Goal: Task Accomplishment & Management: Manage account settings

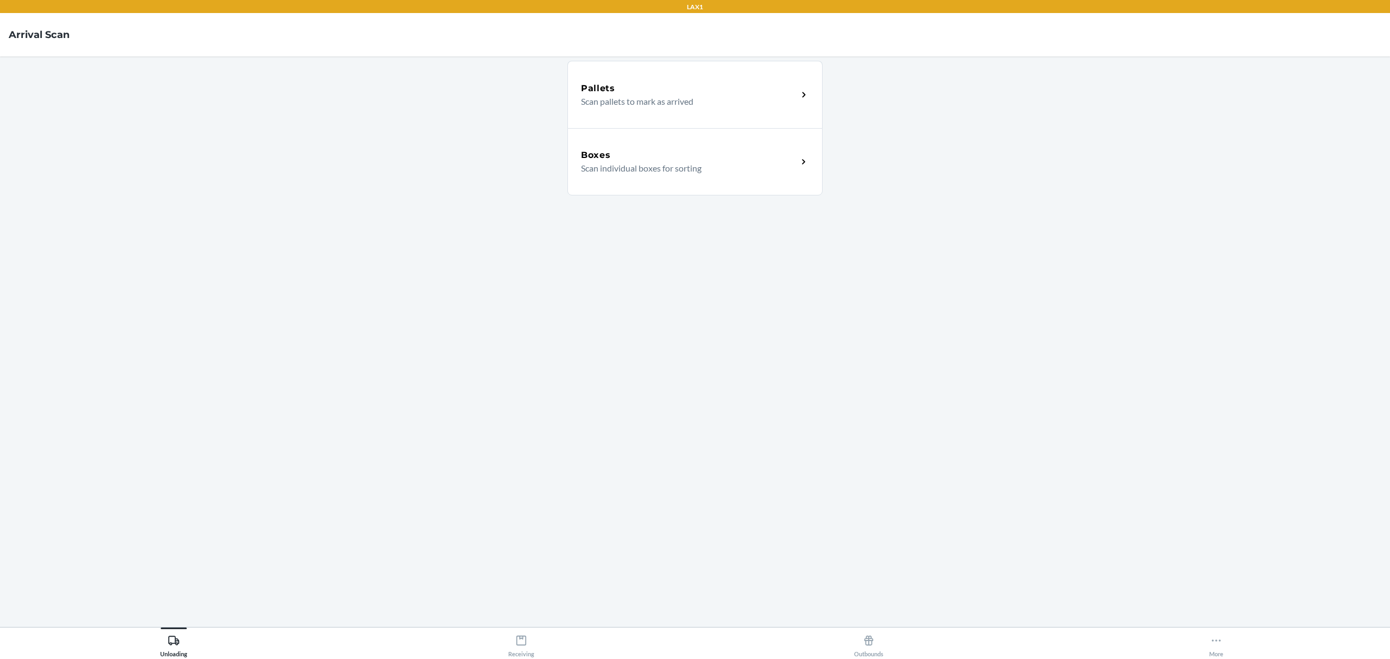
drag, startPoint x: 1059, startPoint y: 178, endPoint x: 941, endPoint y: 241, distance: 133.6
click at [1052, 179] on main "Pallets Scan pallets to mark as arrived Boxes Scan individual boxes for sorting" at bounding box center [695, 341] width 1390 height 571
click at [557, 320] on main "Pallets Scan pallets to mark as arrived Boxes Scan individual boxes for sorting" at bounding box center [695, 341] width 1390 height 571
click at [522, 637] on icon at bounding box center [522, 641] width 10 height 10
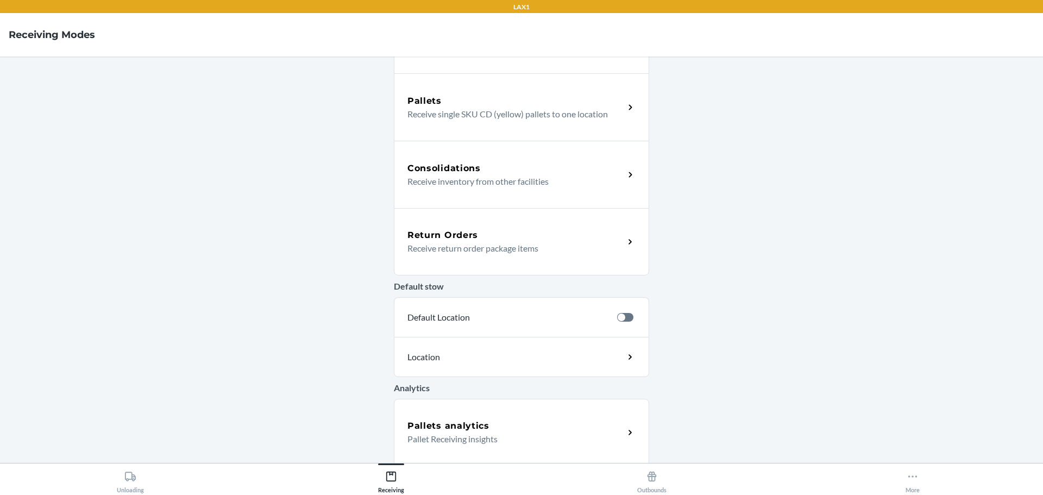
scroll to position [195, 0]
click at [773, 223] on main "NEW! Select your preferred language. NUEVO! ¡Seleccione su idioma preferido. Vi…" at bounding box center [521, 259] width 1043 height 406
click at [520, 235] on div "Return Orders" at bounding box center [515, 231] width 217 height 13
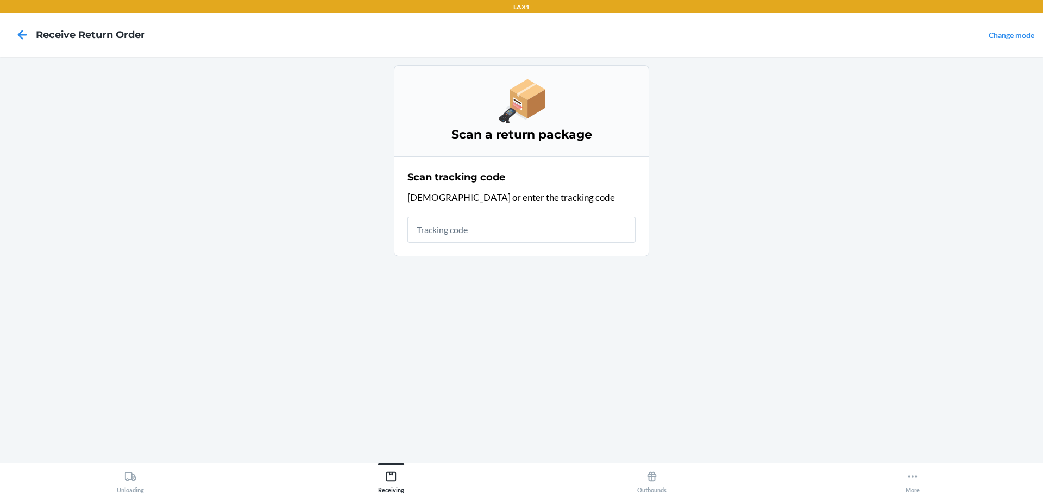
click at [546, 233] on input "text" at bounding box center [521, 230] width 228 height 26
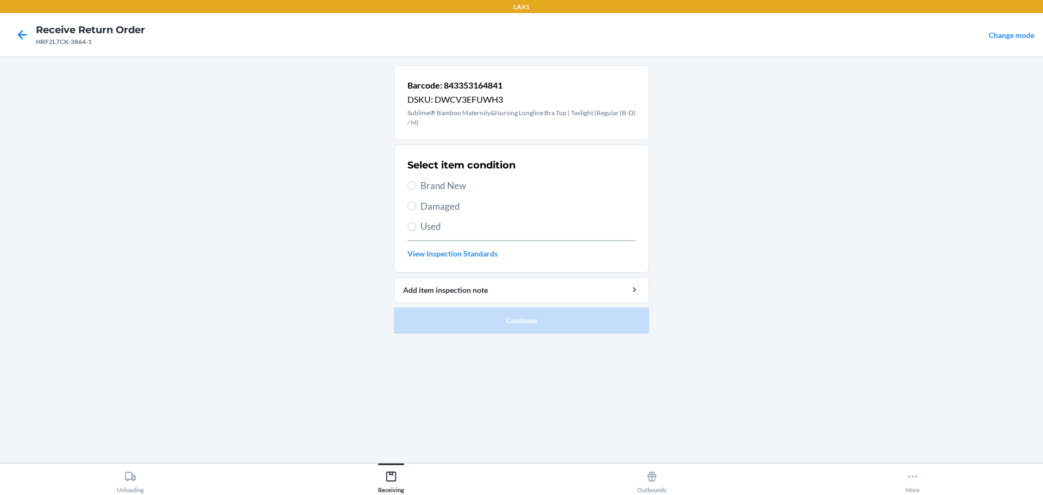
click at [496, 187] on span "Brand New" at bounding box center [527, 186] width 215 height 14
click at [416, 187] on input "Brand New" at bounding box center [411, 185] width 9 height 9
radio input "true"
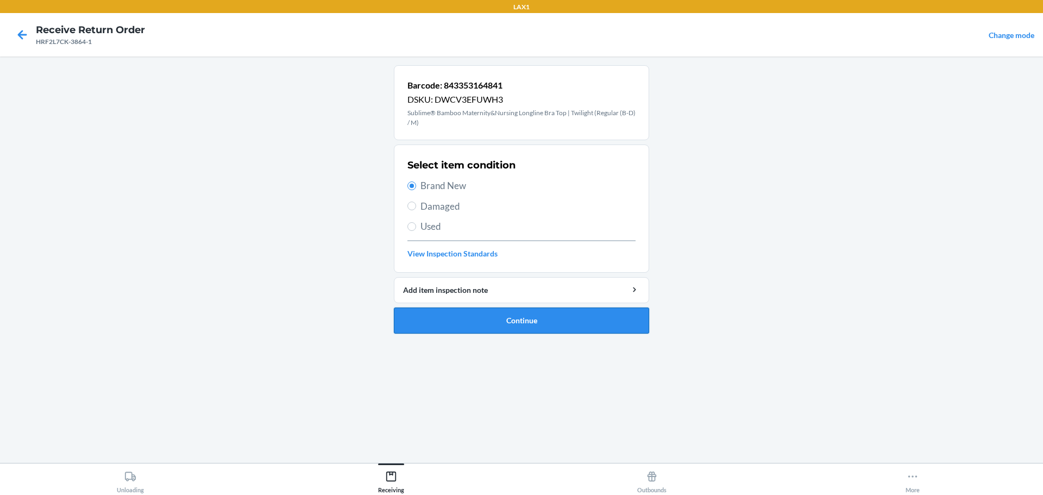
click at [525, 324] on button "Continue" at bounding box center [521, 320] width 255 height 26
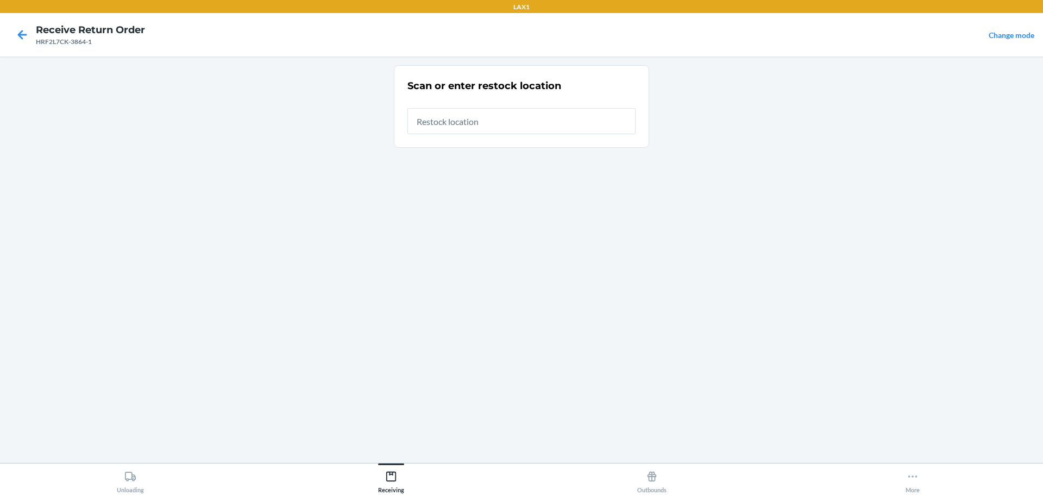
click at [543, 123] on input "text" at bounding box center [521, 121] width 228 height 26
type input "RTCART023"
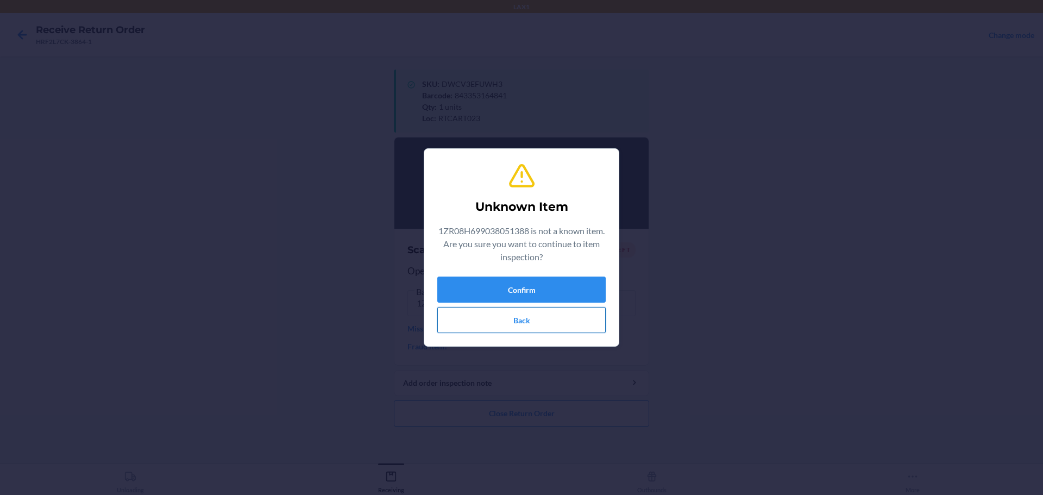
click at [547, 307] on button "Back" at bounding box center [521, 320] width 168 height 26
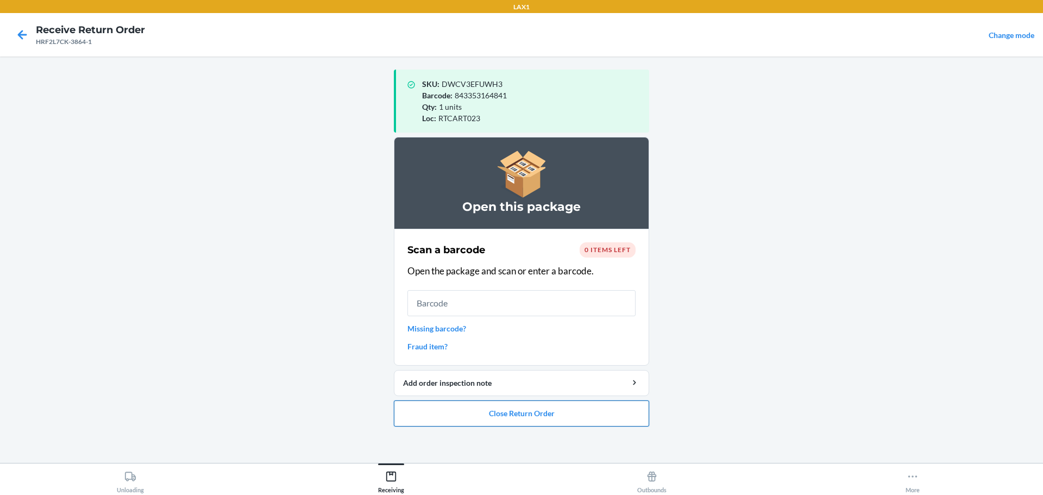
click at [570, 411] on button "Close Return Order" at bounding box center [521, 413] width 255 height 26
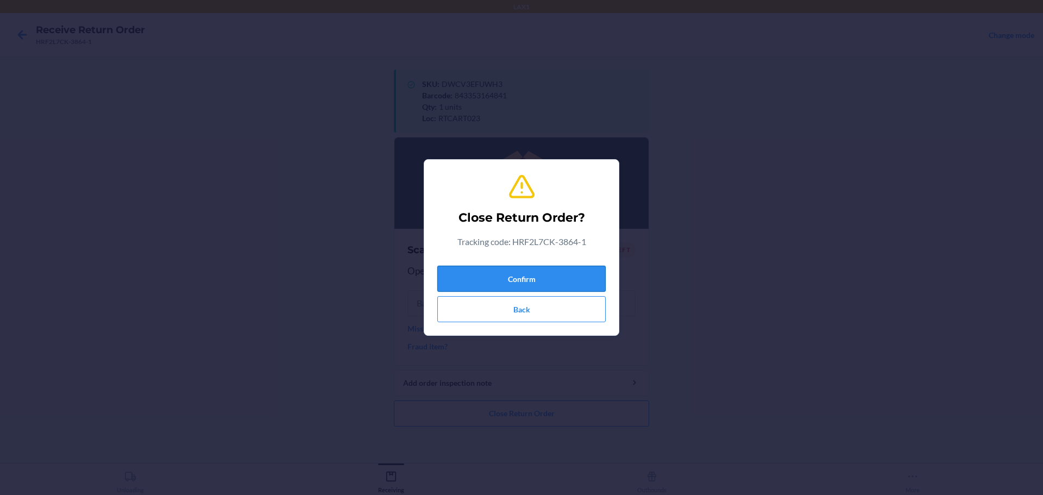
click at [559, 267] on button "Confirm" at bounding box center [521, 279] width 168 height 26
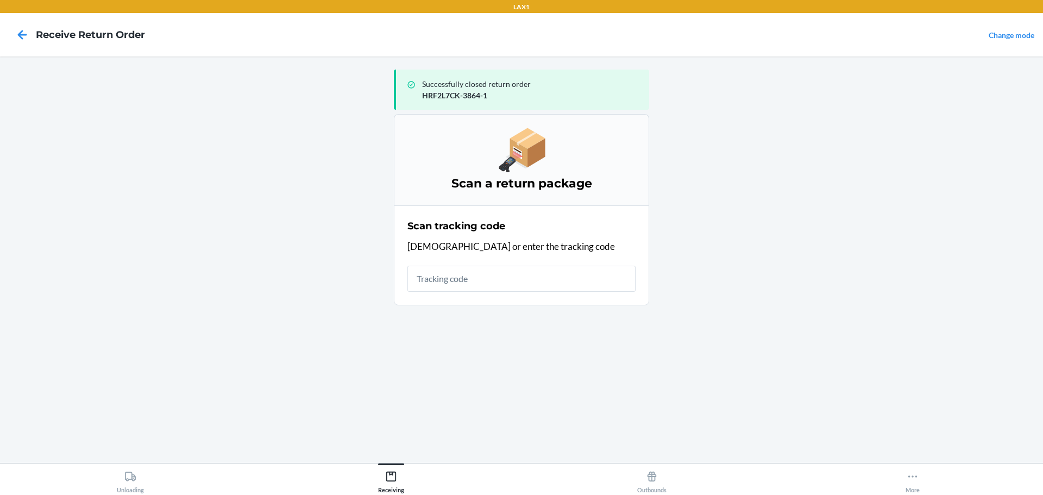
click at [551, 267] on div "Scan tracking code Scan or enter the tracking code" at bounding box center [521, 255] width 228 height 79
click at [551, 270] on input "text" at bounding box center [521, 279] width 228 height 26
type input "1ZR08H699038051388"
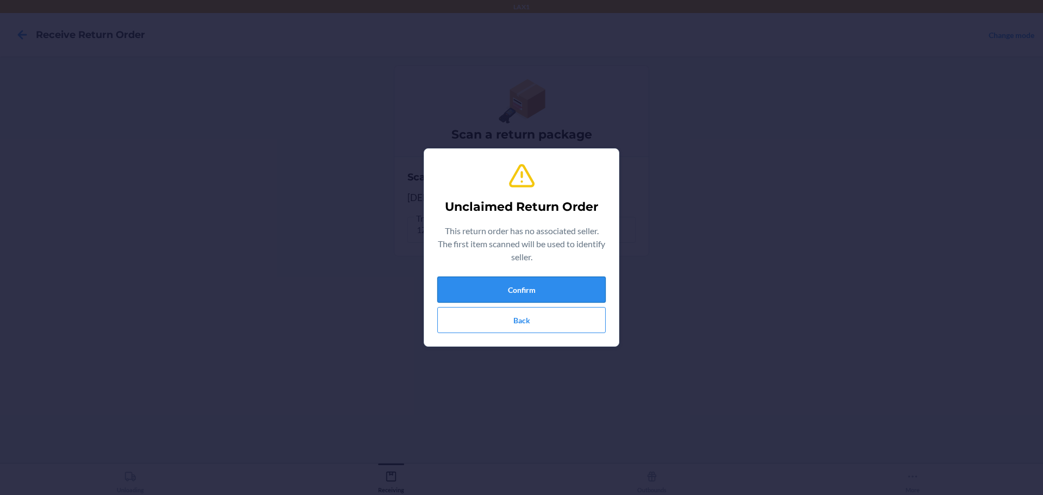
click at [489, 287] on button "Confirm" at bounding box center [521, 289] width 168 height 26
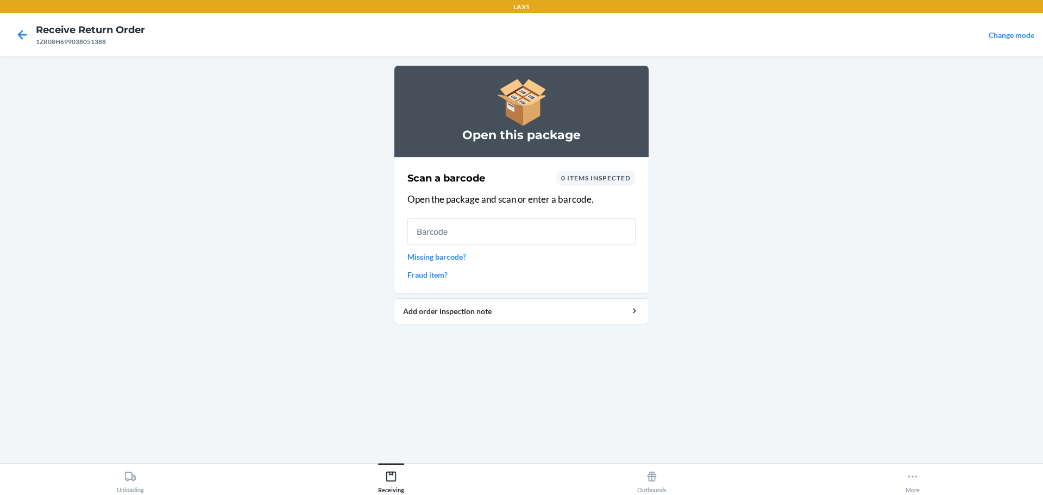
click at [484, 227] on input "text" at bounding box center [521, 231] width 228 height 26
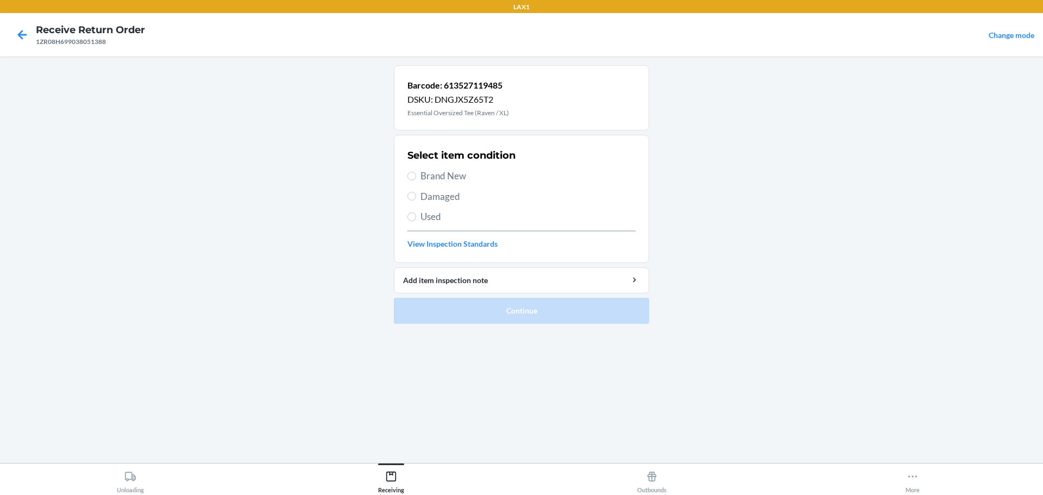
click at [430, 192] on span "Damaged" at bounding box center [527, 197] width 215 height 14
click at [416, 192] on input "Damaged" at bounding box center [411, 196] width 9 height 9
radio input "true"
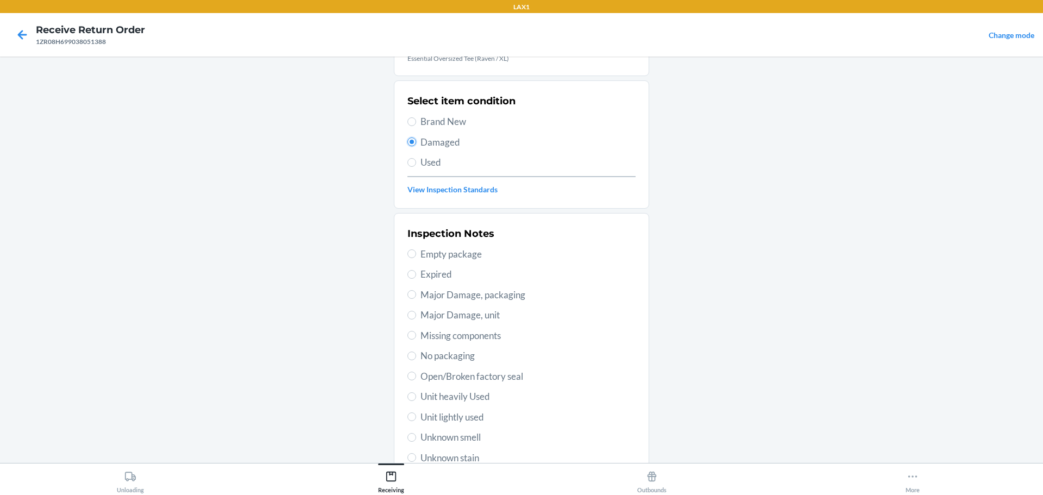
scroll to position [109, 0]
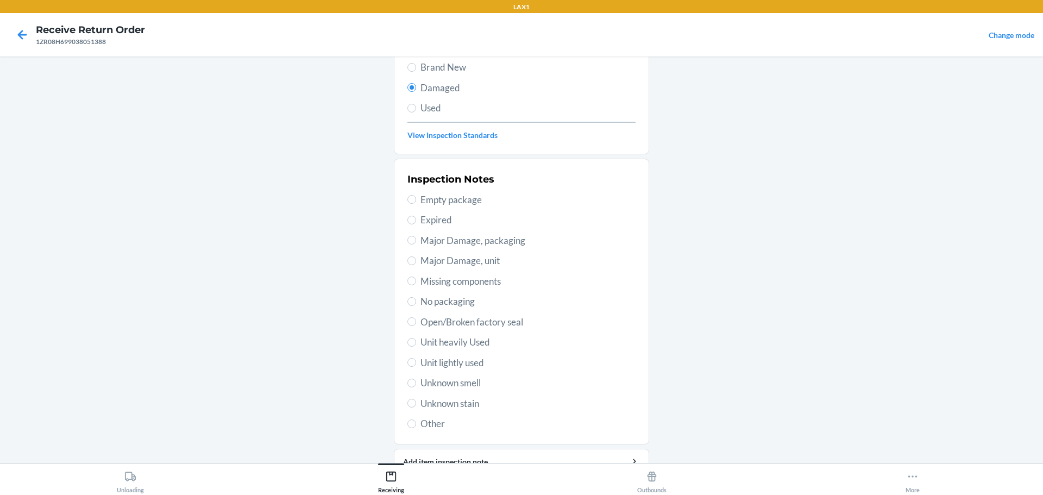
drag, startPoint x: 465, startPoint y: 402, endPoint x: 470, endPoint y: 388, distance: 14.9
click at [465, 402] on span "Unknown stain" at bounding box center [527, 403] width 215 height 14
click at [416, 402] on input "Unknown stain" at bounding box center [411, 403] width 9 height 9
radio input "true"
click at [464, 360] on span "Unit lightly used" at bounding box center [527, 363] width 215 height 14
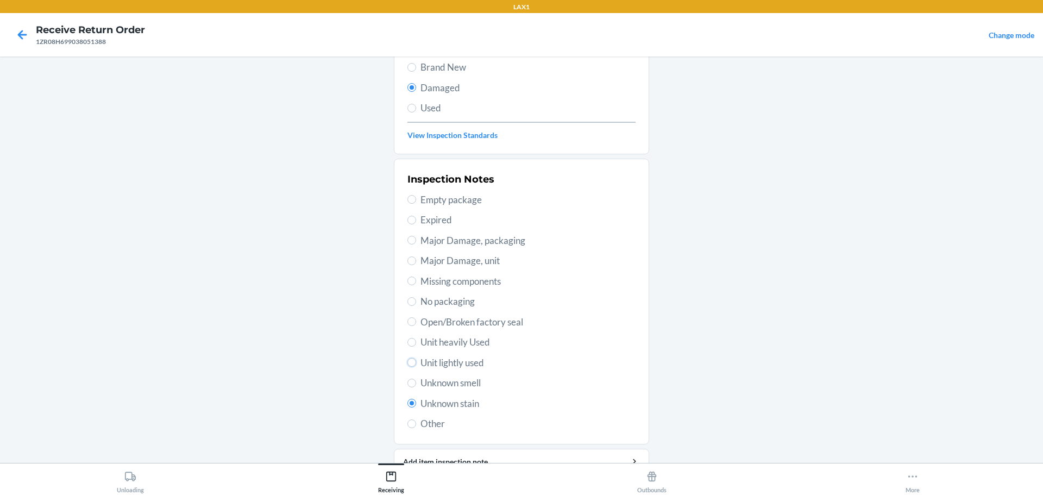
click at [416, 360] on input "Unit lightly used" at bounding box center [411, 362] width 9 height 9
radio input "true"
radio input "false"
click at [470, 343] on span "Unit heavily Used" at bounding box center [527, 342] width 215 height 14
click at [416, 343] on input "Unit heavily Used" at bounding box center [411, 342] width 9 height 9
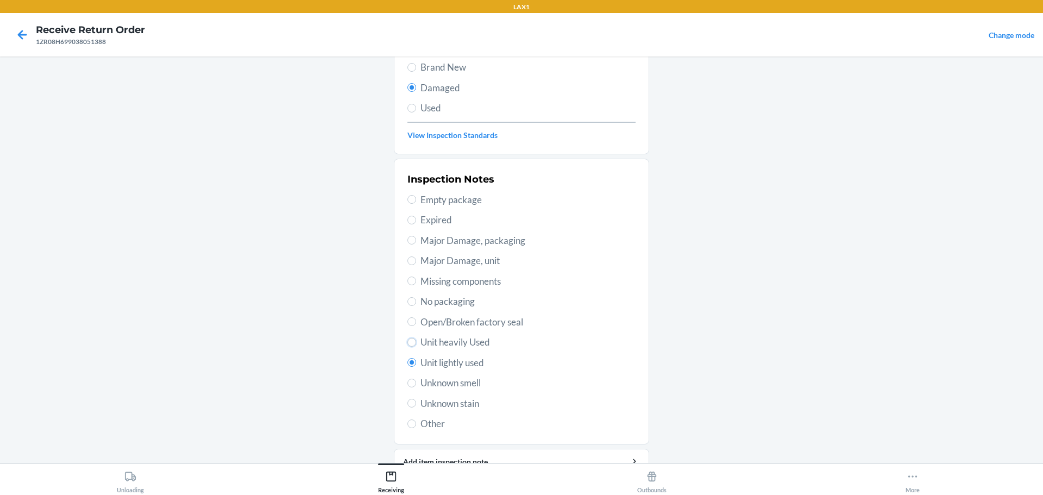
radio input "true"
radio input "false"
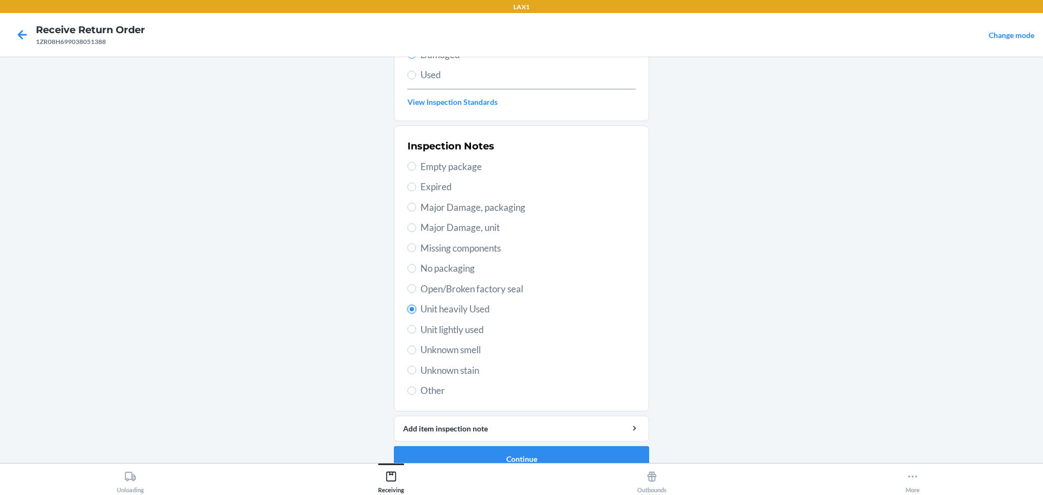
scroll to position [160, 0]
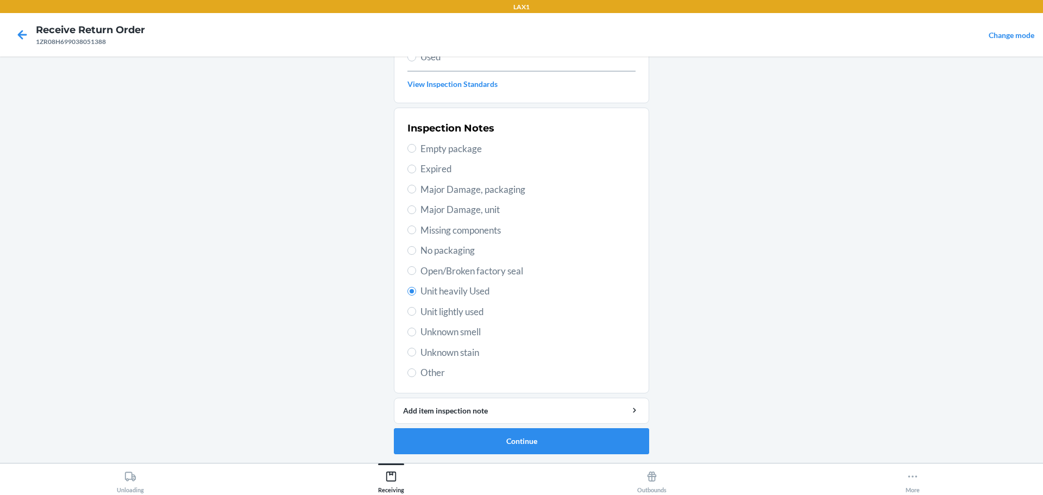
click at [463, 348] on span "Unknown stain" at bounding box center [527, 352] width 215 height 14
click at [416, 348] on input "Unknown stain" at bounding box center [411, 352] width 9 height 9
radio input "true"
radio input "false"
click at [509, 431] on button "Continue" at bounding box center [521, 441] width 255 height 26
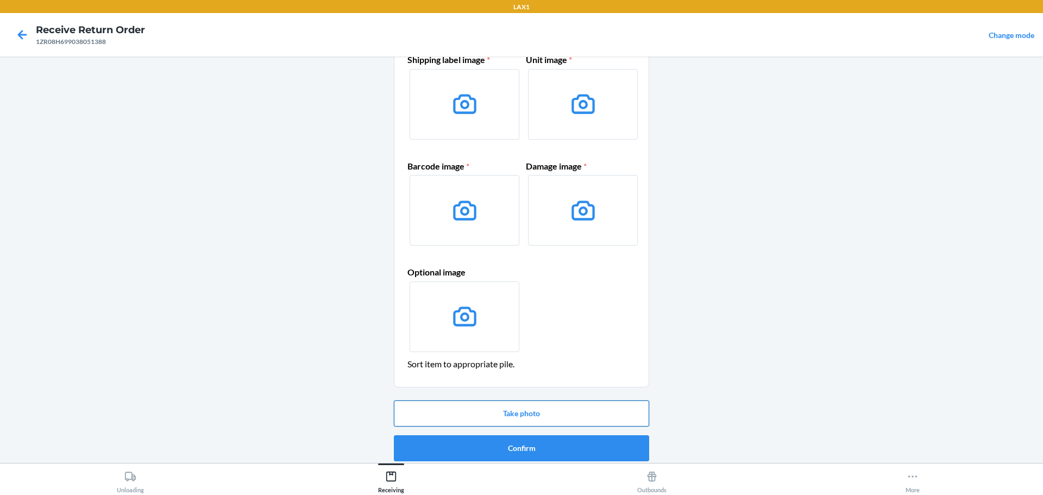
scroll to position [70, 0]
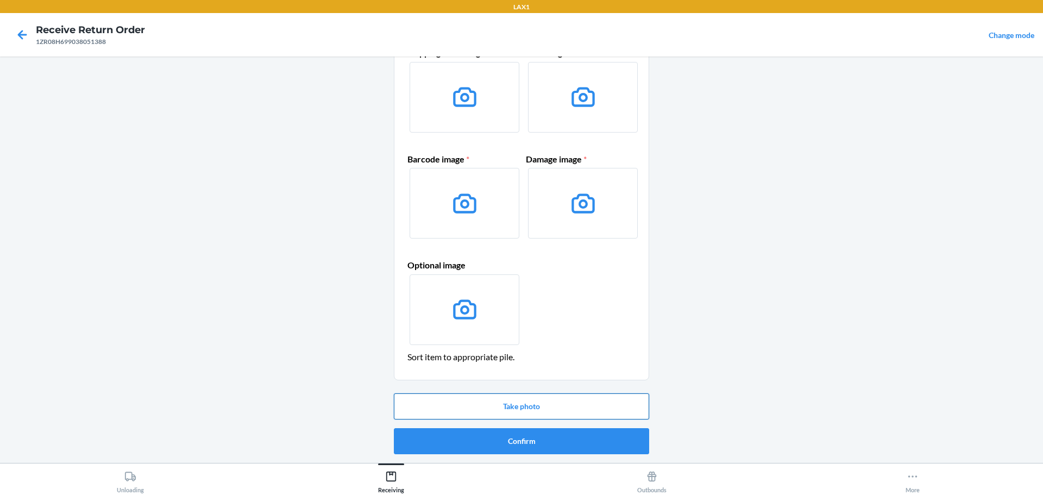
click at [553, 398] on button "Take photo" at bounding box center [521, 406] width 255 height 26
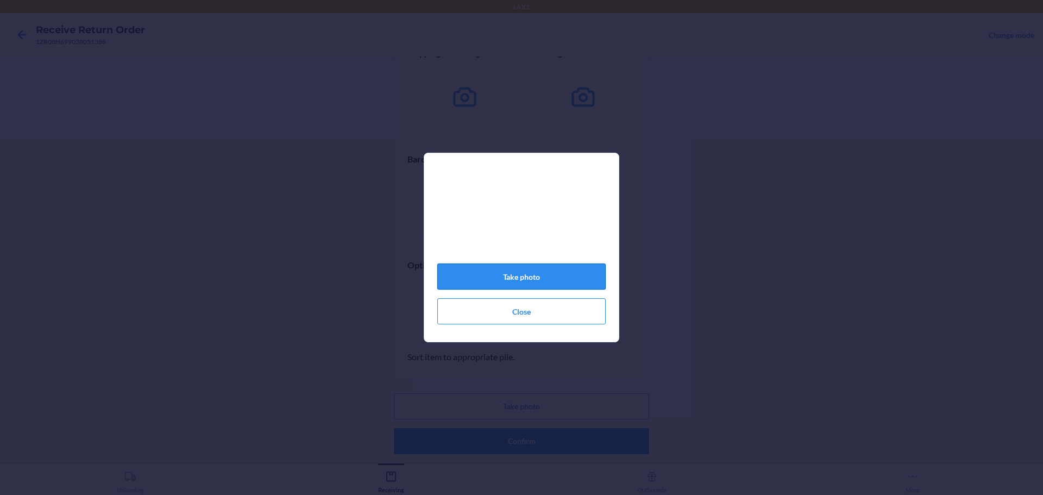
click at [550, 282] on button "Take photo" at bounding box center [521, 276] width 168 height 26
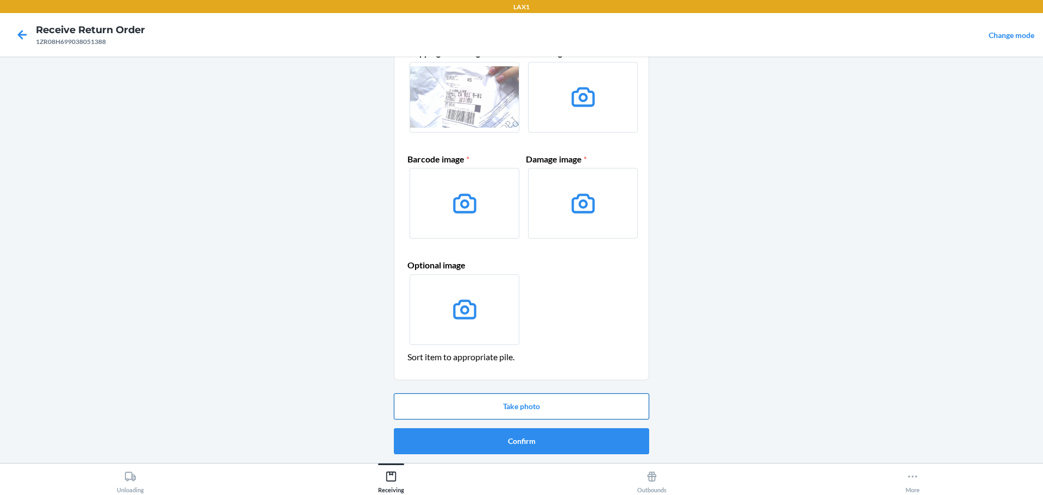
click at [544, 410] on button "Take photo" at bounding box center [521, 406] width 255 height 26
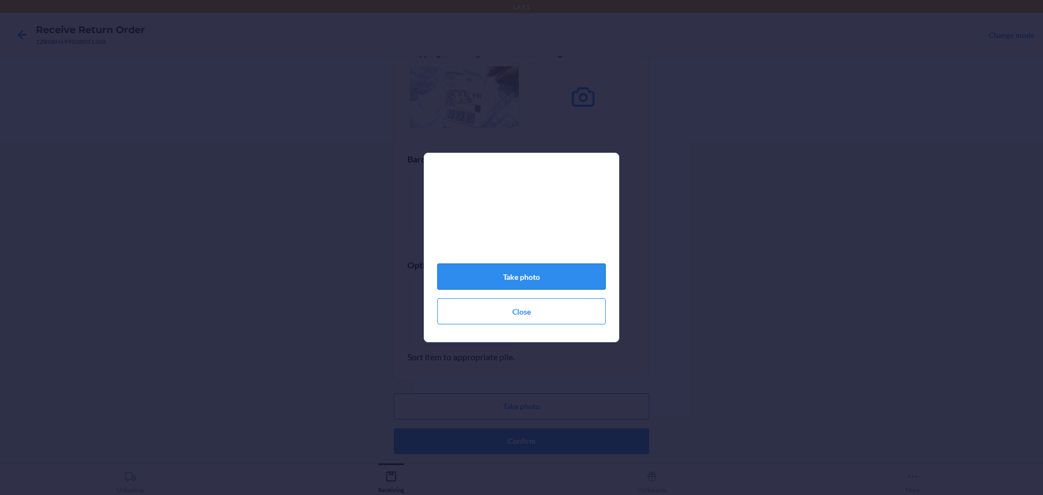
click at [548, 284] on button "Take photo" at bounding box center [521, 276] width 168 height 26
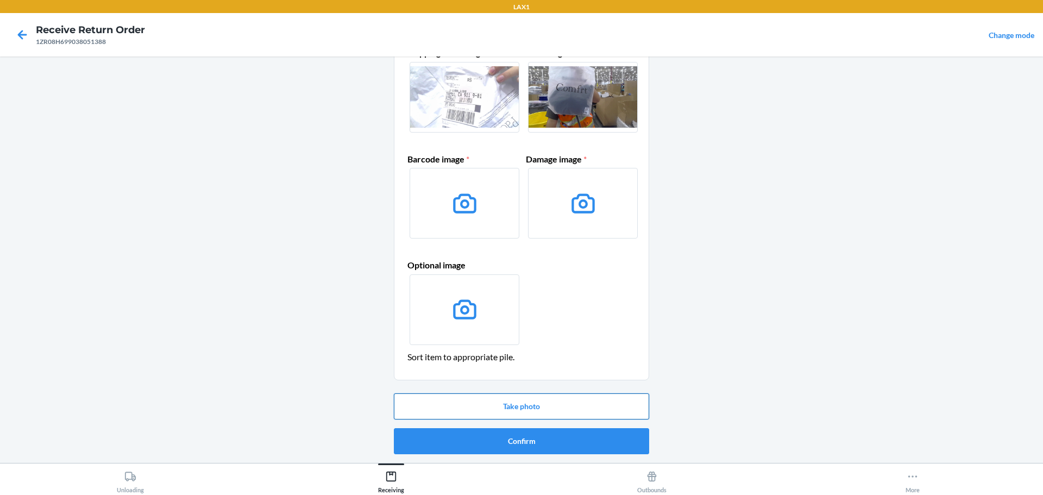
click at [546, 410] on button "Take photo" at bounding box center [521, 406] width 255 height 26
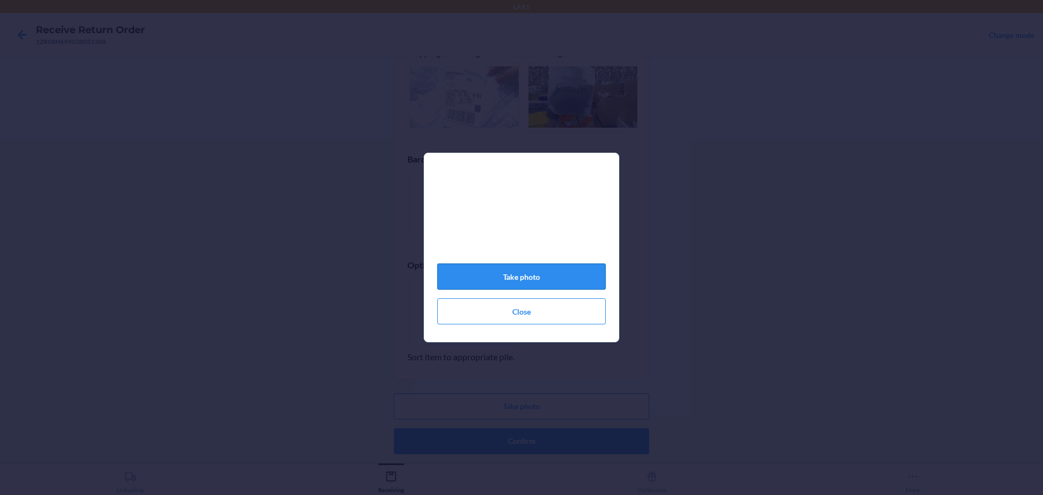
click at [537, 282] on button "Take photo" at bounding box center [521, 276] width 168 height 26
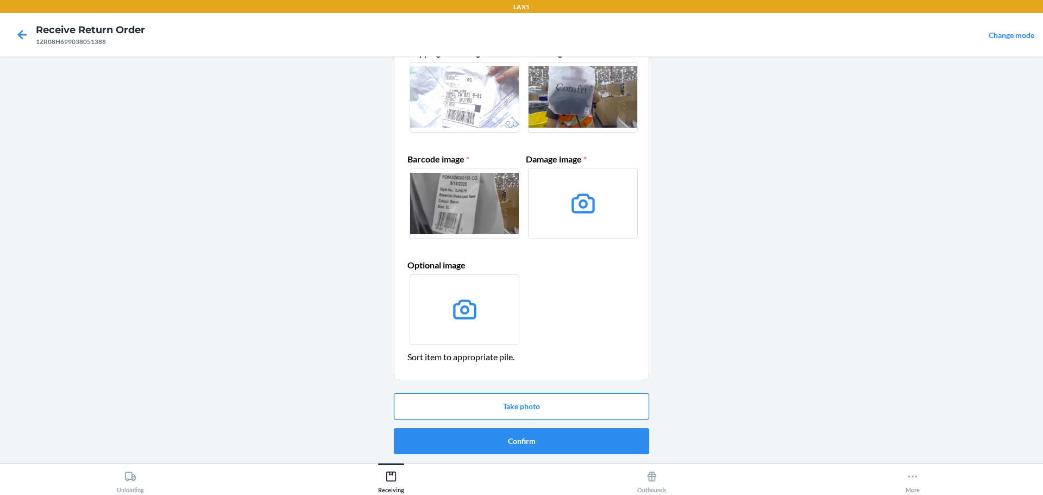
click at [530, 407] on button "Take photo" at bounding box center [521, 406] width 255 height 26
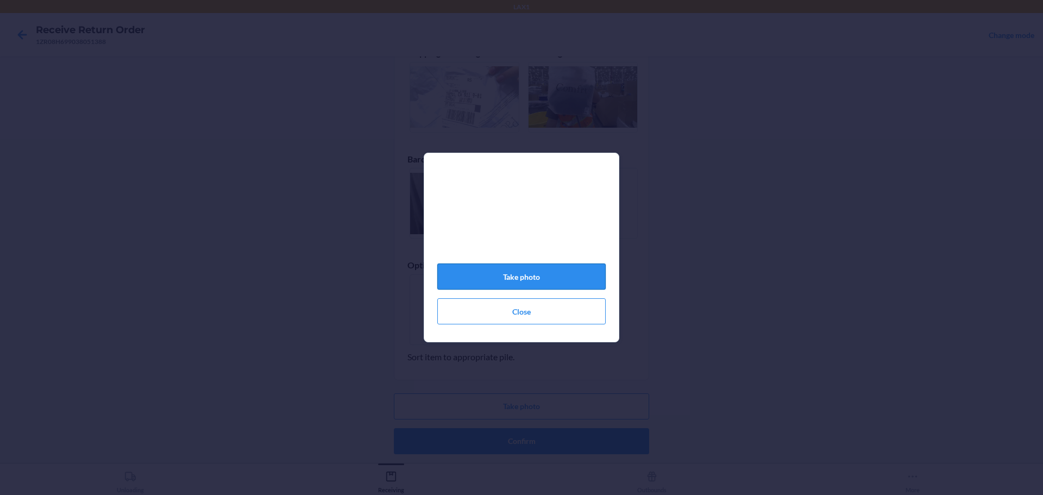
click at [568, 276] on button "Take photo" at bounding box center [521, 276] width 168 height 26
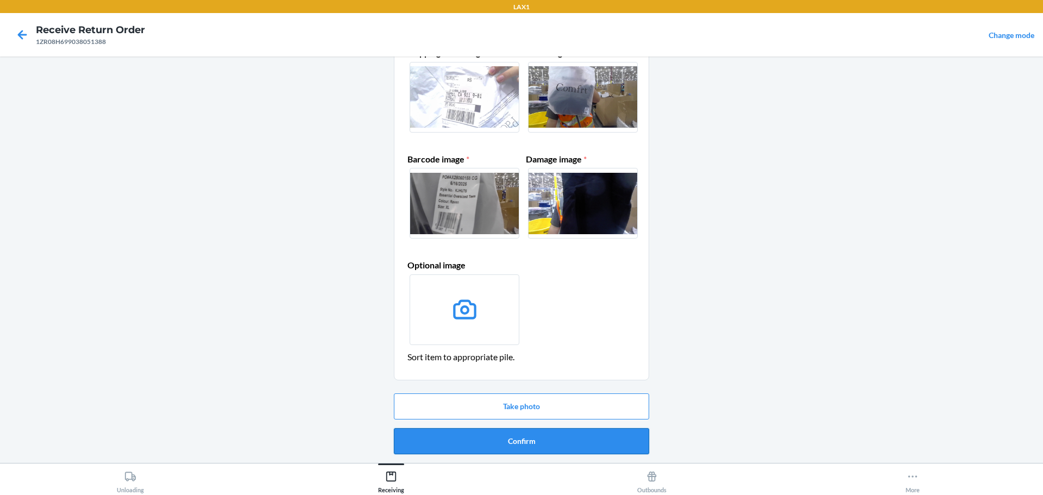
click at [574, 438] on button "Confirm" at bounding box center [521, 441] width 255 height 26
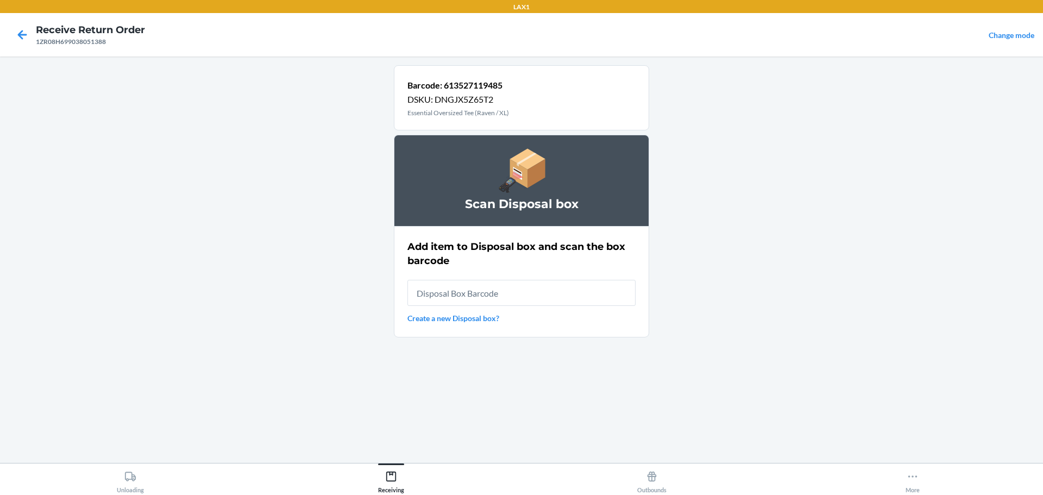
drag, startPoint x: 554, startPoint y: 278, endPoint x: 554, endPoint y: 292, distance: 14.1
click at [554, 284] on div "Add item to Disposal box and scan the box barcode Create a new Disposal box?" at bounding box center [521, 281] width 228 height 91
click at [554, 292] on input "text" at bounding box center [521, 293] width 228 height 26
type input "RB0000019AE"
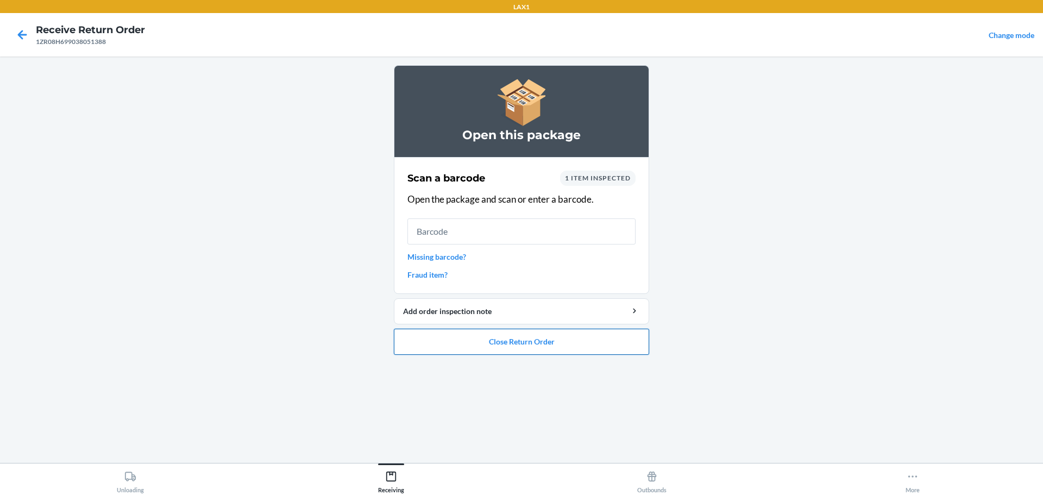
click at [562, 349] on button "Close Return Order" at bounding box center [521, 342] width 255 height 26
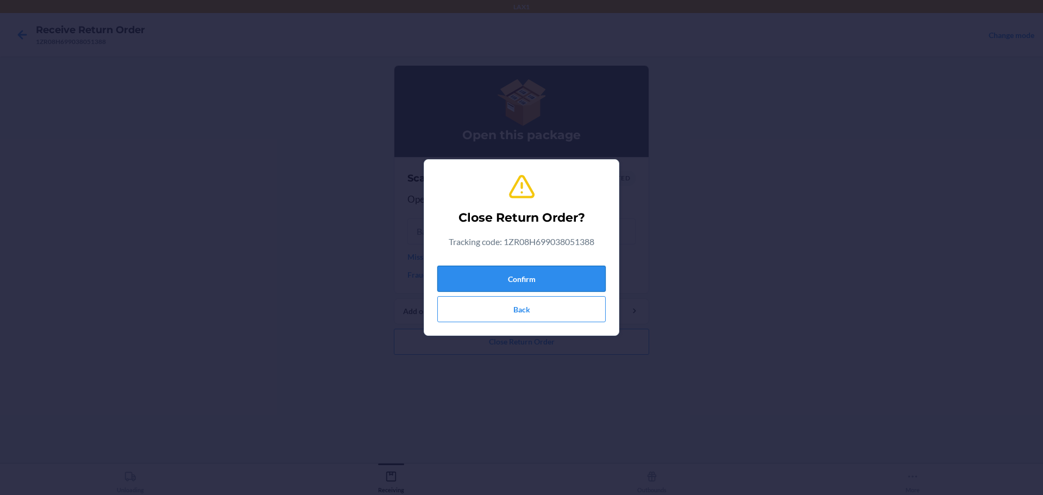
click at [552, 272] on button "Confirm" at bounding box center [521, 279] width 168 height 26
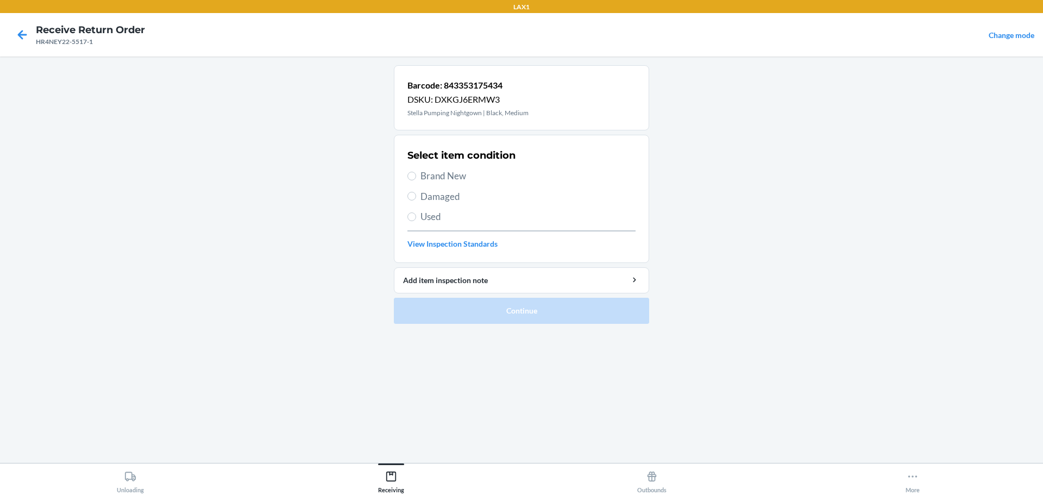
click at [416, 172] on label "Brand New" at bounding box center [521, 176] width 228 height 14
click at [416, 172] on input "Brand New" at bounding box center [411, 176] width 9 height 9
radio input "true"
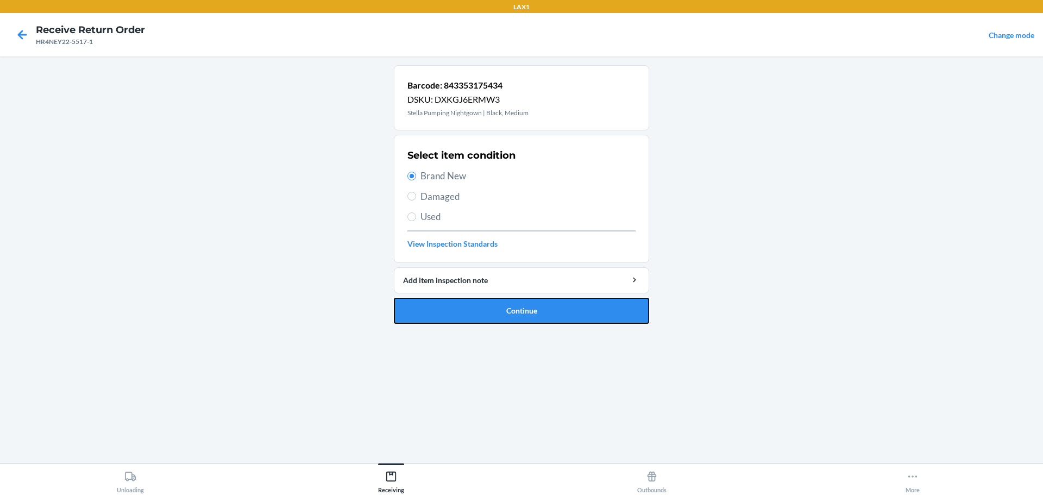
click at [506, 304] on button "Continue" at bounding box center [521, 311] width 255 height 26
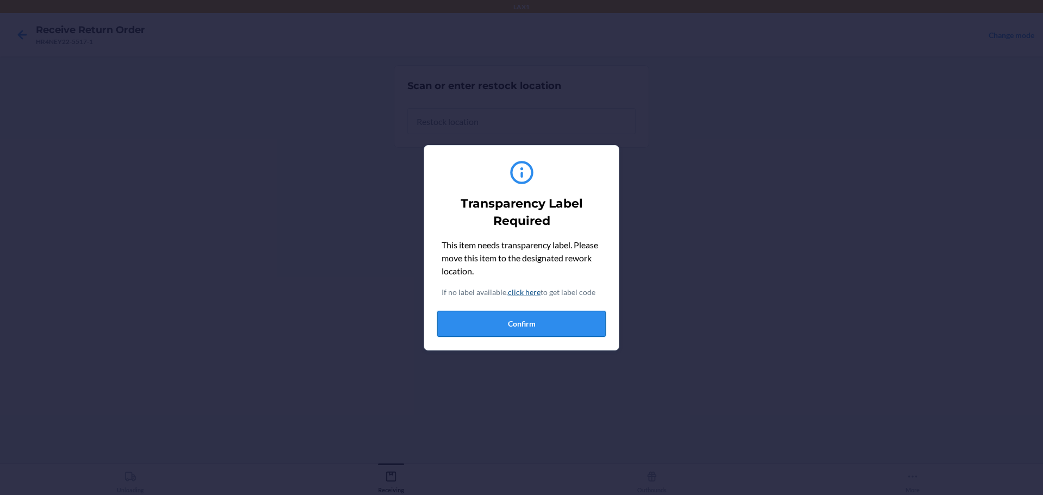
click at [527, 331] on button "Confirm" at bounding box center [521, 324] width 168 height 26
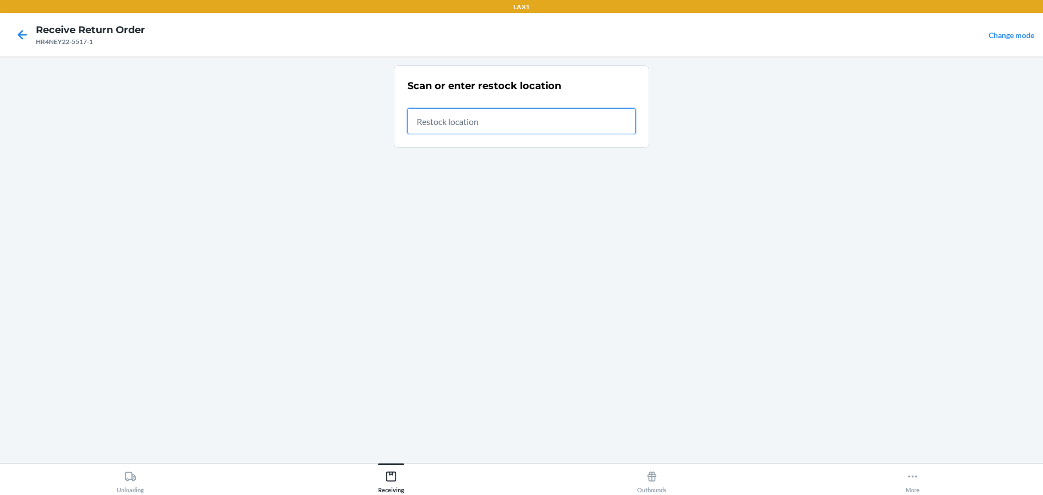
click at [509, 117] on input "text" at bounding box center [521, 121] width 228 height 26
type input "RTCART023"
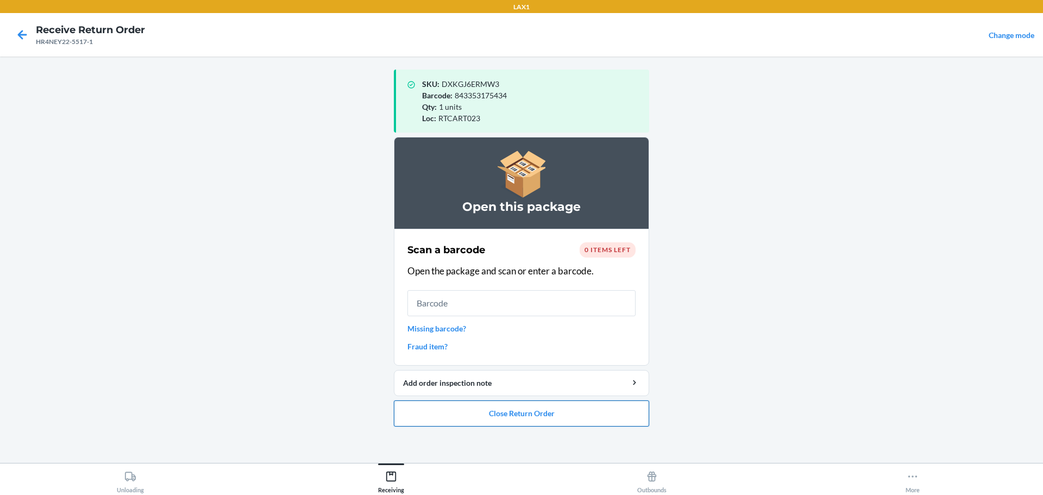
click at [587, 417] on button "Close Return Order" at bounding box center [521, 413] width 255 height 26
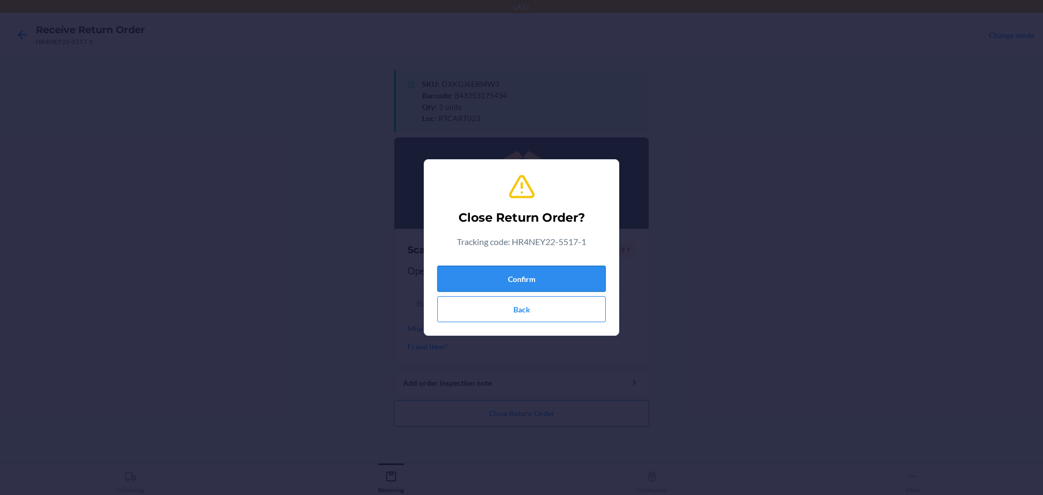
click at [593, 269] on button "Confirm" at bounding box center [521, 279] width 168 height 26
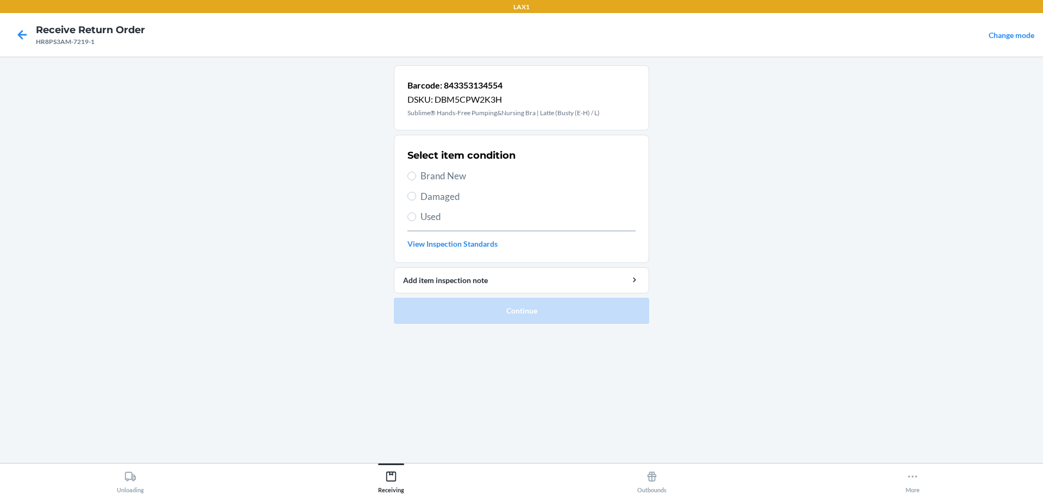
drag, startPoint x: 430, startPoint y: 170, endPoint x: 435, endPoint y: 189, distance: 19.5
click at [430, 171] on span "Brand New" at bounding box center [527, 176] width 215 height 14
click at [416, 172] on input "Brand New" at bounding box center [411, 176] width 9 height 9
radio input "true"
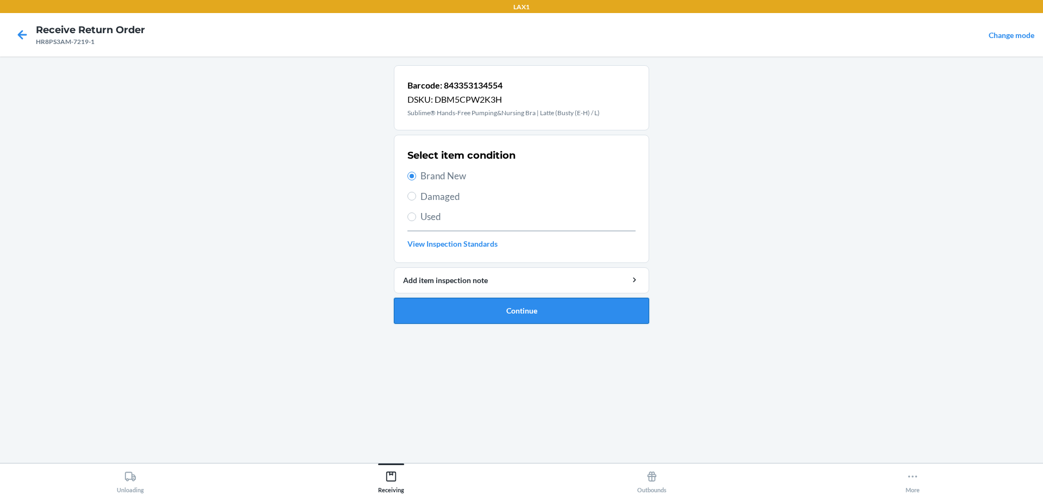
click at [510, 306] on button "Continue" at bounding box center [521, 311] width 255 height 26
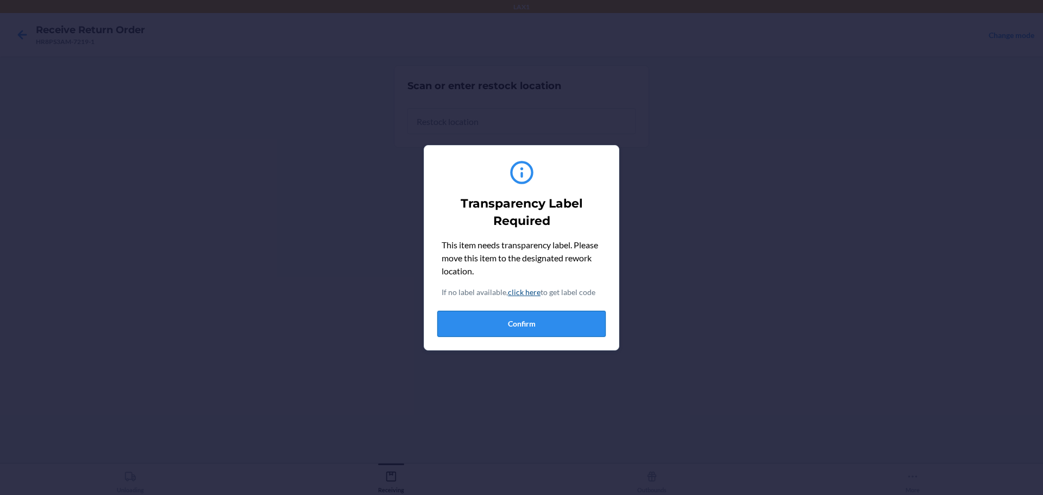
click at [531, 326] on button "Confirm" at bounding box center [521, 324] width 168 height 26
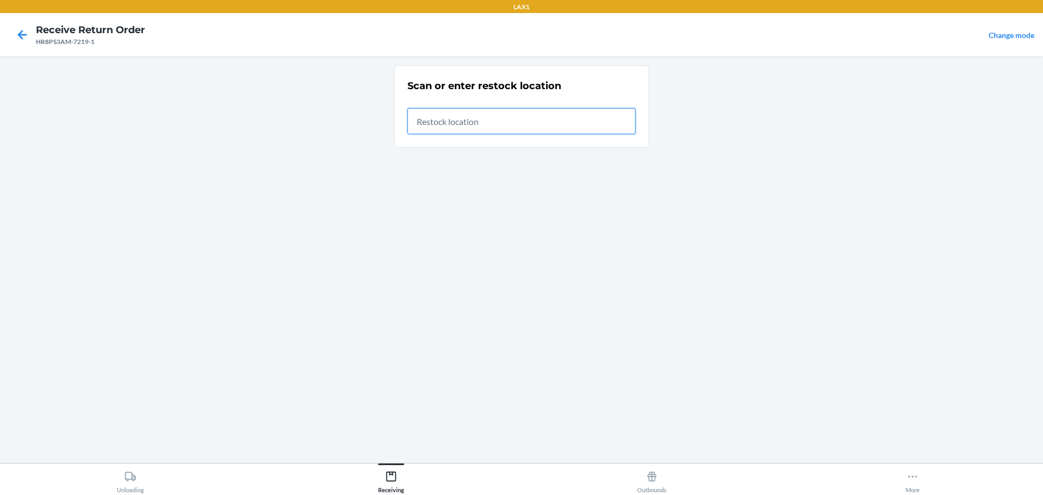
click at [535, 130] on input "text" at bounding box center [521, 121] width 228 height 26
type input "RTCART023"
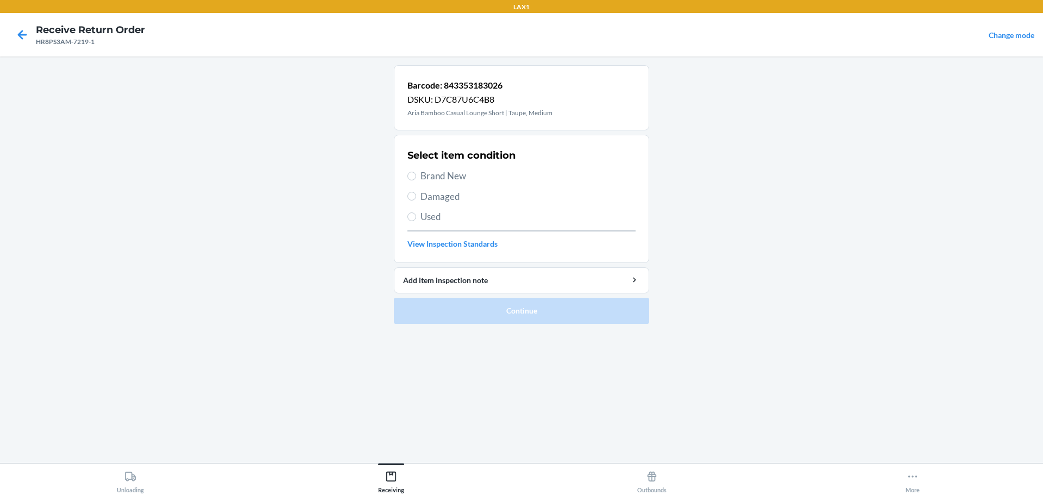
click at [441, 178] on span "Brand New" at bounding box center [527, 176] width 215 height 14
click at [416, 178] on input "Brand New" at bounding box center [411, 176] width 9 height 9
radio input "true"
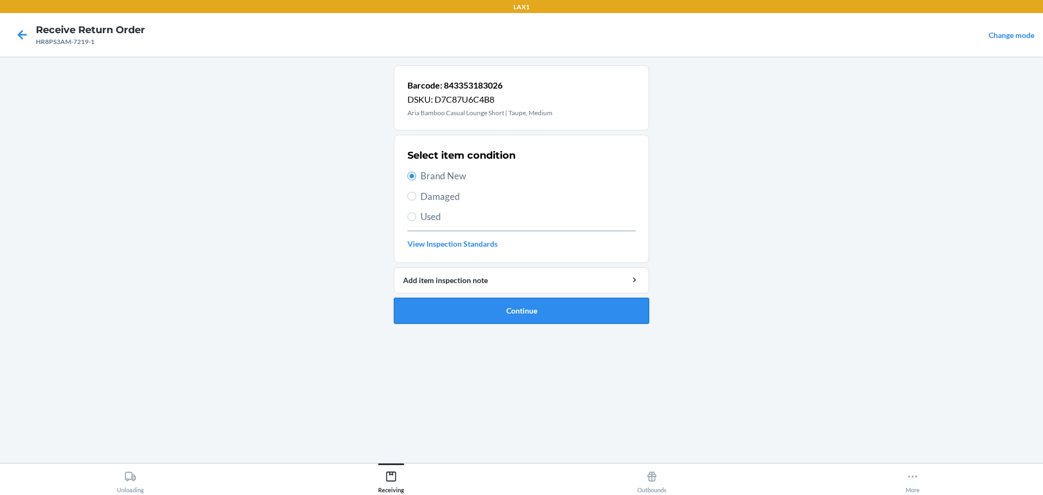
click at [480, 310] on button "Continue" at bounding box center [521, 311] width 255 height 26
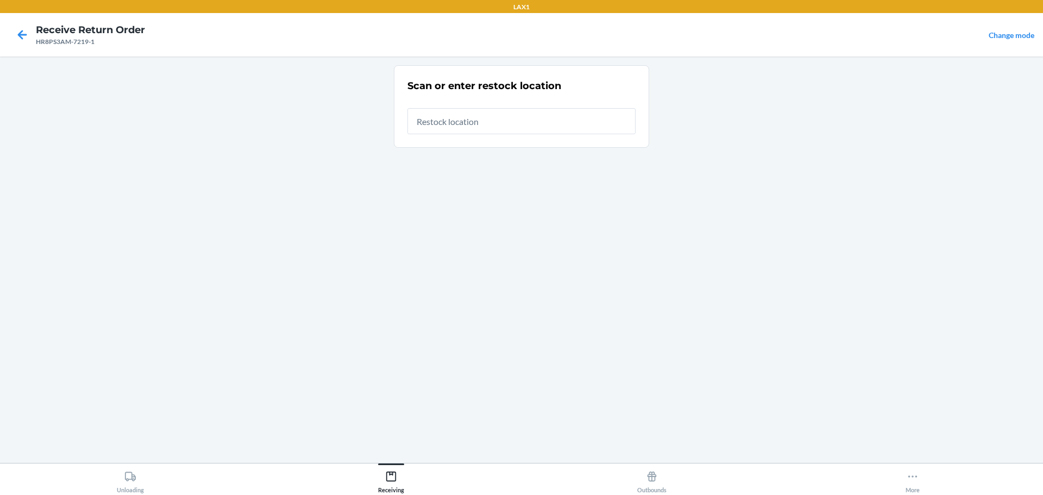
click at [503, 112] on input "text" at bounding box center [521, 121] width 228 height 26
type input "RTCART023"
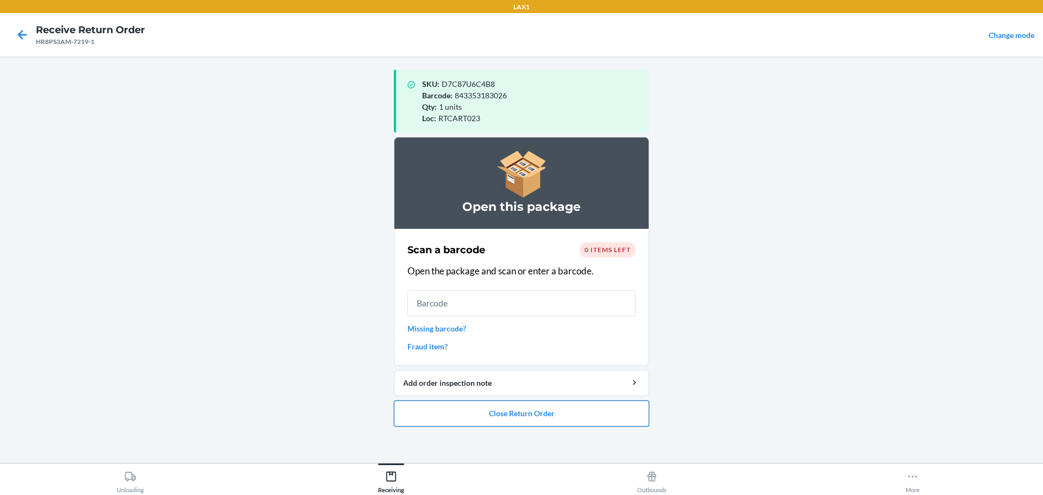
click at [560, 412] on button "Close Return Order" at bounding box center [521, 413] width 255 height 26
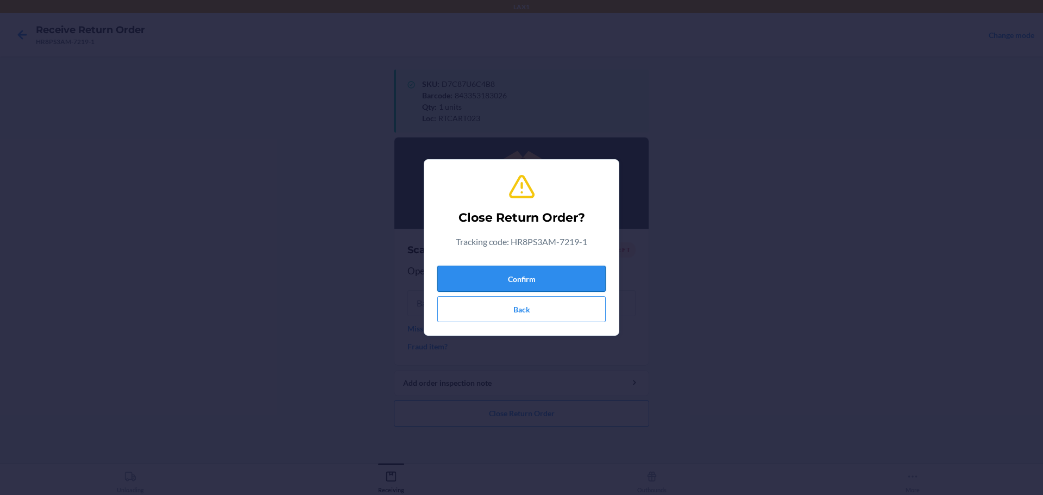
click at [549, 277] on button "Confirm" at bounding box center [521, 279] width 168 height 26
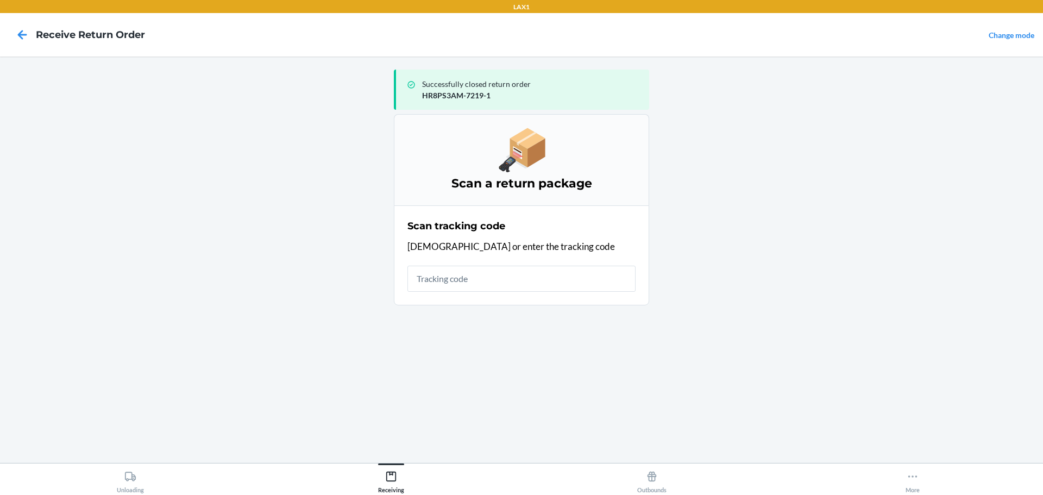
click at [514, 272] on input "text" at bounding box center [521, 279] width 228 height 26
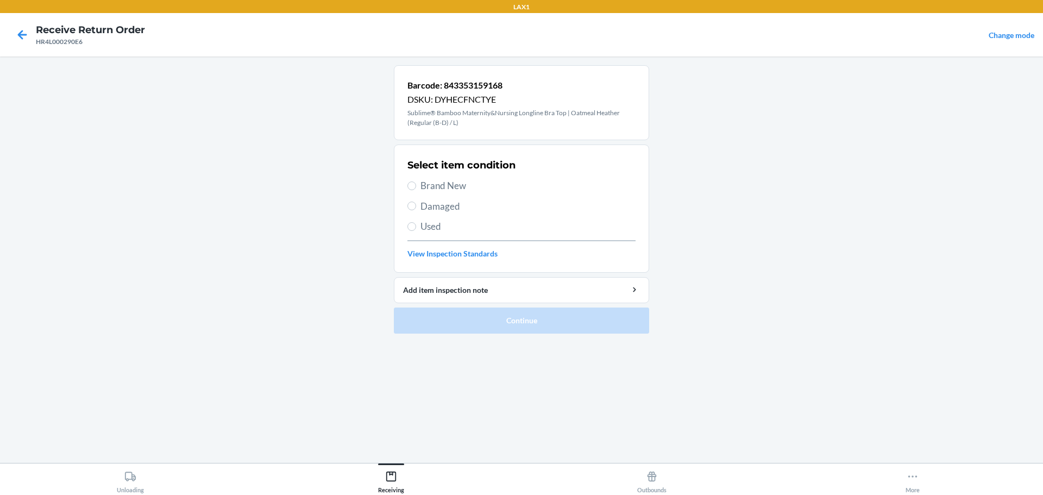
drag, startPoint x: 455, startPoint y: 185, endPoint x: 468, endPoint y: 185, distance: 12.5
click at [456, 185] on span "Brand New" at bounding box center [527, 186] width 215 height 14
click at [438, 185] on span "Brand New" at bounding box center [527, 186] width 215 height 14
click at [416, 185] on input "Brand New" at bounding box center [411, 185] width 9 height 9
radio input "true"
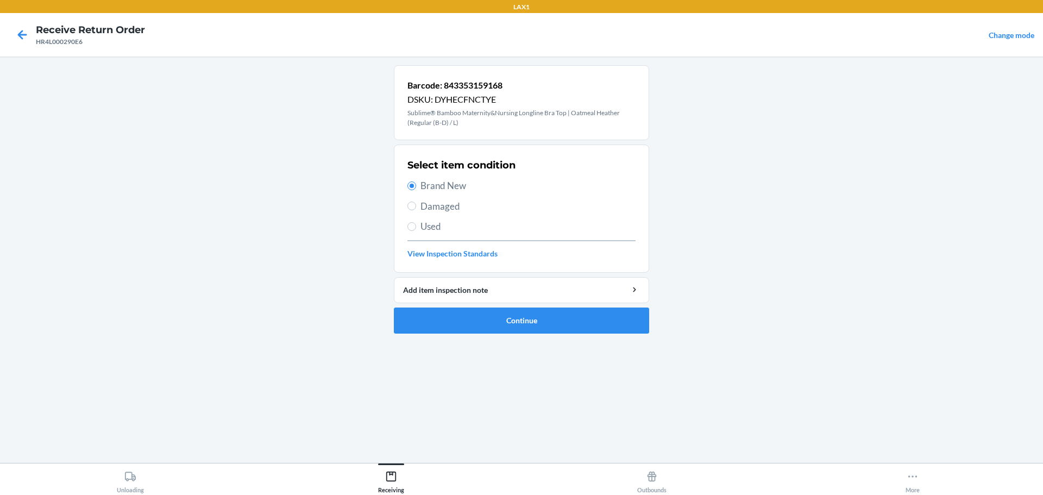
click at [429, 226] on span "Used" at bounding box center [527, 226] width 215 height 14
click at [416, 226] on input "Used" at bounding box center [411, 226] width 9 height 9
radio input "true"
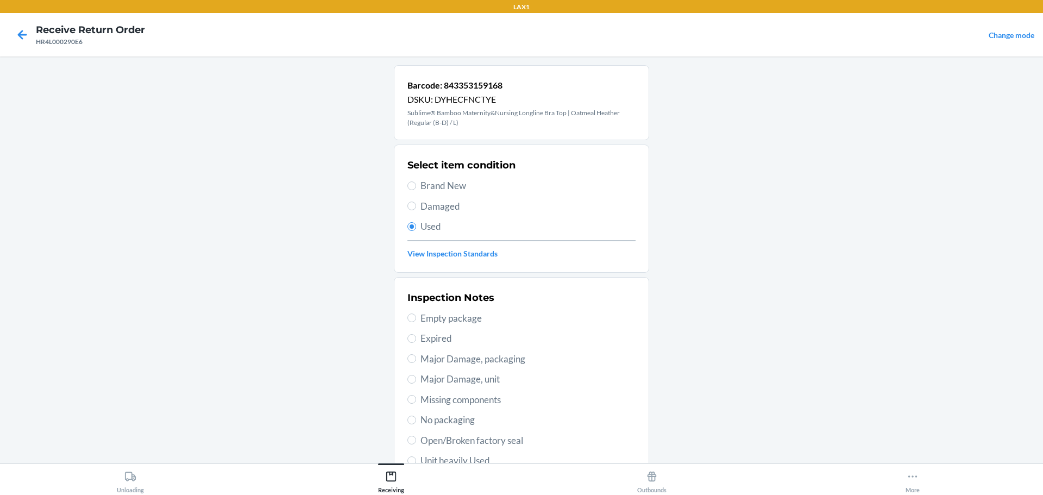
click at [438, 192] on span "Brand New" at bounding box center [527, 186] width 215 height 14
click at [416, 190] on input "Brand New" at bounding box center [411, 185] width 9 height 9
radio input "true"
radio input "false"
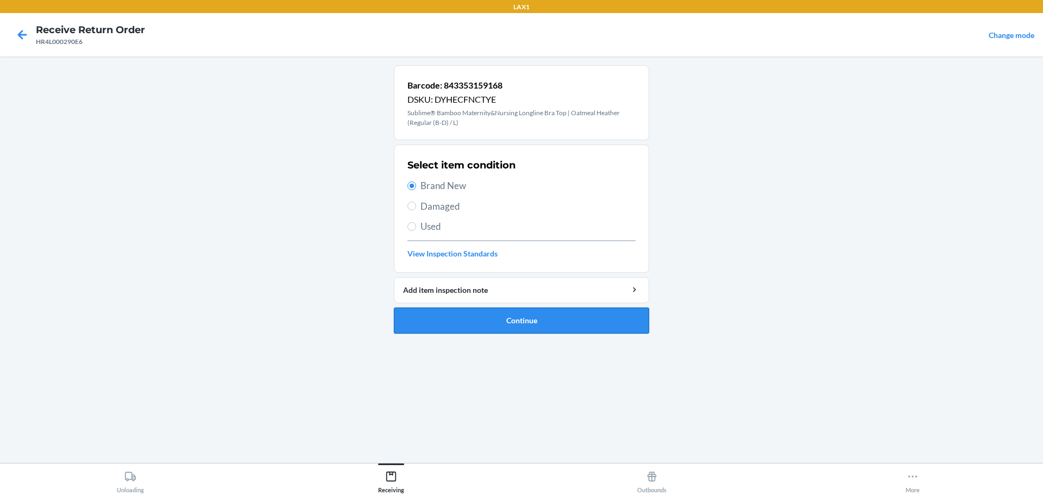
click at [512, 325] on button "Continue" at bounding box center [521, 320] width 255 height 26
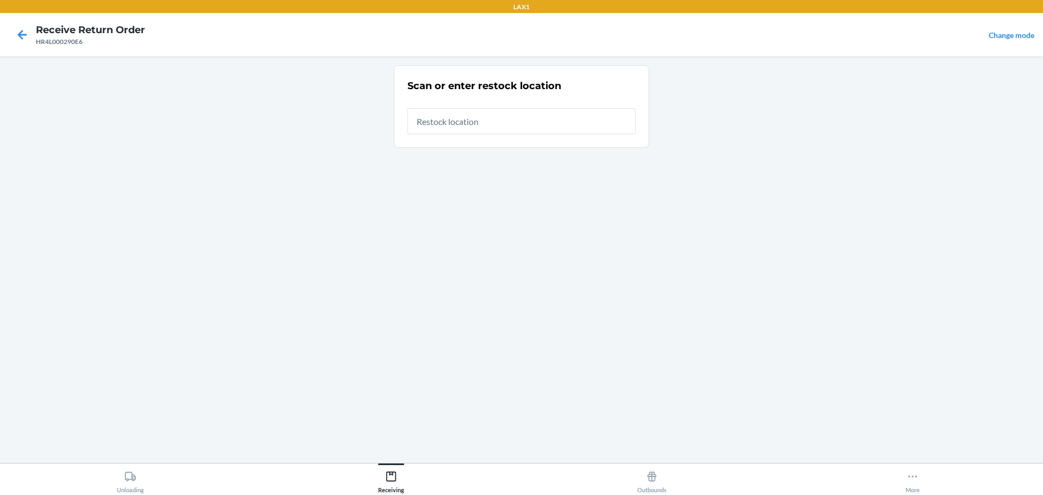
click at [476, 131] on input "text" at bounding box center [521, 121] width 228 height 26
type input "RTCART023"
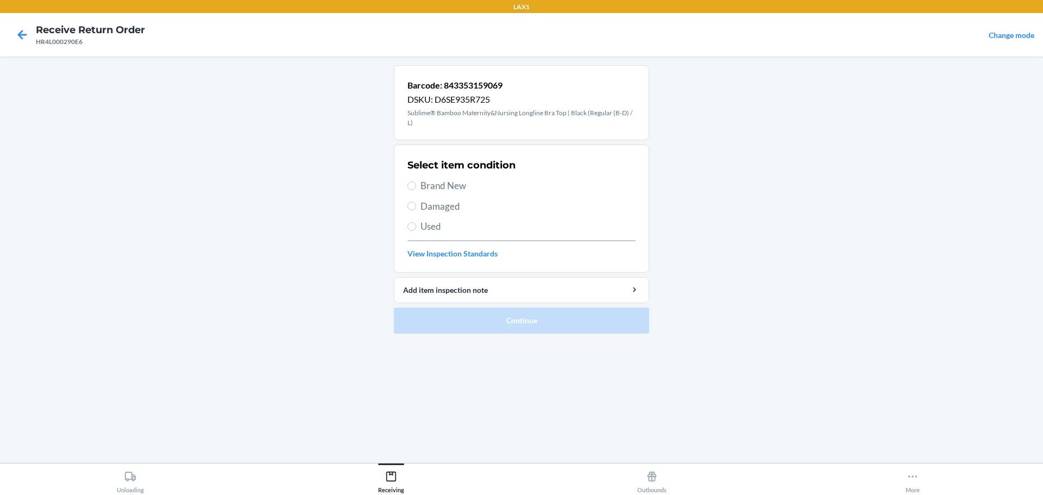
click at [448, 187] on span "Brand New" at bounding box center [527, 186] width 215 height 14
click at [416, 187] on input "Brand New" at bounding box center [411, 185] width 9 height 9
radio input "true"
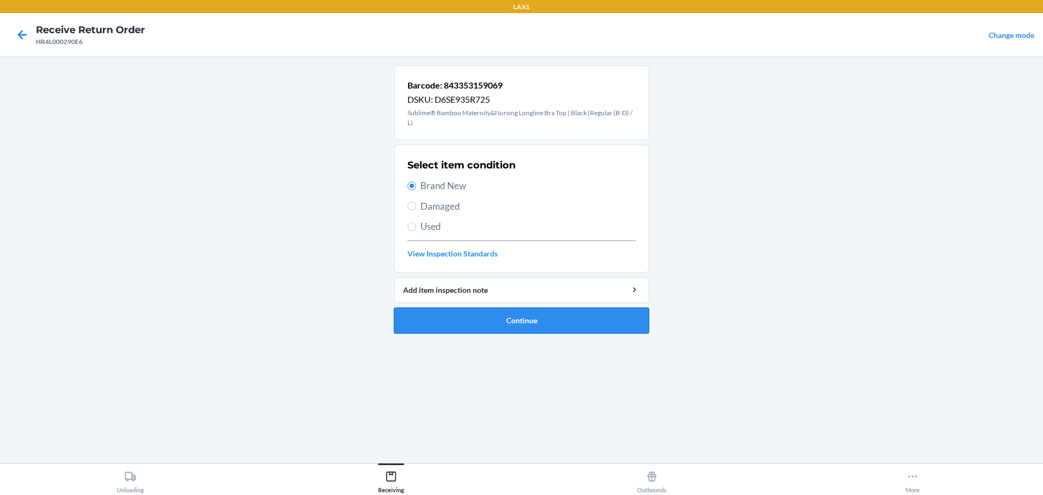
click at [517, 320] on button "Continue" at bounding box center [521, 320] width 255 height 26
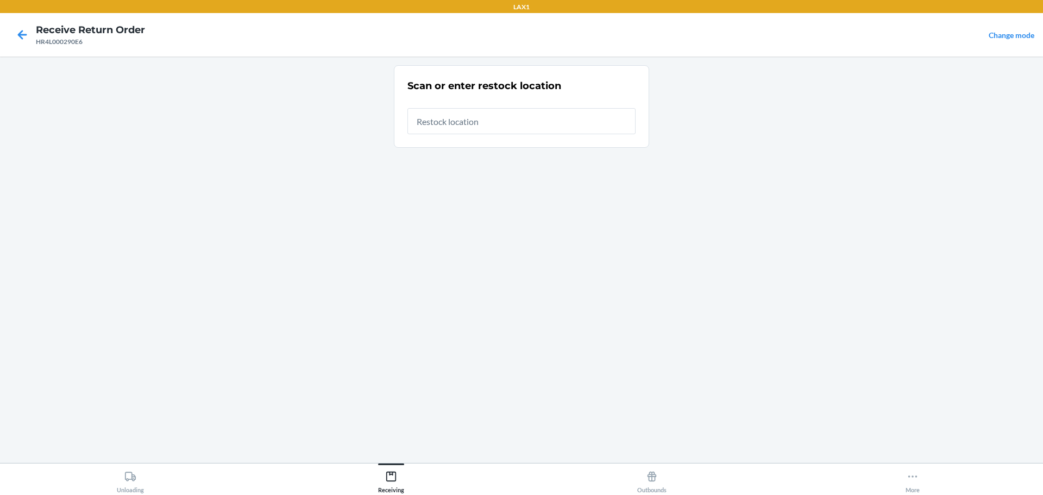
click at [469, 116] on input "text" at bounding box center [521, 121] width 228 height 26
type input "RTCART023"
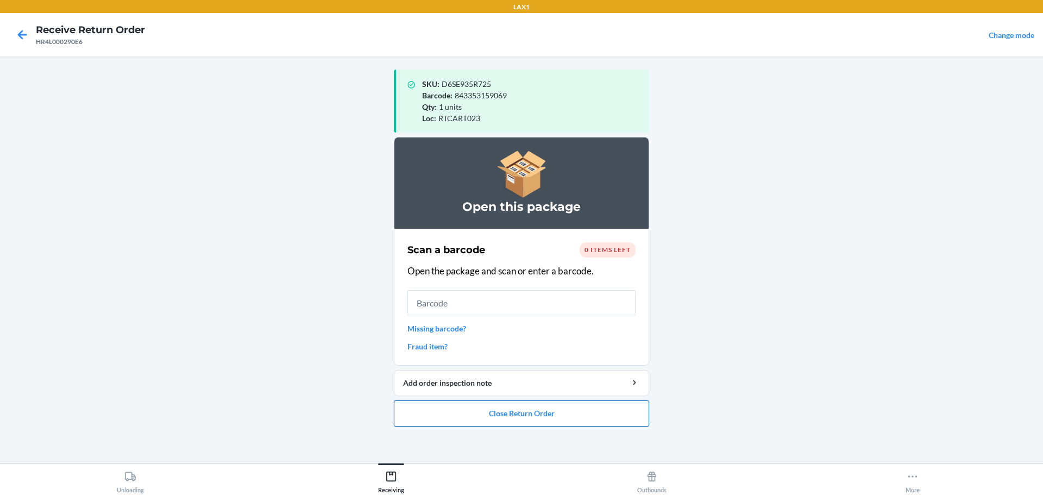
click at [583, 414] on button "Close Return Order" at bounding box center [521, 413] width 255 height 26
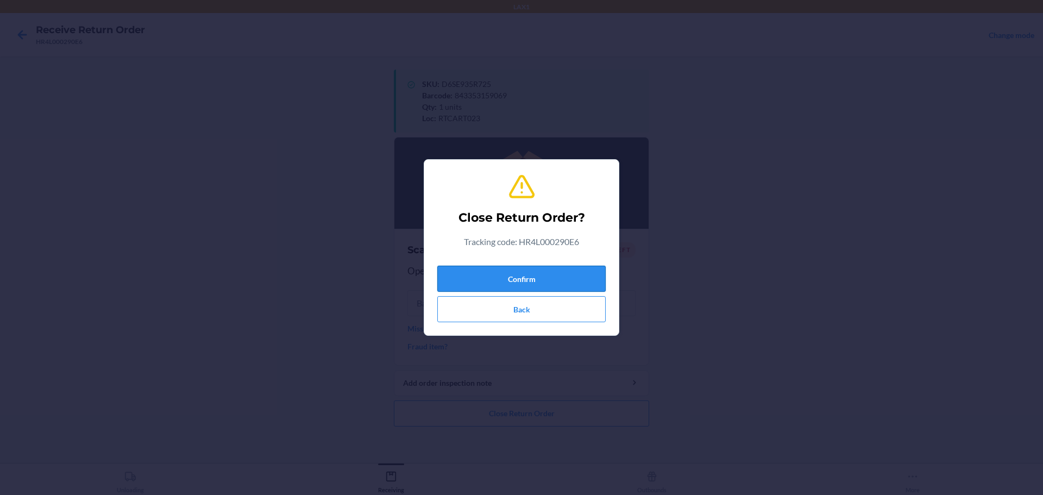
drag, startPoint x: 513, startPoint y: 287, endPoint x: 513, endPoint y: 281, distance: 6.0
click at [513, 286] on button "Confirm" at bounding box center [521, 279] width 168 height 26
click at [512, 285] on button "Confirm" at bounding box center [521, 279] width 168 height 26
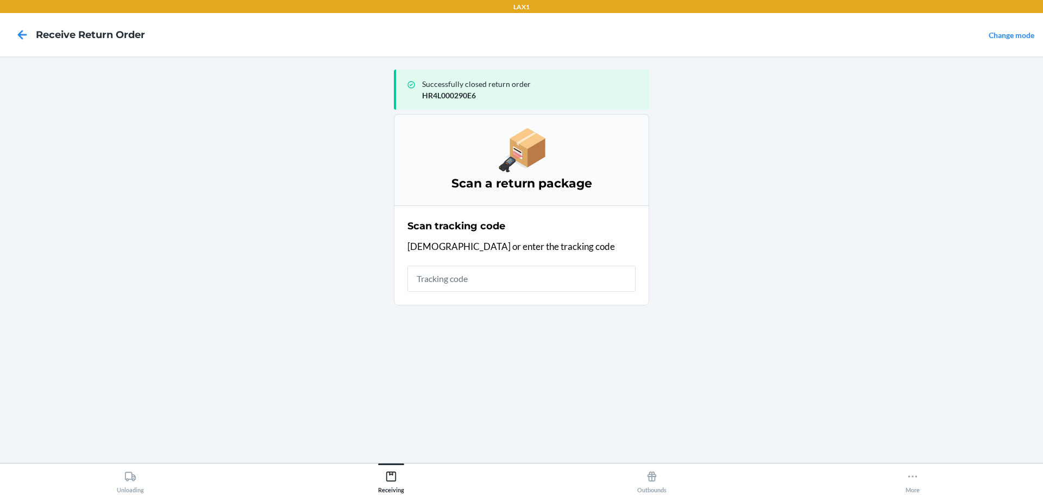
click at [495, 274] on input "text" at bounding box center [521, 279] width 228 height 26
type input "420924089505"
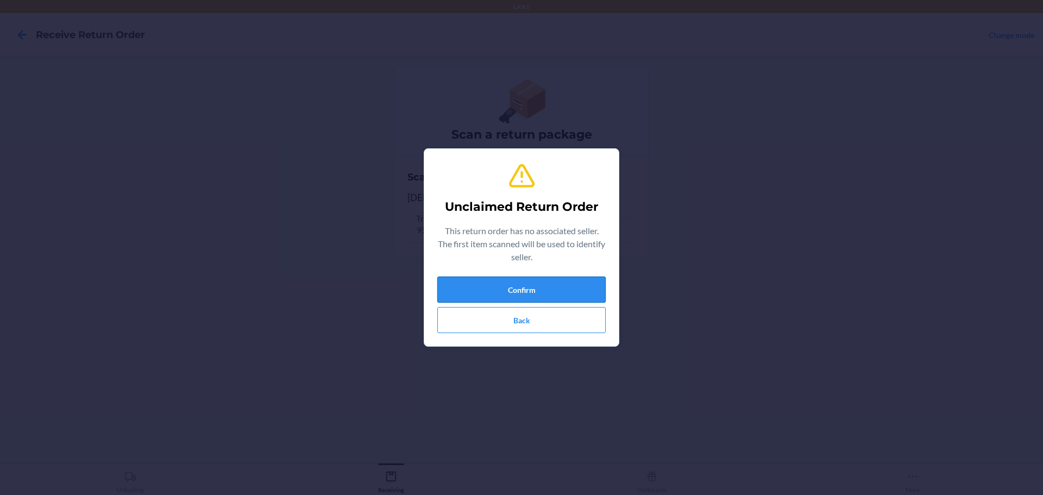
click at [552, 285] on button "Confirm" at bounding box center [521, 289] width 168 height 26
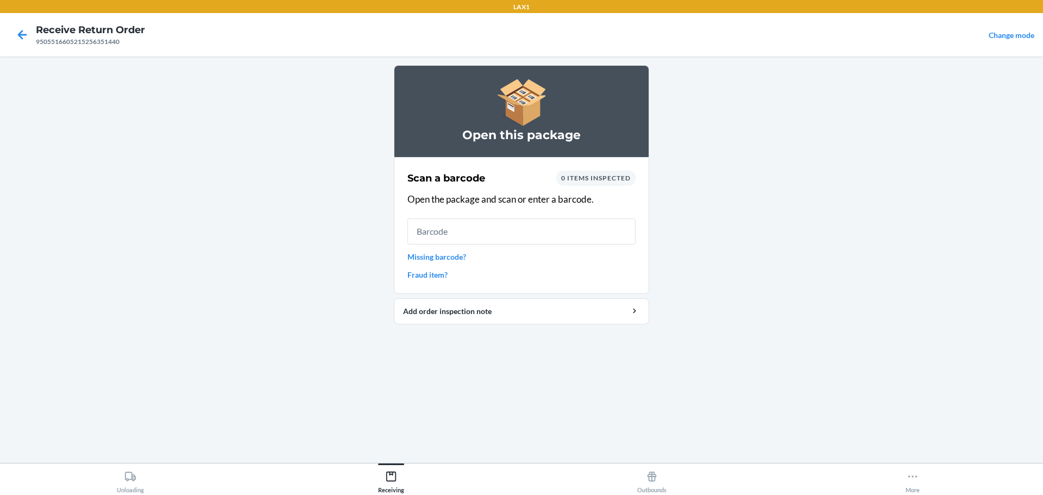
click at [537, 223] on input "text" at bounding box center [521, 231] width 228 height 26
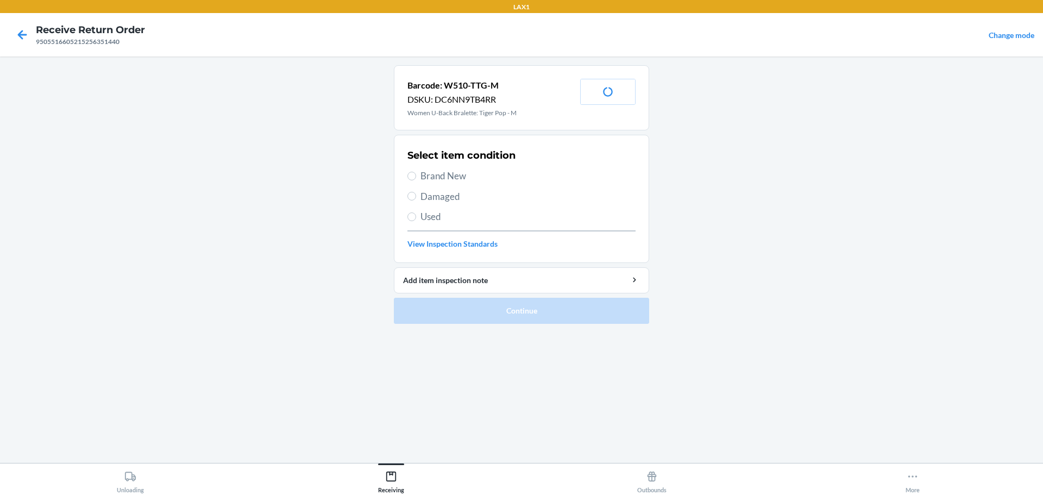
drag, startPoint x: 439, startPoint y: 198, endPoint x: 441, endPoint y: 214, distance: 16.4
click at [439, 200] on span "Damaged" at bounding box center [527, 197] width 215 height 14
click at [416, 200] on input "Damaged" at bounding box center [411, 196] width 9 height 9
radio input "true"
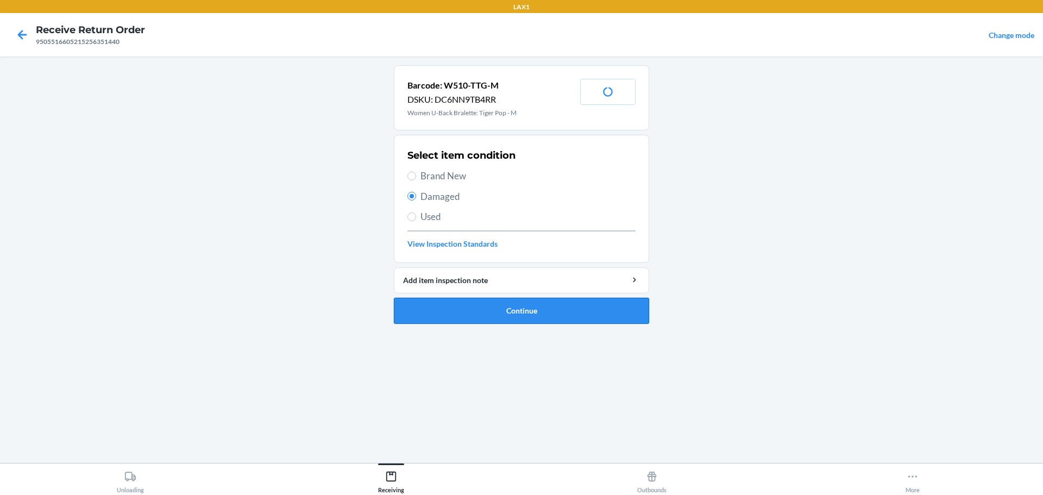
click at [501, 314] on button "Continue" at bounding box center [521, 311] width 255 height 26
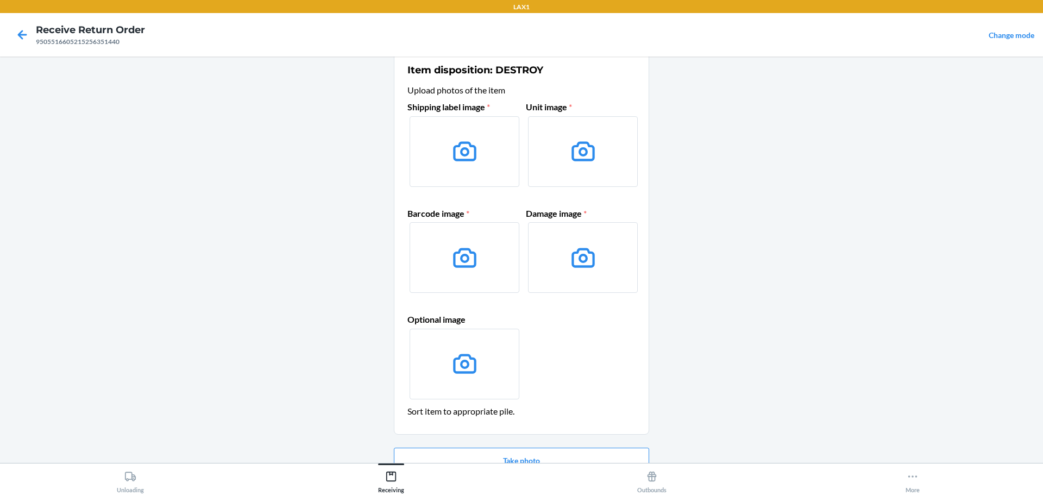
scroll to position [70, 0]
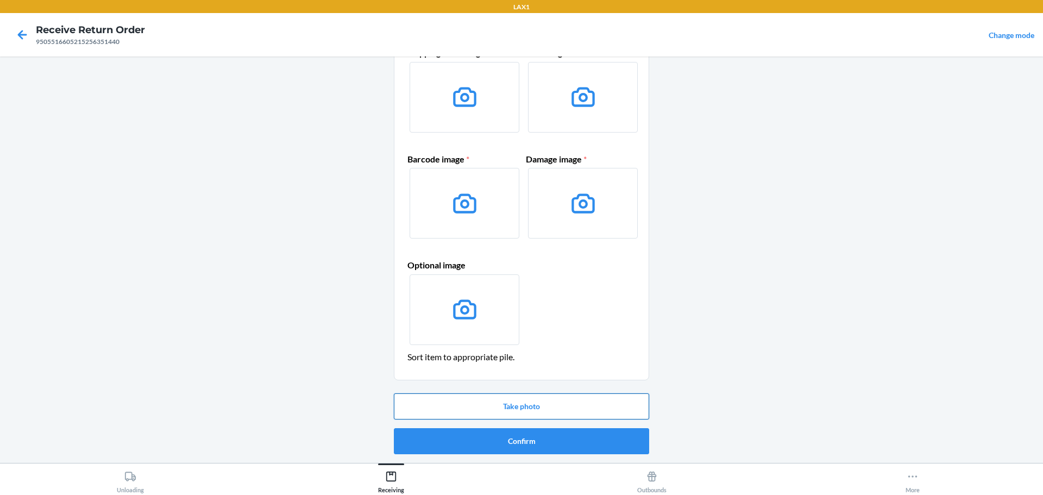
click at [525, 402] on button "Take photo" at bounding box center [521, 406] width 255 height 26
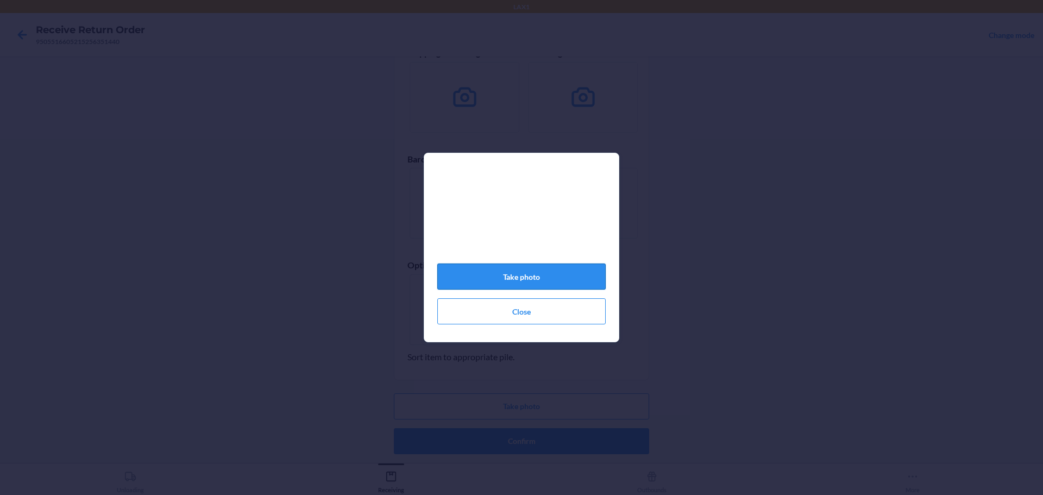
click at [531, 272] on button "Take photo" at bounding box center [521, 276] width 168 height 26
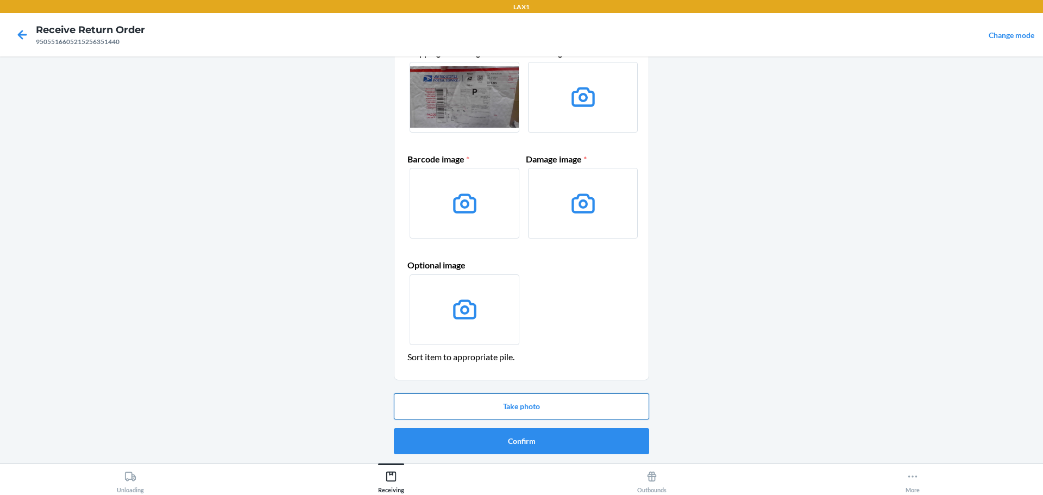
click at [551, 399] on button "Take photo" at bounding box center [521, 406] width 255 height 26
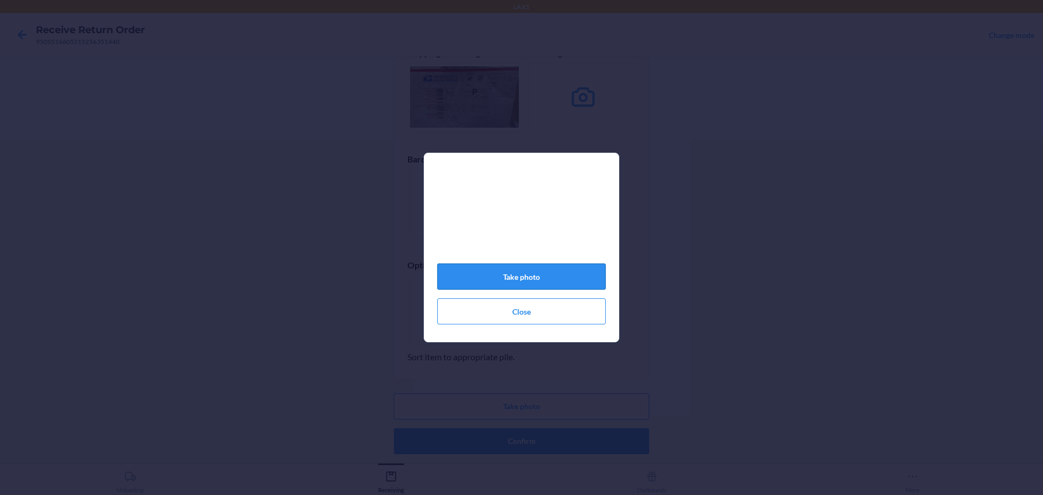
click at [563, 289] on button "Take photo" at bounding box center [521, 276] width 168 height 26
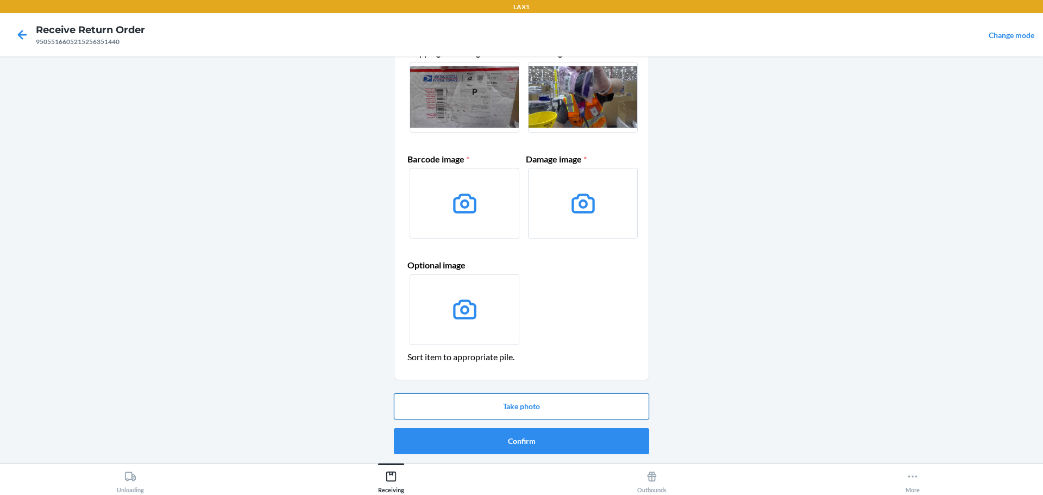
click at [557, 398] on button "Take photo" at bounding box center [521, 406] width 255 height 26
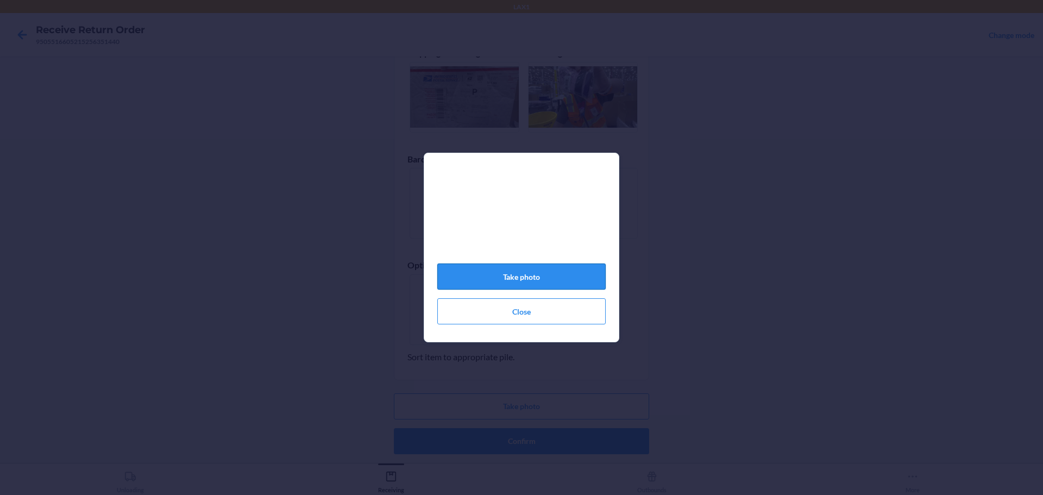
click at [544, 278] on button "Take photo" at bounding box center [521, 276] width 168 height 26
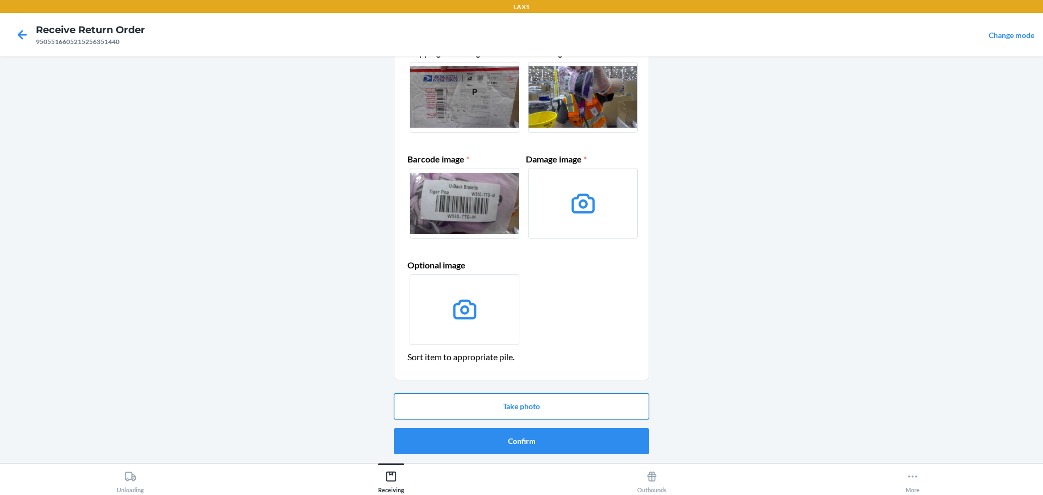
click at [557, 405] on button "Take photo" at bounding box center [521, 406] width 255 height 26
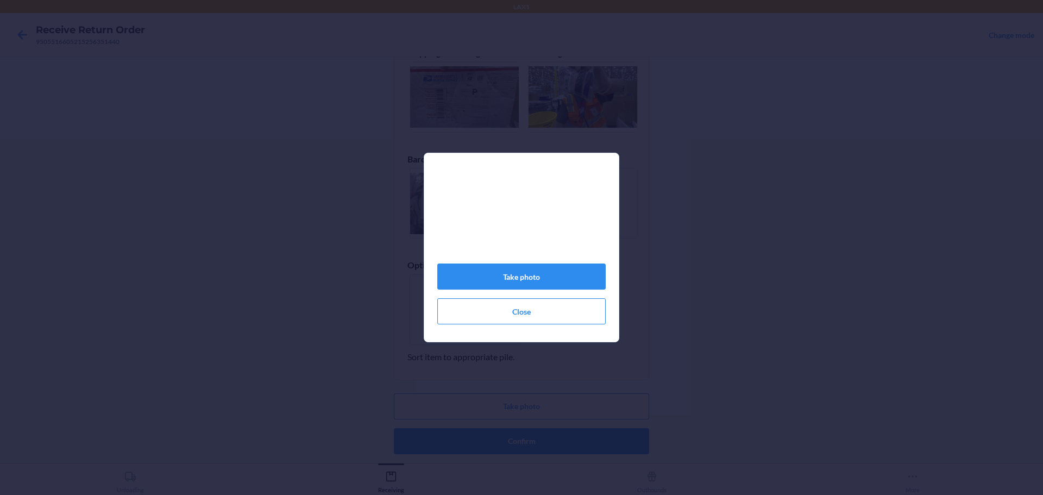
drag, startPoint x: 538, startPoint y: 295, endPoint x: 536, endPoint y: 284, distance: 11.0
click at [538, 293] on div "Take photo Close" at bounding box center [521, 252] width 168 height 154
click at [536, 281] on button "Take photo" at bounding box center [521, 276] width 168 height 26
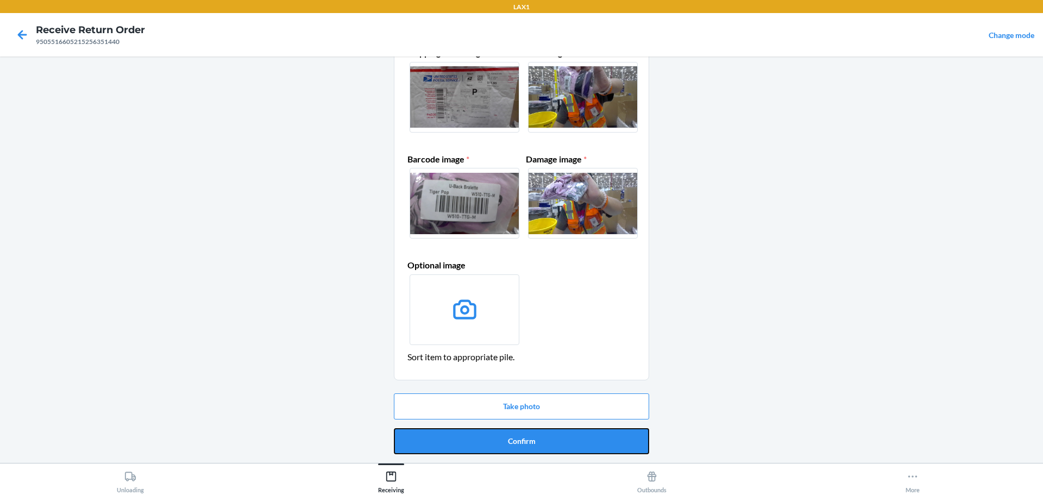
drag, startPoint x: 544, startPoint y: 436, endPoint x: 545, endPoint y: 428, distance: 8.2
click at [545, 436] on button "Confirm" at bounding box center [521, 441] width 255 height 26
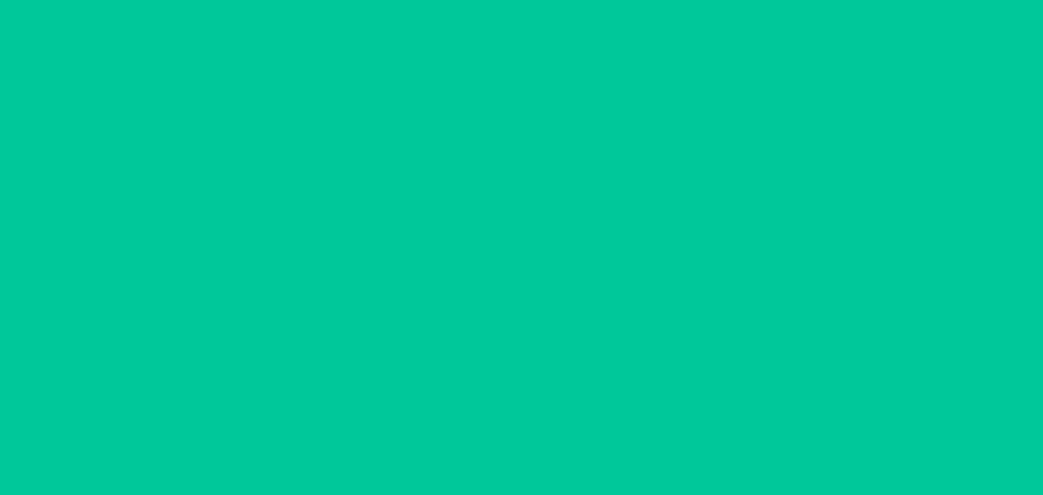
scroll to position [0, 0]
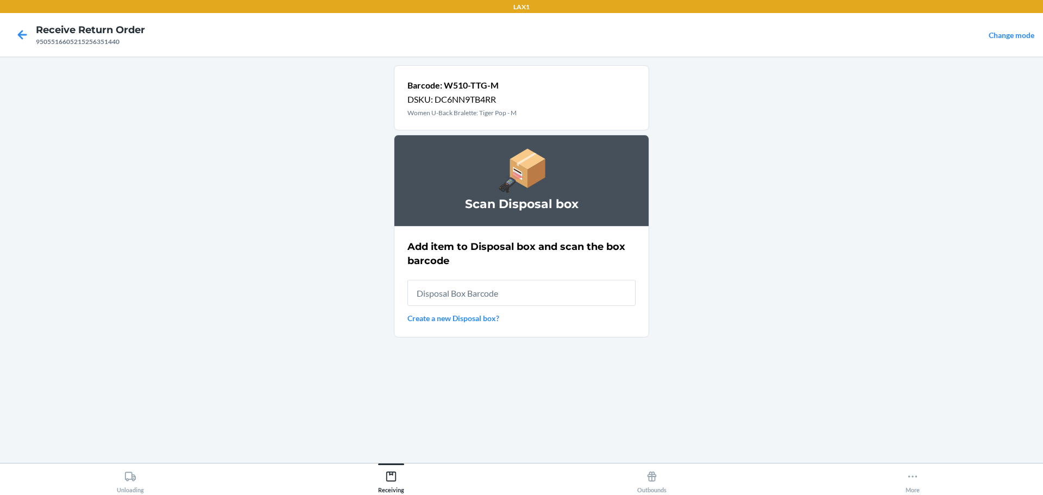
click at [518, 294] on input "text" at bounding box center [521, 293] width 228 height 26
type input "RB0000019D0"
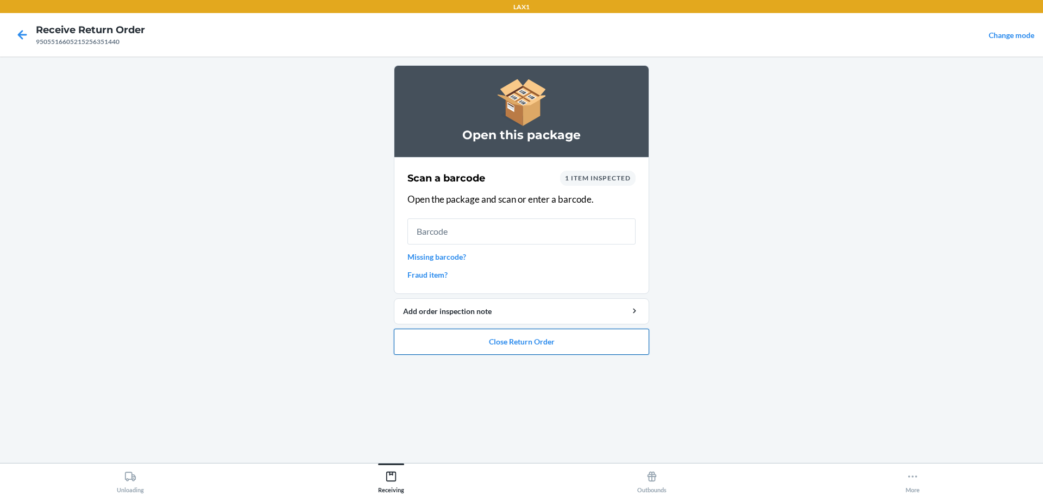
click at [524, 345] on button "Close Return Order" at bounding box center [521, 342] width 255 height 26
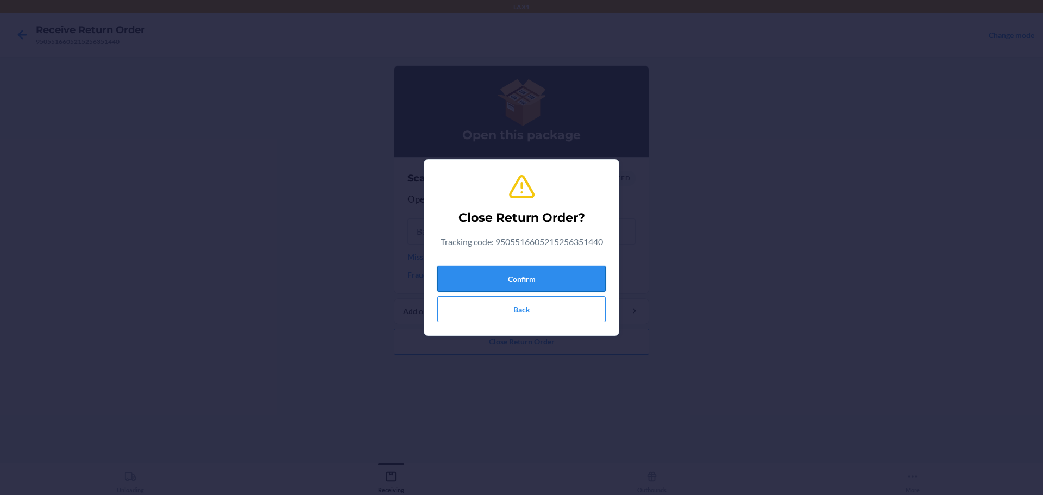
click at [521, 279] on button "Confirm" at bounding box center [521, 279] width 168 height 26
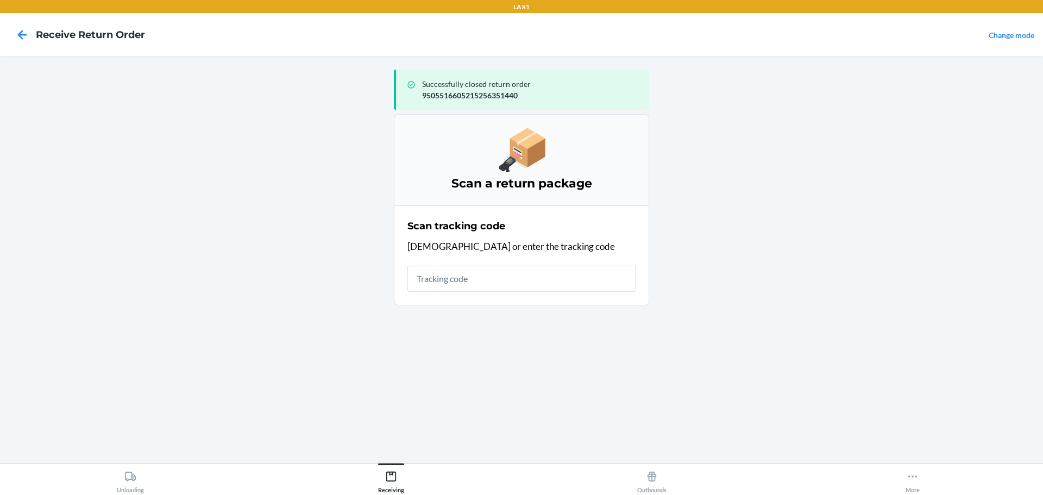
click at [521, 270] on input "text" at bounding box center [521, 279] width 228 height 26
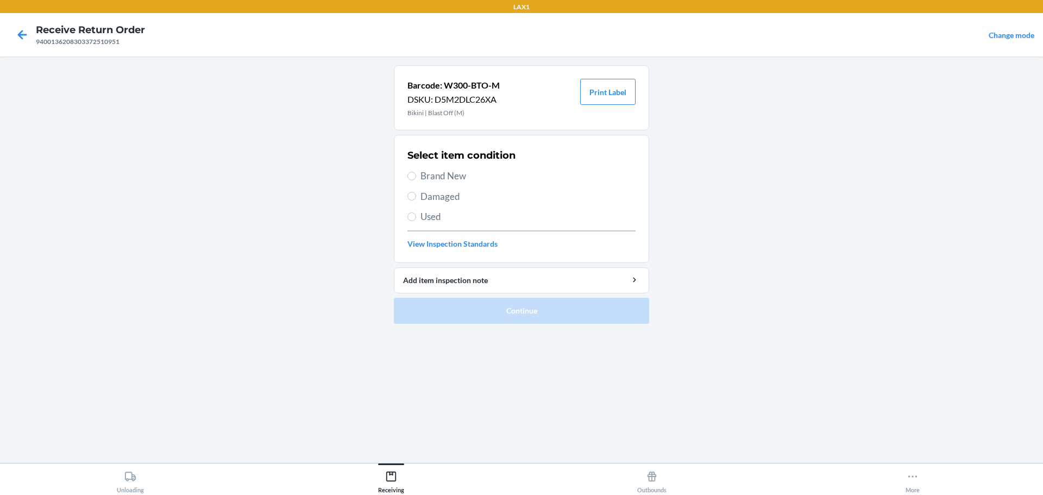
click at [447, 200] on span "Damaged" at bounding box center [527, 197] width 215 height 14
click at [416, 200] on input "Damaged" at bounding box center [411, 196] width 9 height 9
radio input "true"
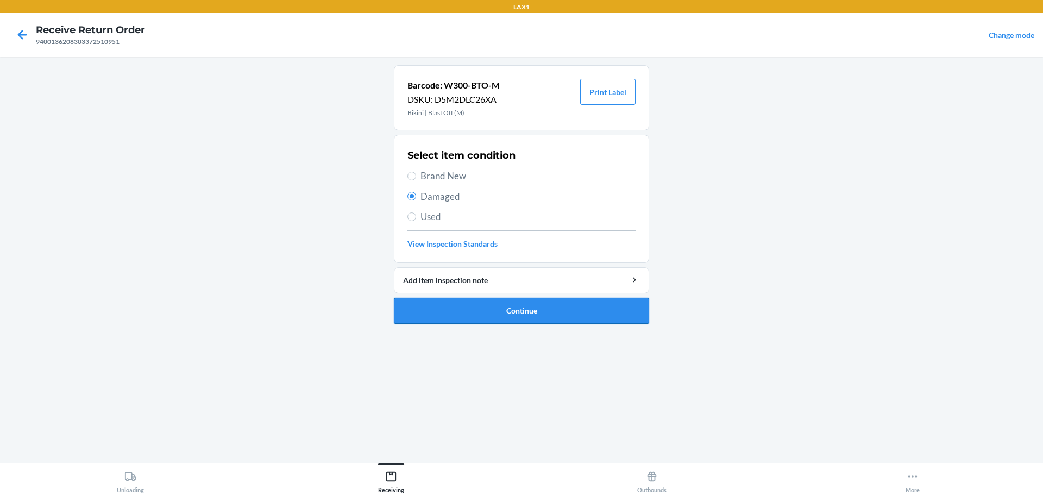
click at [527, 311] on button "Continue" at bounding box center [521, 311] width 255 height 26
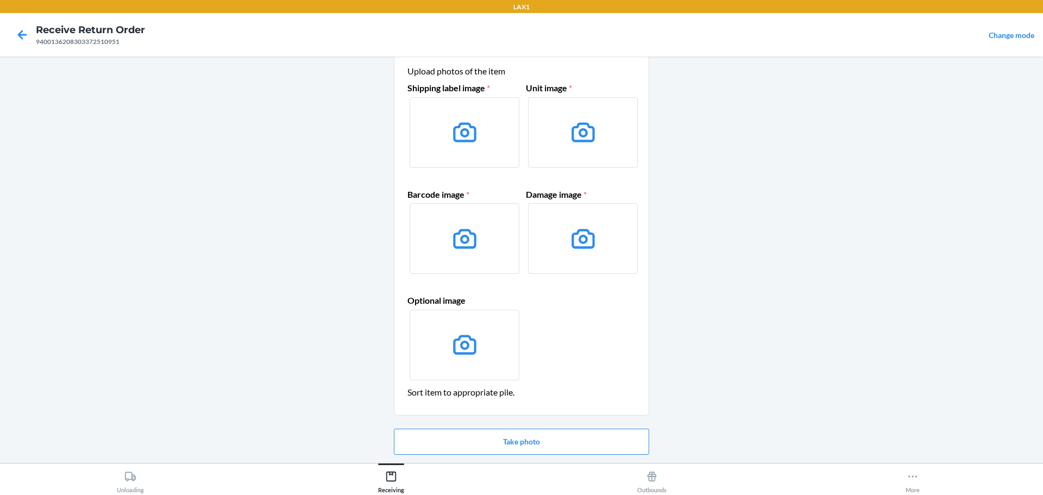
scroll to position [54, 0]
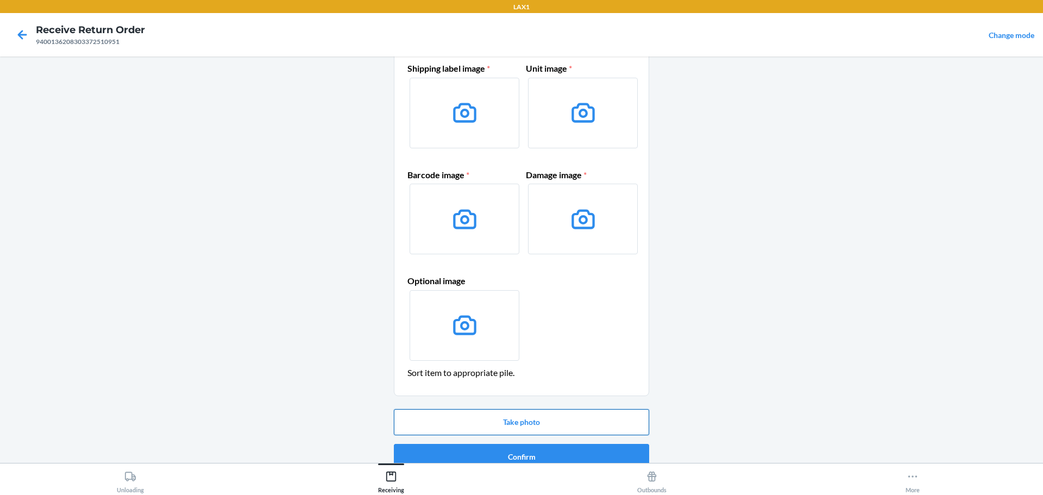
click at [542, 427] on button "Take photo" at bounding box center [521, 422] width 255 height 26
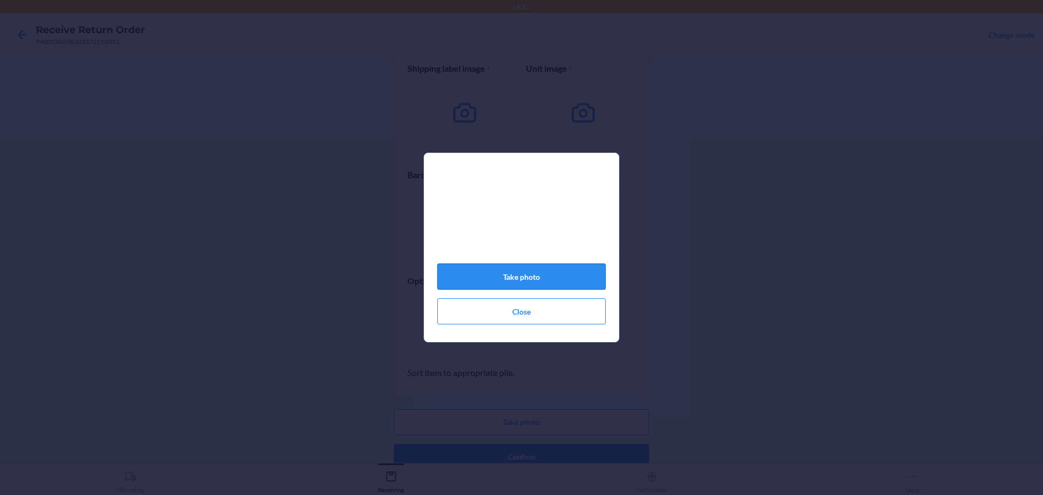
click at [564, 278] on button "Take photo" at bounding box center [521, 276] width 168 height 26
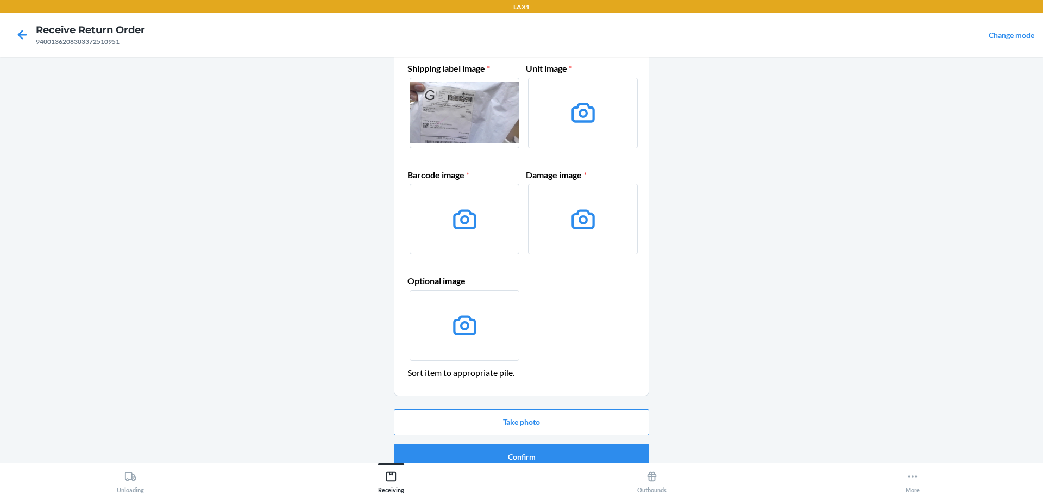
click at [467, 93] on label at bounding box center [465, 113] width 110 height 71
click at [0, 0] on input "file" at bounding box center [0, 0] width 0 height 0
click at [556, 409] on button "Take photo" at bounding box center [521, 422] width 255 height 26
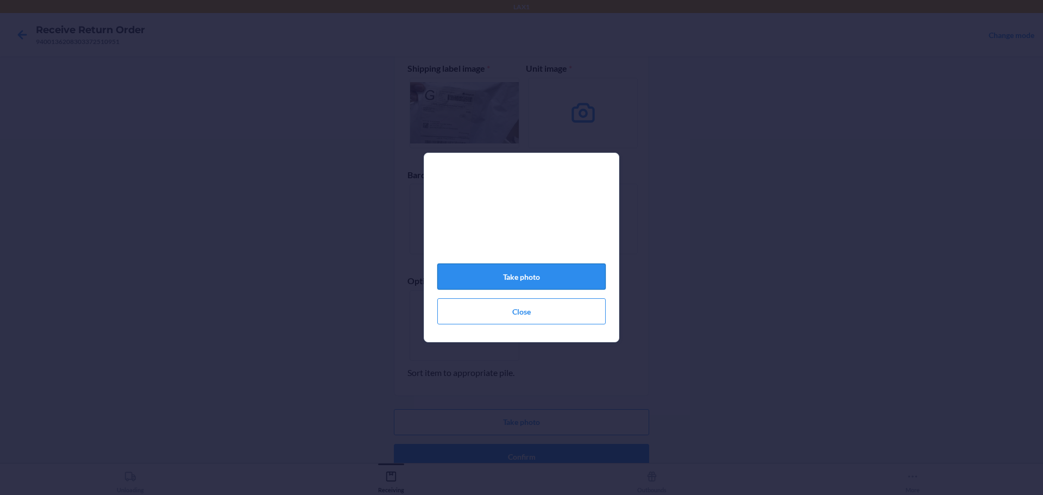
click at [567, 270] on button "Take photo" at bounding box center [521, 276] width 168 height 26
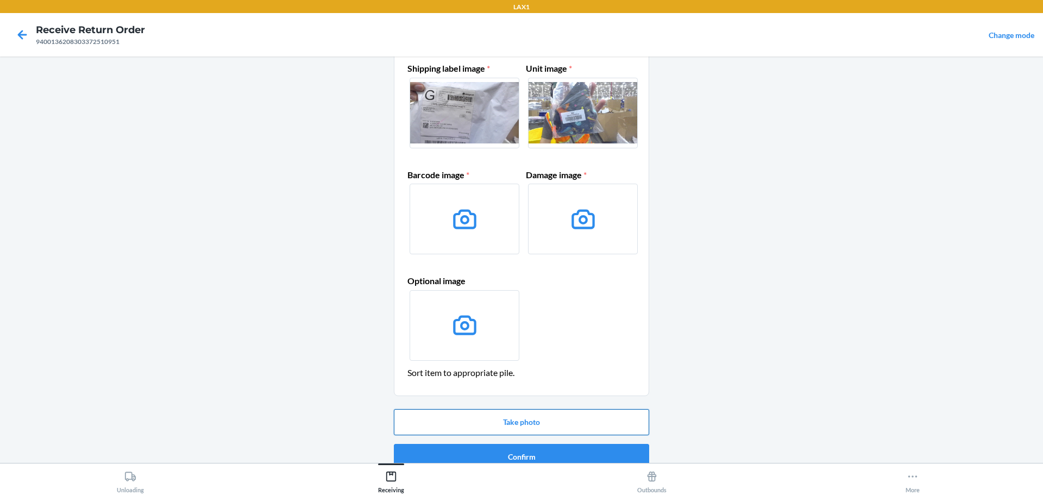
click at [553, 420] on button "Take photo" at bounding box center [521, 422] width 255 height 26
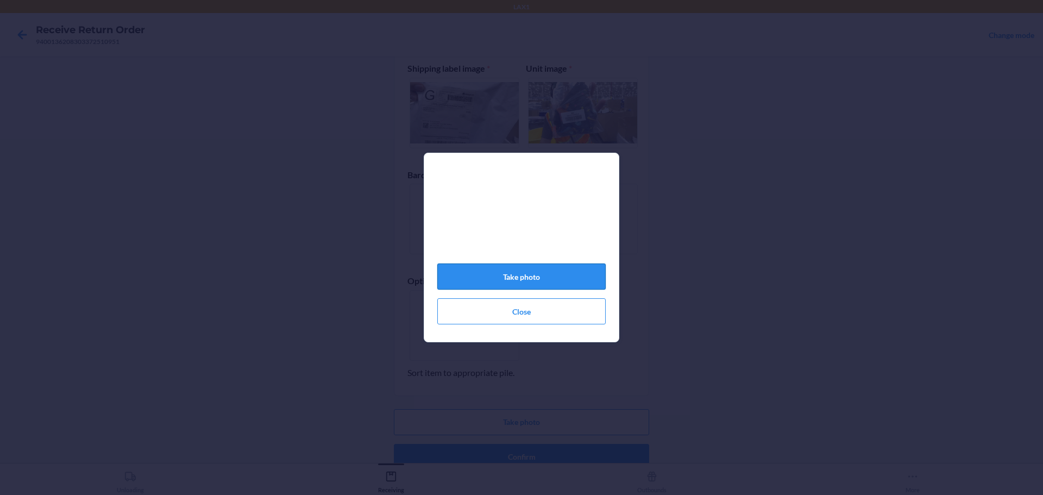
click at [555, 286] on button "Take photo" at bounding box center [521, 276] width 168 height 26
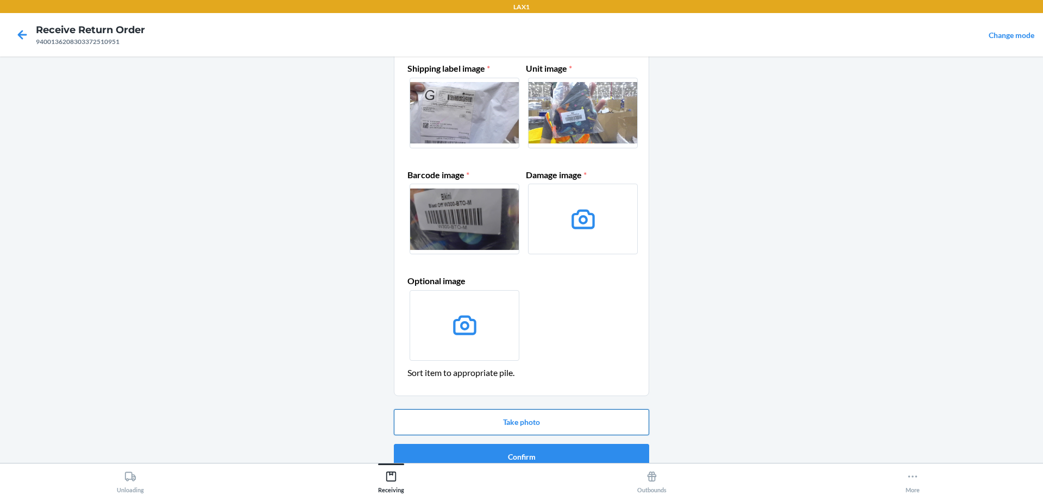
click at [553, 416] on button "Take photo" at bounding box center [521, 422] width 255 height 26
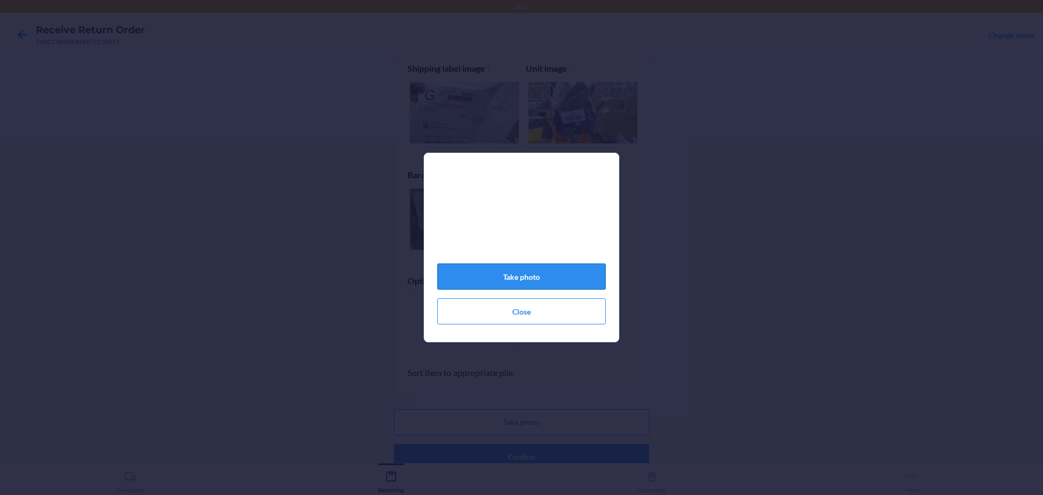
click at [533, 274] on button "Take photo" at bounding box center [521, 276] width 168 height 26
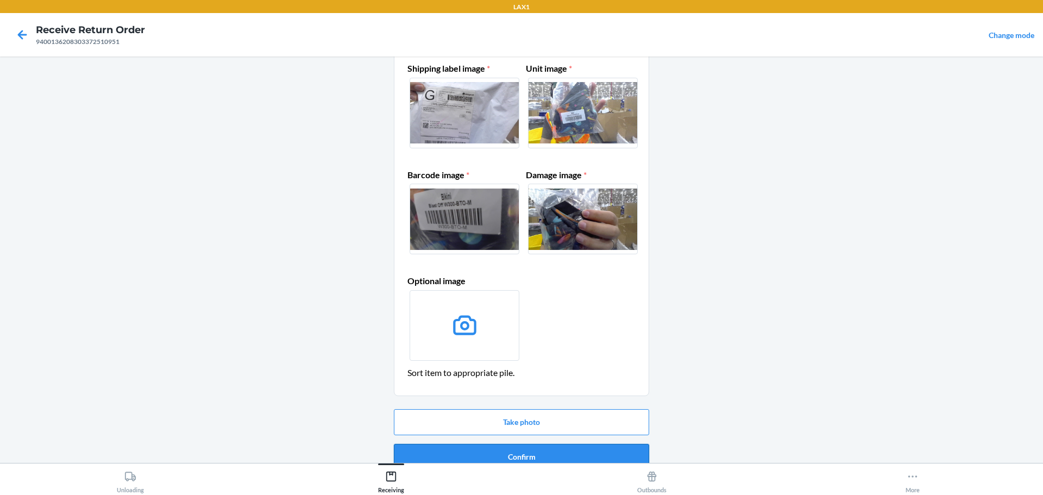
click at [544, 449] on button "Confirm" at bounding box center [521, 457] width 255 height 26
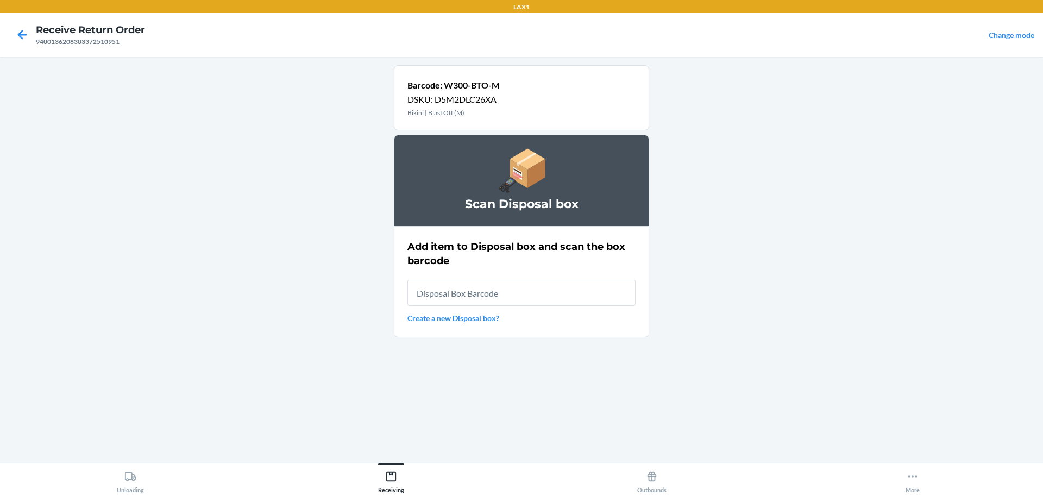
click at [528, 297] on input "text" at bounding box center [521, 293] width 228 height 26
type input "RB0000019D0"
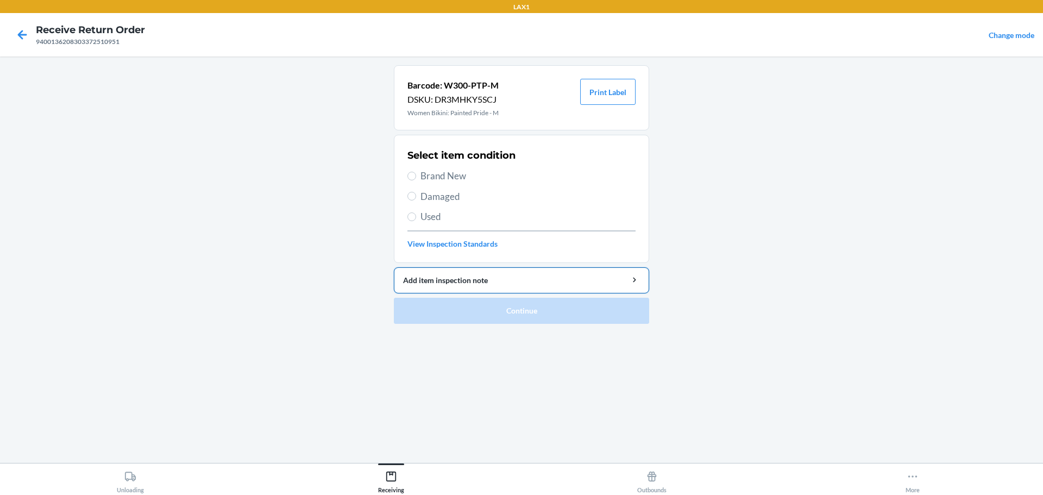
drag, startPoint x: 461, startPoint y: 171, endPoint x: 489, endPoint y: 273, distance: 105.3
click at [461, 172] on span "Brand New" at bounding box center [527, 176] width 215 height 14
click at [416, 172] on input "Brand New" at bounding box center [411, 176] width 9 height 9
radio input "true"
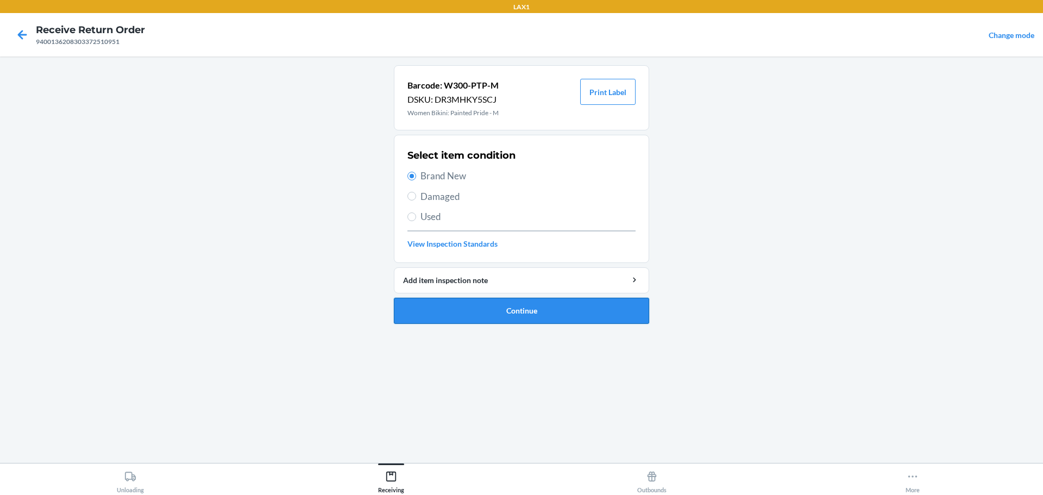
click at [554, 305] on button "Continue" at bounding box center [521, 311] width 255 height 26
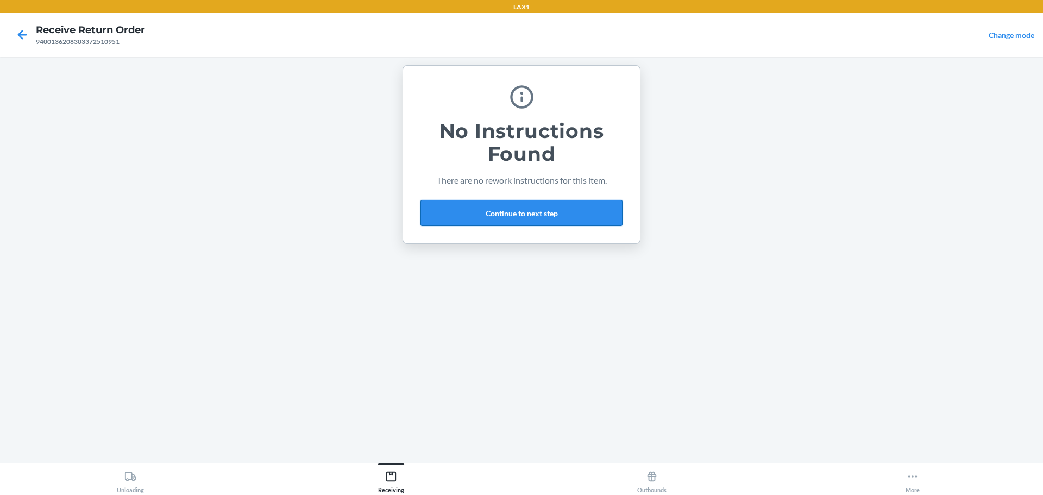
click at [498, 208] on button "Continue to next step" at bounding box center [521, 213] width 202 height 26
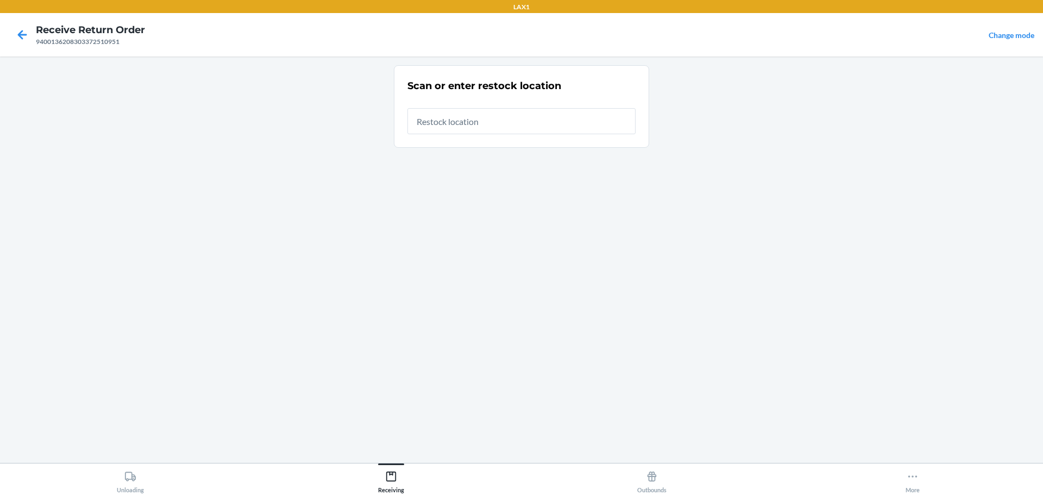
click at [517, 121] on input "text" at bounding box center [521, 121] width 228 height 26
type input "RTCART023"
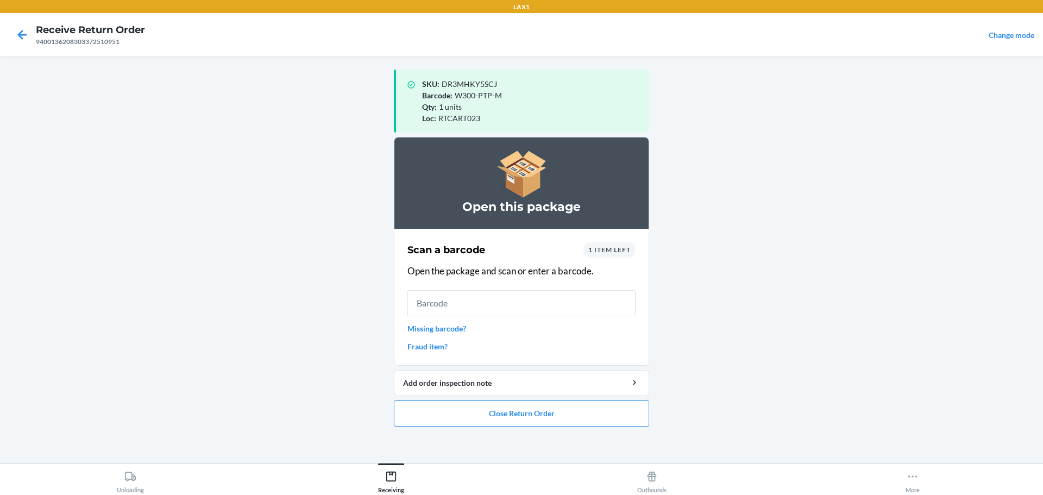
click at [477, 303] on input "text" at bounding box center [521, 303] width 228 height 26
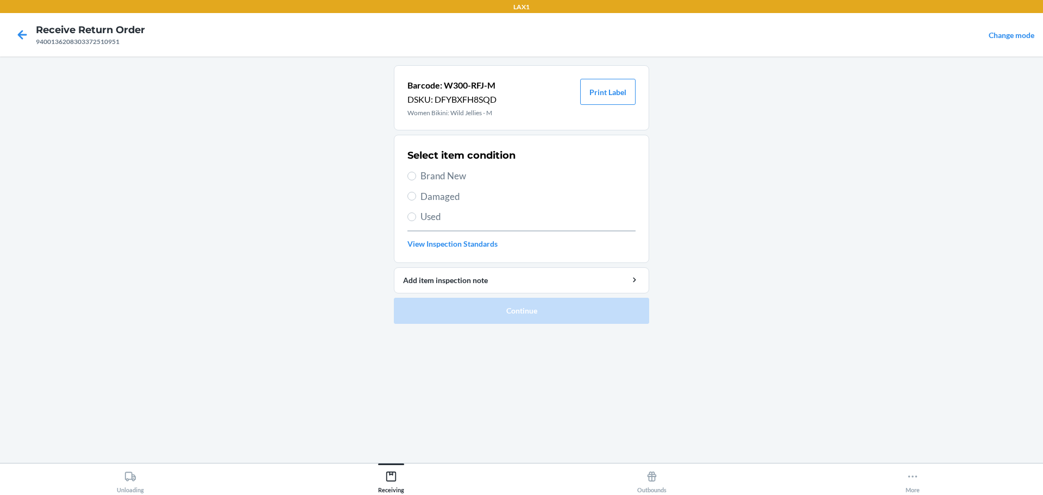
click at [455, 166] on div "Select item condition Brand New Damaged Used View Inspection Standards" at bounding box center [521, 199] width 228 height 108
click at [456, 177] on span "Brand New" at bounding box center [527, 176] width 215 height 14
click at [416, 177] on input "Brand New" at bounding box center [411, 176] width 9 height 9
radio input "true"
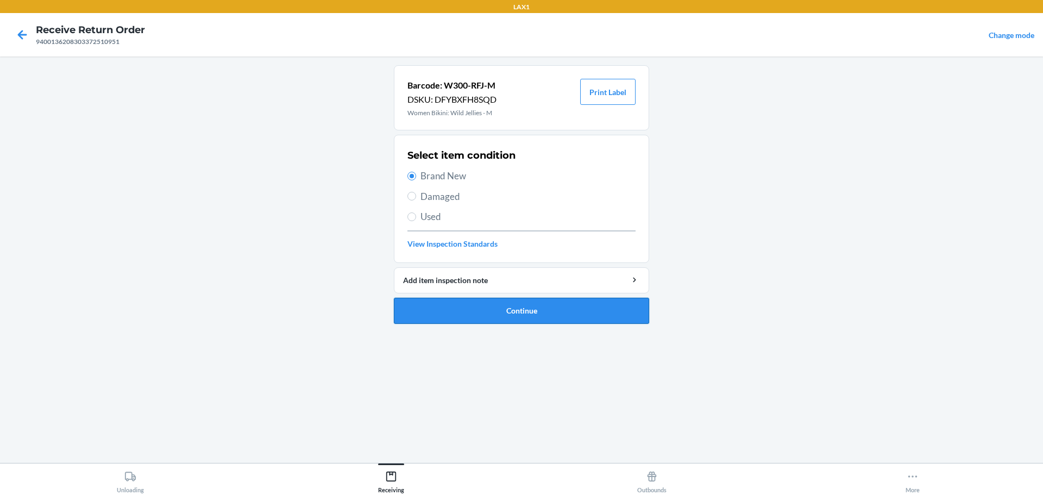
click at [527, 317] on button "Continue" at bounding box center [521, 311] width 255 height 26
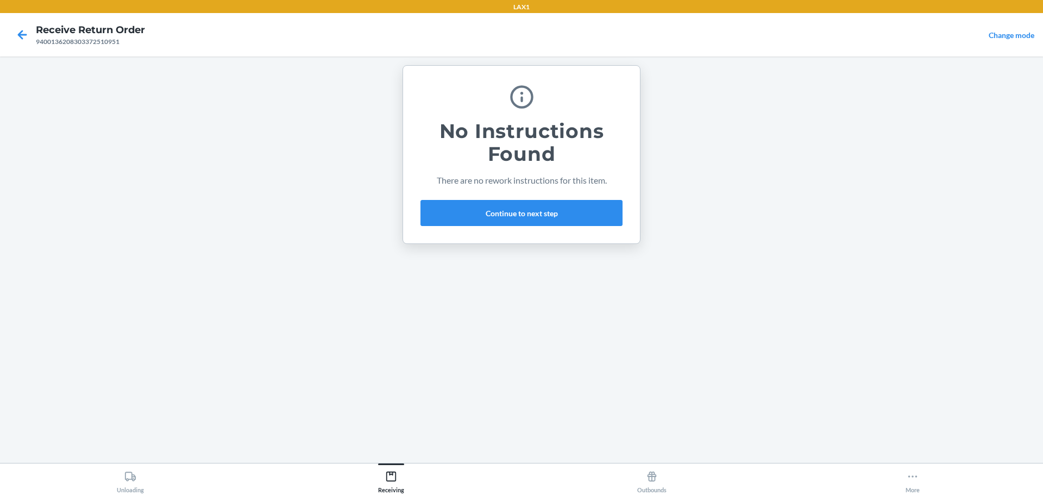
click at [530, 227] on div "No Instructions Found There are no rework instructions for this item. Continue …" at bounding box center [521, 155] width 202 height 152
click at [530, 222] on button "Continue to next step" at bounding box center [521, 213] width 202 height 26
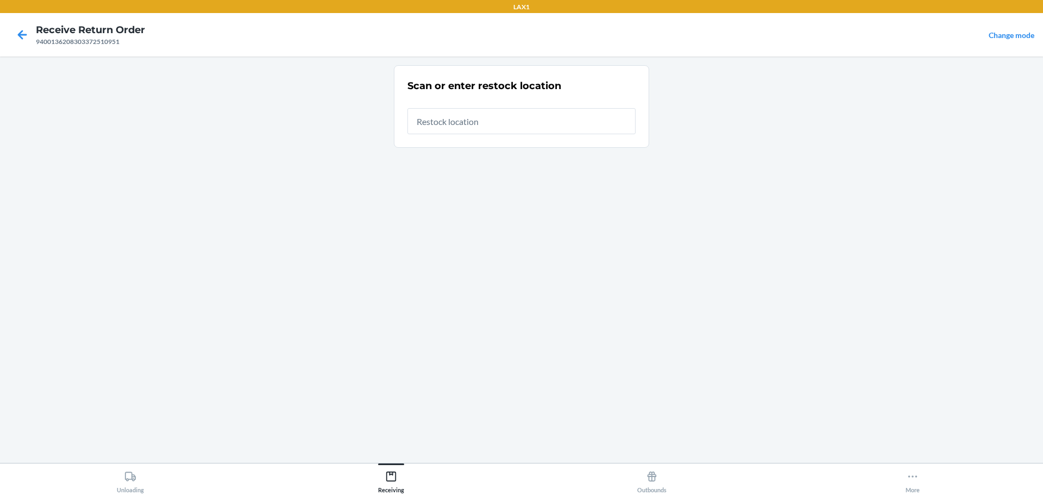
click at [504, 130] on input "text" at bounding box center [521, 121] width 228 height 26
type input "RTCART023"
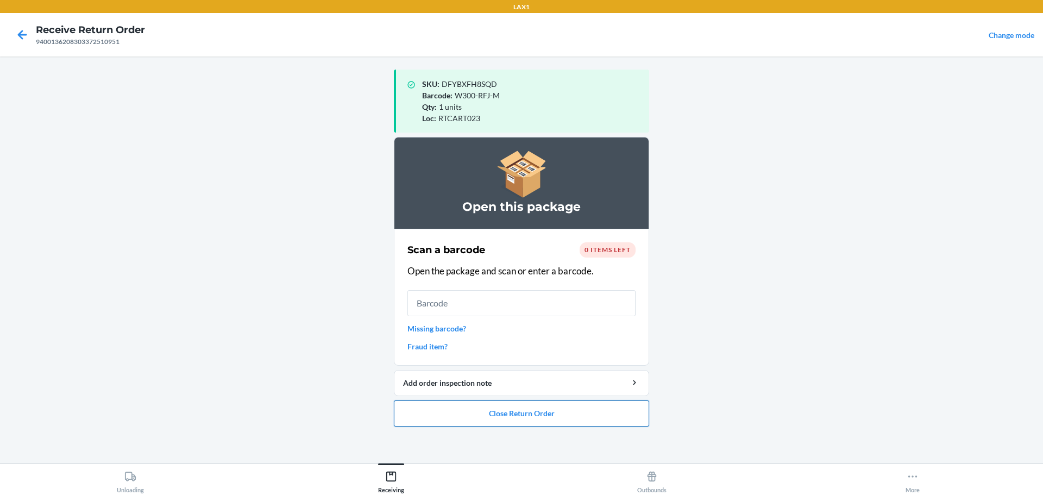
click at [559, 413] on button "Close Return Order" at bounding box center [521, 413] width 255 height 26
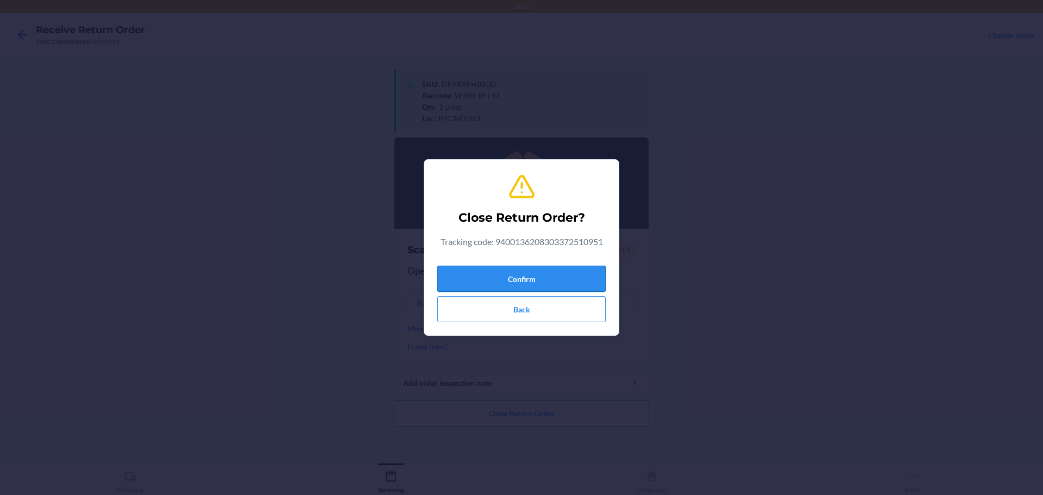
click at [559, 289] on button "Confirm" at bounding box center [521, 279] width 168 height 26
click at [558, 278] on button "Confirm" at bounding box center [521, 279] width 168 height 26
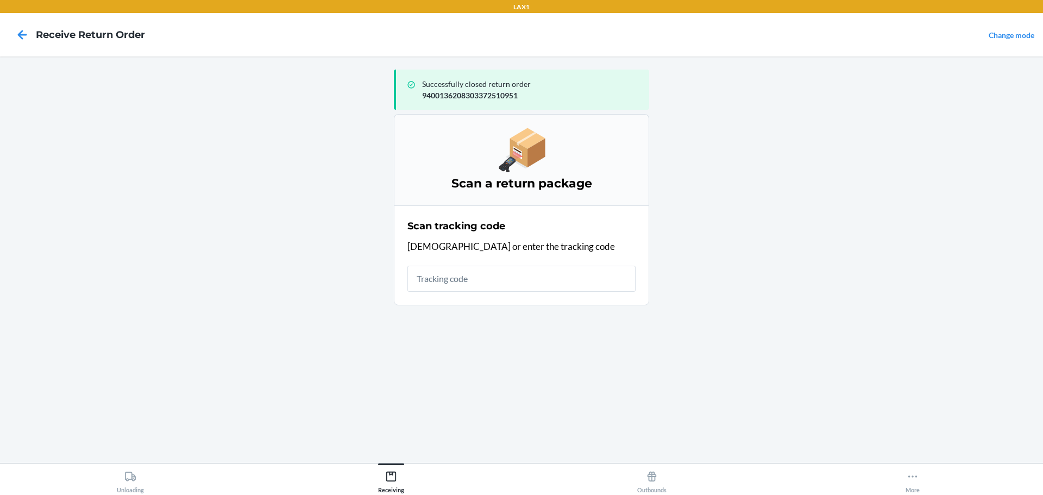
click at [559, 277] on input "text" at bounding box center [521, 279] width 228 height 26
type input "HRPYX6JH-6584"
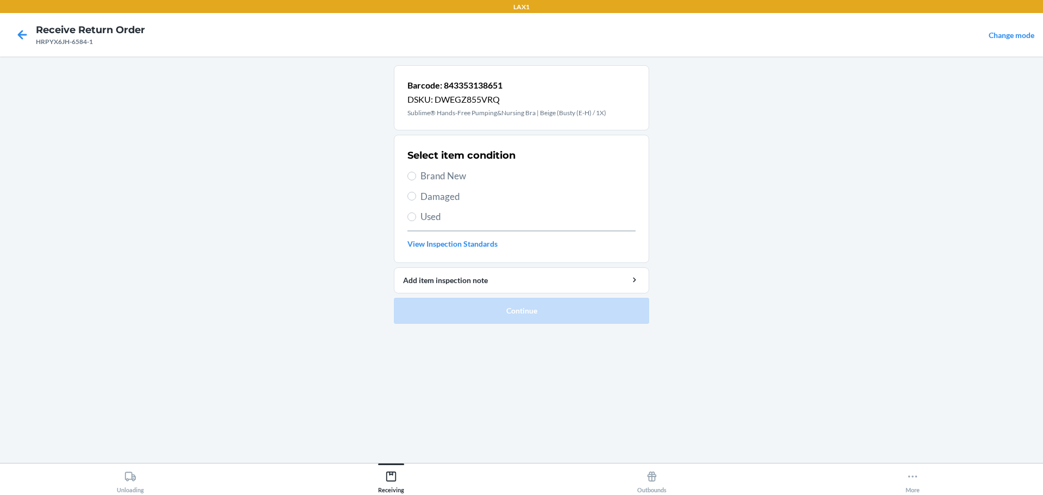
click at [440, 178] on span "Brand New" at bounding box center [527, 176] width 215 height 14
click at [416, 178] on input "Brand New" at bounding box center [411, 176] width 9 height 9
radio input "true"
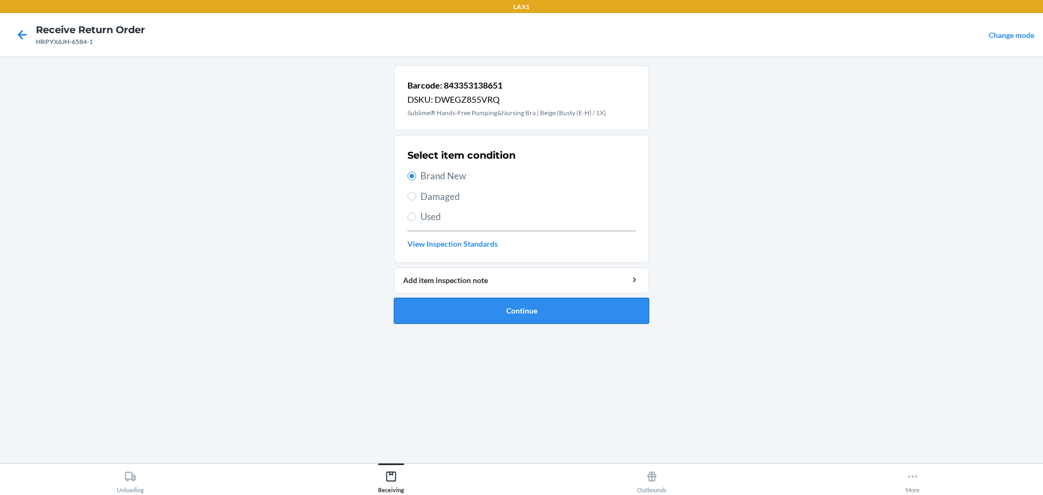
click at [521, 307] on button "Continue" at bounding box center [521, 311] width 255 height 26
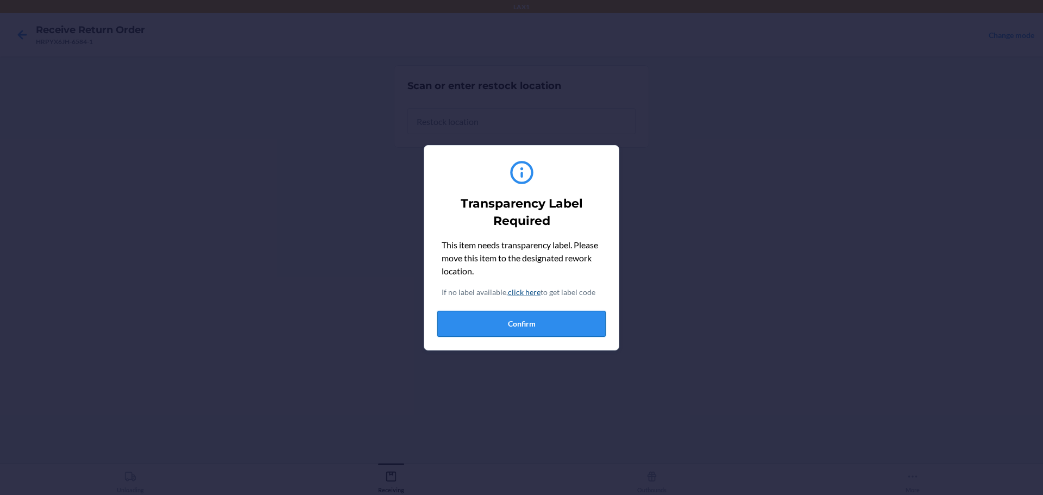
click at [528, 329] on button "Confirm" at bounding box center [521, 324] width 168 height 26
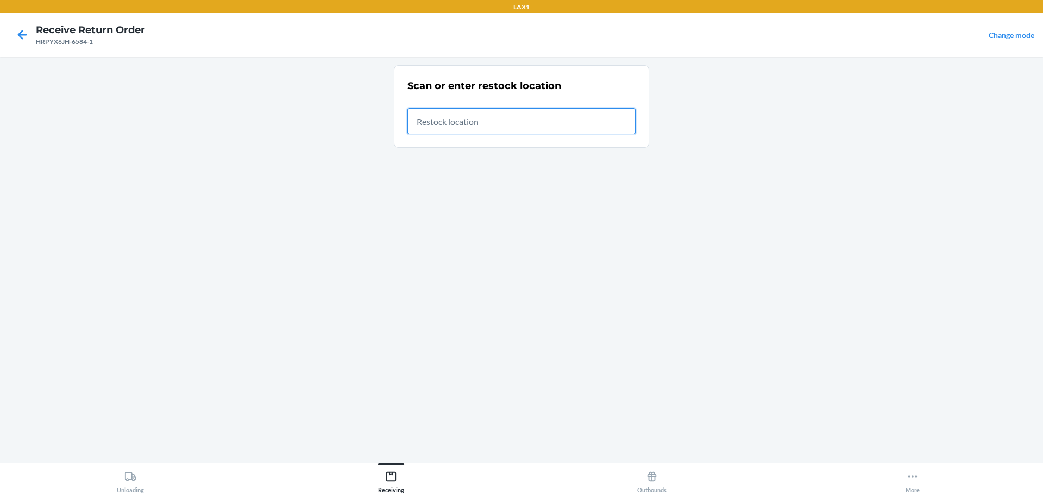
drag, startPoint x: 521, startPoint y: 118, endPoint x: 524, endPoint y: 123, distance: 5.6
click at [523, 122] on input "text" at bounding box center [521, 121] width 228 height 26
type input "RTCART023"
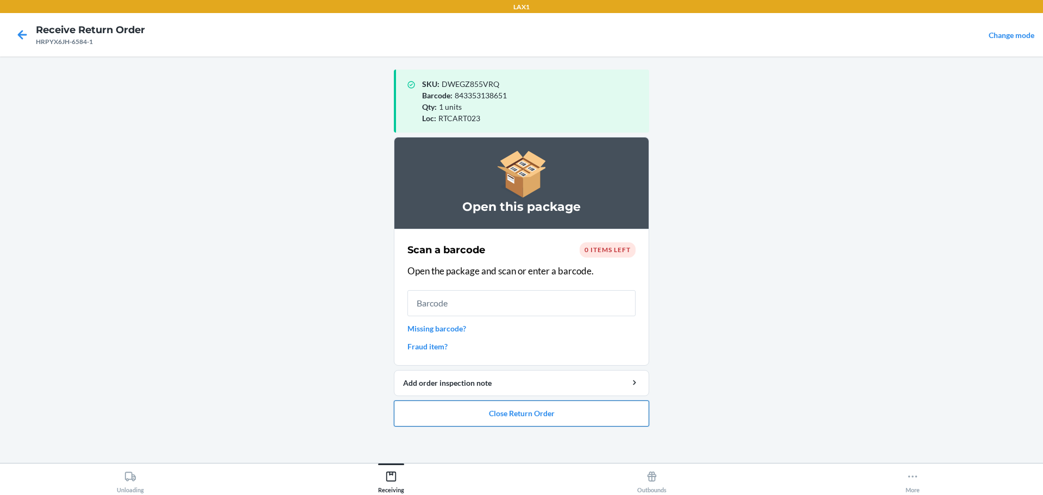
click at [518, 413] on button "Close Return Order" at bounding box center [521, 413] width 255 height 26
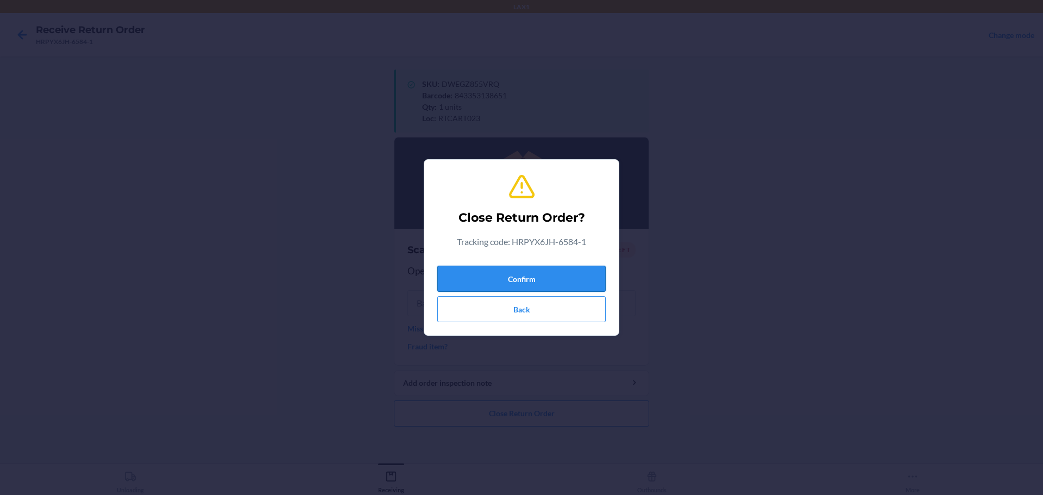
click at [524, 284] on button "Confirm" at bounding box center [521, 279] width 168 height 26
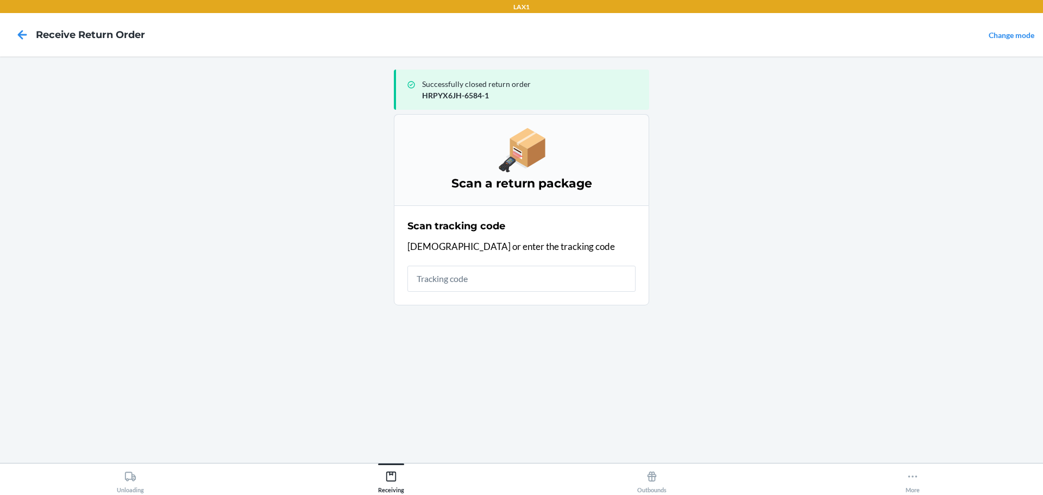
click at [508, 274] on input "text" at bounding box center [521, 279] width 228 height 26
type input "42092408"
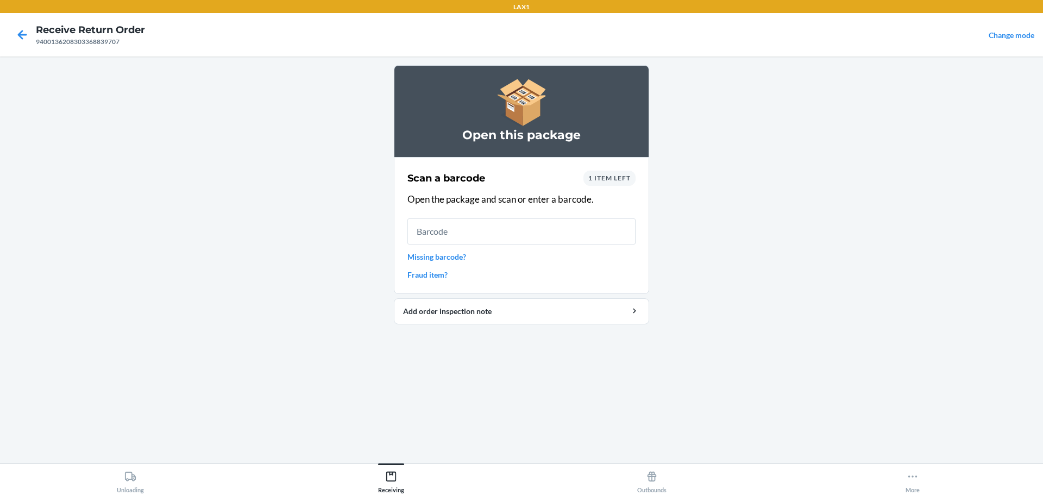
click at [519, 241] on input "text" at bounding box center [521, 231] width 228 height 26
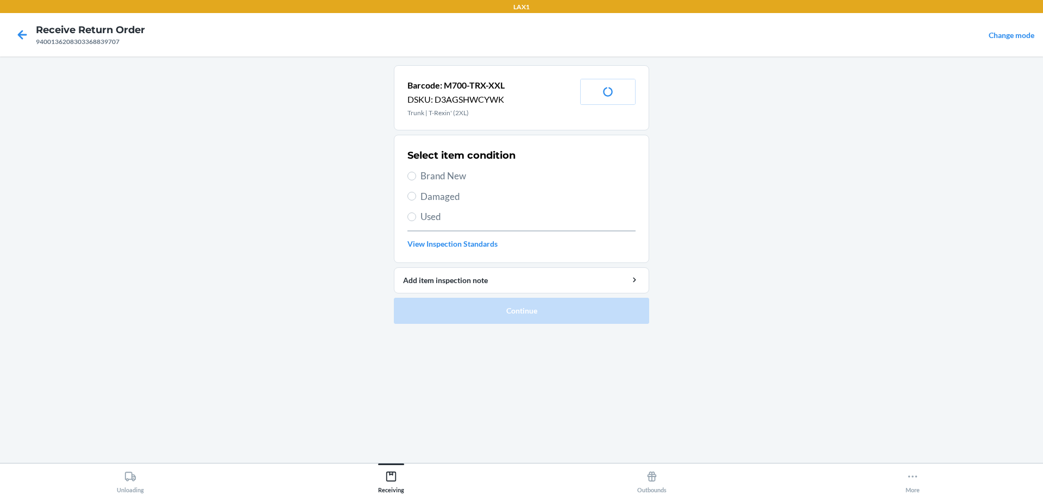
click at [453, 183] on div "Select item condition Brand New Damaged Used View Inspection Standards" at bounding box center [521, 199] width 228 height 108
drag, startPoint x: 454, startPoint y: 179, endPoint x: 479, endPoint y: 155, distance: 35.3
click at [454, 179] on span "Brand New" at bounding box center [527, 176] width 215 height 14
click at [416, 179] on input "Brand New" at bounding box center [411, 176] width 9 height 9
radio input "true"
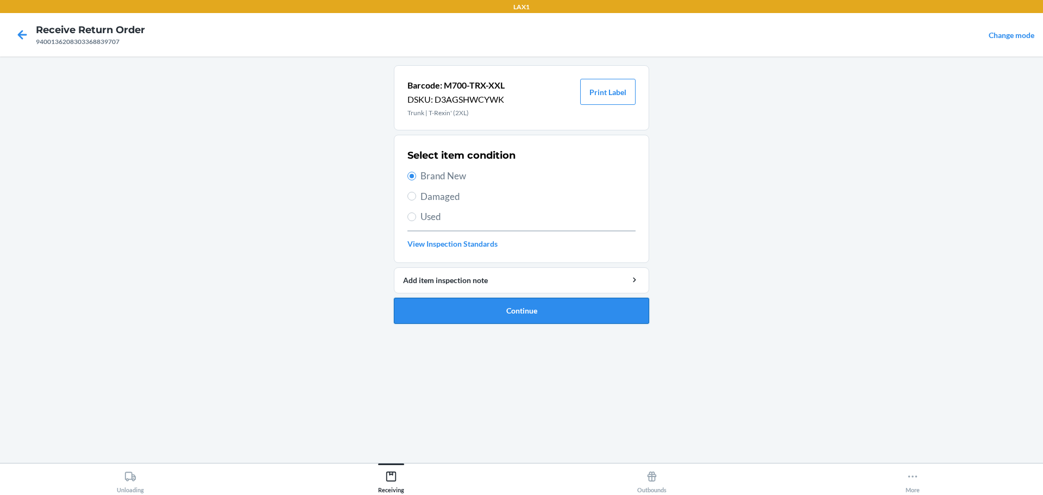
click at [489, 304] on button "Continue" at bounding box center [521, 311] width 255 height 26
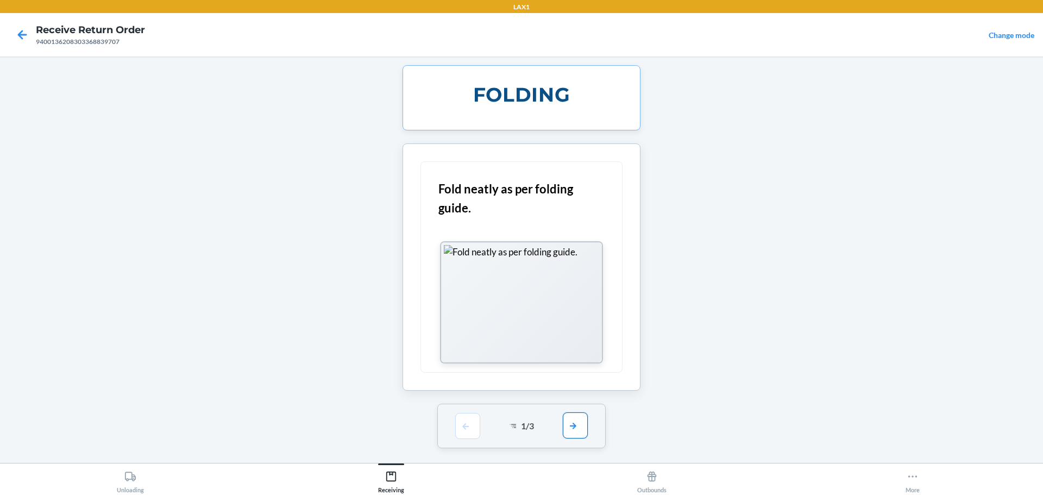
click at [579, 428] on button "button" at bounding box center [575, 425] width 25 height 26
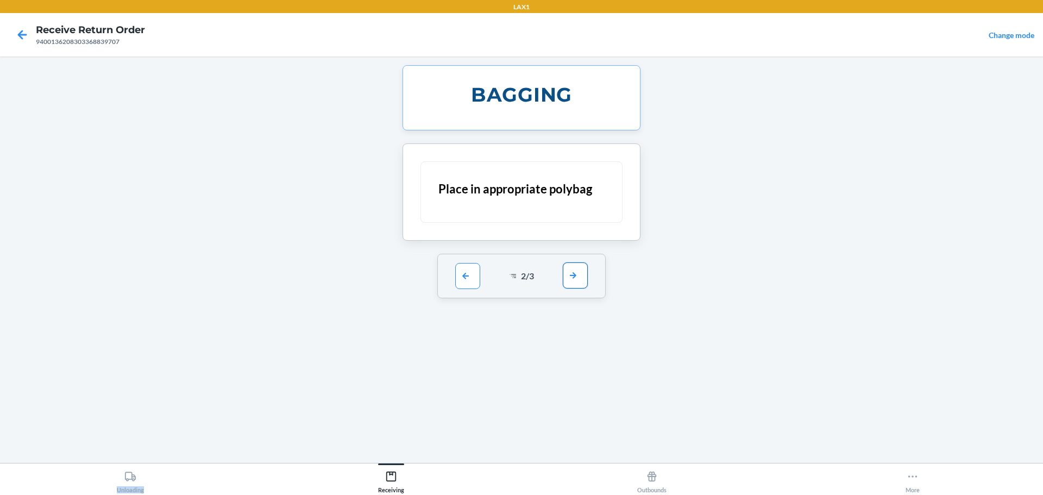
click at [579, 428] on div "BAGGING Place in appropriate polybag 2 / 3" at bounding box center [521, 259] width 255 height 389
drag, startPoint x: 579, startPoint y: 428, endPoint x: 583, endPoint y: 414, distance: 14.3
click at [579, 426] on div "BAGGING Place in appropriate polybag 2 / 3" at bounding box center [521, 259] width 255 height 389
click at [579, 260] on div "2 / 3" at bounding box center [521, 276] width 169 height 45
click at [578, 265] on button "button" at bounding box center [575, 275] width 25 height 26
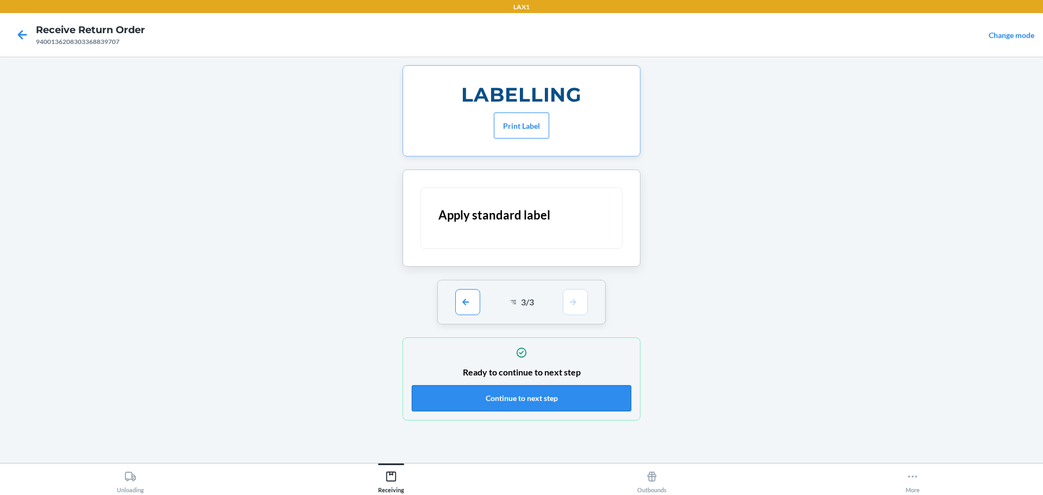
click at [547, 390] on button "Continue to next step" at bounding box center [521, 398] width 219 height 26
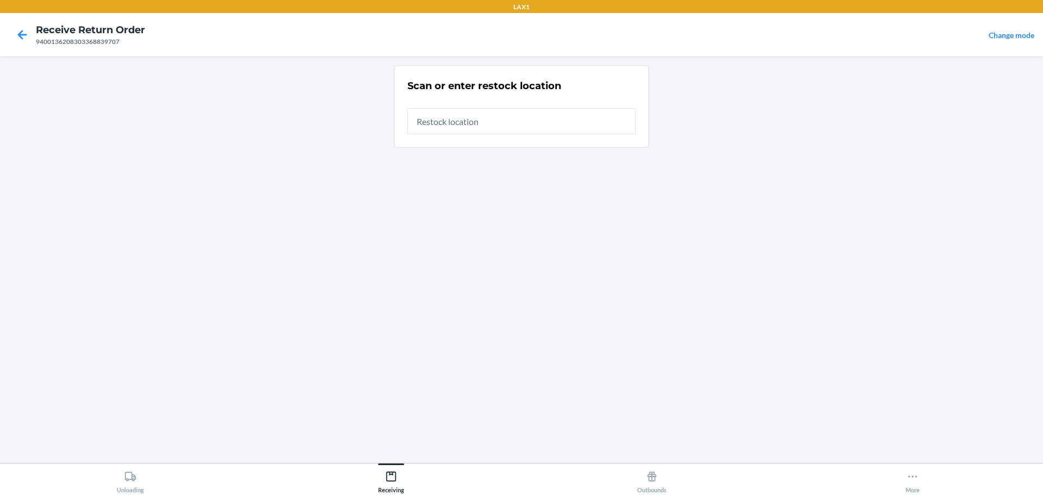
click at [505, 126] on input "text" at bounding box center [521, 121] width 228 height 26
type input "RTCART023"
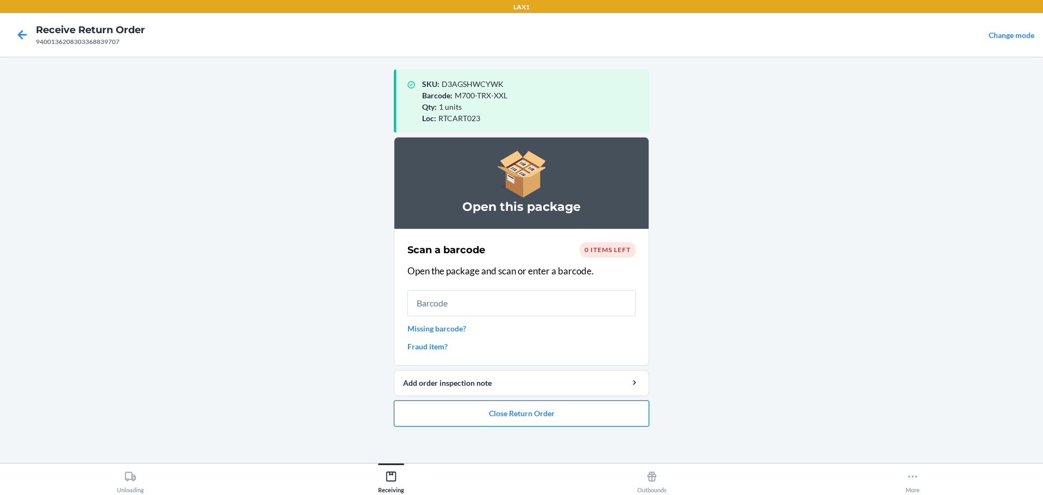
click at [557, 424] on button "Close Return Order" at bounding box center [521, 413] width 255 height 26
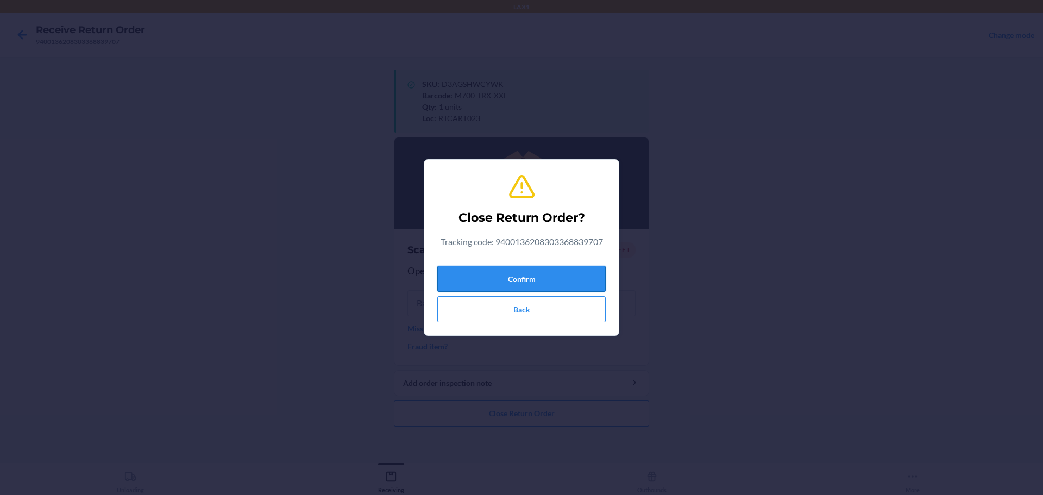
click at [553, 274] on button "Confirm" at bounding box center [521, 279] width 168 height 26
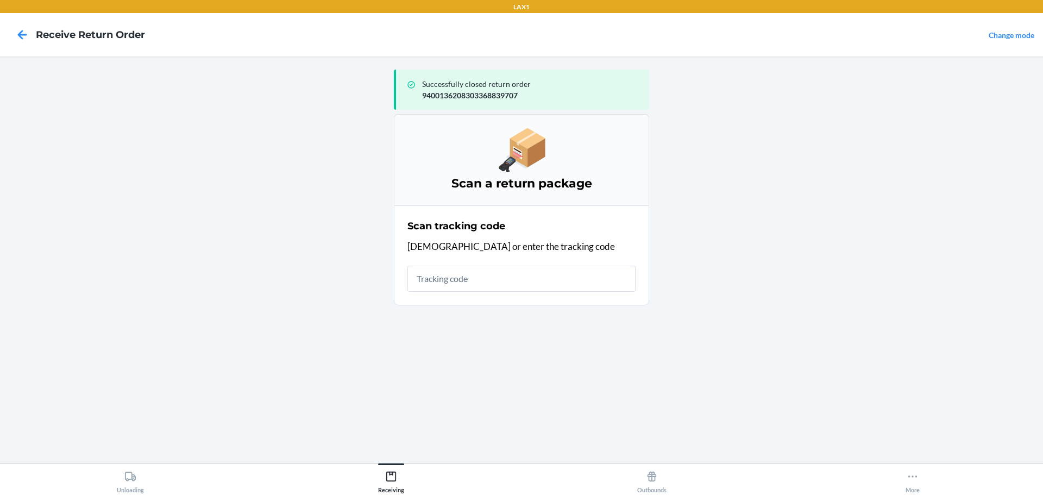
click at [527, 273] on input "text" at bounding box center [521, 279] width 228 height 26
type input "420924089434636208303"
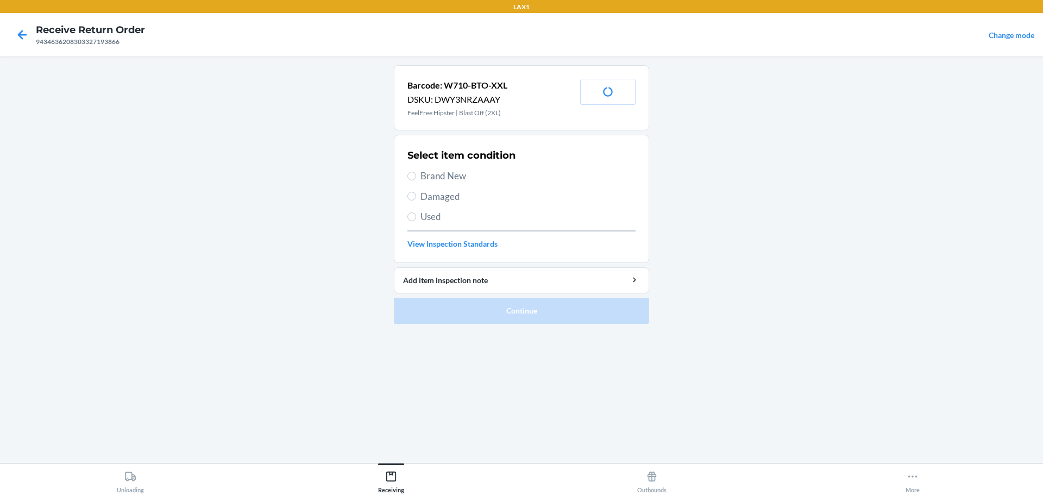
click at [438, 202] on span "Damaged" at bounding box center [527, 197] width 215 height 14
click at [416, 200] on input "Damaged" at bounding box center [411, 196] width 9 height 9
radio input "true"
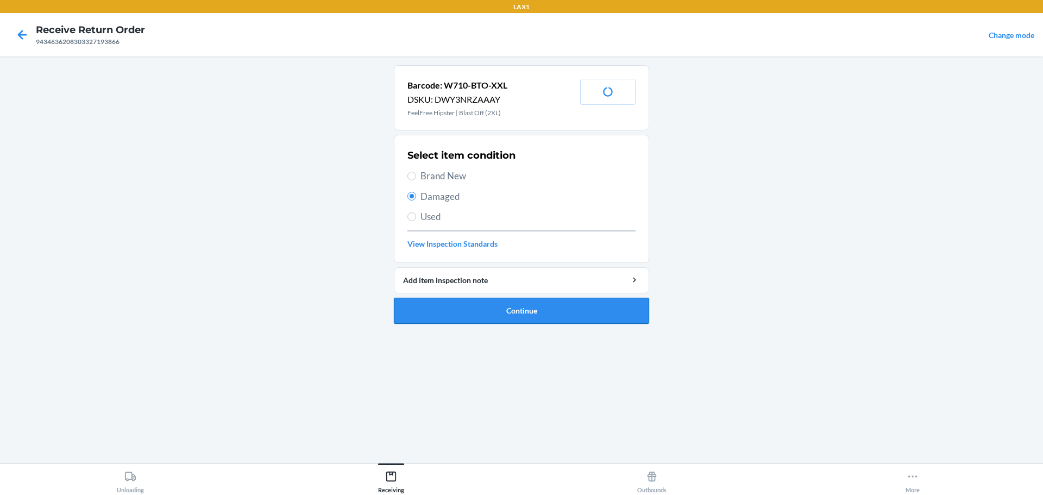
click at [523, 306] on button "Continue" at bounding box center [521, 311] width 255 height 26
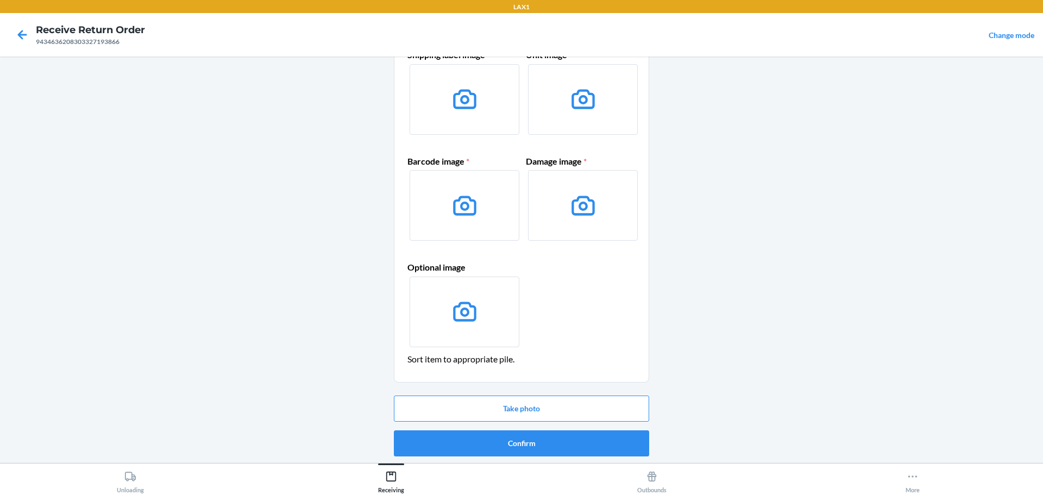
scroll to position [70, 0]
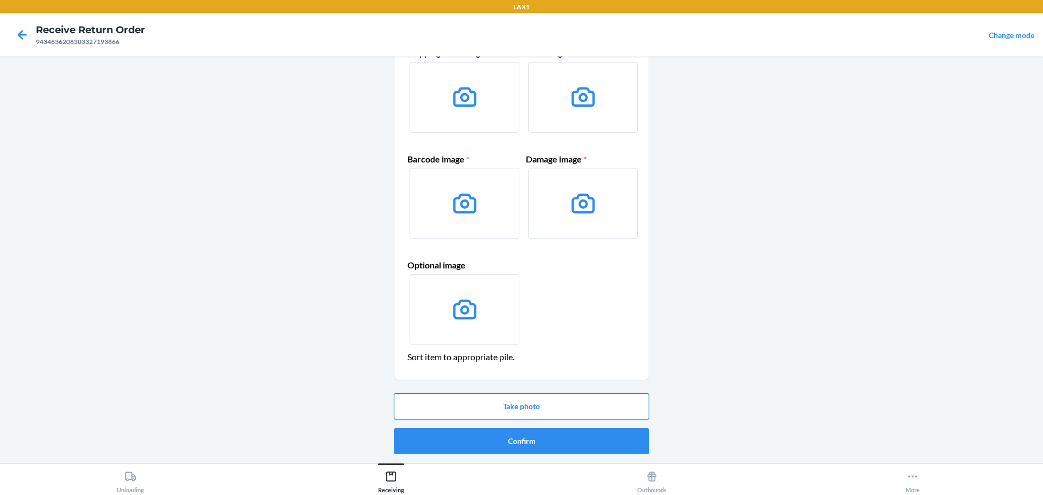
click at [537, 396] on button "Take photo" at bounding box center [521, 406] width 255 height 26
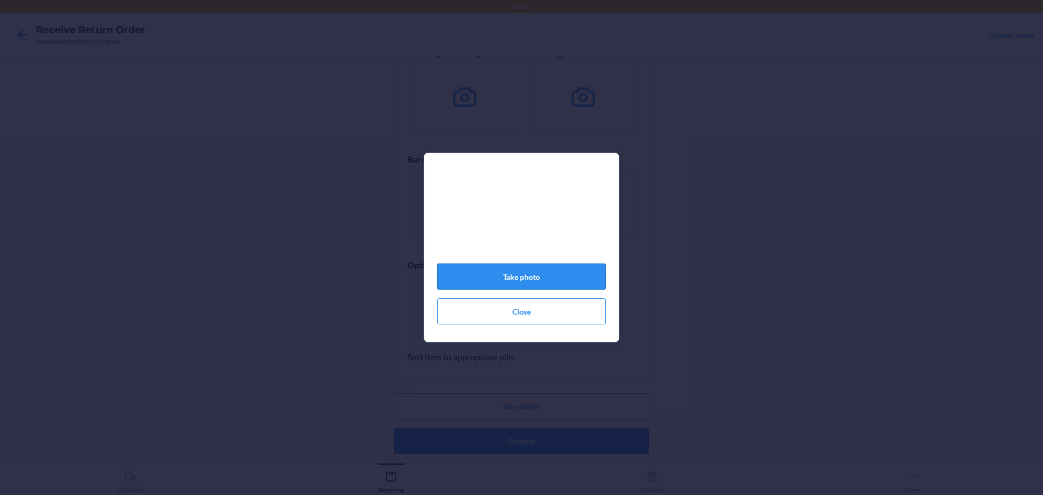
click at [548, 282] on button "Take photo" at bounding box center [521, 276] width 168 height 26
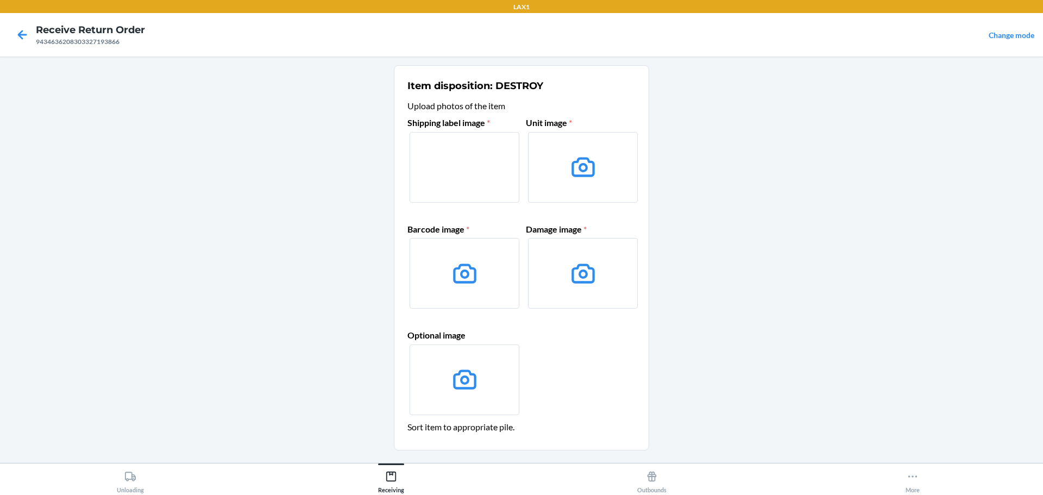
scroll to position [54, 0]
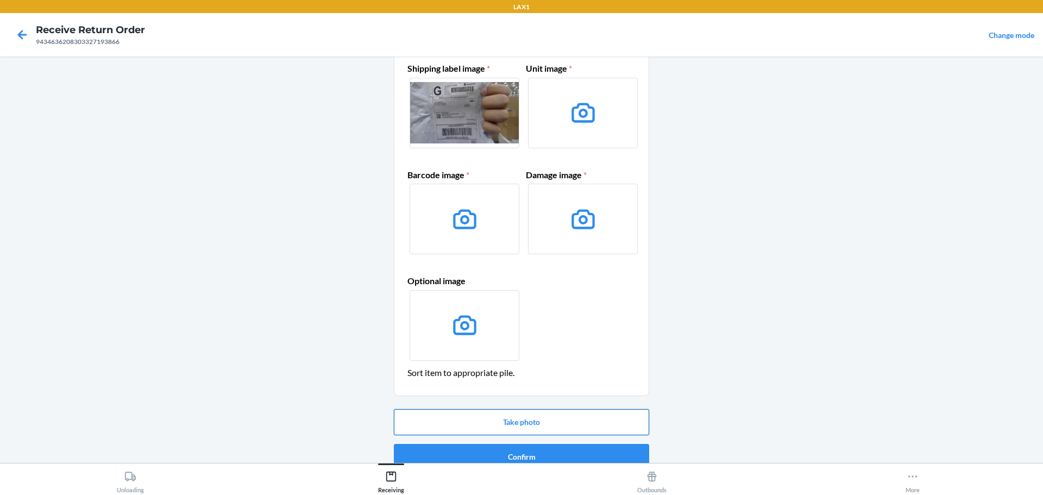
click at [567, 413] on button "Take photo" at bounding box center [521, 422] width 255 height 26
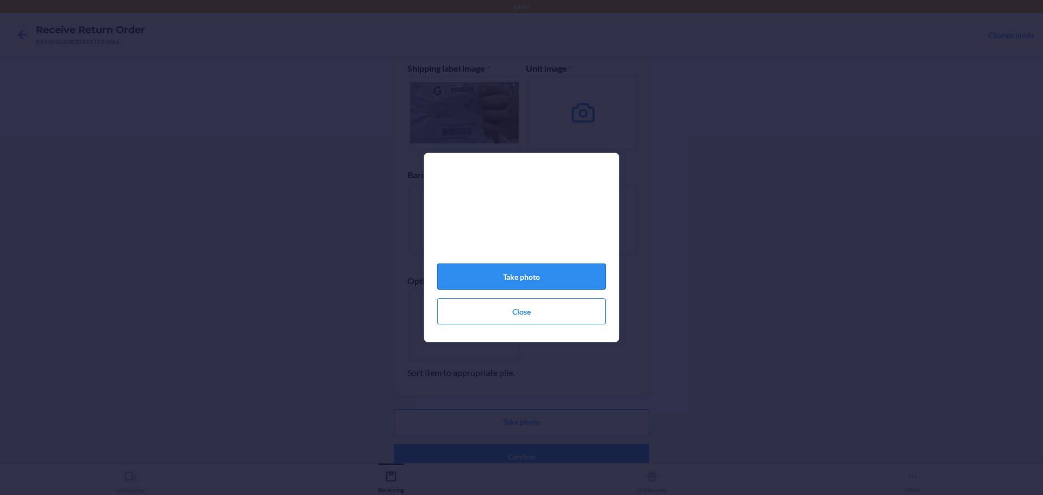
click at [540, 284] on button "Take photo" at bounding box center [521, 276] width 168 height 26
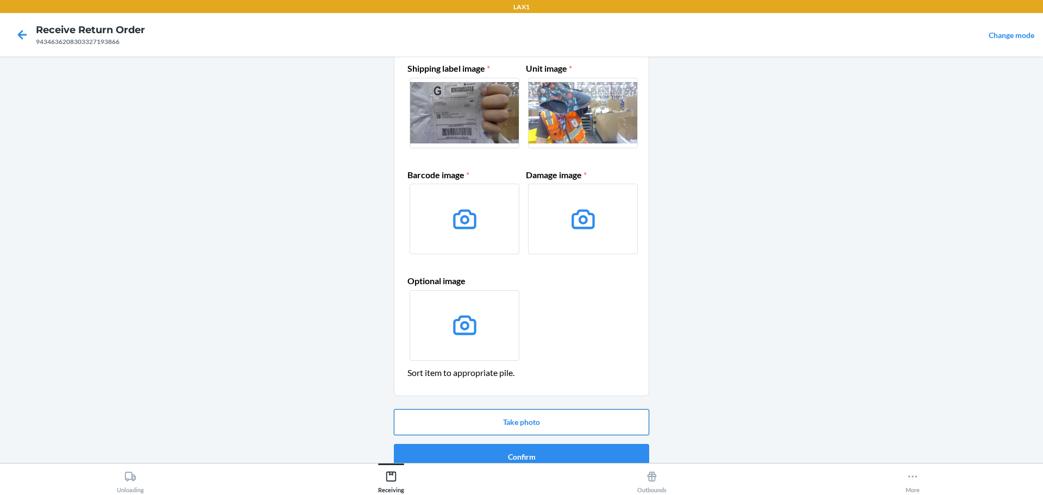
click at [553, 415] on button "Take photo" at bounding box center [521, 422] width 255 height 26
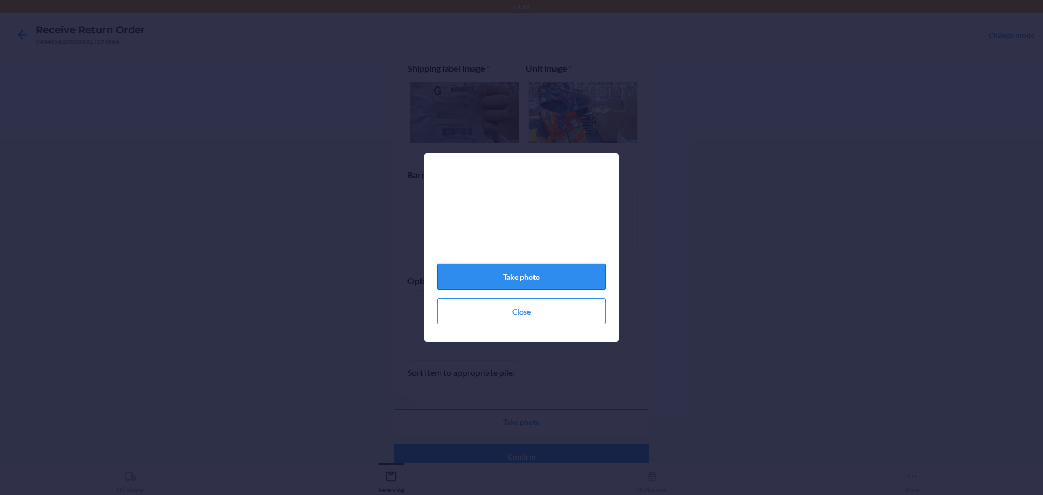
click at [588, 280] on button "Take photo" at bounding box center [521, 276] width 168 height 26
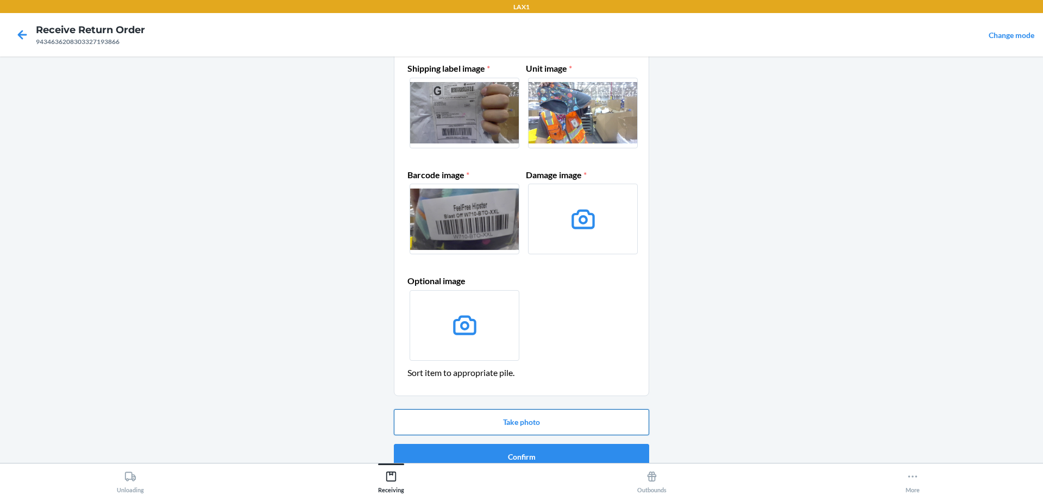
click at [553, 417] on button "Take photo" at bounding box center [521, 422] width 255 height 26
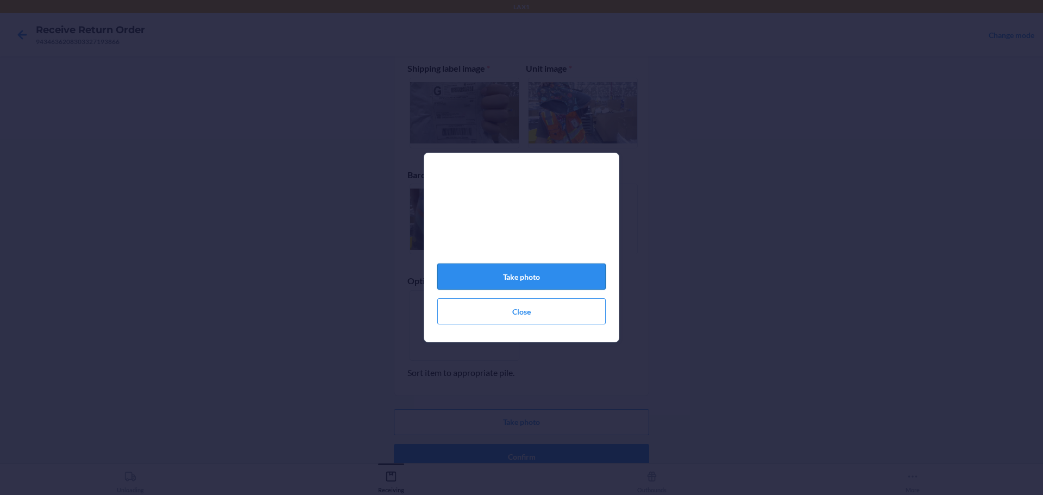
click at [551, 276] on button "Take photo" at bounding box center [521, 276] width 168 height 26
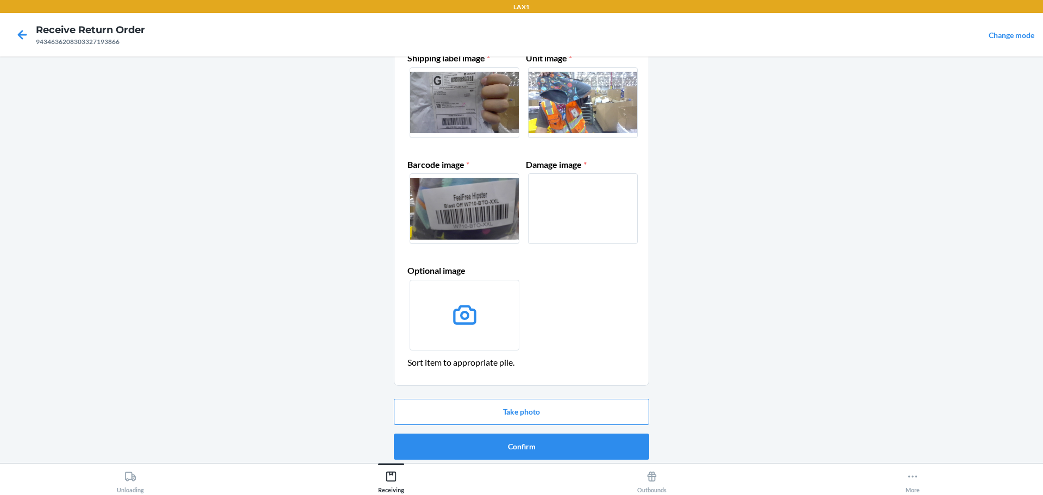
scroll to position [70, 0]
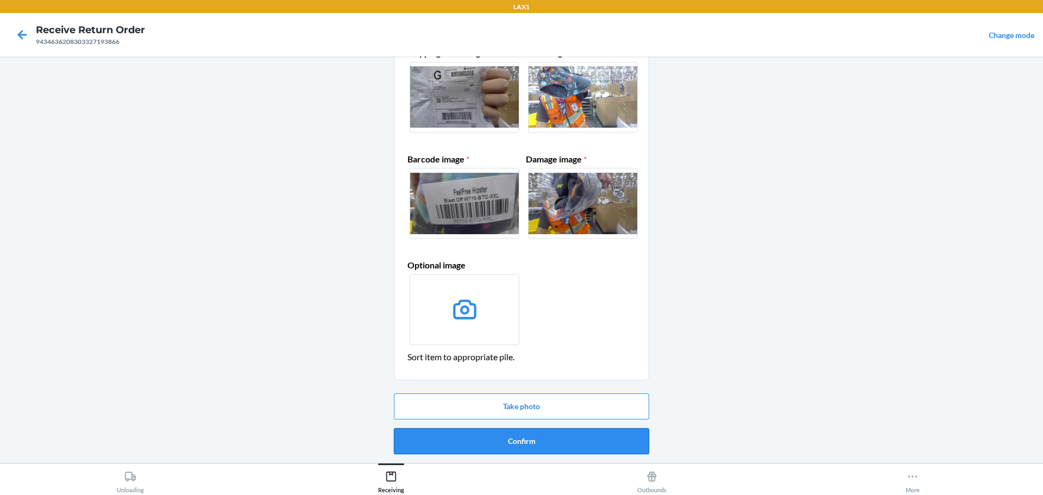
click at [533, 444] on button "Confirm" at bounding box center [521, 441] width 255 height 26
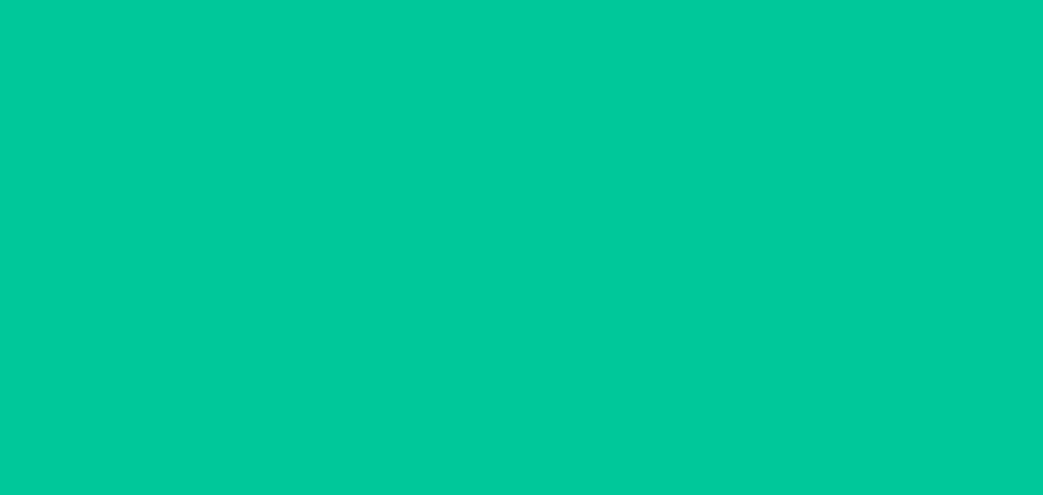
scroll to position [0, 0]
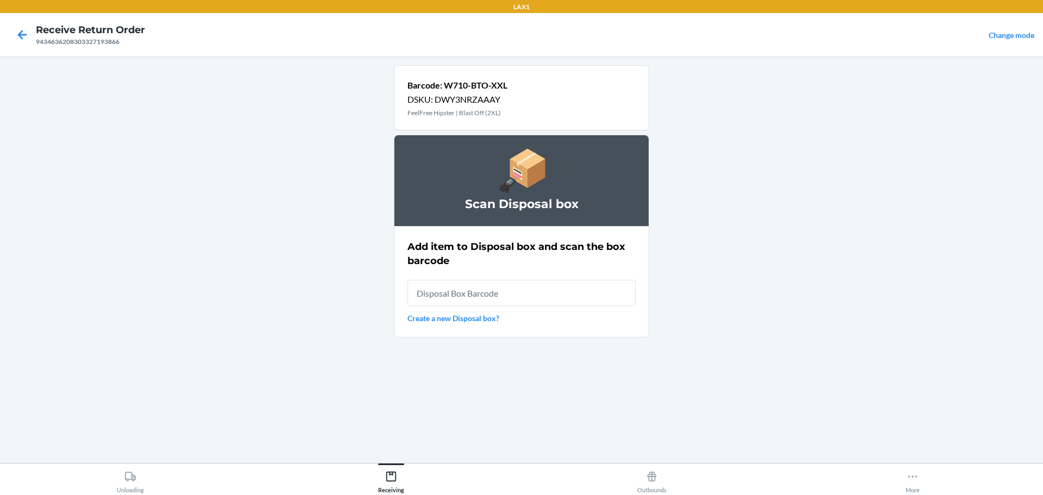
click at [501, 285] on input "text" at bounding box center [521, 293] width 228 height 26
click at [506, 284] on input "text" at bounding box center [521, 293] width 228 height 26
type input "RB0000019D0"
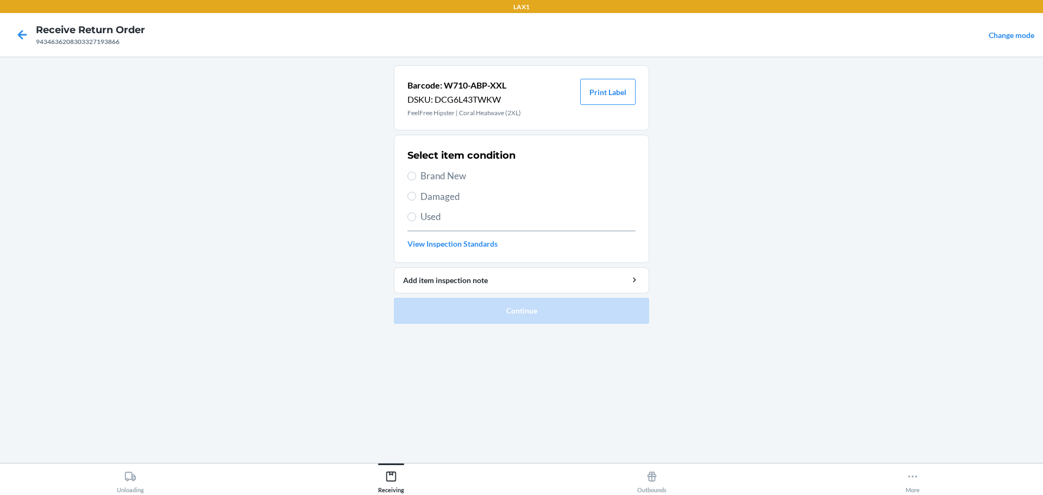
click at [454, 174] on span "Brand New" at bounding box center [527, 176] width 215 height 14
click at [416, 174] on input "Brand New" at bounding box center [411, 176] width 9 height 9
radio input "true"
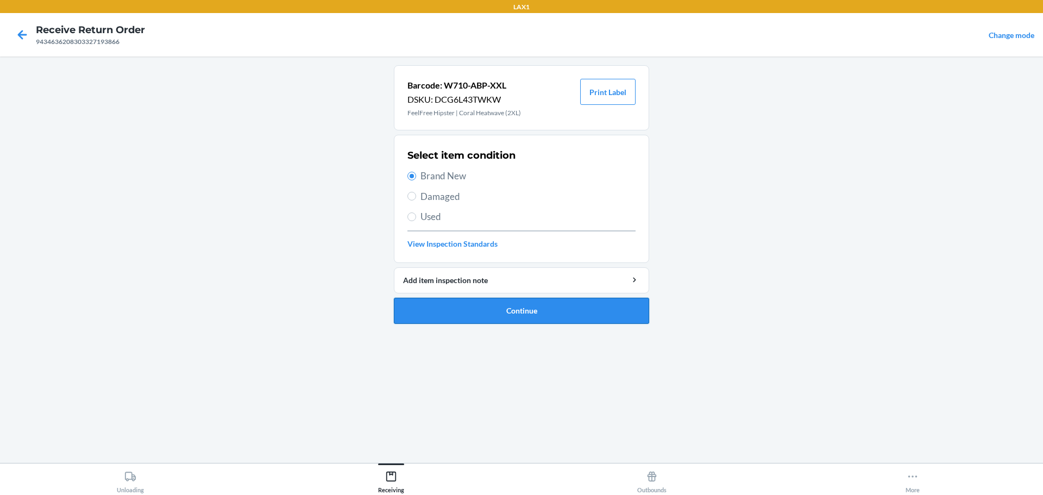
click at [538, 310] on button "Continue" at bounding box center [521, 311] width 255 height 26
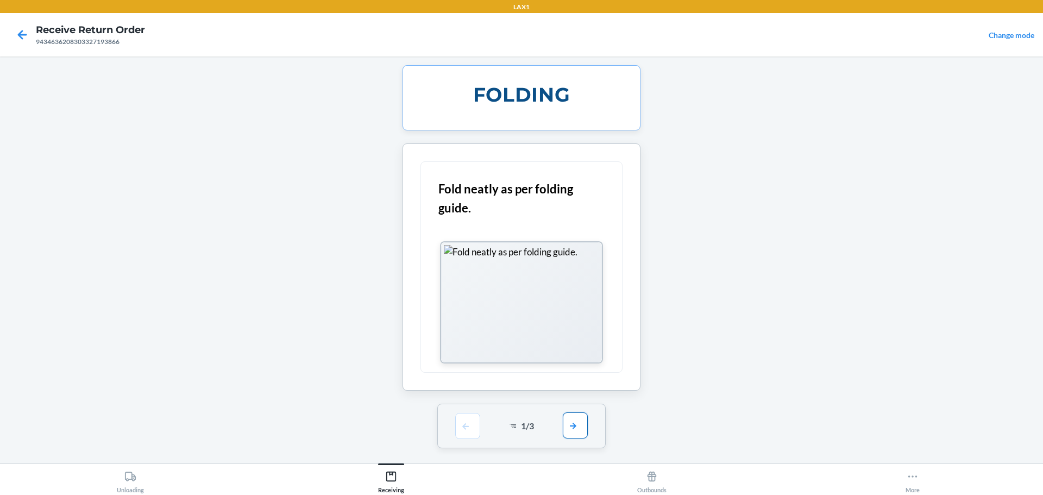
click at [574, 429] on button "button" at bounding box center [575, 425] width 25 height 26
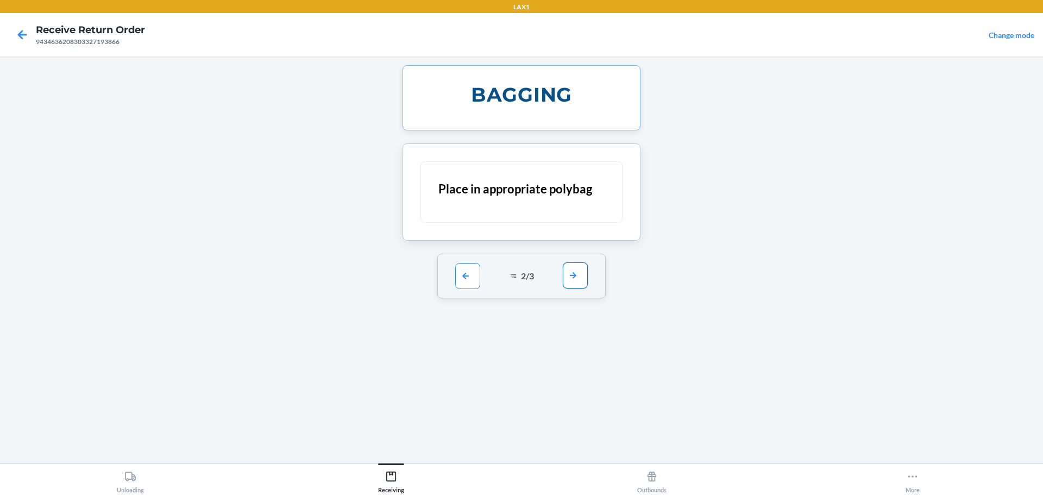
click at [574, 275] on button "button" at bounding box center [575, 275] width 25 height 26
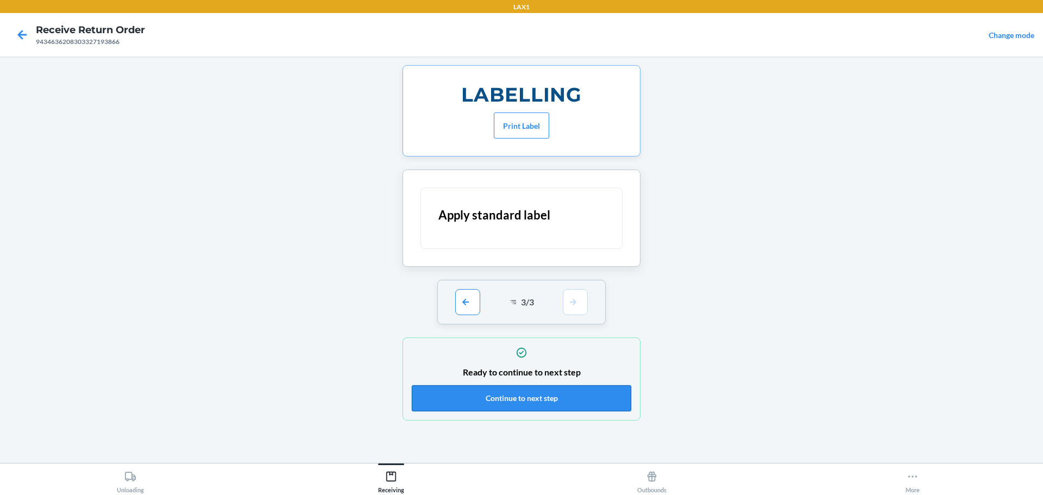
click at [546, 398] on button "Continue to next step" at bounding box center [521, 398] width 219 height 26
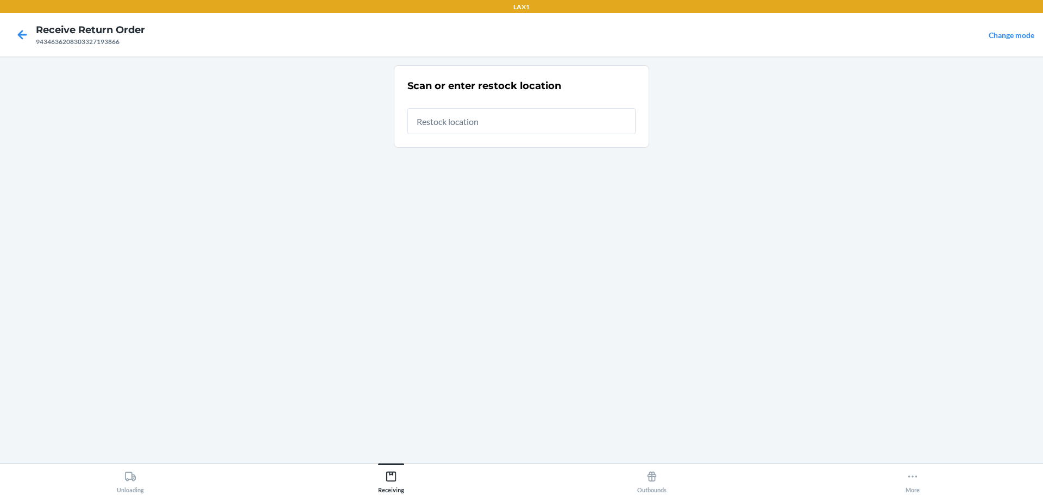
click at [512, 122] on input "text" at bounding box center [521, 121] width 228 height 26
type input "RTCART023"
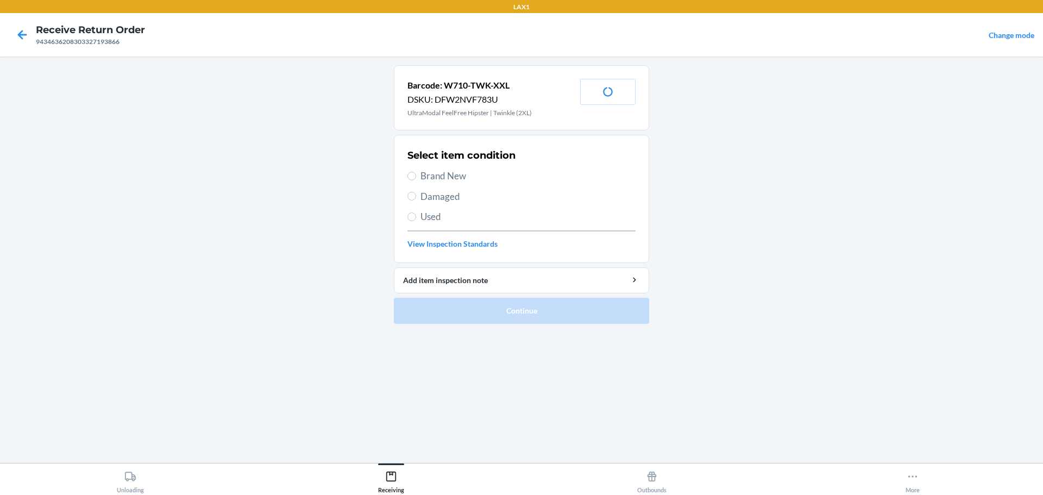
click at [454, 179] on span "Brand New" at bounding box center [527, 176] width 215 height 14
click at [416, 179] on input "Brand New" at bounding box center [411, 176] width 9 height 9
radio input "true"
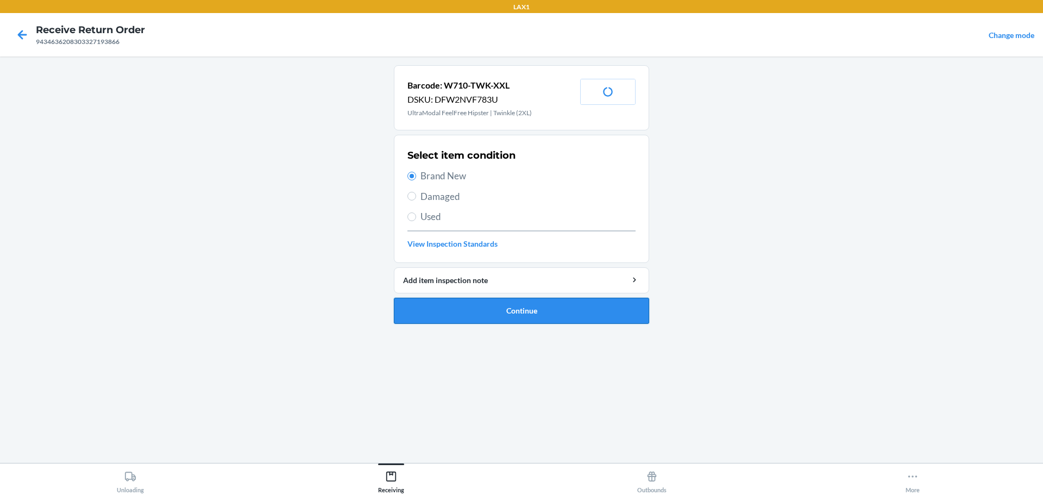
click at [539, 300] on button "Continue" at bounding box center [521, 311] width 255 height 26
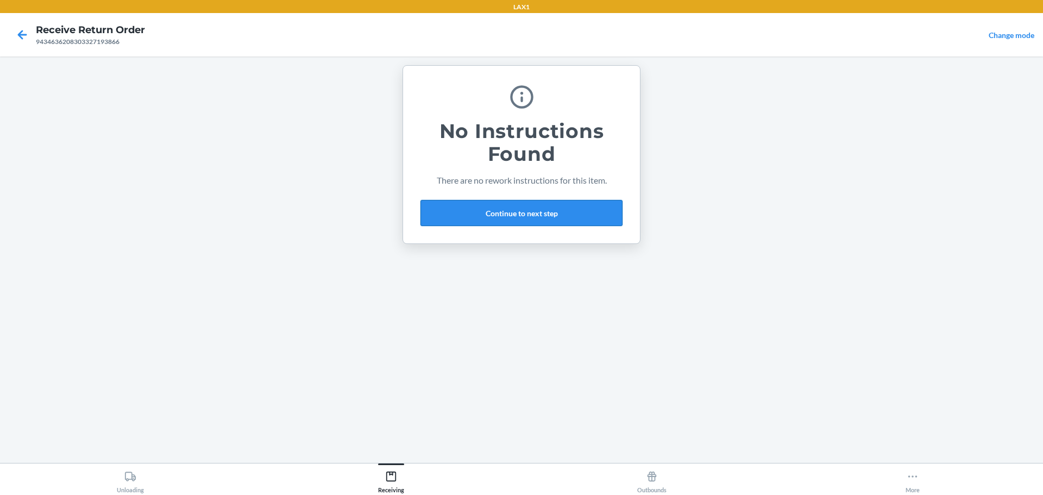
click at [532, 210] on button "Continue to next step" at bounding box center [521, 213] width 202 height 26
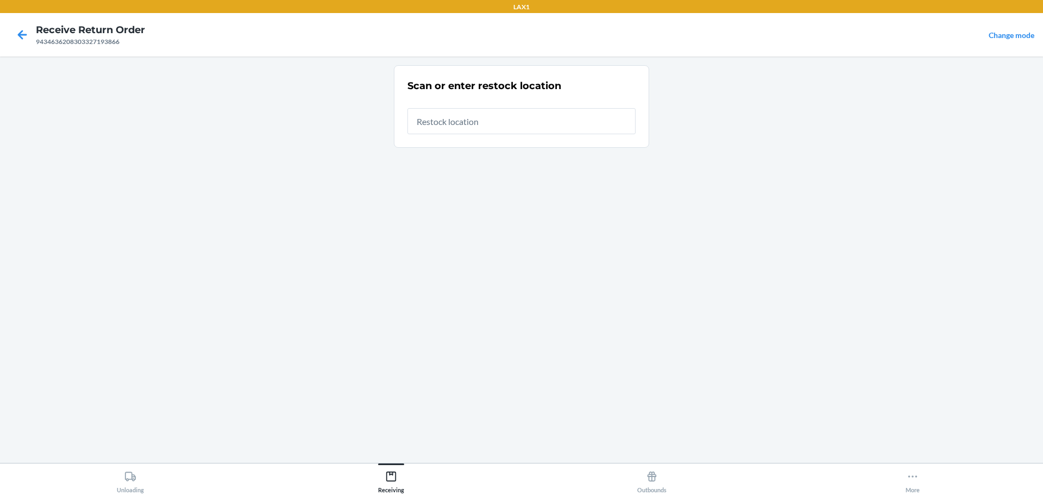
click at [527, 128] on input "text" at bounding box center [521, 121] width 228 height 26
type input "RTCART023"
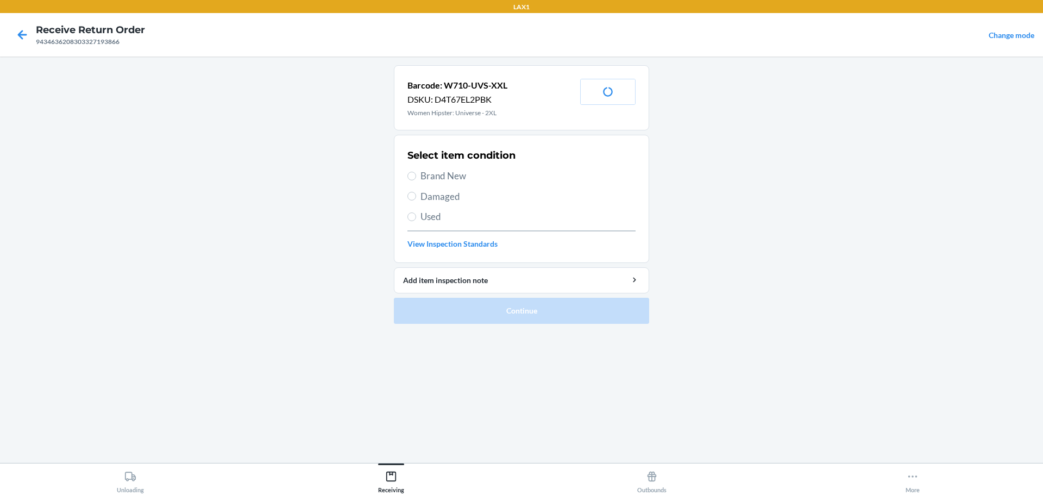
click at [439, 175] on span "Brand New" at bounding box center [527, 176] width 215 height 14
click at [416, 175] on input "Brand New" at bounding box center [411, 176] width 9 height 9
radio input "true"
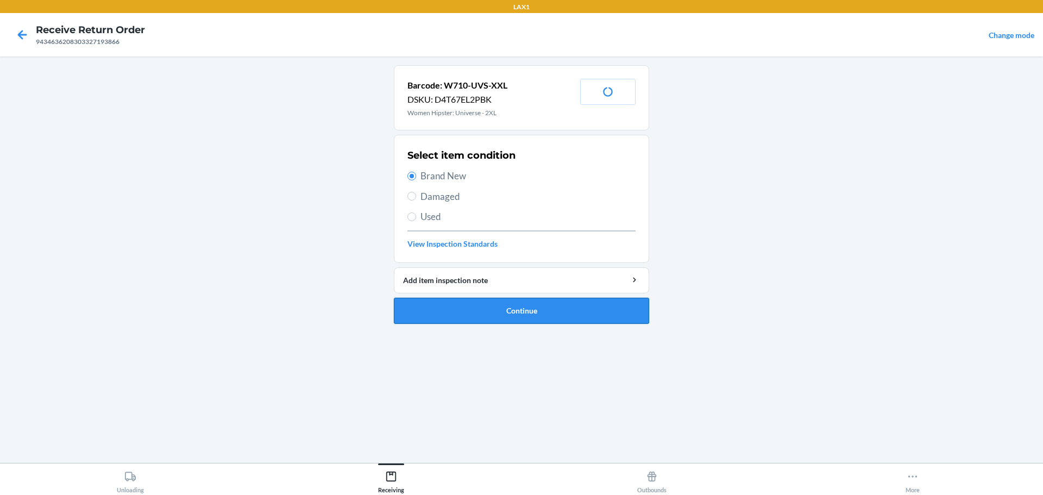
click at [556, 301] on button "Continue" at bounding box center [521, 311] width 255 height 26
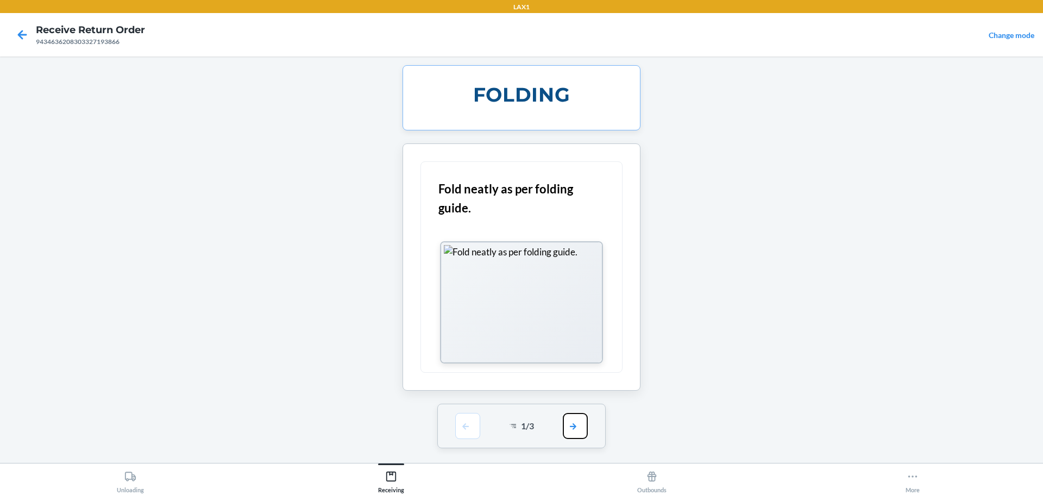
click at [581, 434] on button "button" at bounding box center [575, 426] width 25 height 26
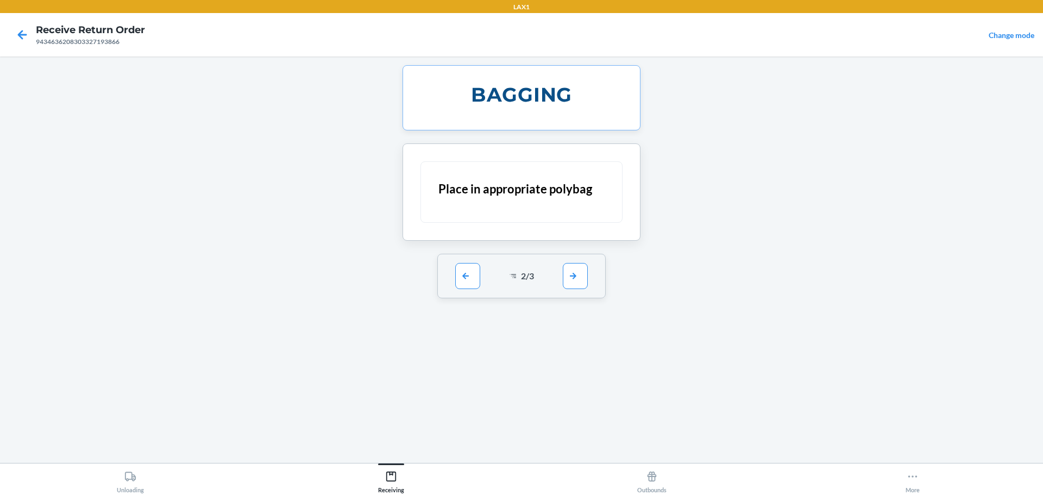
click at [581, 431] on div "BAGGING Place in appropriate polybag 2 / 3" at bounding box center [521, 259] width 255 height 389
click at [574, 275] on button "button" at bounding box center [575, 275] width 25 height 26
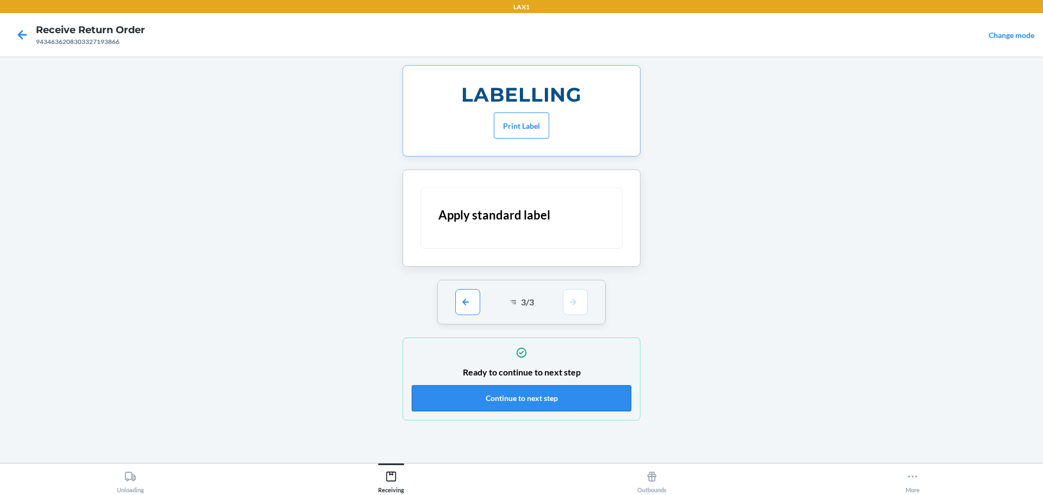
click at [571, 401] on button "Continue to next step" at bounding box center [521, 398] width 219 height 26
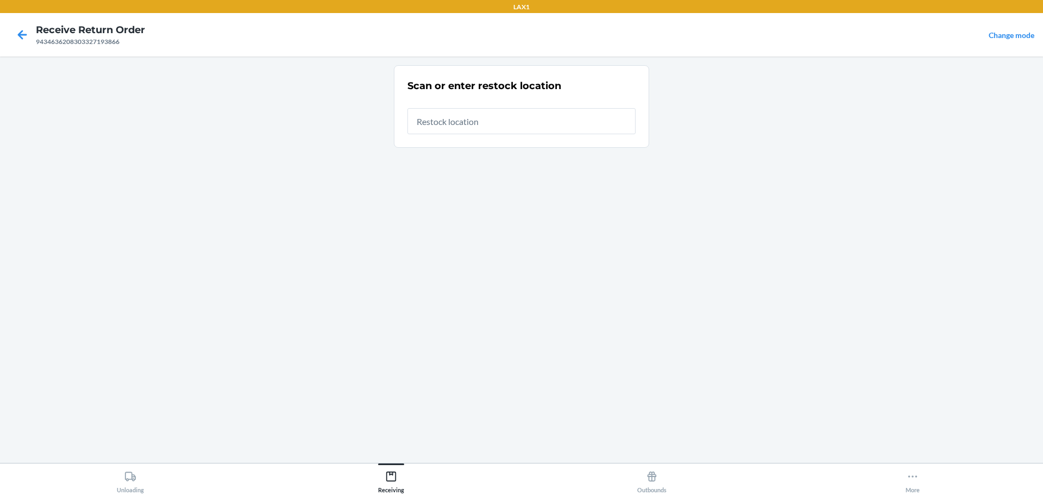
click at [546, 117] on input "text" at bounding box center [521, 121] width 228 height 26
type input "RTCART023"
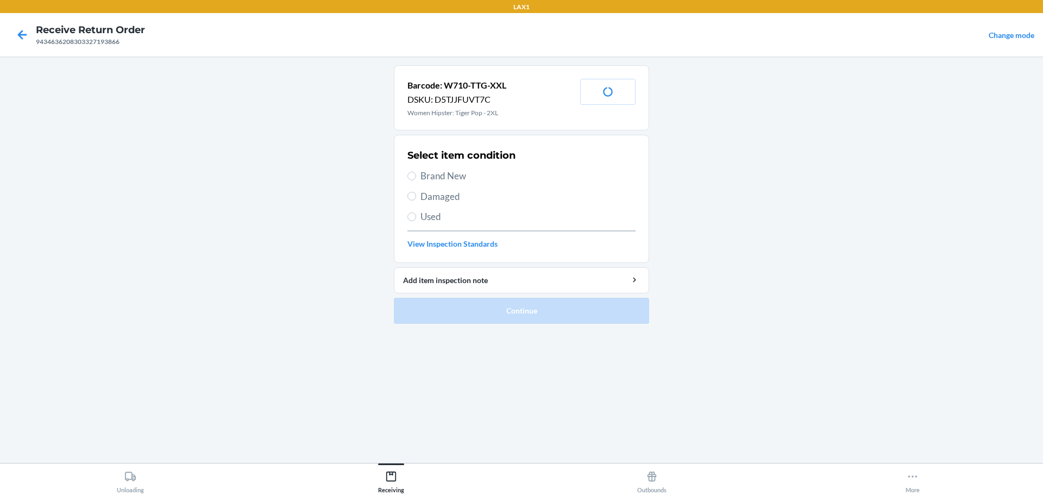
click at [458, 183] on div "Select item condition Brand New Damaged Used View Inspection Standards" at bounding box center [521, 199] width 228 height 108
click at [459, 179] on span "Brand New" at bounding box center [527, 176] width 215 height 14
click at [416, 179] on input "Brand New" at bounding box center [411, 176] width 9 height 9
radio input "true"
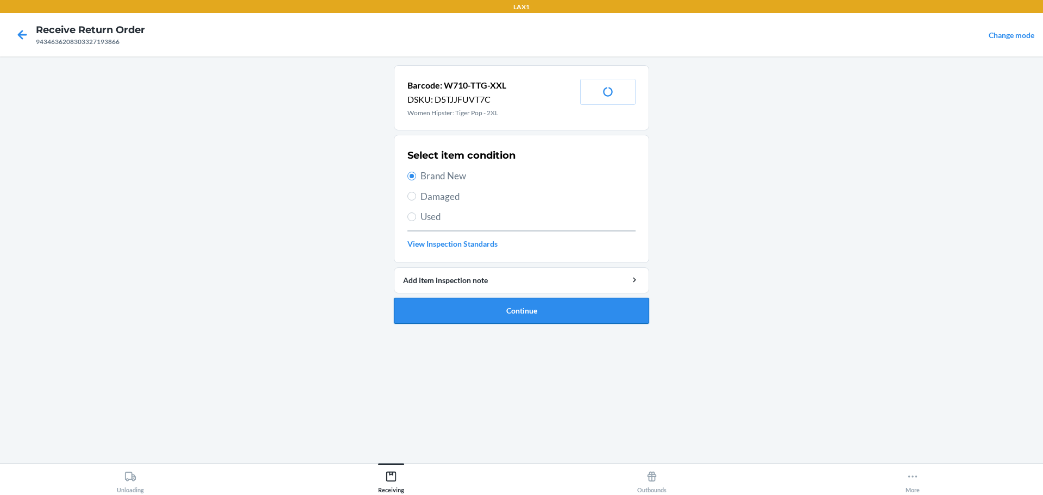
click at [572, 308] on button "Continue" at bounding box center [521, 311] width 255 height 26
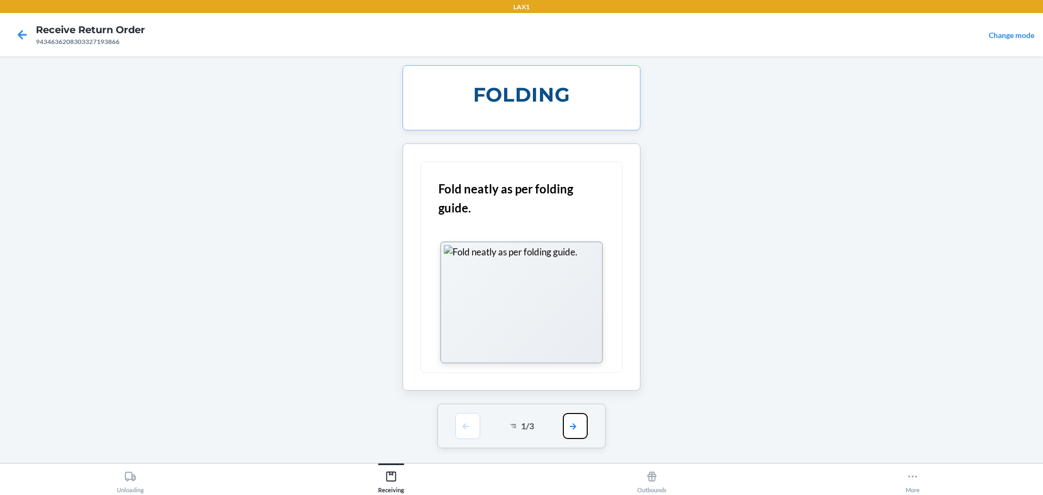
click at [584, 421] on button "button" at bounding box center [575, 426] width 25 height 26
click at [583, 421] on div "FOLDING Fold neatly as per folding guide. 1 / 3" at bounding box center [521, 259] width 255 height 389
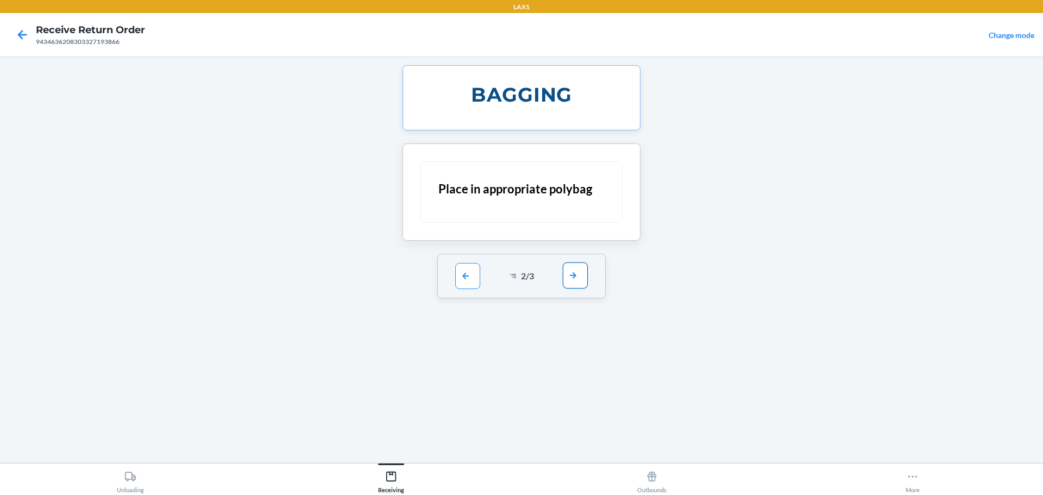
drag, startPoint x: 583, startPoint y: 421, endPoint x: 581, endPoint y: 272, distance: 148.8
click at [581, 272] on button "button" at bounding box center [575, 275] width 25 height 26
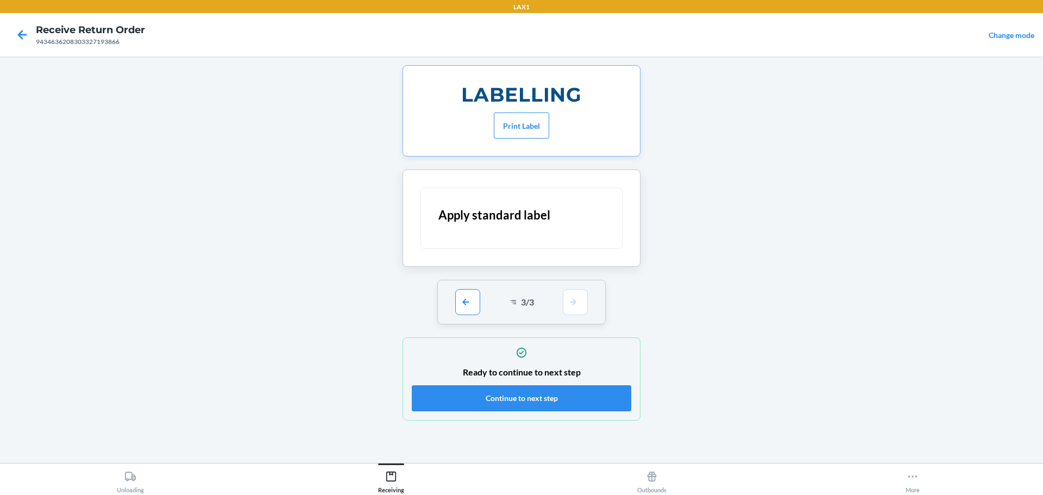
click at [580, 273] on section "LABELLING Print Label Apply standard label 3 / 3 Ready to continue to next step…" at bounding box center [521, 242] width 255 height 355
click at [575, 394] on button "Continue to next step" at bounding box center [521, 398] width 219 height 26
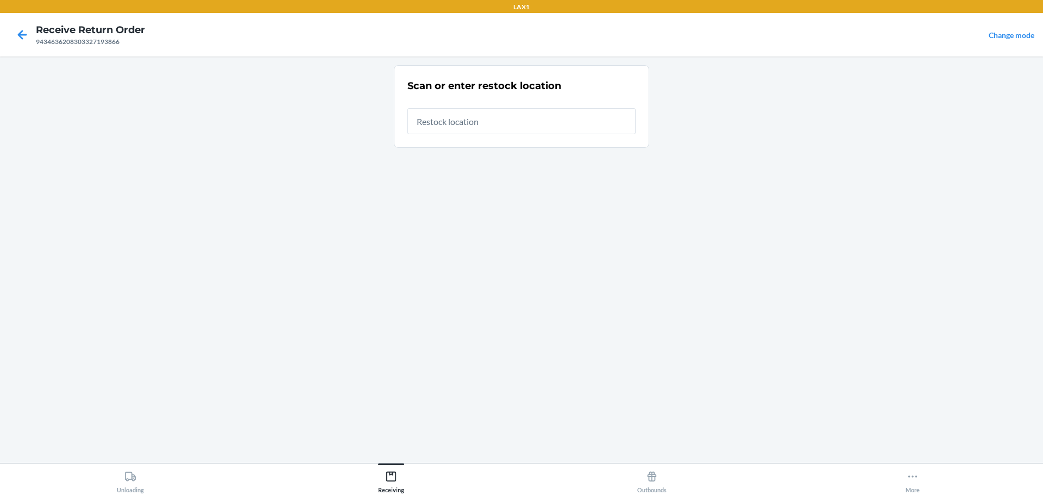
click at [491, 129] on input "text" at bounding box center [521, 121] width 228 height 26
type input "RTCART023"
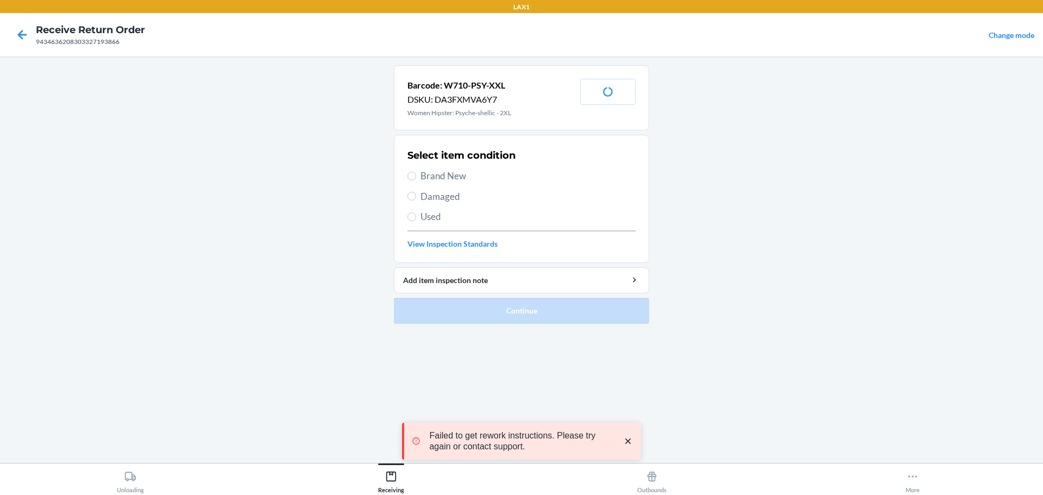
drag, startPoint x: 473, startPoint y: 177, endPoint x: 493, endPoint y: 234, distance: 60.0
click at [470, 177] on span "Brand New" at bounding box center [527, 176] width 215 height 14
click at [416, 177] on input "Brand New" at bounding box center [411, 176] width 9 height 9
radio input "true"
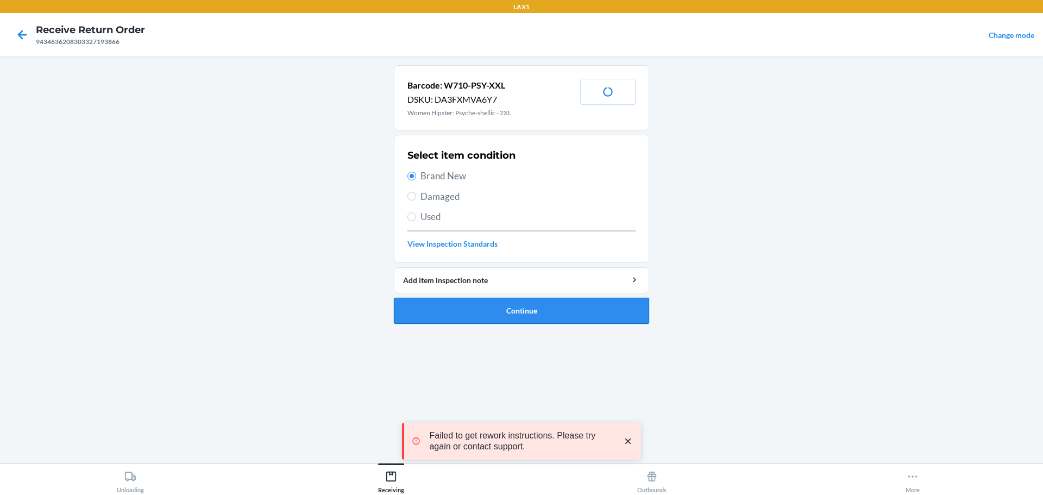
click at [549, 299] on button "Continue" at bounding box center [521, 311] width 255 height 26
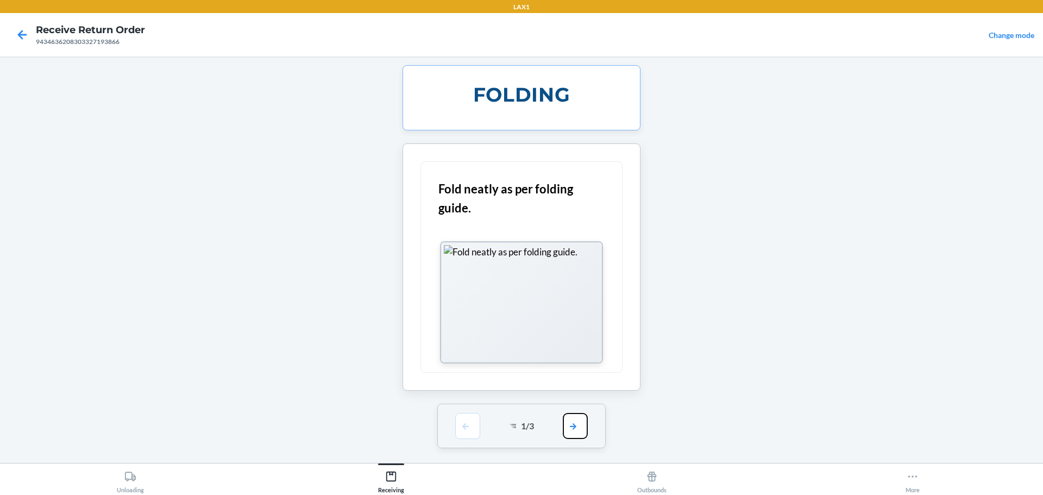
drag, startPoint x: 577, startPoint y: 432, endPoint x: 577, endPoint y: 420, distance: 12.5
click at [577, 431] on button "button" at bounding box center [575, 426] width 25 height 26
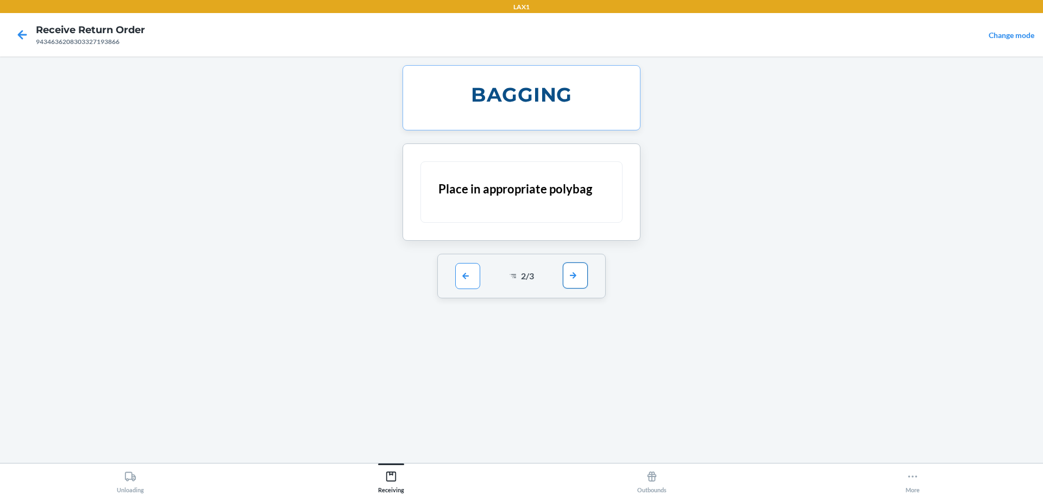
click at [568, 280] on button "button" at bounding box center [575, 275] width 25 height 26
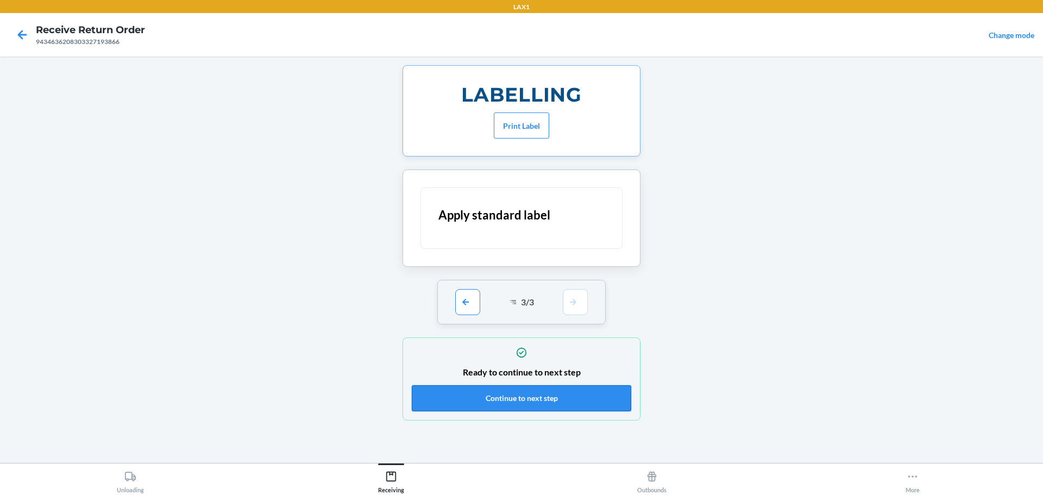
click at [568, 393] on button "Continue to next step" at bounding box center [521, 398] width 219 height 26
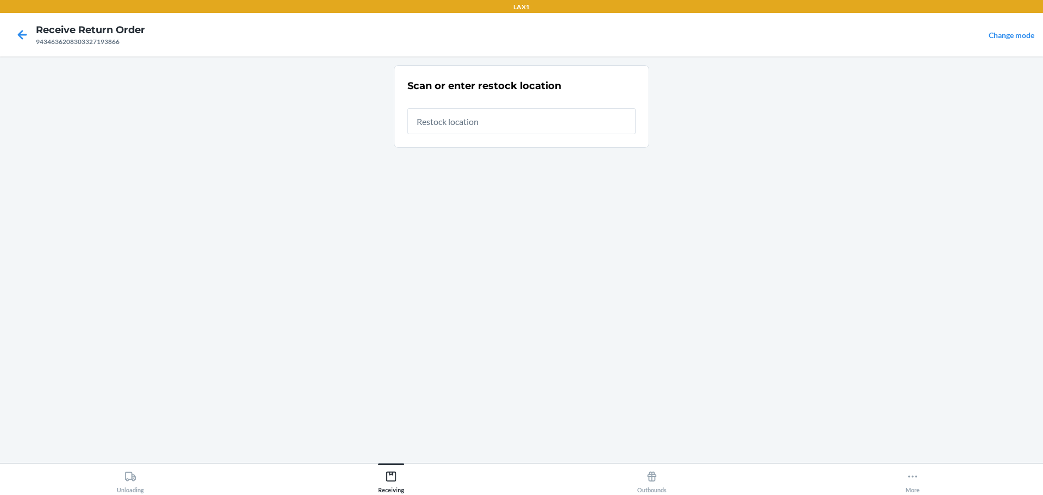
click at [509, 127] on input "text" at bounding box center [521, 121] width 228 height 26
type input "RTCART023"
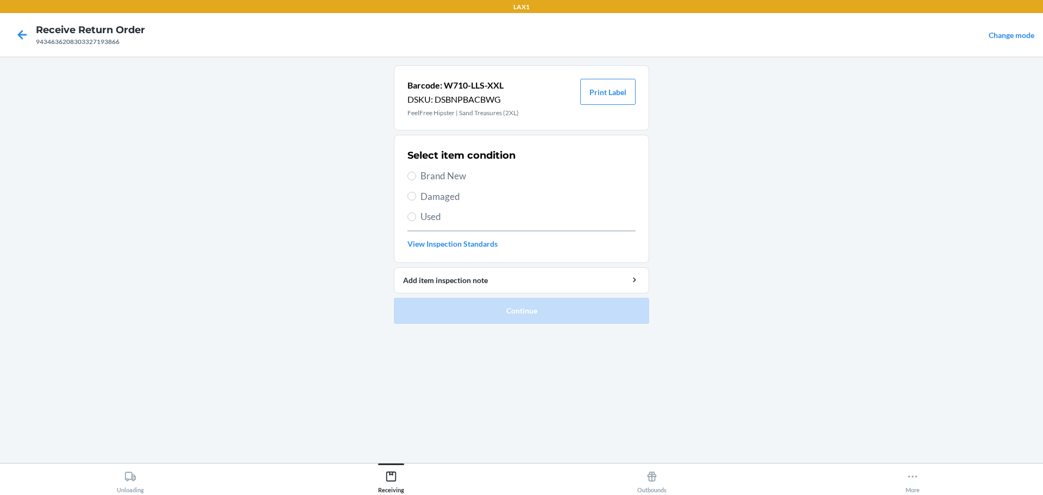
click at [439, 179] on span "Brand New" at bounding box center [527, 176] width 215 height 14
click at [416, 179] on input "Brand New" at bounding box center [411, 176] width 9 height 9
radio input "true"
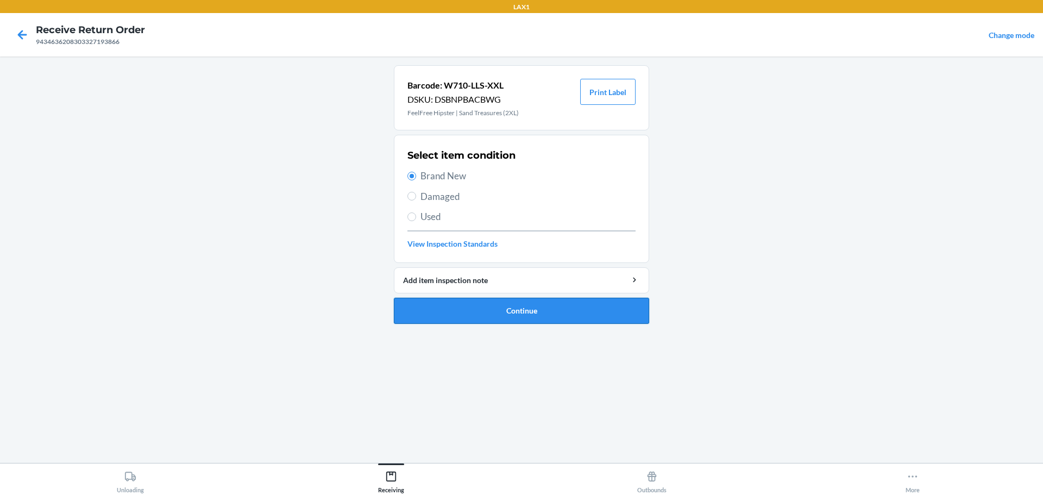
click at [502, 312] on button "Continue" at bounding box center [521, 311] width 255 height 26
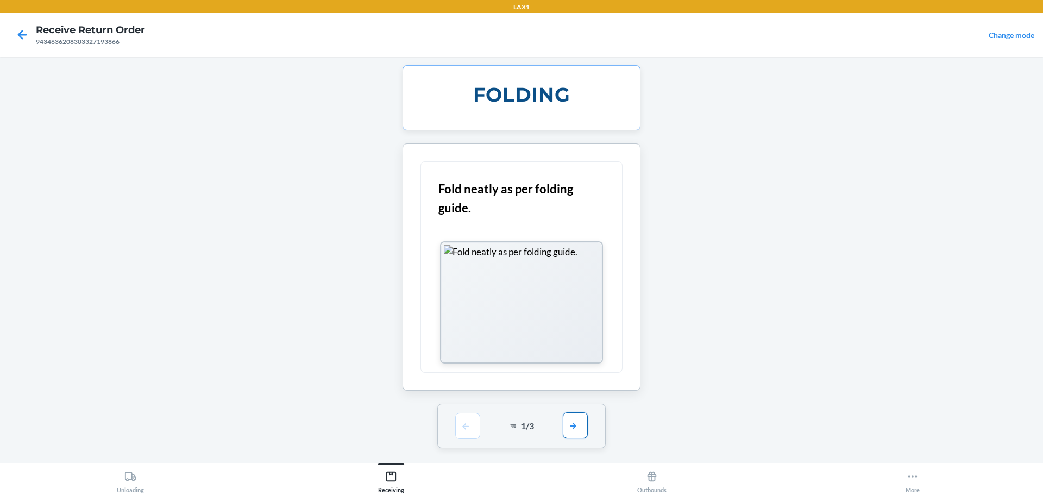
click at [587, 432] on button "button" at bounding box center [575, 425] width 25 height 26
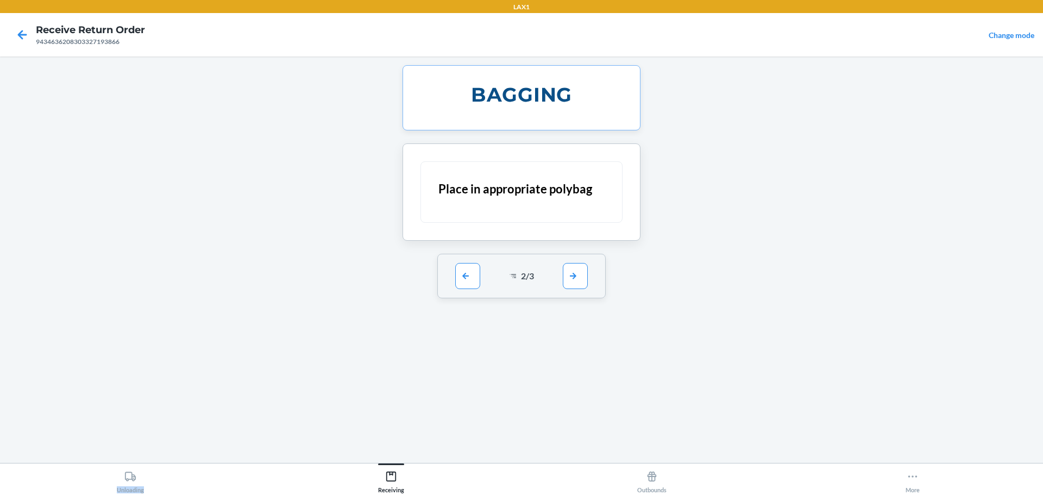
click at [586, 431] on div "BAGGING Place in appropriate polybag 2 / 3" at bounding box center [521, 259] width 255 height 389
click at [576, 277] on button "button" at bounding box center [575, 275] width 25 height 26
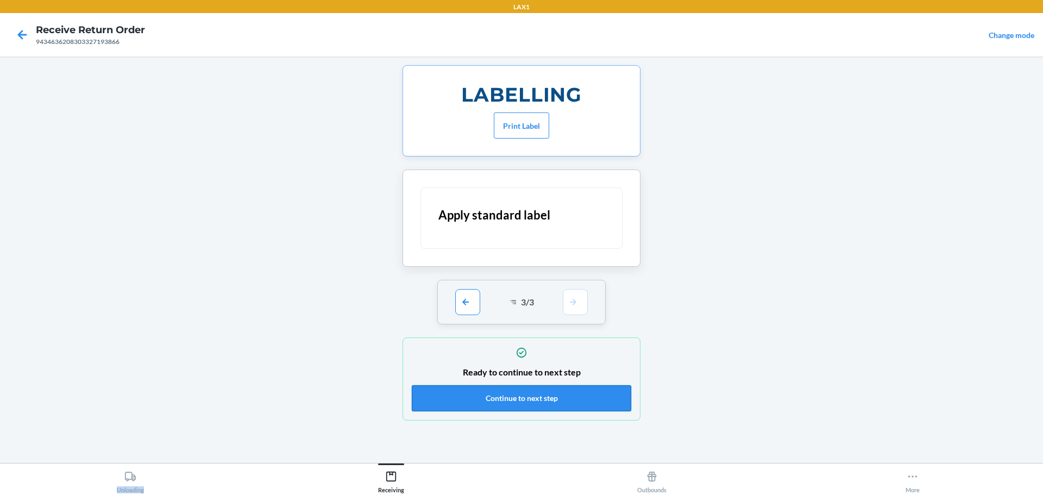
click at [562, 396] on button "Continue to next step" at bounding box center [521, 398] width 219 height 26
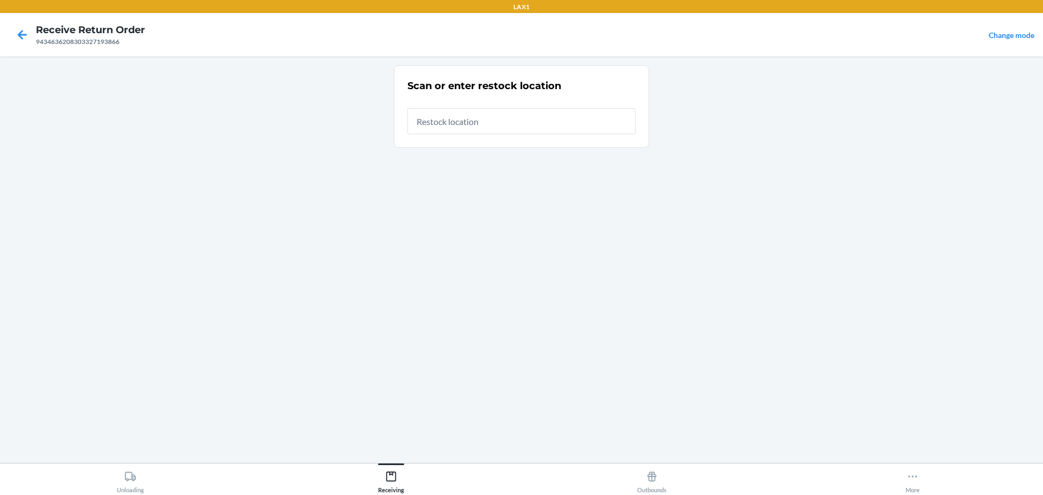
click at [528, 128] on input "text" at bounding box center [521, 121] width 228 height 26
type input "RTCART023"
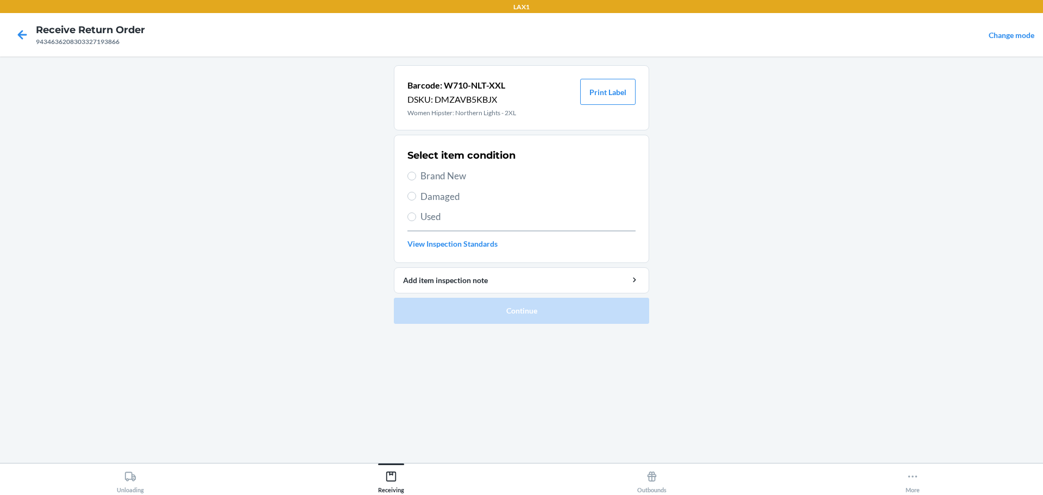
click at [454, 176] on span "Brand New" at bounding box center [527, 176] width 215 height 14
click at [416, 176] on input "Brand New" at bounding box center [411, 176] width 9 height 9
radio input "true"
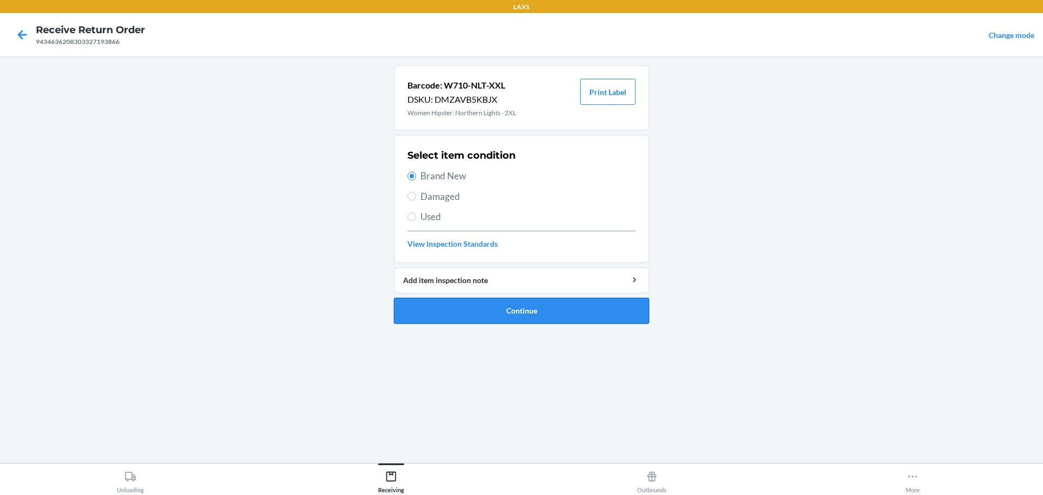
click at [519, 320] on button "Continue" at bounding box center [521, 311] width 255 height 26
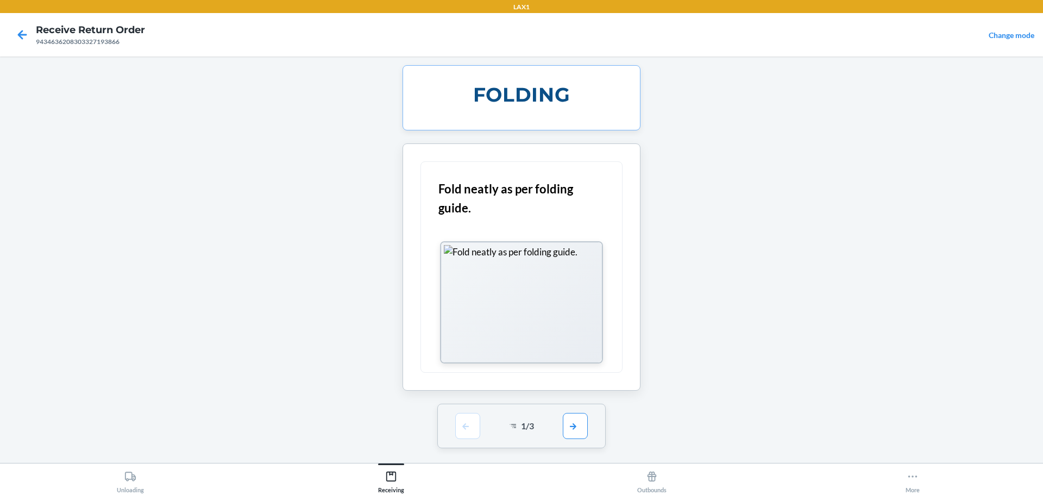
click at [576, 439] on div "1 / 3" at bounding box center [521, 426] width 169 height 45
click at [577, 431] on button "button" at bounding box center [575, 425] width 25 height 26
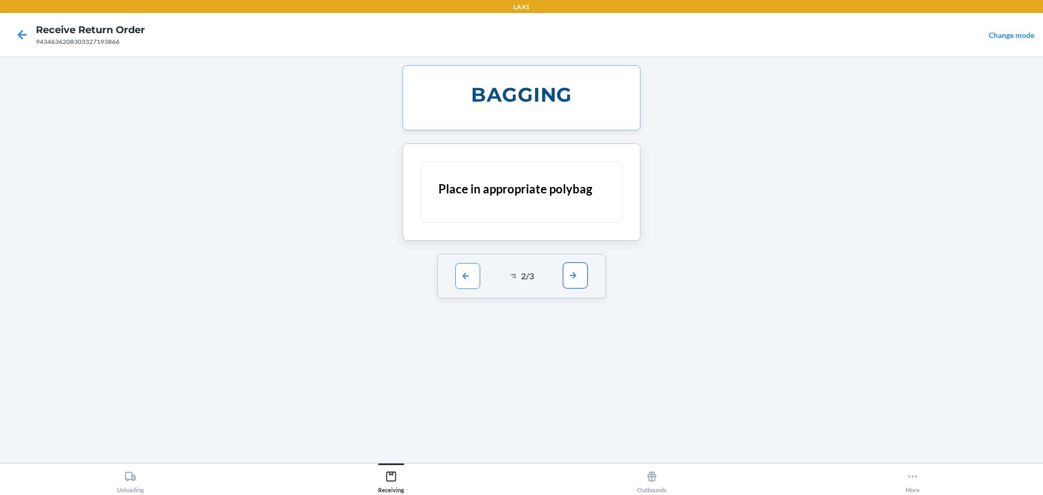
click at [578, 275] on button "button" at bounding box center [575, 275] width 25 height 26
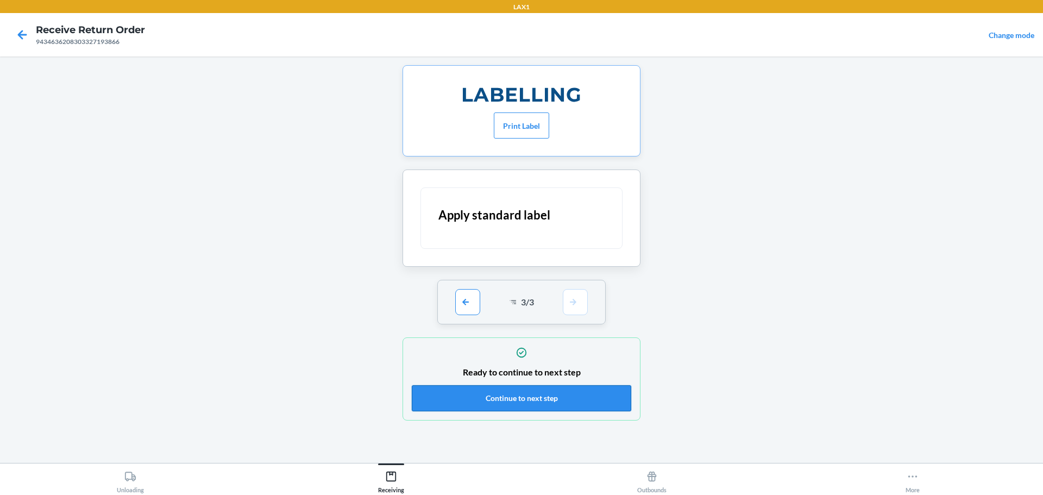
click at [564, 389] on button "Continue to next step" at bounding box center [521, 398] width 219 height 26
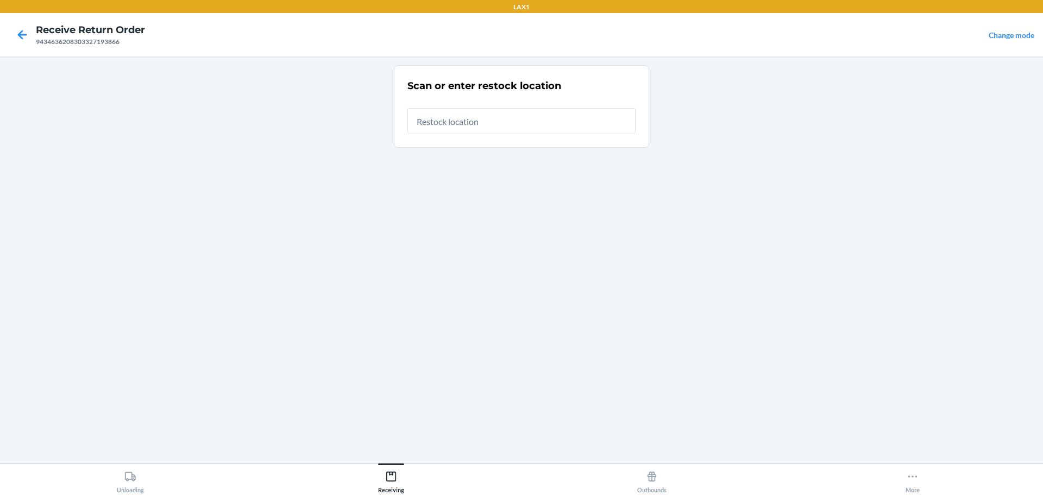
click at [530, 109] on input "text" at bounding box center [521, 121] width 228 height 26
type input "RTCART023"
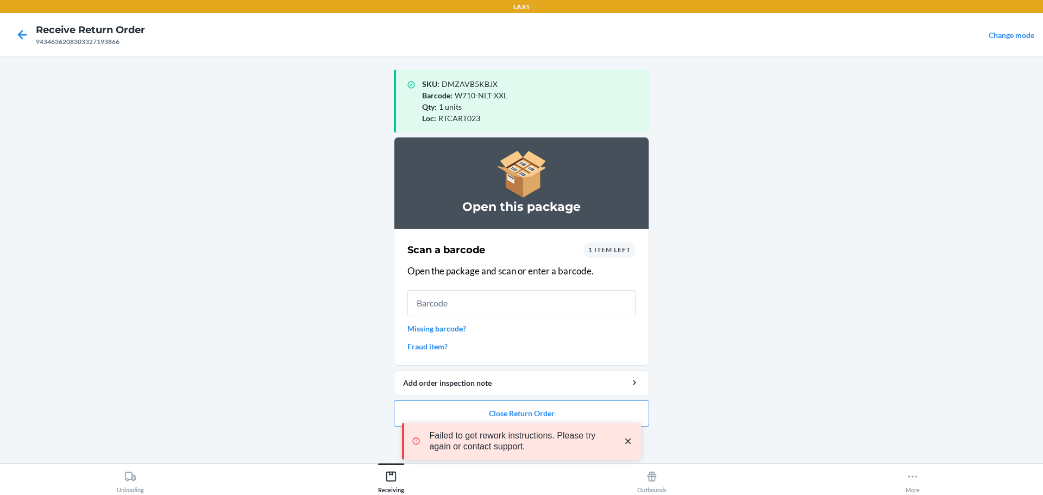
click at [514, 302] on input "text" at bounding box center [521, 303] width 228 height 26
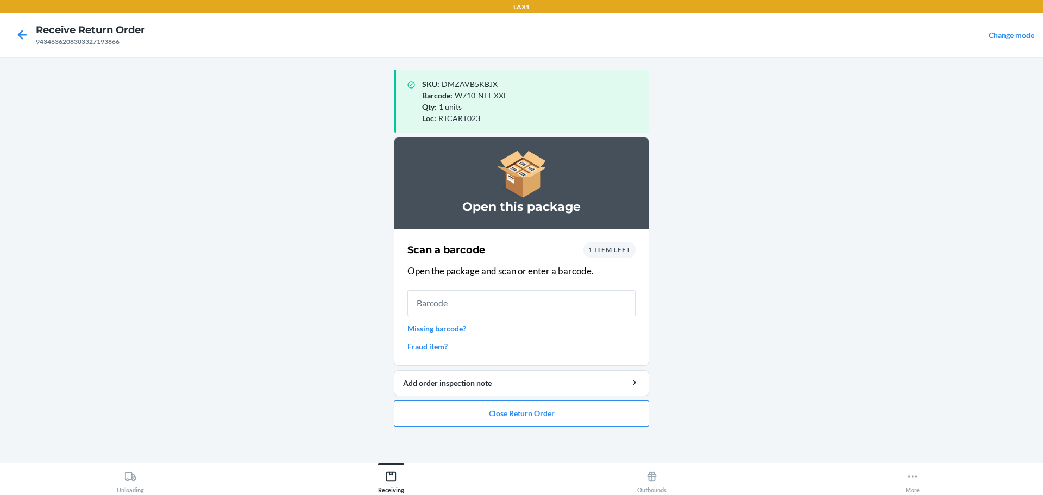
click at [510, 302] on input "text" at bounding box center [521, 303] width 228 height 26
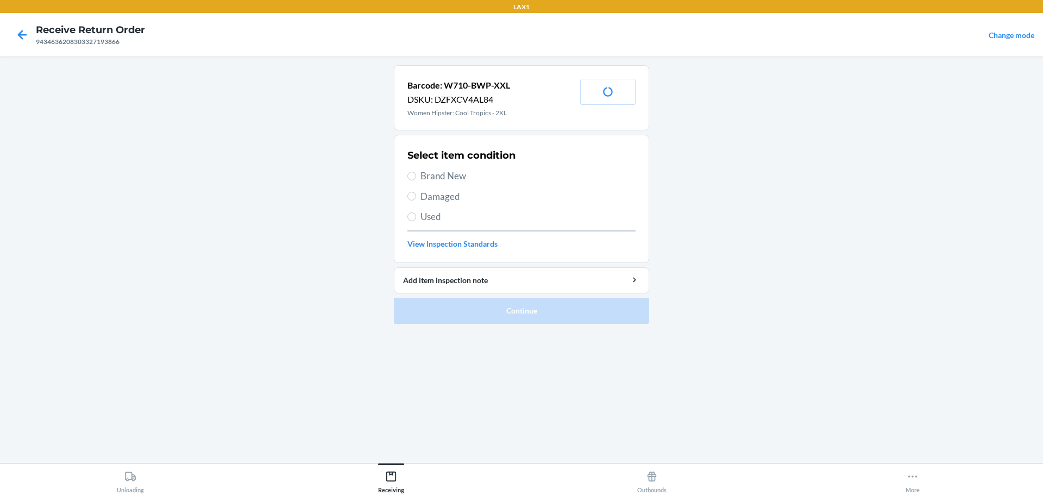
click at [460, 179] on span "Brand New" at bounding box center [527, 176] width 215 height 14
click at [416, 179] on input "Brand New" at bounding box center [411, 176] width 9 height 9
radio input "true"
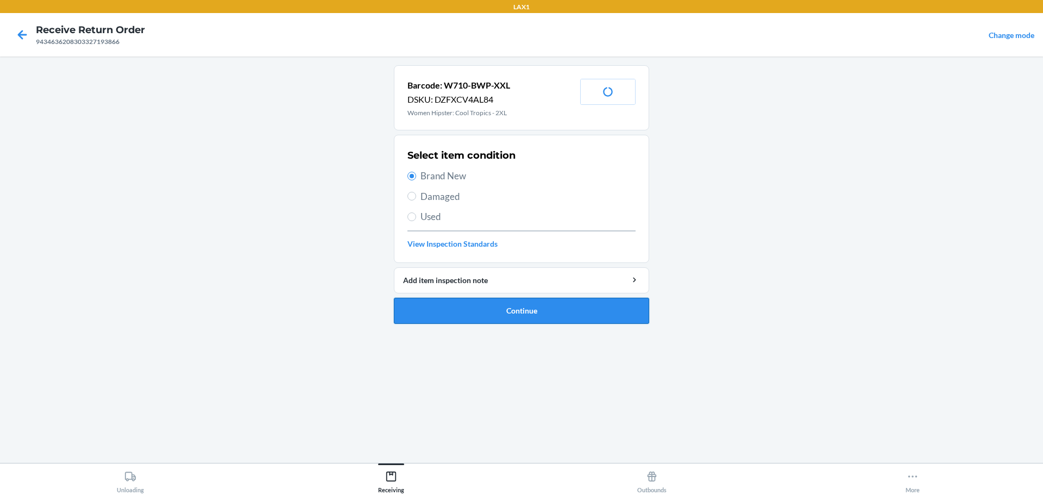
click at [522, 314] on button "Continue" at bounding box center [521, 311] width 255 height 26
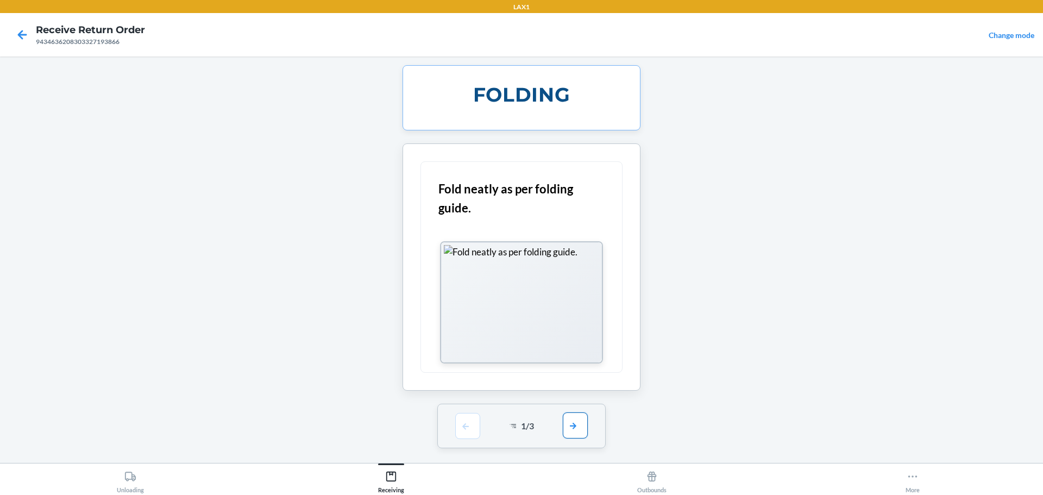
click at [576, 425] on button "button" at bounding box center [575, 425] width 25 height 26
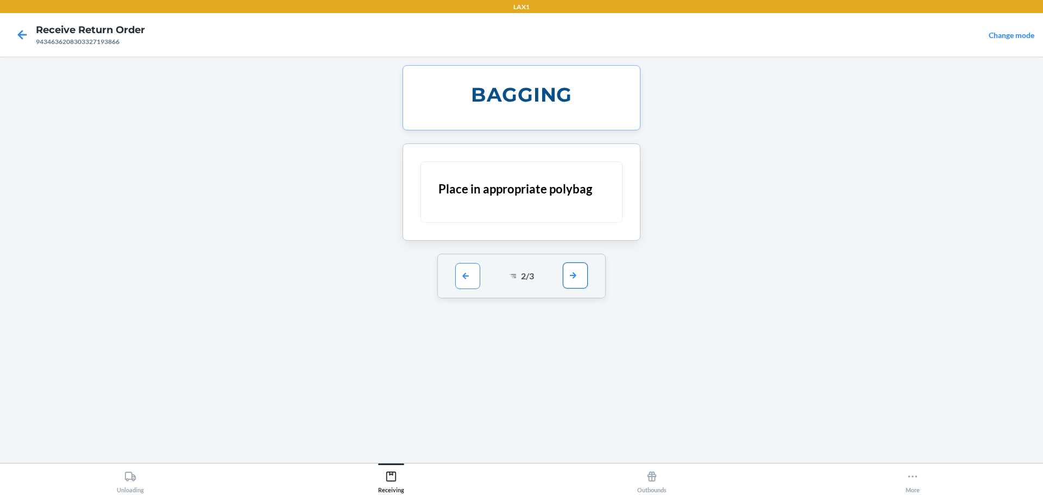
click at [578, 284] on button "button" at bounding box center [575, 275] width 25 height 26
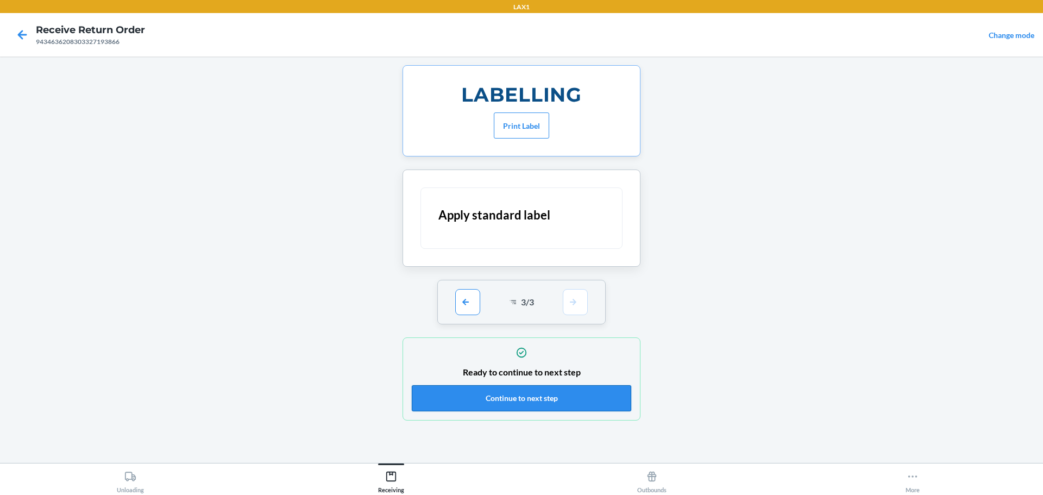
click at [559, 394] on button "Continue to next step" at bounding box center [521, 398] width 219 height 26
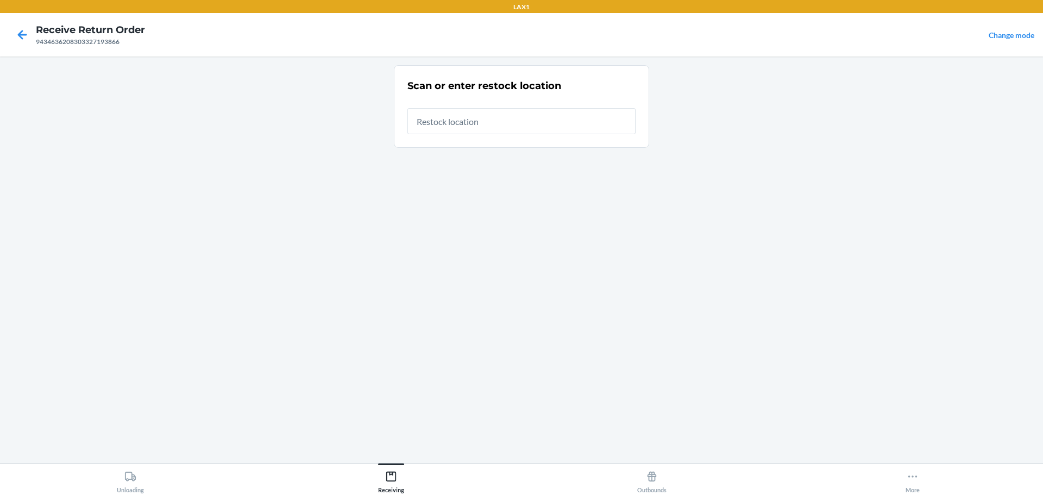
click at [508, 121] on input "text" at bounding box center [521, 121] width 228 height 26
type input "RTCART023"
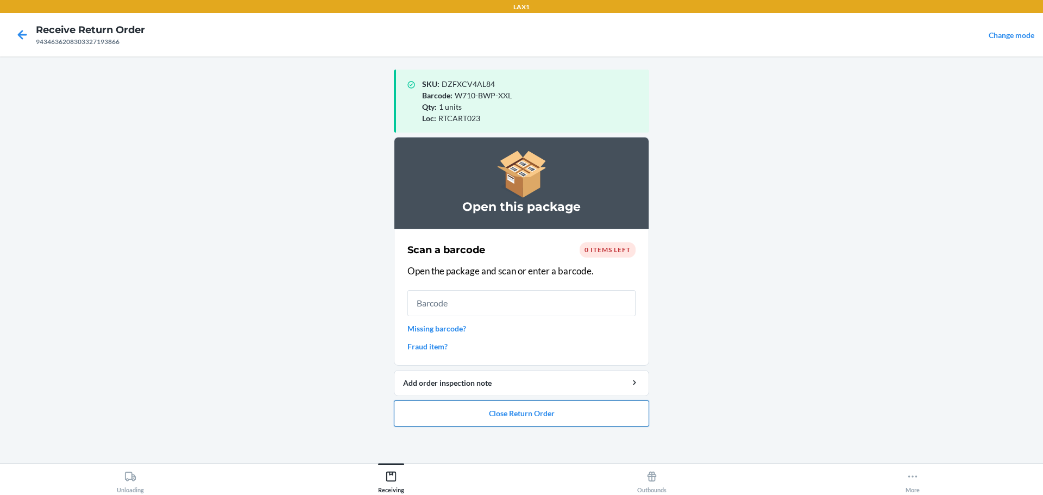
click at [484, 410] on button "Close Return Order" at bounding box center [521, 413] width 255 height 26
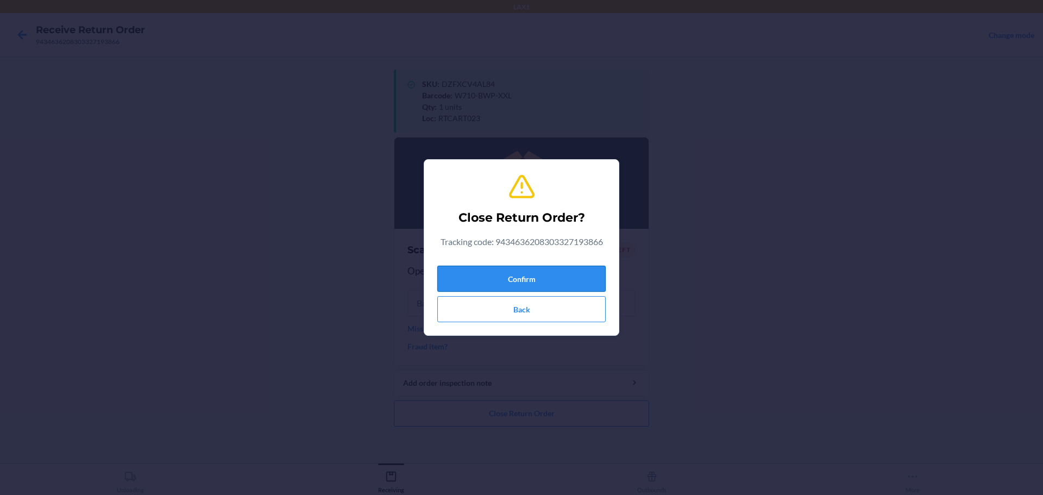
click at [549, 280] on button "Confirm" at bounding box center [521, 279] width 168 height 26
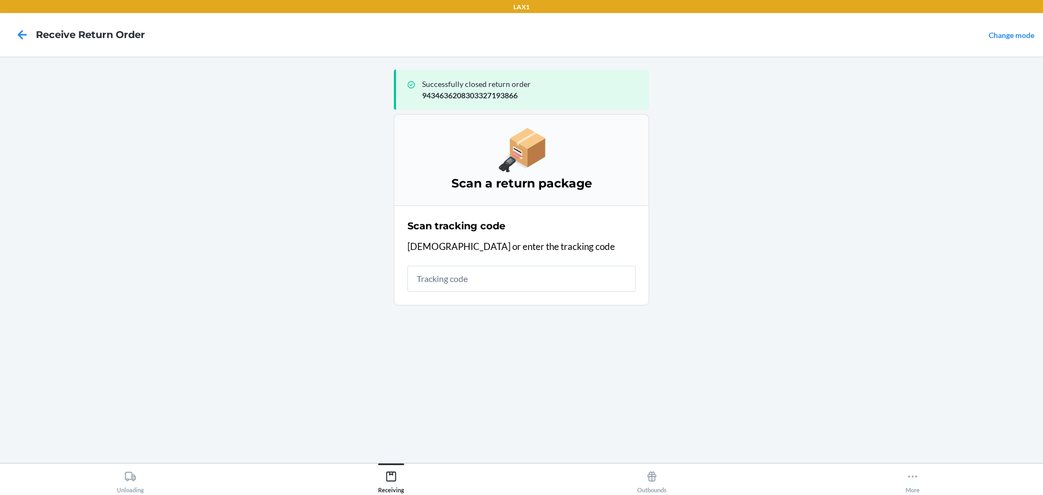
click at [543, 277] on input "text" at bounding box center [521, 279] width 228 height 26
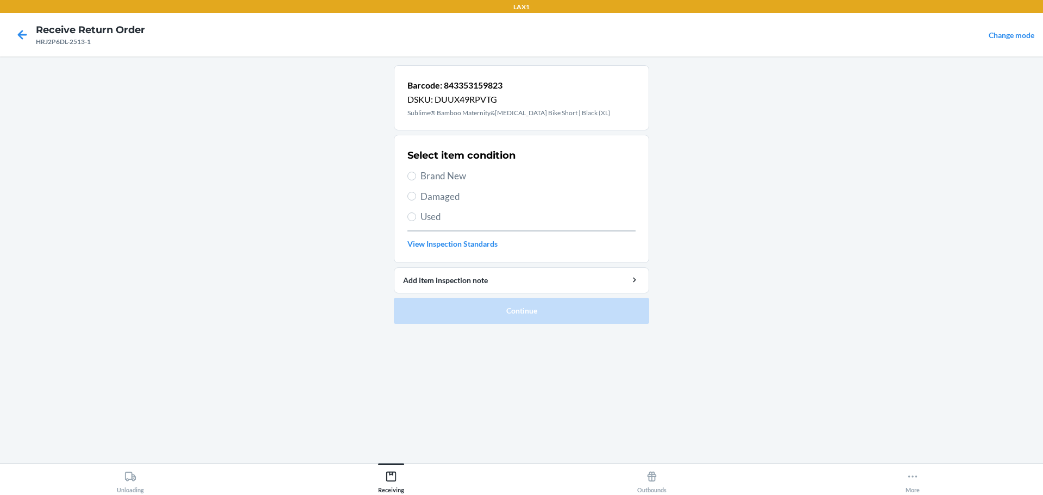
drag, startPoint x: 435, startPoint y: 197, endPoint x: 436, endPoint y: 204, distance: 7.1
click at [436, 198] on span "Damaged" at bounding box center [527, 197] width 215 height 14
click at [416, 198] on input "Damaged" at bounding box center [411, 196] width 9 height 9
radio input "true"
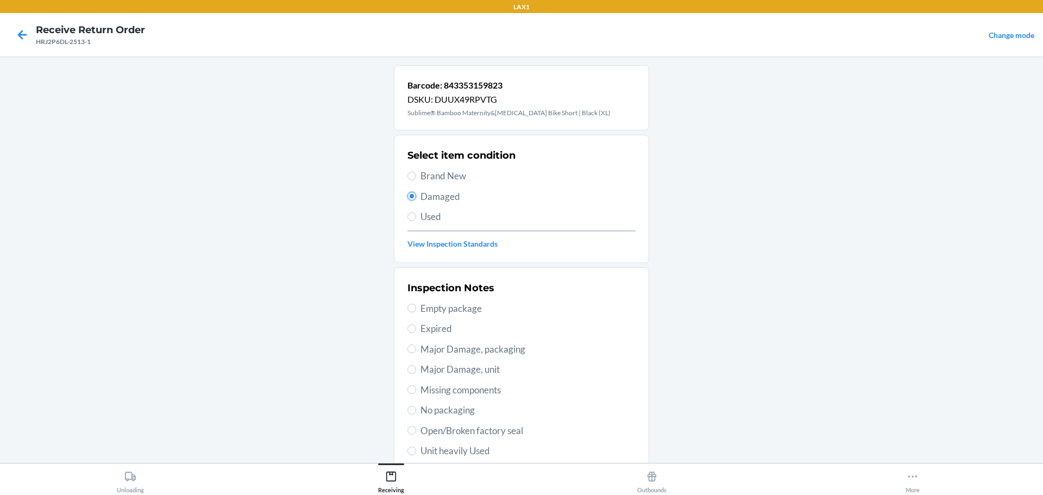
scroll to position [54, 0]
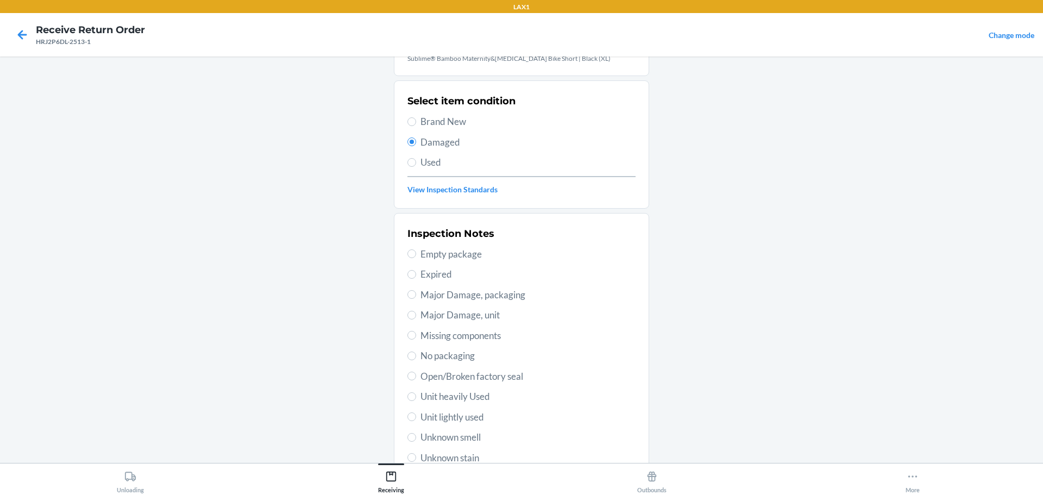
click at [436, 347] on div "Inspection Notes Empty package Expired Major Damage, packaging Major Damage, un…" at bounding box center [521, 355] width 228 height 265
click at [440, 354] on span "No packaging" at bounding box center [527, 356] width 215 height 14
click at [416, 354] on input "No packaging" at bounding box center [411, 355] width 9 height 9
radio input "true"
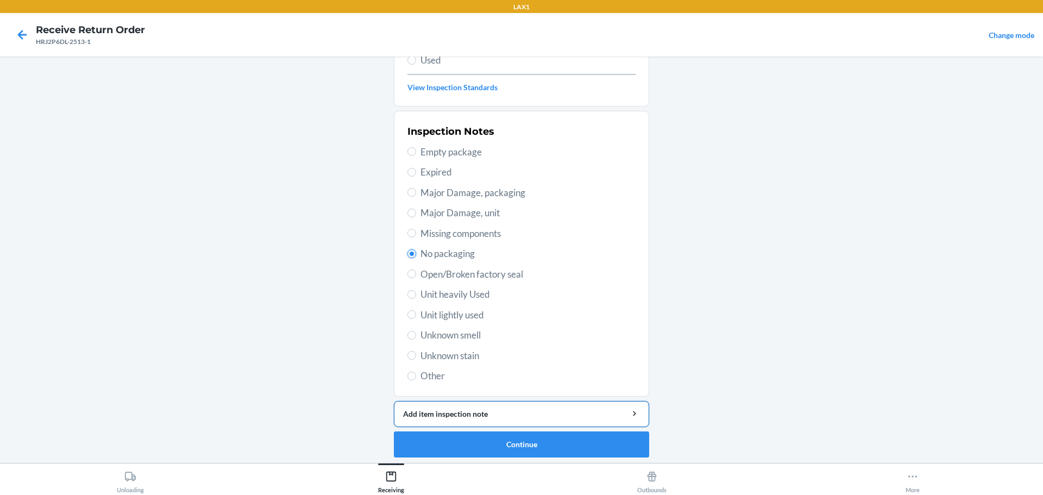
scroll to position [160, 0]
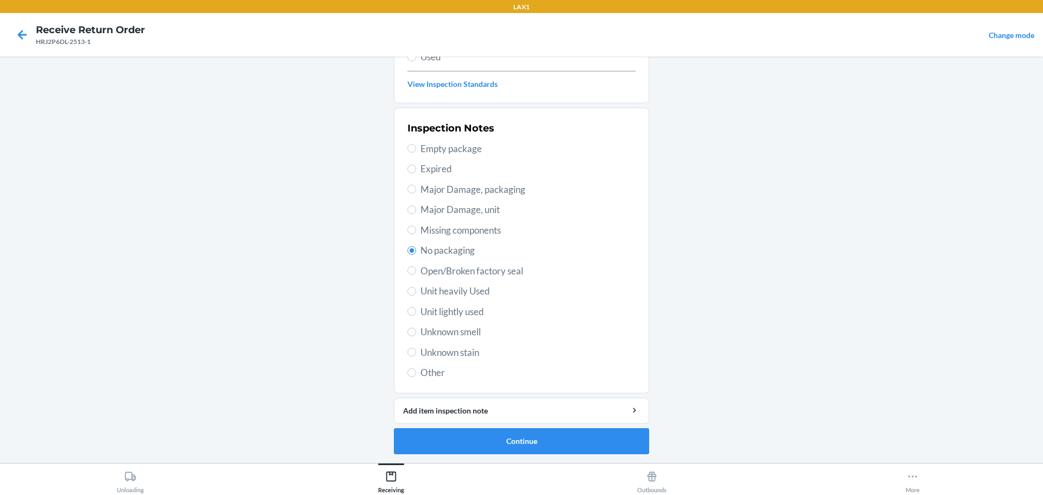
click at [589, 427] on li "Barcode: 843353159823 DSKU: DUUX49RPVTG Sublime® Bamboo Maternity&[MEDICAL_DATA…" at bounding box center [521, 179] width 255 height 549
click at [584, 444] on button "Continue" at bounding box center [521, 441] width 255 height 26
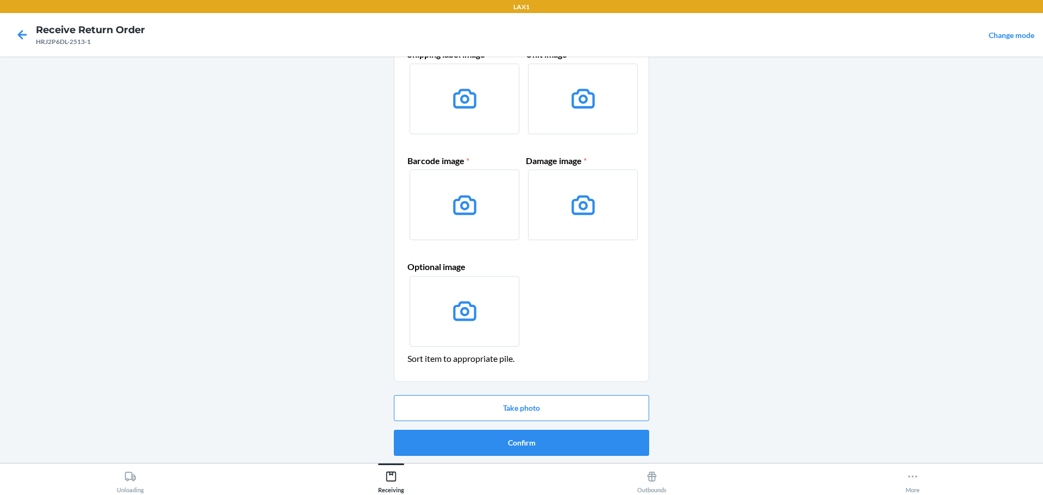
scroll to position [70, 0]
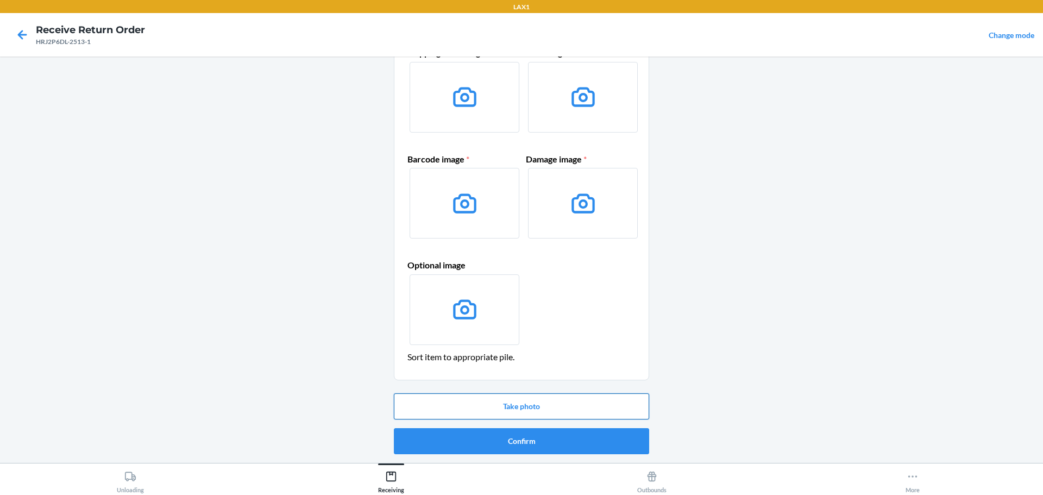
click at [546, 401] on button "Take photo" at bounding box center [521, 406] width 255 height 26
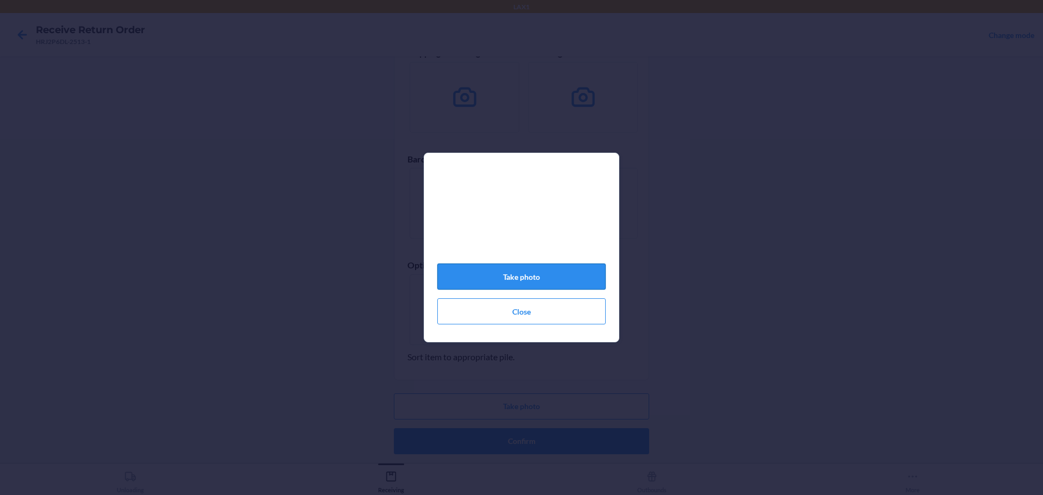
click at [569, 275] on button "Take photo" at bounding box center [521, 276] width 168 height 26
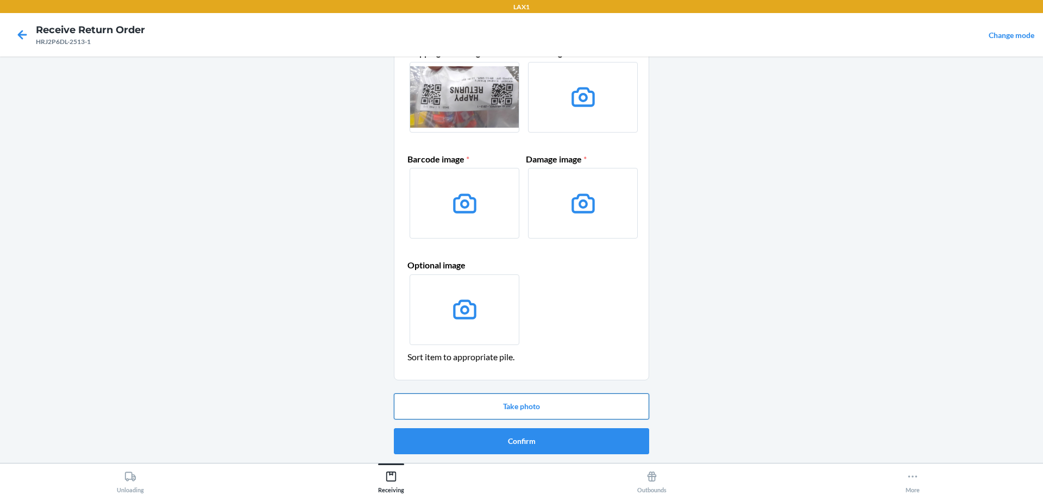
click at [561, 403] on button "Take photo" at bounding box center [521, 406] width 255 height 26
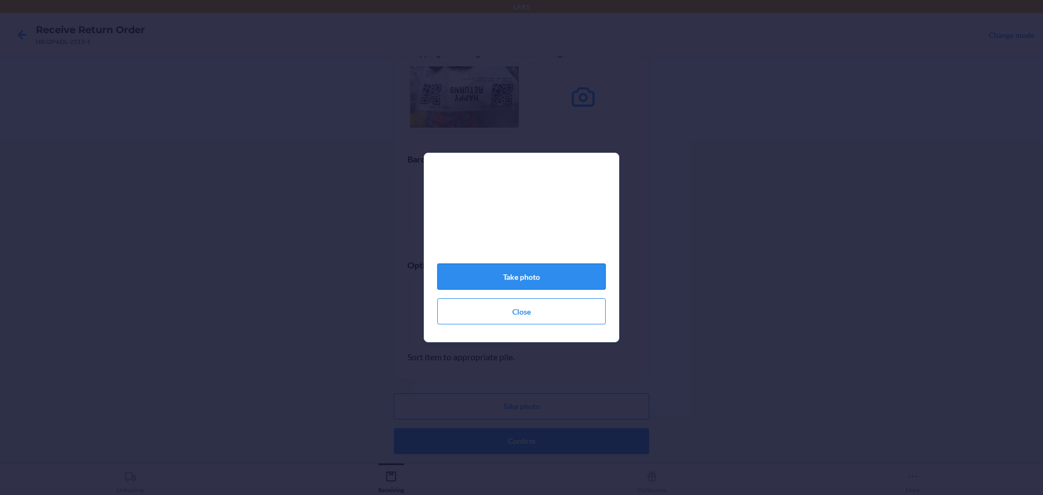
click at [568, 285] on button "Take photo" at bounding box center [521, 276] width 168 height 26
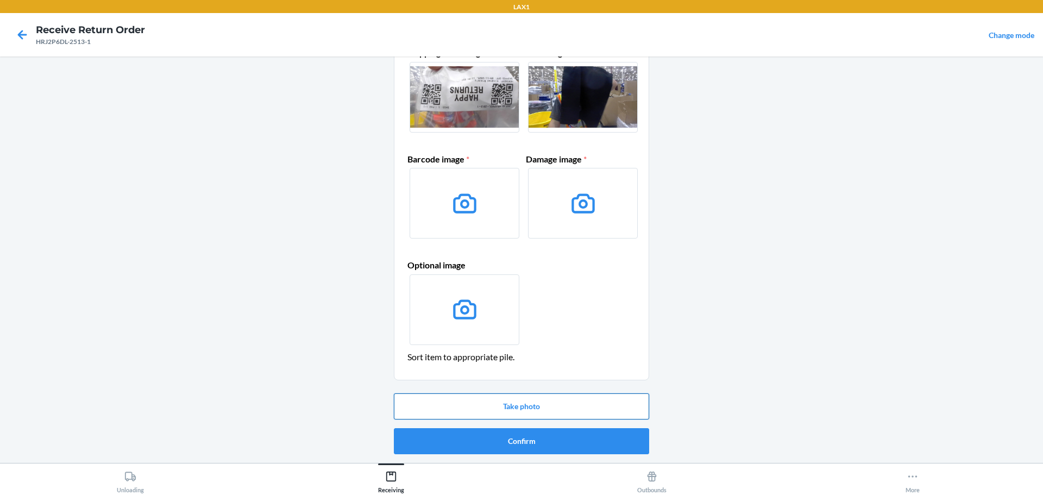
click at [555, 399] on button "Take photo" at bounding box center [521, 406] width 255 height 26
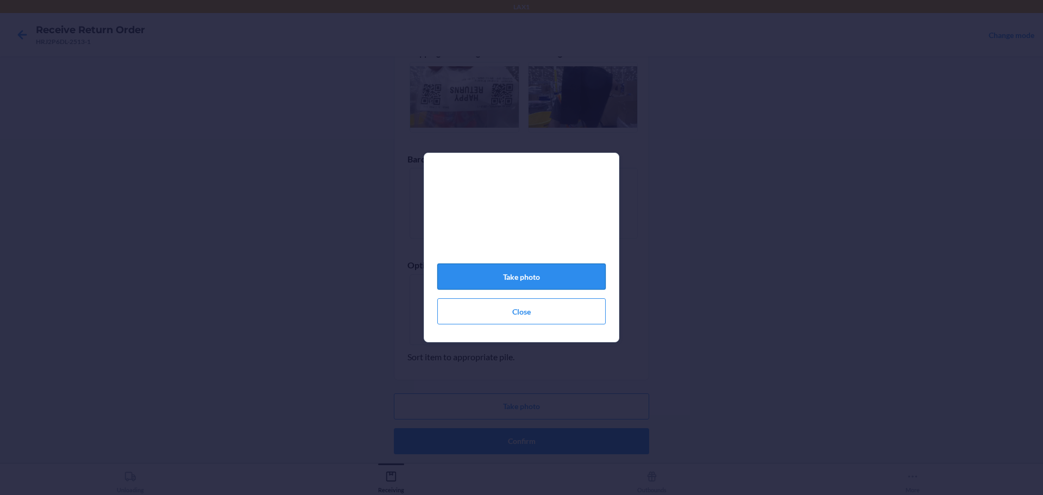
click at [507, 279] on button "Take photo" at bounding box center [521, 276] width 168 height 26
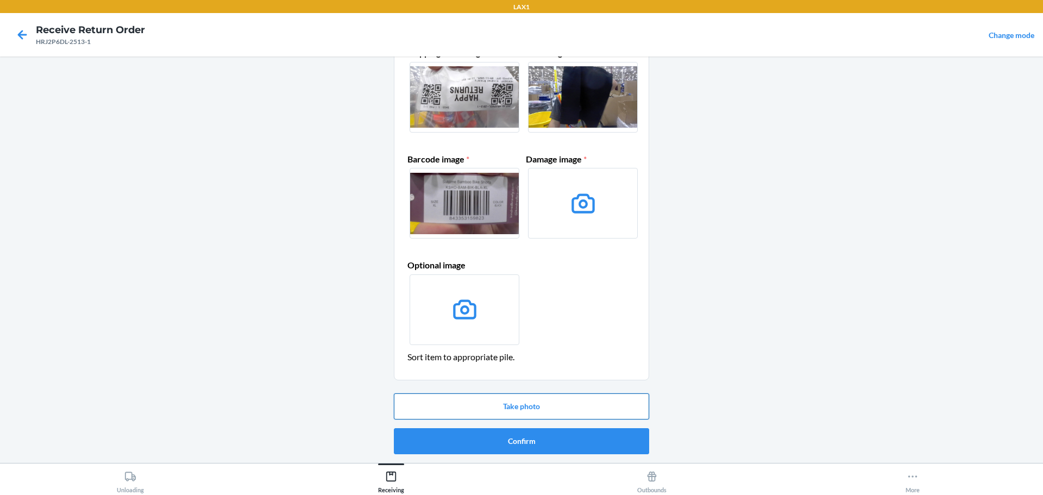
click at [547, 407] on button "Take photo" at bounding box center [521, 406] width 255 height 26
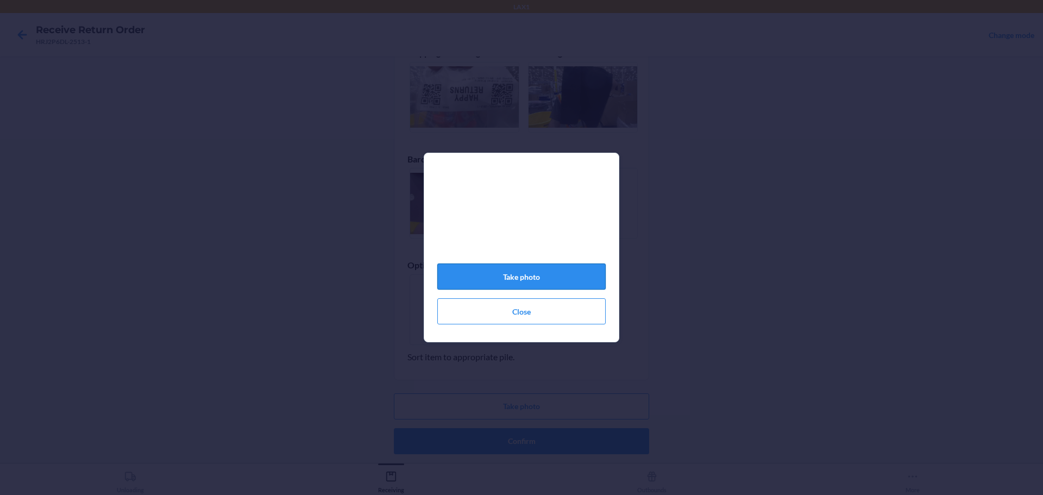
click at [556, 277] on button "Take photo" at bounding box center [521, 276] width 168 height 26
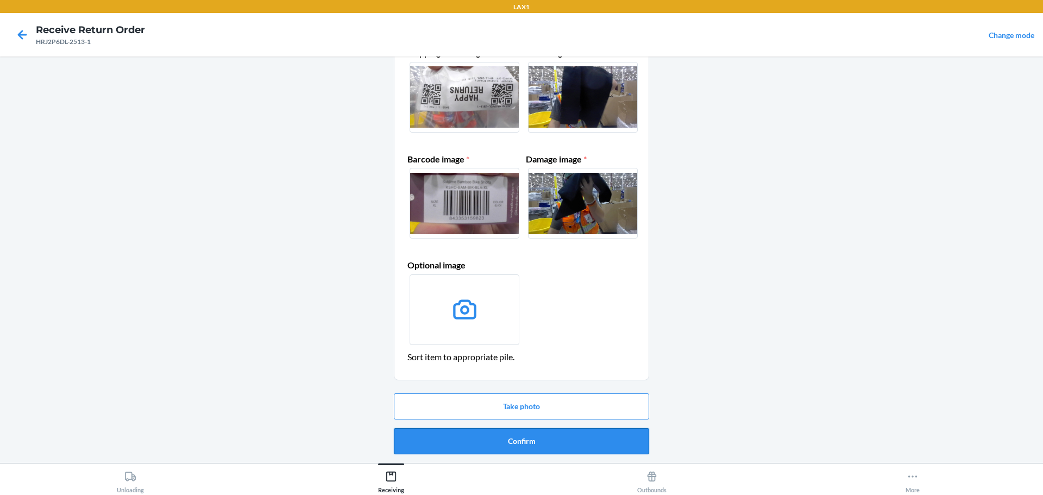
click at [539, 429] on button "Confirm" at bounding box center [521, 441] width 255 height 26
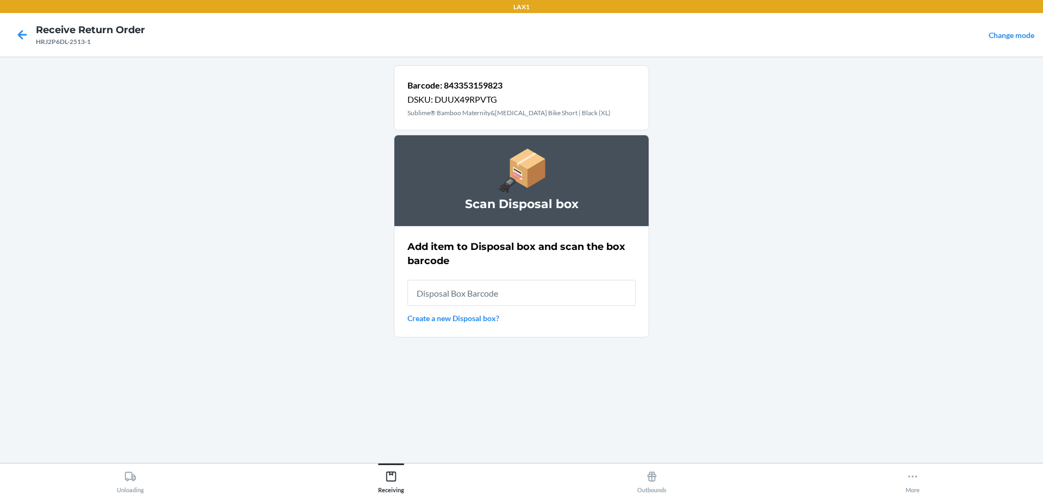
click at [545, 294] on input "text" at bounding box center [521, 293] width 228 height 26
type input "RB0000019D0"
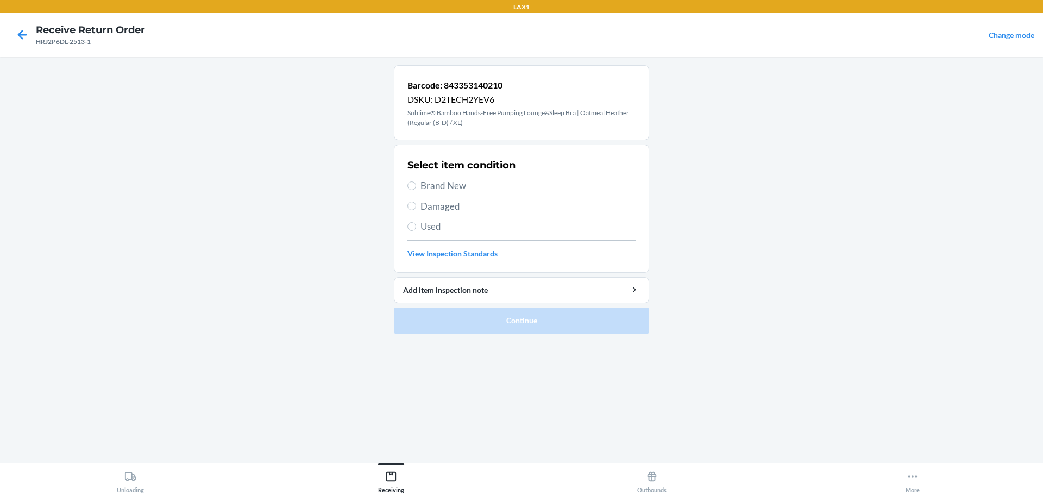
click at [467, 211] on span "Damaged" at bounding box center [527, 206] width 215 height 14
click at [416, 210] on input "Damaged" at bounding box center [411, 206] width 9 height 9
radio input "true"
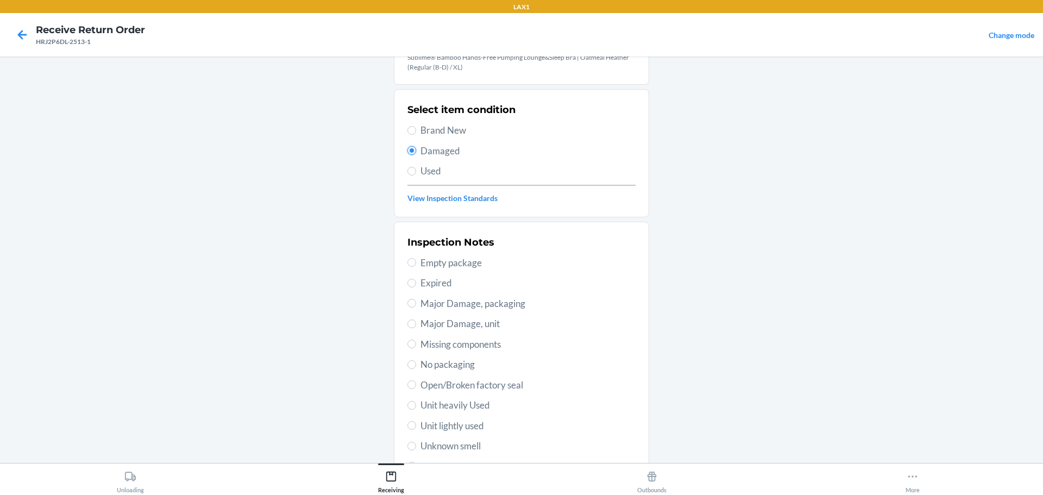
scroll to position [109, 0]
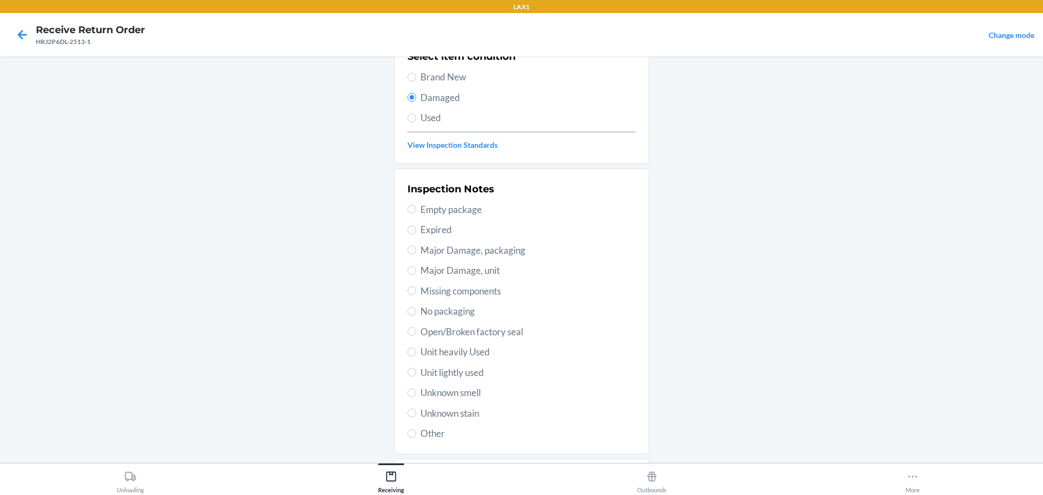
click at [454, 317] on span "No packaging" at bounding box center [527, 311] width 215 height 14
click at [416, 316] on input "No packaging" at bounding box center [411, 311] width 9 height 9
radio input "true"
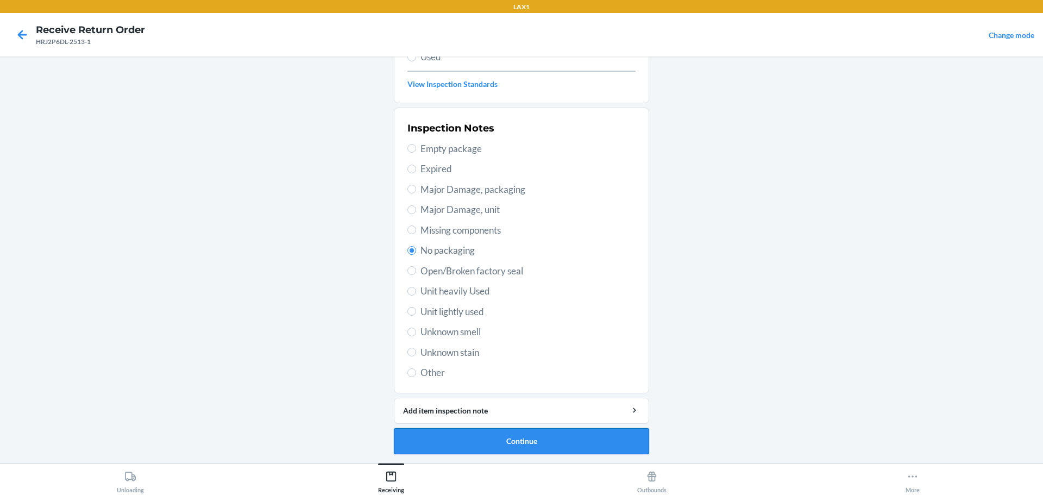
click at [526, 446] on button "Continue" at bounding box center [521, 441] width 255 height 26
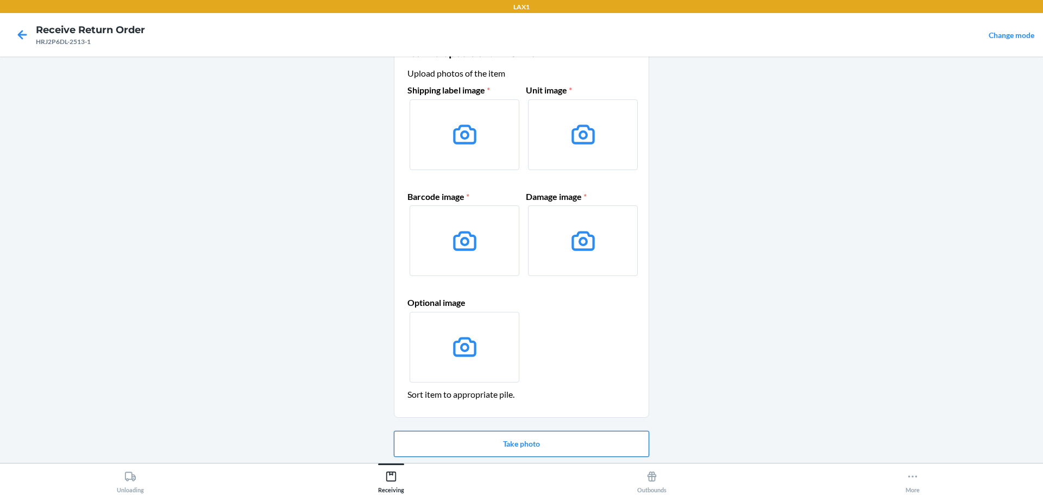
scroll to position [70, 0]
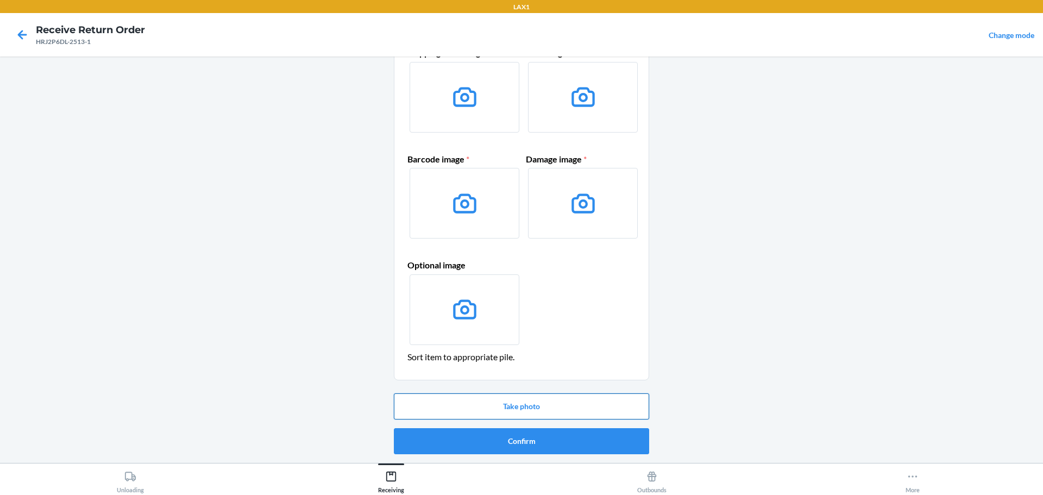
click at [563, 399] on button "Take photo" at bounding box center [521, 406] width 255 height 26
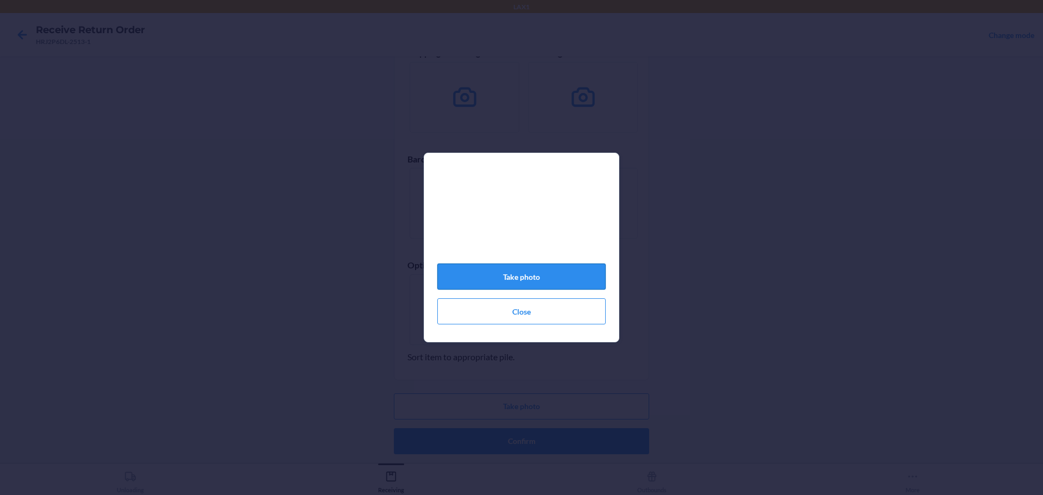
click at [562, 270] on button "Take photo" at bounding box center [521, 276] width 168 height 26
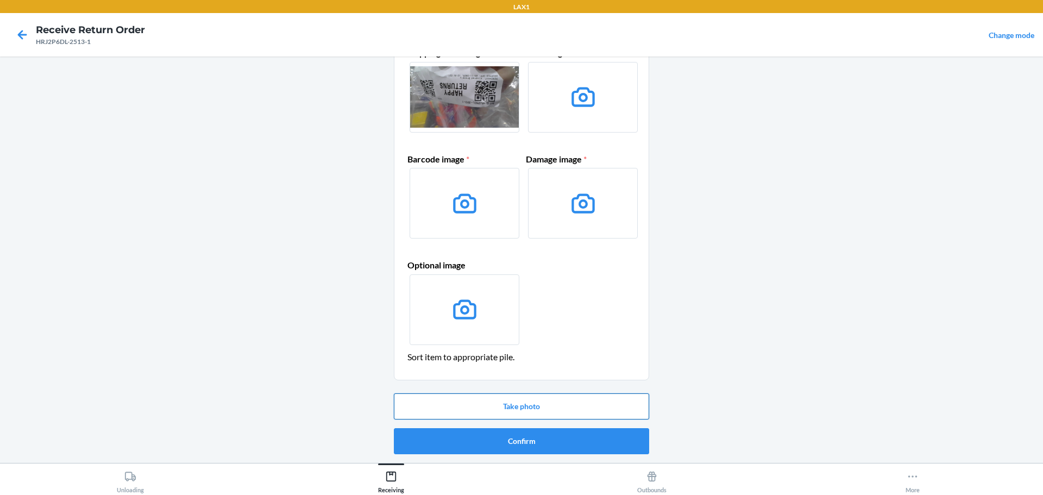
click at [556, 407] on button "Take photo" at bounding box center [521, 406] width 255 height 26
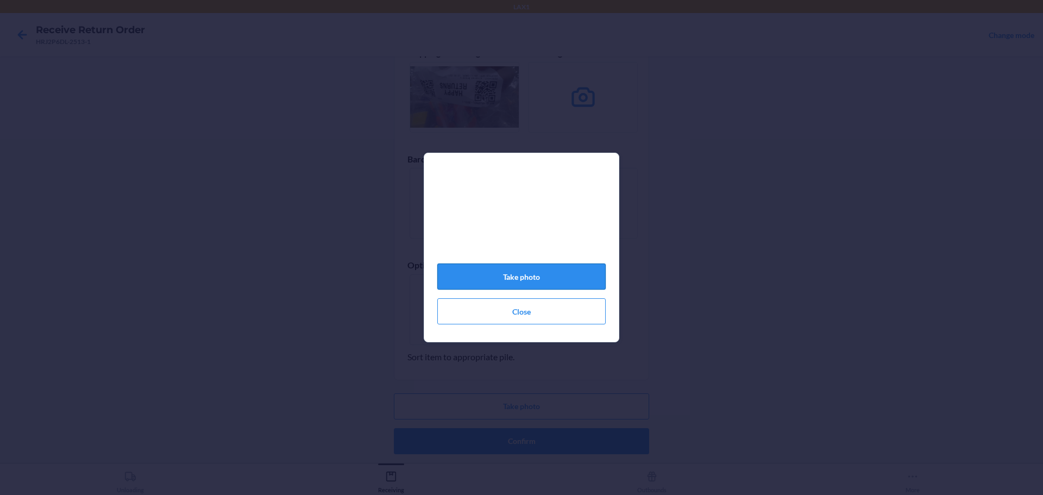
click at [565, 276] on button "Take photo" at bounding box center [521, 276] width 168 height 26
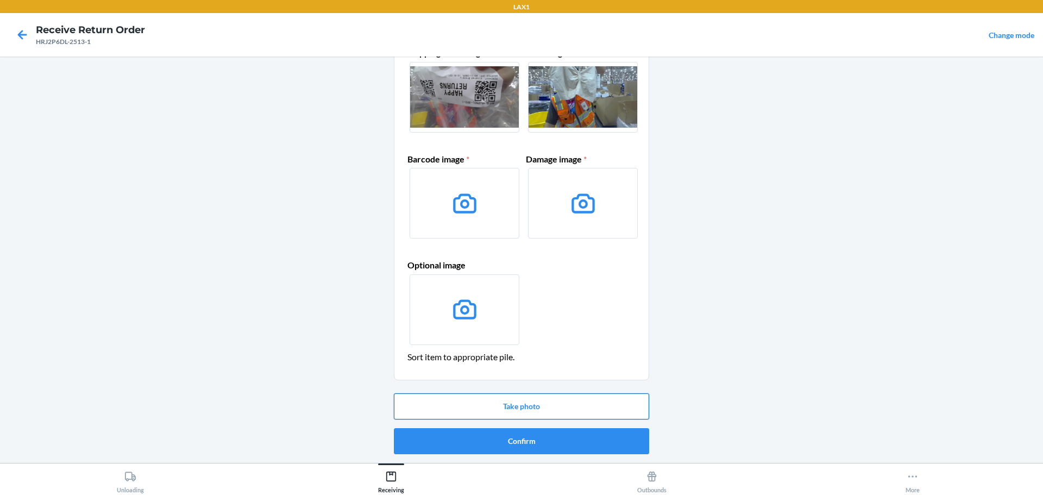
click at [530, 398] on button "Take photo" at bounding box center [521, 406] width 255 height 26
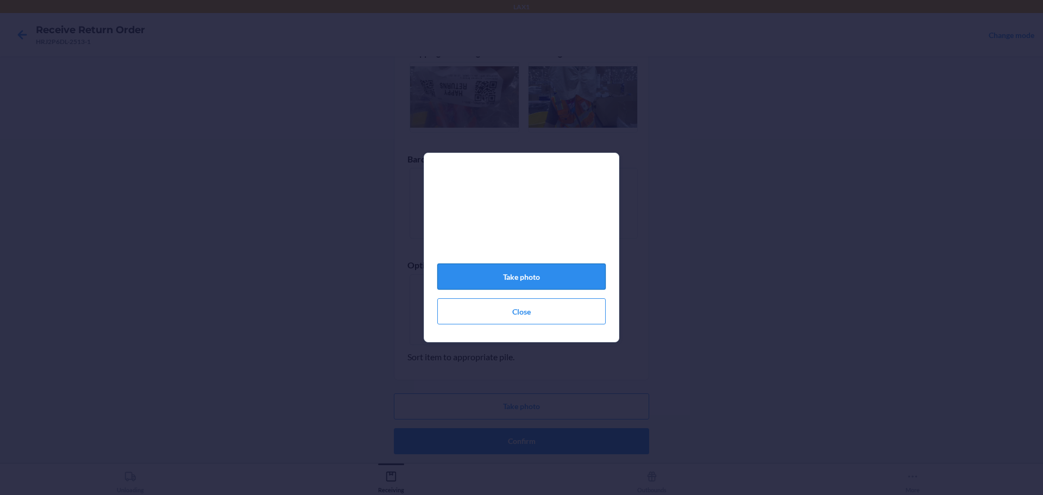
click at [530, 282] on button "Take photo" at bounding box center [521, 276] width 168 height 26
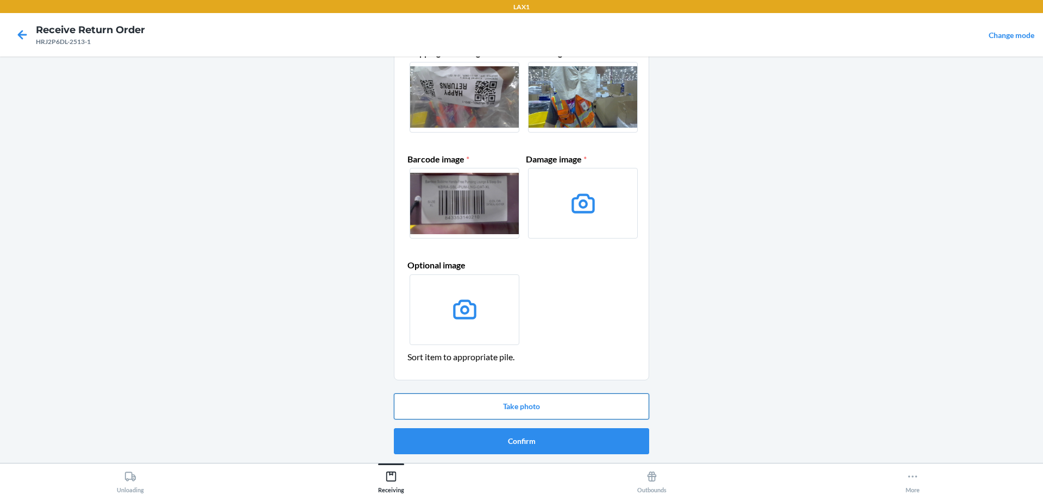
click at [563, 407] on button "Take photo" at bounding box center [521, 406] width 255 height 26
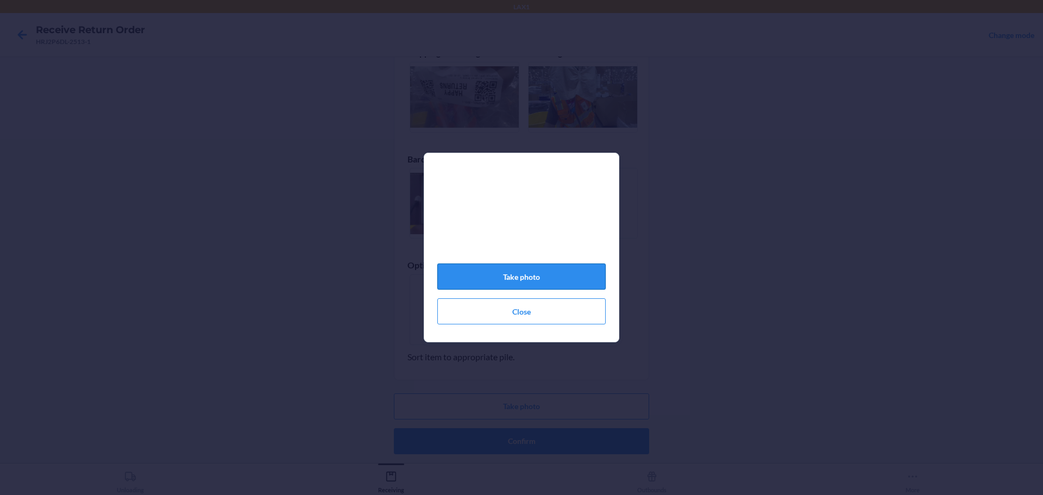
click at [554, 279] on button "Take photo" at bounding box center [521, 276] width 168 height 26
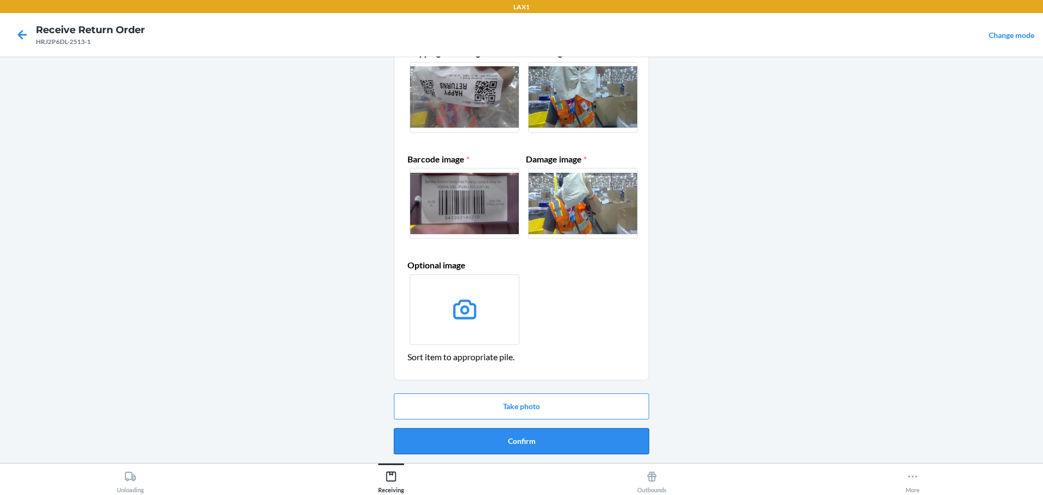
click at [558, 448] on button "Confirm" at bounding box center [521, 441] width 255 height 26
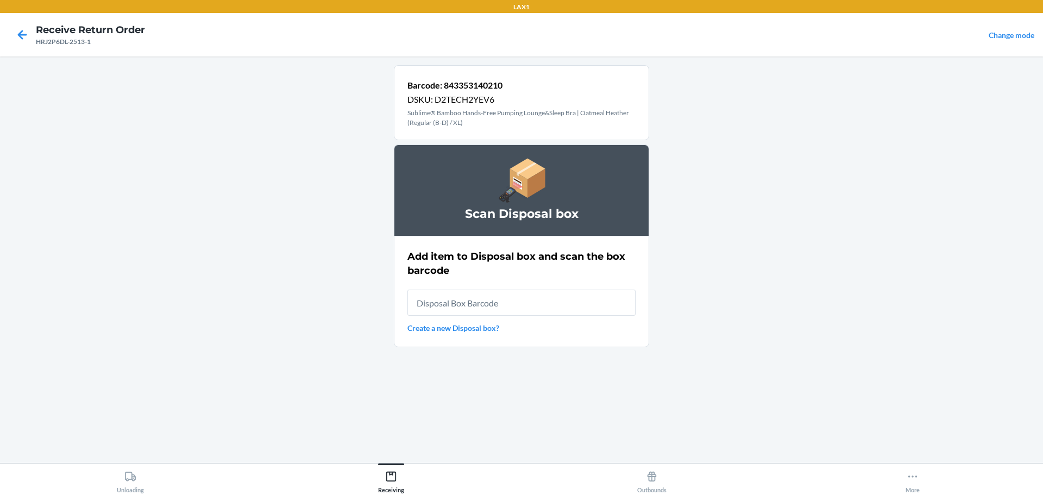
click at [480, 303] on input "text" at bounding box center [521, 302] width 228 height 26
type input "RB0000019D0"
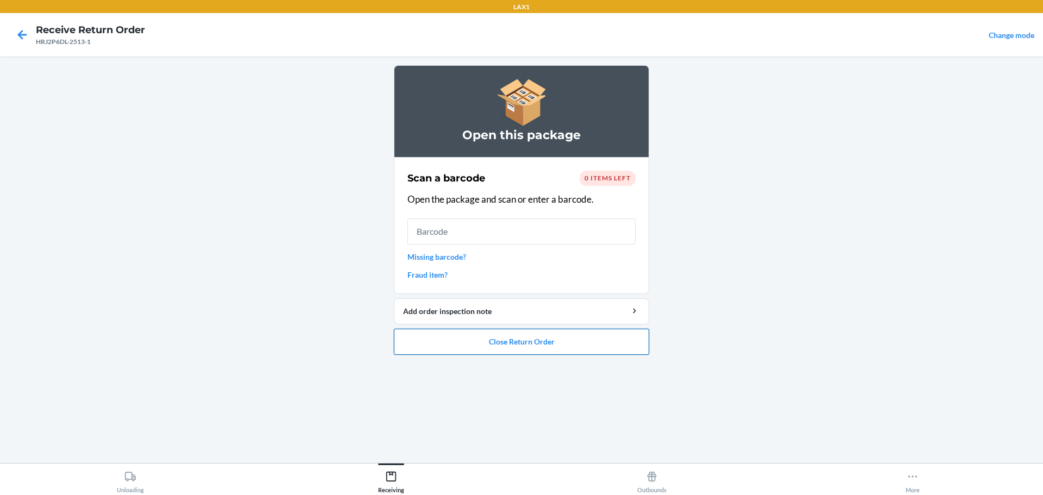
click at [535, 341] on button "Close Return Order" at bounding box center [521, 342] width 255 height 26
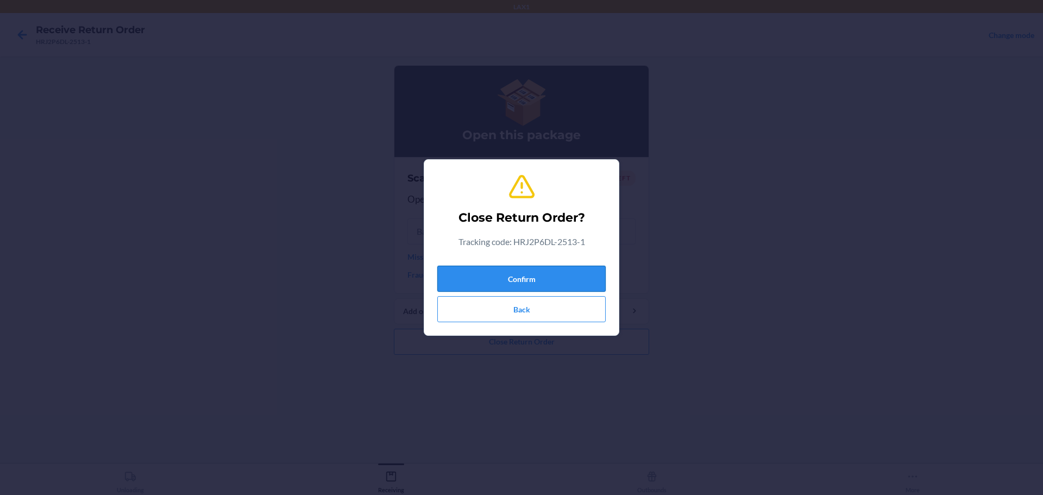
click at [581, 269] on button "Confirm" at bounding box center [521, 279] width 168 height 26
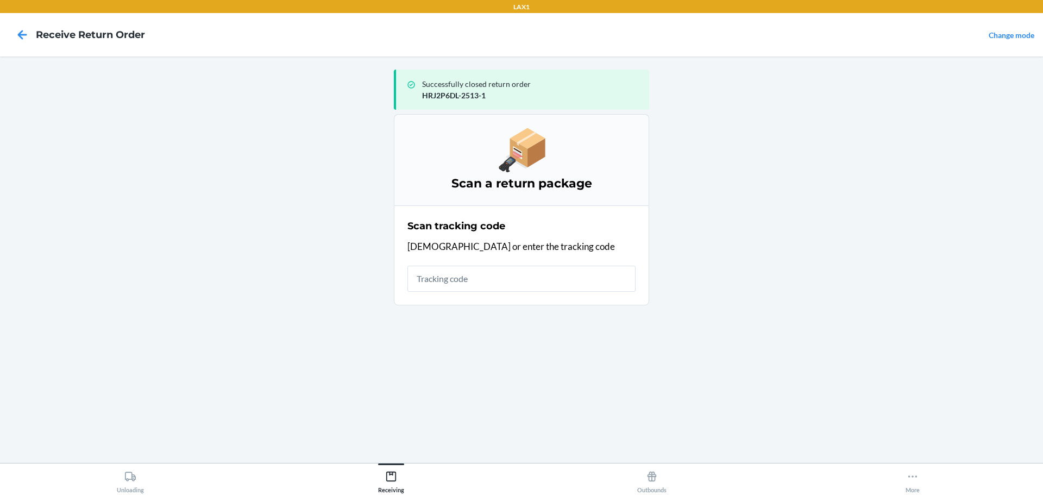
click at [537, 278] on input "text" at bounding box center [521, 279] width 228 height 26
click at [488, 278] on input "text" at bounding box center [521, 279] width 228 height 26
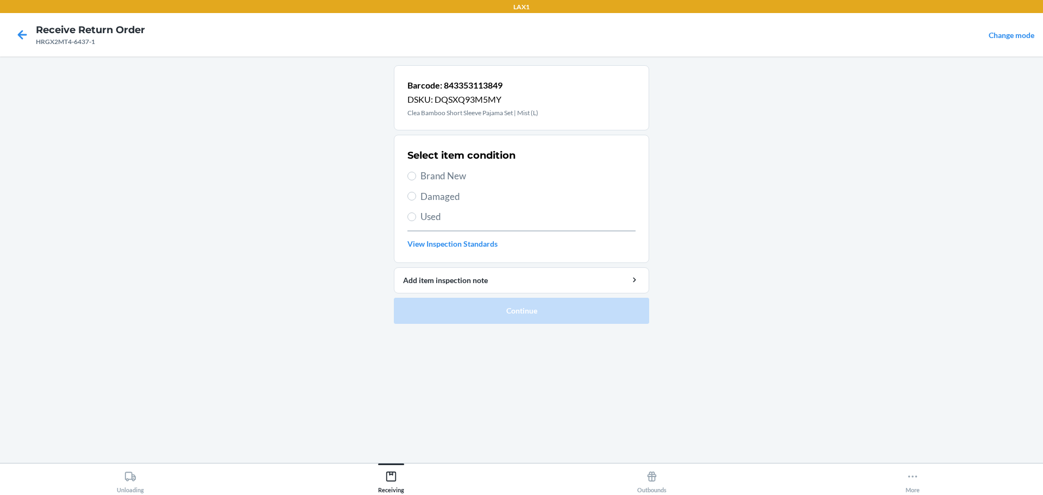
click at [446, 175] on span "Brand New" at bounding box center [527, 176] width 215 height 14
click at [416, 175] on input "Brand New" at bounding box center [411, 176] width 9 height 9
radio input "true"
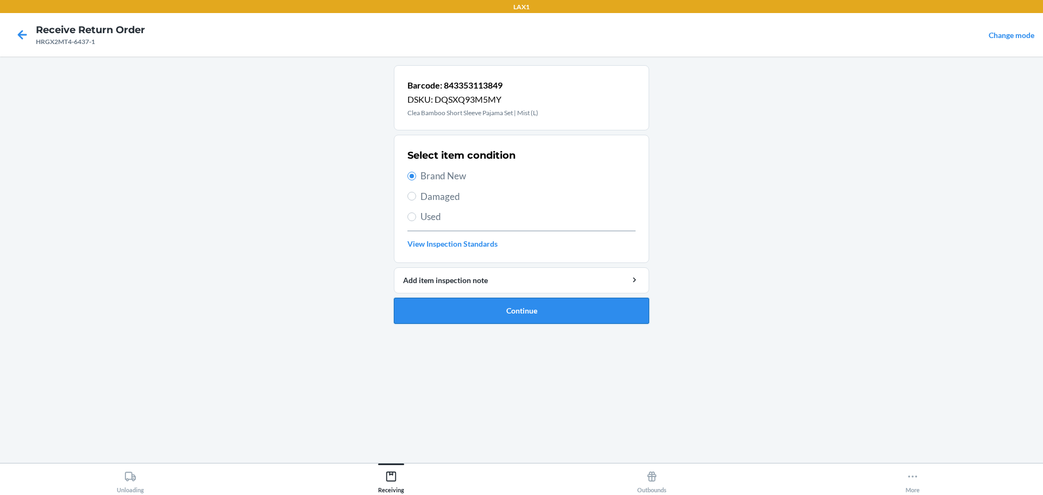
click at [553, 313] on button "Continue" at bounding box center [521, 311] width 255 height 26
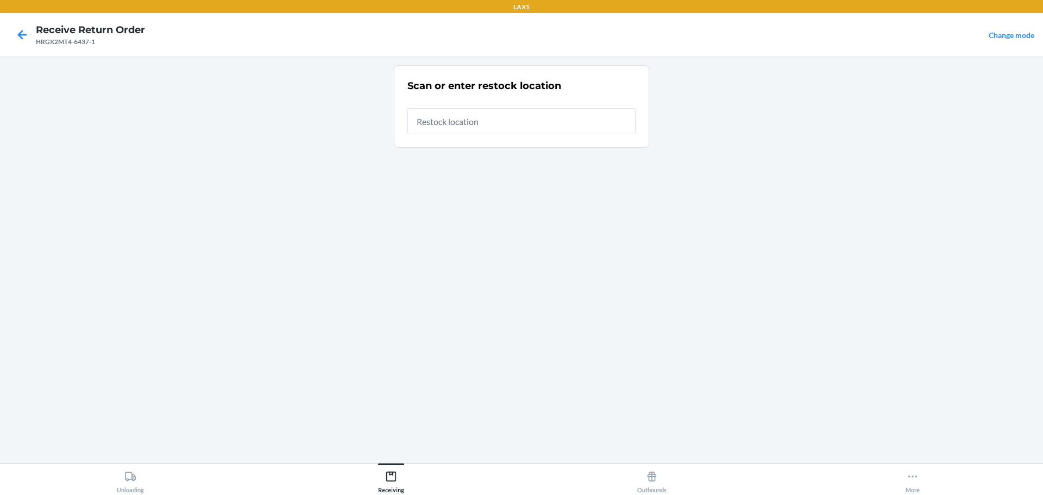
click at [521, 125] on input "text" at bounding box center [521, 121] width 228 height 26
type input "RTCART023"
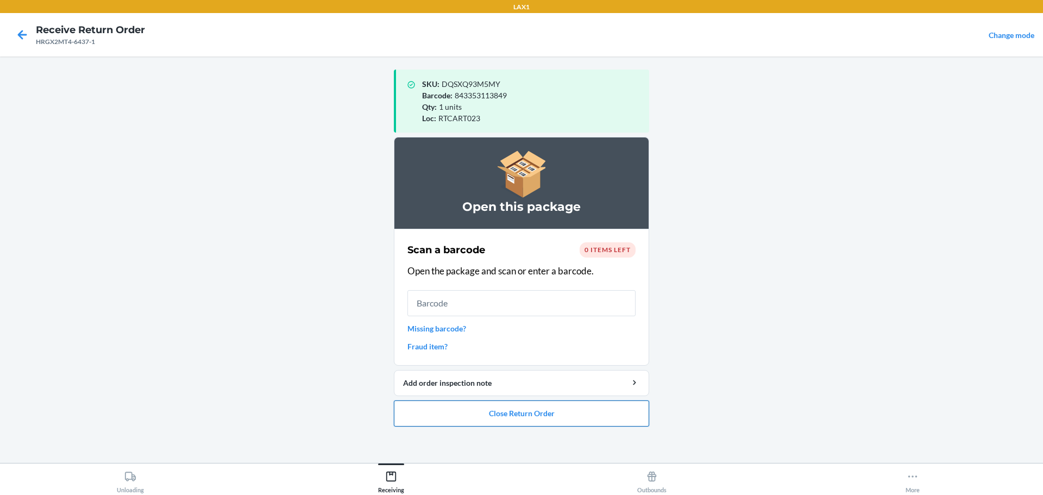
click at [538, 420] on button "Close Return Order" at bounding box center [521, 413] width 255 height 26
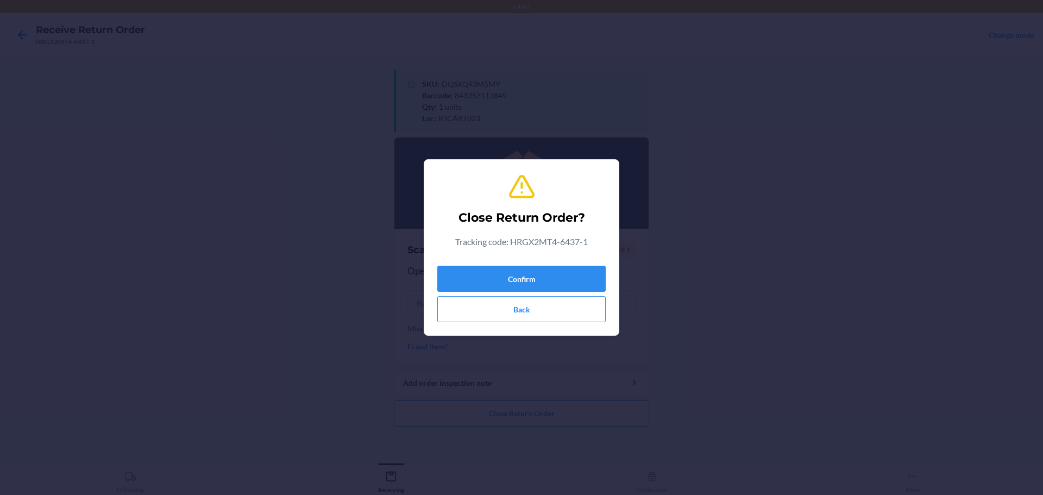
click at [533, 265] on div "Confirm Back" at bounding box center [521, 291] width 168 height 61
click at [535, 272] on button "Confirm" at bounding box center [521, 279] width 168 height 26
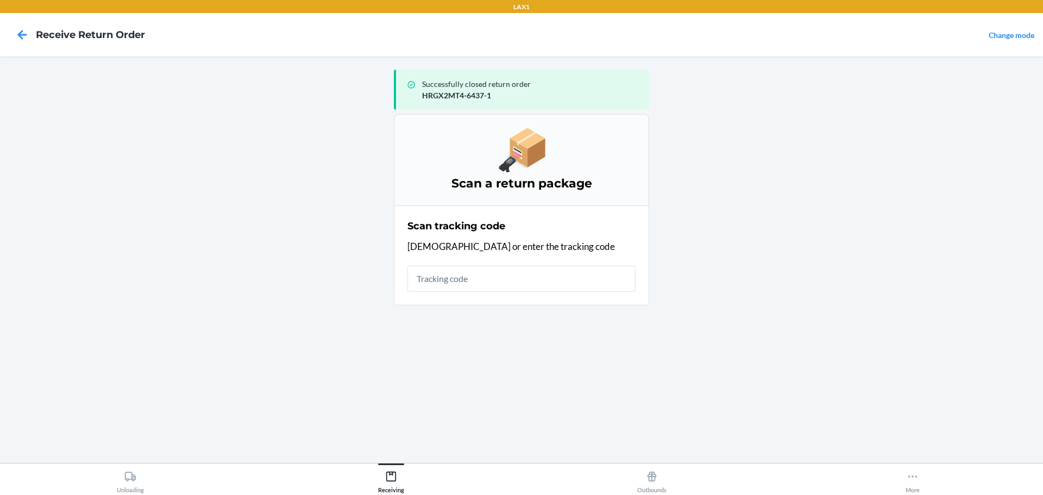
click at [528, 272] on input "text" at bounding box center [521, 279] width 228 height 26
type input "4209240894001362083033735"
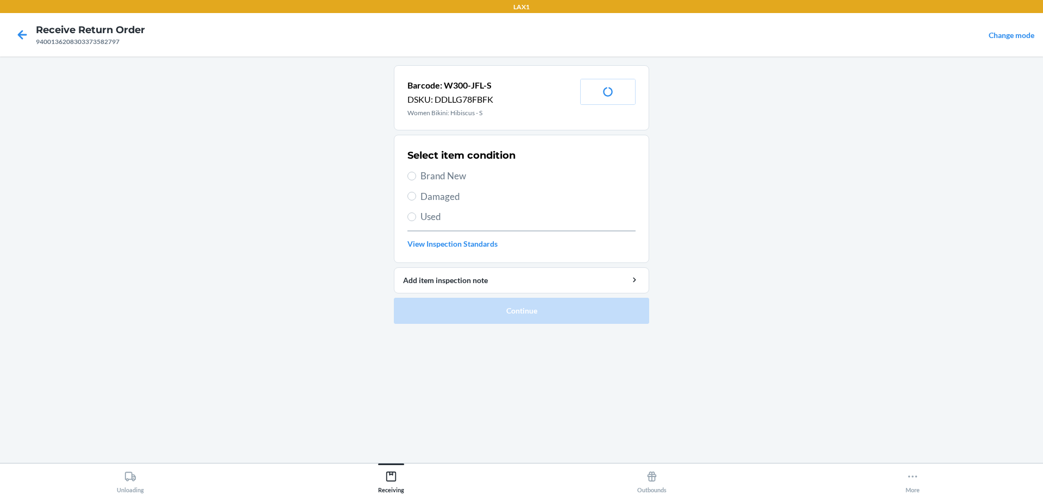
click at [444, 171] on span "Brand New" at bounding box center [527, 176] width 215 height 14
click at [416, 172] on input "Brand New" at bounding box center [411, 176] width 9 height 9
radio input "true"
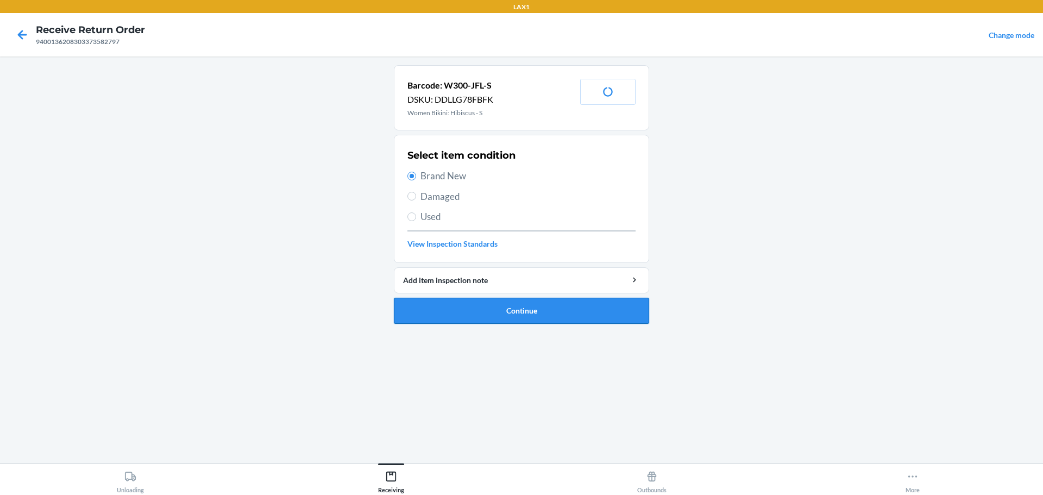
click at [496, 305] on button "Continue" at bounding box center [521, 311] width 255 height 26
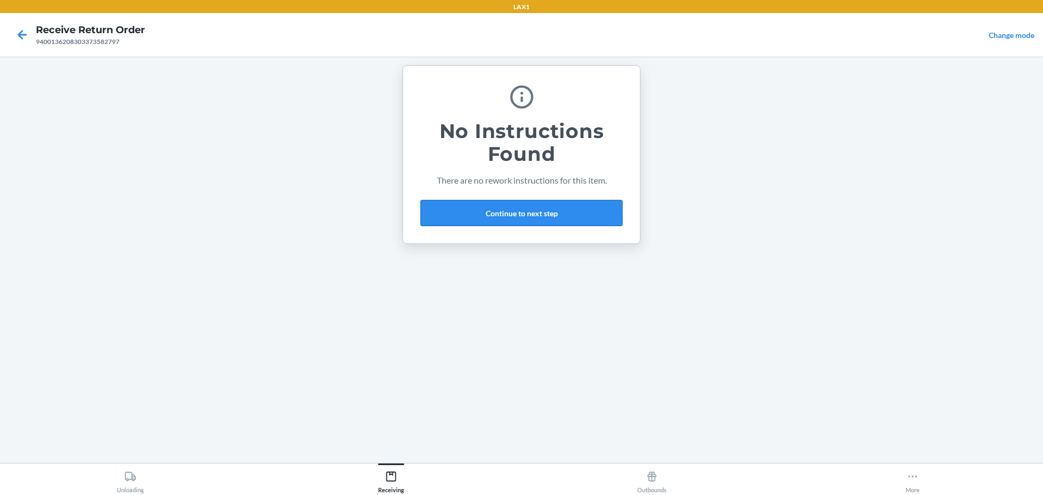
click at [532, 221] on button "Continue to next step" at bounding box center [521, 213] width 202 height 26
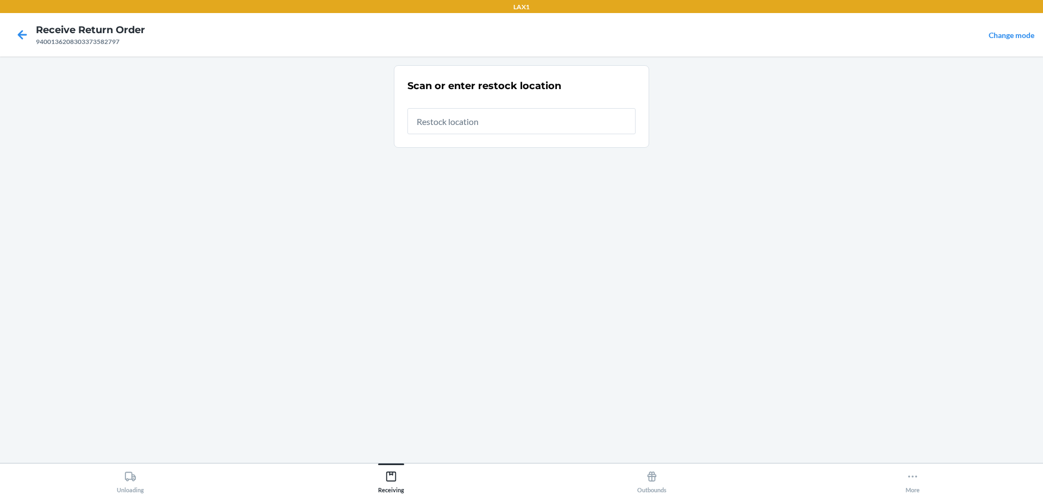
click at [531, 128] on input "text" at bounding box center [521, 121] width 228 height 26
type input "RTCART023"
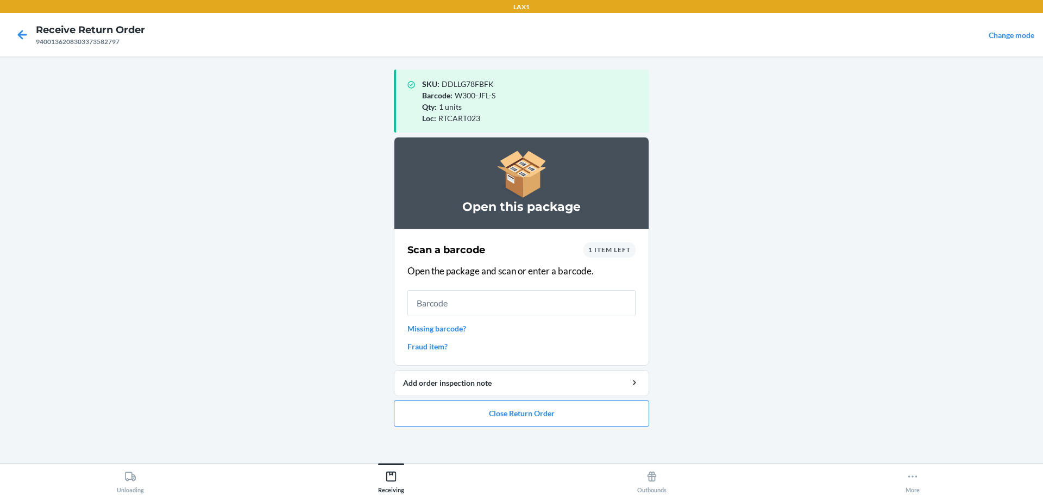
click at [542, 315] on input "text" at bounding box center [521, 303] width 228 height 26
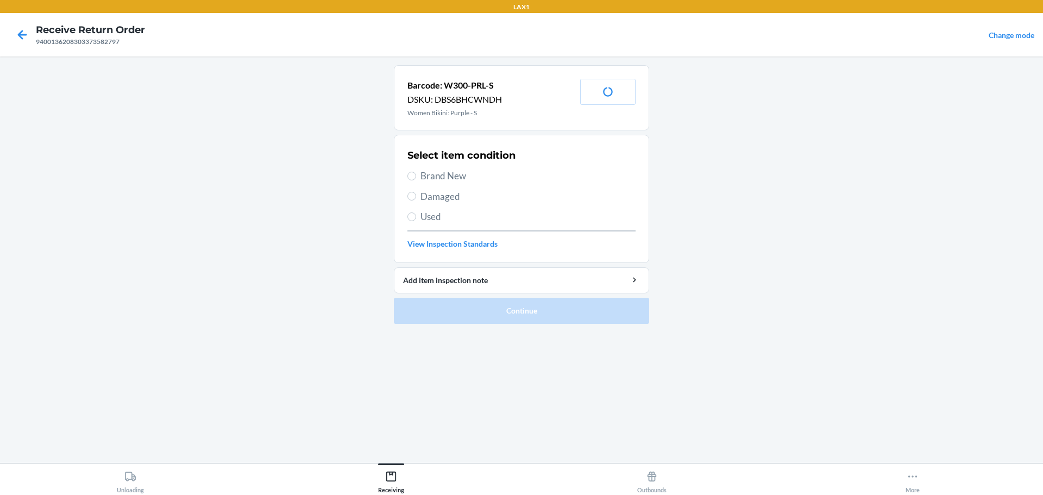
click at [450, 172] on span "Brand New" at bounding box center [527, 176] width 215 height 14
click at [416, 172] on input "Brand New" at bounding box center [411, 176] width 9 height 9
radio input "true"
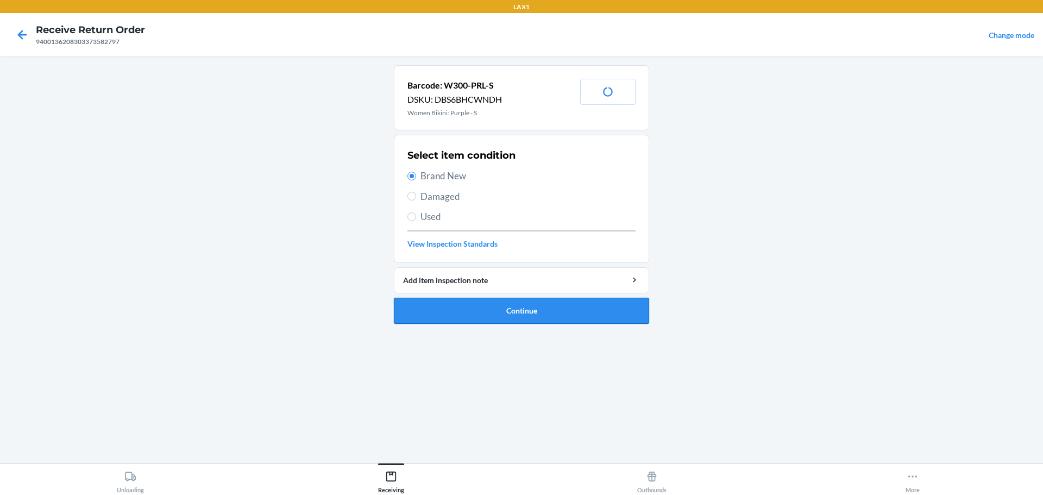
click at [501, 304] on button "Continue" at bounding box center [521, 311] width 255 height 26
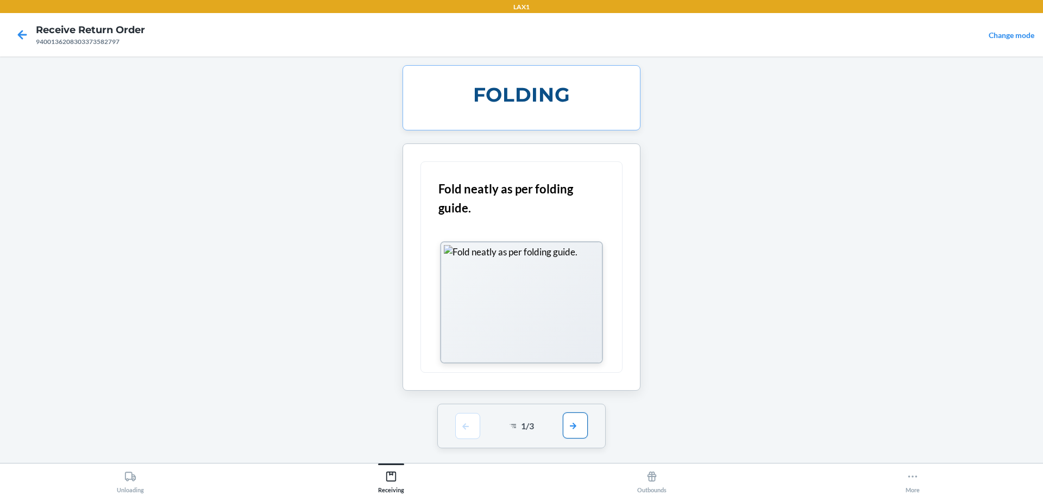
click at [579, 428] on button "button" at bounding box center [575, 425] width 25 height 26
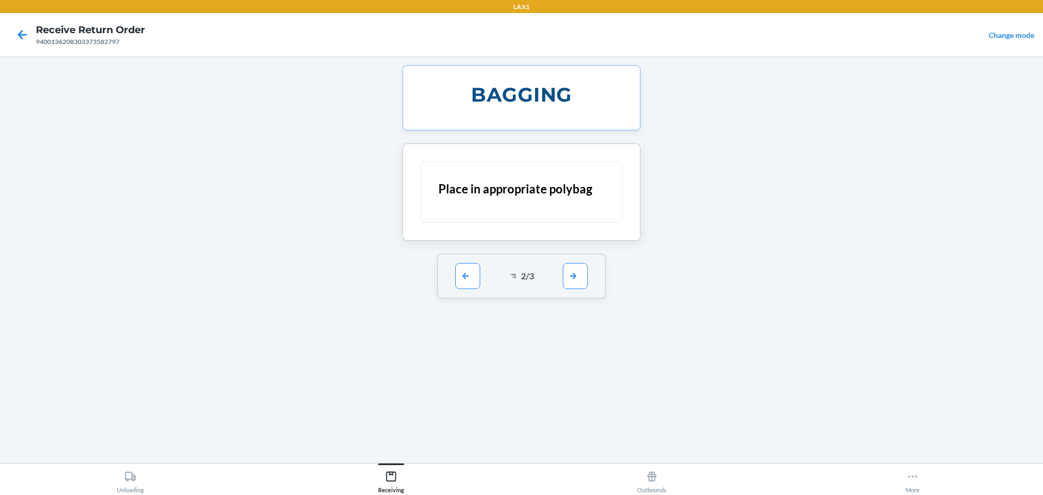
click at [576, 290] on div "2 / 3" at bounding box center [521, 276] width 169 height 45
click at [576, 273] on button "button" at bounding box center [575, 275] width 25 height 26
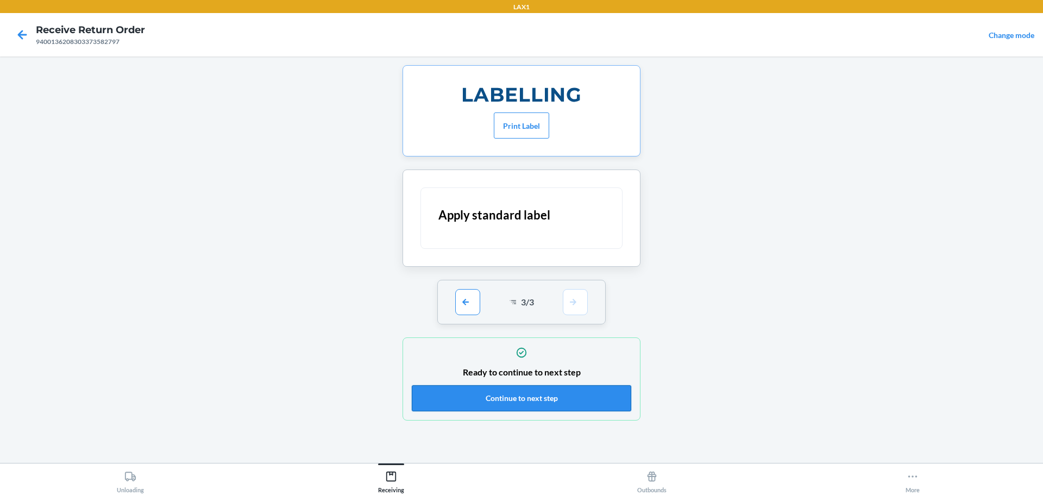
click at [564, 389] on button "Continue to next step" at bounding box center [521, 398] width 219 height 26
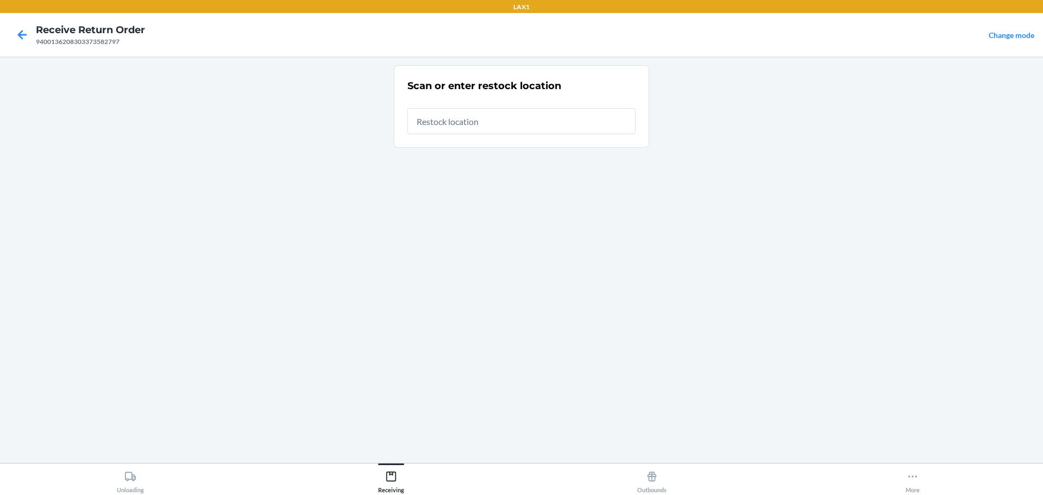
click at [515, 118] on input "text" at bounding box center [521, 121] width 228 height 26
type input "RTCART023"
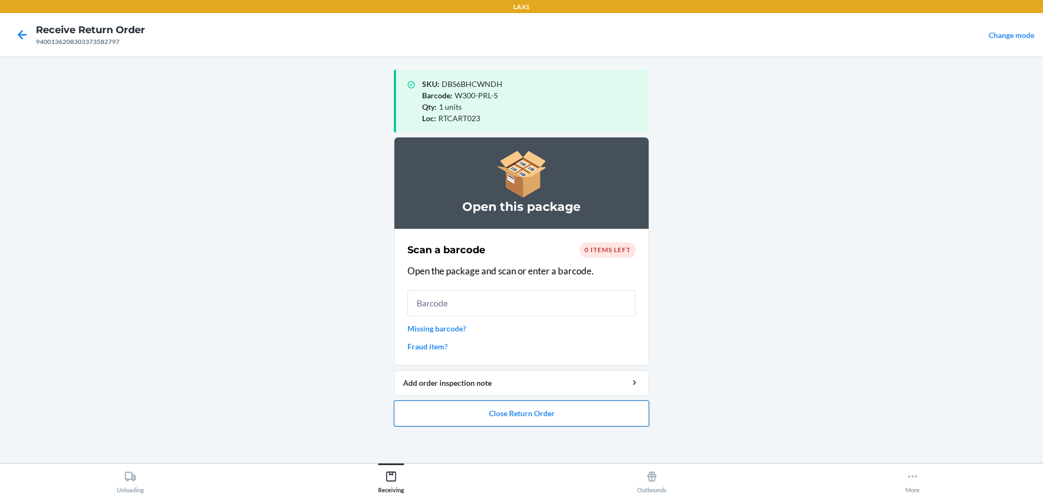
click at [473, 423] on button "Close Return Order" at bounding box center [521, 413] width 255 height 26
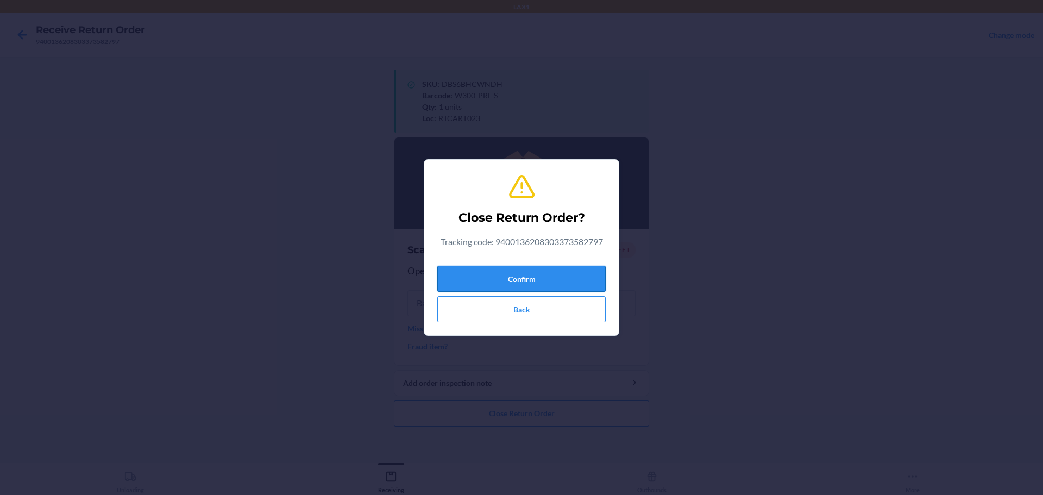
click at [525, 274] on button "Confirm" at bounding box center [521, 279] width 168 height 26
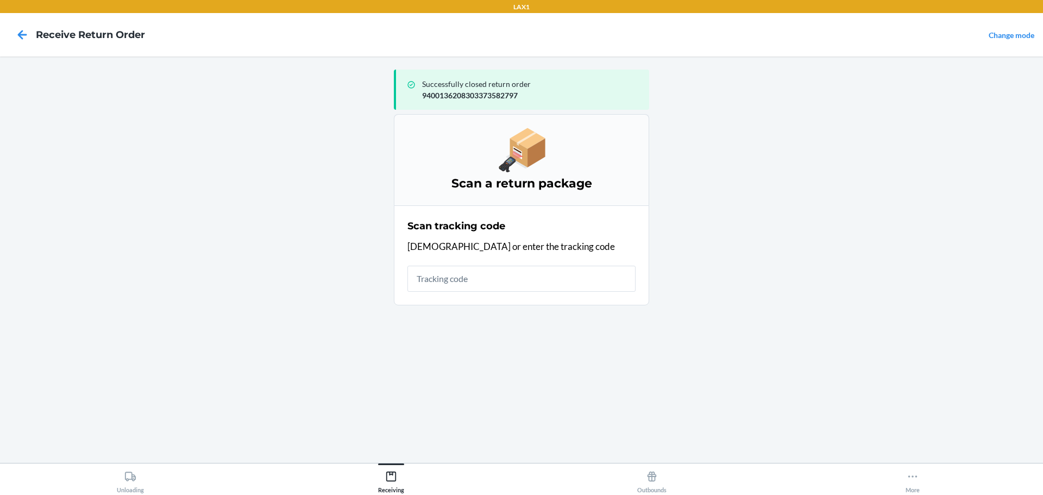
click at [528, 269] on input "text" at bounding box center [521, 279] width 228 height 26
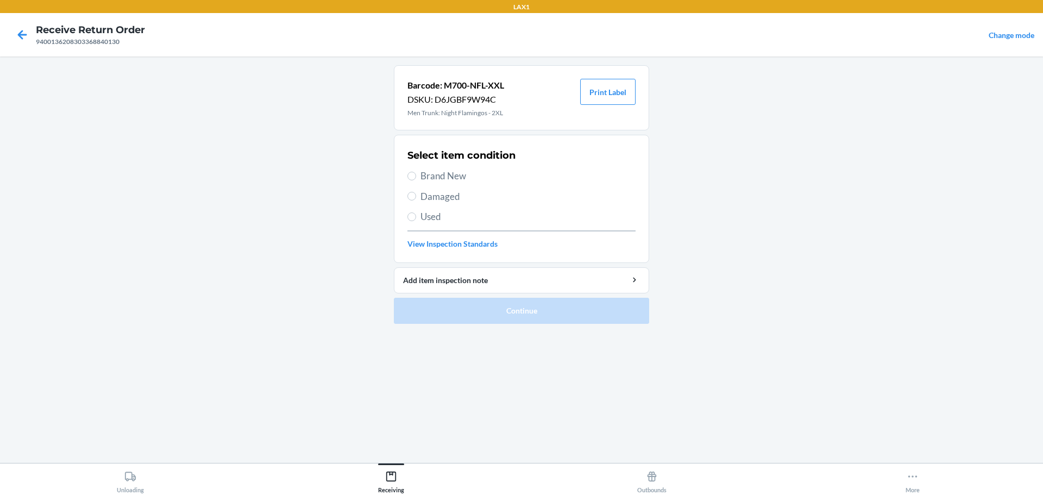
drag, startPoint x: 424, startPoint y: 167, endPoint x: 429, endPoint y: 173, distance: 7.4
click at [425, 171] on div "Select item condition Brand New Damaged Used View Inspection Standards" at bounding box center [521, 199] width 228 height 108
drag, startPoint x: 429, startPoint y: 173, endPoint x: 451, endPoint y: 193, distance: 30.0
click at [429, 173] on span "Brand New" at bounding box center [527, 176] width 215 height 14
click at [416, 173] on input "Brand New" at bounding box center [411, 176] width 9 height 9
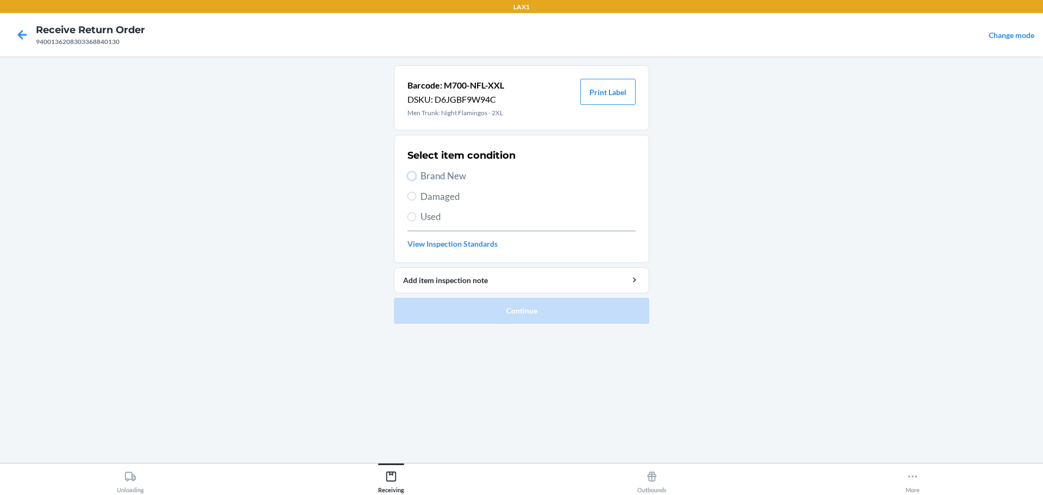
radio input "true"
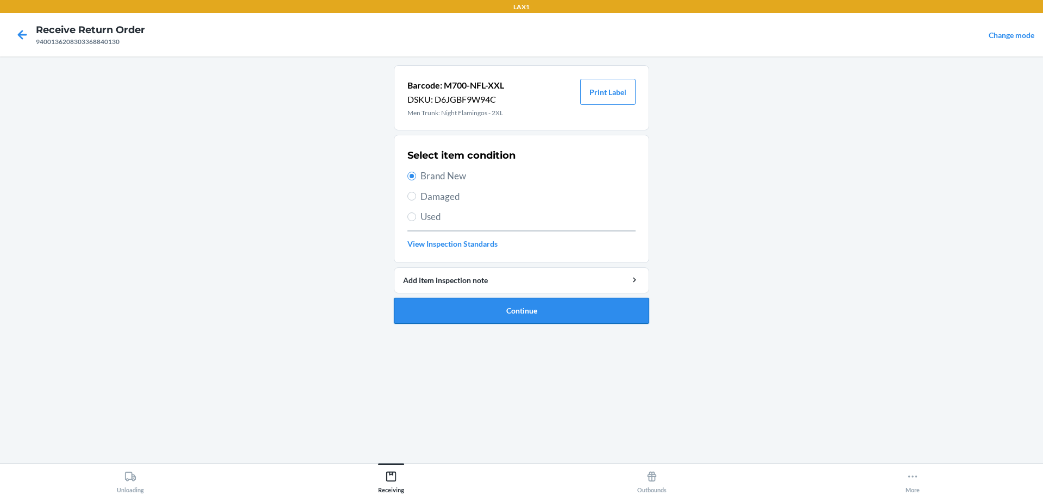
click at [563, 316] on button "Continue" at bounding box center [521, 311] width 255 height 26
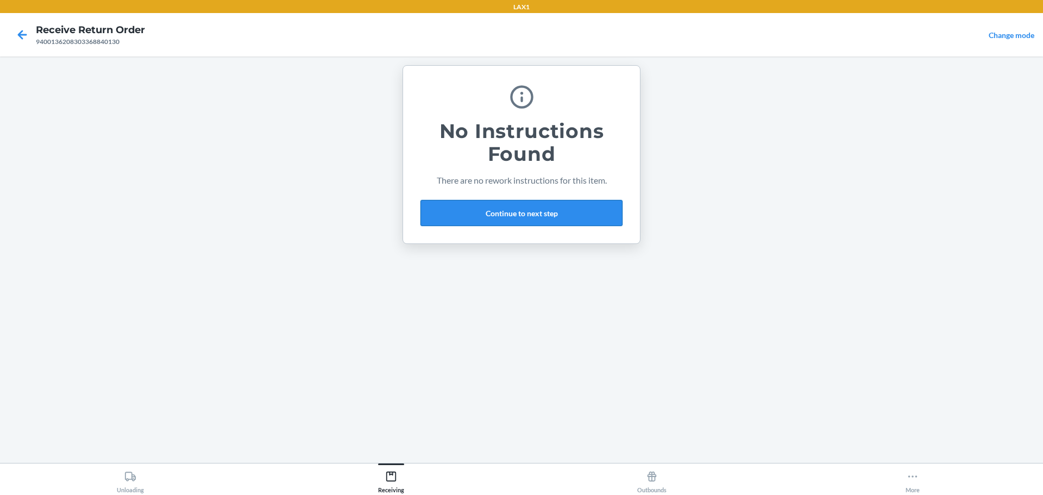
click at [544, 211] on button "Continue to next step" at bounding box center [521, 213] width 202 height 26
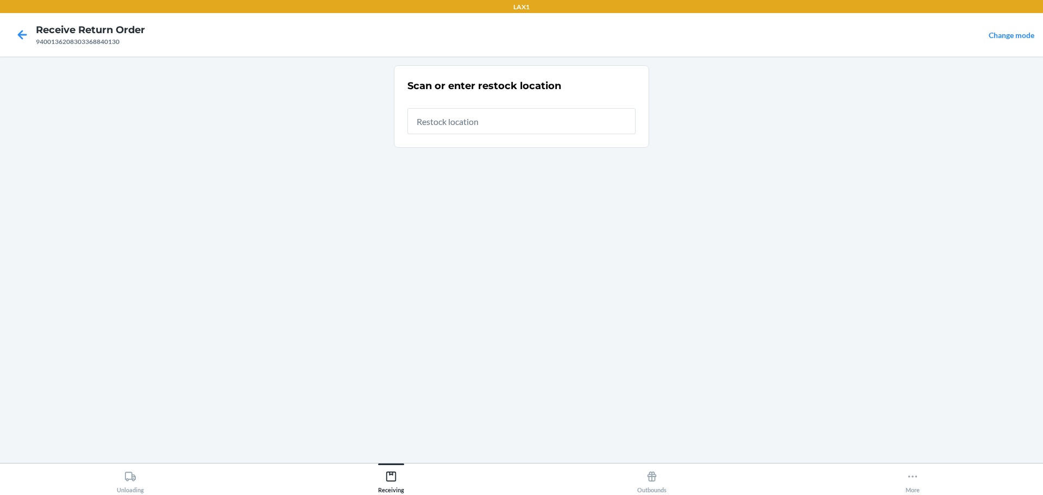
click at [558, 112] on input "text" at bounding box center [521, 121] width 228 height 26
type input "RTCART023"
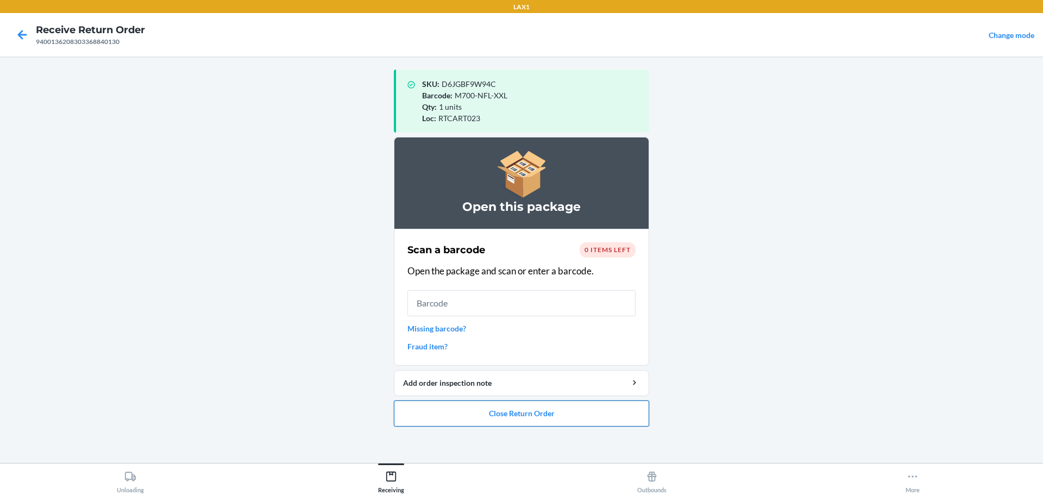
click at [567, 421] on button "Close Return Order" at bounding box center [521, 413] width 255 height 26
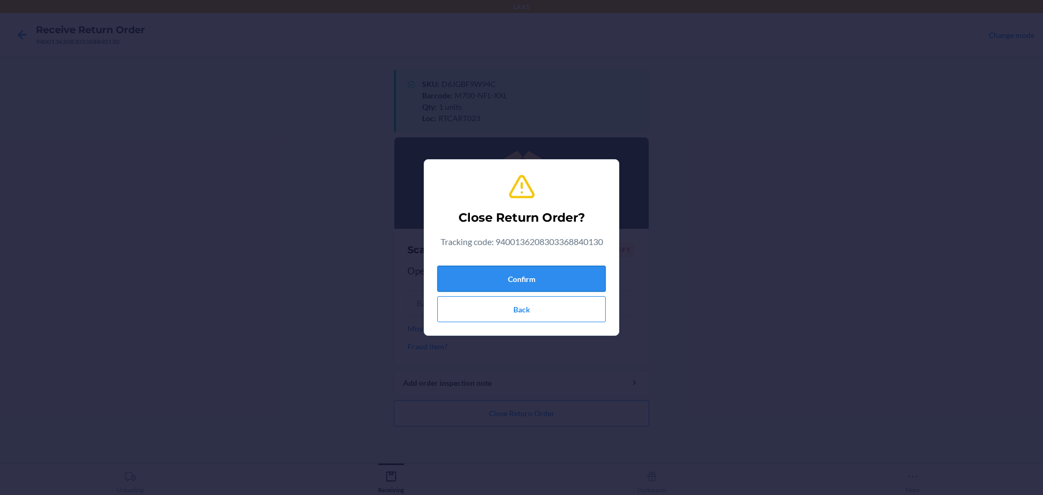
click at [536, 280] on button "Confirm" at bounding box center [521, 279] width 168 height 26
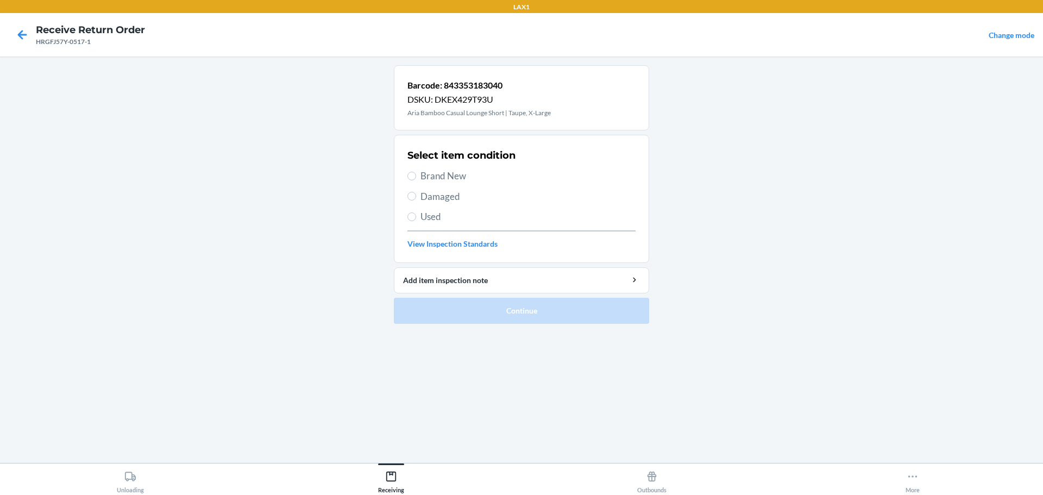
click at [456, 198] on span "Damaged" at bounding box center [527, 197] width 215 height 14
click at [416, 198] on input "Damaged" at bounding box center [411, 196] width 9 height 9
radio input "true"
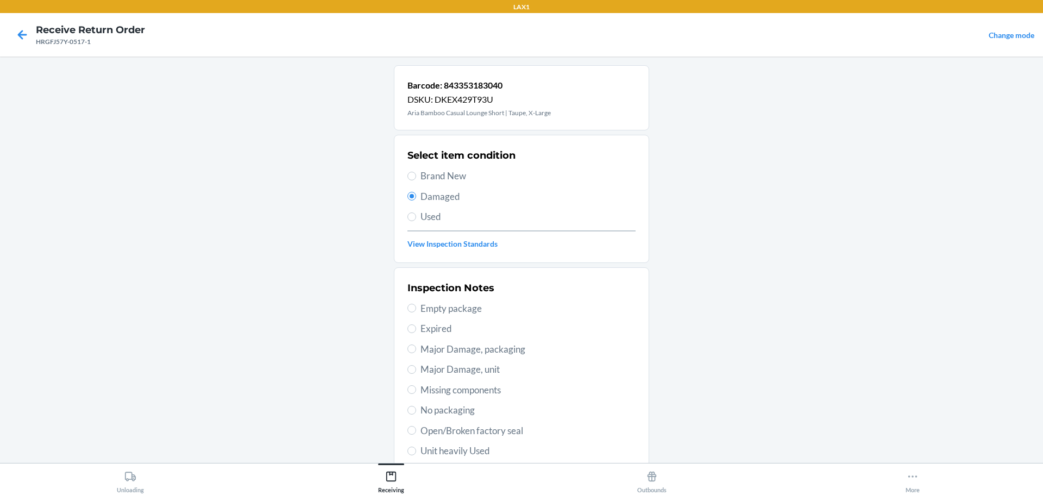
click at [457, 406] on span "No packaging" at bounding box center [527, 410] width 215 height 14
click at [416, 406] on input "No packaging" at bounding box center [411, 410] width 9 height 9
radio input "true"
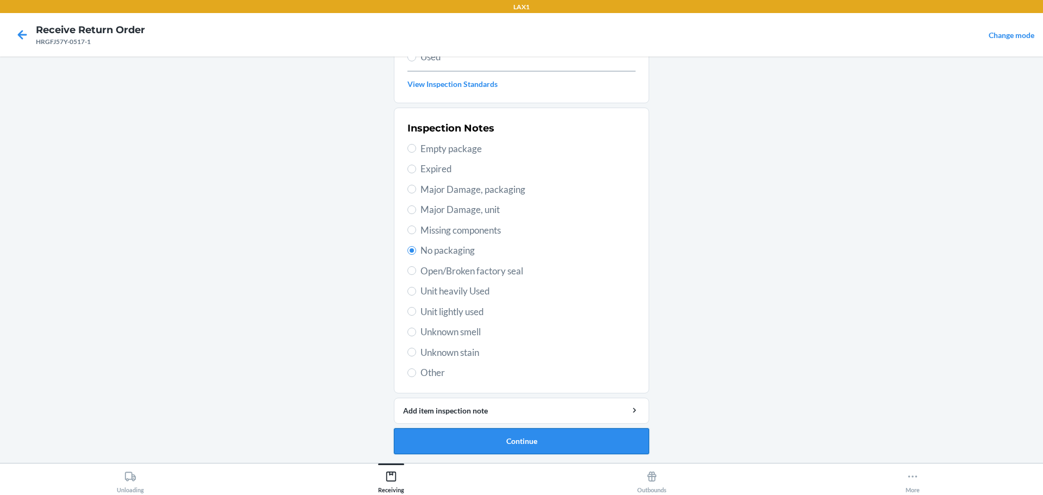
click at [545, 433] on button "Continue" at bounding box center [521, 441] width 255 height 26
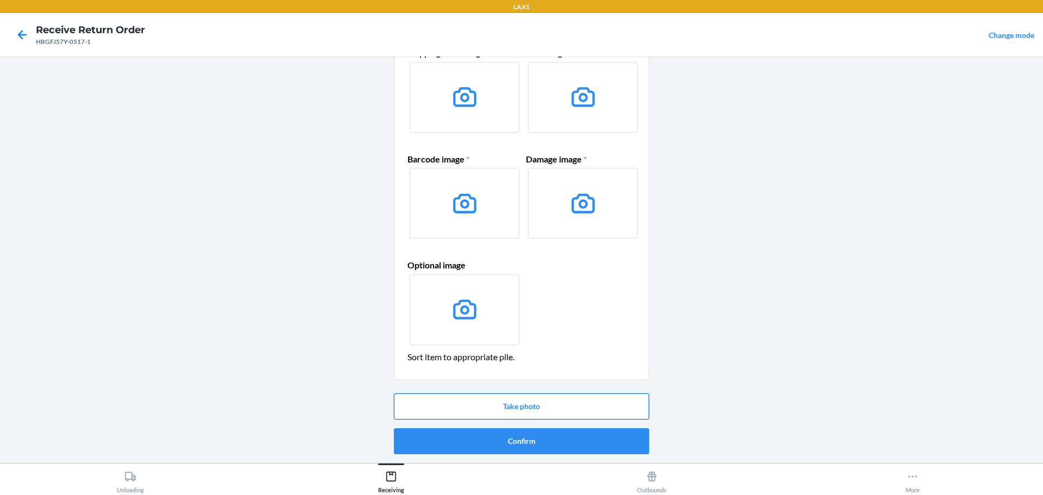
click at [548, 407] on button "Take photo" at bounding box center [521, 406] width 255 height 26
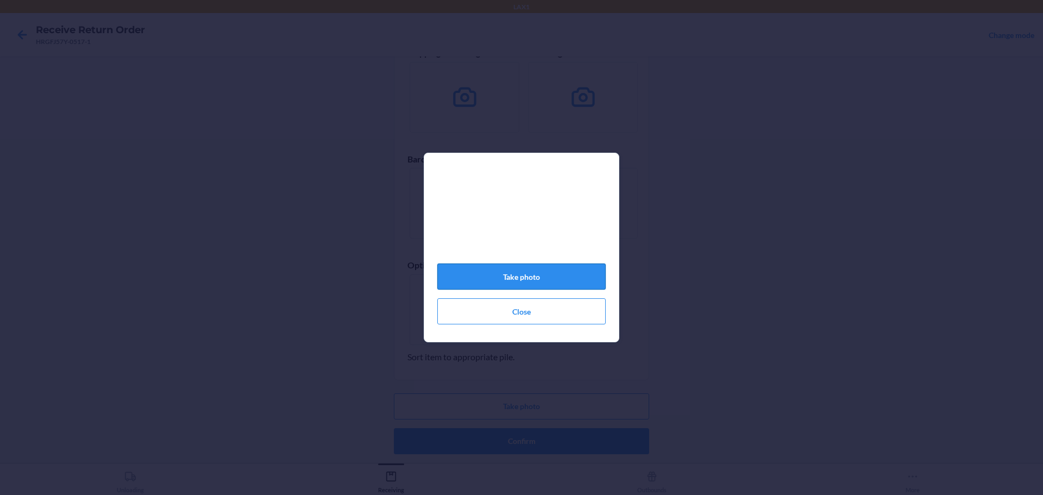
click at [552, 284] on button "Take photo" at bounding box center [521, 276] width 168 height 26
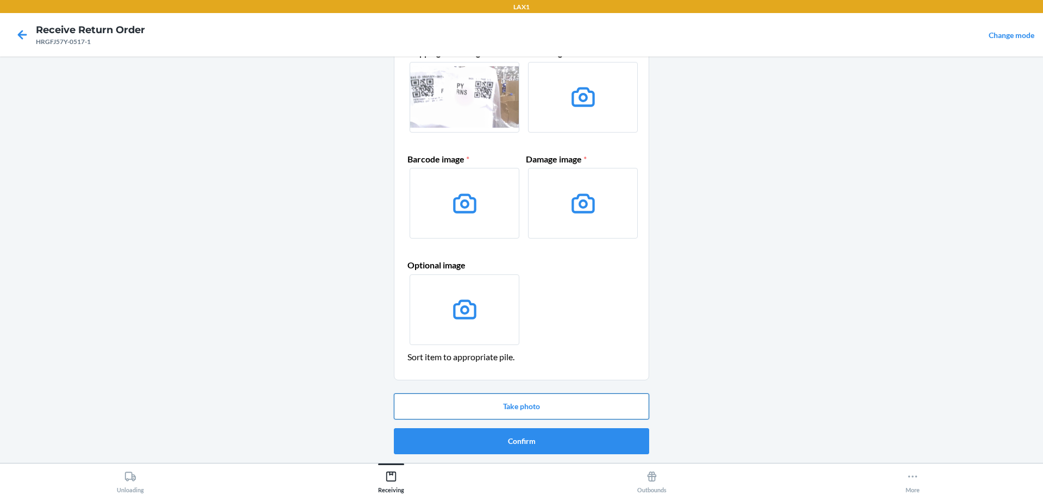
click at [569, 395] on button "Take photo" at bounding box center [521, 406] width 255 height 26
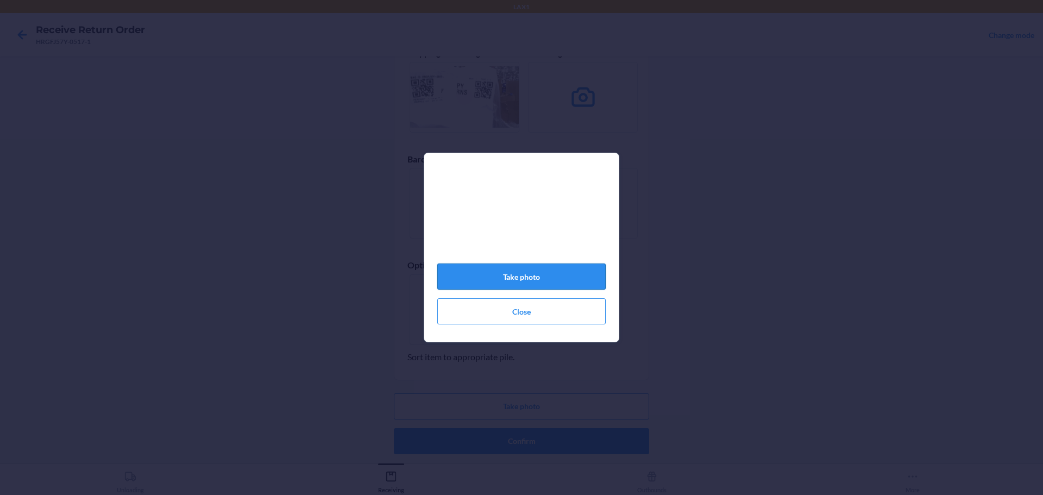
click at [569, 288] on button "Take photo" at bounding box center [521, 276] width 168 height 26
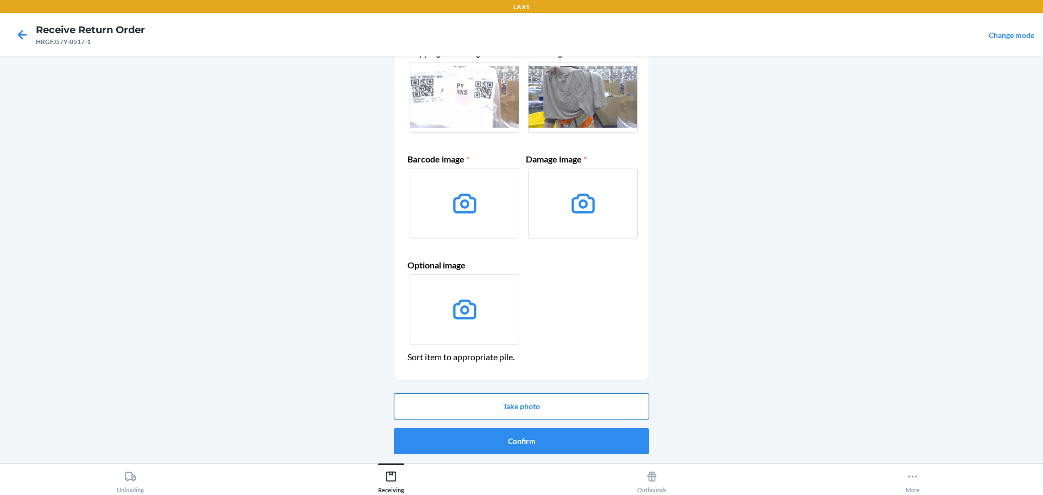
click at [558, 402] on button "Take photo" at bounding box center [521, 406] width 255 height 26
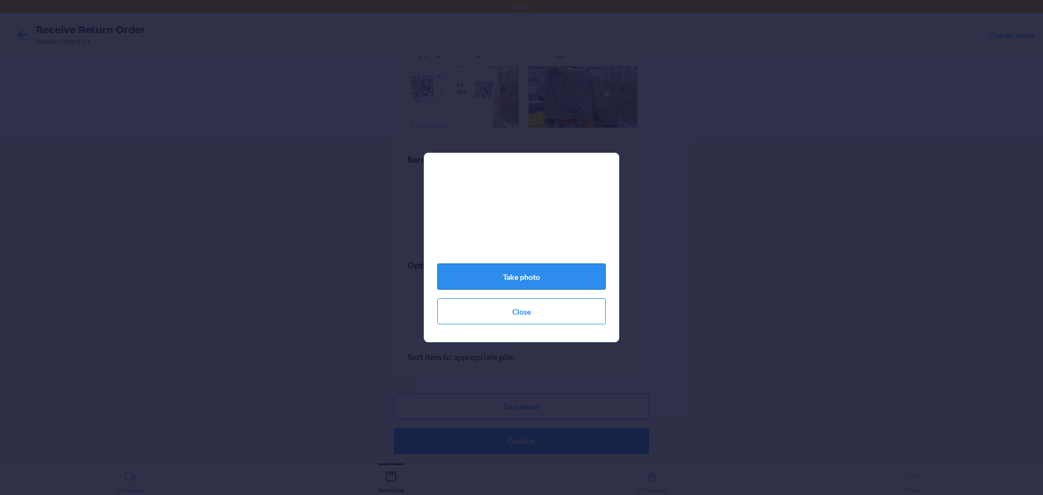
click at [504, 284] on button "Take photo" at bounding box center [521, 276] width 168 height 26
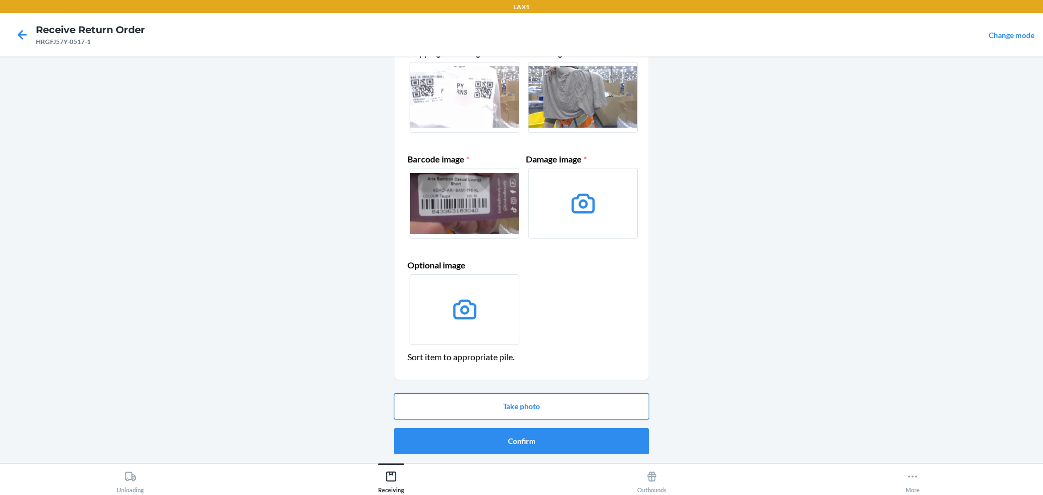
click at [508, 399] on button "Take photo" at bounding box center [521, 406] width 255 height 26
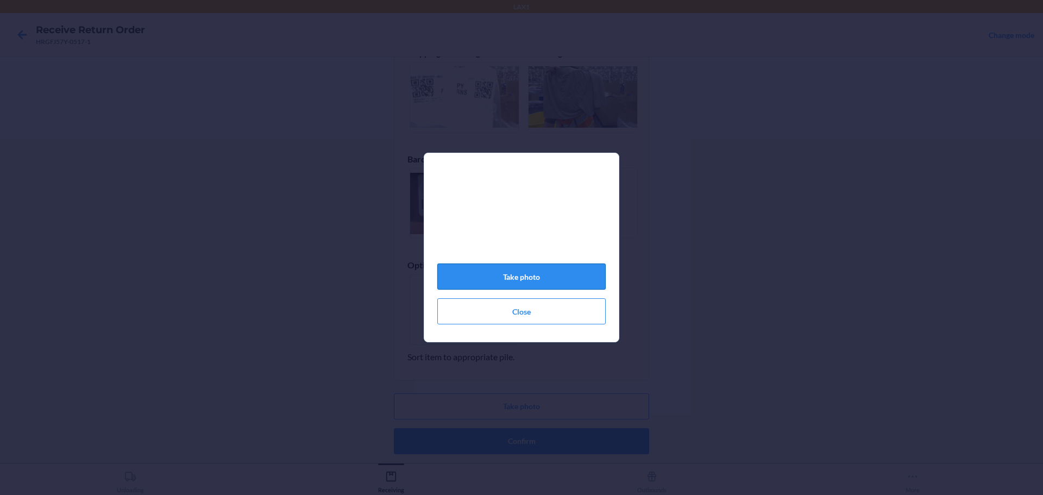
click at [563, 289] on button "Take photo" at bounding box center [521, 276] width 168 height 26
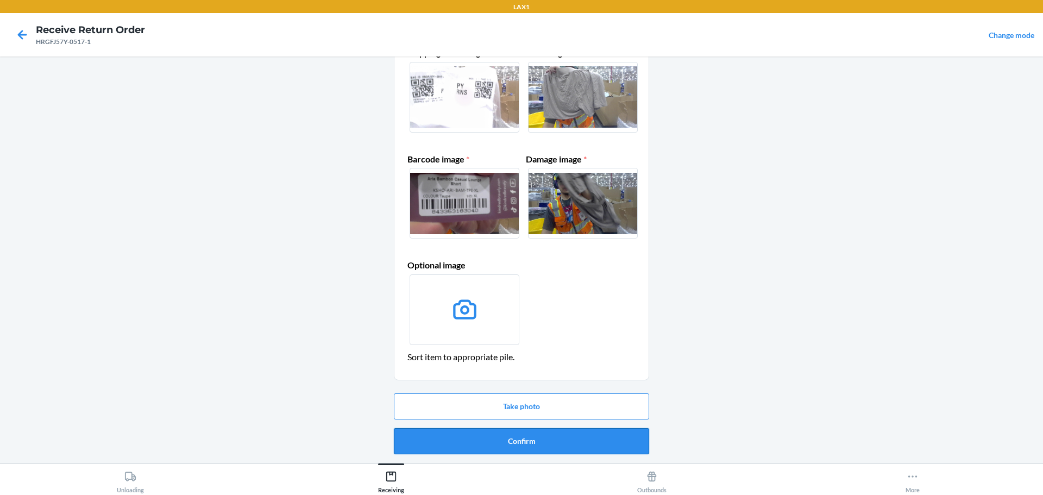
click at [550, 439] on button "Confirm" at bounding box center [521, 441] width 255 height 26
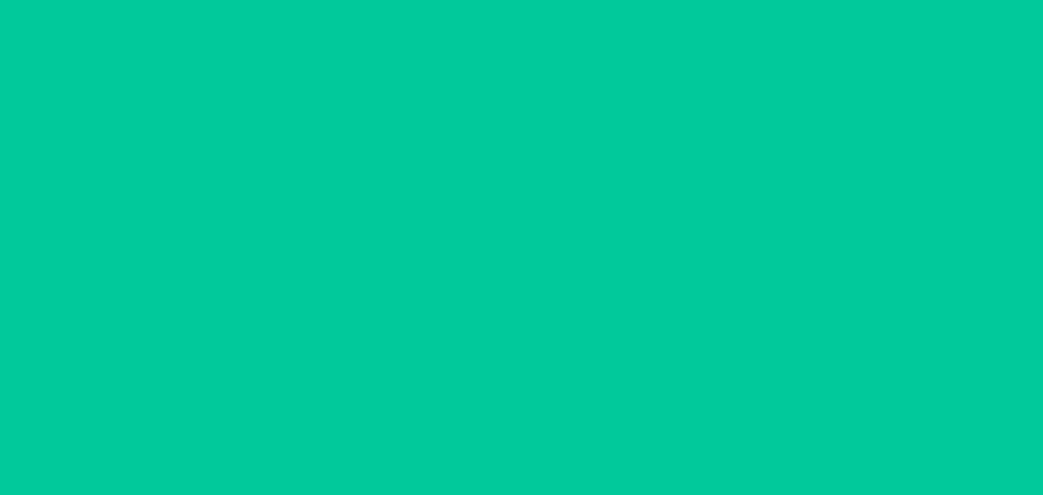
scroll to position [0, 0]
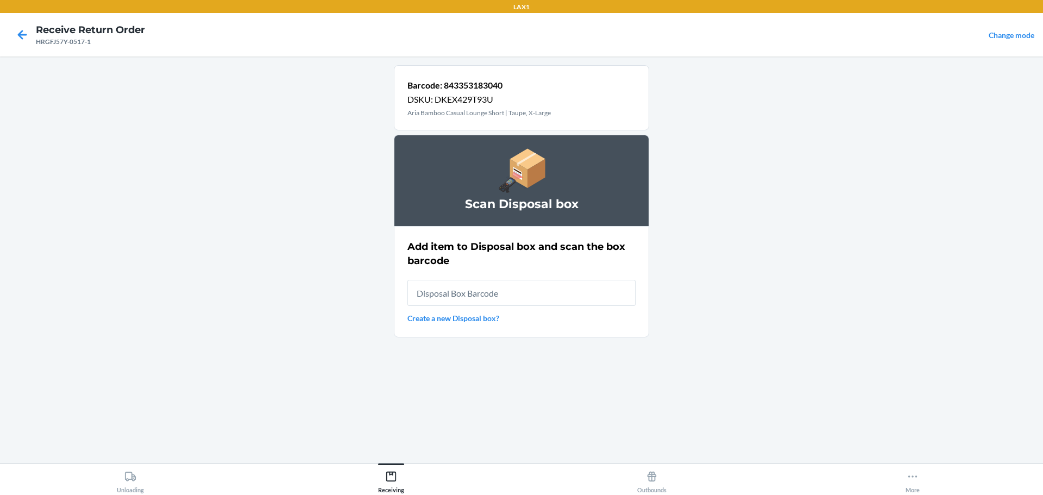
click at [525, 287] on input "text" at bounding box center [521, 293] width 228 height 26
type input "RB0000019D0"
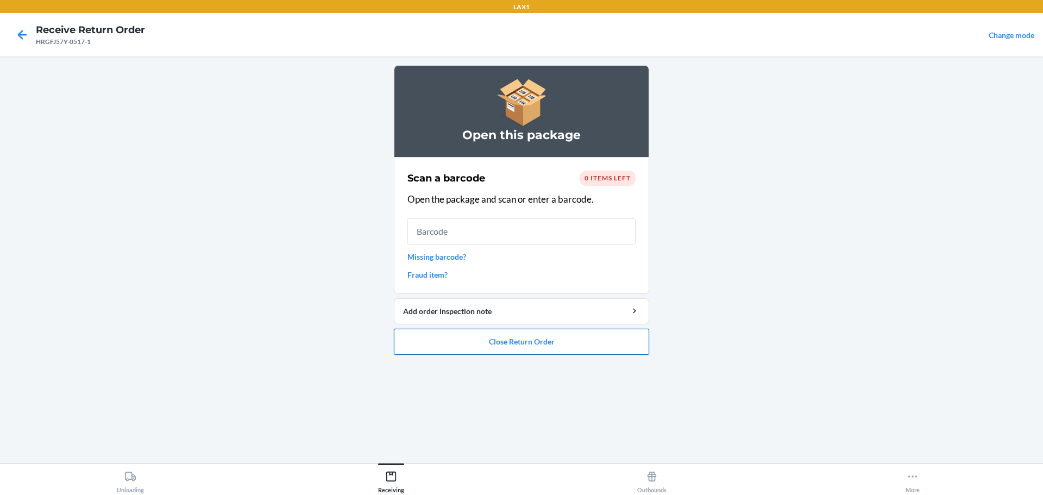
click at [558, 336] on button "Close Return Order" at bounding box center [521, 342] width 255 height 26
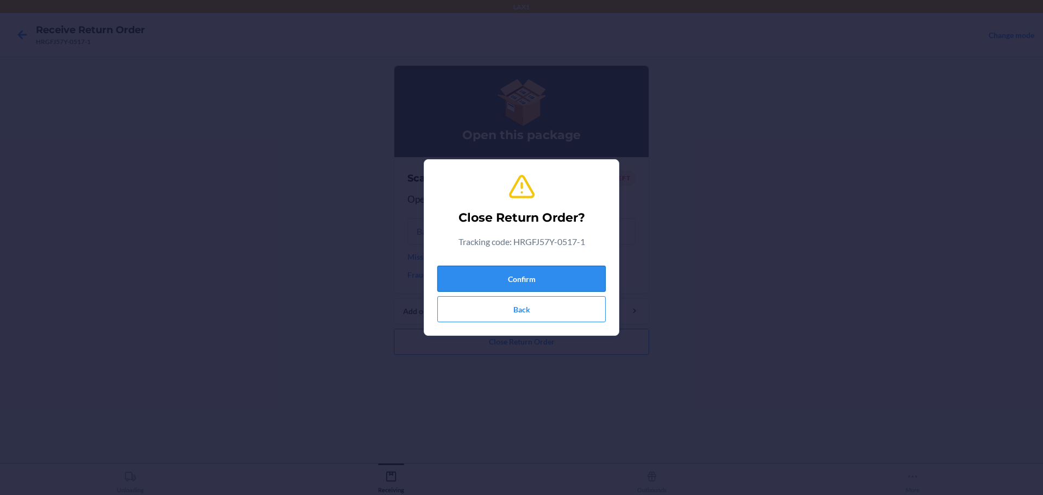
click at [567, 281] on button "Confirm" at bounding box center [521, 279] width 168 height 26
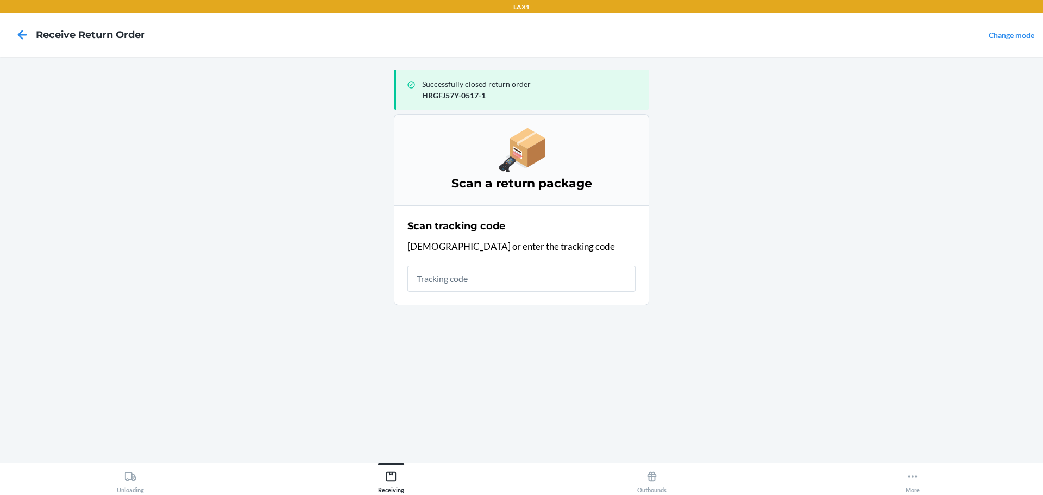
click at [480, 289] on input "text" at bounding box center [521, 279] width 228 height 26
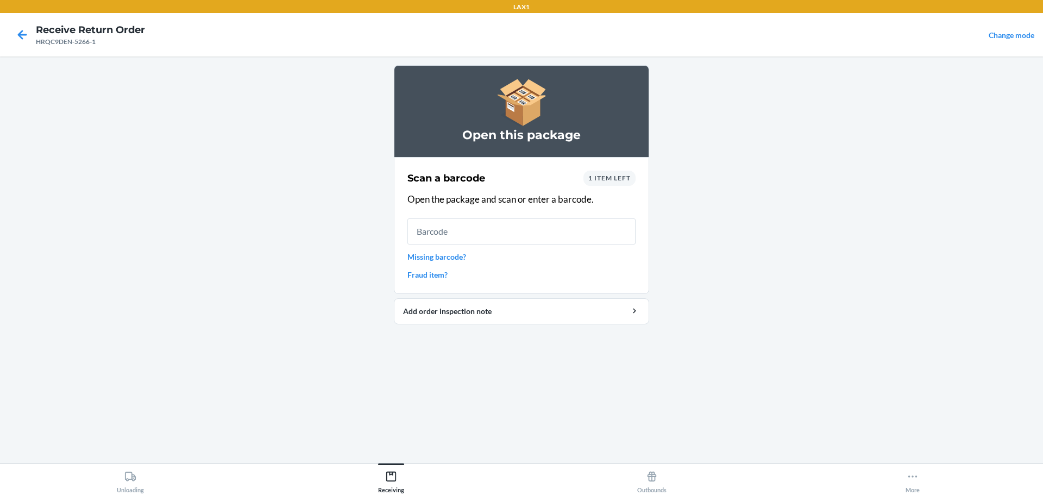
click at [511, 237] on input "text" at bounding box center [521, 231] width 228 height 26
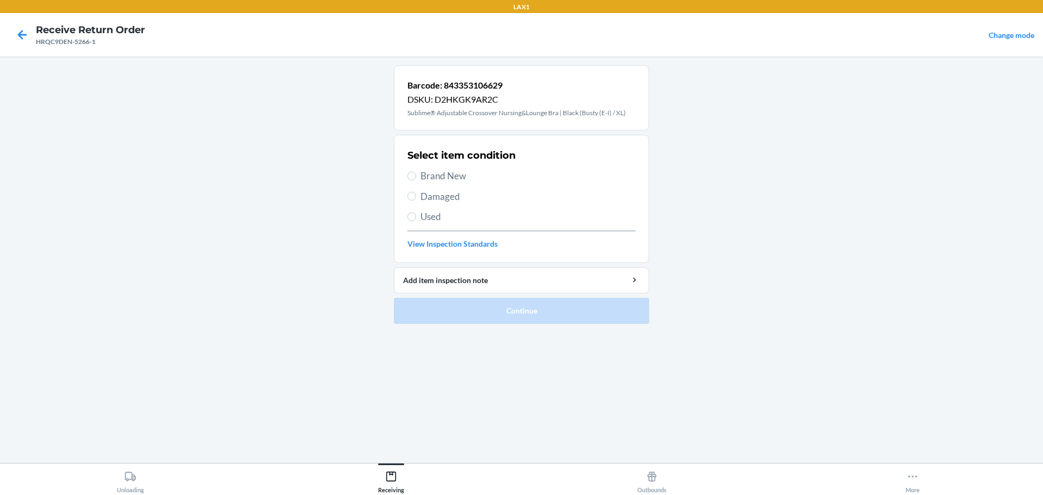
click at [458, 175] on span "Brand New" at bounding box center [527, 176] width 215 height 14
click at [416, 175] on input "Brand New" at bounding box center [411, 176] width 9 height 9
radio input "true"
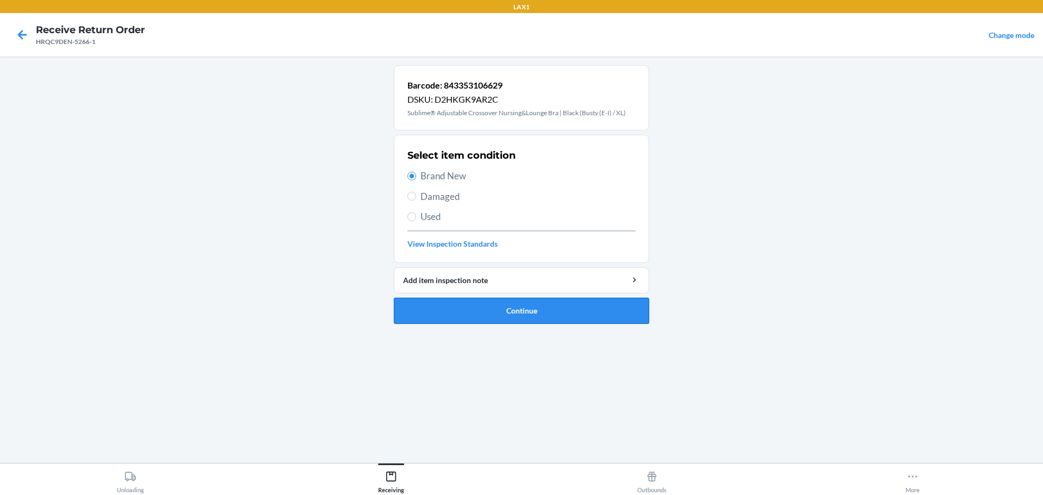
click at [496, 310] on button "Continue" at bounding box center [521, 311] width 255 height 26
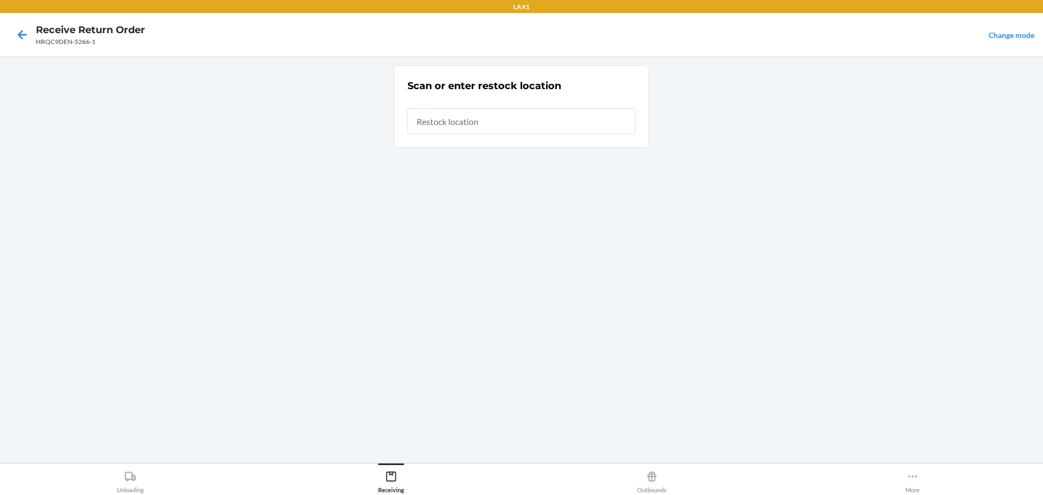
drag, startPoint x: 492, startPoint y: 124, endPoint x: 500, endPoint y: 109, distance: 17.5
click at [493, 124] on input "text" at bounding box center [521, 121] width 228 height 26
type input "RTCART023"
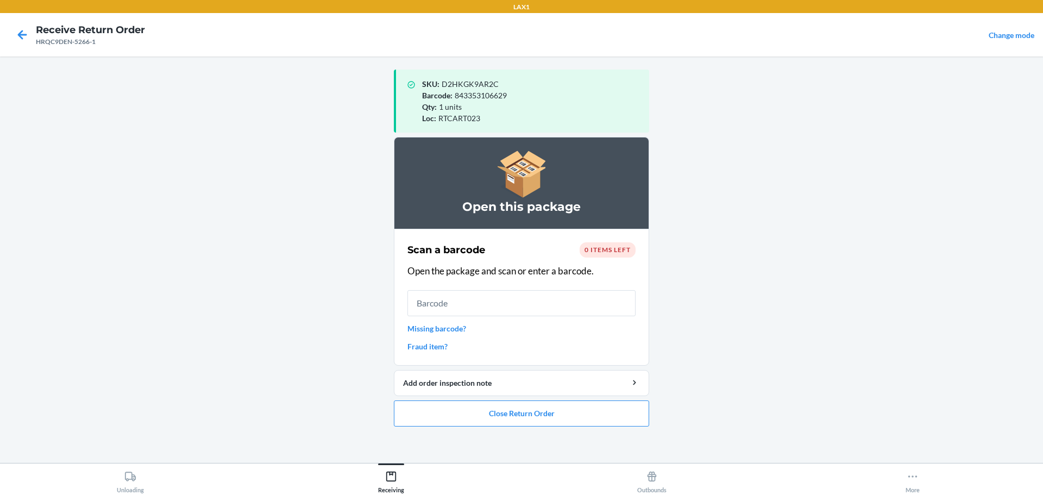
click at [575, 399] on li "Open this package Scan a barcode 0 items left Open the package and scan or ente…" at bounding box center [521, 281] width 255 height 289
click at [574, 400] on button "Close Return Order" at bounding box center [521, 413] width 255 height 26
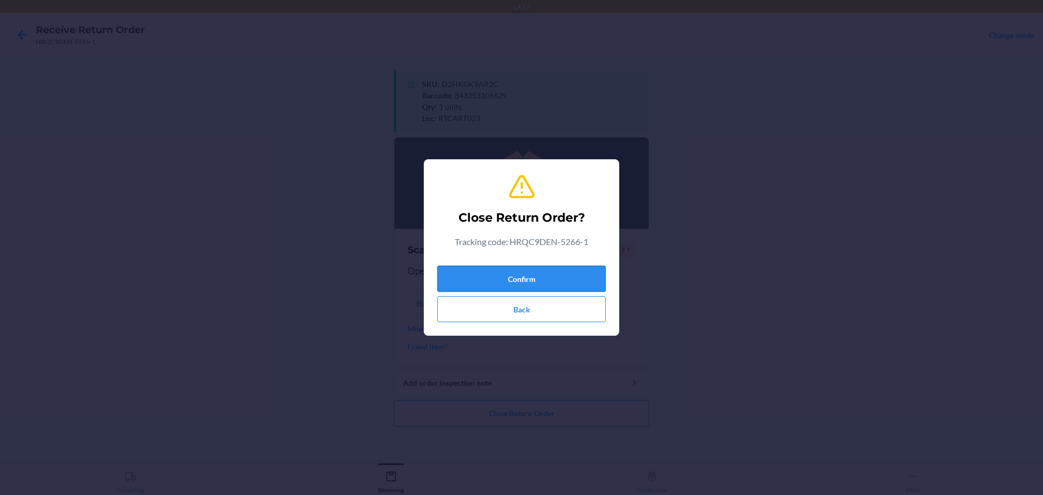
click at [531, 272] on button "Confirm" at bounding box center [521, 279] width 168 height 26
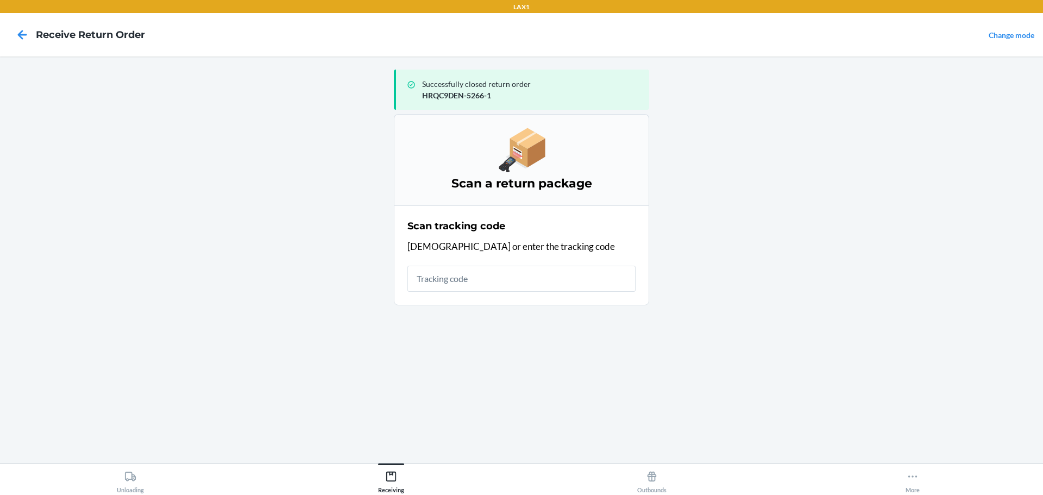
click at [497, 275] on input "text" at bounding box center [521, 279] width 228 height 26
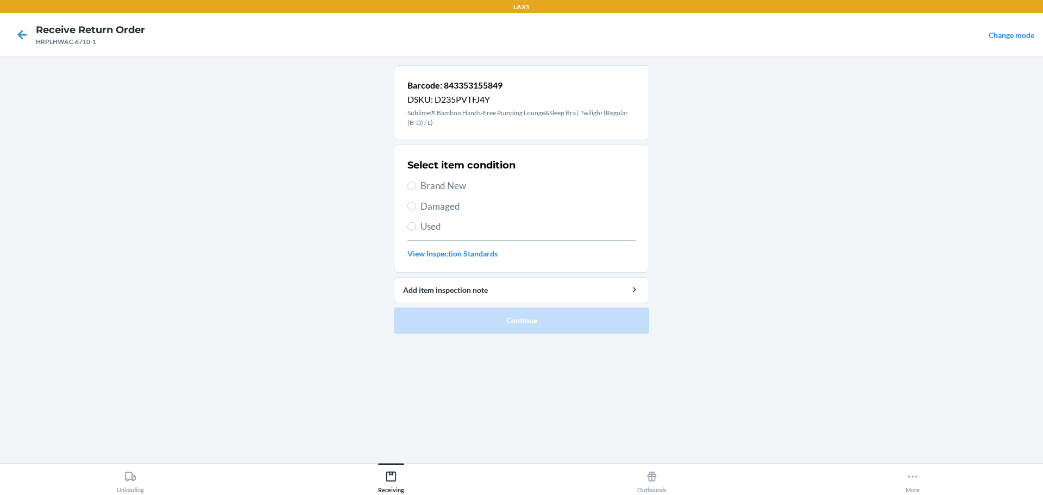
click at [446, 203] on span "Damaged" at bounding box center [527, 206] width 215 height 14
click at [416, 203] on input "Damaged" at bounding box center [411, 206] width 9 height 9
radio input "true"
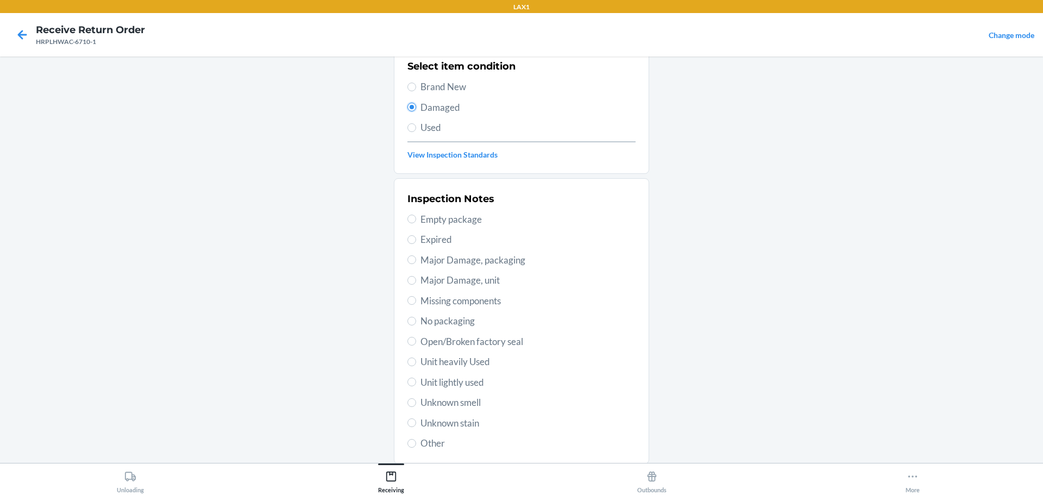
scroll to position [109, 0]
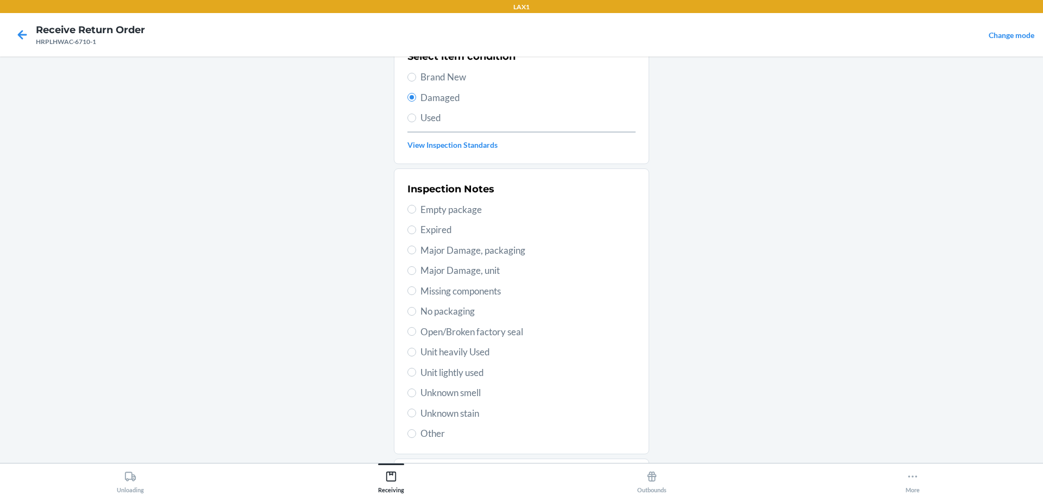
click at [449, 319] on div "Inspection Notes Empty package Expired Major Damage, packaging Major Damage, un…" at bounding box center [521, 311] width 228 height 265
click at [451, 316] on span "No packaging" at bounding box center [527, 311] width 215 height 14
click at [416, 316] on input "No packaging" at bounding box center [411, 311] width 9 height 9
radio input "true"
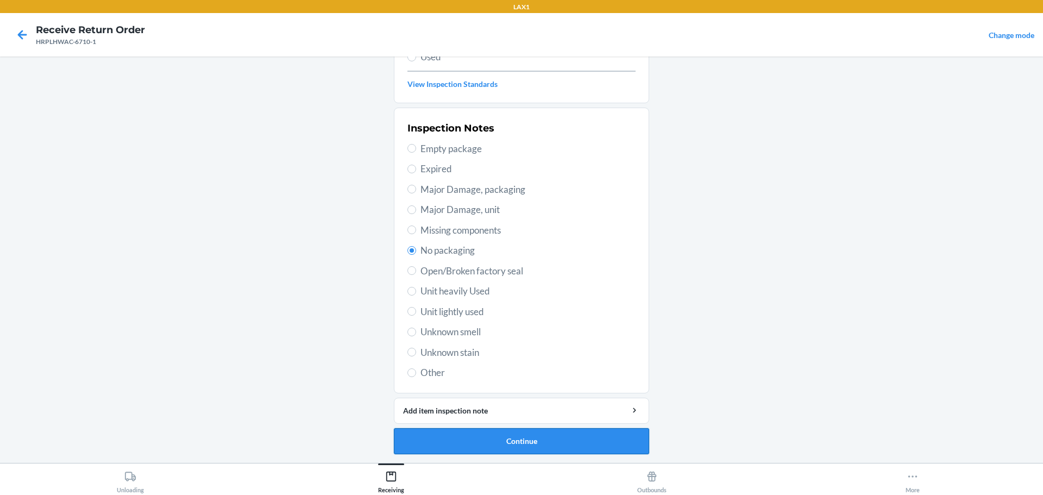
click at [516, 436] on button "Continue" at bounding box center [521, 441] width 255 height 26
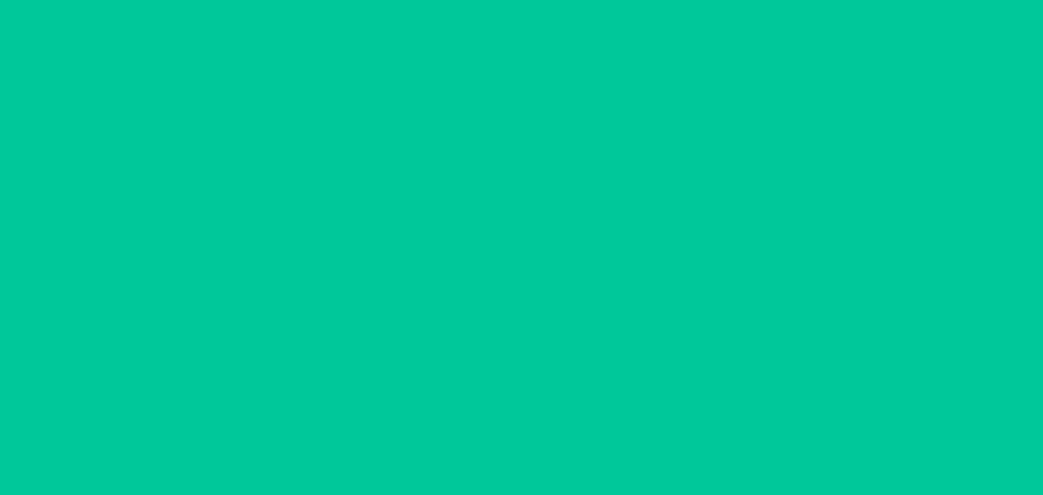
scroll to position [70, 0]
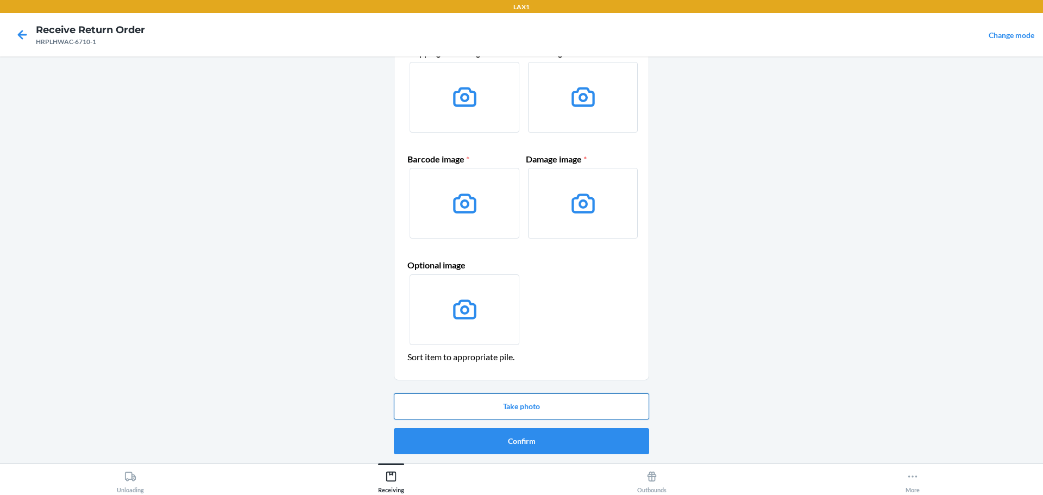
click at [548, 399] on button "Take photo" at bounding box center [521, 406] width 255 height 26
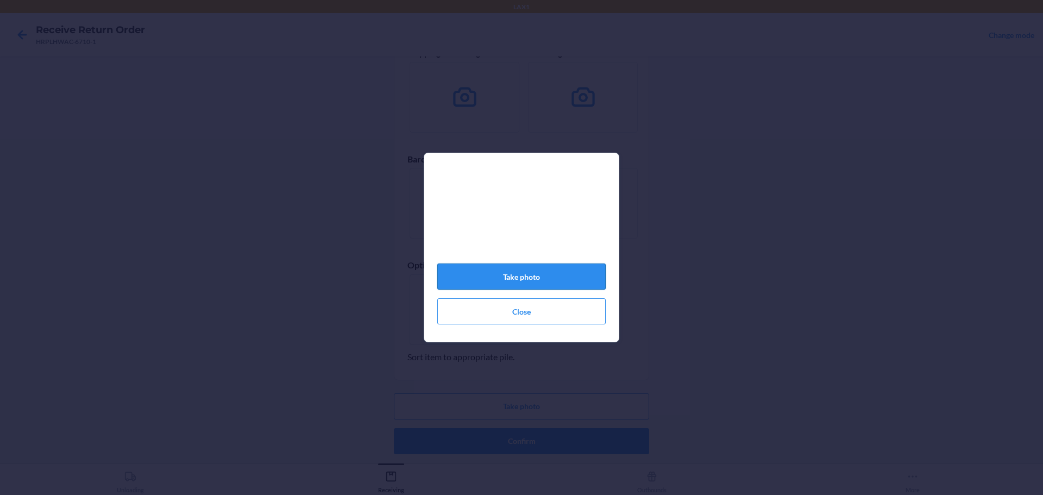
click at [577, 288] on button "Take photo" at bounding box center [521, 276] width 168 height 26
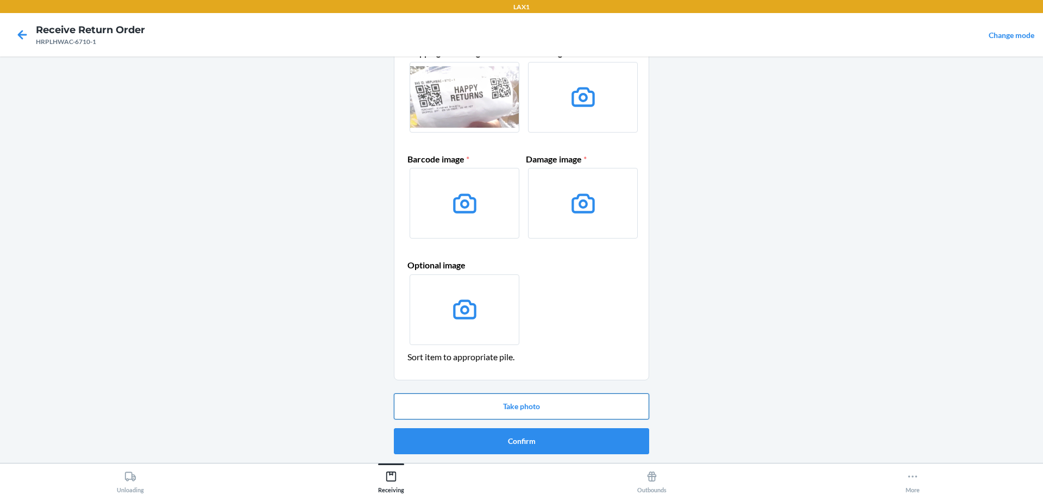
click at [588, 407] on button "Take photo" at bounding box center [521, 406] width 255 height 26
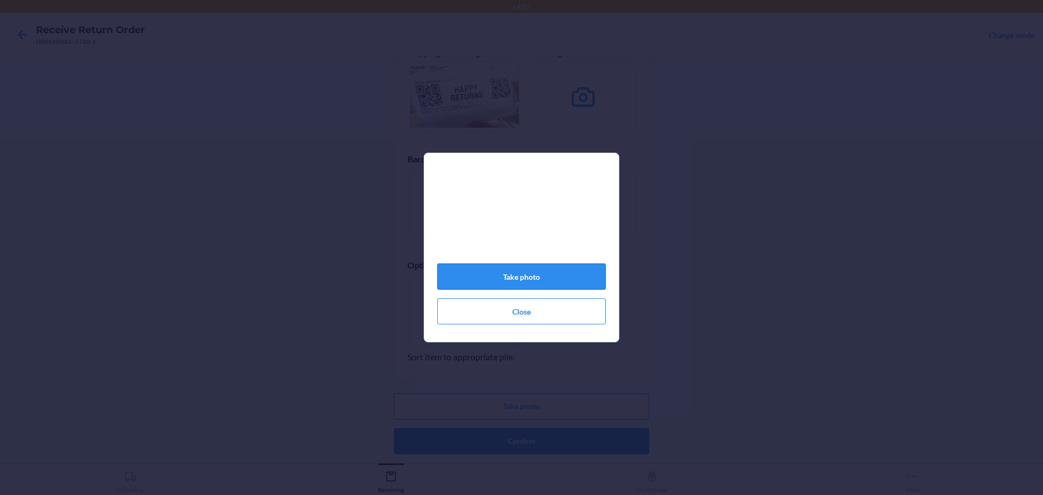
click at [560, 287] on button "Take photo" at bounding box center [521, 276] width 168 height 26
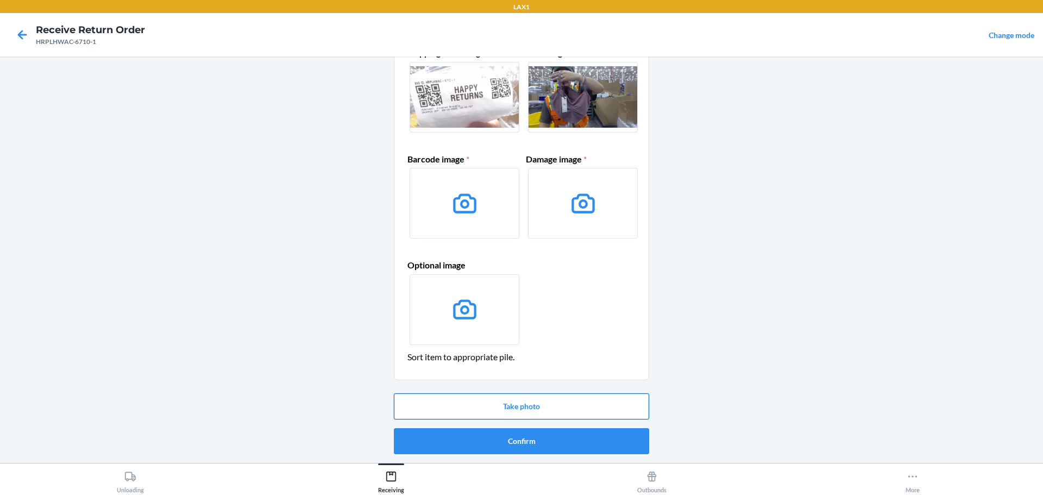
click at [520, 402] on button "Take photo" at bounding box center [521, 406] width 255 height 26
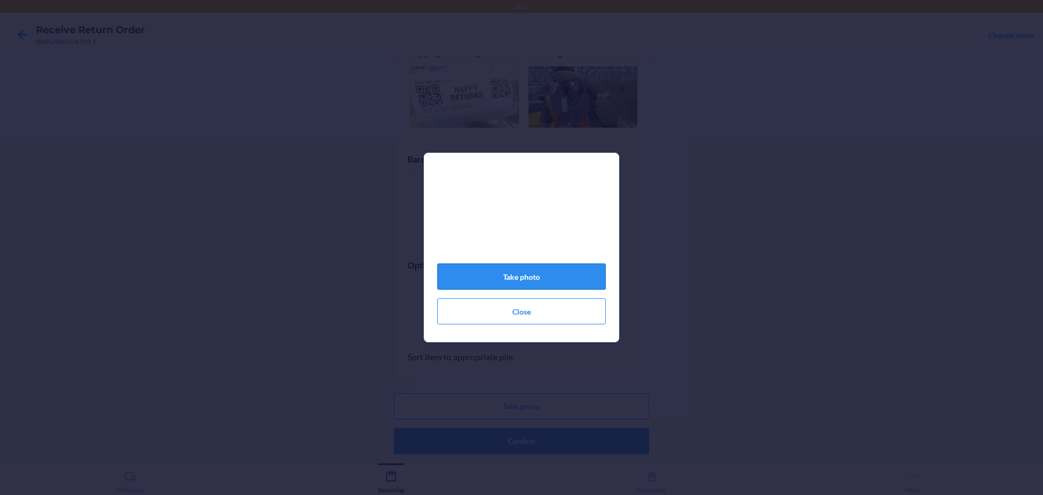
click at [568, 280] on button "Take photo" at bounding box center [521, 276] width 168 height 26
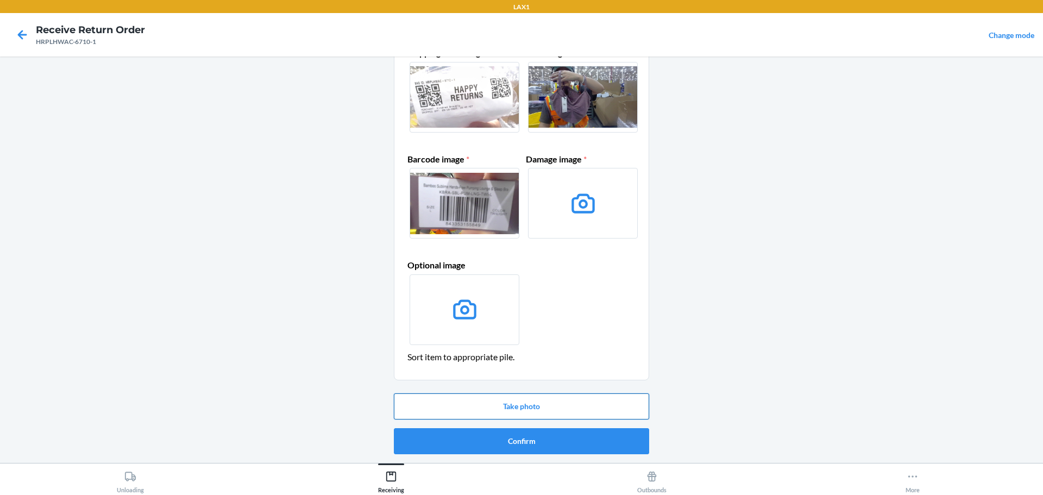
click at [552, 411] on button "Take photo" at bounding box center [521, 406] width 255 height 26
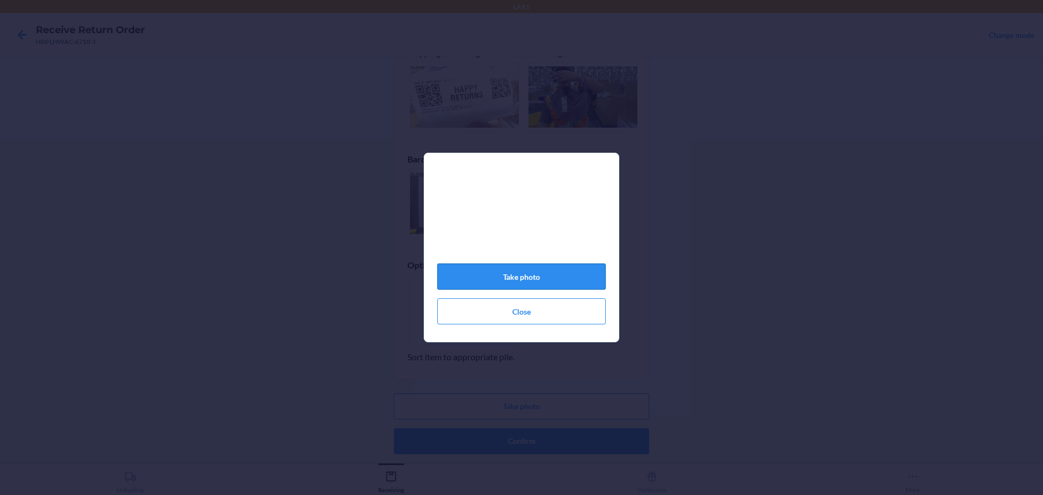
click at [537, 275] on button "Take photo" at bounding box center [521, 276] width 168 height 26
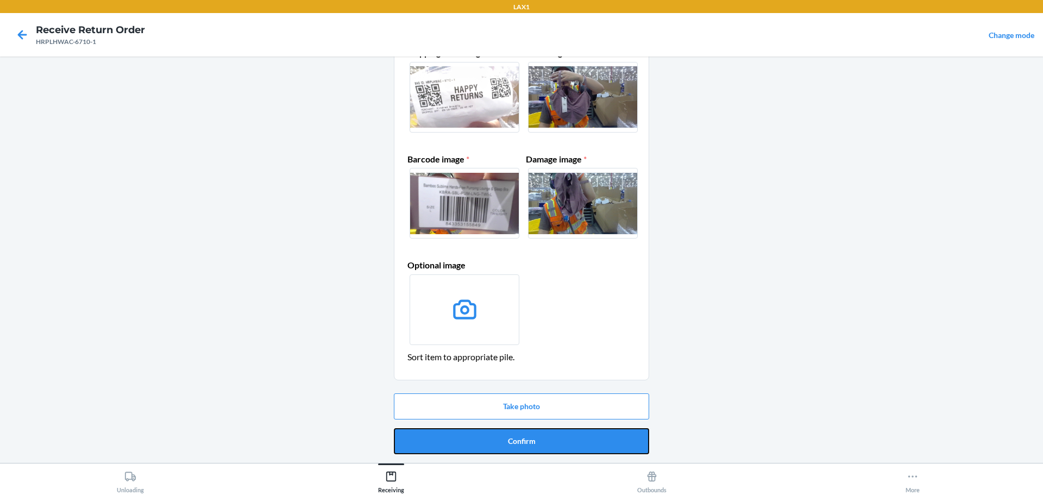
click at [549, 432] on button "Confirm" at bounding box center [521, 441] width 255 height 26
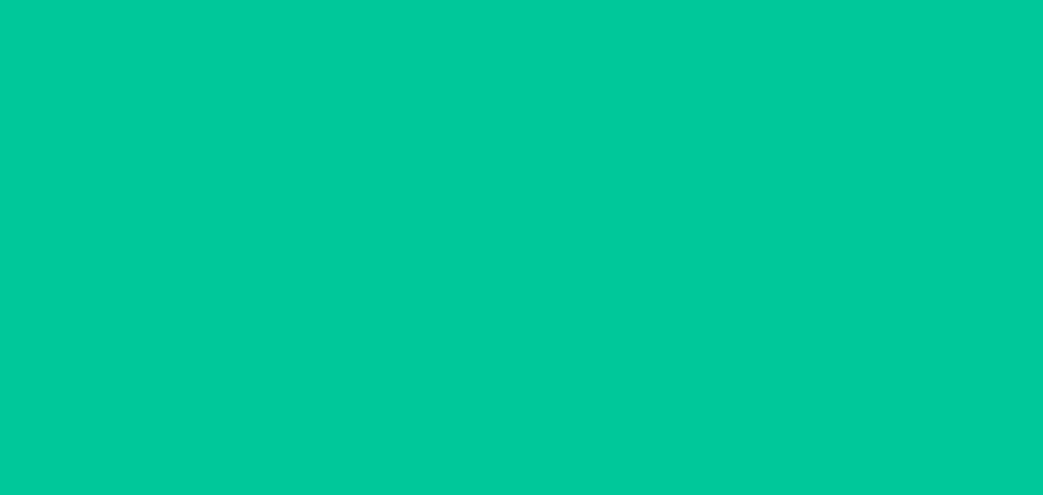
scroll to position [0, 0]
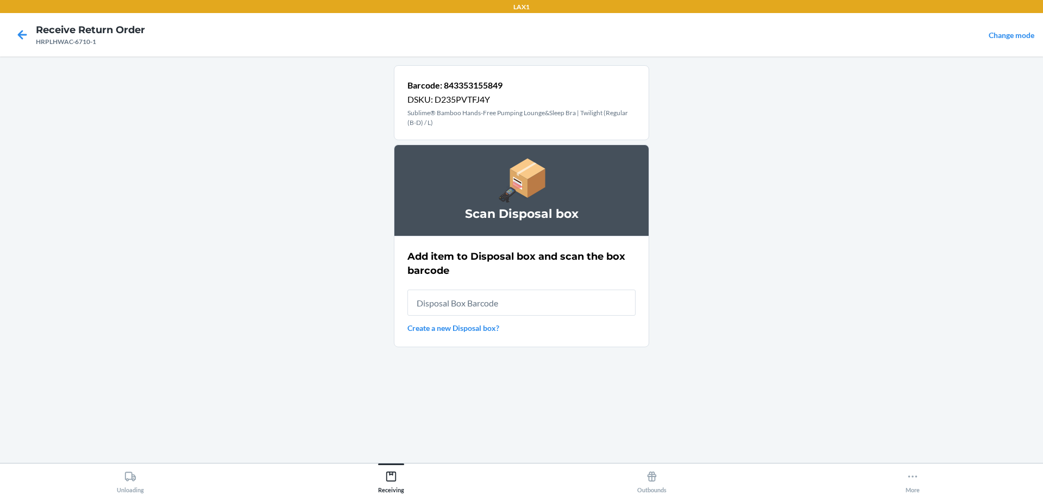
click at [524, 307] on input "text" at bounding box center [521, 302] width 228 height 26
type input "RB0000019D0"
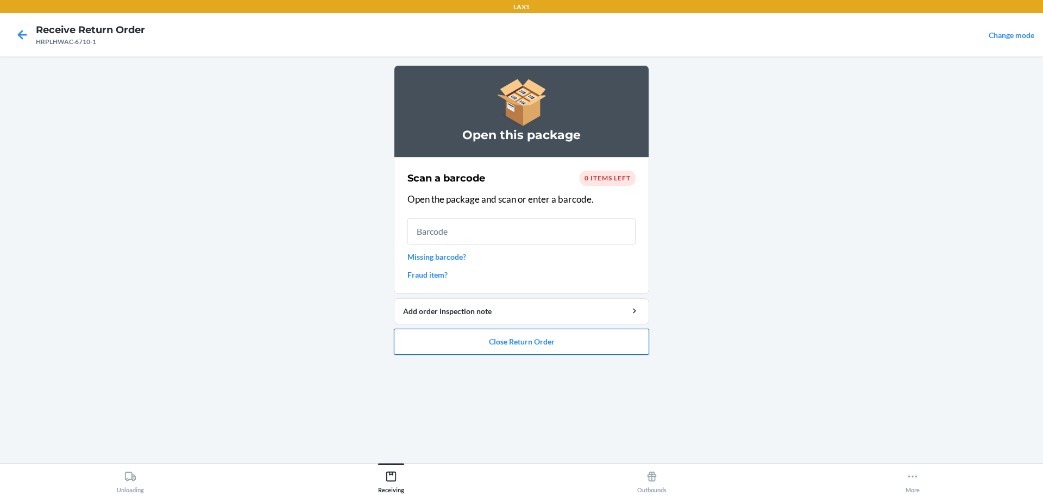
click at [461, 345] on button "Close Return Order" at bounding box center [521, 342] width 255 height 26
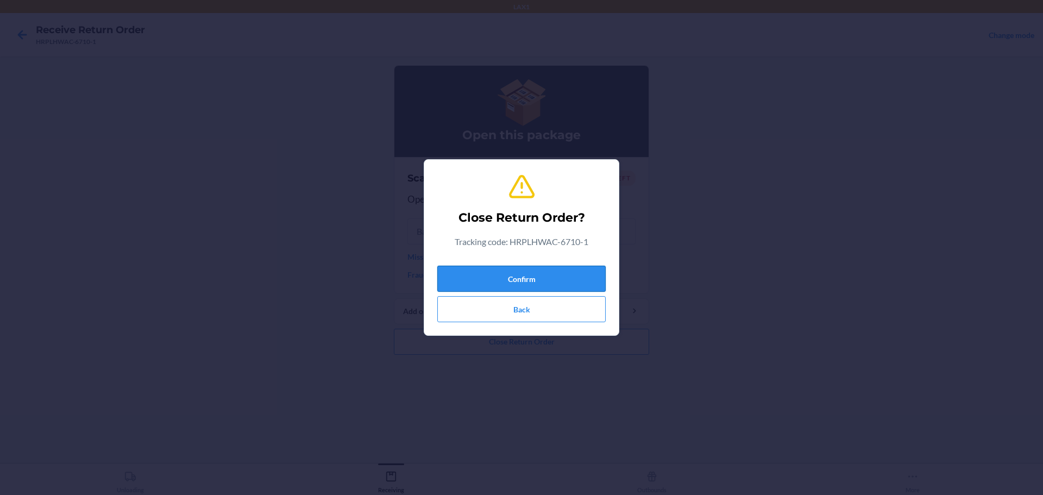
click at [539, 278] on button "Confirm" at bounding box center [521, 279] width 168 height 26
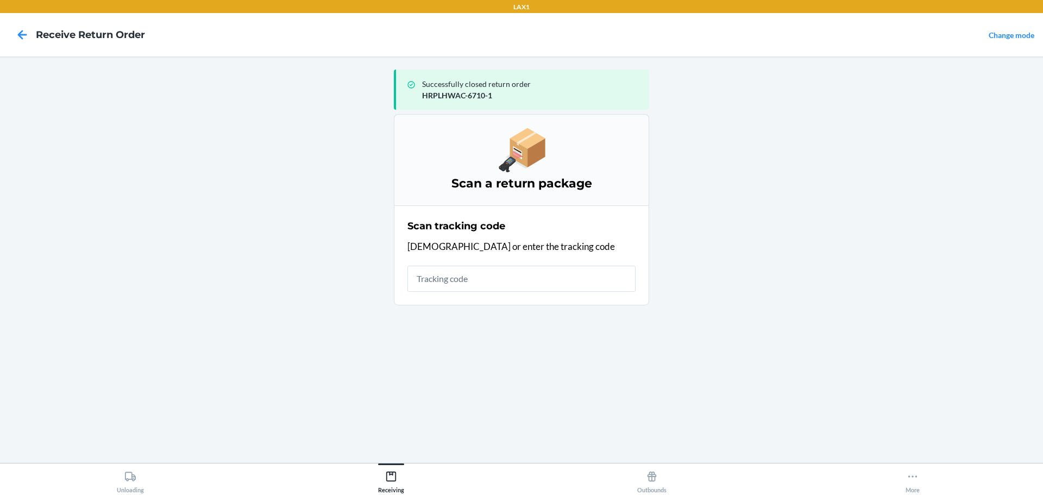
click at [520, 283] on input "text" at bounding box center [521, 279] width 228 height 26
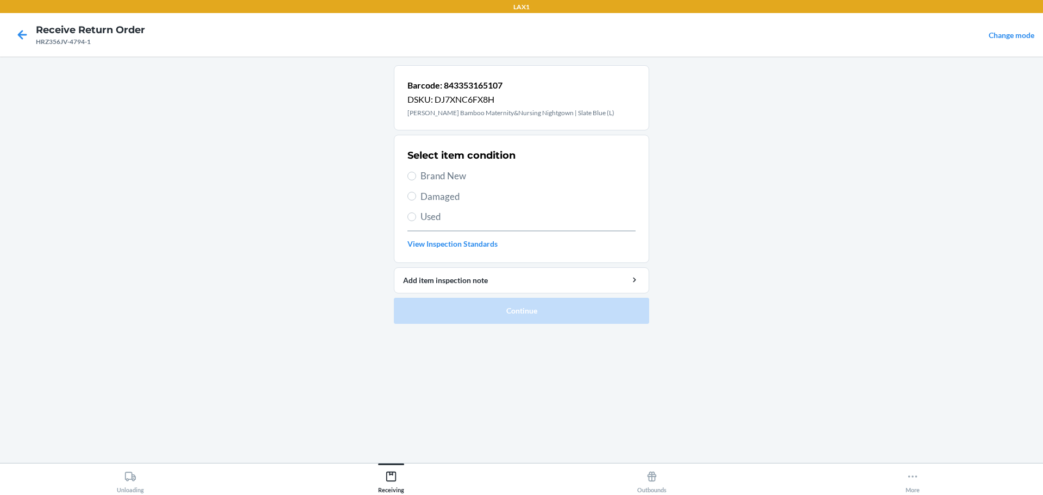
drag, startPoint x: 459, startPoint y: 173, endPoint x: 519, endPoint y: 333, distance: 171.0
click at [458, 173] on span "Brand New" at bounding box center [527, 176] width 215 height 14
click at [416, 173] on input "Brand New" at bounding box center [411, 176] width 9 height 9
radio input "true"
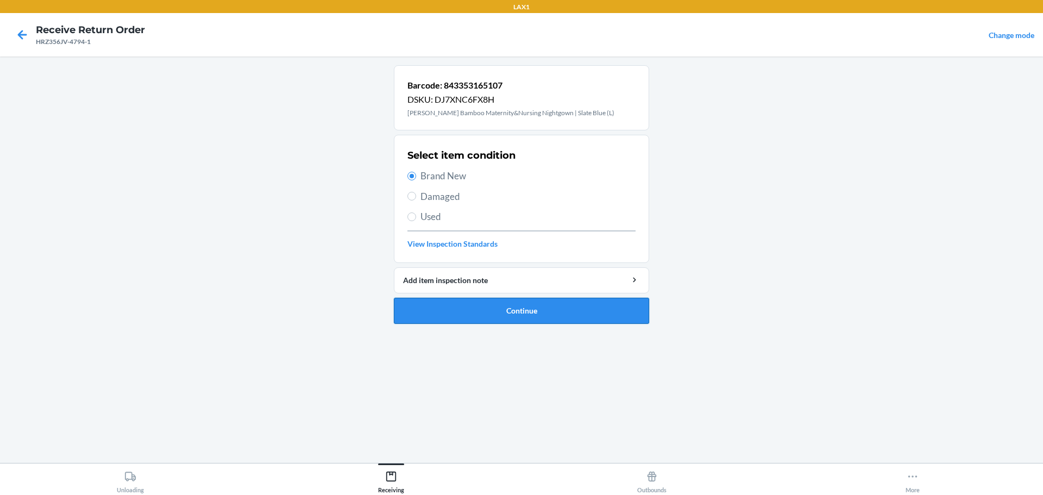
click at [542, 311] on button "Continue" at bounding box center [521, 311] width 255 height 26
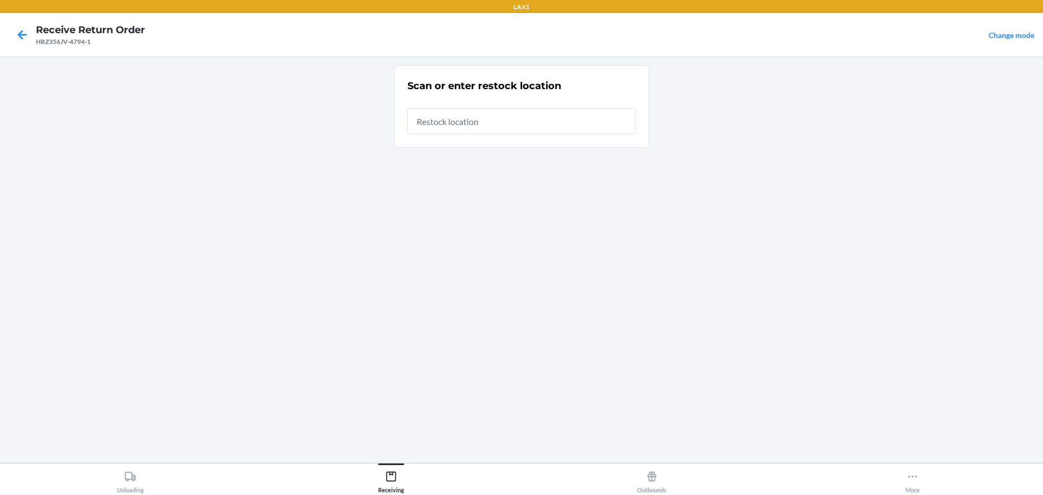
click at [512, 130] on input "text" at bounding box center [521, 121] width 228 height 26
type input "RTCART023"
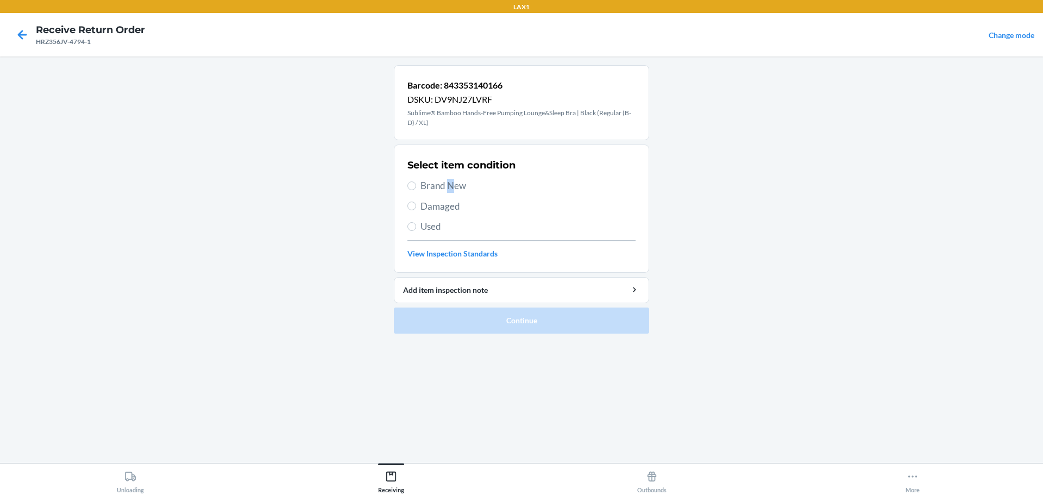
click at [450, 184] on span "Brand New" at bounding box center [527, 186] width 215 height 14
click at [449, 187] on span "Brand New" at bounding box center [527, 186] width 215 height 14
click at [416, 187] on input "Brand New" at bounding box center [411, 185] width 9 height 9
radio input "true"
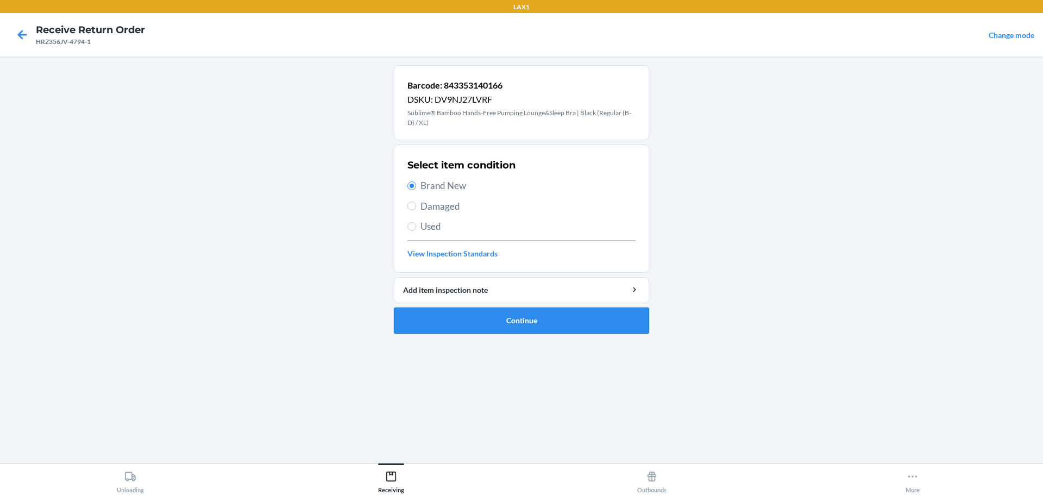
click at [511, 319] on button "Continue" at bounding box center [521, 320] width 255 height 26
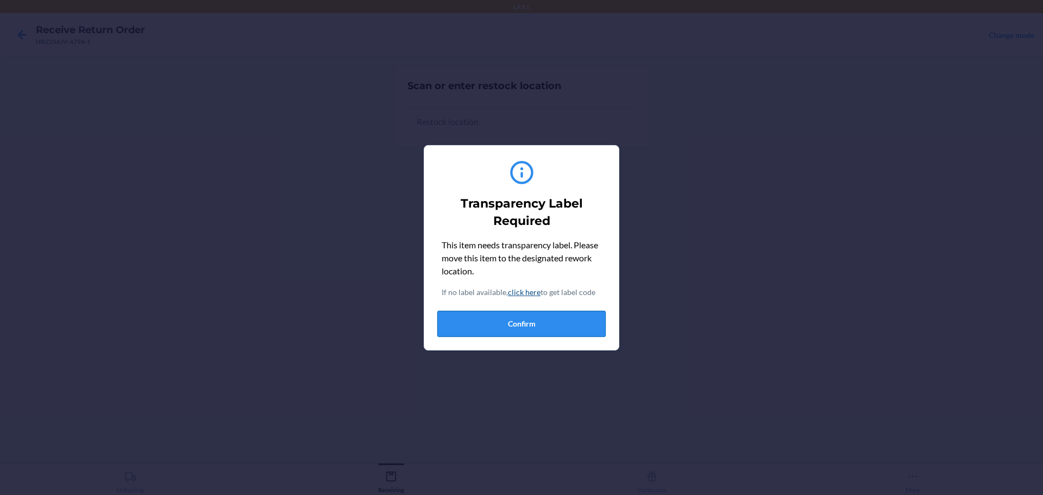
click at [521, 330] on button "Confirm" at bounding box center [521, 324] width 168 height 26
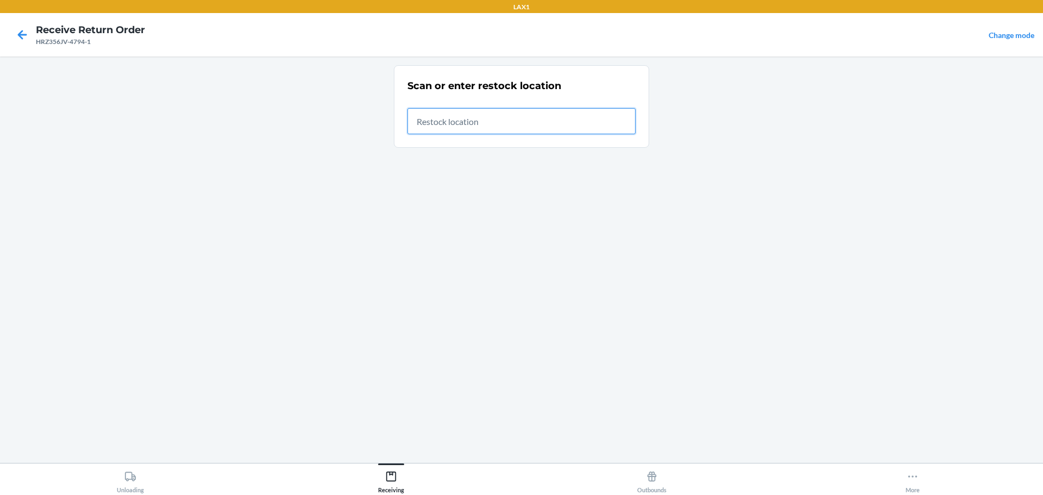
click at [496, 124] on input "text" at bounding box center [521, 121] width 228 height 26
type input "RTCART023"
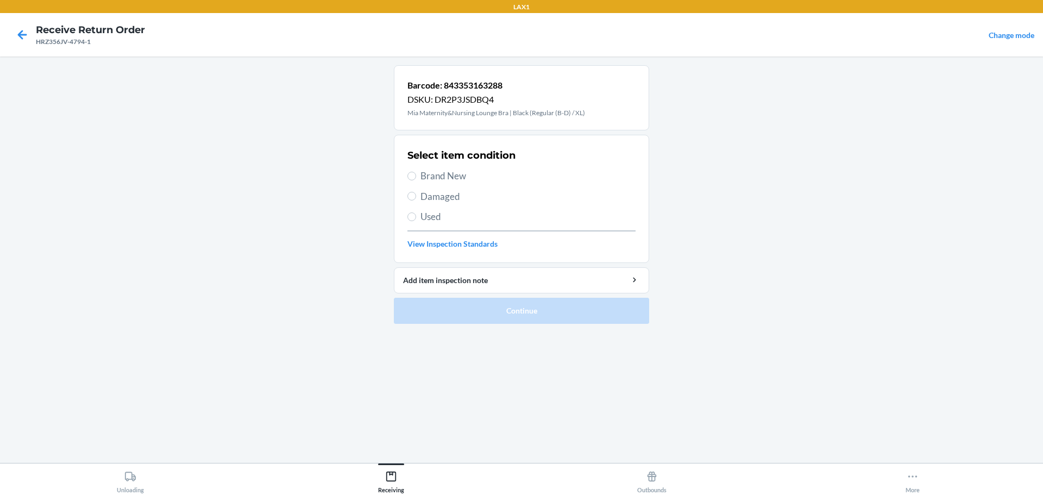
click at [460, 180] on span "Brand New" at bounding box center [527, 176] width 215 height 14
click at [416, 180] on input "Brand New" at bounding box center [411, 176] width 9 height 9
radio input "true"
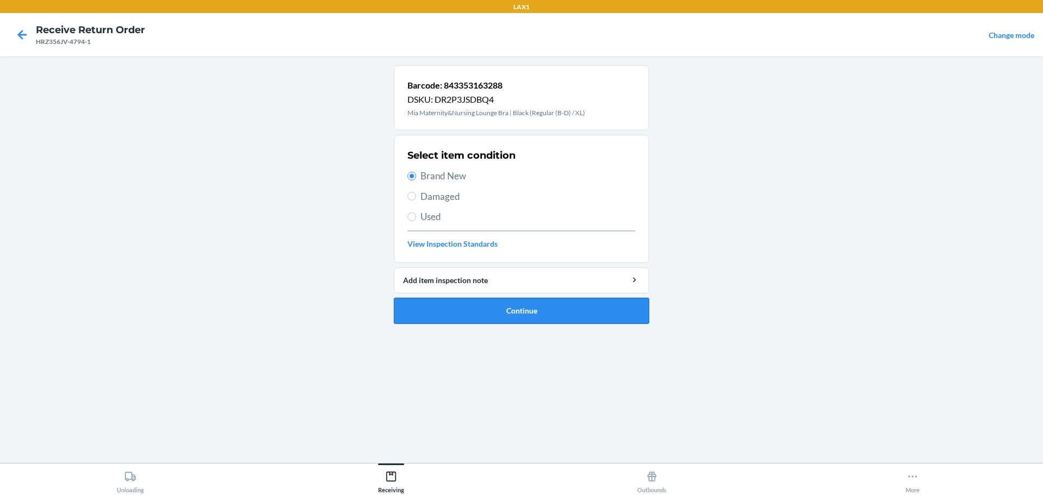
click at [505, 300] on button "Continue" at bounding box center [521, 311] width 255 height 26
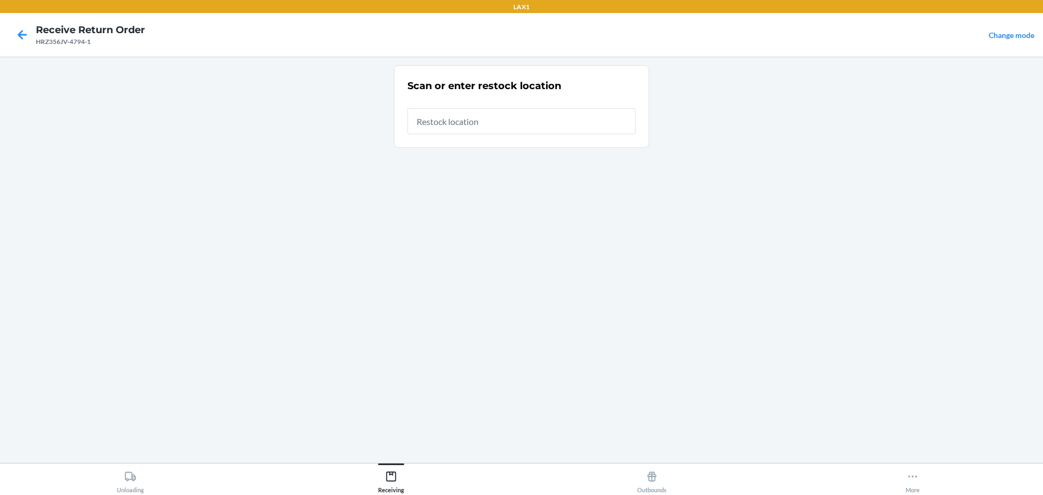
click at [509, 113] on input "text" at bounding box center [521, 121] width 228 height 26
type input "RTCART023"
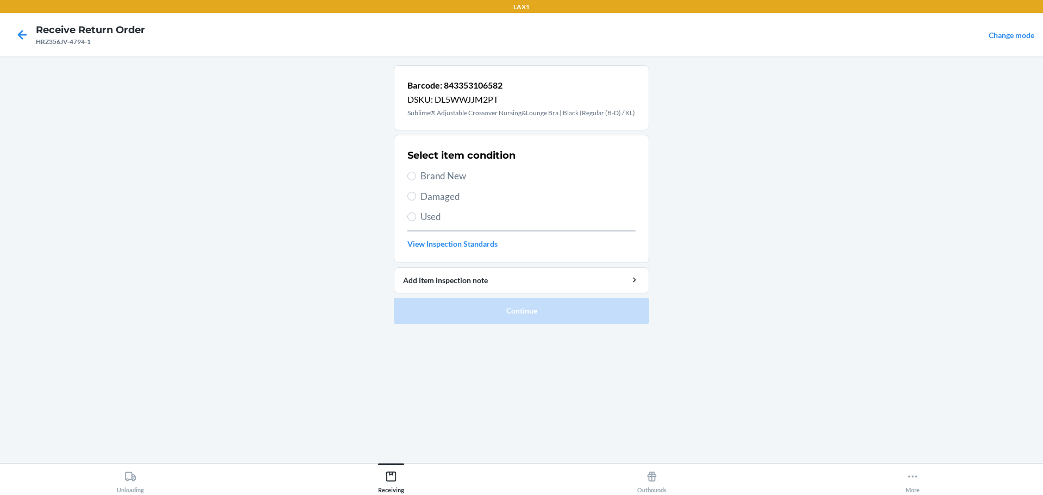
click at [469, 179] on span "Brand New" at bounding box center [527, 176] width 215 height 14
click at [416, 179] on input "Brand New" at bounding box center [411, 176] width 9 height 9
radio input "true"
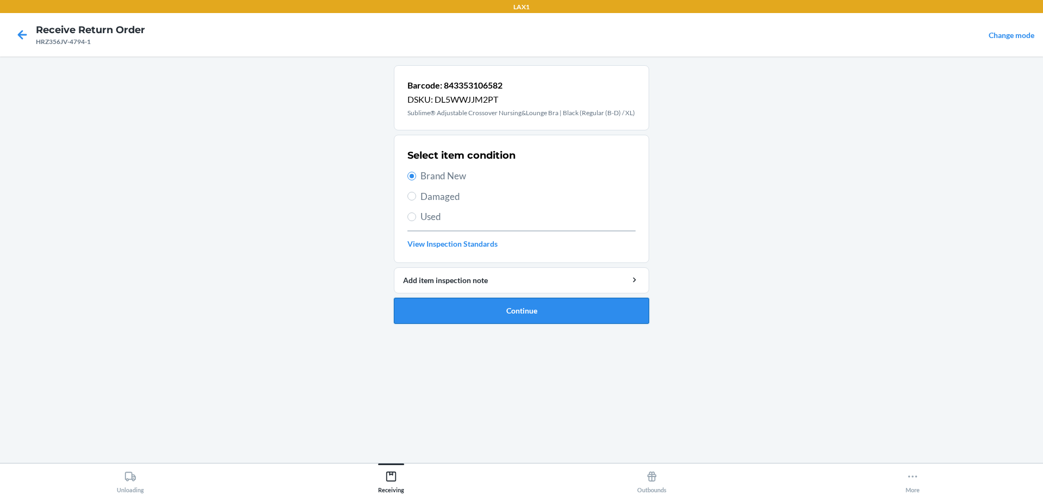
click at [553, 317] on button "Continue" at bounding box center [521, 311] width 255 height 26
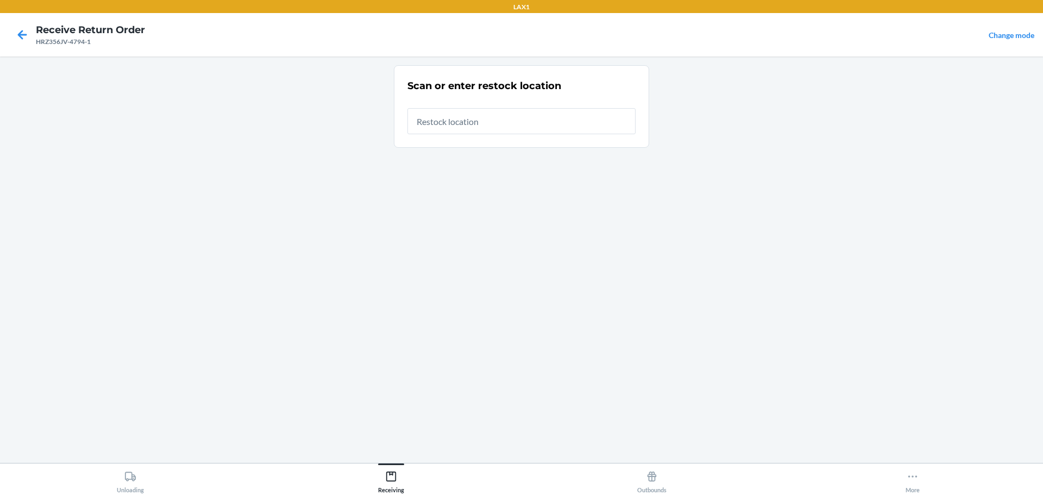
click at [511, 128] on input "text" at bounding box center [521, 121] width 228 height 26
type input "RTCART023"
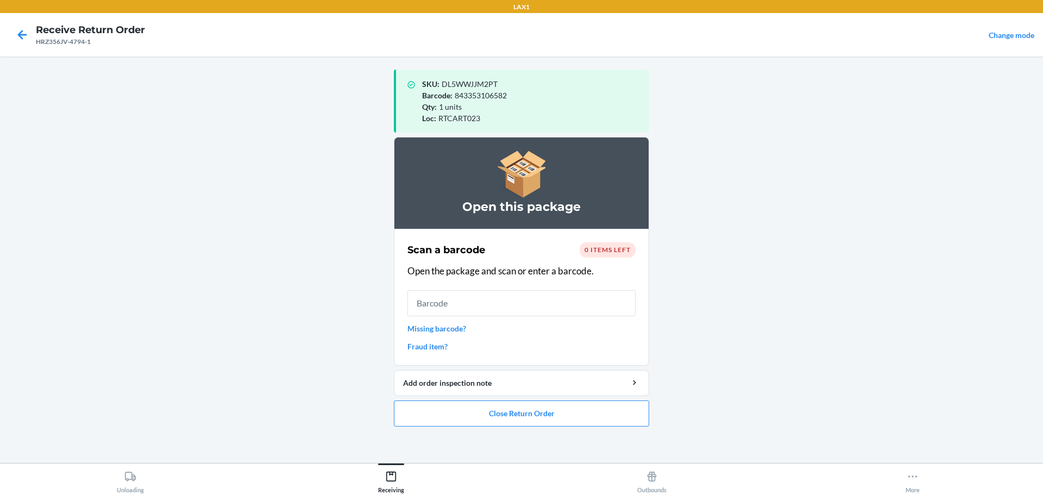
click at [727, 373] on main "SKU : DL5WWJJM2PT Barcode : 843353106582 Qty : 1 units Loc : RTCART023 Open thi…" at bounding box center [521, 259] width 1043 height 406
click at [695, 383] on main "SKU : DL5WWJJM2PT Barcode : 843353106582 Qty : 1 units Loc : RTCART023 Open thi…" at bounding box center [521, 259] width 1043 height 406
click at [605, 412] on button "Close Return Order" at bounding box center [521, 413] width 255 height 26
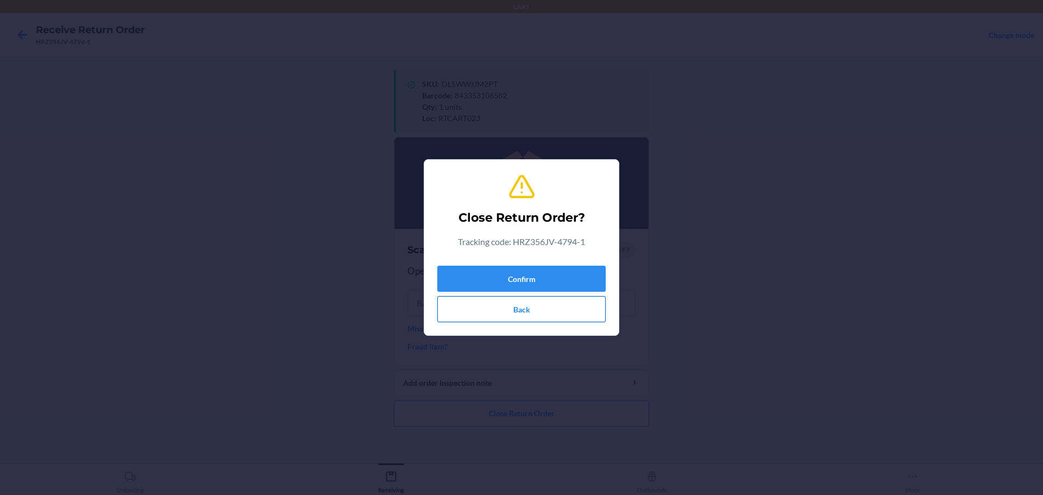
click at [561, 301] on button "Back" at bounding box center [521, 309] width 168 height 26
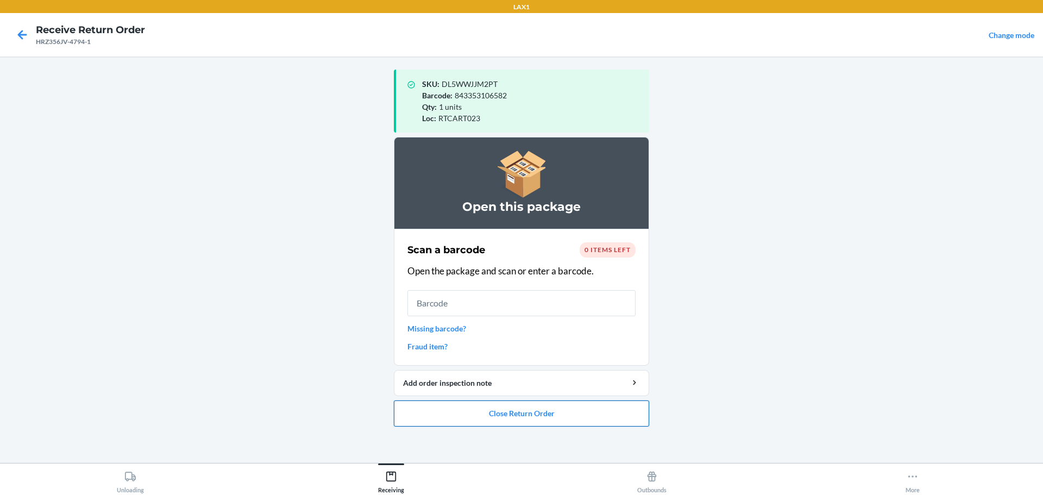
click at [577, 408] on button "Close Return Order" at bounding box center [521, 413] width 255 height 26
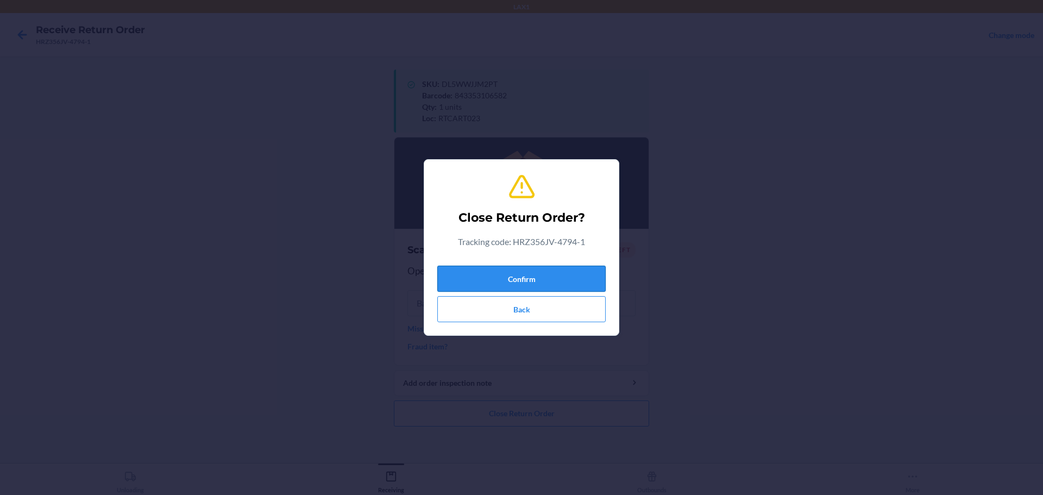
click at [554, 279] on button "Confirm" at bounding box center [521, 279] width 168 height 26
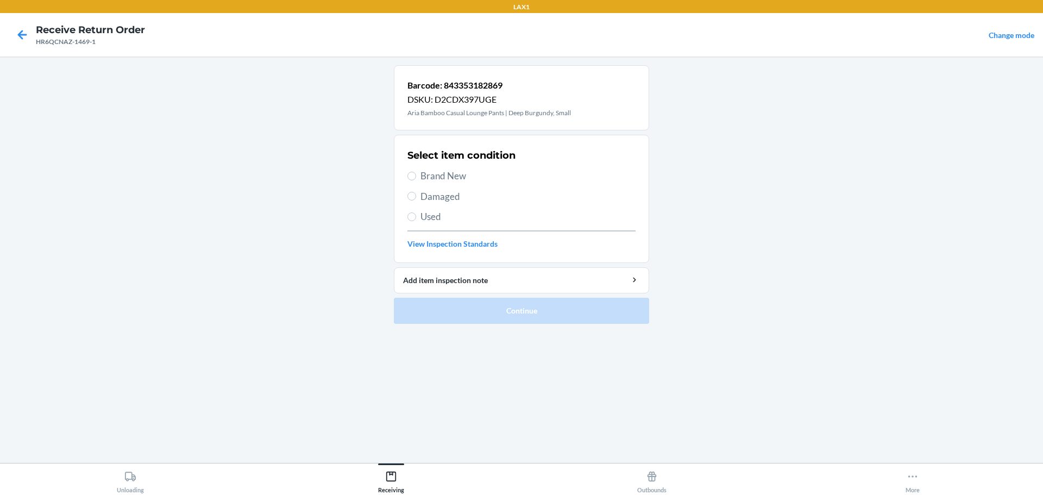
click at [452, 175] on span "Brand New" at bounding box center [527, 176] width 215 height 14
click at [416, 175] on input "Brand New" at bounding box center [411, 176] width 9 height 9
radio input "true"
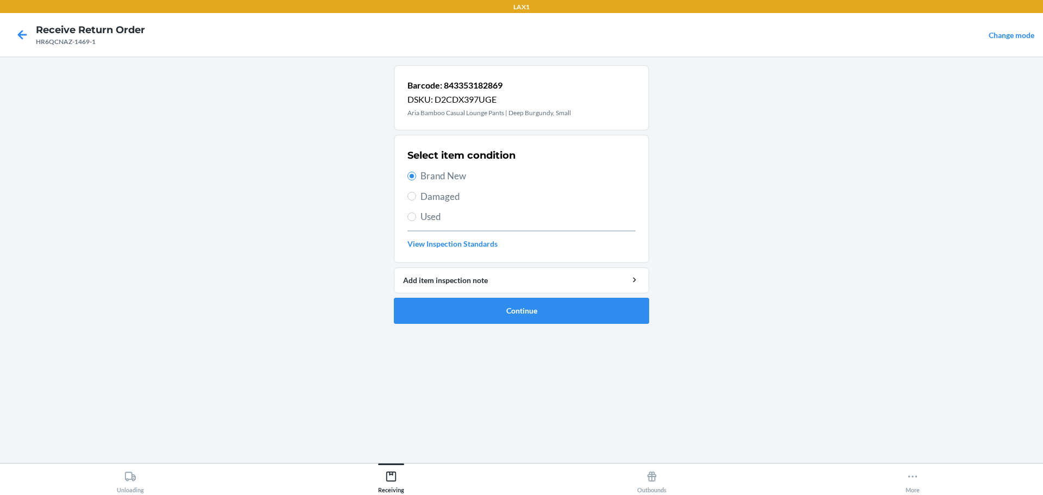
click at [448, 190] on span "Damaged" at bounding box center [527, 197] width 215 height 14
click at [416, 192] on input "Damaged" at bounding box center [411, 196] width 9 height 9
radio input "true"
radio input "false"
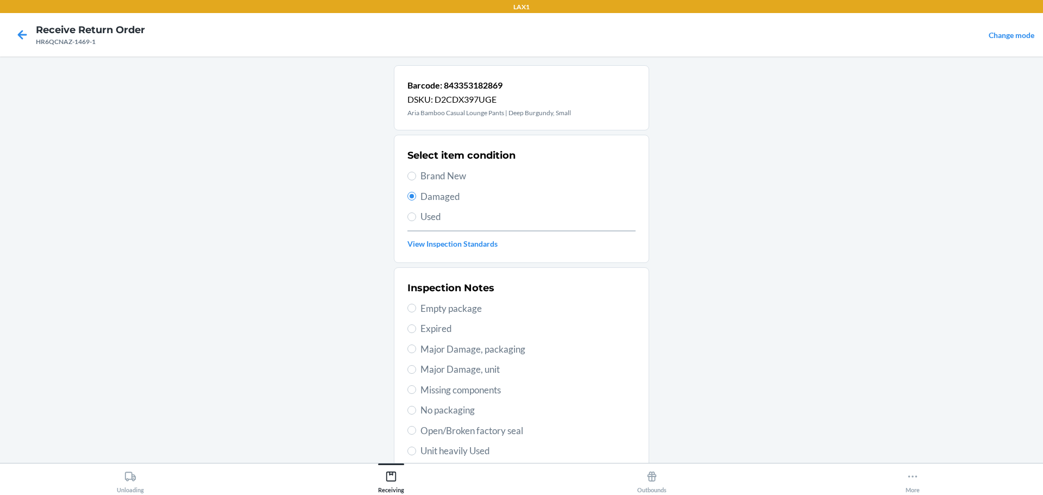
click at [443, 411] on span "No packaging" at bounding box center [527, 410] width 215 height 14
click at [416, 411] on input "No packaging" at bounding box center [411, 410] width 9 height 9
radio input "true"
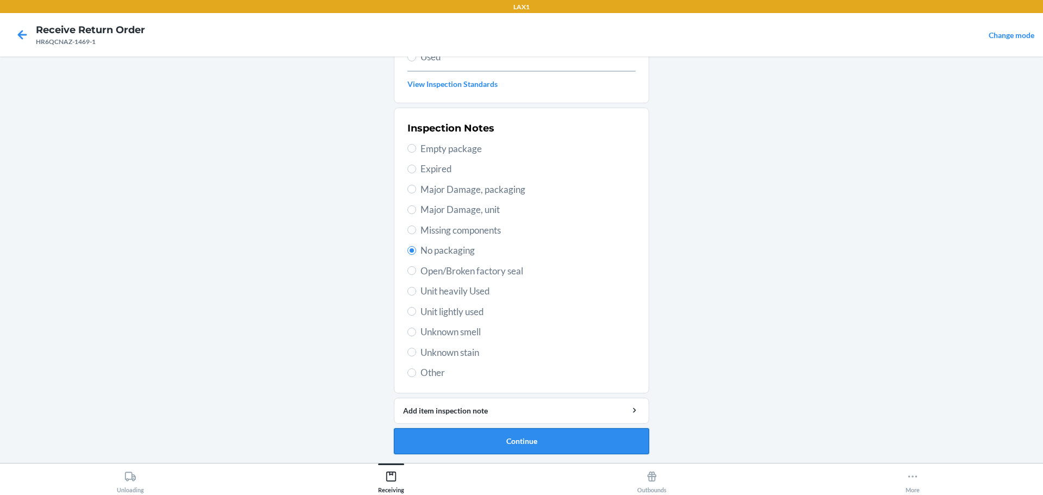
click at [551, 433] on button "Continue" at bounding box center [521, 441] width 255 height 26
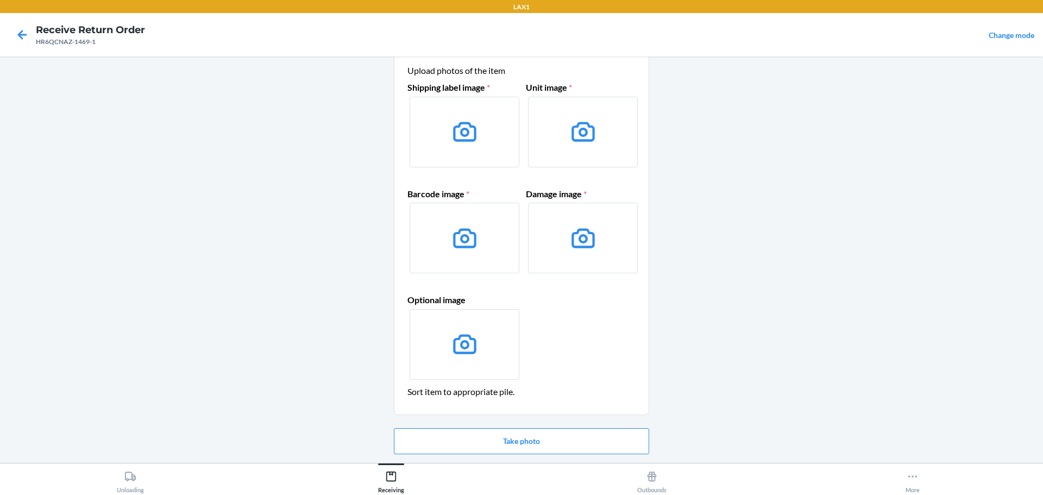
scroll to position [16, 0]
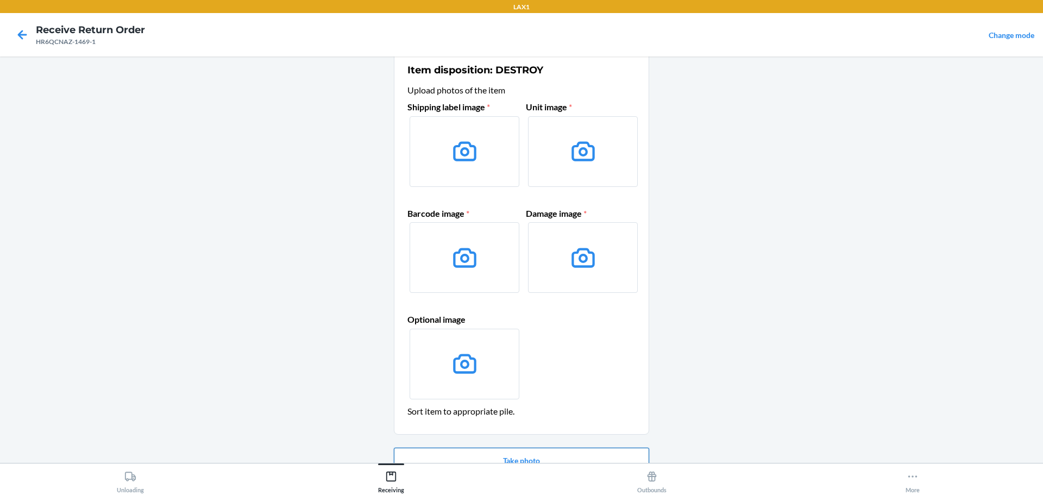
click at [549, 453] on button "Take photo" at bounding box center [521, 461] width 255 height 26
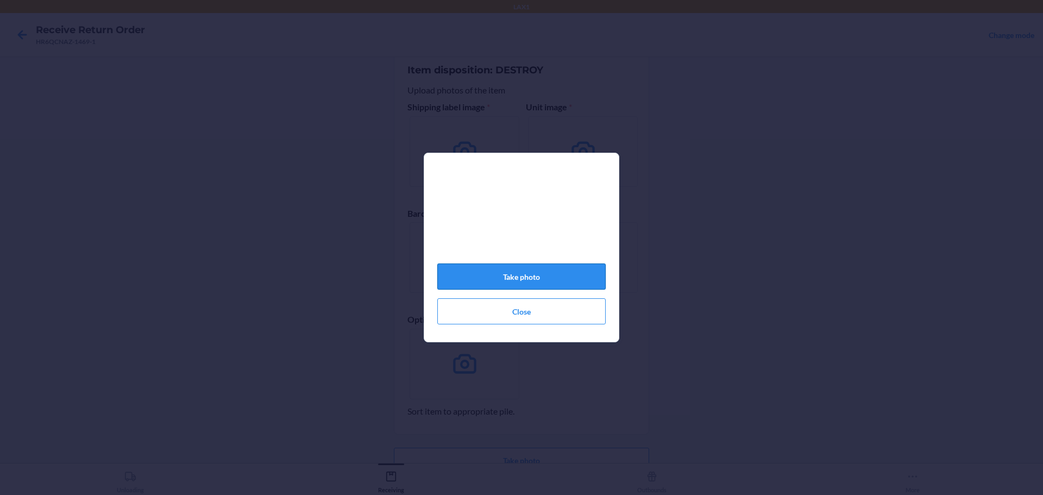
click at [549, 282] on button "Take photo" at bounding box center [521, 276] width 168 height 26
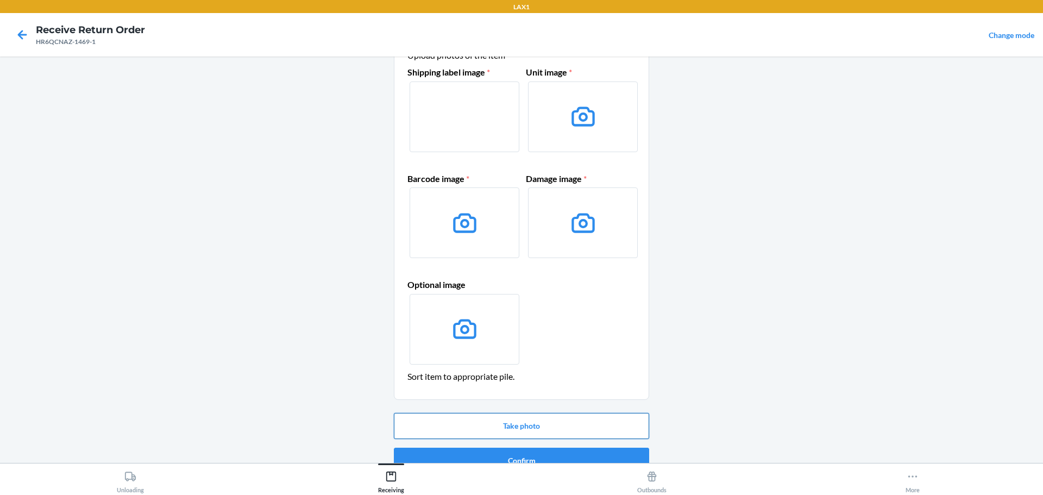
scroll to position [70, 0]
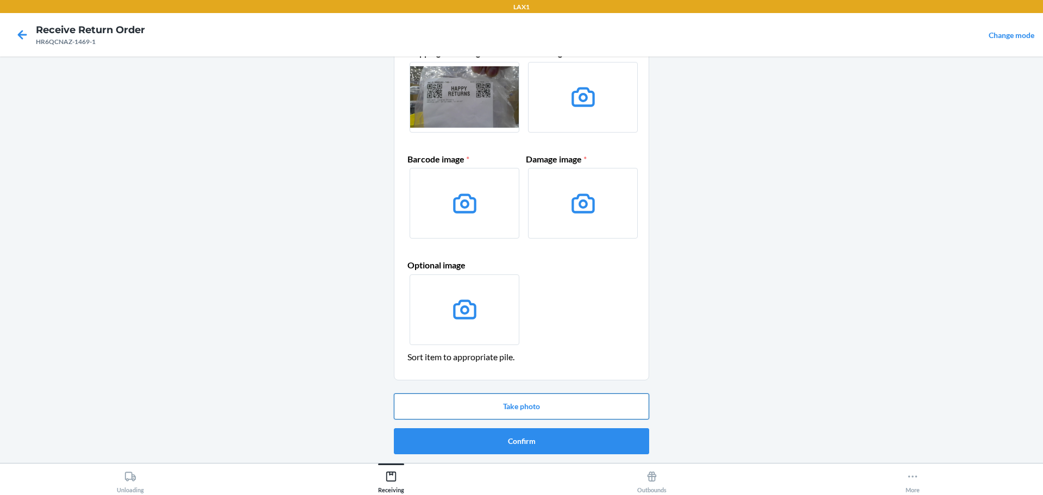
click at [553, 402] on button "Take photo" at bounding box center [521, 406] width 255 height 26
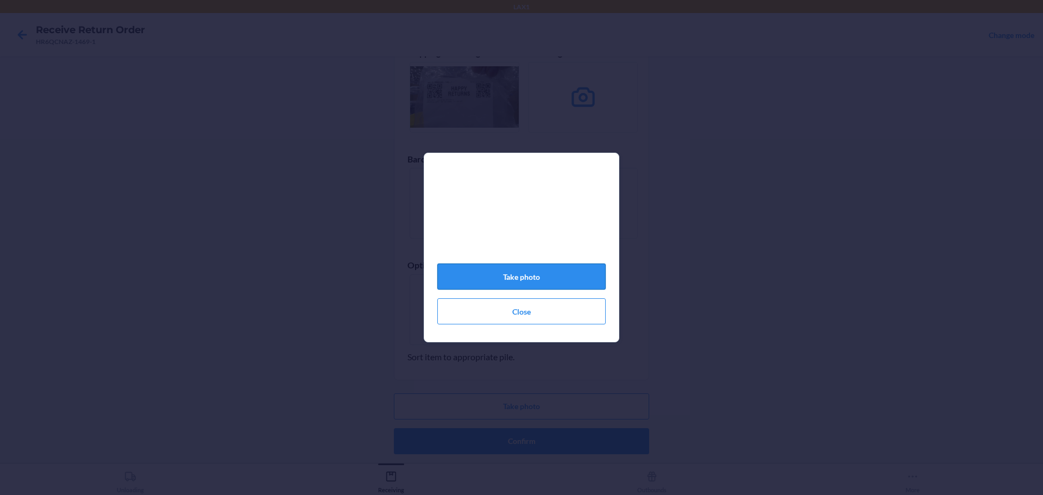
click at [555, 280] on button "Take photo" at bounding box center [521, 276] width 168 height 26
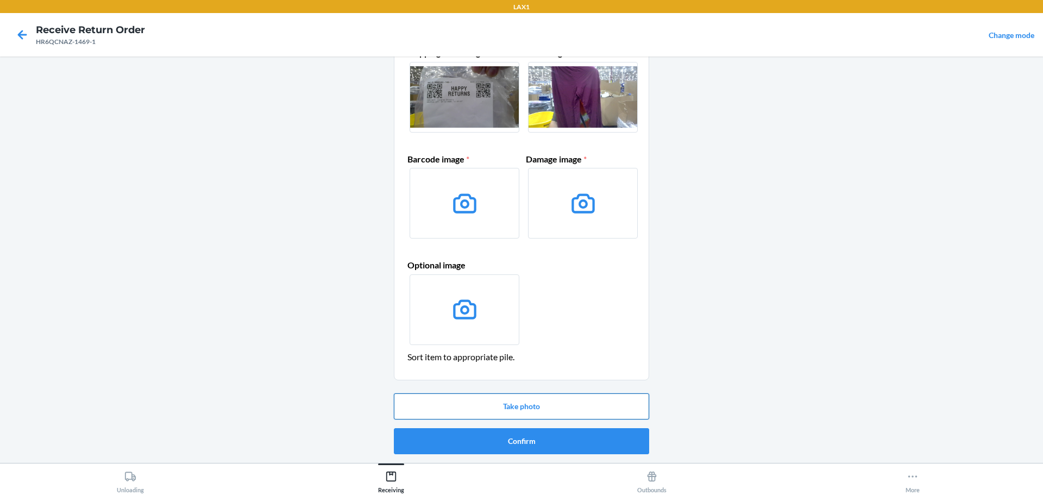
click at [508, 403] on button "Take photo" at bounding box center [521, 406] width 255 height 26
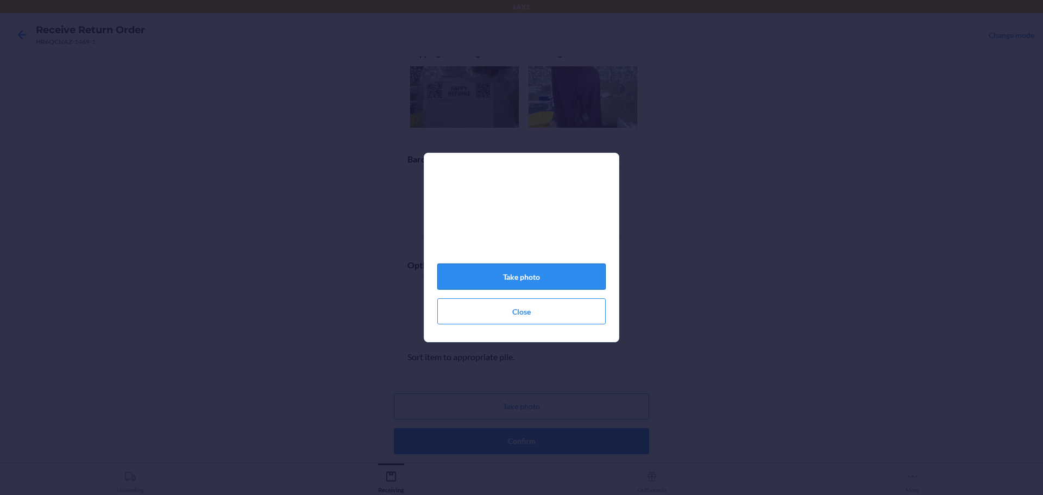
click at [469, 282] on button "Take photo" at bounding box center [521, 276] width 168 height 26
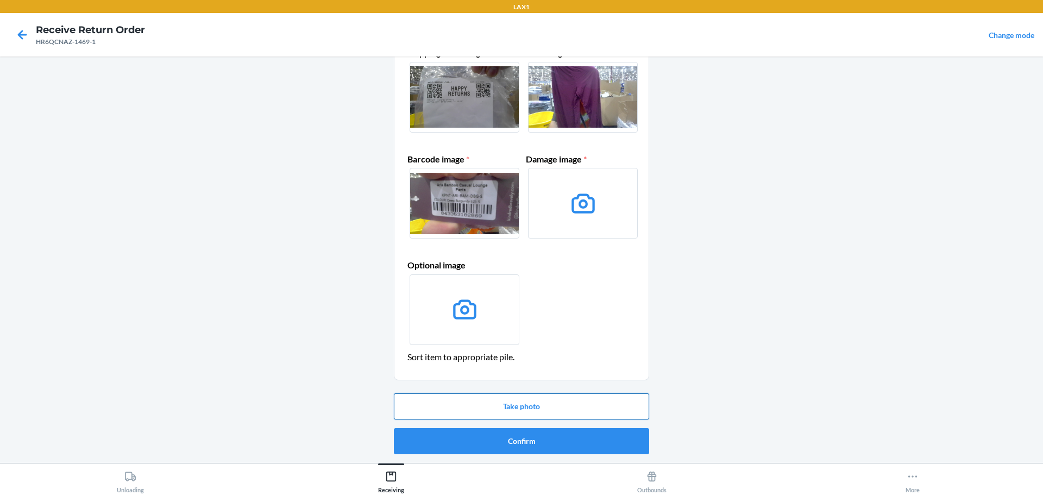
click at [524, 407] on button "Take photo" at bounding box center [521, 406] width 255 height 26
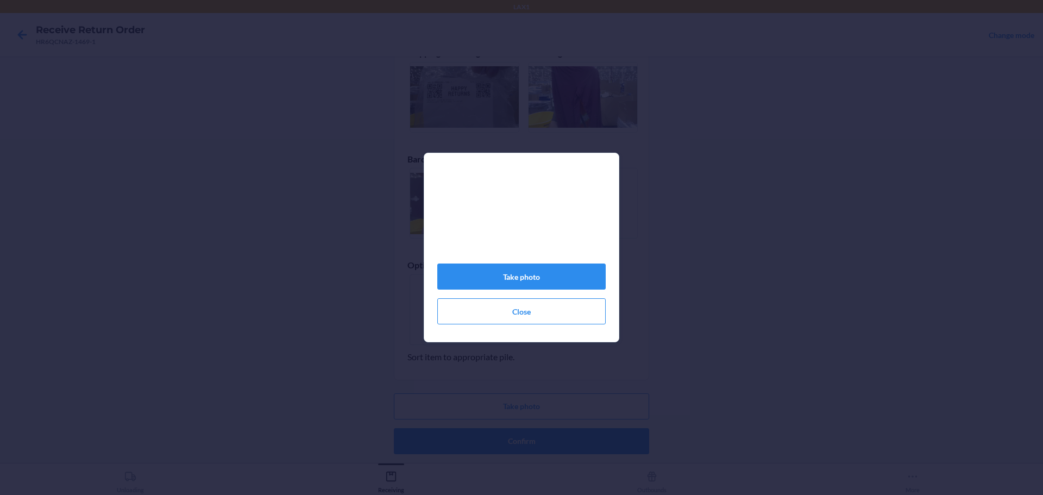
click at [584, 470] on div "Take photo Close" at bounding box center [521, 247] width 1043 height 495
click at [551, 273] on button "Take photo" at bounding box center [521, 276] width 168 height 26
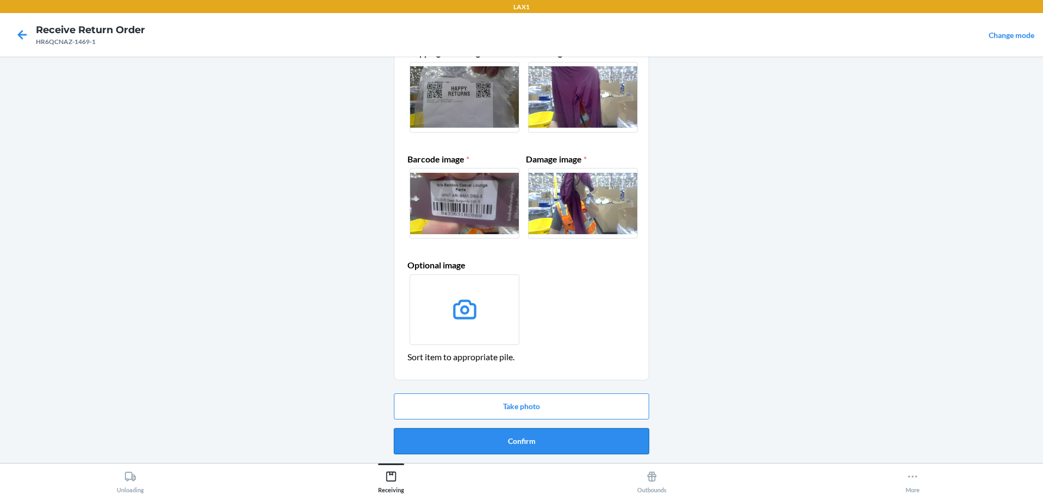
click at [538, 445] on button "Confirm" at bounding box center [521, 441] width 255 height 26
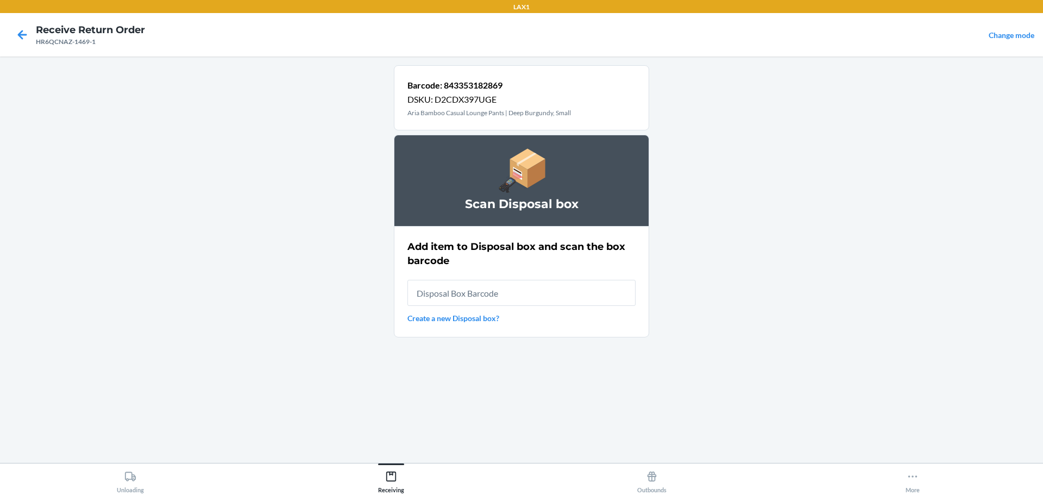
click at [562, 284] on input "text" at bounding box center [521, 293] width 228 height 26
type input "RB0000019D0"
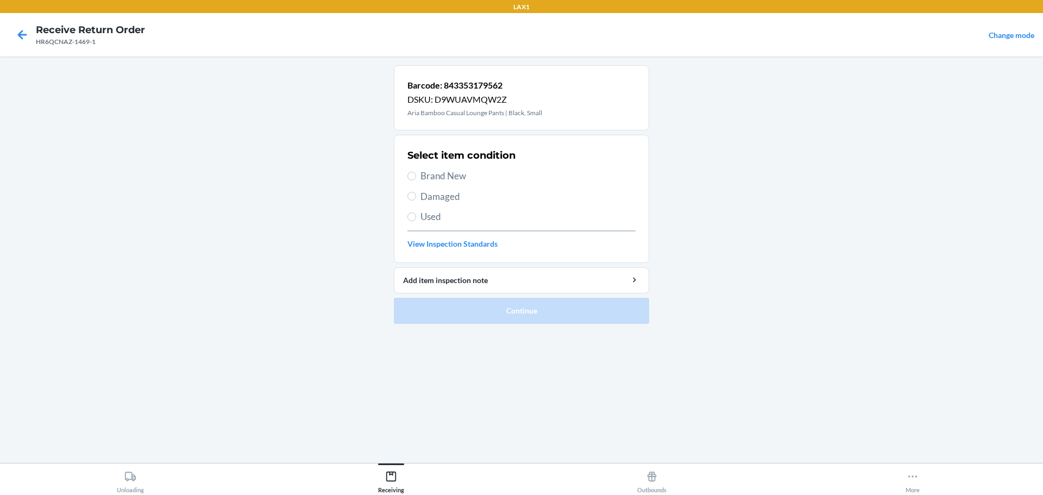
click at [440, 198] on span "Damaged" at bounding box center [527, 197] width 215 height 14
click at [416, 198] on input "Damaged" at bounding box center [411, 196] width 9 height 9
radio input "true"
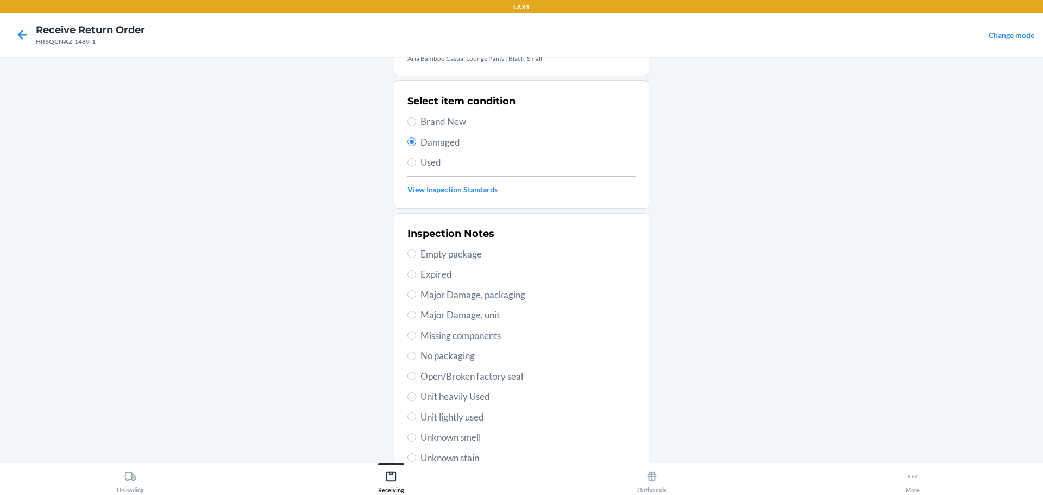
click at [452, 355] on span "No packaging" at bounding box center [527, 356] width 215 height 14
click at [416, 355] on input "No packaging" at bounding box center [411, 355] width 9 height 9
radio input "true"
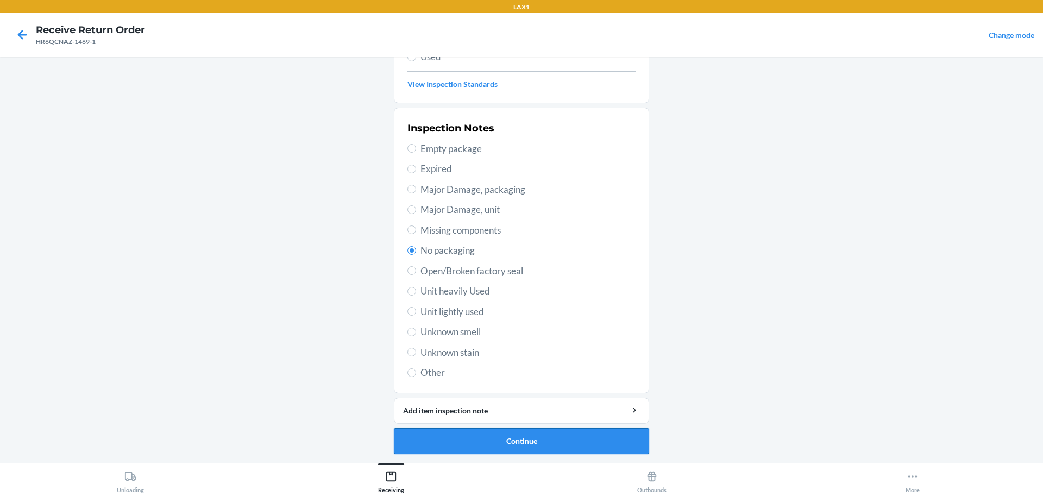
click at [535, 437] on button "Continue" at bounding box center [521, 441] width 255 height 26
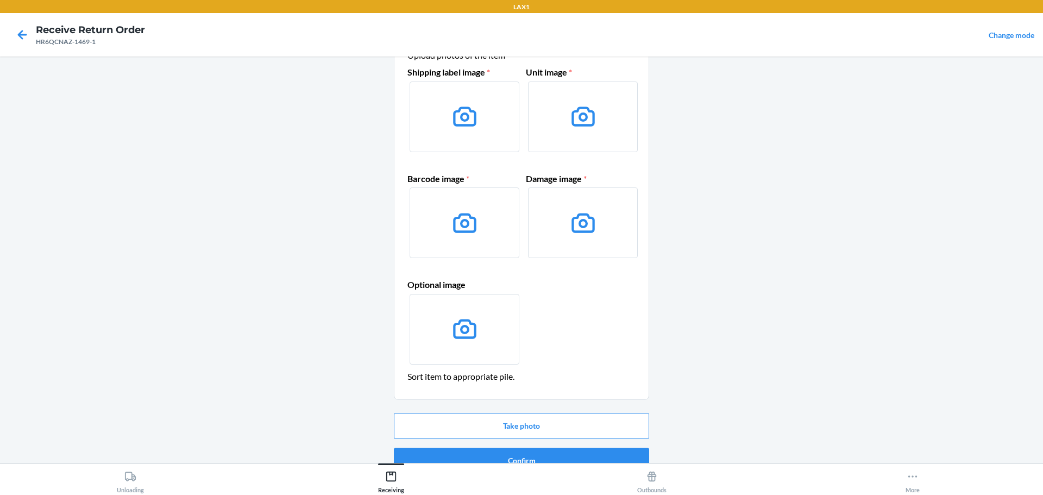
scroll to position [70, 0]
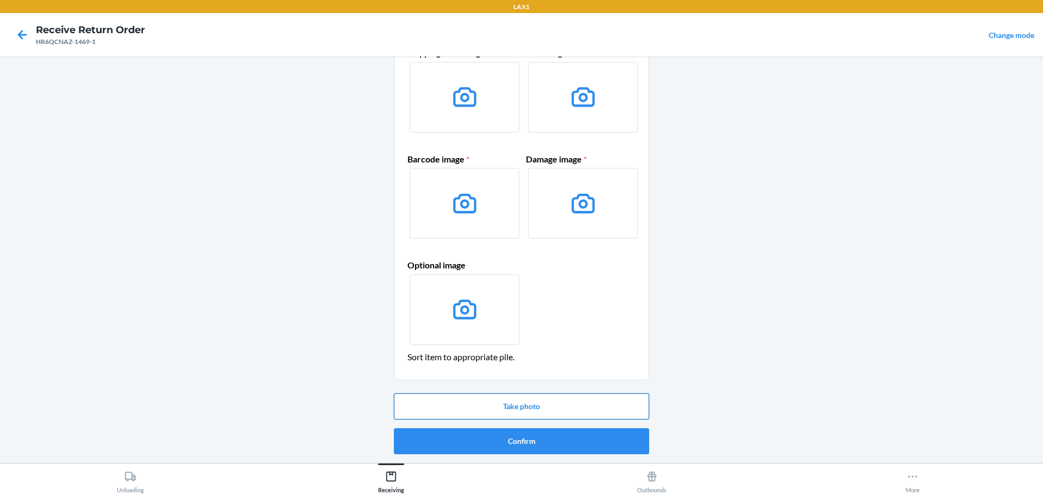
click at [533, 408] on button "Take photo" at bounding box center [521, 406] width 255 height 26
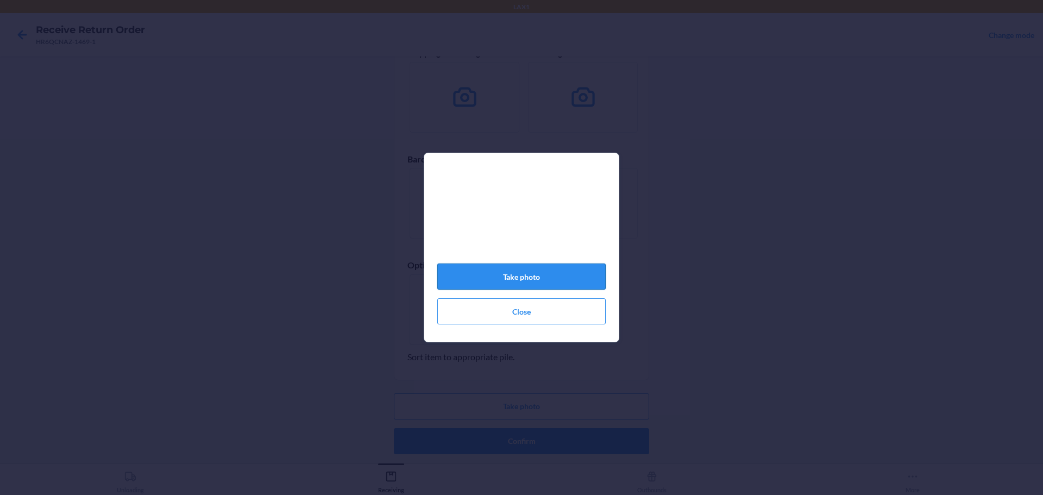
click at [550, 278] on button "Take photo" at bounding box center [521, 276] width 168 height 26
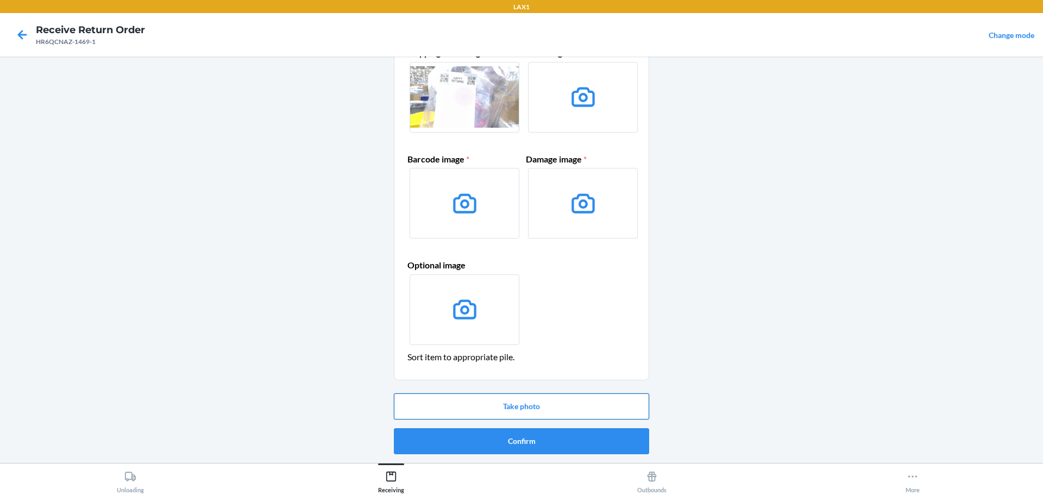
click at [551, 405] on button "Take photo" at bounding box center [521, 406] width 255 height 26
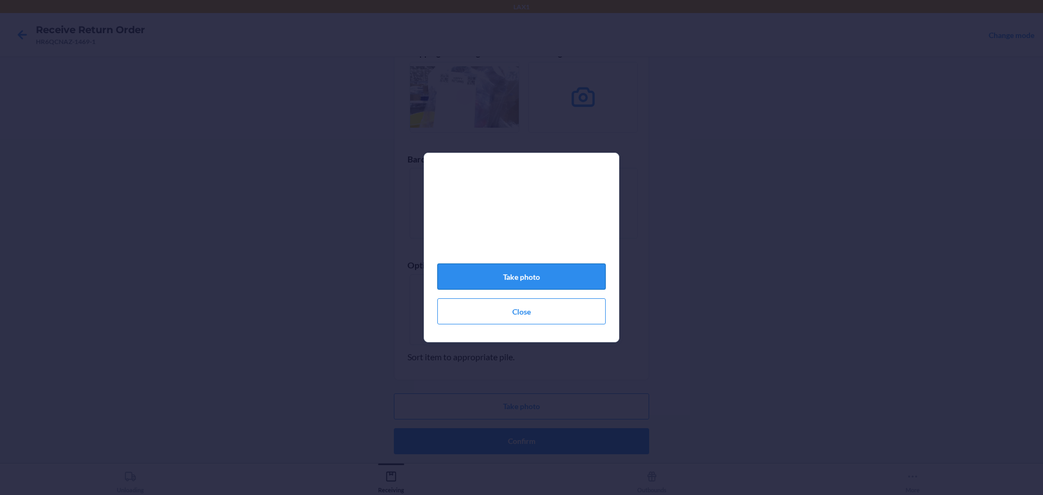
click at [558, 278] on button "Take photo" at bounding box center [521, 276] width 168 height 26
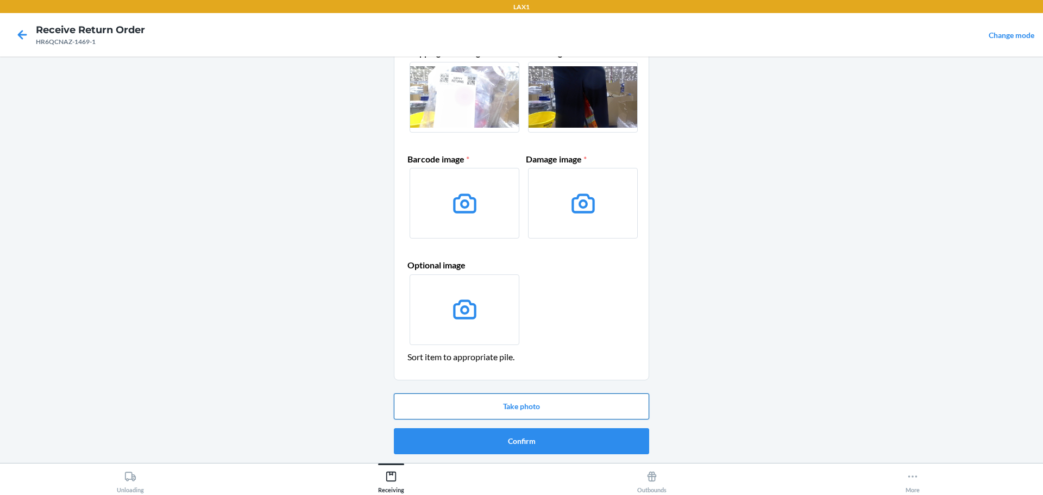
click at [527, 405] on button "Take photo" at bounding box center [521, 406] width 255 height 26
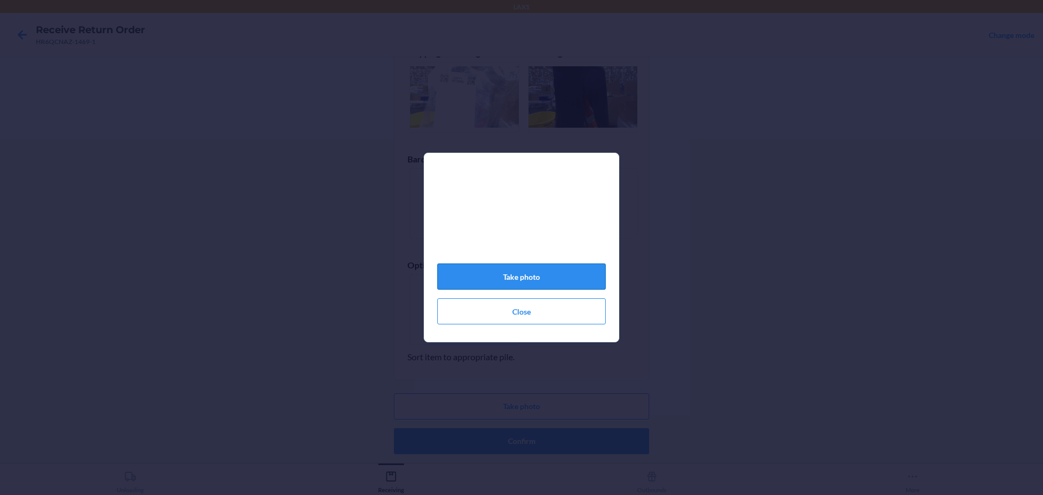
click at [461, 276] on button "Take photo" at bounding box center [521, 276] width 168 height 26
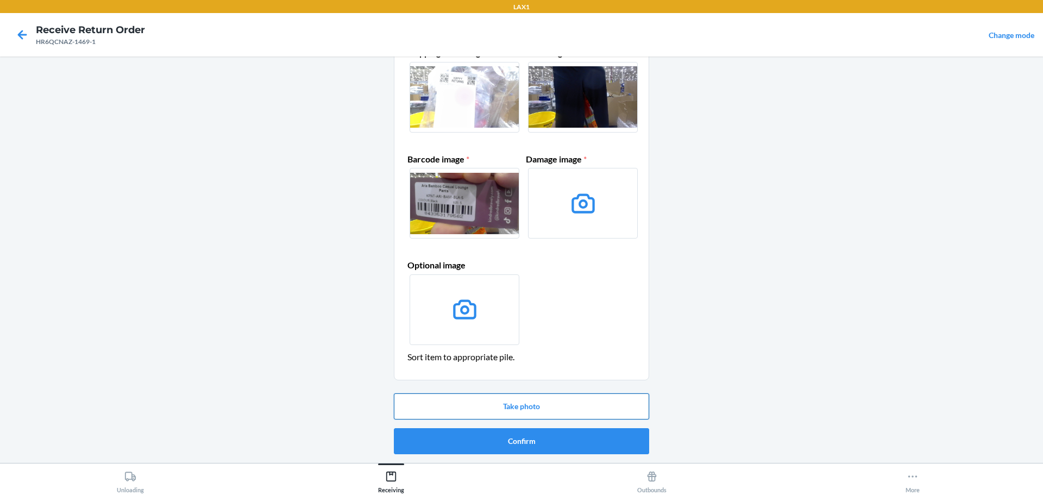
click at [523, 398] on button "Take photo" at bounding box center [521, 406] width 255 height 26
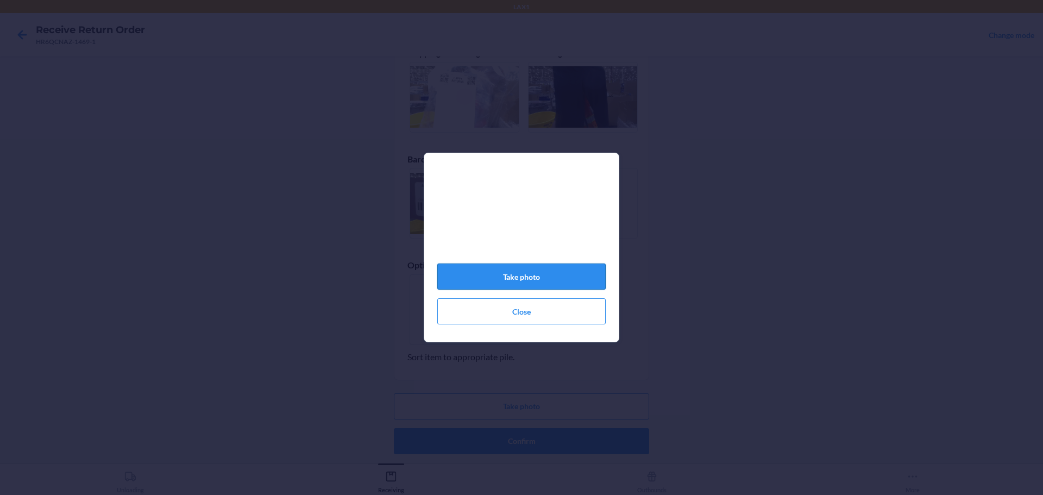
click at [527, 274] on button "Take photo" at bounding box center [521, 276] width 168 height 26
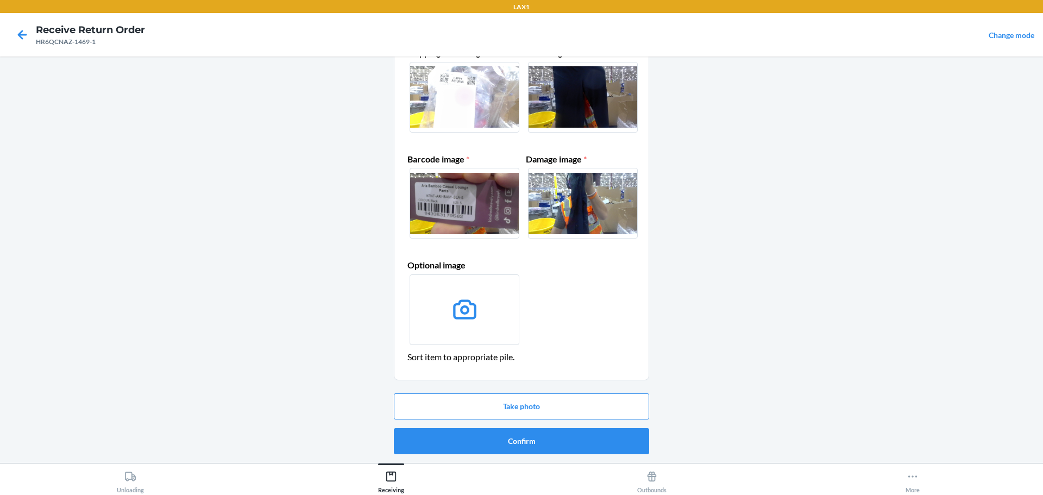
drag, startPoint x: 528, startPoint y: 274, endPoint x: 399, endPoint y: 283, distance: 129.0
click at [318, 209] on main "Item disposition: DESTROY Upload photos of the item Shipping label image * Unit…" at bounding box center [521, 259] width 1043 height 406
click at [480, 434] on button "Confirm" at bounding box center [521, 441] width 255 height 26
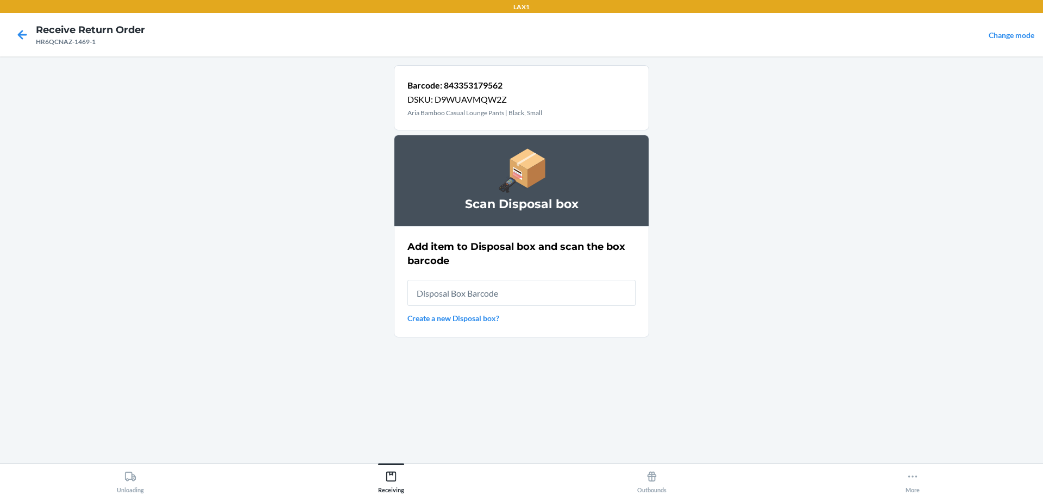
click at [509, 301] on input "text" at bounding box center [521, 293] width 228 height 26
type input "RB0000019D0"
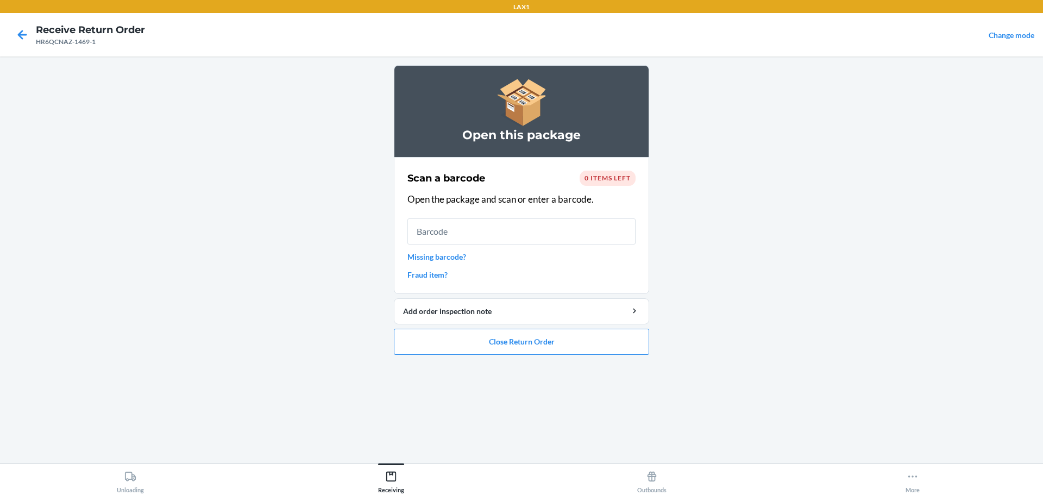
click at [584, 355] on ol "Open this package Scan a barcode 0 items left Open the package and scan or ente…" at bounding box center [521, 214] width 255 height 298
click at [581, 345] on button "Close Return Order" at bounding box center [521, 342] width 255 height 26
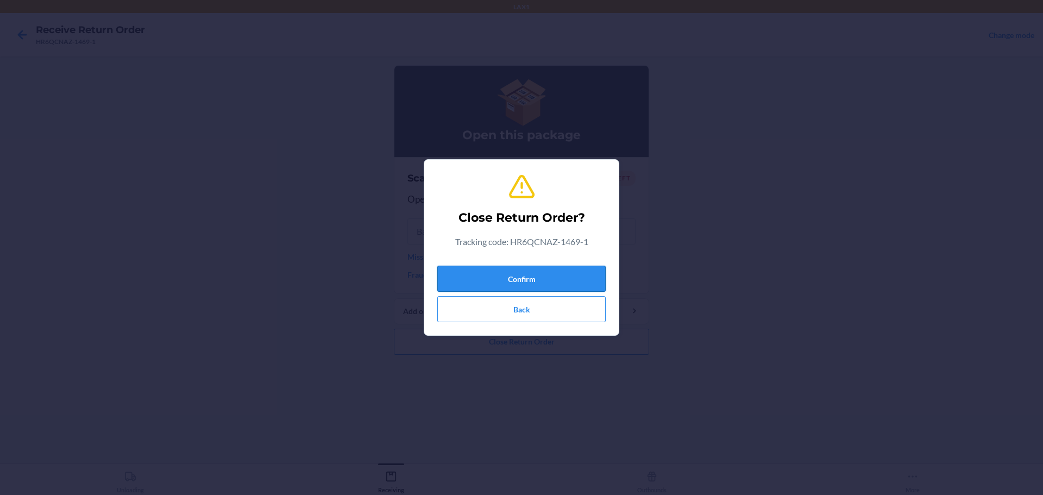
click at [515, 273] on button "Confirm" at bounding box center [521, 279] width 168 height 26
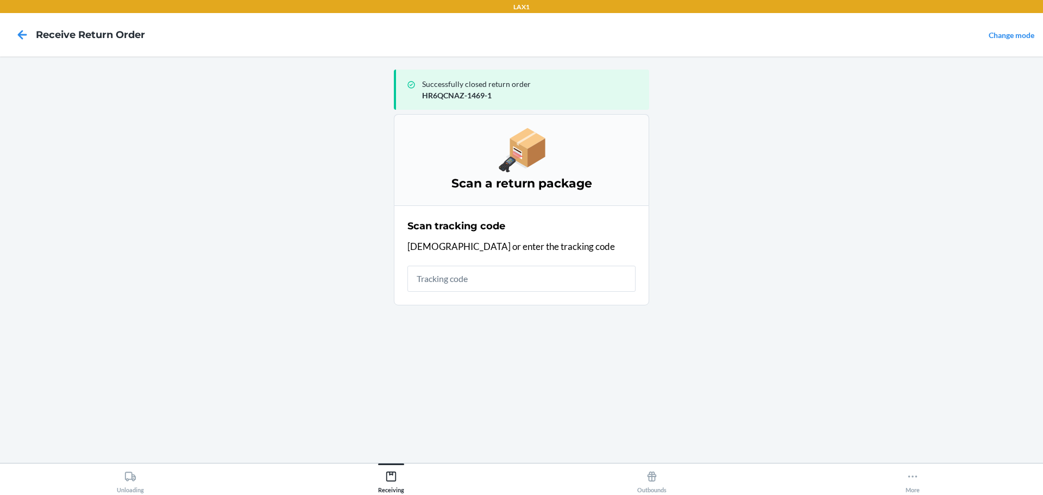
click at [521, 278] on input "text" at bounding box center [521, 279] width 228 height 26
type input "HRDPL3UH-788"
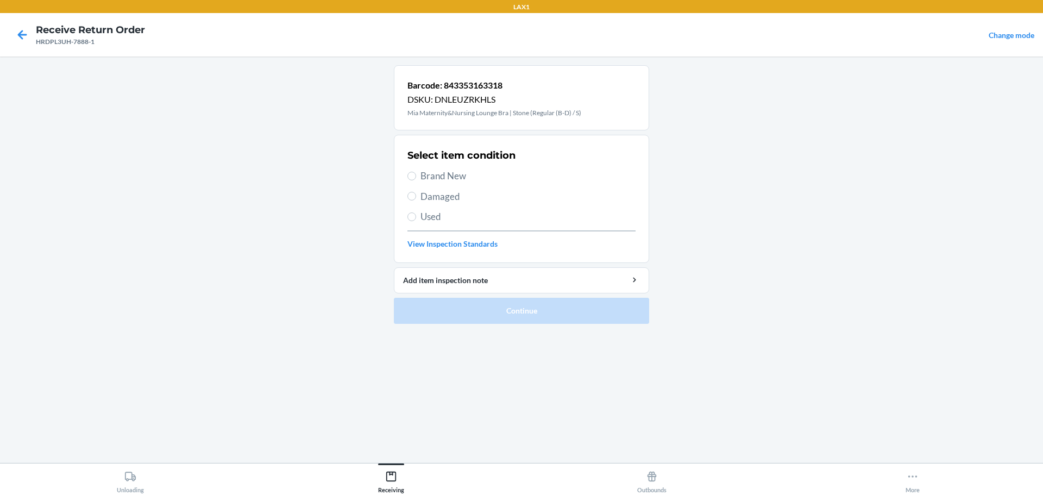
click at [446, 185] on div "Select item condition Brand New Damaged Used View Inspection Standards" at bounding box center [521, 199] width 228 height 108
click at [446, 180] on span "Brand New" at bounding box center [527, 176] width 215 height 14
click at [416, 180] on input "Brand New" at bounding box center [411, 176] width 9 height 9
radio input "true"
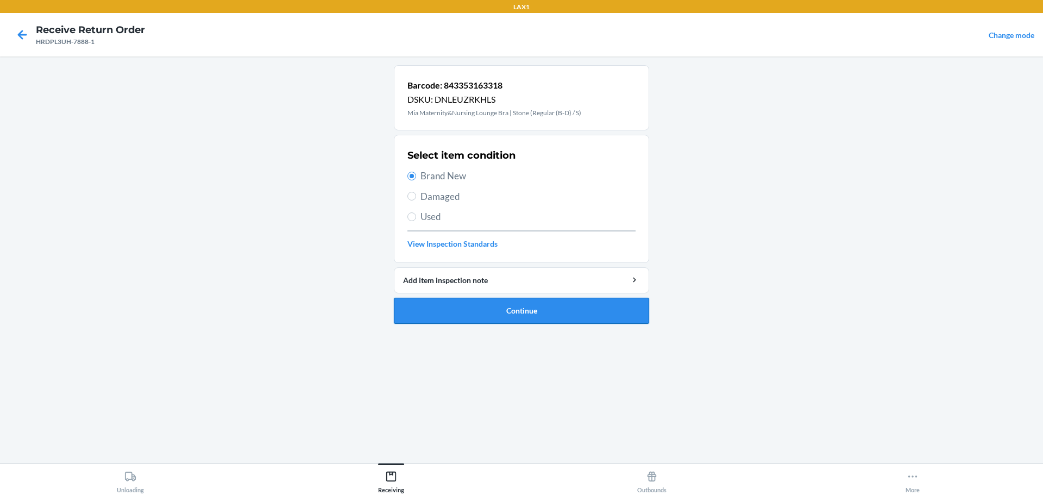
click at [521, 311] on button "Continue" at bounding box center [521, 311] width 255 height 26
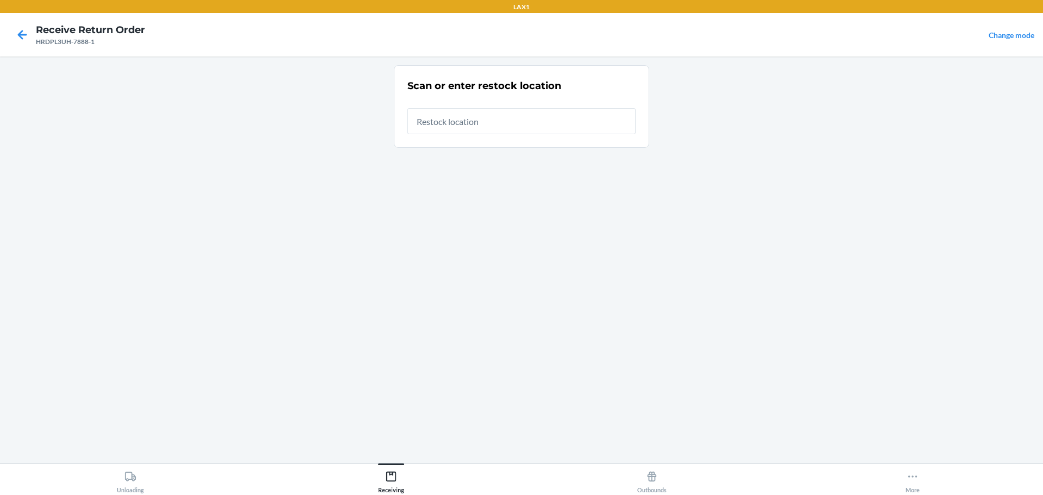
click at [510, 122] on input "text" at bounding box center [521, 121] width 228 height 26
type input "RTCART023"
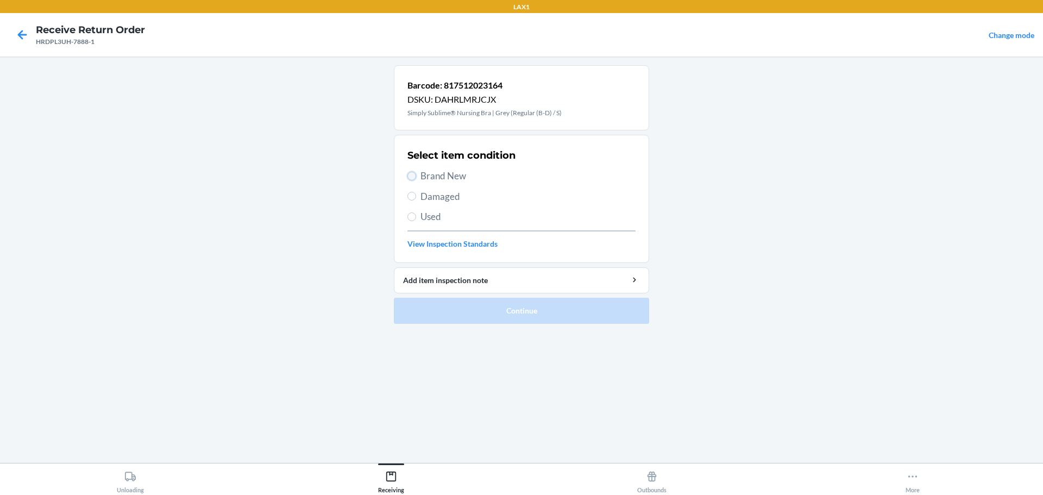
click at [413, 174] on input "Brand New" at bounding box center [411, 176] width 9 height 9
radio input "true"
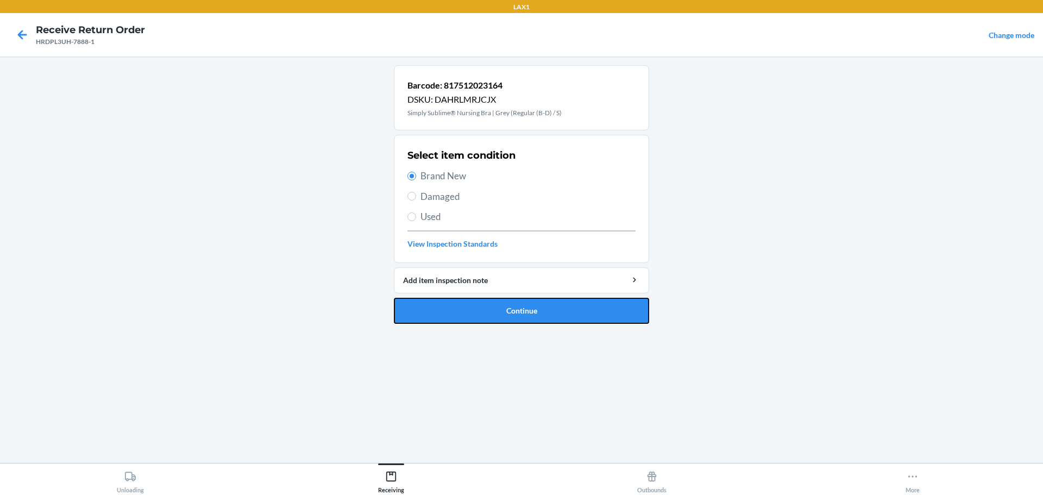
drag, startPoint x: 506, startPoint y: 305, endPoint x: 501, endPoint y: 279, distance: 25.9
click at [506, 304] on button "Continue" at bounding box center [521, 311] width 255 height 26
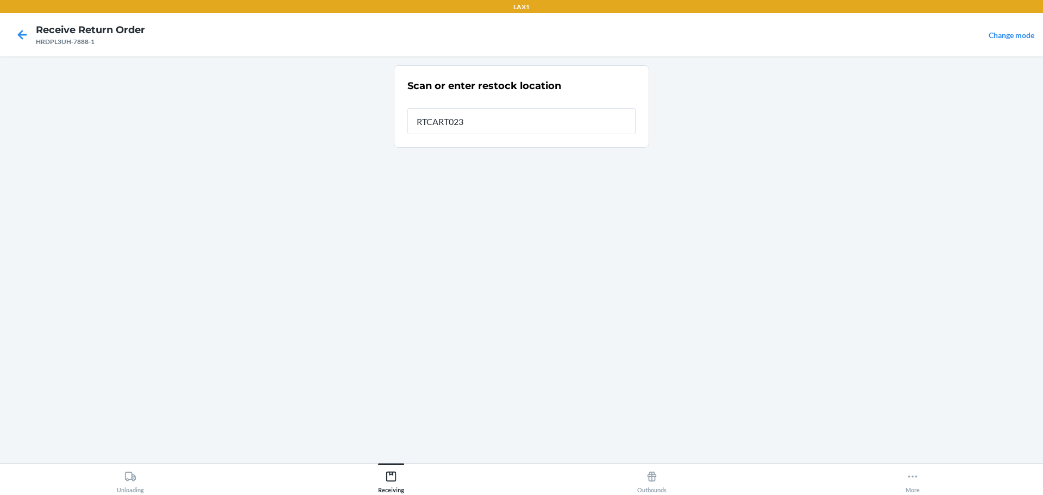
type input "RTCART023"
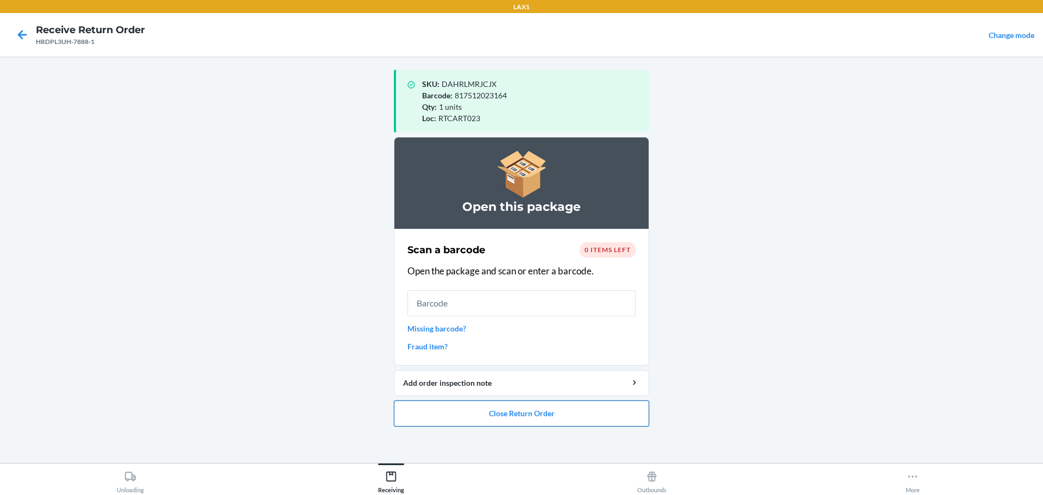
click at [520, 418] on button "Close Return Order" at bounding box center [521, 413] width 255 height 26
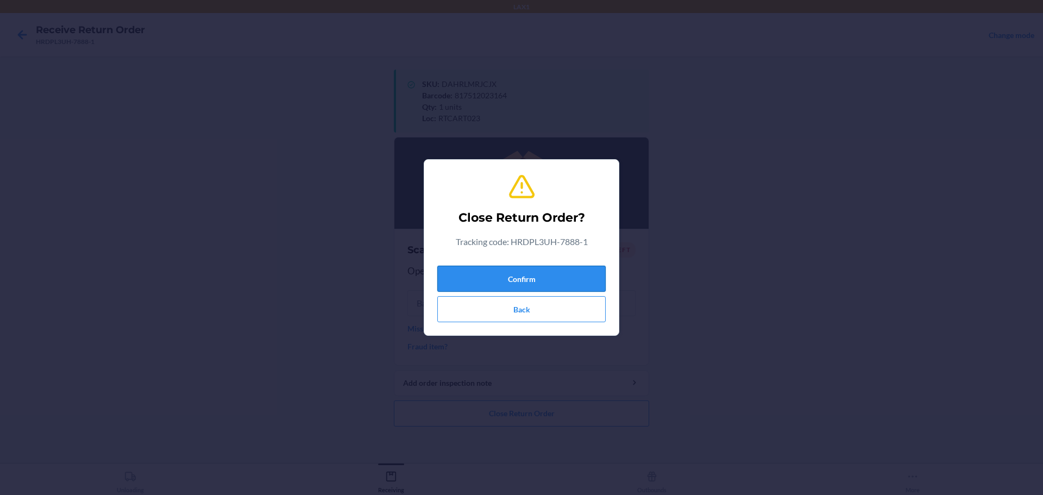
click at [534, 276] on button "Confirm" at bounding box center [521, 279] width 168 height 26
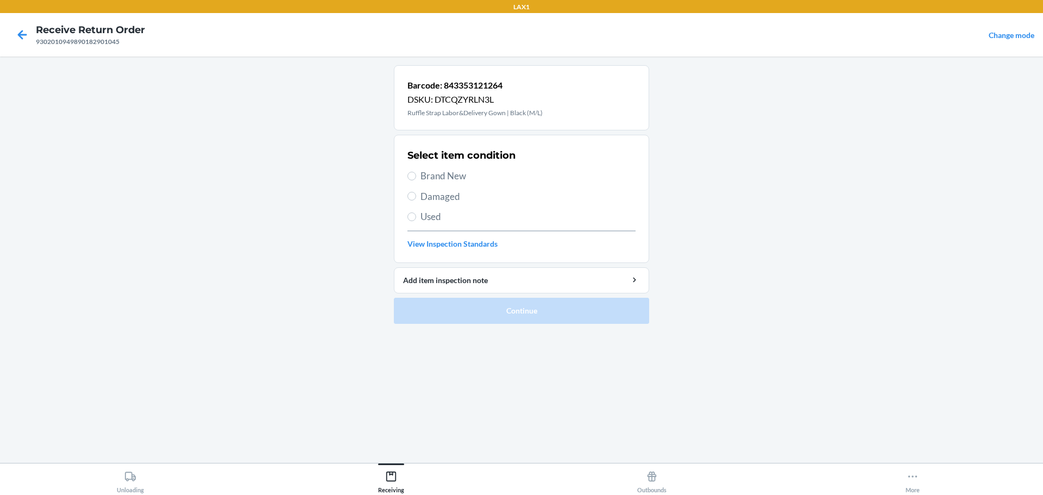
click at [449, 180] on span "Brand New" at bounding box center [527, 176] width 215 height 14
click at [416, 180] on input "Brand New" at bounding box center [411, 176] width 9 height 9
radio input "true"
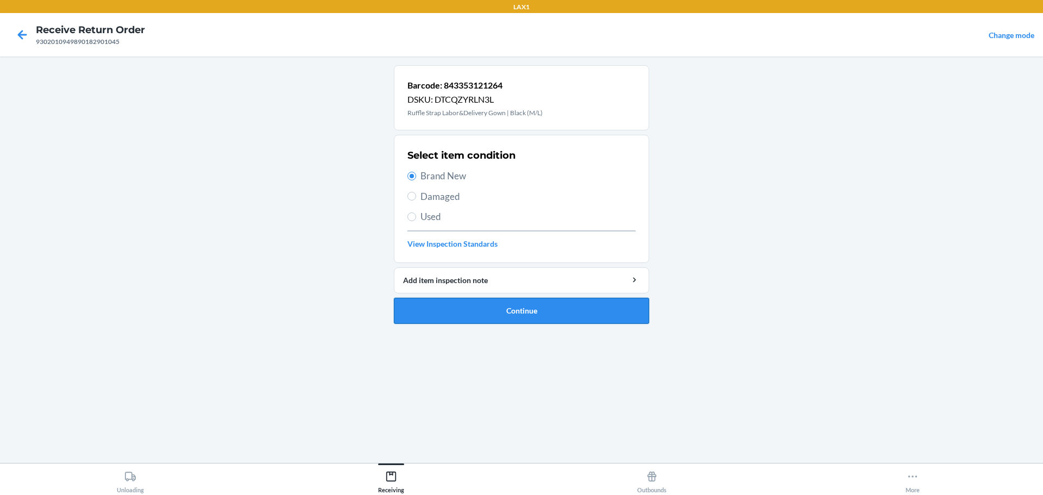
click at [493, 319] on button "Continue" at bounding box center [521, 311] width 255 height 26
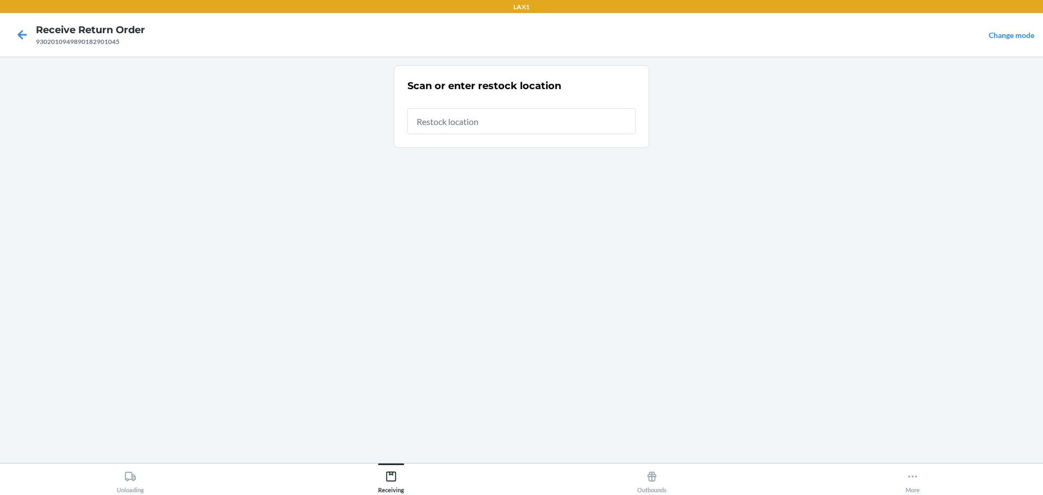
click at [458, 121] on input "text" at bounding box center [521, 121] width 228 height 26
type input "RTCART023"
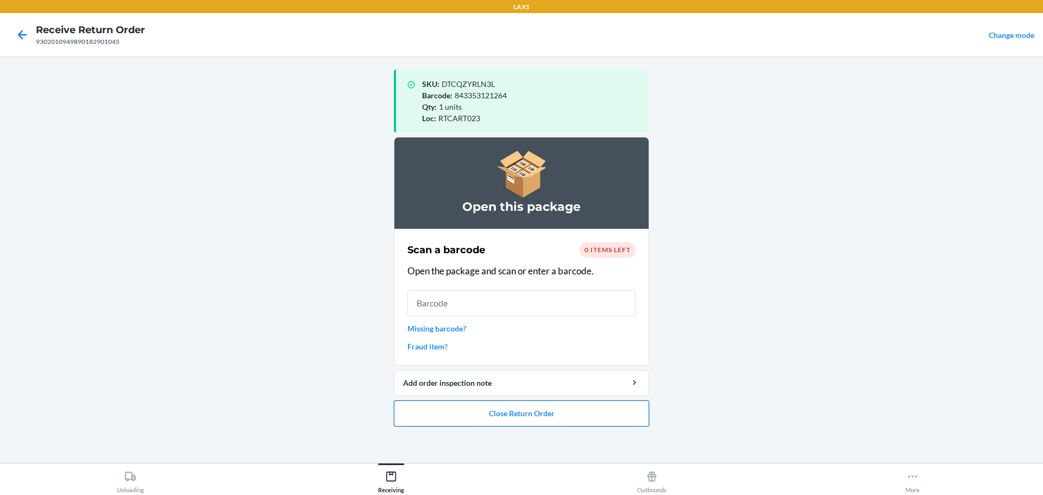
click at [596, 404] on button "Close Return Order" at bounding box center [521, 413] width 255 height 26
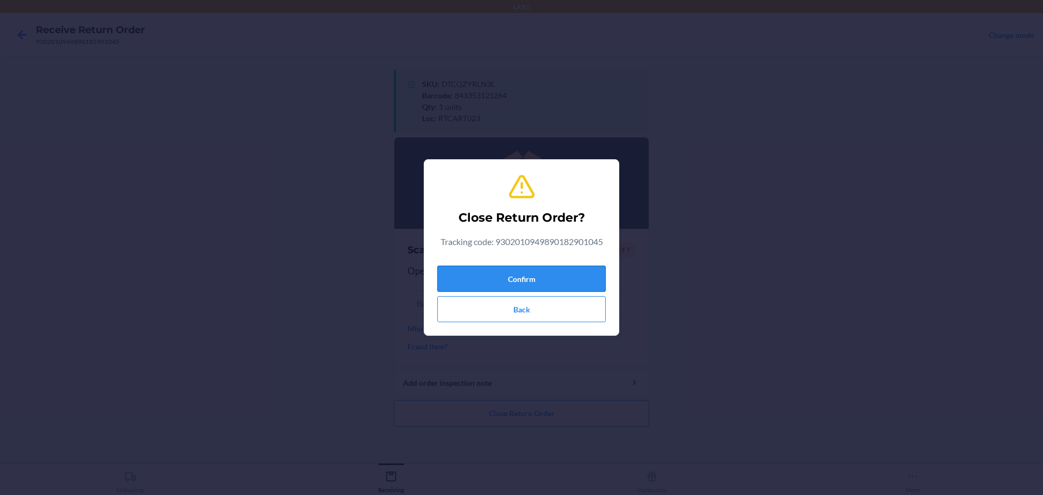
click at [521, 276] on button "Confirm" at bounding box center [521, 279] width 168 height 26
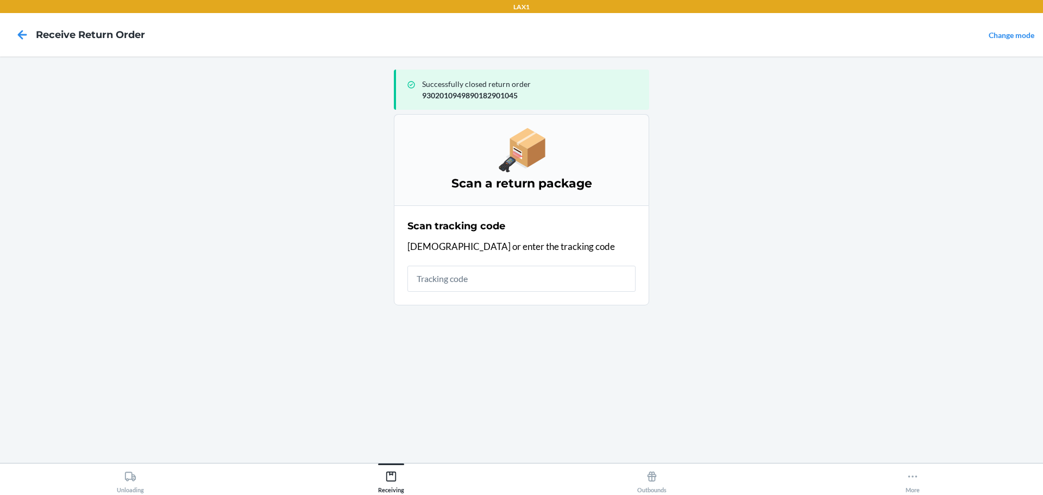
click at [514, 270] on input "text" at bounding box center [521, 279] width 228 height 26
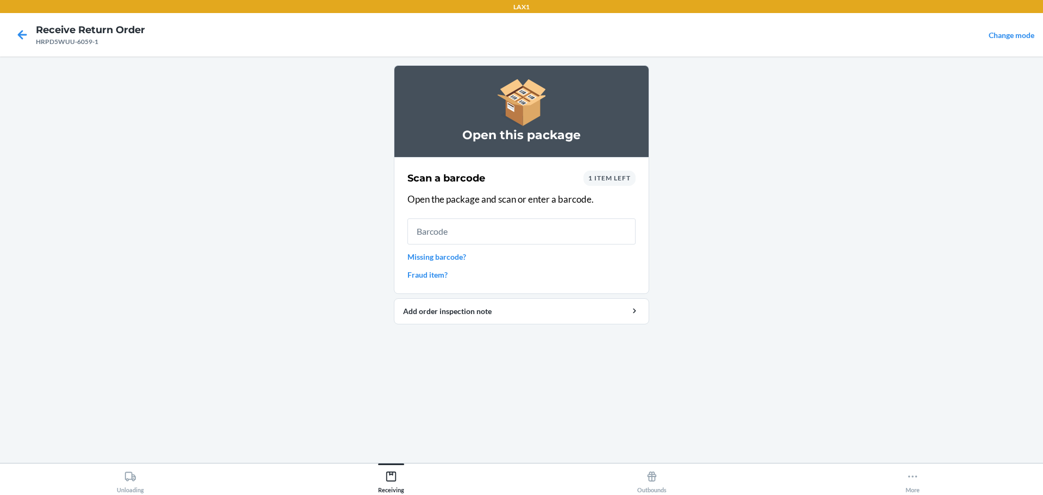
click at [587, 230] on input "text" at bounding box center [521, 231] width 228 height 26
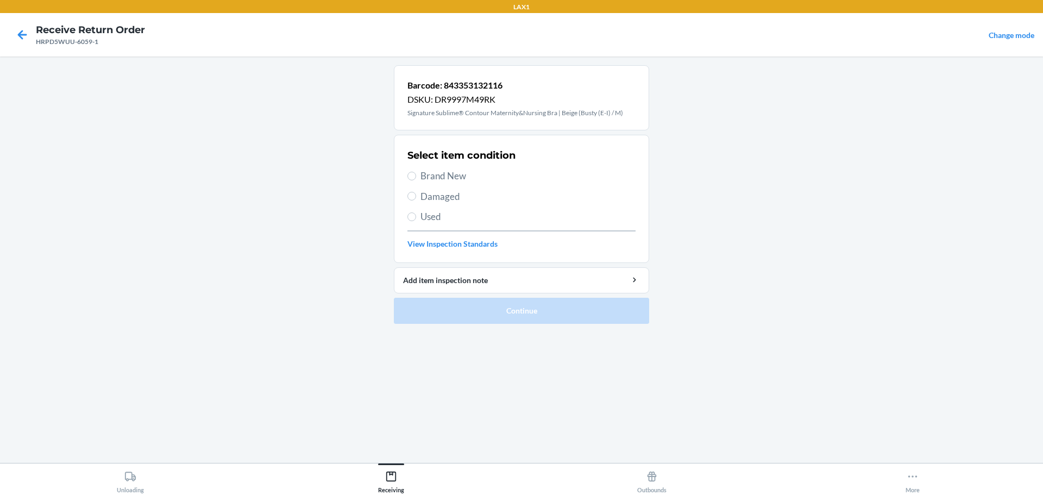
click at [442, 172] on span "Brand New" at bounding box center [527, 176] width 215 height 14
click at [416, 172] on input "Brand New" at bounding box center [411, 176] width 9 height 9
radio input "true"
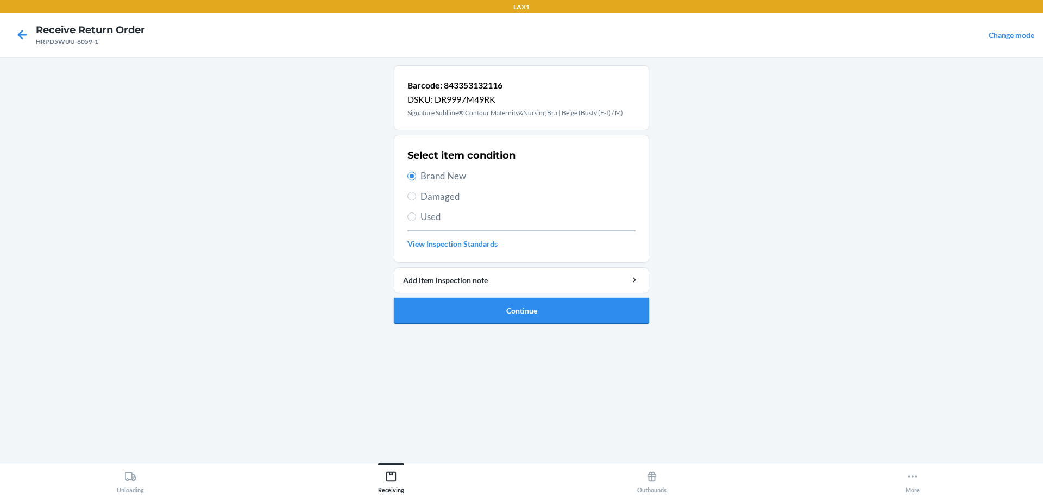
click at [512, 307] on button "Continue" at bounding box center [521, 311] width 255 height 26
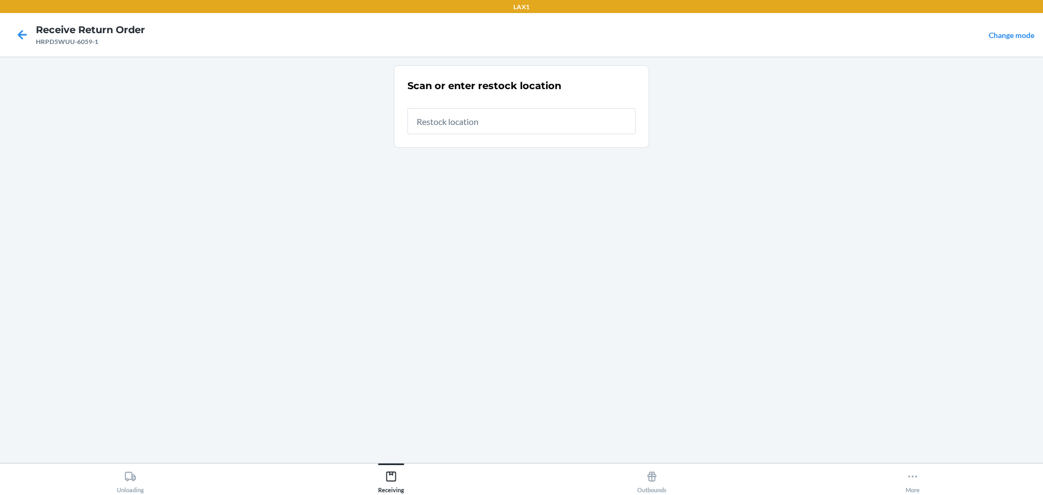
click at [504, 122] on input "text" at bounding box center [521, 121] width 228 height 26
type input "RTCART023"
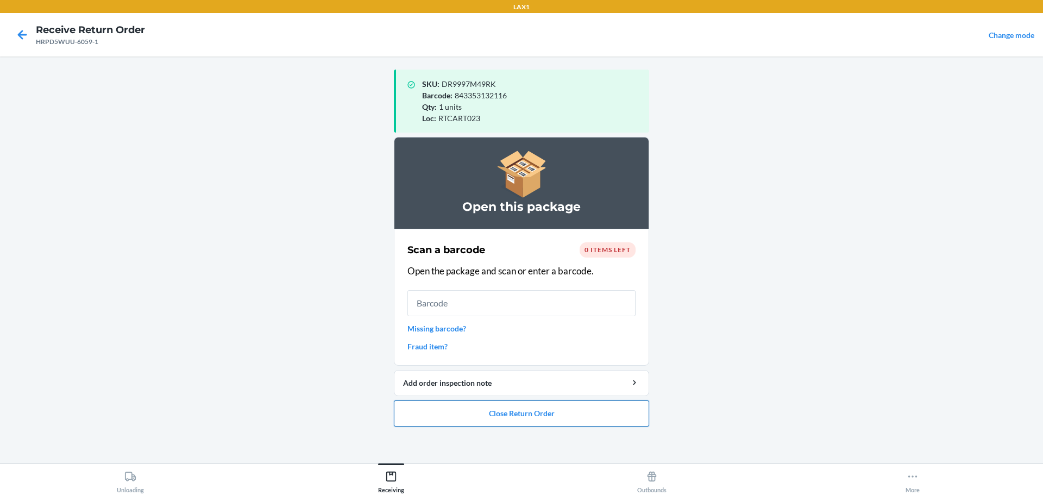
click at [461, 426] on button "Close Return Order" at bounding box center [521, 413] width 255 height 26
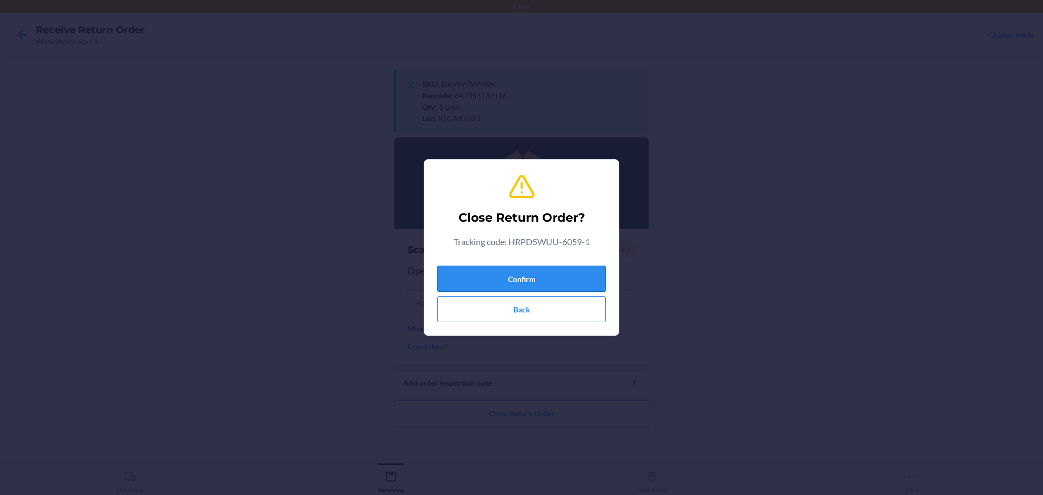
click at [488, 280] on button "Confirm" at bounding box center [521, 279] width 168 height 26
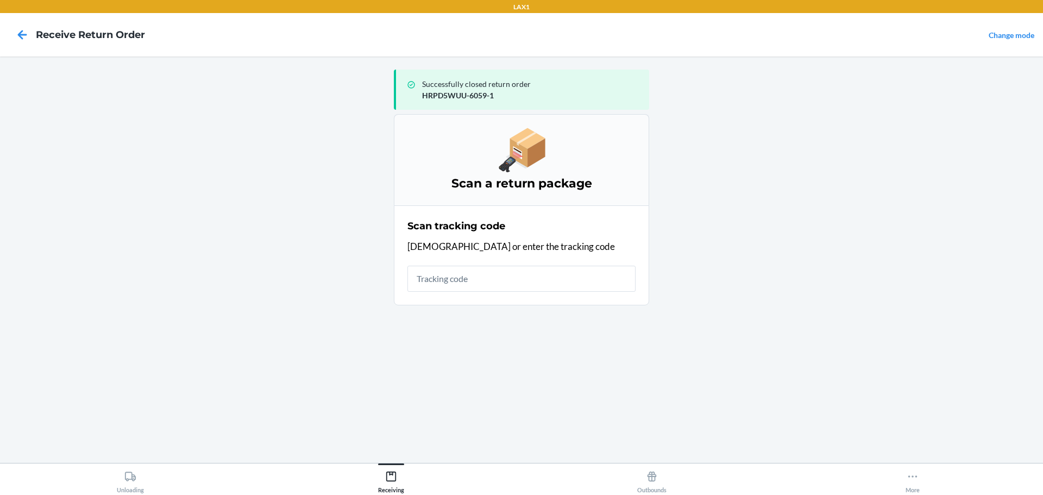
click at [484, 279] on input "text" at bounding box center [521, 279] width 228 height 26
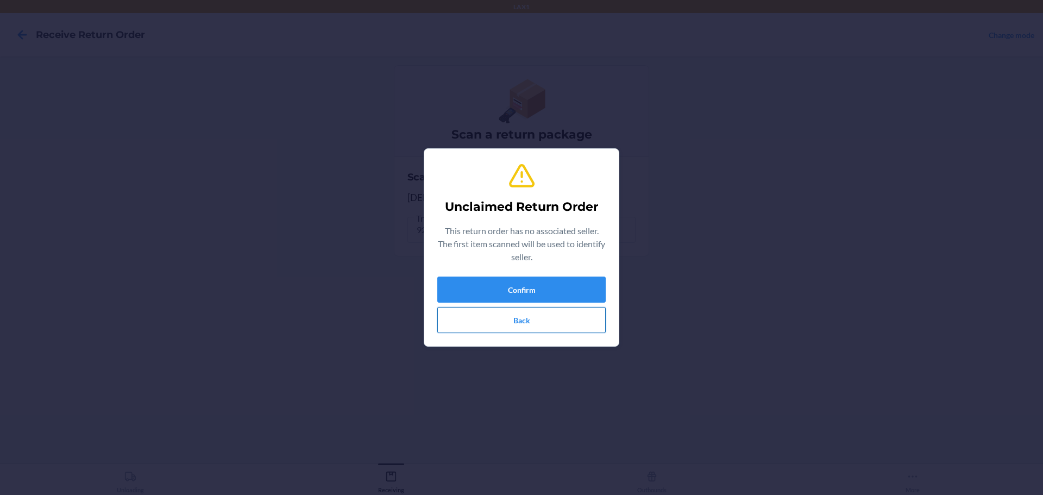
click at [509, 319] on button "Back" at bounding box center [521, 320] width 168 height 26
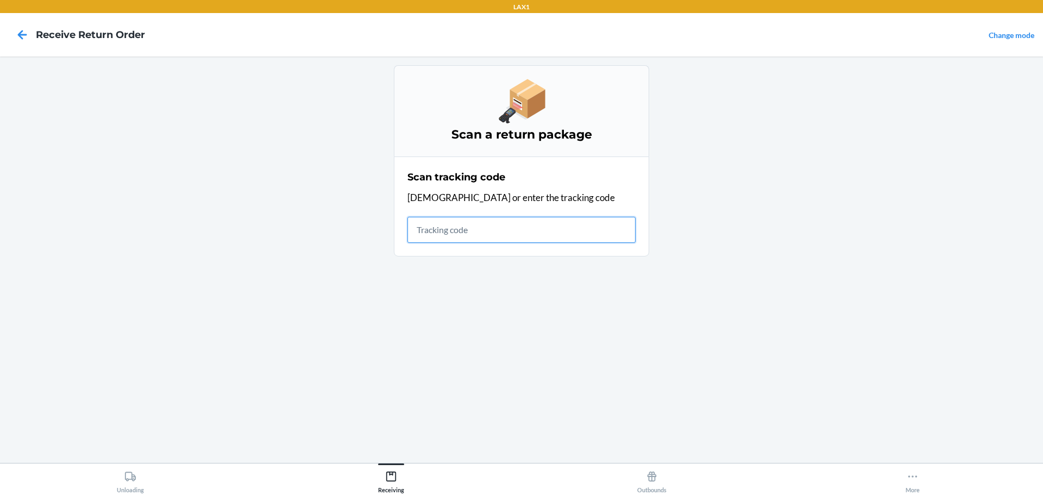
click at [490, 220] on input "text" at bounding box center [521, 230] width 228 height 26
type input "420924089200190160"
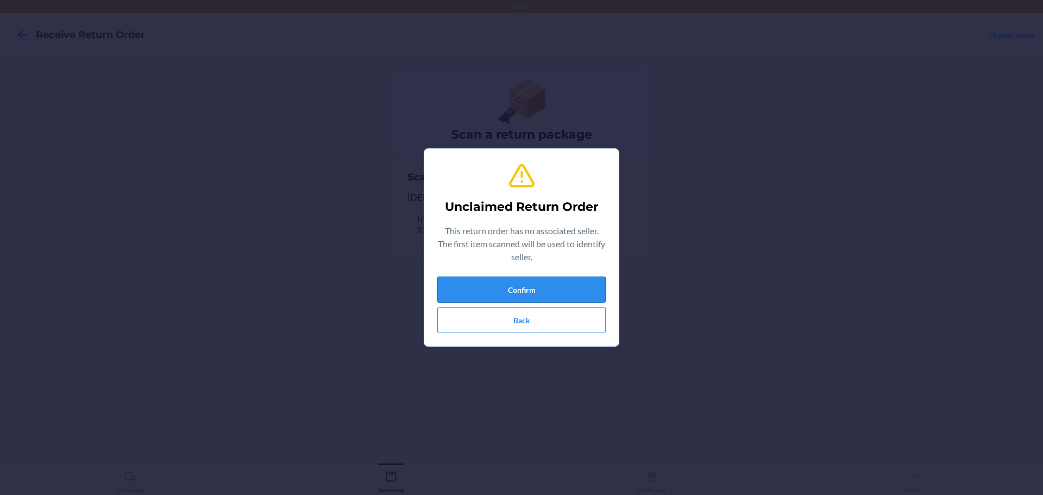
click at [528, 285] on button "Confirm" at bounding box center [521, 289] width 168 height 26
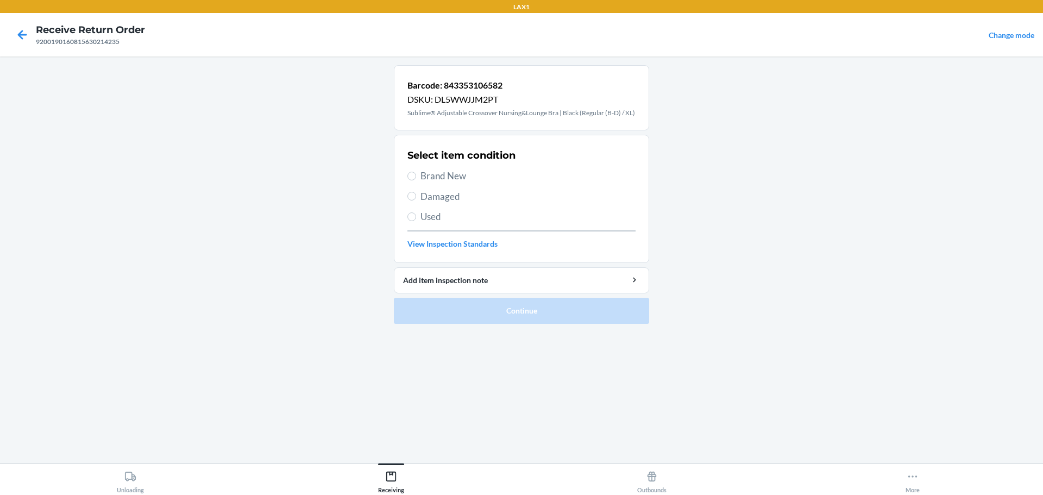
click at [451, 175] on span "Brand New" at bounding box center [527, 176] width 215 height 14
click at [416, 175] on input "Brand New" at bounding box center [411, 176] width 9 height 9
radio input "true"
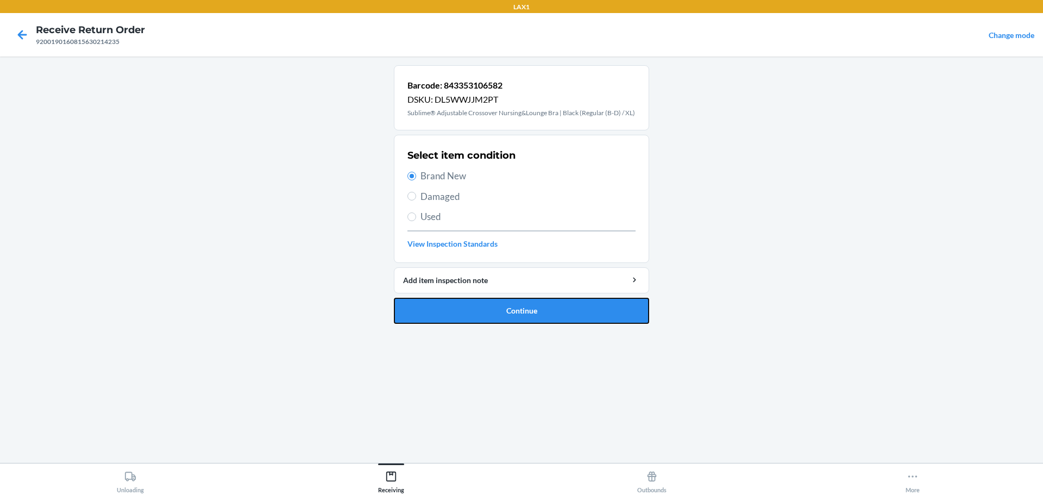
drag, startPoint x: 571, startPoint y: 318, endPoint x: 555, endPoint y: 278, distance: 43.7
click at [571, 318] on button "Continue" at bounding box center [521, 311] width 255 height 26
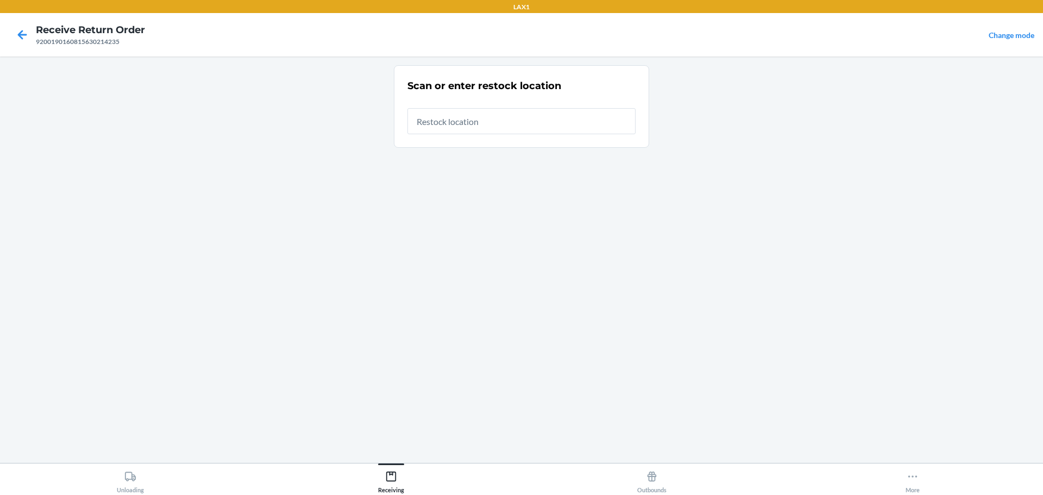
click at [531, 127] on input "text" at bounding box center [521, 121] width 228 height 26
type input "RTCART023"
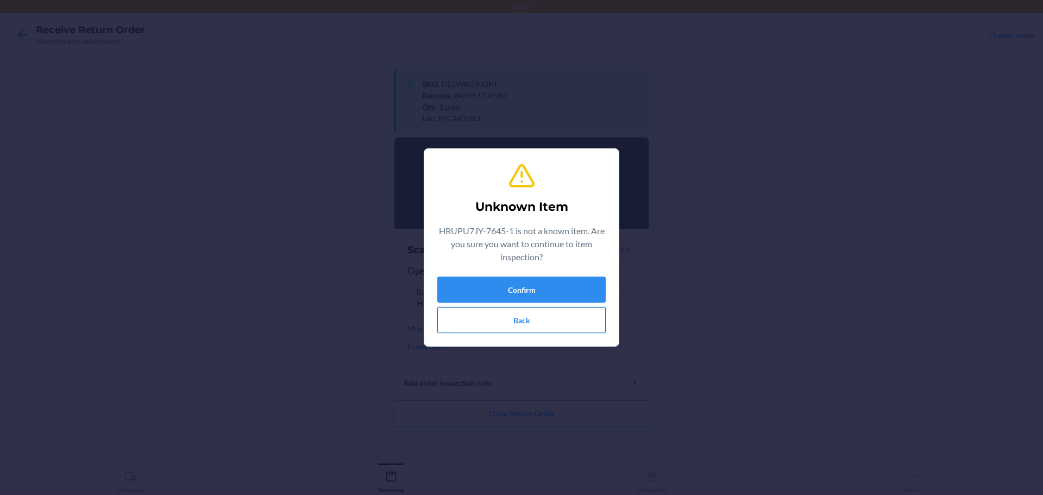
click at [507, 328] on button "Back" at bounding box center [521, 320] width 168 height 26
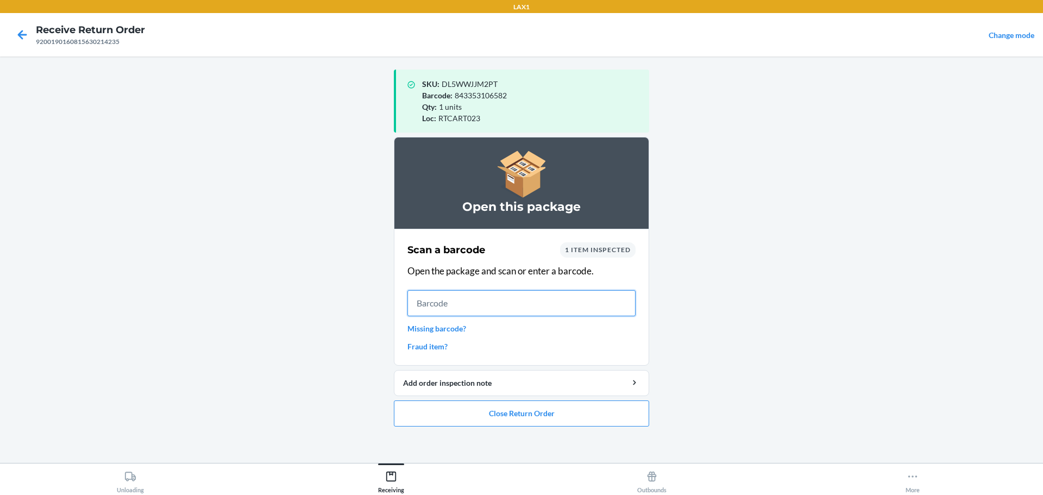
click at [507, 295] on input "text" at bounding box center [521, 303] width 228 height 26
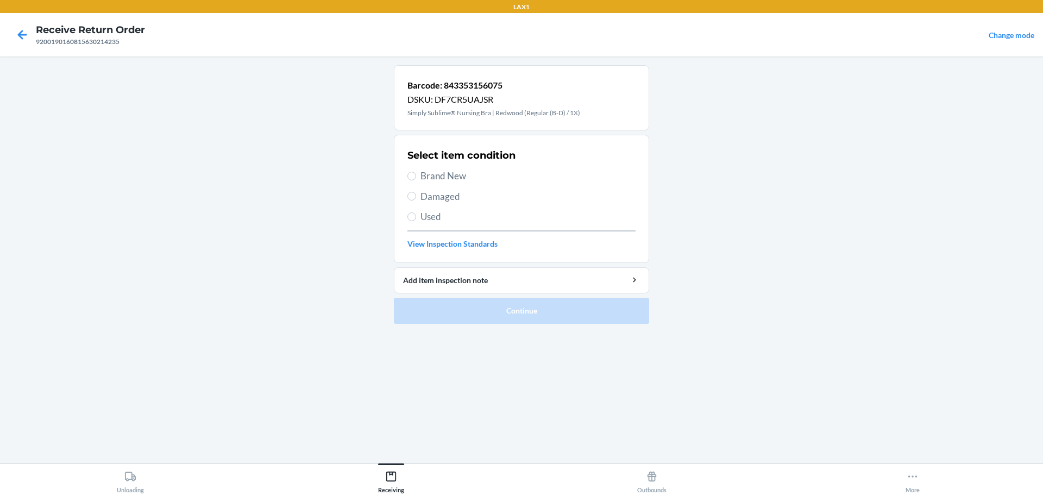
click at [456, 173] on span "Brand New" at bounding box center [527, 176] width 215 height 14
click at [416, 173] on input "Brand New" at bounding box center [411, 176] width 9 height 9
radio input "true"
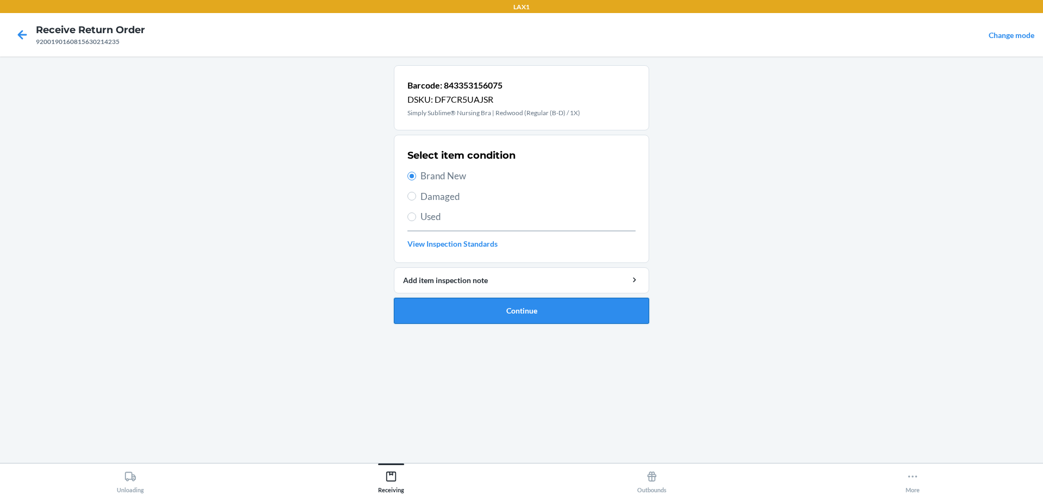
click at [484, 310] on button "Continue" at bounding box center [521, 311] width 255 height 26
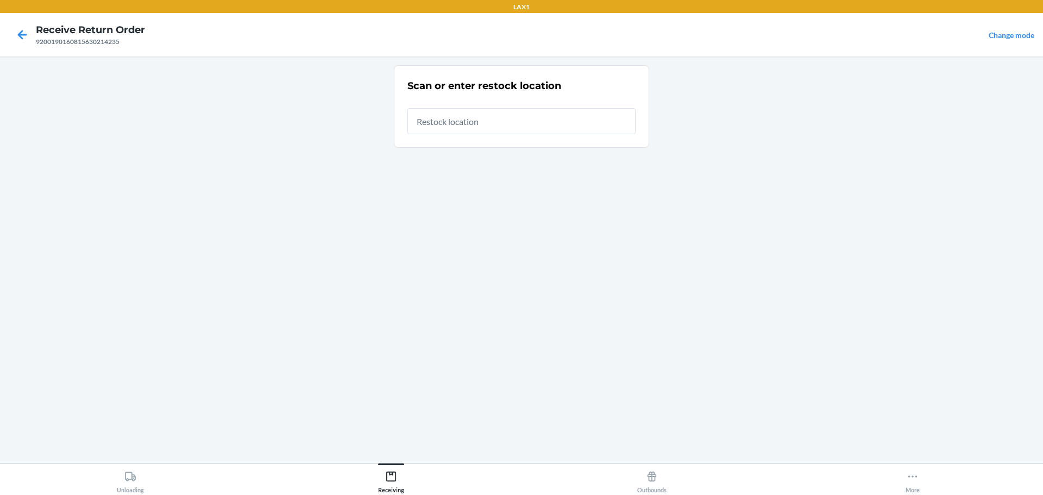
click at [482, 123] on input "text" at bounding box center [521, 121] width 228 height 26
type input "RTCART023"
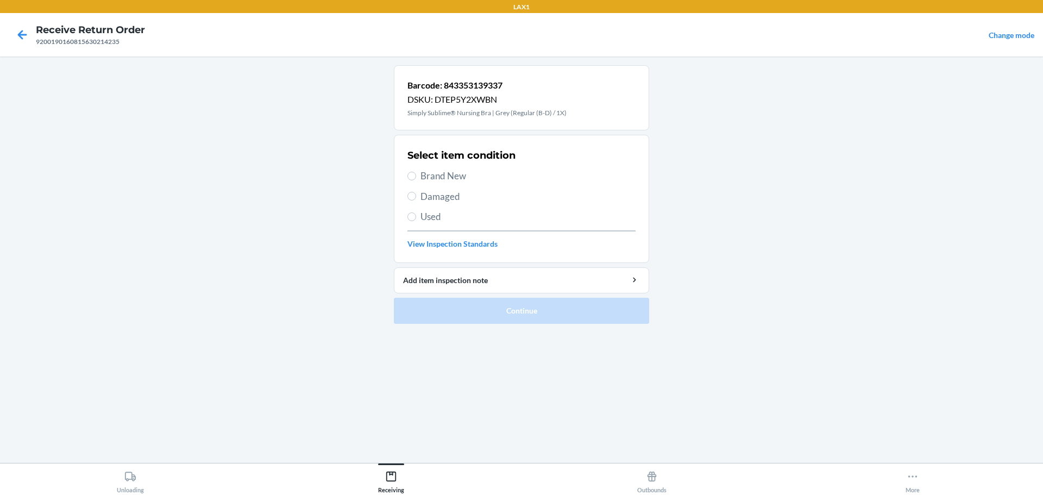
click at [437, 172] on span "Brand New" at bounding box center [527, 176] width 215 height 14
click at [416, 172] on input "Brand New" at bounding box center [411, 176] width 9 height 9
radio input "true"
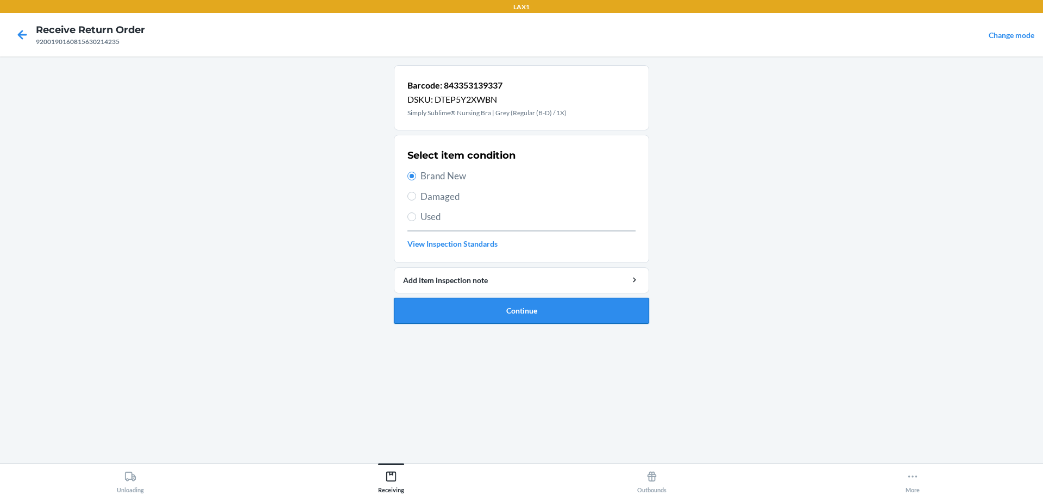
click at [527, 322] on button "Continue" at bounding box center [521, 311] width 255 height 26
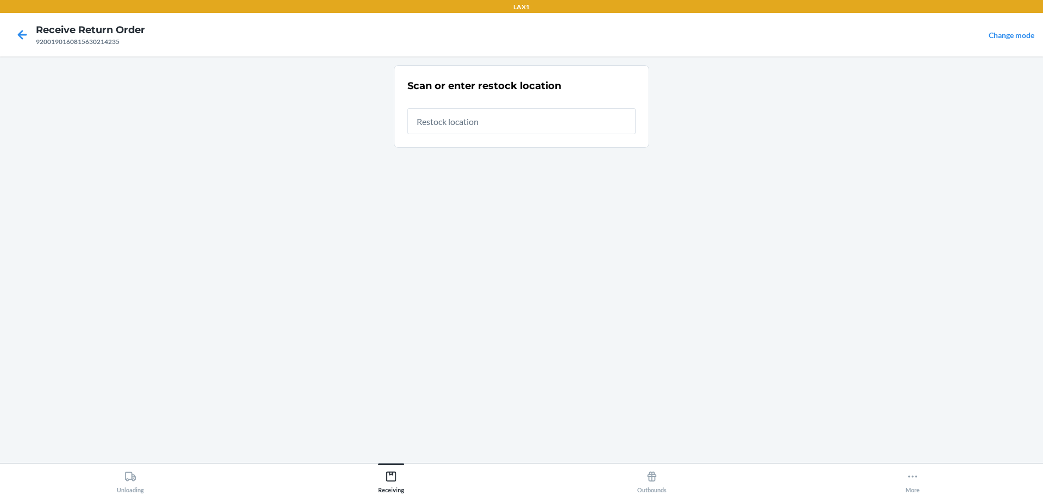
click at [520, 121] on input "text" at bounding box center [521, 121] width 228 height 26
type input "RTCART023"
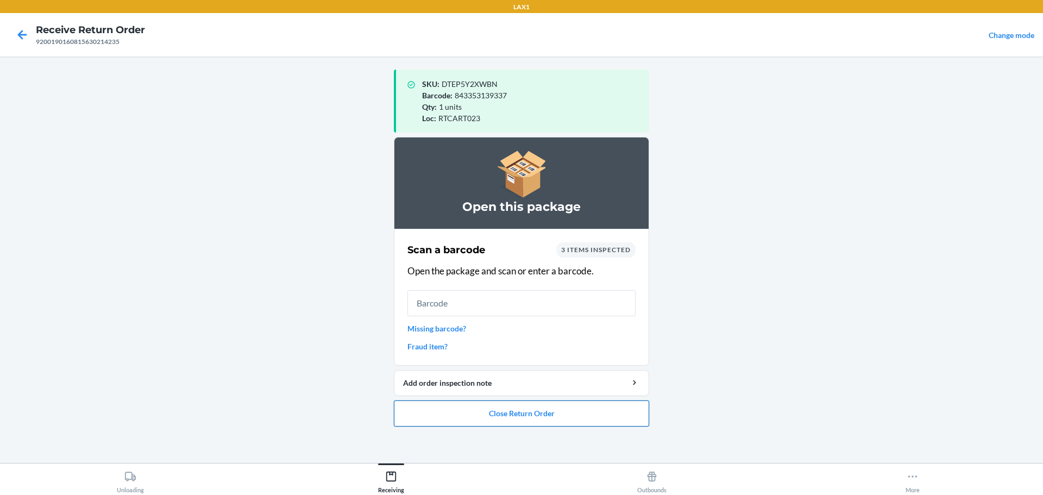
click at [545, 416] on button "Close Return Order" at bounding box center [521, 413] width 255 height 26
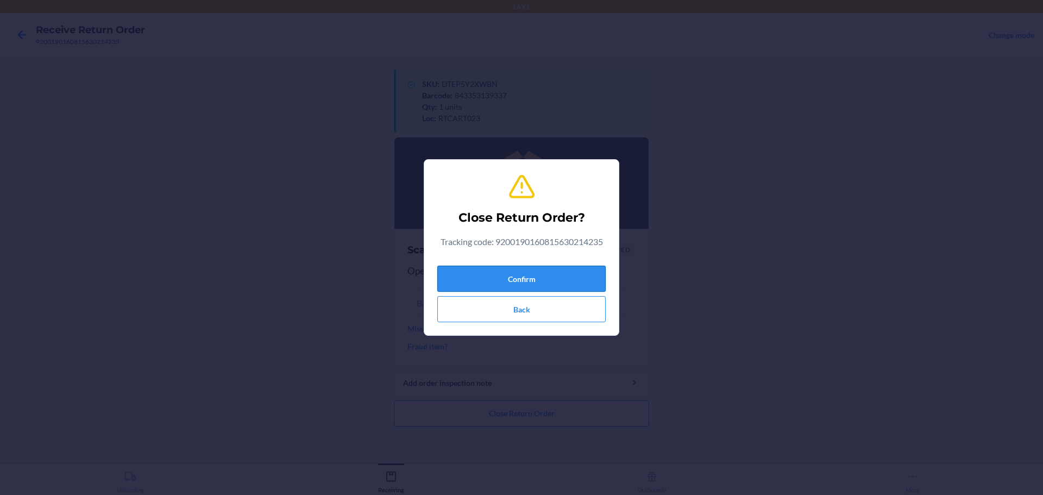
click at [553, 274] on button "Confirm" at bounding box center [521, 279] width 168 height 26
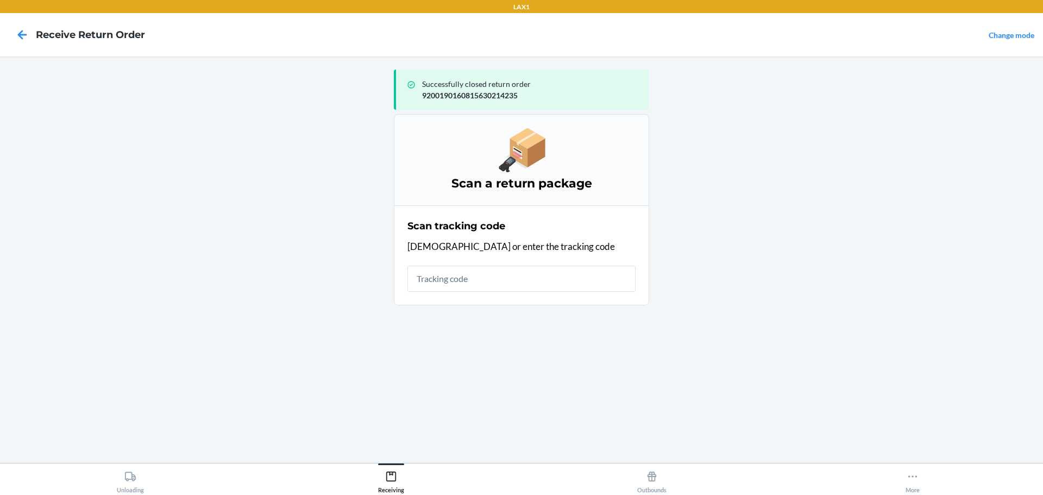
click at [541, 285] on input "text" at bounding box center [521, 279] width 228 height 26
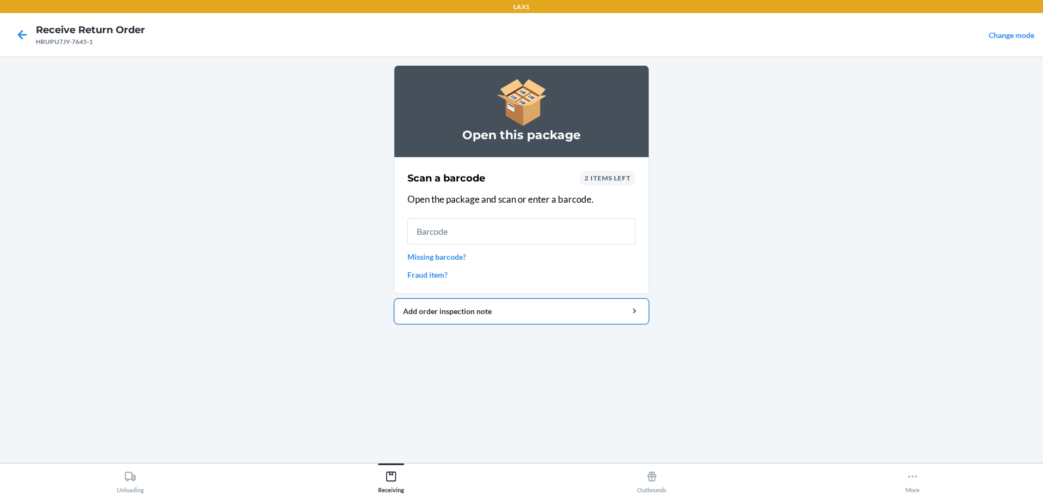
click at [494, 319] on button "Add order inspection note" at bounding box center [521, 311] width 255 height 26
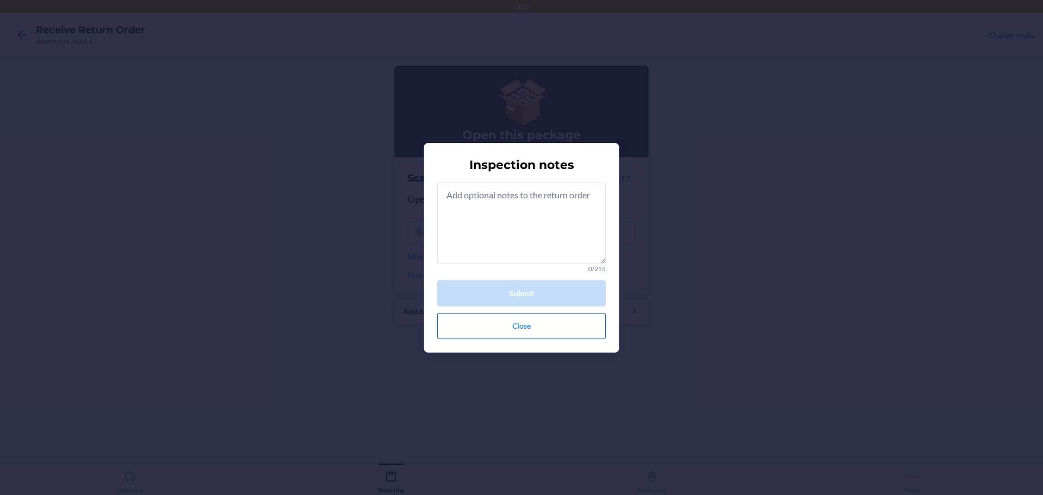
click at [527, 319] on button "Close" at bounding box center [521, 326] width 168 height 26
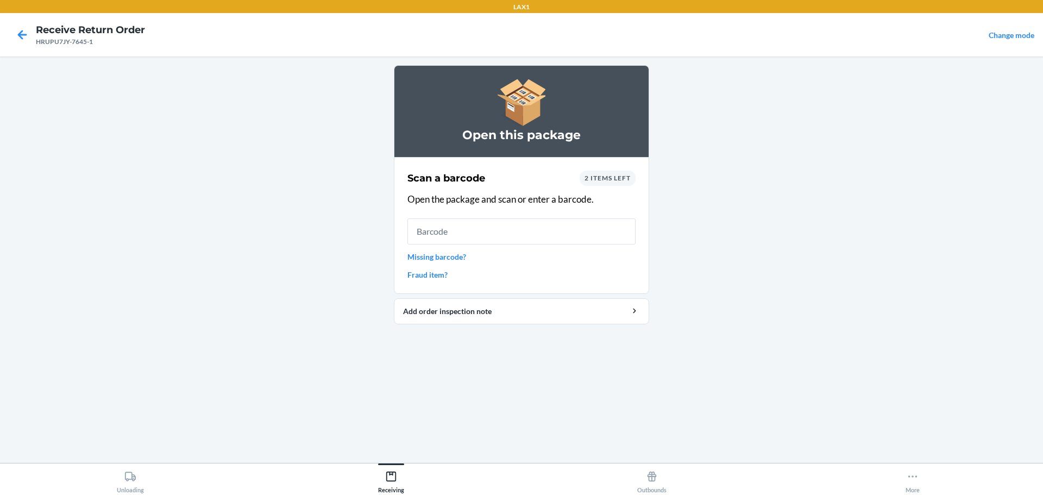
click at [329, 215] on main "Open this package Scan a barcode 2 items left Open the package and scan or ente…" at bounding box center [521, 259] width 1043 height 406
click at [27, 36] on icon at bounding box center [22, 35] width 18 height 18
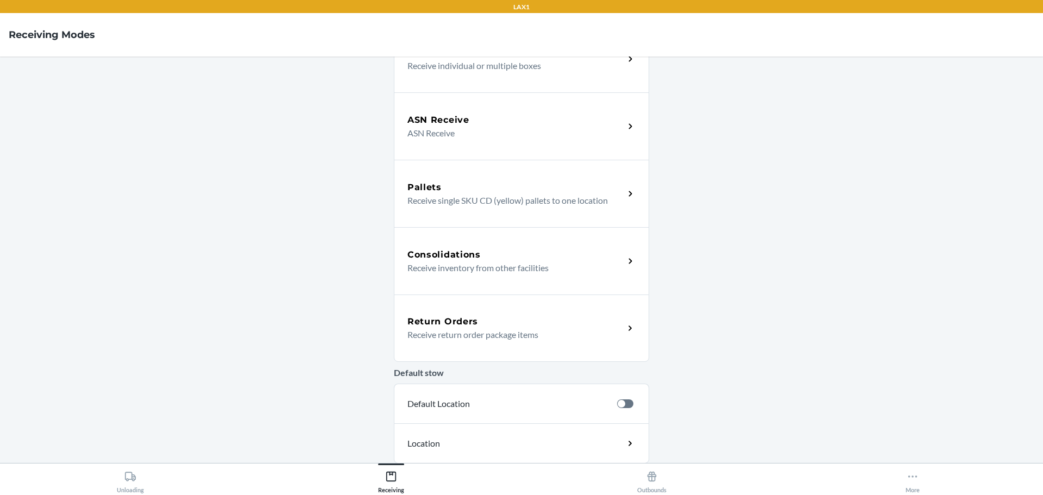
scroll to position [195, 0]
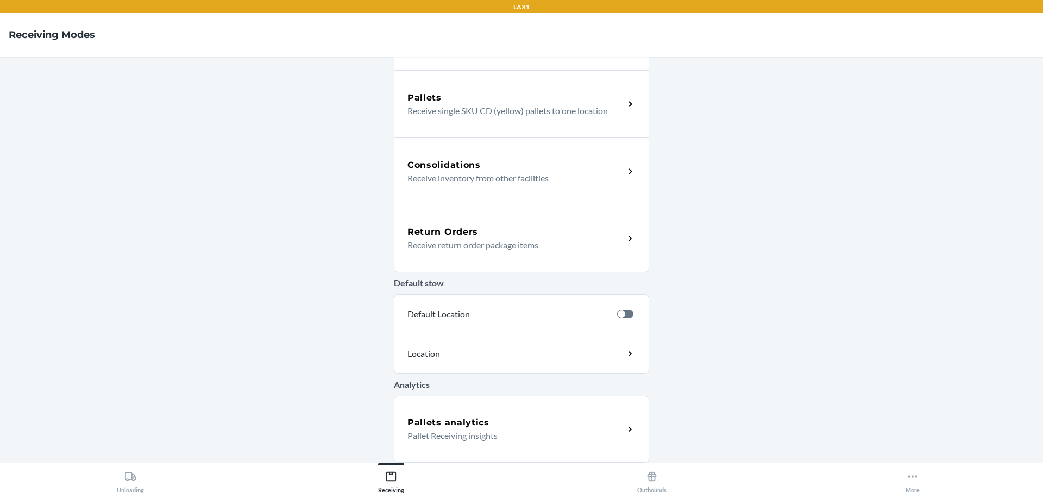
click at [459, 221] on div "Return Orders Receive return order package items" at bounding box center [521, 238] width 255 height 67
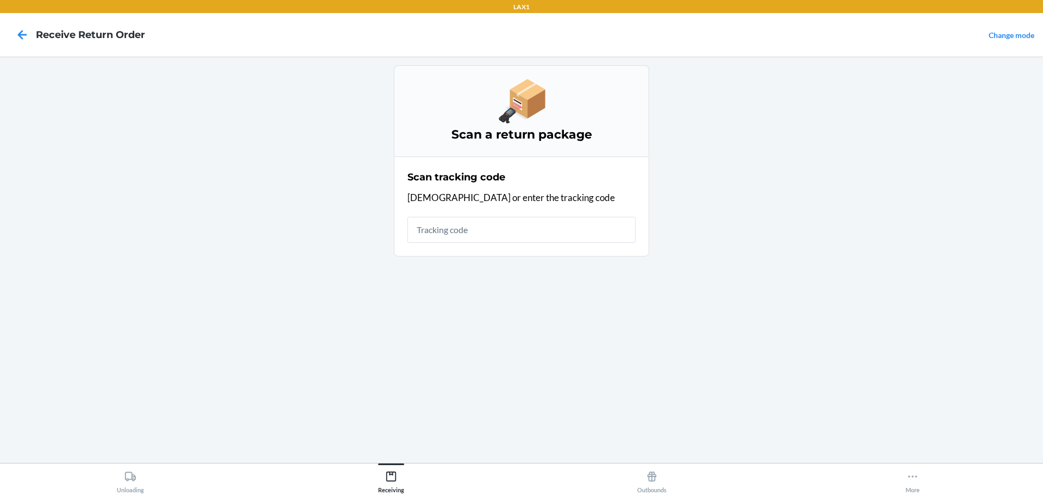
click at [472, 229] on input "text" at bounding box center [521, 230] width 228 height 26
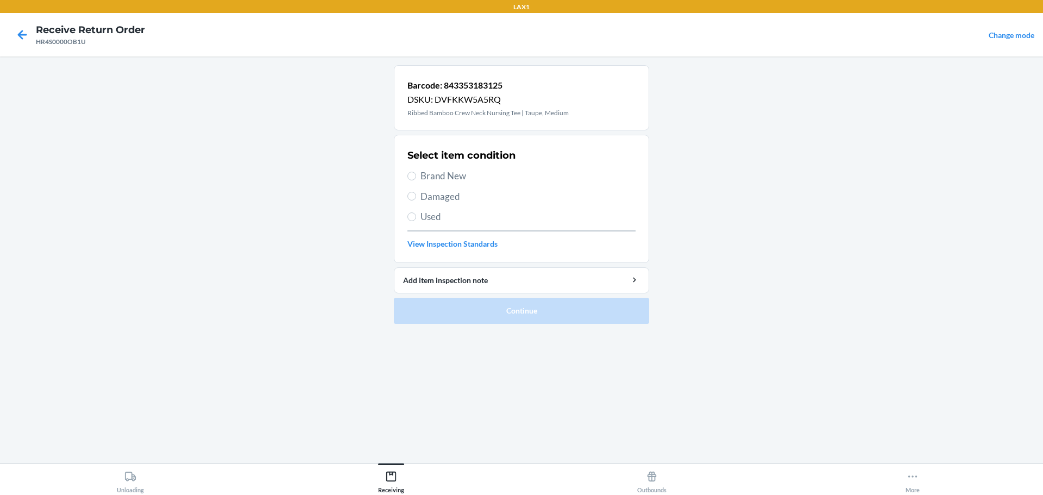
click at [457, 182] on span "Brand New" at bounding box center [527, 176] width 215 height 14
click at [416, 180] on input "Brand New" at bounding box center [411, 176] width 9 height 9
radio input "true"
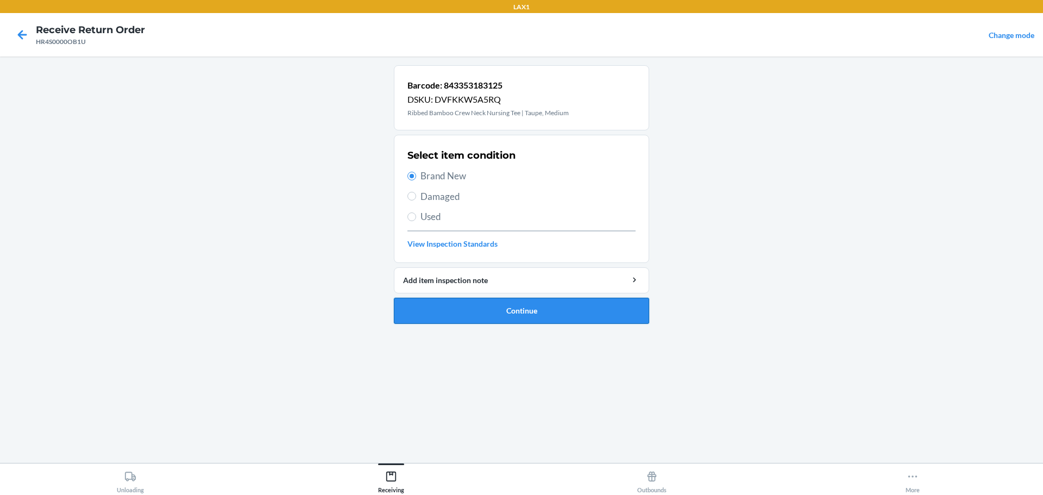
click at [507, 299] on button "Continue" at bounding box center [521, 311] width 255 height 26
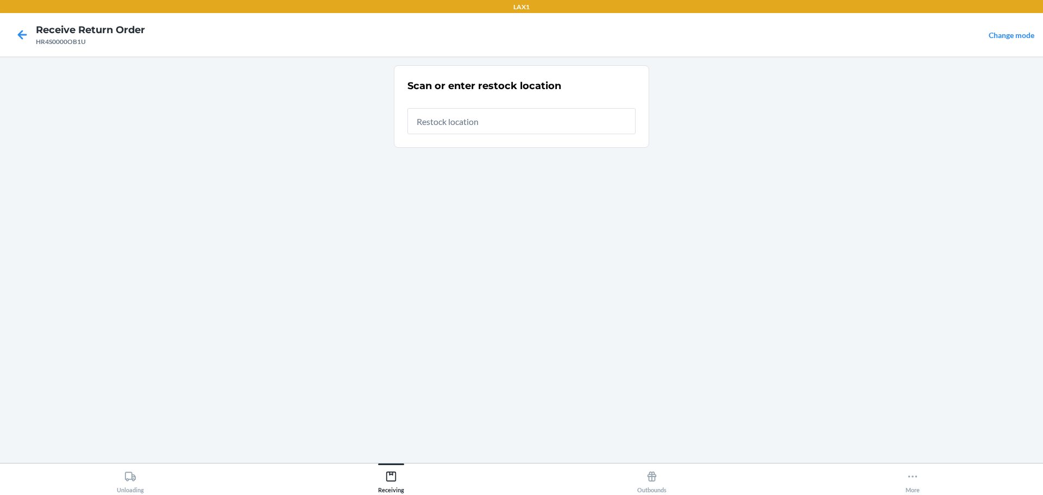
click at [482, 104] on div at bounding box center [521, 116] width 228 height 35
click at [486, 117] on input "text" at bounding box center [521, 121] width 228 height 26
type input "RTCART023"
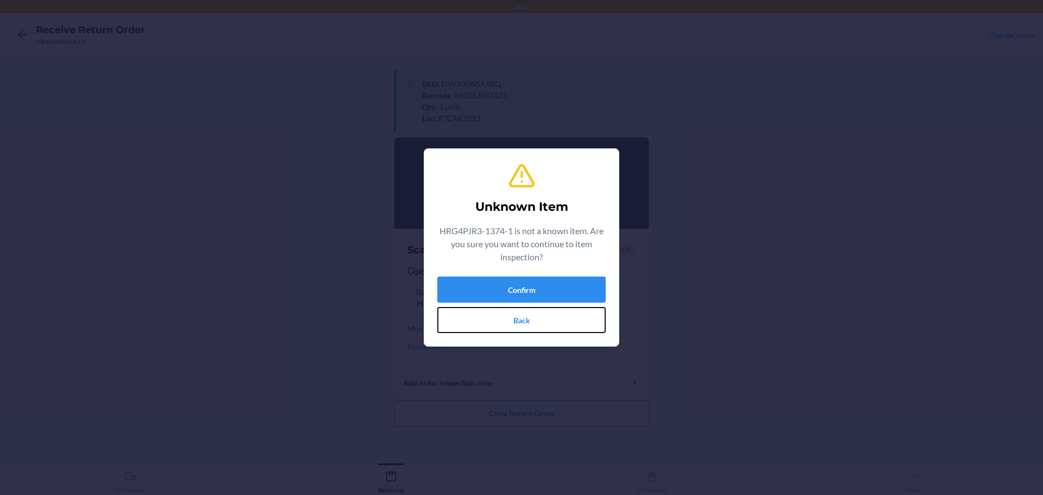
drag, startPoint x: 531, startPoint y: 312, endPoint x: 526, endPoint y: 331, distance: 19.5
click at [530, 313] on button "Back" at bounding box center [521, 320] width 168 height 26
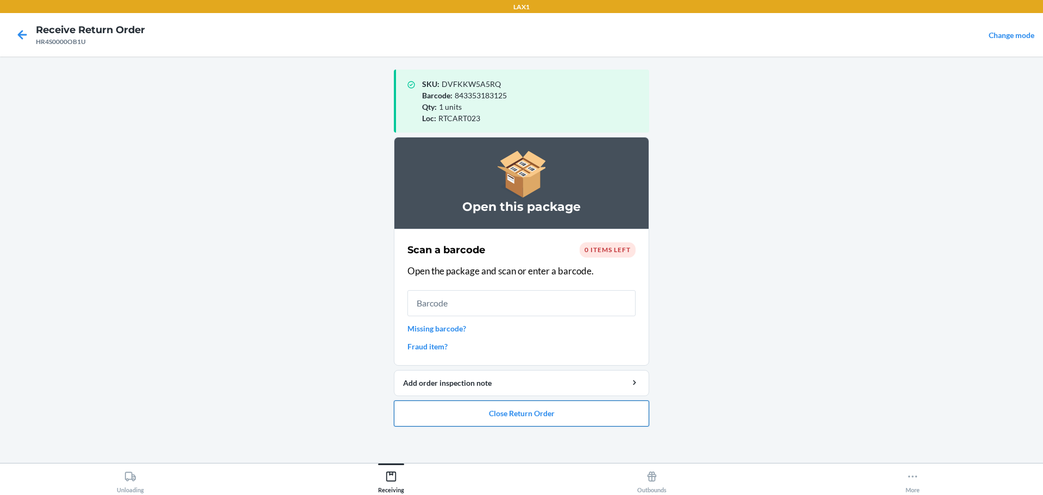
click at [539, 426] on ol "Open this package Scan a barcode 0 items left Open the package and scan or ente…" at bounding box center [521, 286] width 255 height 298
click at [537, 412] on button "Close Return Order" at bounding box center [521, 413] width 255 height 26
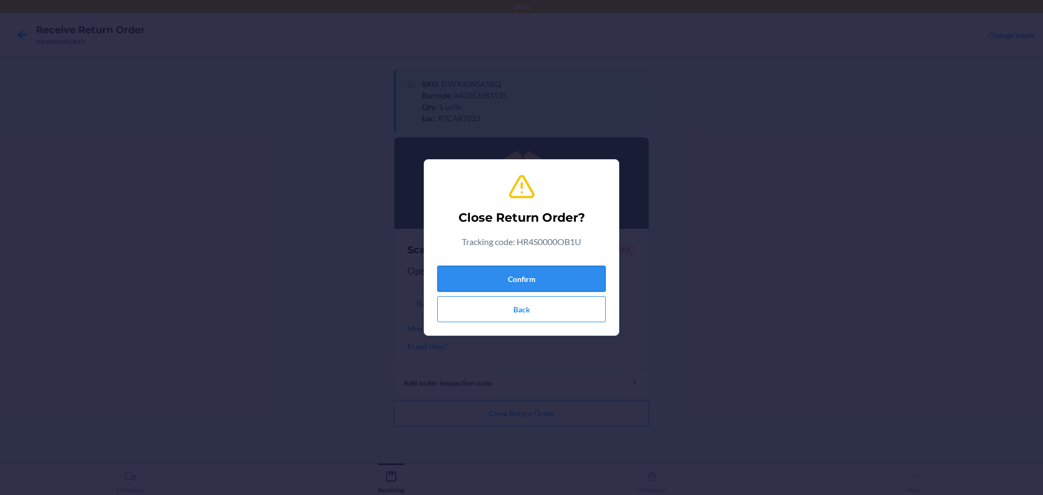
click at [520, 287] on button "Confirm" at bounding box center [521, 279] width 168 height 26
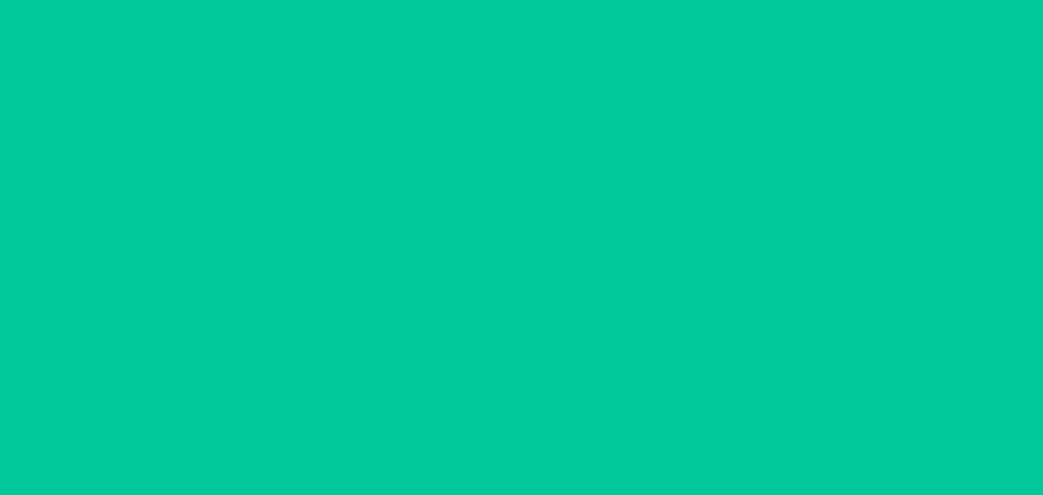
click at [507, 279] on input "text" at bounding box center [521, 279] width 228 height 26
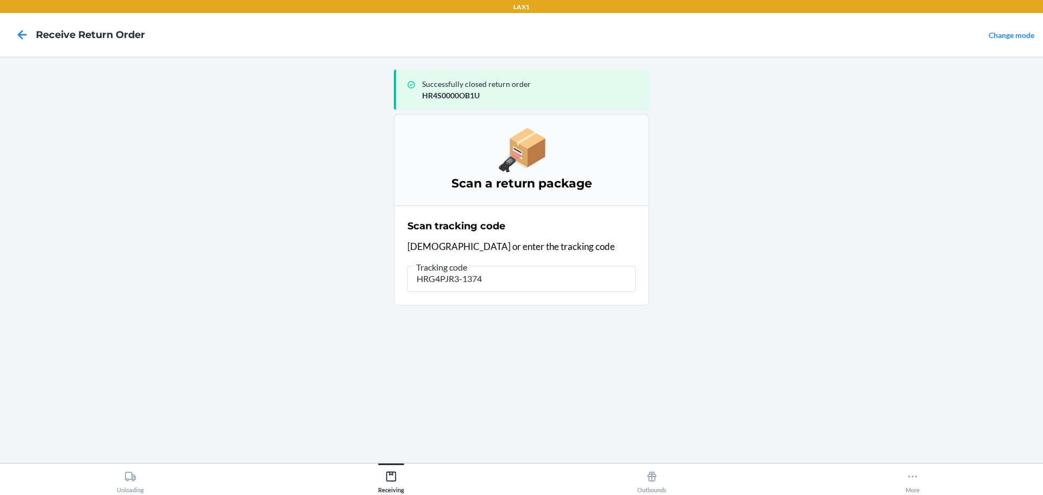
type input "HRG4PJR3-1374-"
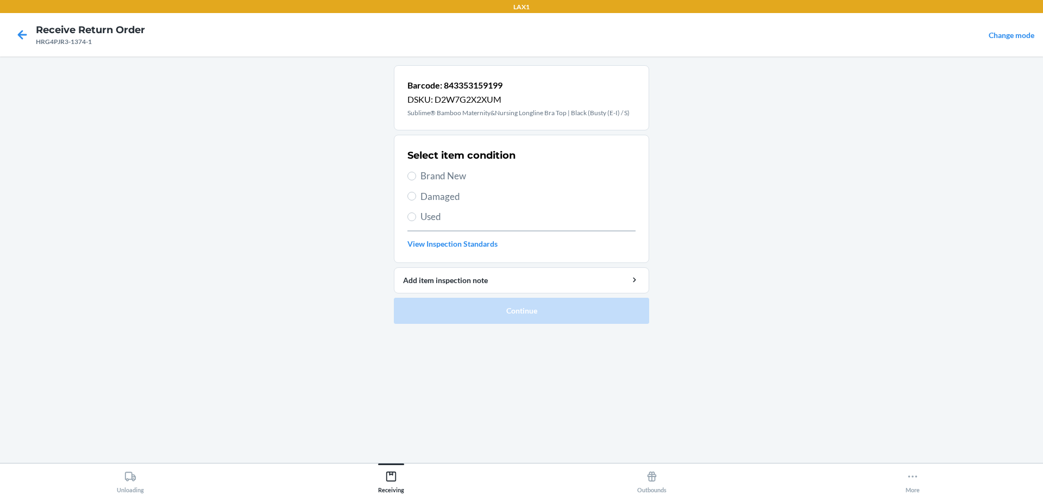
click at [457, 196] on span "Damaged" at bounding box center [527, 197] width 215 height 14
click at [416, 196] on input "Damaged" at bounding box center [411, 196] width 9 height 9
radio input "true"
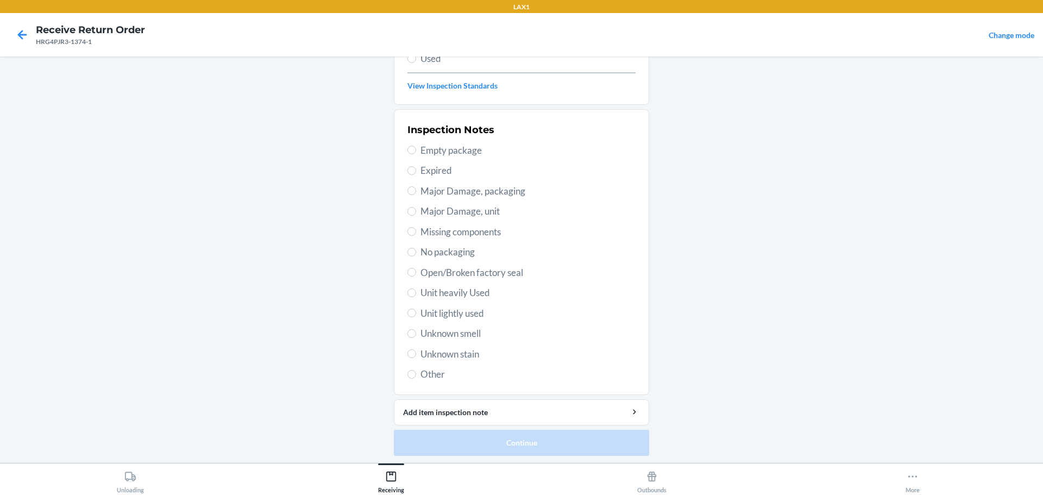
scroll to position [160, 0]
click at [468, 355] on span "Unknown stain" at bounding box center [527, 352] width 215 height 14
click at [416, 355] on input "Unknown stain" at bounding box center [411, 352] width 9 height 9
radio input "true"
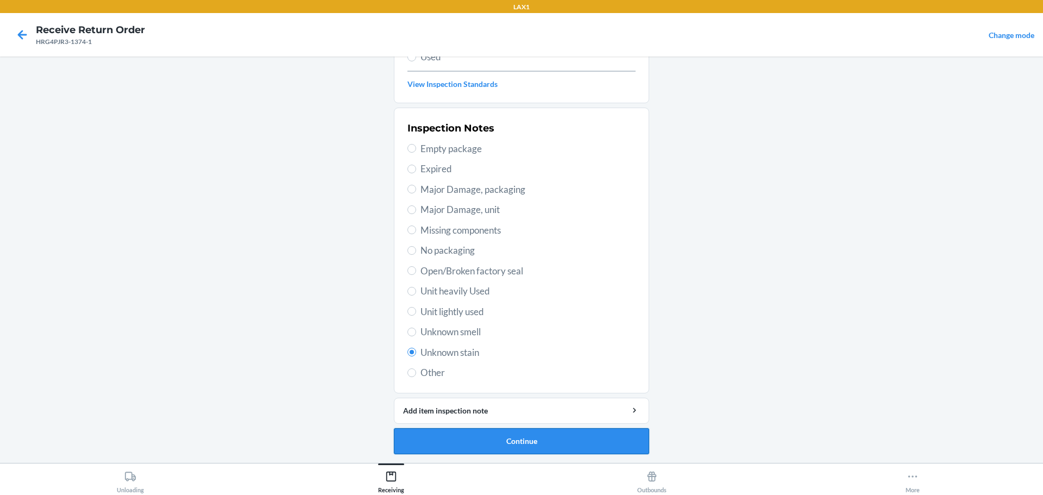
click at [506, 436] on button "Continue" at bounding box center [521, 441] width 255 height 26
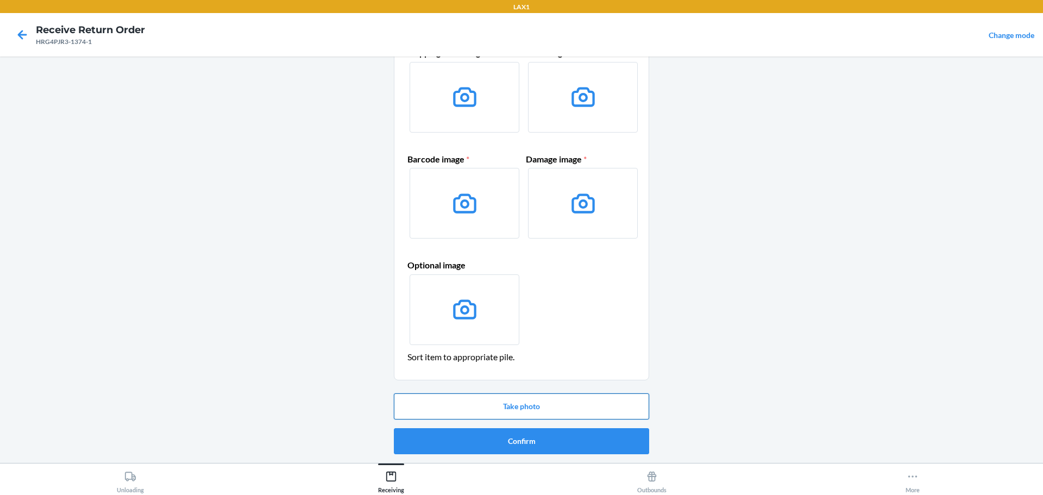
click at [562, 411] on button "Take photo" at bounding box center [521, 406] width 255 height 26
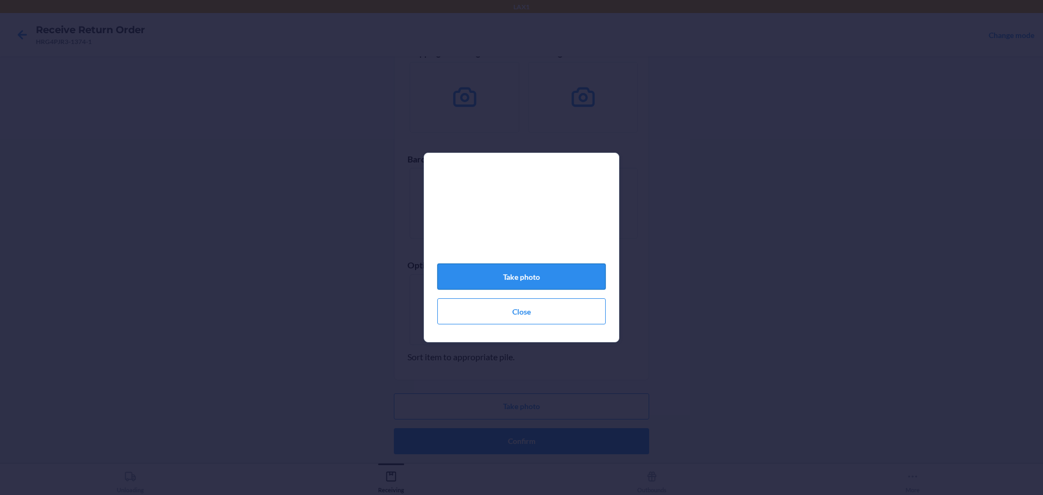
click at [570, 286] on button "Take photo" at bounding box center [521, 276] width 168 height 26
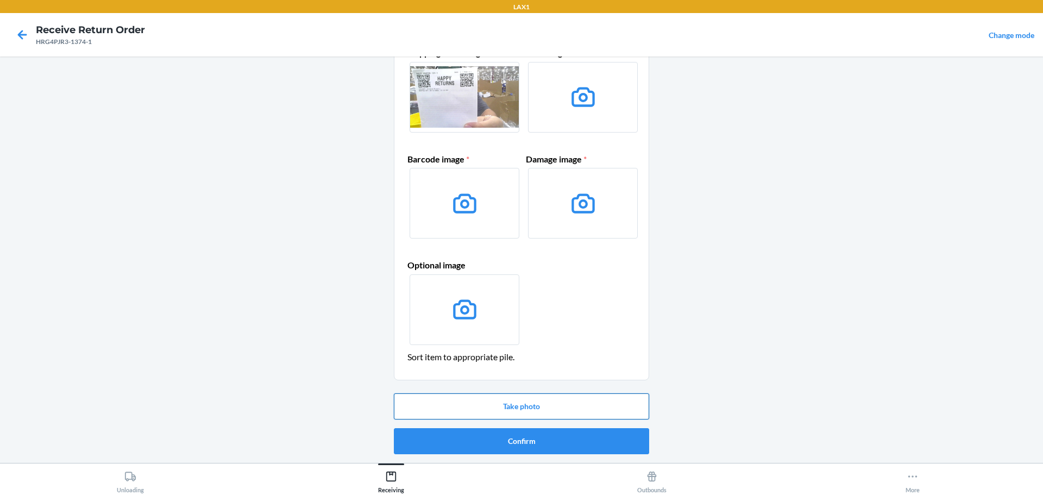
click at [559, 401] on button "Take photo" at bounding box center [521, 406] width 255 height 26
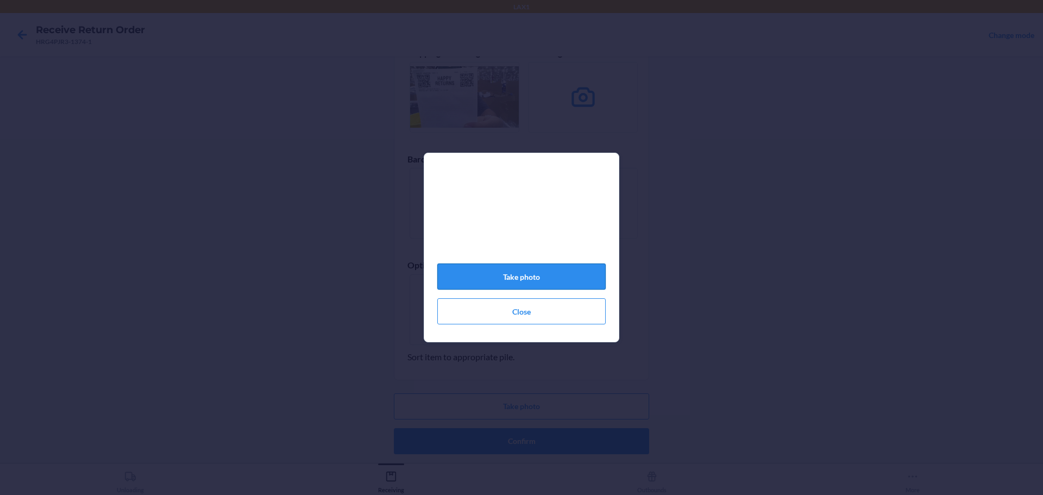
click at [540, 288] on button "Take photo" at bounding box center [521, 276] width 168 height 26
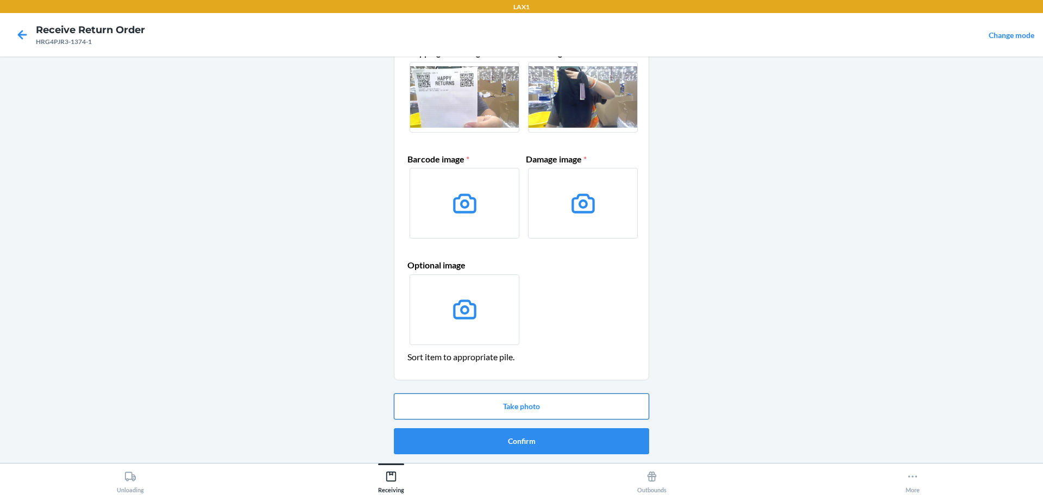
click at [542, 395] on button "Take photo" at bounding box center [521, 406] width 255 height 26
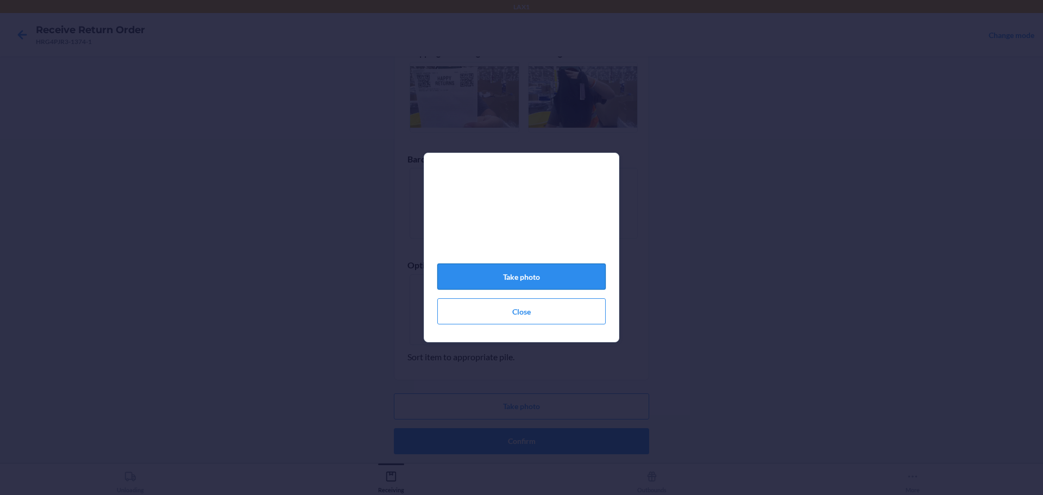
click at [500, 285] on button "Take photo" at bounding box center [521, 276] width 168 height 26
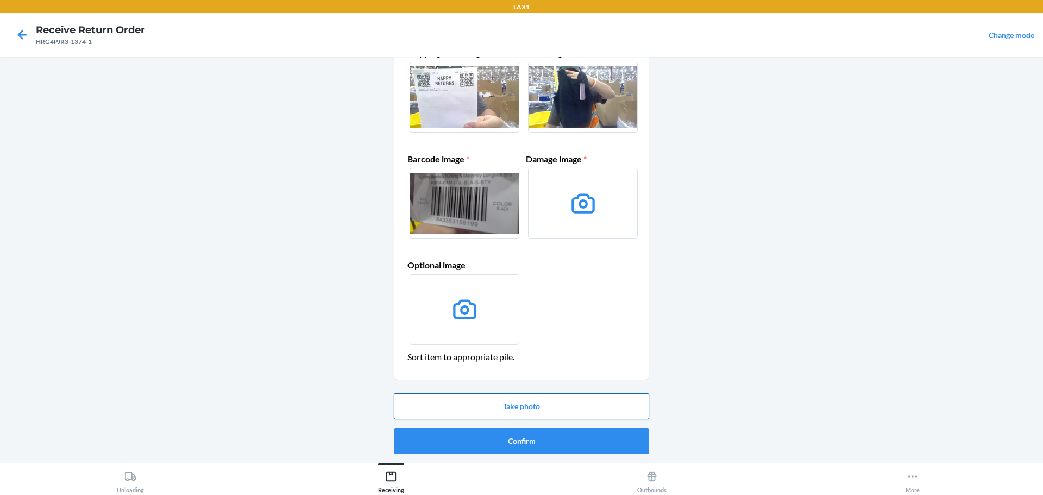
click at [536, 401] on button "Take photo" at bounding box center [521, 406] width 255 height 26
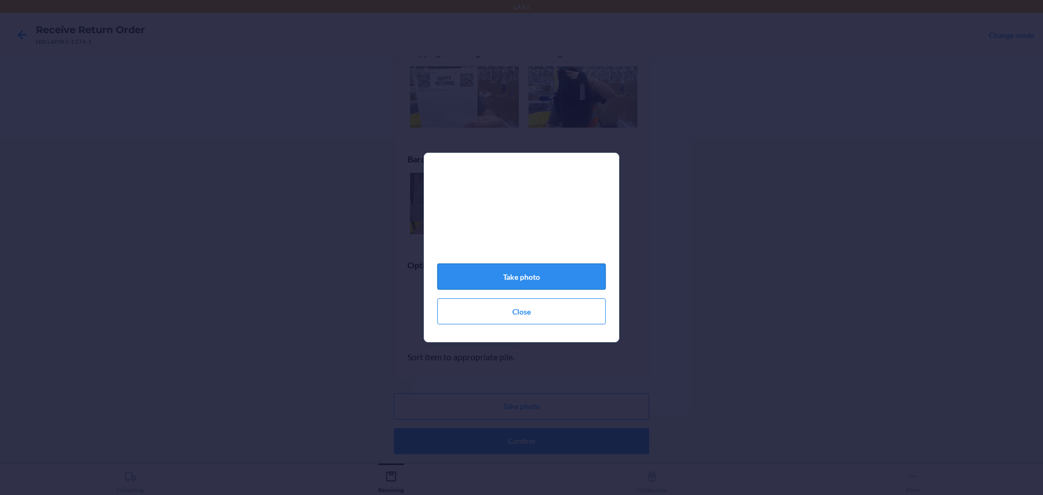
click at [553, 274] on button "Take photo" at bounding box center [521, 276] width 168 height 26
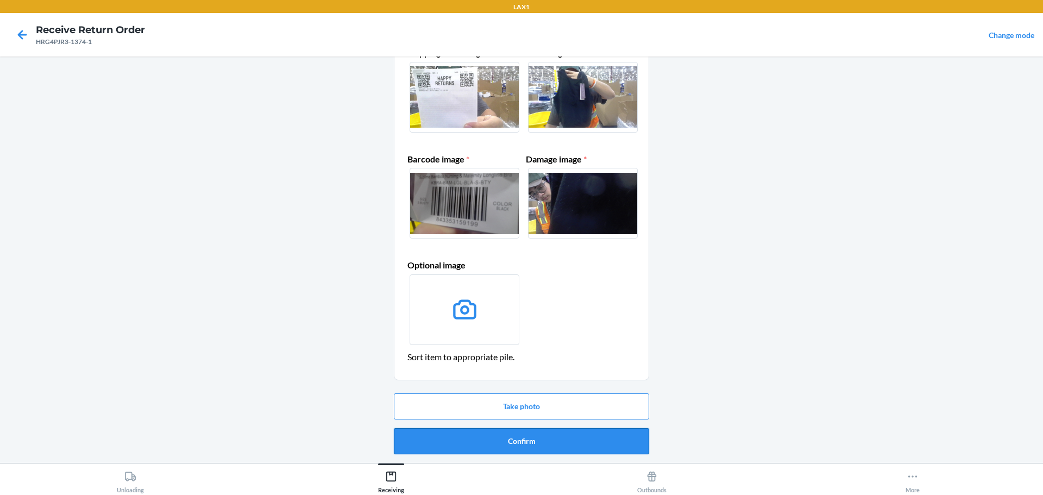
click at [548, 449] on button "Confirm" at bounding box center [521, 441] width 255 height 26
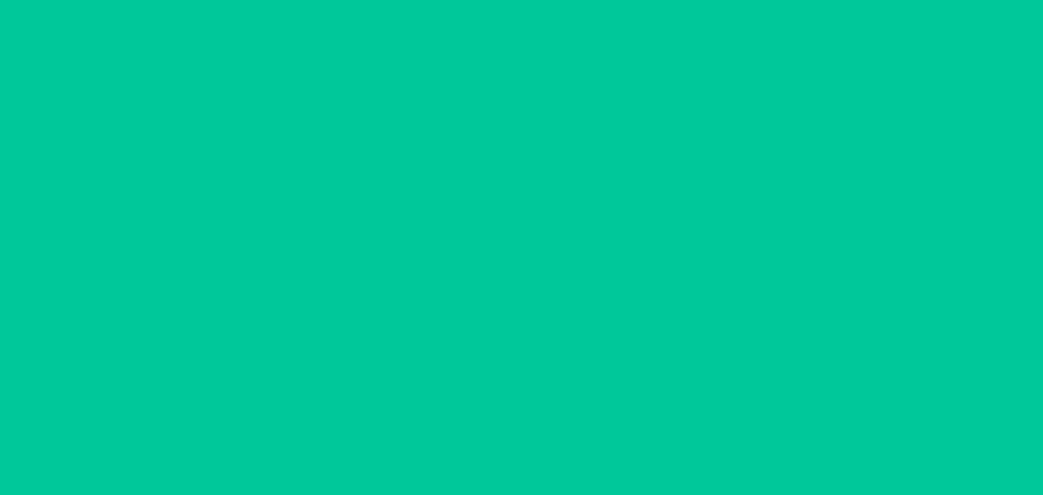
scroll to position [0, 0]
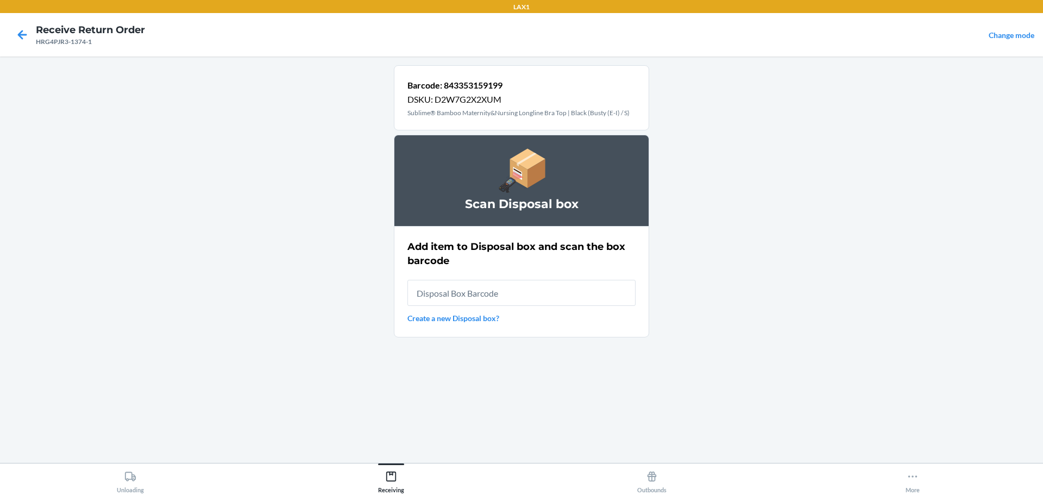
click at [548, 291] on input "text" at bounding box center [521, 293] width 228 height 26
type input "RB0000019D0"
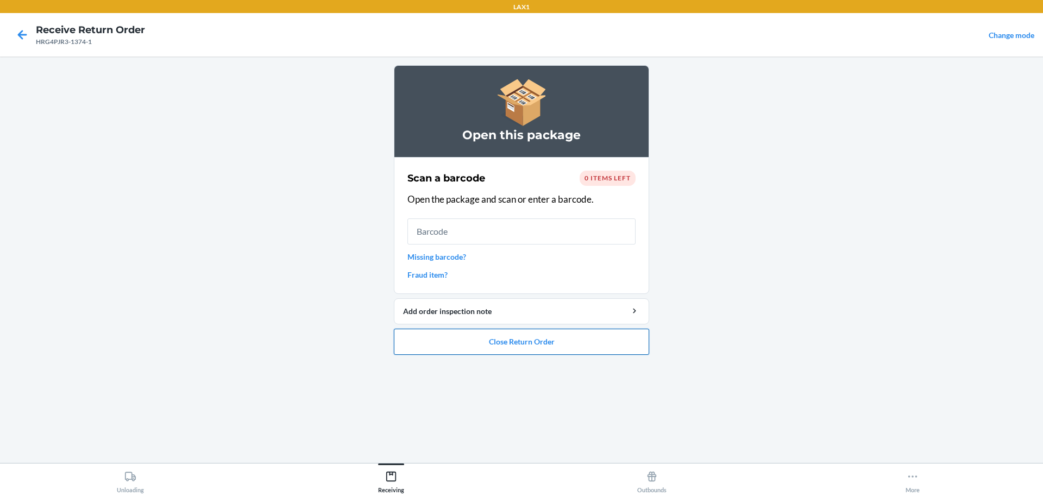
click at [531, 345] on button "Close Return Order" at bounding box center [521, 342] width 255 height 26
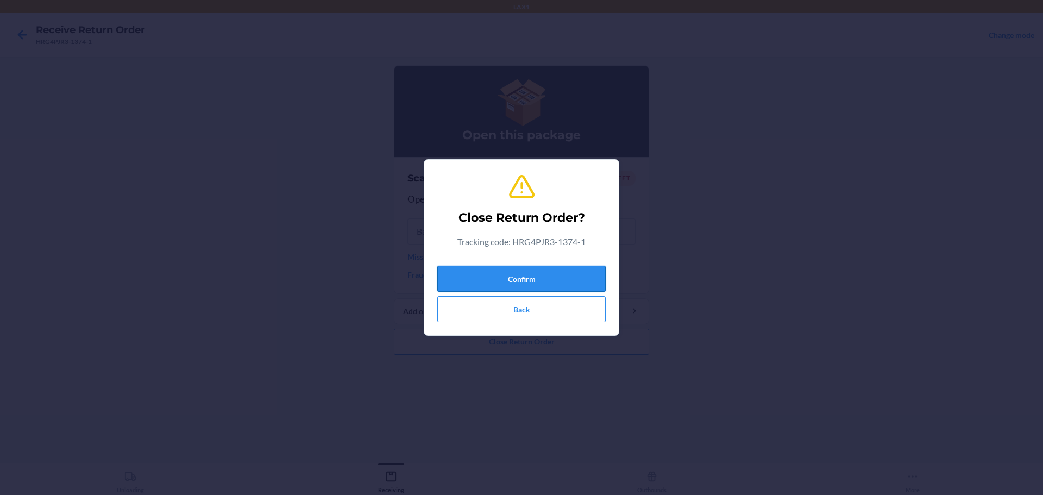
click at [547, 273] on button "Confirm" at bounding box center [521, 279] width 168 height 26
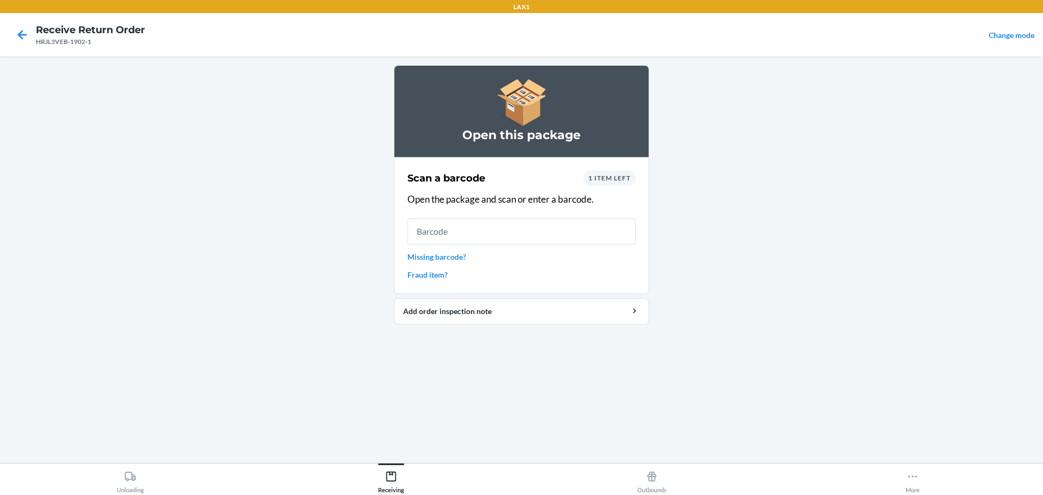
click at [536, 232] on input "text" at bounding box center [521, 231] width 228 height 26
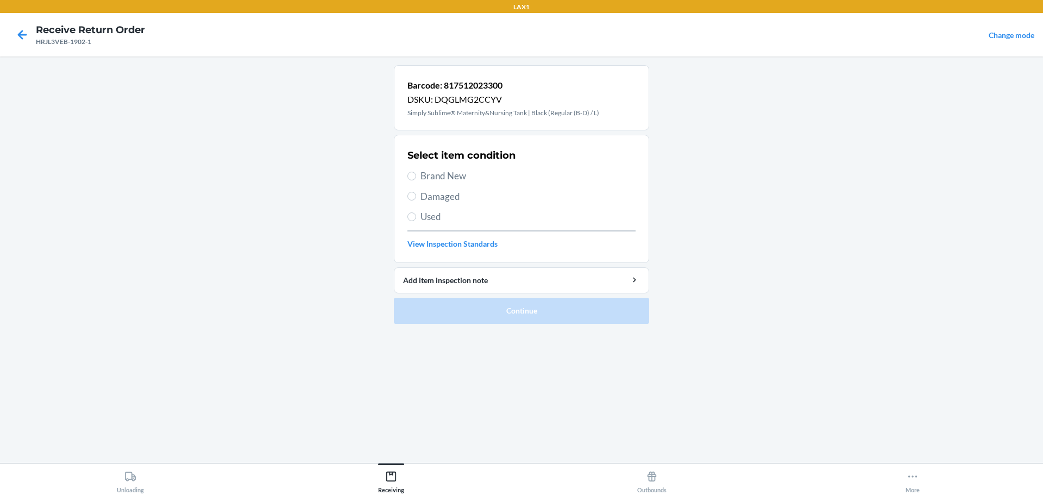
click at [444, 196] on span "Damaged" at bounding box center [527, 197] width 215 height 14
click at [416, 196] on input "Damaged" at bounding box center [411, 196] width 9 height 9
radio input "true"
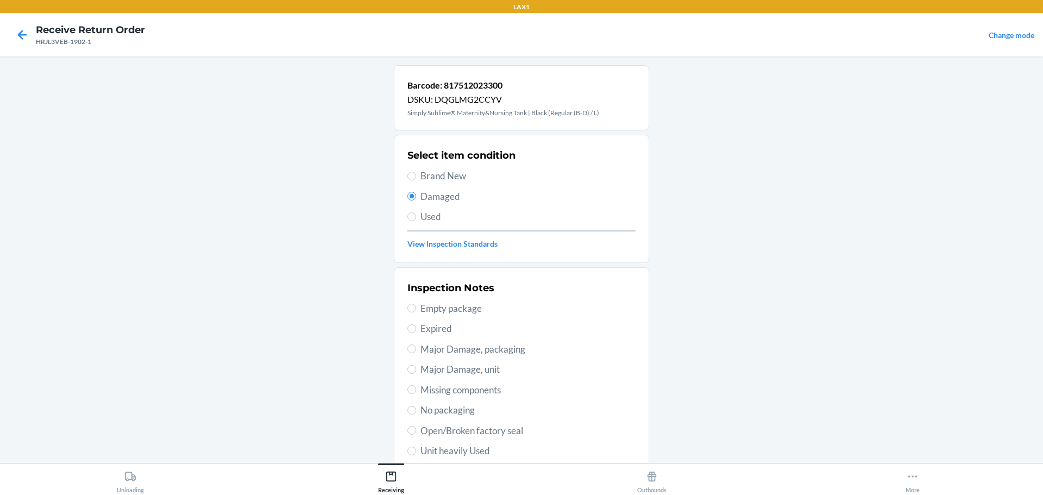
click at [452, 174] on span "Brand New" at bounding box center [527, 176] width 215 height 14
click at [416, 174] on input "Brand New" at bounding box center [411, 176] width 9 height 9
radio input "true"
radio input "false"
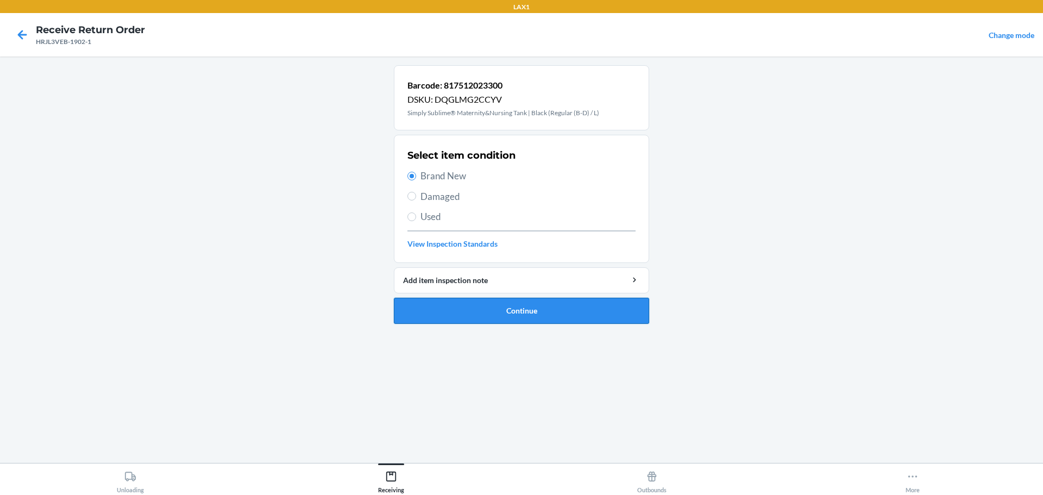
click at [490, 307] on button "Continue" at bounding box center [521, 311] width 255 height 26
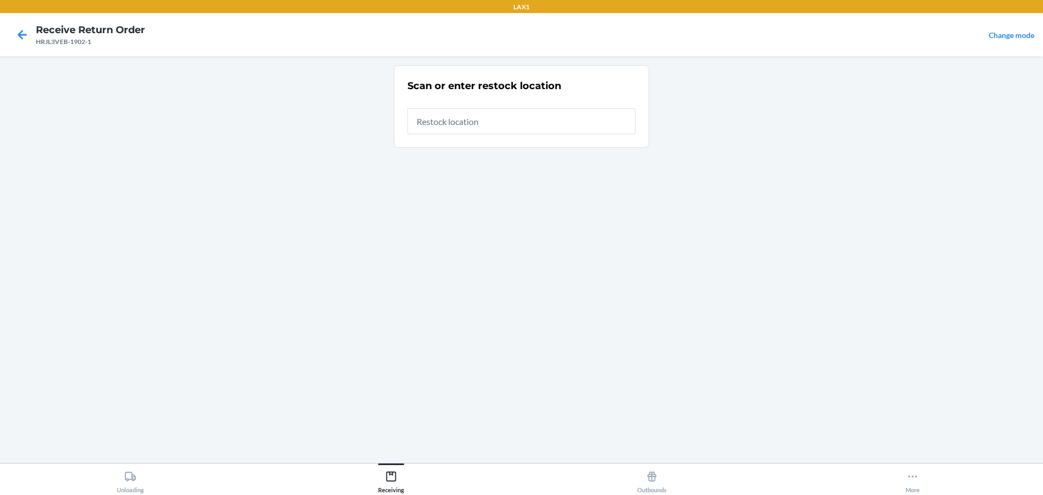
click at [465, 123] on input "text" at bounding box center [521, 121] width 228 height 26
type input "RTCART023"
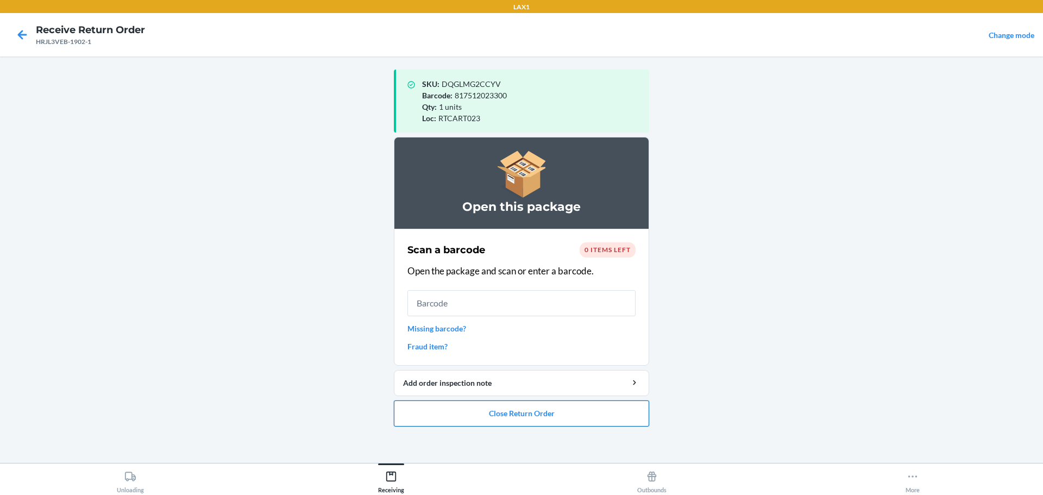
click at [511, 419] on button "Close Return Order" at bounding box center [521, 413] width 255 height 26
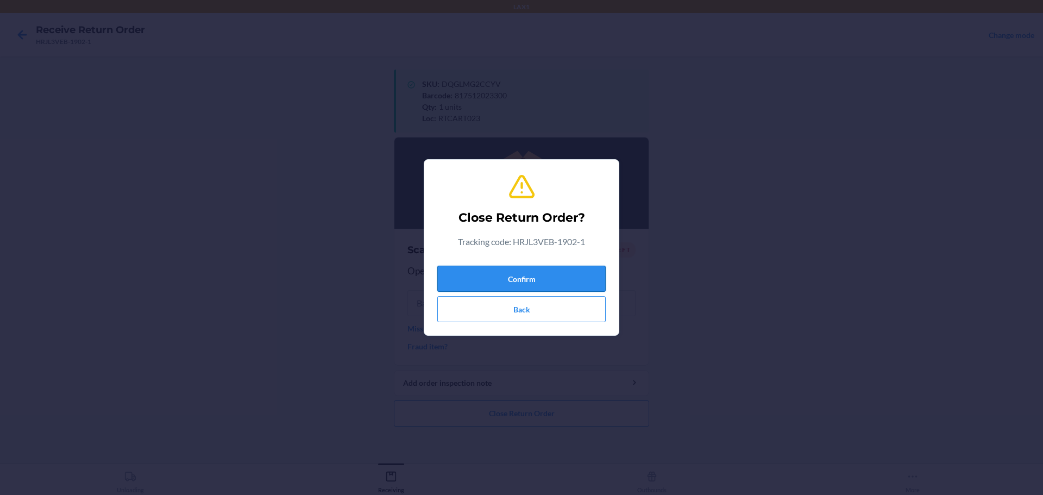
click at [519, 288] on button "Confirm" at bounding box center [521, 279] width 168 height 26
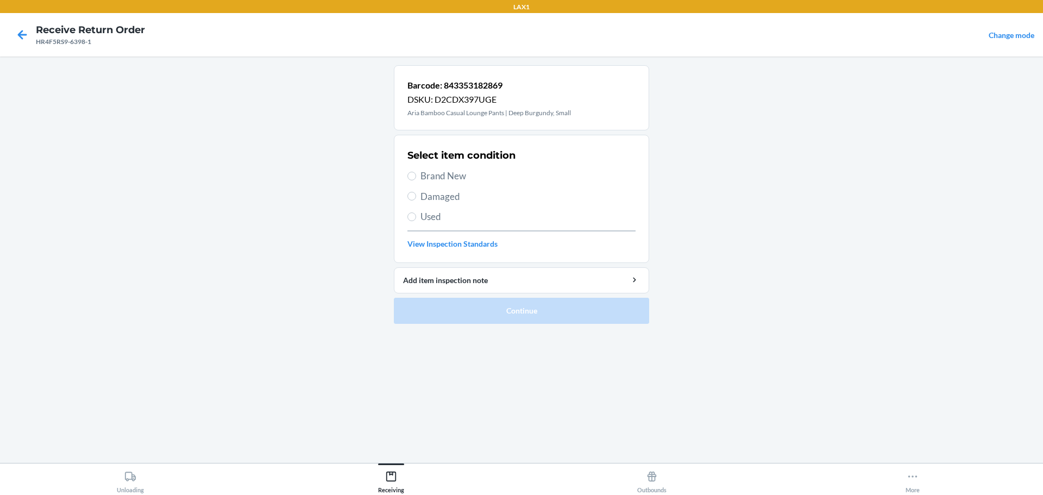
click at [425, 199] on span "Damaged" at bounding box center [527, 197] width 215 height 14
click at [416, 199] on input "Damaged" at bounding box center [411, 196] width 9 height 9
radio input "true"
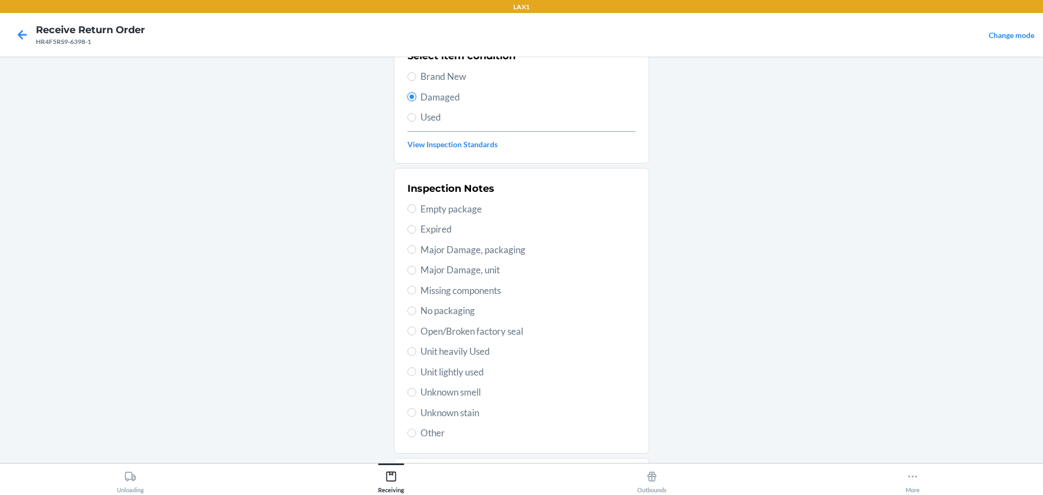
scroll to position [109, 0]
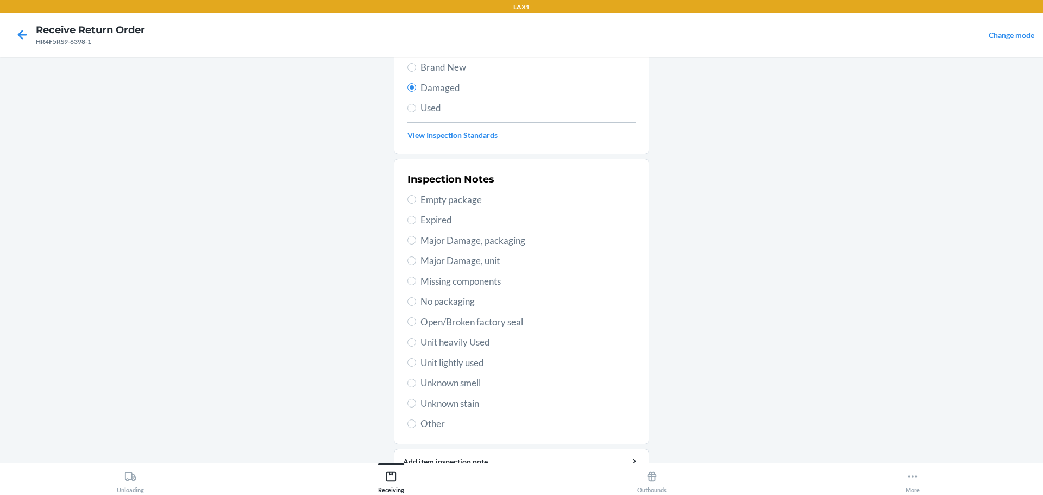
click at [448, 406] on span "Unknown stain" at bounding box center [527, 403] width 215 height 14
click at [416, 406] on input "Unknown stain" at bounding box center [411, 403] width 9 height 9
radio input "true"
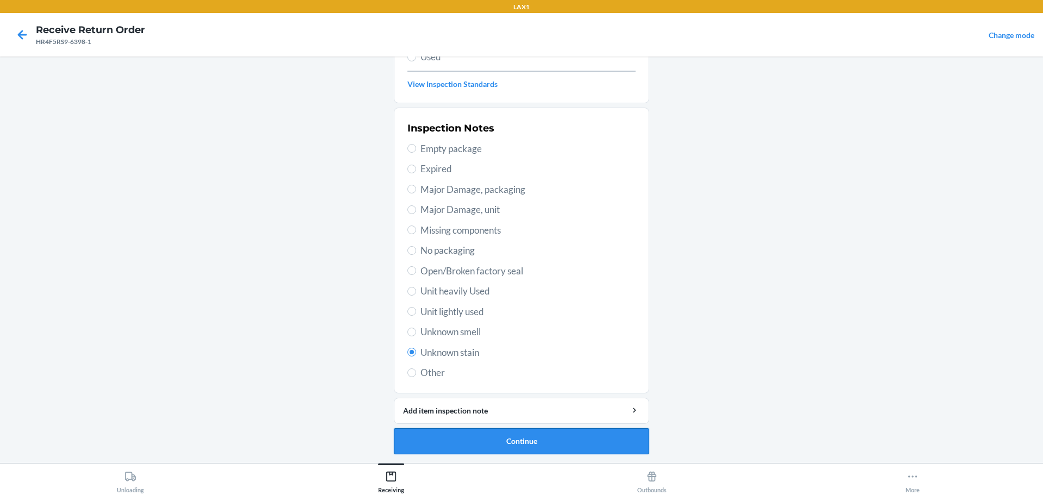
click at [553, 438] on button "Continue" at bounding box center [521, 441] width 255 height 26
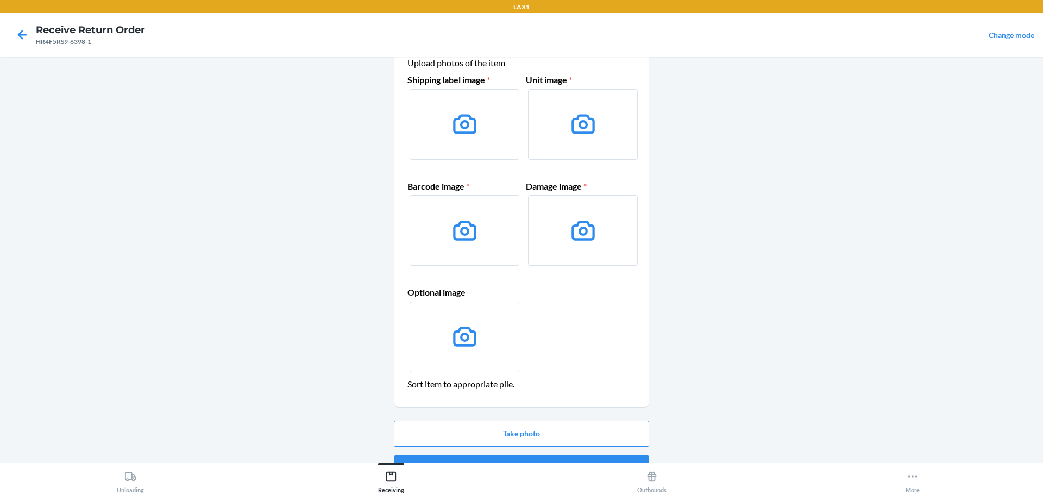
scroll to position [16, 0]
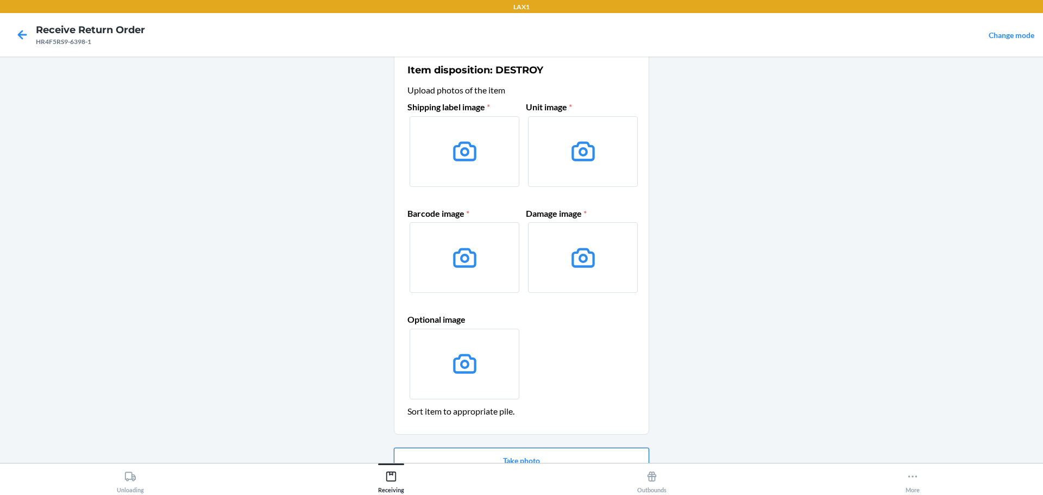
click at [563, 450] on button "Take photo" at bounding box center [521, 461] width 255 height 26
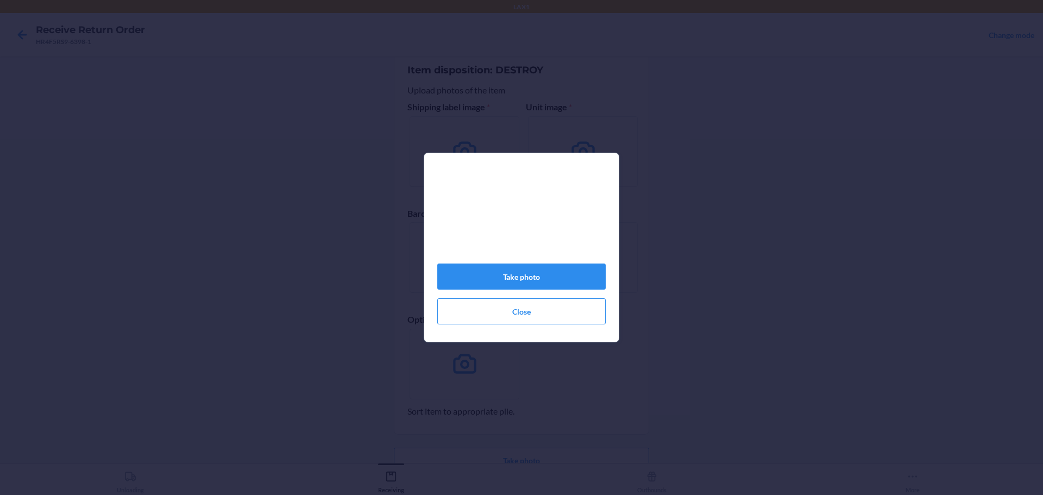
click at [579, 267] on div "Take photo Close" at bounding box center [521, 252] width 168 height 154
click at [573, 277] on button "Take photo" at bounding box center [521, 276] width 168 height 26
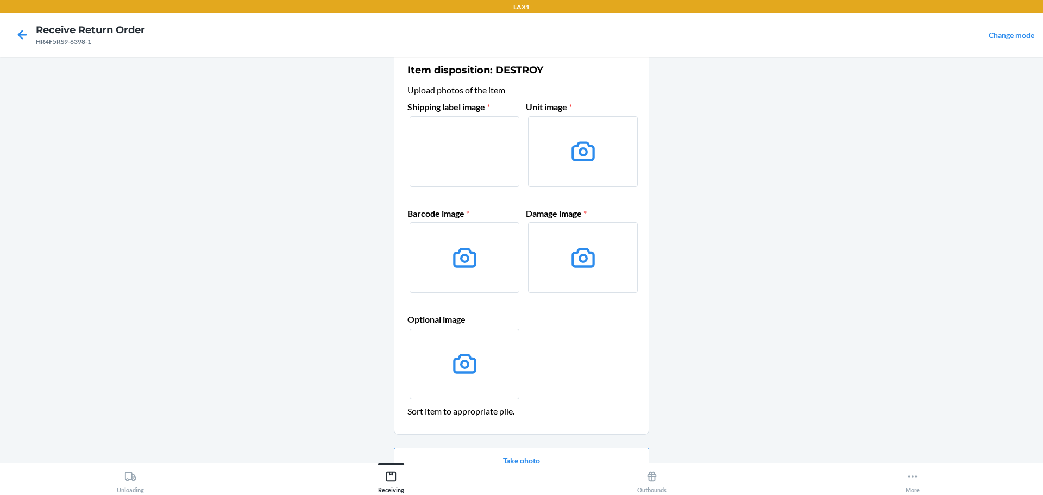
scroll to position [70, 0]
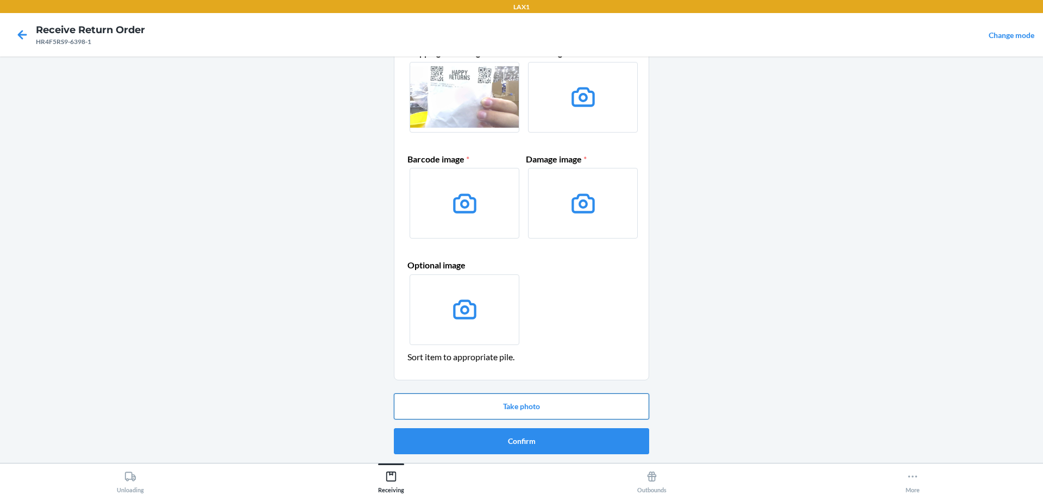
click at [524, 399] on button "Take photo" at bounding box center [521, 406] width 255 height 26
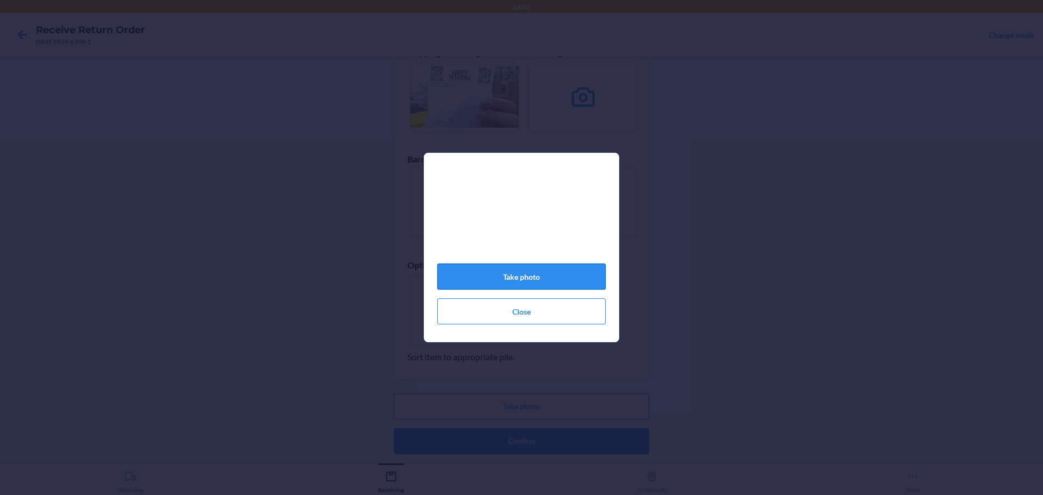
click at [553, 285] on button "Take photo" at bounding box center [521, 276] width 168 height 26
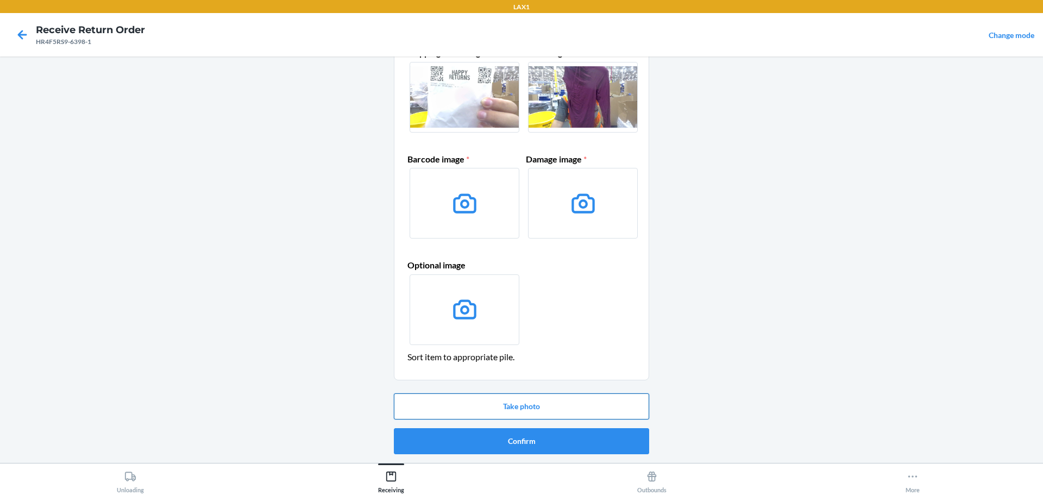
click at [493, 401] on button "Take photo" at bounding box center [521, 406] width 255 height 26
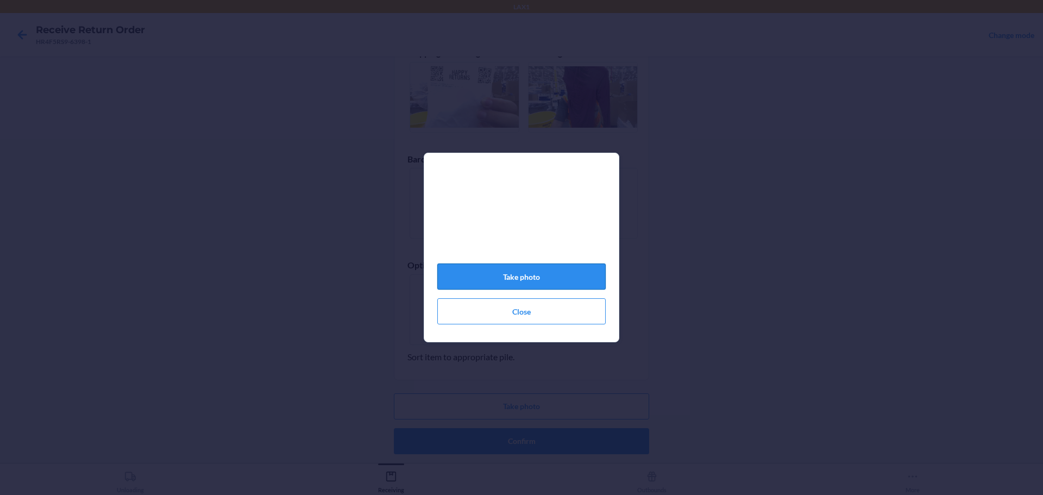
click at [593, 275] on button "Take photo" at bounding box center [521, 276] width 168 height 26
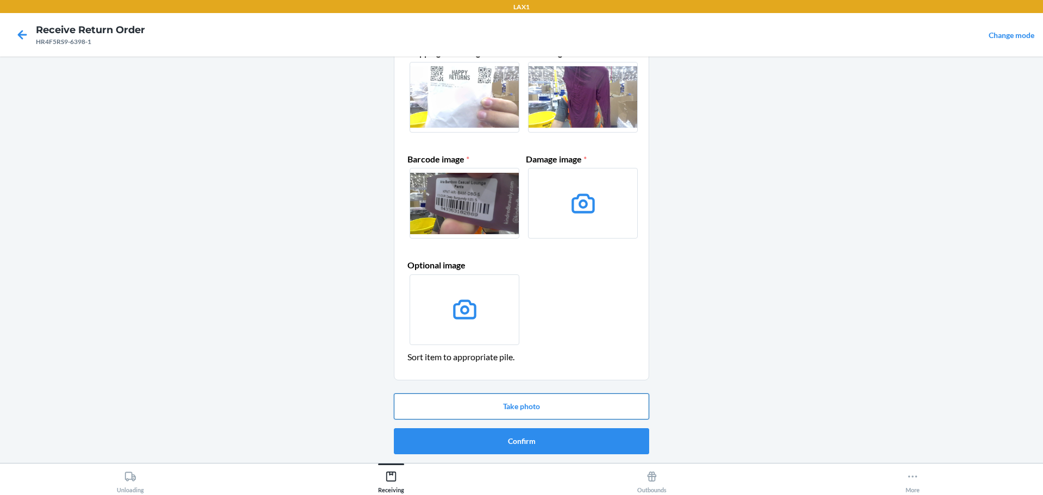
click at [556, 414] on button "Take photo" at bounding box center [521, 406] width 255 height 26
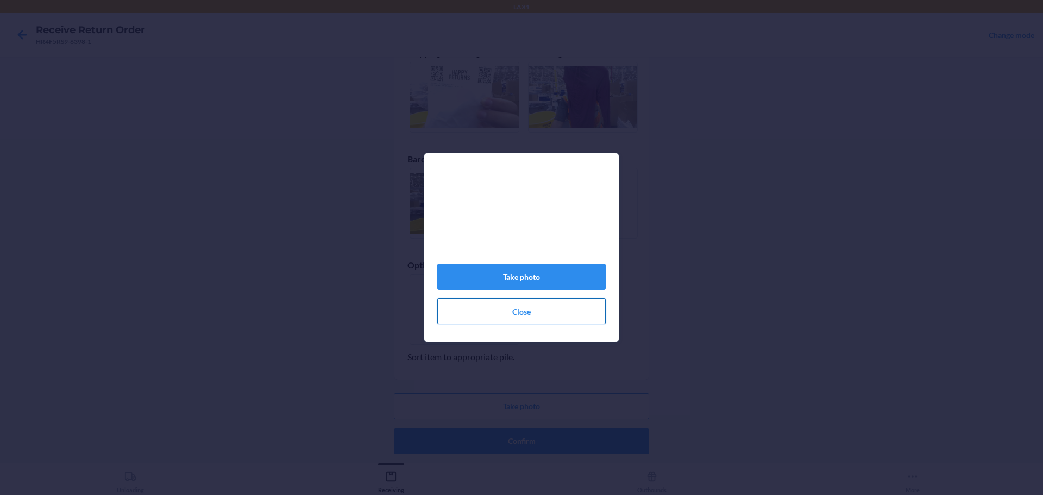
click at [569, 310] on button "Close" at bounding box center [521, 311] width 168 height 26
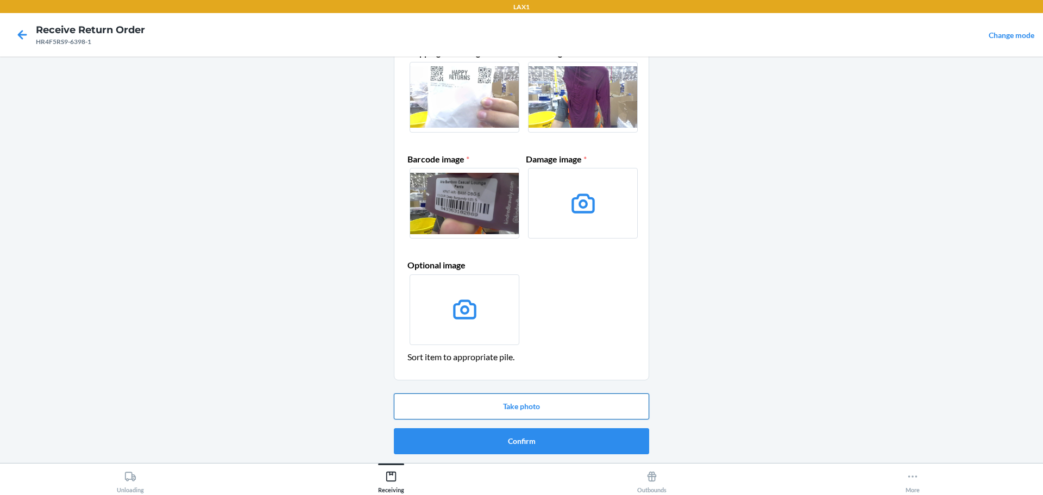
click at [551, 411] on button "Take photo" at bounding box center [521, 406] width 255 height 26
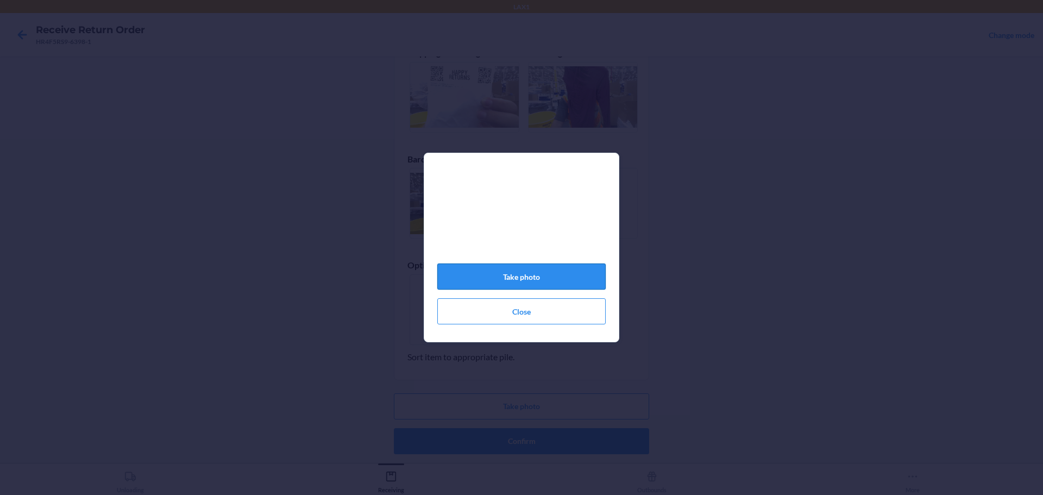
click at [550, 283] on button "Take photo" at bounding box center [521, 276] width 168 height 26
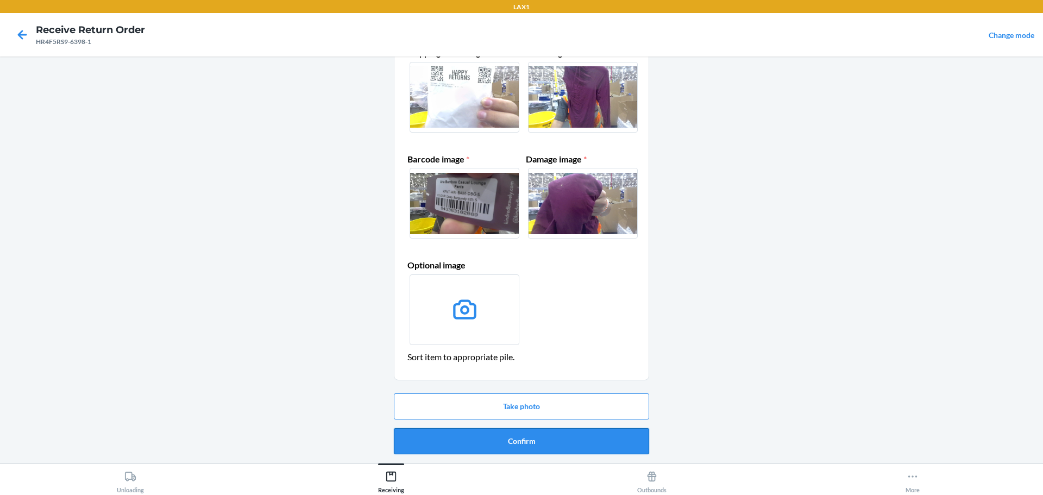
click at [569, 440] on button "Confirm" at bounding box center [521, 441] width 255 height 26
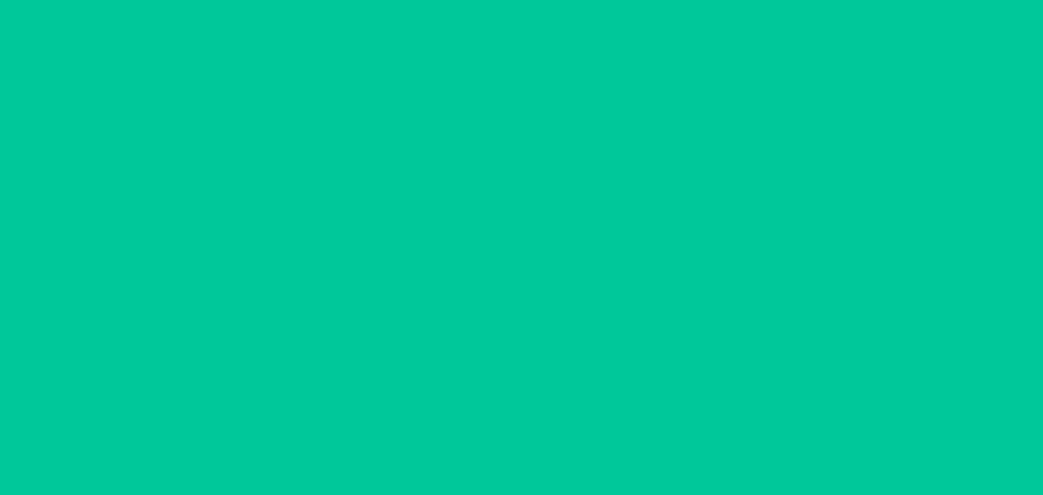
scroll to position [0, 0]
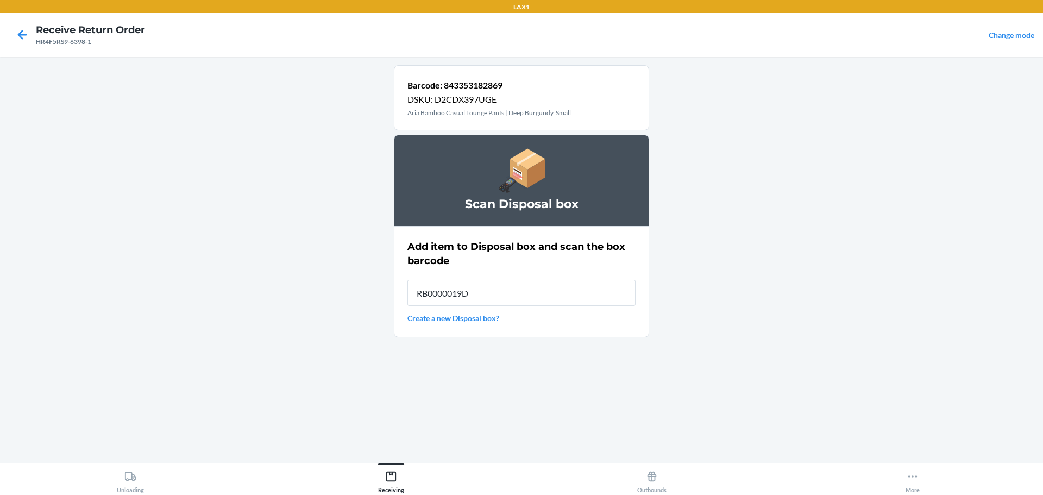
type input "RB0000019D0"
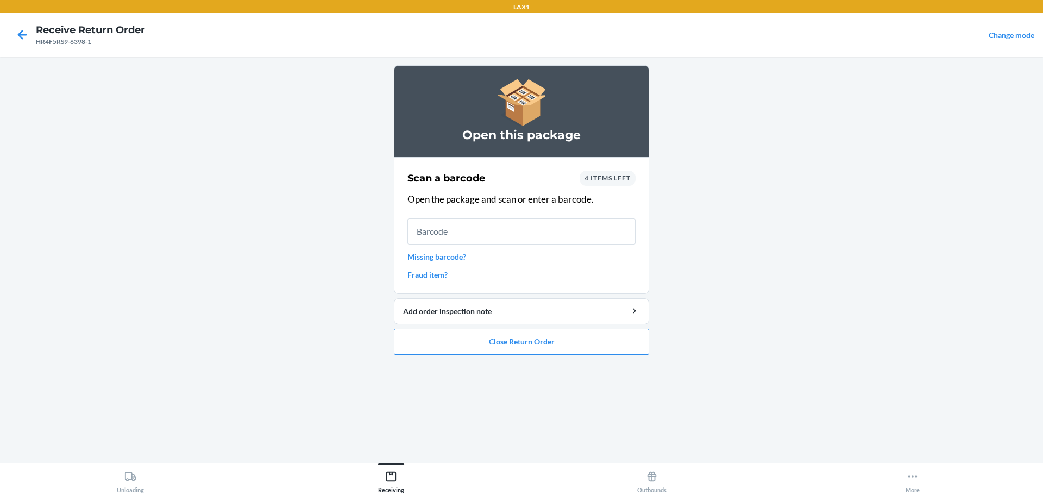
click at [509, 224] on input "text" at bounding box center [521, 231] width 228 height 26
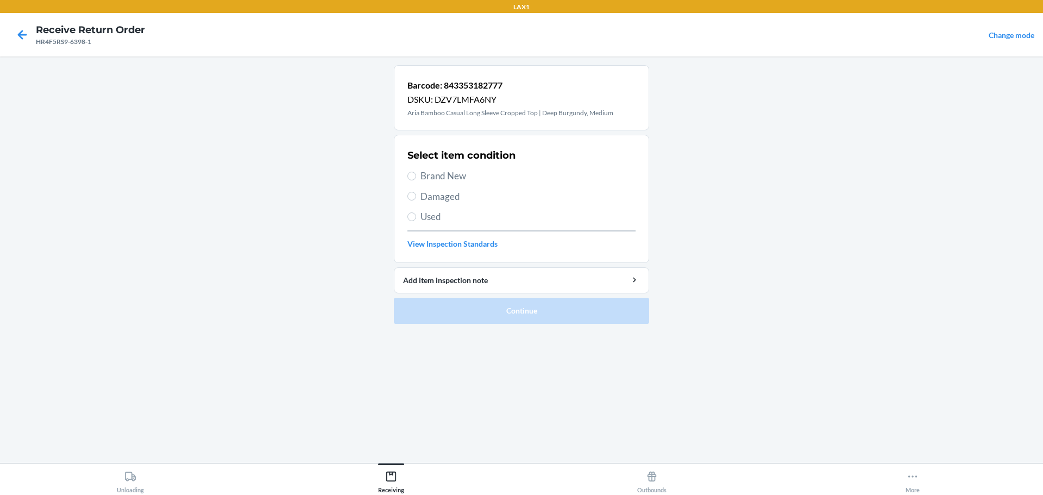
click at [452, 202] on span "Damaged" at bounding box center [527, 197] width 215 height 14
click at [416, 200] on input "Damaged" at bounding box center [411, 196] width 9 height 9
radio input "true"
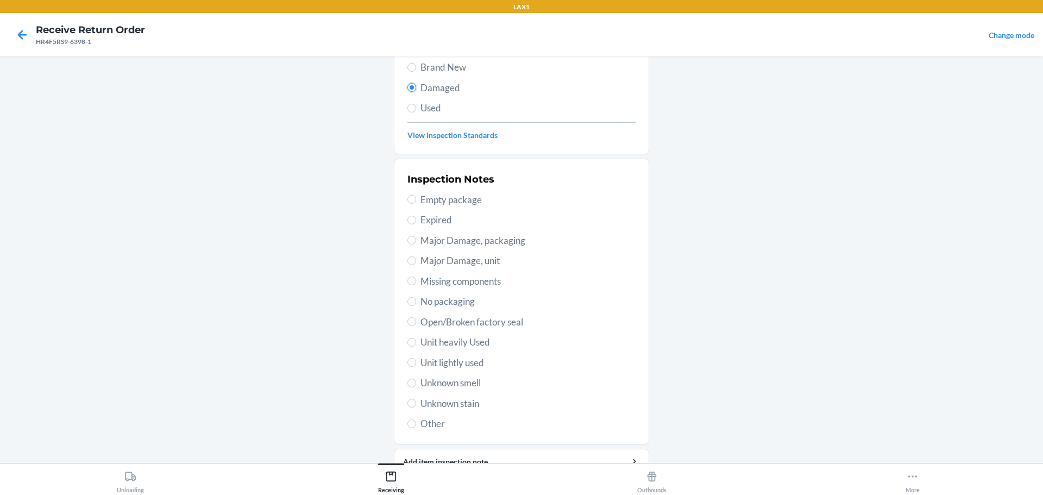
scroll to position [160, 0]
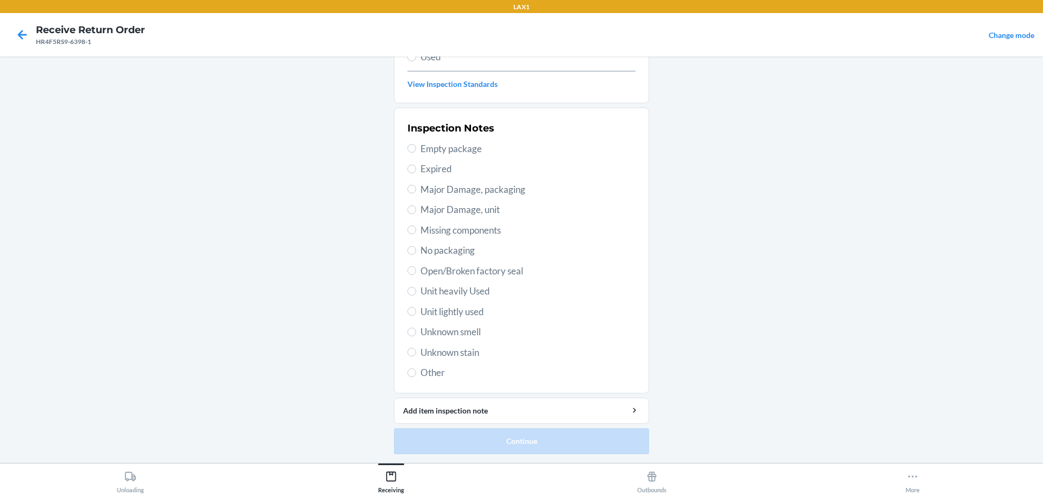
click at [456, 351] on span "Unknown stain" at bounding box center [527, 352] width 215 height 14
click at [416, 351] on input "Unknown stain" at bounding box center [411, 352] width 9 height 9
radio input "true"
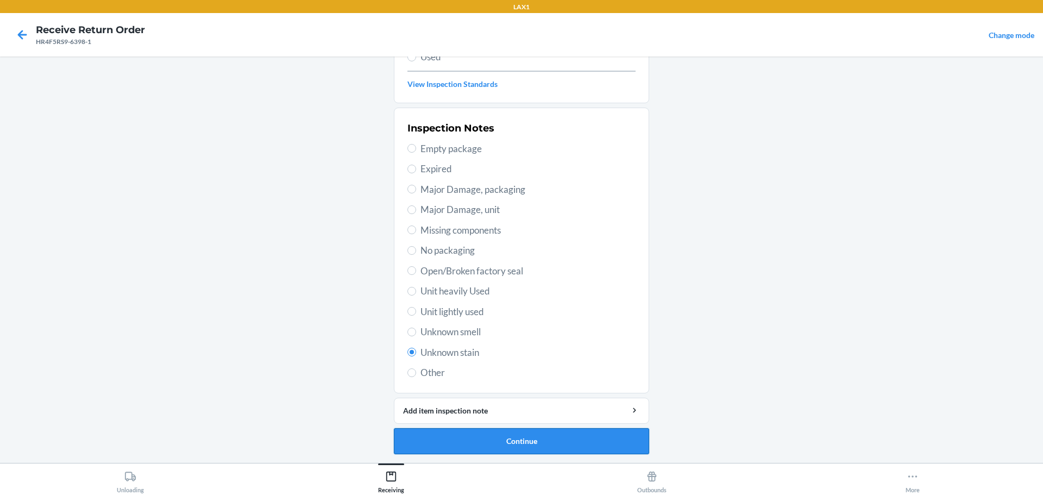
click at [519, 448] on button "Continue" at bounding box center [521, 441] width 255 height 26
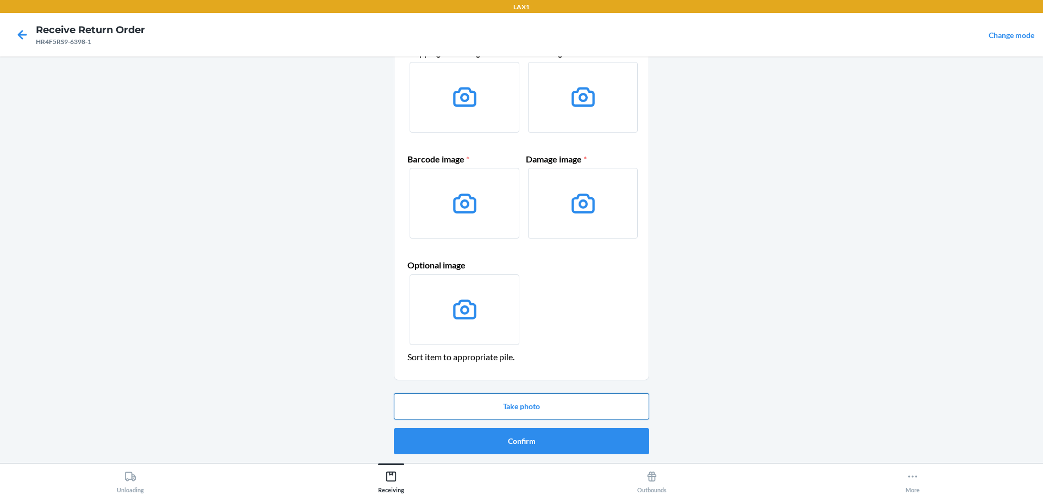
click at [539, 401] on button "Take photo" at bounding box center [521, 406] width 255 height 26
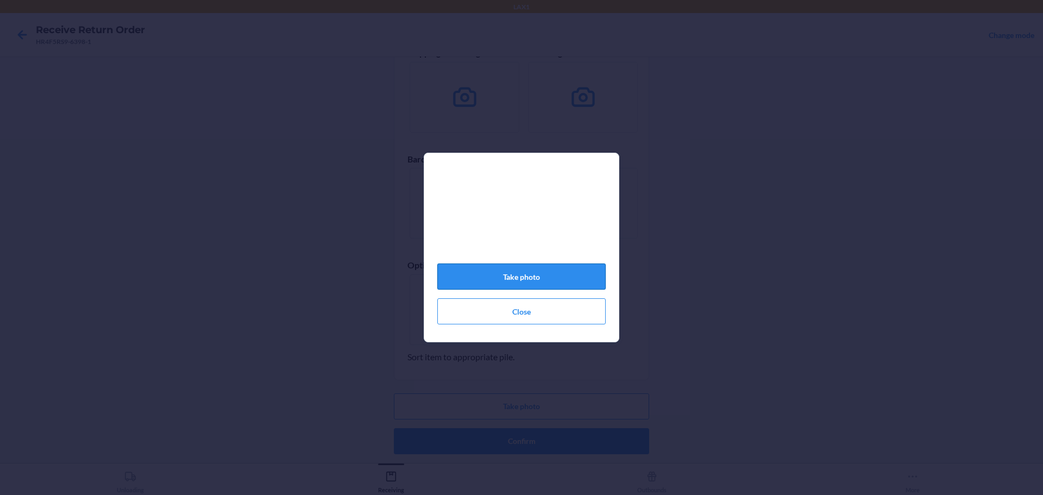
click at [546, 274] on button "Take photo" at bounding box center [521, 276] width 168 height 26
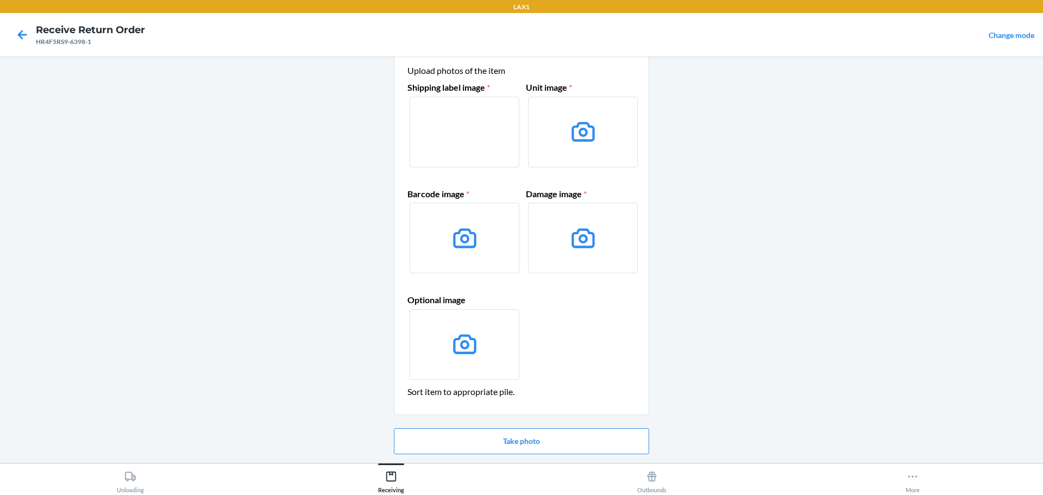
scroll to position [16, 0]
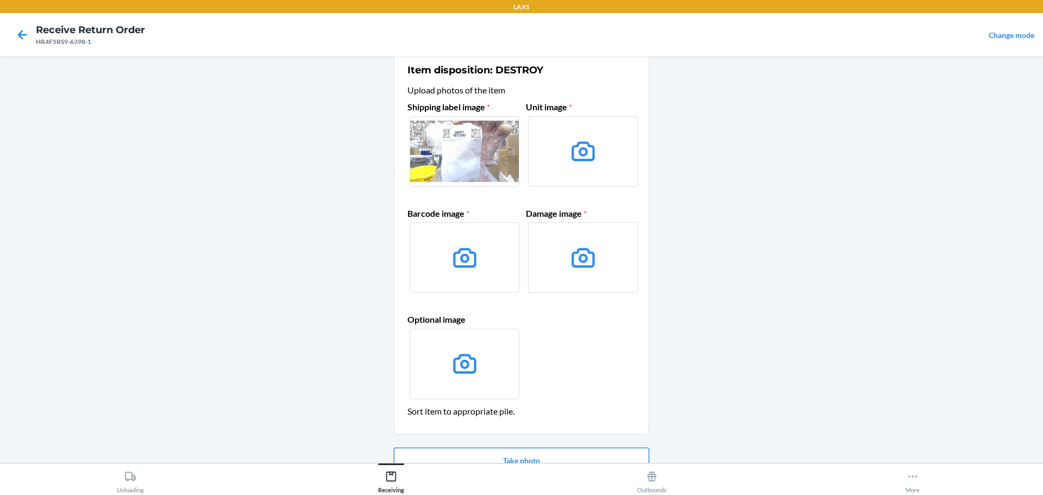
click at [543, 450] on button "Take photo" at bounding box center [521, 461] width 255 height 26
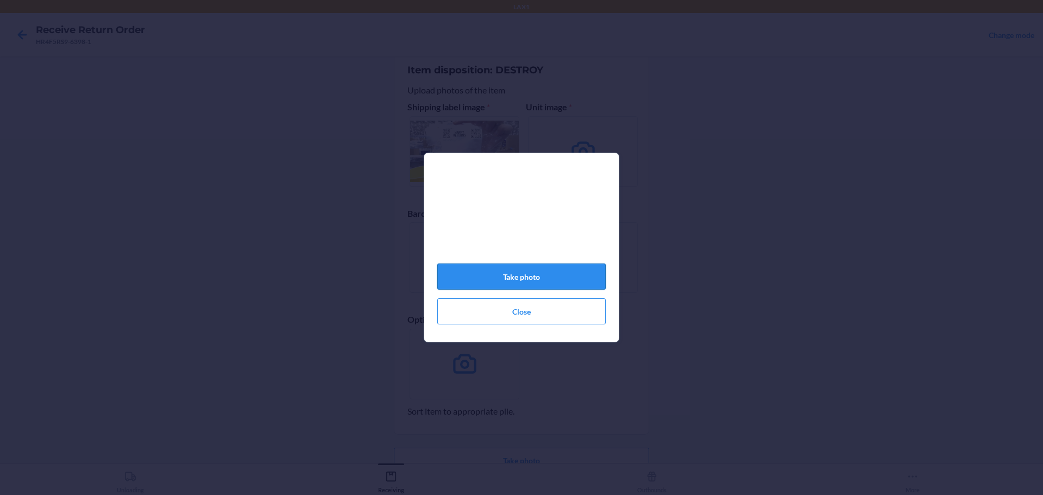
click at [561, 289] on button "Take photo" at bounding box center [521, 276] width 168 height 26
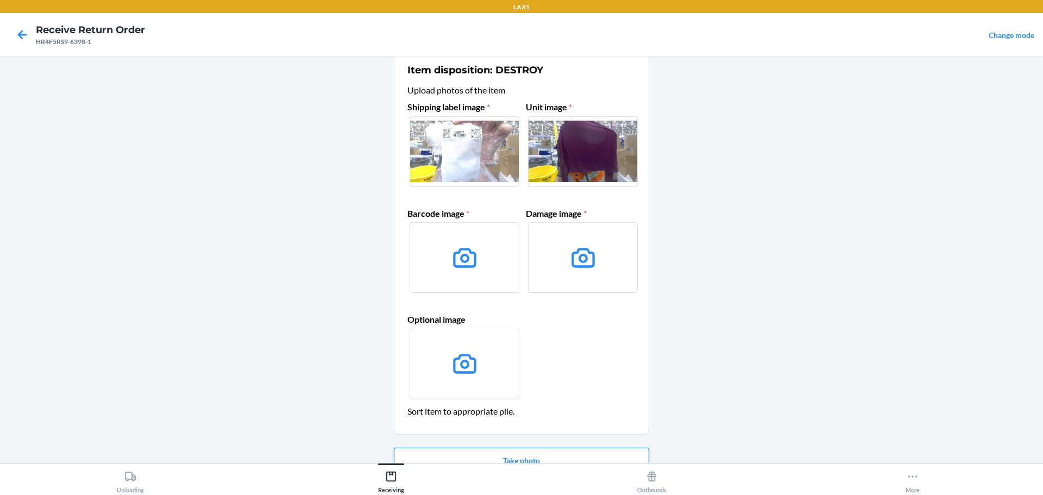
click at [530, 455] on button "Take photo" at bounding box center [521, 461] width 255 height 26
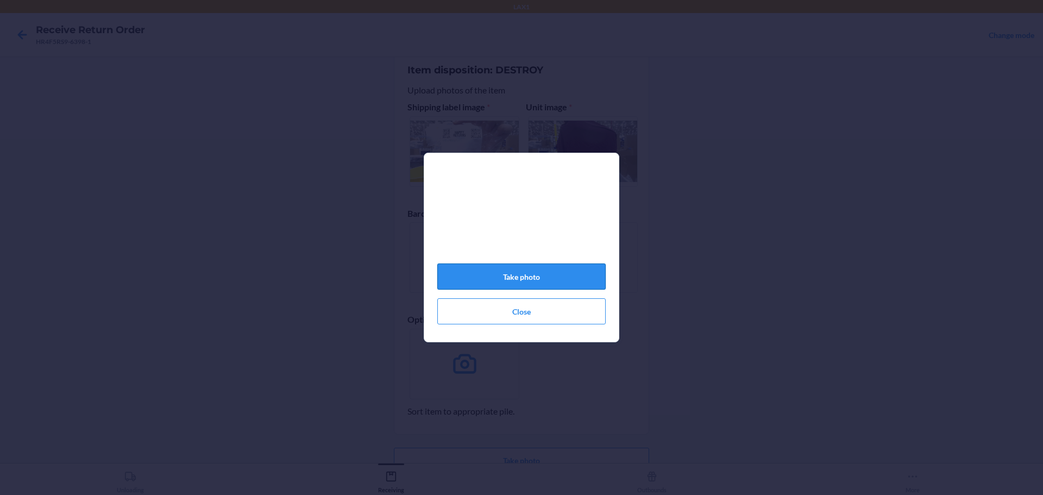
click at [505, 280] on button "Take photo" at bounding box center [521, 276] width 168 height 26
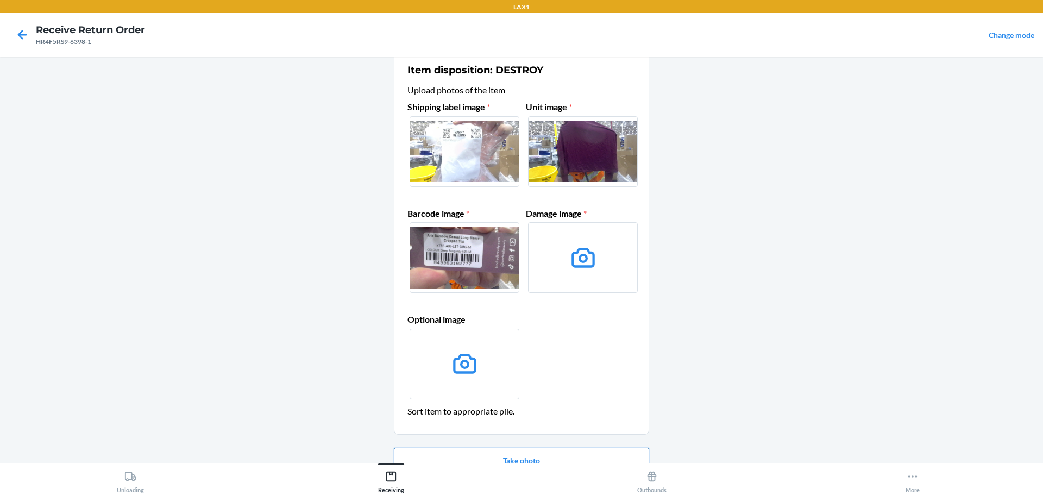
click at [553, 449] on button "Take photo" at bounding box center [521, 461] width 255 height 26
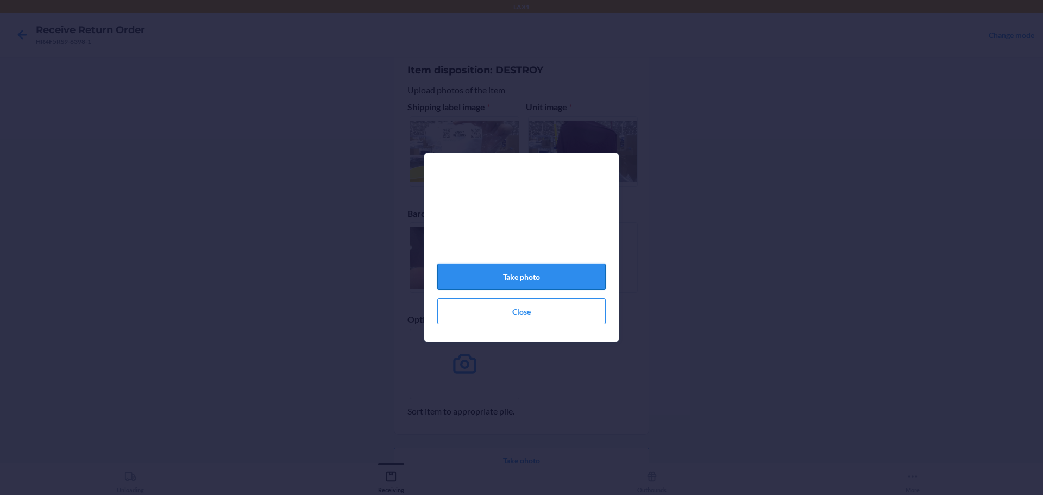
click at [564, 272] on button "Take photo" at bounding box center [521, 276] width 168 height 26
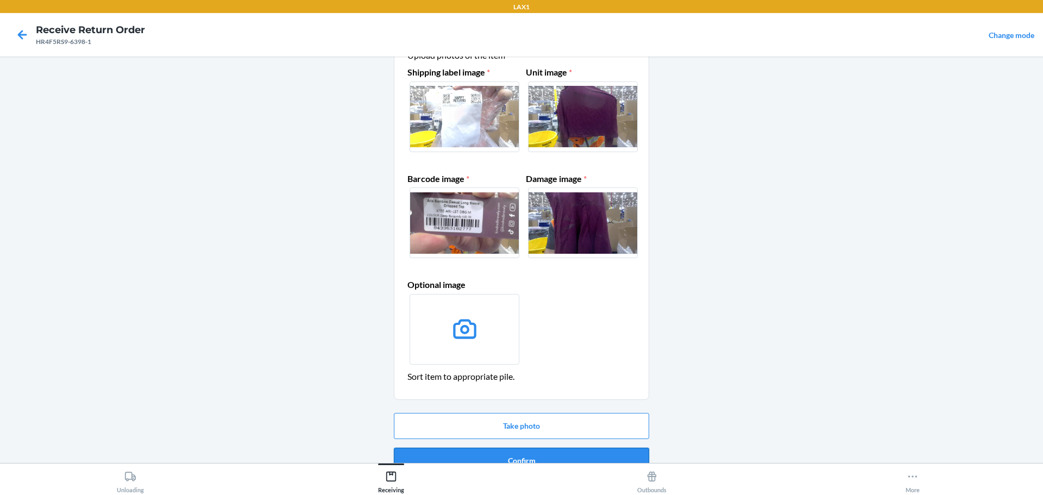
scroll to position [70, 0]
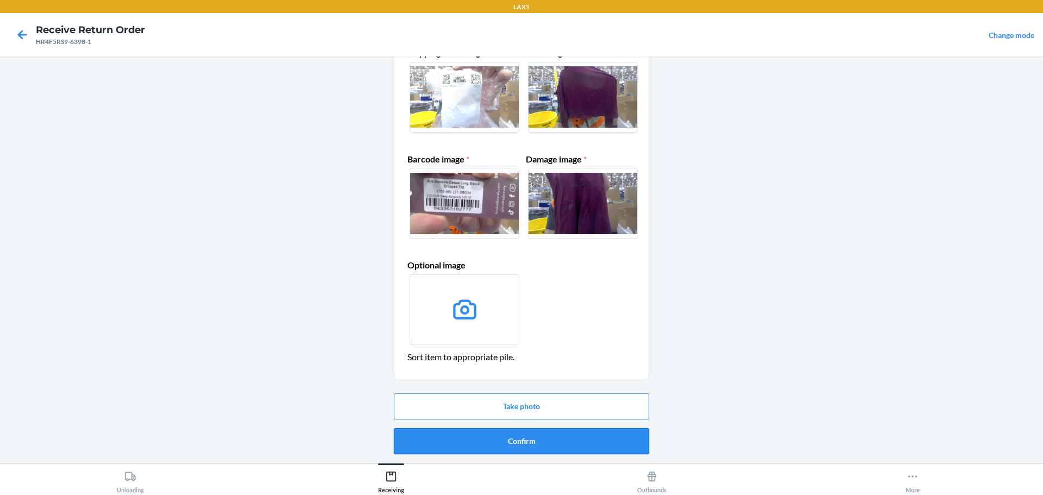
click at [554, 436] on button "Confirm" at bounding box center [521, 441] width 255 height 26
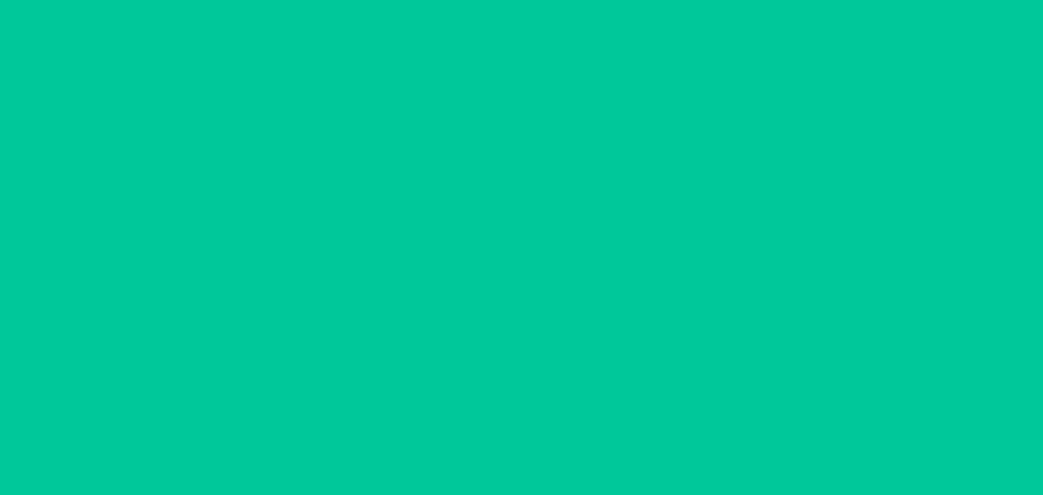
scroll to position [0, 0]
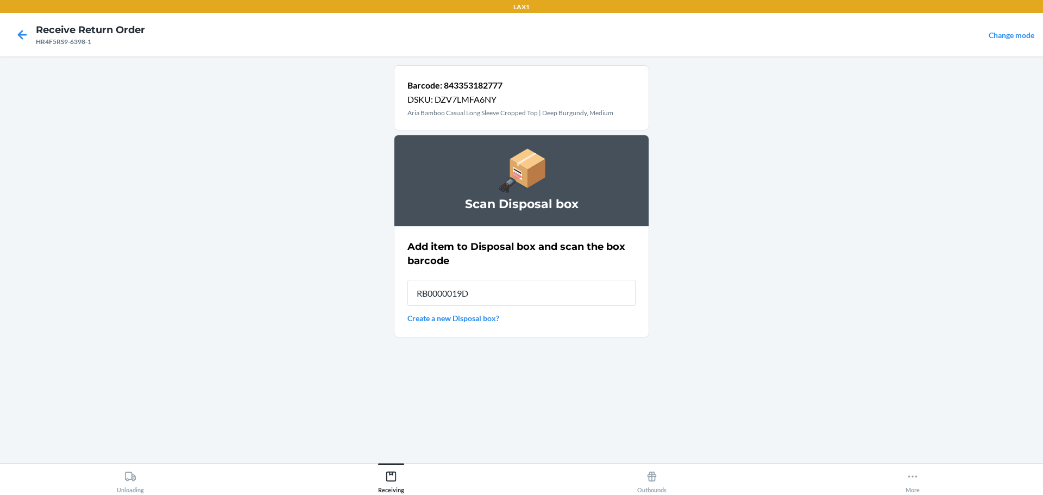
type input "RB0000019D0"
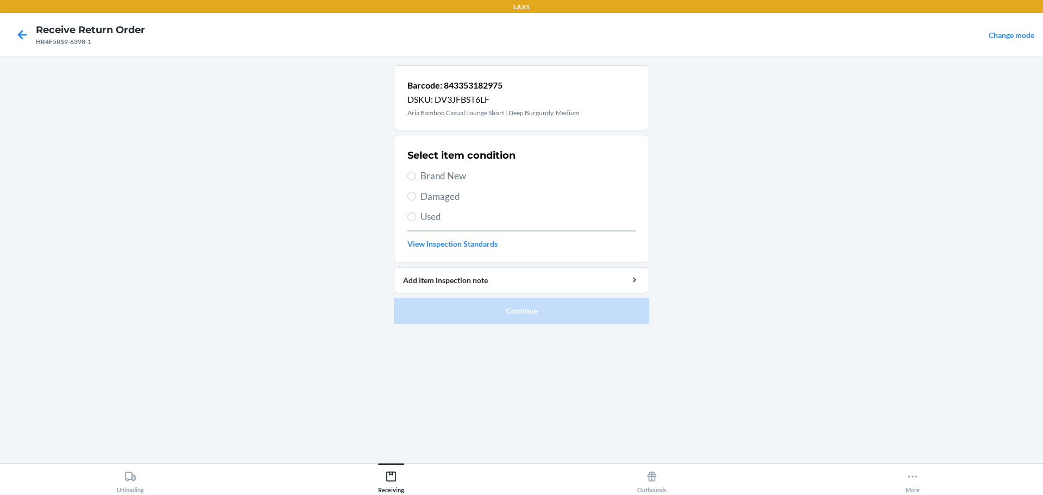
click at [418, 199] on label "Damaged" at bounding box center [521, 197] width 228 height 14
click at [416, 199] on input "Damaged" at bounding box center [411, 196] width 9 height 9
radio input "true"
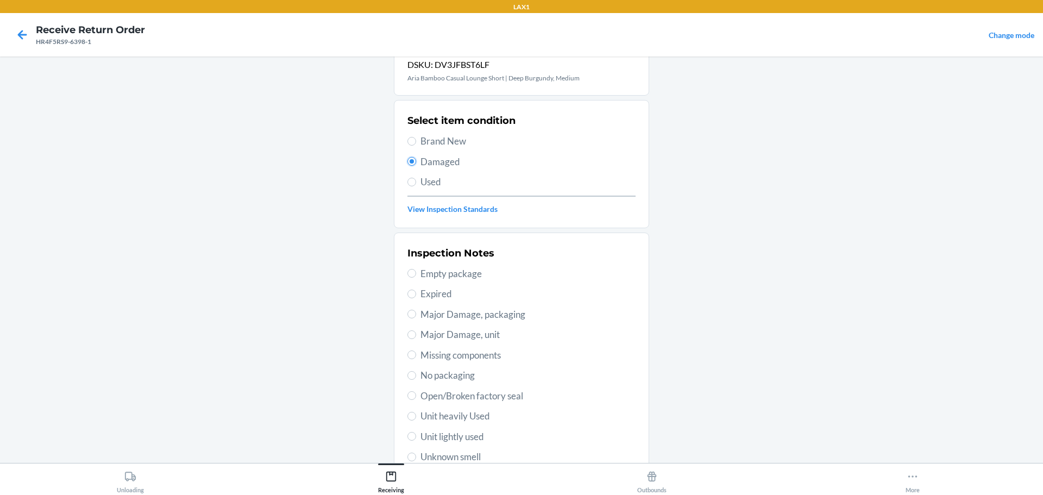
scroll to position [54, 0]
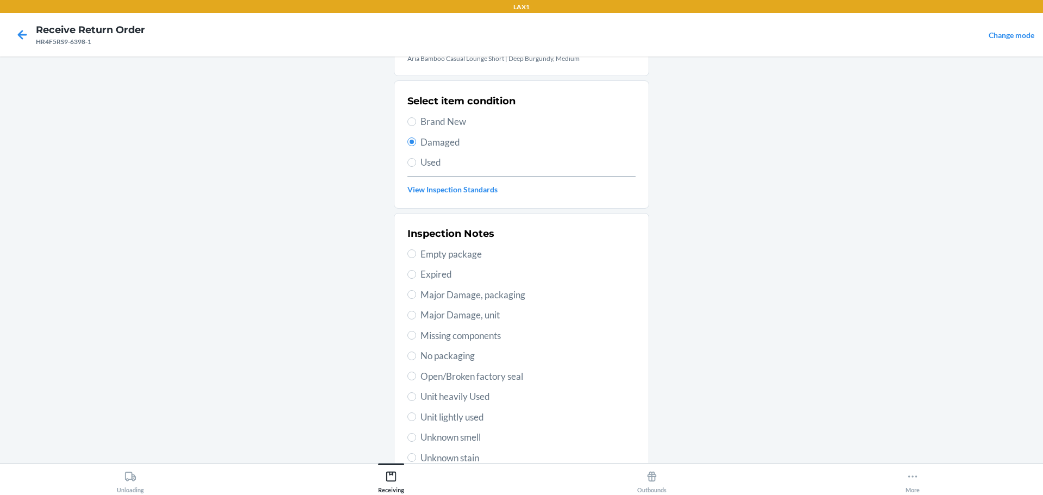
click at [475, 456] on span "Unknown stain" at bounding box center [527, 458] width 215 height 14
click at [416, 456] on input "Unknown stain" at bounding box center [411, 457] width 9 height 9
radio input "true"
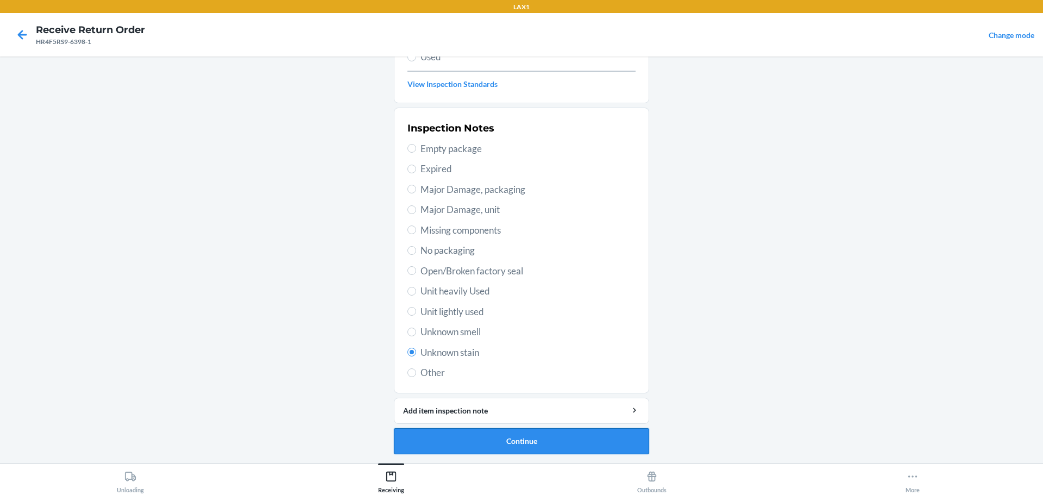
click at [539, 432] on button "Continue" at bounding box center [521, 441] width 255 height 26
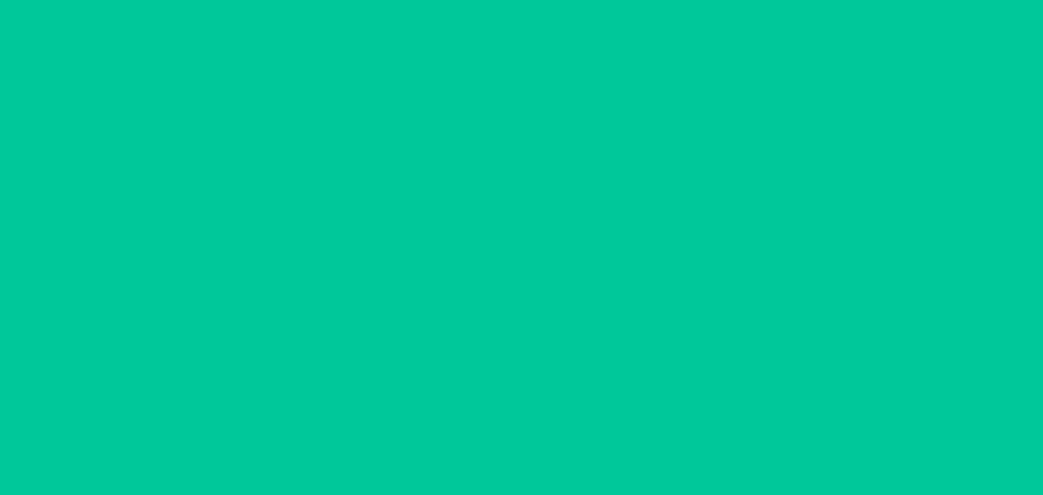
scroll to position [70, 0]
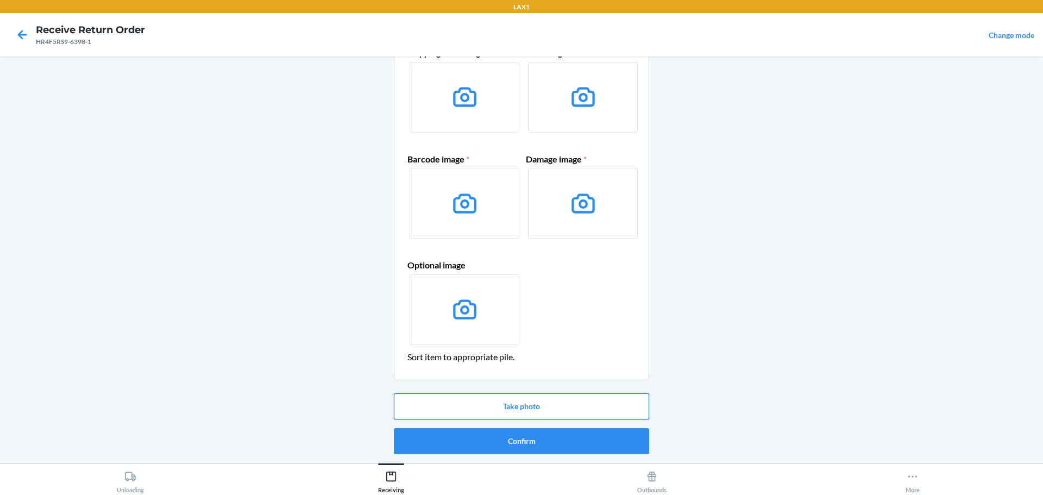
click at [526, 404] on button "Take photo" at bounding box center [521, 406] width 255 height 26
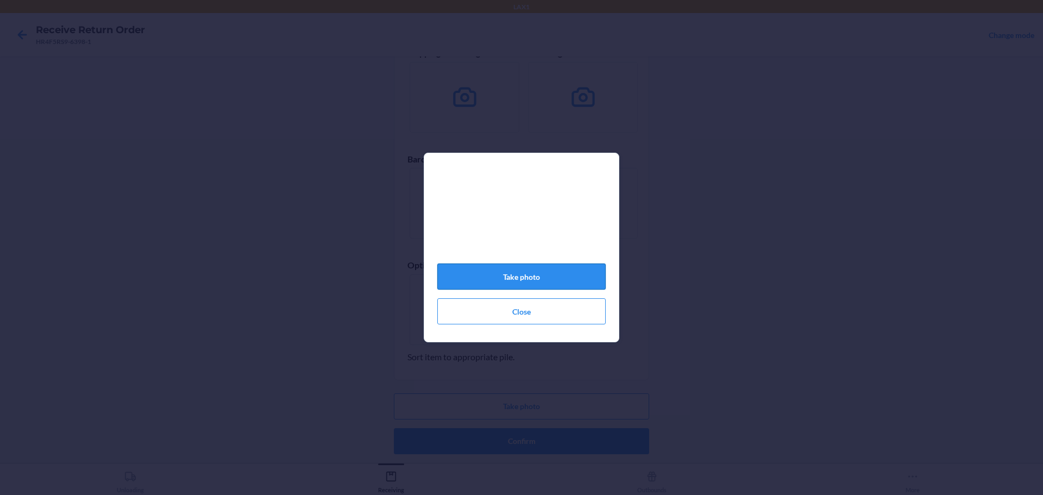
click at [551, 279] on button "Take photo" at bounding box center [521, 276] width 168 height 26
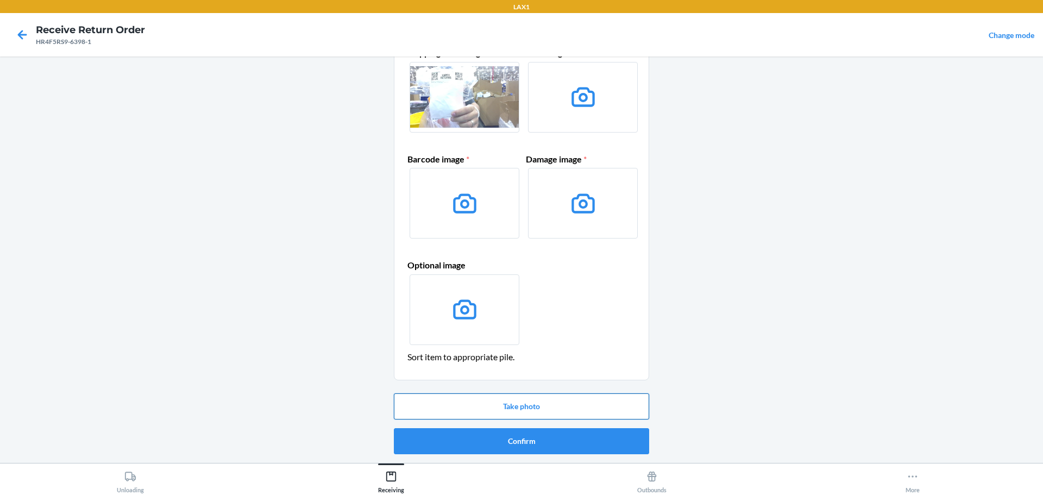
click at [568, 402] on button "Take photo" at bounding box center [521, 406] width 255 height 26
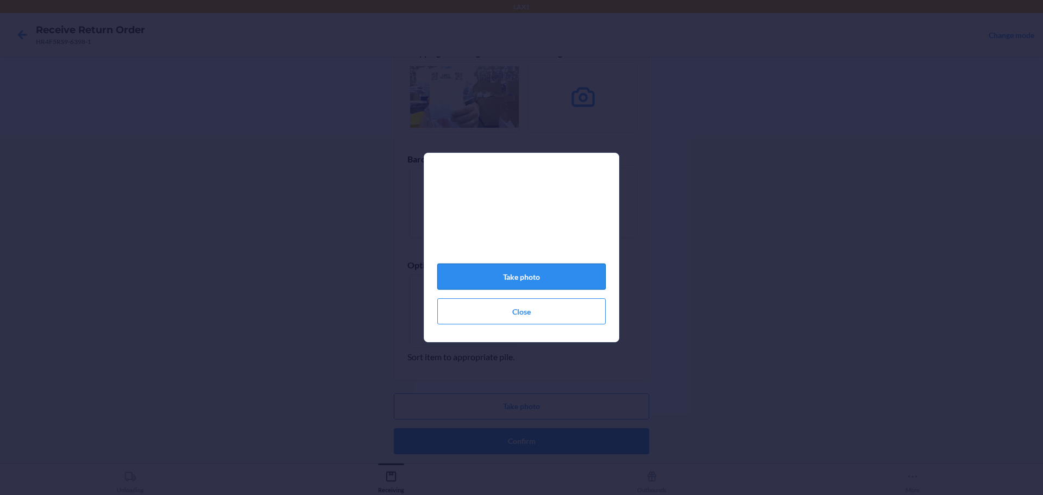
click at [580, 288] on button "Take photo" at bounding box center [521, 276] width 168 height 26
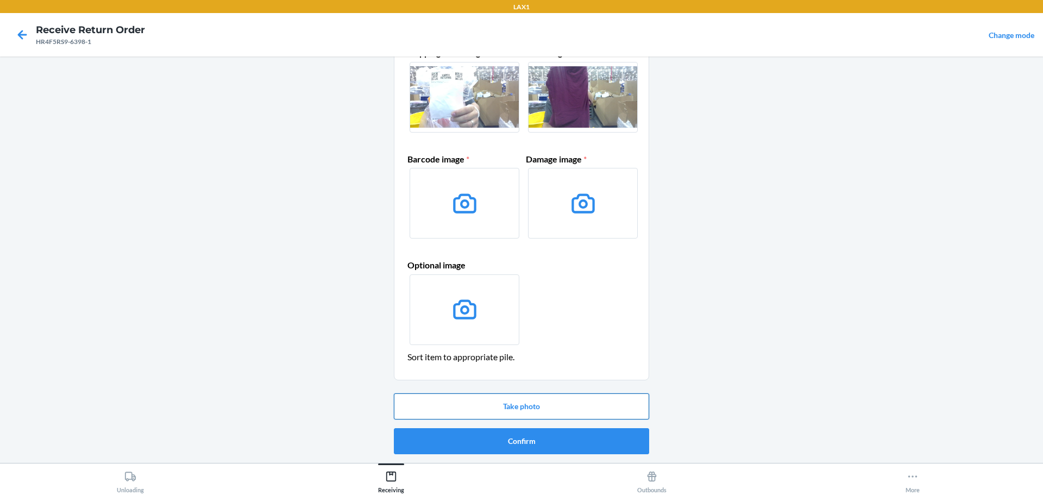
click at [584, 395] on button "Take photo" at bounding box center [521, 406] width 255 height 26
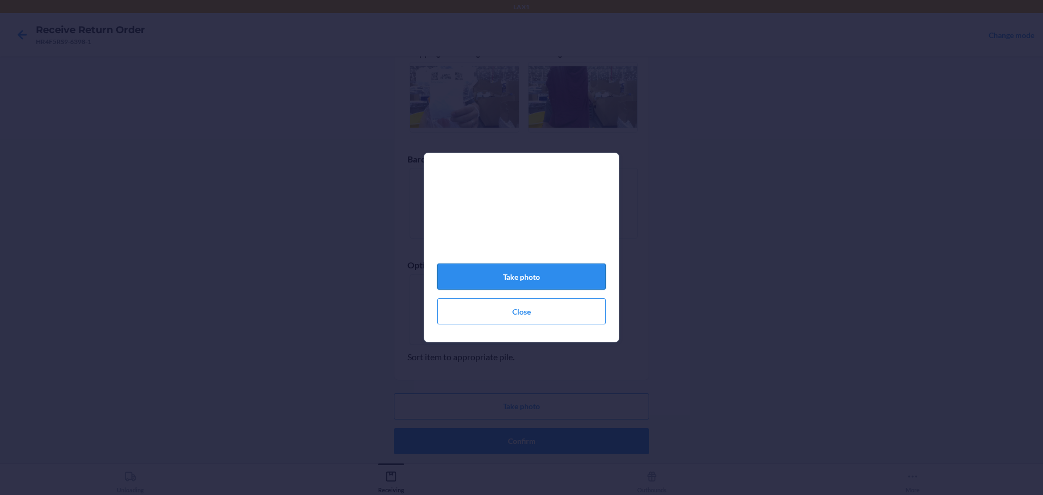
click at [453, 282] on button "Take photo" at bounding box center [521, 276] width 168 height 26
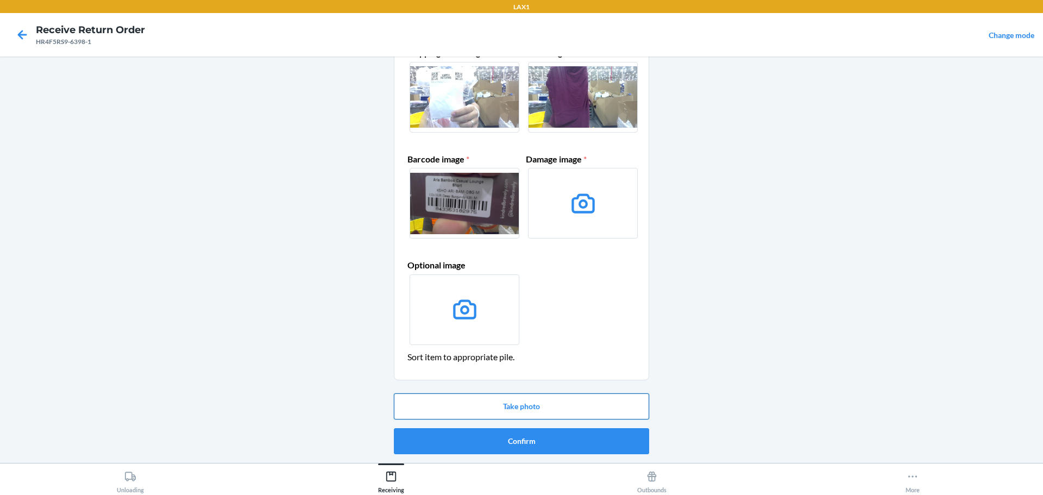
click at [501, 399] on button "Take photo" at bounding box center [521, 406] width 255 height 26
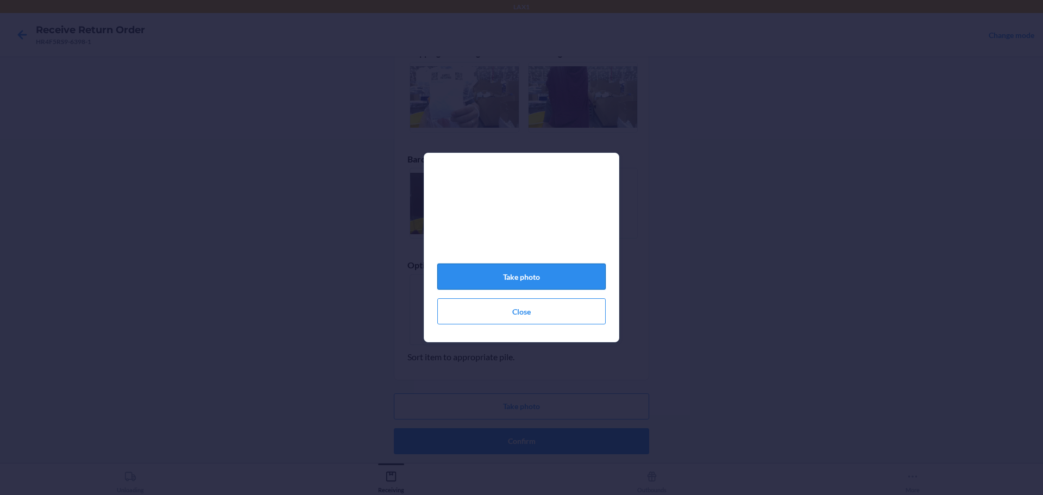
click at [534, 283] on button "Take photo" at bounding box center [521, 276] width 168 height 26
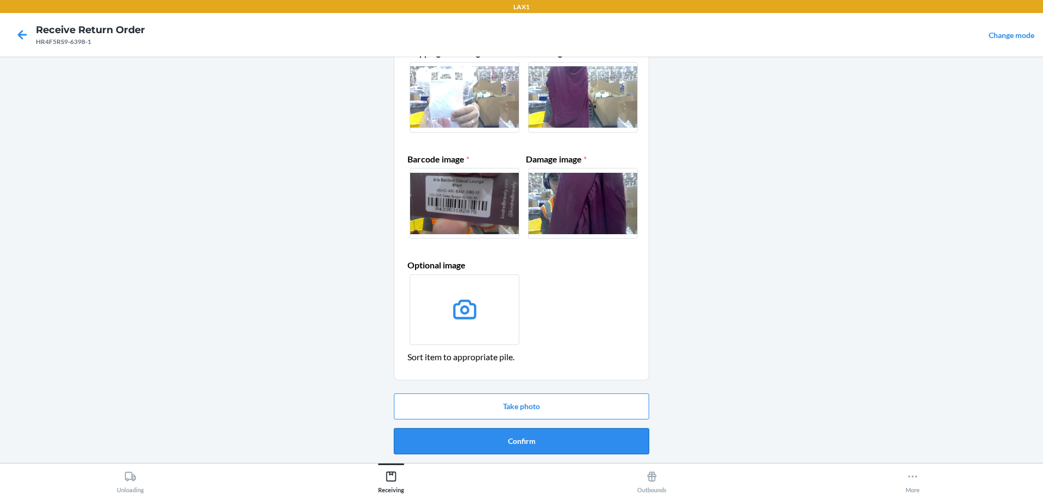
click at [584, 432] on button "Confirm" at bounding box center [521, 441] width 255 height 26
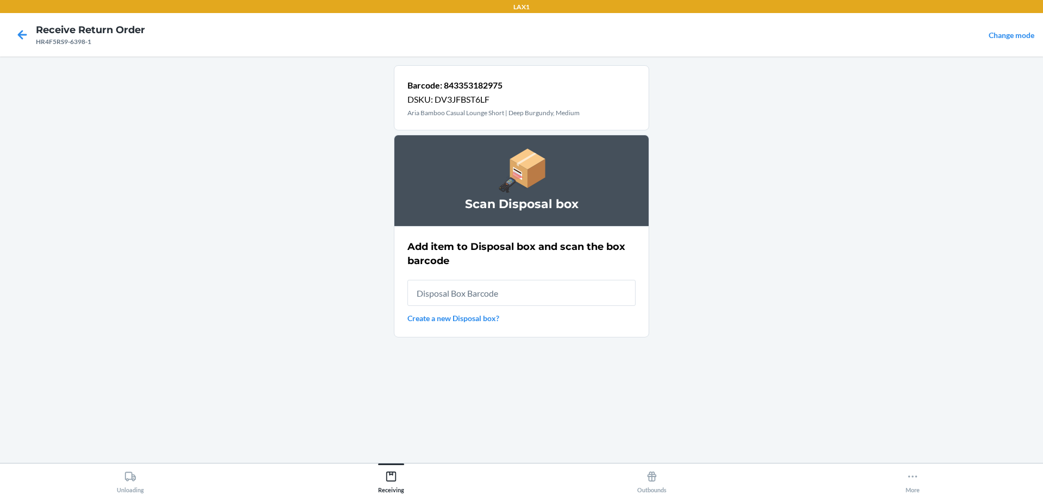
click at [517, 287] on input "text" at bounding box center [521, 293] width 228 height 26
type input "RB0000019D0"
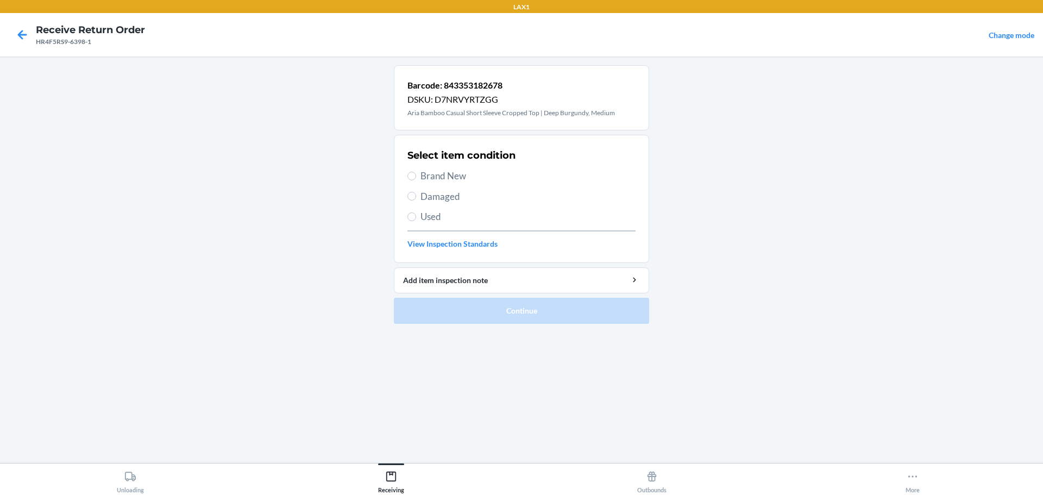
click at [417, 196] on label "Damaged" at bounding box center [521, 197] width 228 height 14
click at [416, 196] on input "Damaged" at bounding box center [411, 196] width 9 height 9
radio input "true"
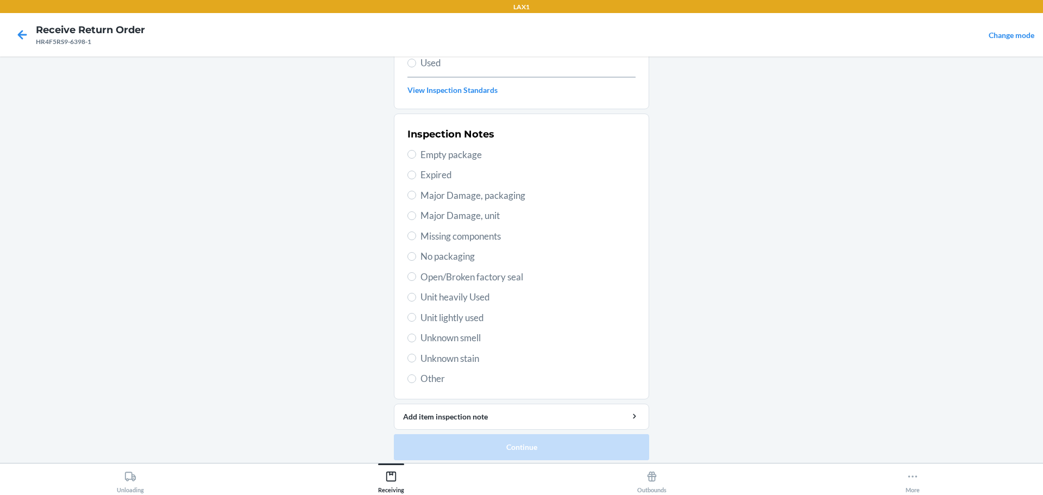
scroll to position [160, 0]
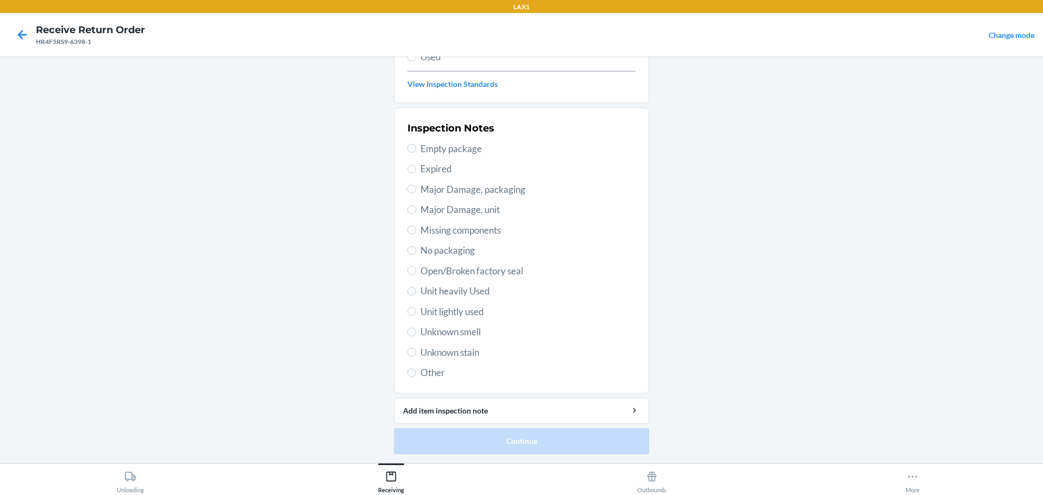
click at [468, 354] on span "Unknown stain" at bounding box center [527, 352] width 215 height 14
click at [416, 354] on input "Unknown stain" at bounding box center [411, 352] width 9 height 9
radio input "true"
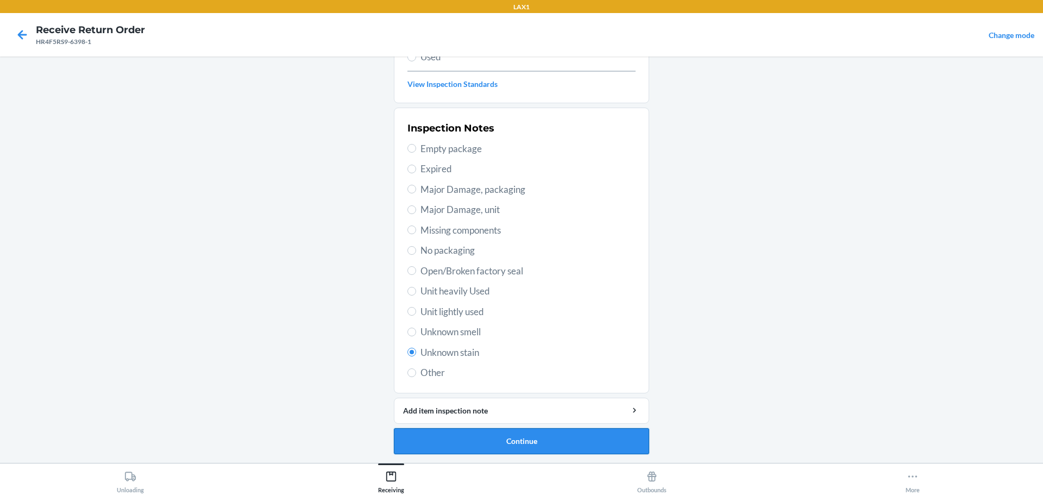
click at [526, 444] on button "Continue" at bounding box center [521, 441] width 255 height 26
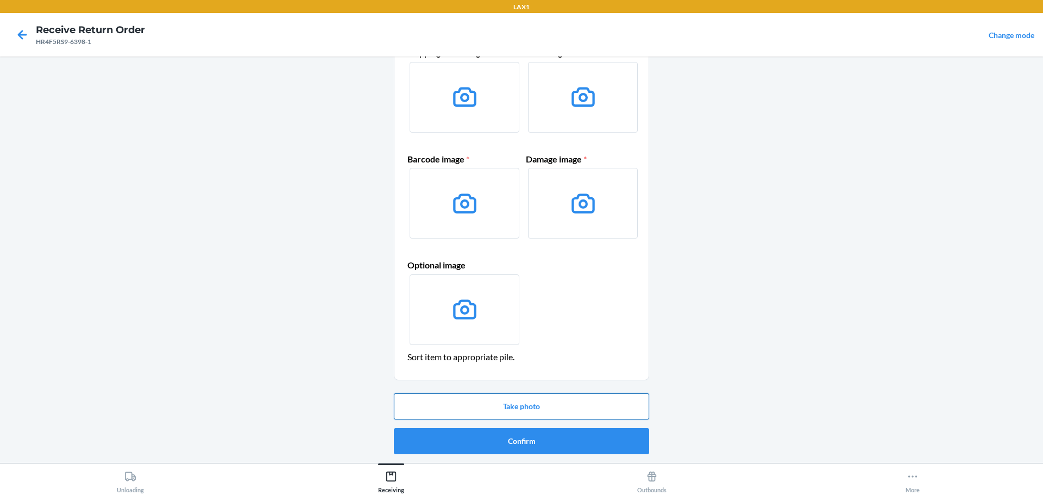
click at [538, 399] on button "Take photo" at bounding box center [521, 406] width 255 height 26
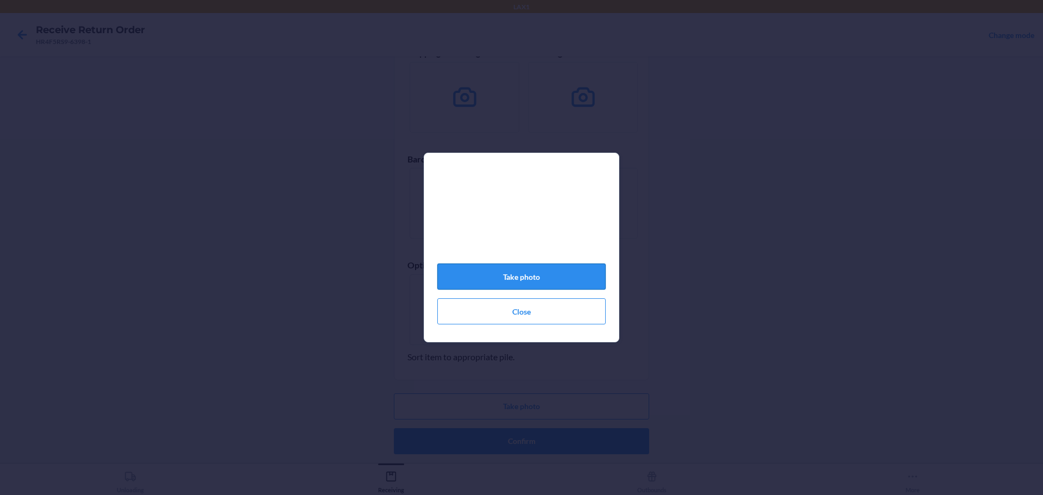
click at [550, 270] on button "Take photo" at bounding box center [521, 276] width 168 height 26
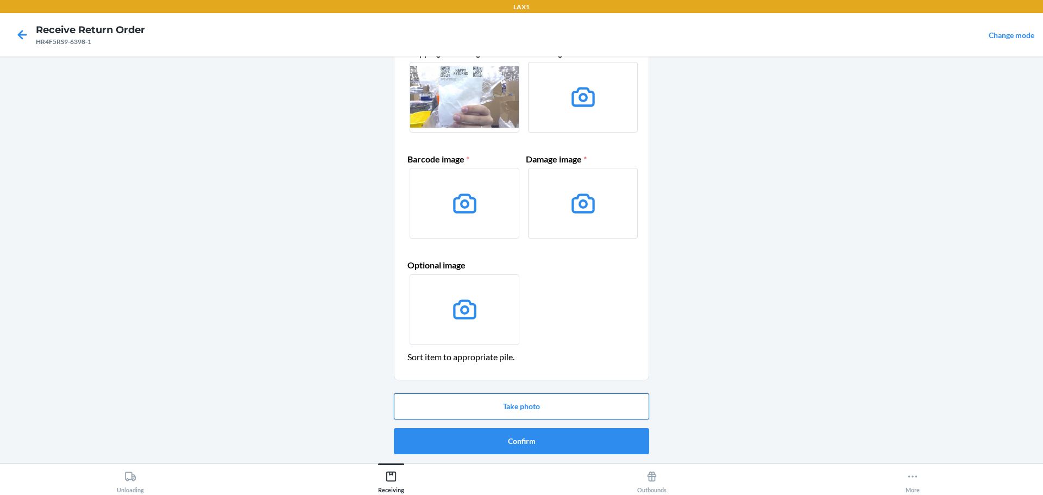
click at [589, 401] on button "Take photo" at bounding box center [521, 406] width 255 height 26
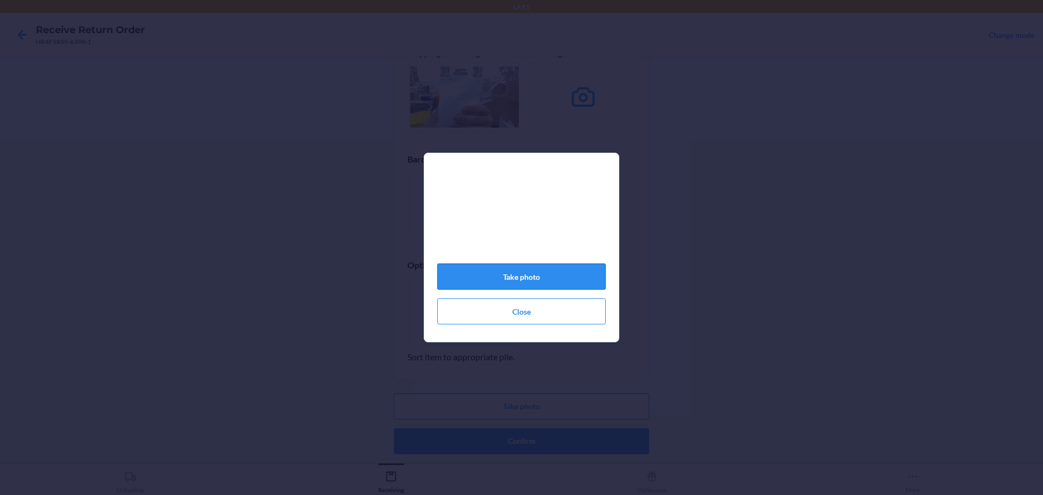
click at [526, 283] on button "Take photo" at bounding box center [521, 276] width 168 height 26
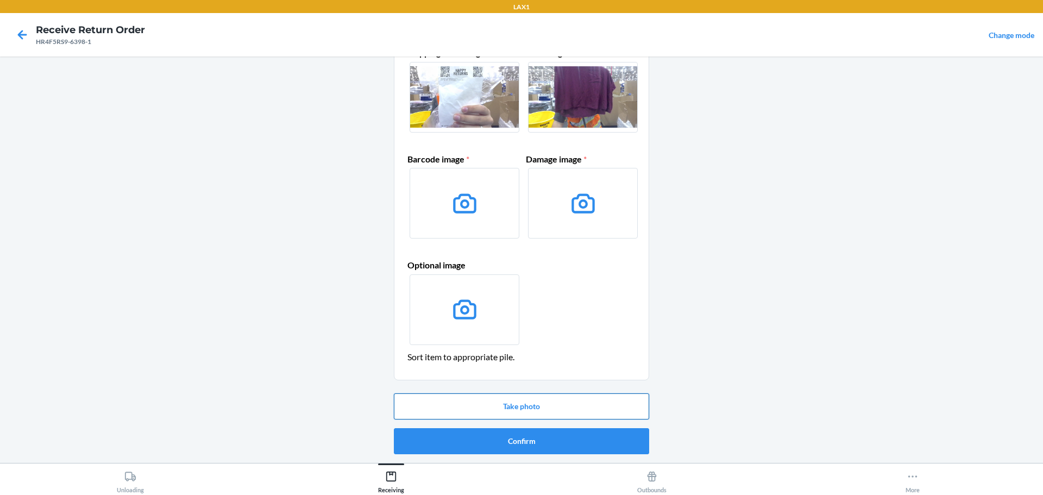
click at [513, 404] on button "Take photo" at bounding box center [521, 406] width 255 height 26
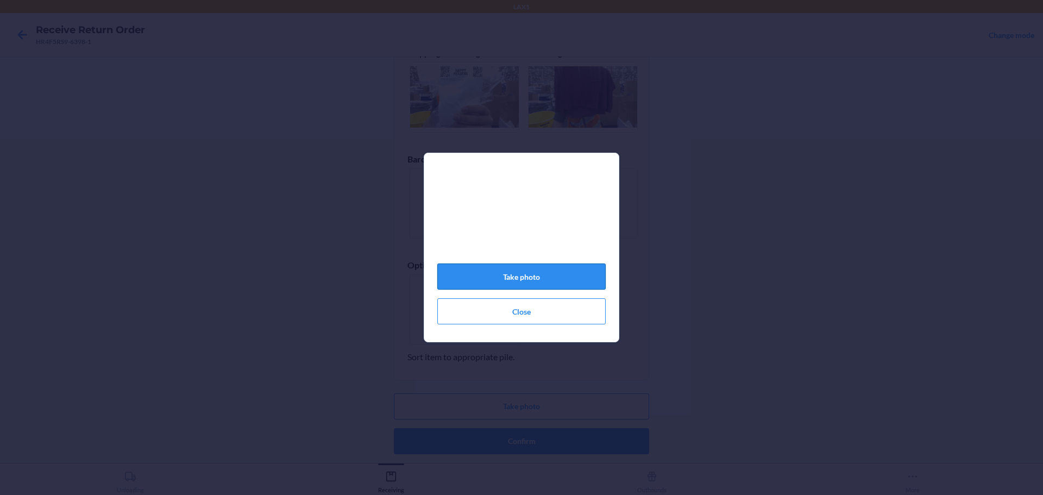
click at [526, 278] on button "Take photo" at bounding box center [521, 276] width 168 height 26
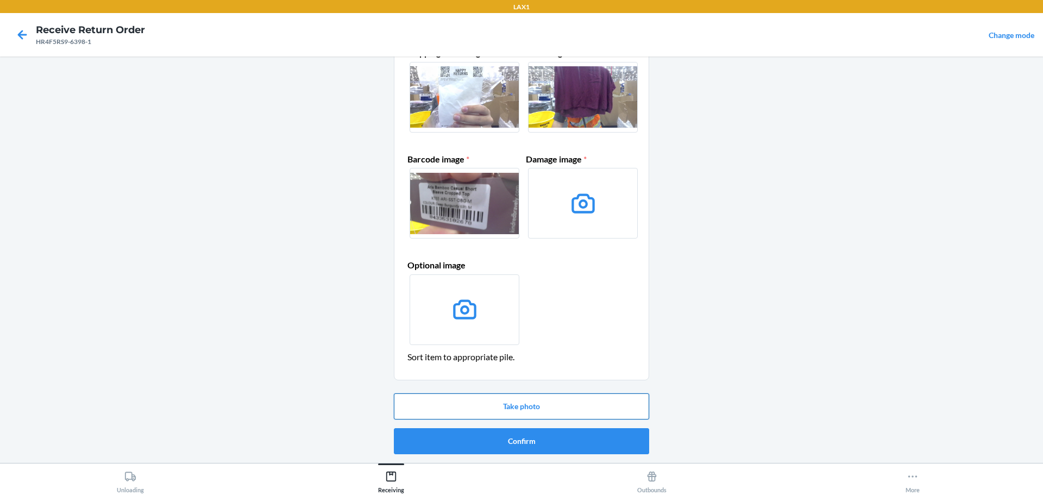
click at [537, 397] on button "Take photo" at bounding box center [521, 406] width 255 height 26
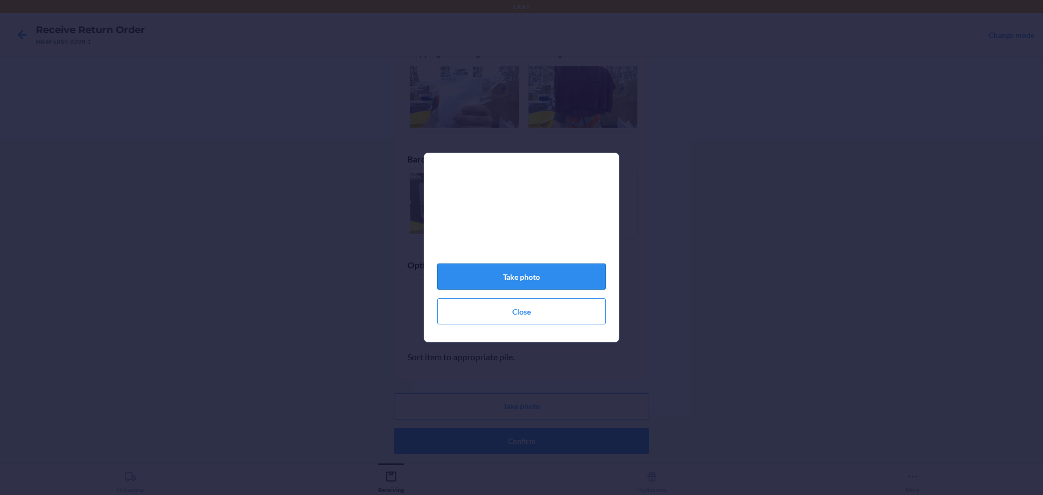
click at [567, 278] on button "Take photo" at bounding box center [521, 276] width 168 height 26
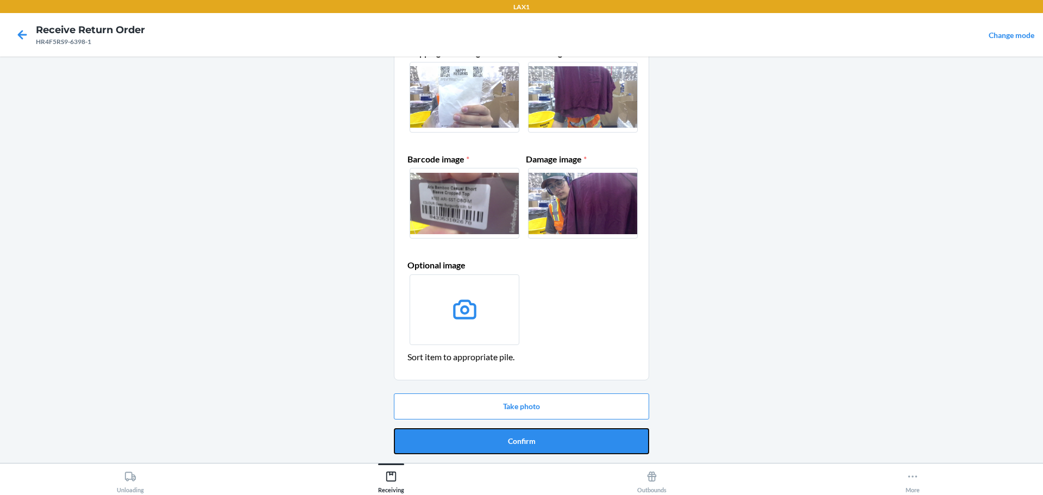
click at [545, 443] on button "Confirm" at bounding box center [521, 441] width 255 height 26
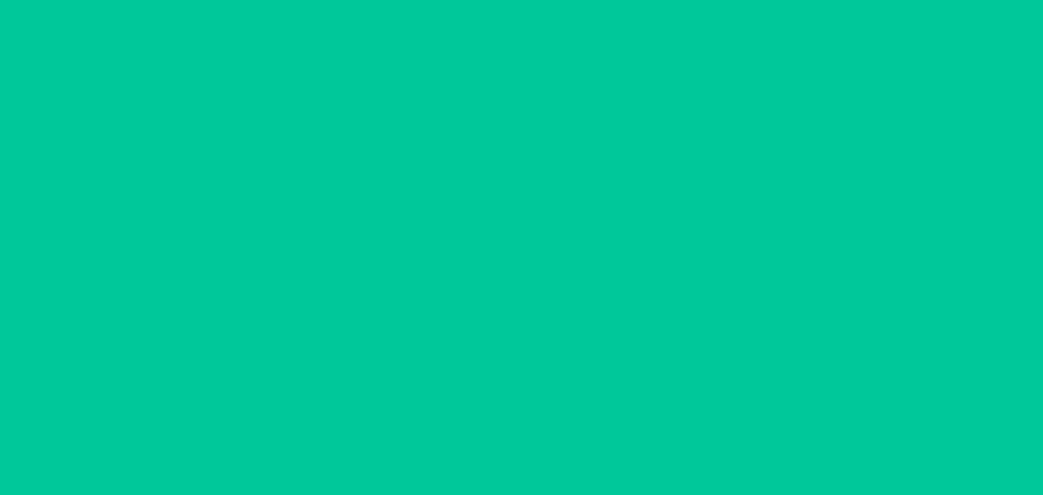
scroll to position [0, 0]
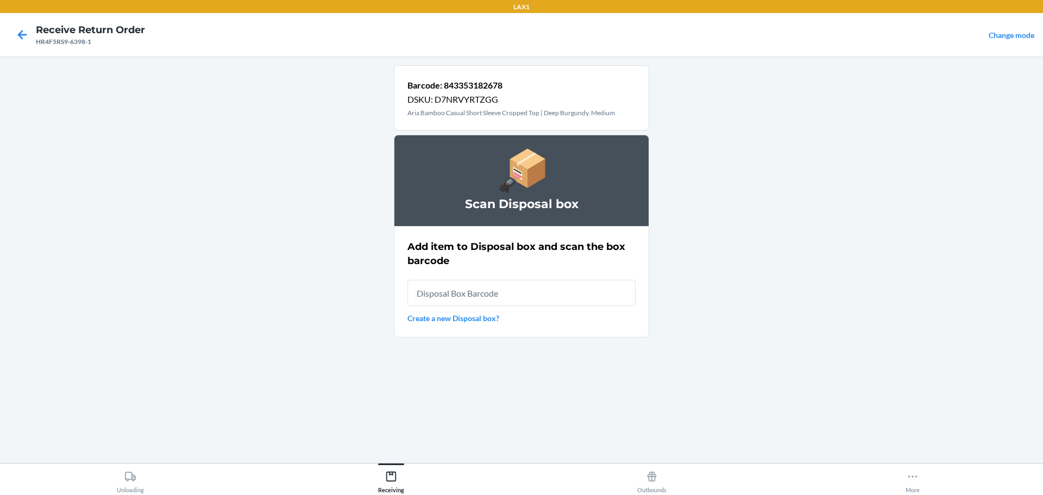
click at [545, 290] on input "text" at bounding box center [521, 293] width 228 height 26
type input "RB0000019D0"
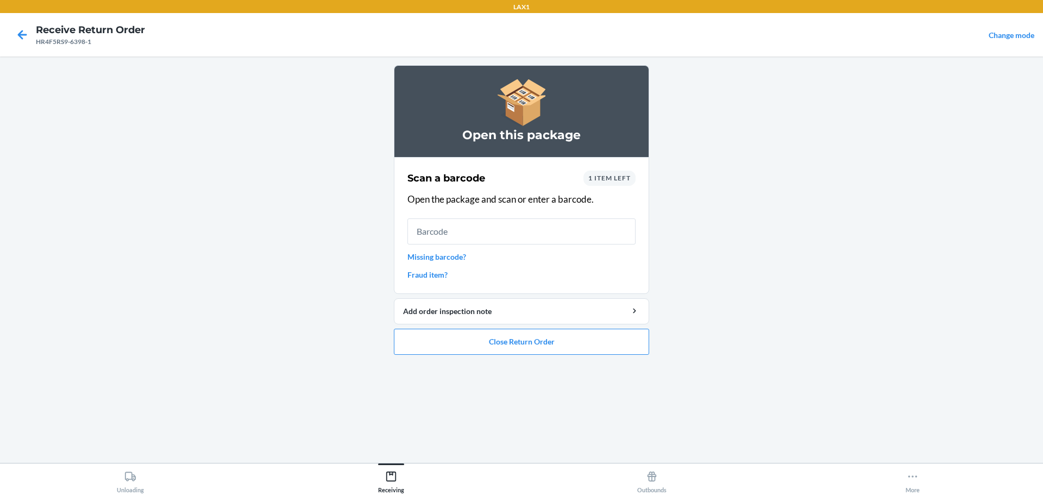
drag, startPoint x: 478, startPoint y: 227, endPoint x: 500, endPoint y: 219, distance: 23.7
click at [479, 227] on input "text" at bounding box center [521, 231] width 228 height 26
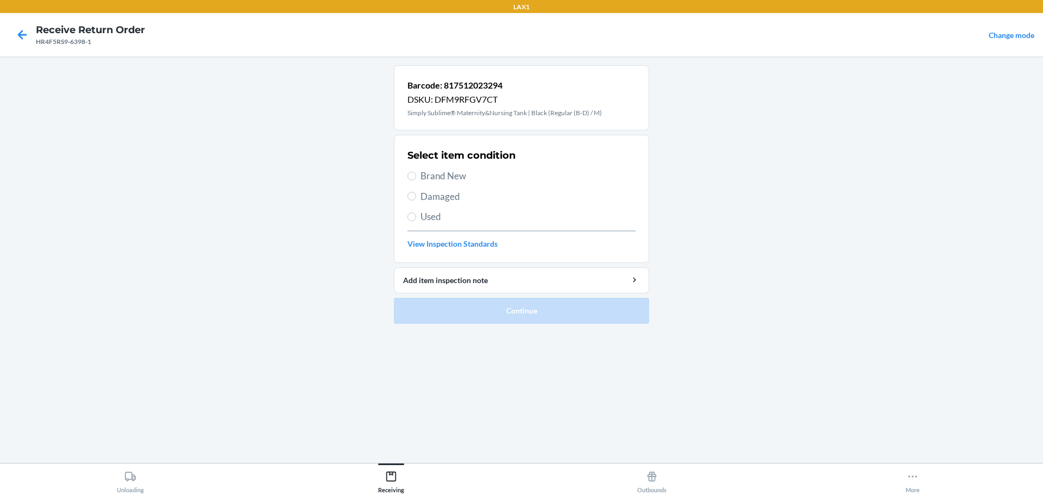
drag, startPoint x: 450, startPoint y: 197, endPoint x: 486, endPoint y: 161, distance: 50.3
click at [455, 192] on span "Damaged" at bounding box center [527, 197] width 215 height 14
click at [449, 198] on span "Damaged" at bounding box center [527, 197] width 215 height 14
click at [416, 198] on input "Damaged" at bounding box center [411, 196] width 9 height 9
radio input "true"
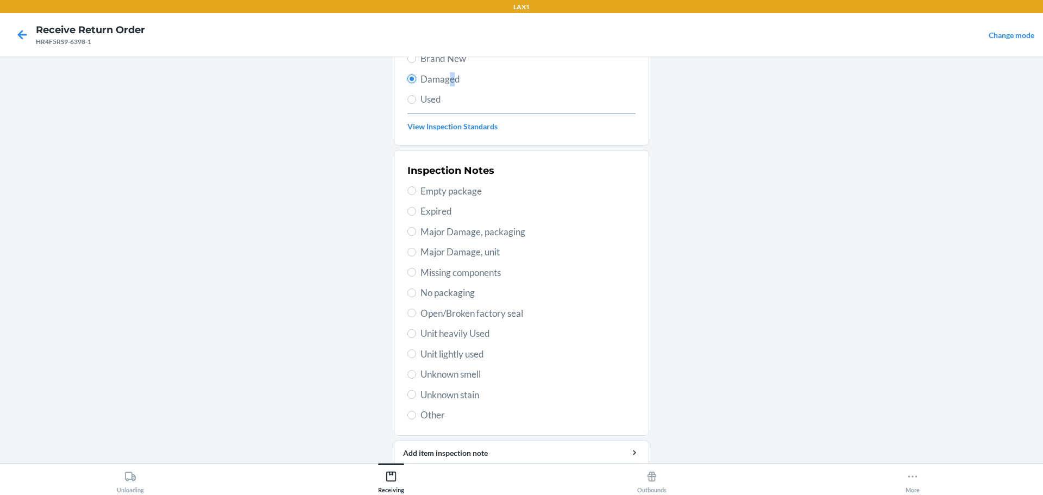
scroll to position [160, 0]
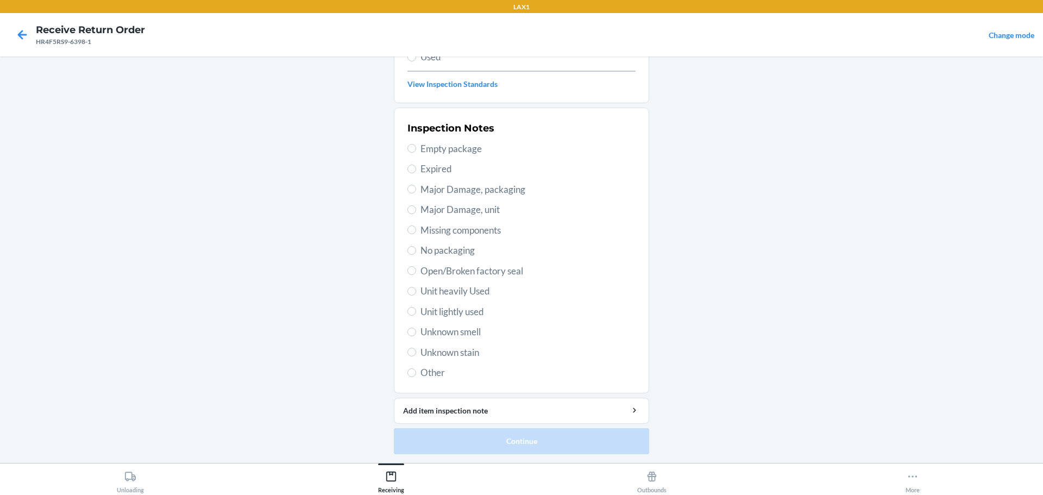
drag, startPoint x: 464, startPoint y: 352, endPoint x: 476, endPoint y: 354, distance: 12.6
click at [464, 352] on span "Unknown stain" at bounding box center [527, 352] width 215 height 14
click at [416, 352] on input "Unknown stain" at bounding box center [411, 352] width 9 height 9
radio input "true"
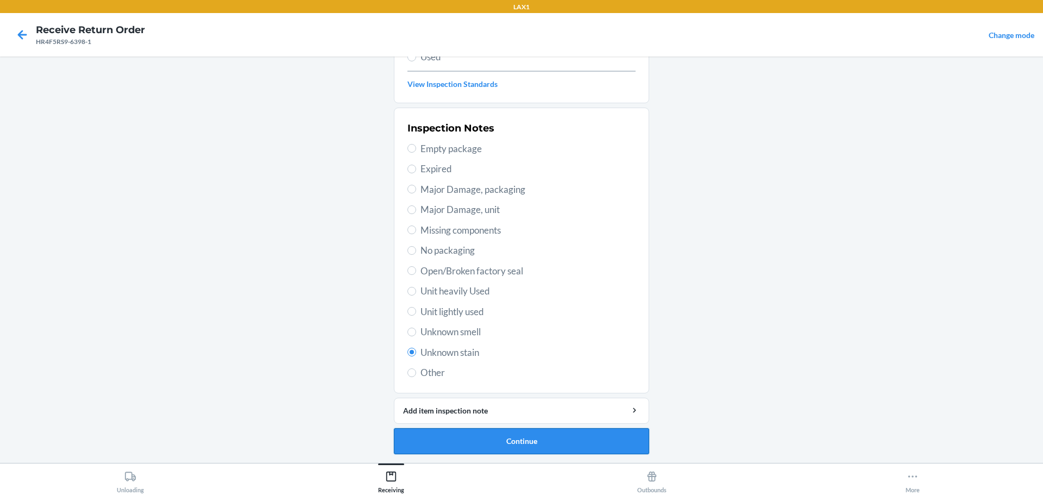
click at [516, 443] on button "Continue" at bounding box center [521, 441] width 255 height 26
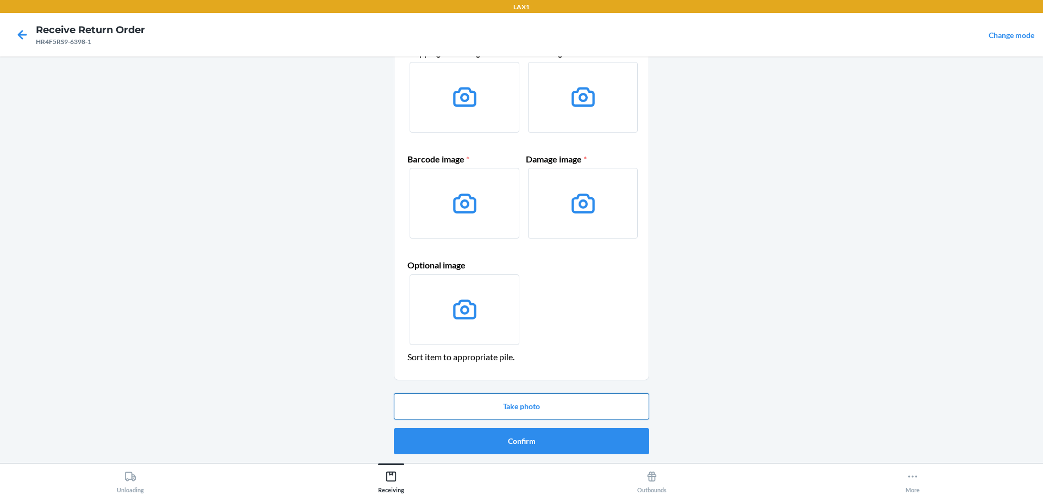
click at [521, 402] on button "Take photo" at bounding box center [521, 406] width 255 height 26
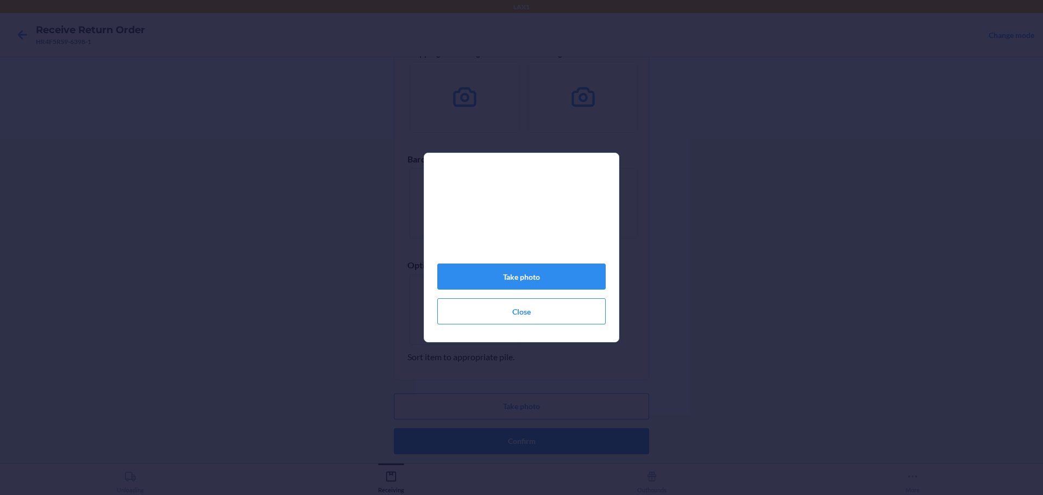
click at [552, 259] on video at bounding box center [521, 217] width 168 height 84
click at [546, 282] on button "Take photo" at bounding box center [521, 276] width 168 height 26
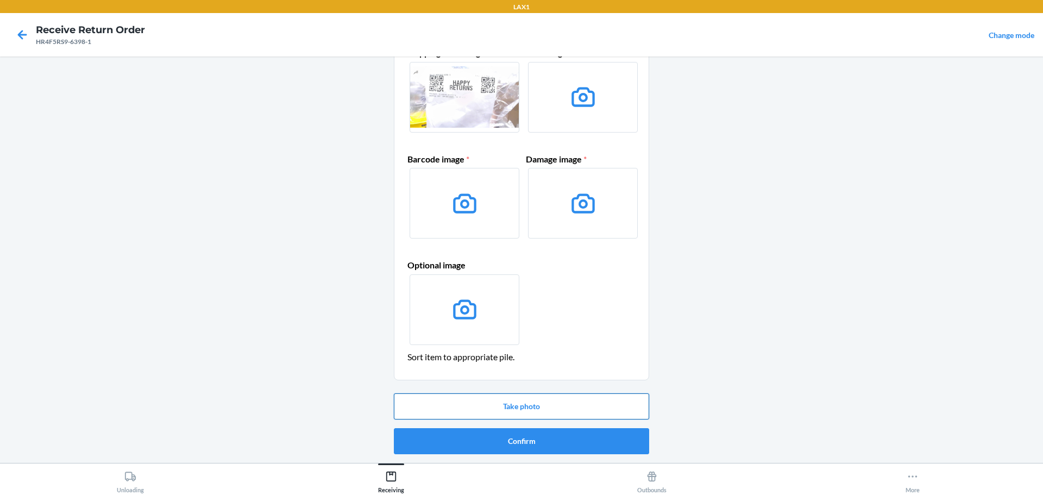
click at [544, 400] on button "Take photo" at bounding box center [521, 406] width 255 height 26
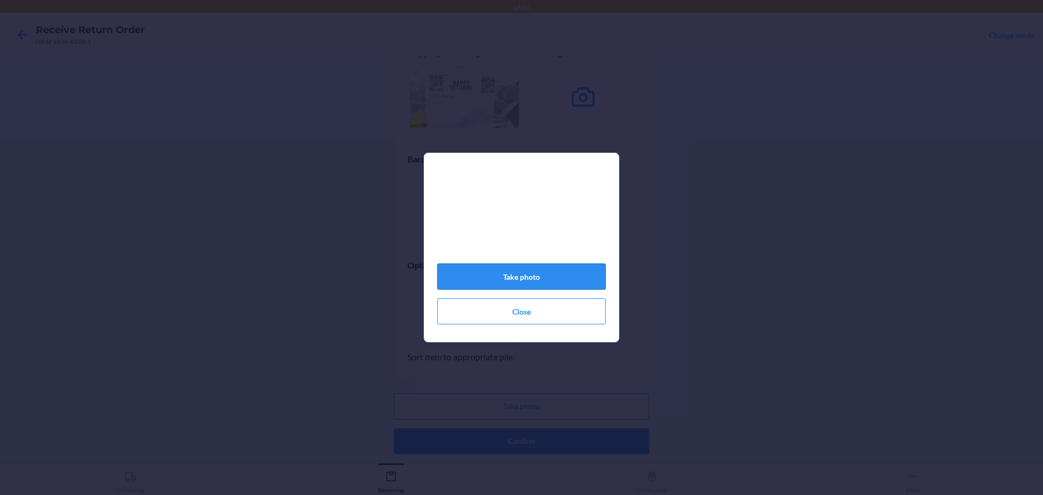
click at [556, 274] on button "Take photo" at bounding box center [521, 276] width 168 height 26
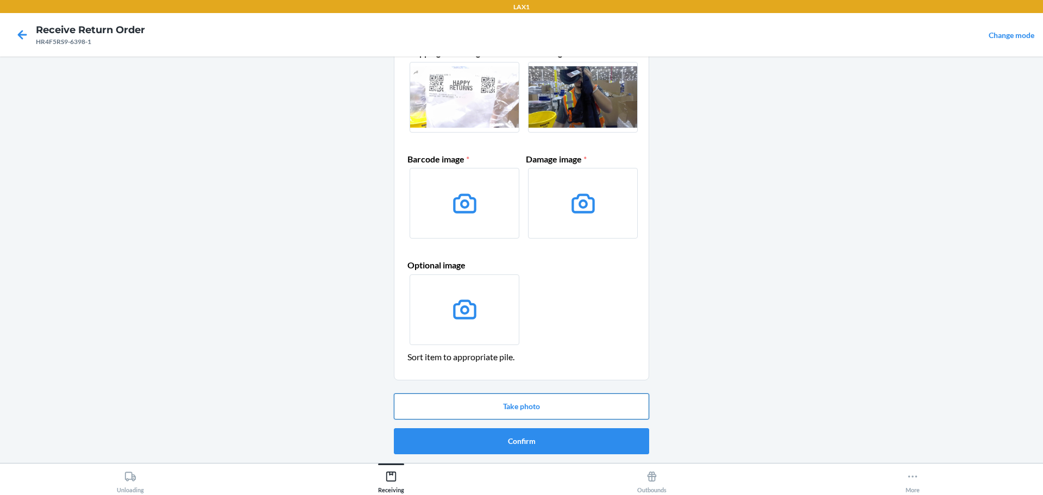
click at [540, 411] on button "Take photo" at bounding box center [521, 406] width 255 height 26
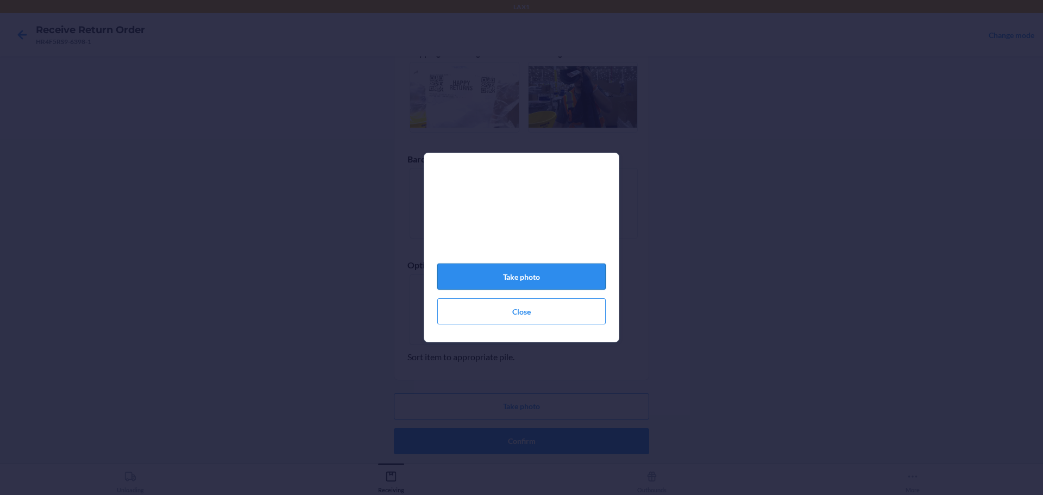
click at [572, 281] on button "Take photo" at bounding box center [521, 276] width 168 height 26
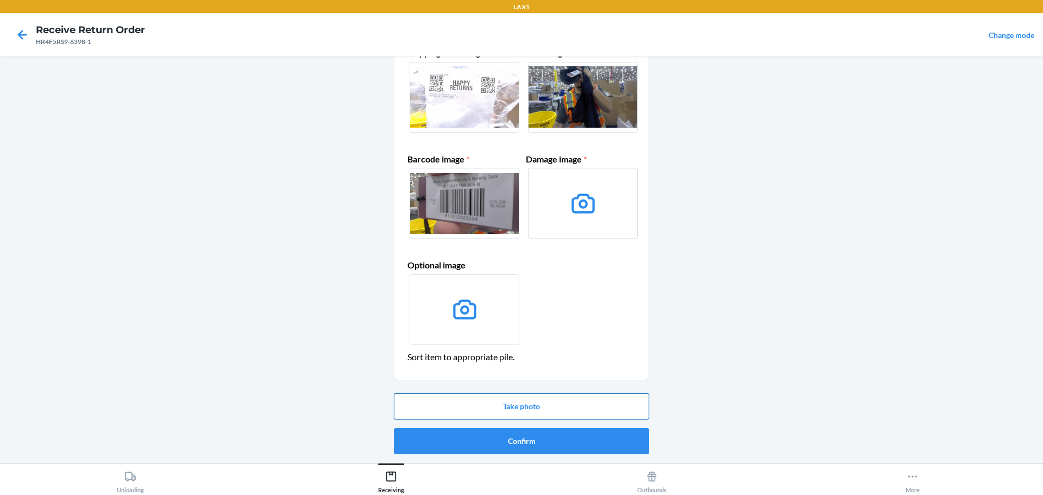
click at [577, 402] on button "Take photo" at bounding box center [521, 406] width 255 height 26
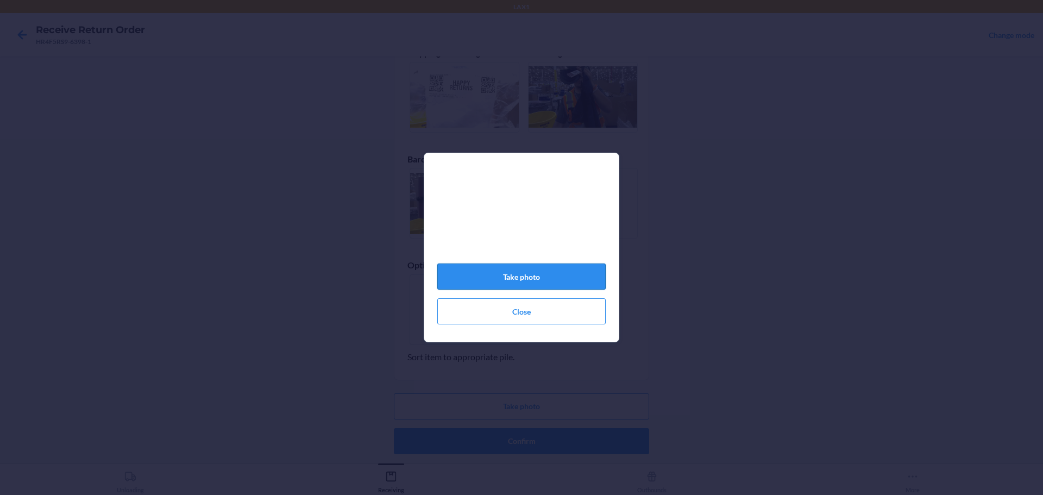
click at [566, 278] on button "Take photo" at bounding box center [521, 276] width 168 height 26
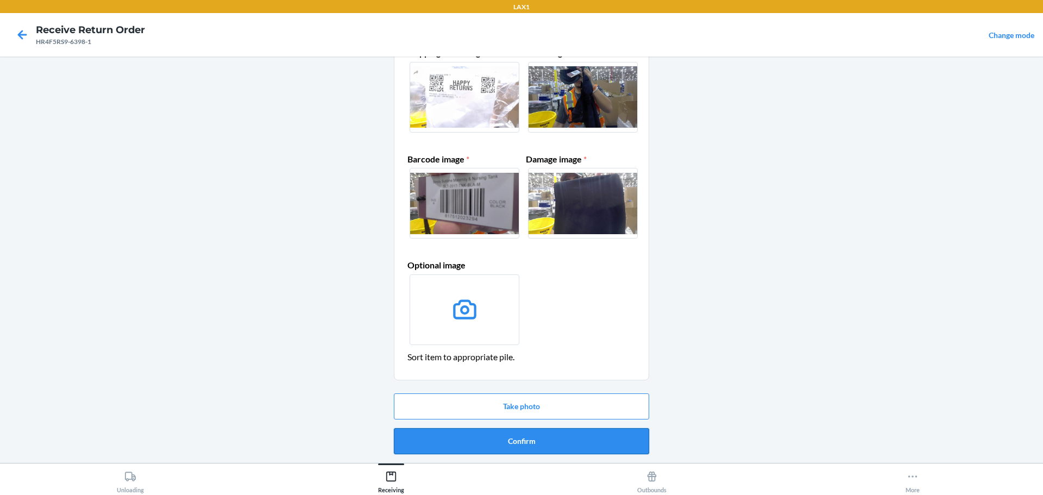
click at [563, 441] on button "Confirm" at bounding box center [521, 441] width 255 height 26
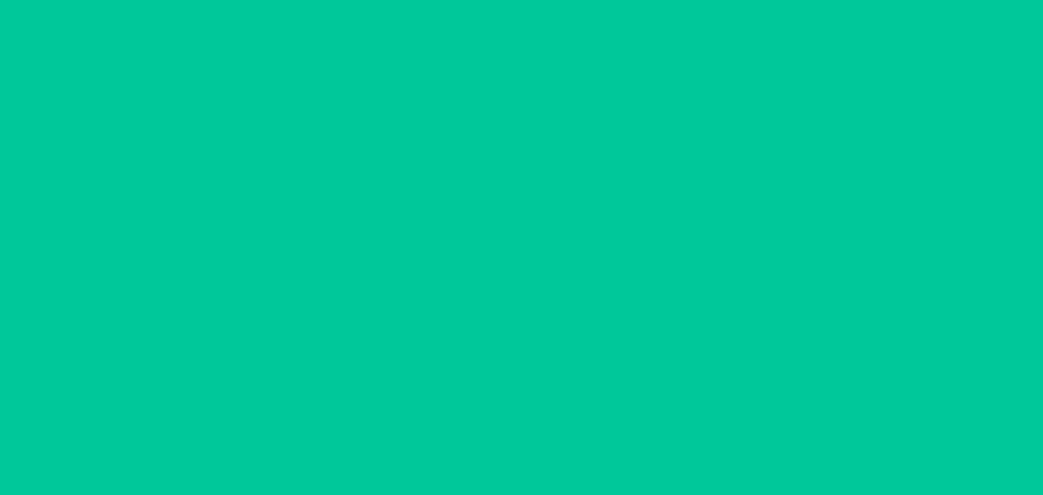
scroll to position [0, 0]
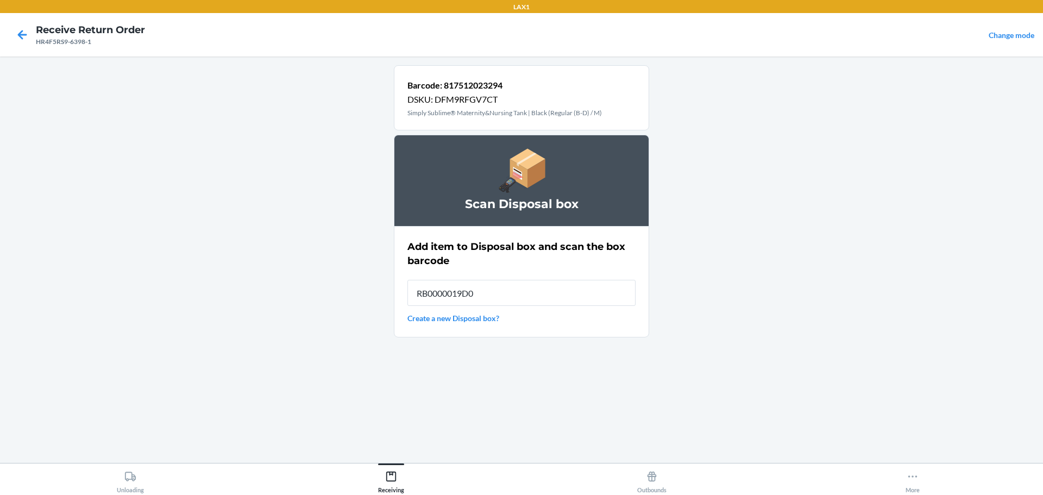
type input "RB0000019D0"
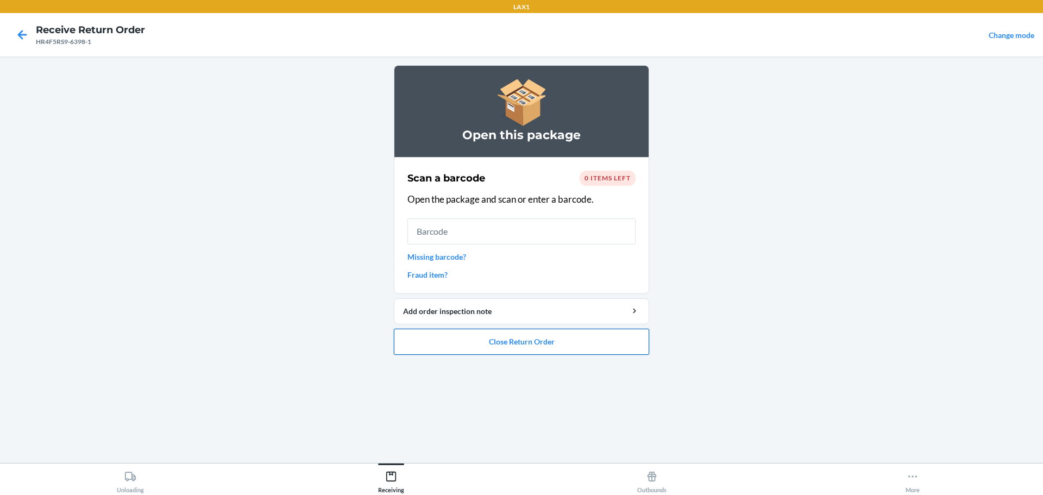
click at [560, 336] on button "Close Return Order" at bounding box center [521, 342] width 255 height 26
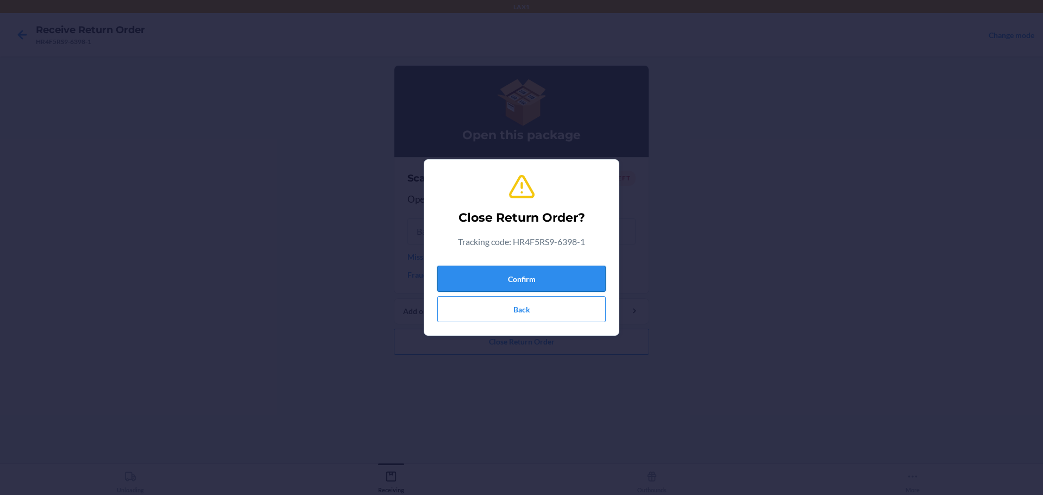
click at [576, 276] on button "Confirm" at bounding box center [521, 279] width 168 height 26
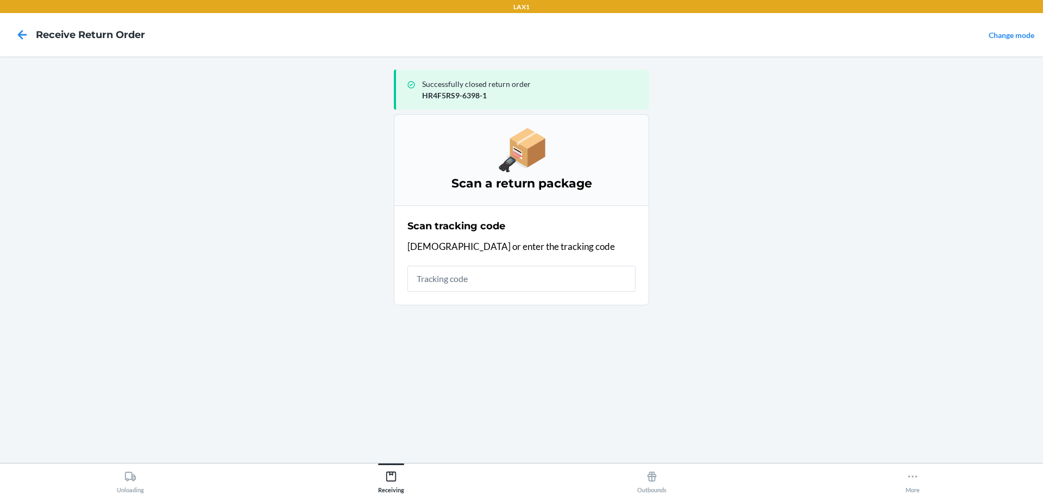
click at [535, 274] on input "text" at bounding box center [521, 279] width 228 height 26
type input "HR4S0002"
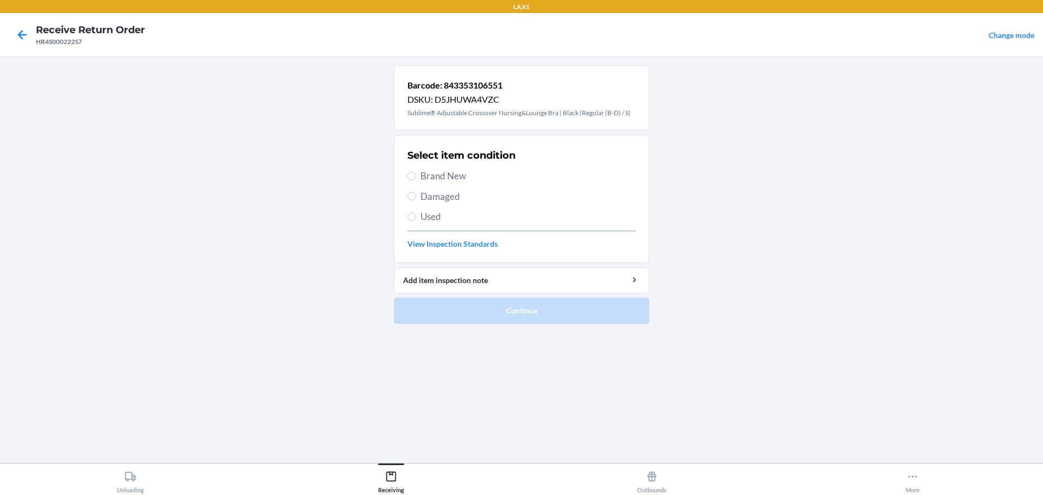
click at [457, 200] on span "Damaged" at bounding box center [527, 197] width 215 height 14
click at [416, 200] on input "Damaged" at bounding box center [411, 196] width 9 height 9
radio input "true"
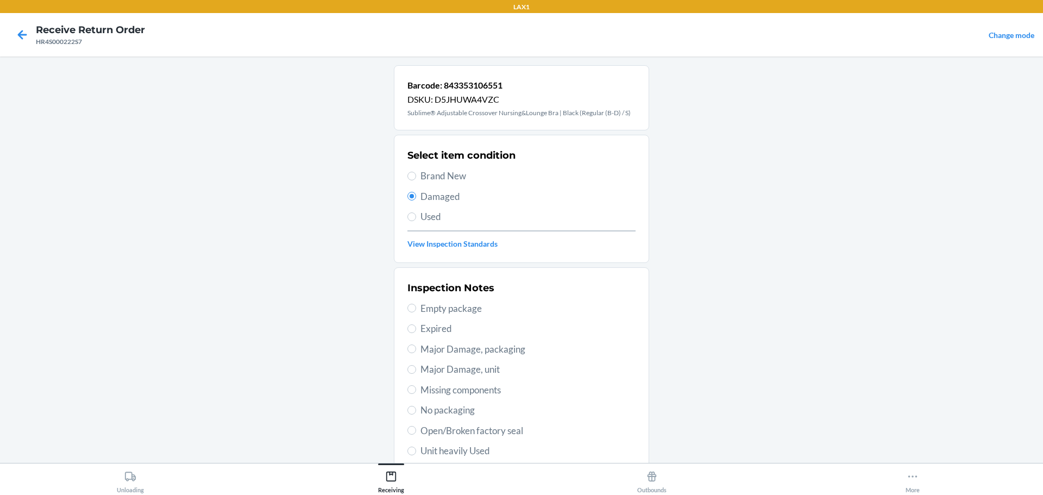
click at [448, 414] on span "No packaging" at bounding box center [527, 410] width 215 height 14
click at [416, 414] on input "No packaging" at bounding box center [411, 410] width 9 height 9
radio input "true"
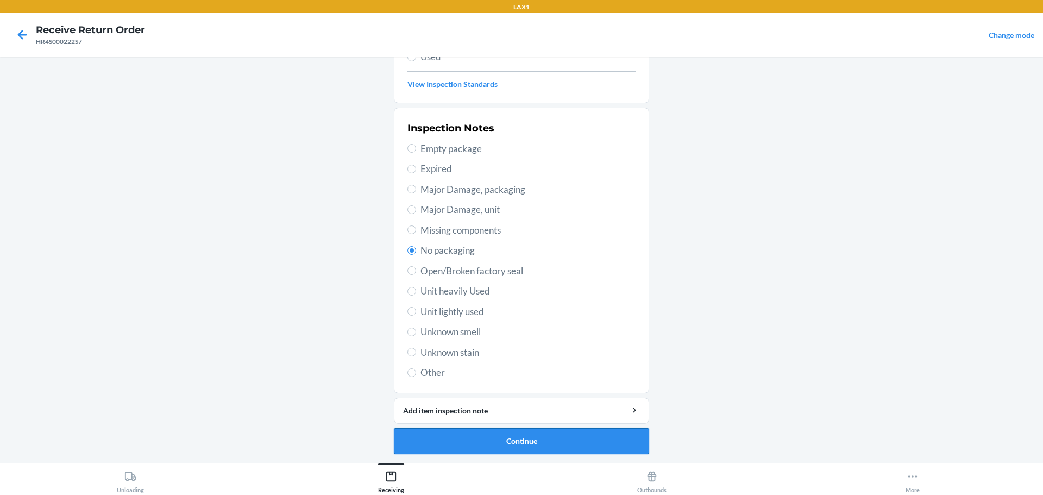
click at [521, 436] on button "Continue" at bounding box center [521, 441] width 255 height 26
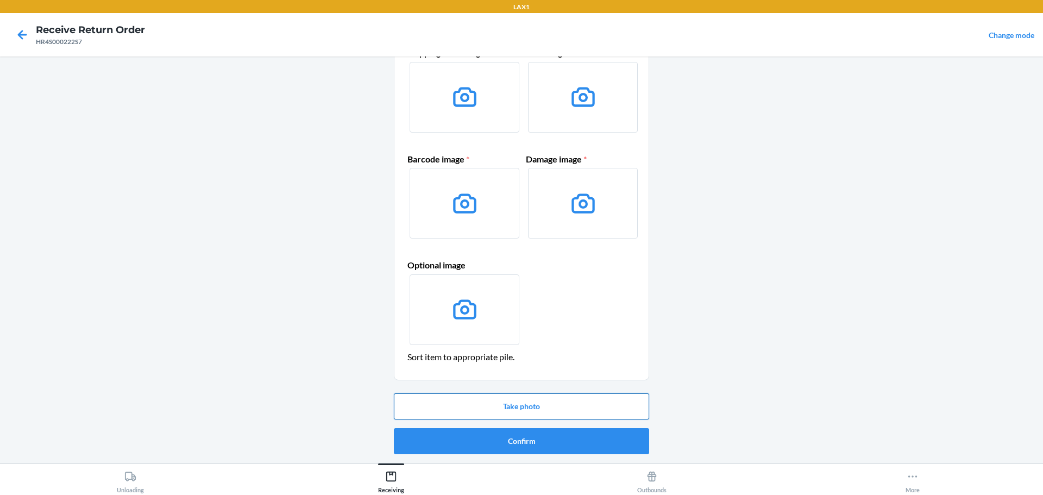
click at [539, 404] on button "Take photo" at bounding box center [521, 406] width 255 height 26
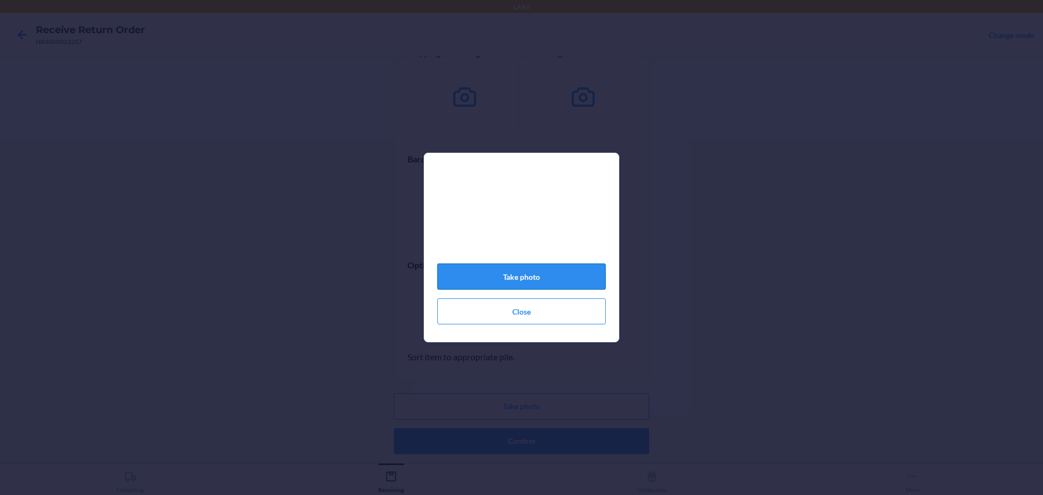
click at [549, 278] on button "Take photo" at bounding box center [521, 276] width 168 height 26
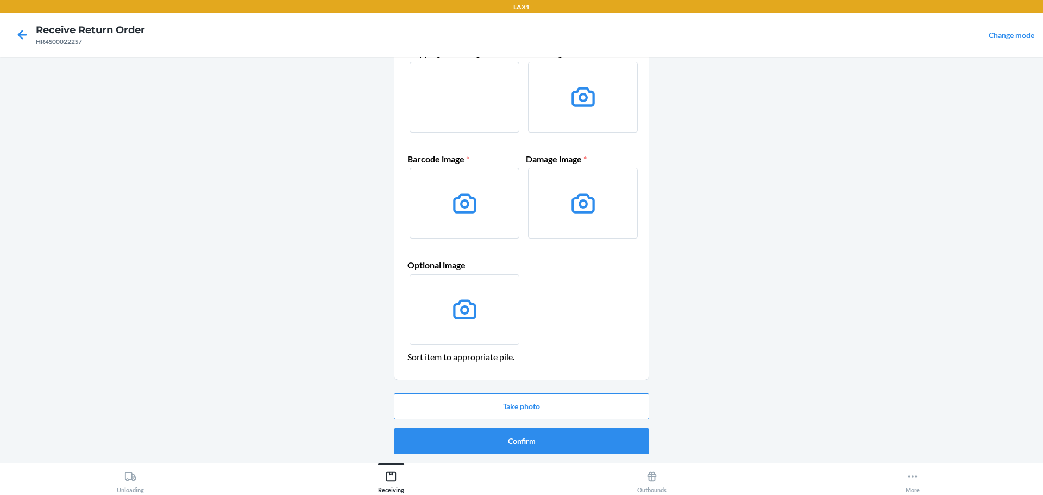
scroll to position [16, 0]
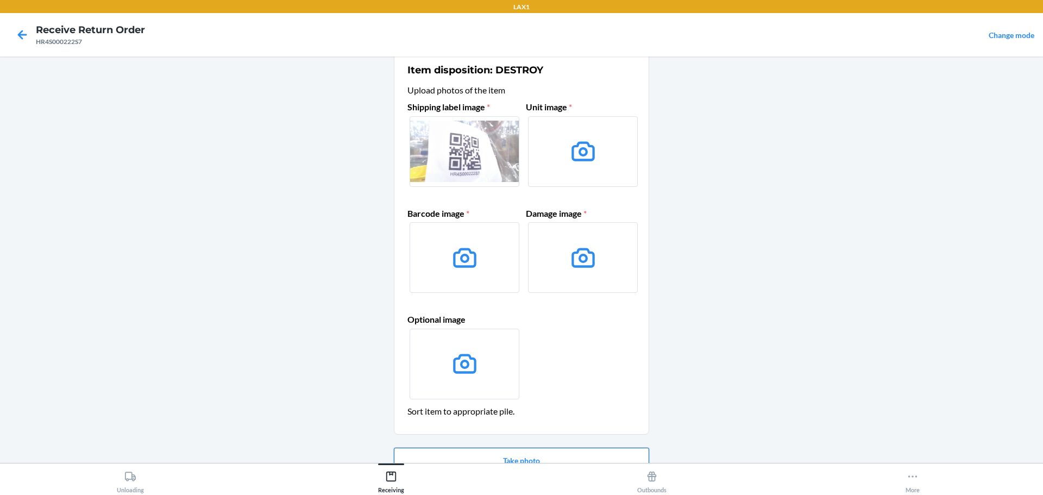
click at [552, 448] on button "Take photo" at bounding box center [521, 461] width 255 height 26
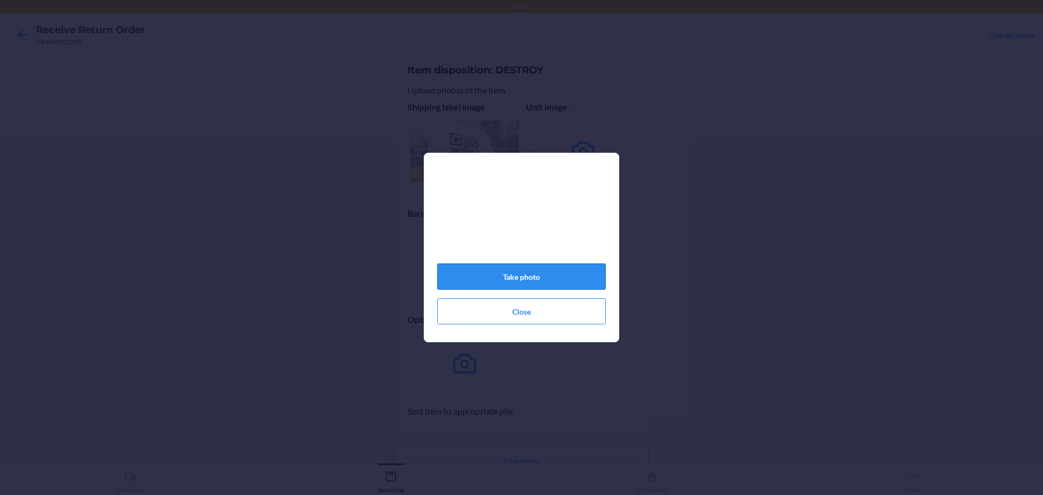
click at [561, 285] on button "Take photo" at bounding box center [521, 276] width 168 height 26
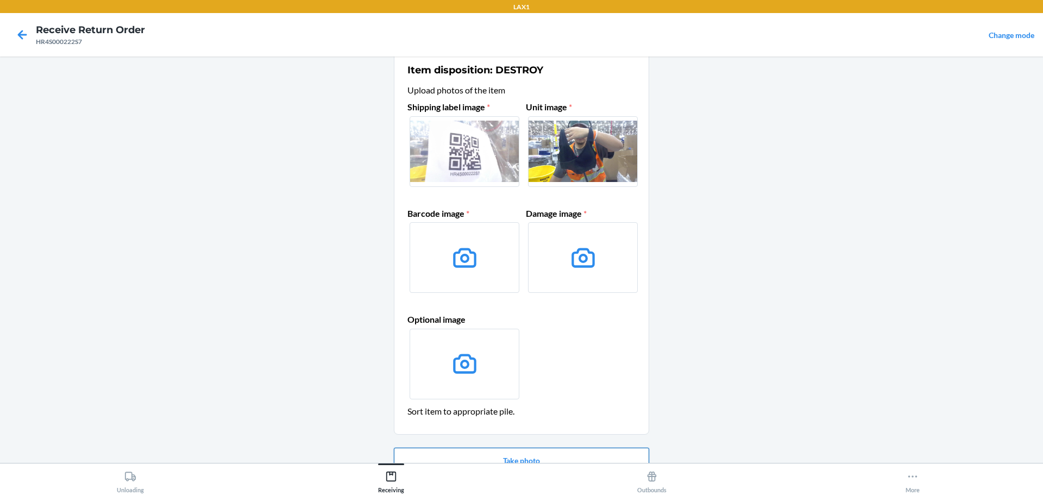
click at [526, 450] on button "Take photo" at bounding box center [521, 461] width 255 height 26
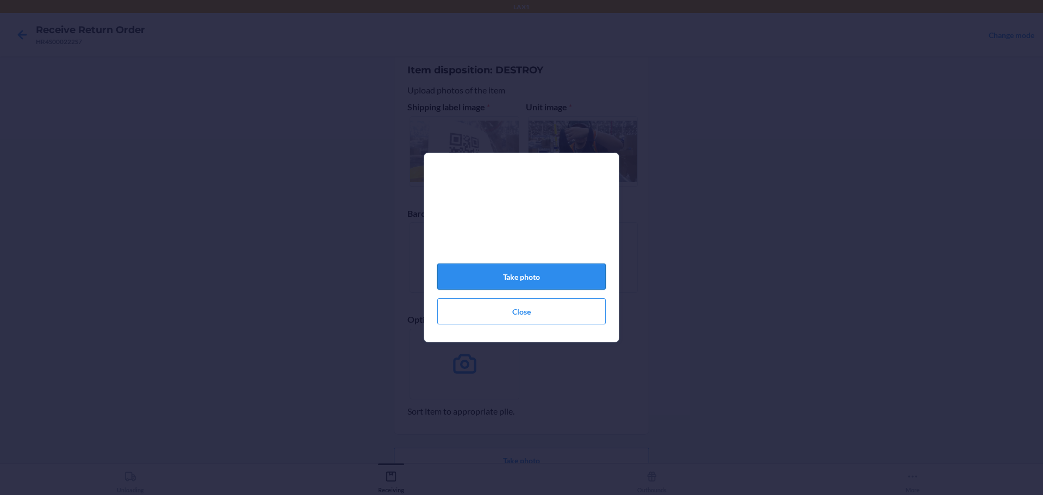
click at [567, 285] on button "Take photo" at bounding box center [521, 276] width 168 height 26
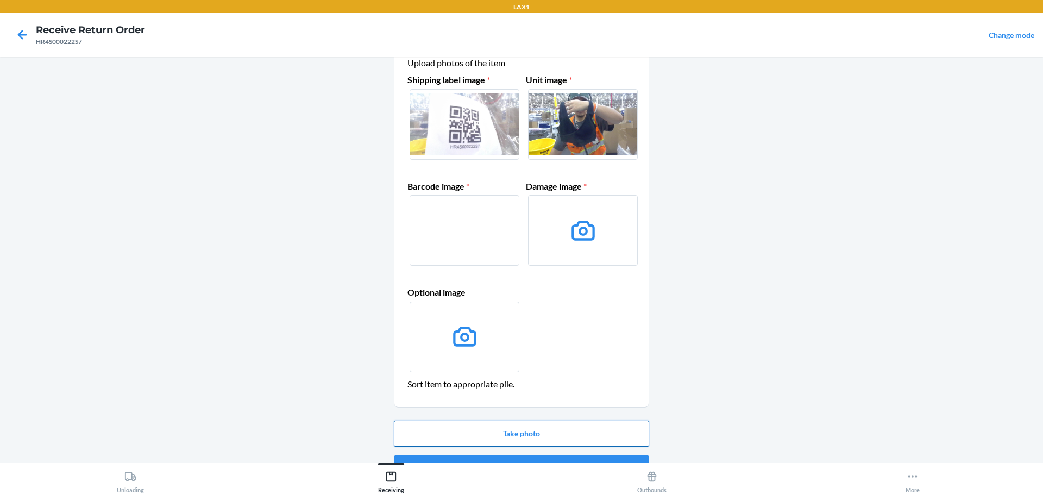
scroll to position [70, 0]
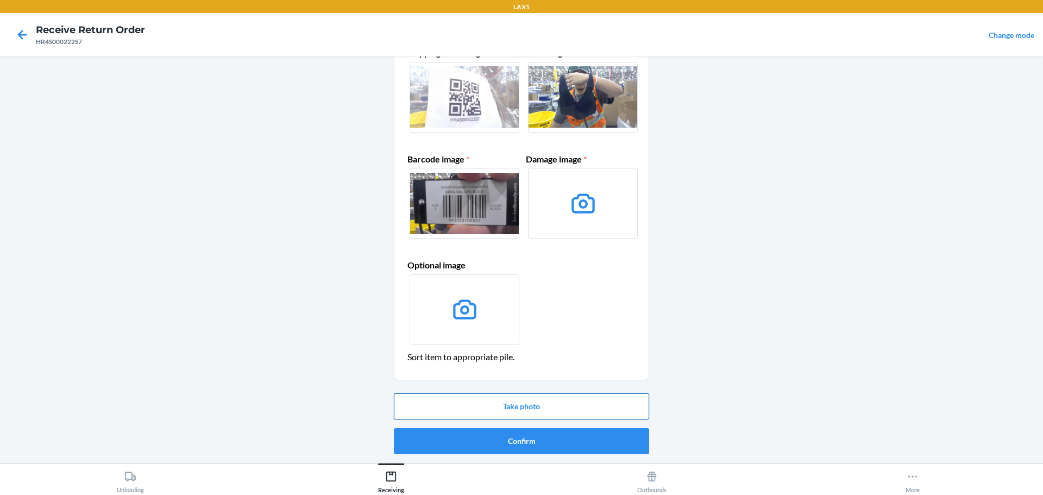
click at [558, 403] on button "Take photo" at bounding box center [521, 406] width 255 height 26
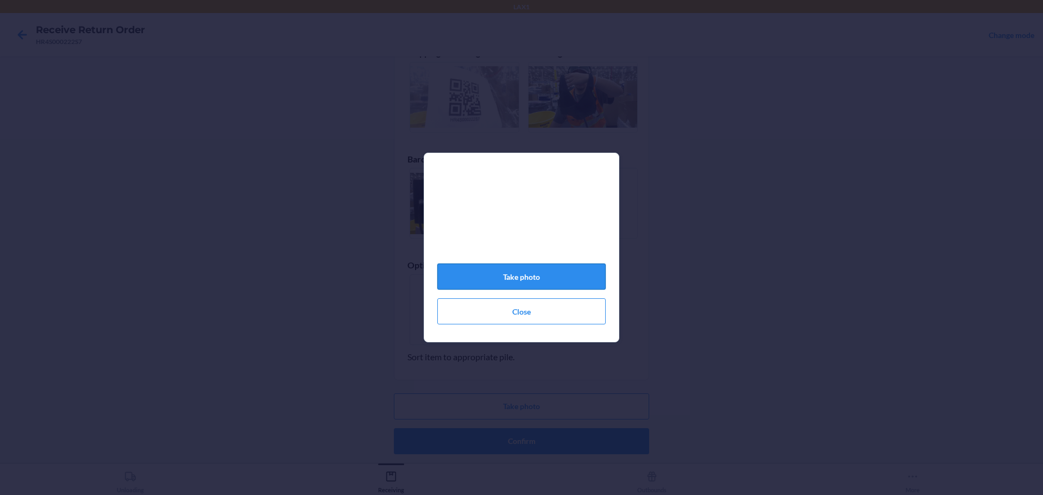
click at [565, 289] on button "Take photo" at bounding box center [521, 276] width 168 height 26
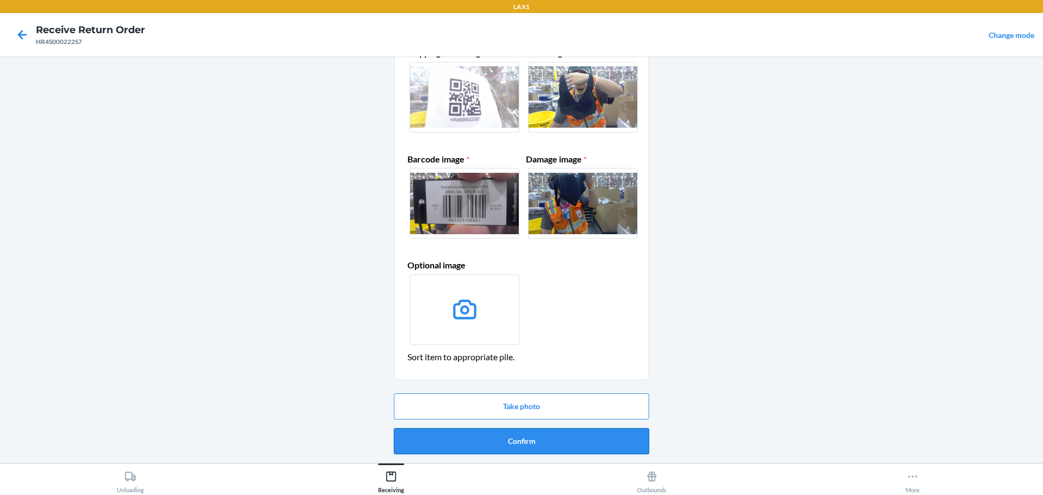
click at [577, 447] on button "Confirm" at bounding box center [521, 441] width 255 height 26
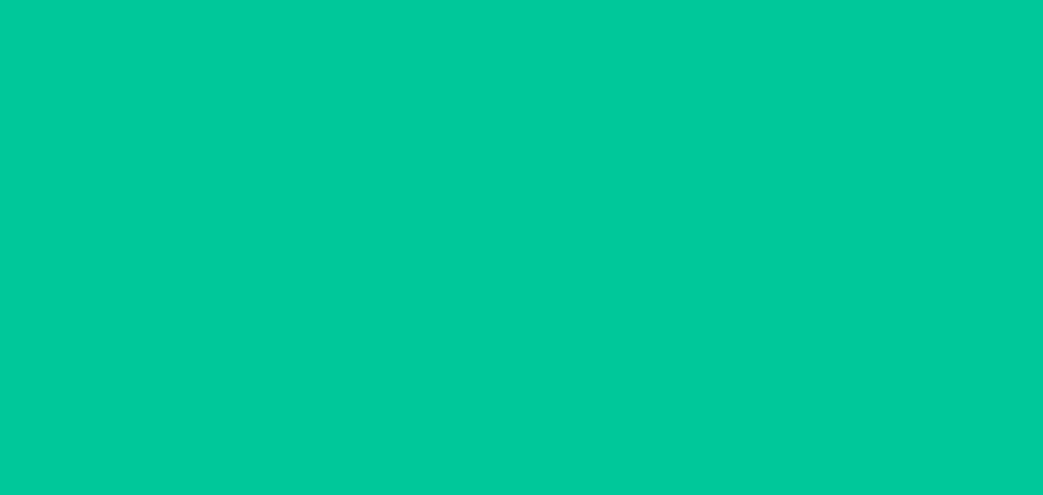
scroll to position [0, 0]
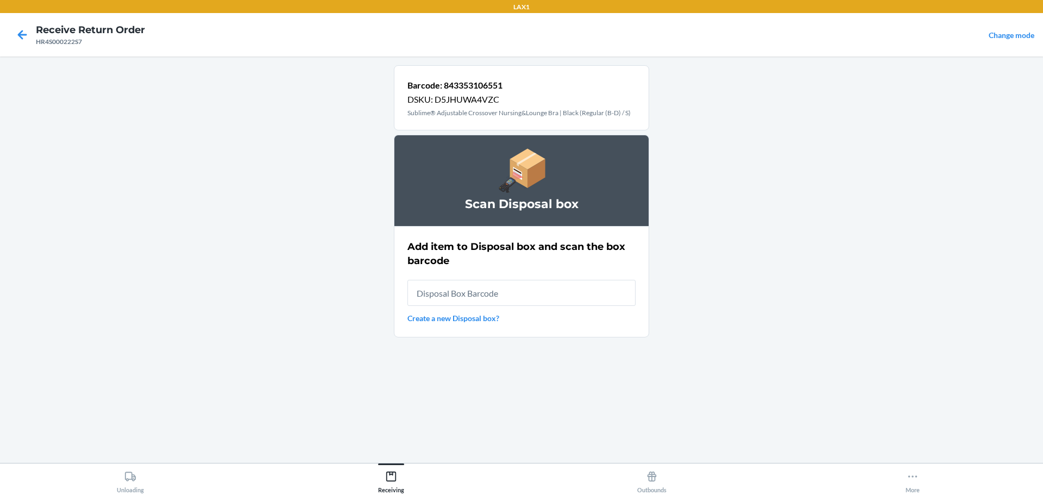
click at [552, 287] on input "text" at bounding box center [521, 293] width 228 height 26
type input "RB0000019D0"
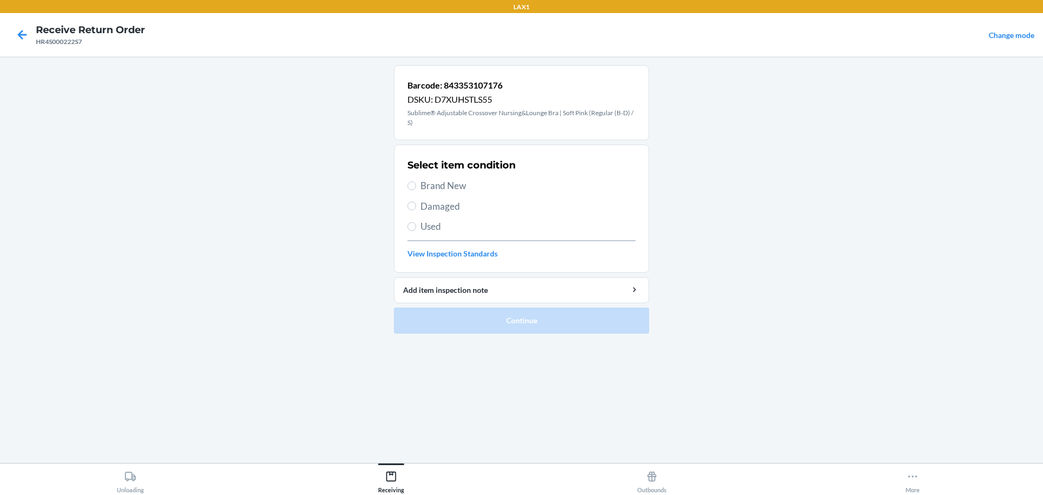
click at [420, 202] on span "Damaged" at bounding box center [527, 206] width 215 height 14
click at [416, 202] on input "Damaged" at bounding box center [411, 206] width 9 height 9
radio input "true"
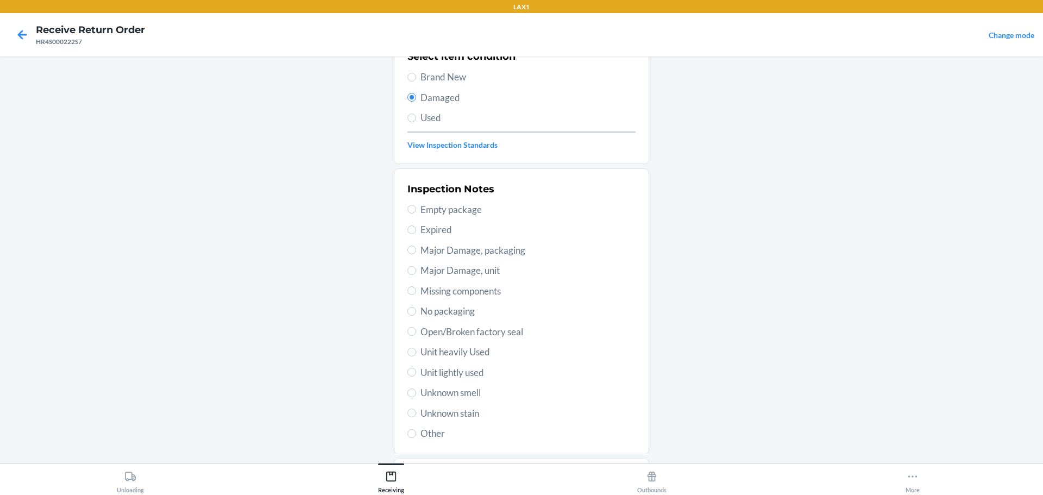
click at [439, 316] on span "No packaging" at bounding box center [527, 311] width 215 height 14
click at [416, 316] on input "No packaging" at bounding box center [411, 311] width 9 height 9
radio input "true"
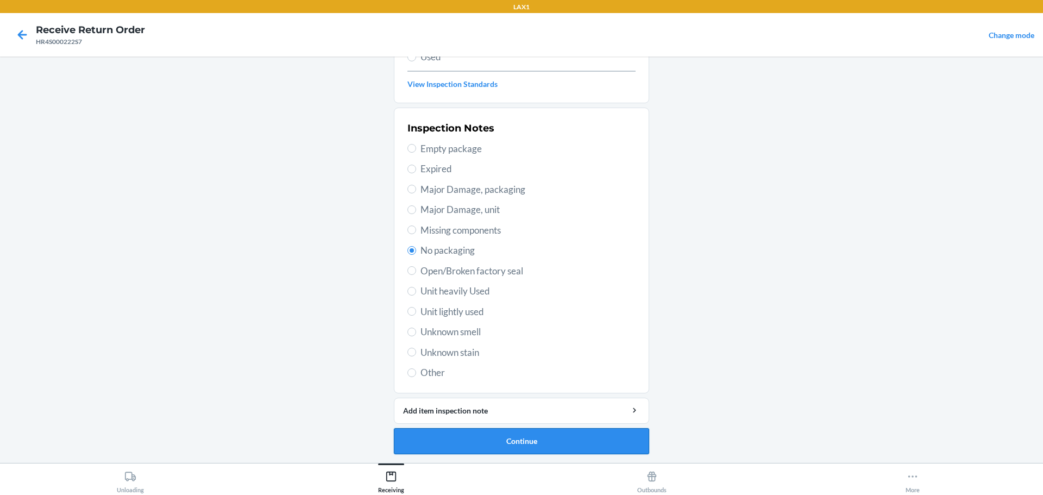
click at [569, 442] on button "Continue" at bounding box center [521, 441] width 255 height 26
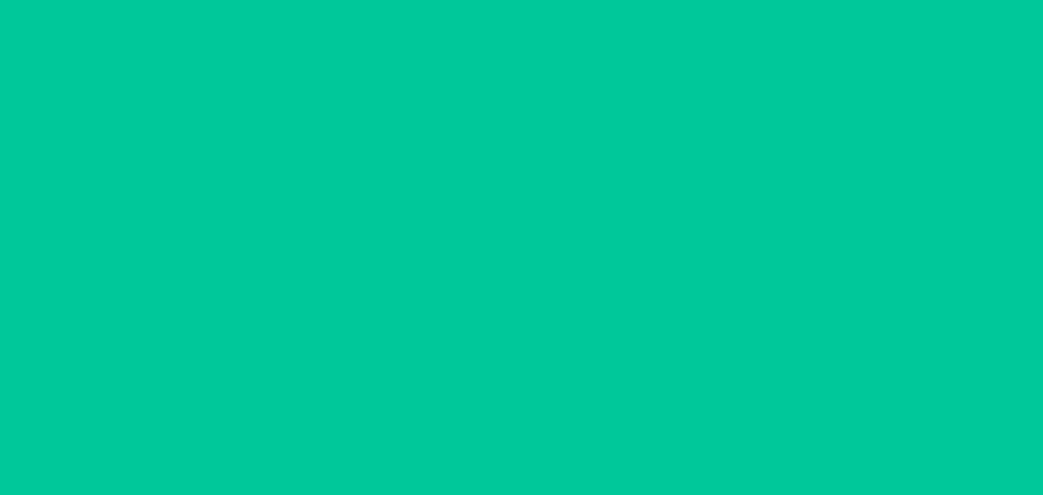
scroll to position [70, 0]
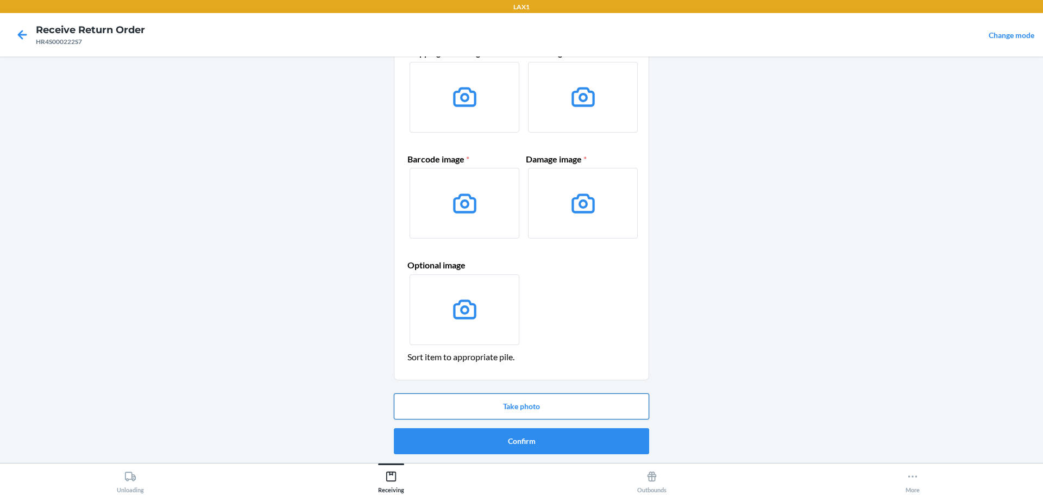
click at [539, 400] on button "Take photo" at bounding box center [521, 406] width 255 height 26
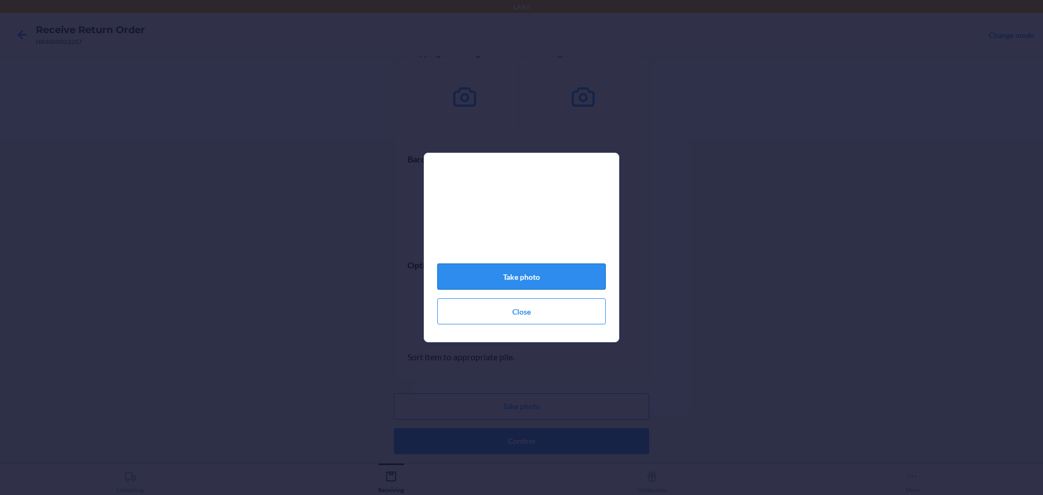
click at [570, 275] on button "Take photo" at bounding box center [521, 276] width 168 height 26
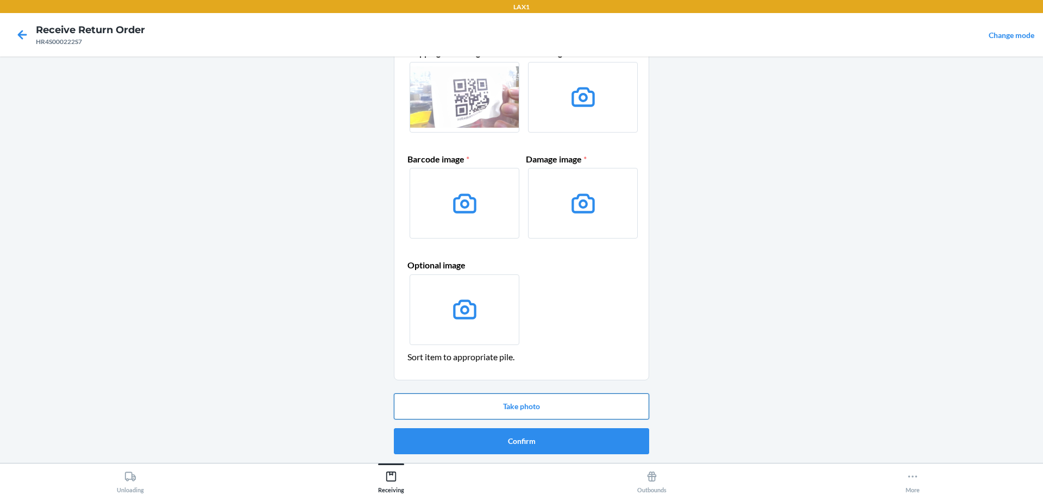
click at [552, 402] on button "Take photo" at bounding box center [521, 406] width 255 height 26
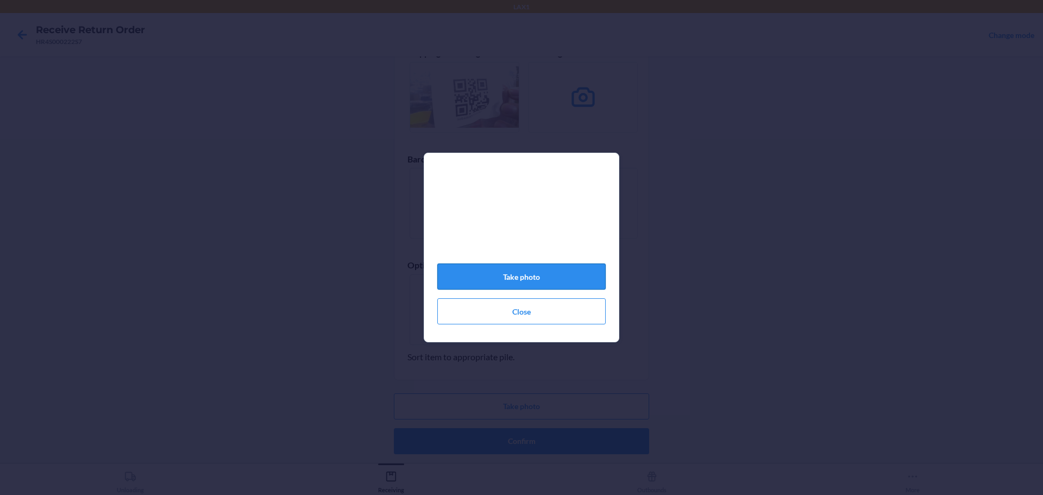
click at [524, 278] on button "Take photo" at bounding box center [521, 276] width 168 height 26
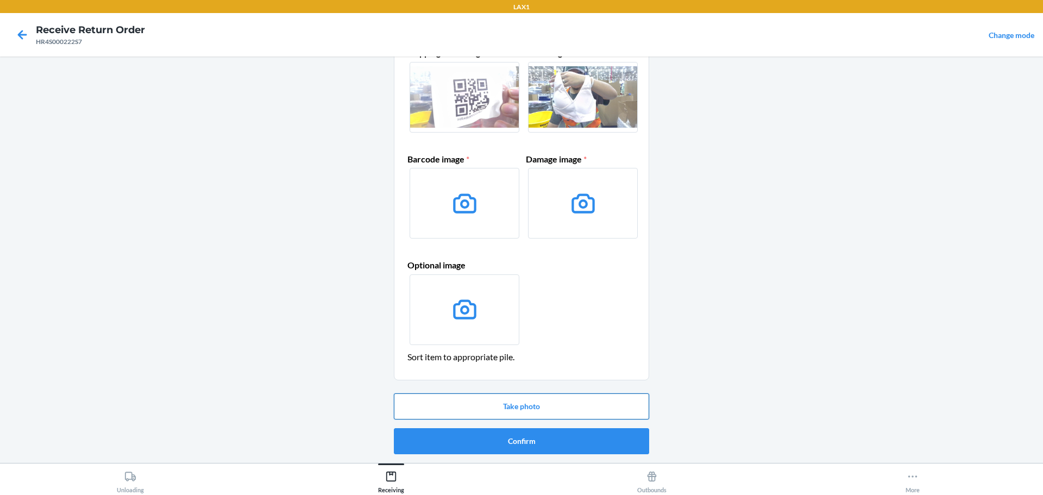
click at [527, 397] on button "Take photo" at bounding box center [521, 406] width 255 height 26
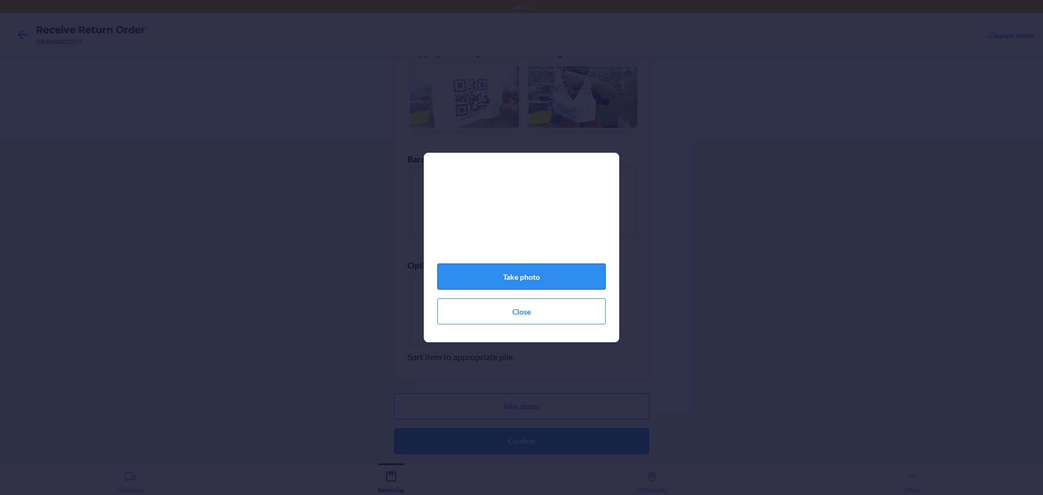
click at [540, 277] on button "Take photo" at bounding box center [521, 276] width 168 height 26
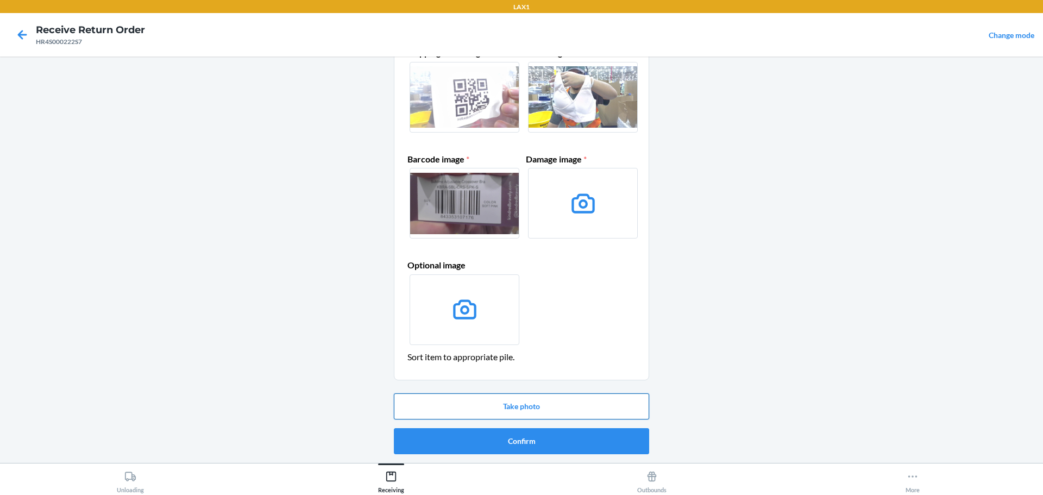
click at [544, 410] on button "Take photo" at bounding box center [521, 406] width 255 height 26
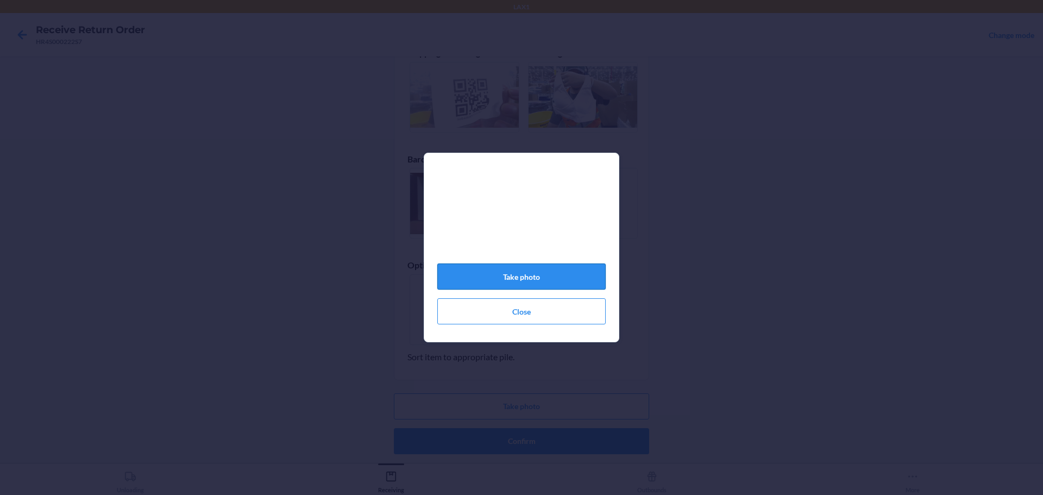
click at [550, 277] on button "Take photo" at bounding box center [521, 276] width 168 height 26
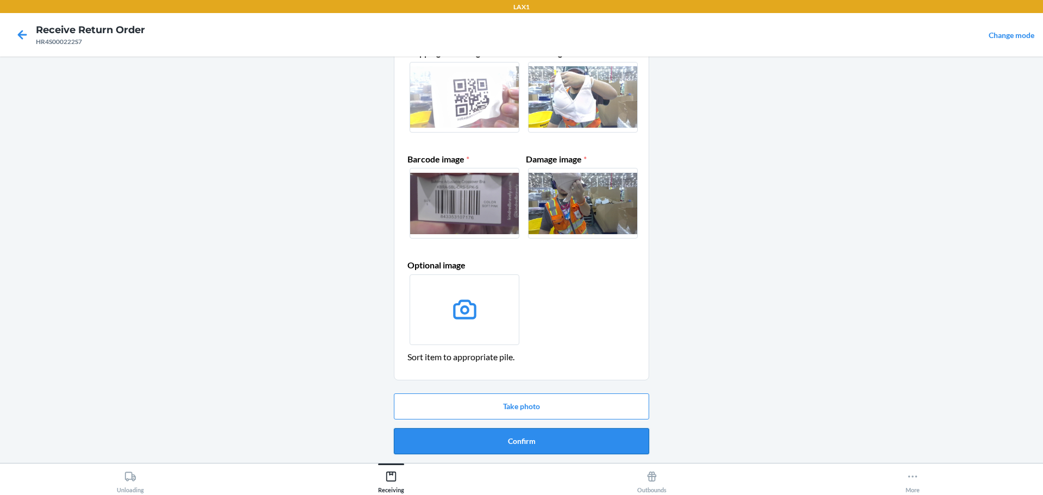
click at [540, 435] on button "Confirm" at bounding box center [521, 441] width 255 height 26
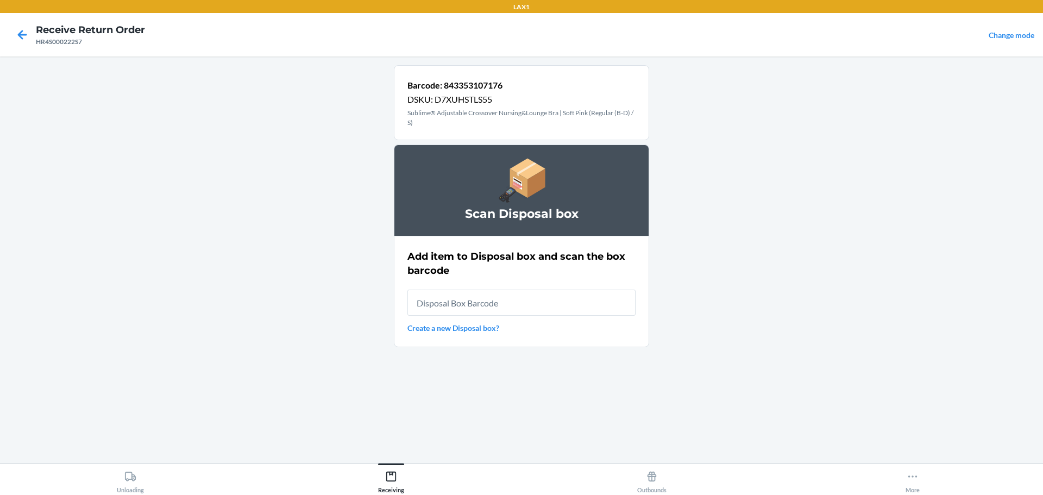
drag, startPoint x: 524, startPoint y: 287, endPoint x: 525, endPoint y: 301, distance: 14.2
click at [524, 292] on div "Add item to Disposal box and scan the box barcode Create a new Disposal box?" at bounding box center [521, 291] width 228 height 91
click at [525, 300] on input "text" at bounding box center [521, 302] width 228 height 26
type input "RB0000019D0"
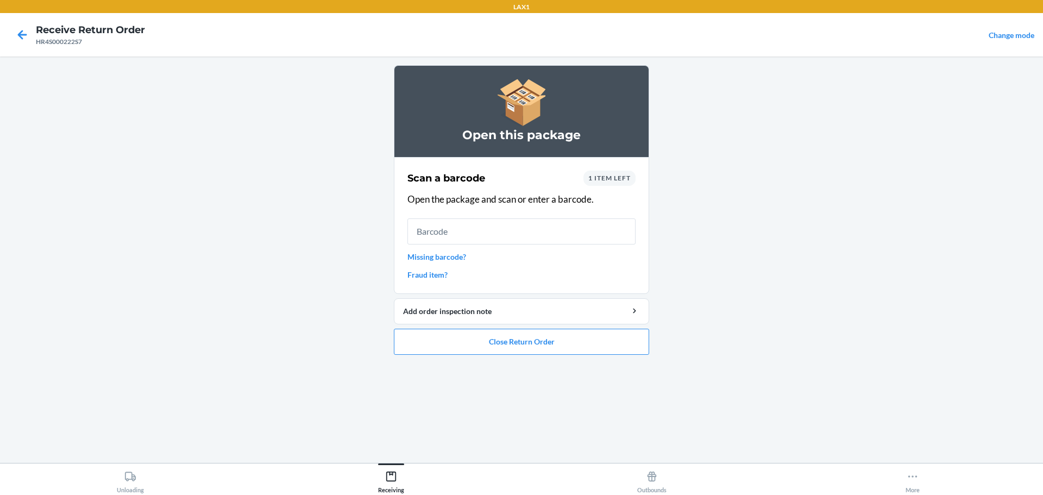
click at [439, 260] on link "Missing barcode?" at bounding box center [521, 256] width 228 height 11
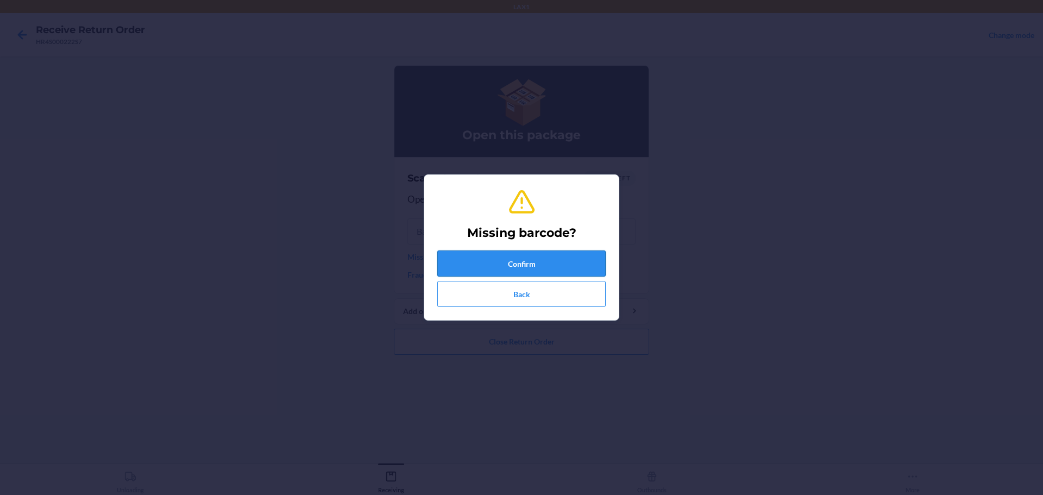
click at [472, 269] on button "Confirm" at bounding box center [521, 263] width 168 height 26
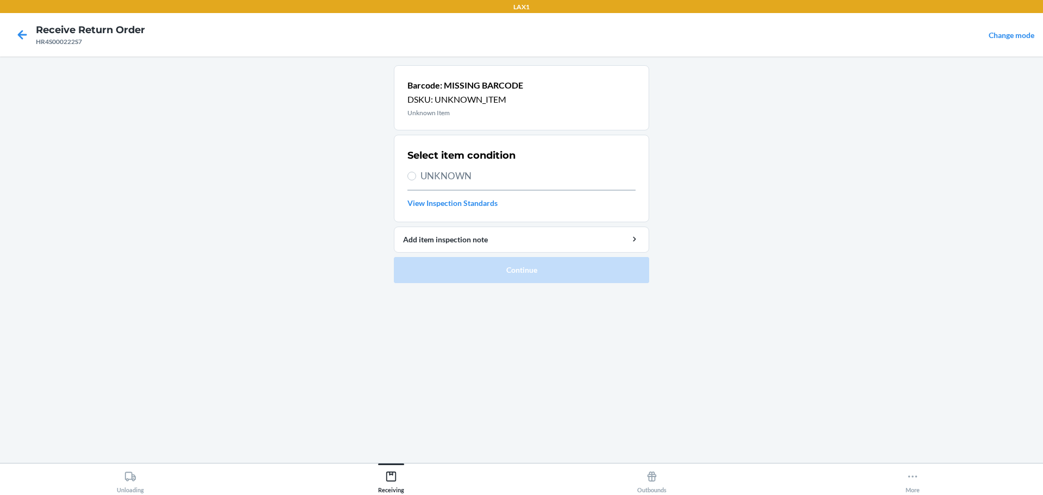
click at [477, 180] on span "UNKNOWN" at bounding box center [527, 176] width 215 height 14
click at [416, 180] on input "UNKNOWN" at bounding box center [411, 176] width 9 height 9
radio input "true"
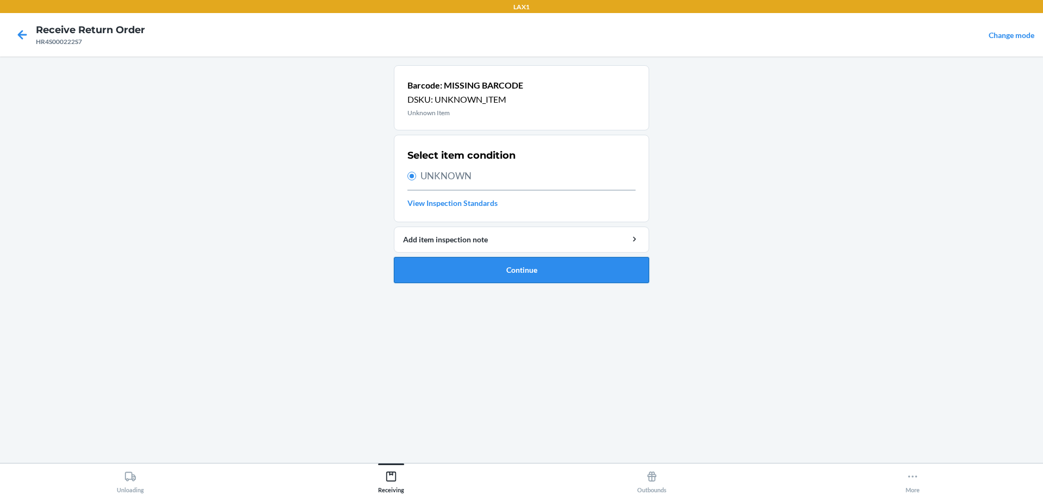
click at [595, 273] on button "Continue" at bounding box center [521, 270] width 255 height 26
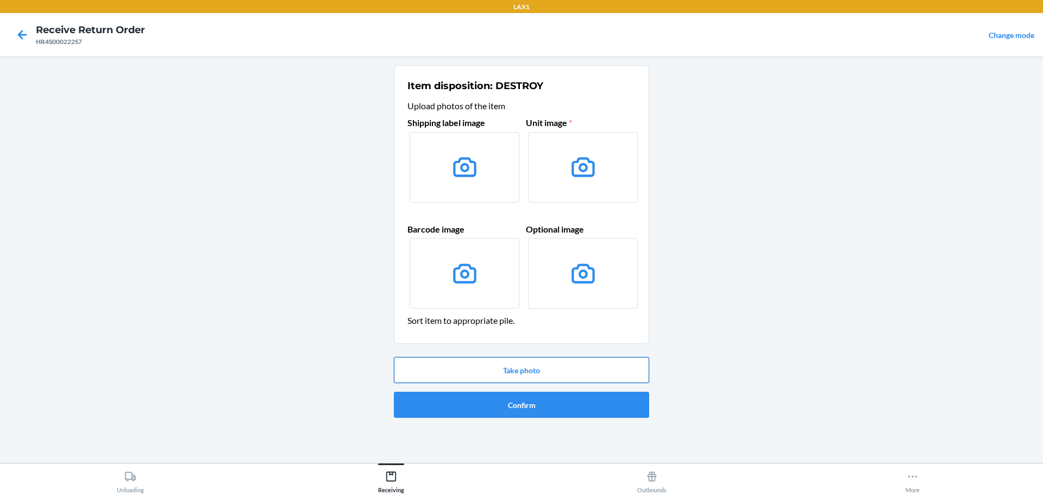
click at [538, 367] on button "Take photo" at bounding box center [521, 370] width 255 height 26
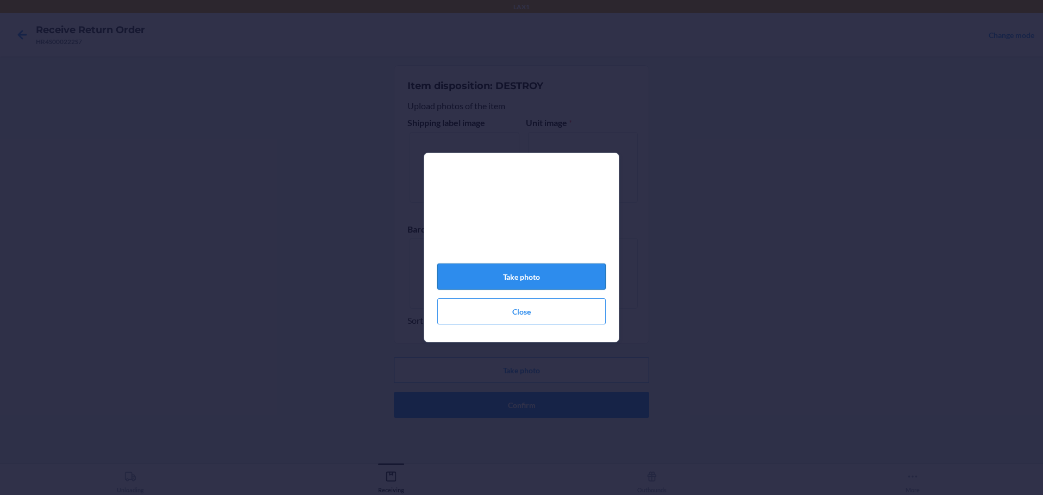
click at [542, 269] on button "Take photo" at bounding box center [521, 276] width 168 height 26
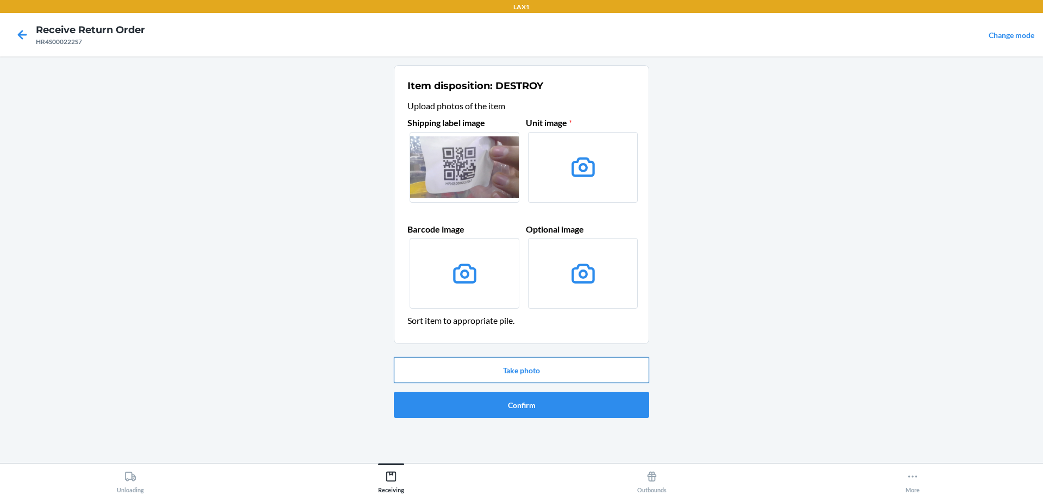
click at [562, 366] on button "Take photo" at bounding box center [521, 370] width 255 height 26
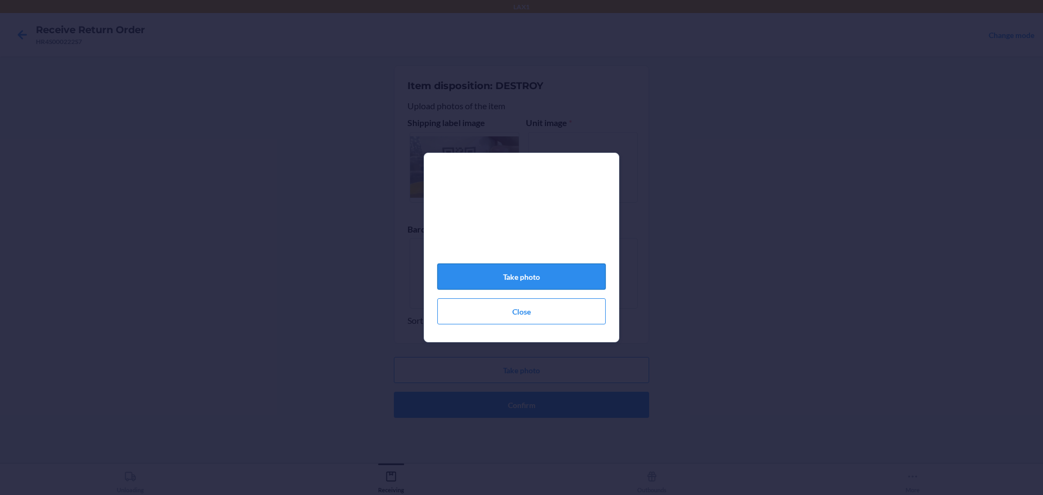
click at [550, 270] on button "Take photo" at bounding box center [521, 276] width 168 height 26
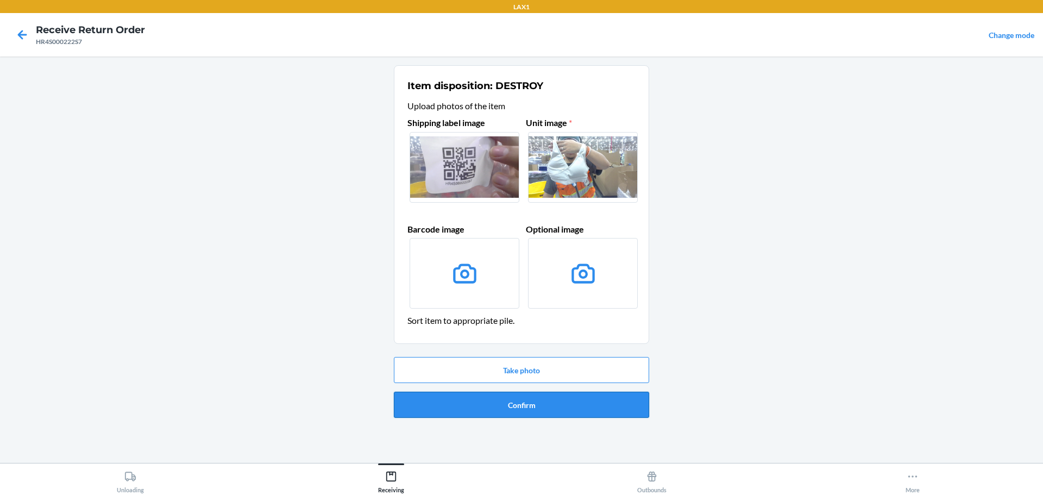
click at [530, 404] on button "Confirm" at bounding box center [521, 405] width 255 height 26
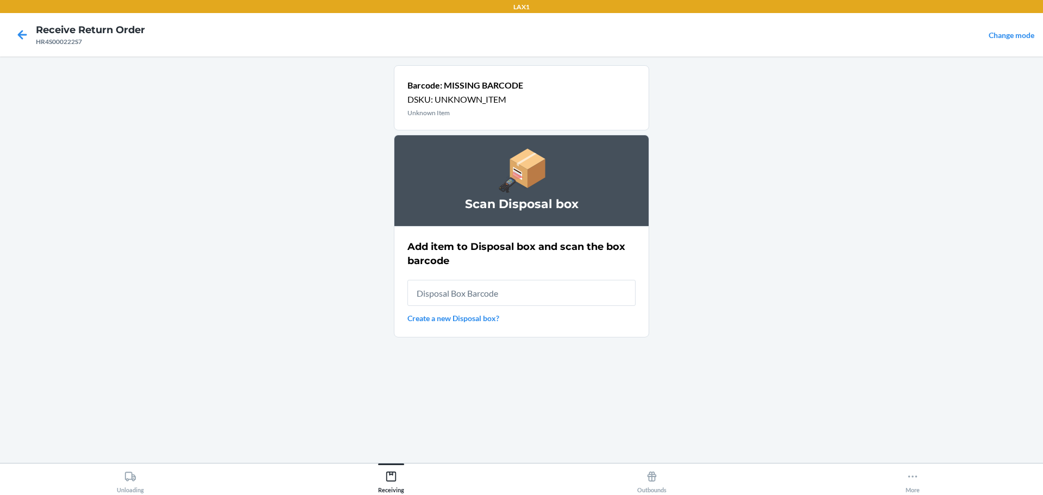
click at [522, 287] on input "text" at bounding box center [521, 293] width 228 height 26
type input "RB0000019D0"
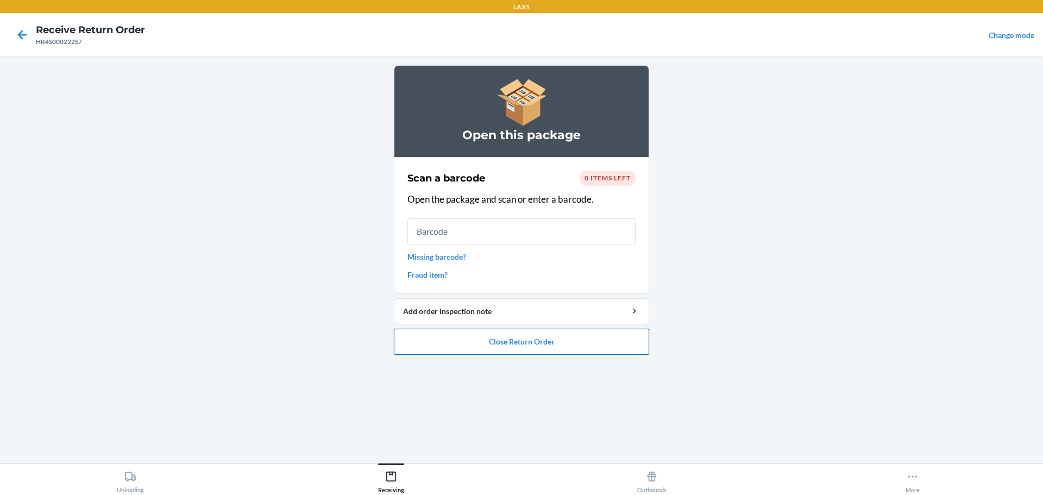
click at [551, 344] on button "Close Return Order" at bounding box center [521, 342] width 255 height 26
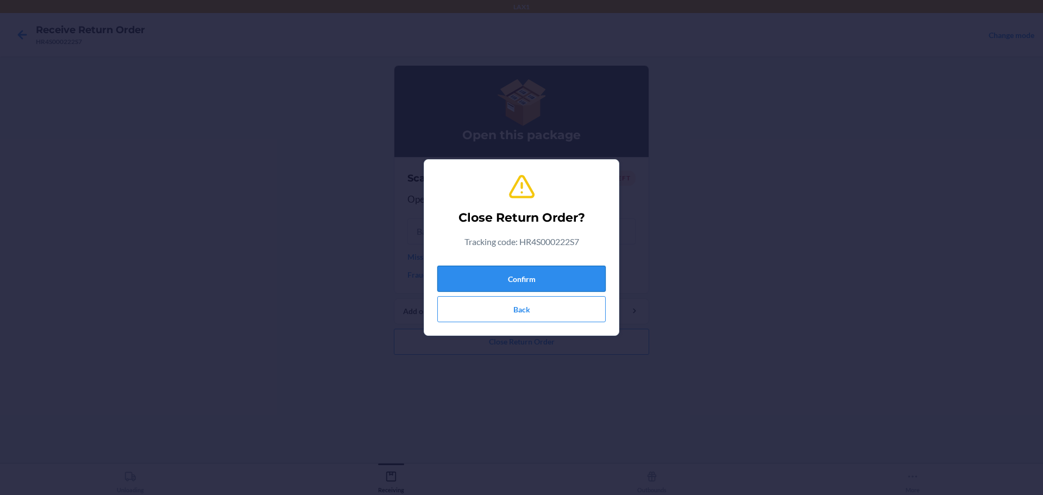
click at [542, 268] on button "Confirm" at bounding box center [521, 279] width 168 height 26
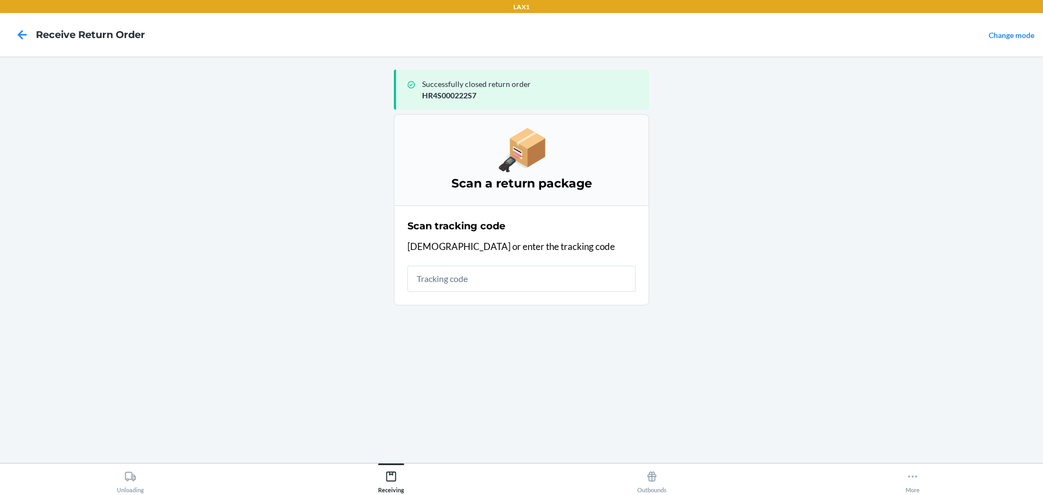
click at [546, 275] on input "text" at bounding box center [521, 279] width 228 height 26
click at [561, 311] on ol "Scan a return package Scan tracking code Scan or enter the tracking code" at bounding box center [521, 214] width 255 height 200
click at [567, 291] on input "text" at bounding box center [521, 279] width 228 height 26
click at [533, 277] on input "text" at bounding box center [521, 279] width 228 height 26
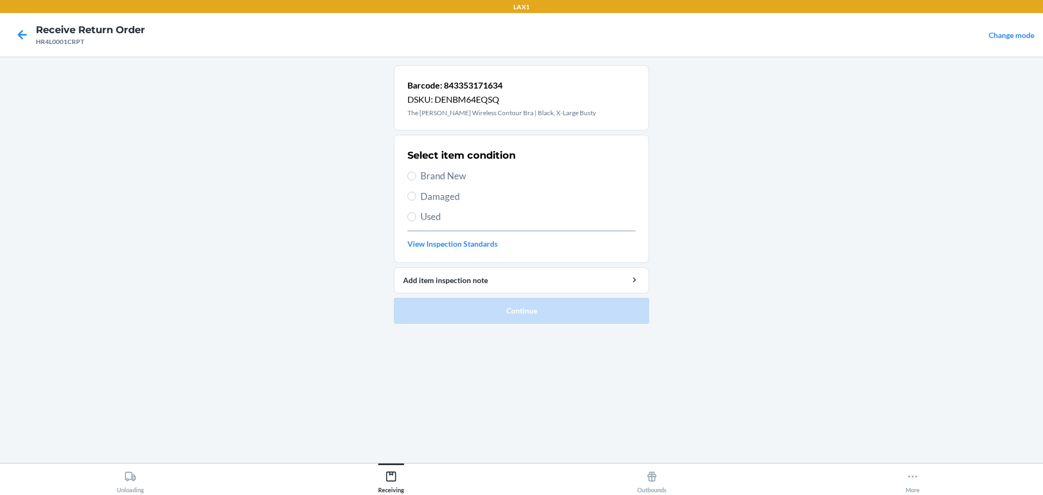
drag, startPoint x: 517, startPoint y: 35, endPoint x: 437, endPoint y: 171, distance: 157.8
click at [437, 171] on span "Brand New" at bounding box center [527, 176] width 215 height 14
click at [416, 172] on input "Brand New" at bounding box center [411, 176] width 9 height 9
radio input "true"
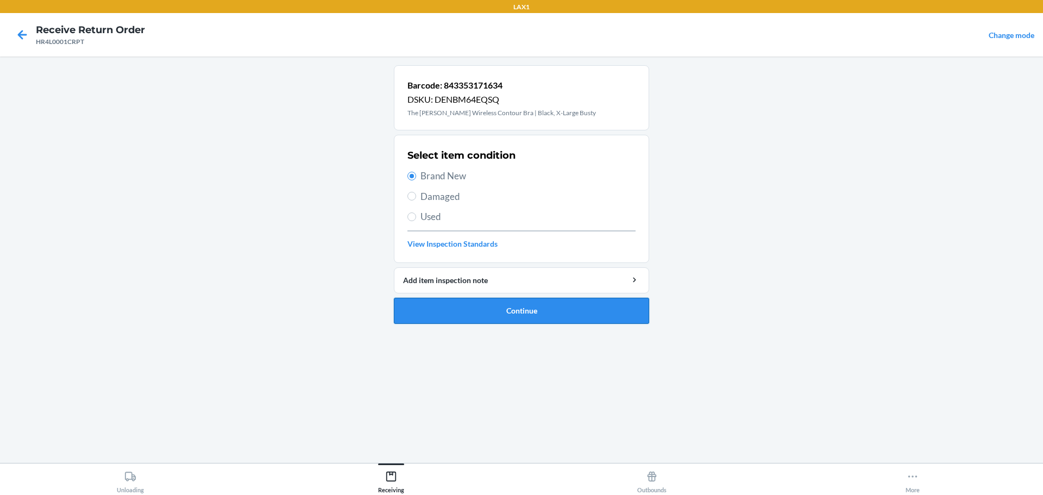
click at [506, 313] on button "Continue" at bounding box center [521, 311] width 255 height 26
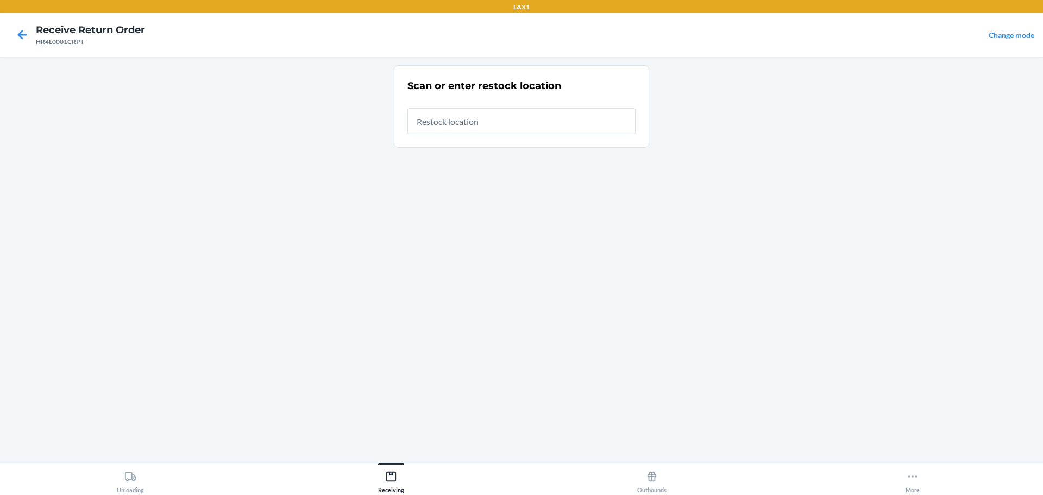
click at [465, 114] on input "text" at bounding box center [521, 121] width 228 height 26
type input "RTCART023"
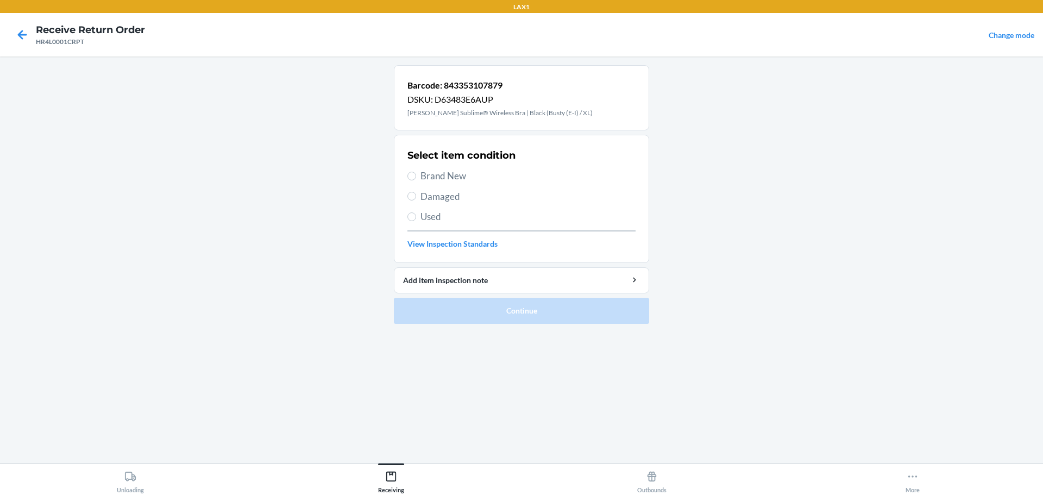
click at [442, 174] on span "Brand New" at bounding box center [527, 176] width 215 height 14
click at [416, 174] on input "Brand New" at bounding box center [411, 176] width 9 height 9
radio input "true"
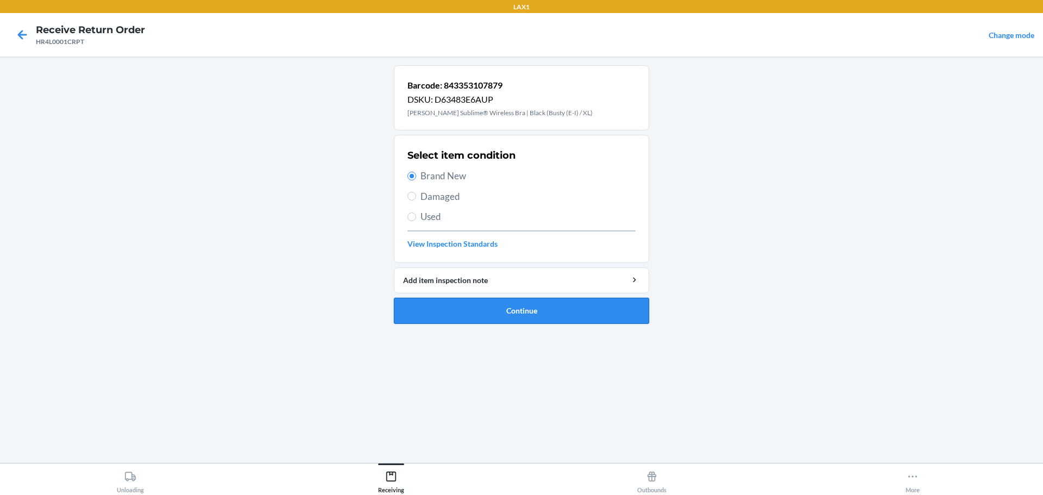
click at [527, 304] on button "Continue" at bounding box center [521, 311] width 255 height 26
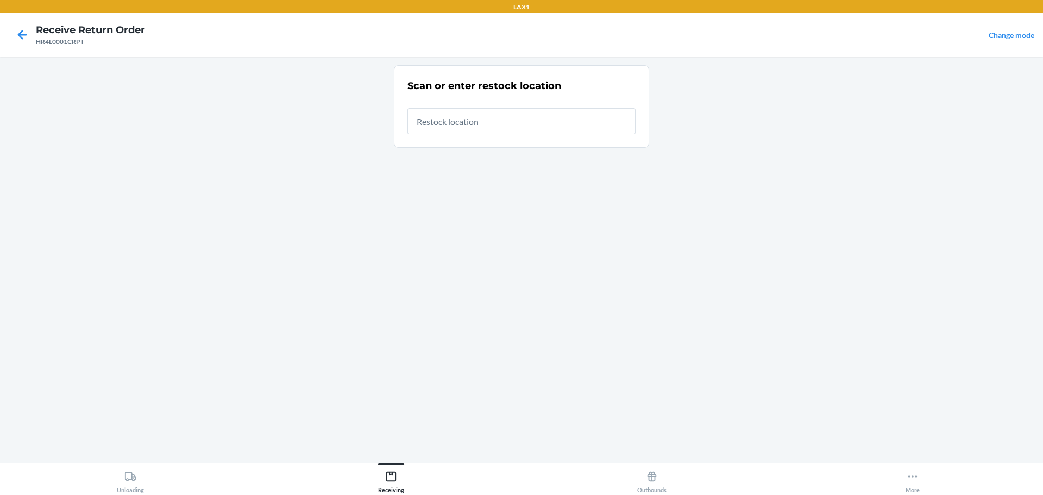
click at [512, 114] on input "text" at bounding box center [521, 121] width 228 height 26
type input "RTCART023"
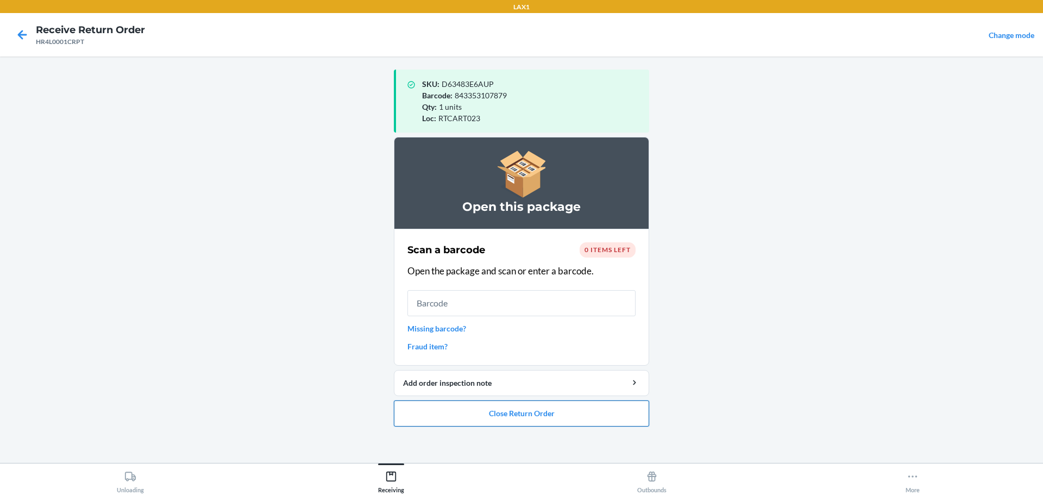
click at [517, 415] on button "Close Return Order" at bounding box center [521, 413] width 255 height 26
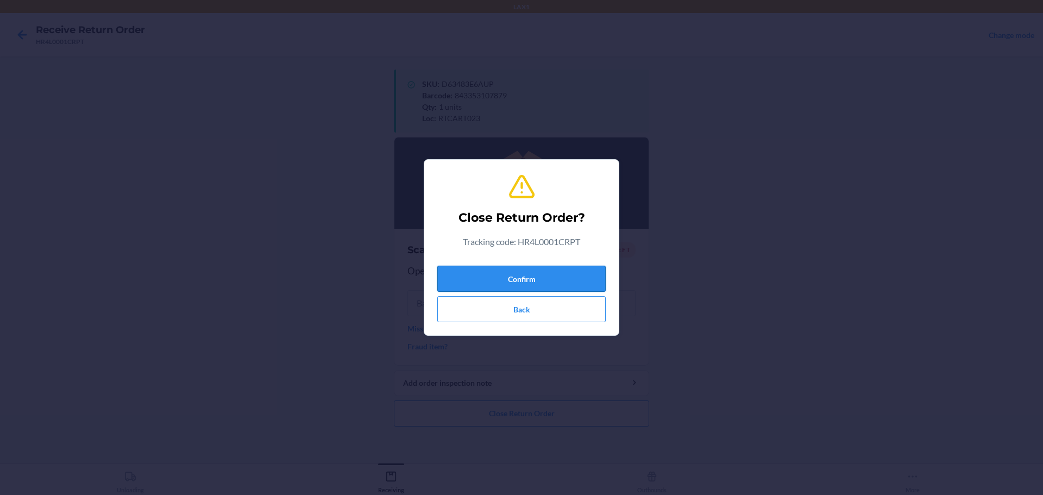
click at [507, 272] on button "Confirm" at bounding box center [521, 279] width 168 height 26
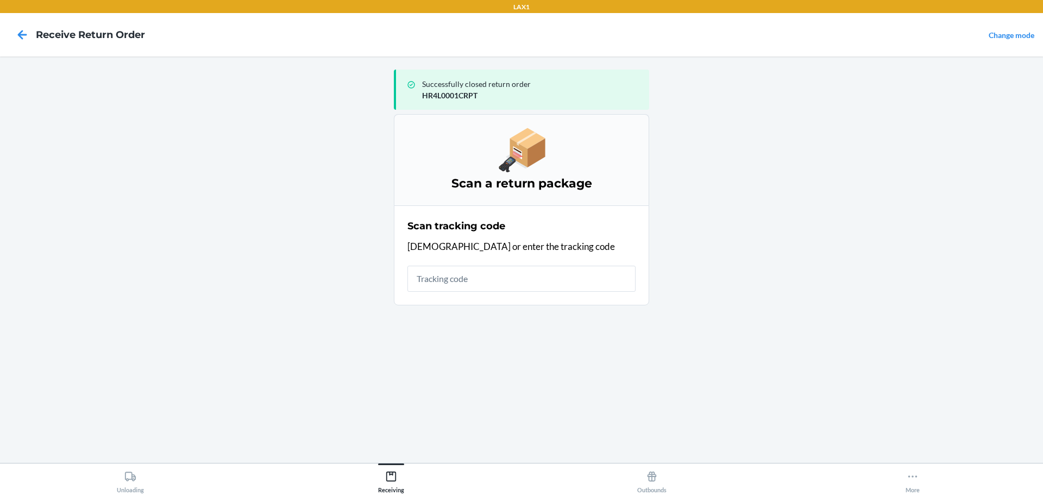
click at [497, 280] on input "text" at bounding box center [521, 279] width 228 height 26
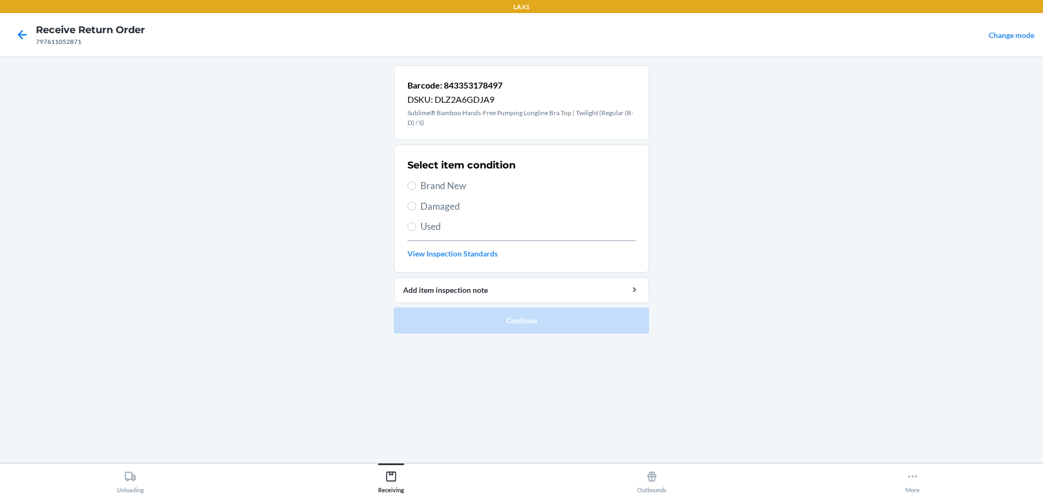
drag, startPoint x: 442, startPoint y: 195, endPoint x: 445, endPoint y: 205, distance: 10.1
click at [443, 199] on div "Select item condition Brand New Damaged Used View Inspection Standards" at bounding box center [521, 209] width 228 height 108
click at [448, 205] on span "Damaged" at bounding box center [527, 206] width 215 height 14
click at [416, 205] on input "Damaged" at bounding box center [411, 206] width 9 height 9
radio input "true"
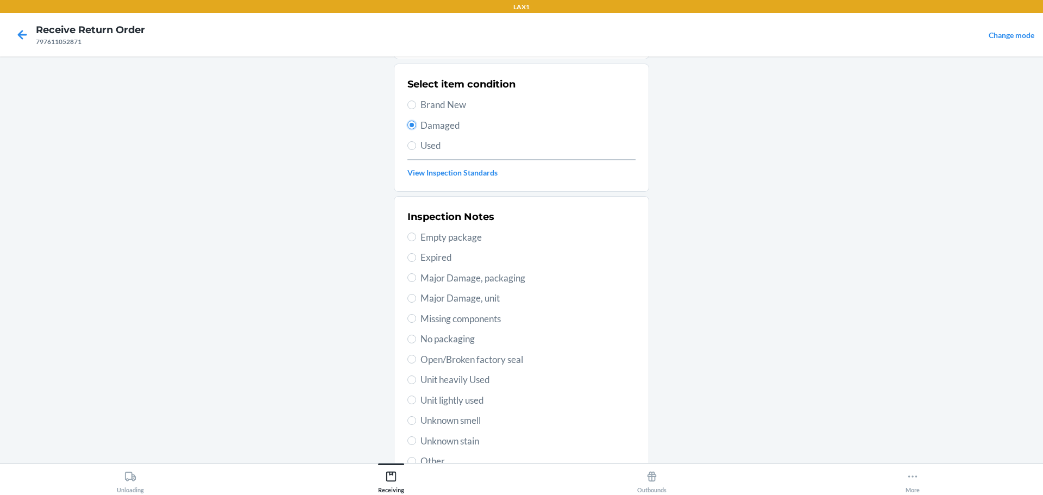
scroll to position [169, 0]
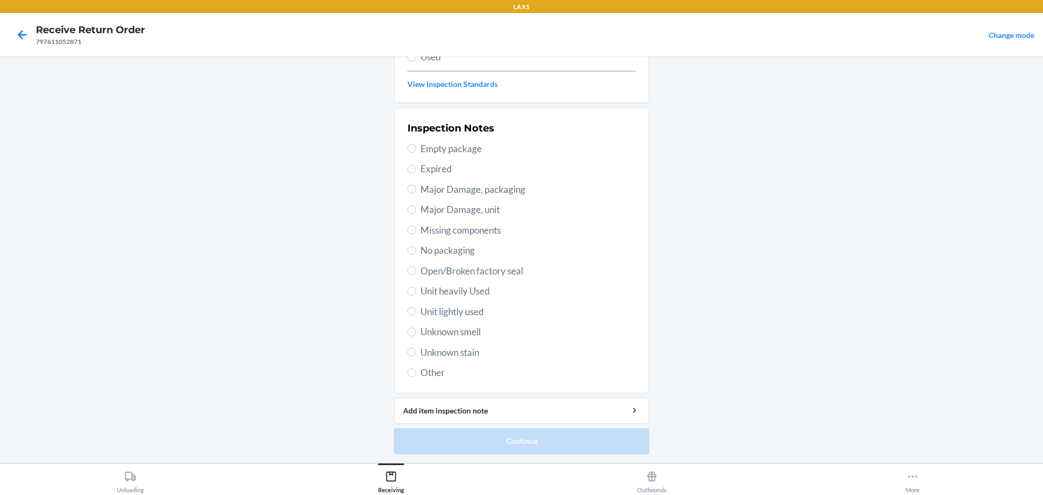
click at [456, 354] on span "Unknown stain" at bounding box center [527, 352] width 215 height 14
click at [416, 354] on input "Unknown stain" at bounding box center [411, 352] width 9 height 9
radio input "true"
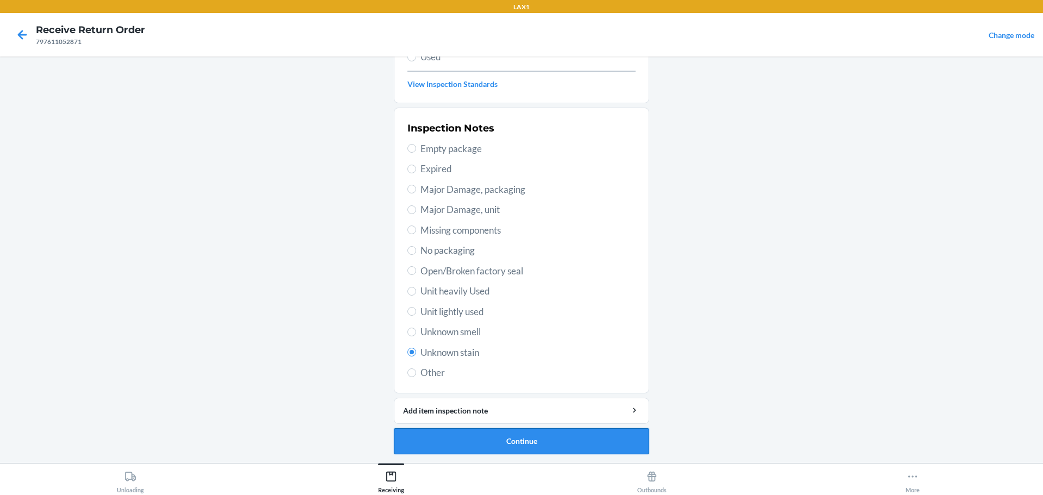
click at [534, 439] on button "Continue" at bounding box center [521, 441] width 255 height 26
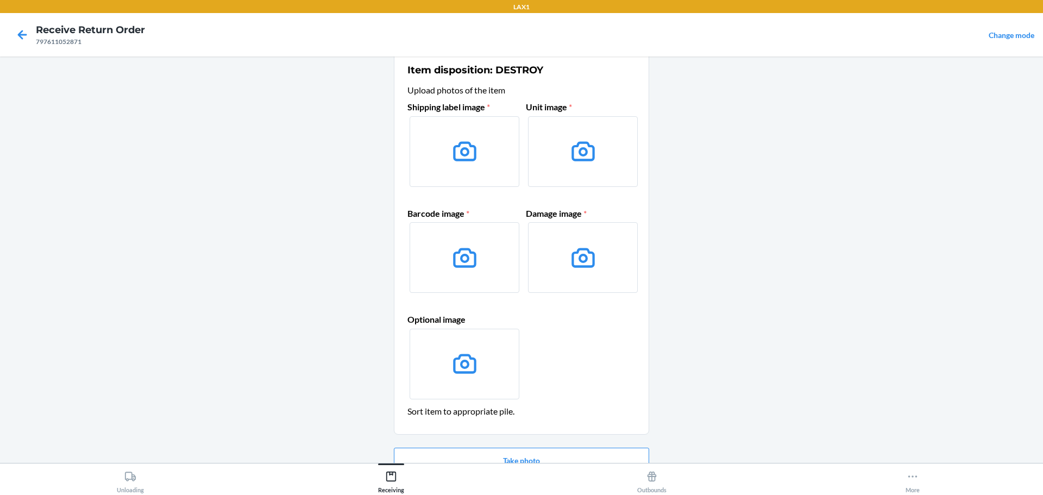
scroll to position [70, 0]
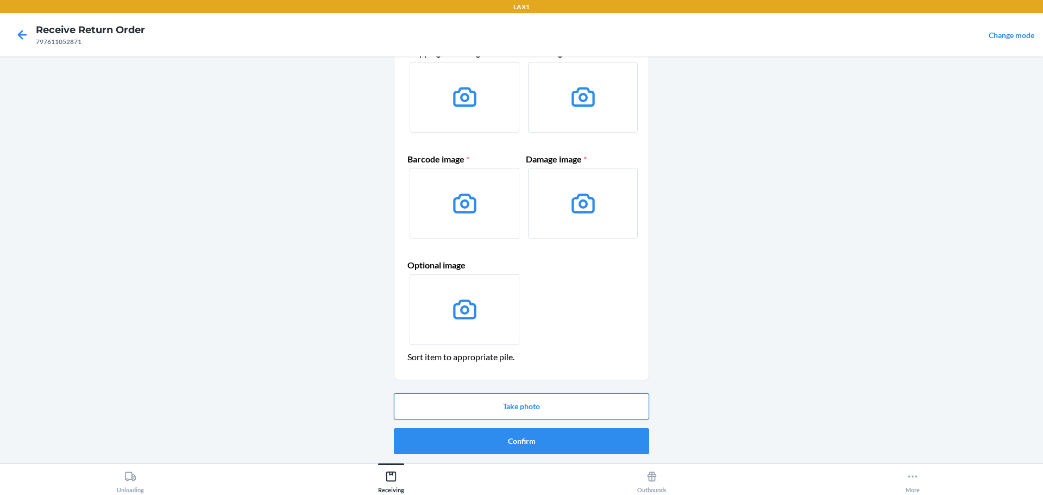
click at [539, 396] on button "Take photo" at bounding box center [521, 406] width 255 height 26
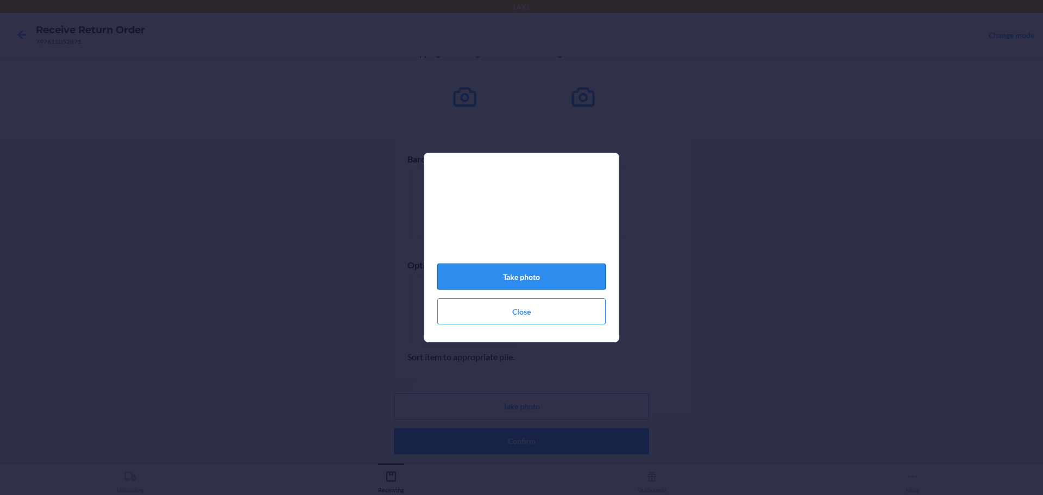
click at [573, 284] on button "Take photo" at bounding box center [521, 276] width 168 height 26
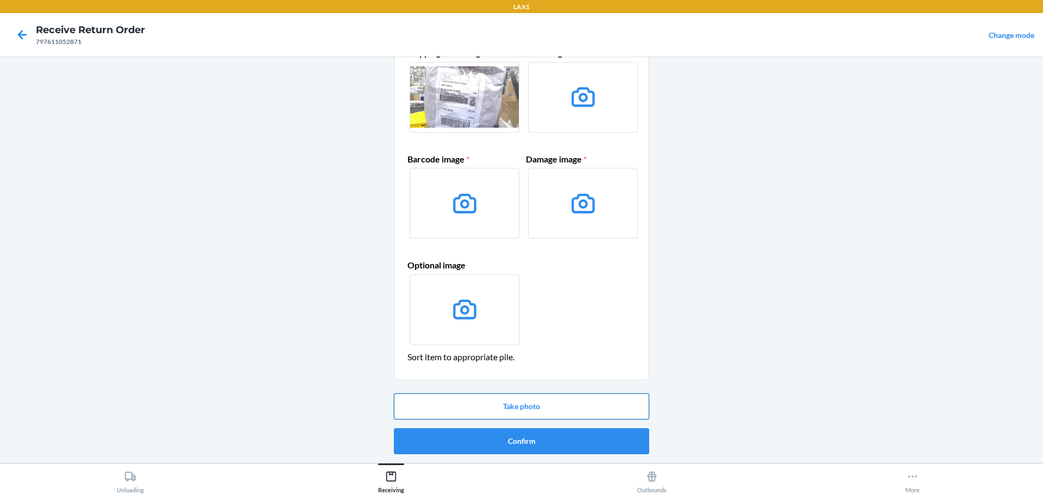
click at [578, 393] on button "Take photo" at bounding box center [521, 406] width 255 height 26
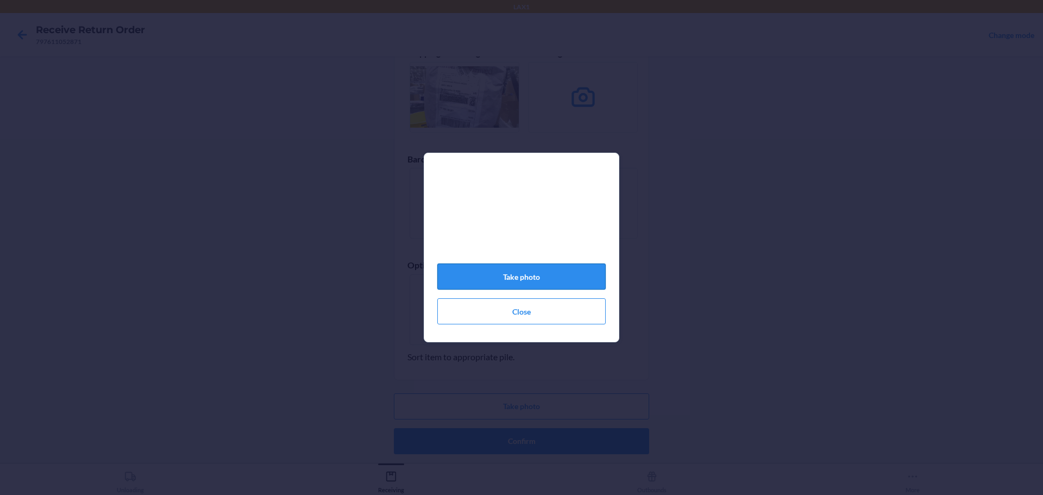
click at [518, 282] on button "Take photo" at bounding box center [521, 276] width 168 height 26
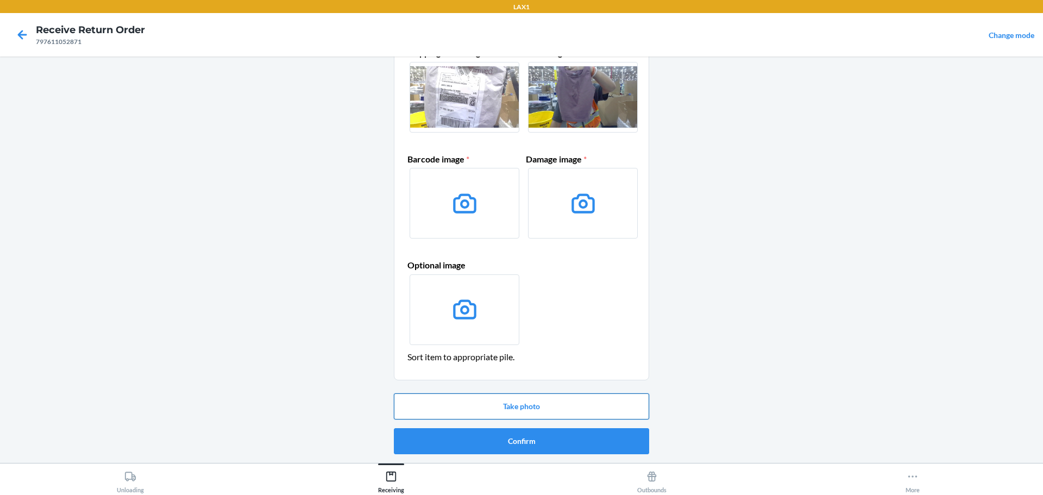
click at [528, 399] on button "Take photo" at bounding box center [521, 406] width 255 height 26
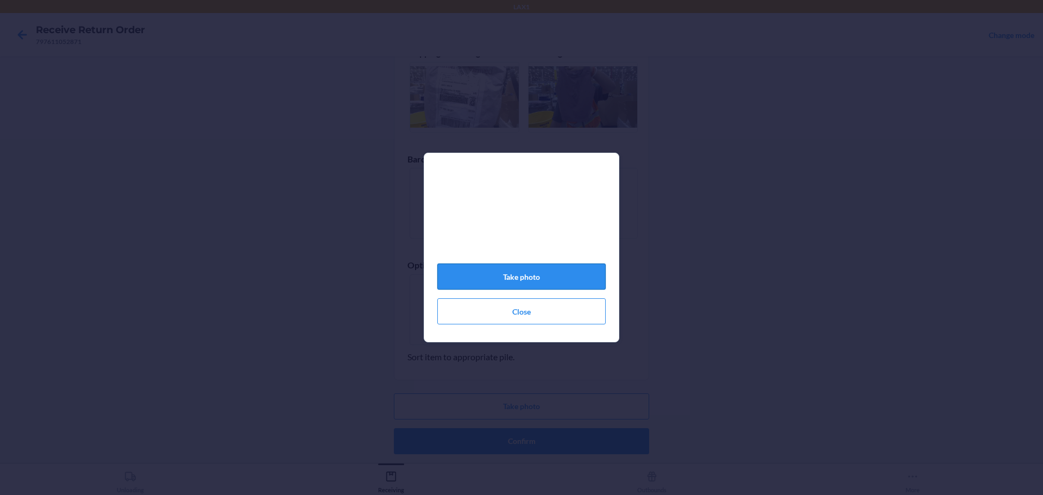
click at [536, 285] on button "Take photo" at bounding box center [521, 276] width 168 height 26
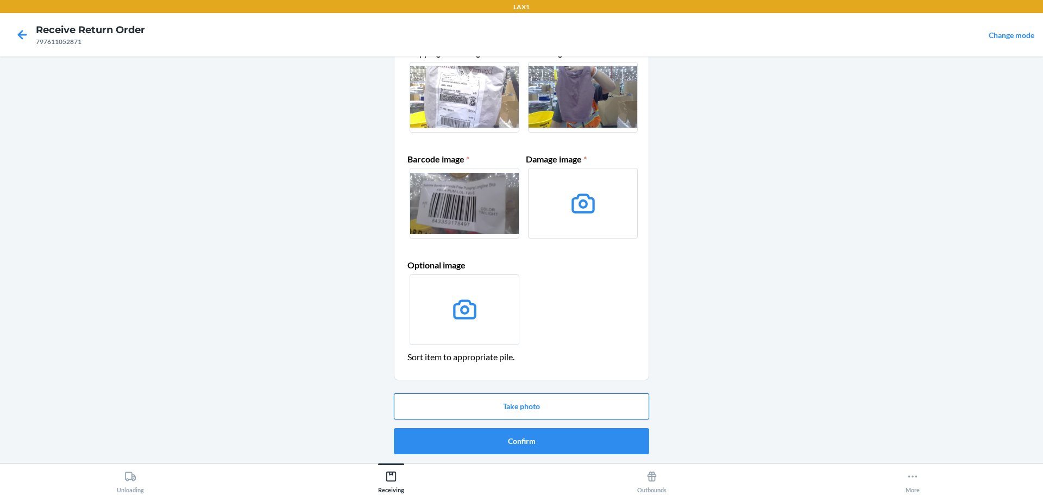
click at [547, 406] on button "Take photo" at bounding box center [521, 406] width 255 height 26
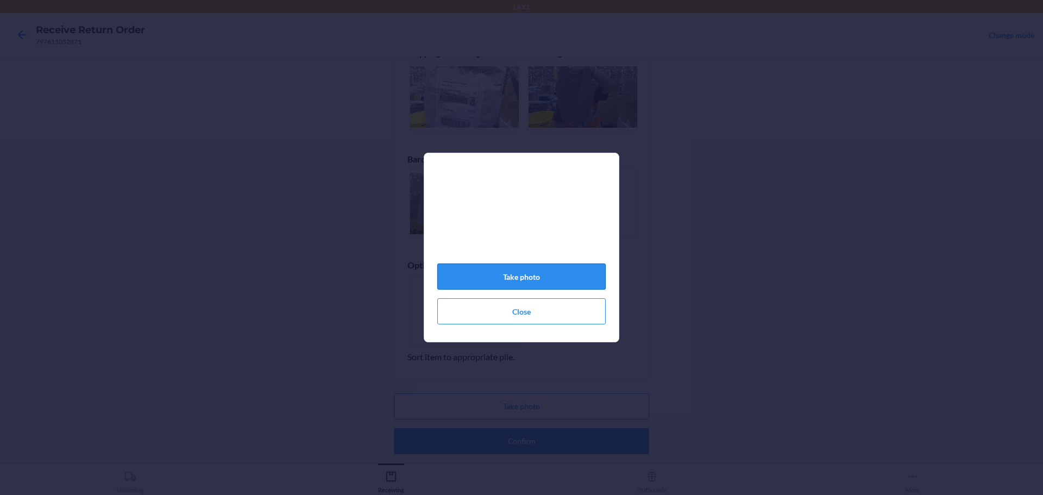
click at [544, 279] on button "Take photo" at bounding box center [521, 276] width 168 height 26
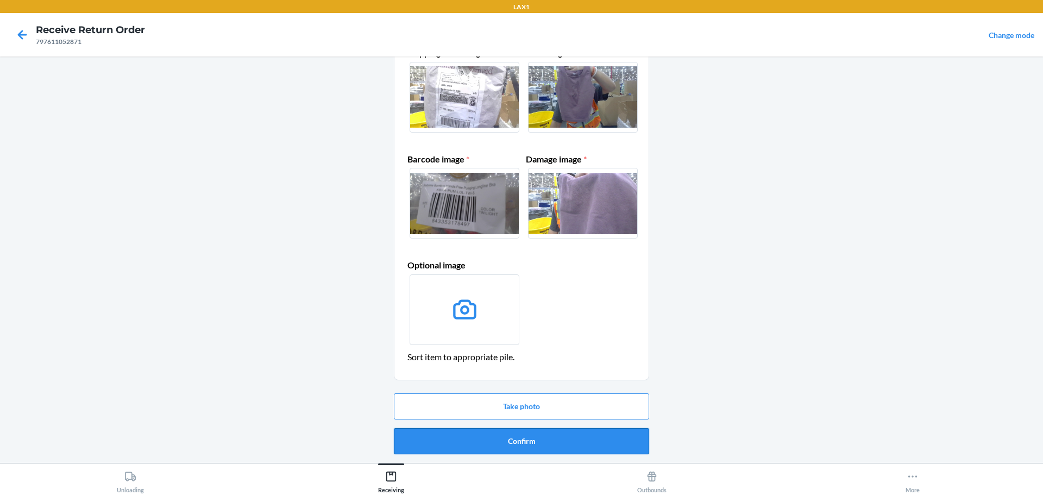
click at [551, 449] on button "Confirm" at bounding box center [521, 441] width 255 height 26
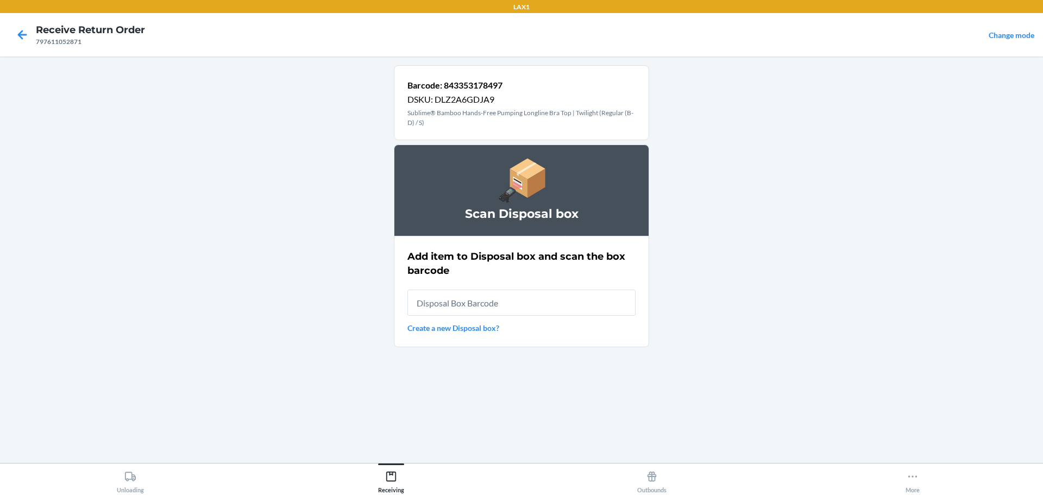
click at [558, 309] on input "text" at bounding box center [521, 302] width 228 height 26
type input "RB0000019D0"
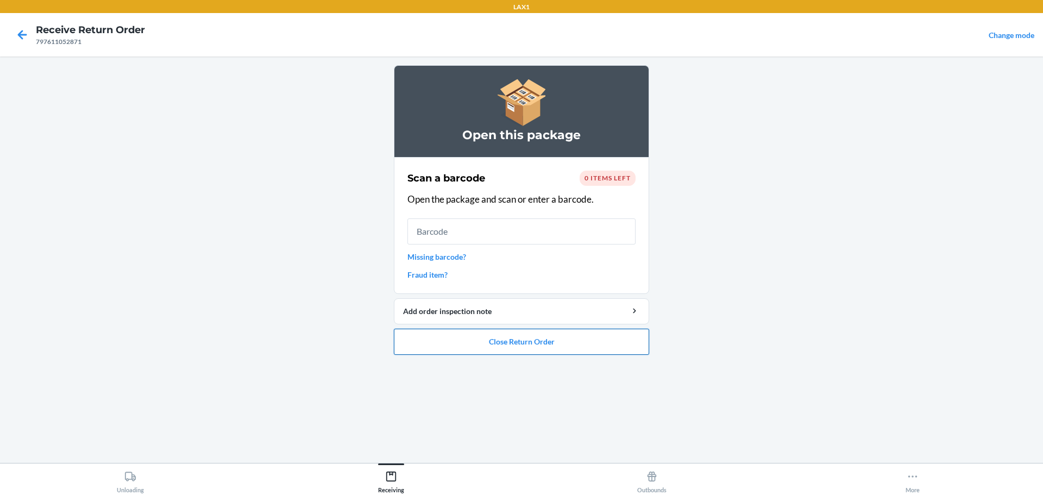
click at [450, 330] on button "Close Return Order" at bounding box center [521, 342] width 255 height 26
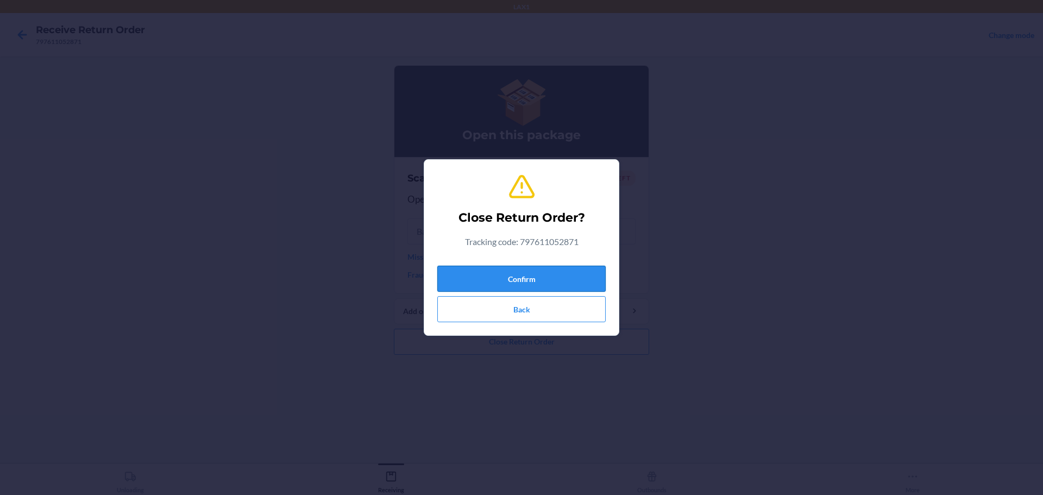
click at [493, 284] on button "Confirm" at bounding box center [521, 279] width 168 height 26
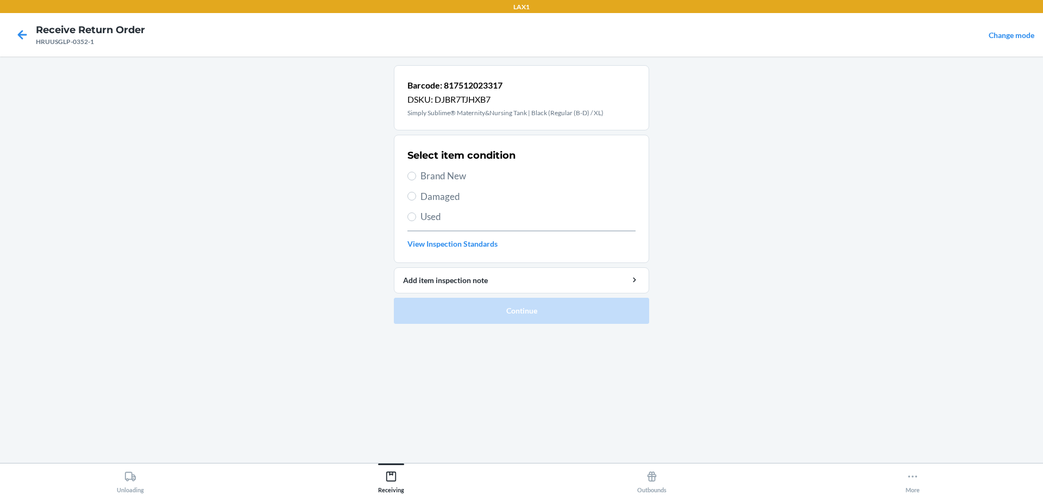
click at [446, 170] on span "Brand New" at bounding box center [527, 176] width 215 height 14
click at [416, 172] on input "Brand New" at bounding box center [411, 176] width 9 height 9
radio input "true"
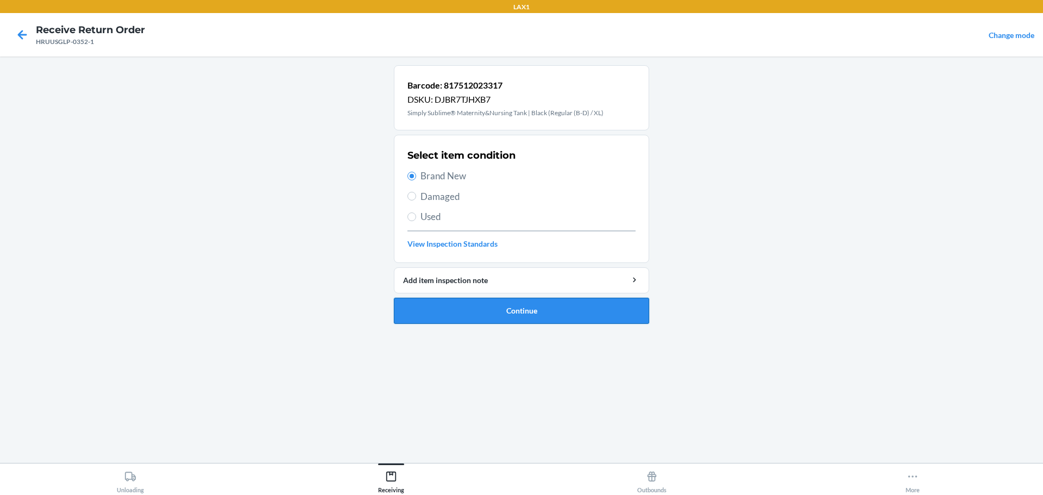
click at [504, 303] on button "Continue" at bounding box center [521, 311] width 255 height 26
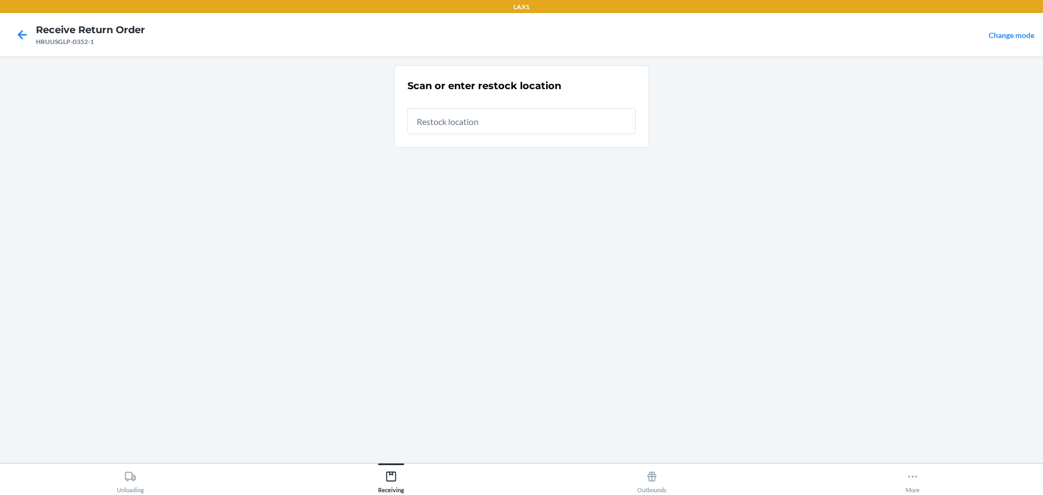
click at [461, 124] on input "text" at bounding box center [521, 121] width 228 height 26
type input "RTCART023"
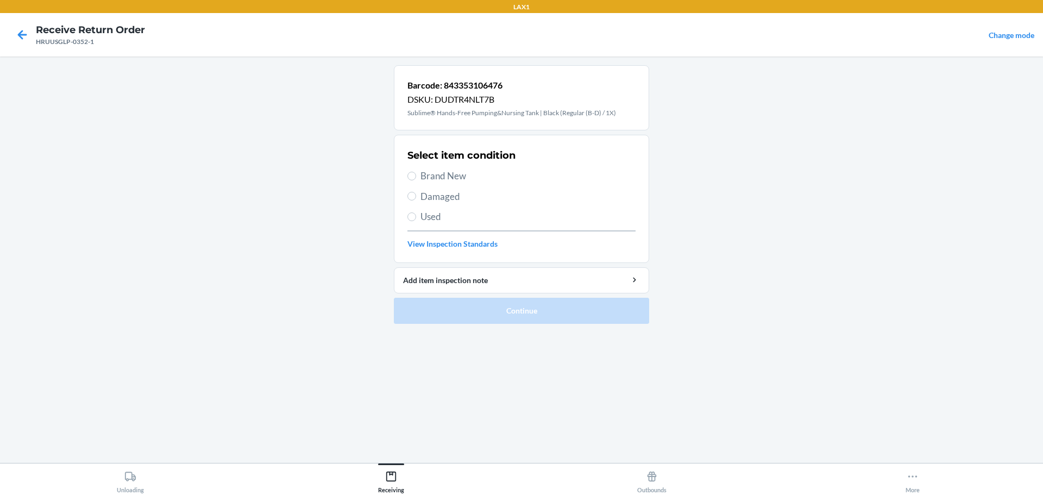
click at [444, 199] on span "Damaged" at bounding box center [527, 197] width 215 height 14
click at [416, 199] on input "Damaged" at bounding box center [411, 196] width 9 height 9
radio input "true"
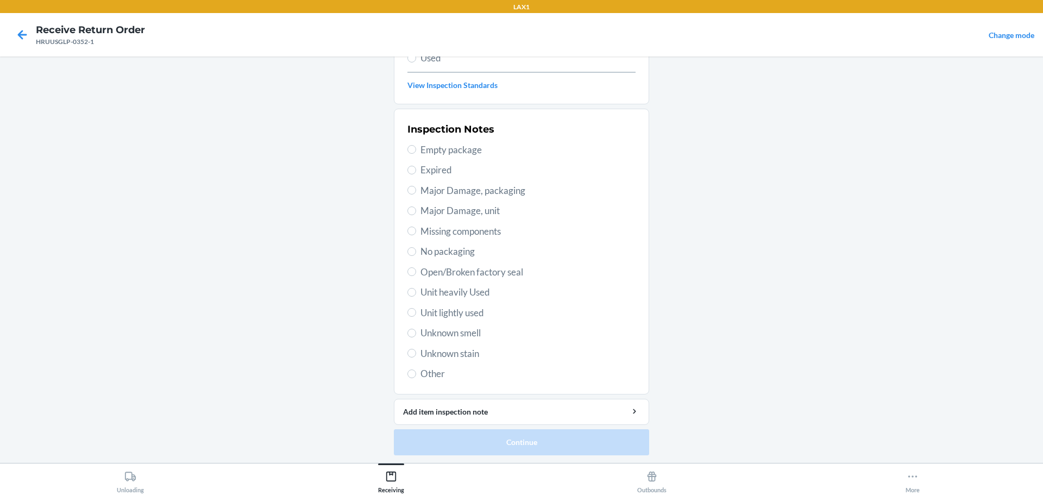
scroll to position [160, 0]
click at [463, 356] on span "Unknown stain" at bounding box center [527, 352] width 215 height 14
click at [416, 356] on input "Unknown stain" at bounding box center [411, 352] width 9 height 9
radio input "true"
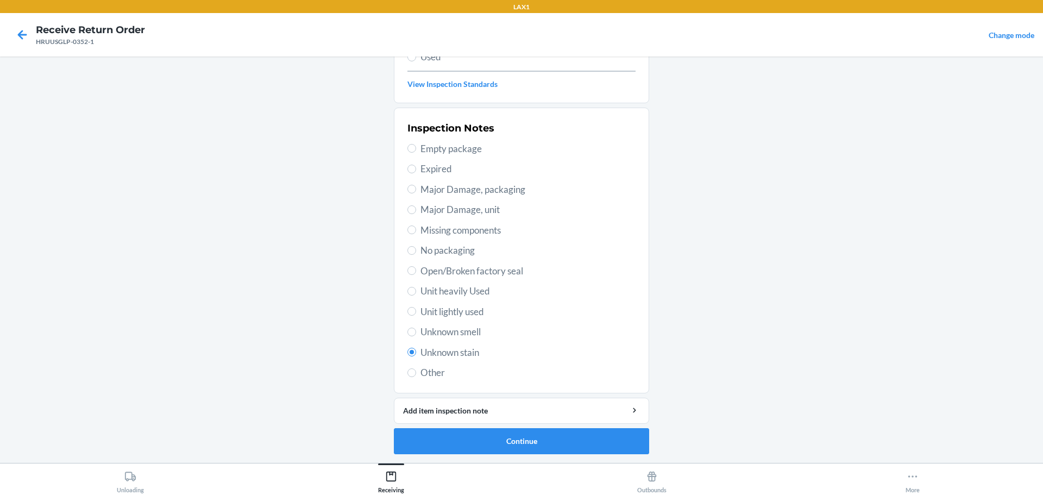
click at [466, 306] on span "Unit lightly used" at bounding box center [527, 312] width 215 height 14
click at [416, 307] on input "Unit lightly used" at bounding box center [411, 311] width 9 height 9
radio input "true"
radio input "false"
click at [547, 440] on button "Continue" at bounding box center [521, 441] width 255 height 26
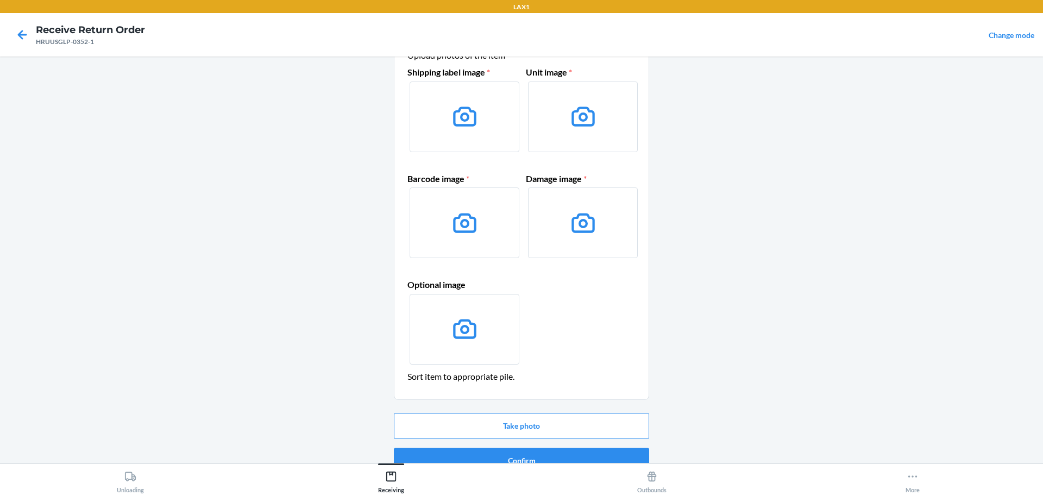
scroll to position [70, 0]
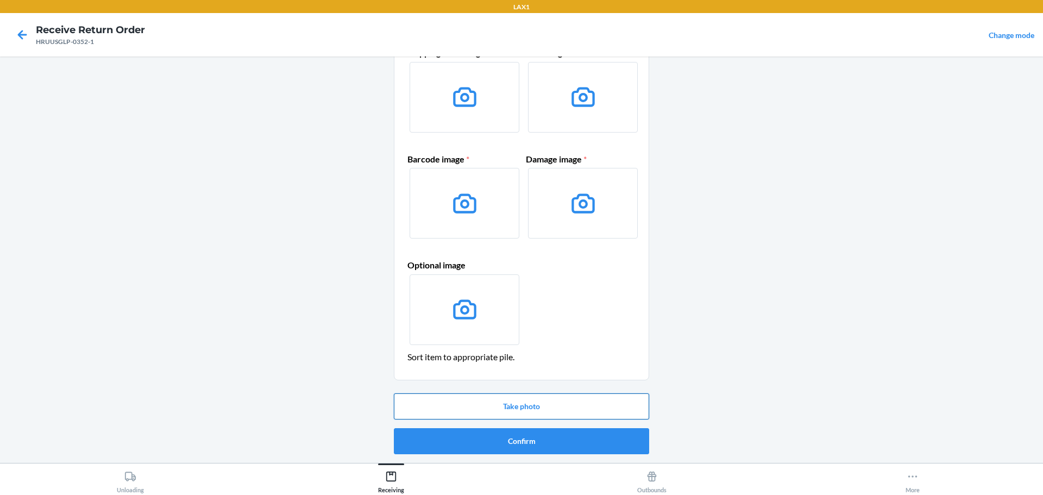
click at [538, 402] on button "Take photo" at bounding box center [521, 406] width 255 height 26
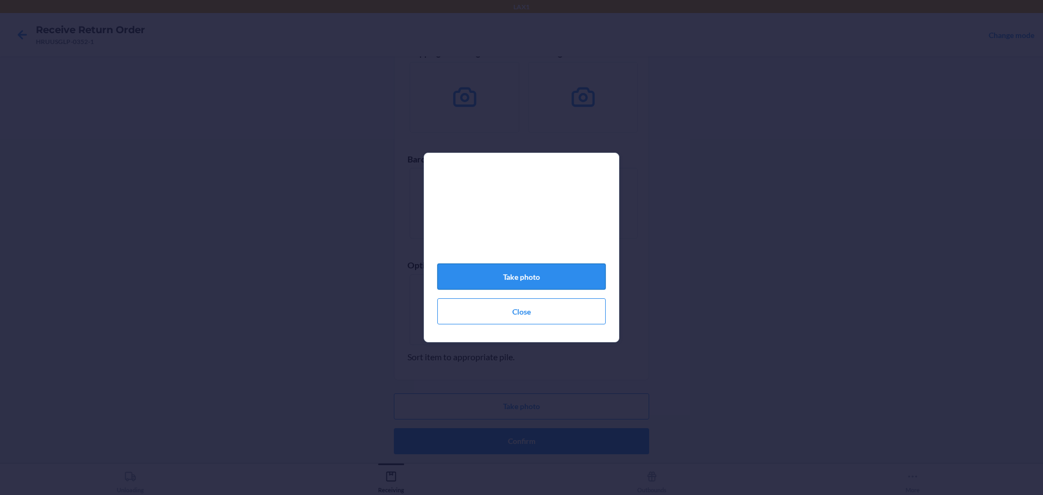
click at [563, 278] on button "Take photo" at bounding box center [521, 276] width 168 height 26
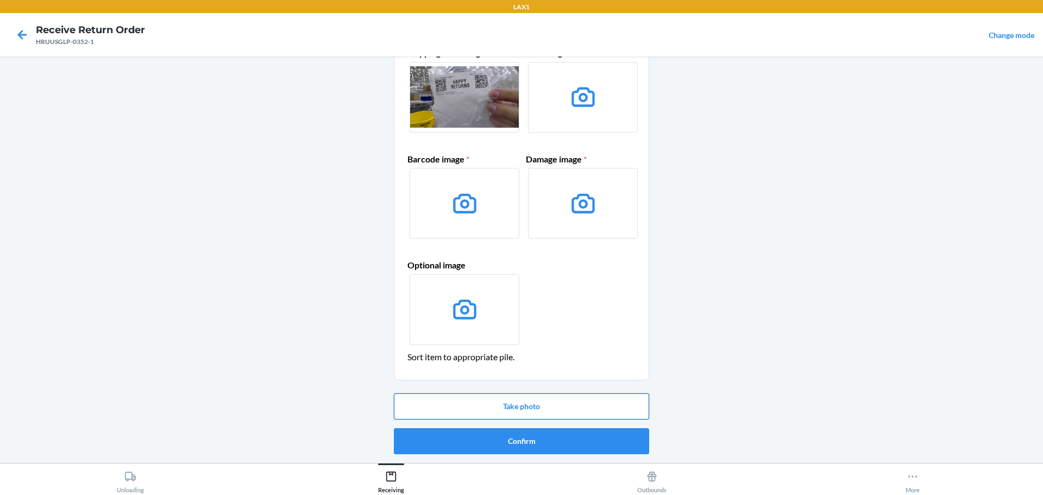
click at [559, 408] on button "Take photo" at bounding box center [521, 406] width 255 height 26
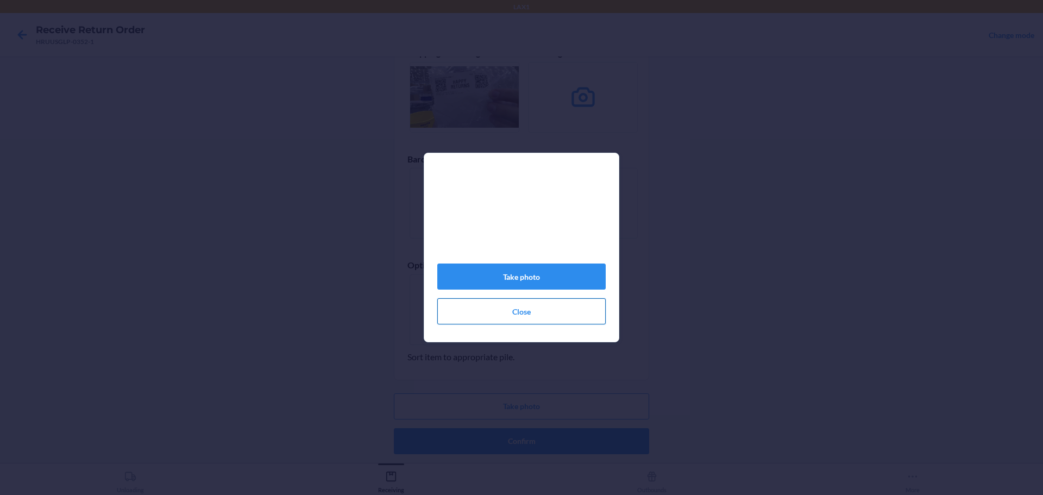
click at [514, 317] on button "Close" at bounding box center [521, 311] width 168 height 26
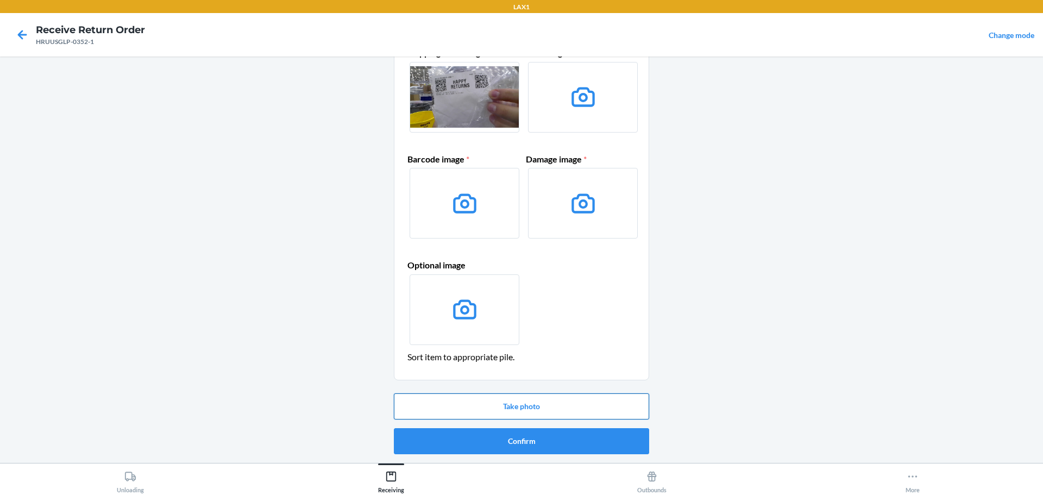
click at [537, 413] on button "Take photo" at bounding box center [521, 406] width 255 height 26
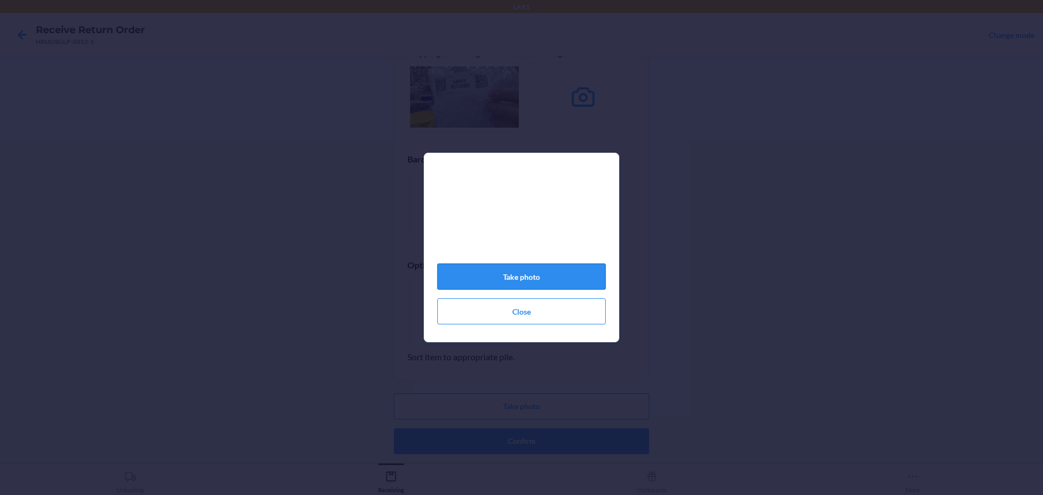
click at [551, 279] on button "Take photo" at bounding box center [521, 276] width 168 height 26
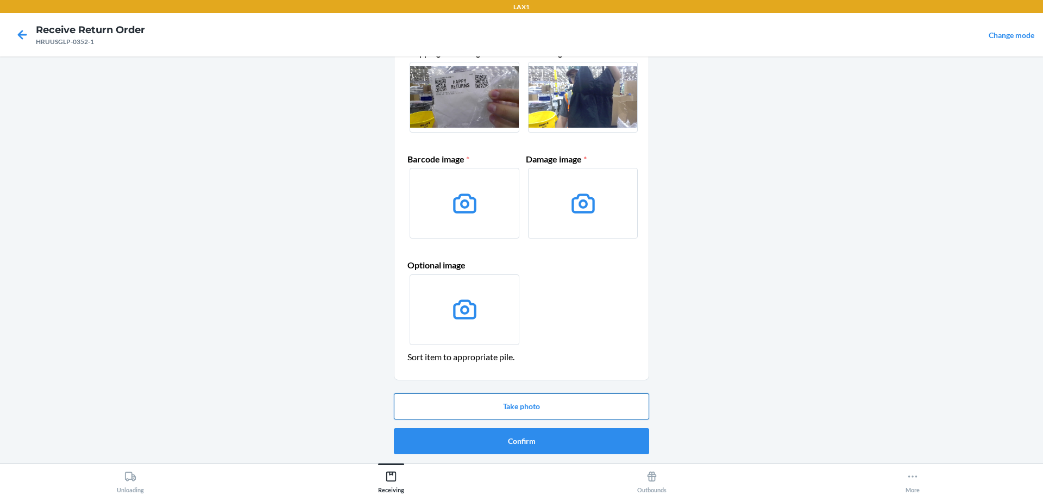
click at [507, 397] on button "Take photo" at bounding box center [521, 406] width 255 height 26
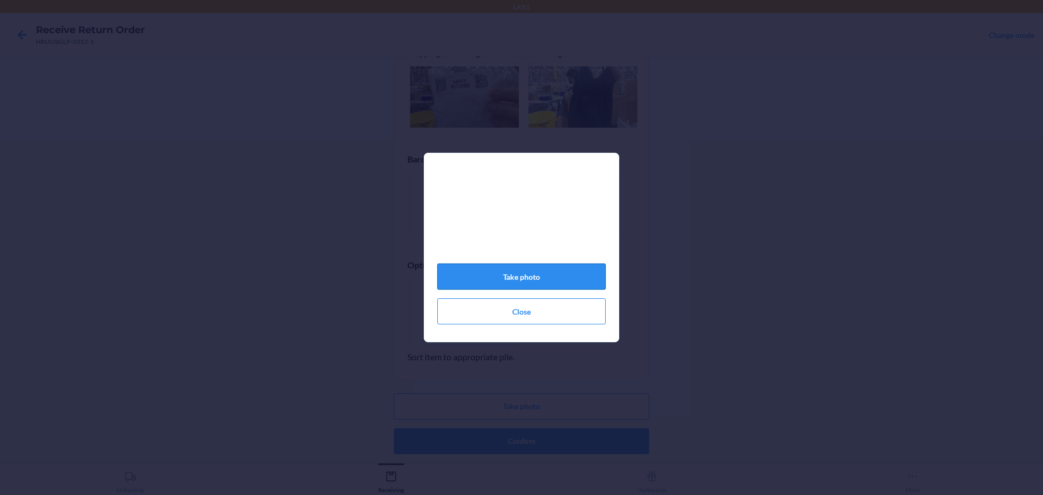
click at [539, 276] on button "Take photo" at bounding box center [521, 276] width 168 height 26
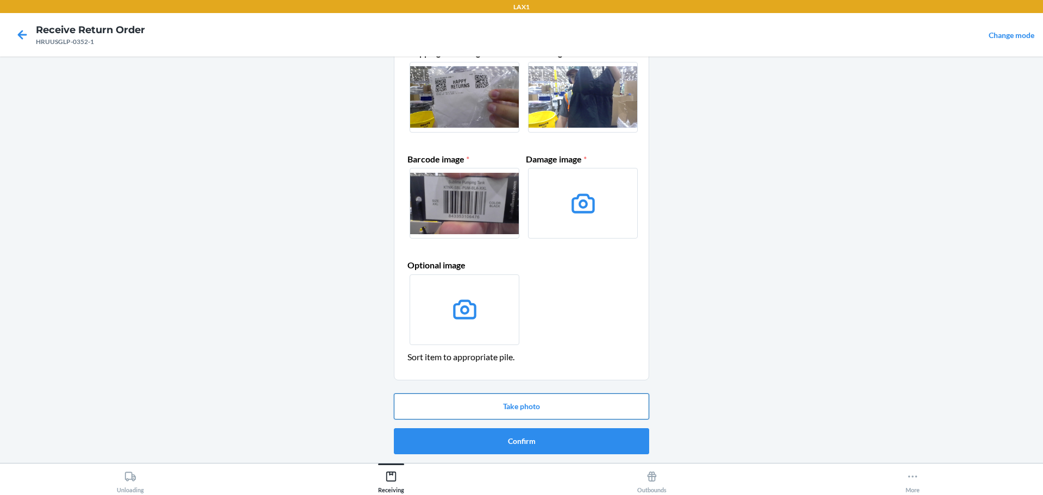
click at [561, 405] on button "Take photo" at bounding box center [521, 406] width 255 height 26
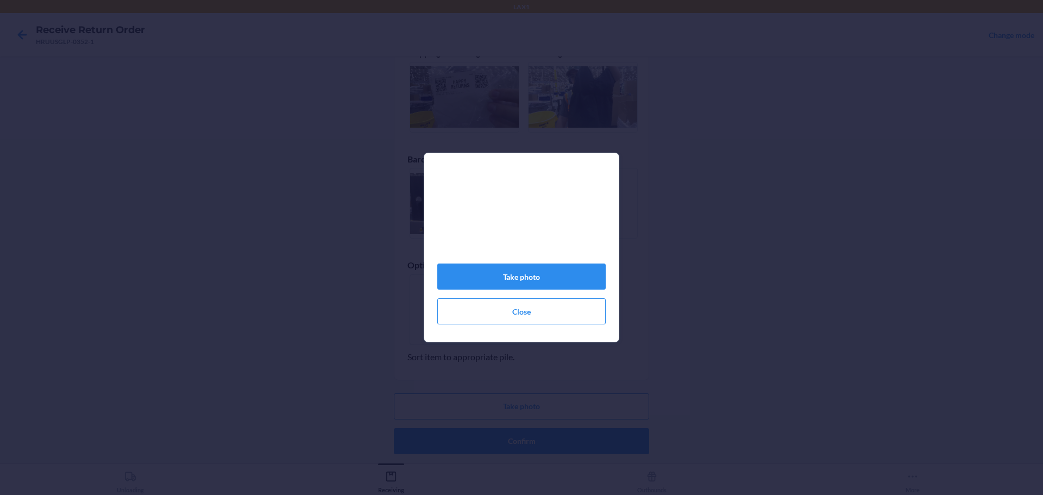
drag, startPoint x: 720, startPoint y: 443, endPoint x: 574, endPoint y: 252, distance: 240.6
click at [574, 252] on video at bounding box center [521, 217] width 168 height 84
click at [548, 281] on button "Take photo" at bounding box center [521, 276] width 168 height 26
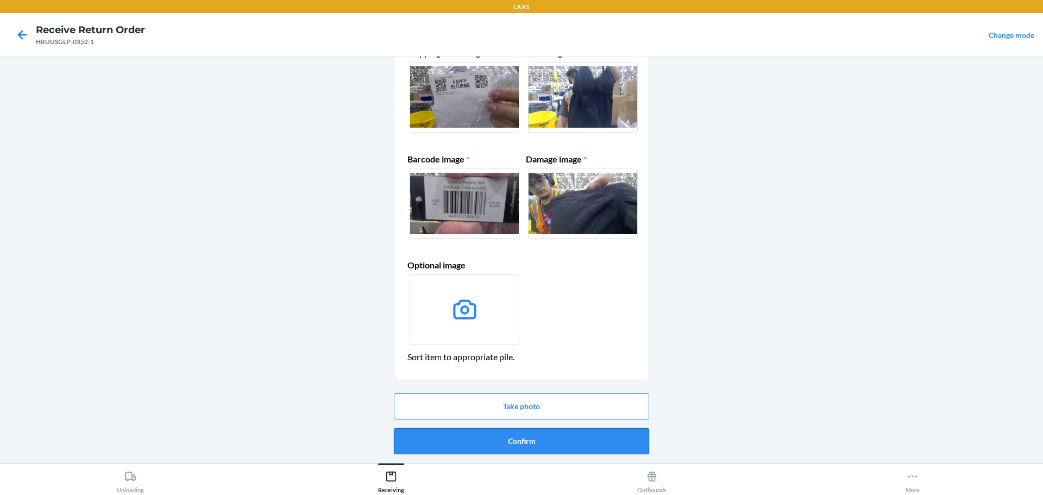
click at [577, 442] on button "Confirm" at bounding box center [521, 441] width 255 height 26
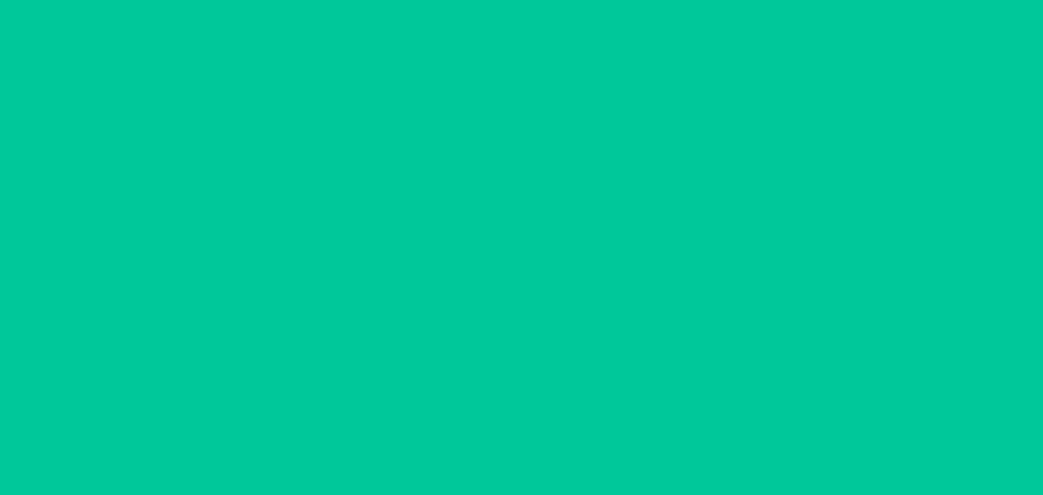
scroll to position [0, 0]
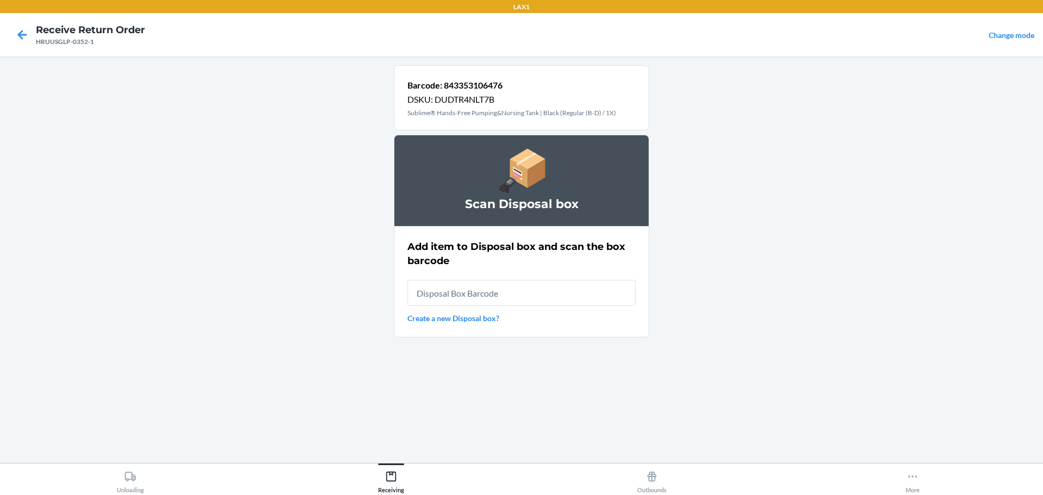
click at [559, 294] on input "text" at bounding box center [521, 293] width 228 height 26
type input "RB0000019D0"
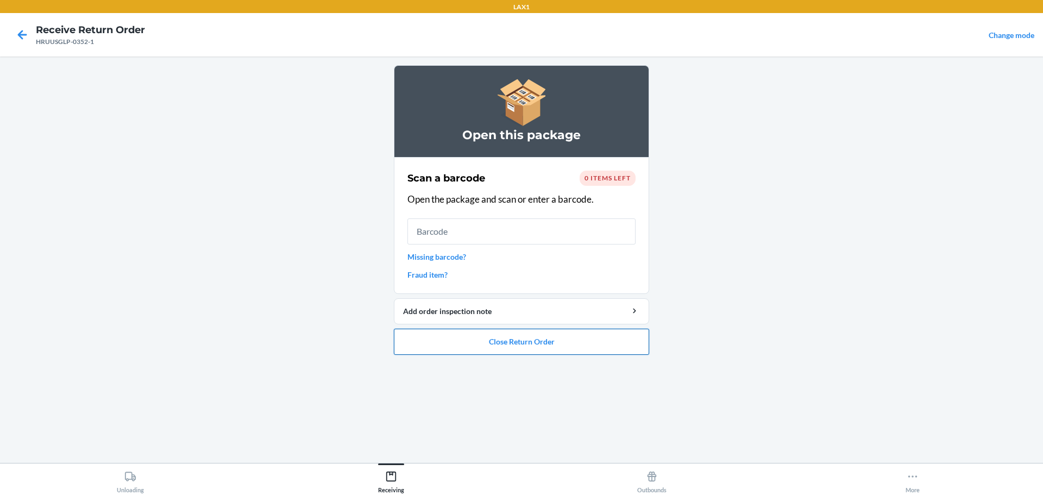
click at [519, 333] on button "Close Return Order" at bounding box center [521, 342] width 255 height 26
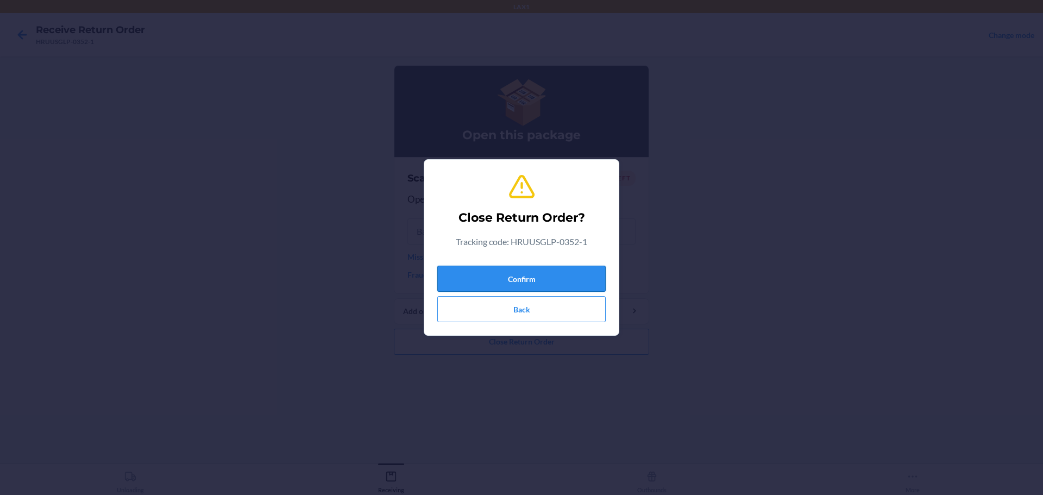
click at [554, 268] on button "Confirm" at bounding box center [521, 279] width 168 height 26
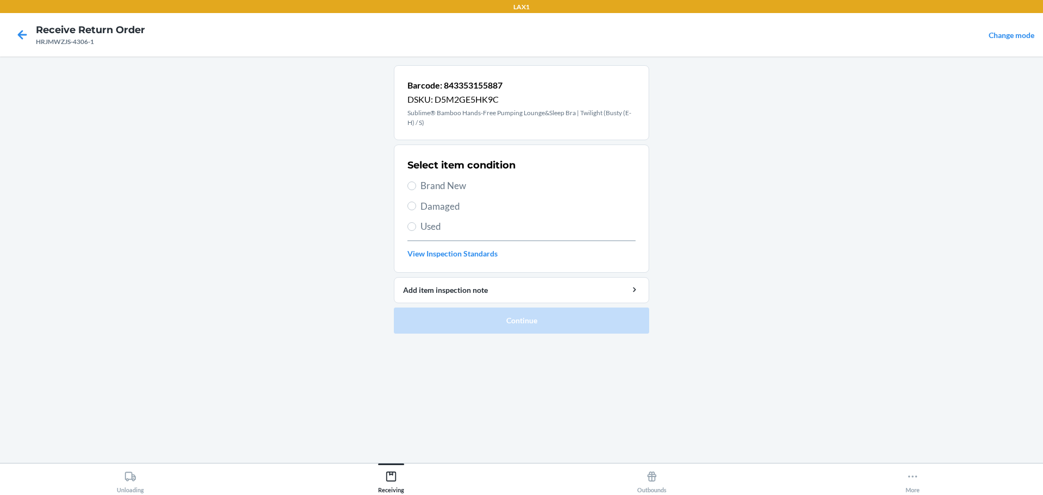
drag, startPoint x: 423, startPoint y: 198, endPoint x: 431, endPoint y: 206, distance: 11.5
click at [426, 202] on div "Select item condition Brand New Damaged Used View Inspection Standards" at bounding box center [521, 209] width 228 height 108
click at [437, 207] on span "Damaged" at bounding box center [527, 206] width 215 height 14
click at [416, 207] on input "Damaged" at bounding box center [411, 206] width 9 height 9
radio input "true"
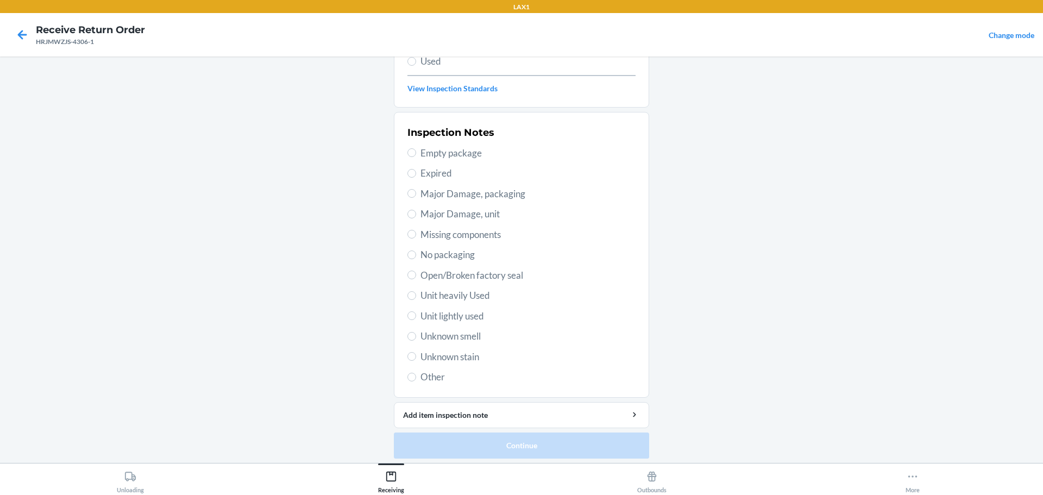
scroll to position [169, 0]
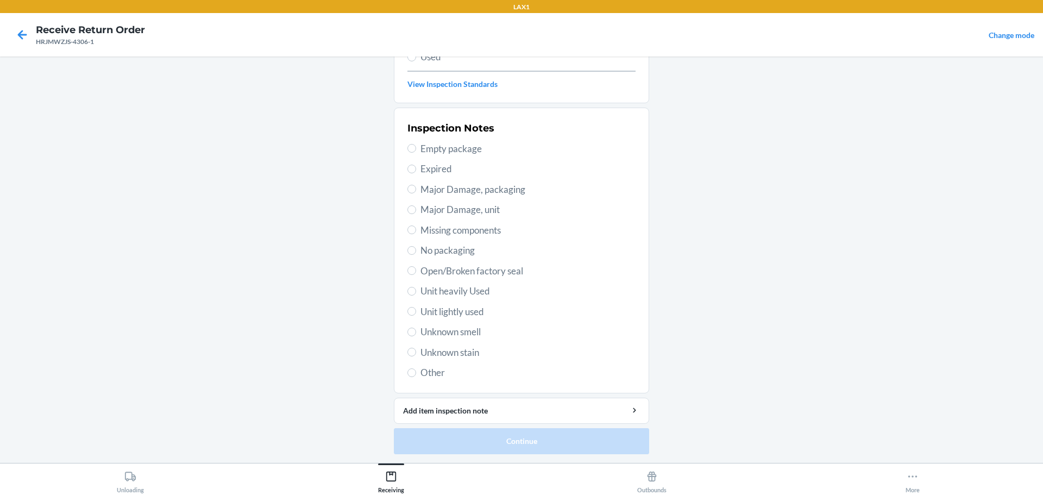
click at [449, 354] on span "Unknown stain" at bounding box center [527, 352] width 215 height 14
click at [416, 354] on input "Unknown stain" at bounding box center [411, 352] width 9 height 9
radio input "true"
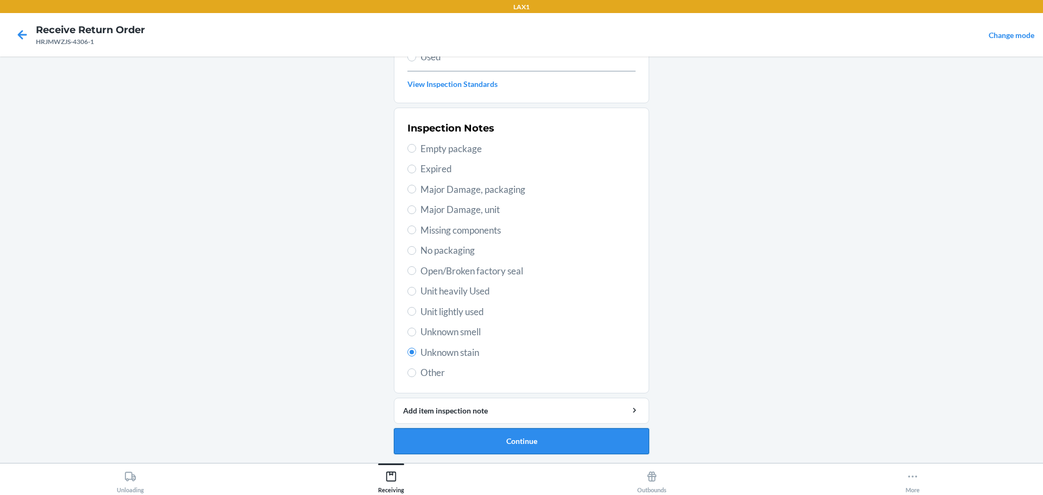
click at [494, 429] on button "Continue" at bounding box center [521, 441] width 255 height 26
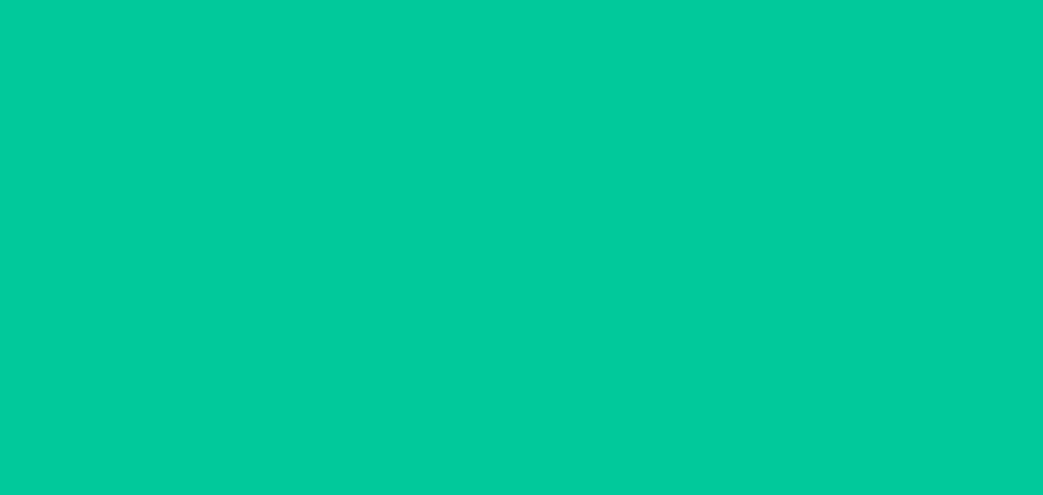
scroll to position [70, 0]
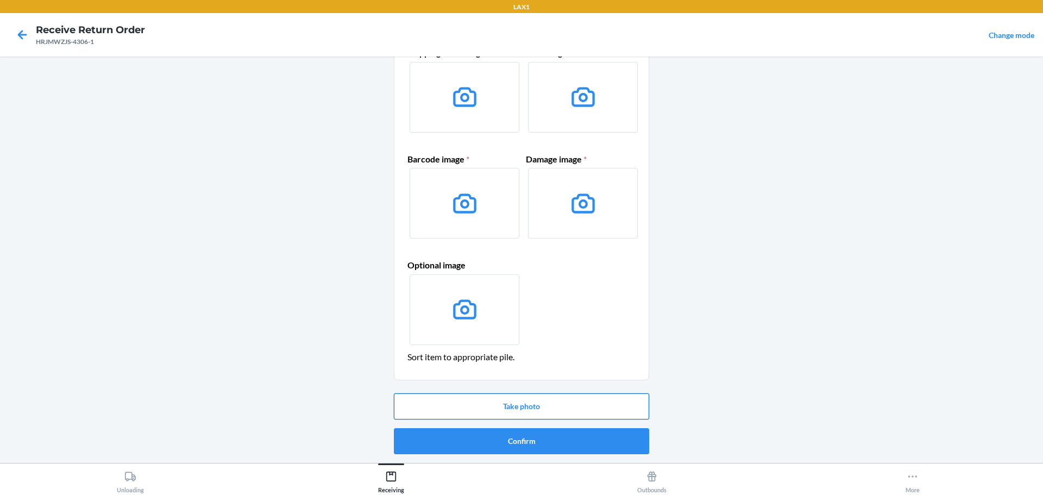
click at [553, 411] on button "Take photo" at bounding box center [521, 406] width 255 height 26
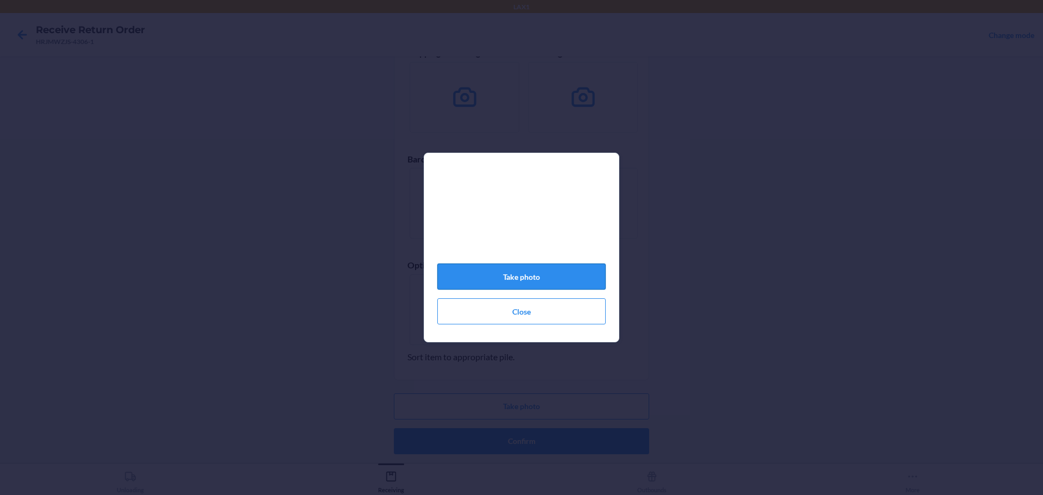
click at [547, 287] on button "Take photo" at bounding box center [521, 276] width 168 height 26
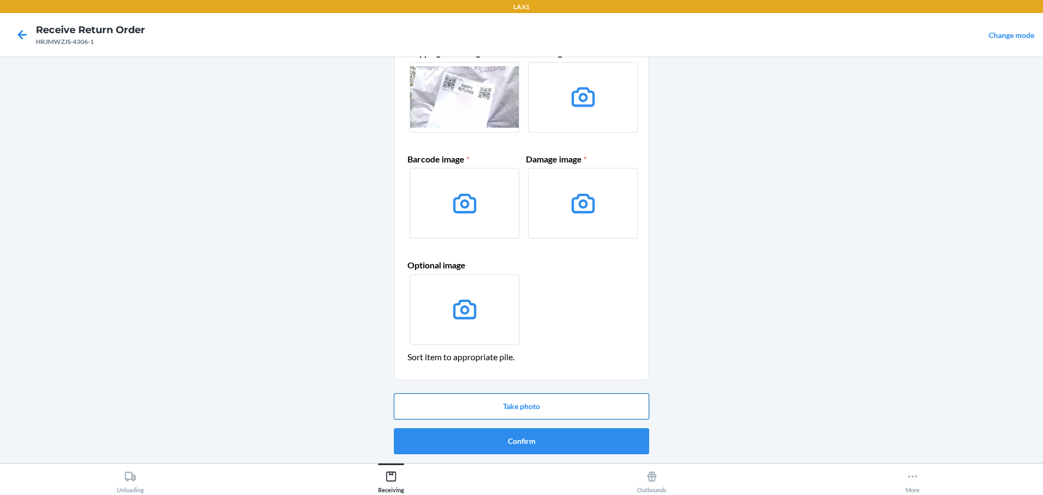
click at [522, 404] on button "Take photo" at bounding box center [521, 406] width 255 height 26
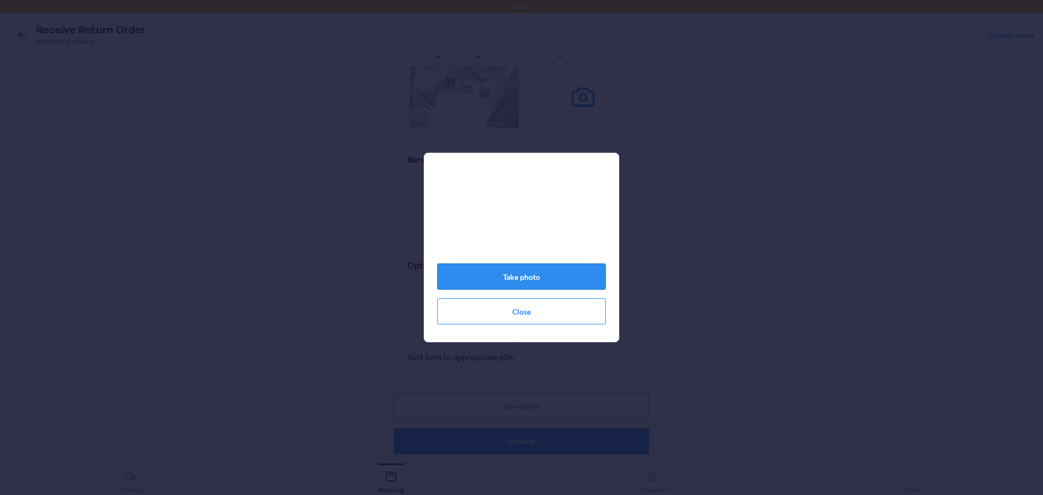
click at [526, 279] on button "Take photo" at bounding box center [521, 276] width 168 height 26
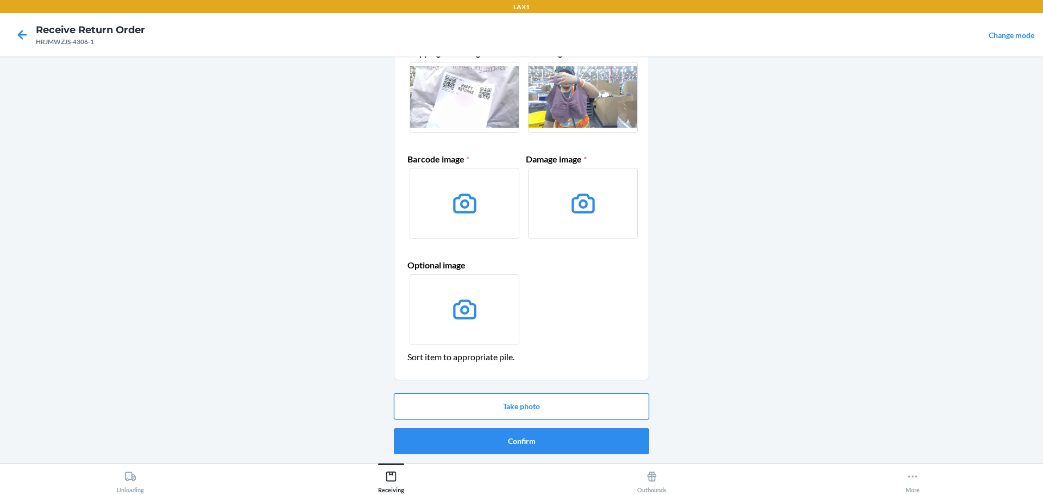
click at [596, 400] on button "Take photo" at bounding box center [521, 406] width 255 height 26
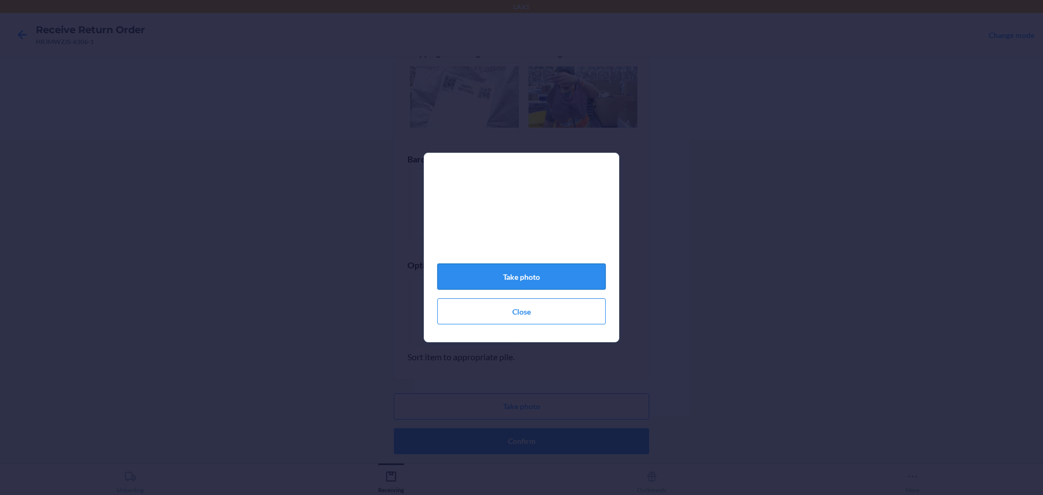
click at [540, 281] on button "Take photo" at bounding box center [521, 276] width 168 height 26
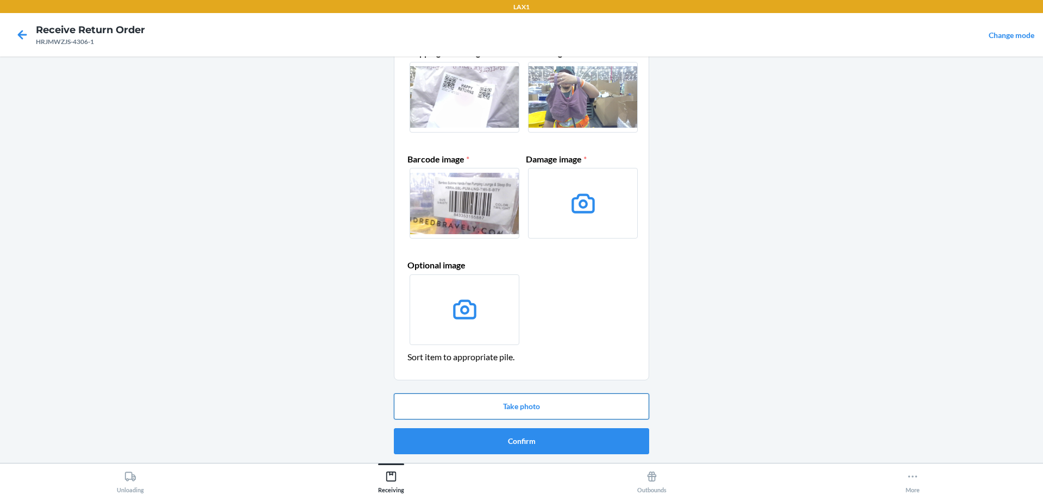
click at [570, 399] on button "Take photo" at bounding box center [521, 406] width 255 height 26
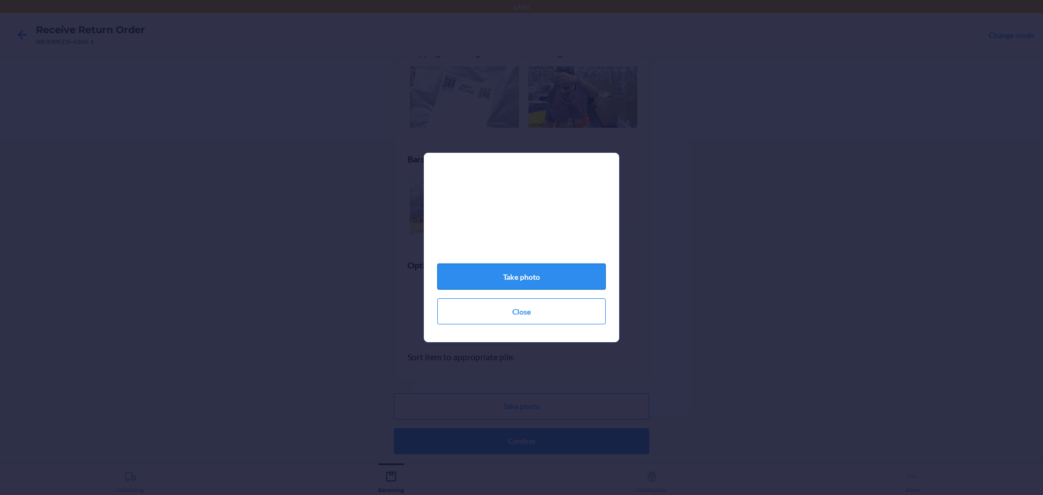
click at [564, 285] on button "Take photo" at bounding box center [521, 276] width 168 height 26
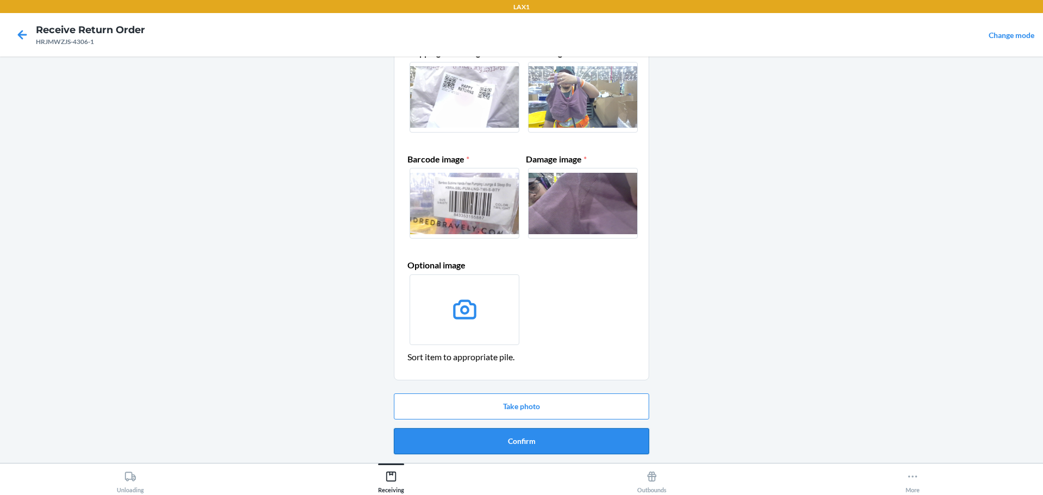
click at [482, 437] on button "Confirm" at bounding box center [521, 441] width 255 height 26
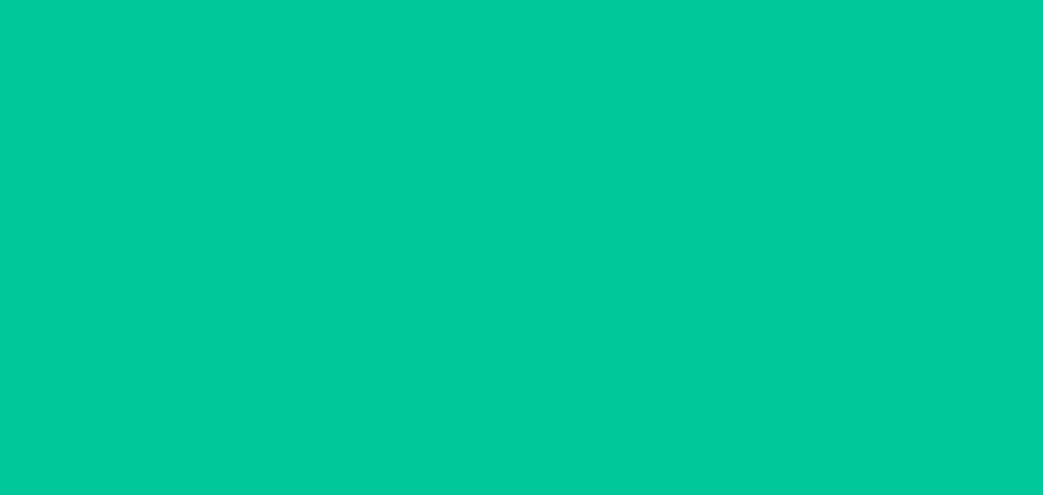
scroll to position [0, 0]
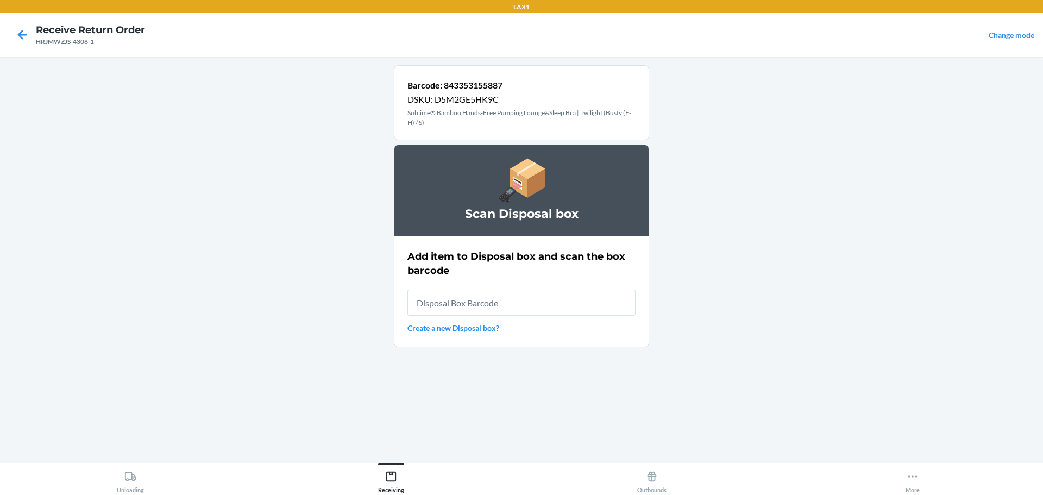
click at [507, 309] on input "text" at bounding box center [521, 302] width 228 height 26
type input "RB0000019D0"
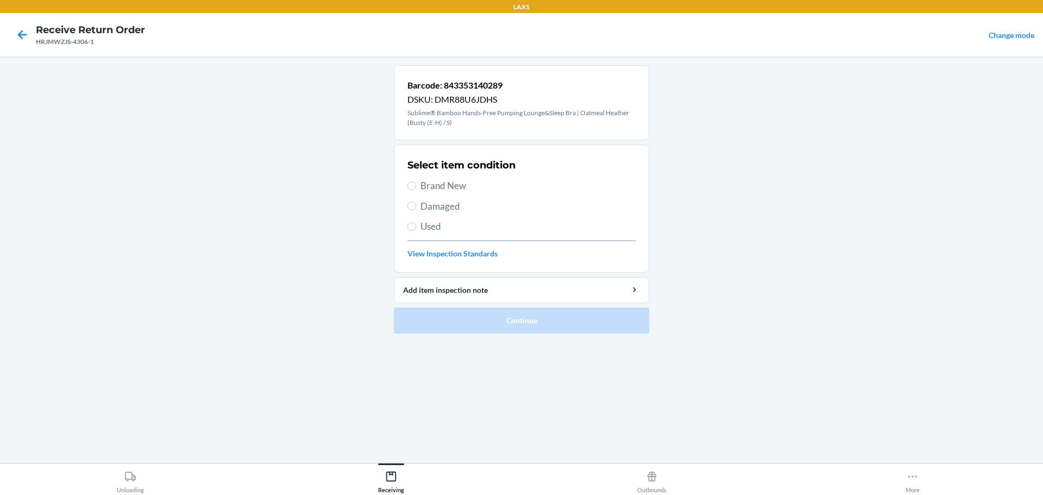
click at [440, 227] on span "Used" at bounding box center [527, 226] width 215 height 14
click at [416, 227] on input "Used" at bounding box center [411, 226] width 9 height 9
radio input "true"
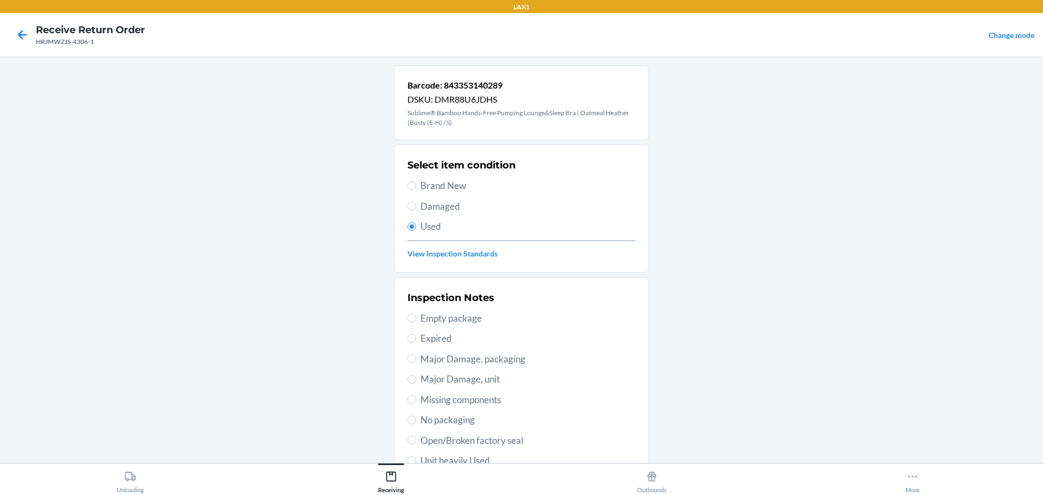
click at [445, 185] on span "Brand New" at bounding box center [527, 186] width 215 height 14
click at [416, 185] on input "Brand New" at bounding box center [411, 185] width 9 height 9
radio input "true"
radio input "false"
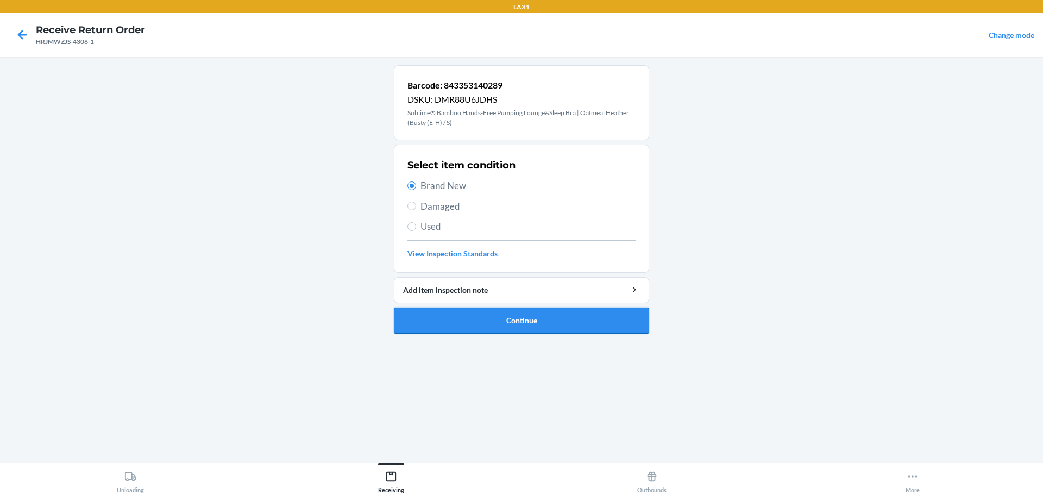
click at [523, 309] on button "Continue" at bounding box center [521, 320] width 255 height 26
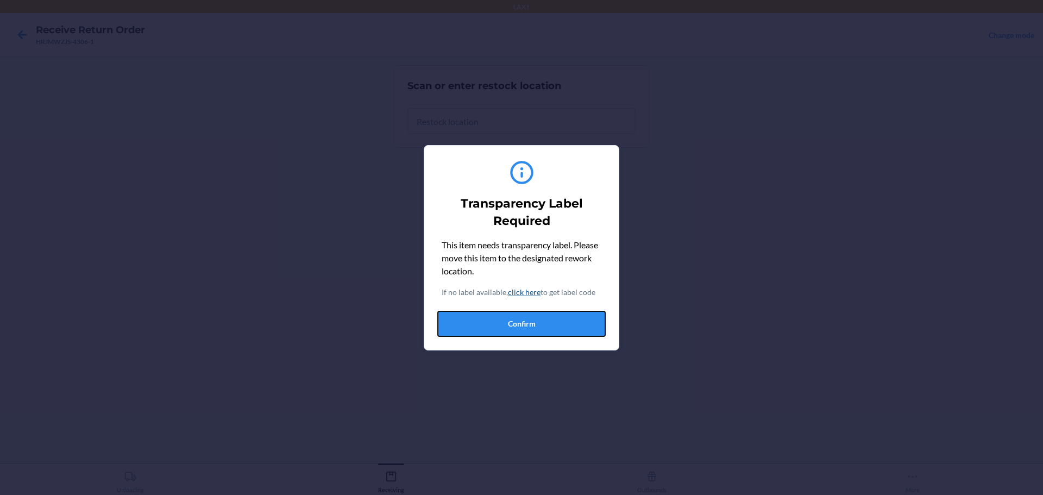
drag, startPoint x: 548, startPoint y: 332, endPoint x: 536, endPoint y: 281, distance: 53.0
click at [549, 330] on button "Confirm" at bounding box center [521, 324] width 168 height 26
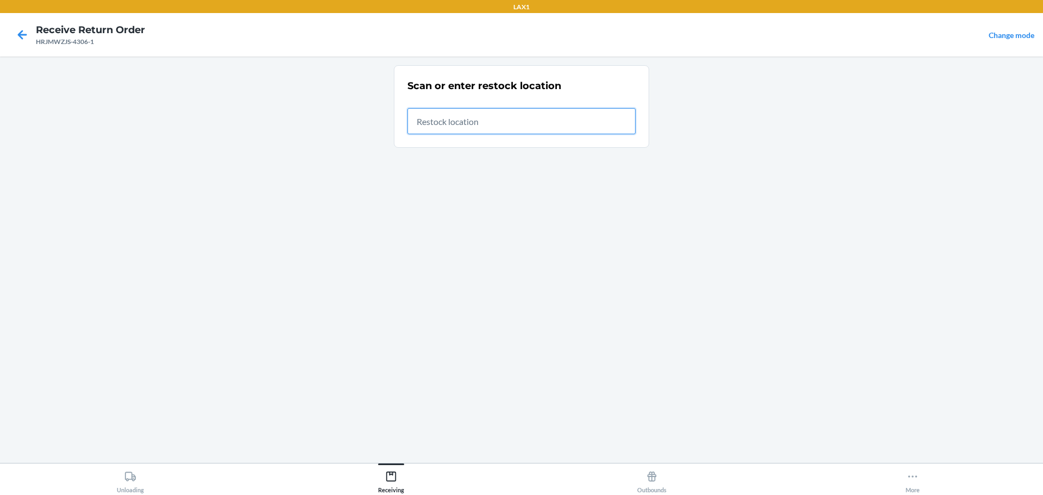
click at [552, 118] on input "text" at bounding box center [521, 121] width 228 height 26
type input "RTCART023"
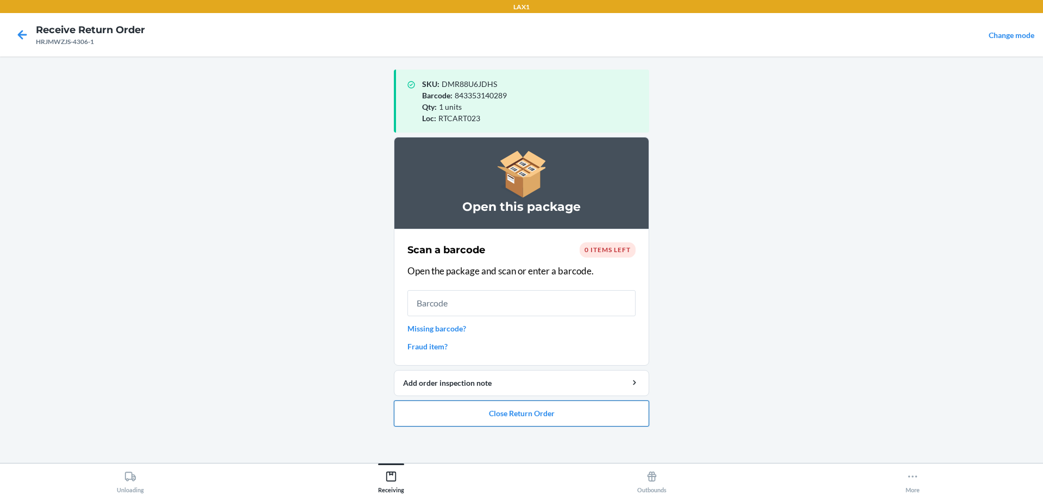
click at [534, 419] on button "Close Return Order" at bounding box center [521, 413] width 255 height 26
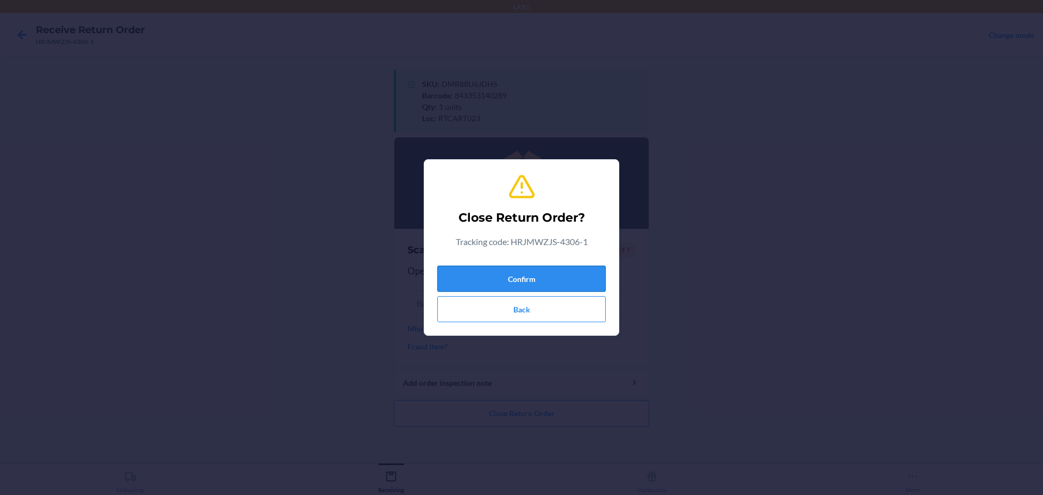
click at [515, 283] on button "Confirm" at bounding box center [521, 279] width 168 height 26
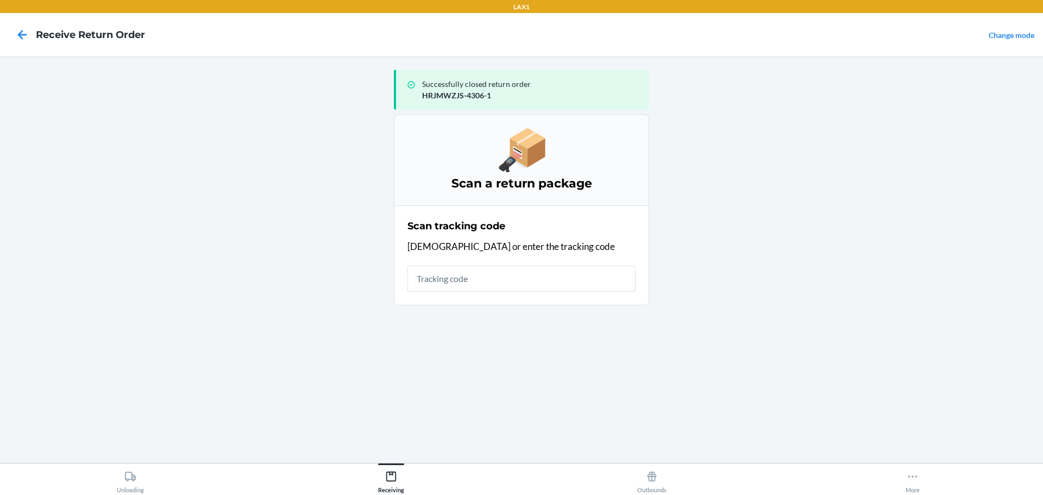
click at [482, 274] on input "text" at bounding box center [521, 279] width 228 height 26
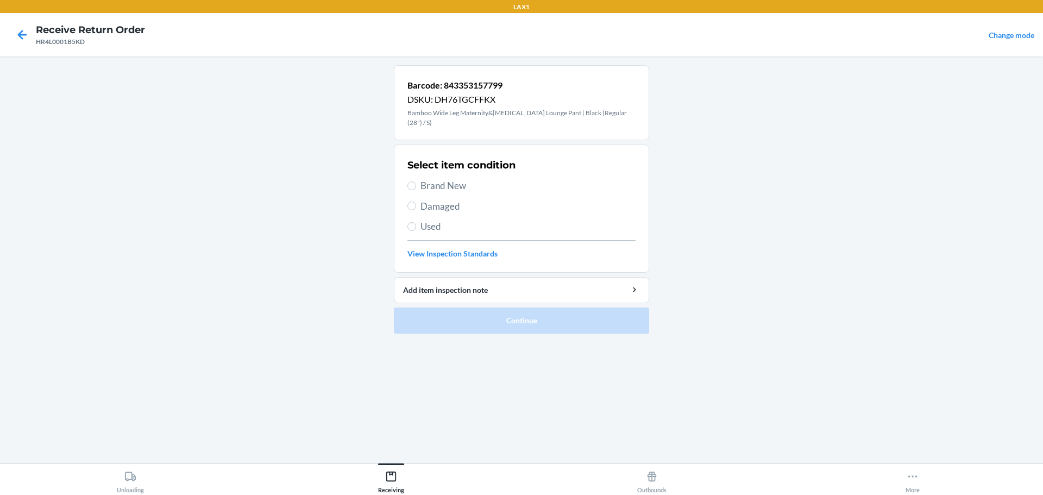
click at [479, 179] on span "Brand New" at bounding box center [527, 186] width 215 height 14
click at [416, 181] on input "Brand New" at bounding box center [411, 185] width 9 height 9
radio input "true"
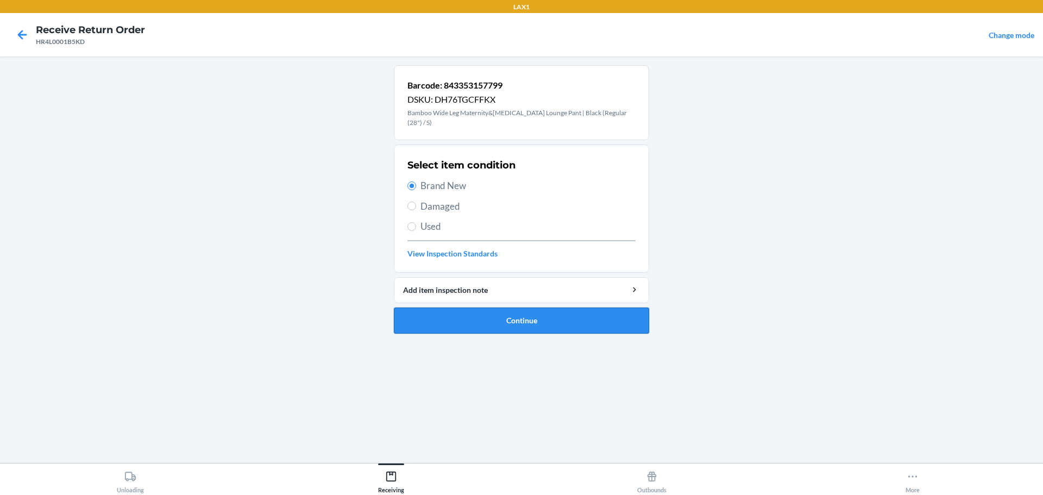
click at [547, 313] on button "Continue" at bounding box center [521, 320] width 255 height 26
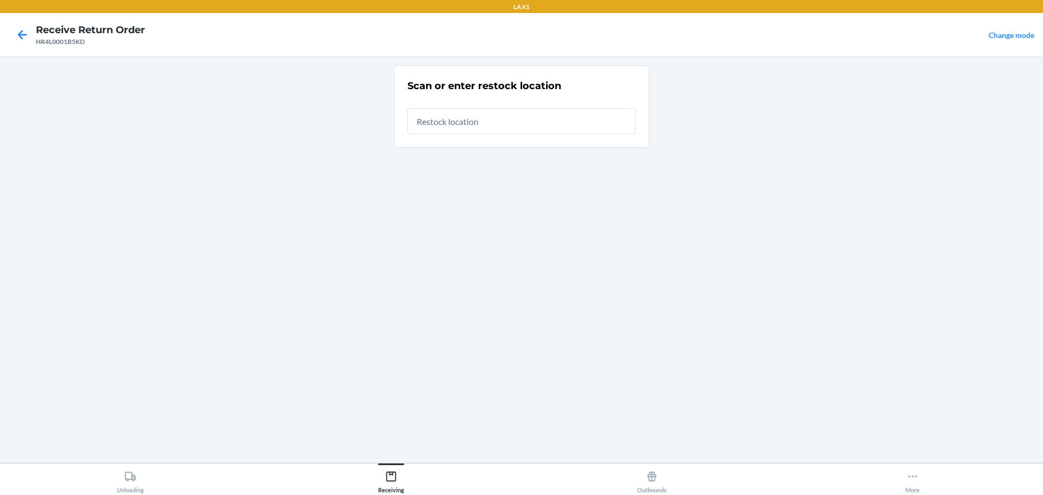
click at [475, 128] on input "text" at bounding box center [521, 121] width 228 height 26
type input "RTCART023"
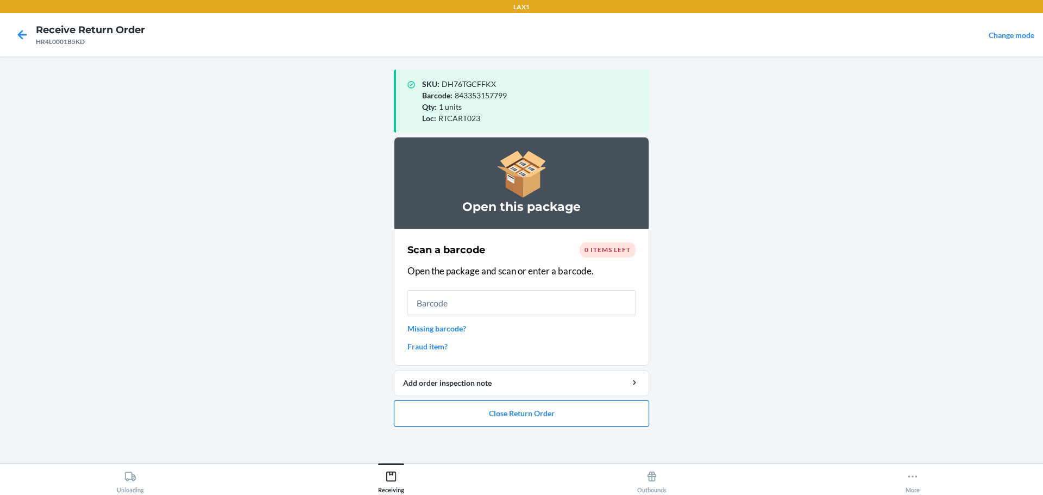
click at [568, 407] on button "Close Return Order" at bounding box center [521, 413] width 255 height 26
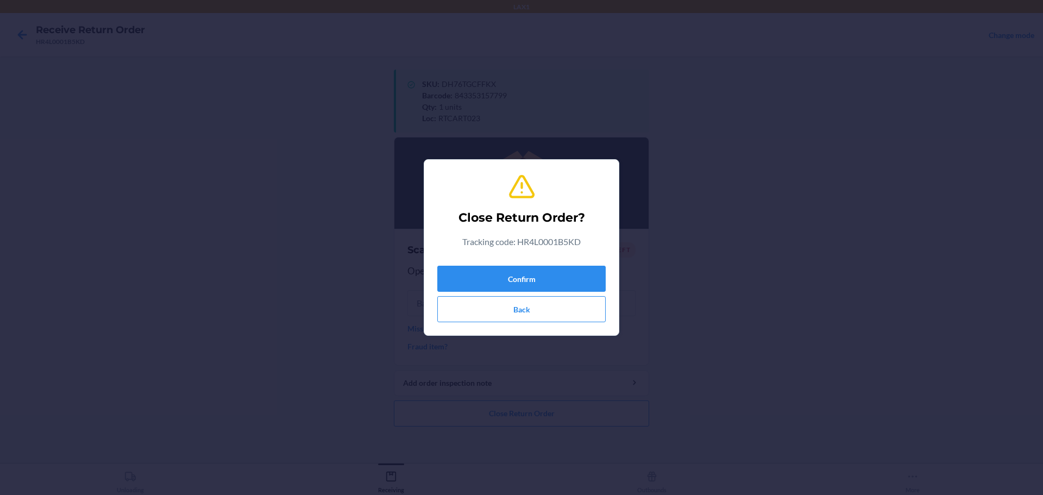
click at [533, 259] on div "Close Return Order? Tracking code: HR4L0001B5KD Confirm Back" at bounding box center [521, 247] width 168 height 158
click at [531, 270] on button "Confirm" at bounding box center [521, 279] width 168 height 26
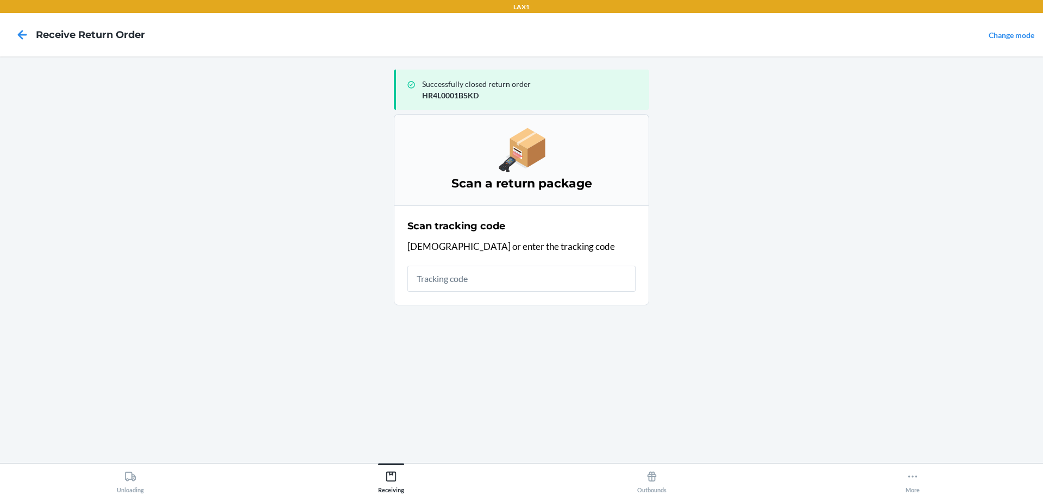
click at [573, 277] on input "text" at bounding box center [521, 279] width 228 height 26
click at [593, 274] on input "text" at bounding box center [521, 279] width 228 height 26
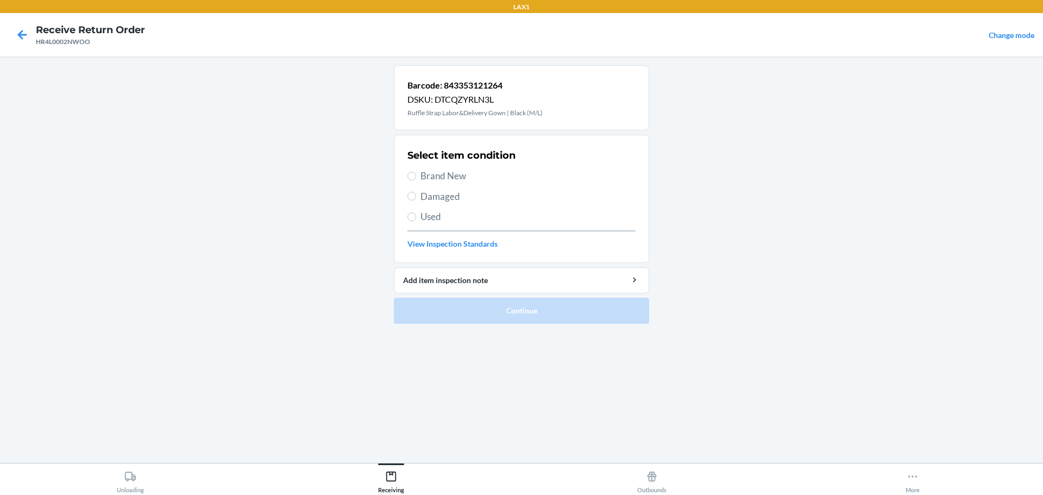
click at [450, 200] on span "Damaged" at bounding box center [527, 197] width 215 height 14
click at [416, 200] on input "Damaged" at bounding box center [411, 196] width 9 height 9
radio input "true"
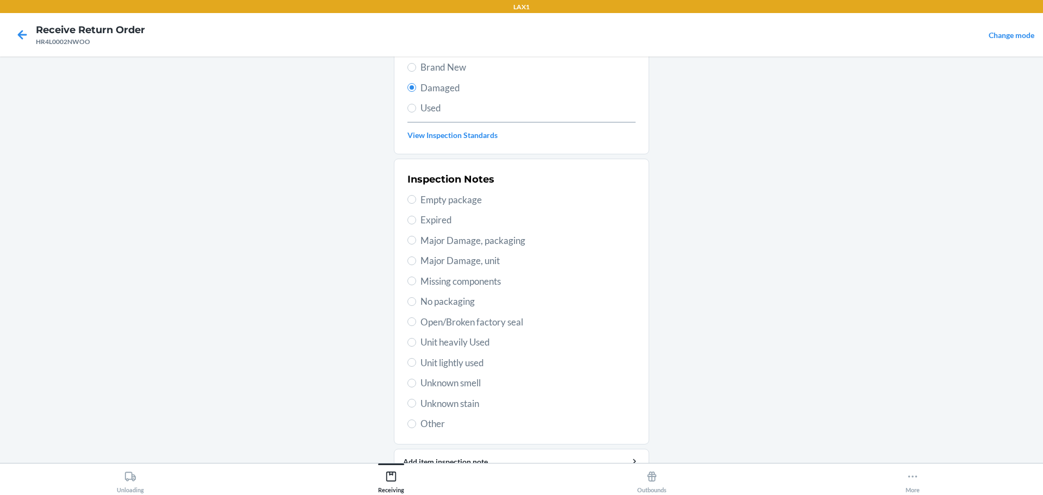
click at [453, 298] on span "No packaging" at bounding box center [527, 301] width 215 height 14
click at [416, 298] on input "No packaging" at bounding box center [411, 301] width 9 height 9
radio input "true"
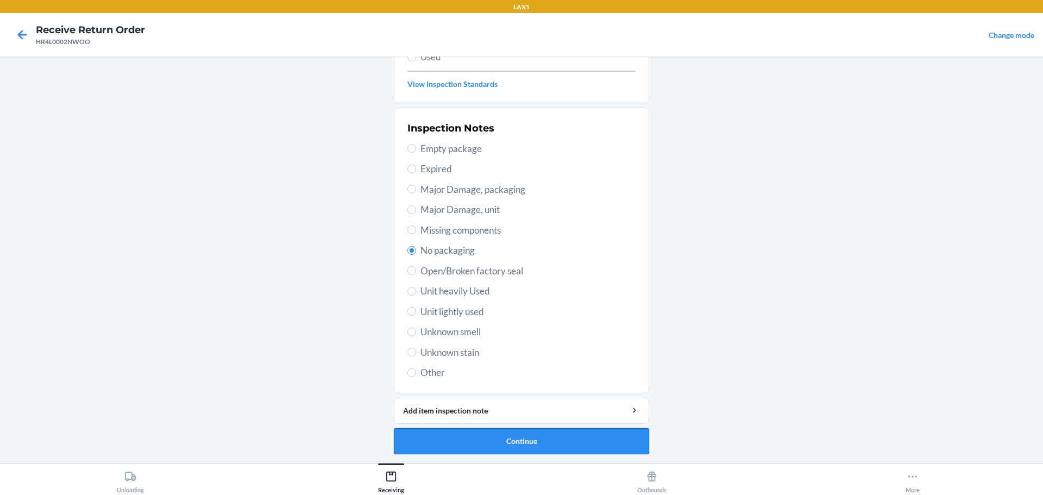
click at [512, 438] on button "Continue" at bounding box center [521, 441] width 255 height 26
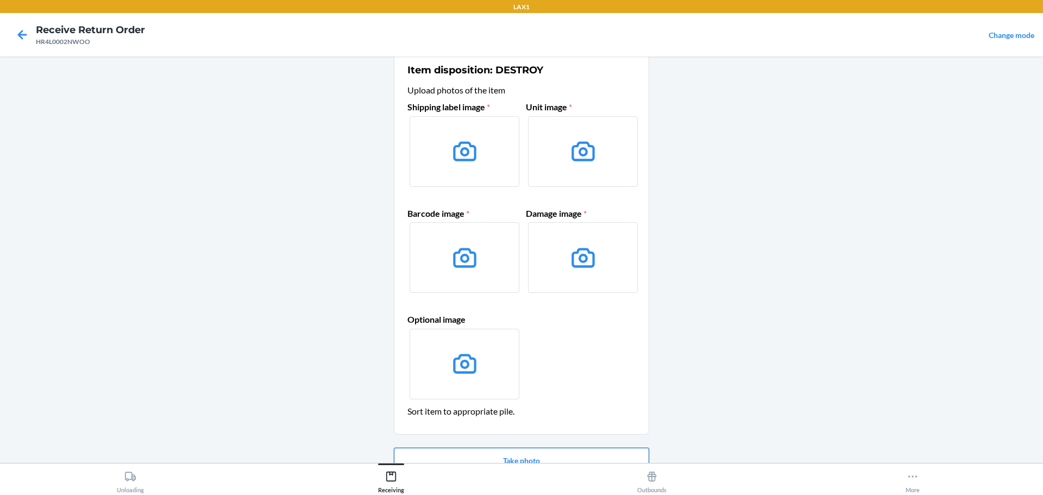
scroll to position [70, 0]
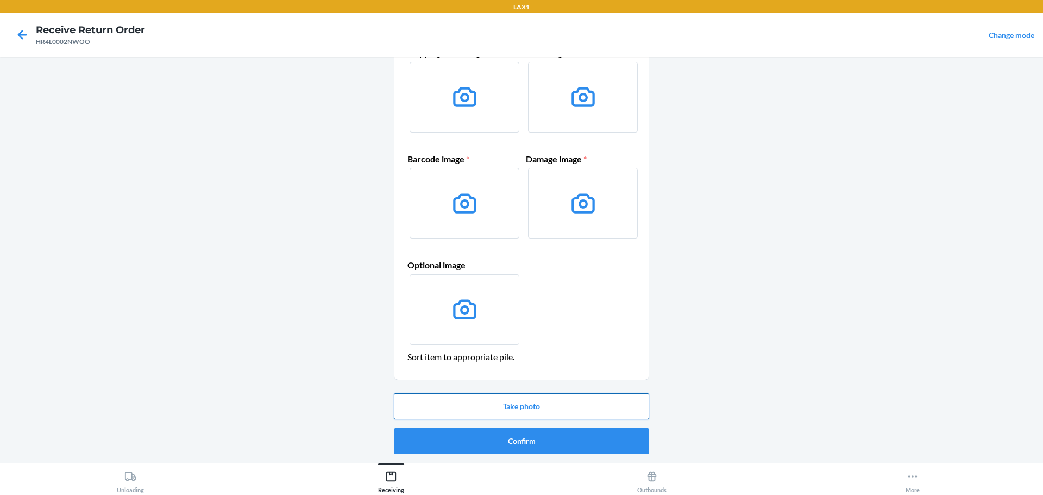
click at [518, 397] on button "Take photo" at bounding box center [521, 406] width 255 height 26
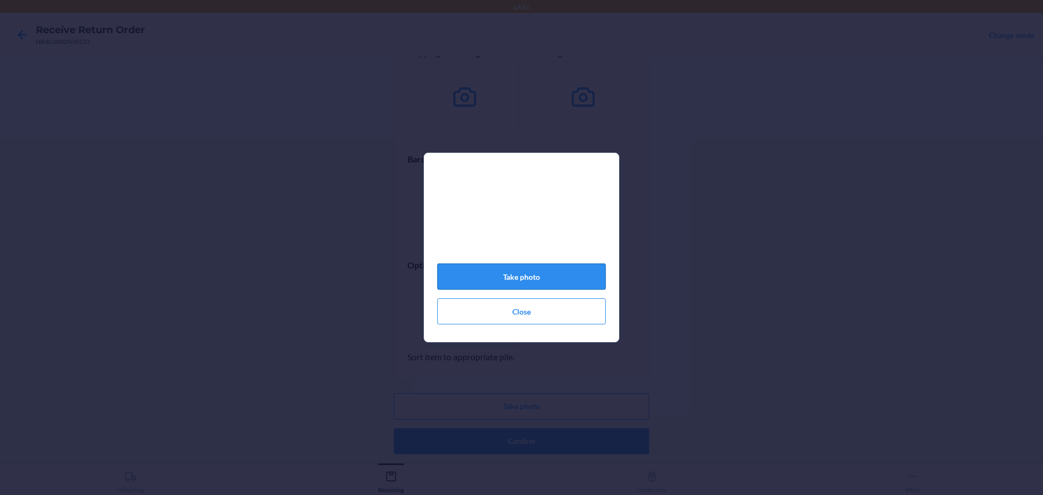
click at [513, 285] on button "Take photo" at bounding box center [521, 276] width 168 height 26
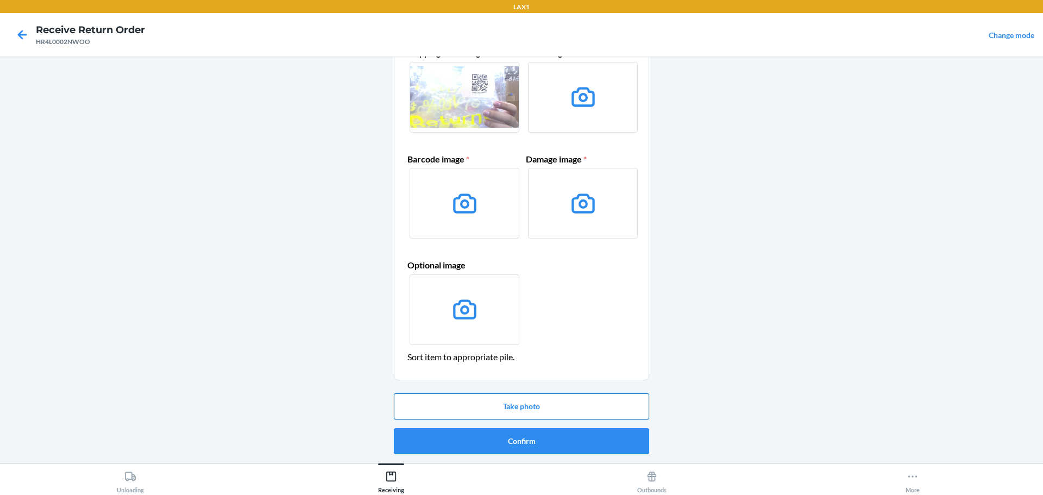
click at [539, 412] on button "Take photo" at bounding box center [521, 406] width 255 height 26
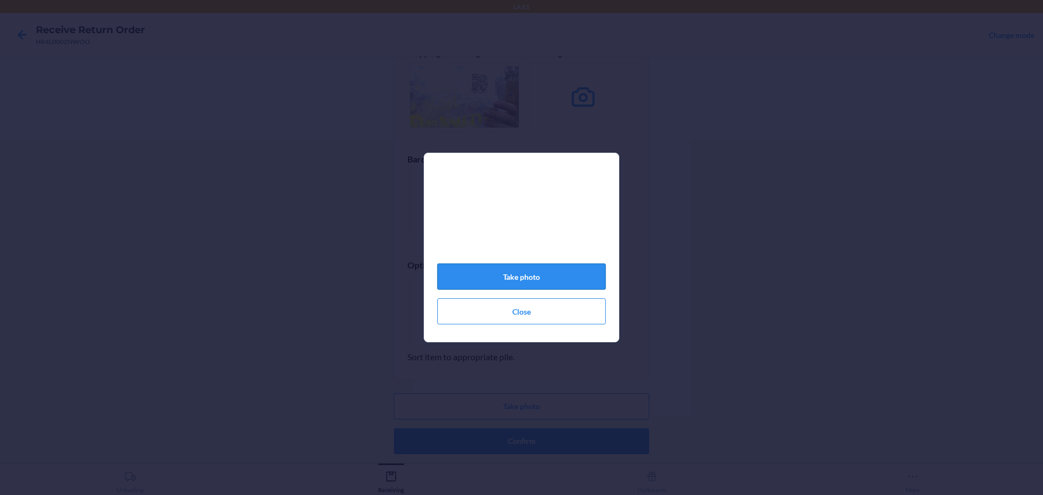
click at [551, 273] on button "Take photo" at bounding box center [521, 276] width 168 height 26
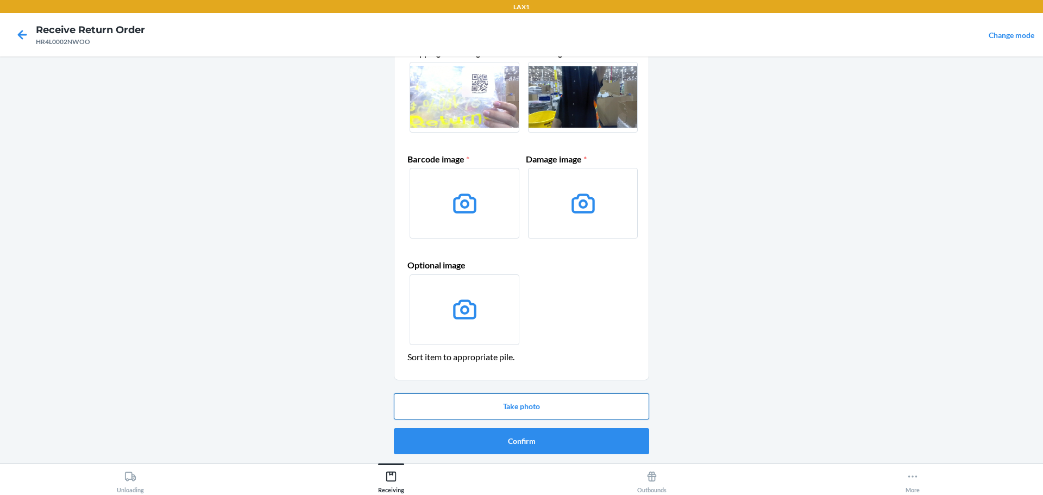
click at [505, 402] on button "Take photo" at bounding box center [521, 406] width 255 height 26
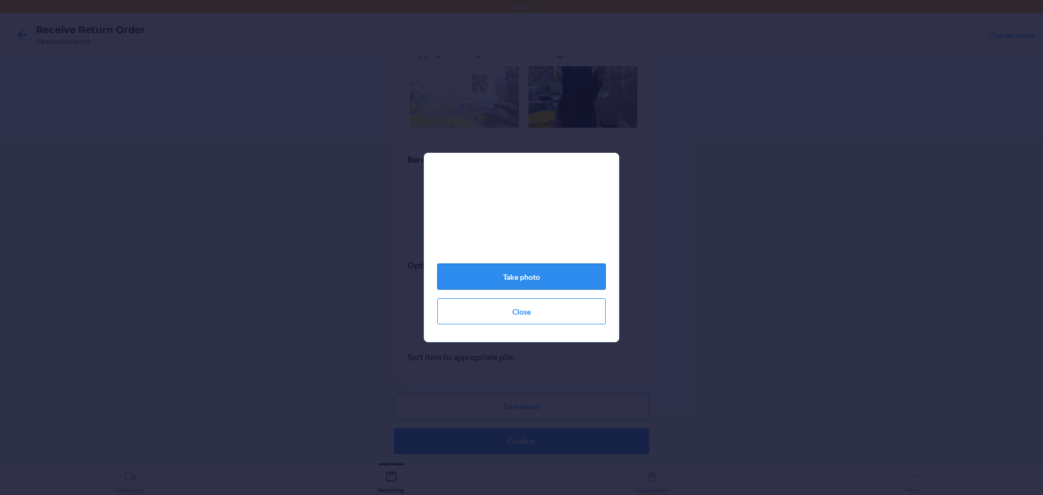
click at [512, 285] on button "Take photo" at bounding box center [521, 276] width 168 height 26
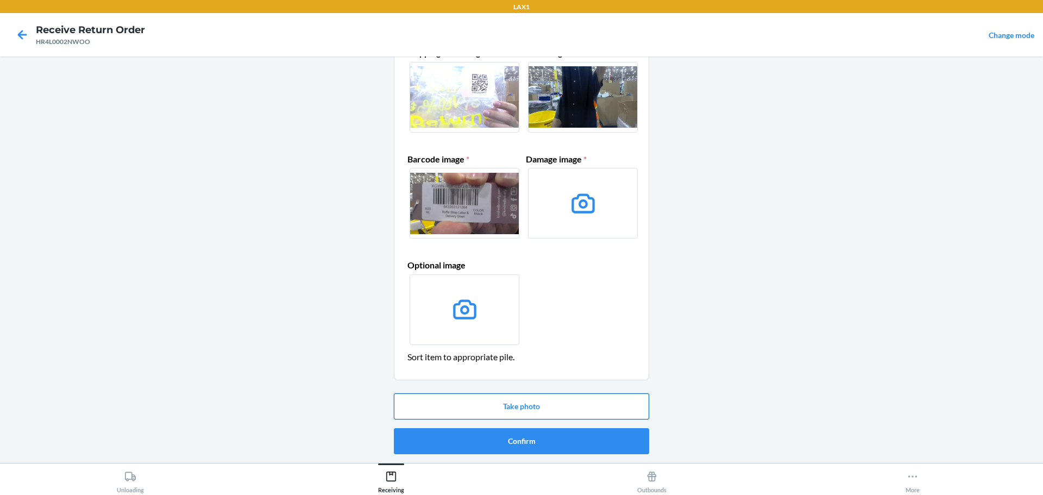
click at [532, 399] on button "Take photo" at bounding box center [521, 406] width 255 height 26
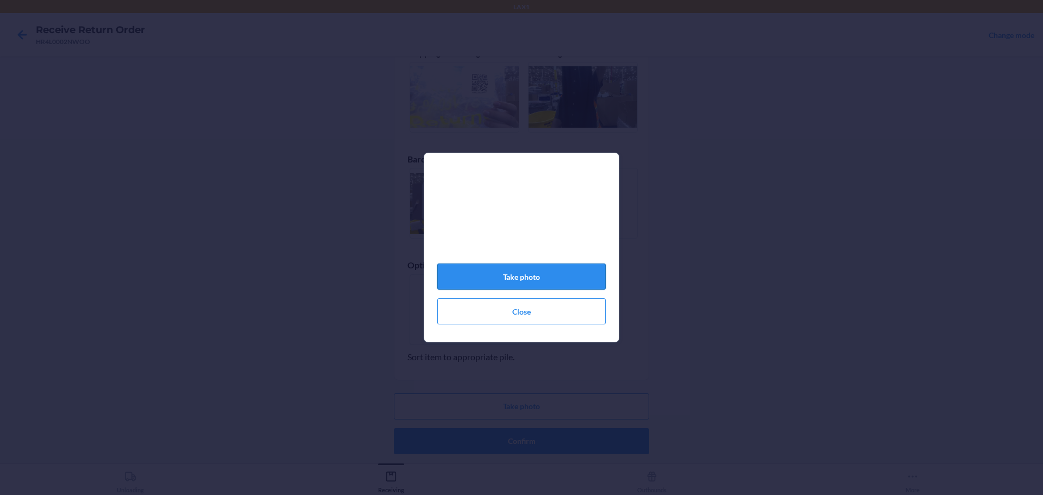
click at [535, 289] on button "Take photo" at bounding box center [521, 276] width 168 height 26
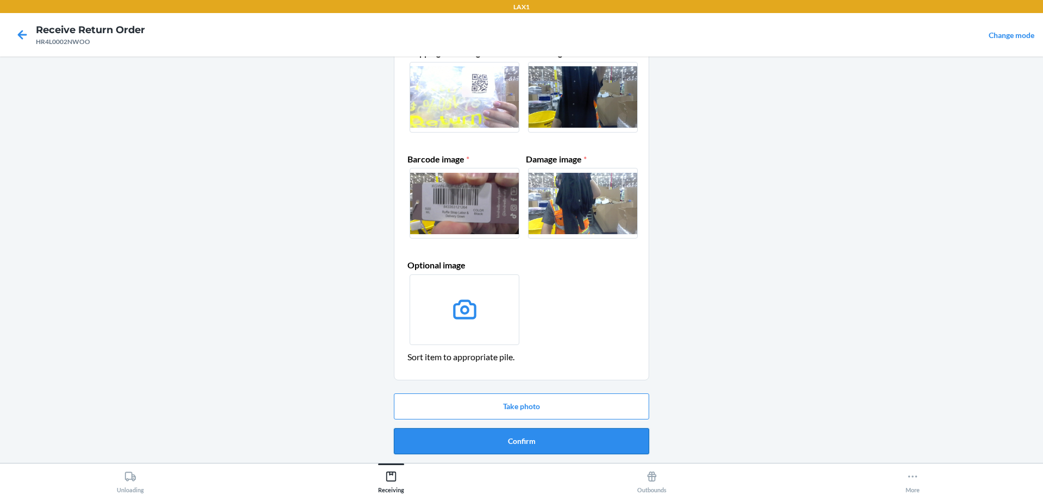
click at [547, 435] on button "Confirm" at bounding box center [521, 441] width 255 height 26
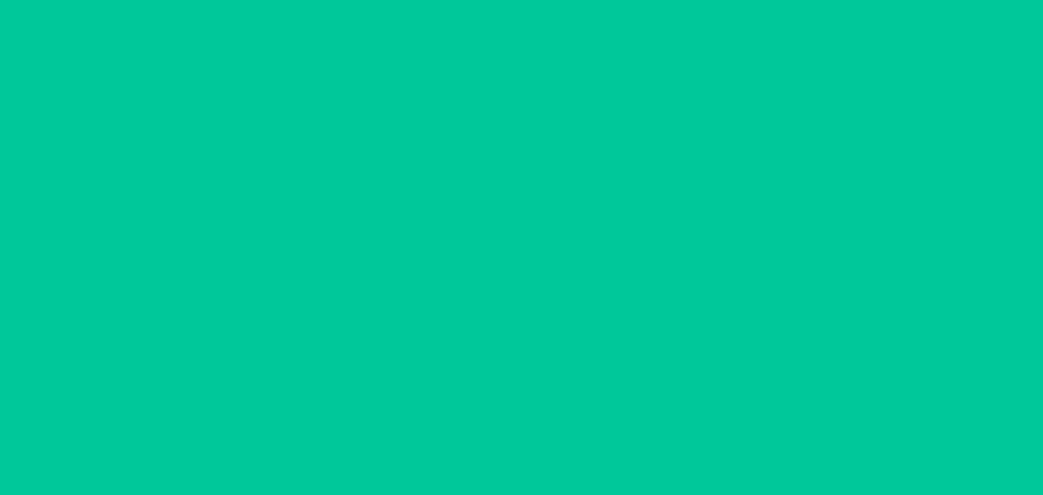
scroll to position [0, 0]
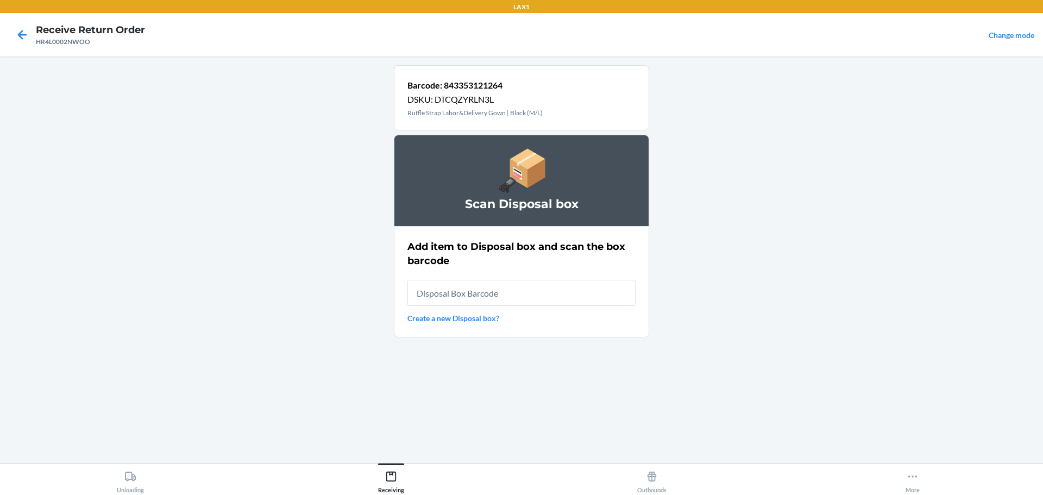
click at [519, 297] on input "text" at bounding box center [521, 293] width 228 height 26
type input "RB0000019D0"
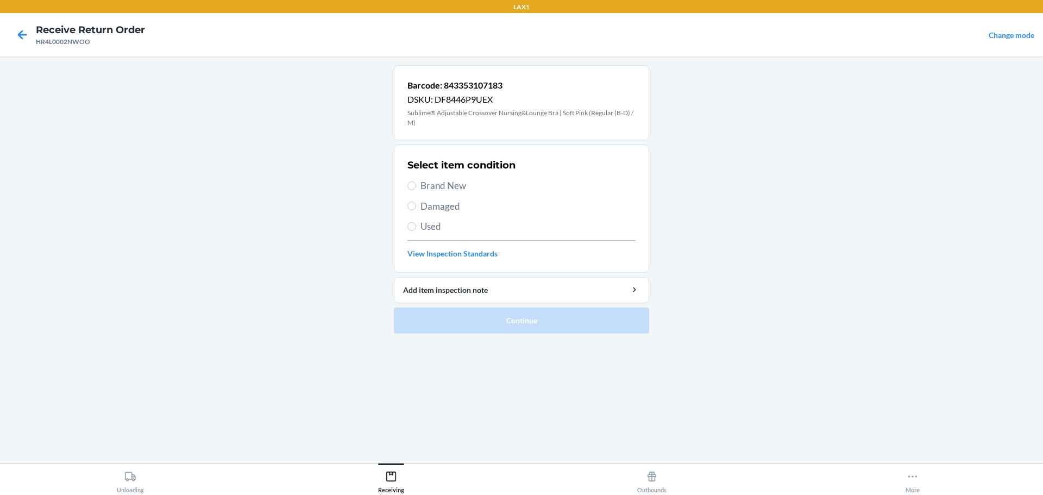
click at [463, 200] on span "Damaged" at bounding box center [527, 206] width 215 height 14
click at [416, 202] on input "Damaged" at bounding box center [411, 206] width 9 height 9
radio input "true"
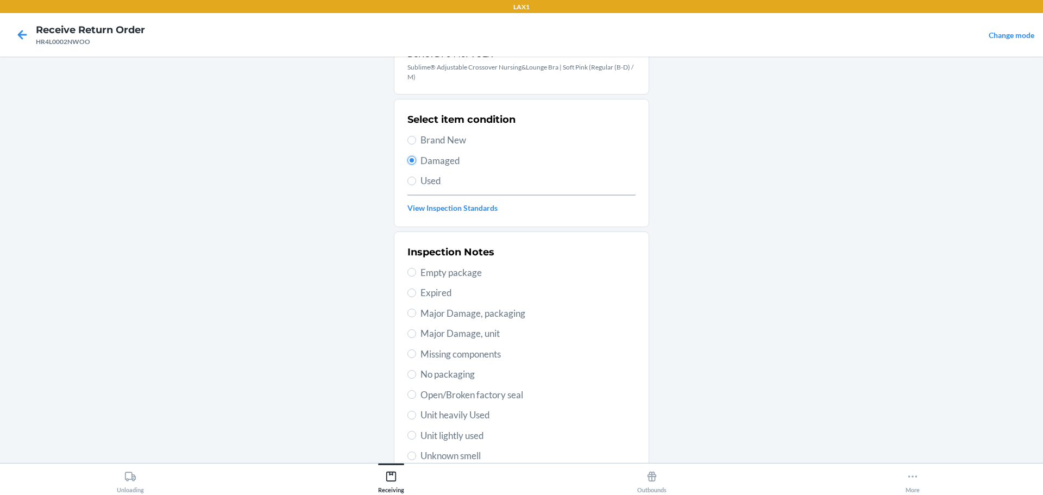
scroll to position [109, 0]
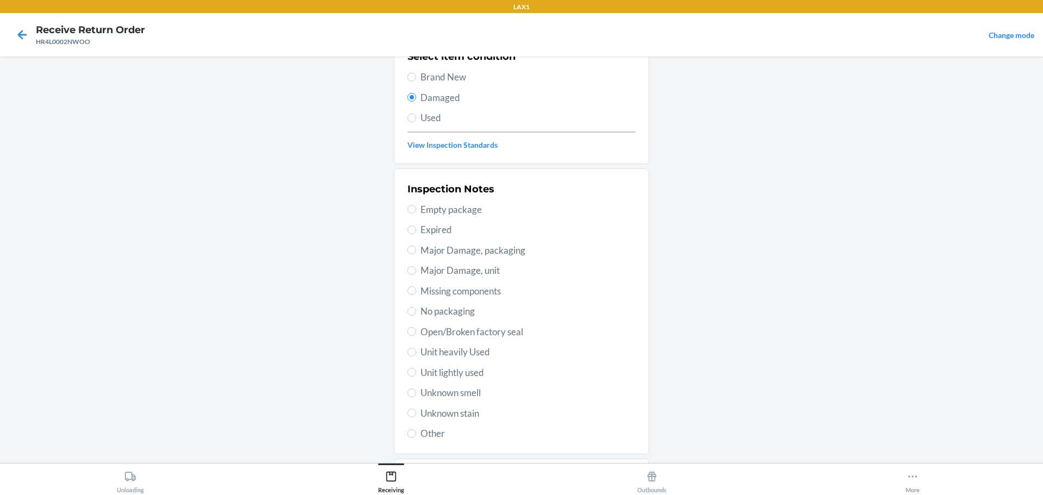
click at [461, 313] on span "No packaging" at bounding box center [527, 311] width 215 height 14
click at [416, 313] on input "No packaging" at bounding box center [411, 311] width 9 height 9
radio input "true"
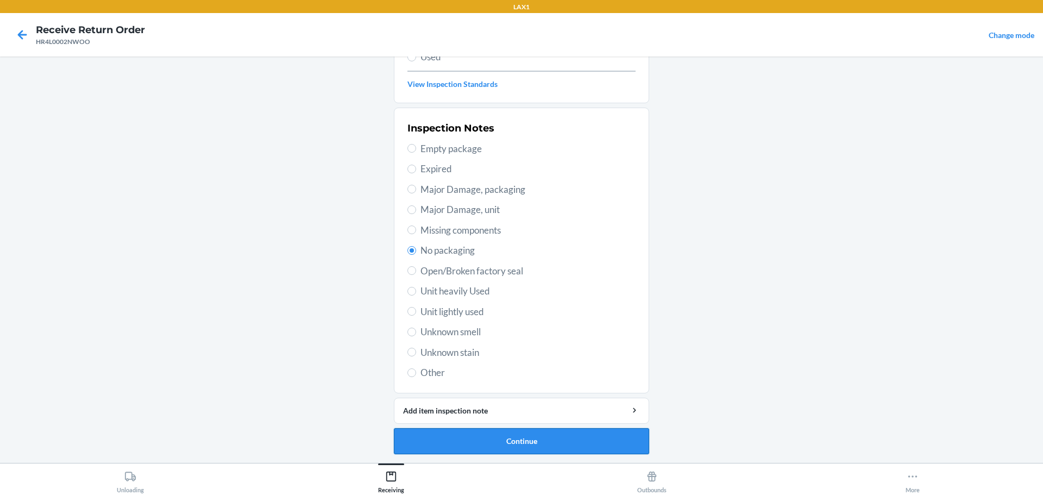
click at [503, 435] on button "Continue" at bounding box center [521, 441] width 255 height 26
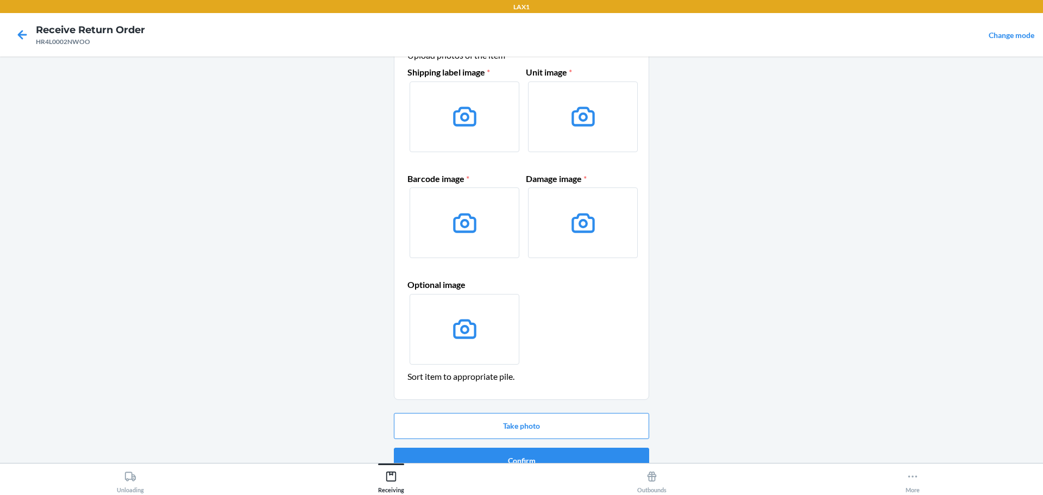
scroll to position [70, 0]
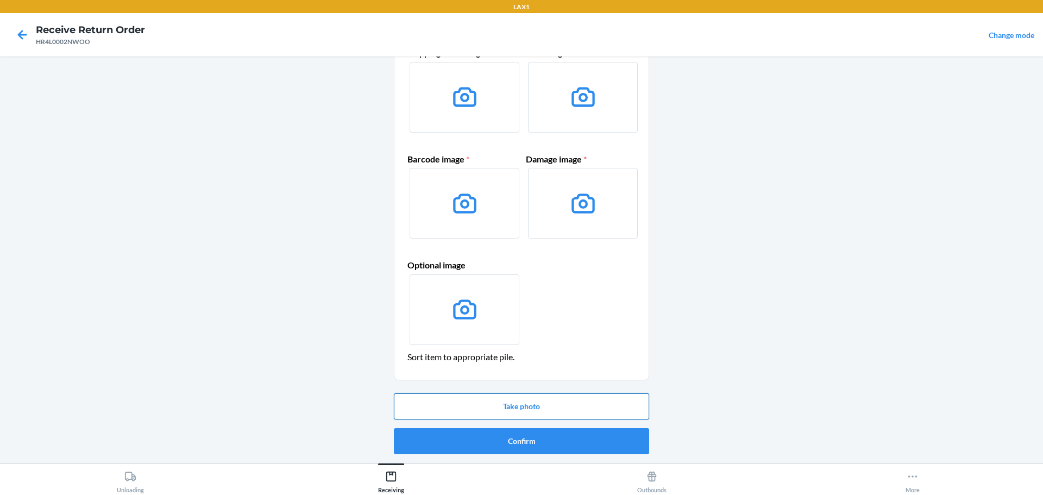
click at [547, 407] on button "Take photo" at bounding box center [521, 406] width 255 height 26
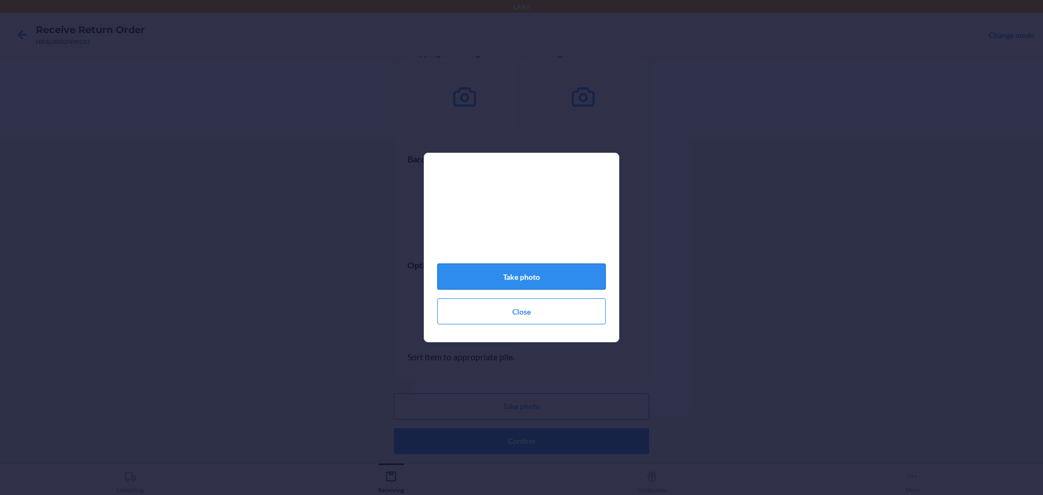
click at [583, 284] on button "Take photo" at bounding box center [521, 276] width 168 height 26
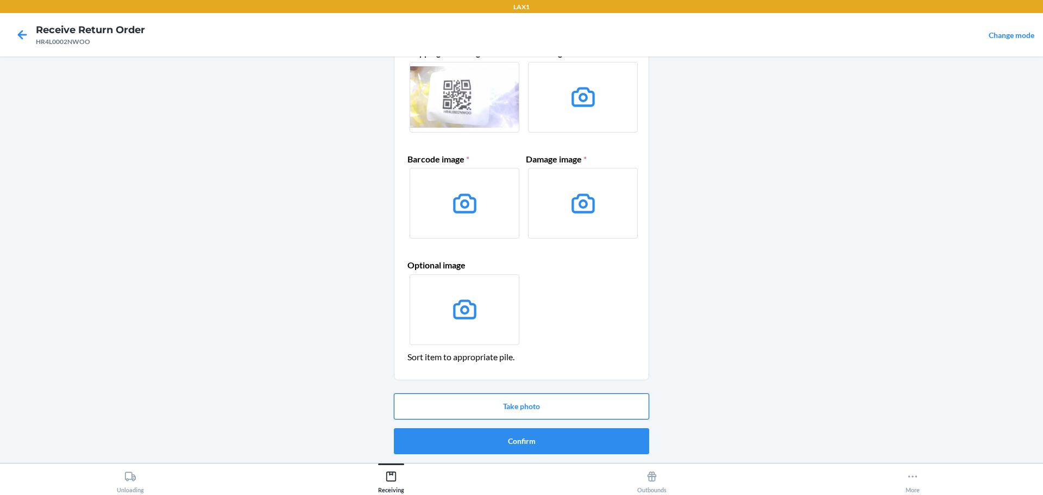
click at [566, 403] on button "Take photo" at bounding box center [521, 406] width 255 height 26
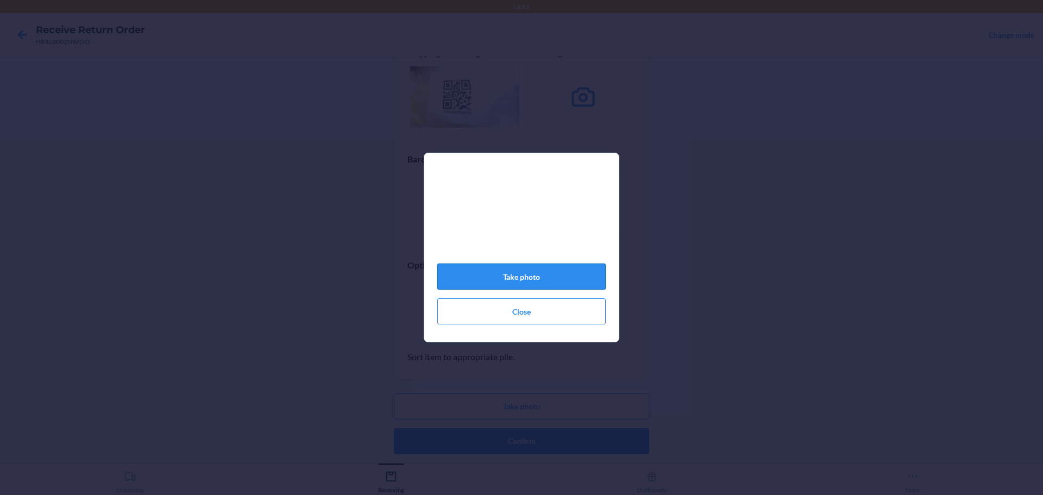
click at [539, 287] on button "Take photo" at bounding box center [521, 276] width 168 height 26
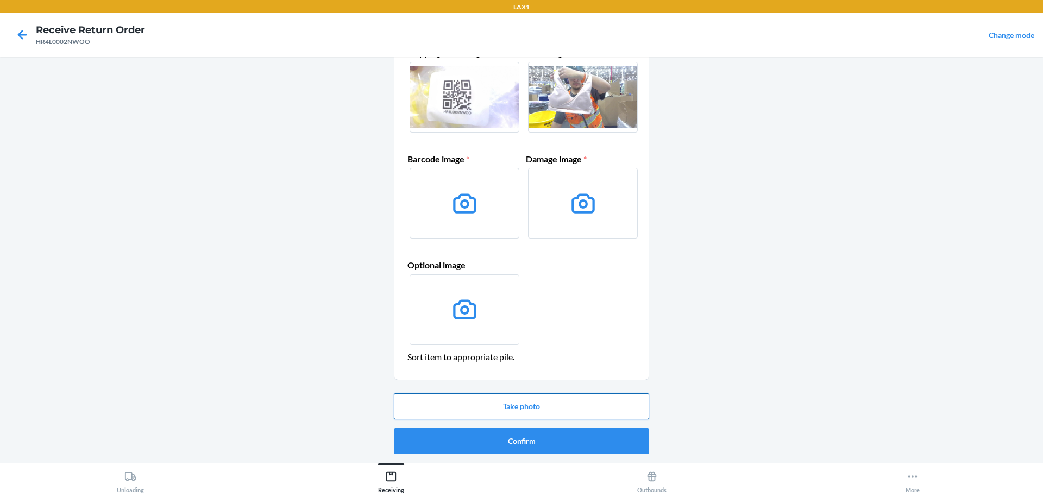
click at [530, 400] on button "Take photo" at bounding box center [521, 406] width 255 height 26
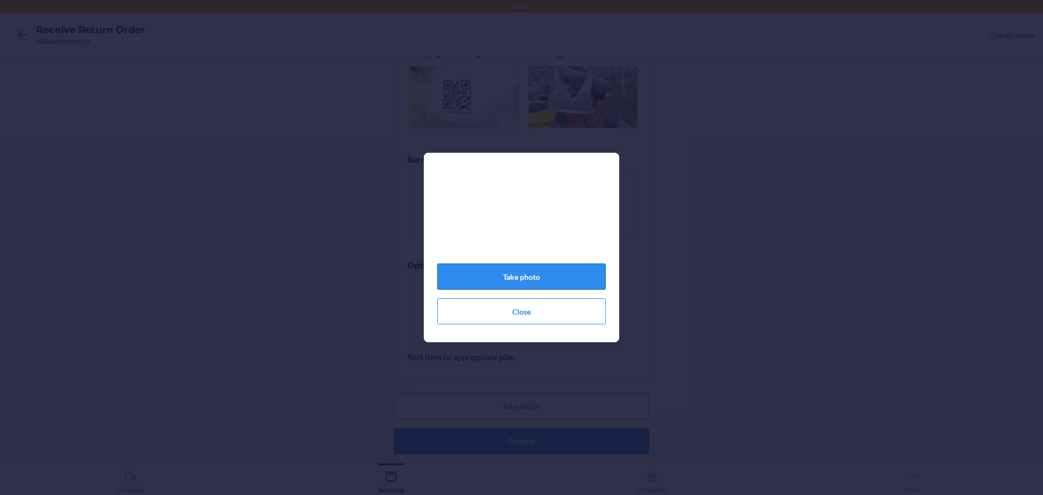
click at [578, 281] on button "Take photo" at bounding box center [521, 276] width 168 height 26
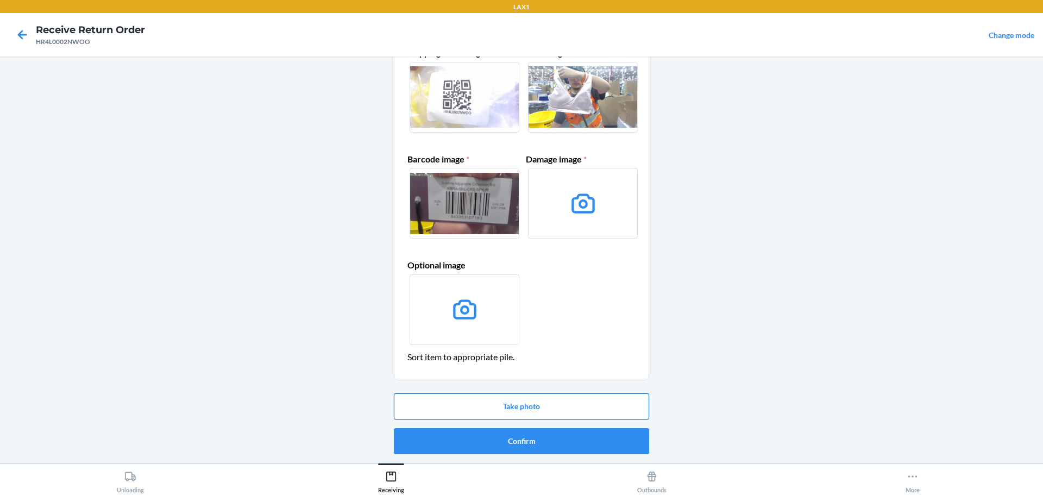
click at [553, 399] on button "Take photo" at bounding box center [521, 406] width 255 height 26
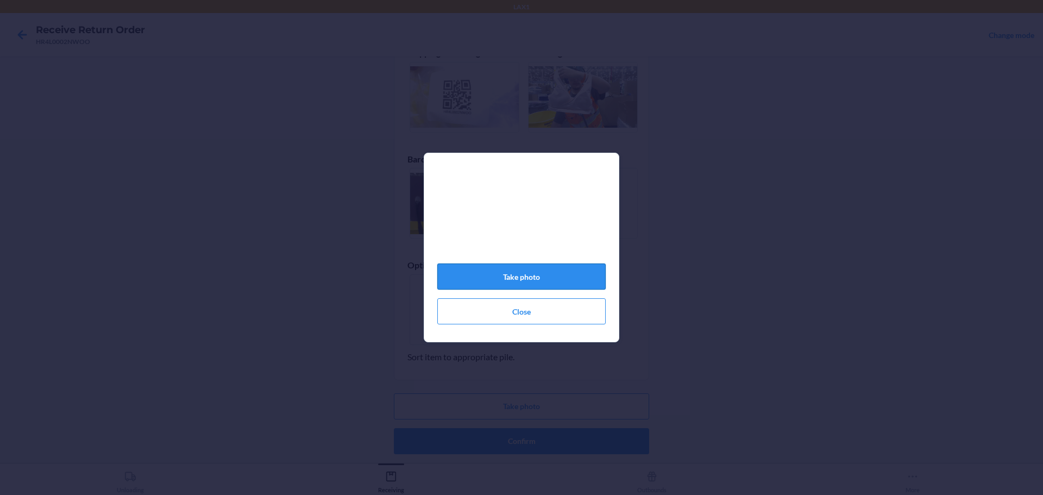
click at [525, 284] on button "Take photo" at bounding box center [521, 276] width 168 height 26
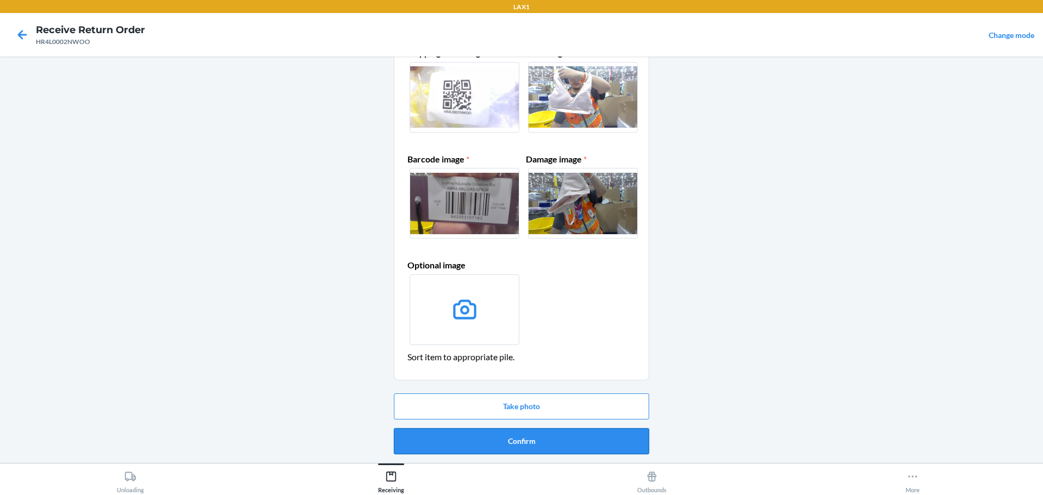
click at [549, 442] on button "Confirm" at bounding box center [521, 441] width 255 height 26
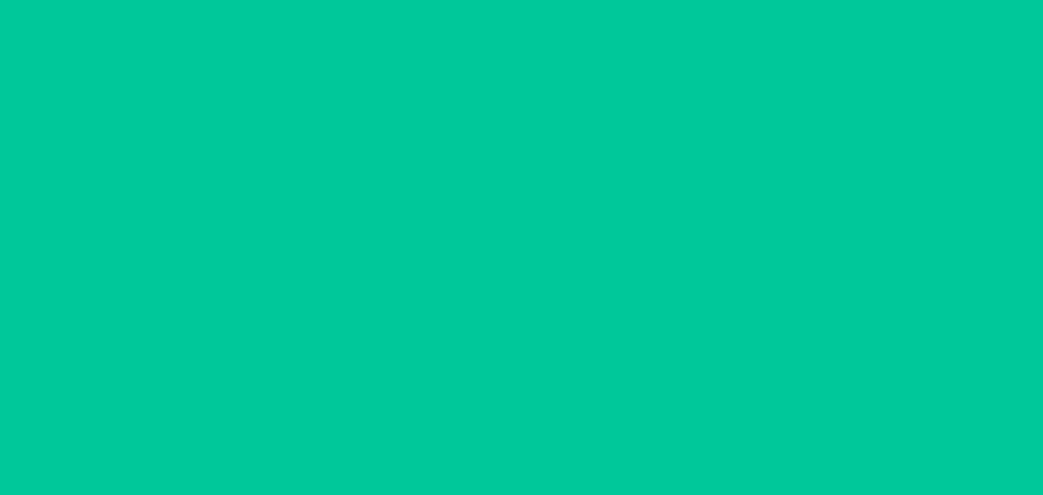
scroll to position [0, 0]
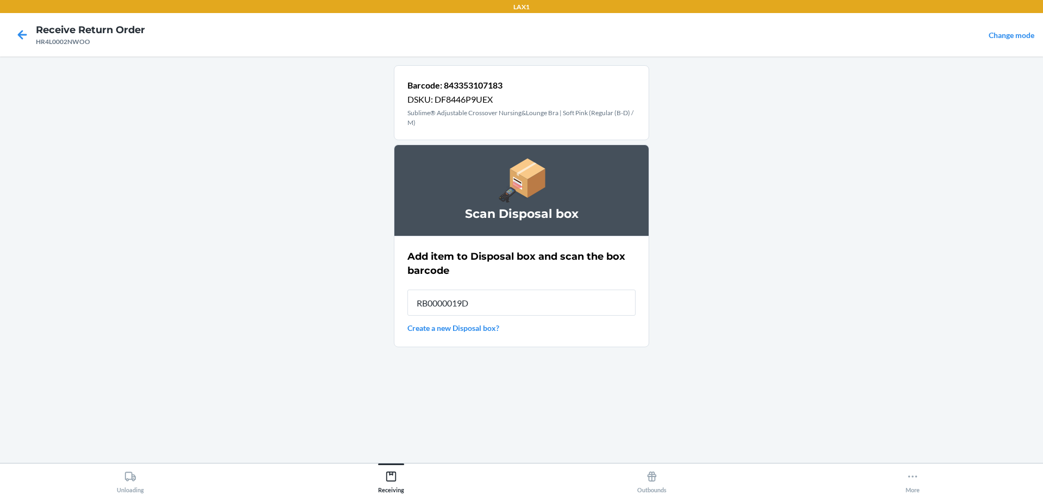
type input "RB0000019D0"
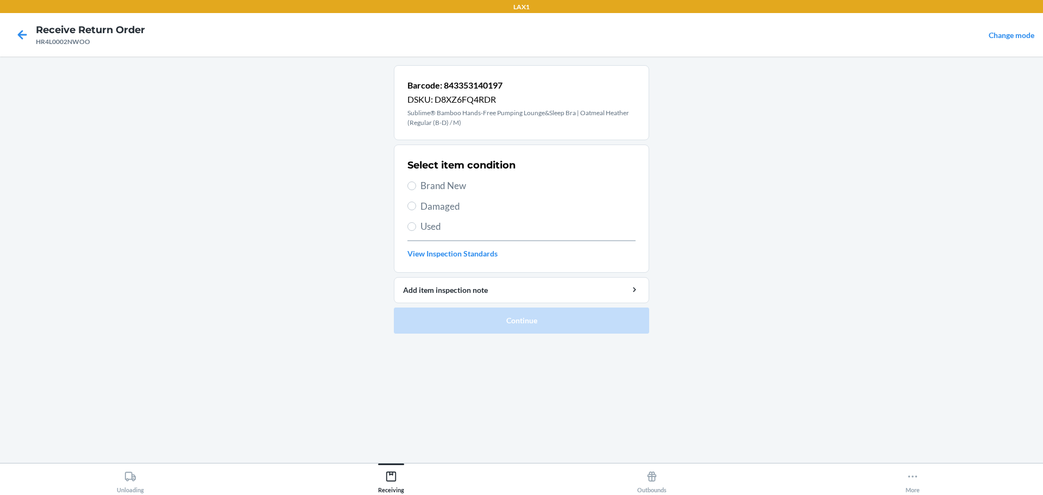
click at [453, 204] on span "Damaged" at bounding box center [527, 206] width 215 height 14
click at [416, 204] on input "Damaged" at bounding box center [411, 206] width 9 height 9
radio input "true"
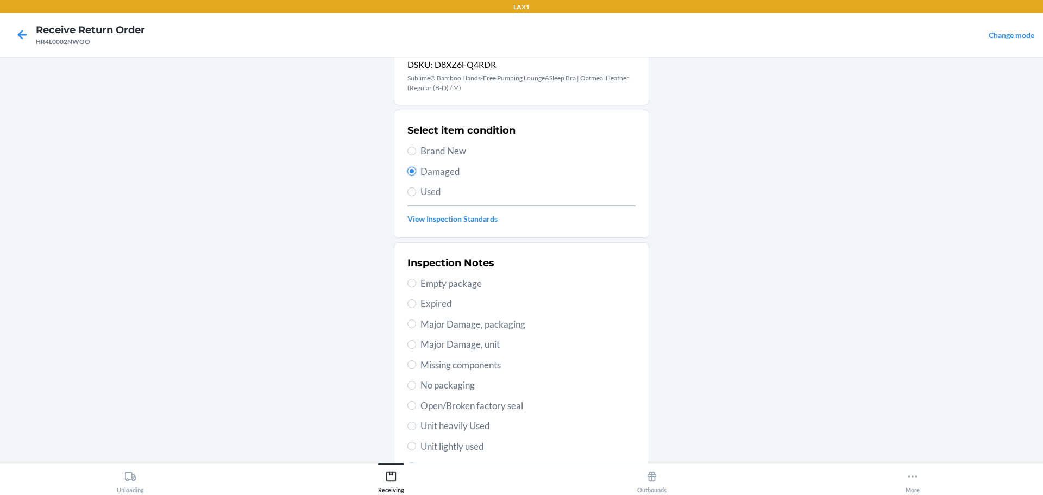
scroll to position [54, 0]
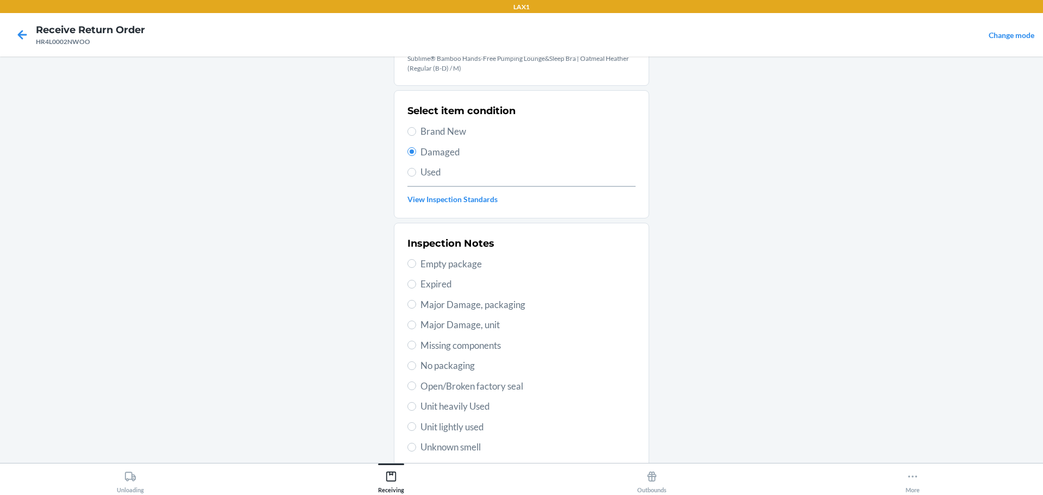
click at [436, 368] on span "No packaging" at bounding box center [527, 365] width 215 height 14
click at [416, 368] on input "No packaging" at bounding box center [411, 365] width 9 height 9
radio input "true"
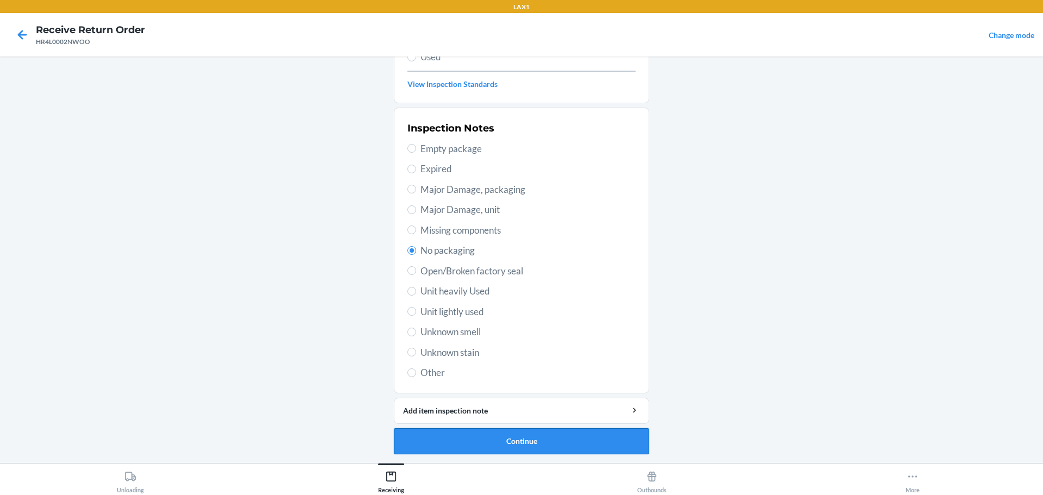
click at [555, 435] on button "Continue" at bounding box center [521, 441] width 255 height 26
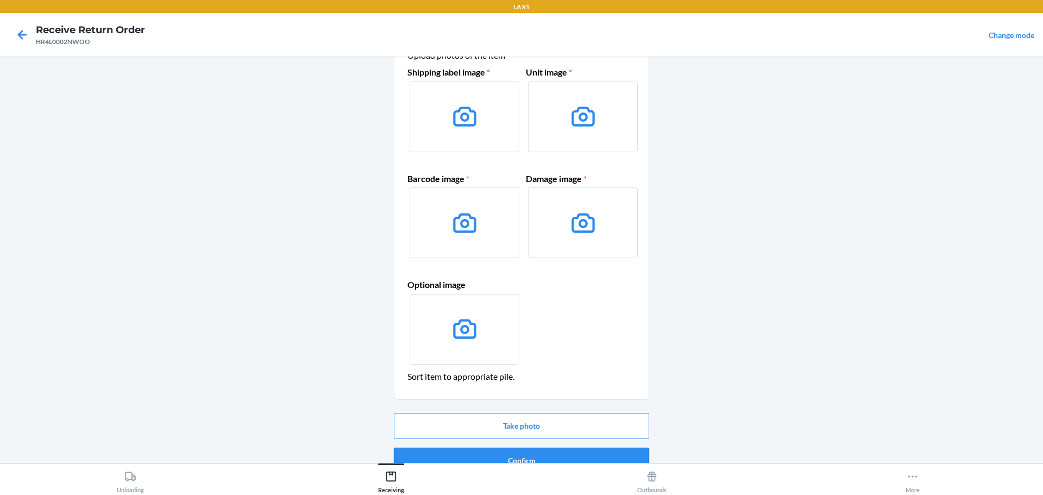
scroll to position [70, 0]
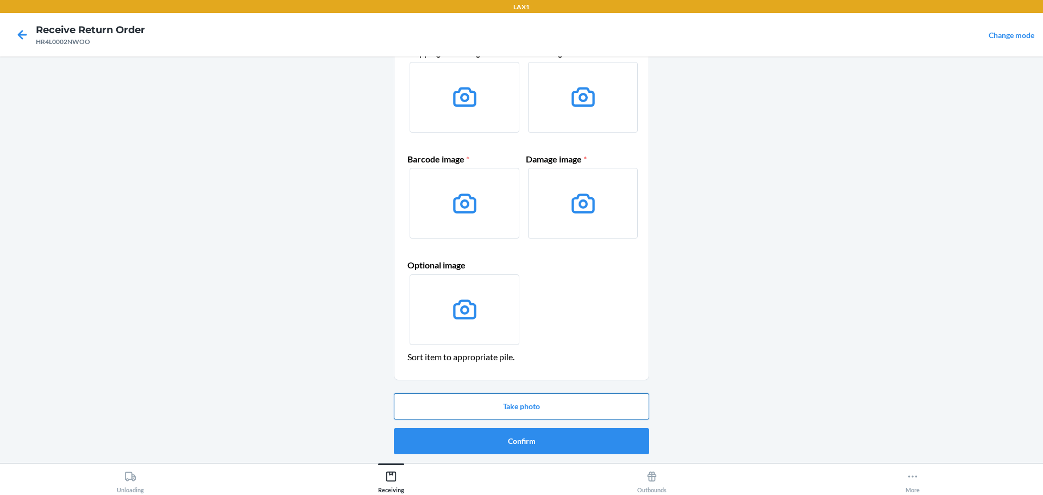
click at [555, 408] on button "Take photo" at bounding box center [521, 406] width 255 height 26
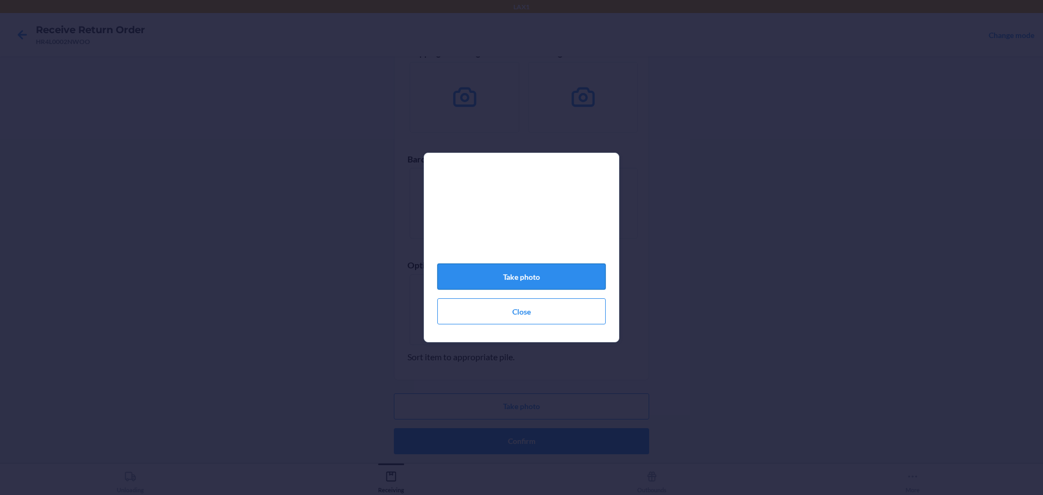
click at [533, 287] on button "Take photo" at bounding box center [521, 276] width 168 height 26
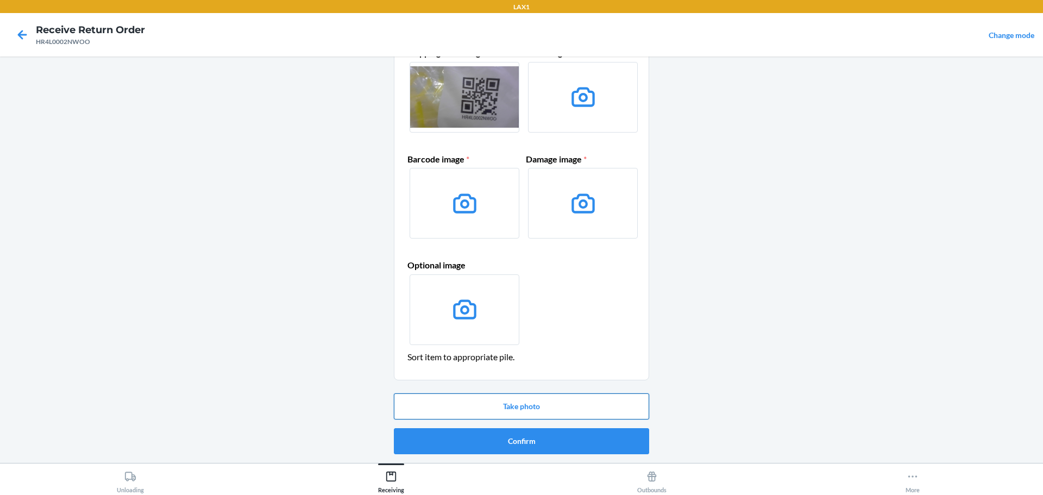
click at [556, 402] on button "Take photo" at bounding box center [521, 406] width 255 height 26
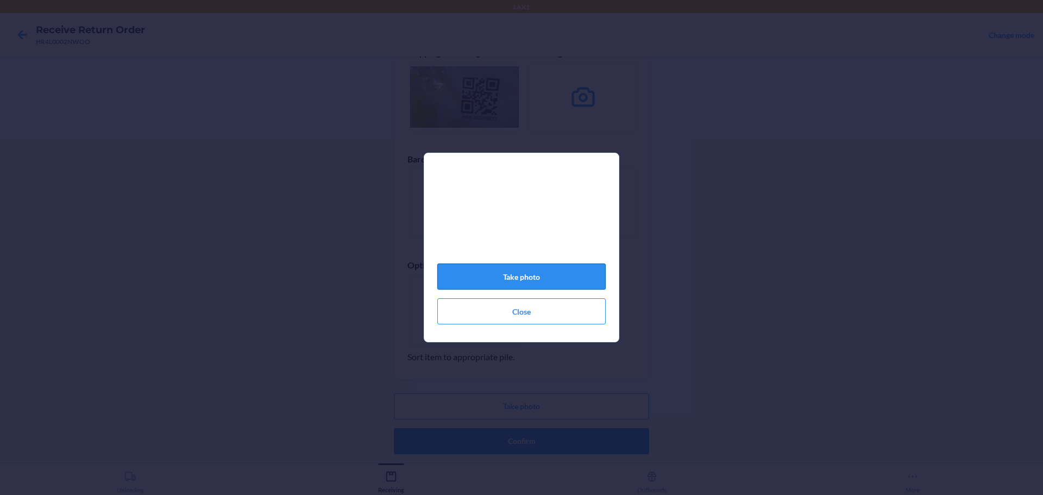
click at [553, 285] on button "Take photo" at bounding box center [521, 276] width 168 height 26
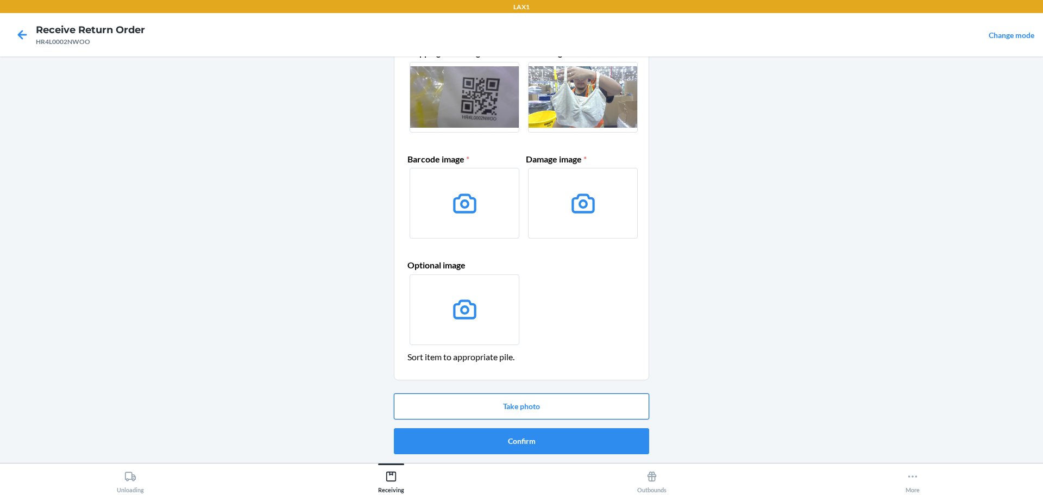
click at [517, 402] on button "Take photo" at bounding box center [521, 406] width 255 height 26
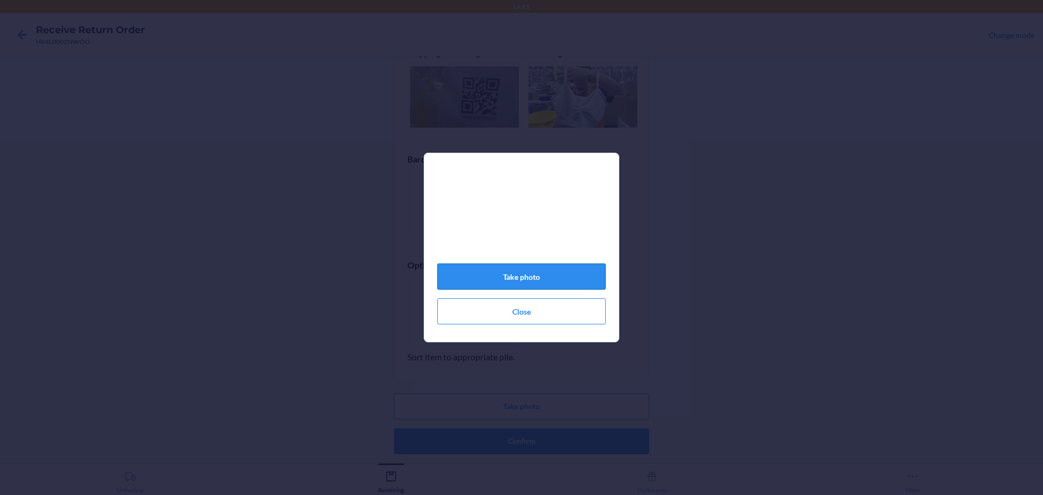
click at [527, 277] on button "Take photo" at bounding box center [521, 276] width 168 height 26
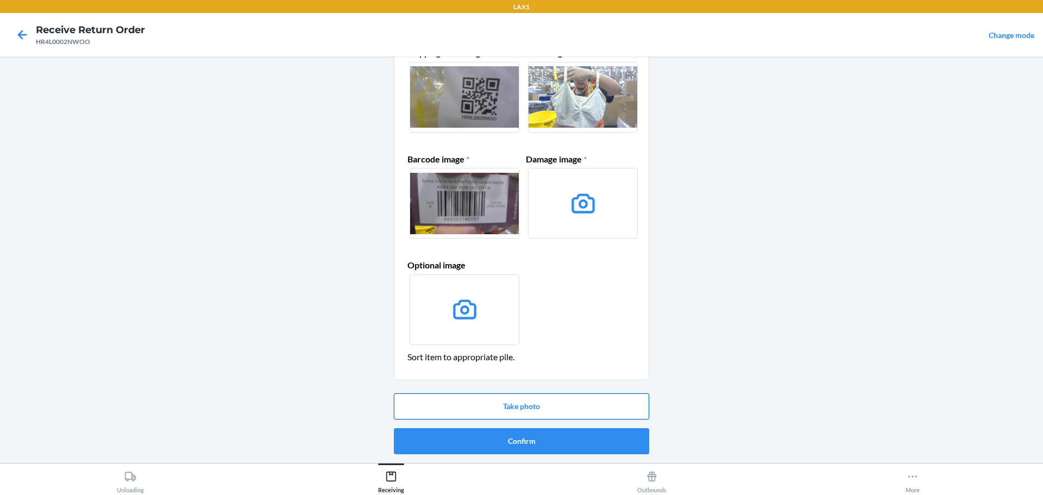
click at [540, 412] on button "Take photo" at bounding box center [521, 406] width 255 height 26
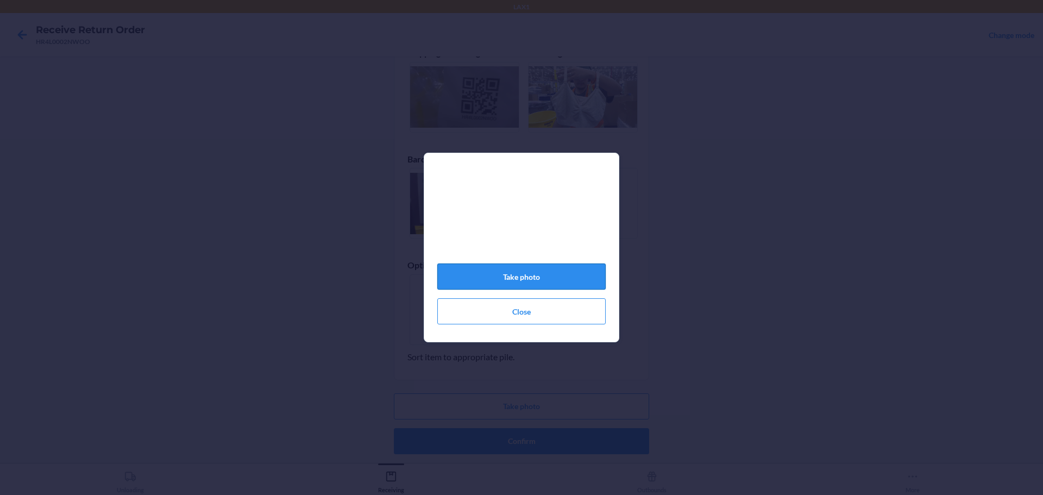
click at [547, 285] on button "Take photo" at bounding box center [521, 276] width 168 height 26
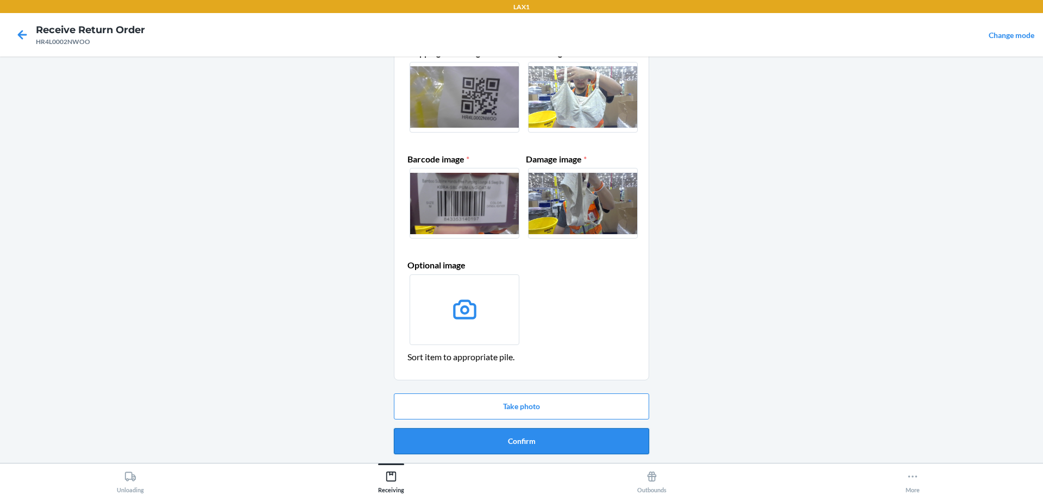
click at [537, 445] on button "Confirm" at bounding box center [521, 441] width 255 height 26
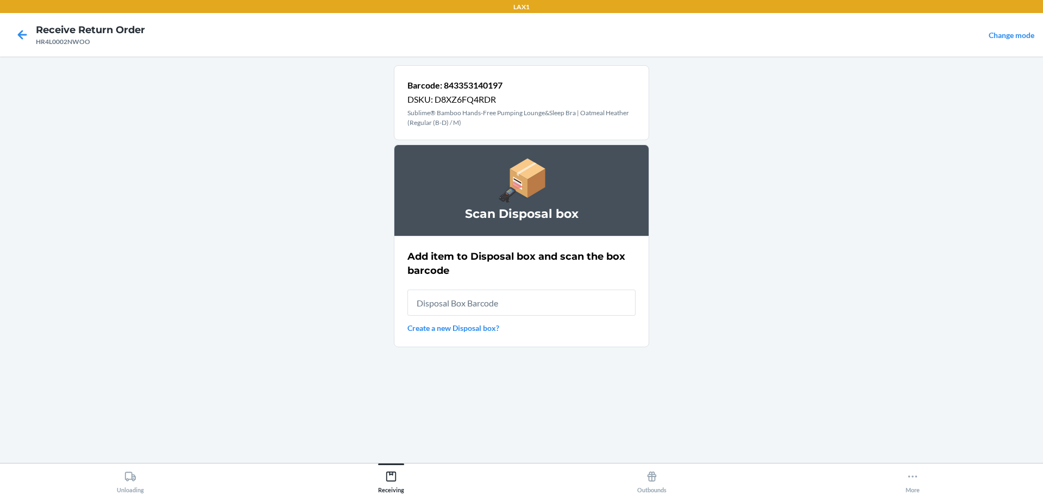
click at [521, 298] on input "text" at bounding box center [521, 302] width 228 height 26
type input "RB0000019D0"
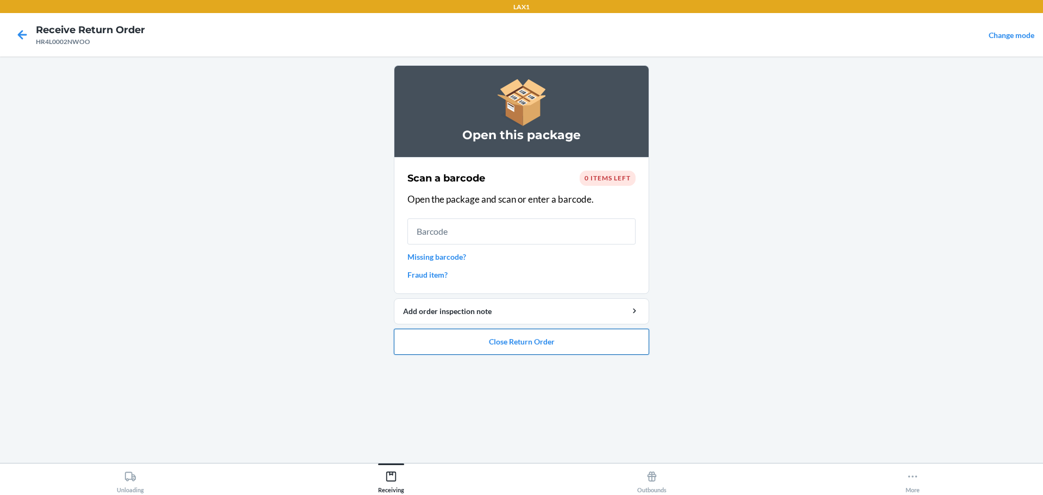
click at [538, 340] on button "Close Return Order" at bounding box center [521, 342] width 255 height 26
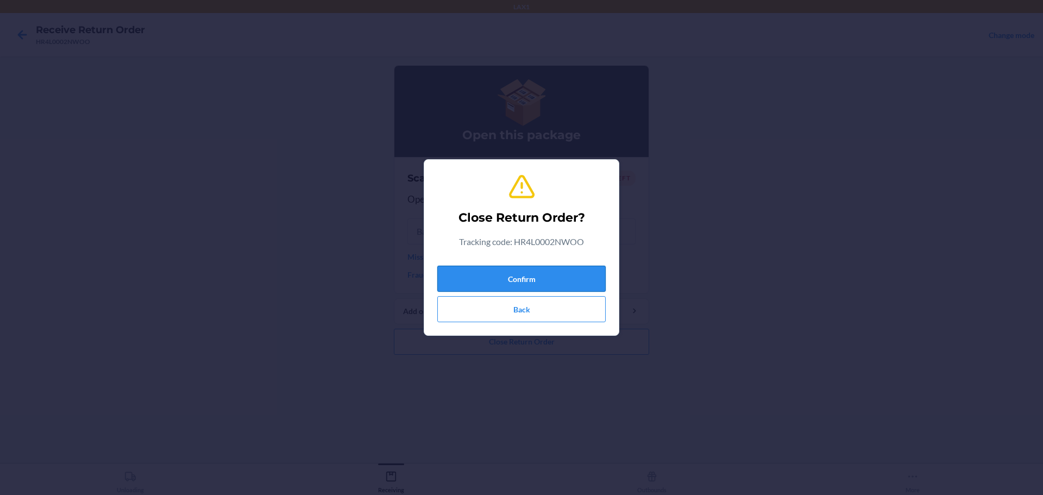
click at [533, 285] on button "Confirm" at bounding box center [521, 279] width 168 height 26
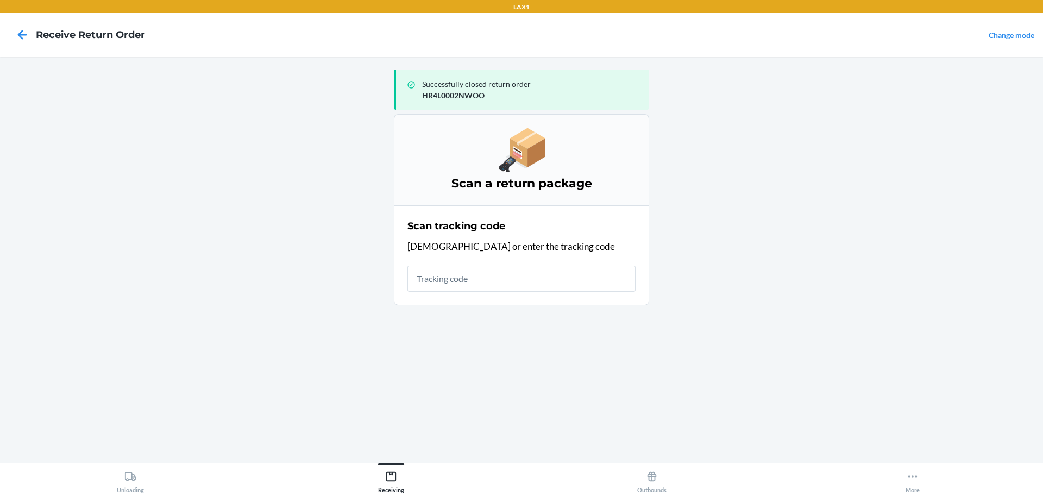
click at [567, 282] on input "text" at bounding box center [521, 279] width 228 height 26
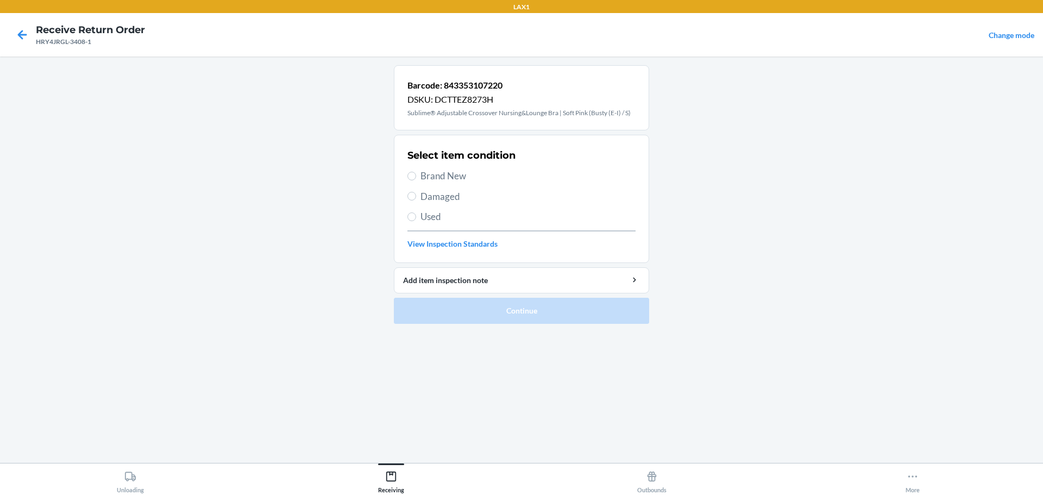
click at [450, 174] on span "Brand New" at bounding box center [527, 176] width 215 height 14
click at [416, 174] on input "Brand New" at bounding box center [411, 176] width 9 height 9
radio input "true"
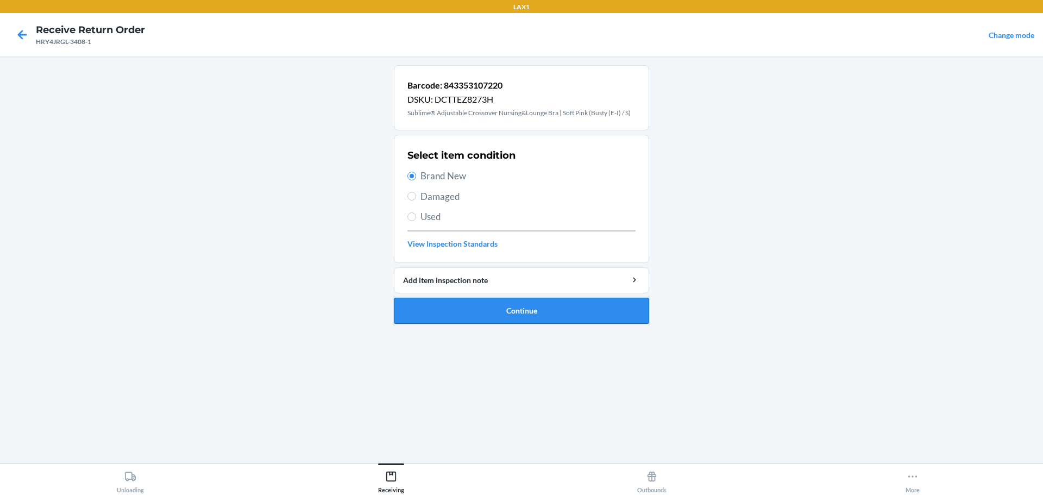
click at [483, 316] on button "Continue" at bounding box center [521, 311] width 255 height 26
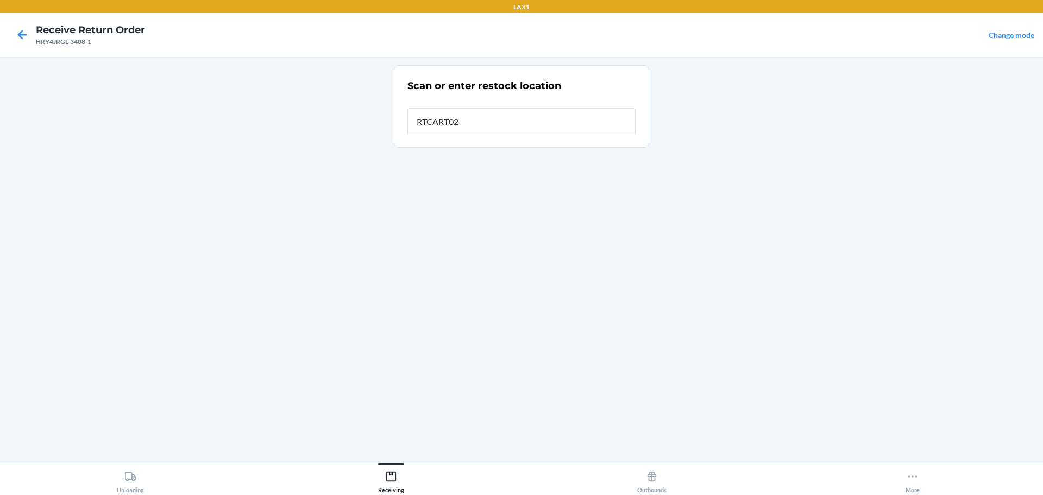
type input "RTCART023"
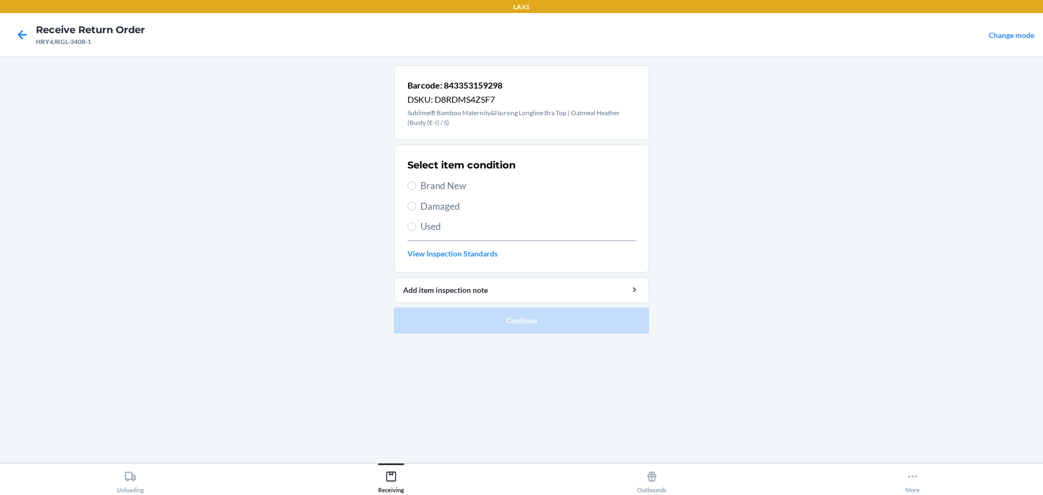
click at [448, 196] on div "Select item condition Brand New Damaged Used View Inspection Standards" at bounding box center [521, 209] width 228 height 108
click at [449, 190] on span "Brand New" at bounding box center [527, 186] width 215 height 14
click at [416, 190] on input "Brand New" at bounding box center [411, 185] width 9 height 9
radio input "true"
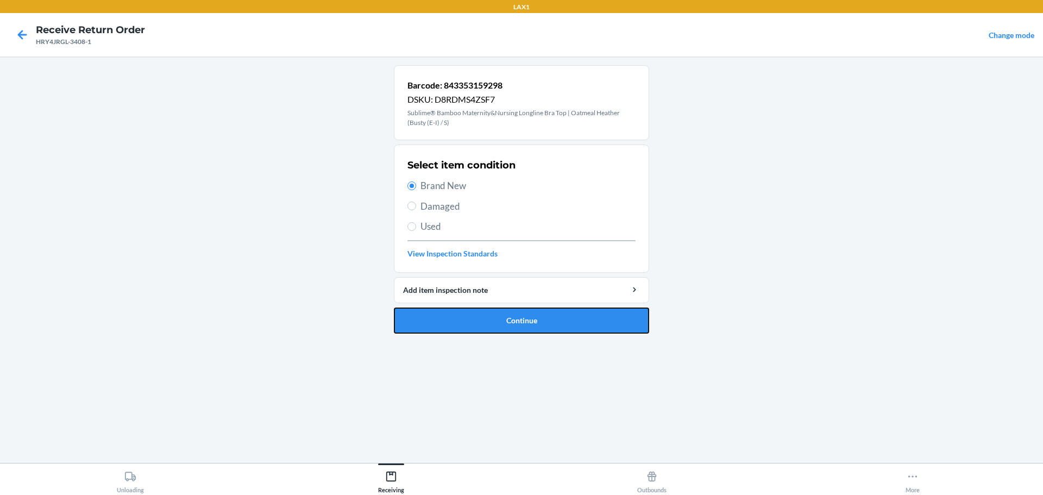
drag, startPoint x: 495, startPoint y: 324, endPoint x: 498, endPoint y: 313, distance: 11.2
click at [495, 324] on button "Continue" at bounding box center [521, 320] width 255 height 26
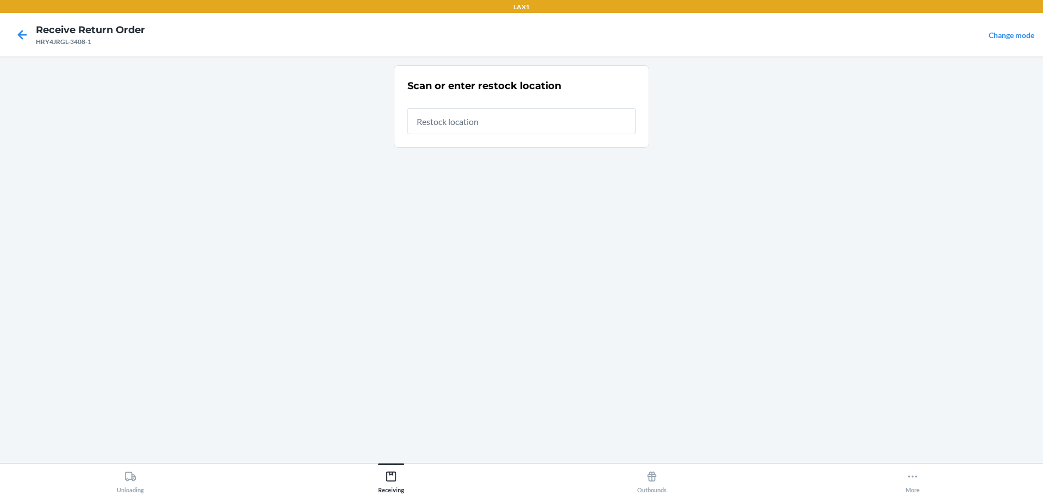
click at [470, 125] on input "text" at bounding box center [521, 121] width 228 height 26
type input "RTCART023"
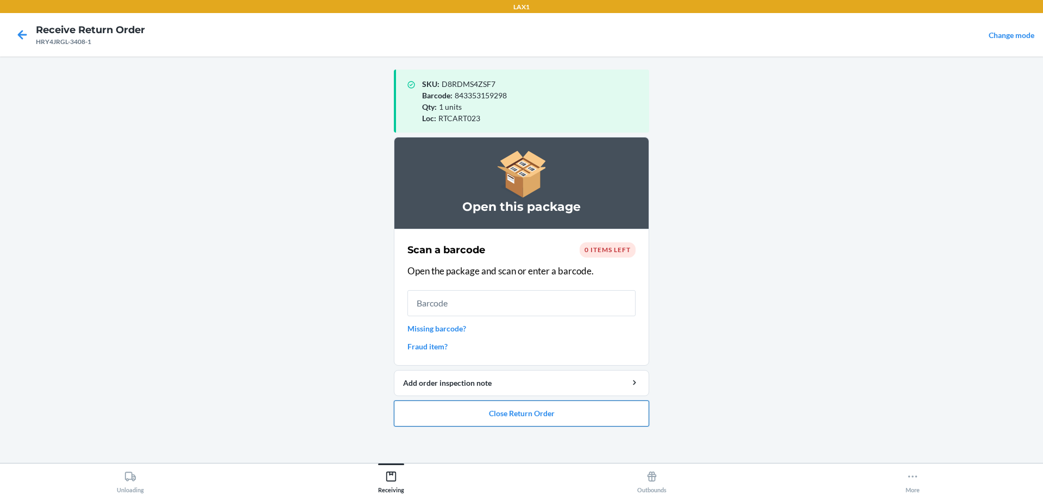
click at [575, 423] on button "Close Return Order" at bounding box center [521, 413] width 255 height 26
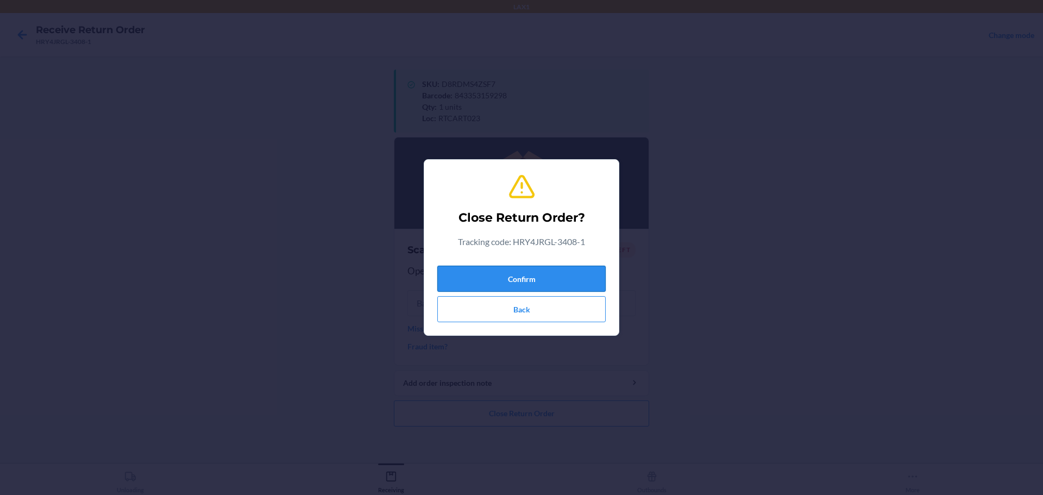
click at [558, 270] on button "Confirm" at bounding box center [521, 279] width 168 height 26
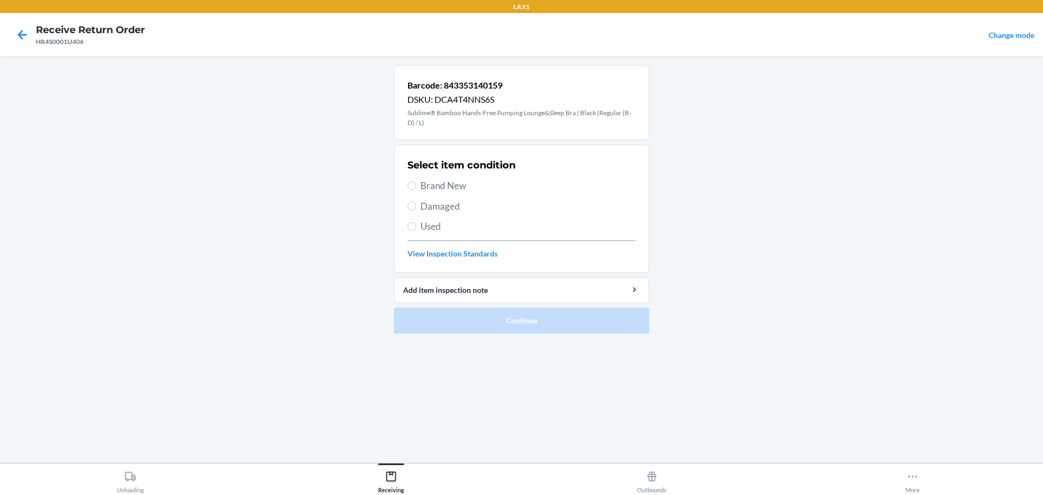
click at [443, 184] on span "Brand New" at bounding box center [527, 186] width 215 height 14
click at [416, 184] on input "Brand New" at bounding box center [411, 185] width 9 height 9
radio input "true"
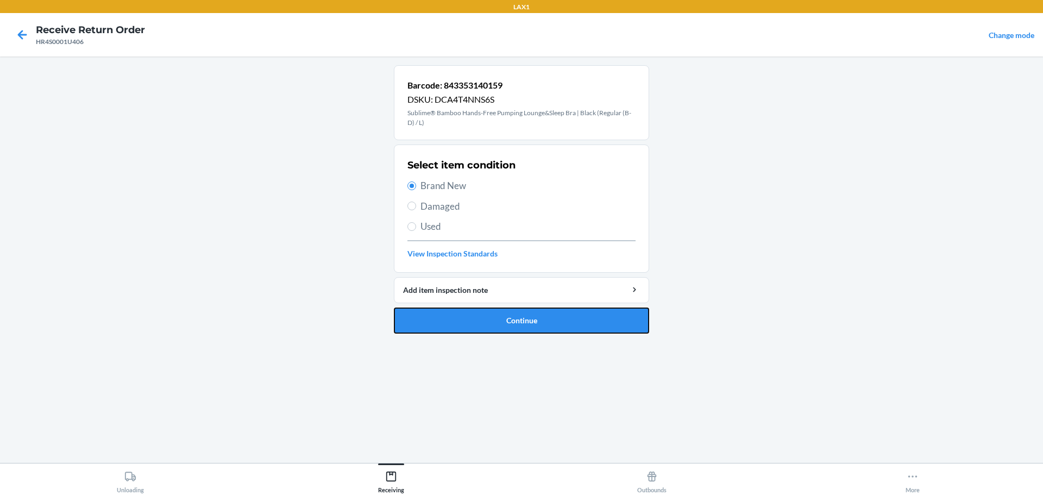
drag, startPoint x: 551, startPoint y: 314, endPoint x: 543, endPoint y: 311, distance: 9.3
click at [551, 314] on button "Continue" at bounding box center [521, 320] width 255 height 26
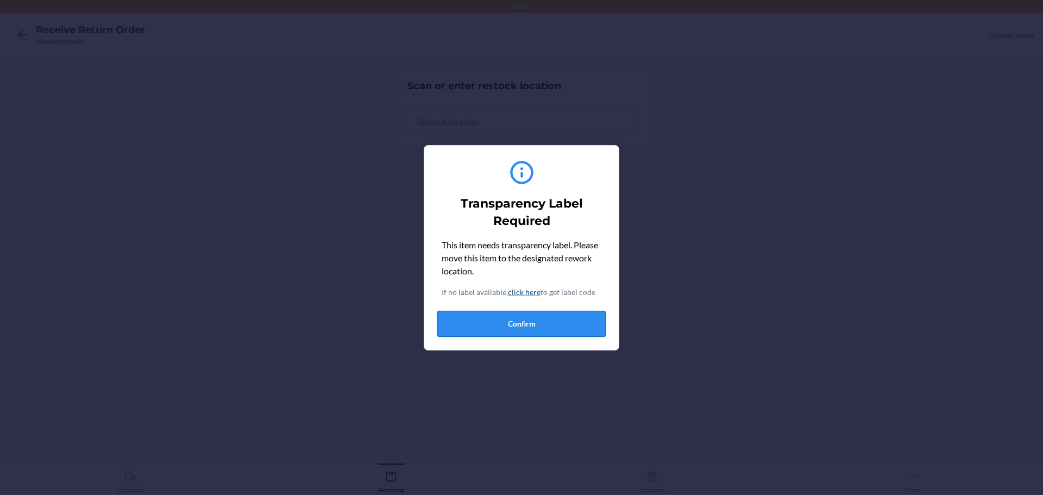
click at [541, 319] on button "Confirm" at bounding box center [521, 324] width 168 height 26
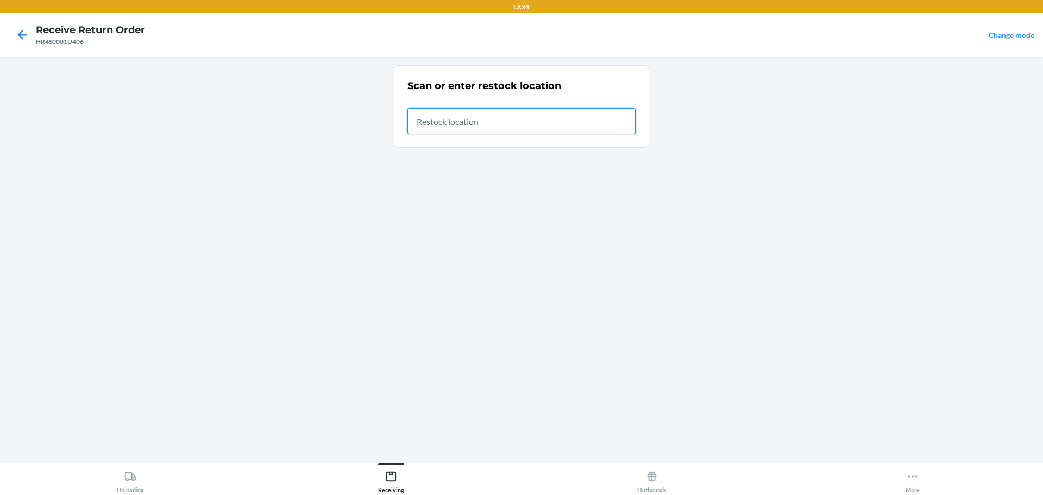
click at [526, 130] on input "text" at bounding box center [521, 121] width 228 height 26
type input "RTCART023"
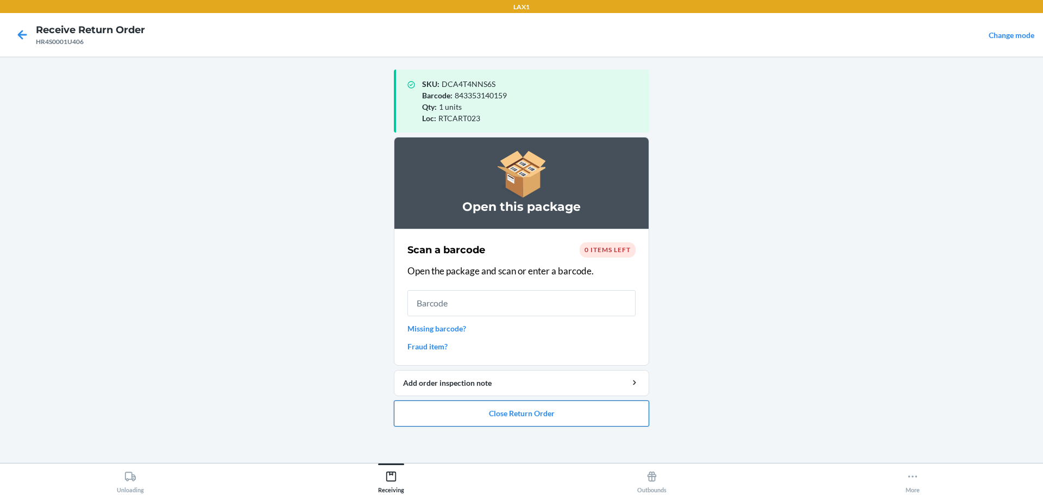
click at [596, 423] on button "Close Return Order" at bounding box center [521, 413] width 255 height 26
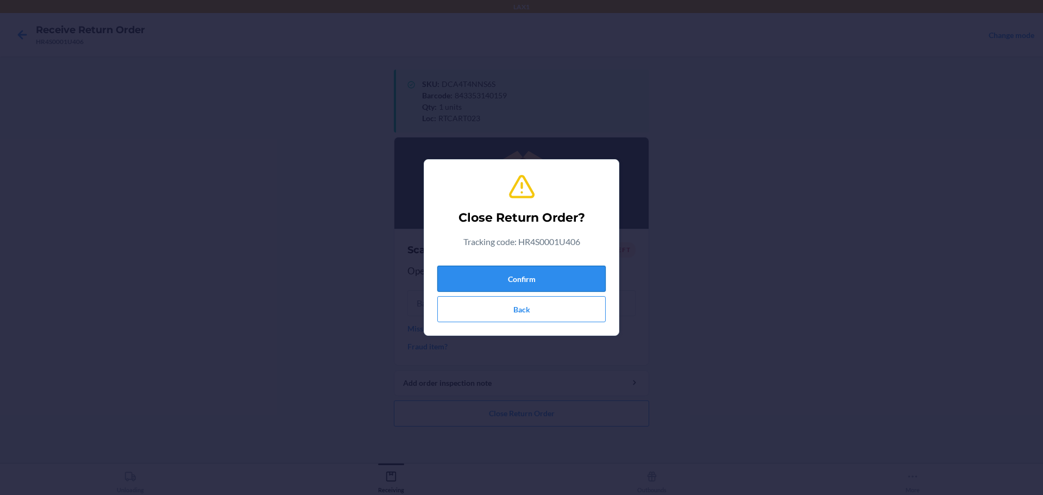
click at [546, 290] on button "Confirm" at bounding box center [521, 279] width 168 height 26
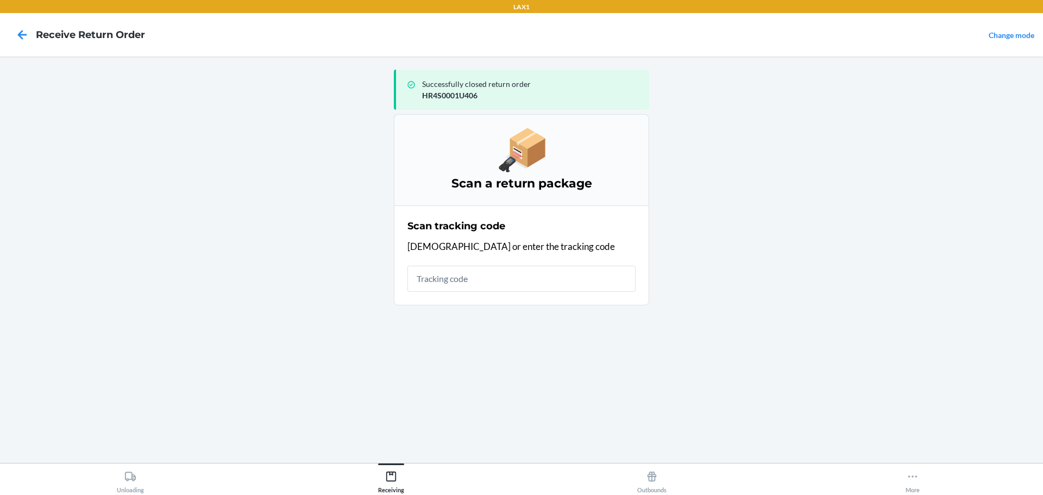
click at [543, 280] on input "text" at bounding box center [521, 279] width 228 height 26
type input "HR4L0000DY2A"
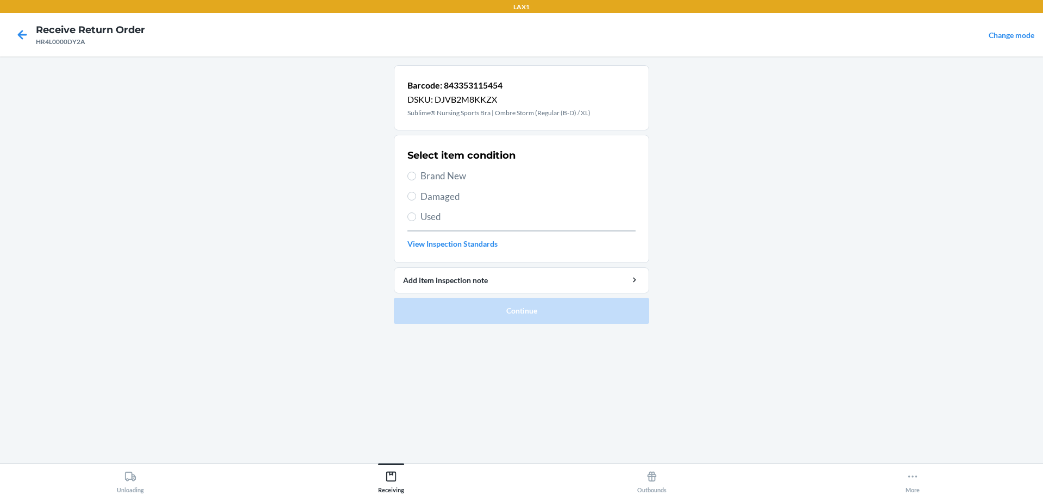
click at [451, 171] on div "Select item condition Brand New Damaged Used View Inspection Standards" at bounding box center [521, 199] width 228 height 108
click at [451, 171] on span "Brand New" at bounding box center [527, 176] width 215 height 14
click at [416, 172] on input "Brand New" at bounding box center [411, 176] width 9 height 9
radio input "true"
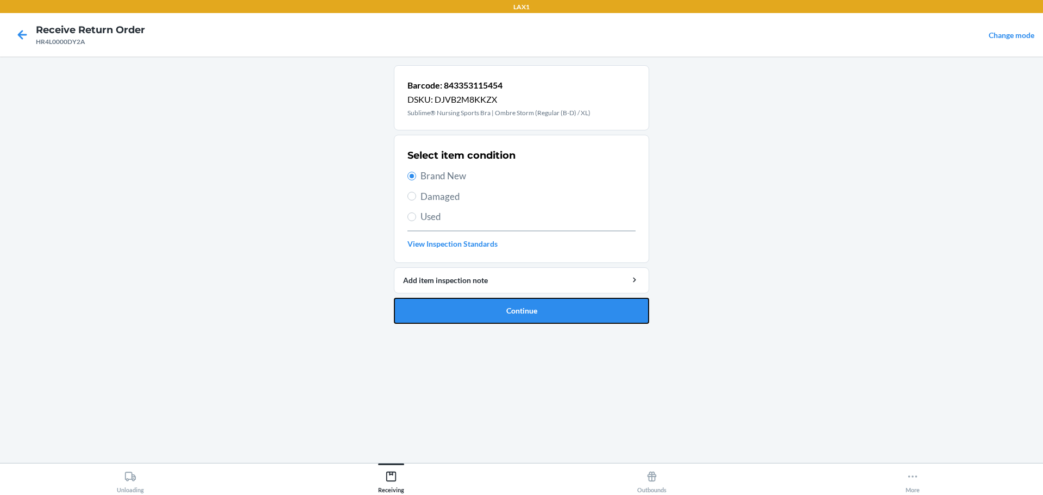
click at [538, 320] on button "Continue" at bounding box center [521, 311] width 255 height 26
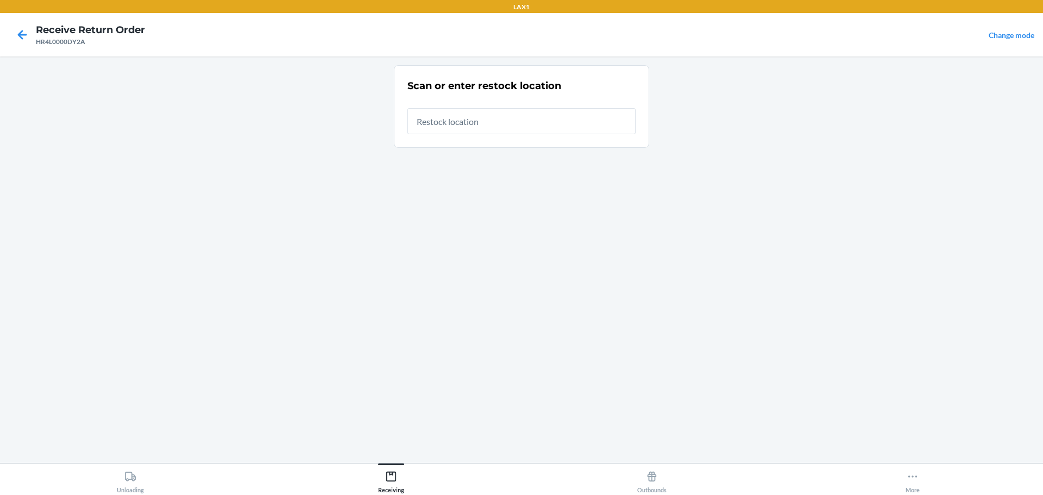
click at [490, 127] on input "text" at bounding box center [521, 121] width 228 height 26
type input "RTCART023"
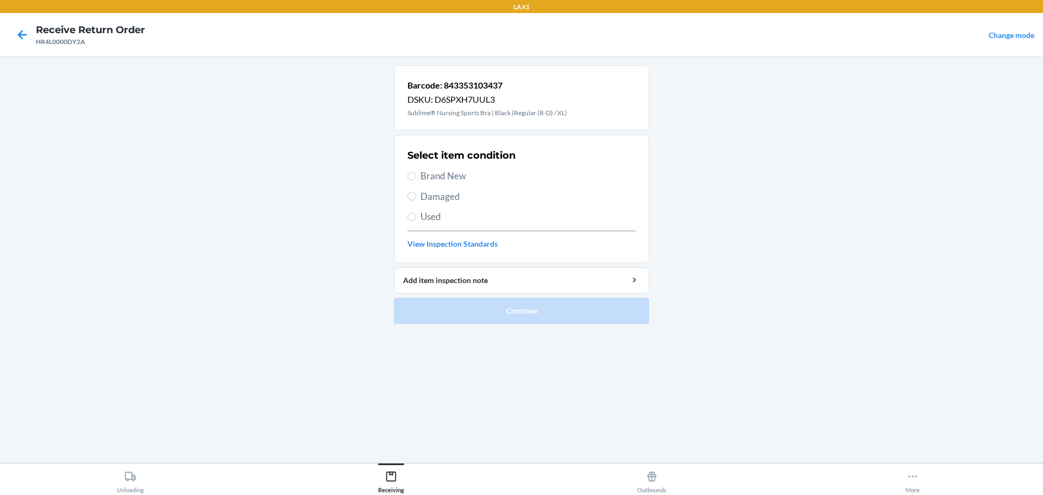
click at [446, 174] on span "Brand New" at bounding box center [527, 176] width 215 height 14
click at [416, 174] on input "Brand New" at bounding box center [411, 176] width 9 height 9
radio input "true"
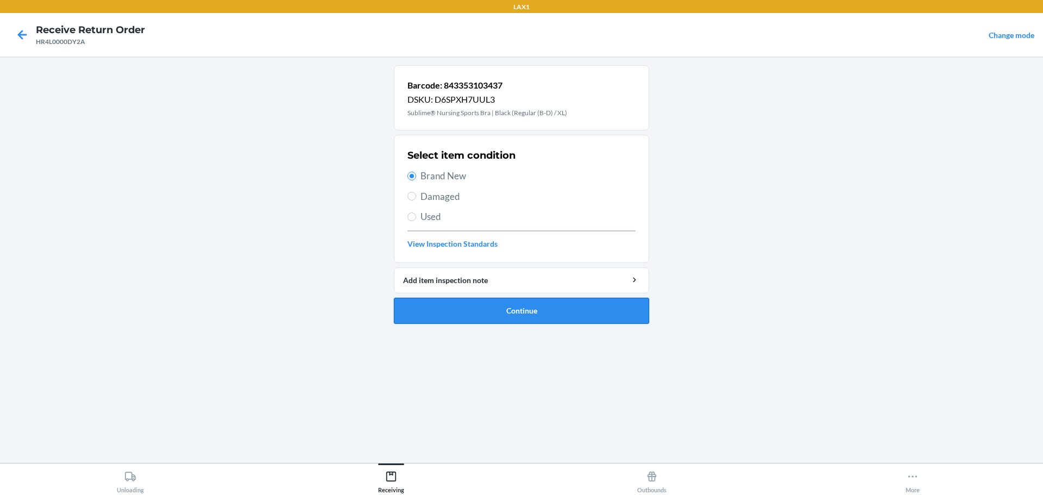
click at [487, 318] on button "Continue" at bounding box center [521, 311] width 255 height 26
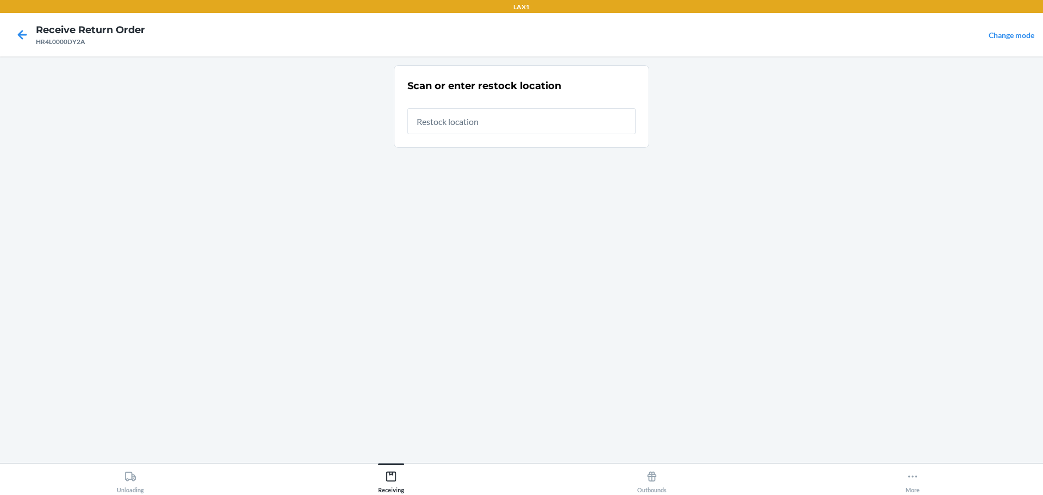
click at [514, 128] on input "text" at bounding box center [521, 121] width 228 height 26
type input "RTCART023"
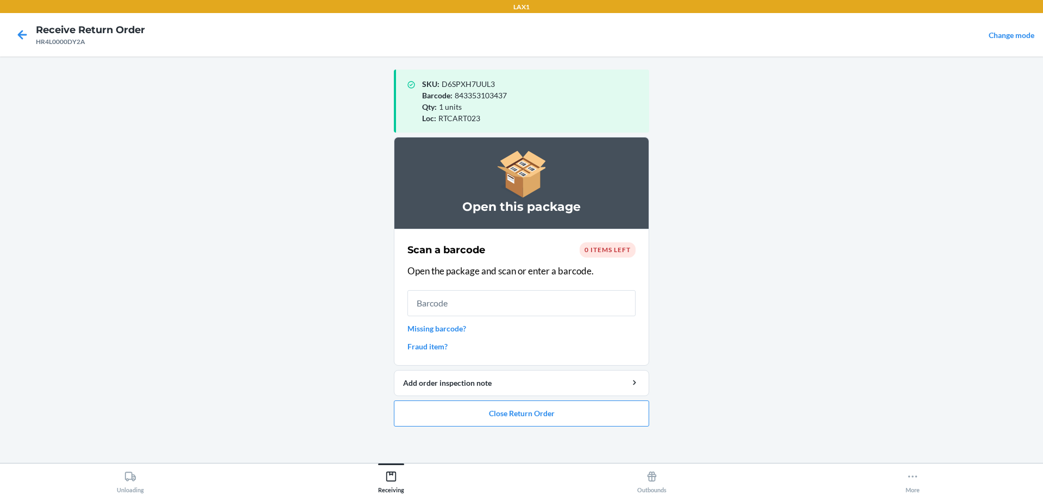
click at [525, 306] on input "text" at bounding box center [521, 303] width 228 height 26
click at [542, 402] on button "Close Return Order" at bounding box center [521, 413] width 255 height 26
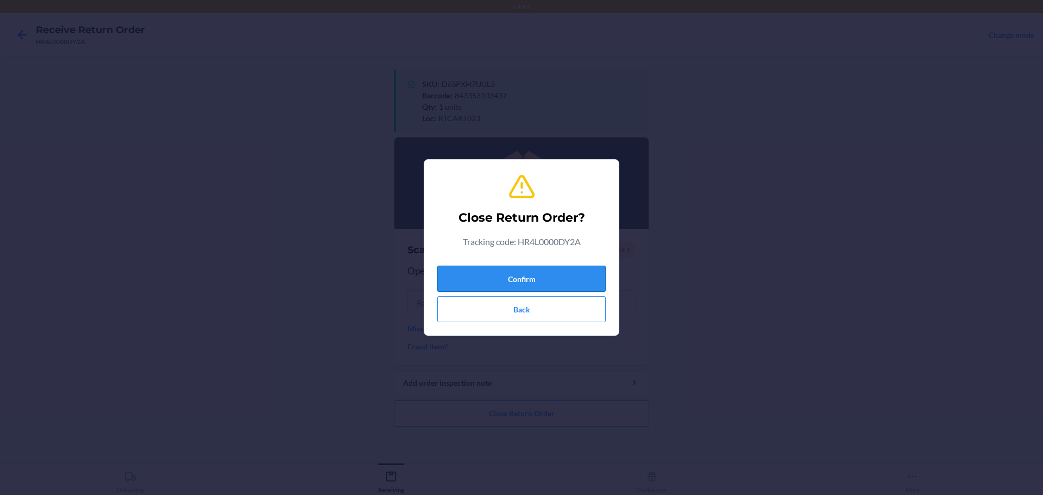
click at [530, 280] on button "Confirm" at bounding box center [521, 279] width 168 height 26
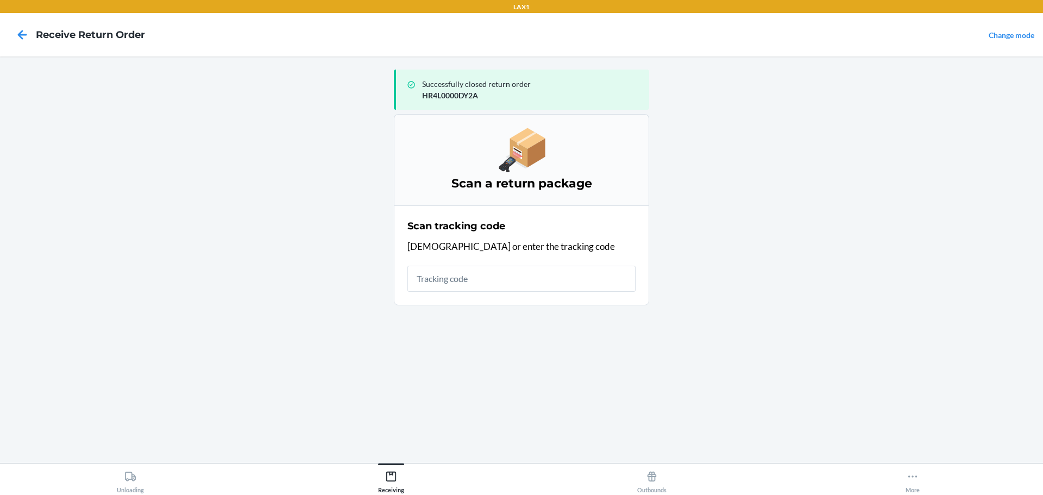
click at [489, 276] on input "text" at bounding box center [521, 279] width 228 height 26
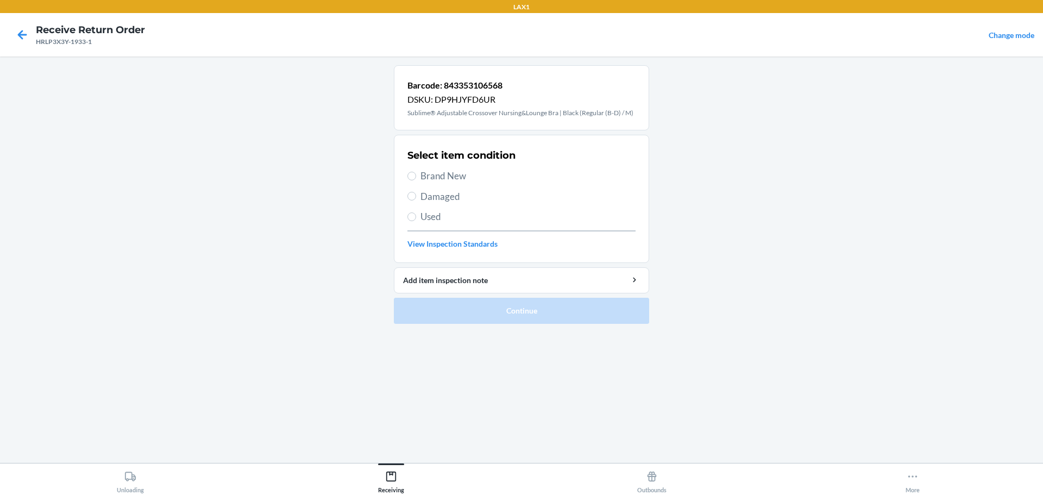
click at [433, 179] on span "Brand New" at bounding box center [527, 176] width 215 height 14
click at [416, 179] on input "Brand New" at bounding box center [411, 176] width 9 height 9
radio input "true"
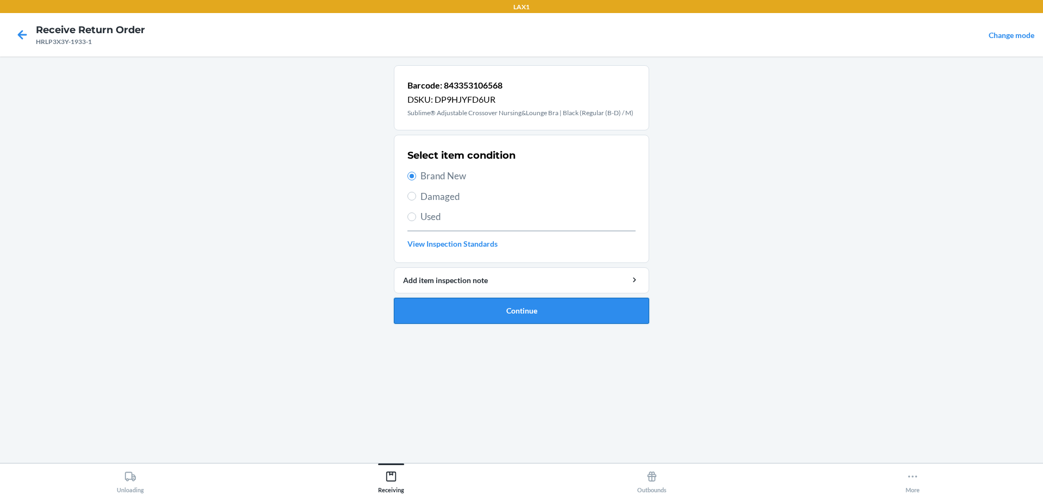
click at [504, 306] on button "Continue" at bounding box center [521, 311] width 255 height 26
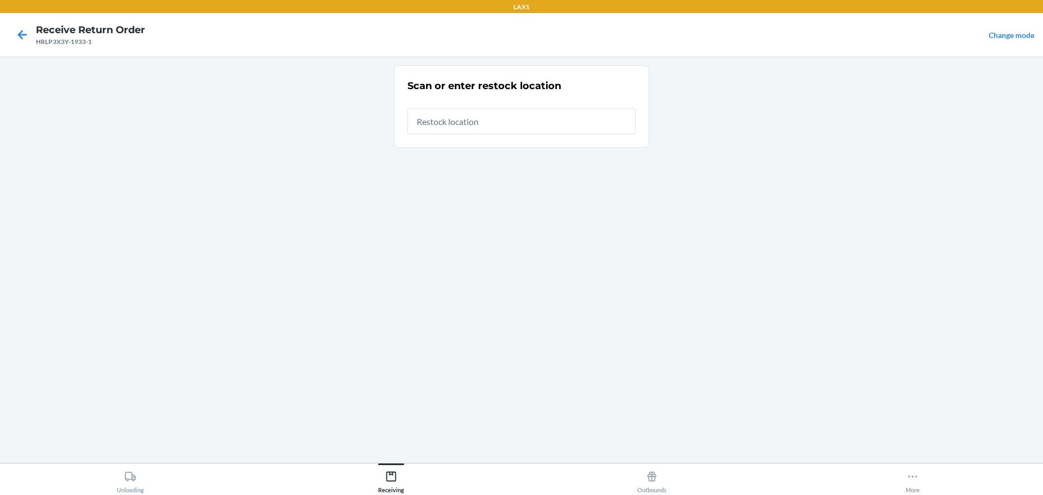
click at [480, 125] on input "text" at bounding box center [521, 121] width 228 height 26
type input "RTCART023"
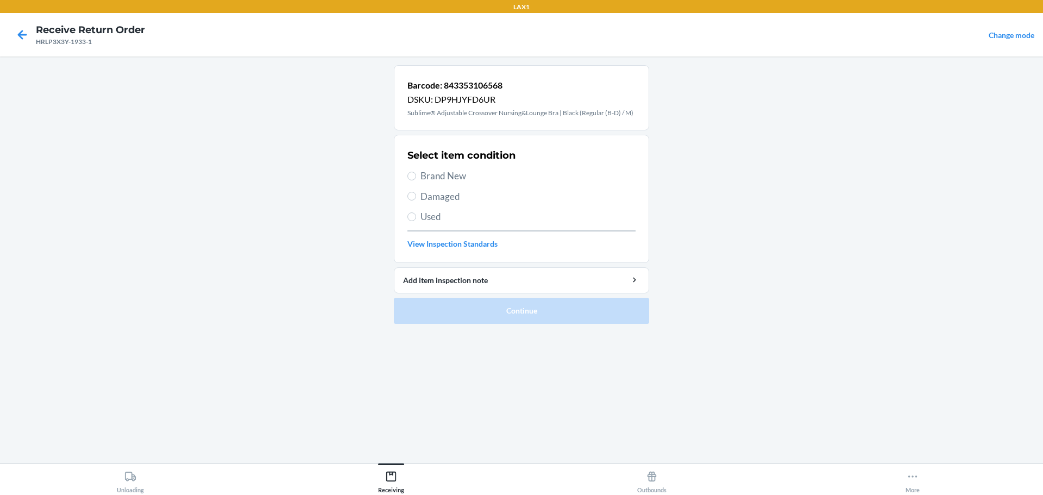
drag, startPoint x: 449, startPoint y: 168, endPoint x: 465, endPoint y: 162, distance: 17.0
click at [463, 163] on div "Select item condition Brand New Damaged Used View Inspection Standards" at bounding box center [521, 199] width 228 height 108
click at [456, 175] on span "Brand New" at bounding box center [527, 176] width 215 height 14
click at [416, 175] on input "Brand New" at bounding box center [411, 176] width 9 height 9
radio input "true"
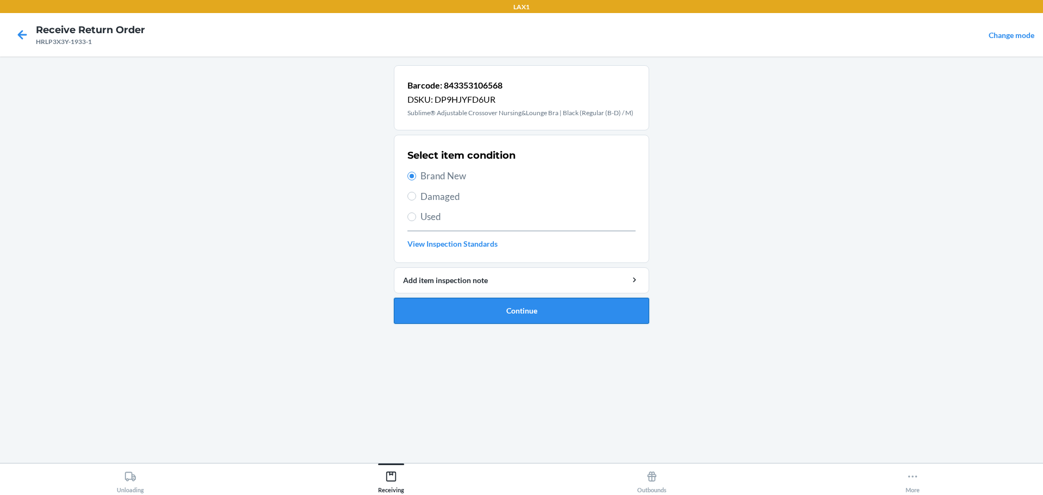
click at [531, 307] on button "Continue" at bounding box center [521, 311] width 255 height 26
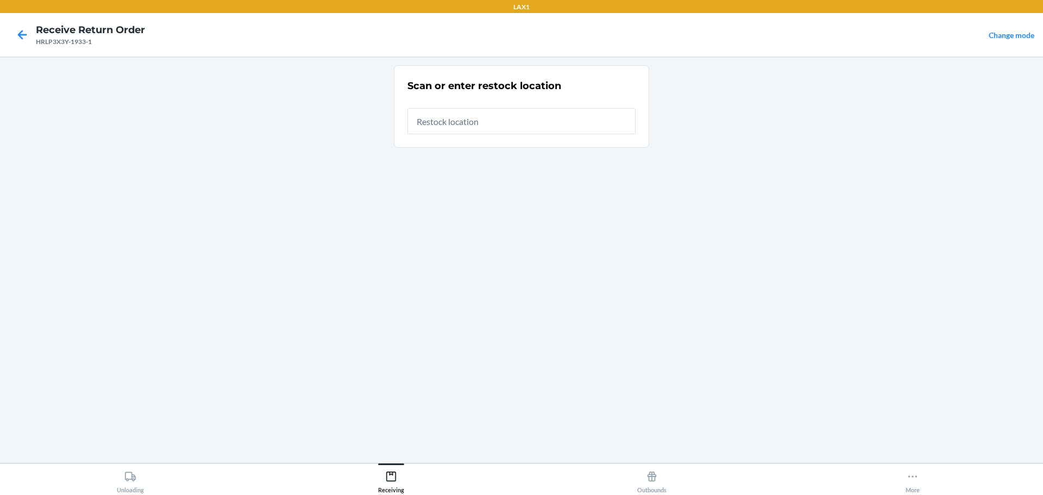
click at [491, 113] on input "text" at bounding box center [521, 121] width 228 height 26
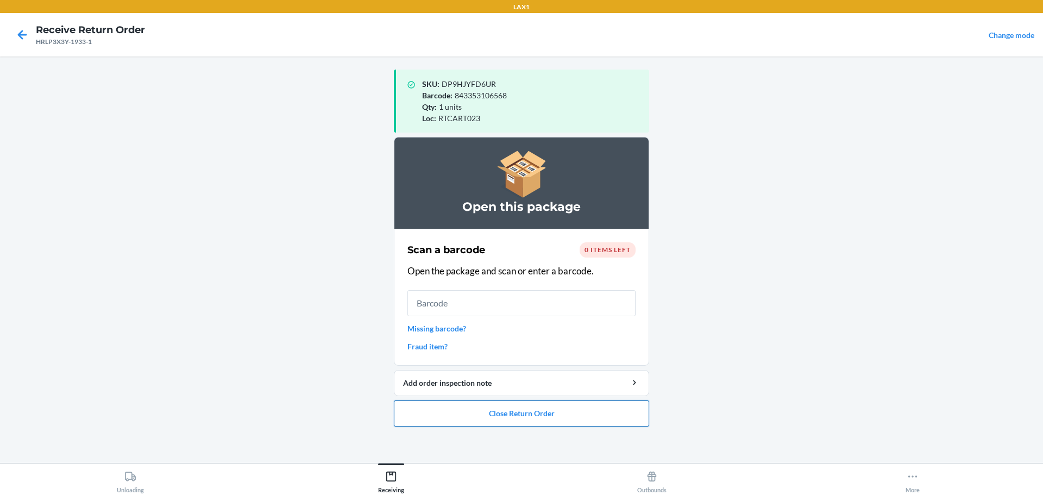
click at [531, 413] on button "Close Return Order" at bounding box center [521, 413] width 255 height 26
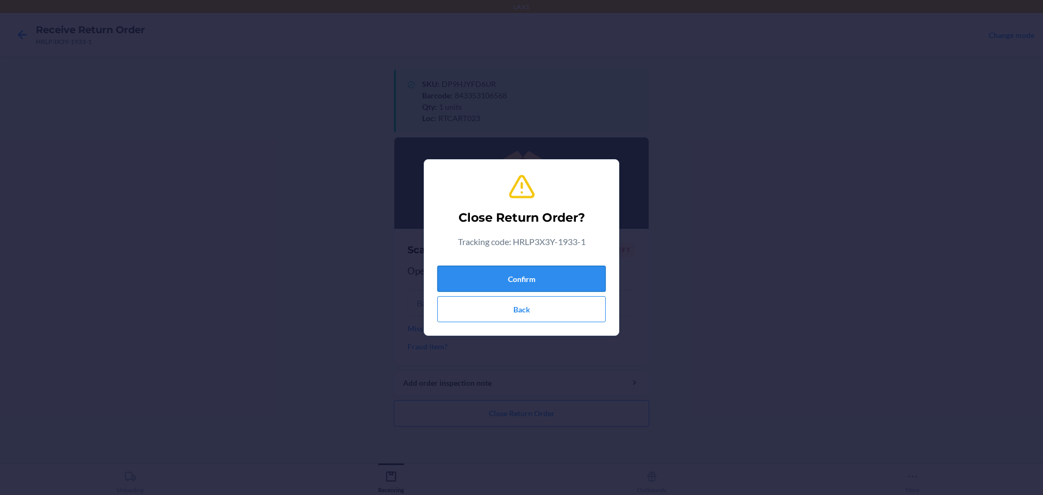
click at [521, 282] on button "Confirm" at bounding box center [521, 279] width 168 height 26
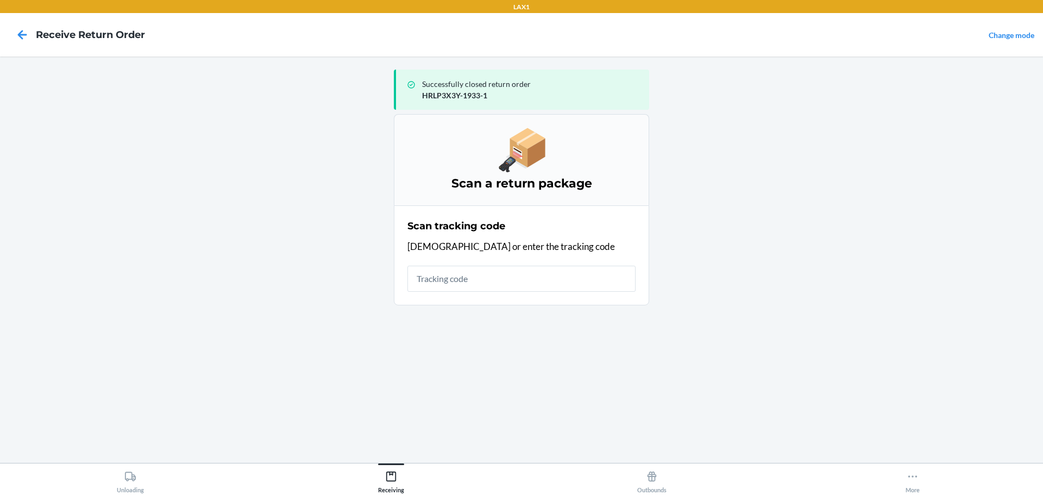
click at [490, 273] on input "text" at bounding box center [521, 279] width 228 height 26
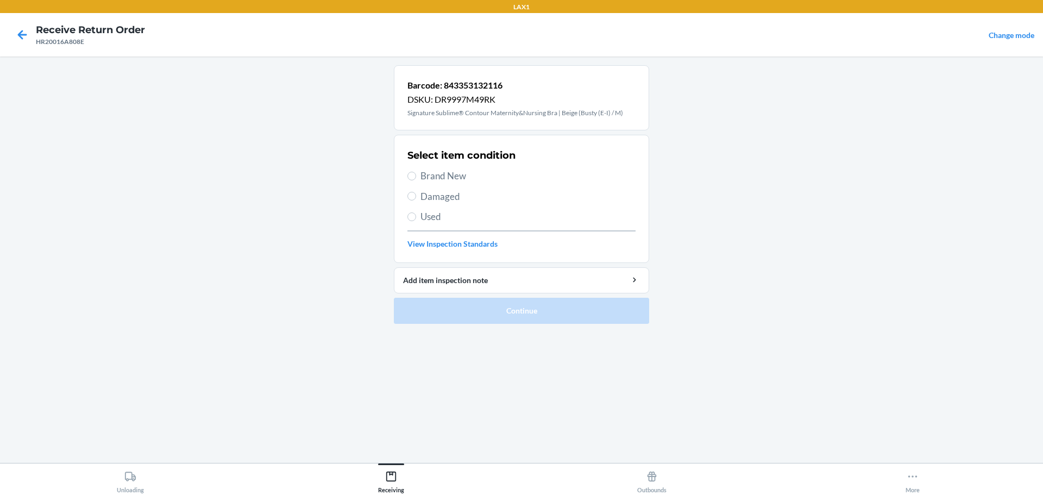
drag, startPoint x: 452, startPoint y: 194, endPoint x: 467, endPoint y: 198, distance: 14.5
click at [452, 196] on span "Damaged" at bounding box center [527, 197] width 215 height 14
click at [416, 196] on input "Damaged" at bounding box center [411, 196] width 9 height 9
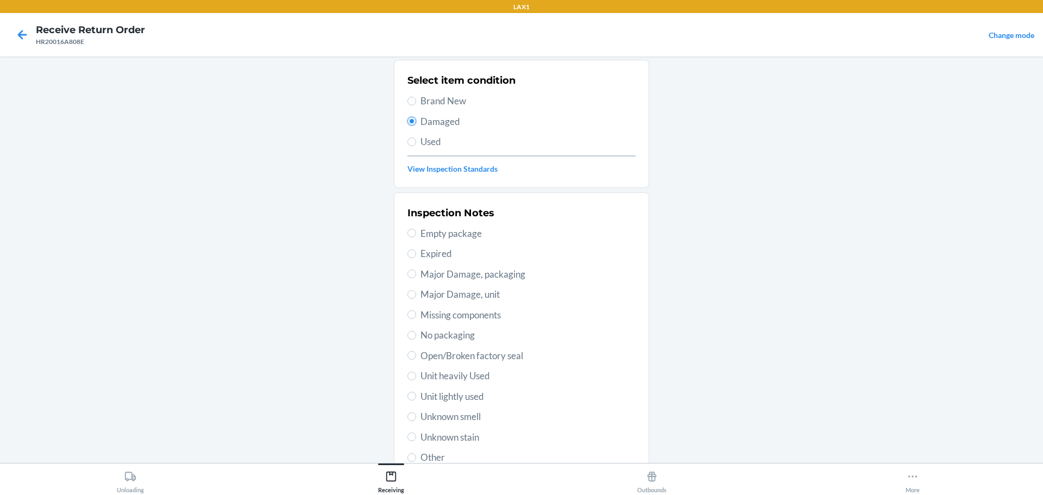
scroll to position [109, 0]
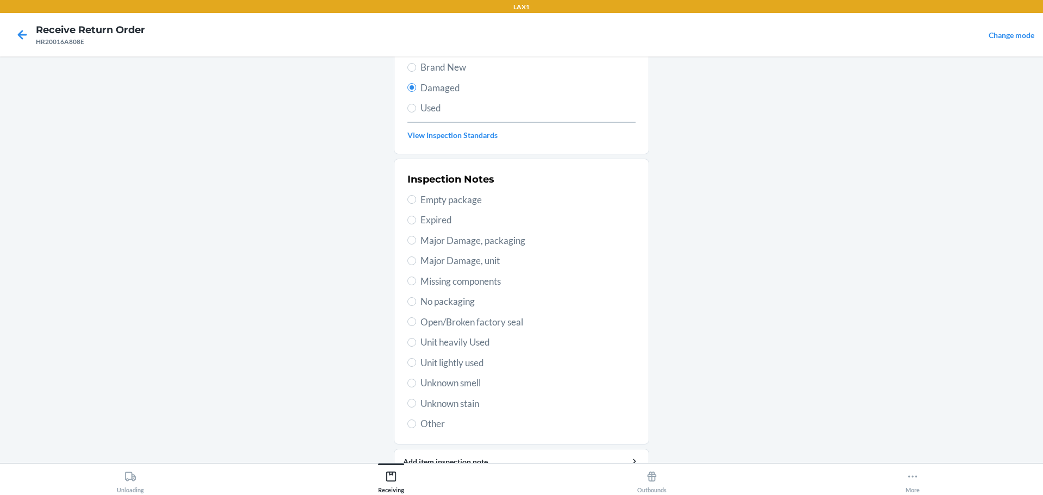
click at [473, 279] on span "Missing components" at bounding box center [527, 281] width 215 height 14
click at [416, 279] on input "Missing components" at bounding box center [411, 280] width 9 height 9
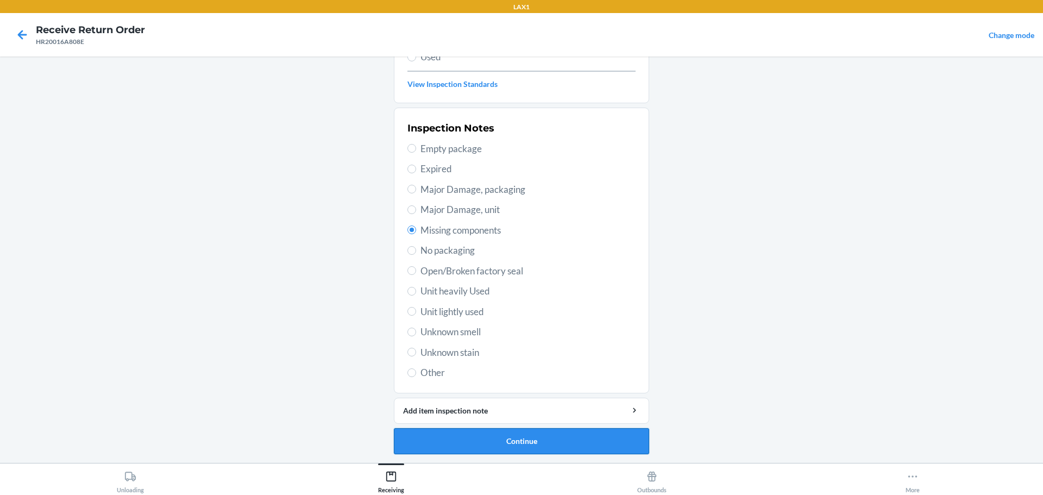
click at [576, 436] on button "Continue" at bounding box center [521, 441] width 255 height 26
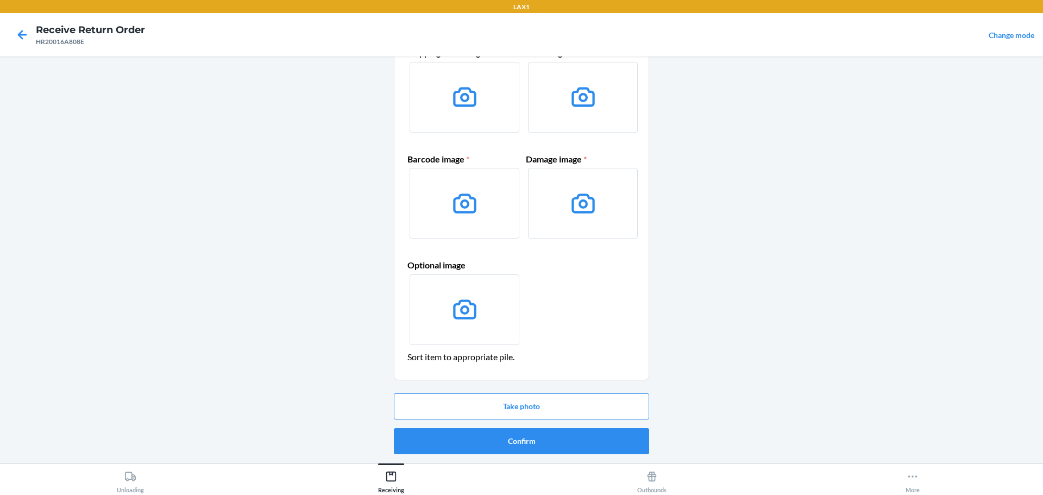
scroll to position [16, 0]
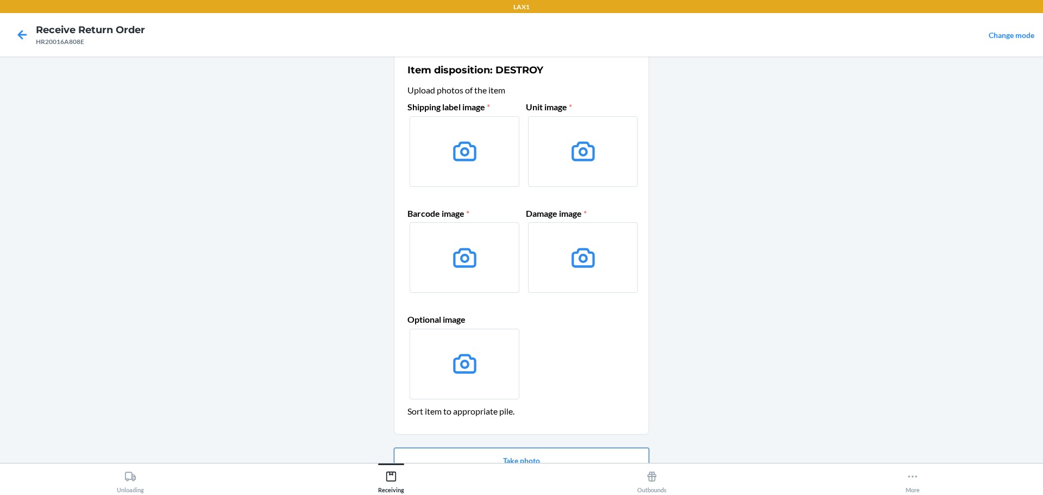
click at [545, 452] on button "Take photo" at bounding box center [521, 461] width 255 height 26
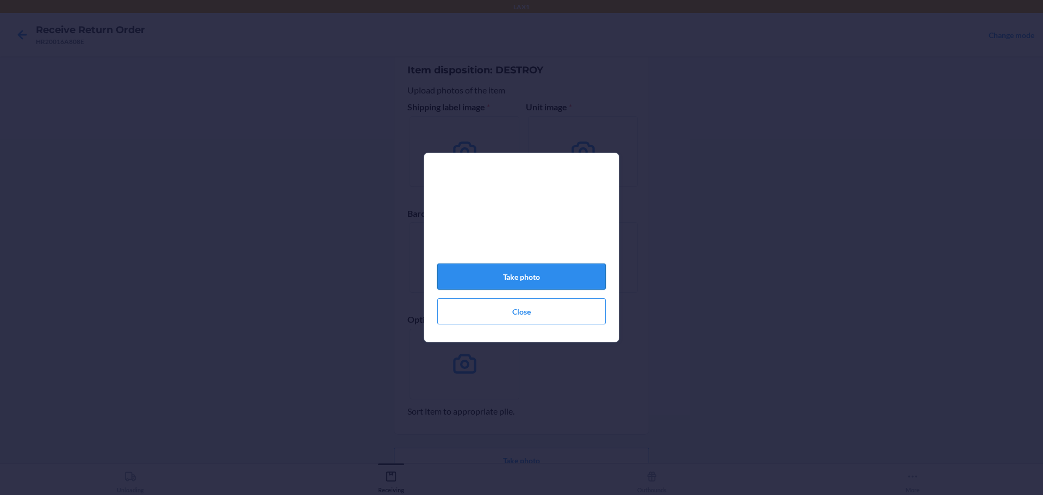
click at [542, 286] on button "Take photo" at bounding box center [521, 276] width 168 height 26
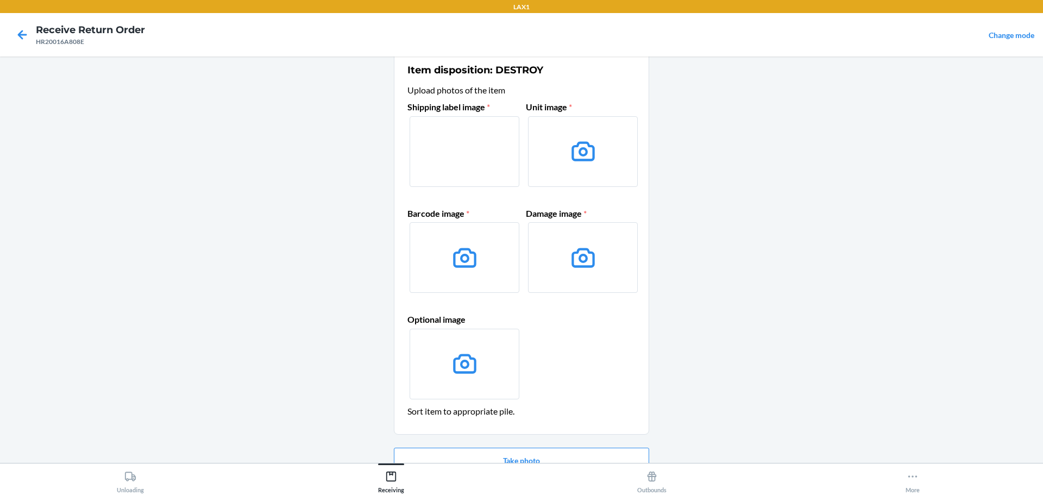
scroll to position [70, 0]
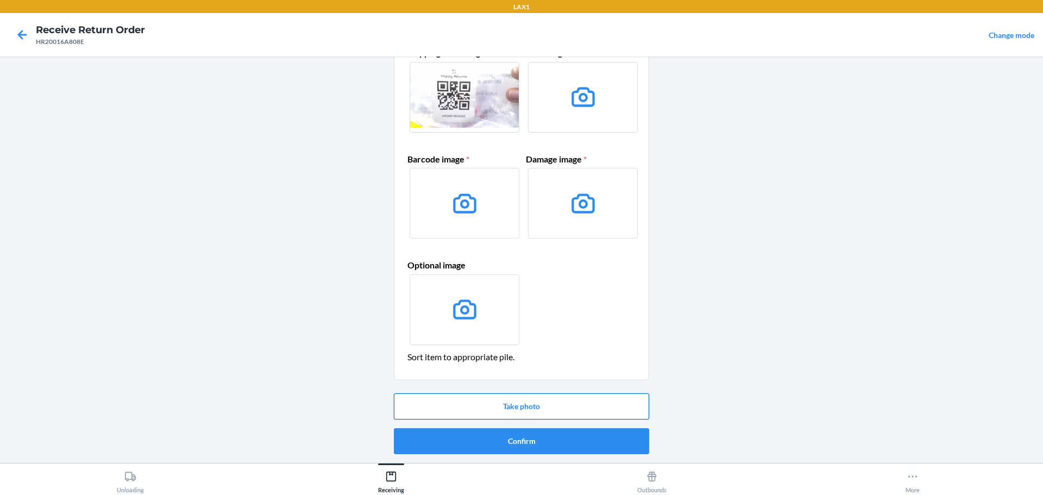
click at [499, 413] on button "Take photo" at bounding box center [521, 406] width 255 height 26
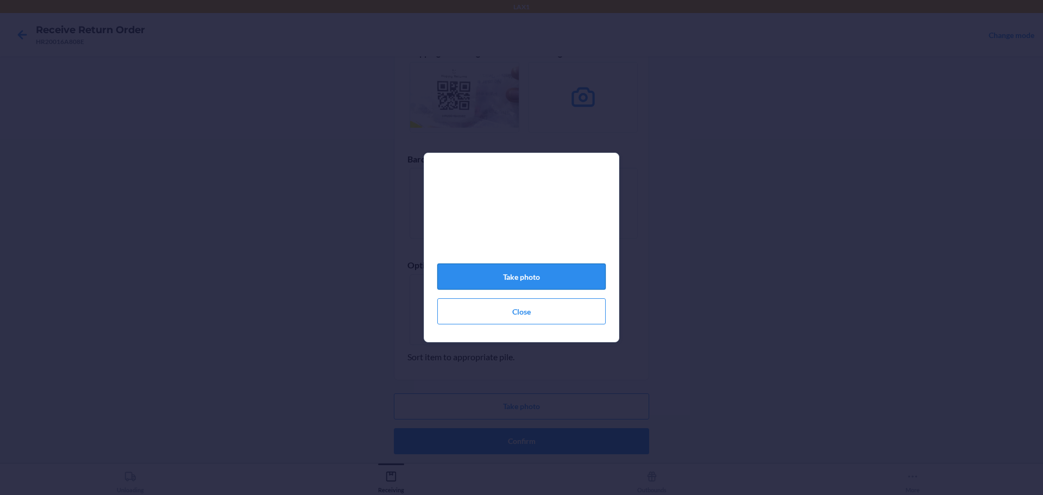
click at [536, 289] on button "Take photo" at bounding box center [521, 276] width 168 height 26
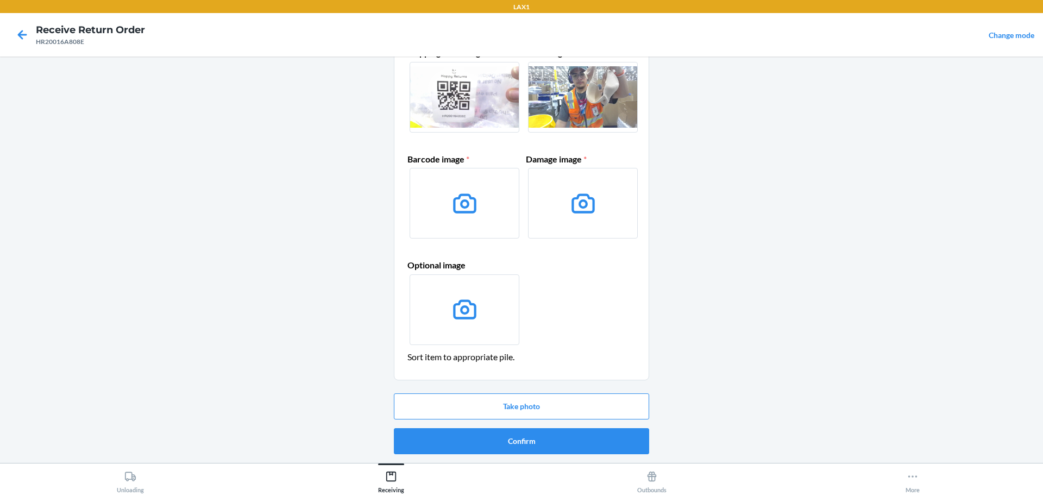
click at [506, 392] on div "Take photo Confirm" at bounding box center [521, 424] width 255 height 70
click at [517, 406] on button "Take photo" at bounding box center [521, 406] width 255 height 26
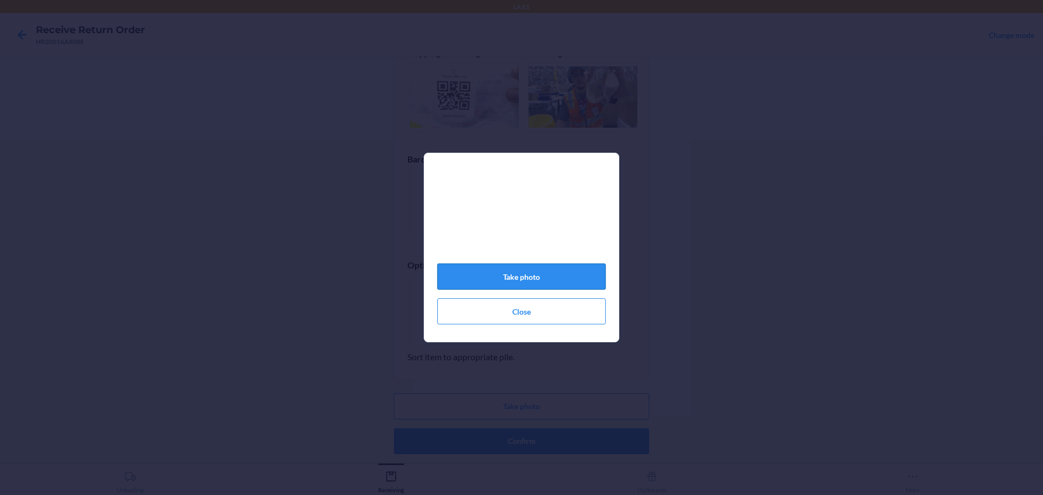
click at [525, 289] on button "Take photo" at bounding box center [521, 276] width 168 height 26
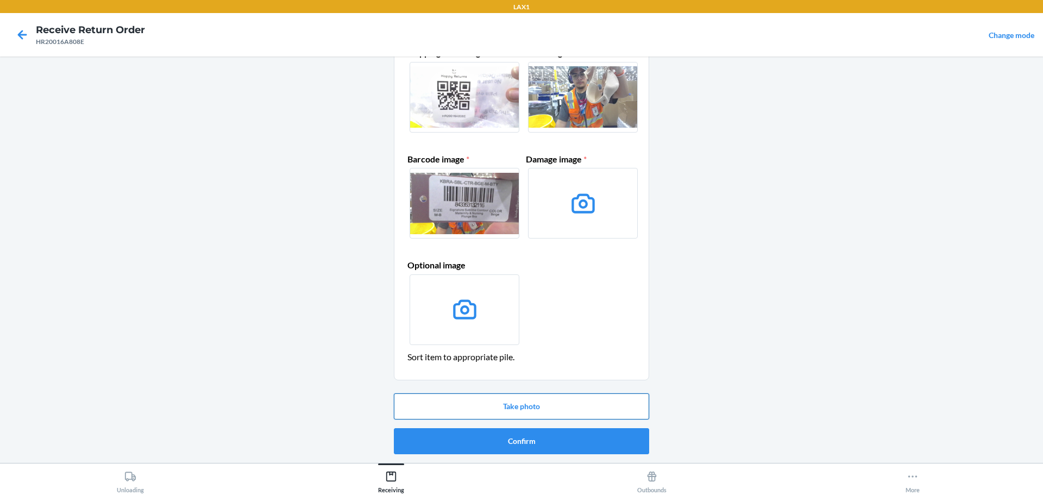
click at [539, 395] on button "Take photo" at bounding box center [521, 406] width 255 height 26
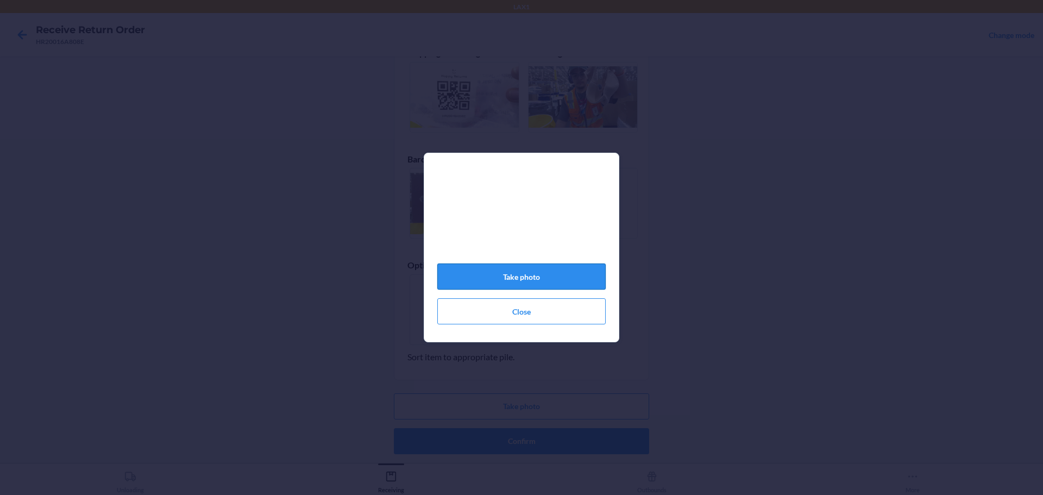
click at [555, 282] on button "Take photo" at bounding box center [521, 276] width 168 height 26
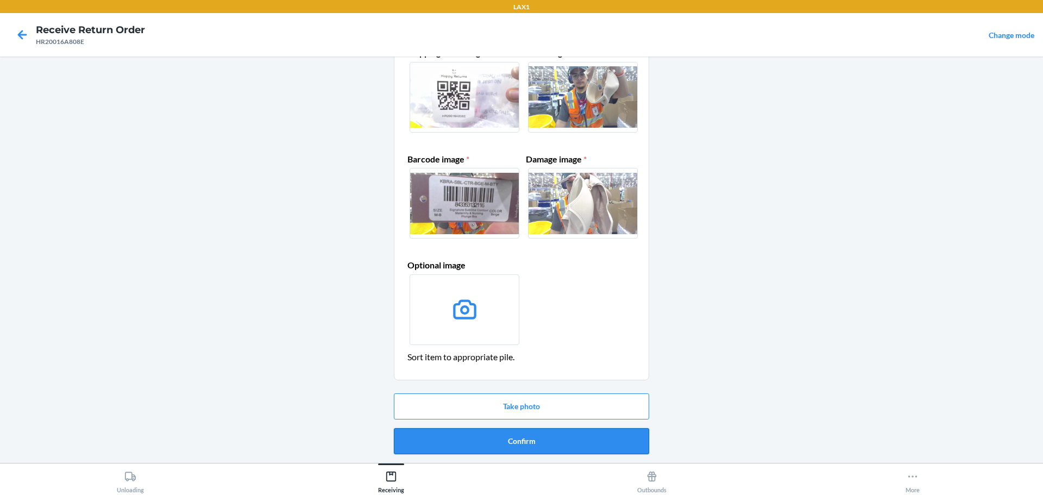
click at [547, 434] on button "Confirm" at bounding box center [521, 441] width 255 height 26
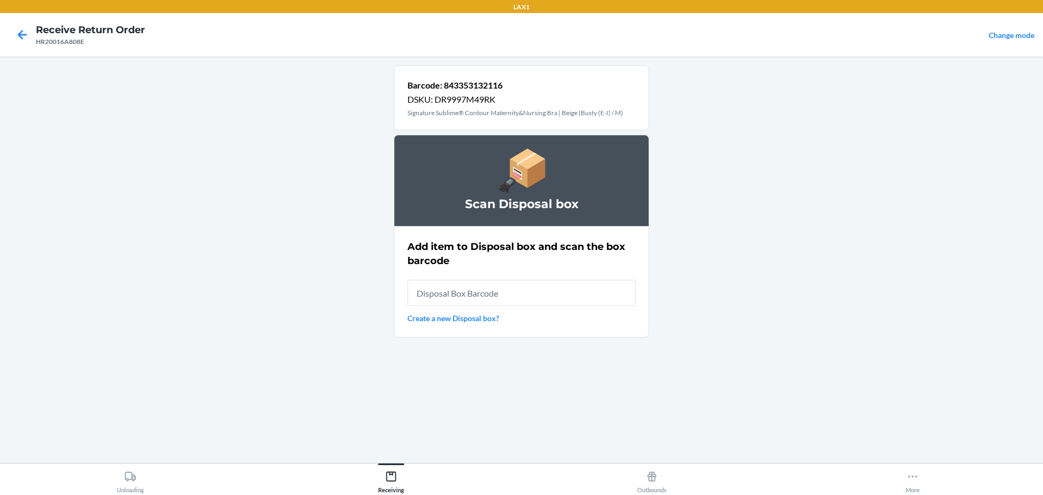
click at [512, 284] on input "text" at bounding box center [521, 293] width 228 height 26
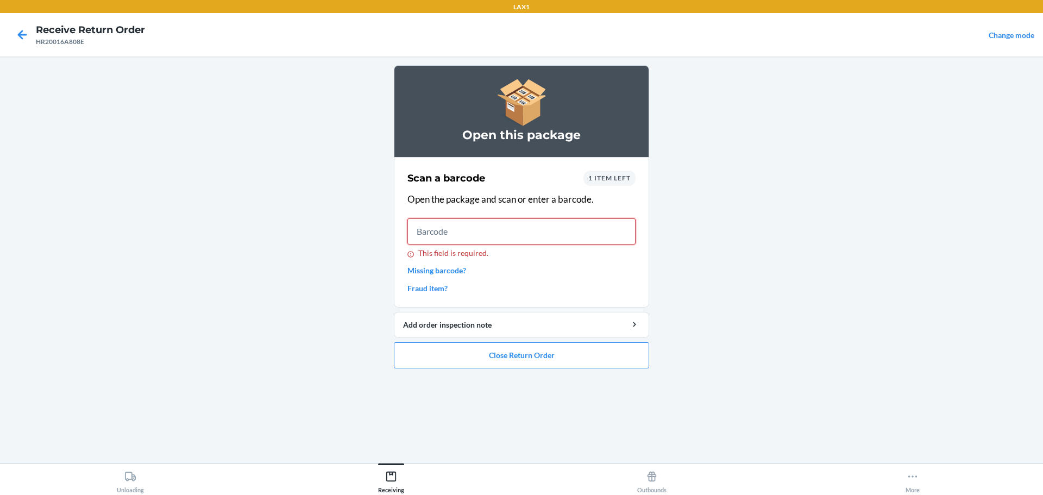
click at [475, 237] on input "This field is required." at bounding box center [521, 231] width 228 height 26
click at [456, 269] on link "Missing barcode?" at bounding box center [521, 270] width 228 height 11
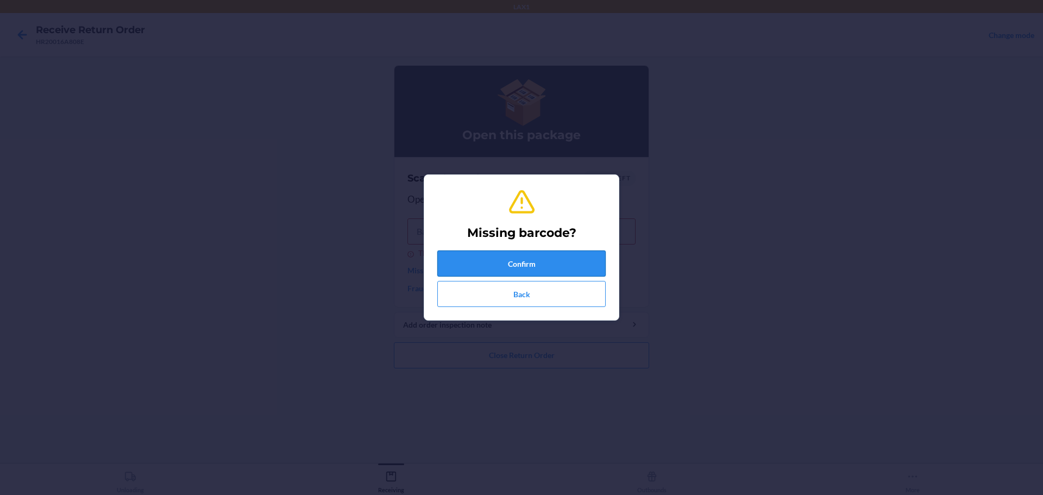
click at [538, 263] on button "Confirm" at bounding box center [521, 263] width 168 height 26
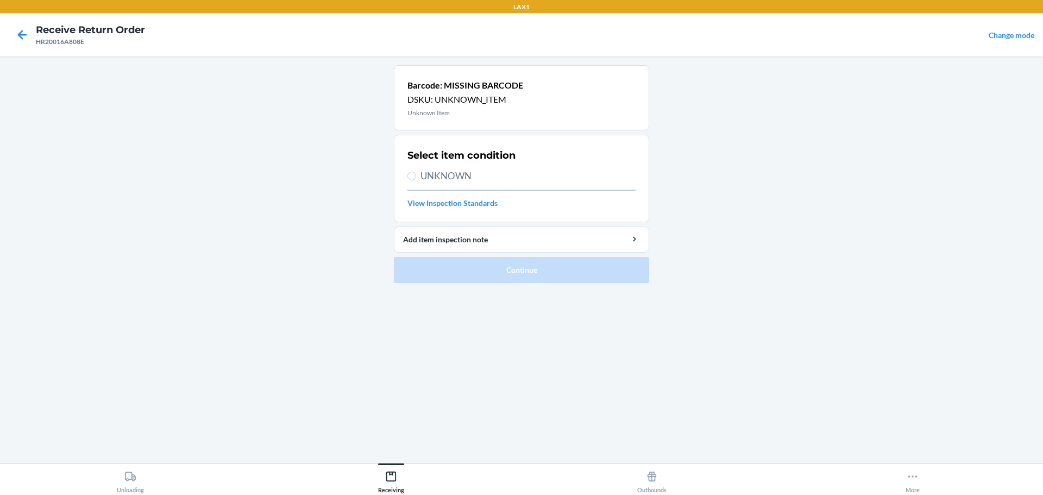
click at [458, 181] on span "UNKNOWN" at bounding box center [527, 176] width 215 height 14
click at [449, 179] on span "UNKNOWN" at bounding box center [527, 176] width 215 height 14
click at [416, 179] on input "UNKNOWN" at bounding box center [411, 176] width 9 height 9
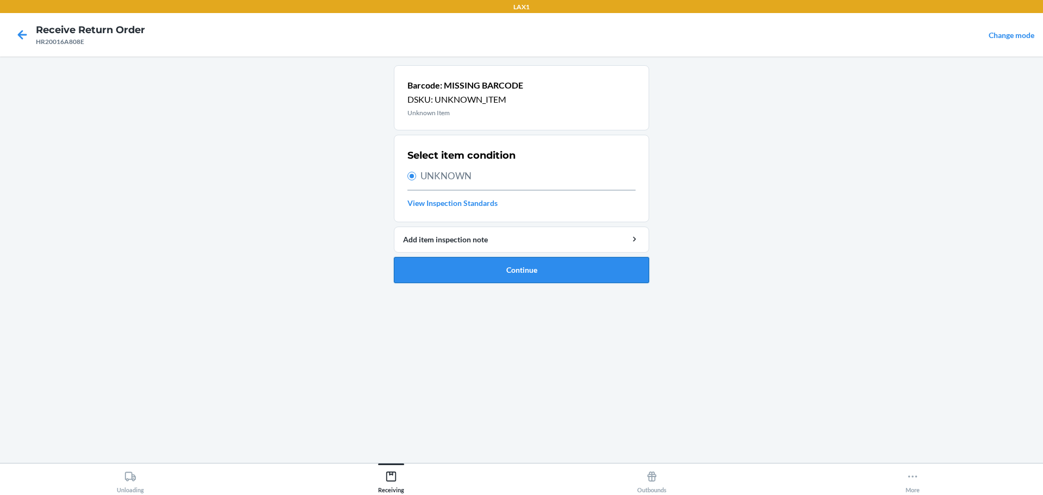
click at [513, 278] on button "Continue" at bounding box center [521, 270] width 255 height 26
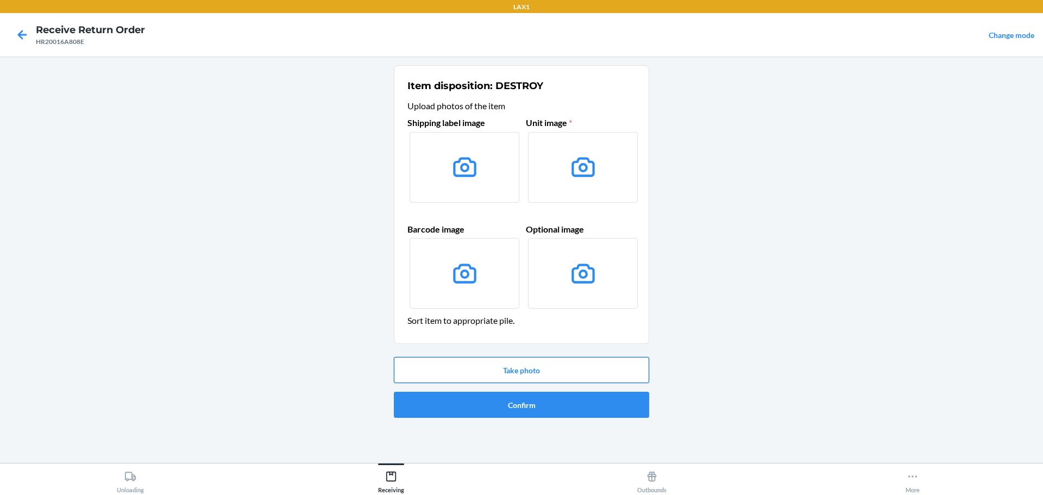
click at [479, 368] on button "Take photo" at bounding box center [521, 370] width 255 height 26
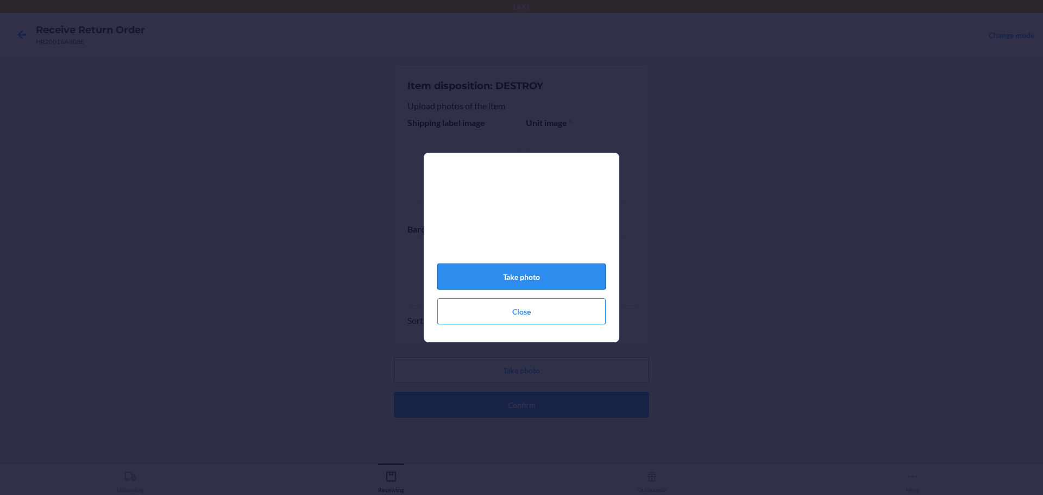
click at [567, 276] on button "Take photo" at bounding box center [521, 276] width 168 height 26
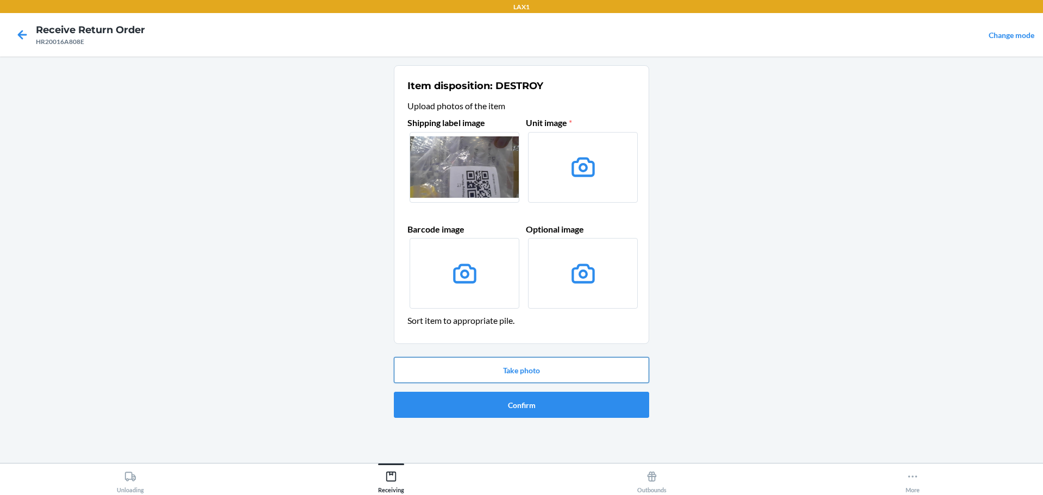
click at [539, 364] on button "Take photo" at bounding box center [521, 370] width 255 height 26
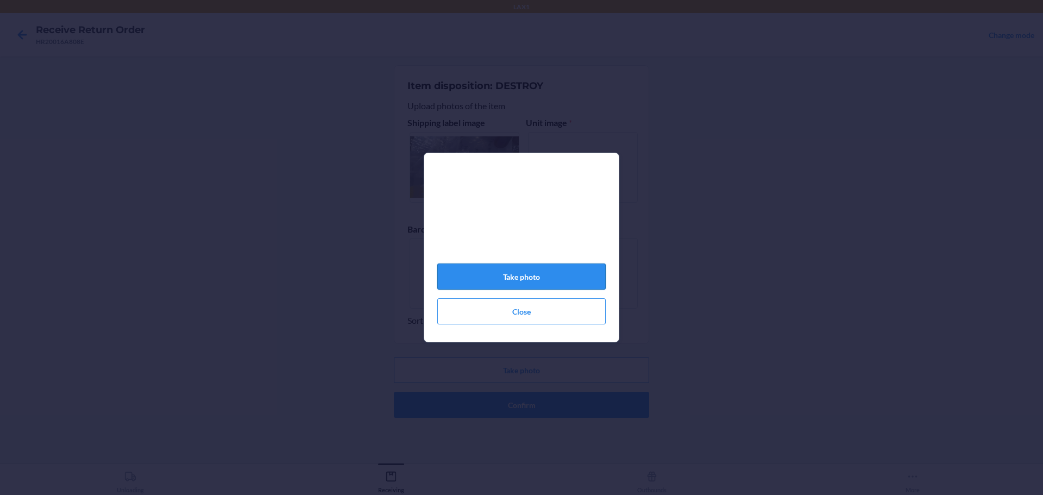
click at [576, 276] on button "Take photo" at bounding box center [521, 276] width 168 height 26
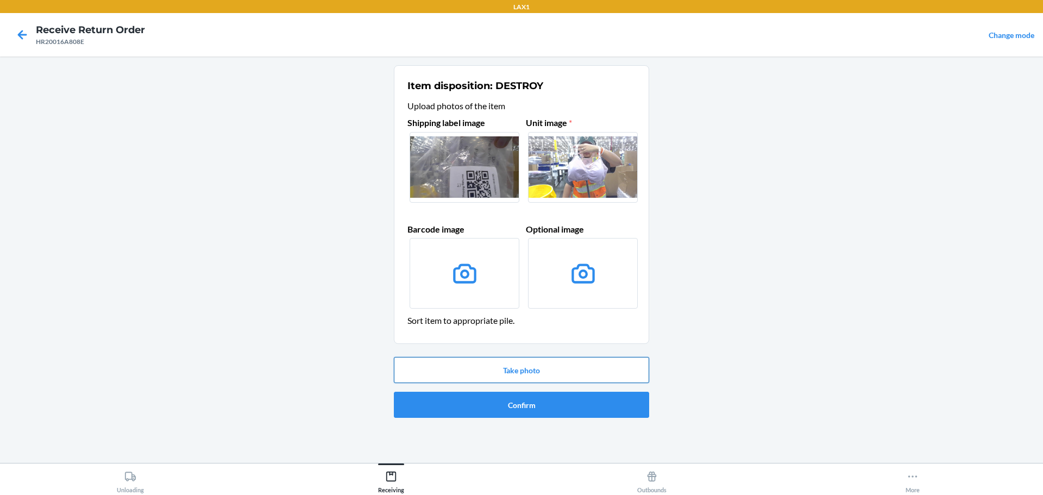
click at [540, 367] on button "Take photo" at bounding box center [521, 370] width 255 height 26
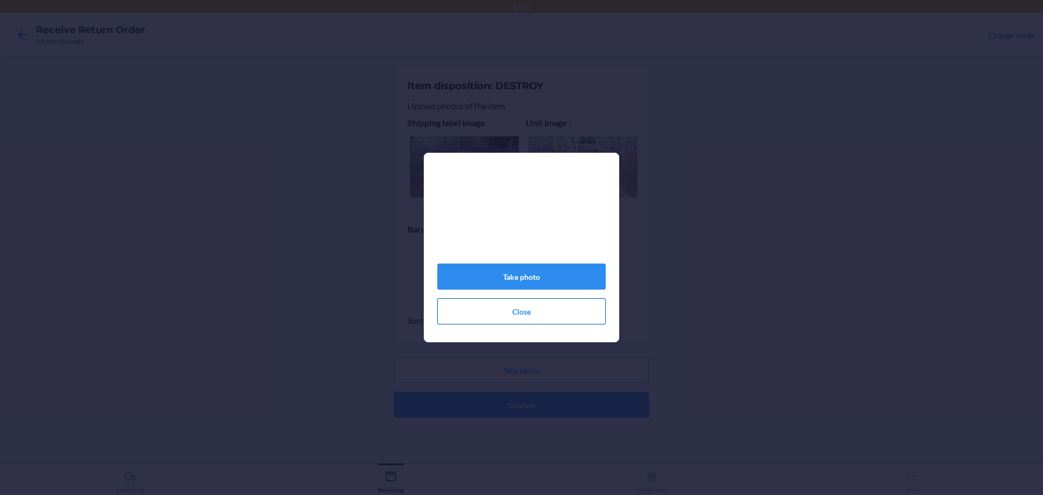
click at [552, 318] on button "Close" at bounding box center [521, 311] width 168 height 26
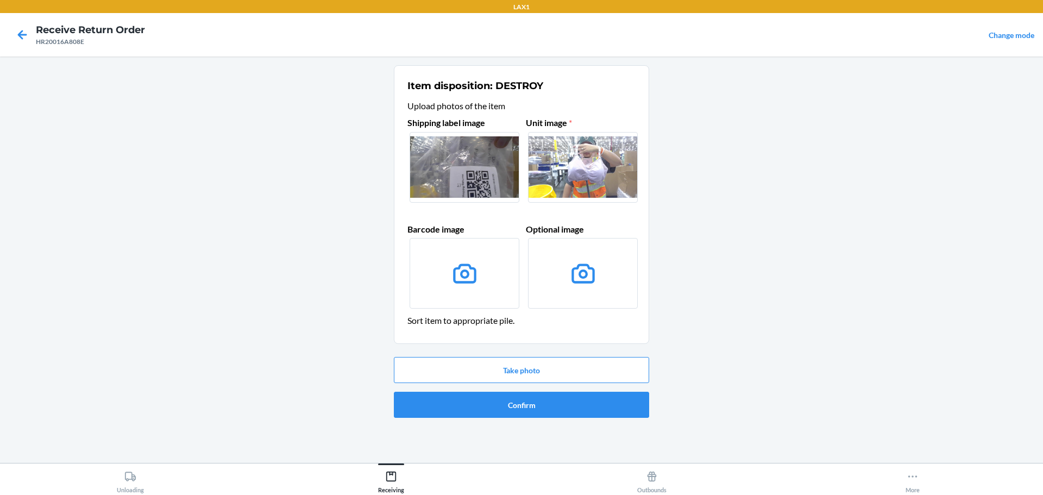
click at [576, 293] on label at bounding box center [583, 273] width 110 height 71
click at [0, 0] on input "file" at bounding box center [0, 0] width 0 height 0
click at [549, 368] on button "Take photo" at bounding box center [521, 370] width 255 height 26
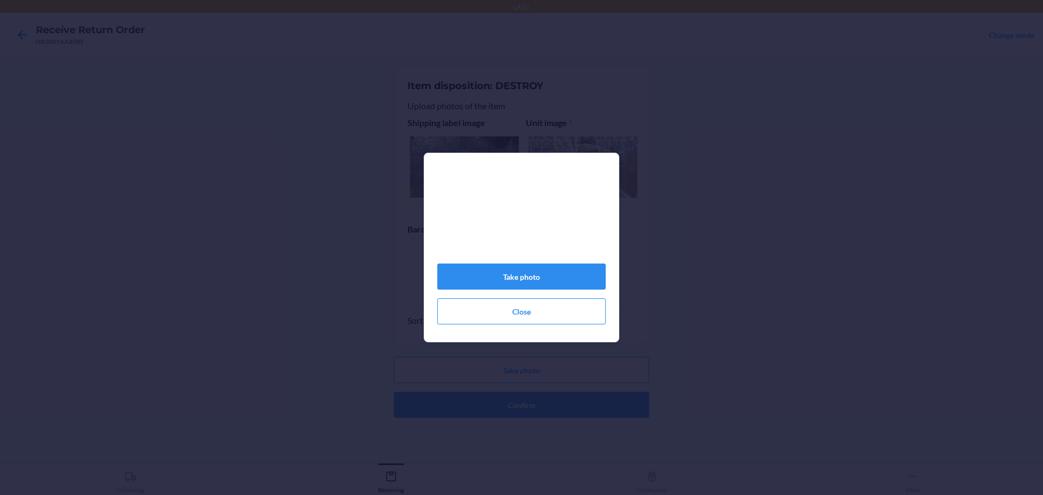
drag, startPoint x: 536, startPoint y: 238, endPoint x: 540, endPoint y: 232, distance: 7.1
drag, startPoint x: 540, startPoint y: 232, endPoint x: 507, endPoint y: 210, distance: 39.6
click at [507, 210] on video at bounding box center [521, 217] width 168 height 84
click at [560, 282] on button "Take photo" at bounding box center [521, 276] width 168 height 26
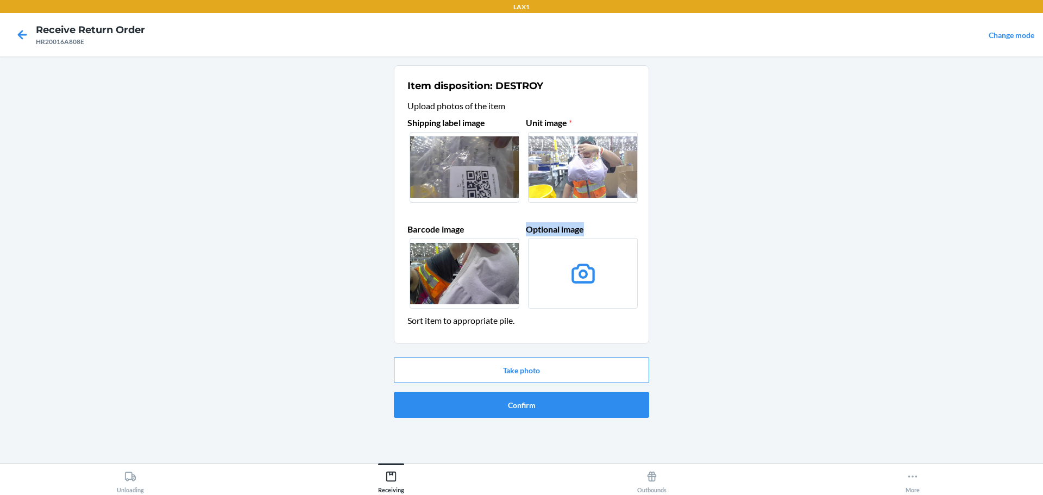
drag, startPoint x: 479, startPoint y: 273, endPoint x: 609, endPoint y: 274, distance: 130.4
click at [609, 274] on div "Shipping label image Unit image * Barcode image Optional image" at bounding box center [521, 213] width 228 height 204
click at [549, 412] on button "Confirm" at bounding box center [521, 405] width 255 height 26
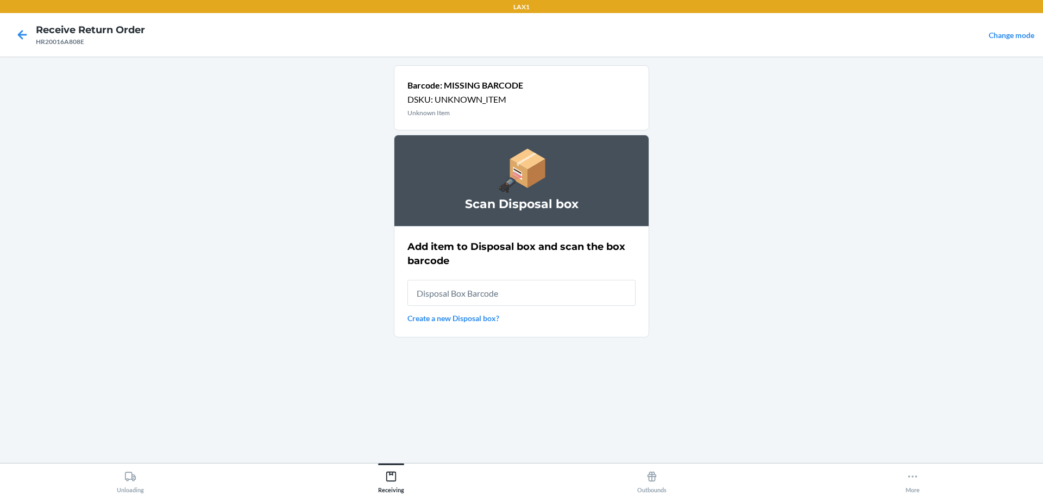
click at [509, 294] on input "text" at bounding box center [521, 293] width 228 height 26
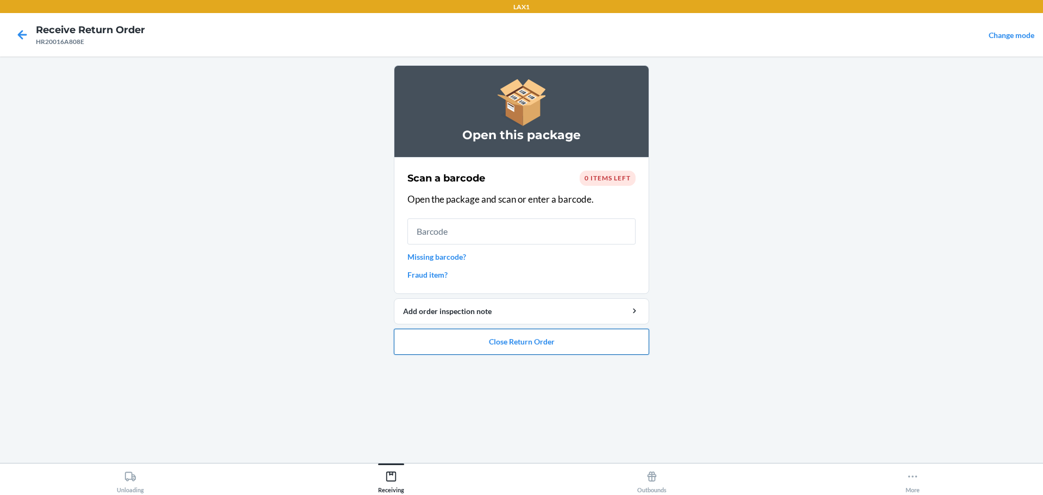
click at [497, 347] on button "Close Return Order" at bounding box center [521, 342] width 255 height 26
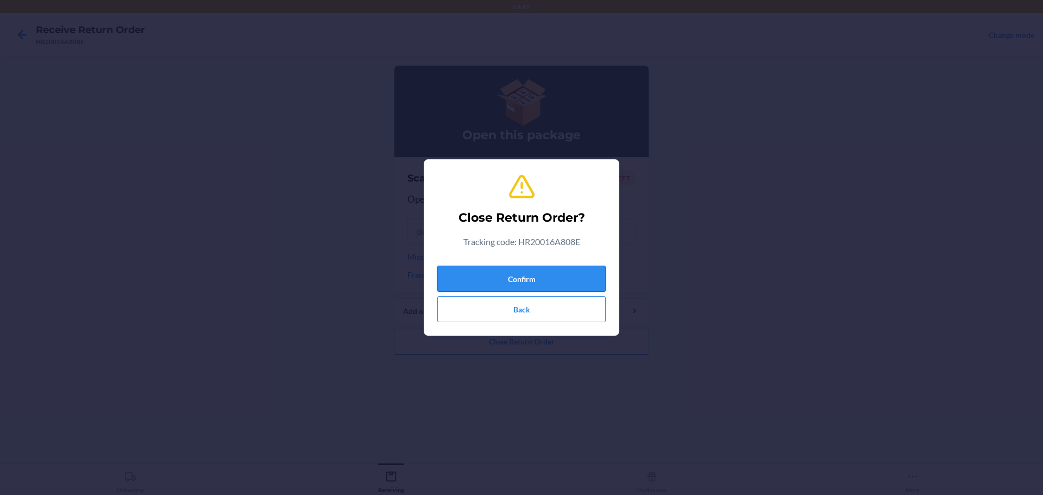
click at [505, 271] on button "Confirm" at bounding box center [521, 279] width 168 height 26
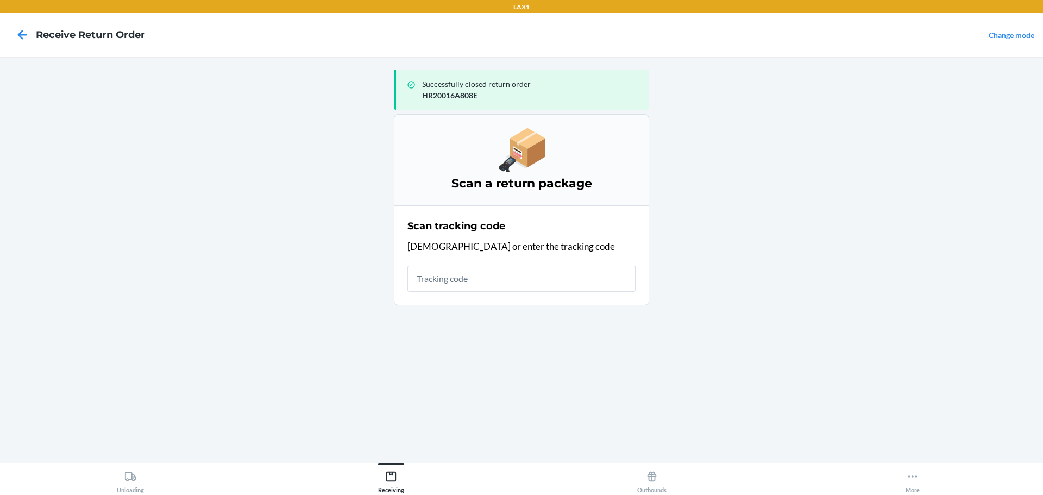
click at [474, 279] on input "text" at bounding box center [521, 279] width 228 height 26
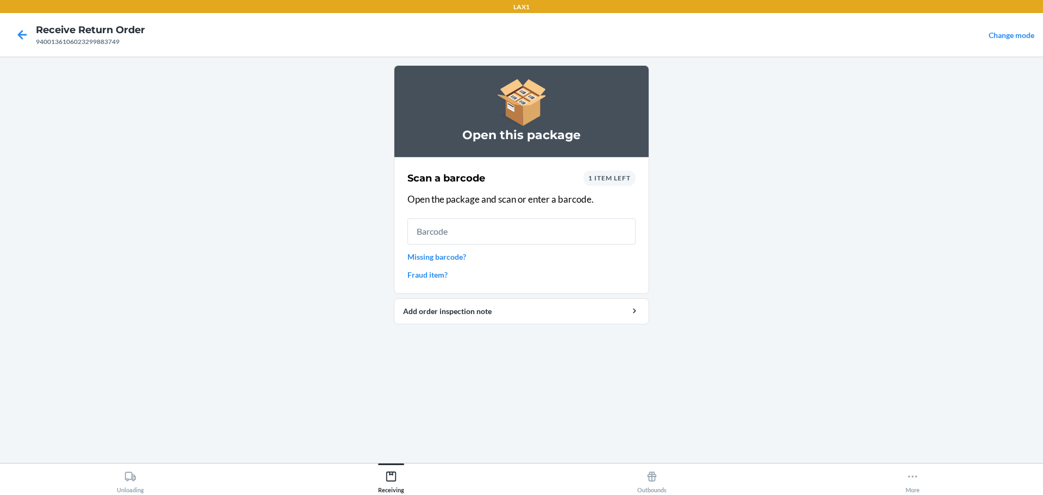
click at [483, 240] on input "text" at bounding box center [521, 231] width 228 height 26
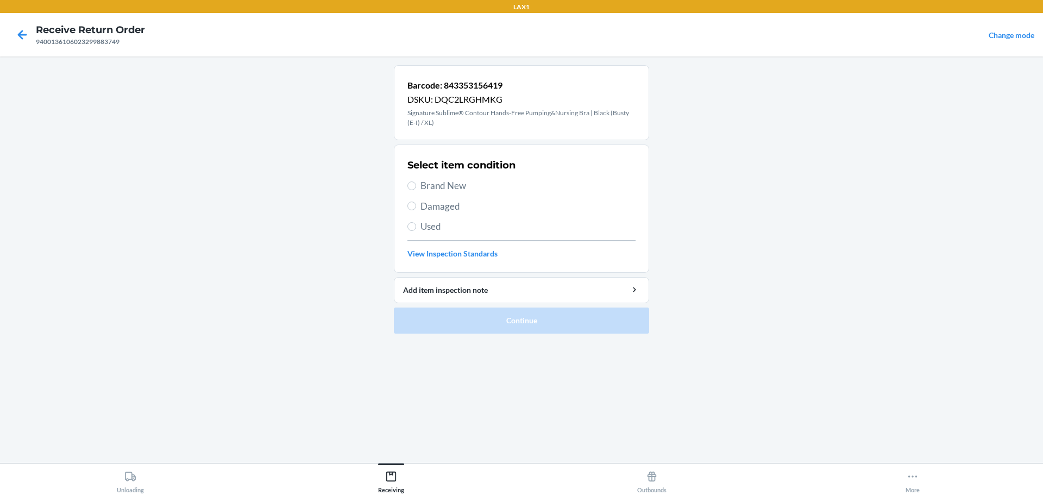
click at [423, 197] on div "Select item condition Brand New Damaged Used View Inspection Standards" at bounding box center [521, 209] width 228 height 108
click at [426, 209] on span "Damaged" at bounding box center [527, 206] width 215 height 14
click at [416, 209] on input "Damaged" at bounding box center [411, 206] width 9 height 9
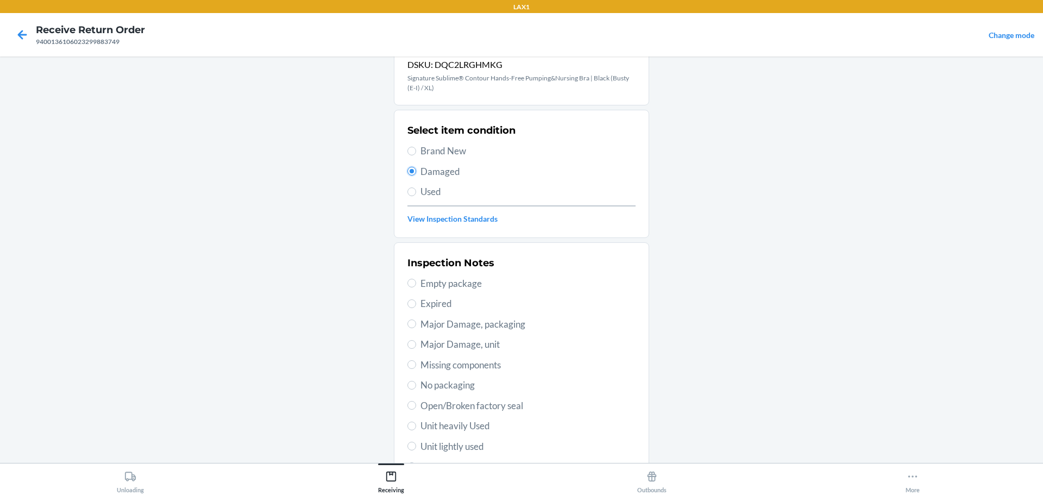
scroll to position [54, 0]
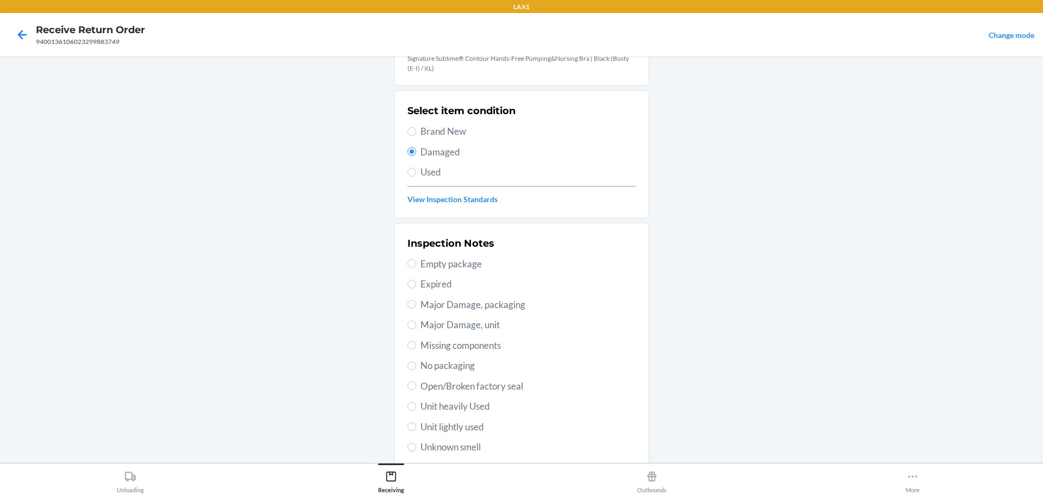
click at [481, 308] on span "Major Damage, packaging" at bounding box center [527, 305] width 215 height 14
click at [416, 308] on input "Major Damage, packaging" at bounding box center [411, 304] width 9 height 9
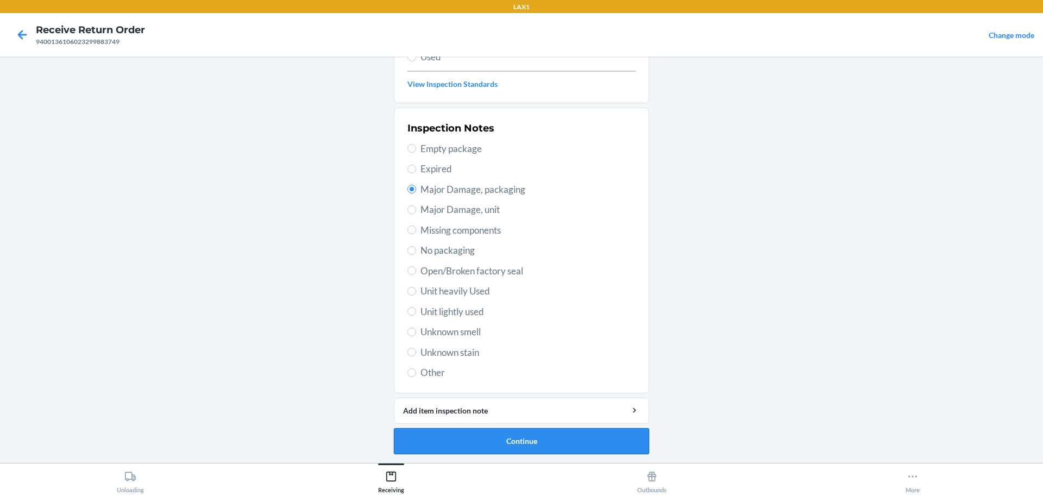
click at [548, 440] on button "Continue" at bounding box center [521, 441] width 255 height 26
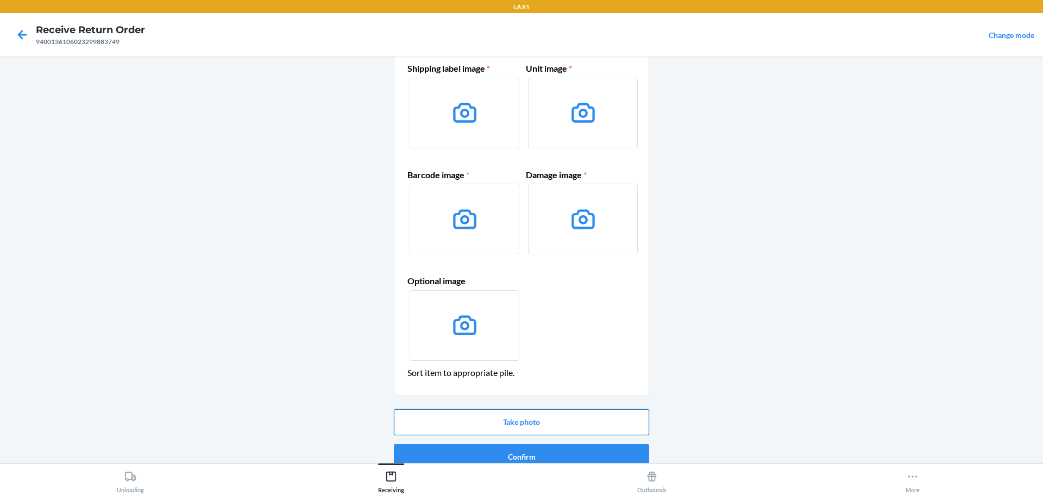
click at [543, 416] on button "Take photo" at bounding box center [521, 422] width 255 height 26
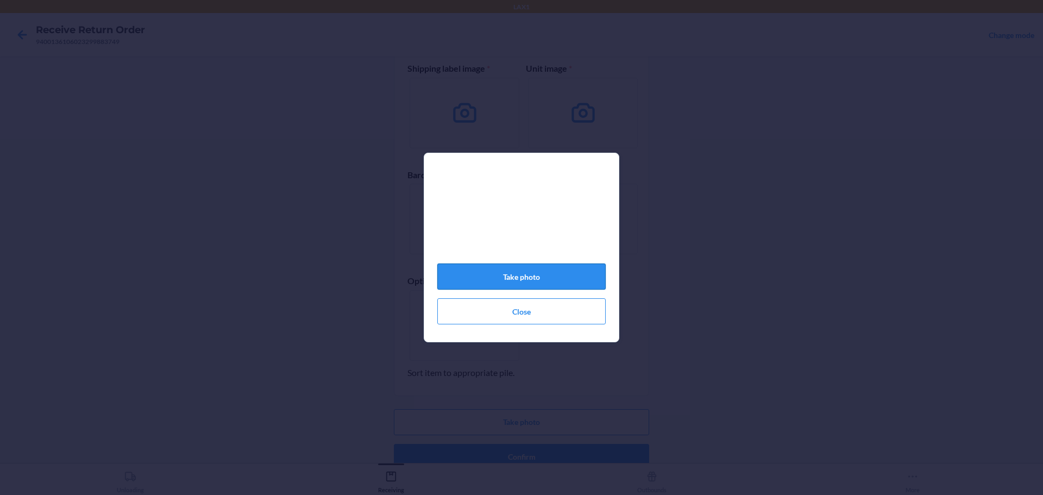
click at [575, 284] on button "Take photo" at bounding box center [521, 276] width 168 height 26
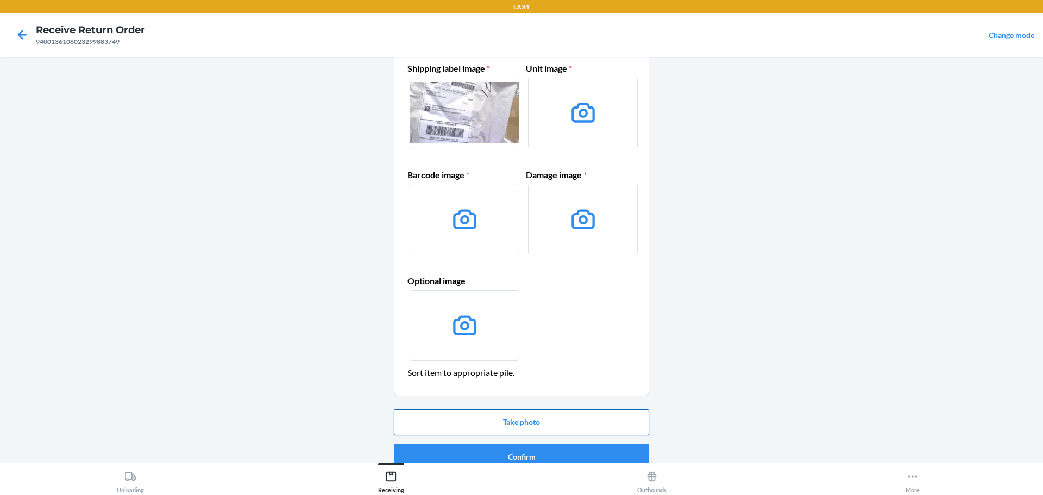
click at [539, 419] on button "Take photo" at bounding box center [521, 422] width 255 height 26
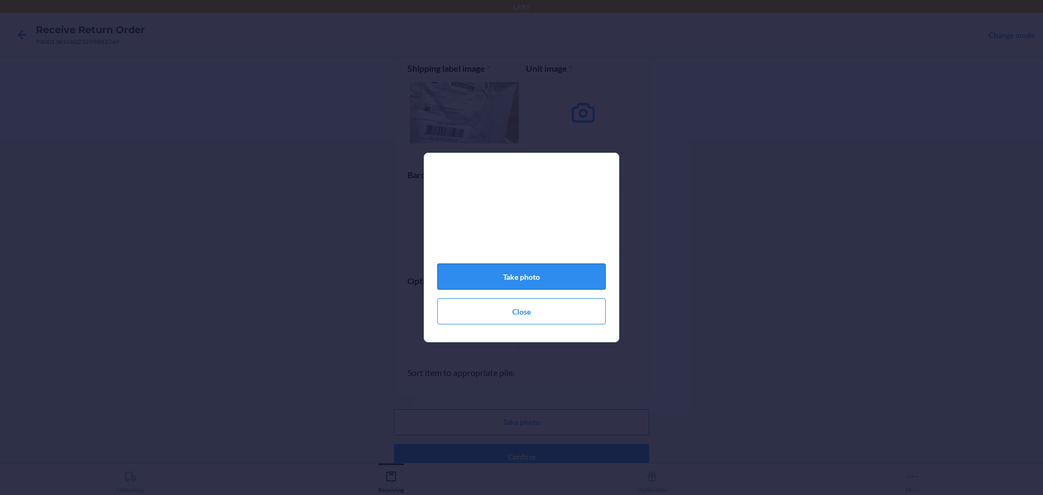
click at [549, 274] on button "Take photo" at bounding box center [521, 276] width 168 height 26
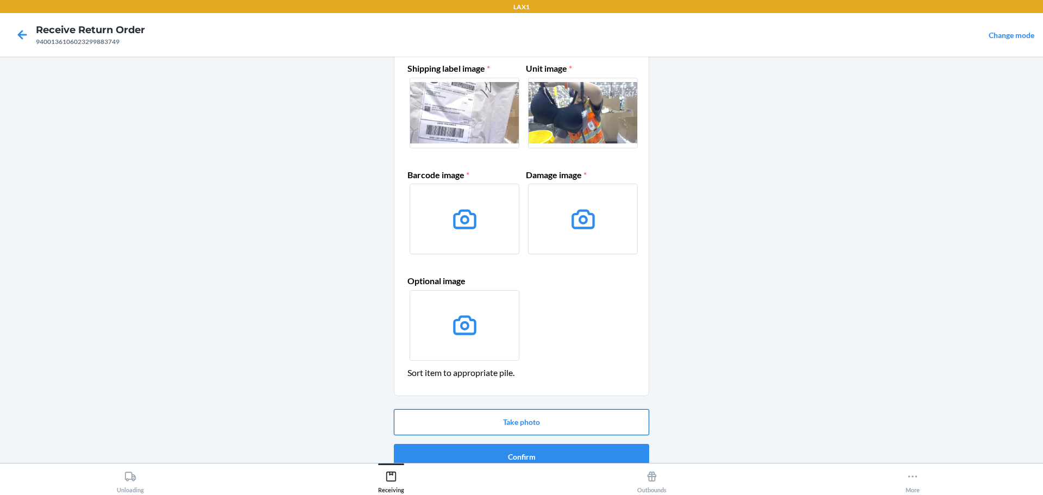
click at [558, 418] on button "Take photo" at bounding box center [521, 422] width 255 height 26
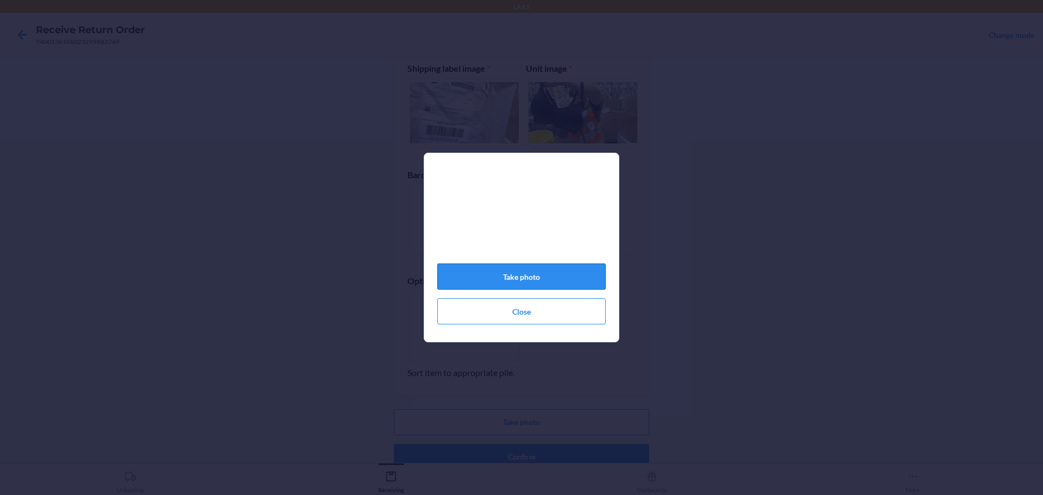
click at [513, 279] on button "Take photo" at bounding box center [521, 276] width 168 height 26
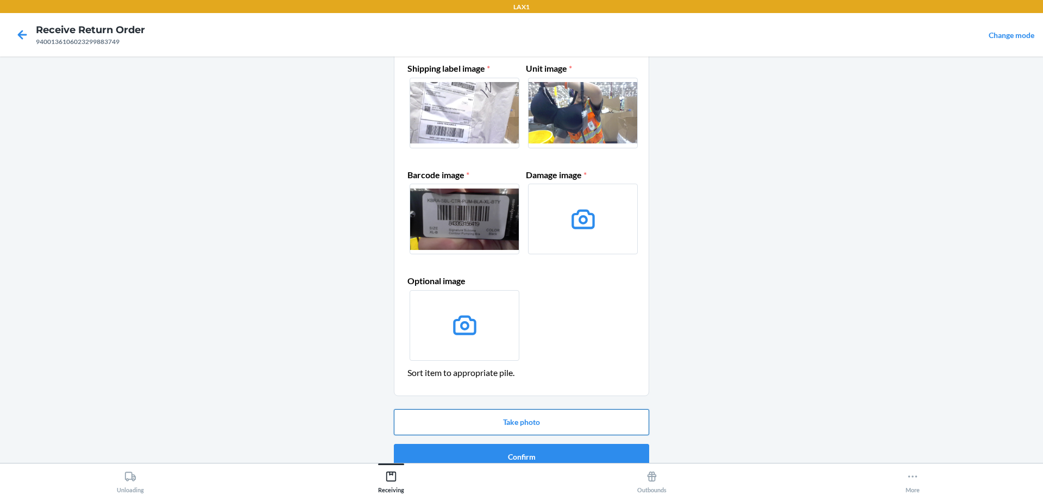
click at [553, 417] on button "Take photo" at bounding box center [521, 422] width 255 height 26
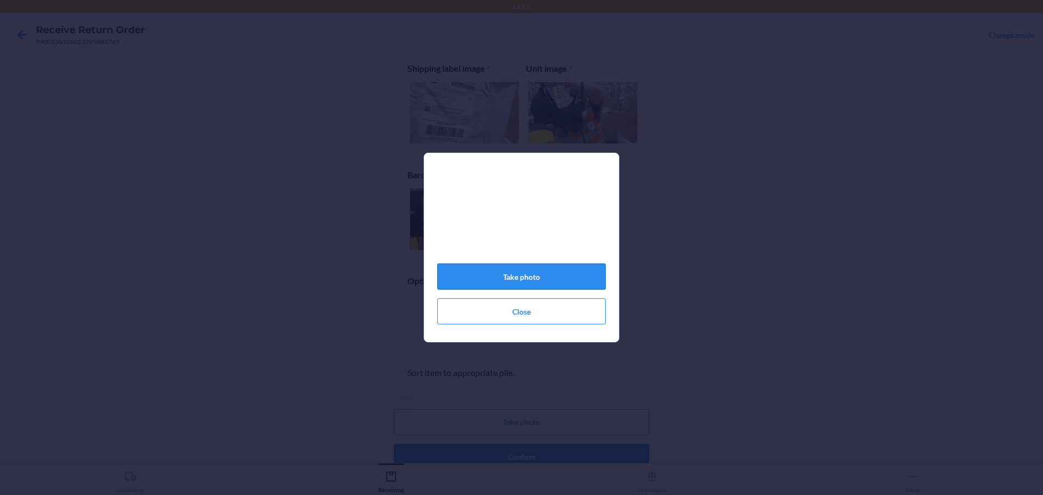
click at [558, 286] on button "Take photo" at bounding box center [521, 276] width 168 height 26
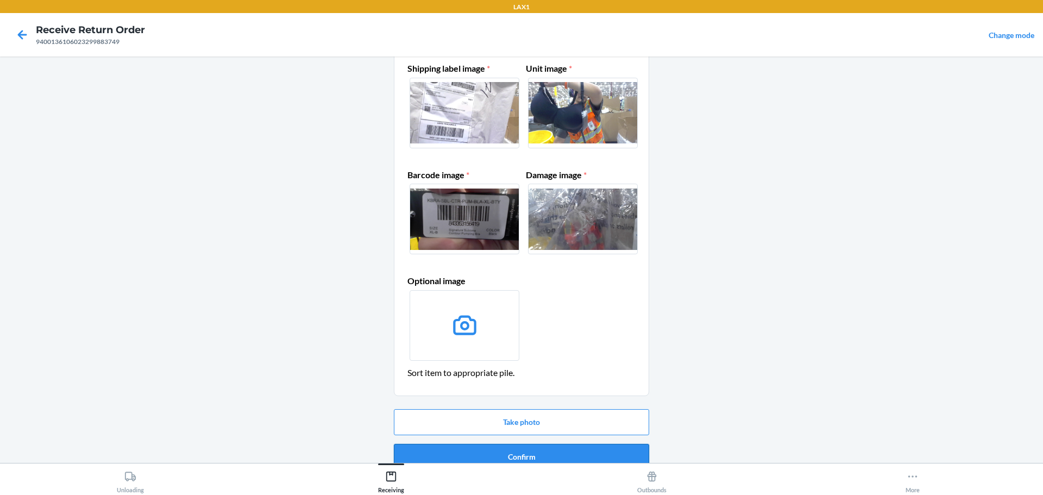
click at [545, 445] on button "Confirm" at bounding box center [521, 457] width 255 height 26
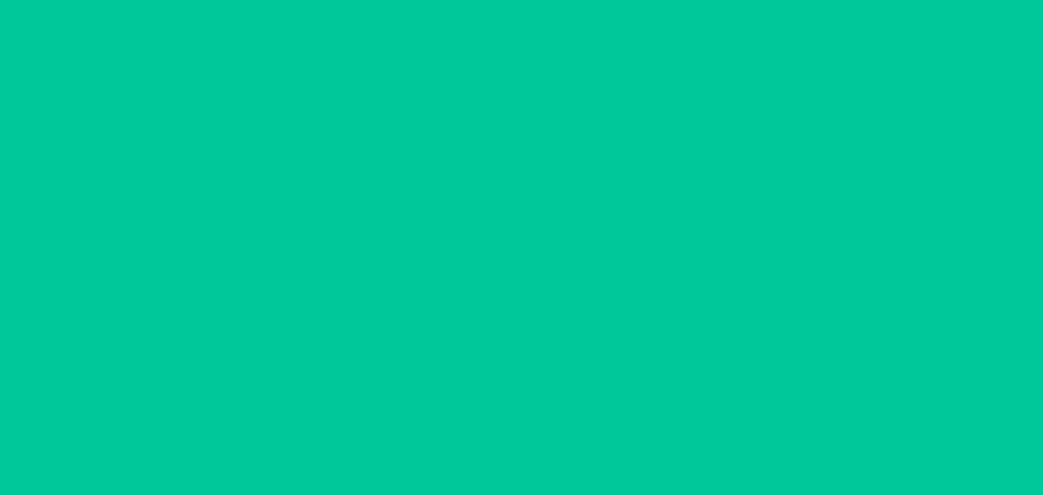
scroll to position [0, 0]
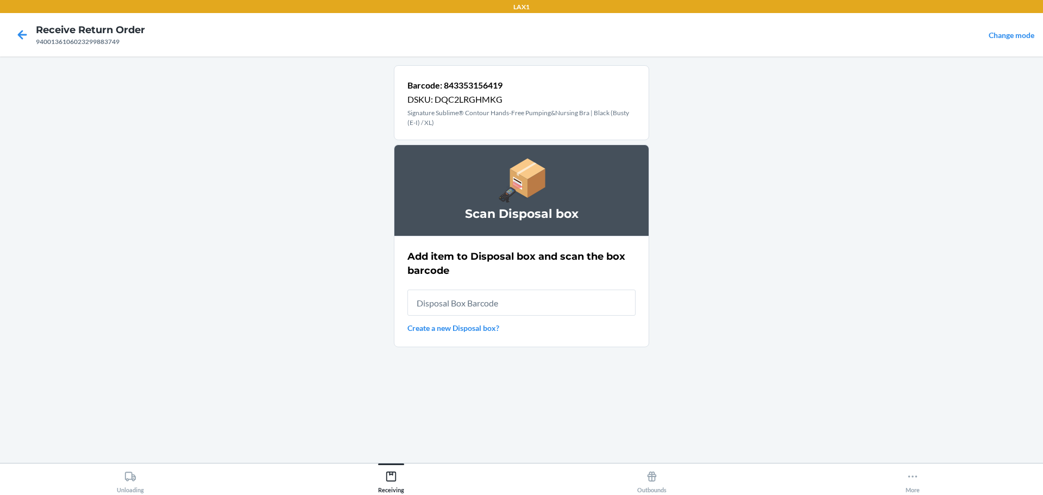
drag, startPoint x: 565, startPoint y: 287, endPoint x: 565, endPoint y: 298, distance: 11.4
click at [565, 298] on div "Add item to Disposal box and scan the box barcode Create a new Disposal box?" at bounding box center [521, 291] width 228 height 91
click at [563, 304] on input "text" at bounding box center [521, 302] width 228 height 26
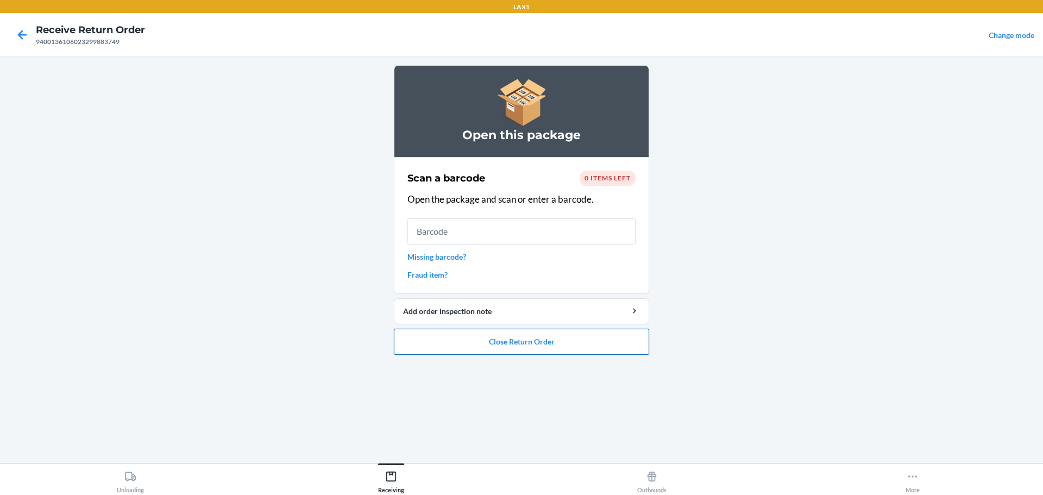
click at [553, 345] on button "Close Return Order" at bounding box center [521, 342] width 255 height 26
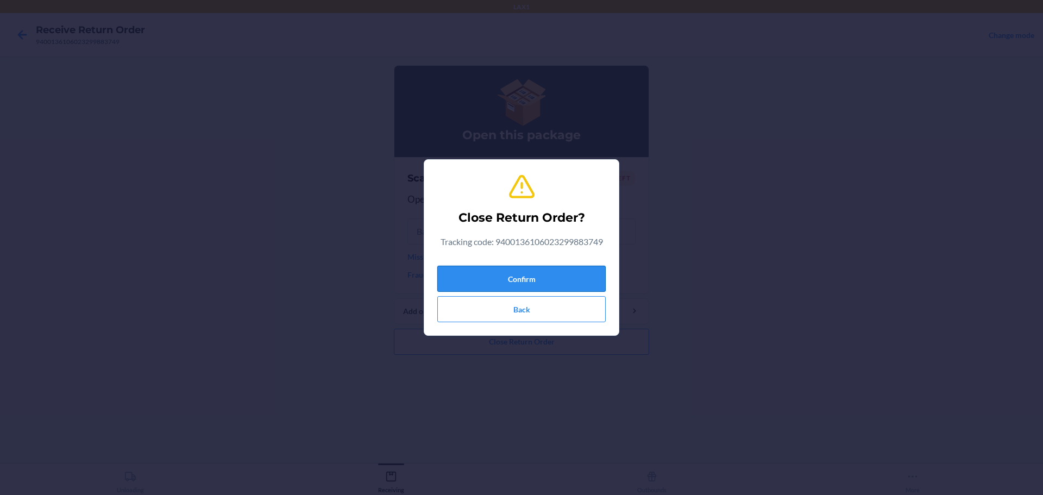
click at [521, 288] on button "Confirm" at bounding box center [521, 279] width 168 height 26
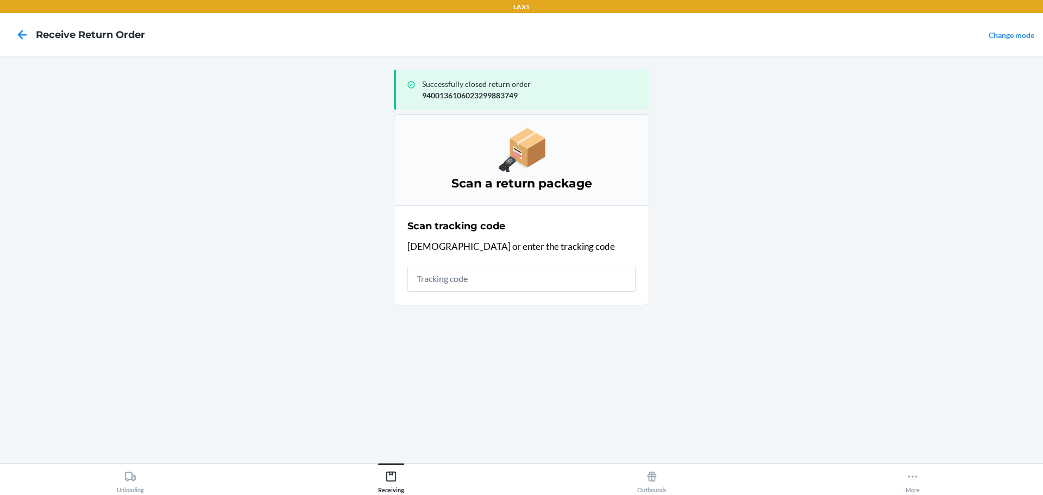
click at [511, 276] on input "text" at bounding box center [521, 279] width 228 height 26
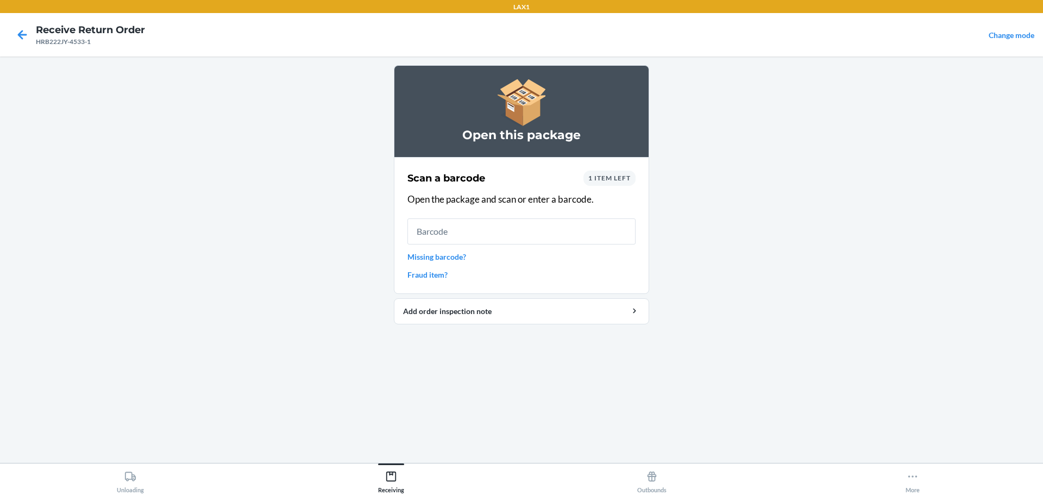
drag, startPoint x: 594, startPoint y: 240, endPoint x: 594, endPoint y: 229, distance: 10.3
click at [594, 236] on input "text" at bounding box center [521, 231] width 228 height 26
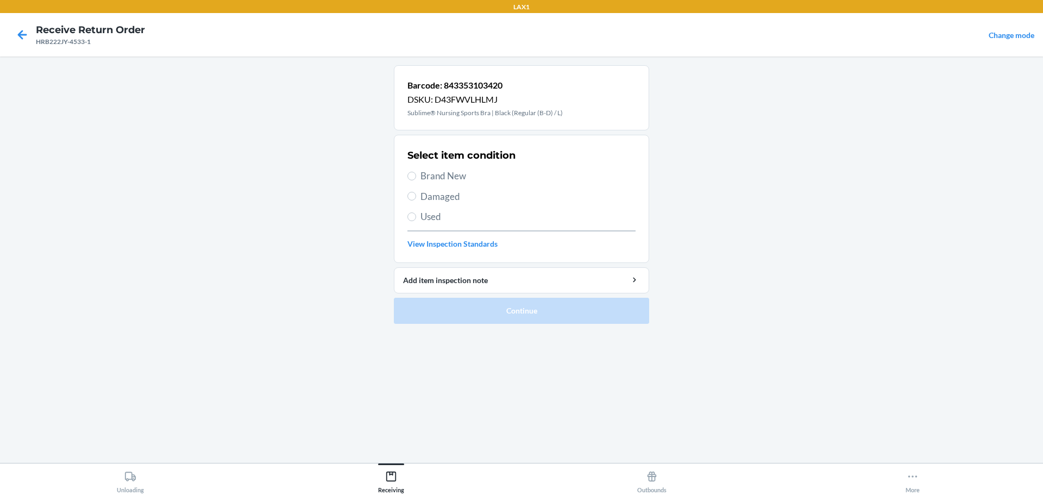
click at [447, 200] on span "Damaged" at bounding box center [527, 197] width 215 height 14
click at [416, 200] on input "Damaged" at bounding box center [411, 196] width 9 height 9
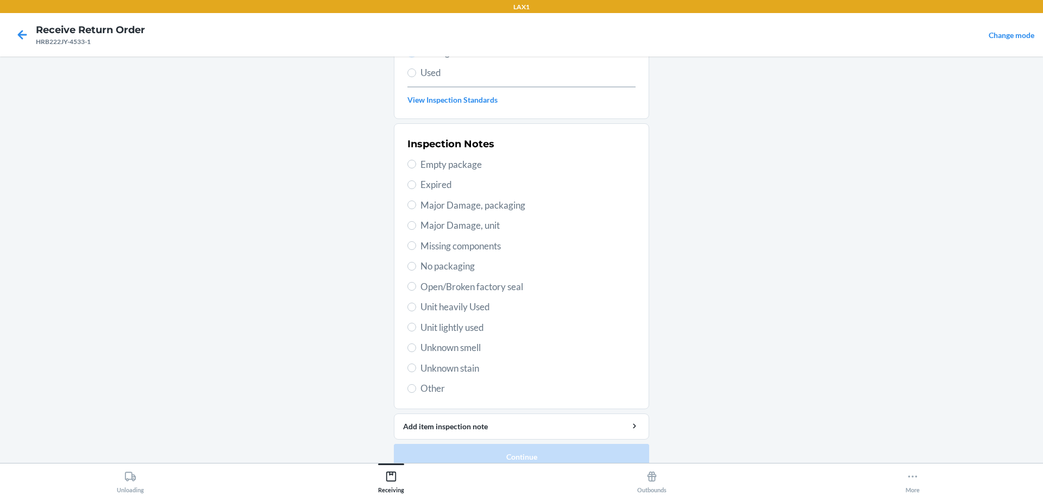
scroll to position [160, 0]
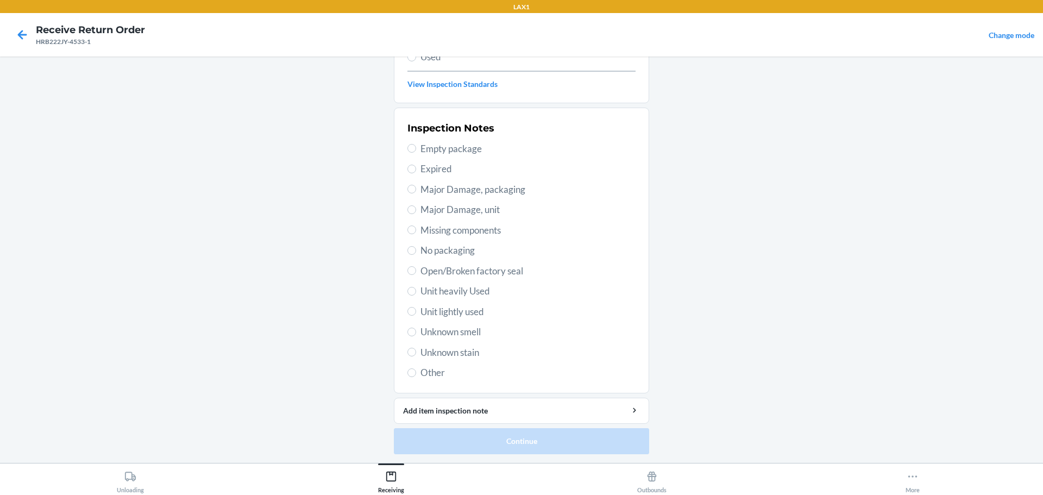
click at [453, 353] on span "Unknown stain" at bounding box center [527, 352] width 215 height 14
click at [416, 353] on input "Unknown stain" at bounding box center [411, 352] width 9 height 9
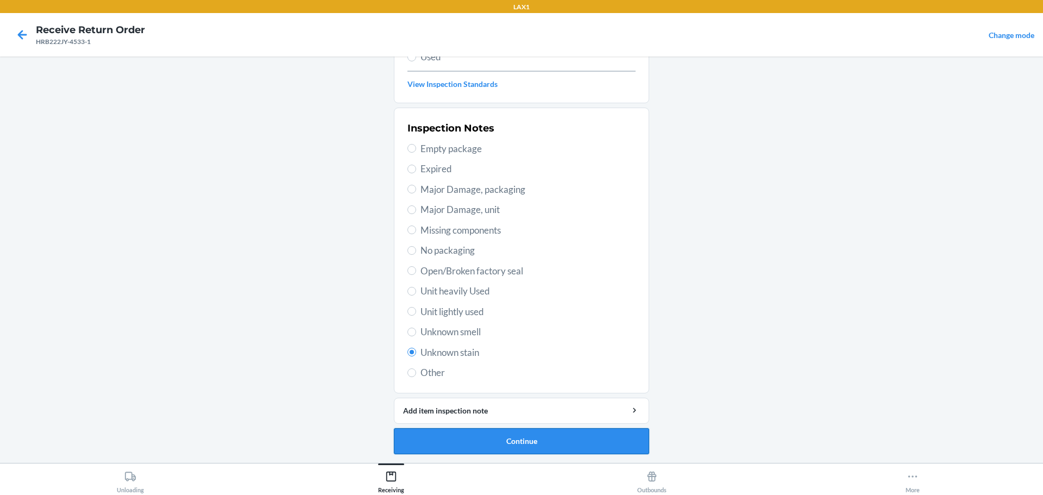
click at [531, 449] on button "Continue" at bounding box center [521, 441] width 255 height 26
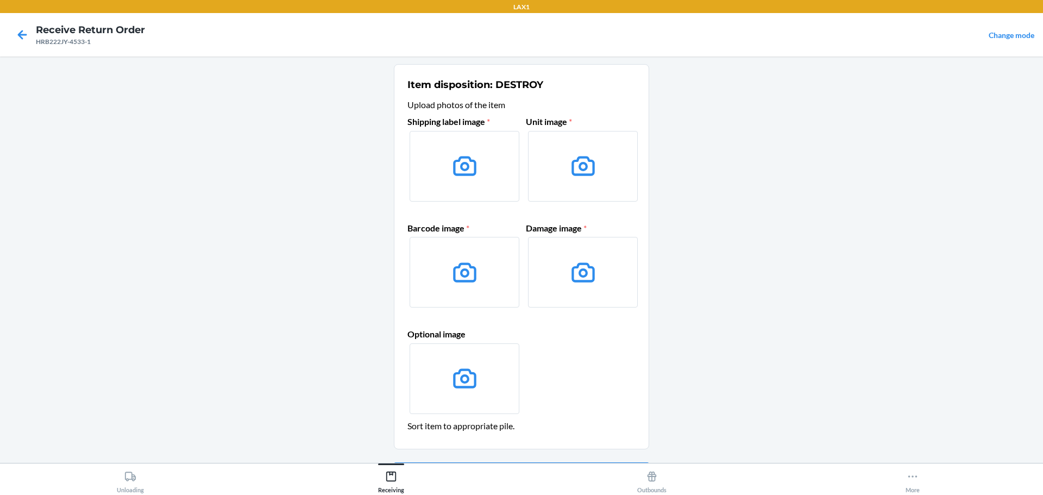
scroll to position [0, 0]
click at [519, 234] on div "Shipping label image * Unit image * Barcode image * Damage image * Optional ima…" at bounding box center [521, 266] width 228 height 310
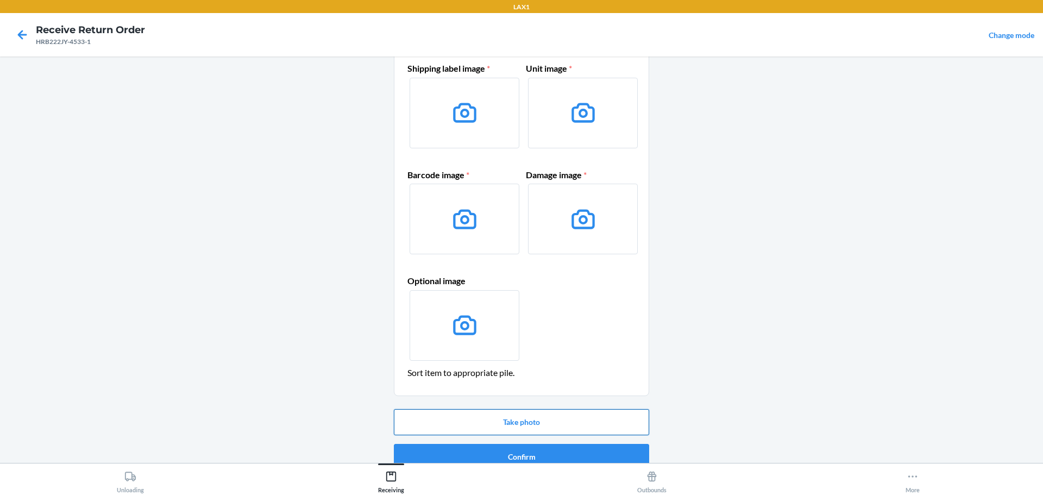
click at [559, 413] on button "Take photo" at bounding box center [521, 422] width 255 height 26
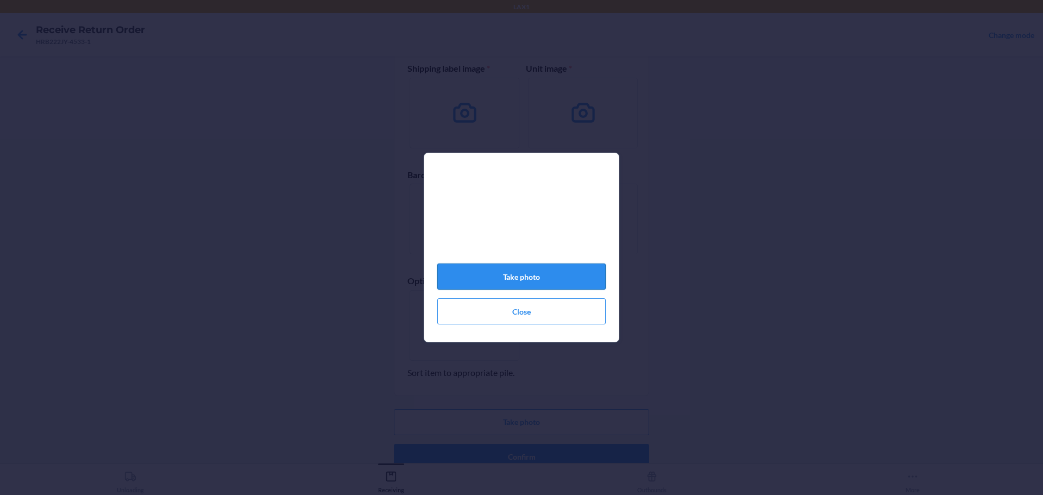
click at [555, 272] on button "Take photo" at bounding box center [521, 276] width 168 height 26
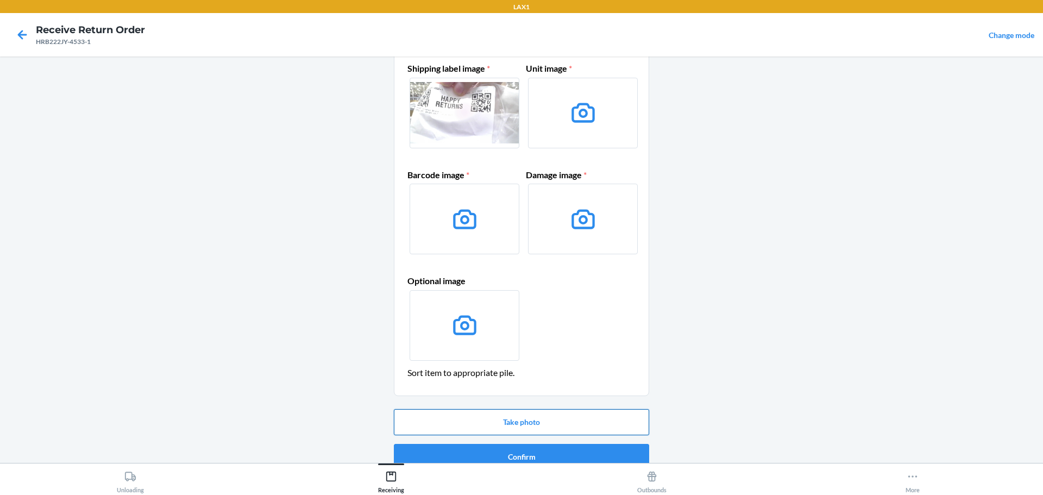
click at [538, 420] on button "Take photo" at bounding box center [521, 422] width 255 height 26
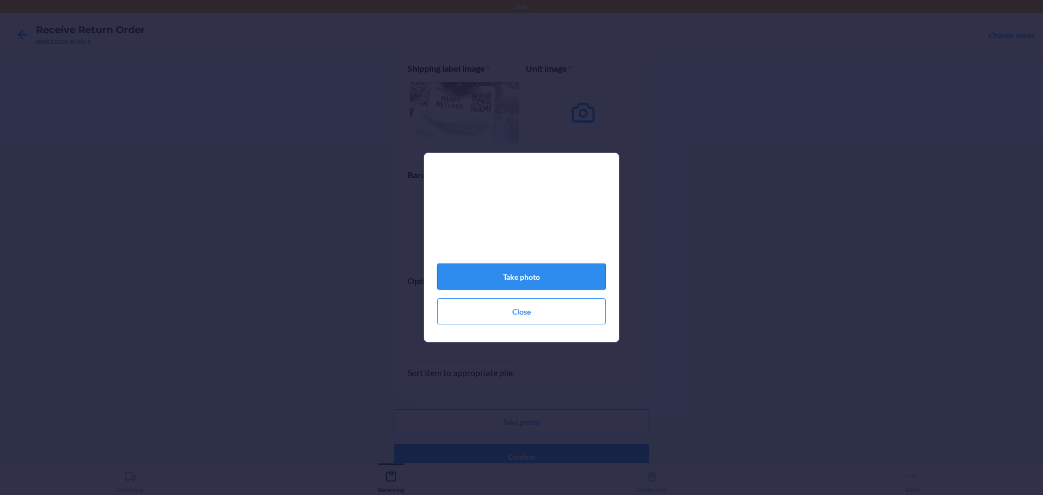
click at [549, 279] on button "Take photo" at bounding box center [521, 276] width 168 height 26
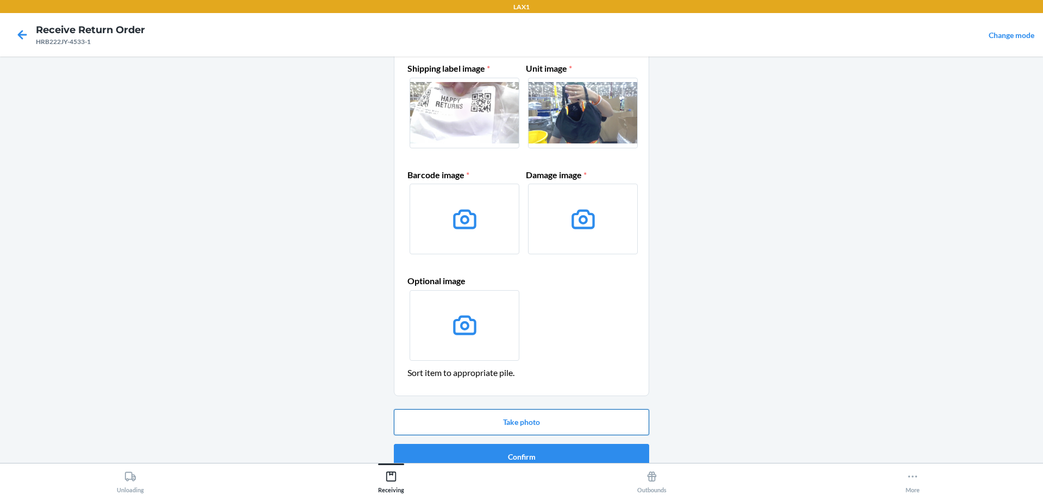
click at [514, 416] on button "Take photo" at bounding box center [521, 422] width 255 height 26
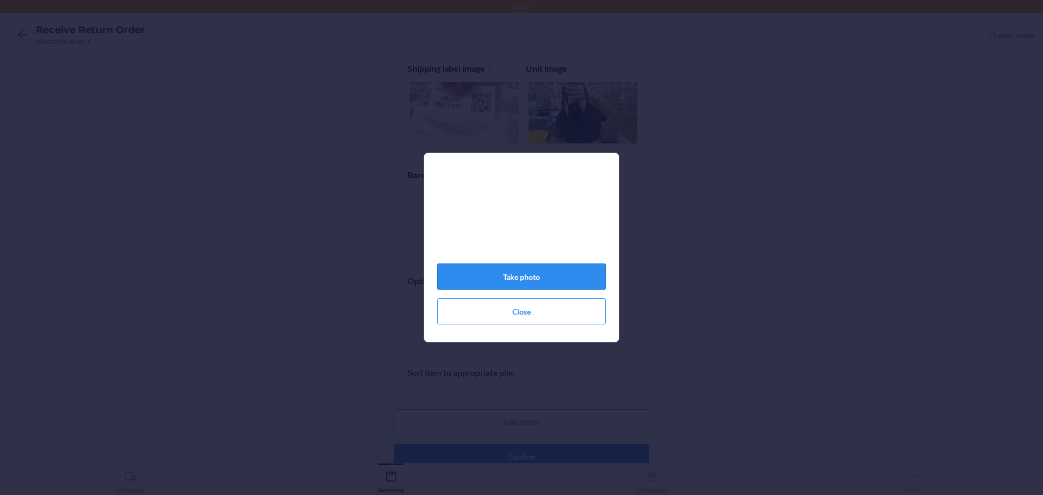
click at [542, 278] on button "Take photo" at bounding box center [521, 276] width 168 height 26
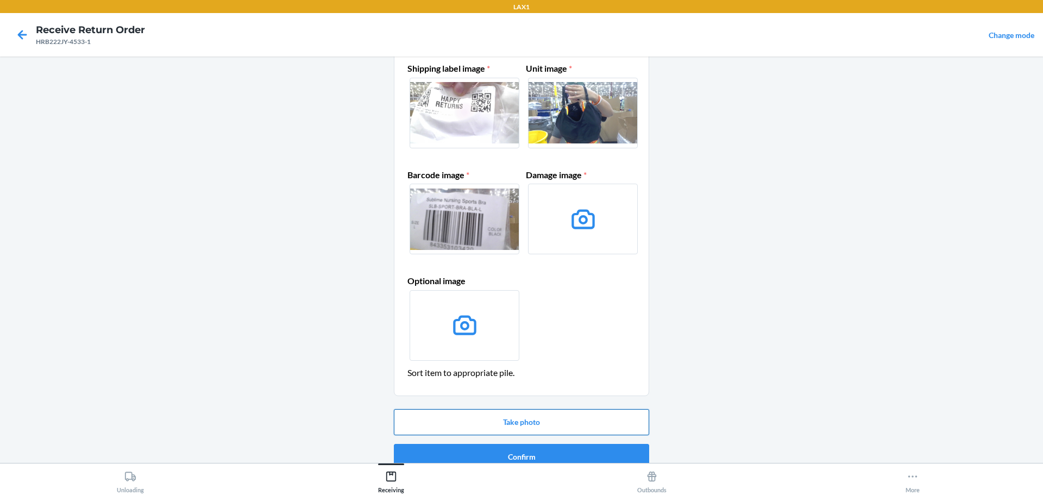
click at [559, 414] on button "Take photo" at bounding box center [521, 422] width 255 height 26
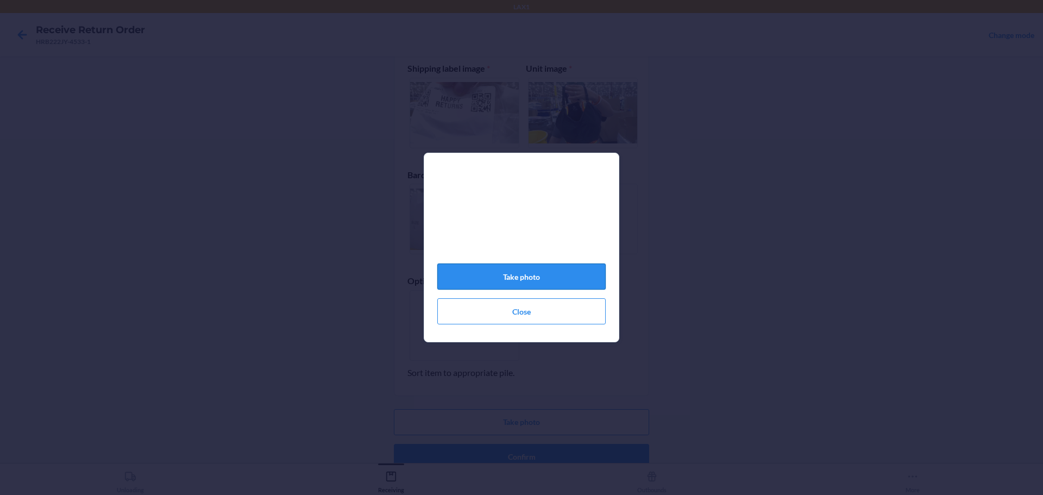
click at [555, 279] on button "Take photo" at bounding box center [521, 276] width 168 height 26
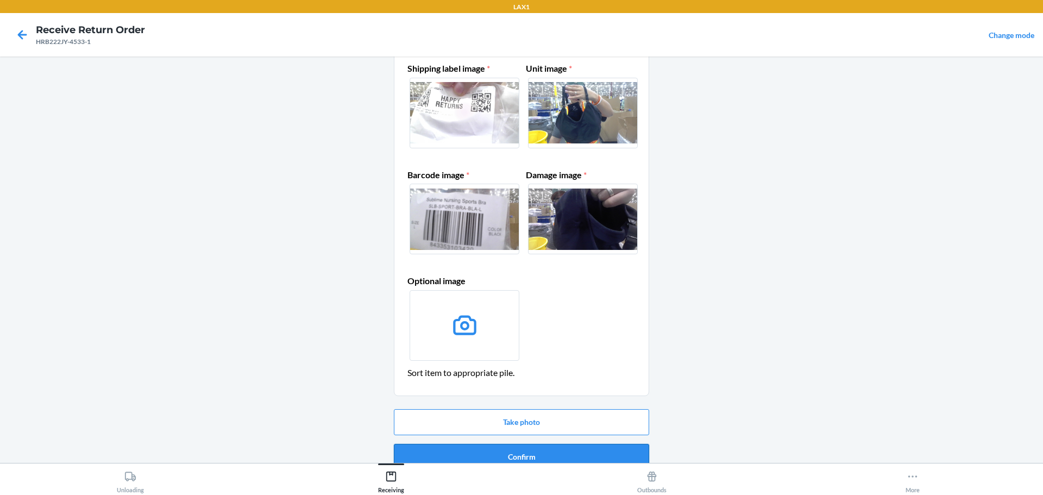
click at [581, 448] on button "Confirm" at bounding box center [521, 457] width 255 height 26
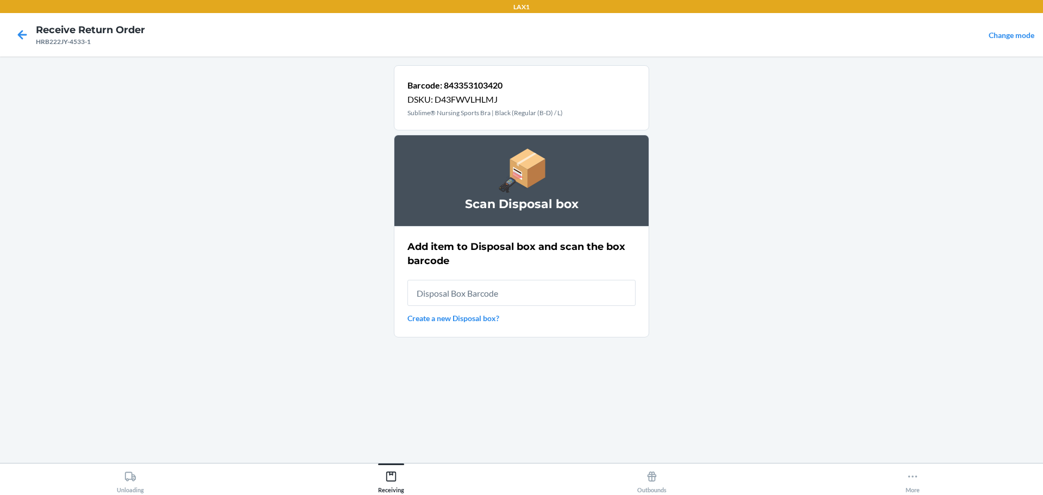
click at [555, 297] on input "text" at bounding box center [521, 293] width 228 height 26
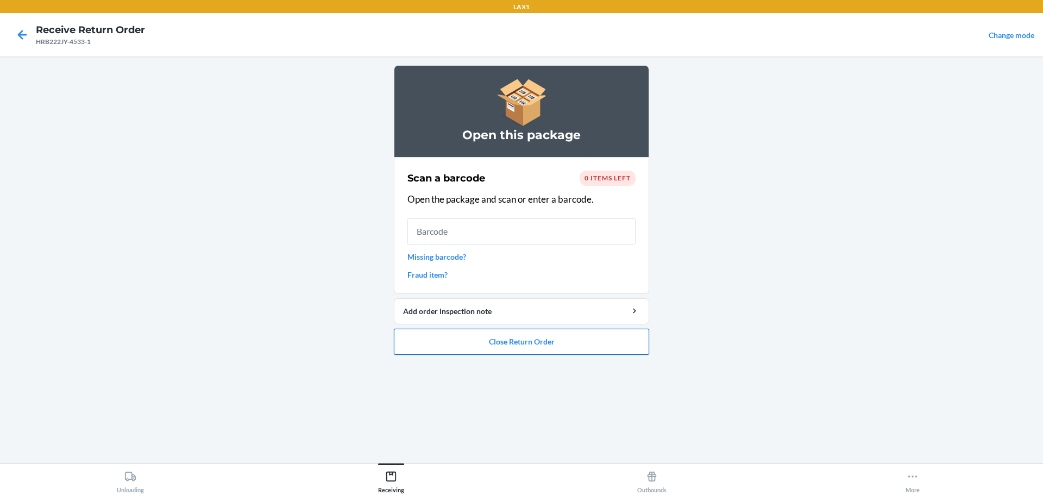
click at [543, 331] on button "Close Return Order" at bounding box center [521, 342] width 255 height 26
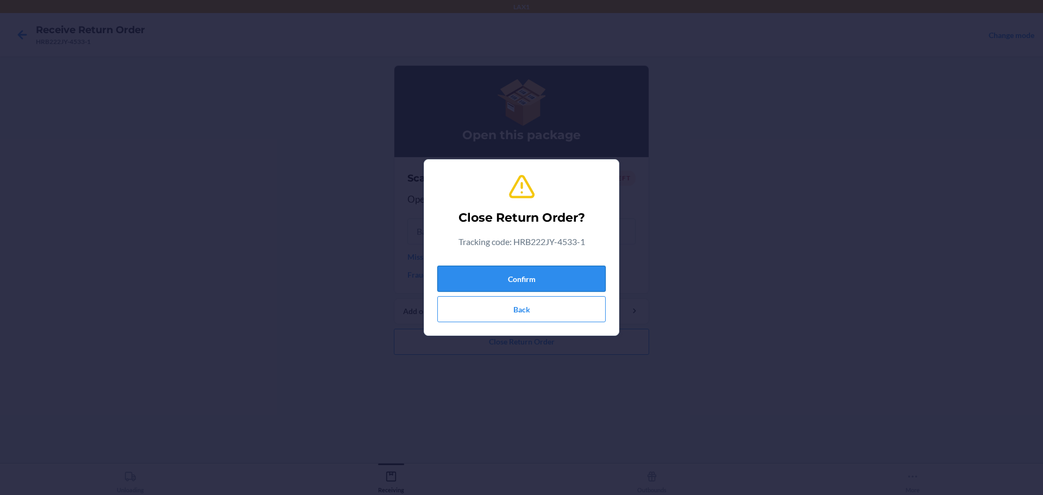
click at [535, 273] on button "Confirm" at bounding box center [521, 279] width 168 height 26
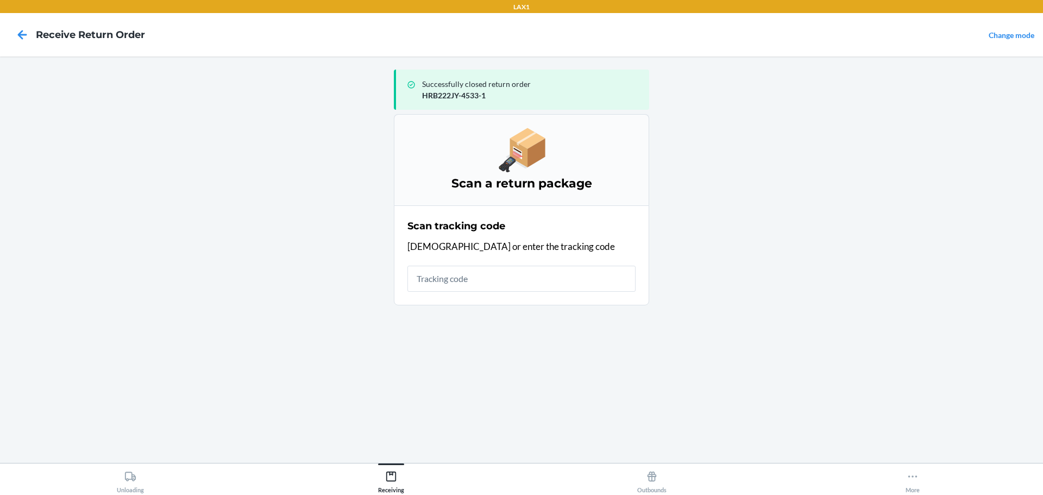
click at [498, 288] on input "text" at bounding box center [521, 279] width 228 height 26
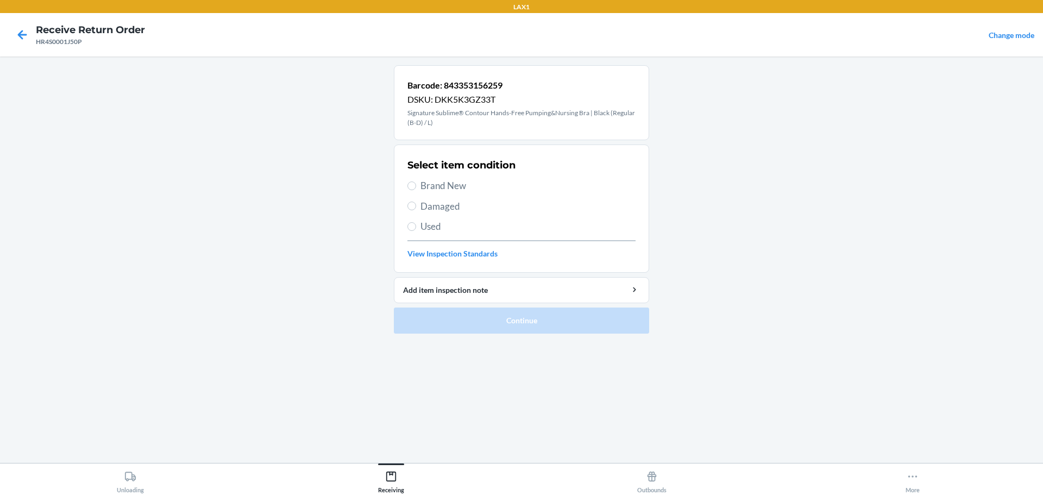
click at [447, 192] on span "Brand New" at bounding box center [527, 186] width 215 height 14
click at [416, 190] on input "Brand New" at bounding box center [411, 185] width 9 height 9
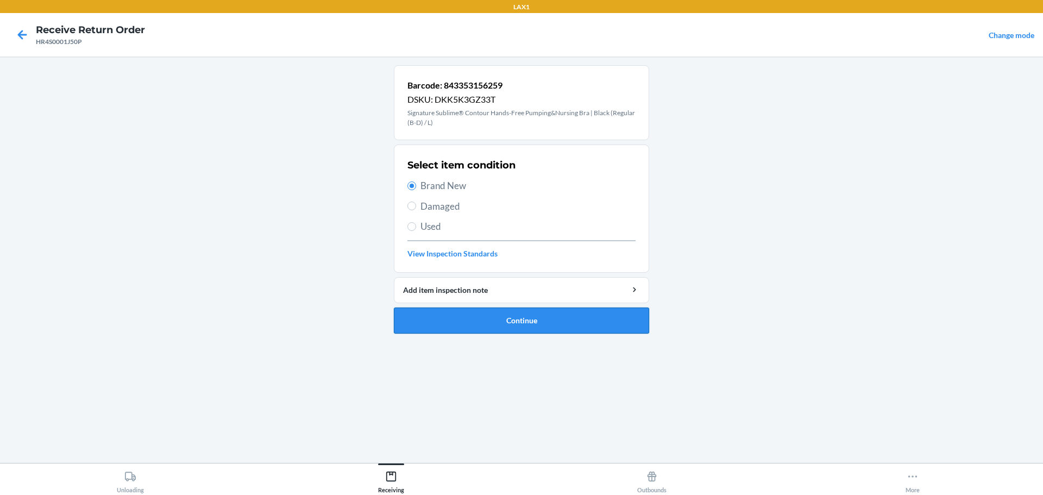
click at [500, 322] on button "Continue" at bounding box center [521, 320] width 255 height 26
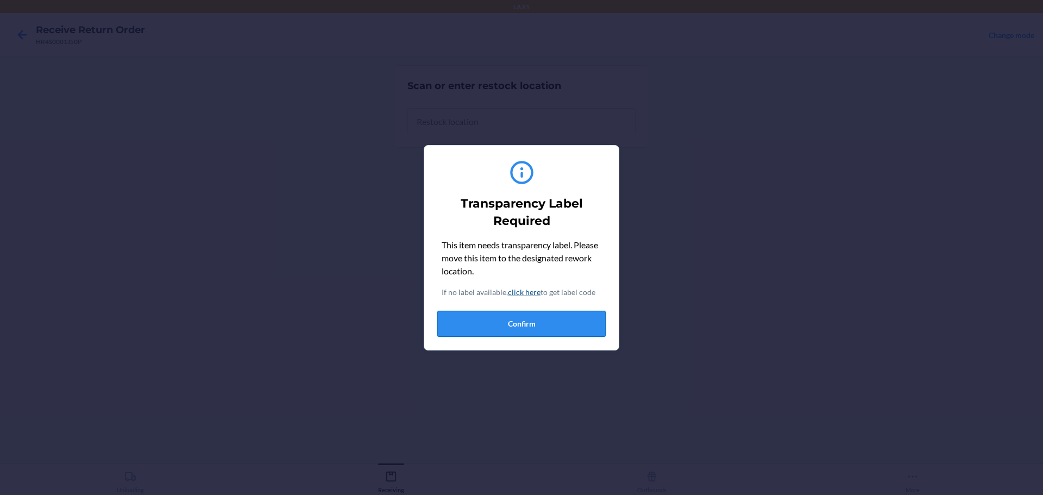
click at [549, 331] on button "Confirm" at bounding box center [521, 324] width 168 height 26
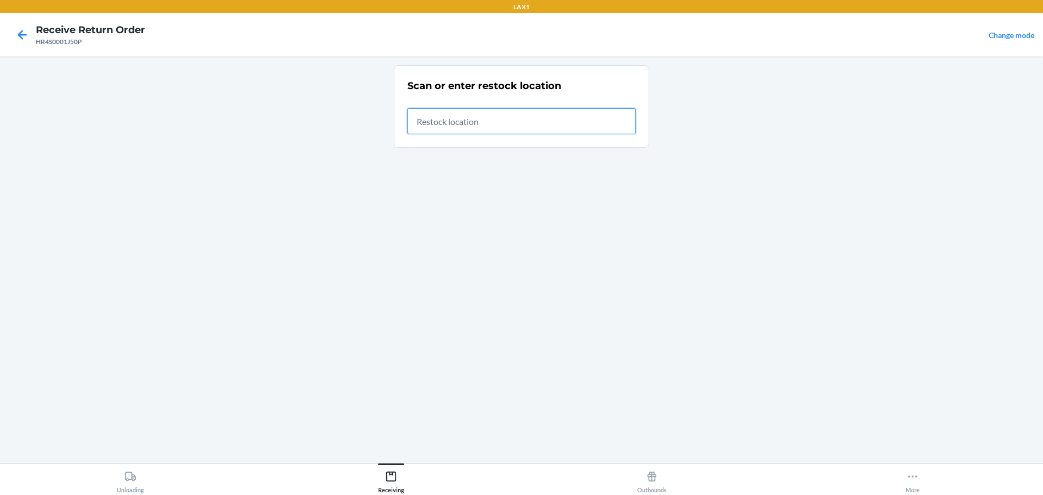
click at [518, 115] on input "text" at bounding box center [521, 121] width 228 height 26
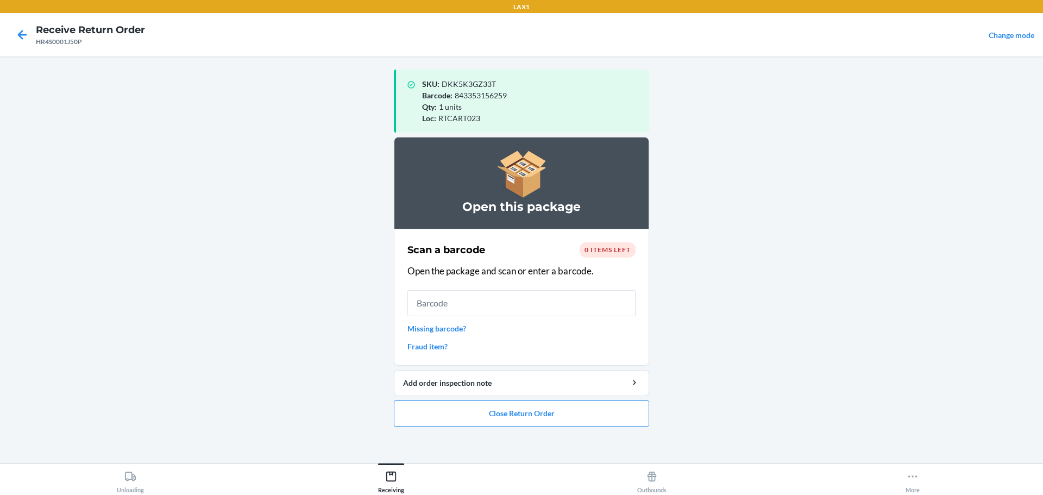
click at [461, 301] on input "text" at bounding box center [521, 303] width 228 height 26
click at [465, 417] on button "Close Return Order" at bounding box center [521, 413] width 255 height 26
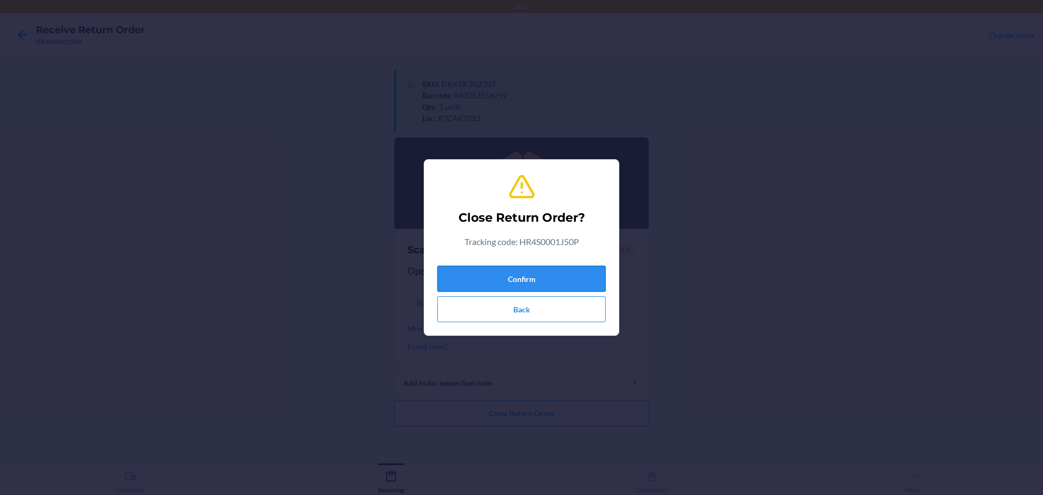
click at [551, 268] on button "Confirm" at bounding box center [521, 279] width 168 height 26
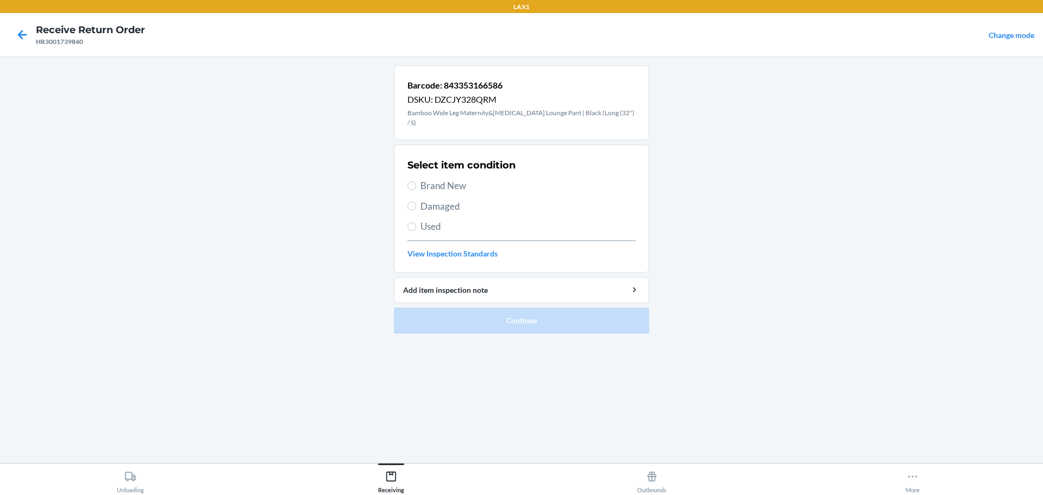
click at [455, 182] on span "Brand New" at bounding box center [527, 186] width 215 height 14
click at [416, 182] on input "Brand New" at bounding box center [411, 185] width 9 height 9
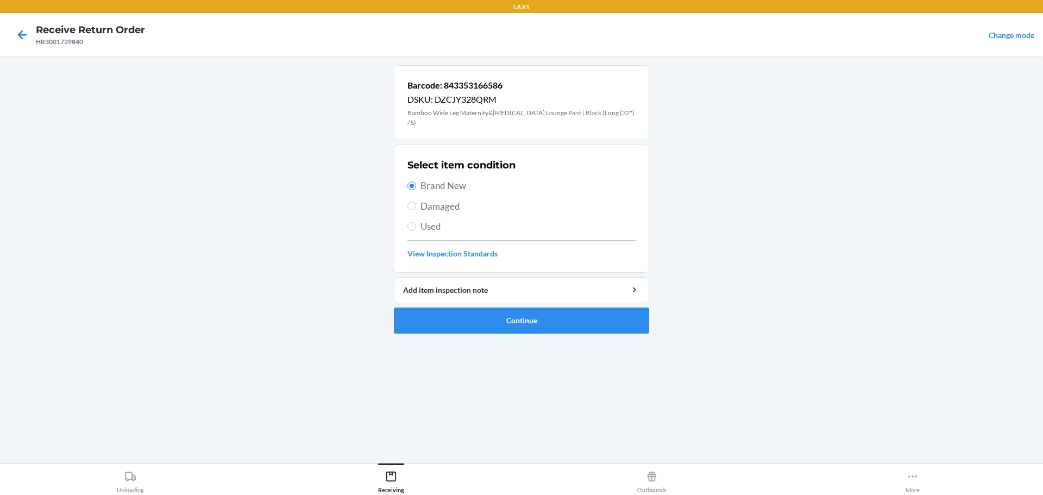
click at [508, 297] on li "Barcode: 843353166586 DSKU: DZCJY328QRM Bamboo Wide Leg Maternity&[MEDICAL_DATA…" at bounding box center [521, 199] width 255 height 268
click at [507, 307] on button "Continue" at bounding box center [521, 320] width 255 height 26
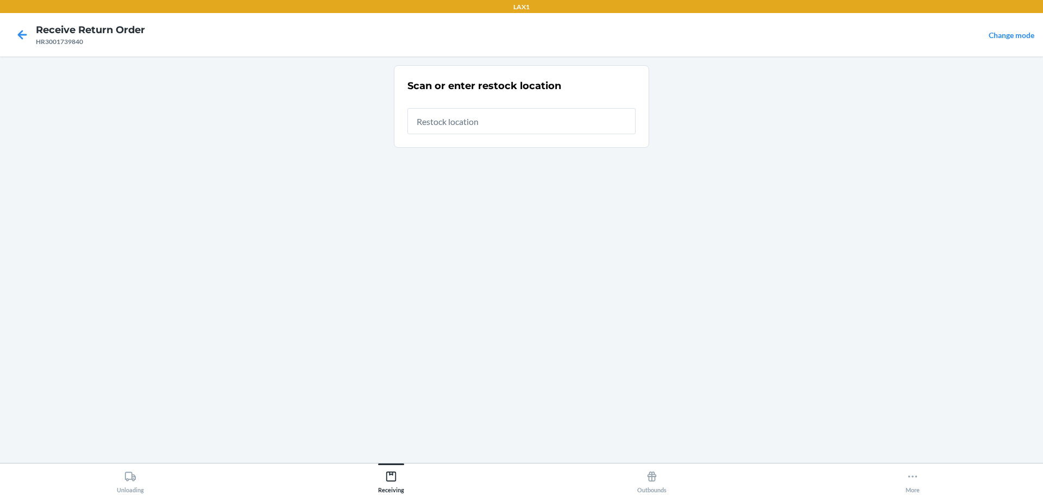
click at [482, 119] on input "text" at bounding box center [521, 121] width 228 height 26
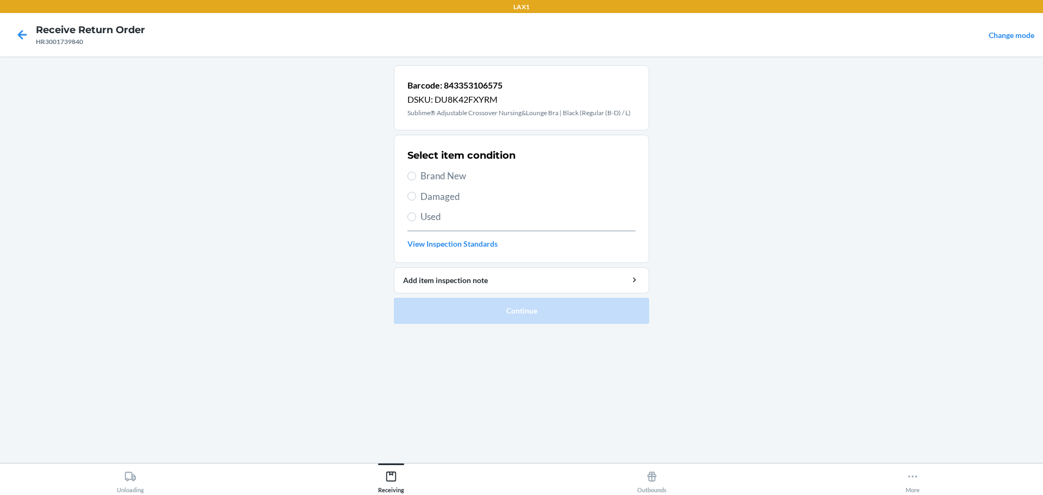
click at [438, 182] on span "Brand New" at bounding box center [527, 176] width 215 height 14
click at [416, 180] on input "Brand New" at bounding box center [411, 176] width 9 height 9
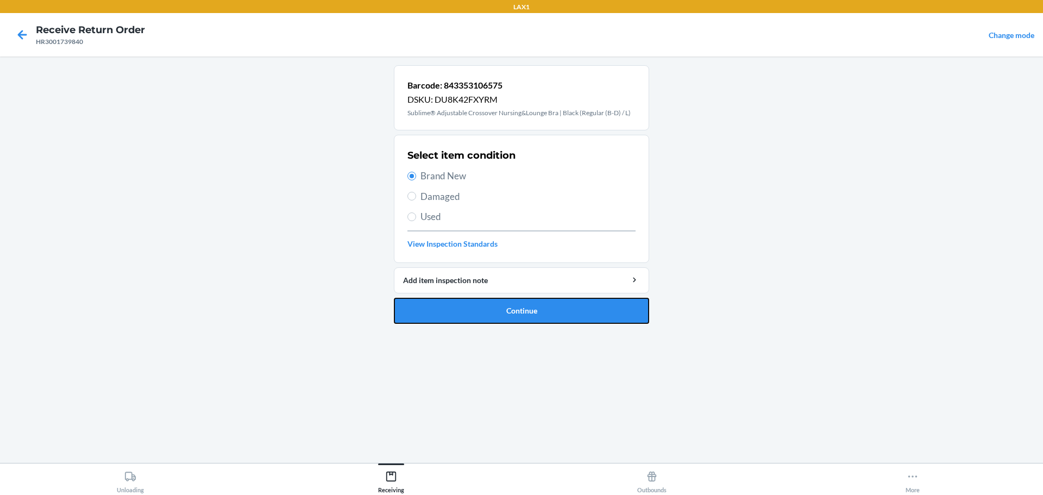
drag, startPoint x: 484, startPoint y: 312, endPoint x: 480, endPoint y: 304, distance: 9.7
click at [484, 311] on button "Continue" at bounding box center [521, 311] width 255 height 26
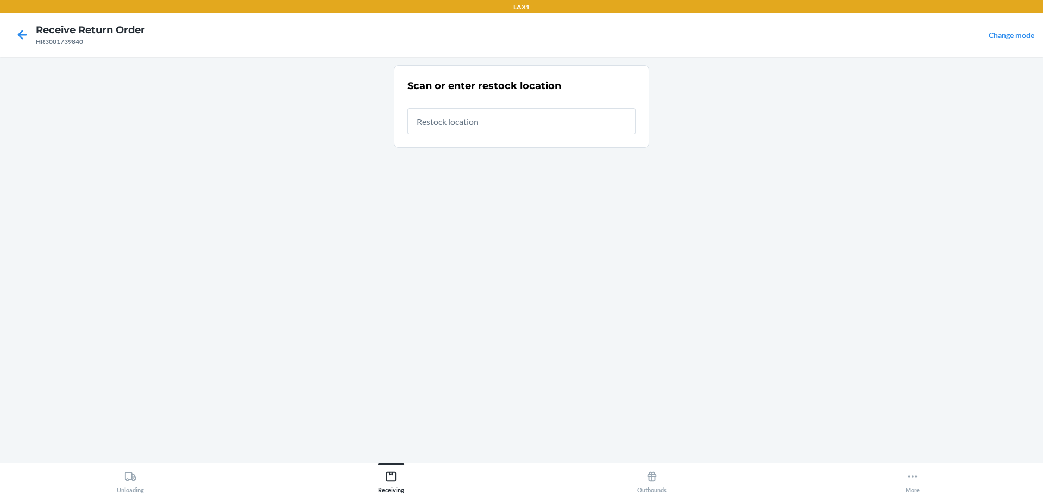
drag, startPoint x: 509, startPoint y: 122, endPoint x: 512, endPoint y: 65, distance: 57.7
click at [509, 120] on input "text" at bounding box center [521, 121] width 228 height 26
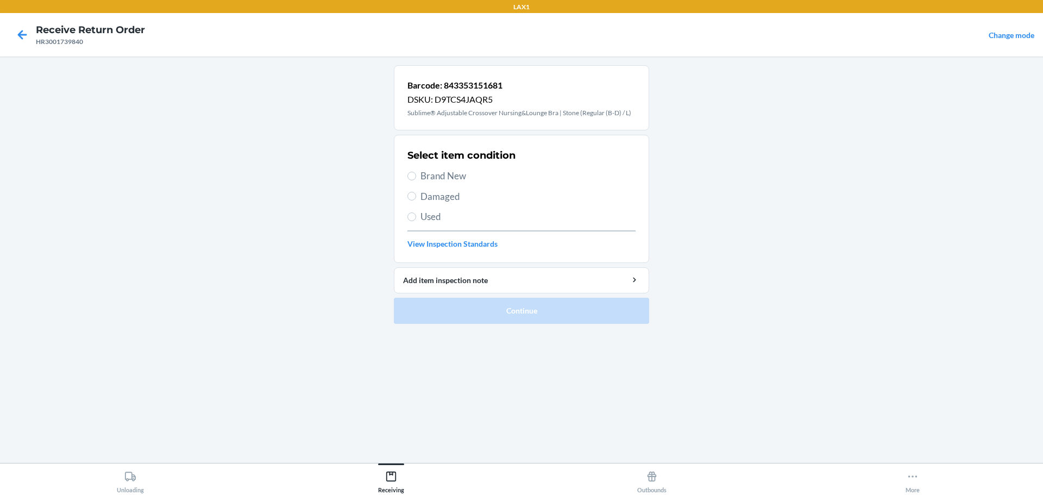
click at [449, 172] on span "Brand New" at bounding box center [527, 176] width 215 height 14
click at [416, 172] on input "Brand New" at bounding box center [411, 176] width 9 height 9
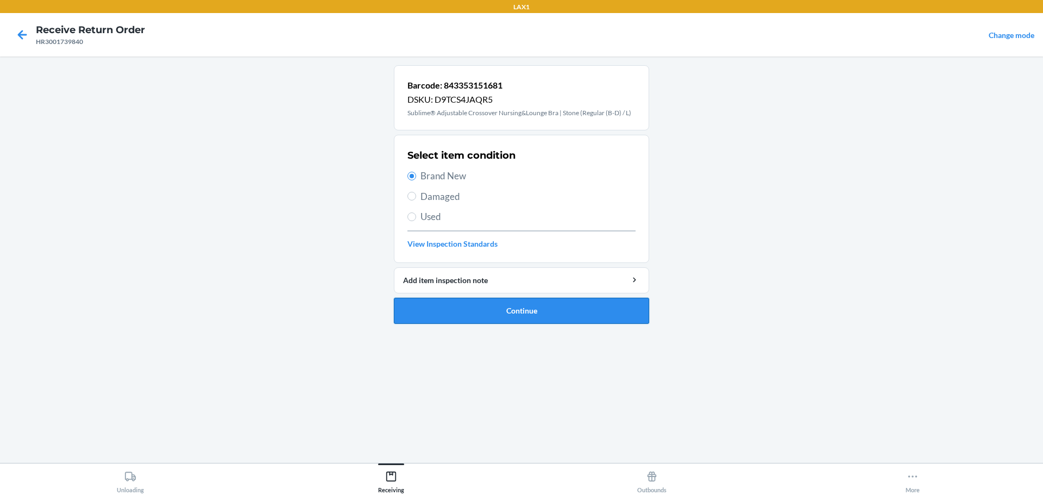
click at [523, 307] on button "Continue" at bounding box center [521, 311] width 255 height 26
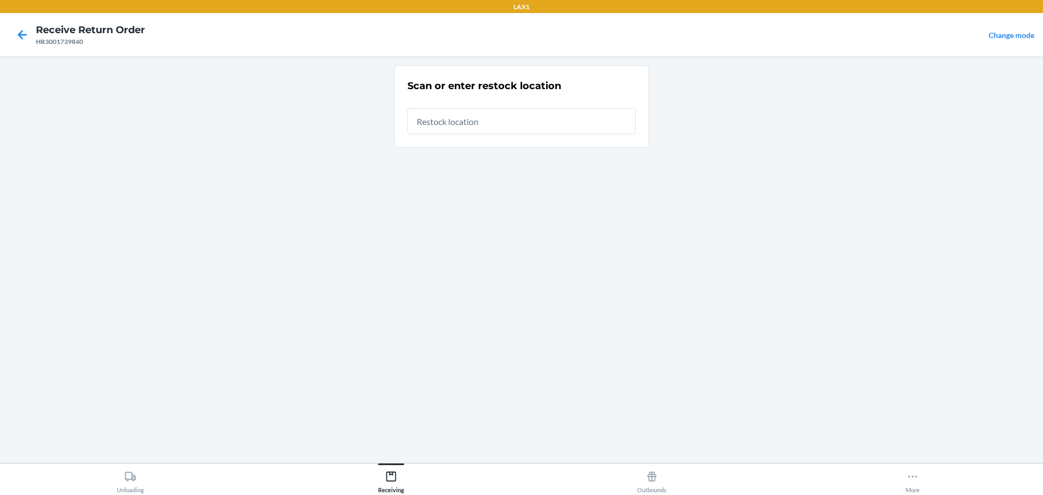
click at [461, 116] on input "text" at bounding box center [521, 121] width 228 height 26
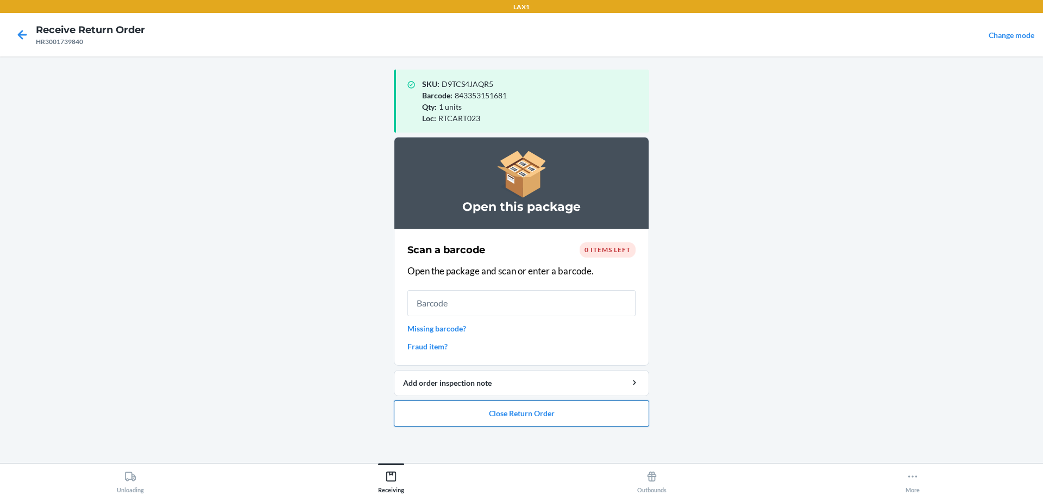
click at [450, 419] on button "Close Return Order" at bounding box center [521, 413] width 255 height 26
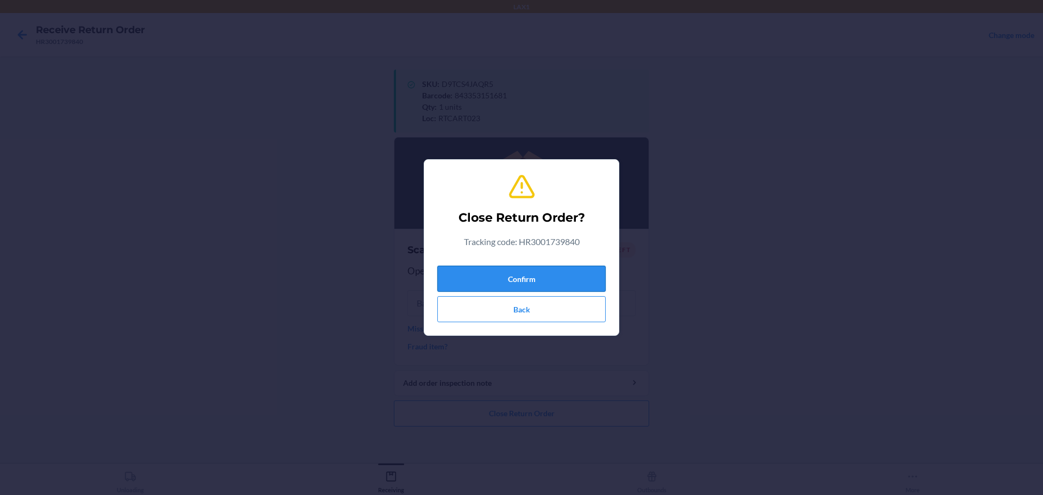
click at [538, 269] on button "Confirm" at bounding box center [521, 279] width 168 height 26
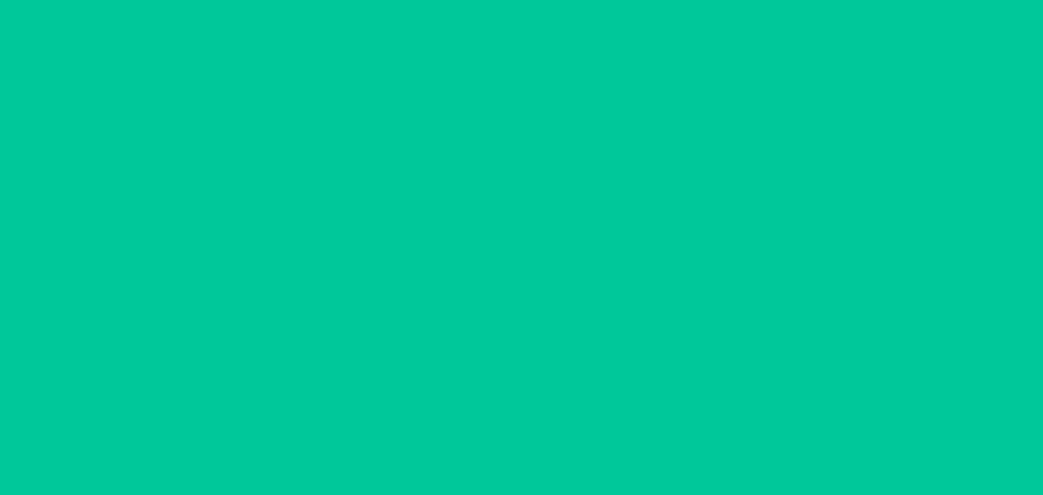
click at [525, 279] on input "text" at bounding box center [521, 279] width 228 height 26
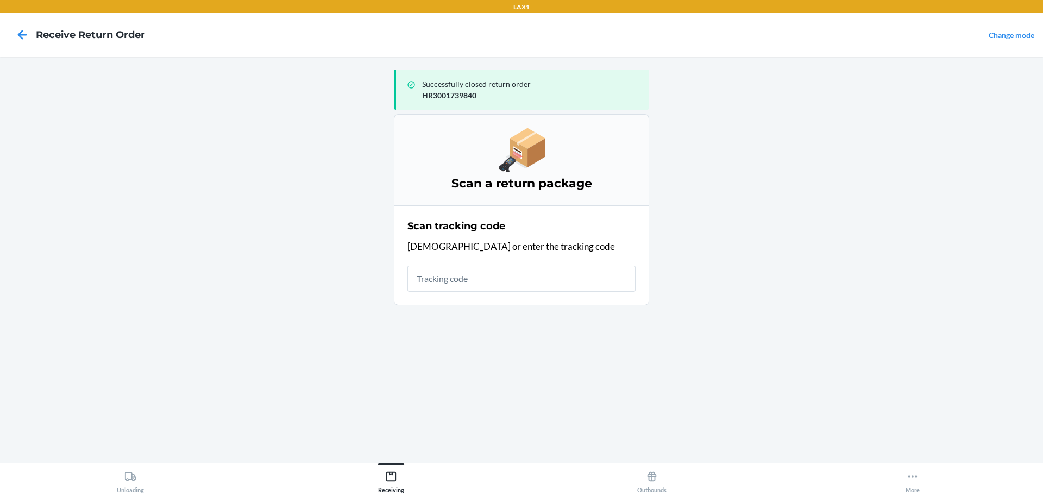
click at [499, 280] on input "text" at bounding box center [521, 279] width 228 height 26
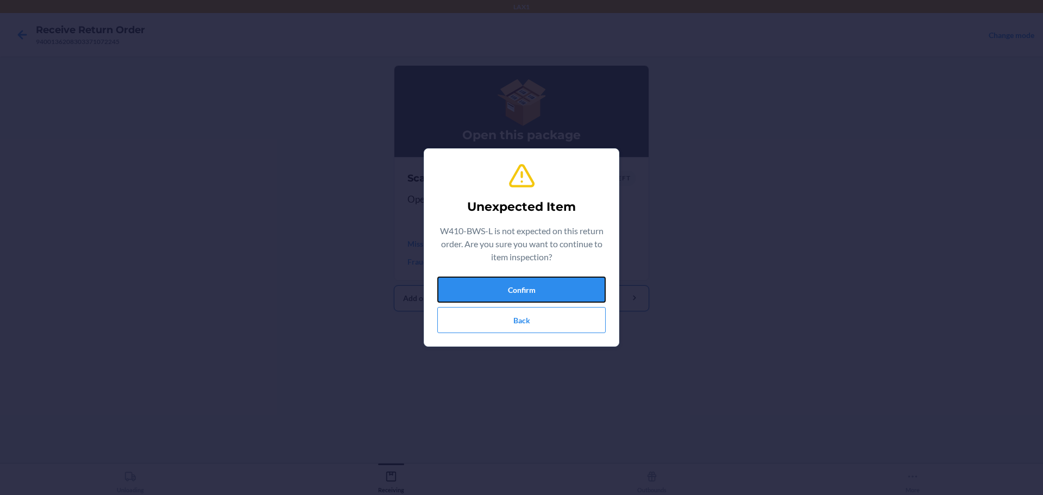
drag, startPoint x: 564, startPoint y: 288, endPoint x: 575, endPoint y: 288, distance: 10.9
click at [565, 288] on button "Confirm" at bounding box center [521, 289] width 168 height 26
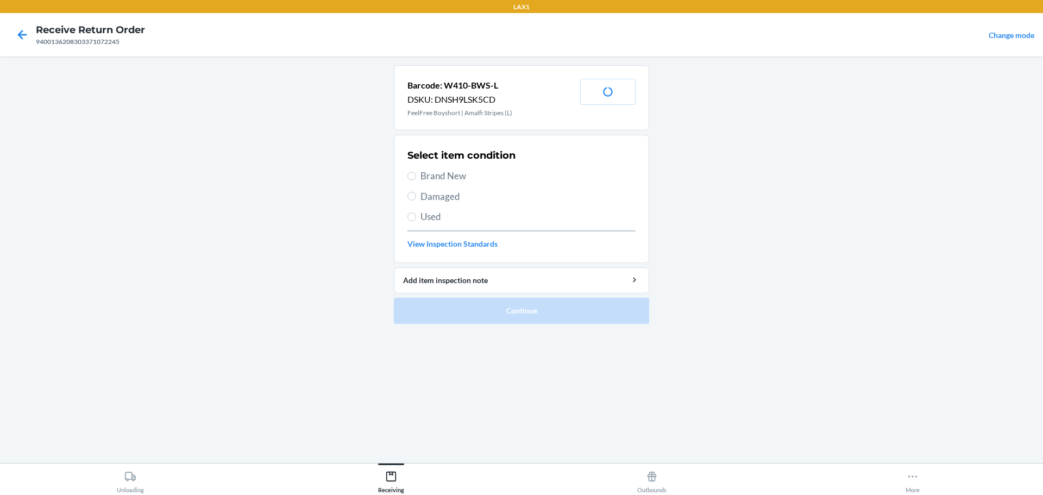
click at [446, 193] on span "Damaged" at bounding box center [527, 197] width 215 height 14
click at [416, 193] on input "Damaged" at bounding box center [411, 196] width 9 height 9
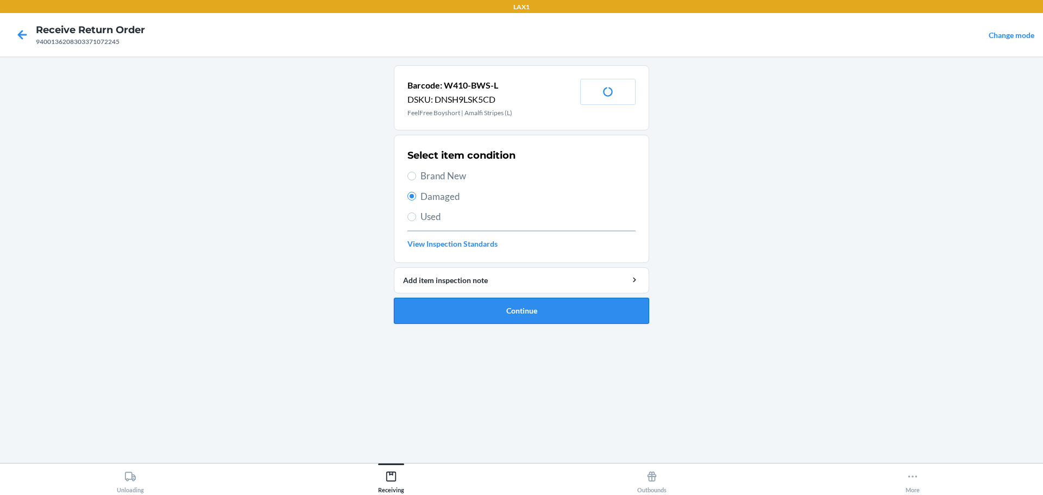
click at [479, 308] on button "Continue" at bounding box center [521, 311] width 255 height 26
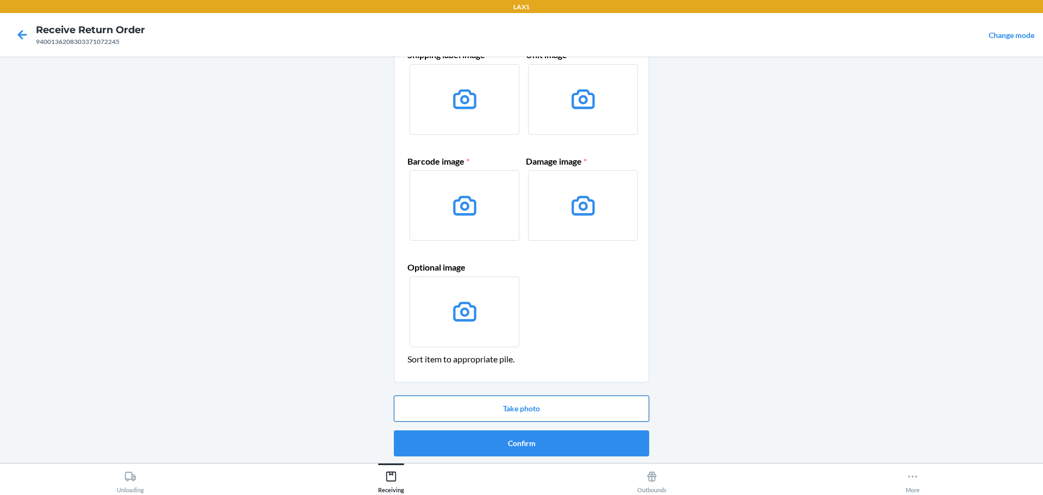
scroll to position [70, 0]
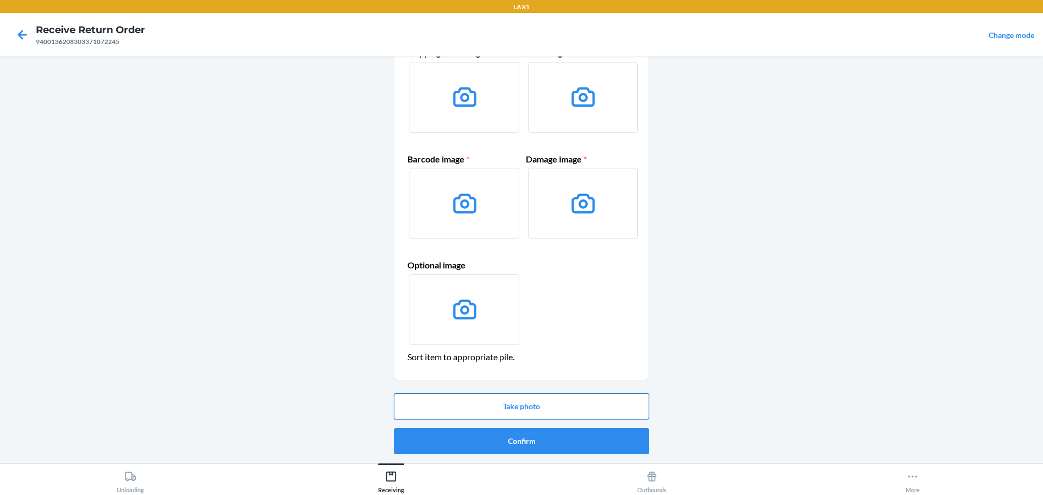
click at [594, 408] on button "Take photo" at bounding box center [521, 406] width 255 height 26
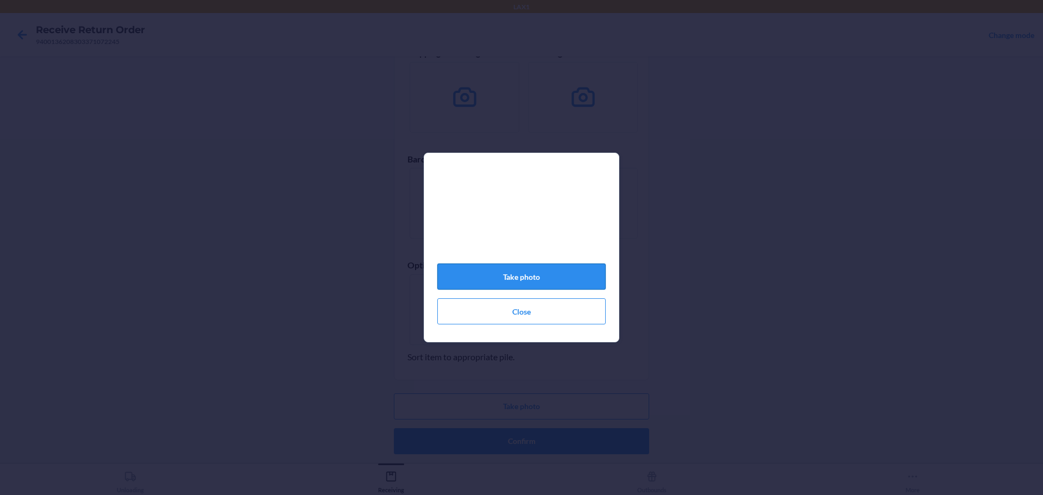
click at [574, 279] on button "Take photo" at bounding box center [521, 276] width 168 height 26
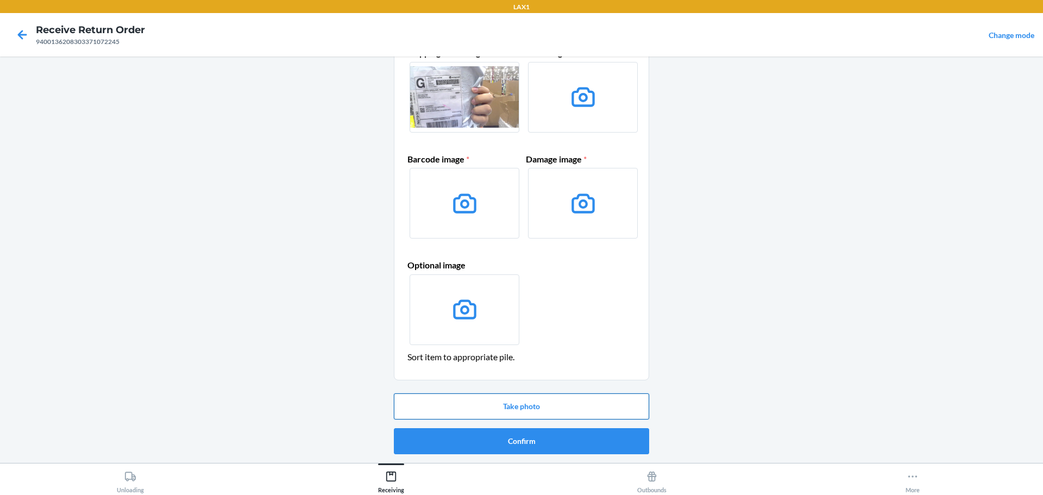
click at [556, 403] on button "Take photo" at bounding box center [521, 406] width 255 height 26
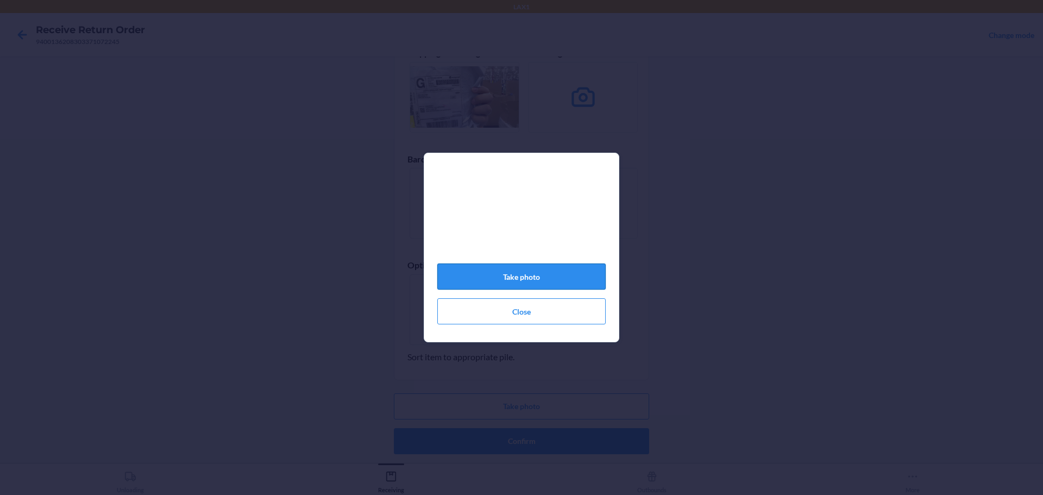
click at [547, 282] on button "Take photo" at bounding box center [521, 276] width 168 height 26
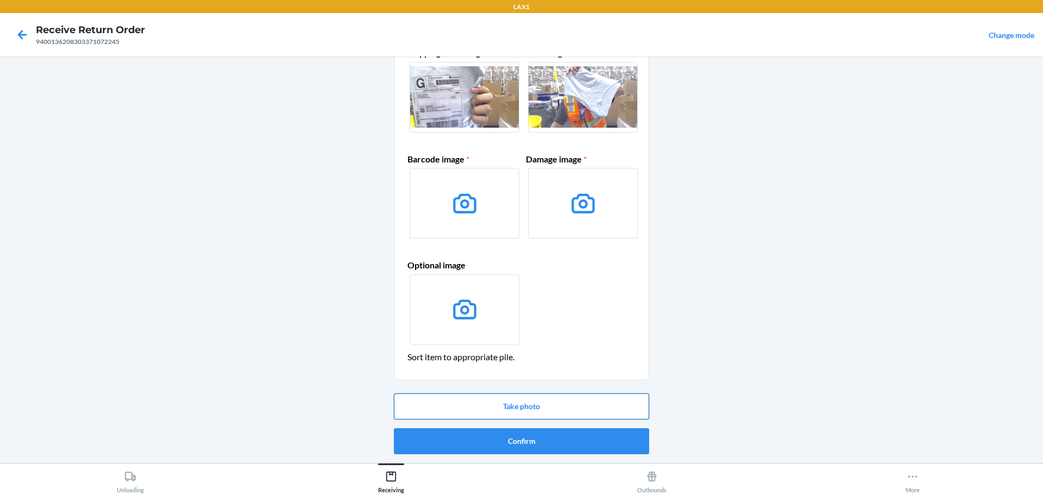
click at [512, 403] on button "Take photo" at bounding box center [521, 406] width 255 height 26
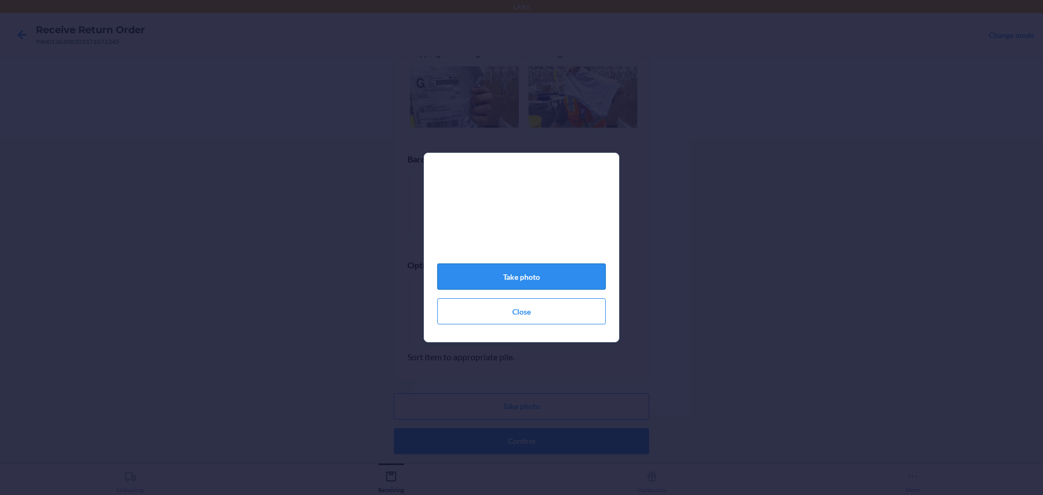
click at [527, 280] on button "Take photo" at bounding box center [521, 276] width 168 height 26
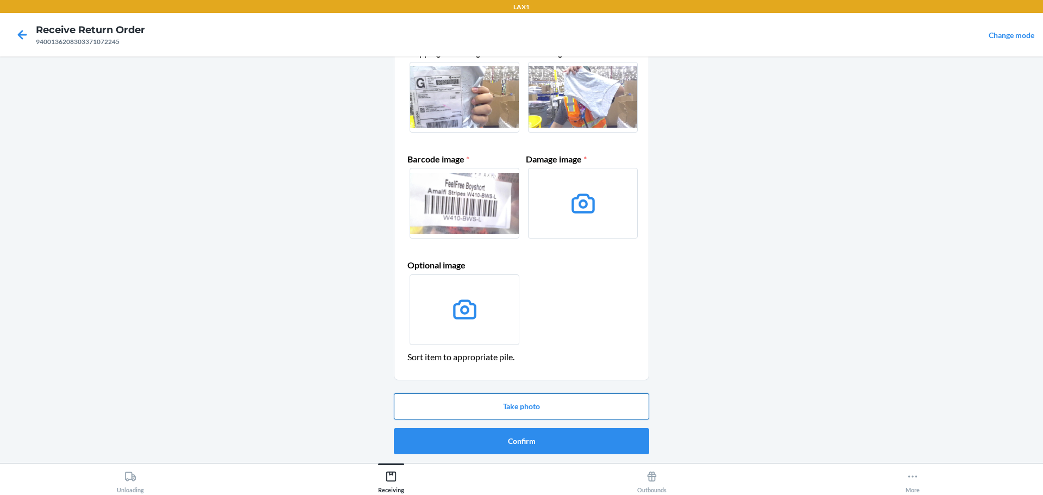
click at [524, 407] on button "Take photo" at bounding box center [521, 406] width 255 height 26
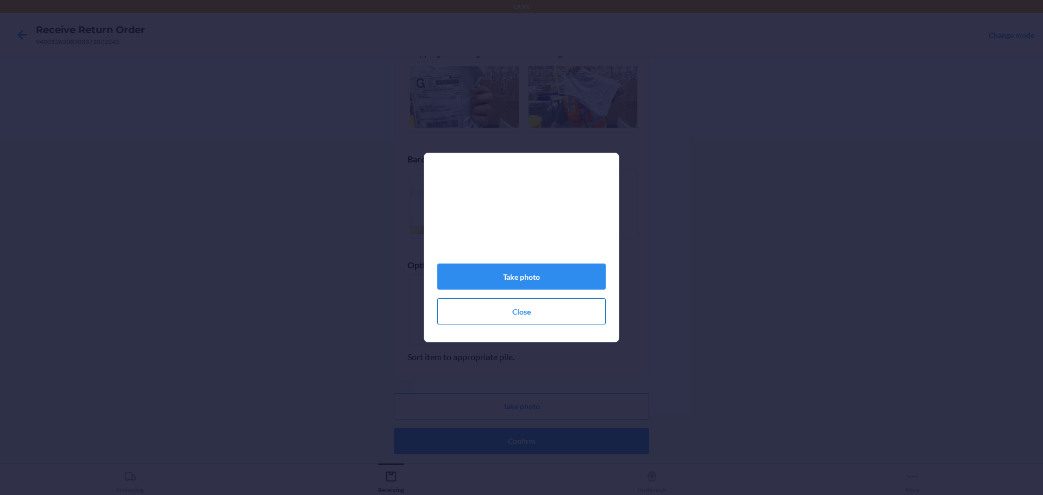
click at [503, 316] on button "Close" at bounding box center [521, 311] width 168 height 26
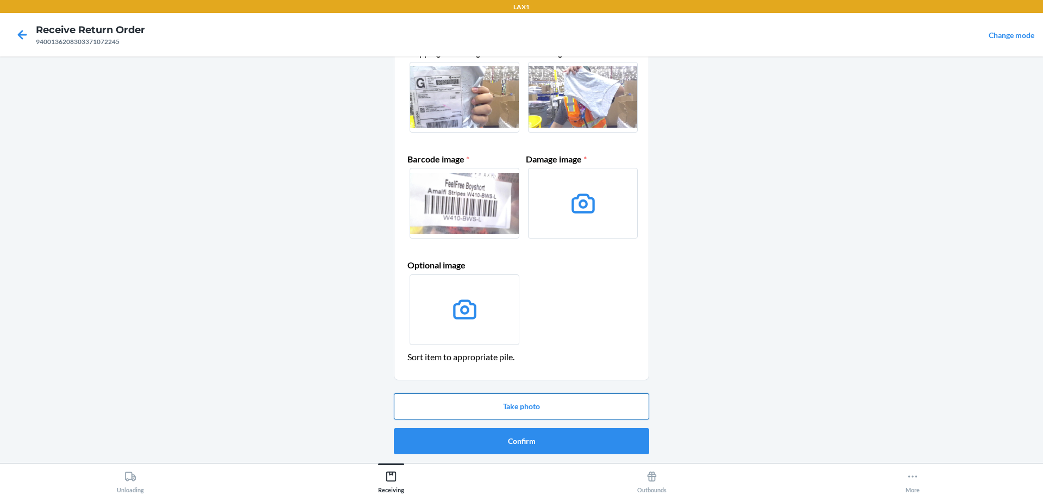
click at [530, 397] on button "Take photo" at bounding box center [521, 406] width 255 height 26
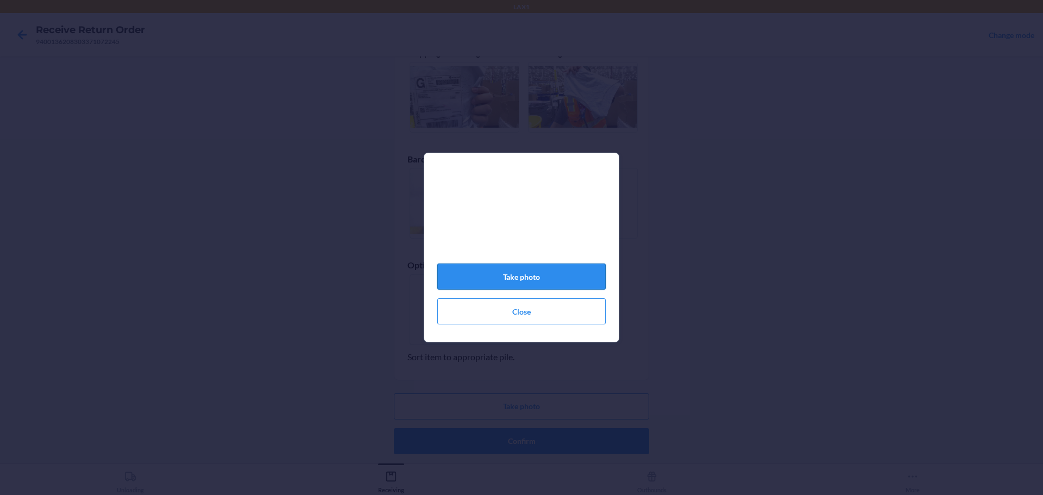
click at [533, 282] on button "Take photo" at bounding box center [521, 276] width 168 height 26
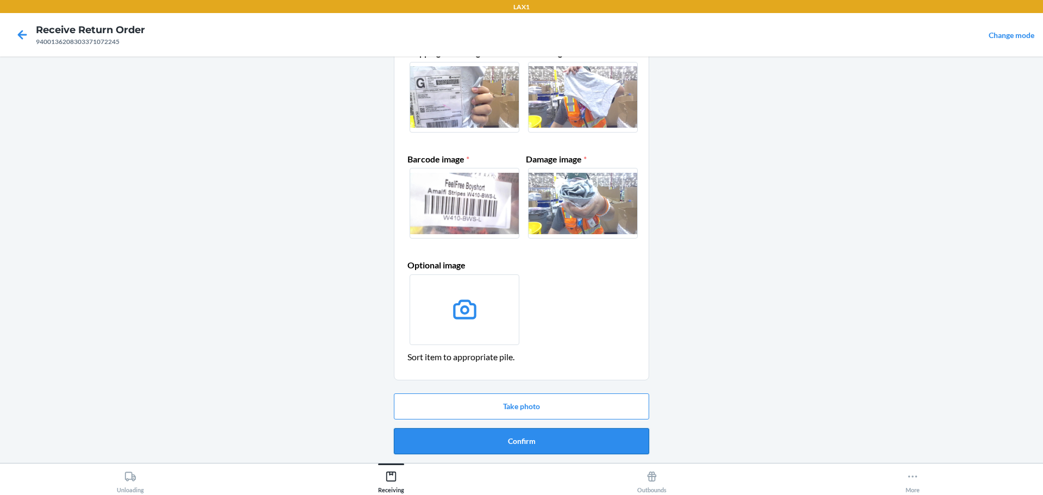
click at [528, 437] on button "Confirm" at bounding box center [521, 441] width 255 height 26
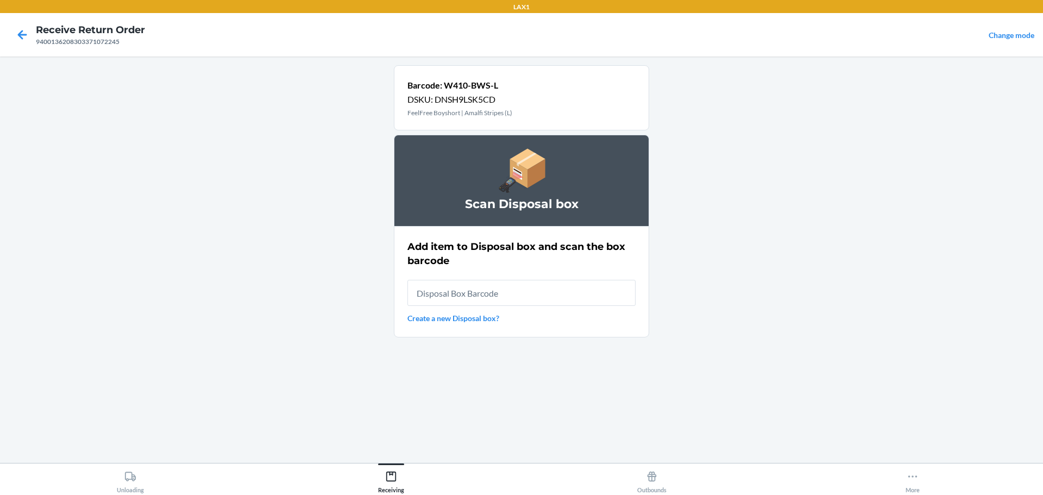
click at [532, 300] on input "text" at bounding box center [521, 293] width 228 height 26
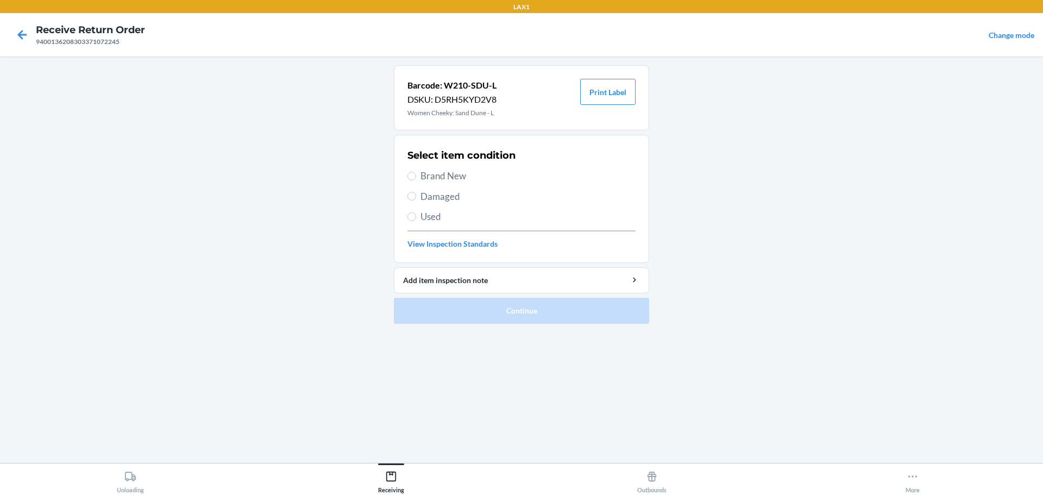
click at [446, 178] on span "Brand New" at bounding box center [527, 176] width 215 height 14
click at [416, 178] on input "Brand New" at bounding box center [411, 176] width 9 height 9
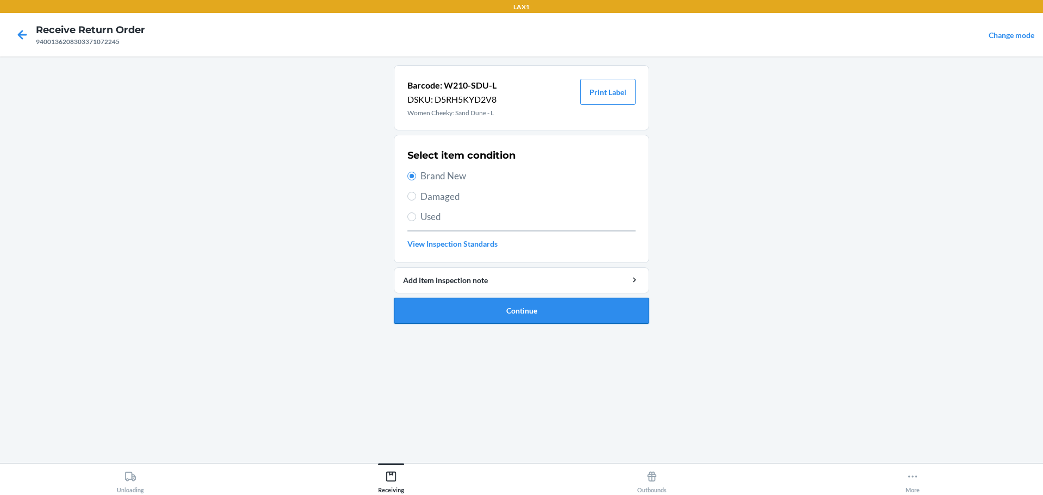
click at [506, 312] on button "Continue" at bounding box center [521, 311] width 255 height 26
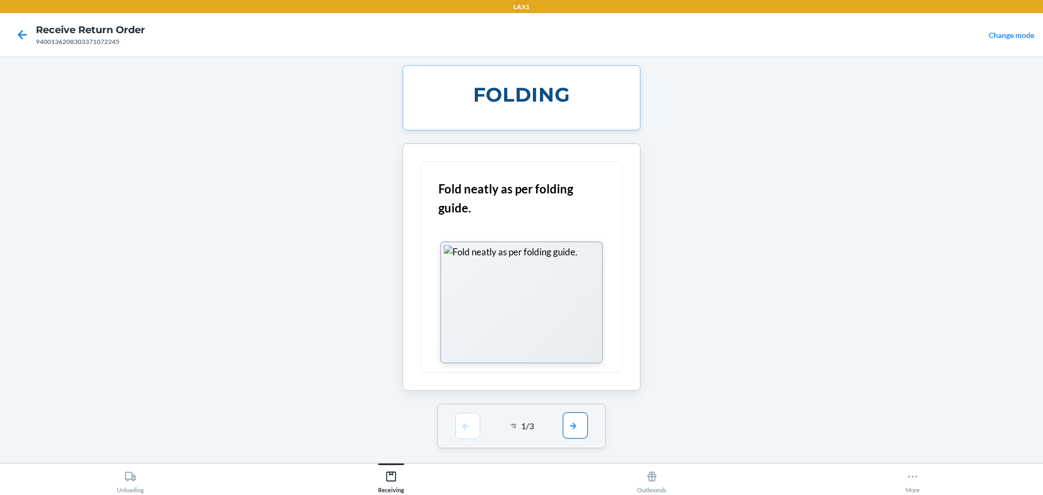
click at [579, 423] on button "button" at bounding box center [575, 425] width 25 height 26
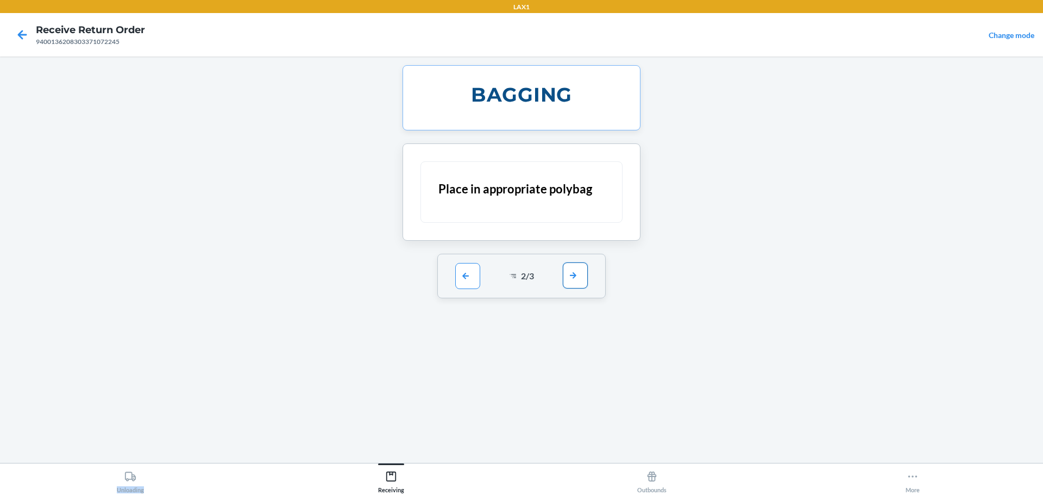
click at [579, 423] on div "BAGGING Place in appropriate polybag 2 / 3" at bounding box center [521, 259] width 255 height 389
click at [580, 278] on button "button" at bounding box center [575, 275] width 25 height 26
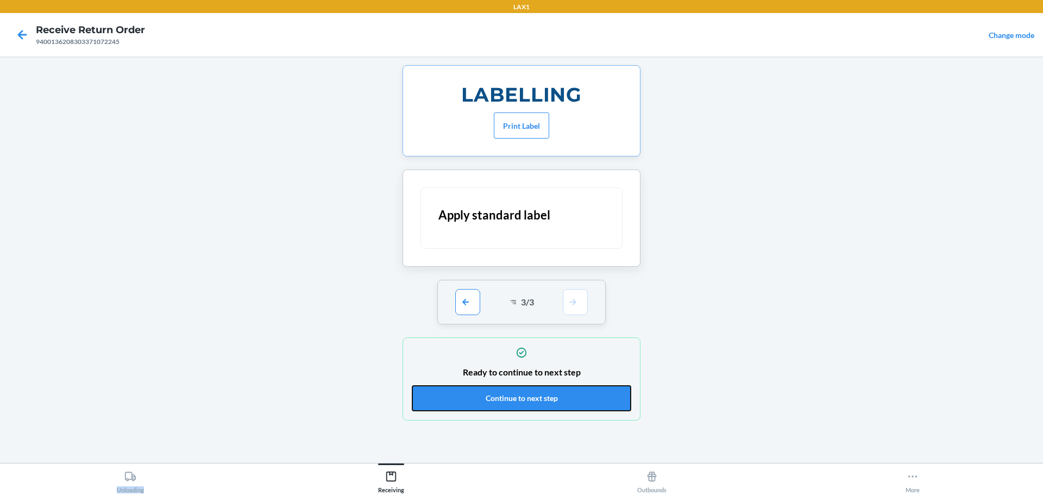
drag, startPoint x: 570, startPoint y: 394, endPoint x: 556, endPoint y: 305, distance: 89.7
click at [569, 392] on button "Continue to next step" at bounding box center [521, 398] width 219 height 26
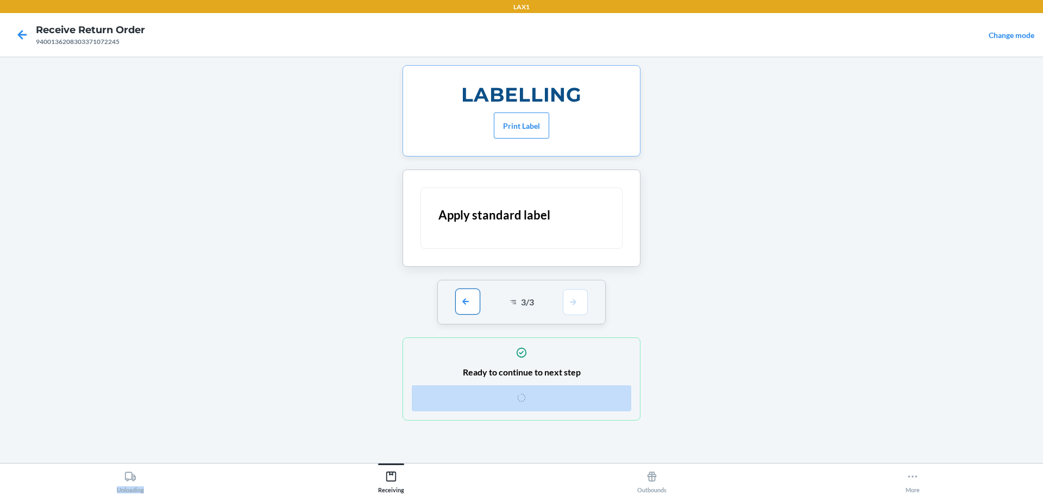
click at [465, 294] on button "button" at bounding box center [467, 301] width 25 height 26
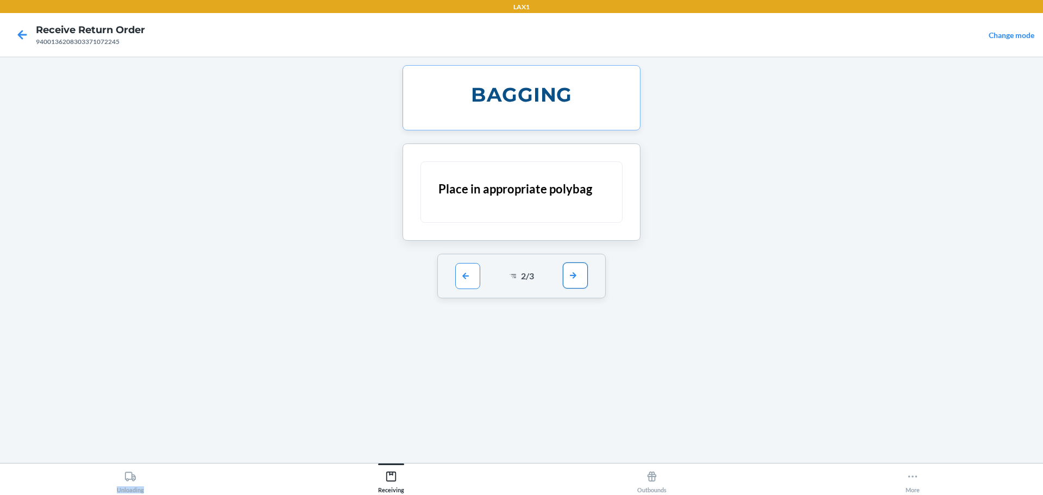
click at [576, 278] on button "button" at bounding box center [575, 275] width 25 height 26
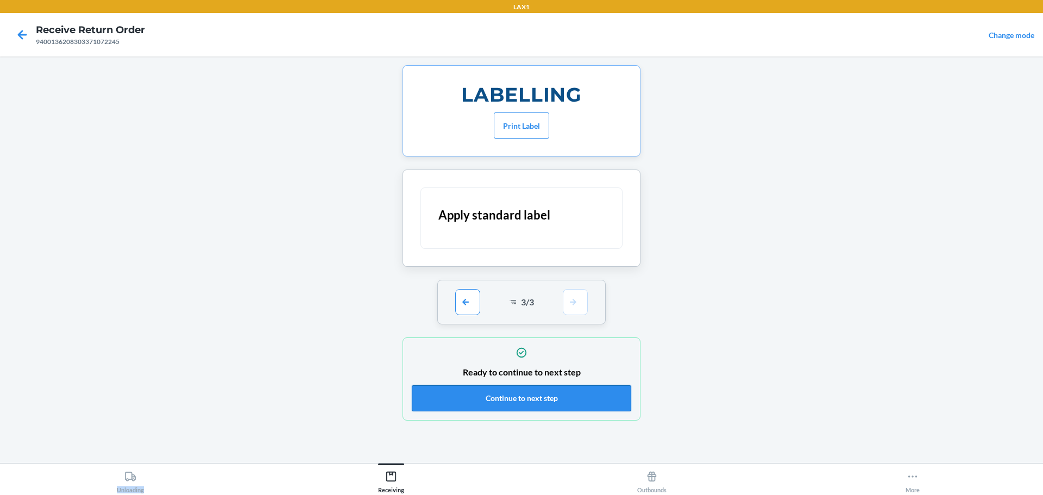
click at [568, 393] on button "Continue to next step" at bounding box center [521, 398] width 219 height 26
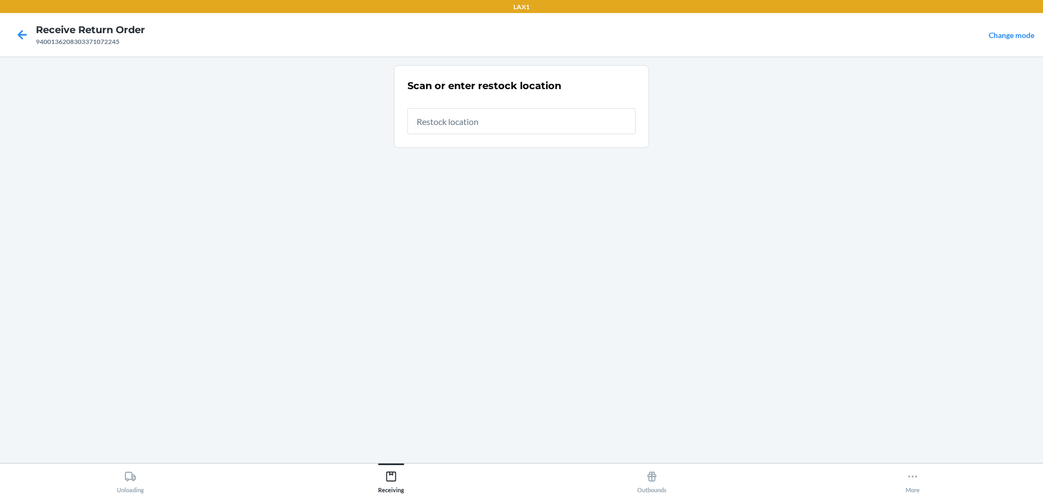
click at [476, 125] on input "text" at bounding box center [521, 121] width 228 height 26
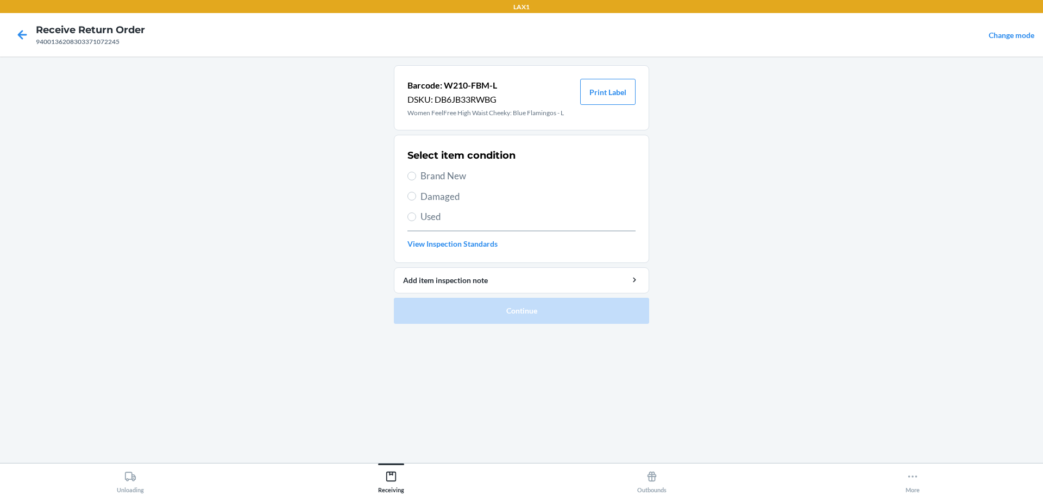
click at [447, 180] on span "Brand New" at bounding box center [527, 176] width 215 height 14
click at [416, 180] on input "Brand New" at bounding box center [411, 176] width 9 height 9
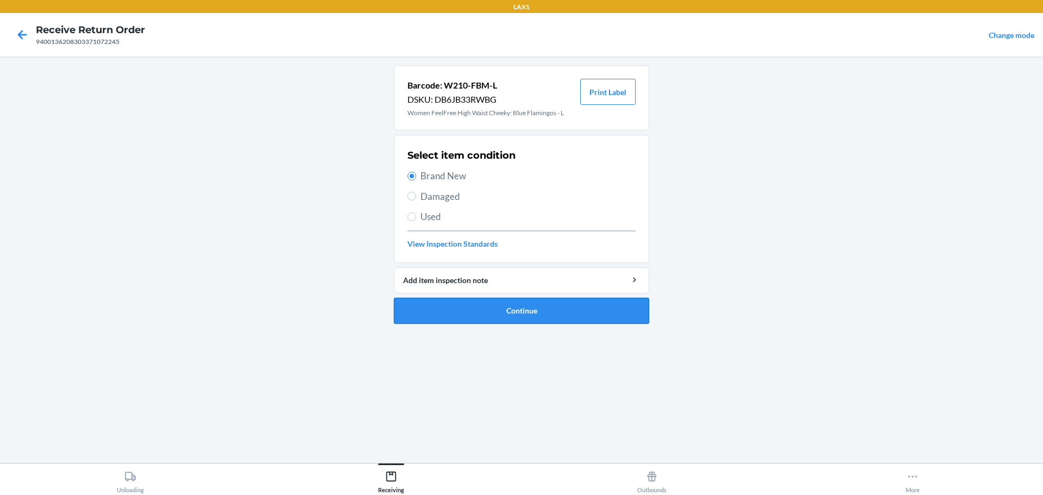
click at [511, 316] on button "Continue" at bounding box center [521, 311] width 255 height 26
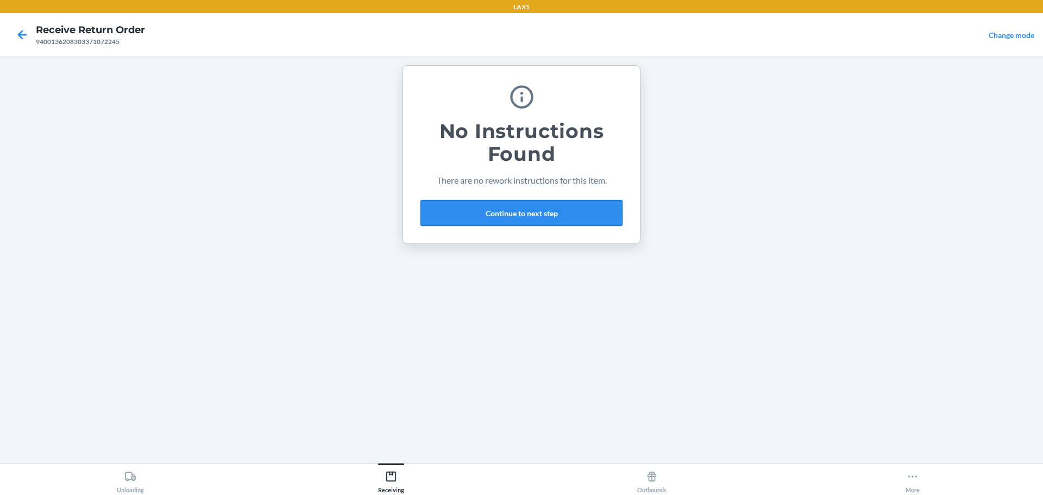
click at [496, 218] on button "Continue to next step" at bounding box center [521, 213] width 202 height 26
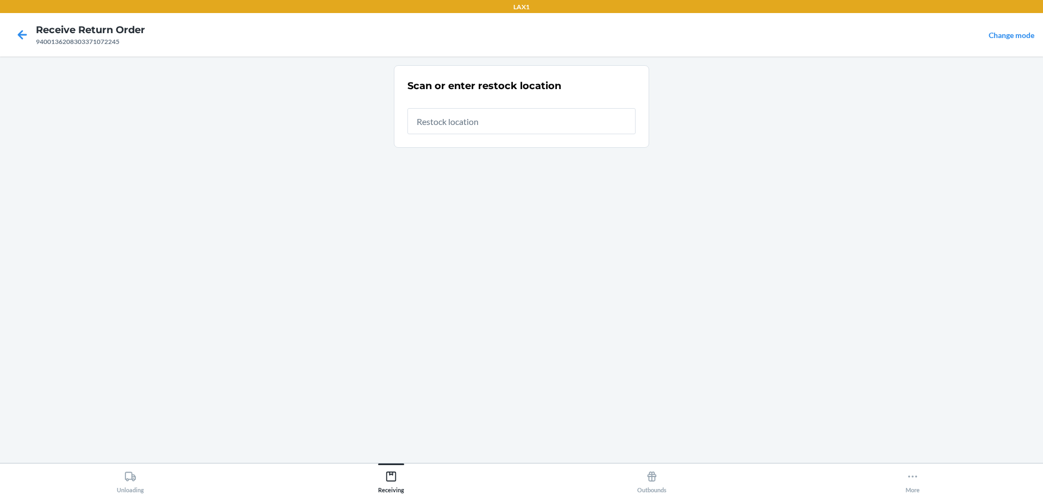
click at [468, 124] on input "text" at bounding box center [521, 121] width 228 height 26
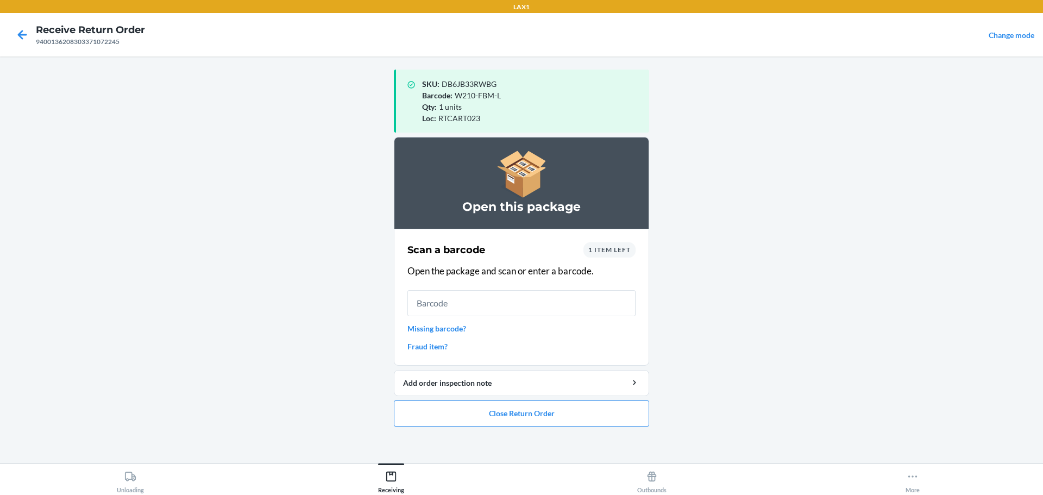
click at [501, 296] on input "text" at bounding box center [521, 303] width 228 height 26
click at [493, 301] on input "text" at bounding box center [521, 303] width 228 height 26
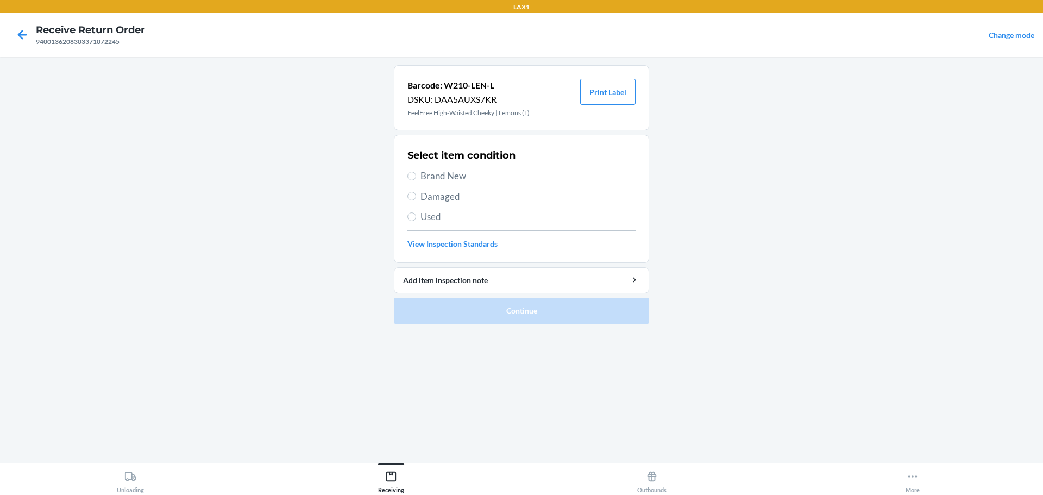
click at [443, 181] on span "Brand New" at bounding box center [527, 176] width 215 height 14
click at [416, 180] on input "Brand New" at bounding box center [411, 176] width 9 height 9
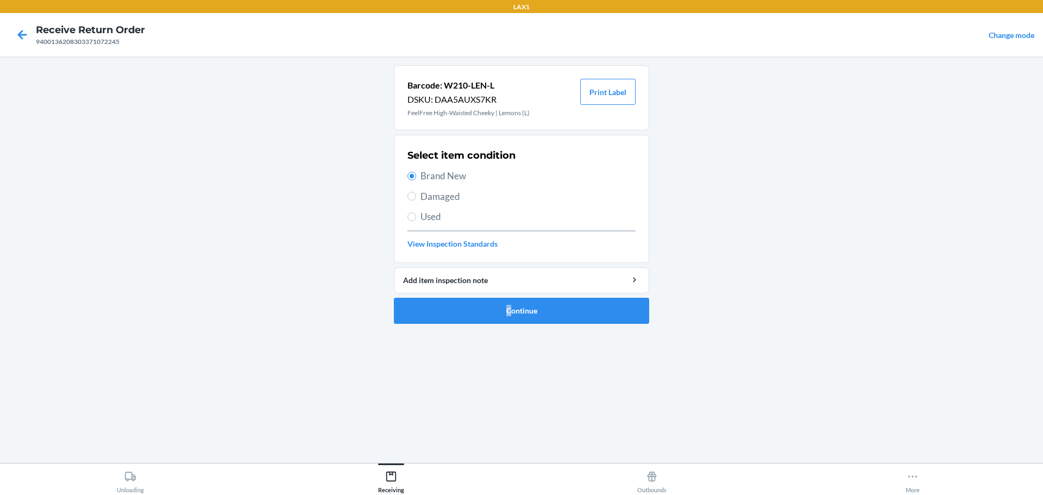
drag, startPoint x: 512, startPoint y: 297, endPoint x: 521, endPoint y: 294, distance: 10.0
click at [513, 298] on li "Barcode: W210-LEN-L DSKU: DAA5AUXS7KR FeelFree High-Waisted Cheeky | Lemons (L)…" at bounding box center [521, 194] width 255 height 259
click at [526, 303] on button "Continue" at bounding box center [521, 311] width 255 height 26
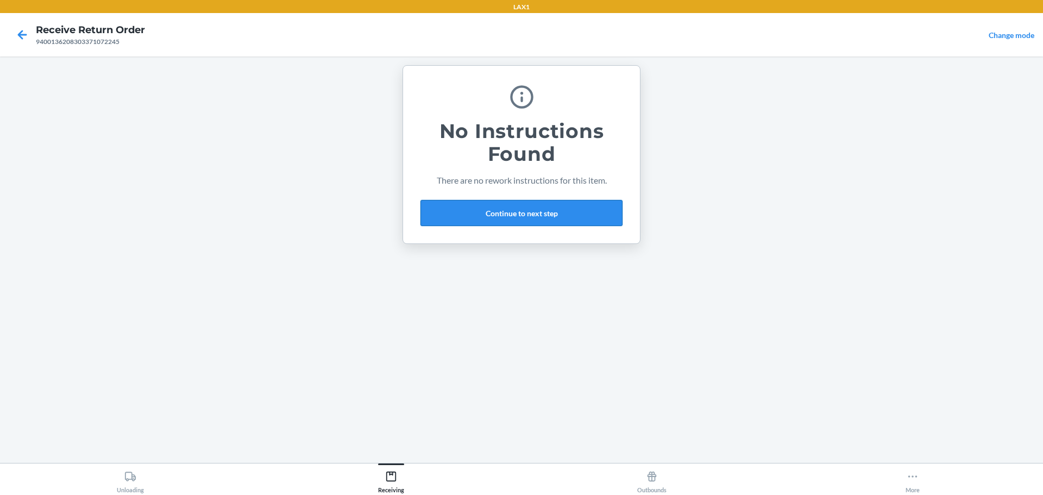
click at [489, 214] on button "Continue to next step" at bounding box center [521, 213] width 202 height 26
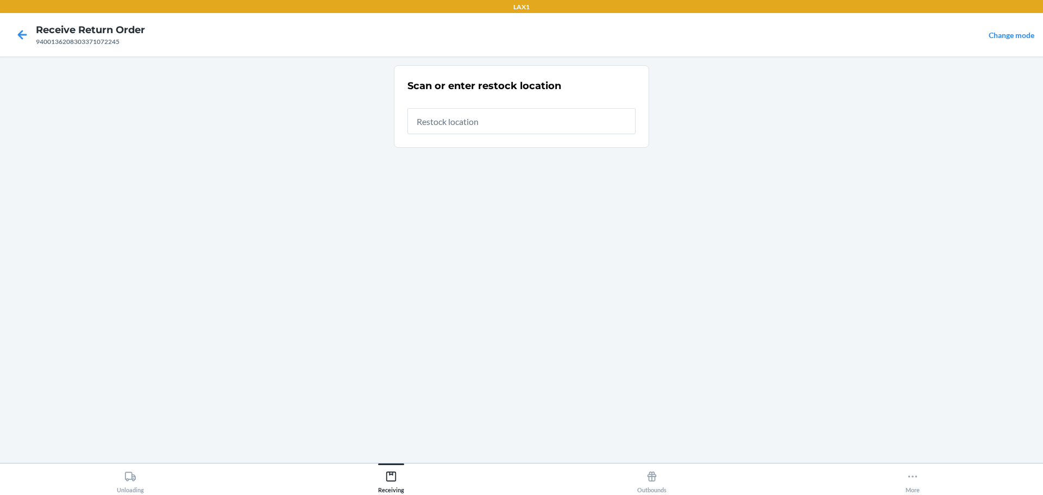
click at [528, 115] on input "text" at bounding box center [521, 121] width 228 height 26
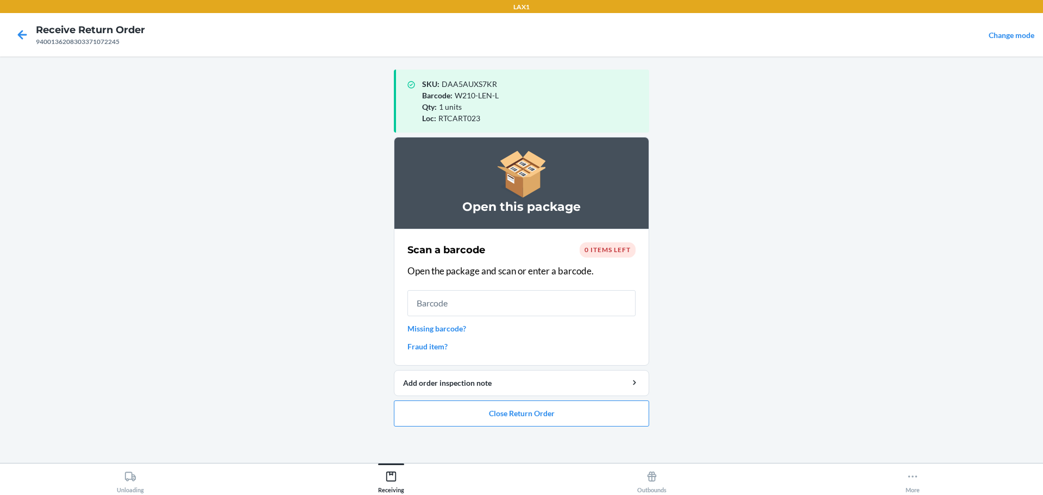
click at [530, 310] on input "text" at bounding box center [521, 303] width 228 height 26
click at [570, 418] on button "Close Return Order" at bounding box center [521, 413] width 255 height 26
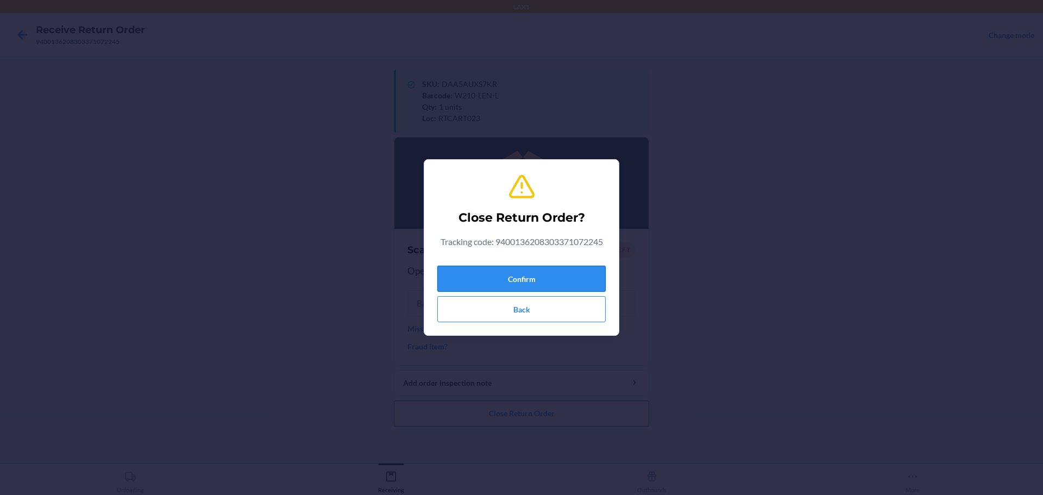
click at [580, 273] on button "Confirm" at bounding box center [521, 279] width 168 height 26
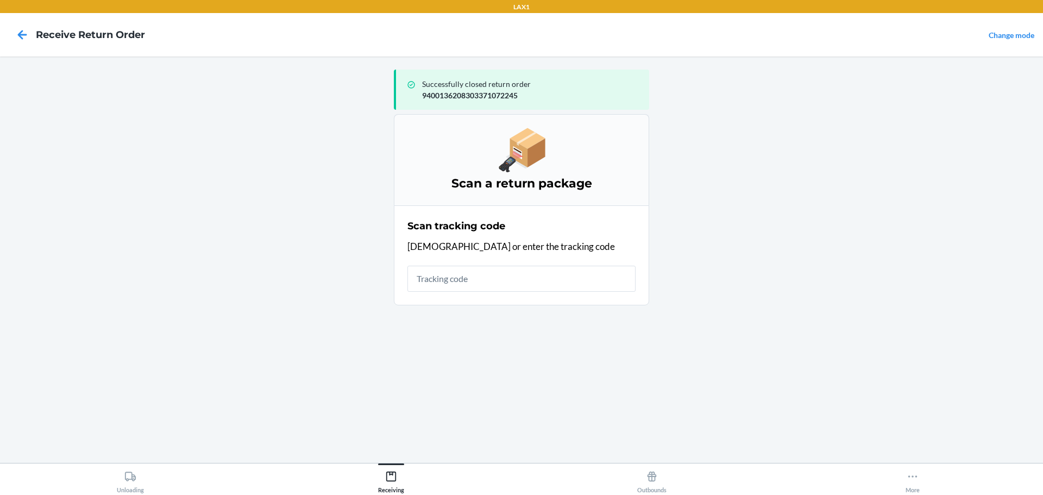
click at [540, 273] on input "text" at bounding box center [521, 279] width 228 height 26
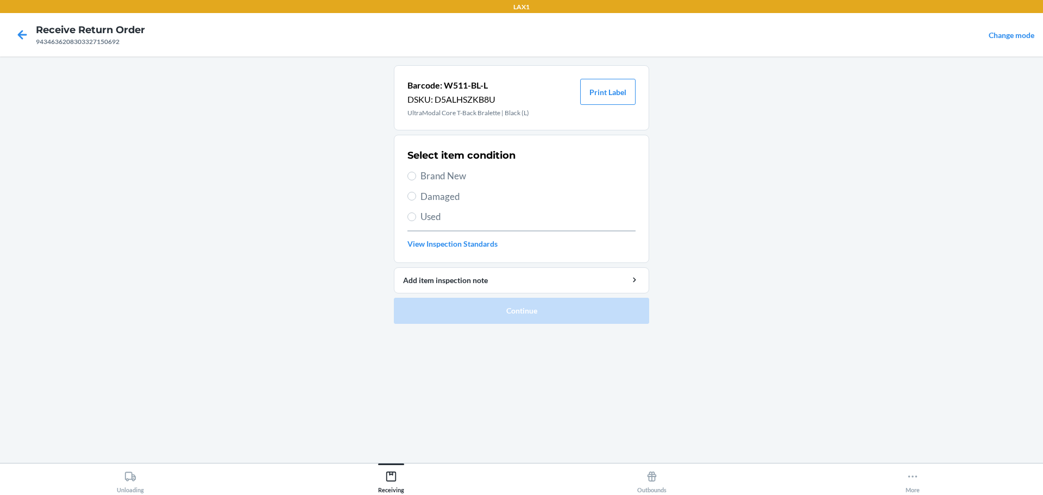
click at [447, 191] on span "Damaged" at bounding box center [527, 197] width 215 height 14
click at [416, 192] on input "Damaged" at bounding box center [411, 196] width 9 height 9
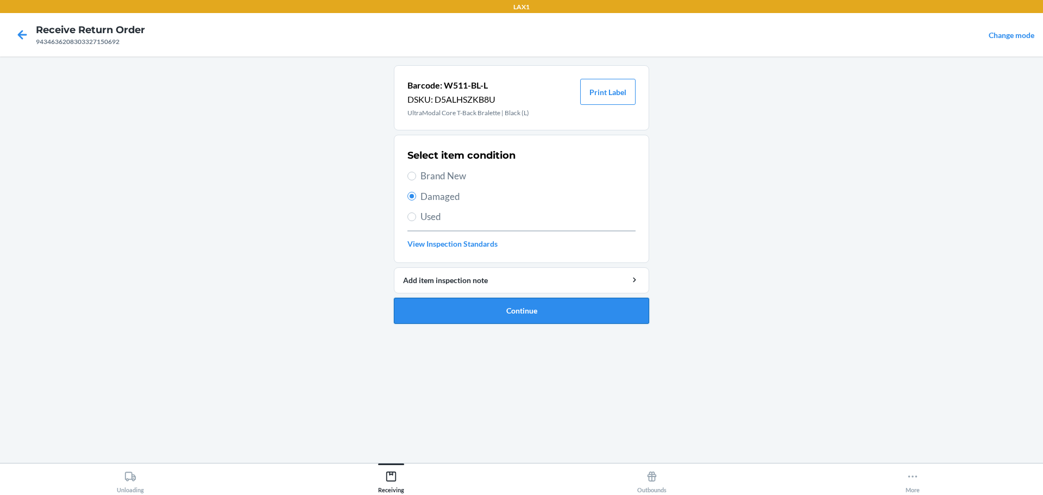
click at [505, 312] on button "Continue" at bounding box center [521, 311] width 255 height 26
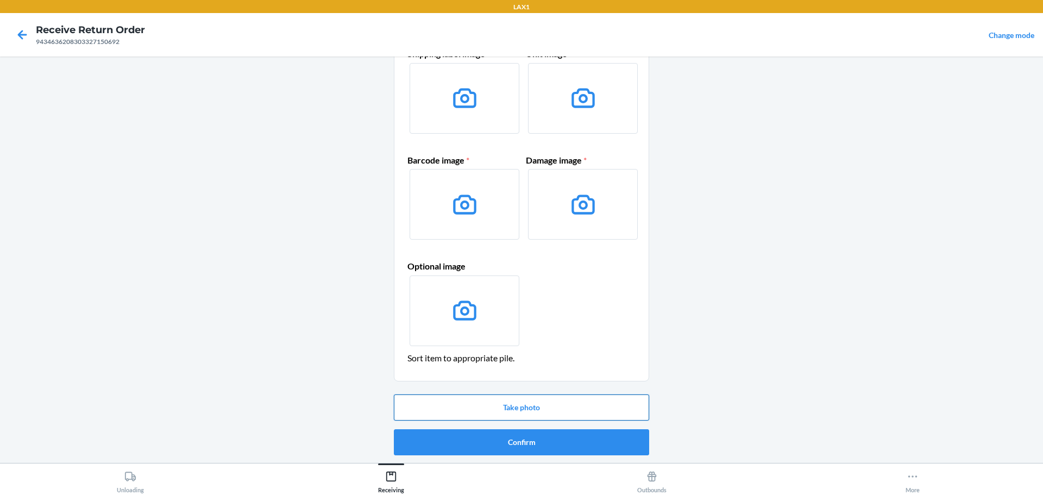
scroll to position [70, 0]
click at [523, 411] on button "Take photo" at bounding box center [521, 406] width 255 height 26
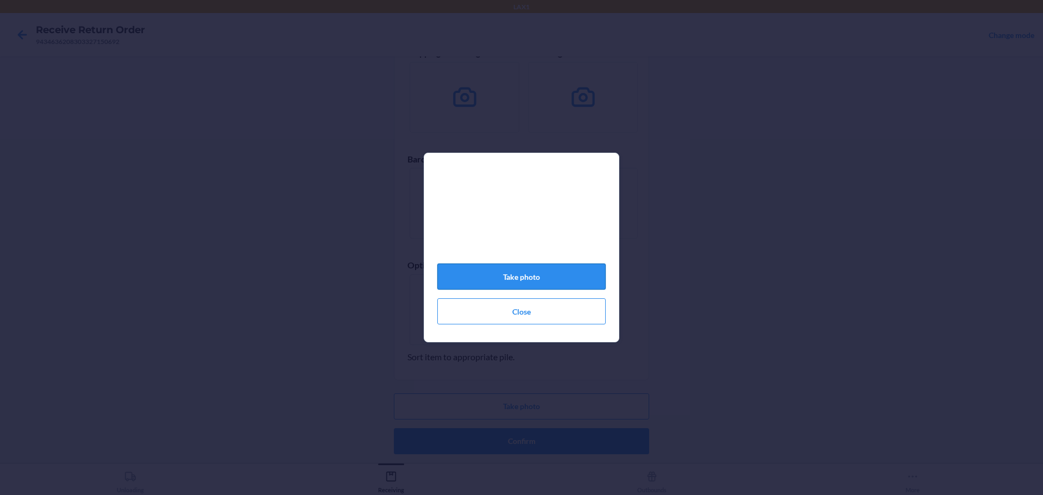
click at [565, 285] on button "Take photo" at bounding box center [521, 276] width 168 height 26
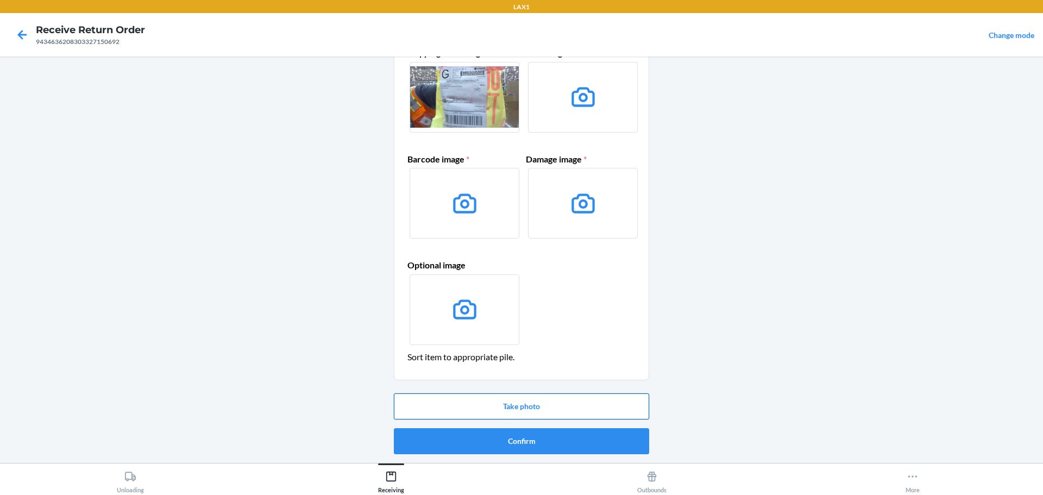
click at [534, 408] on button "Take photo" at bounding box center [521, 406] width 255 height 26
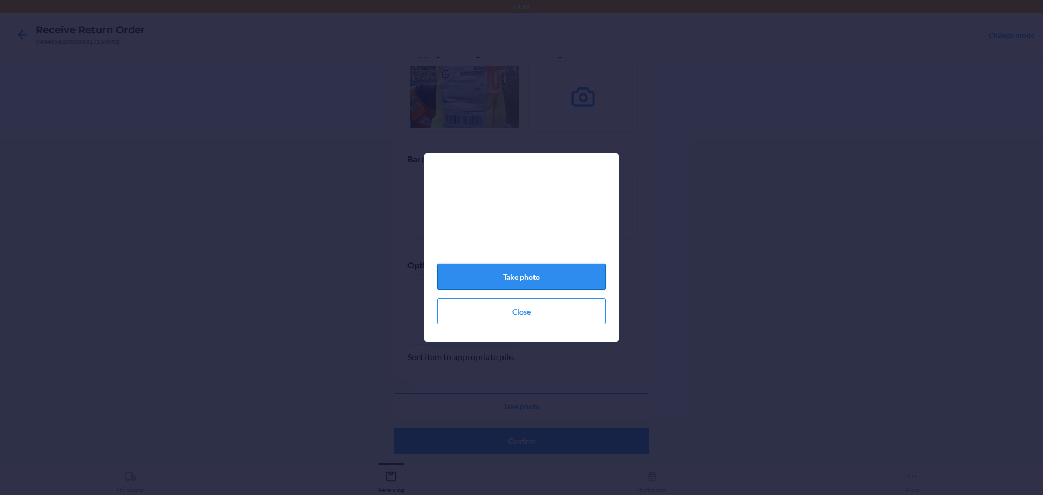
click at [551, 276] on button "Take photo" at bounding box center [521, 276] width 168 height 26
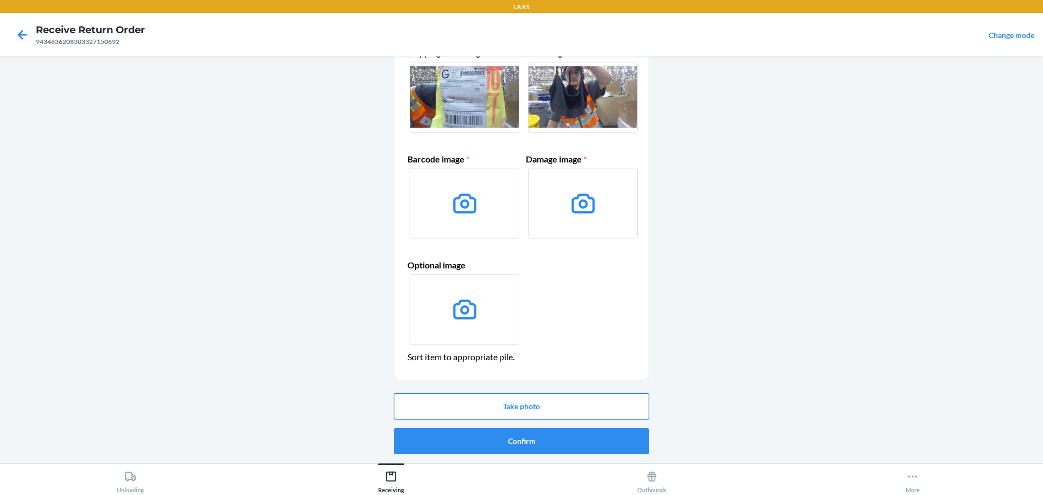
click at [572, 408] on button "Take photo" at bounding box center [521, 406] width 255 height 26
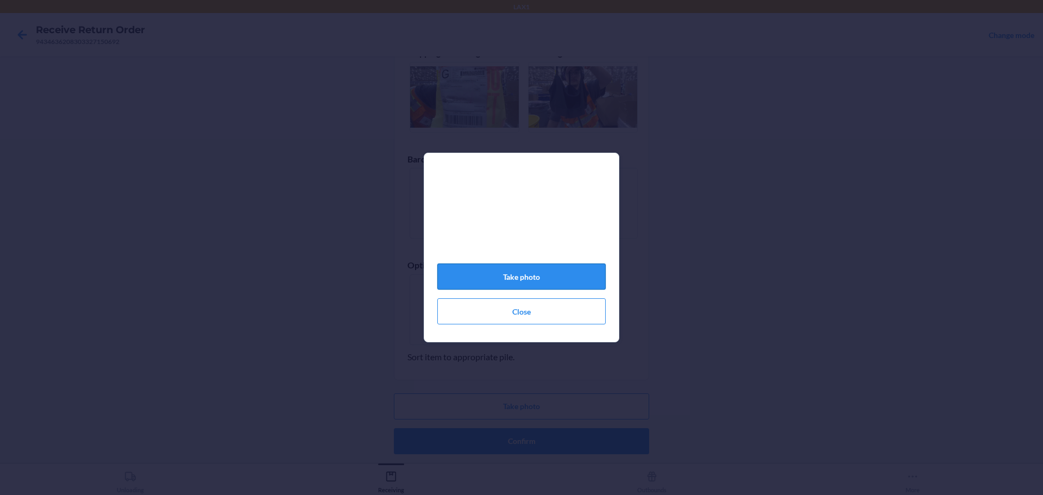
click at [538, 285] on button "Take photo" at bounding box center [521, 276] width 168 height 26
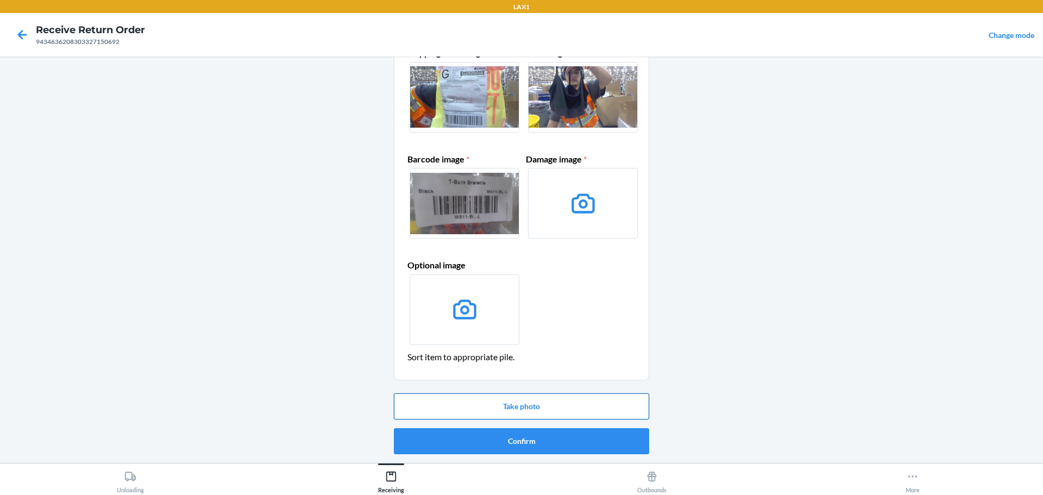
click at [528, 410] on button "Take photo" at bounding box center [521, 406] width 255 height 26
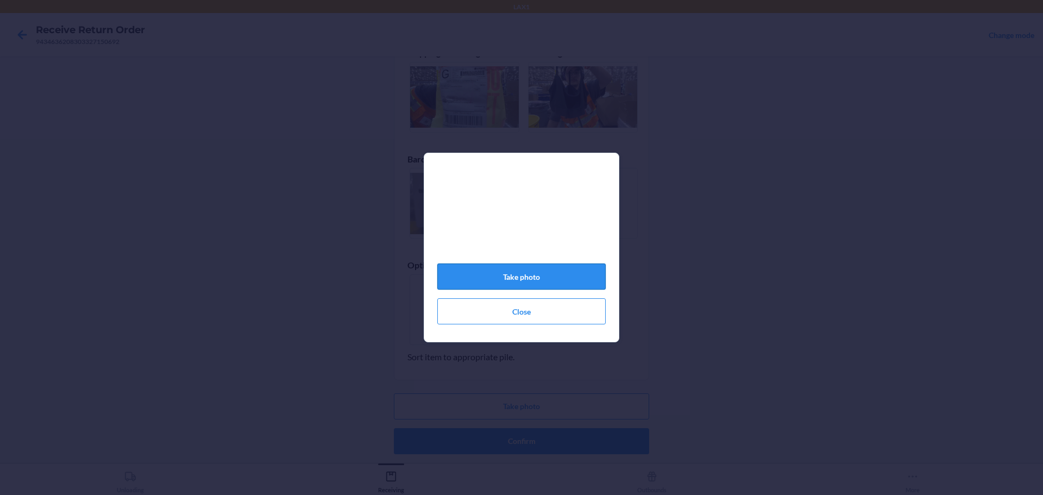
click at [546, 272] on button "Take photo" at bounding box center [521, 276] width 168 height 26
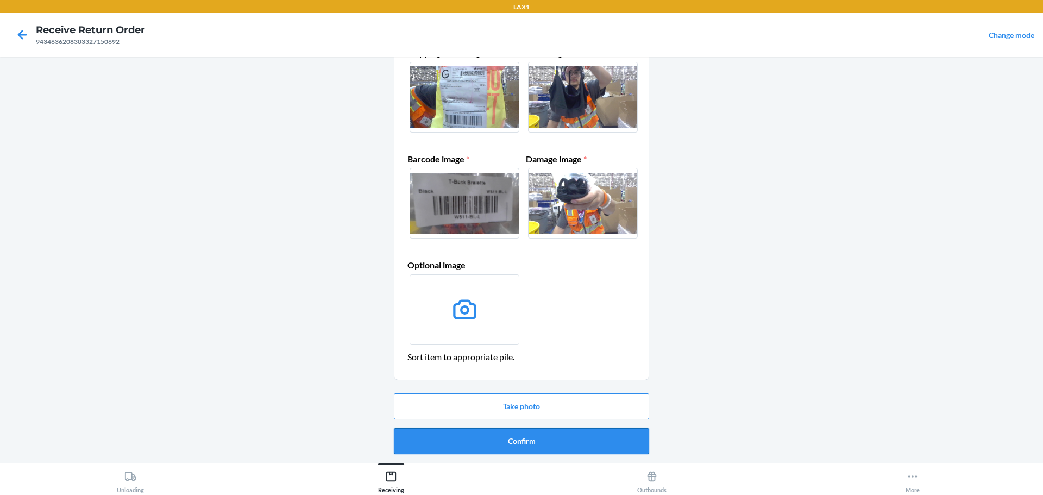
click at [560, 443] on button "Confirm" at bounding box center [521, 441] width 255 height 26
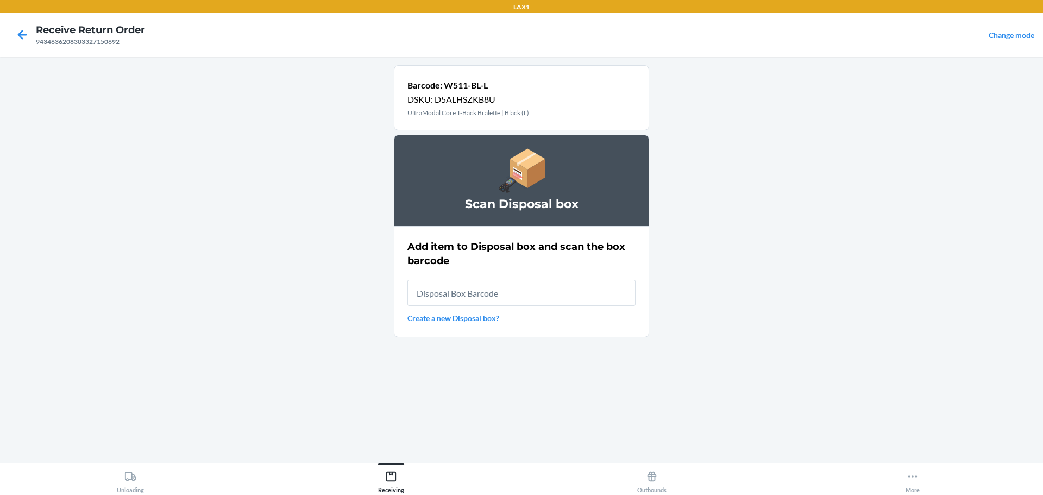
click at [527, 292] on input "text" at bounding box center [521, 293] width 228 height 26
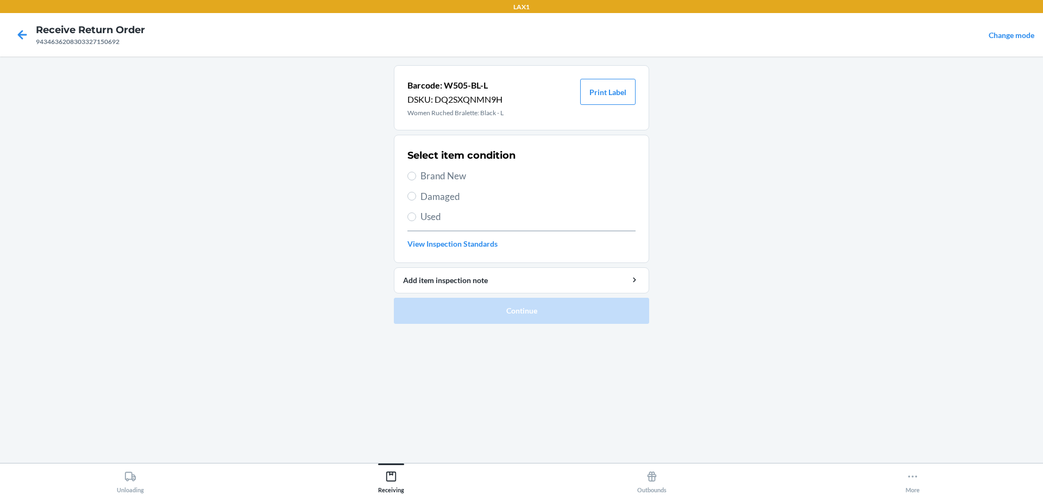
drag, startPoint x: 448, startPoint y: 172, endPoint x: 477, endPoint y: 207, distance: 46.0
click at [448, 171] on span "Brand New" at bounding box center [527, 176] width 215 height 14
click at [416, 172] on input "Brand New" at bounding box center [411, 176] width 9 height 9
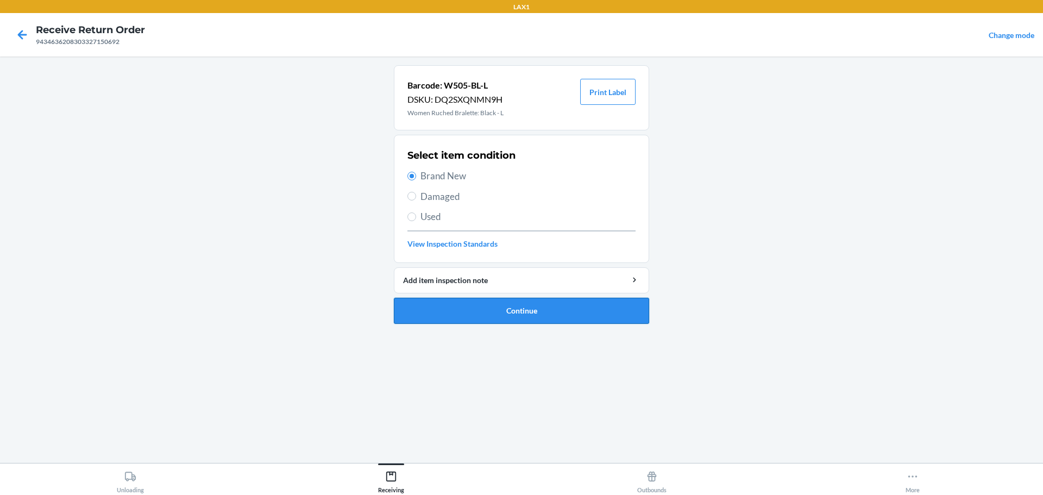
click at [549, 317] on button "Continue" at bounding box center [521, 311] width 255 height 26
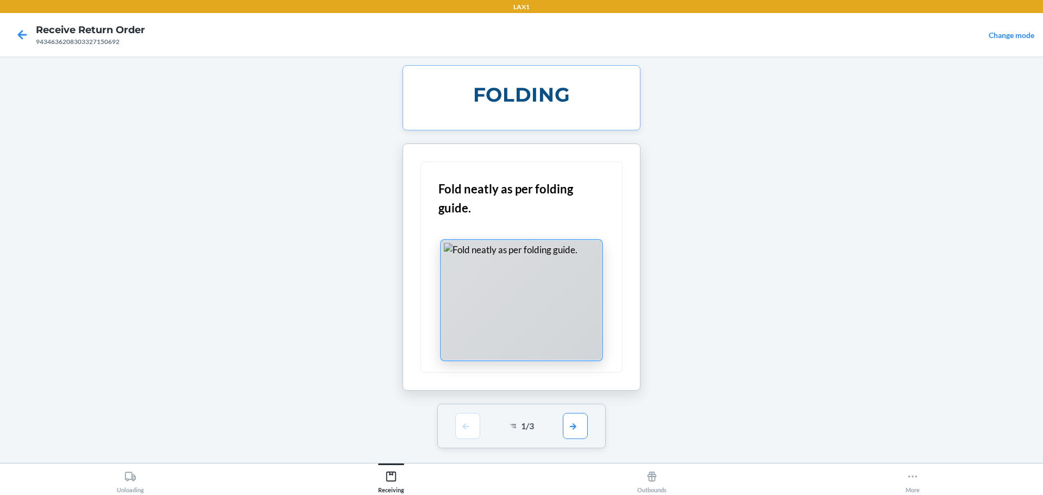
click at [489, 276] on div at bounding box center [521, 300] width 161 height 120
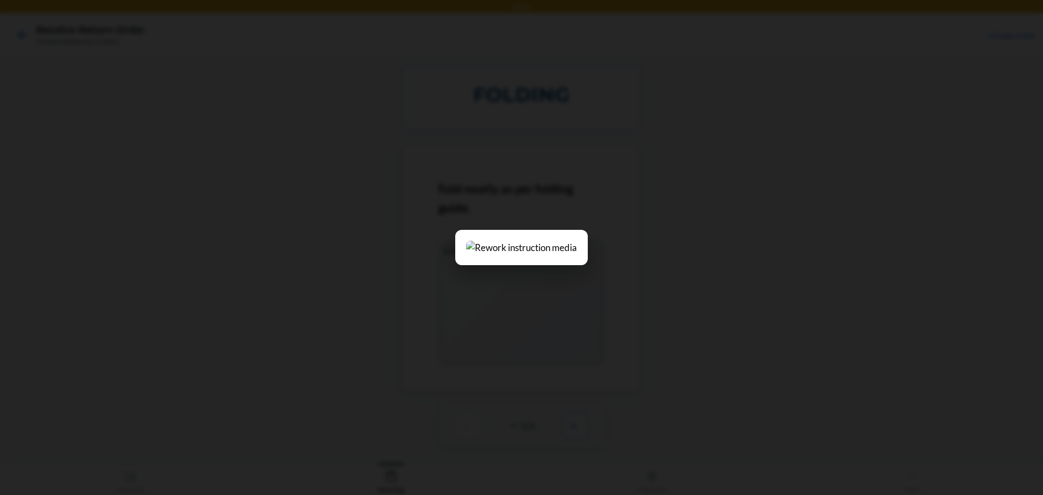
click at [1024, 134] on div at bounding box center [521, 247] width 1043 height 495
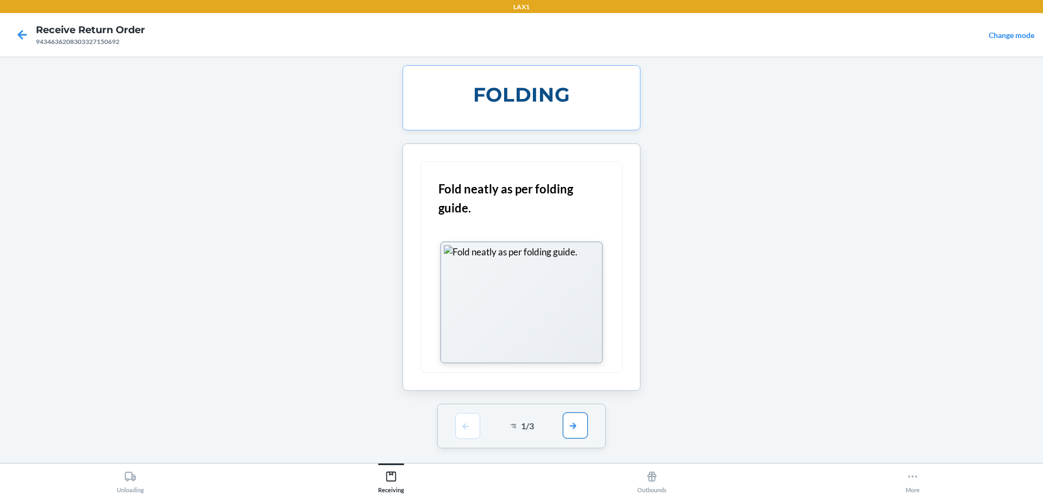
click at [581, 434] on button "button" at bounding box center [575, 425] width 25 height 26
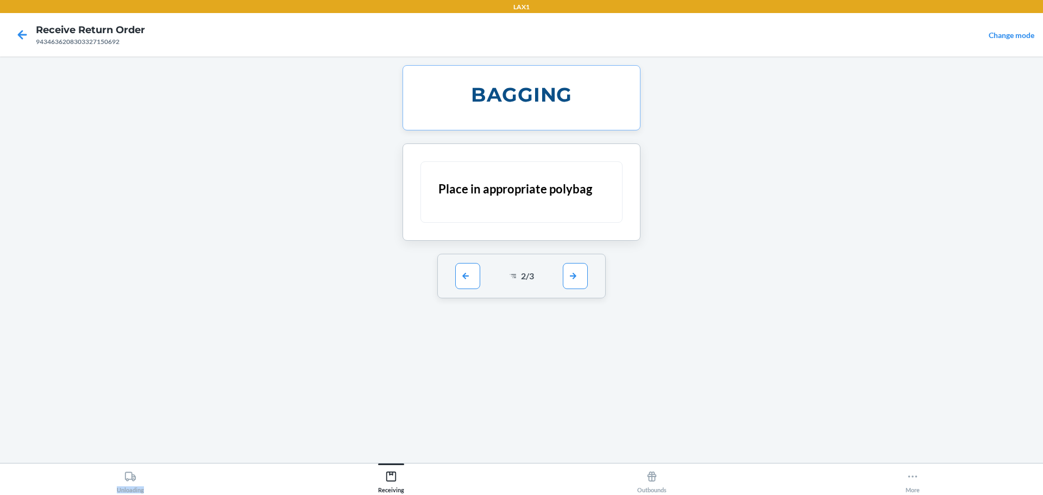
click at [580, 433] on div "BAGGING Place in appropriate polybag 2 / 3" at bounding box center [521, 259] width 255 height 389
click at [571, 276] on button "button" at bounding box center [575, 275] width 25 height 26
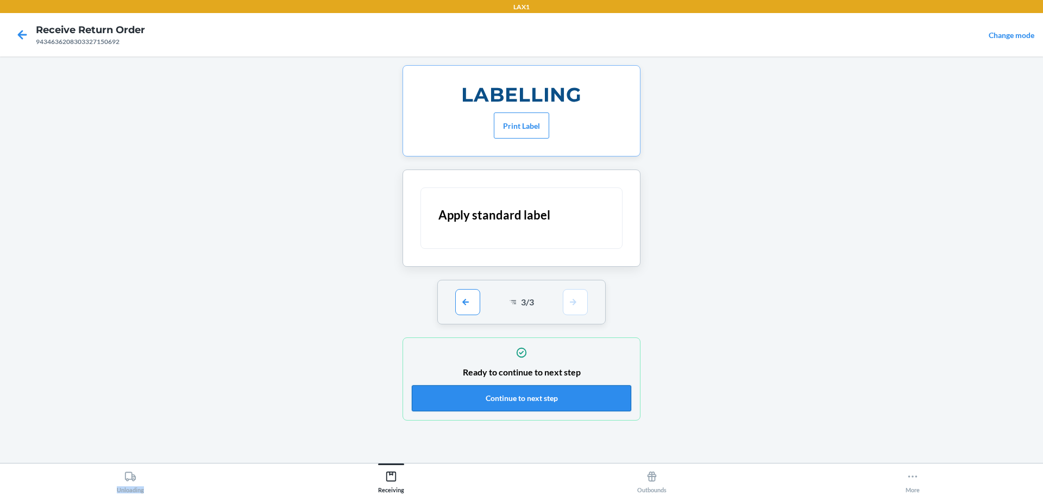
click at [532, 401] on button "Continue to next step" at bounding box center [521, 398] width 219 height 26
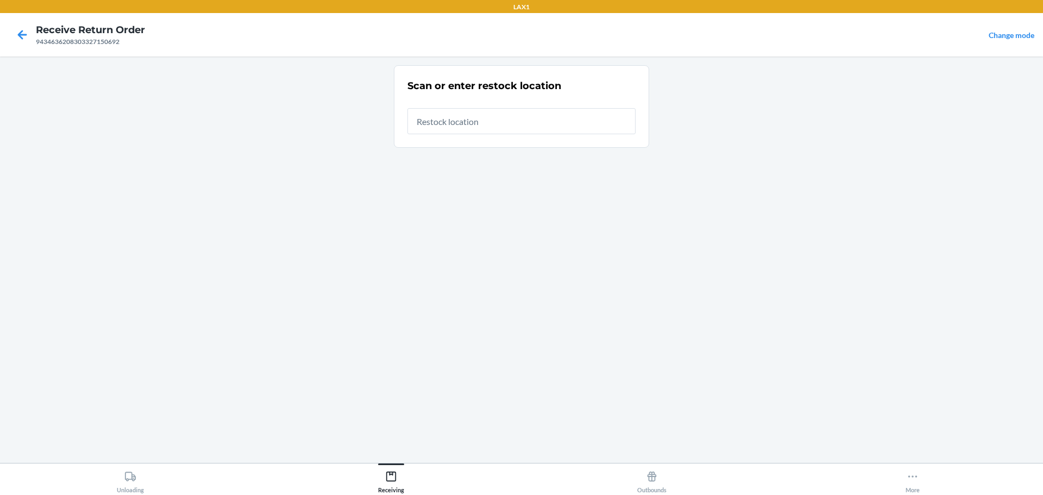
click at [512, 129] on input "text" at bounding box center [521, 121] width 228 height 26
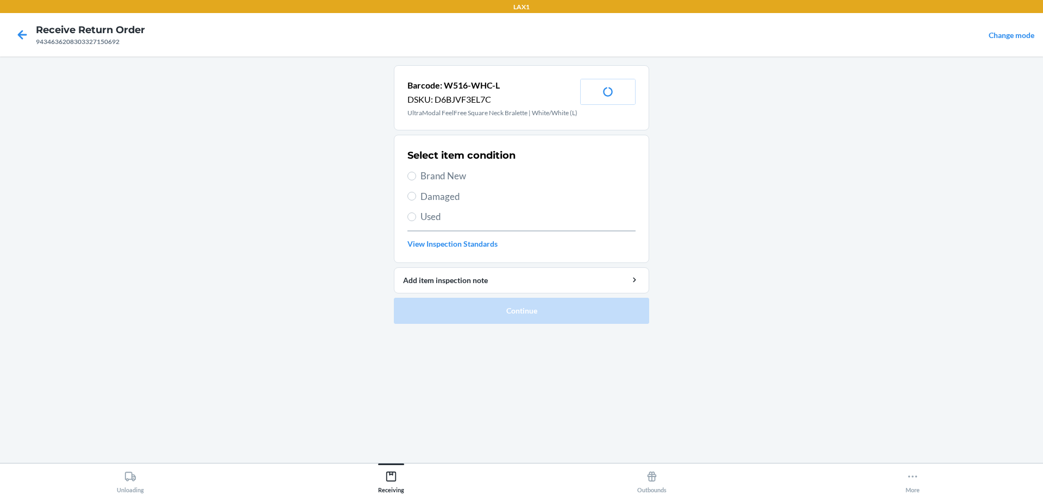
click at [466, 175] on span "Brand New" at bounding box center [527, 176] width 215 height 14
click at [416, 175] on input "Brand New" at bounding box center [411, 176] width 9 height 9
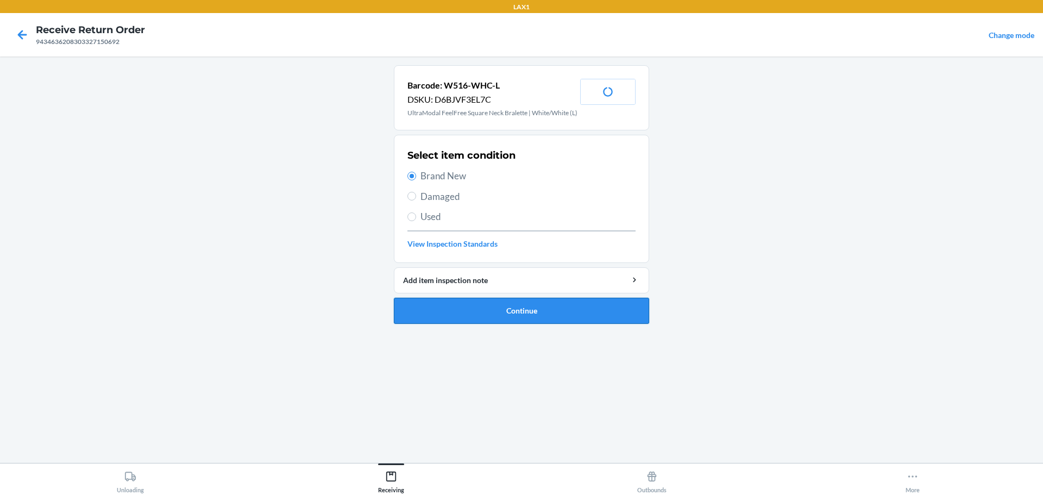
click at [504, 318] on button "Continue" at bounding box center [521, 311] width 255 height 26
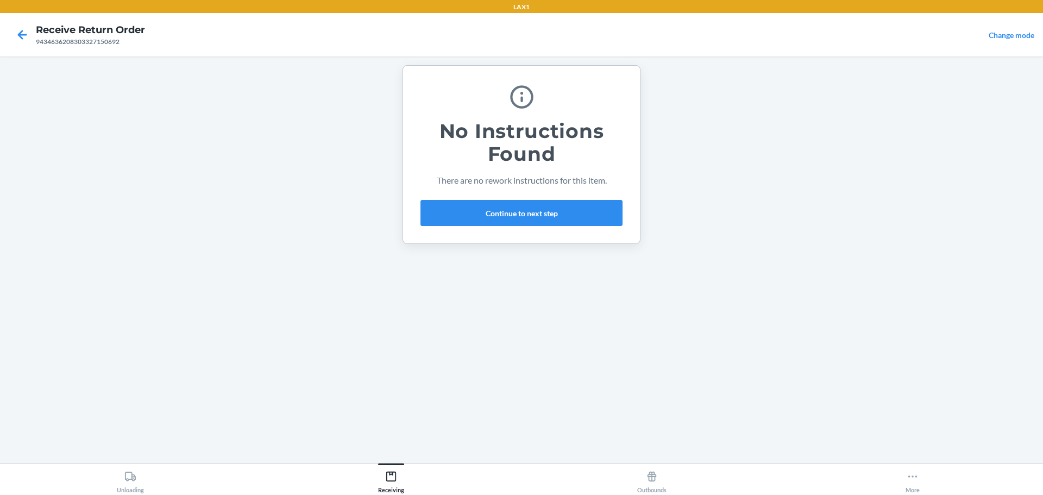
drag, startPoint x: 446, startPoint y: 292, endPoint x: 414, endPoint y: 288, distance: 32.9
click at [383, 296] on main "No Instructions Found There are no rework instructions for this item. Continue …" at bounding box center [521, 259] width 1043 height 406
click at [504, 218] on button "Continue to next step" at bounding box center [521, 213] width 202 height 26
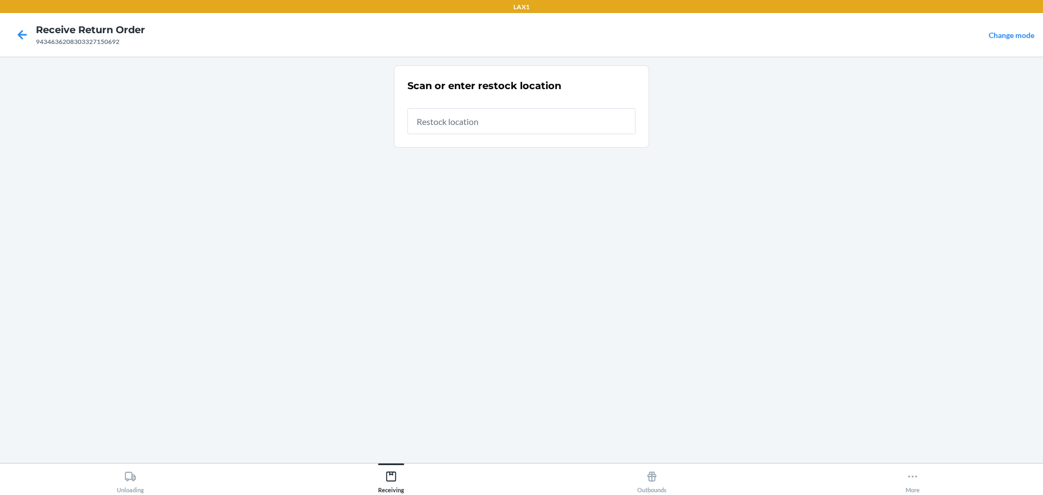
click at [557, 132] on input "text" at bounding box center [521, 121] width 228 height 26
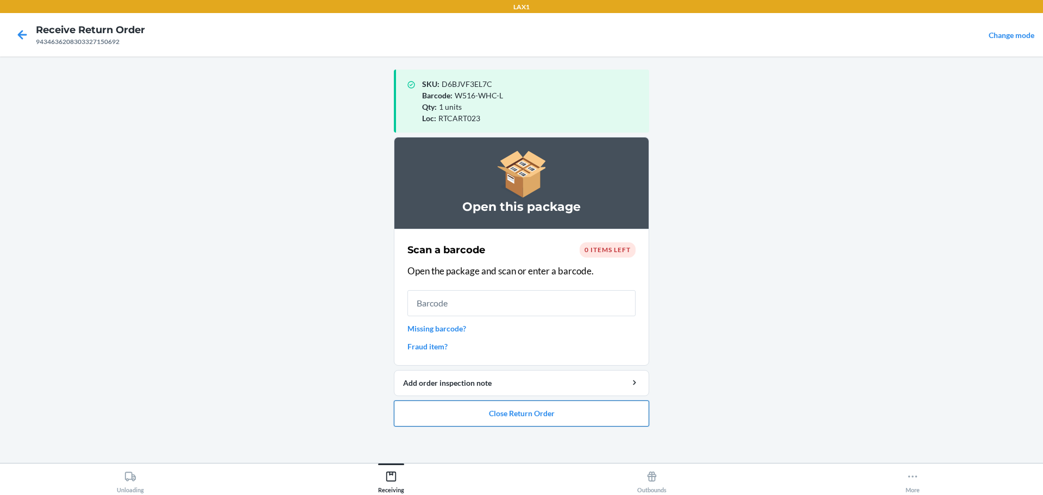
click at [526, 409] on button "Close Return Order" at bounding box center [521, 413] width 255 height 26
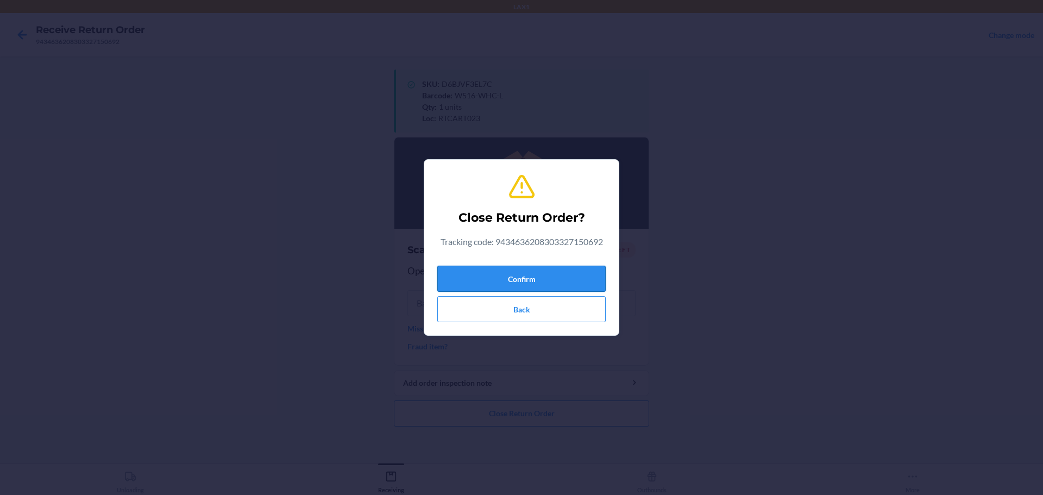
click at [537, 274] on button "Confirm" at bounding box center [521, 279] width 168 height 26
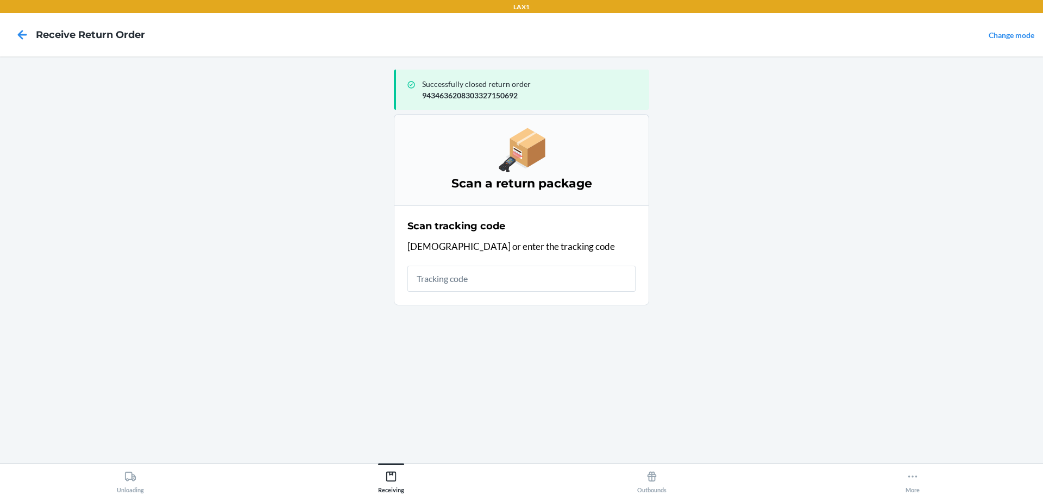
click at [526, 285] on input "text" at bounding box center [521, 279] width 228 height 26
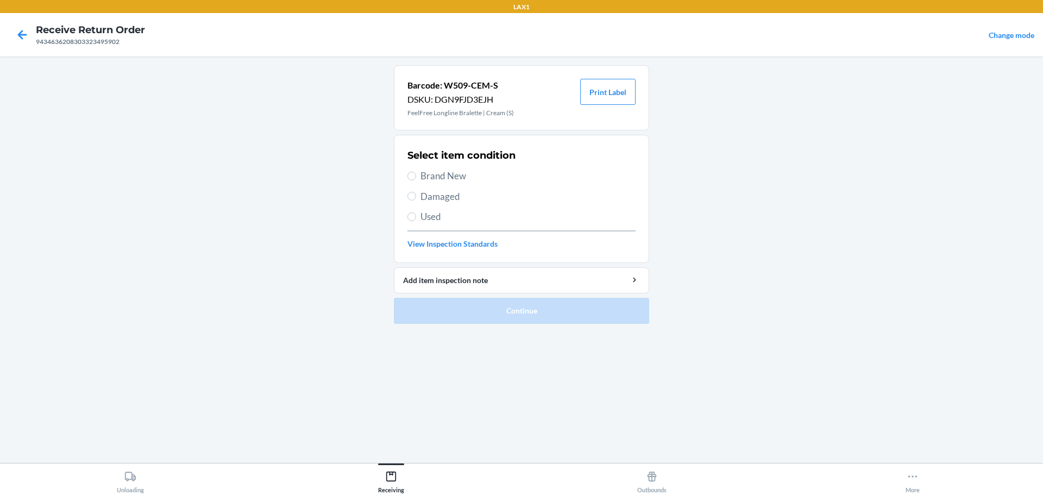
drag, startPoint x: 445, startPoint y: 188, endPoint x: 446, endPoint y: 196, distance: 8.2
click at [445, 188] on div "Select item condition Brand New Damaged Used View Inspection Standards" at bounding box center [521, 199] width 228 height 108
click at [449, 200] on span "Damaged" at bounding box center [527, 197] width 215 height 14
click at [416, 200] on input "Damaged" at bounding box center [411, 196] width 9 height 9
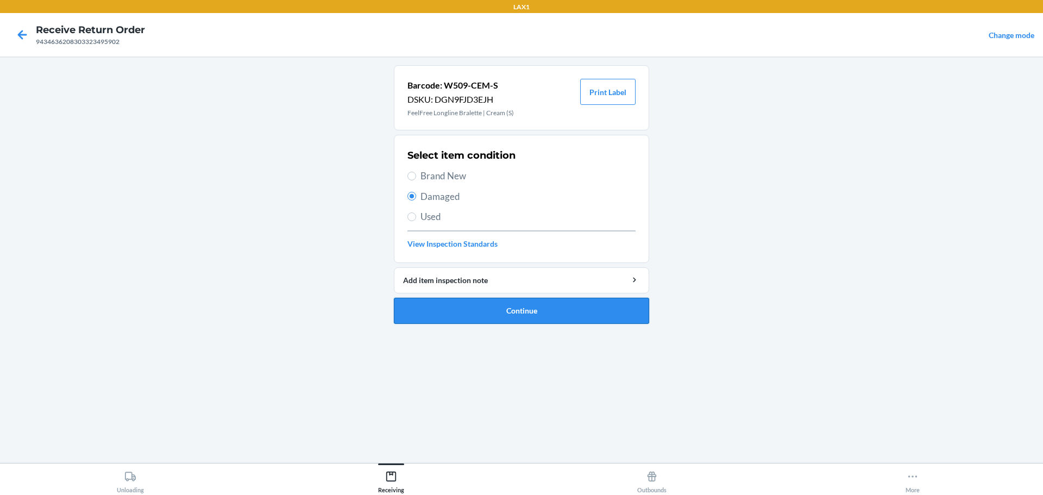
click at [548, 309] on button "Continue" at bounding box center [521, 311] width 255 height 26
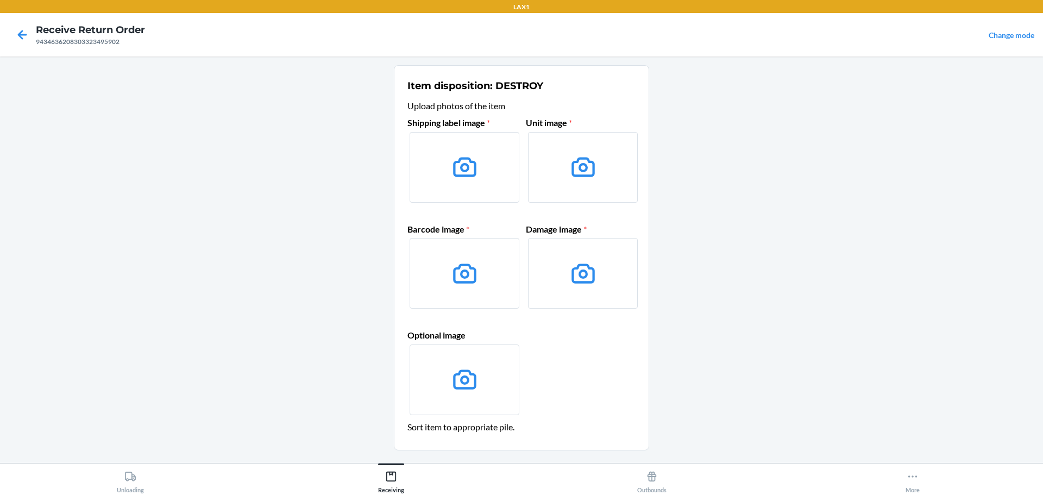
scroll to position [70, 0]
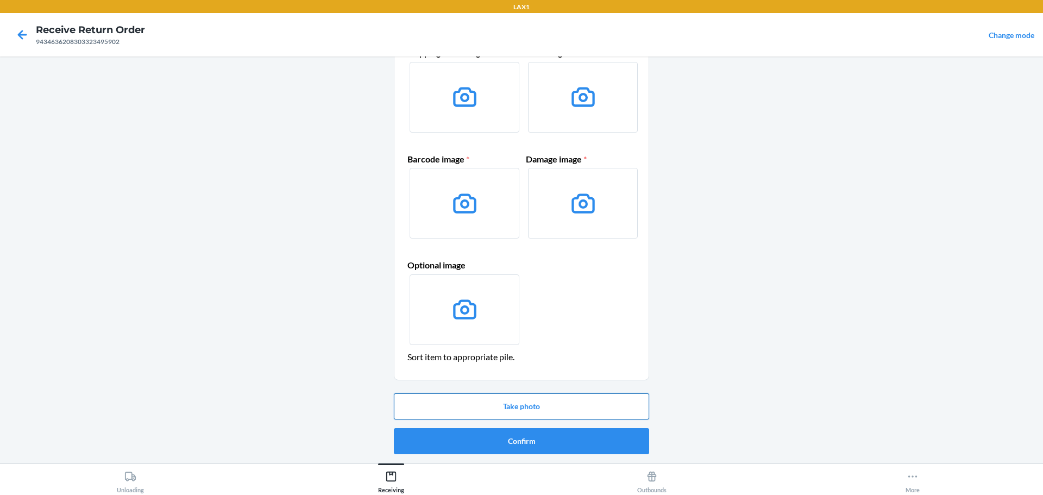
click at [533, 401] on button "Take photo" at bounding box center [521, 406] width 255 height 26
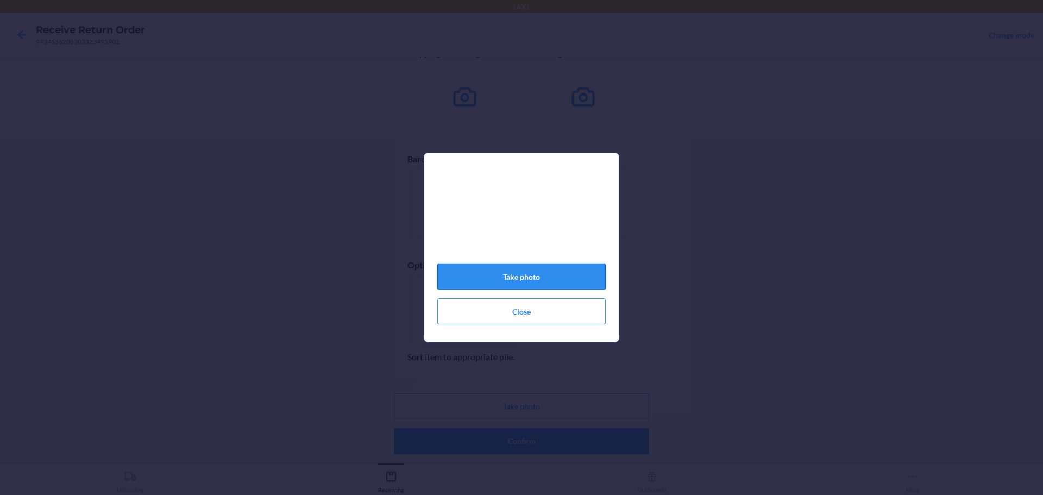
click at [570, 284] on button "Take photo" at bounding box center [521, 276] width 168 height 26
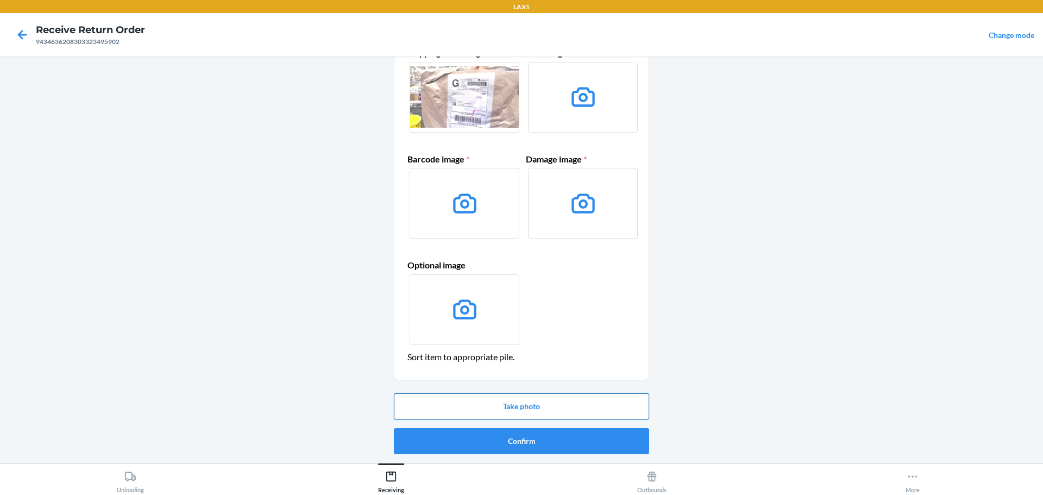
click at [538, 408] on button "Take photo" at bounding box center [521, 406] width 255 height 26
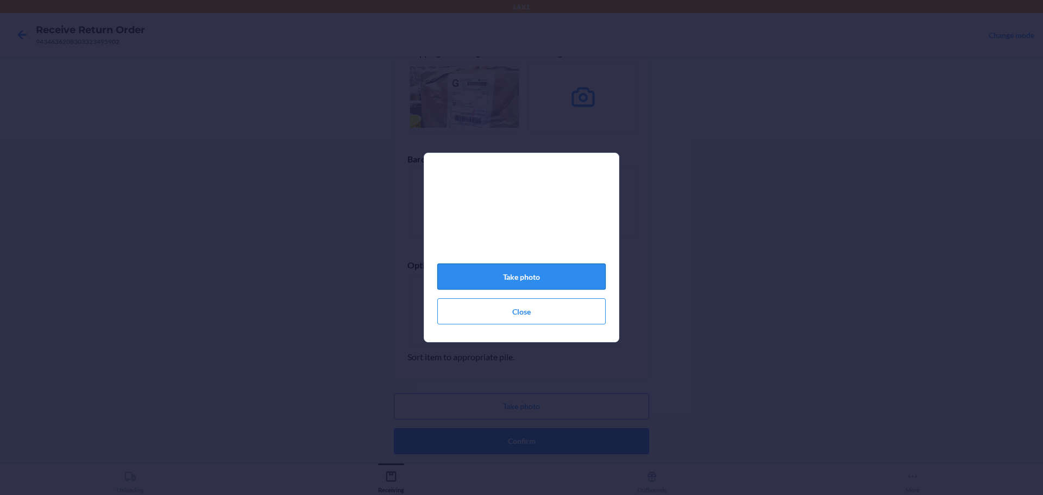
click at [556, 282] on button "Take photo" at bounding box center [521, 276] width 168 height 26
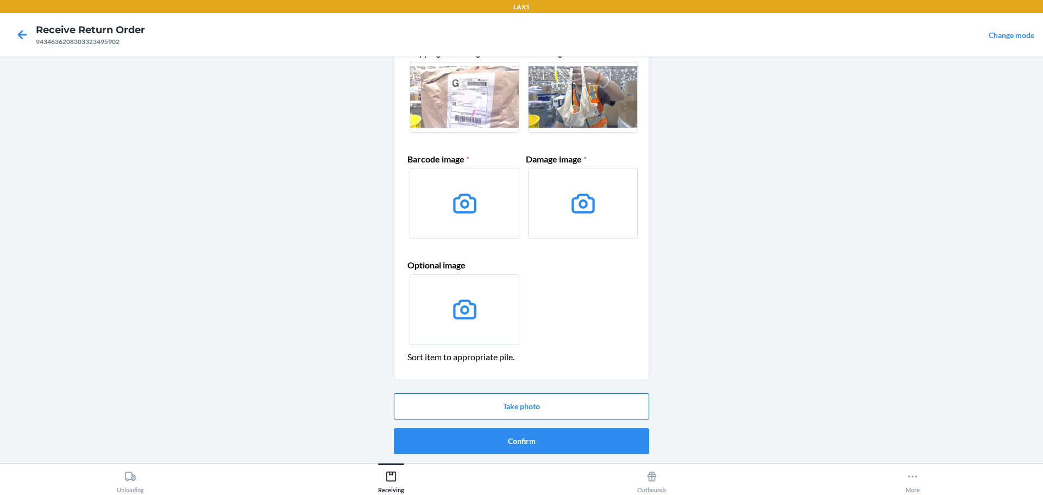
click at [540, 401] on button "Take photo" at bounding box center [521, 406] width 255 height 26
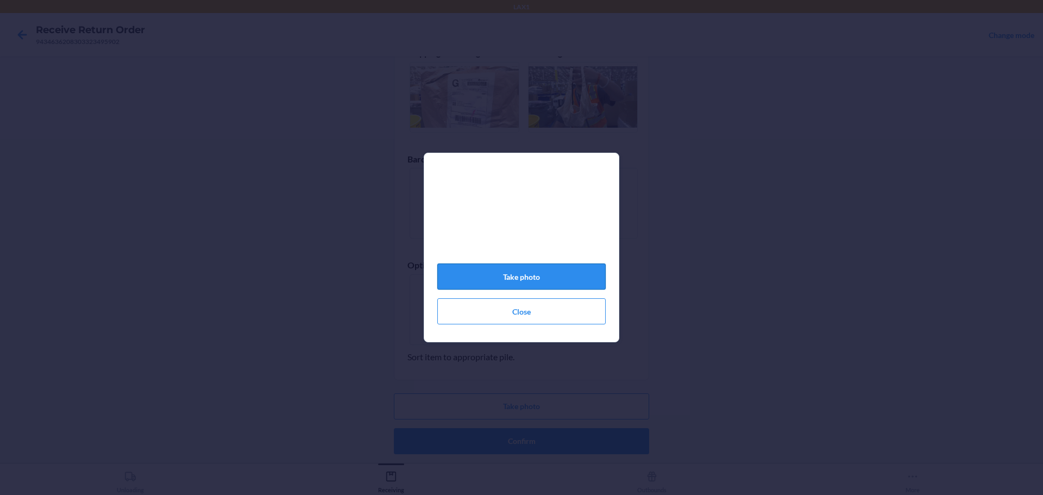
click at [556, 279] on button "Take photo" at bounding box center [521, 276] width 168 height 26
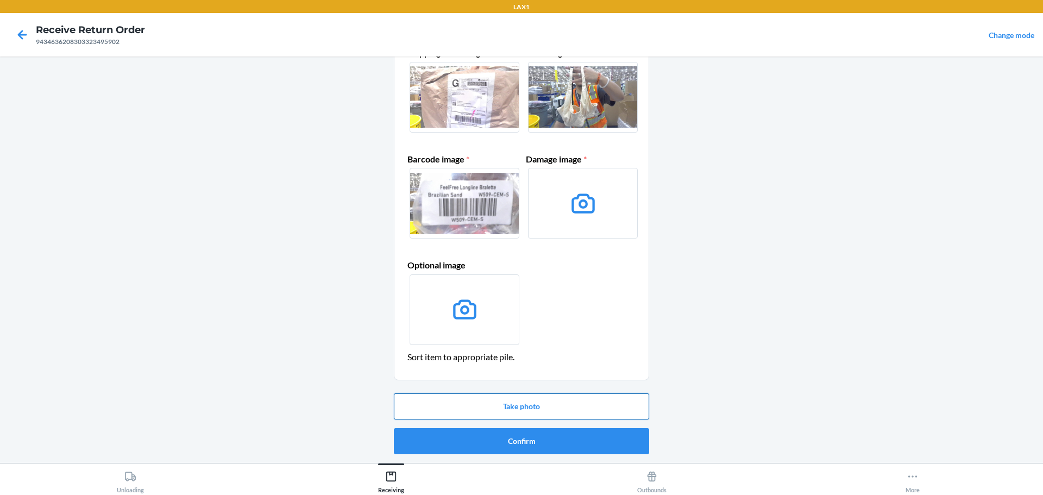
click at [542, 405] on button "Take photo" at bounding box center [521, 406] width 255 height 26
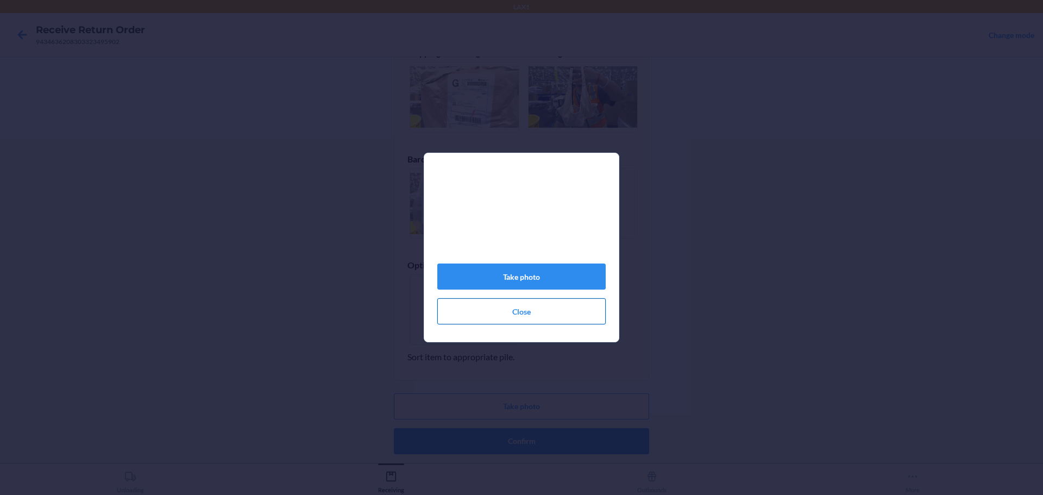
drag, startPoint x: 565, startPoint y: 316, endPoint x: 591, endPoint y: 318, distance: 26.2
click at [565, 318] on button "Close" at bounding box center [521, 311] width 168 height 26
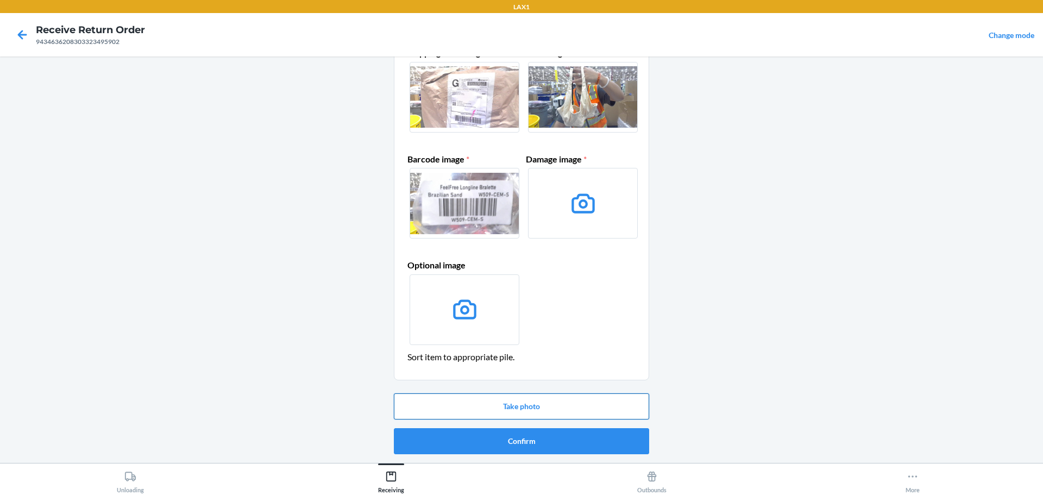
click at [584, 402] on button "Take photo" at bounding box center [521, 406] width 255 height 26
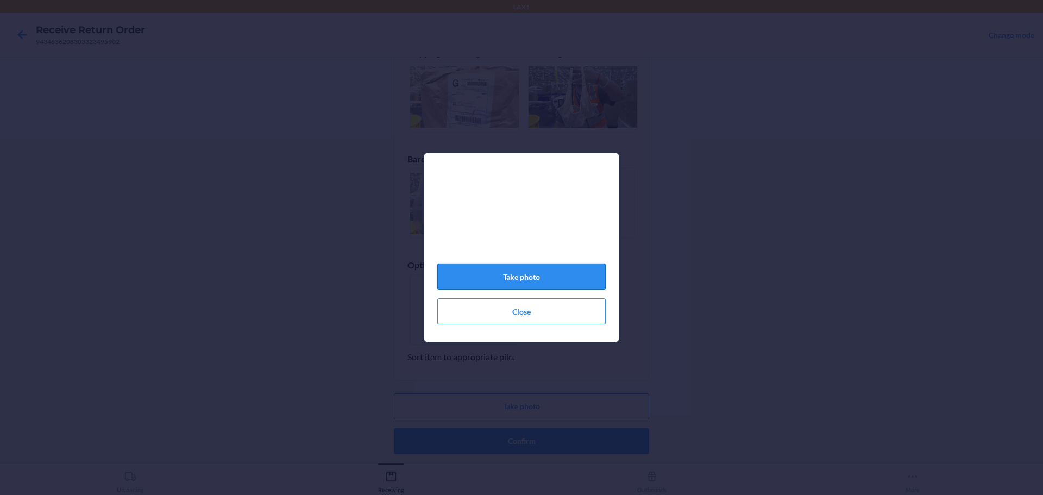
click at [570, 276] on button "Take photo" at bounding box center [521, 276] width 168 height 26
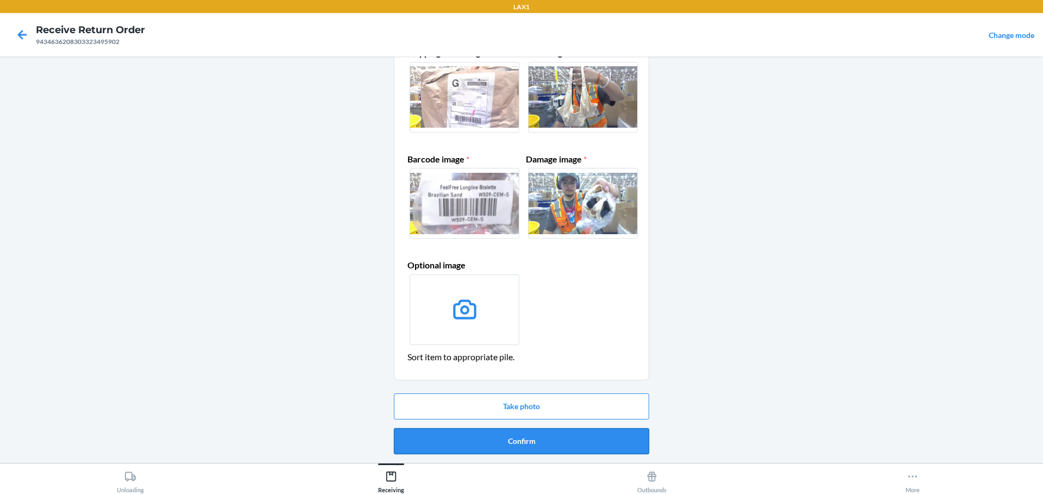
click at [571, 431] on button "Confirm" at bounding box center [521, 441] width 255 height 26
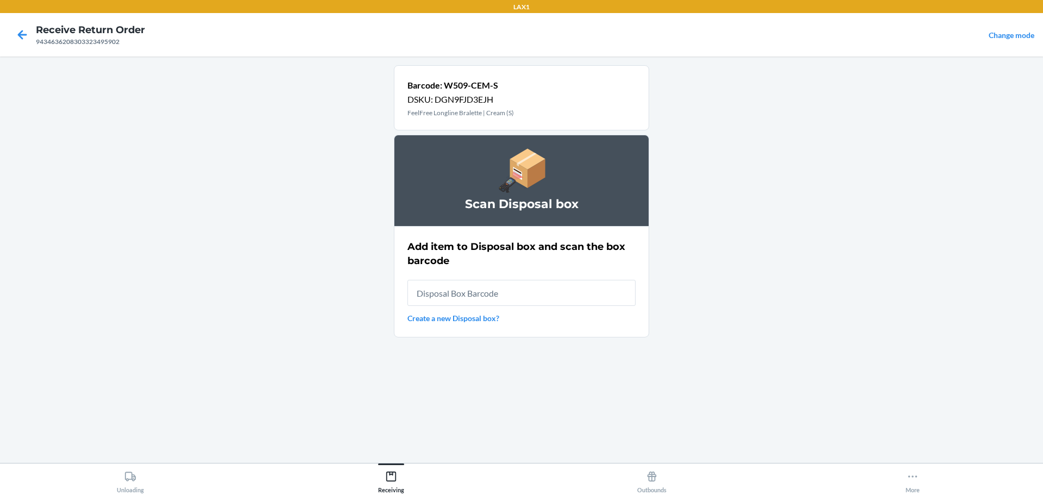
drag, startPoint x: 549, startPoint y: 301, endPoint x: 561, endPoint y: 299, distance: 12.1
click at [549, 300] on input "text" at bounding box center [521, 293] width 228 height 26
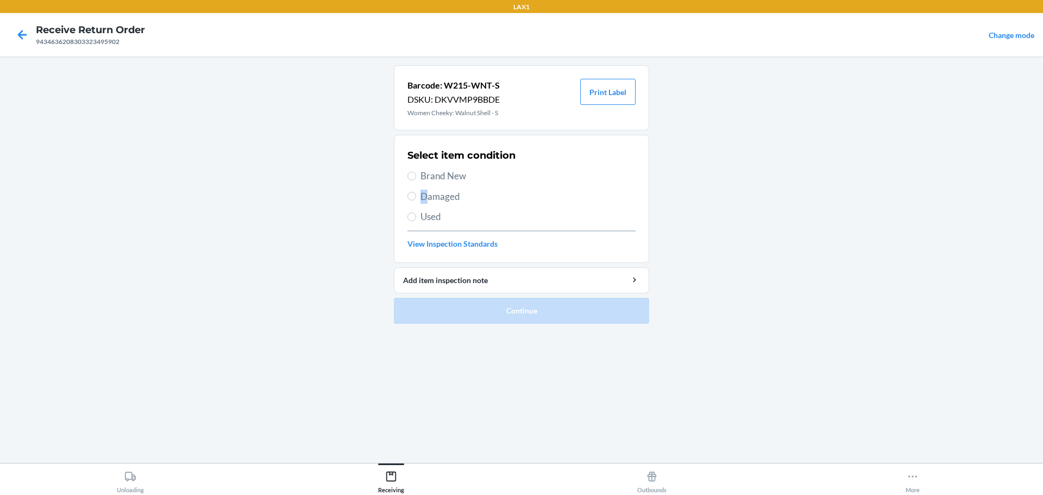
click at [424, 194] on span "Damaged" at bounding box center [527, 197] width 215 height 14
click at [455, 194] on span "Damaged" at bounding box center [527, 197] width 215 height 14
click at [416, 194] on input "Damaged" at bounding box center [411, 196] width 9 height 9
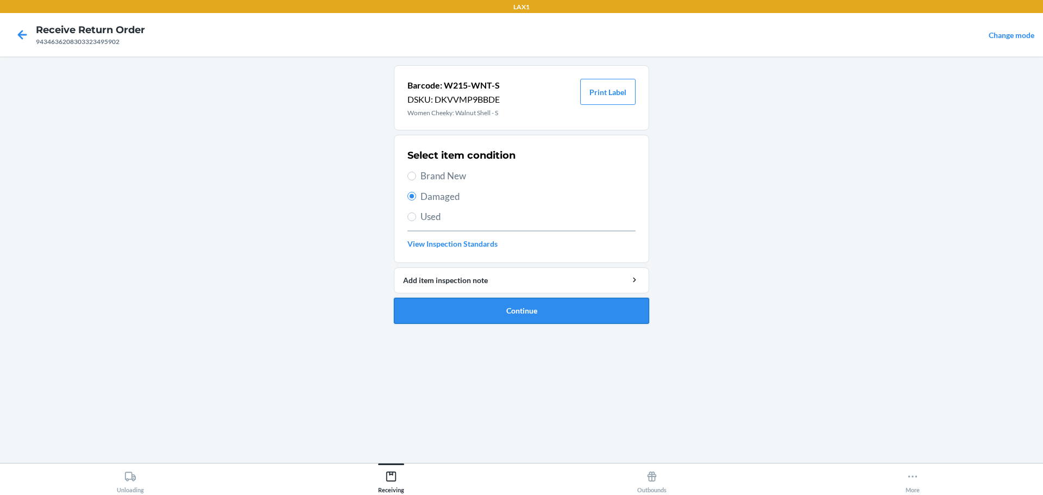
click at [501, 316] on button "Continue" at bounding box center [521, 311] width 255 height 26
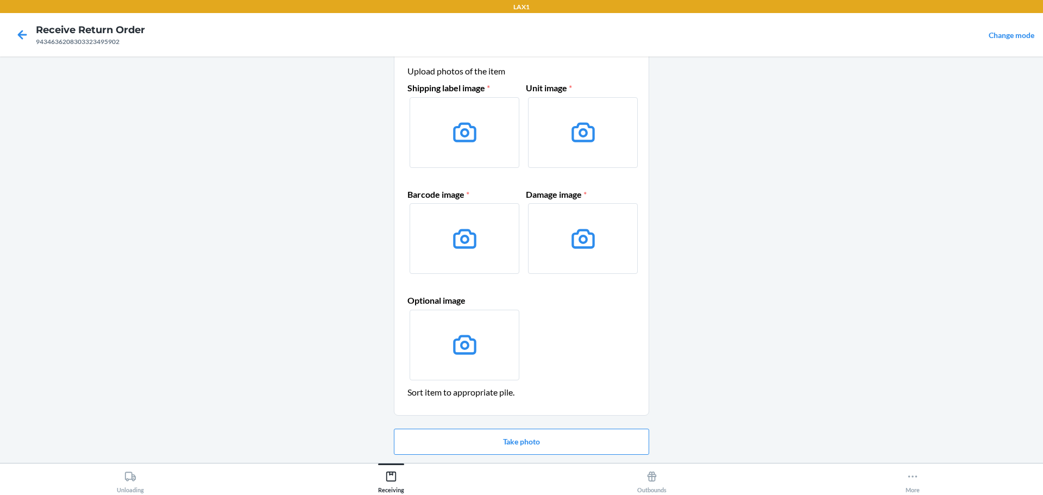
scroll to position [54, 0]
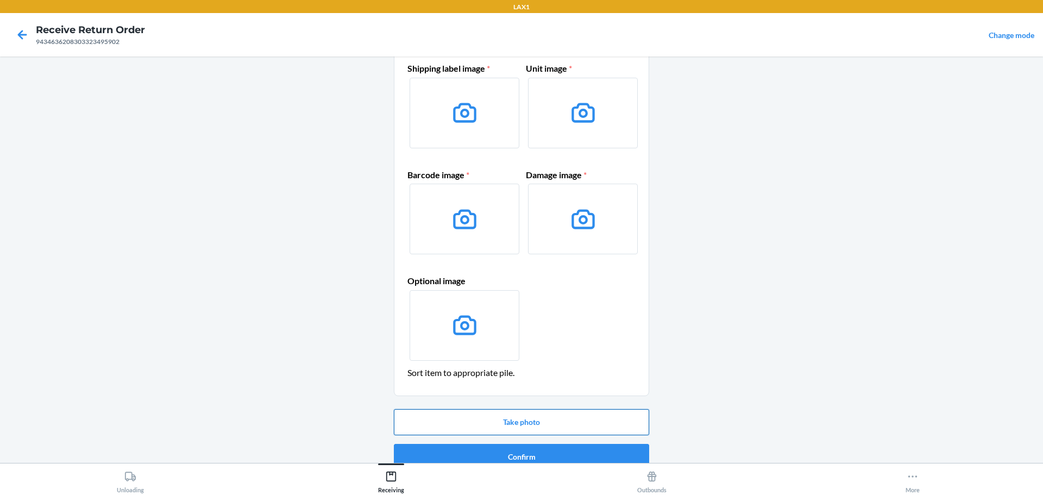
click at [552, 413] on button "Take photo" at bounding box center [521, 422] width 255 height 26
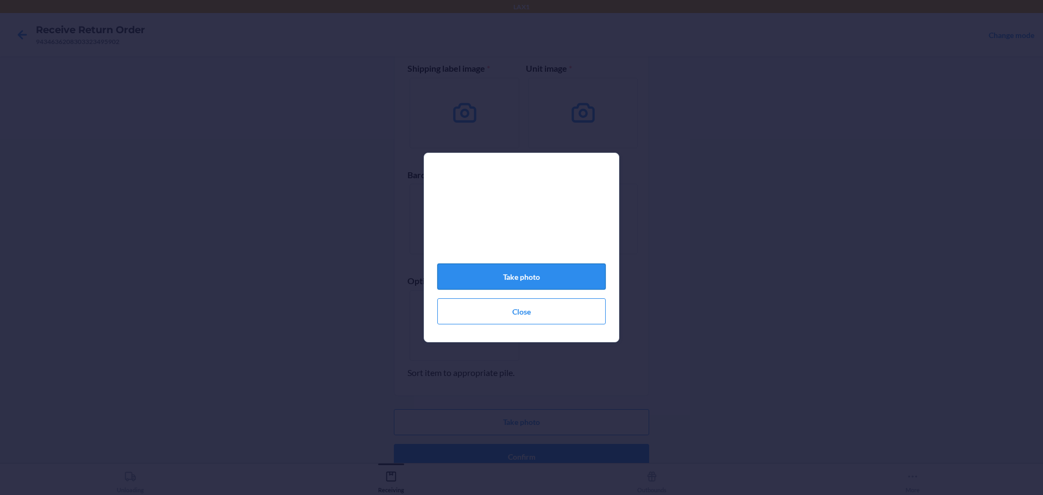
click at [568, 282] on button "Take photo" at bounding box center [521, 276] width 168 height 26
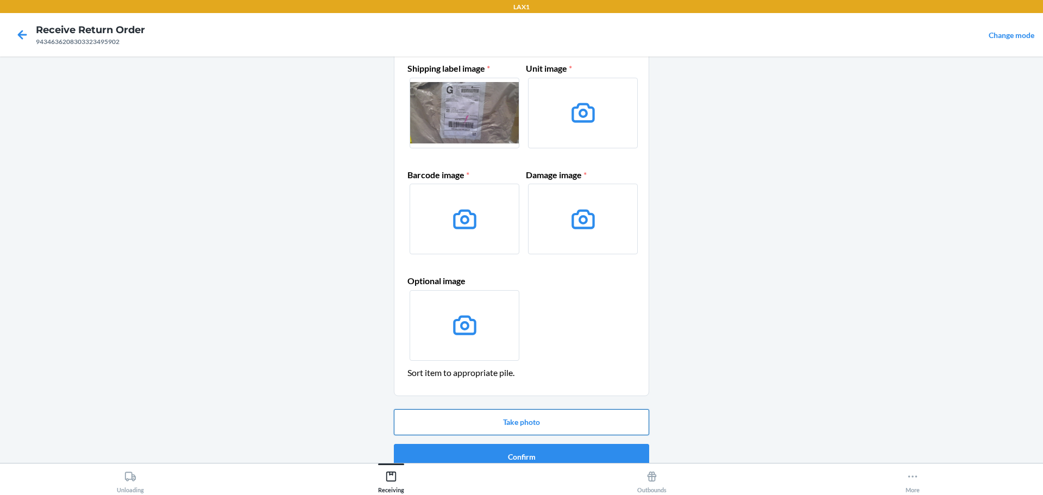
click at [546, 421] on button "Take photo" at bounding box center [521, 422] width 255 height 26
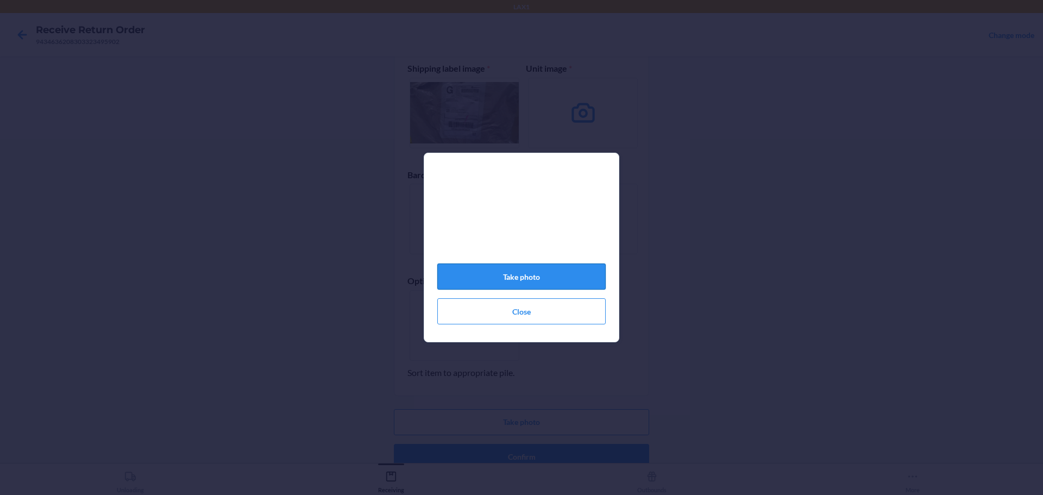
click at [548, 281] on button "Take photo" at bounding box center [521, 276] width 168 height 26
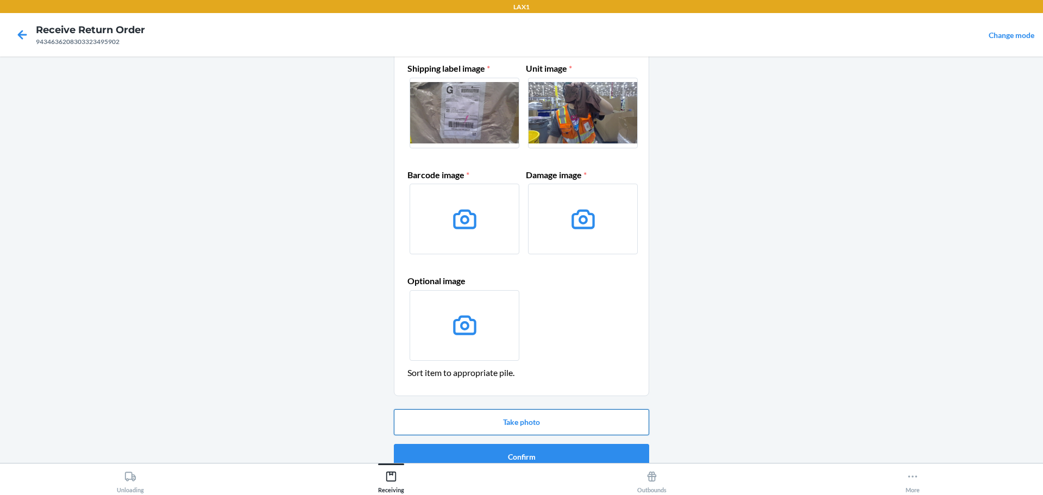
click at [540, 420] on button "Take photo" at bounding box center [521, 422] width 255 height 26
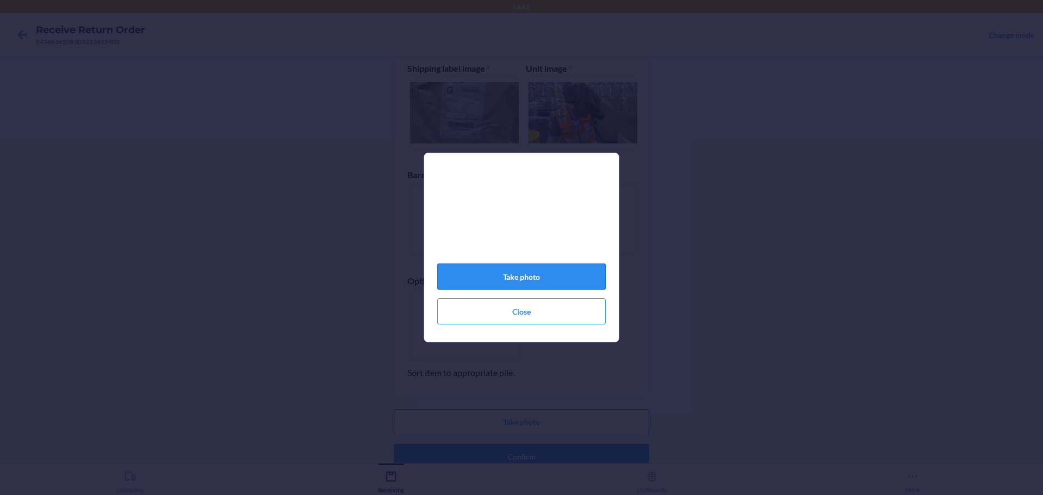
click at [564, 285] on button "Take photo" at bounding box center [521, 276] width 168 height 26
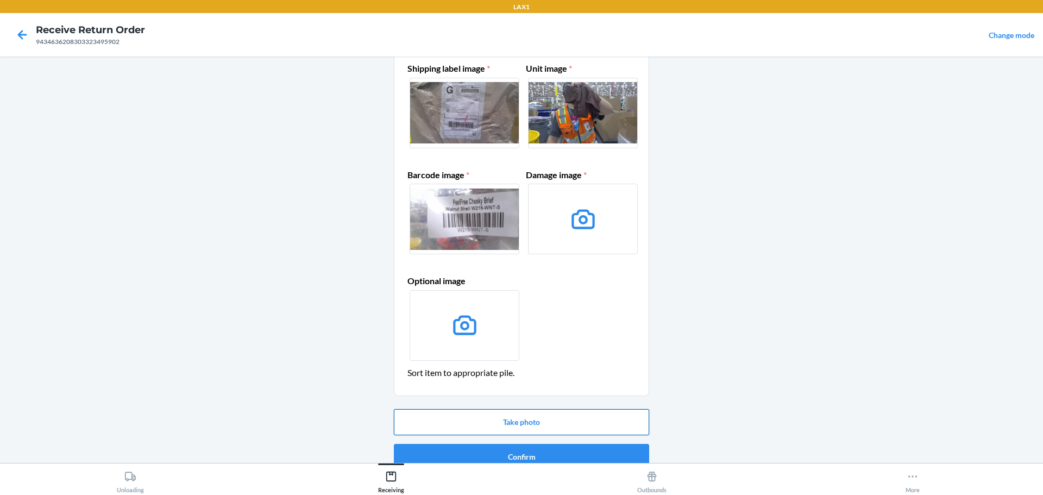
click at [540, 420] on button "Take photo" at bounding box center [521, 422] width 255 height 26
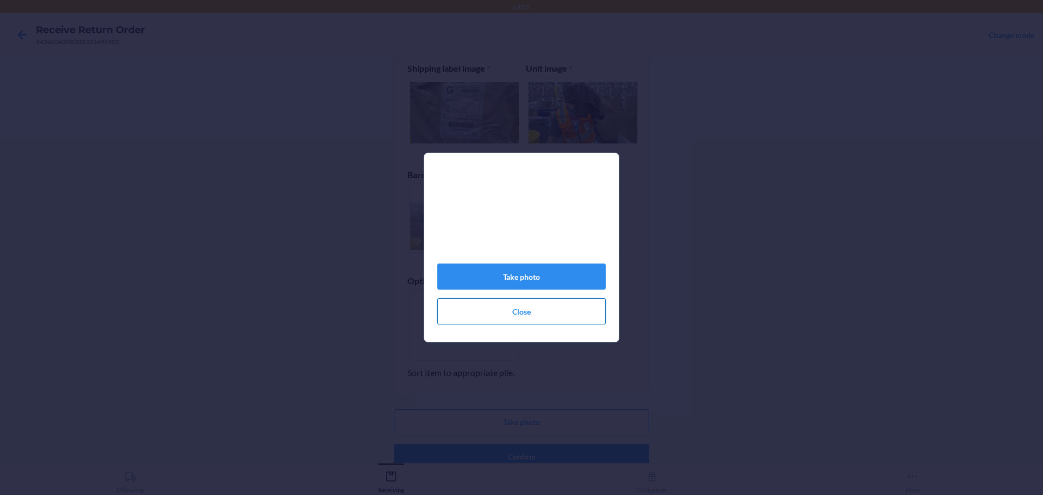
click at [570, 309] on button "Close" at bounding box center [521, 311] width 168 height 26
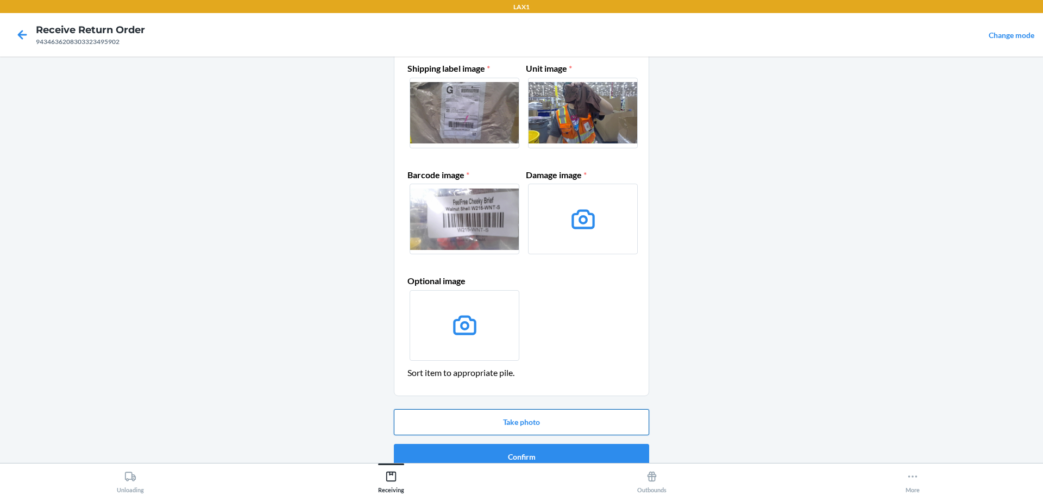
click at [572, 421] on button "Take photo" at bounding box center [521, 422] width 255 height 26
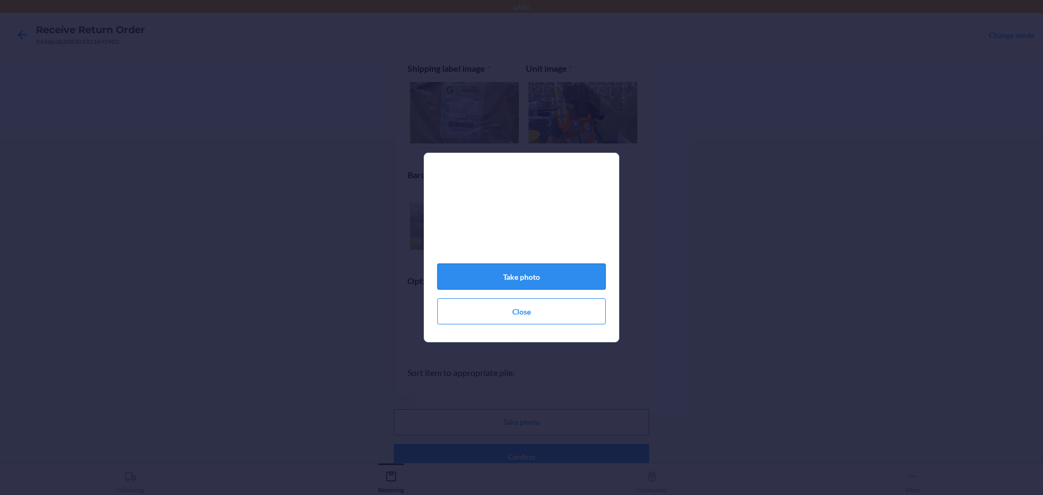
click at [552, 279] on button "Take photo" at bounding box center [521, 276] width 168 height 26
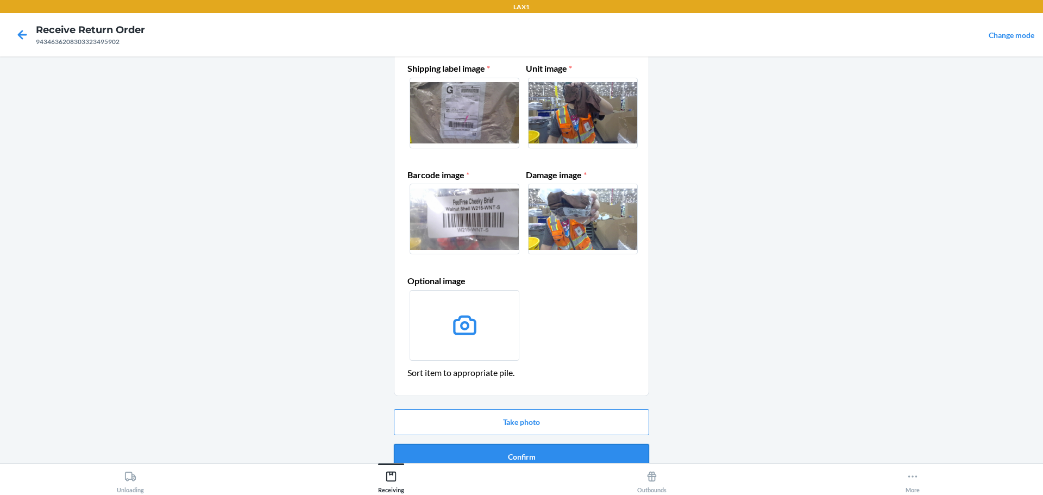
click at [544, 456] on button "Confirm" at bounding box center [521, 457] width 255 height 26
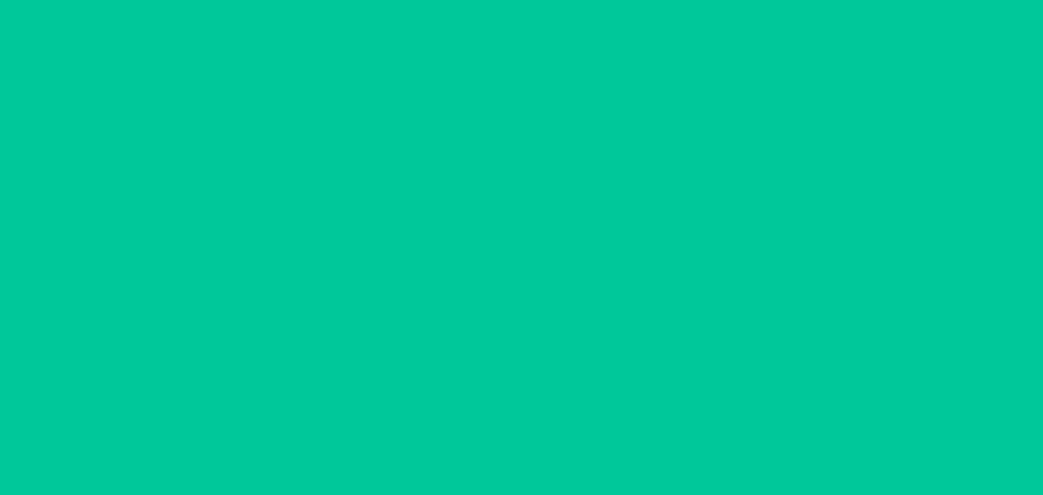
scroll to position [0, 0]
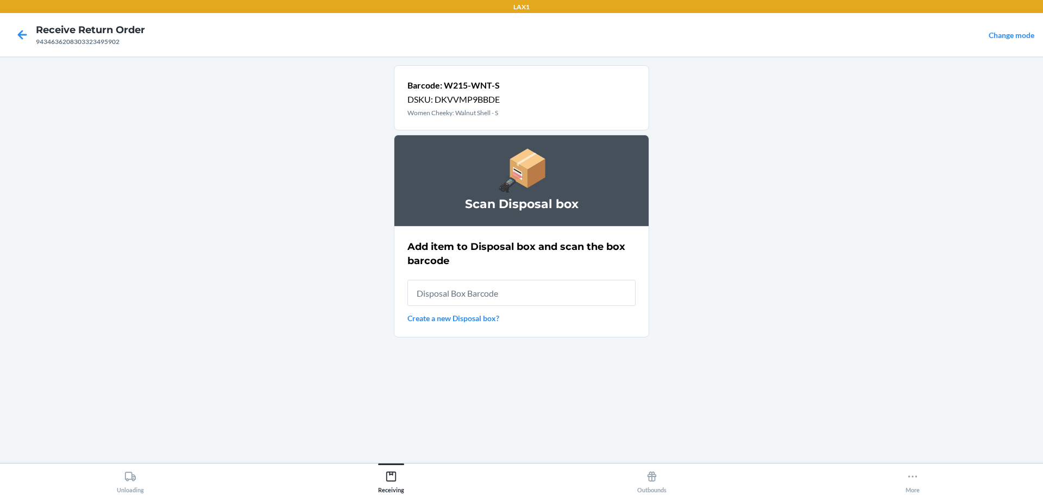
click at [527, 297] on input "text" at bounding box center [521, 293] width 228 height 26
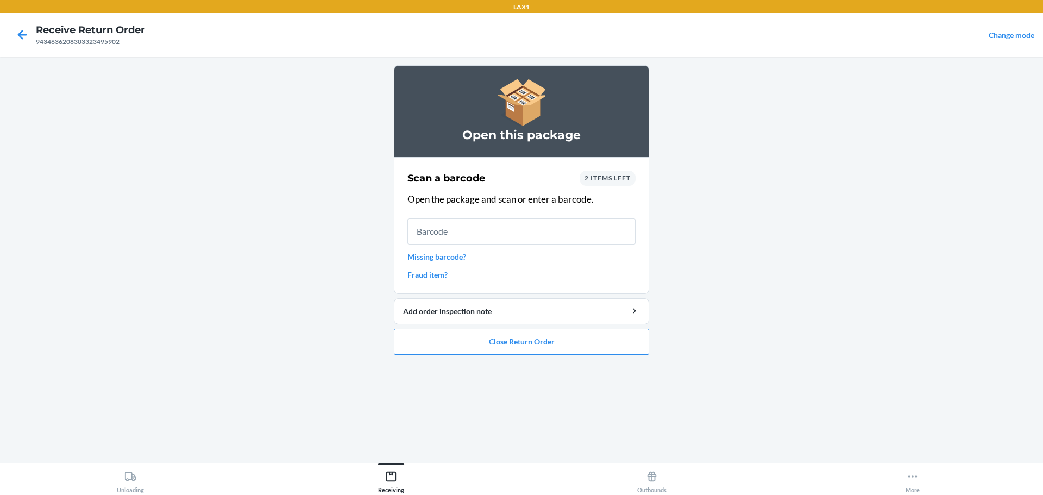
click at [520, 238] on input "text" at bounding box center [521, 231] width 228 height 26
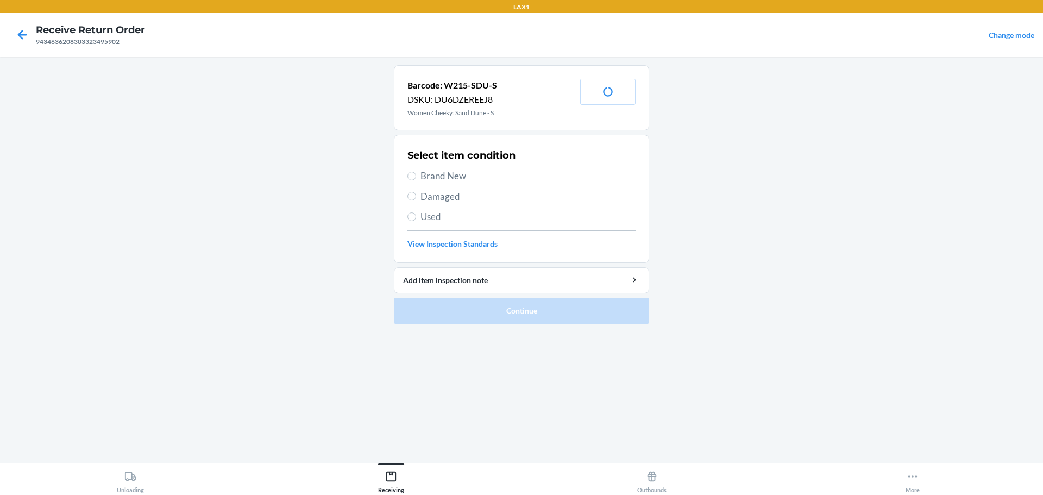
click at [457, 179] on span "Brand New" at bounding box center [527, 176] width 215 height 14
click at [416, 179] on input "Brand New" at bounding box center [411, 176] width 9 height 9
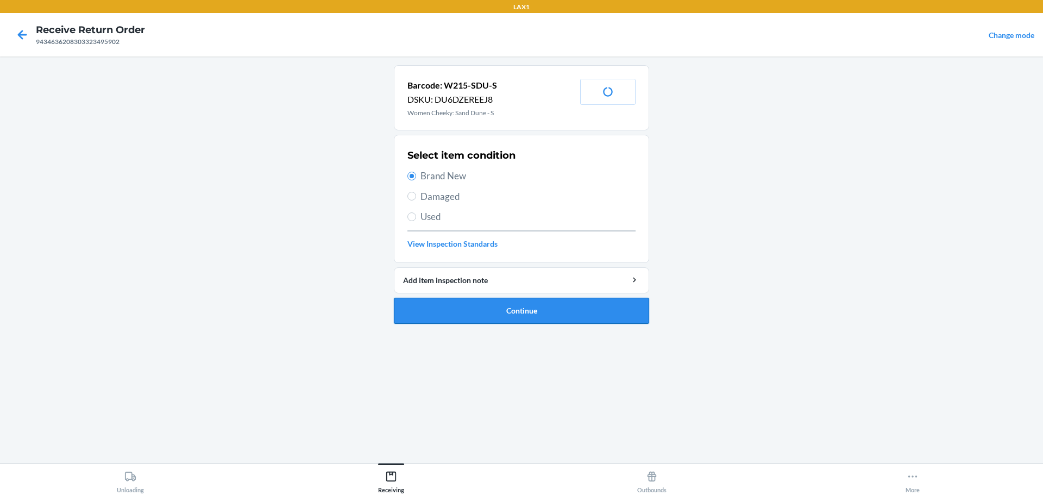
click at [507, 311] on button "Continue" at bounding box center [521, 311] width 255 height 26
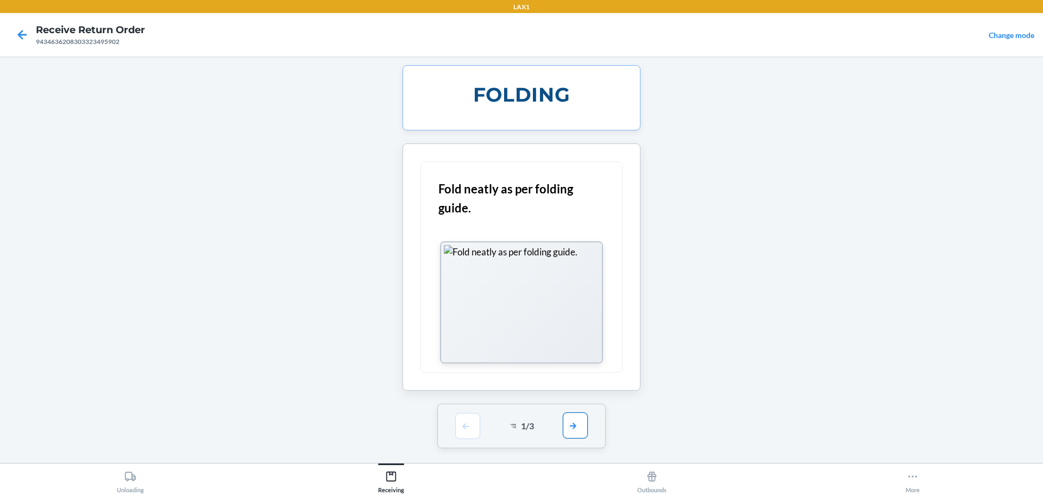
click at [575, 436] on button "button" at bounding box center [575, 425] width 25 height 26
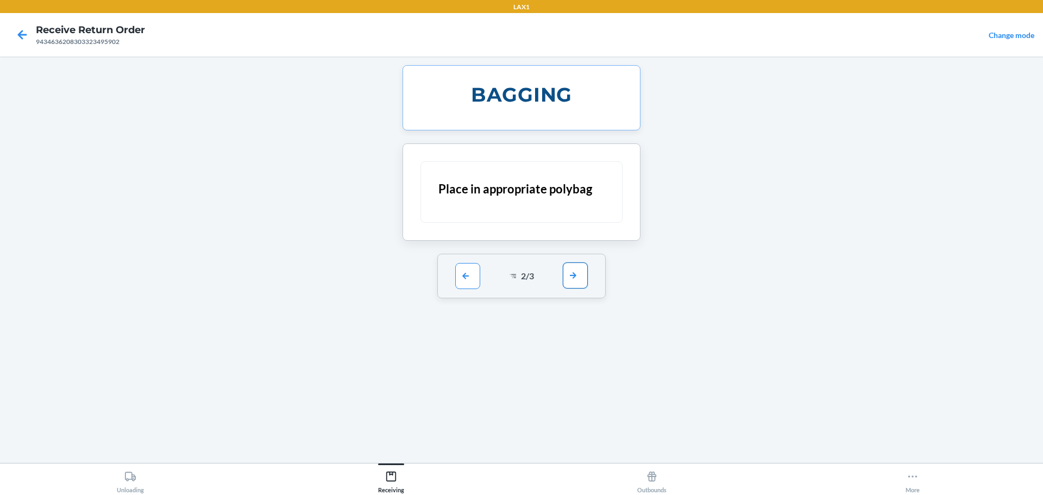
click at [580, 280] on button "button" at bounding box center [575, 275] width 25 height 26
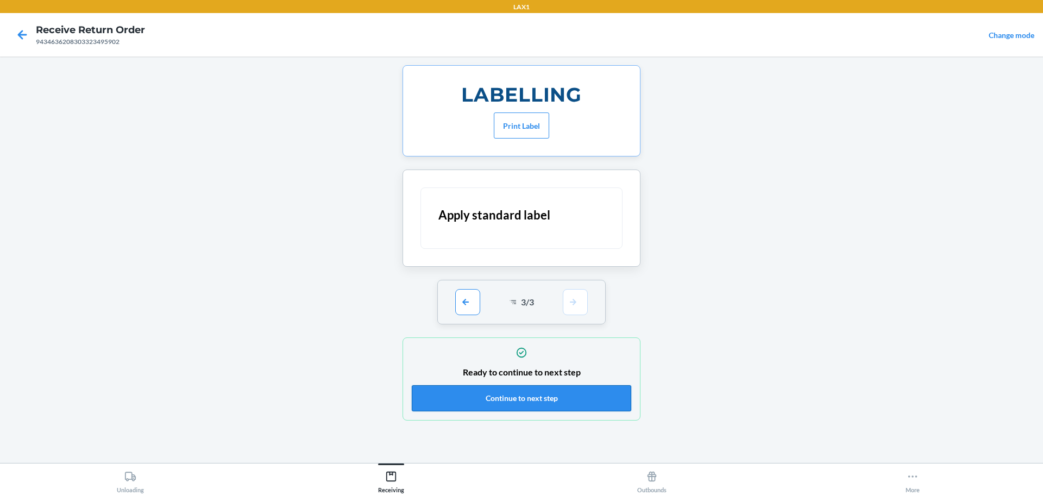
click at [567, 406] on button "Continue to next step" at bounding box center [521, 398] width 219 height 26
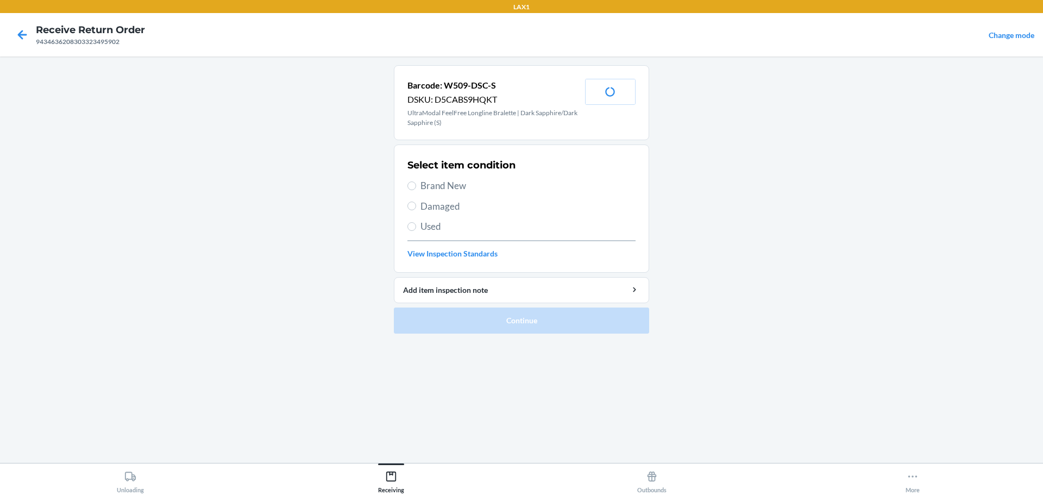
click at [473, 187] on span "Brand New" at bounding box center [527, 186] width 215 height 14
click at [416, 187] on input "Brand New" at bounding box center [411, 185] width 9 height 9
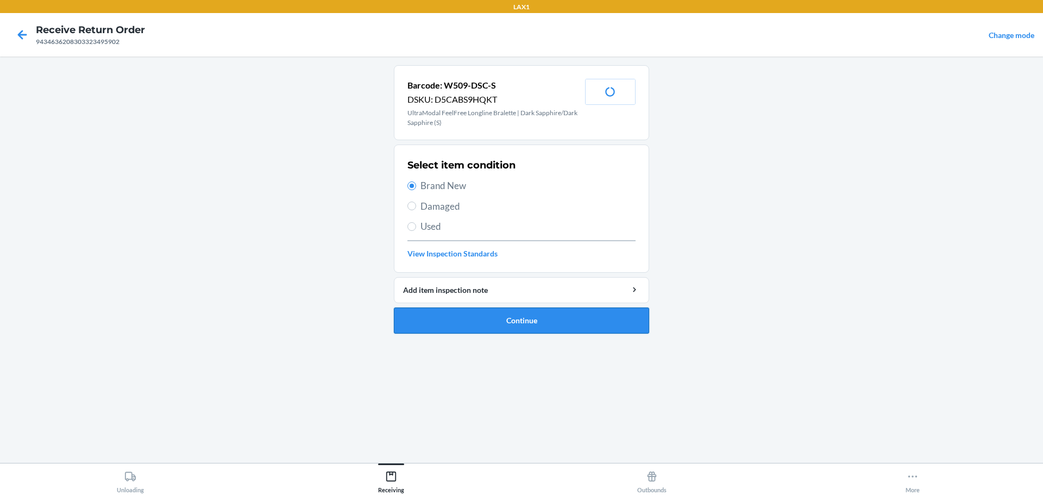
click at [516, 312] on button "Continue" at bounding box center [521, 320] width 255 height 26
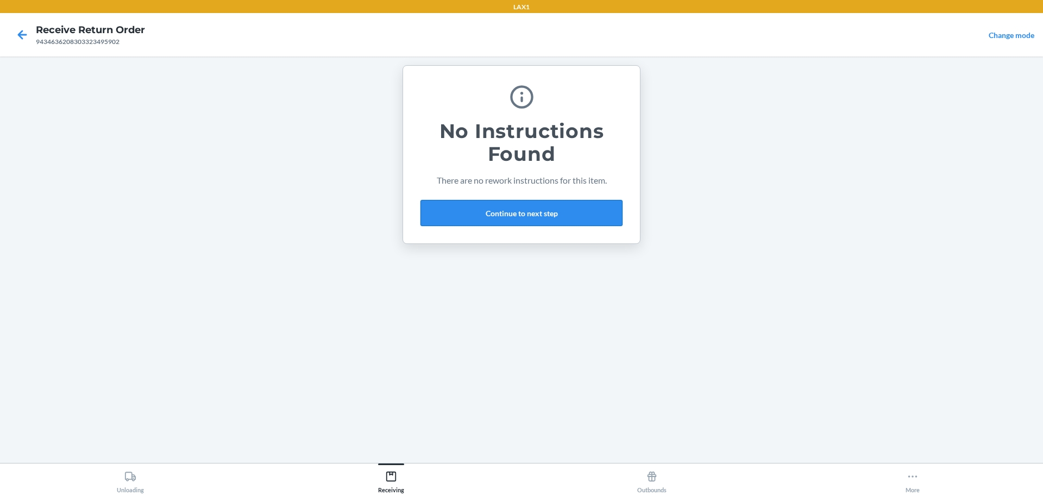
click at [508, 206] on button "Continue to next step" at bounding box center [521, 213] width 202 height 26
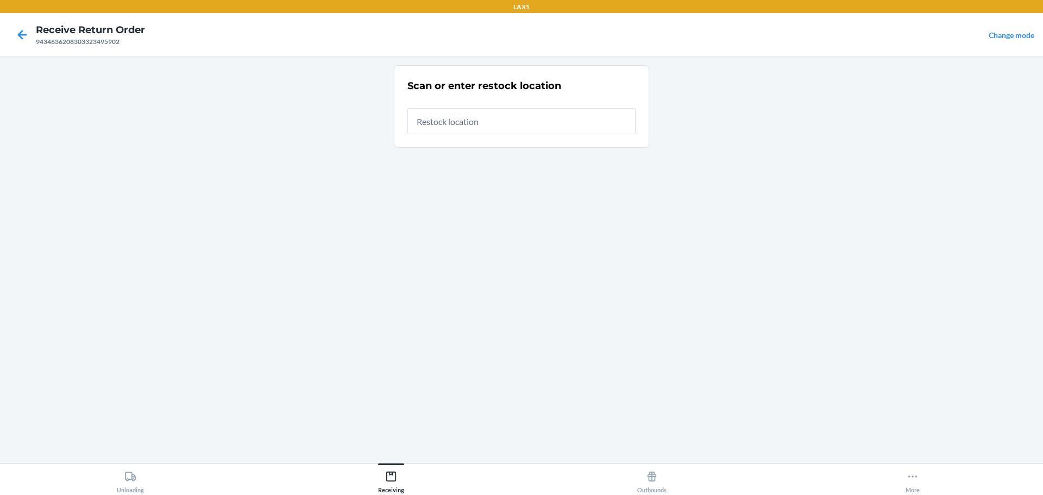
click at [482, 116] on input "text" at bounding box center [521, 121] width 228 height 26
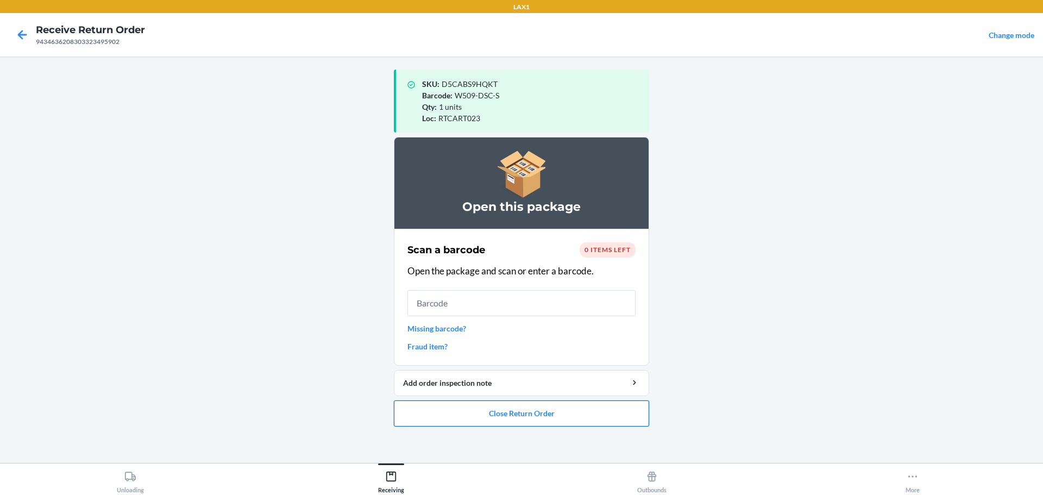
click at [538, 411] on button "Close Return Order" at bounding box center [521, 413] width 255 height 26
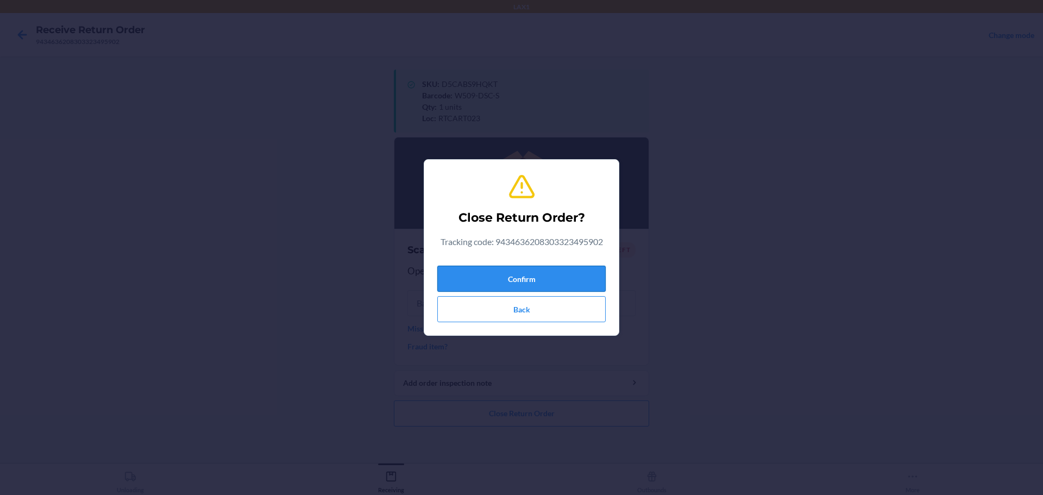
click at [533, 278] on button "Confirm" at bounding box center [521, 279] width 168 height 26
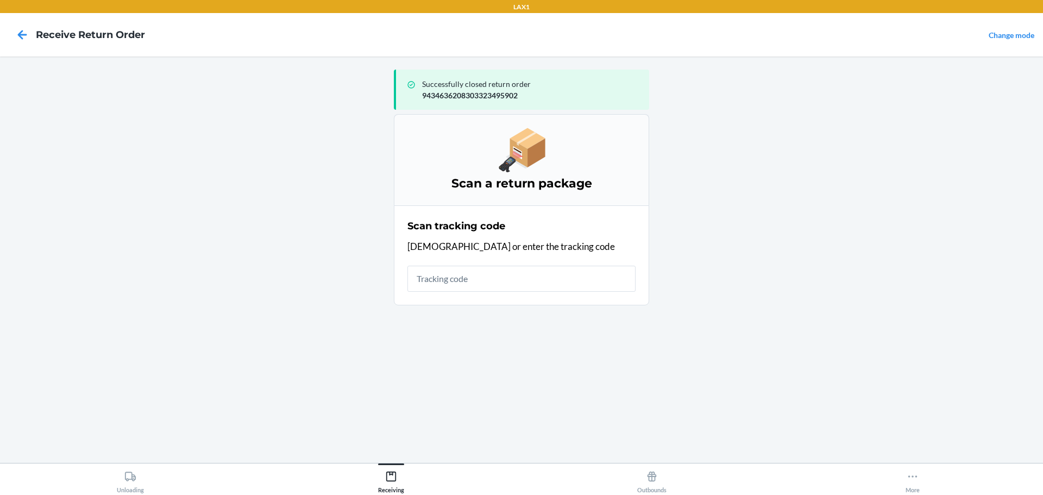
click at [517, 277] on input "text" at bounding box center [521, 279] width 228 height 26
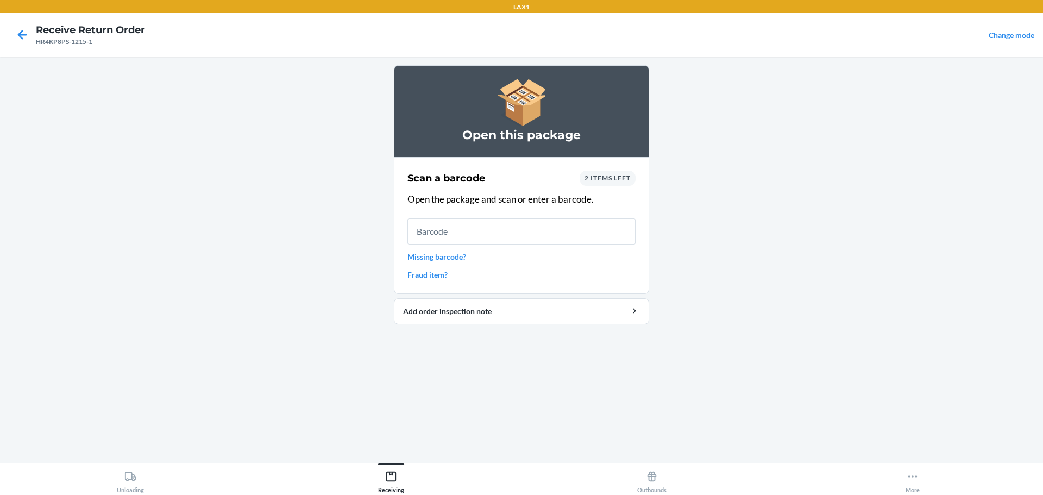
click at [291, 242] on main "Open this package Scan a barcode 2 items left Open the package and scan or ente…" at bounding box center [521, 259] width 1043 height 406
click at [492, 230] on input "text" at bounding box center [521, 231] width 228 height 26
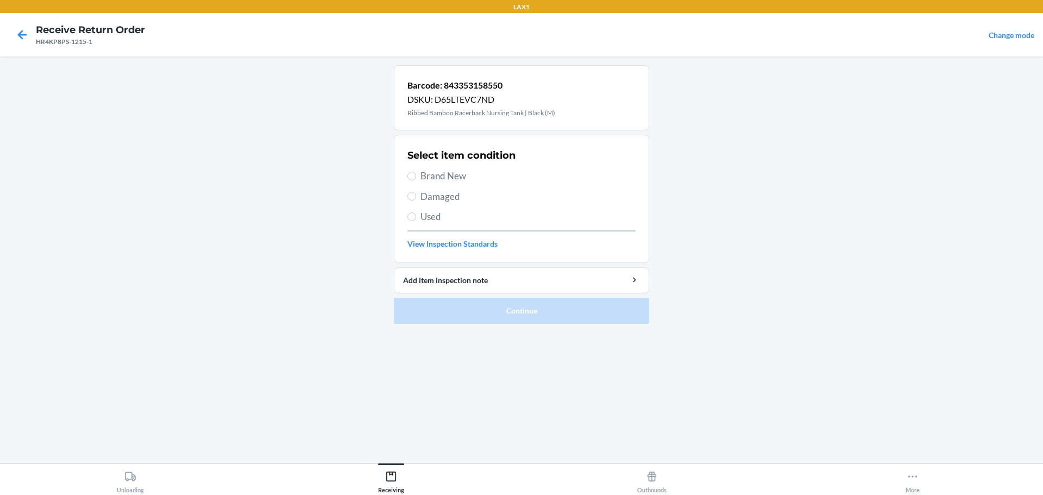
click at [446, 175] on span "Brand New" at bounding box center [527, 176] width 215 height 14
click at [416, 175] on input "Brand New" at bounding box center [411, 176] width 9 height 9
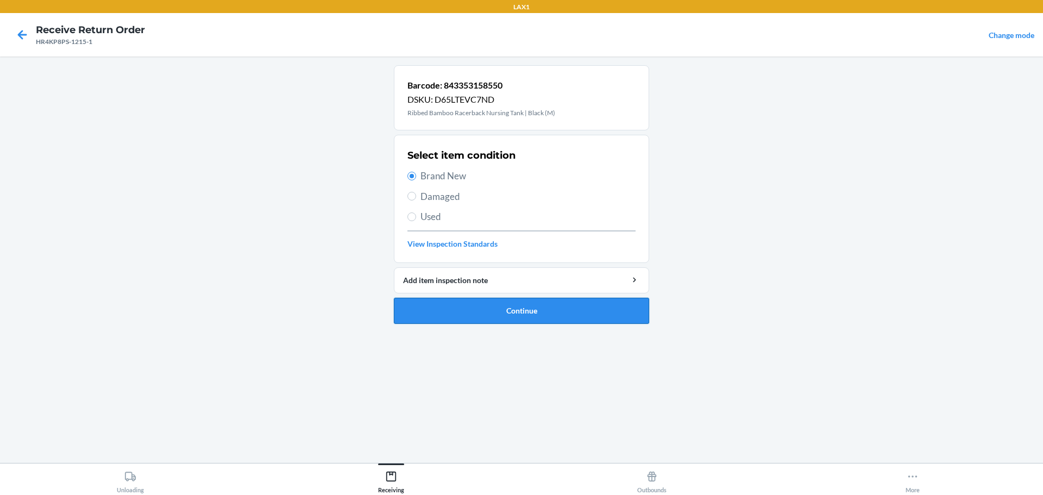
click at [530, 320] on button "Continue" at bounding box center [521, 311] width 255 height 26
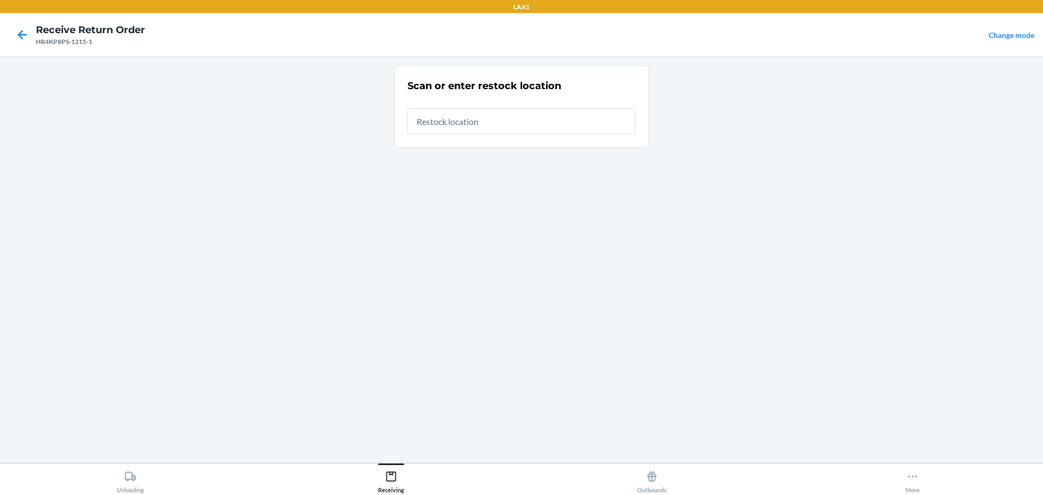
click at [494, 133] on input "text" at bounding box center [521, 121] width 228 height 26
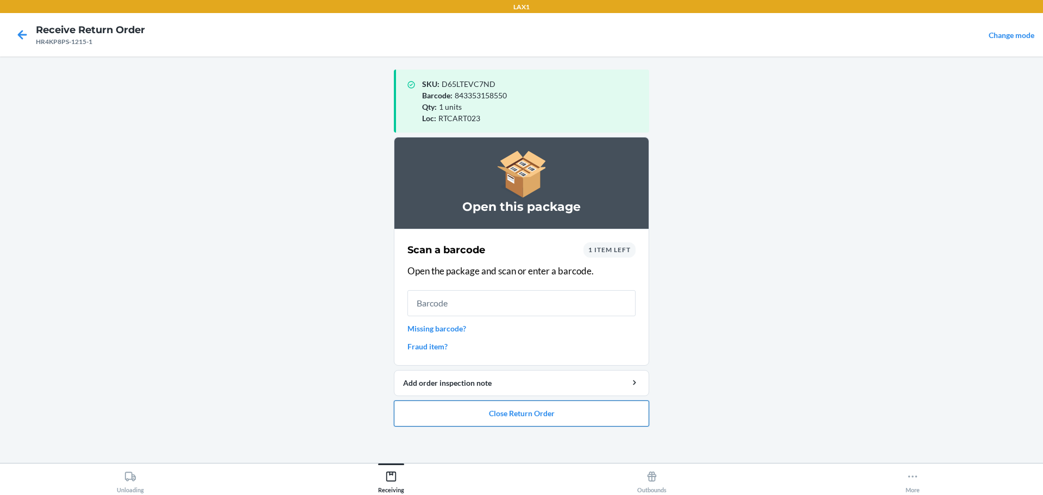
click at [527, 419] on button "Close Return Order" at bounding box center [521, 413] width 255 height 26
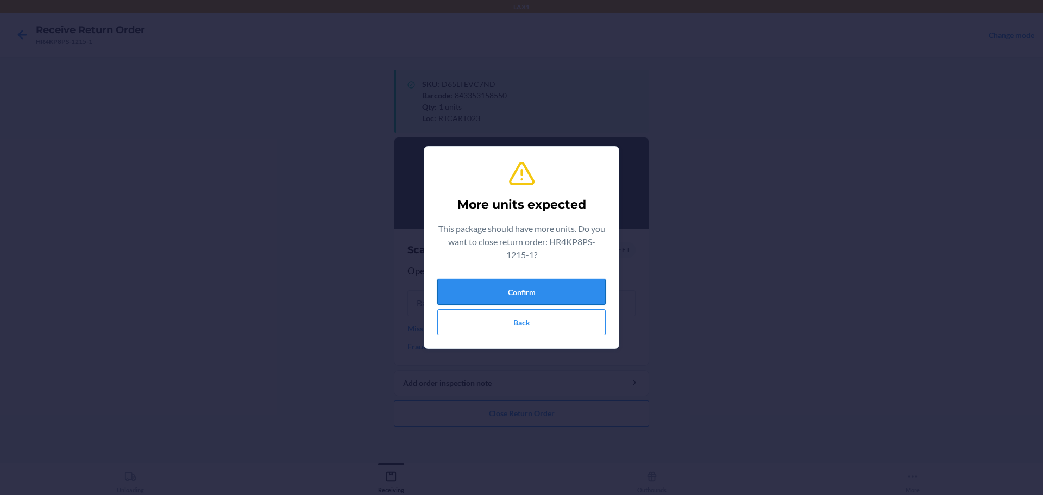
click at [525, 292] on button "Confirm" at bounding box center [521, 292] width 168 height 26
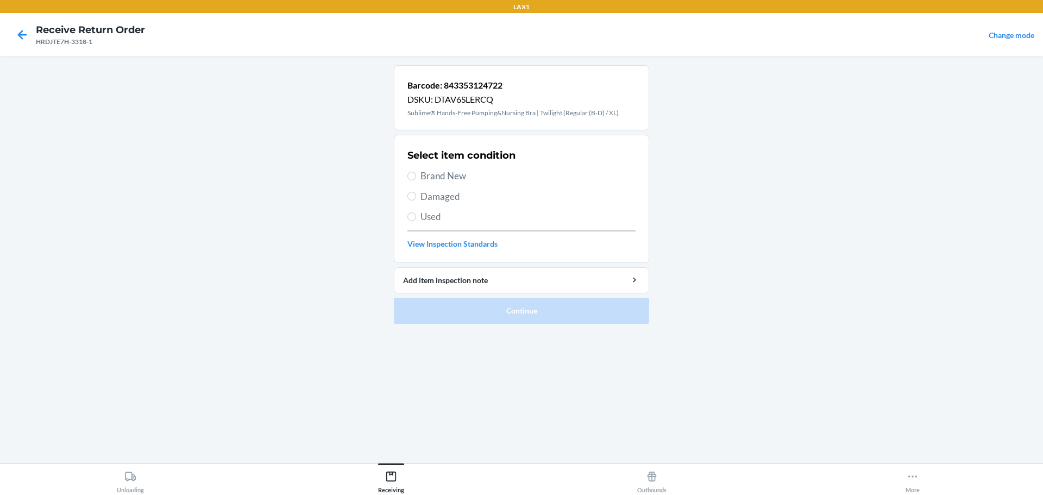
click at [431, 205] on div "Select item condition Brand New Damaged Used View Inspection Standards" at bounding box center [521, 199] width 228 height 108
click at [438, 204] on div "Select item condition Brand New Damaged Used View Inspection Standards" at bounding box center [521, 199] width 228 height 108
click at [444, 198] on span "Damaged" at bounding box center [527, 197] width 215 height 14
click at [416, 198] on input "Damaged" at bounding box center [411, 196] width 9 height 9
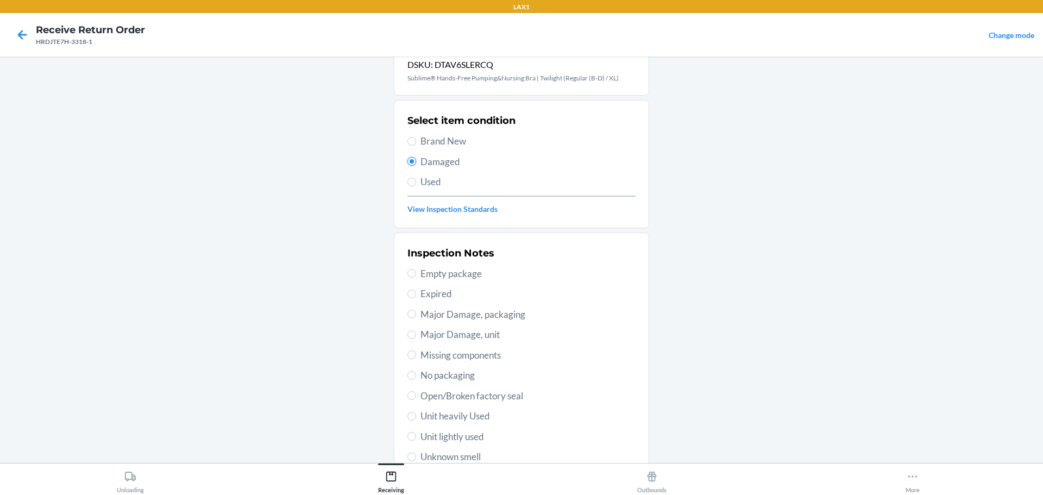
scroll to position [54, 0]
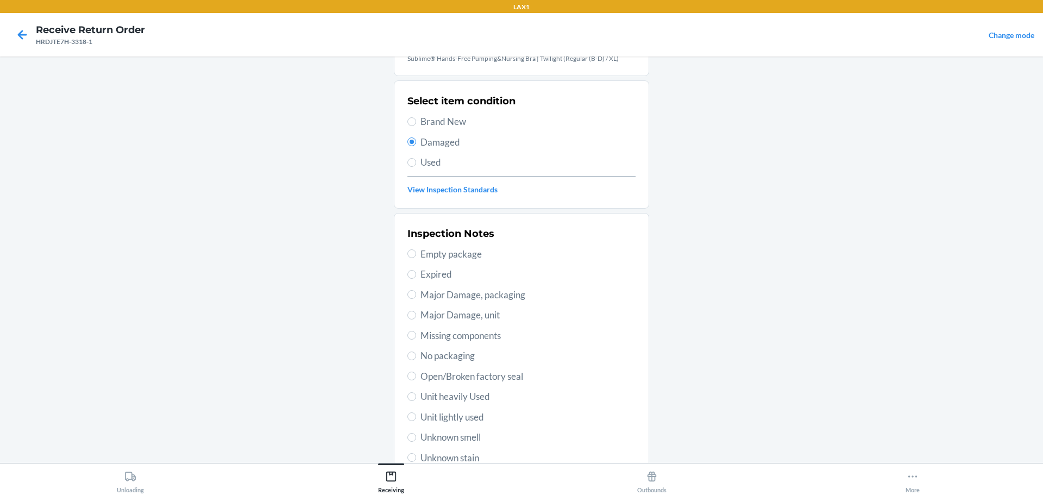
click at [443, 361] on span "No packaging" at bounding box center [527, 356] width 215 height 14
click at [416, 360] on input "No packaging" at bounding box center [411, 355] width 9 height 9
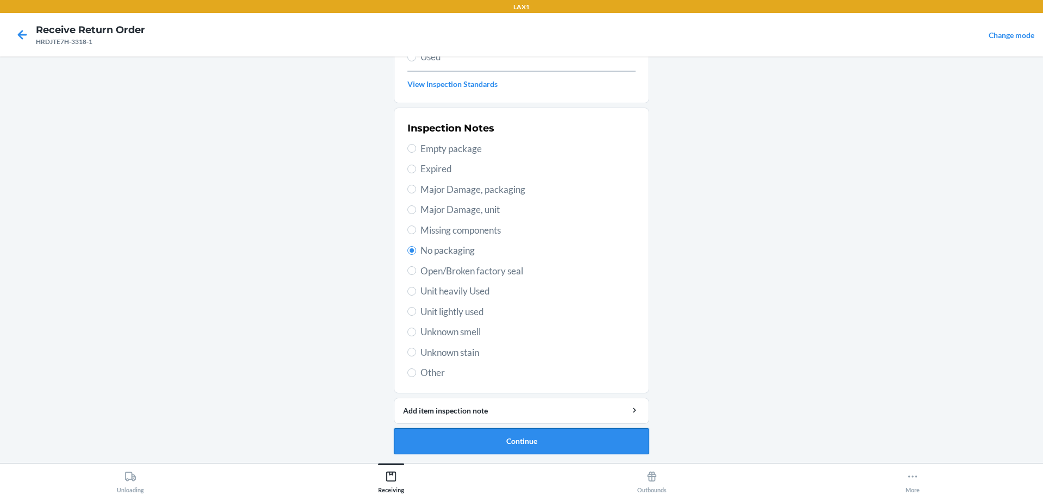
click at [537, 434] on button "Continue" at bounding box center [521, 441] width 255 height 26
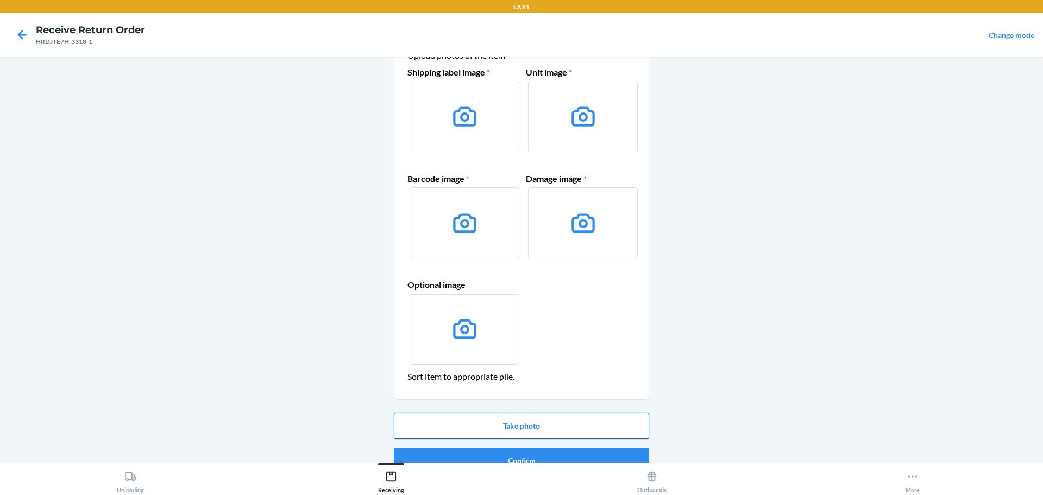
scroll to position [70, 0]
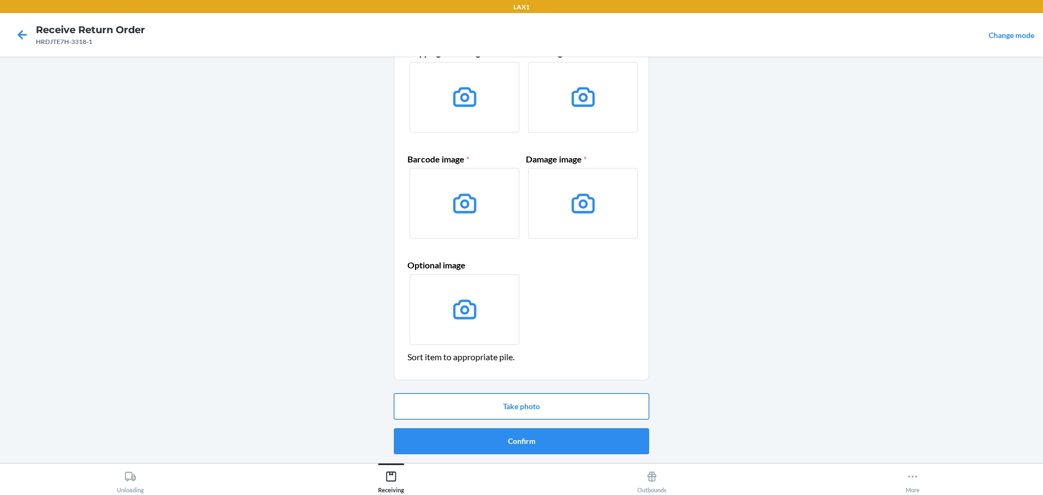
click at [549, 403] on button "Take photo" at bounding box center [521, 406] width 255 height 26
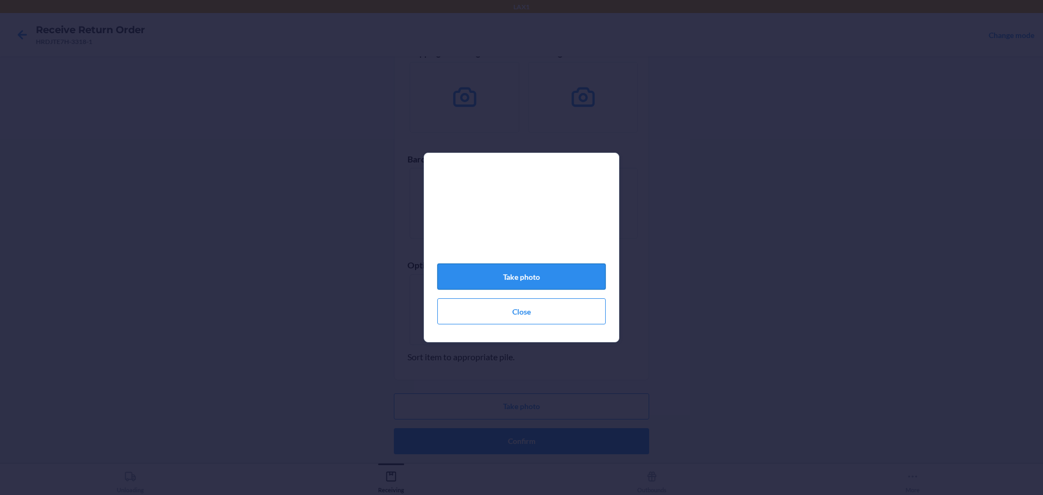
click at [578, 273] on button "Take photo" at bounding box center [521, 276] width 168 height 26
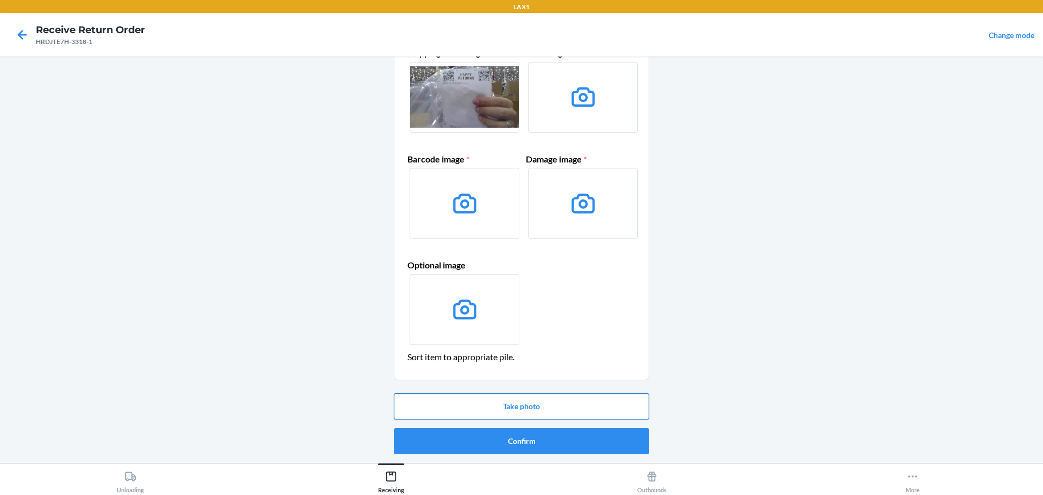
click at [570, 398] on button "Take photo" at bounding box center [521, 406] width 255 height 26
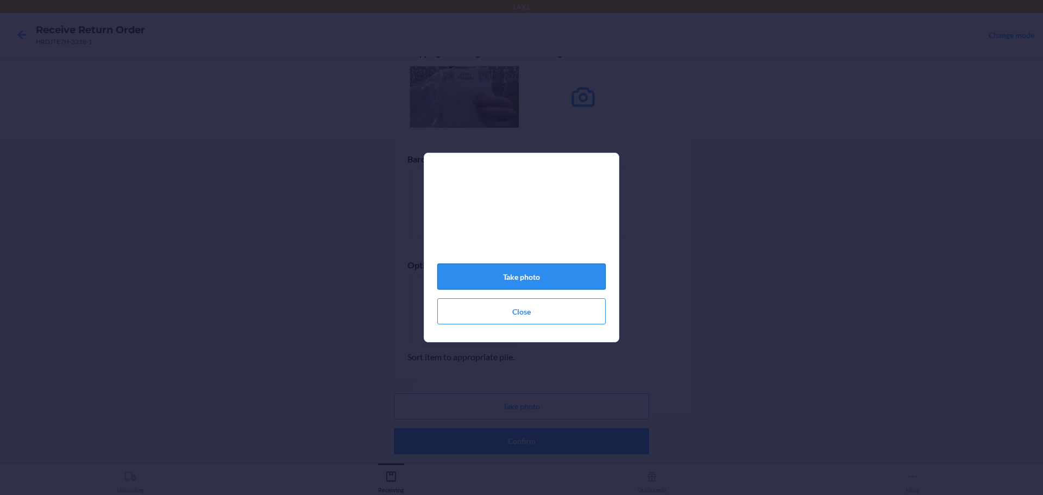
click at [517, 284] on button "Take photo" at bounding box center [521, 276] width 168 height 26
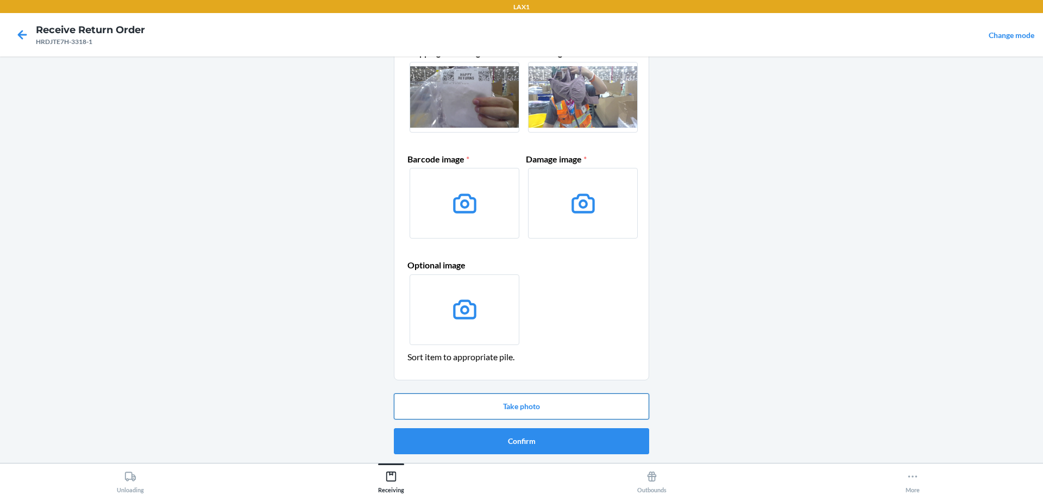
click at [518, 411] on button "Take photo" at bounding box center [521, 406] width 255 height 26
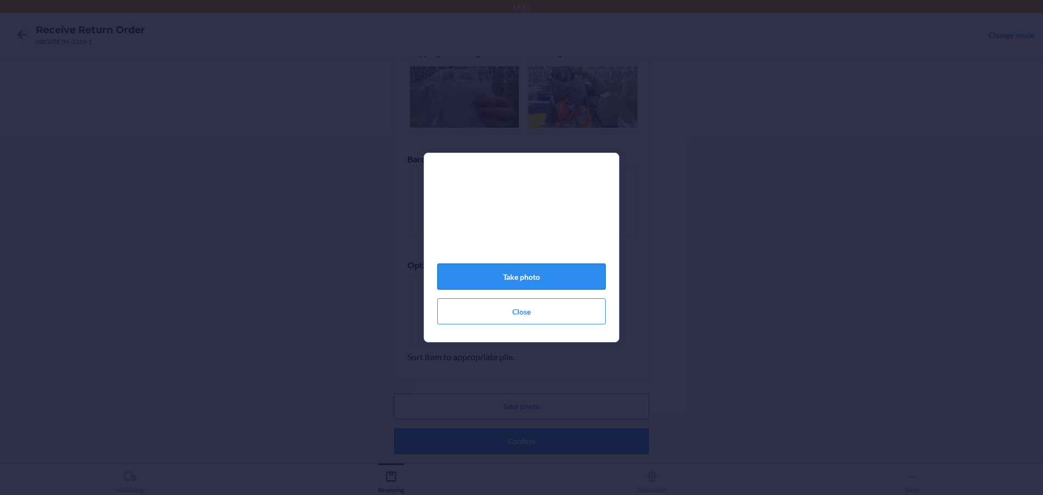
click at [473, 276] on button "Take photo" at bounding box center [521, 276] width 168 height 26
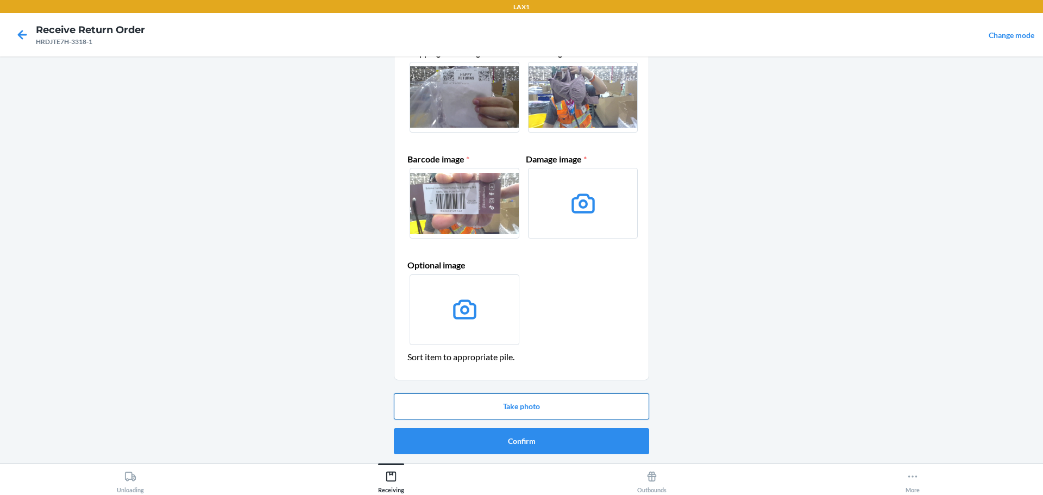
click at [553, 402] on button "Take photo" at bounding box center [521, 406] width 255 height 26
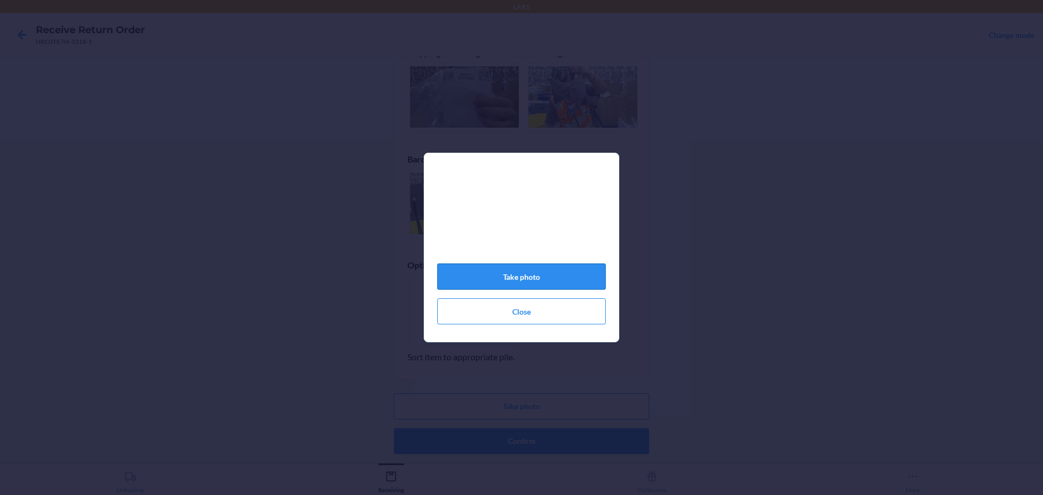
click at [486, 275] on button "Take photo" at bounding box center [521, 276] width 168 height 26
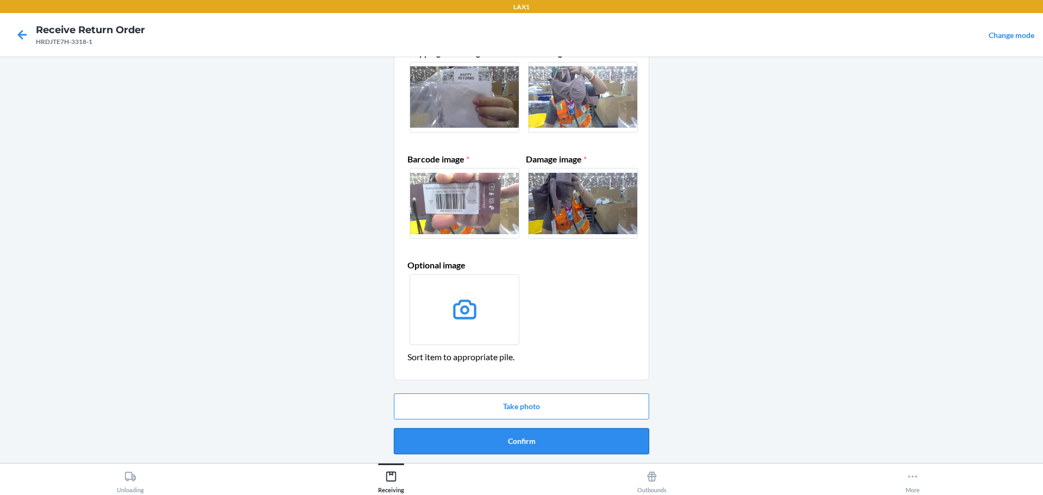
click at [524, 443] on button "Confirm" at bounding box center [521, 441] width 255 height 26
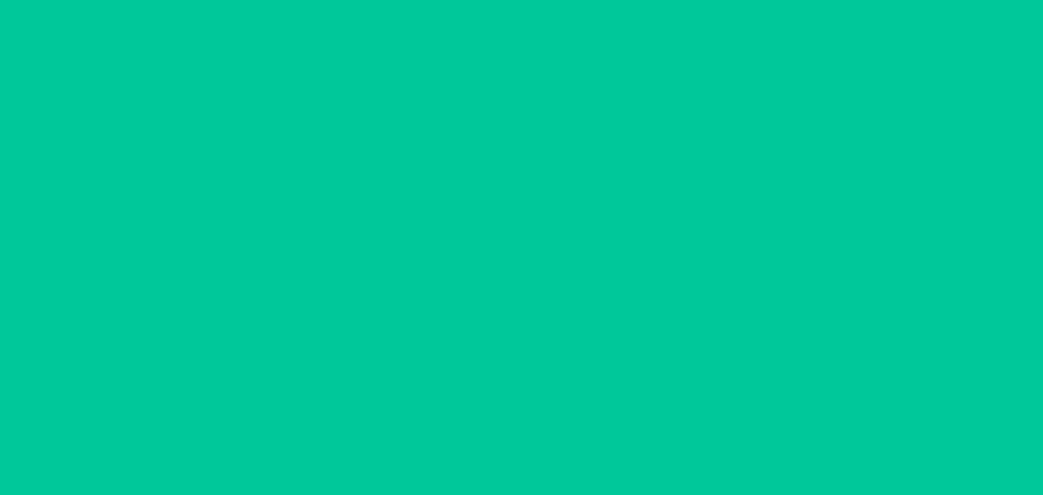
scroll to position [0, 0]
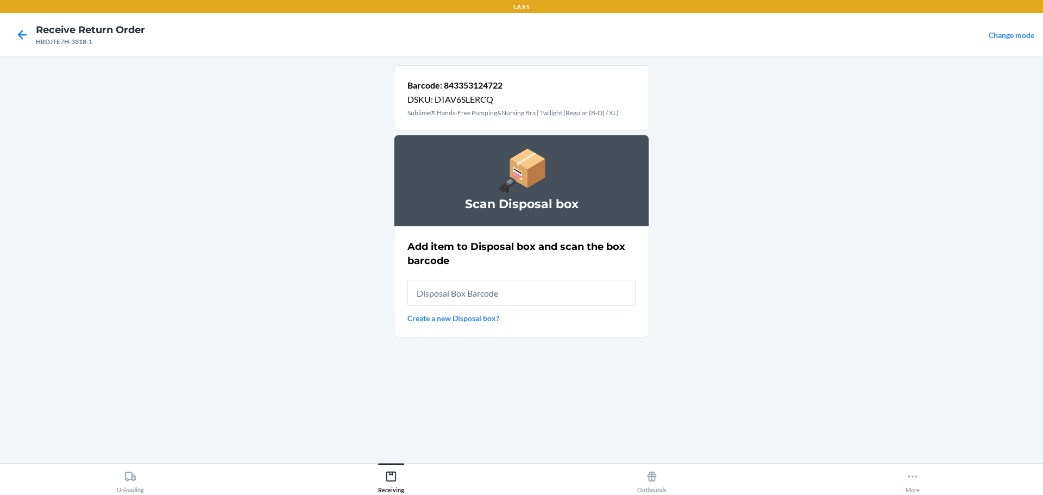
click at [549, 293] on input "text" at bounding box center [521, 293] width 228 height 26
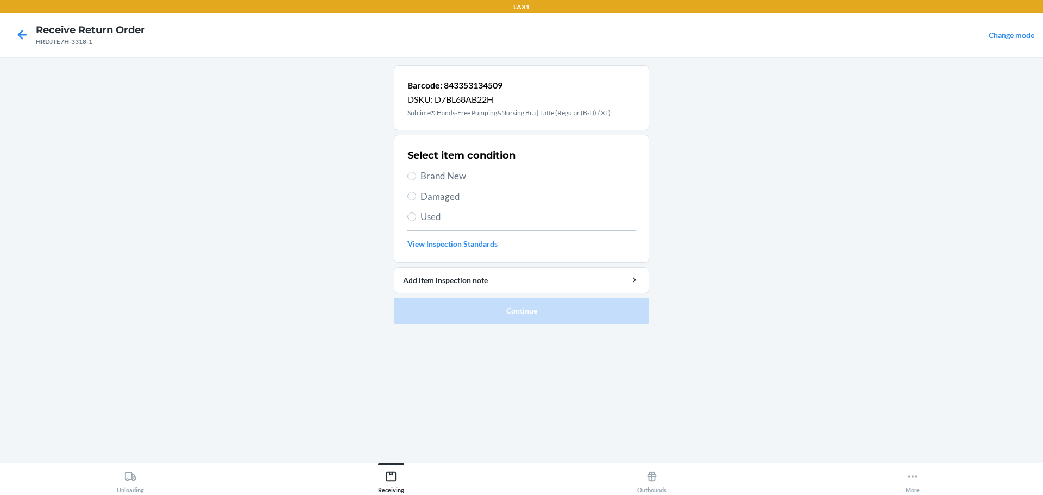
click at [440, 195] on span "Damaged" at bounding box center [527, 197] width 215 height 14
click at [416, 195] on input "Damaged" at bounding box center [411, 196] width 9 height 9
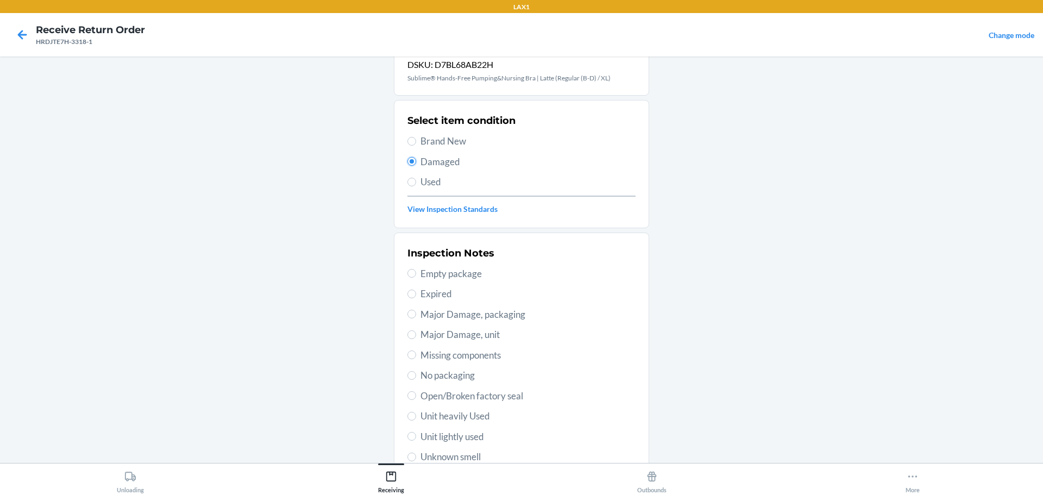
scroll to position [54, 0]
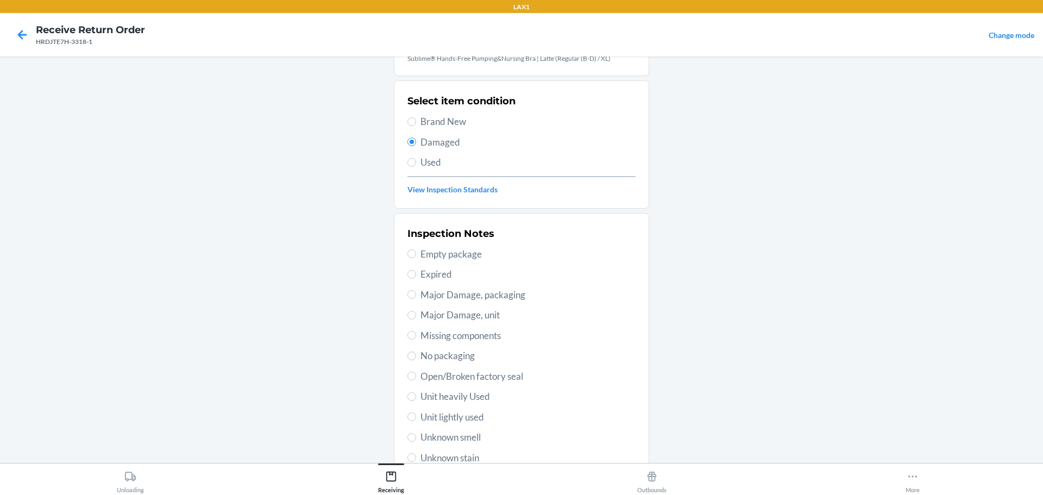
click at [465, 357] on span "No packaging" at bounding box center [527, 356] width 215 height 14
click at [416, 357] on input "No packaging" at bounding box center [411, 355] width 9 height 9
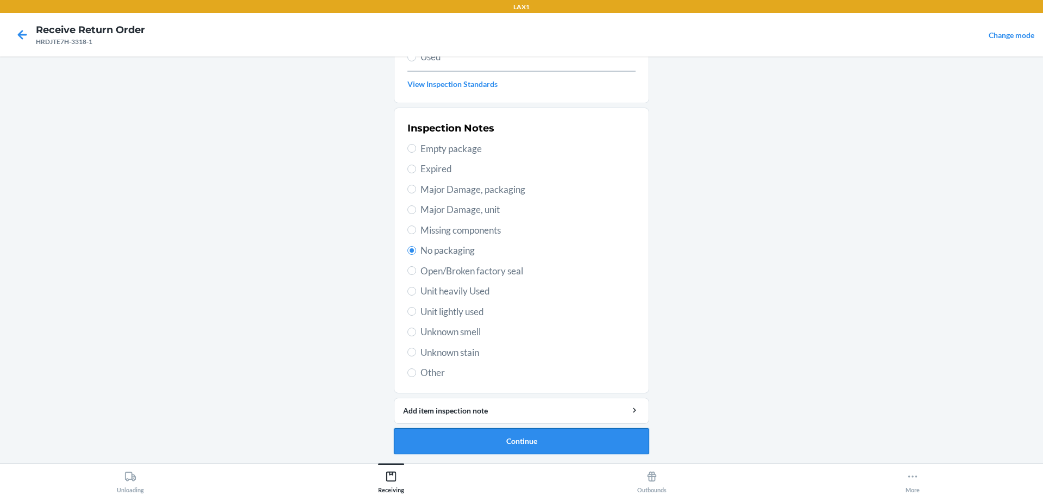
click at [532, 437] on button "Continue" at bounding box center [521, 441] width 255 height 26
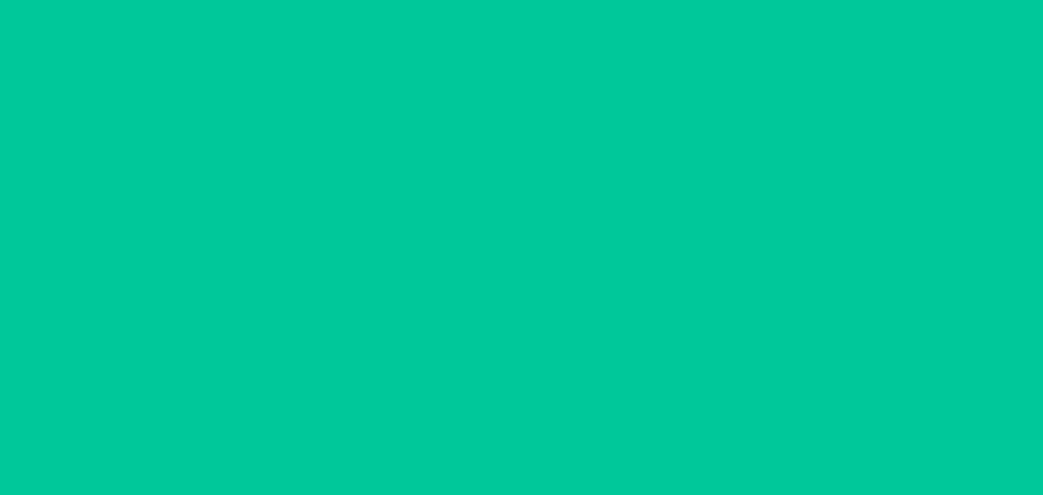
scroll to position [70, 0]
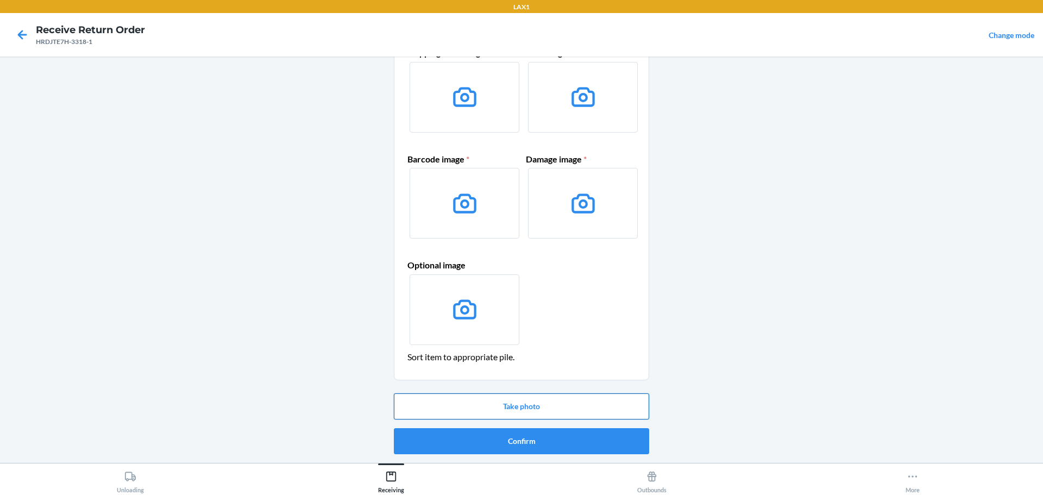
click at [511, 405] on button "Take photo" at bounding box center [521, 406] width 255 height 26
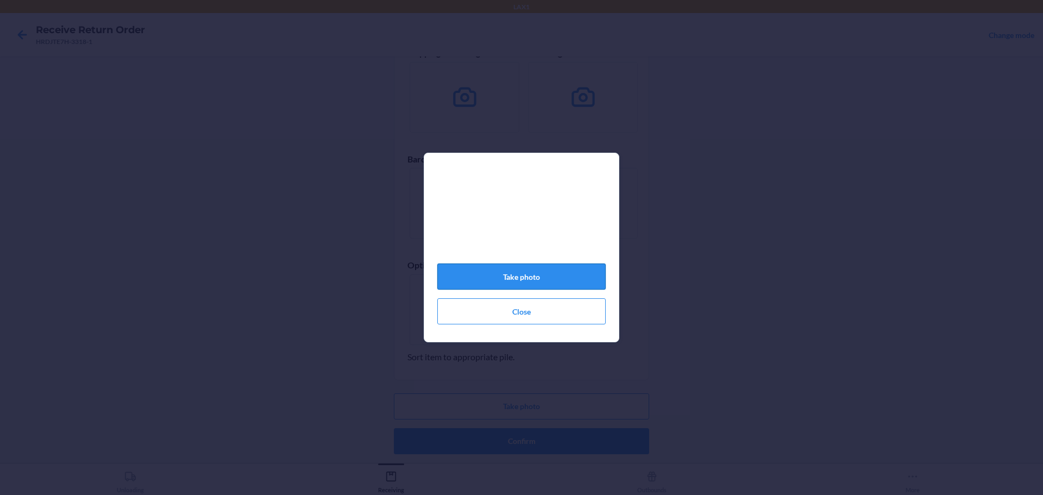
click at [486, 275] on button "Take photo" at bounding box center [521, 276] width 168 height 26
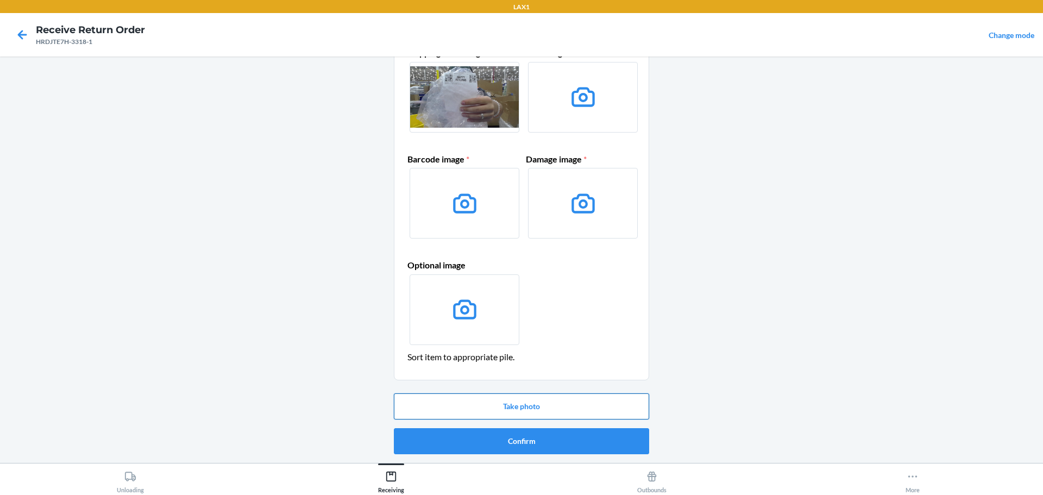
click at [538, 403] on button "Take photo" at bounding box center [521, 406] width 255 height 26
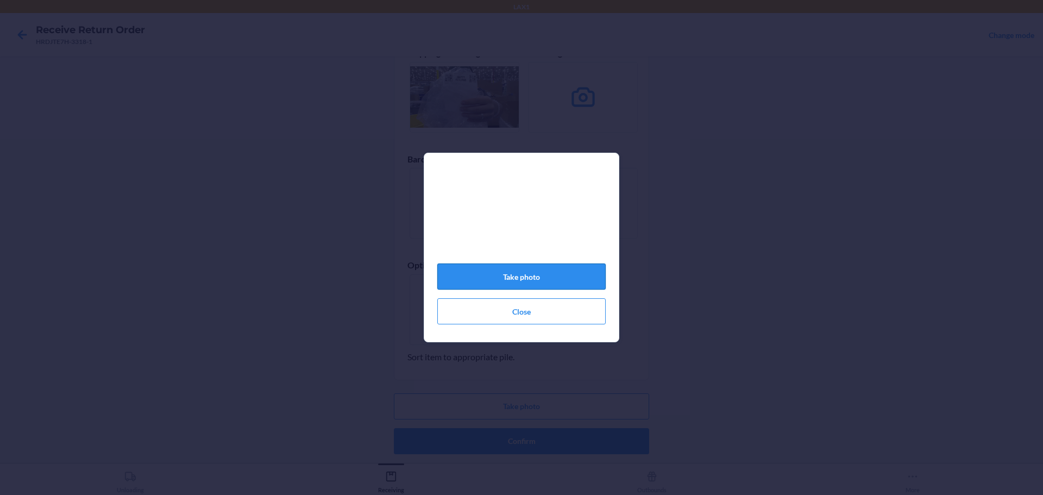
click at [539, 280] on button "Take photo" at bounding box center [521, 276] width 168 height 26
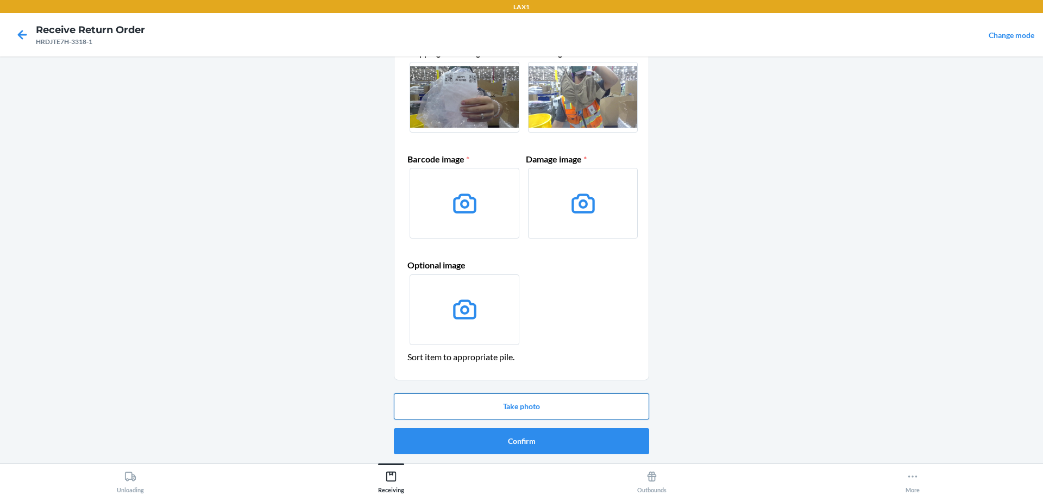
click at [533, 406] on button "Take photo" at bounding box center [521, 406] width 255 height 26
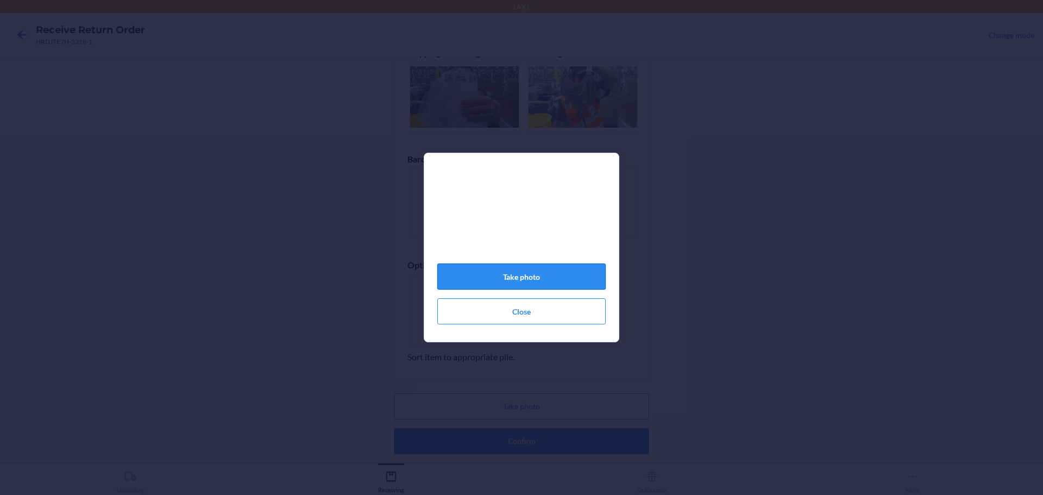
click at [502, 278] on button "Take photo" at bounding box center [521, 276] width 168 height 26
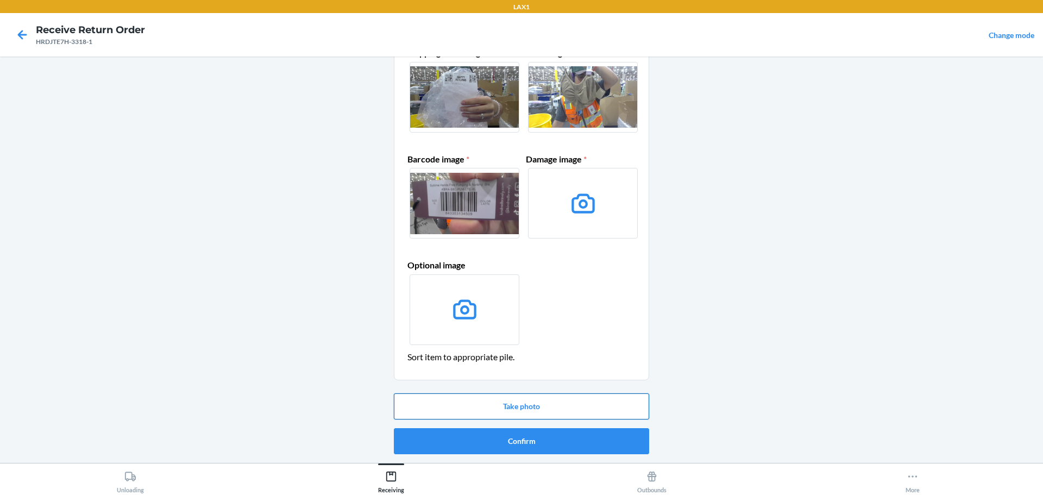
click at [547, 410] on button "Take photo" at bounding box center [521, 406] width 255 height 26
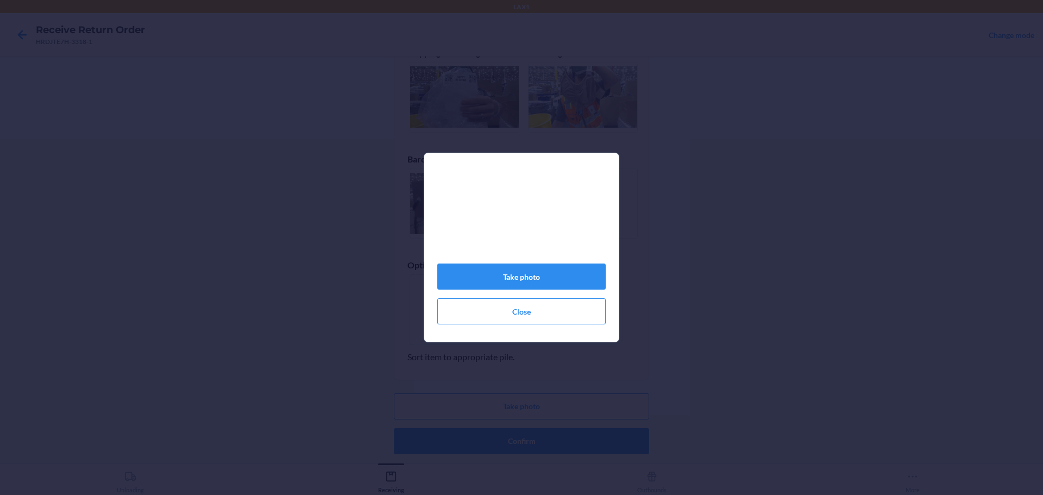
click at [537, 256] on video at bounding box center [521, 217] width 168 height 84
click at [521, 278] on button "Take photo" at bounding box center [521, 276] width 168 height 26
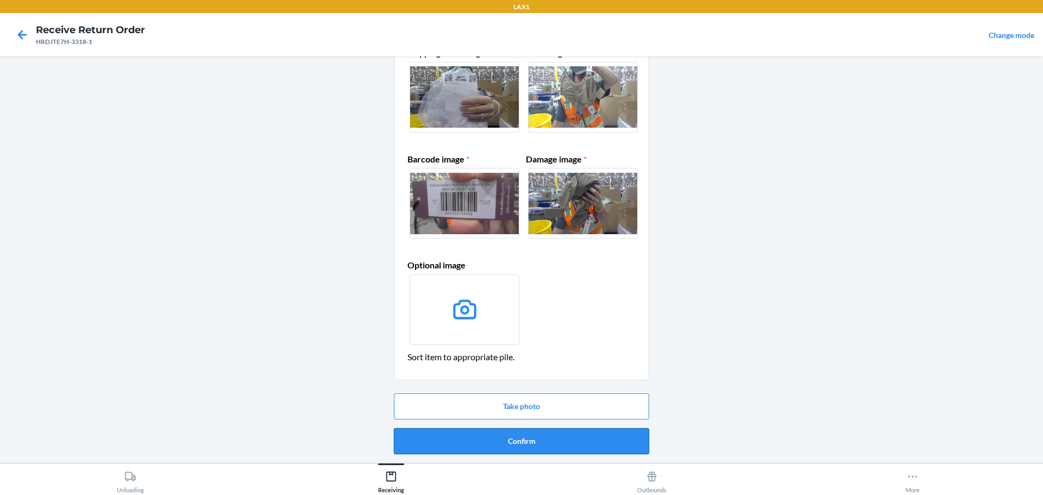
click at [546, 438] on button "Confirm" at bounding box center [521, 441] width 255 height 26
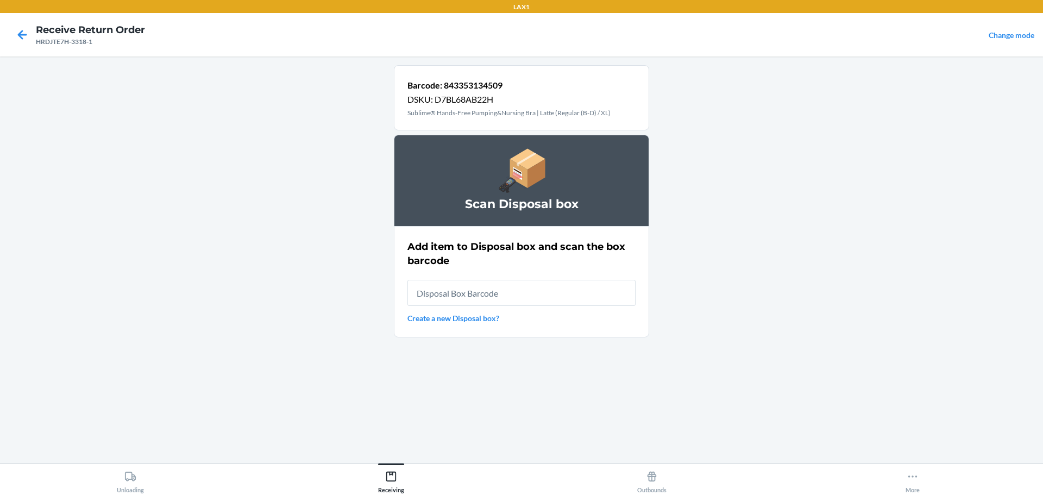
click at [484, 296] on input "text" at bounding box center [521, 293] width 228 height 26
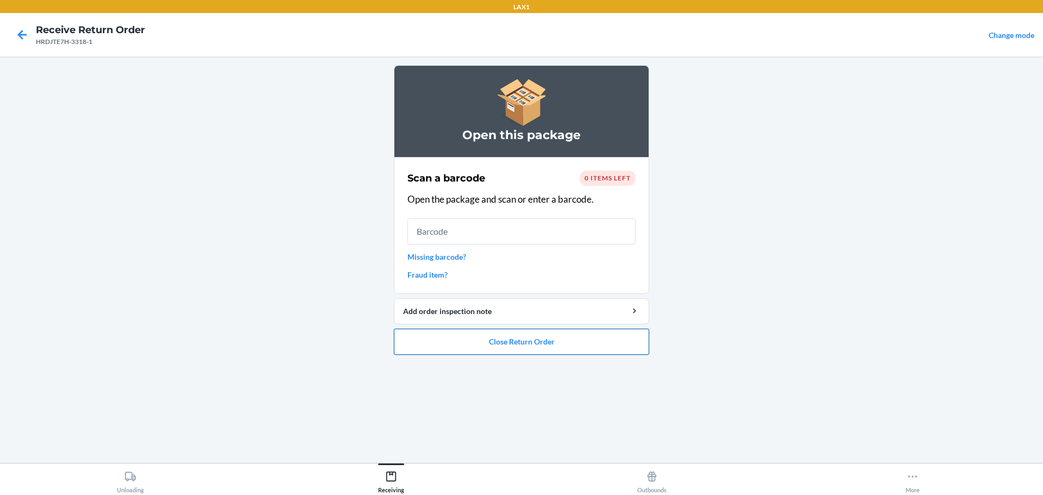
click at [520, 343] on button "Close Return Order" at bounding box center [521, 342] width 255 height 26
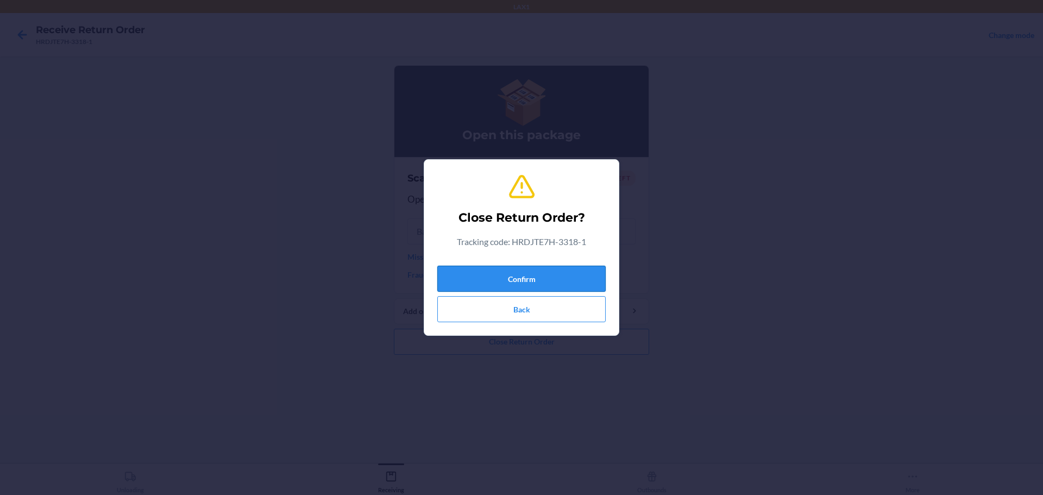
click at [533, 270] on button "Confirm" at bounding box center [521, 279] width 168 height 26
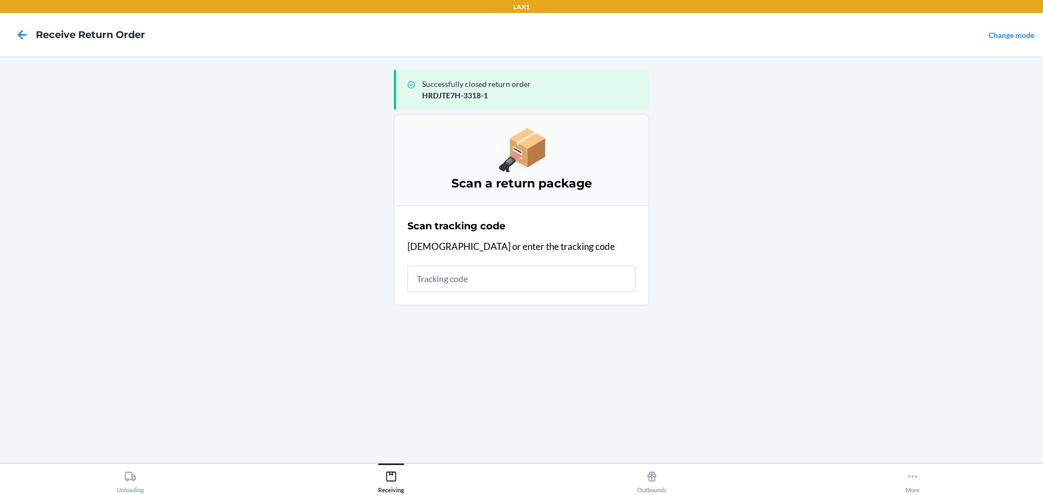
click at [496, 279] on input "text" at bounding box center [521, 279] width 228 height 26
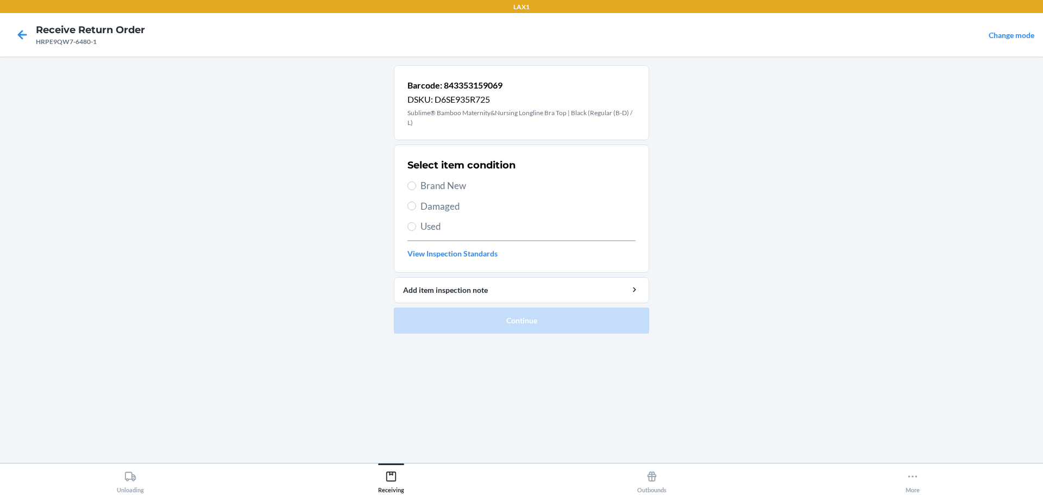
click at [446, 203] on span "Damaged" at bounding box center [527, 206] width 215 height 14
click at [416, 203] on input "Damaged" at bounding box center [411, 206] width 9 height 9
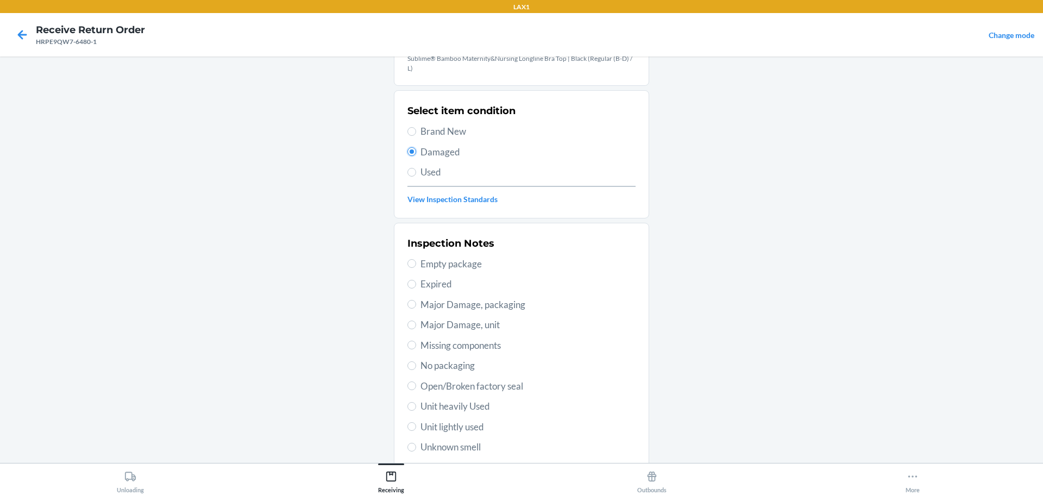
scroll to position [109, 0]
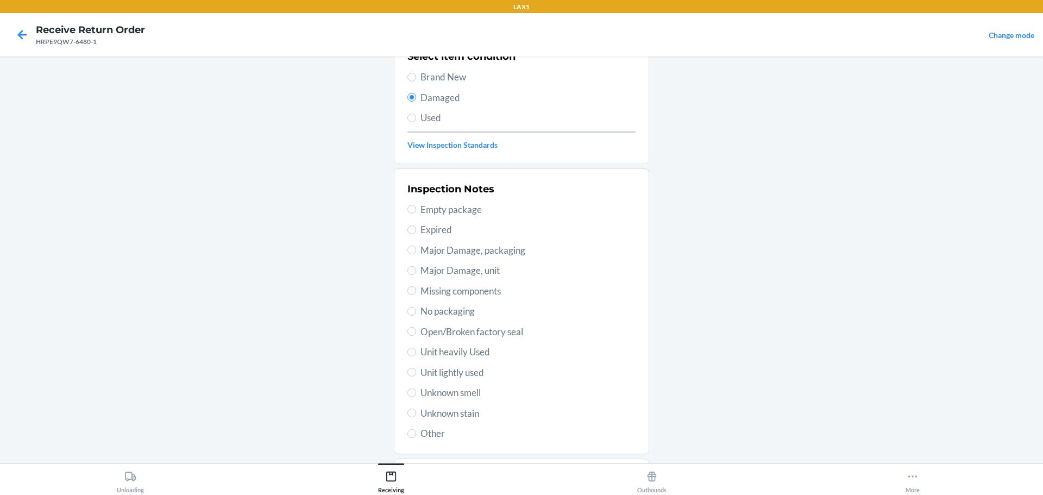
click at [467, 410] on span "Unknown stain" at bounding box center [527, 413] width 215 height 14
click at [416, 410] on input "Unknown stain" at bounding box center [411, 412] width 9 height 9
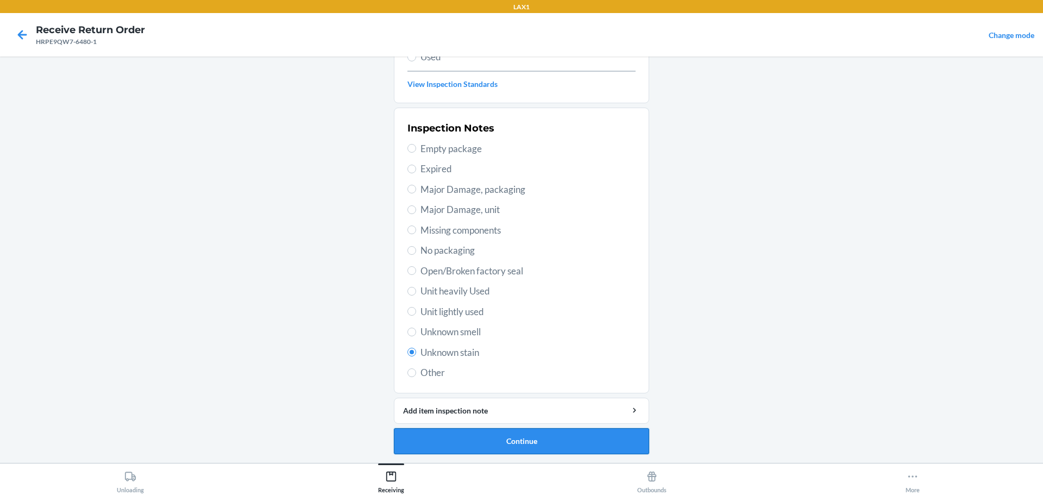
click at [504, 435] on button "Continue" at bounding box center [521, 441] width 255 height 26
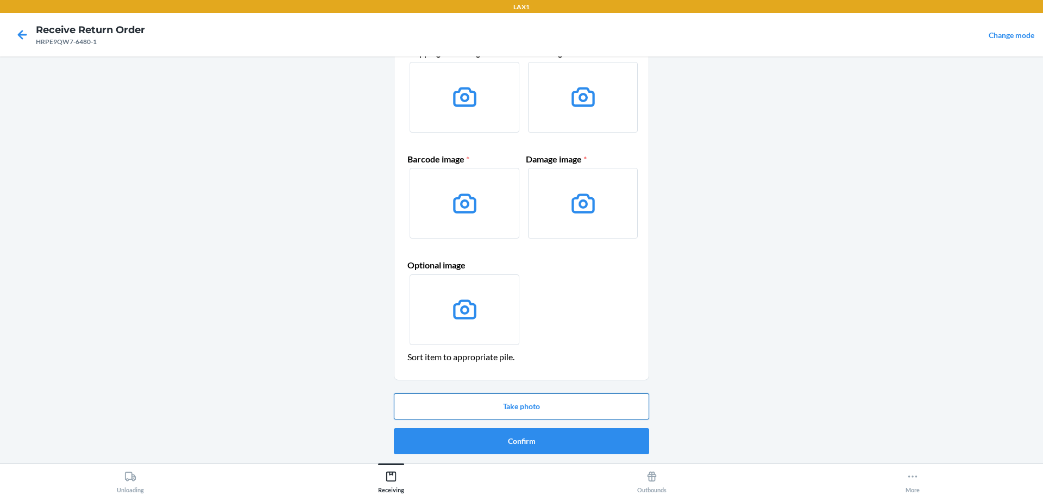
click at [539, 410] on button "Take photo" at bounding box center [521, 406] width 255 height 26
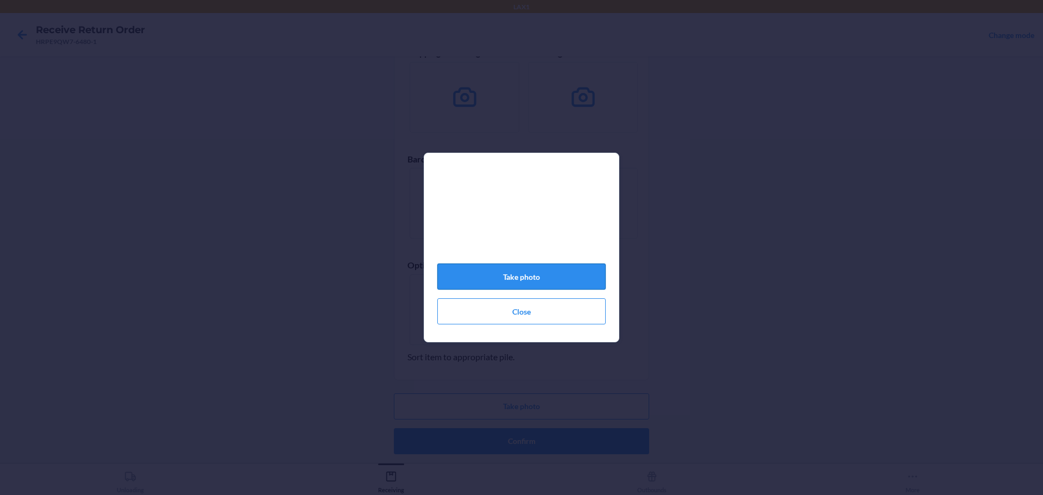
click at [540, 273] on button "Take photo" at bounding box center [521, 276] width 168 height 26
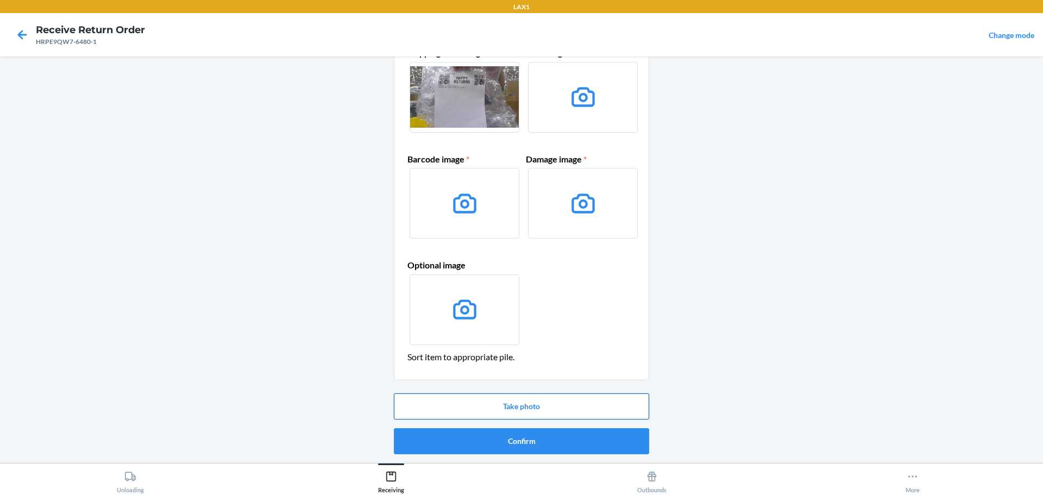
click at [543, 411] on button "Take photo" at bounding box center [521, 406] width 255 height 26
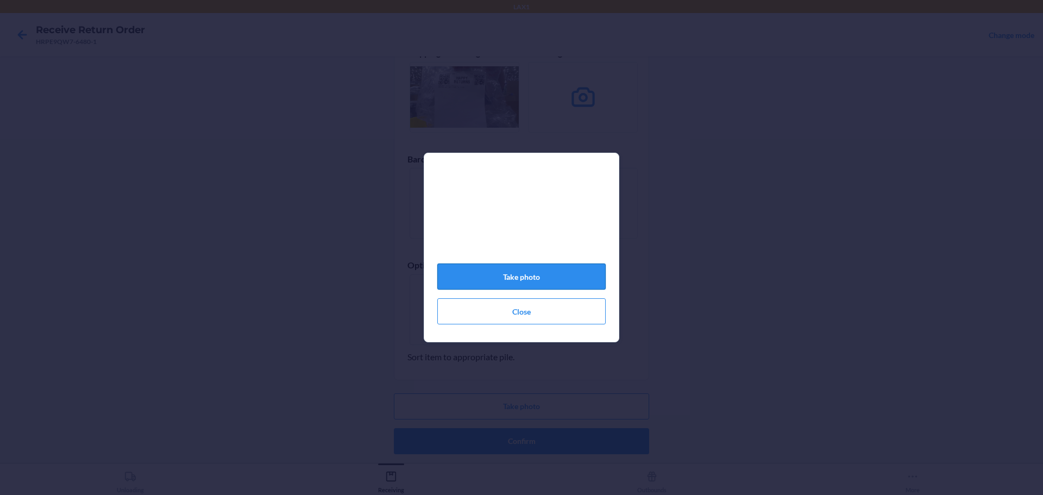
click at [562, 280] on button "Take photo" at bounding box center [521, 276] width 168 height 26
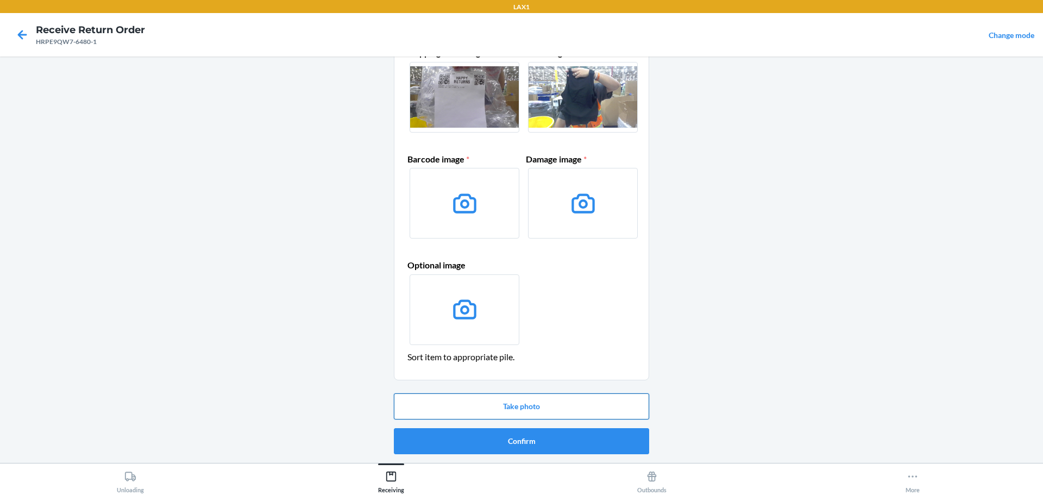
click at [520, 400] on button "Take photo" at bounding box center [521, 406] width 255 height 26
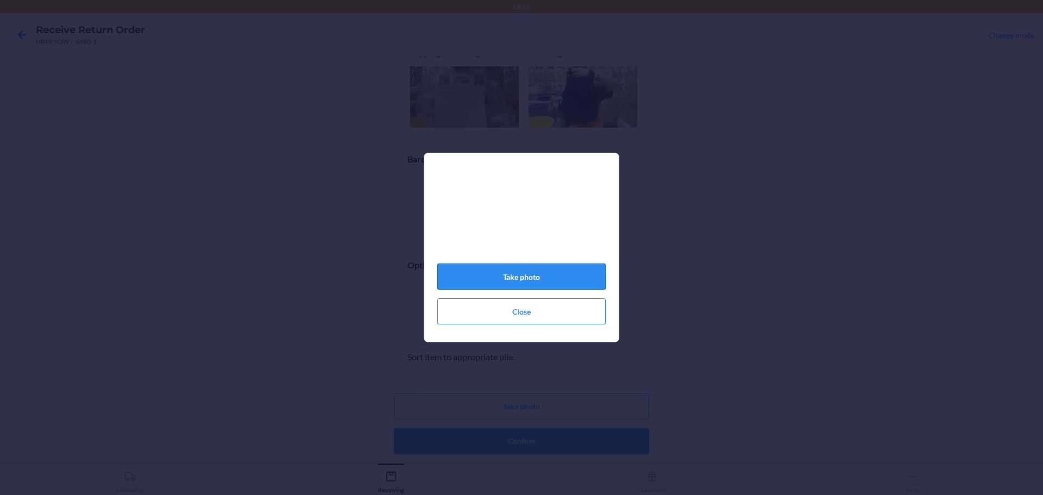
click at [527, 280] on button "Take photo" at bounding box center [521, 276] width 168 height 26
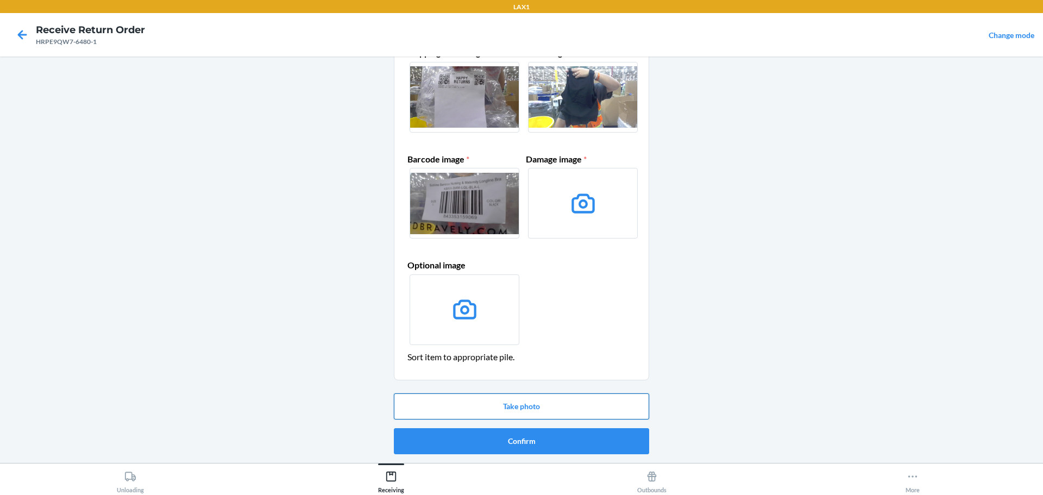
click at [545, 409] on button "Take photo" at bounding box center [521, 406] width 255 height 26
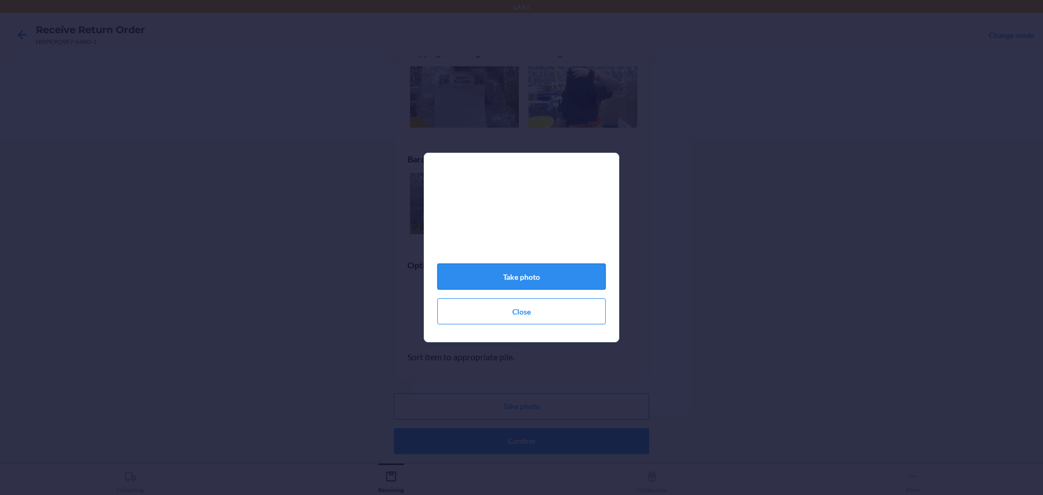
click at [567, 276] on button "Take photo" at bounding box center [521, 276] width 168 height 26
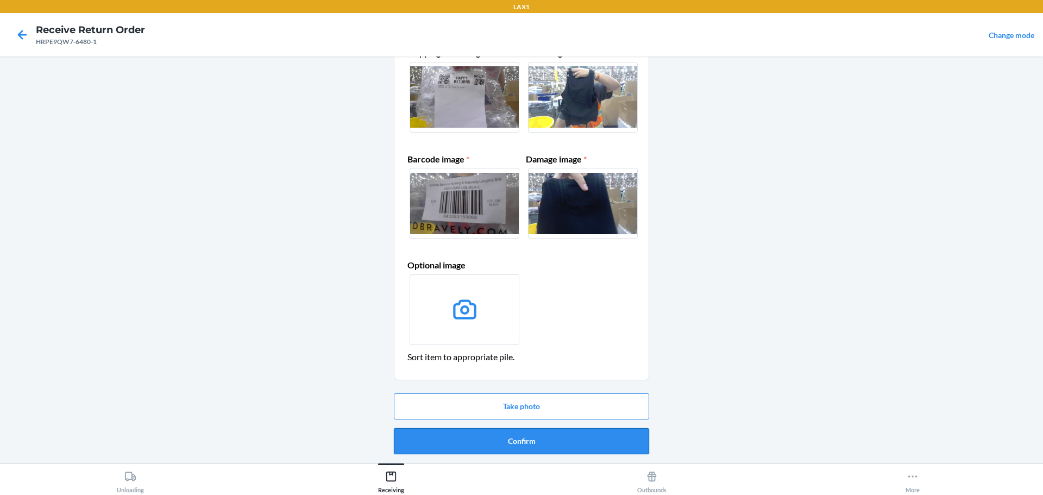
click at [545, 438] on button "Confirm" at bounding box center [521, 441] width 255 height 26
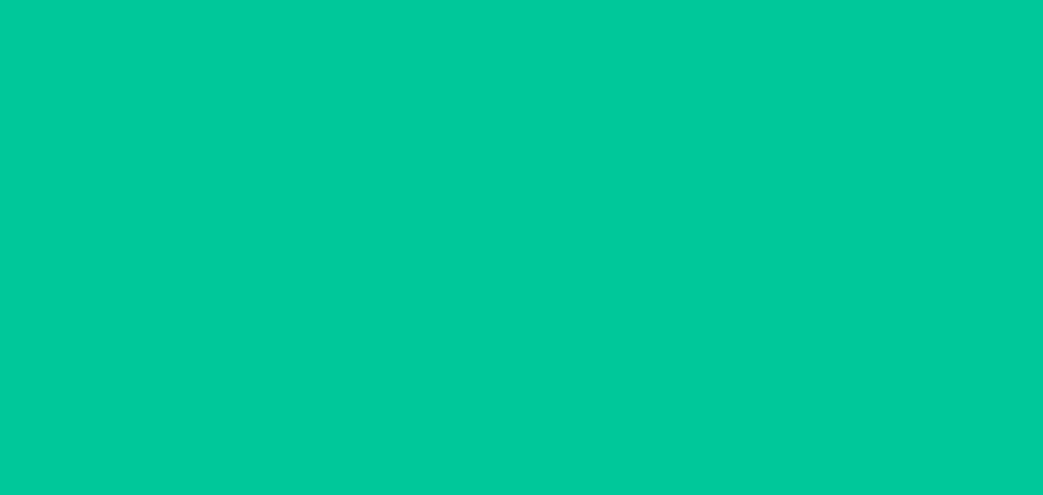
scroll to position [0, 0]
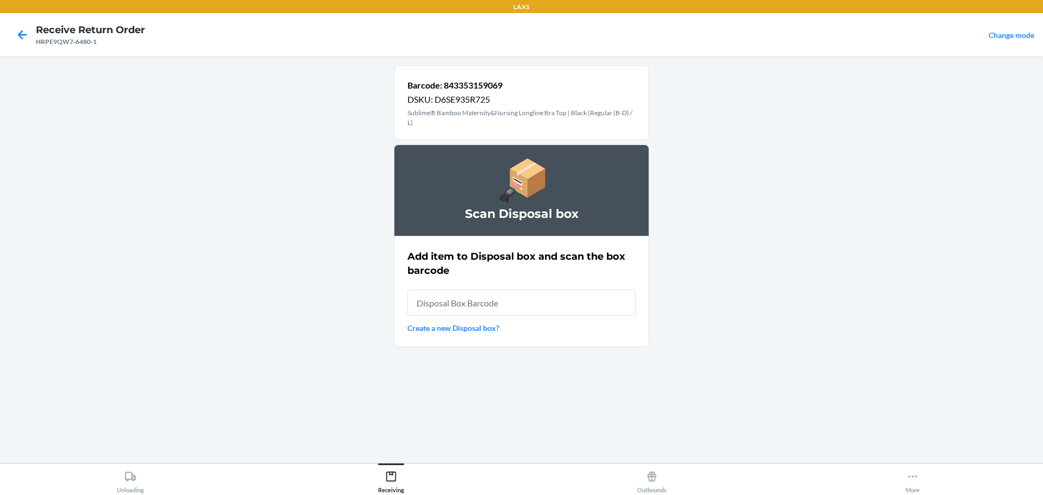
click at [534, 299] on input "text" at bounding box center [521, 302] width 228 height 26
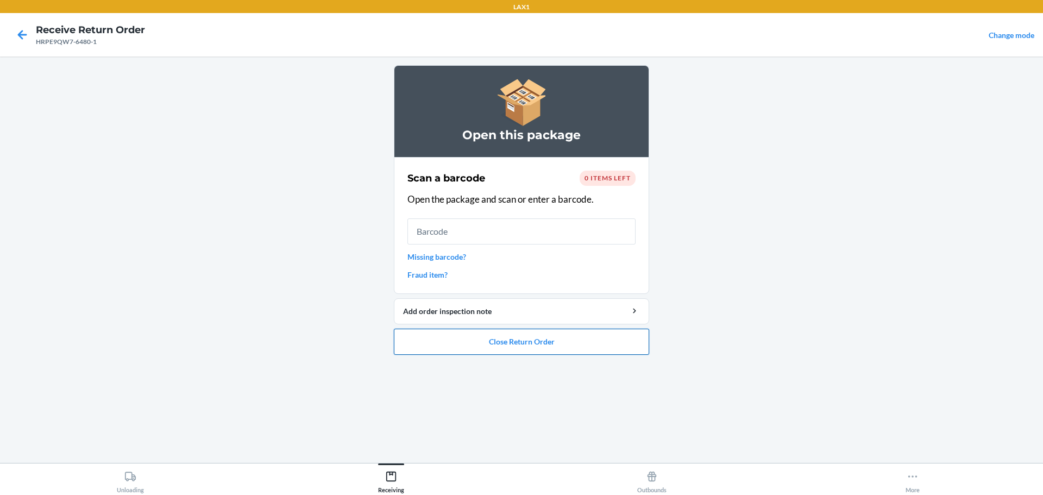
click at [527, 336] on button "Close Return Order" at bounding box center [521, 342] width 255 height 26
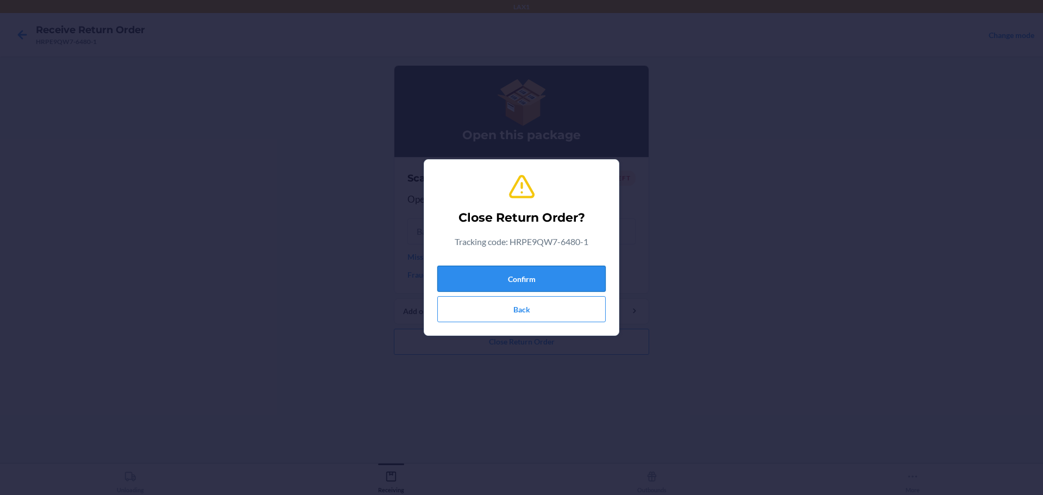
click at [578, 280] on button "Confirm" at bounding box center [521, 279] width 168 height 26
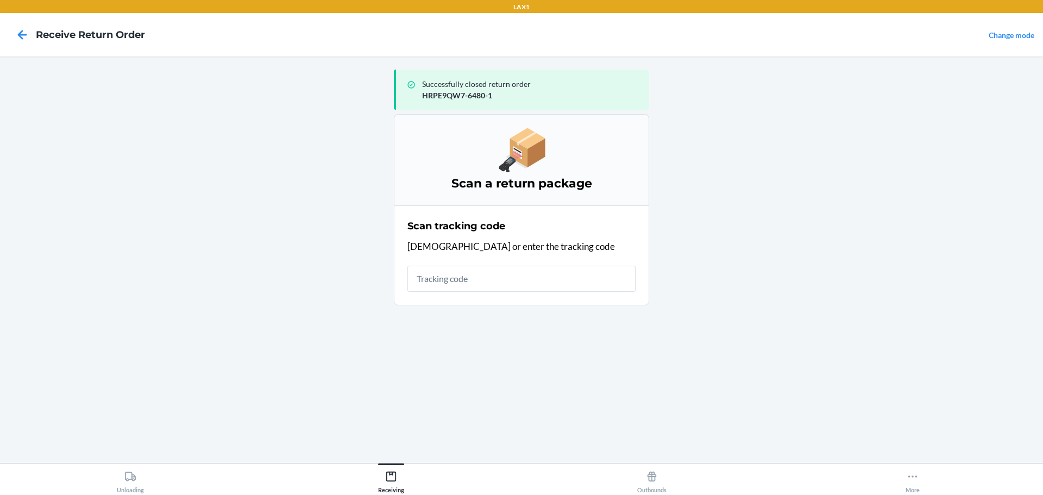
click at [572, 284] on input "text" at bounding box center [521, 279] width 228 height 26
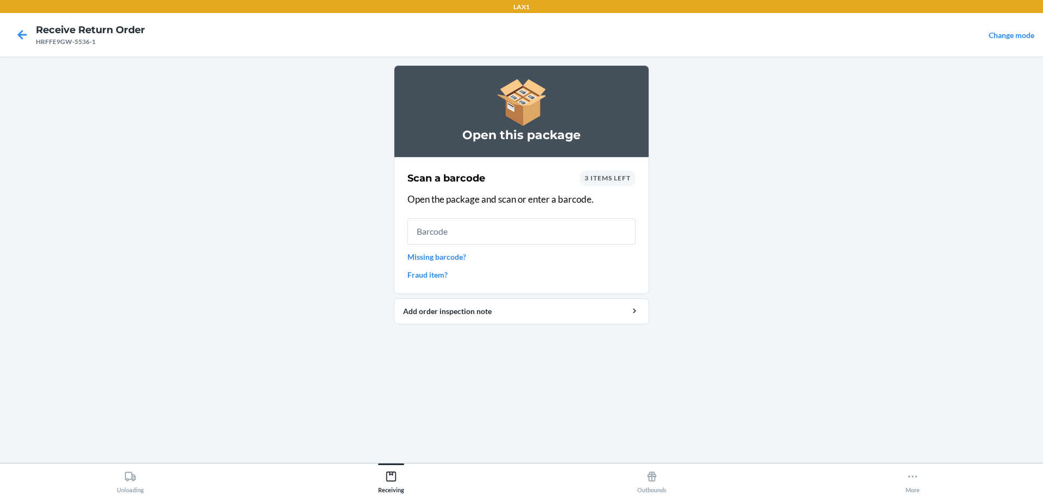
click at [538, 232] on input "text" at bounding box center [521, 231] width 228 height 26
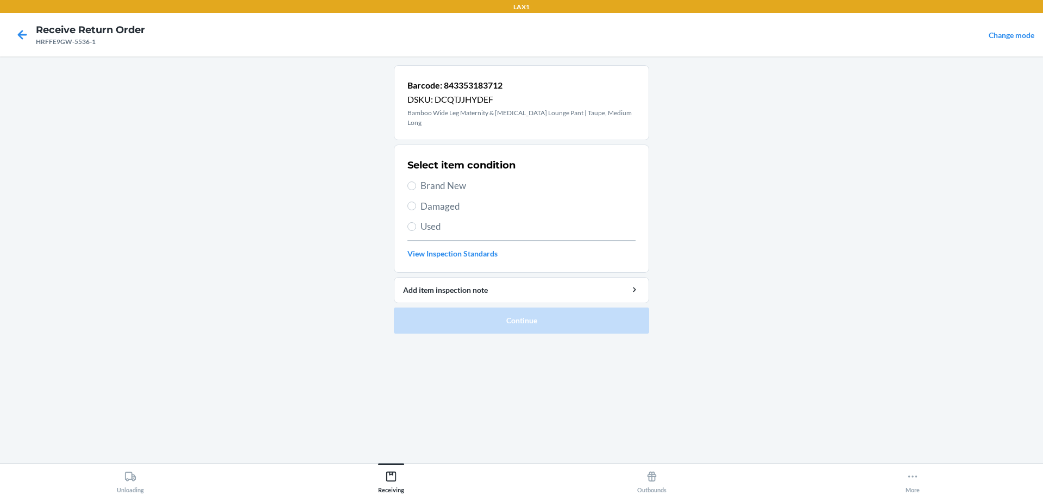
click at [447, 199] on span "Damaged" at bounding box center [527, 206] width 215 height 14
click at [416, 202] on input "Damaged" at bounding box center [411, 206] width 9 height 9
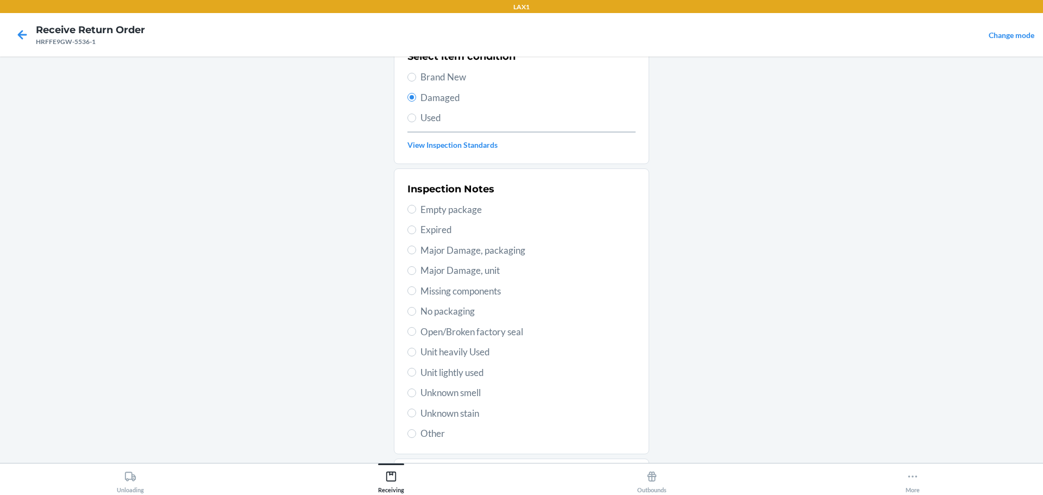
click at [448, 305] on span "No packaging" at bounding box center [527, 311] width 215 height 14
click at [416, 307] on input "No packaging" at bounding box center [411, 311] width 9 height 9
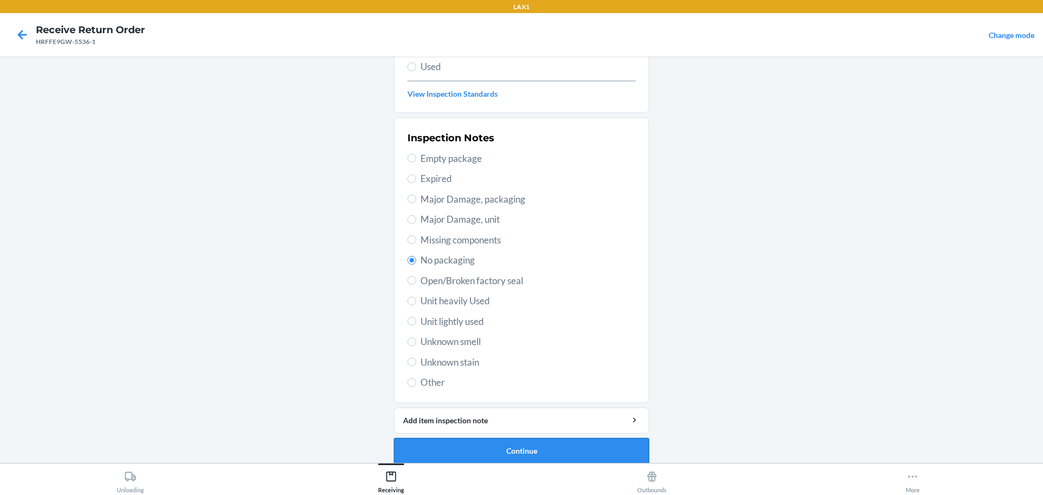
click at [516, 443] on button "Continue" at bounding box center [521, 451] width 255 height 26
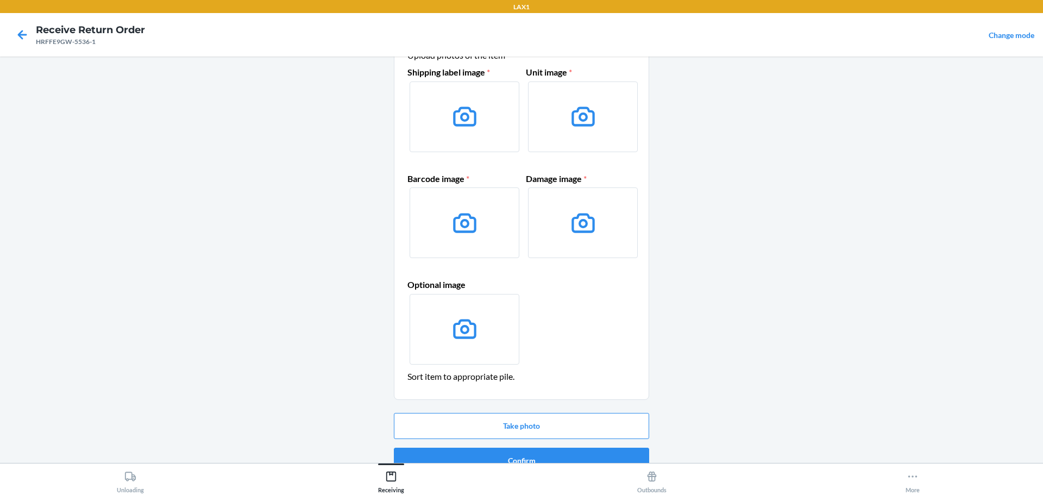
scroll to position [70, 0]
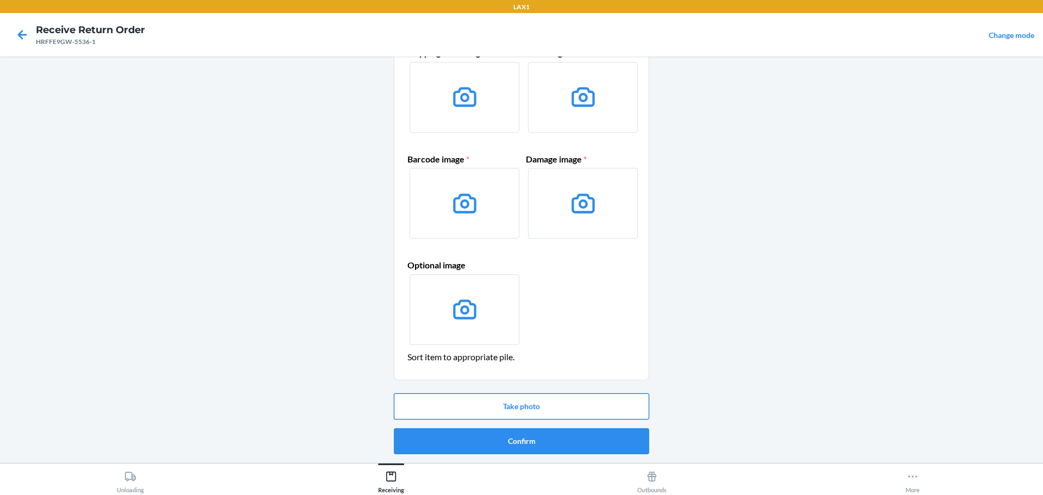
click at [565, 409] on button "Take photo" at bounding box center [521, 406] width 255 height 26
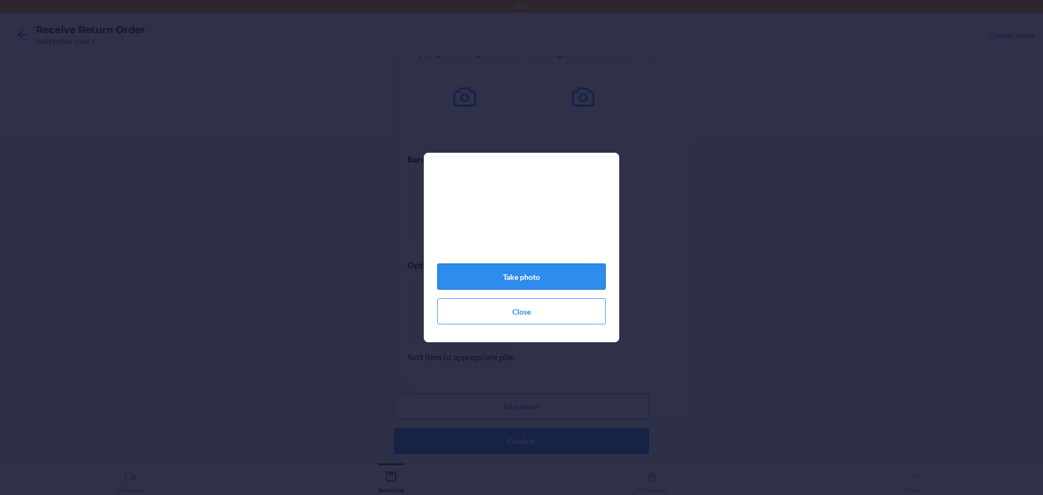
click at [460, 279] on button "Take photo" at bounding box center [521, 276] width 168 height 26
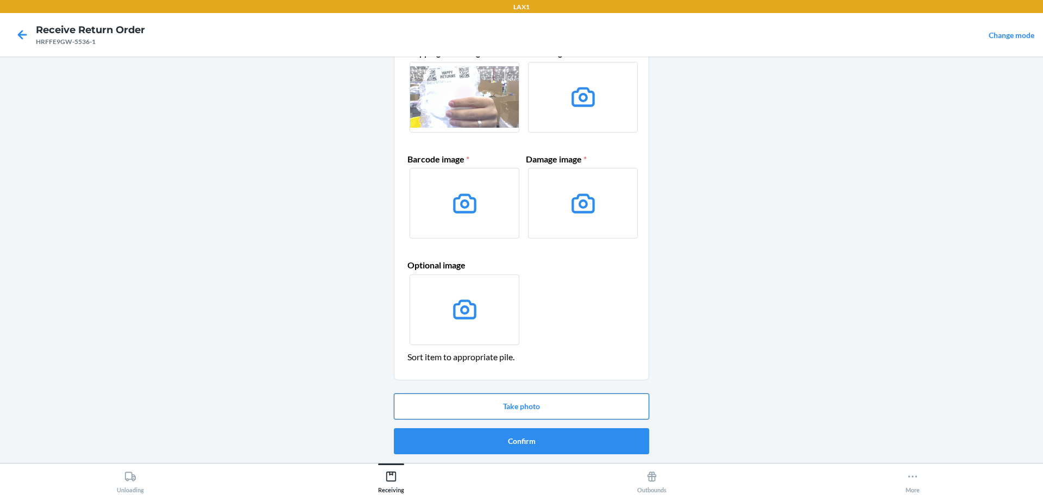
click at [549, 402] on button "Take photo" at bounding box center [521, 406] width 255 height 26
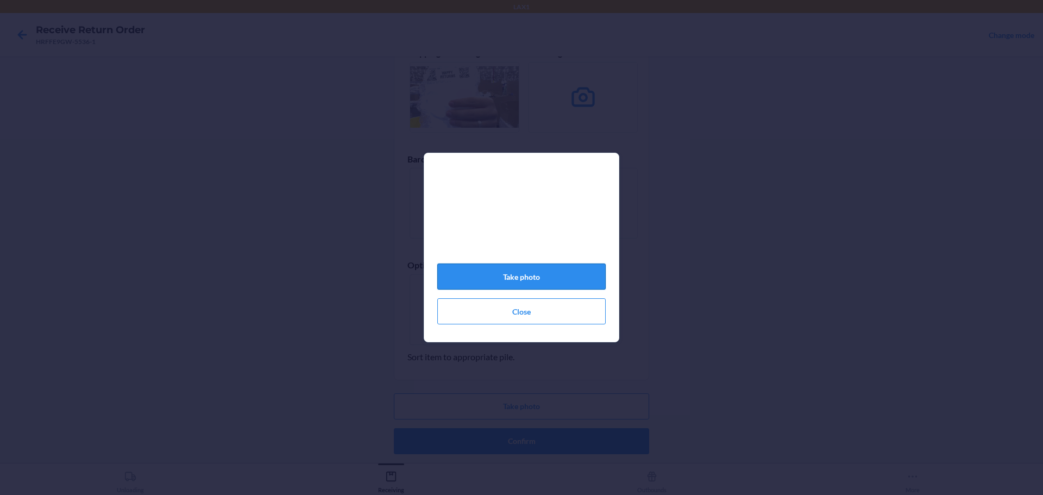
click at [577, 273] on button "Take photo" at bounding box center [521, 276] width 168 height 26
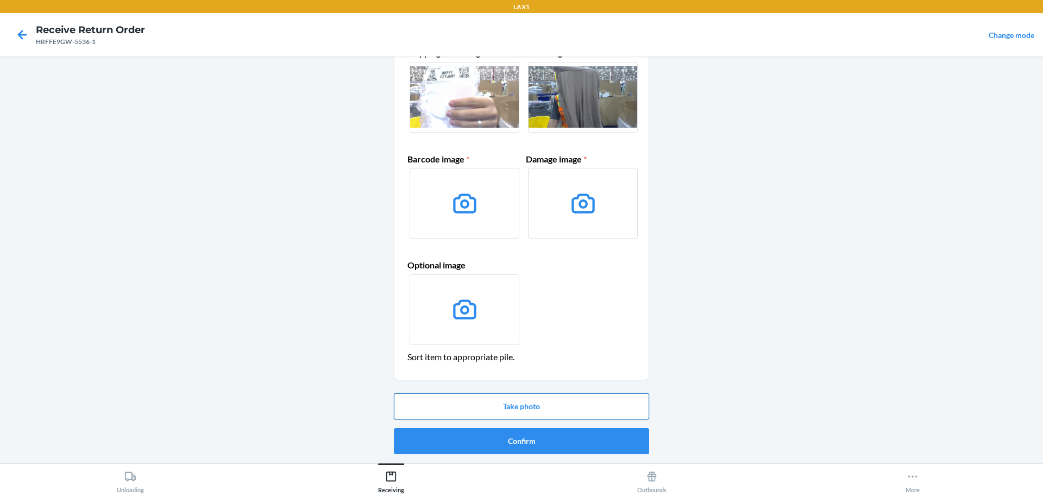
click at [562, 396] on button "Take photo" at bounding box center [521, 406] width 255 height 26
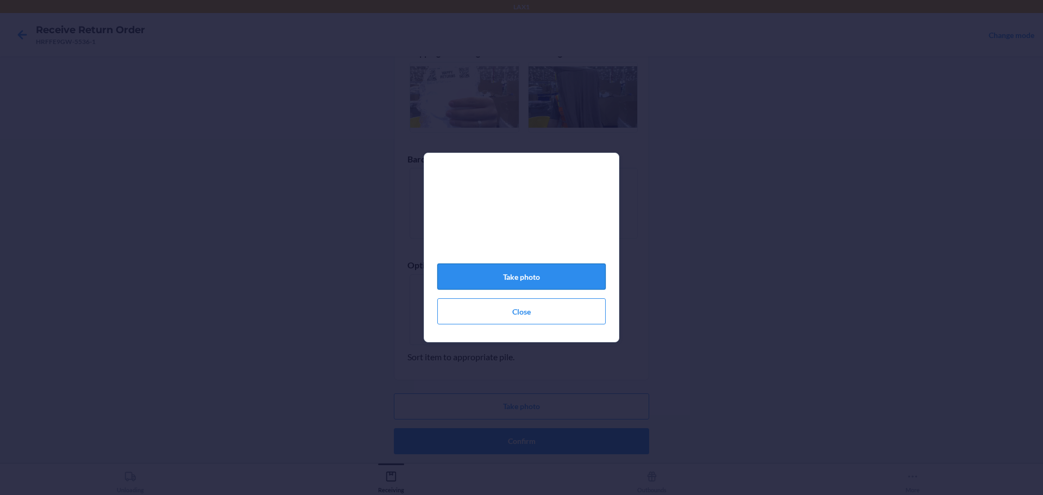
click at [482, 278] on button "Take photo" at bounding box center [521, 276] width 168 height 26
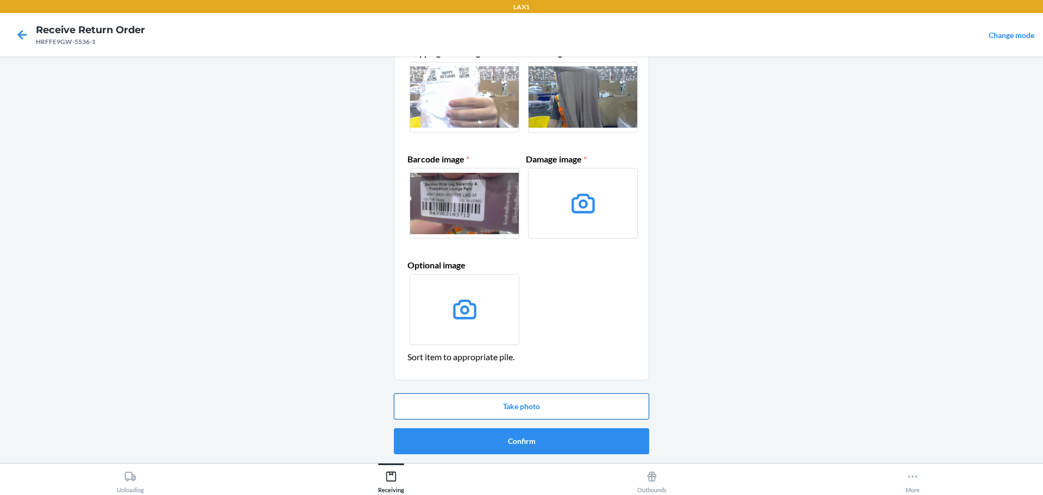
click at [527, 401] on button "Take photo" at bounding box center [521, 406] width 255 height 26
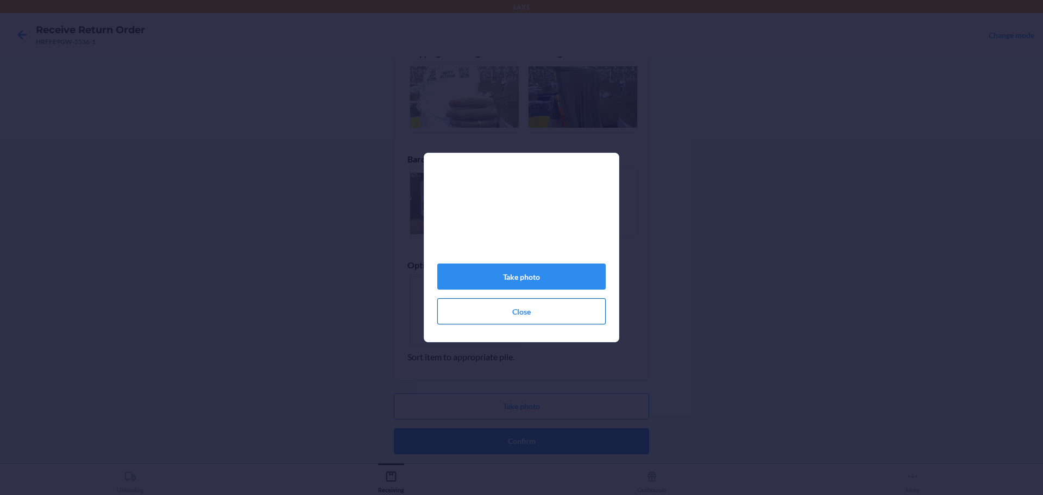
click at [597, 324] on button "Close" at bounding box center [521, 311] width 168 height 26
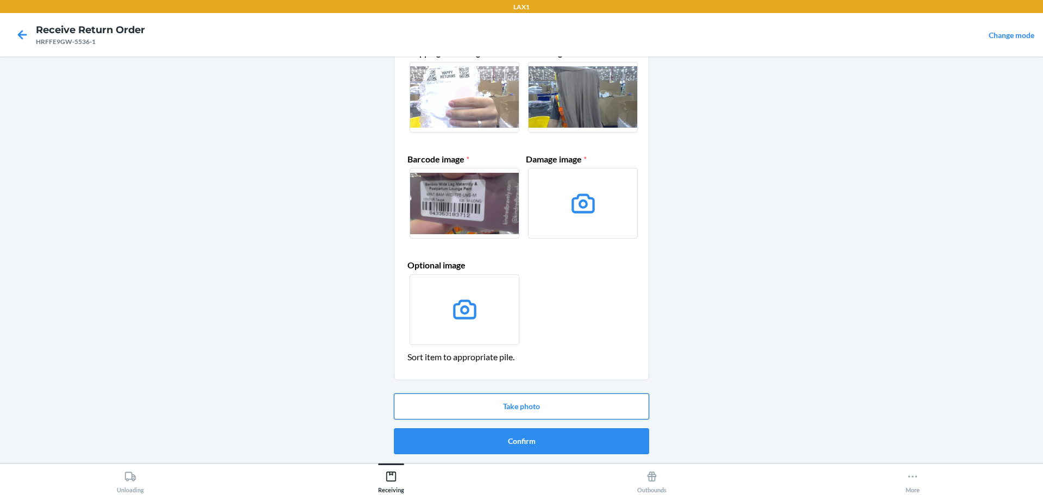
click at [593, 398] on button "Take photo" at bounding box center [521, 406] width 255 height 26
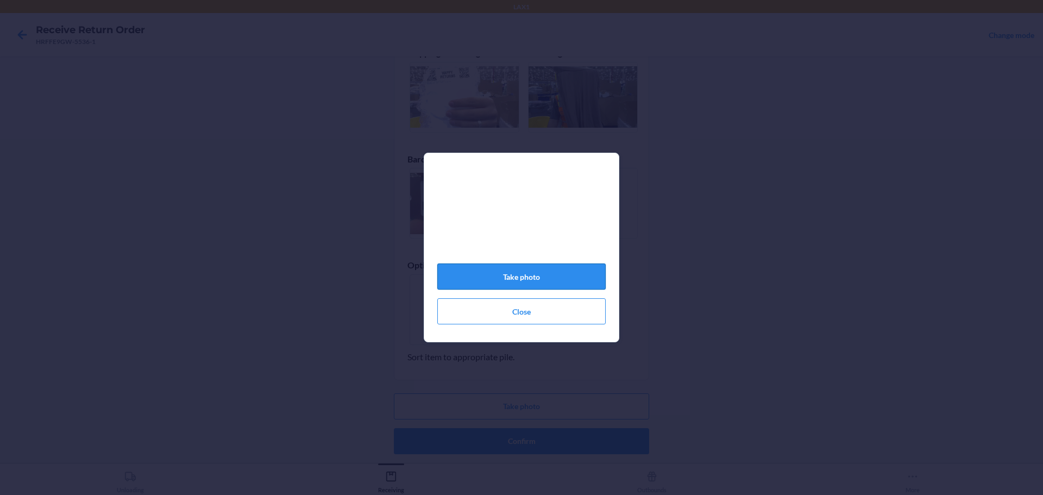
click at [559, 279] on button "Take photo" at bounding box center [521, 276] width 168 height 26
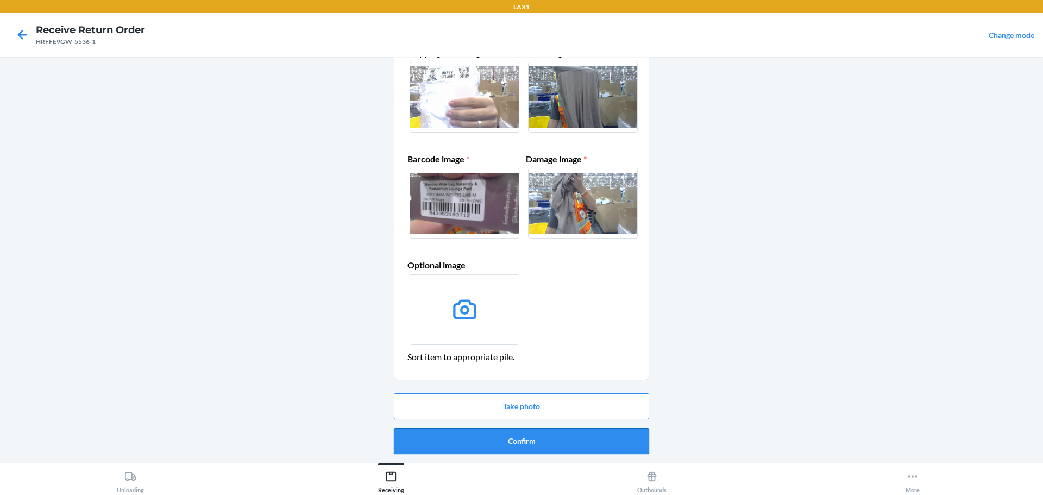
click at [549, 438] on button "Confirm" at bounding box center [521, 441] width 255 height 26
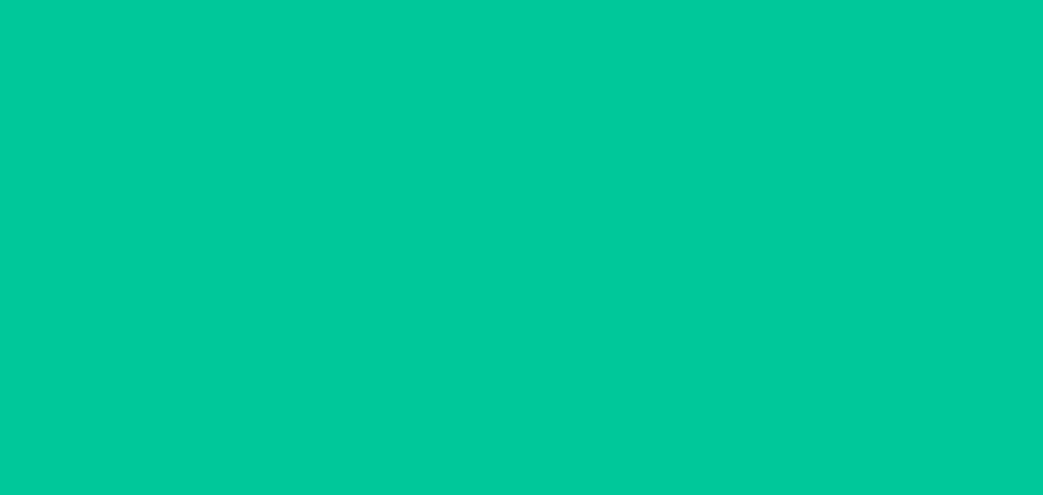
scroll to position [0, 0]
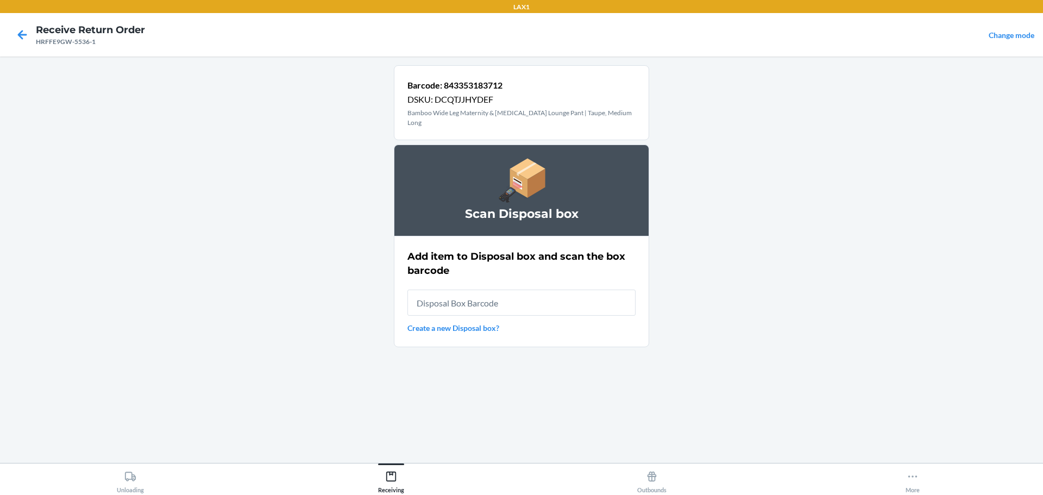
click at [505, 294] on input "text" at bounding box center [521, 302] width 228 height 26
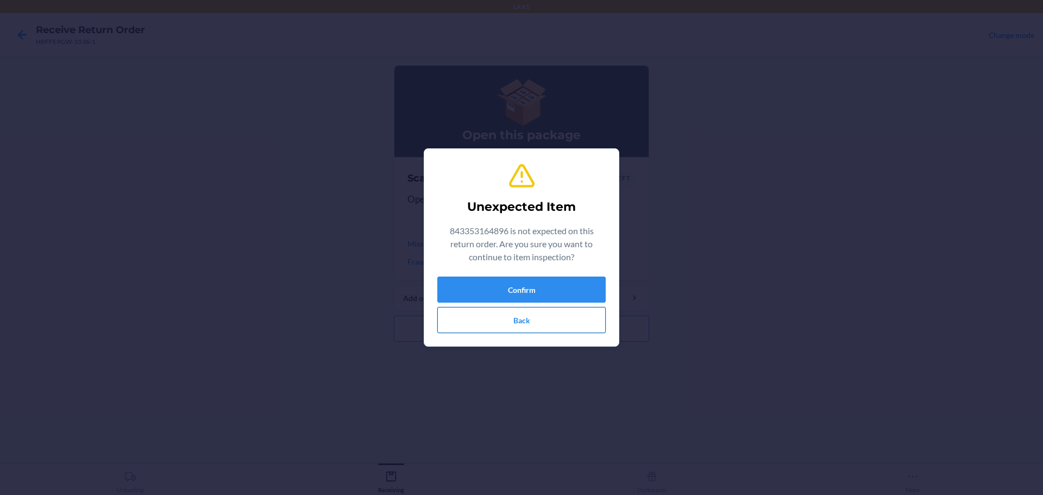
click at [534, 324] on button "Back" at bounding box center [521, 320] width 168 height 26
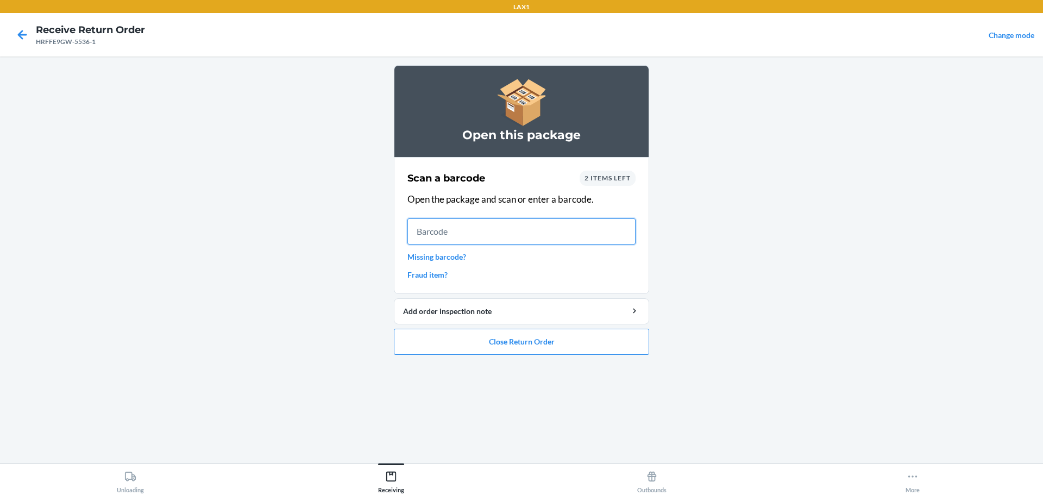
click at [524, 234] on input "text" at bounding box center [521, 231] width 228 height 26
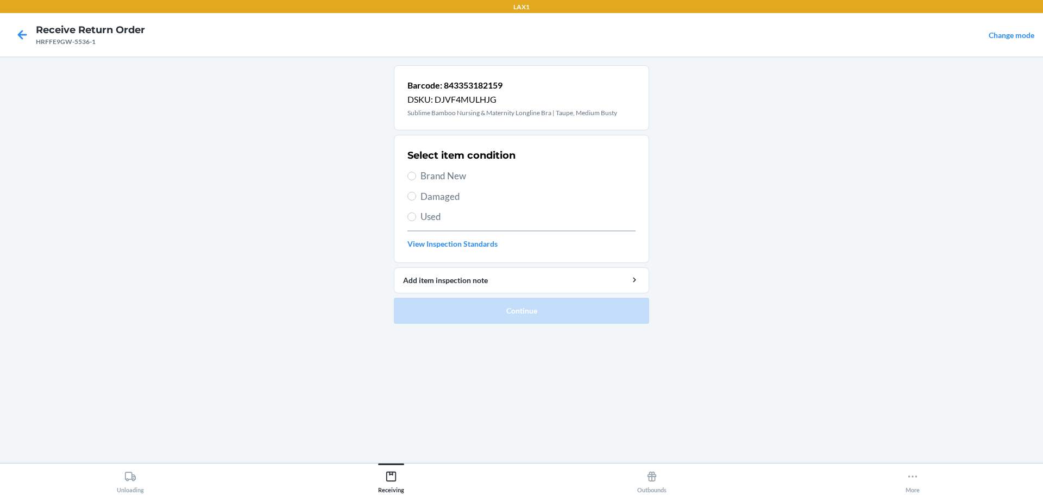
click at [456, 200] on span "Damaged" at bounding box center [527, 197] width 215 height 14
click at [416, 200] on input "Damaged" at bounding box center [411, 196] width 9 height 9
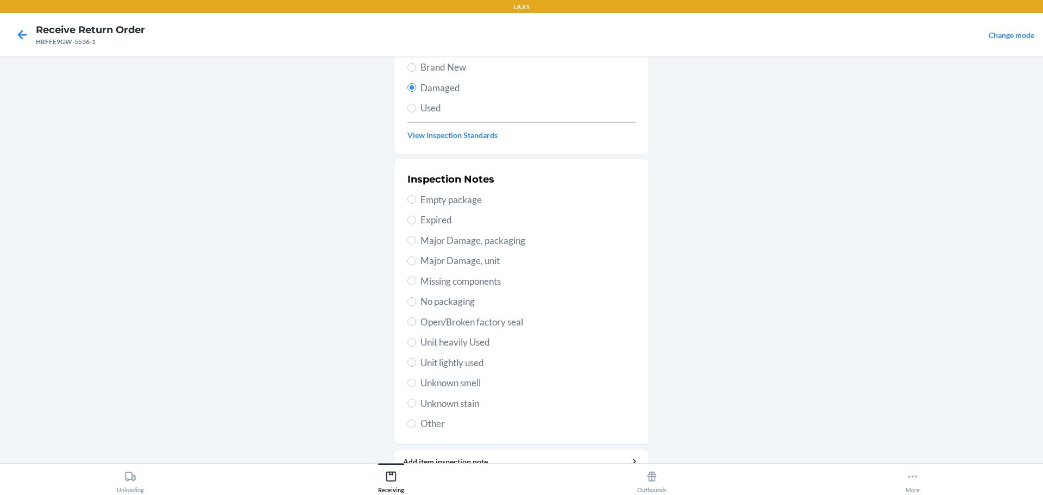
click at [466, 295] on span "No packaging" at bounding box center [527, 301] width 215 height 14
click at [416, 297] on input "No packaging" at bounding box center [411, 301] width 9 height 9
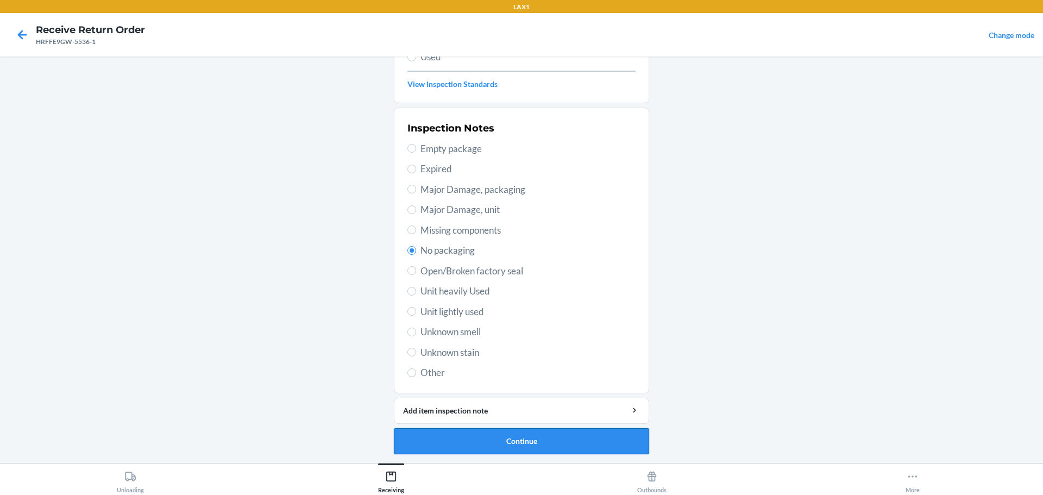
click at [498, 440] on button "Continue" at bounding box center [521, 441] width 255 height 26
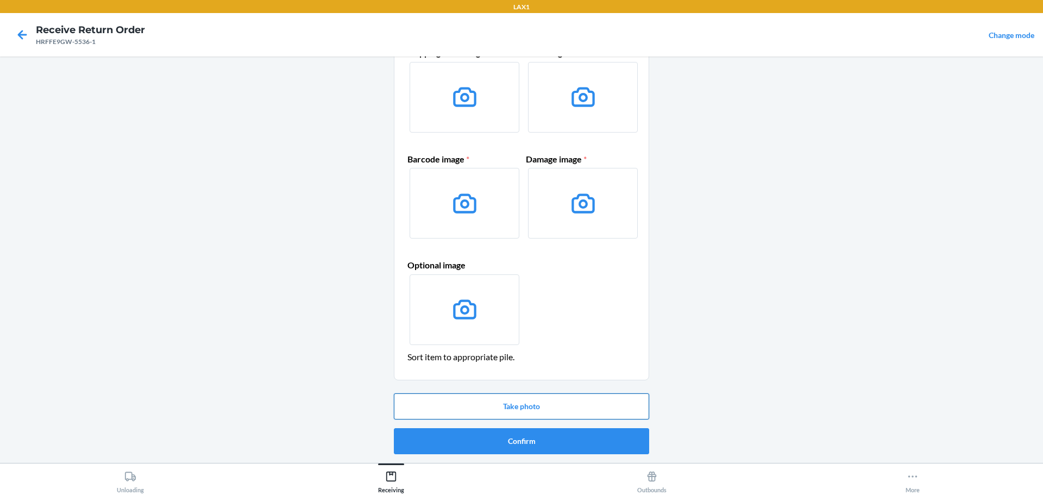
click at [515, 406] on button "Take photo" at bounding box center [521, 406] width 255 height 26
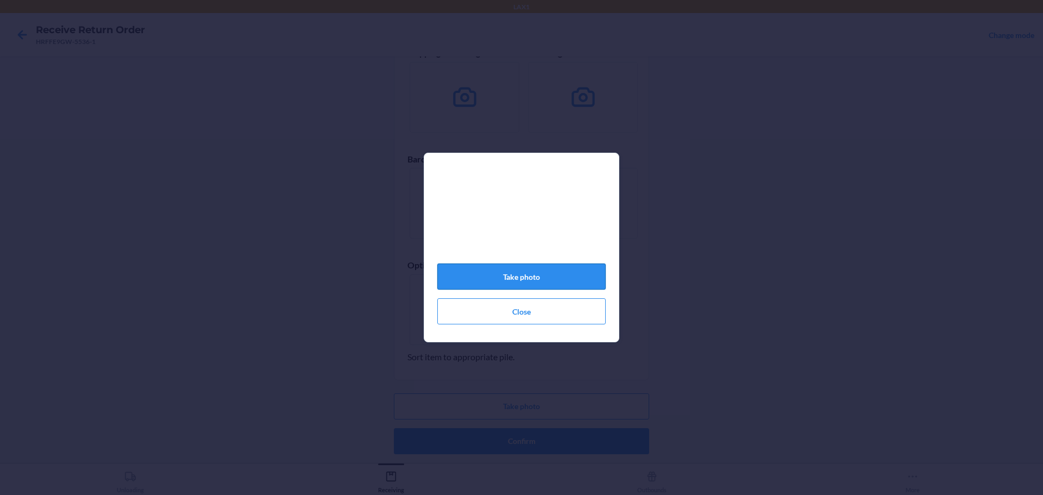
click at [531, 273] on button "Take photo" at bounding box center [521, 276] width 168 height 26
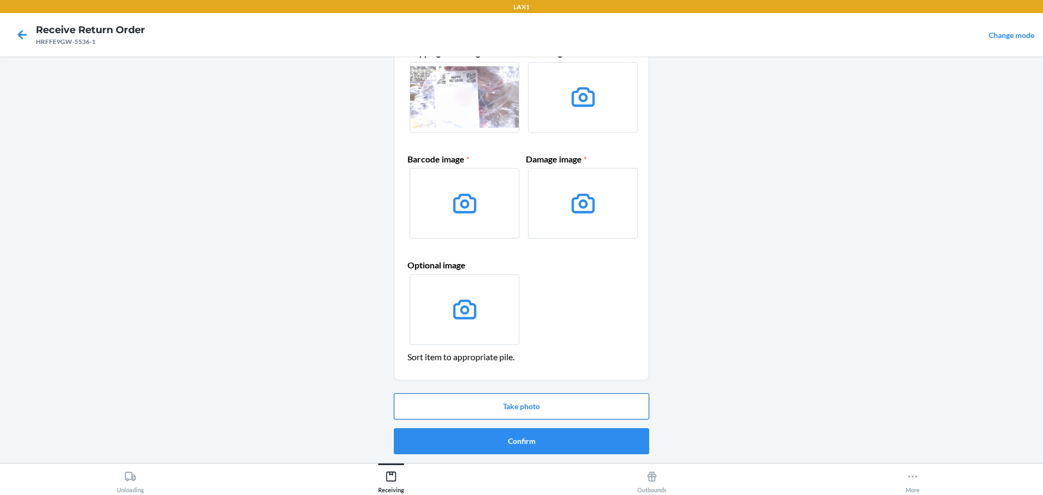
click at [552, 409] on button "Take photo" at bounding box center [521, 406] width 255 height 26
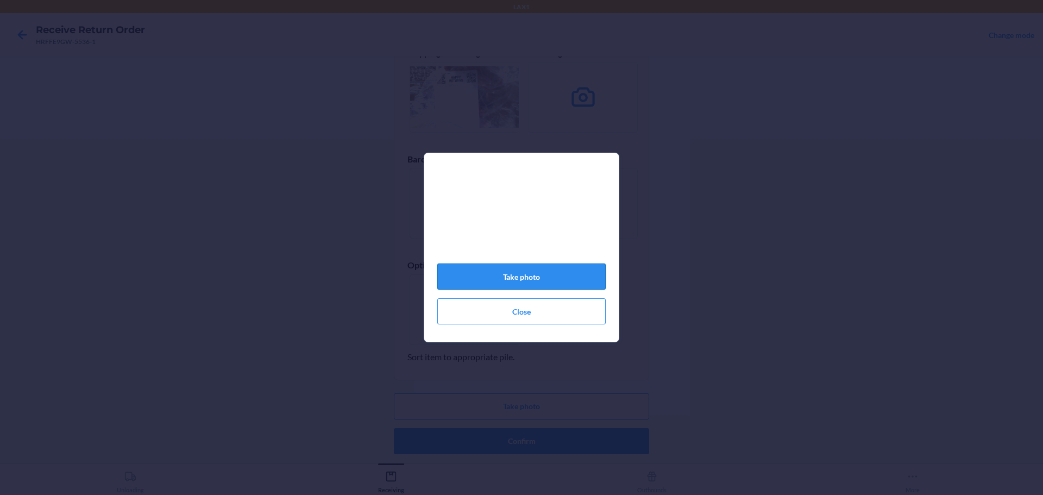
click at [540, 282] on button "Take photo" at bounding box center [521, 276] width 168 height 26
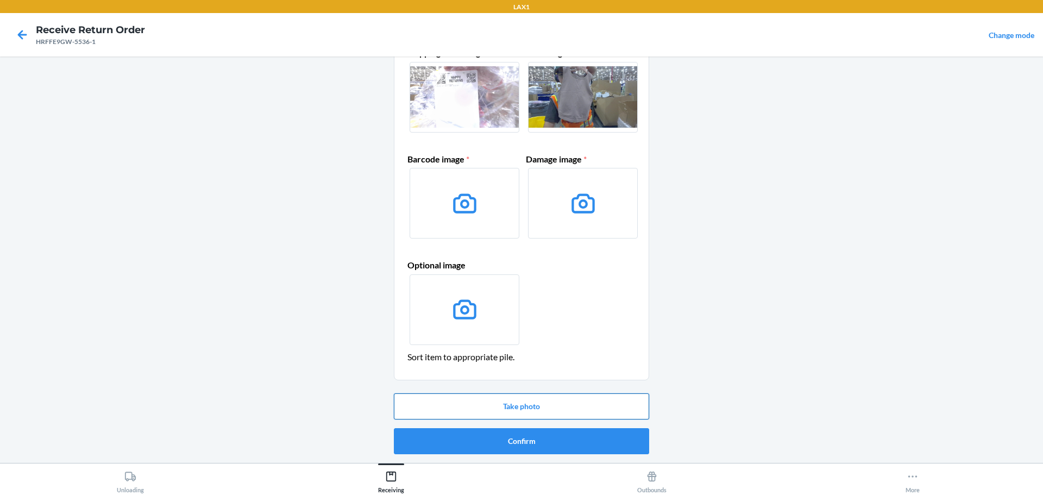
click at [546, 404] on button "Take photo" at bounding box center [521, 406] width 255 height 26
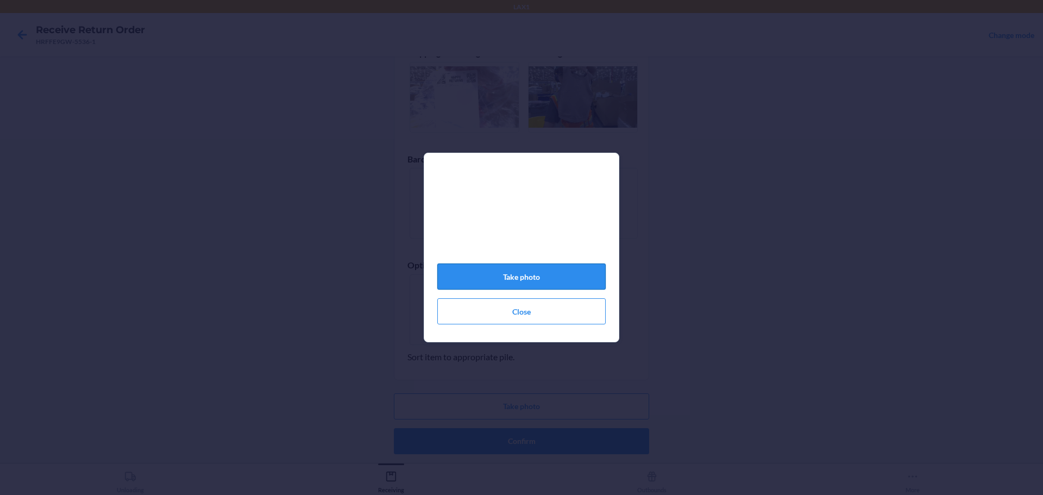
click at [448, 275] on button "Take photo" at bounding box center [521, 276] width 168 height 26
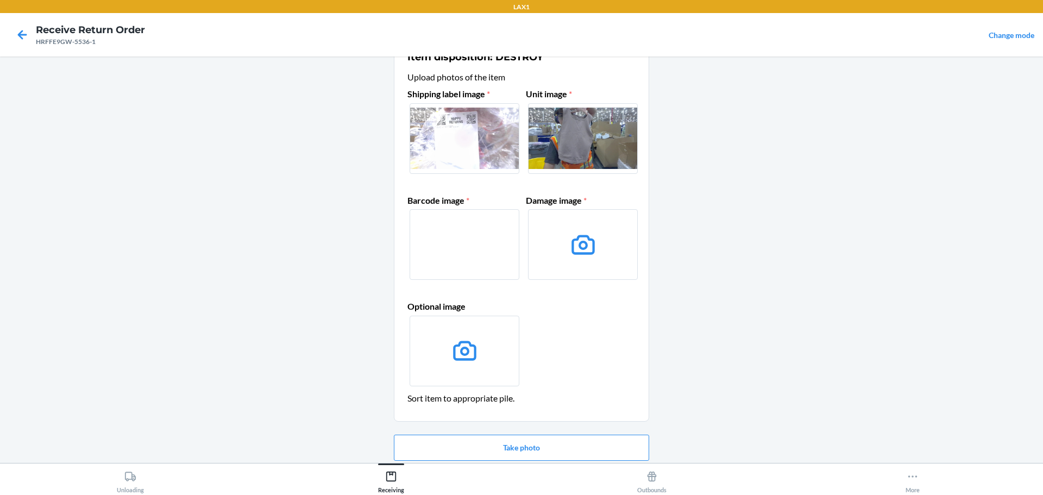
scroll to position [54, 0]
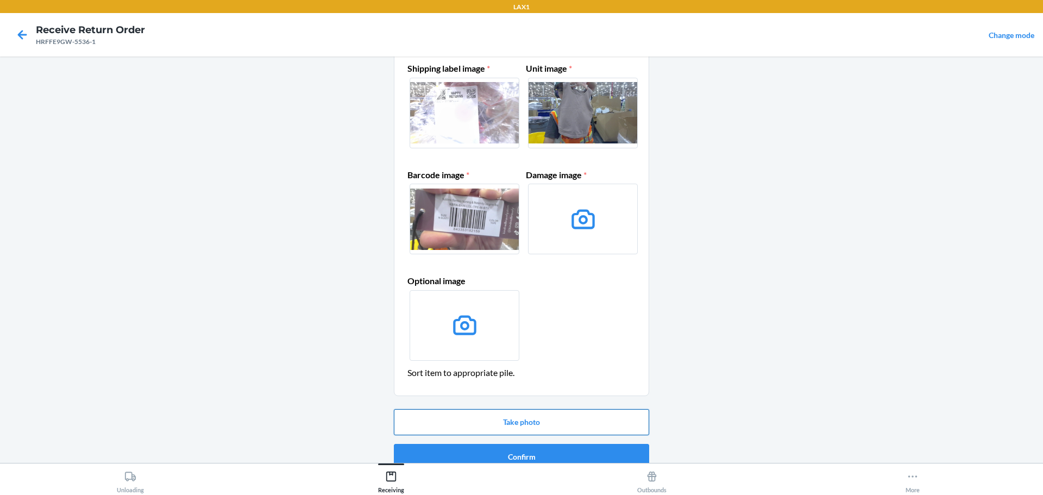
click at [524, 419] on button "Take photo" at bounding box center [521, 422] width 255 height 26
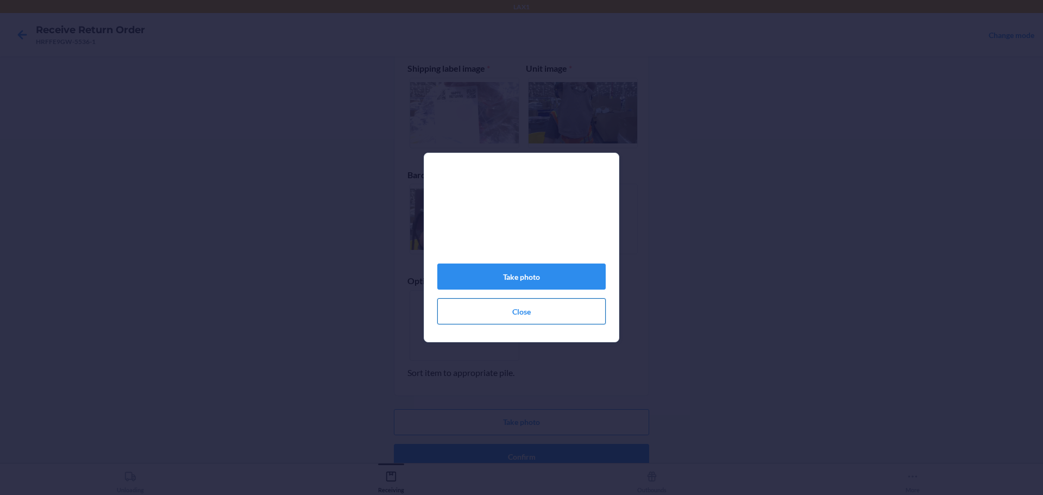
click at [538, 324] on button "Close" at bounding box center [521, 311] width 168 height 26
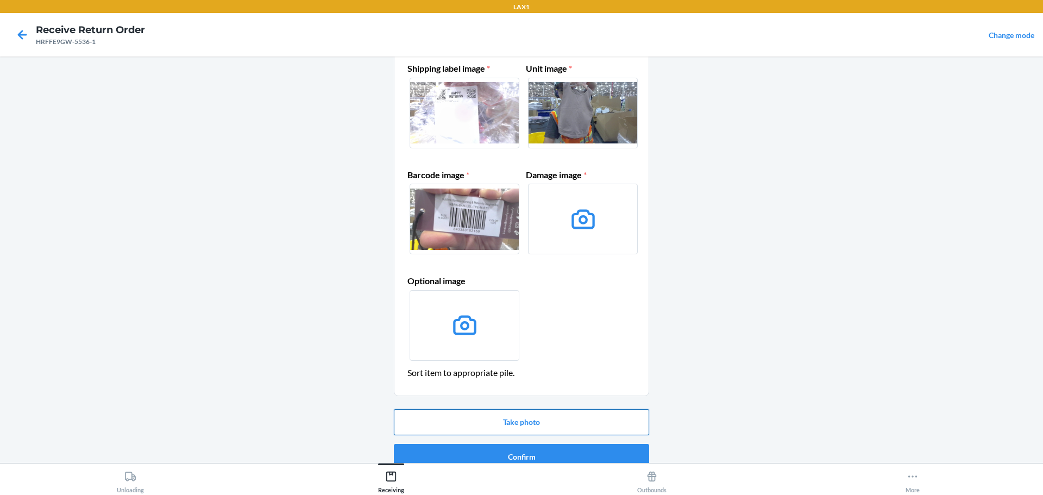
click at [532, 417] on button "Take photo" at bounding box center [521, 422] width 255 height 26
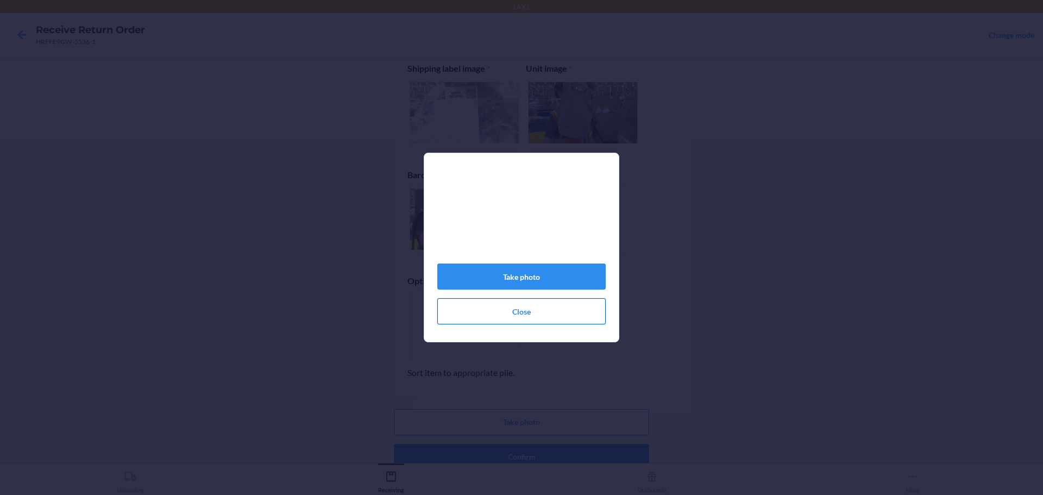
click at [524, 321] on button "Close" at bounding box center [521, 311] width 168 height 26
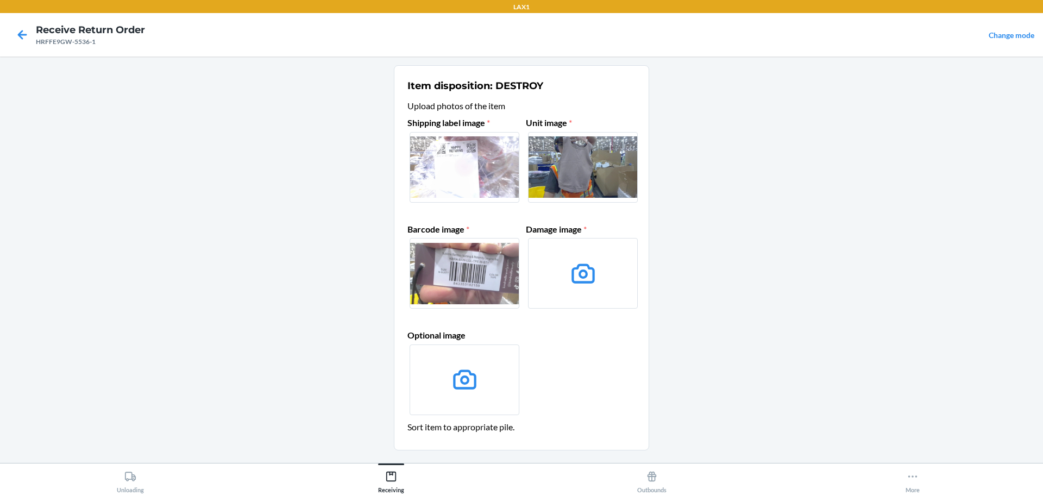
scroll to position [70, 0]
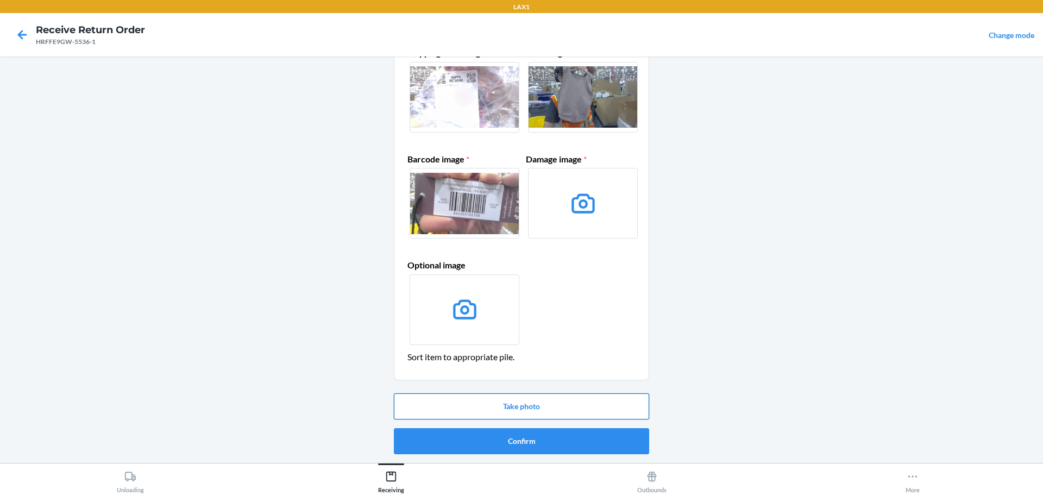
click at [534, 403] on button "Take photo" at bounding box center [521, 406] width 255 height 26
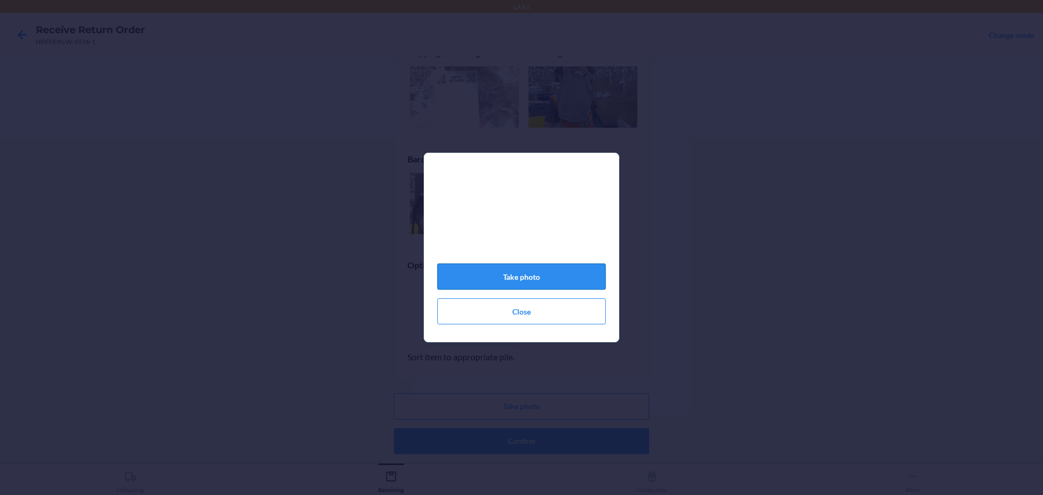
click at [528, 275] on button "Take photo" at bounding box center [521, 276] width 168 height 26
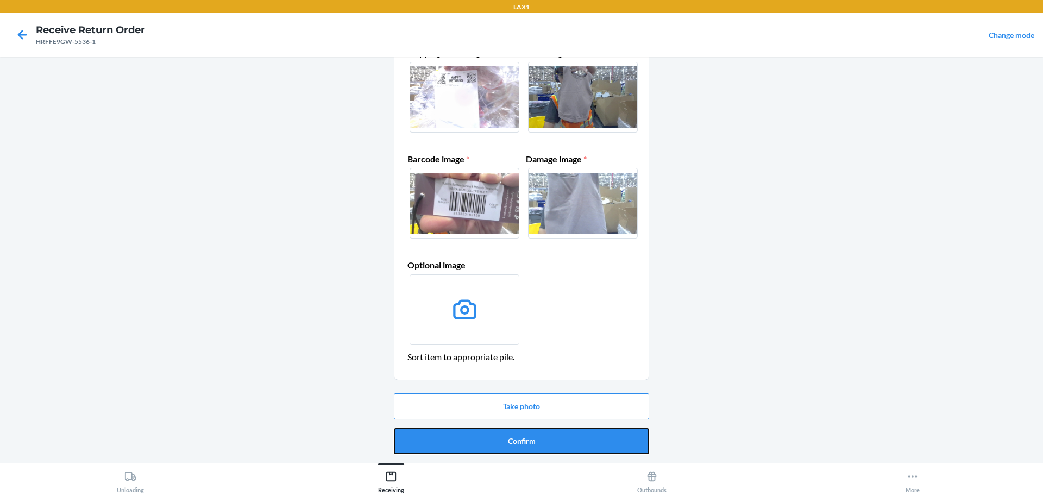
click at [550, 440] on button "Confirm" at bounding box center [521, 441] width 255 height 26
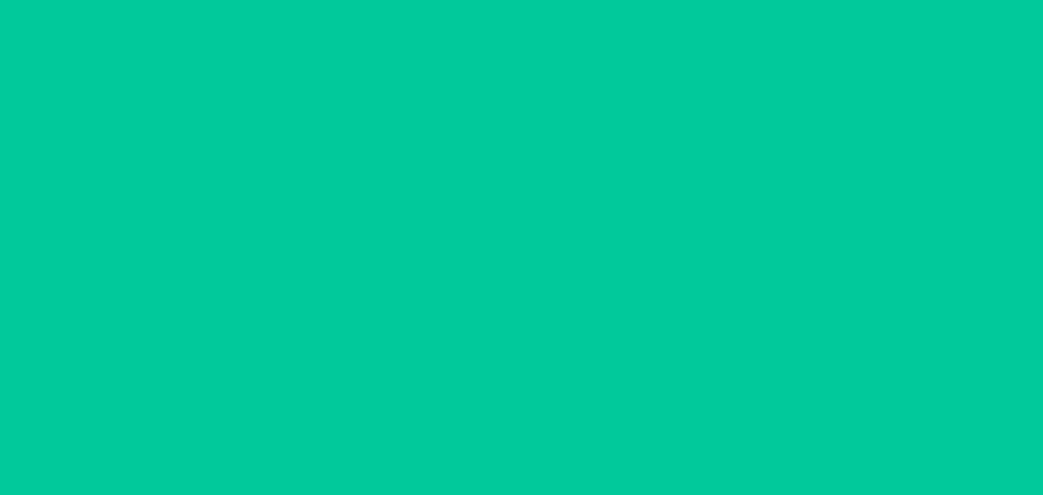
scroll to position [0, 0]
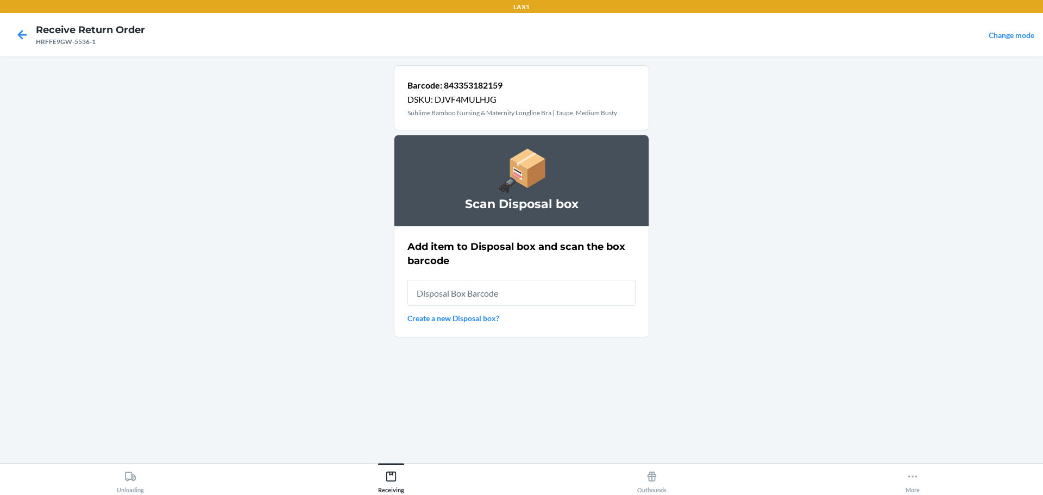
click at [505, 288] on input "text" at bounding box center [521, 293] width 228 height 26
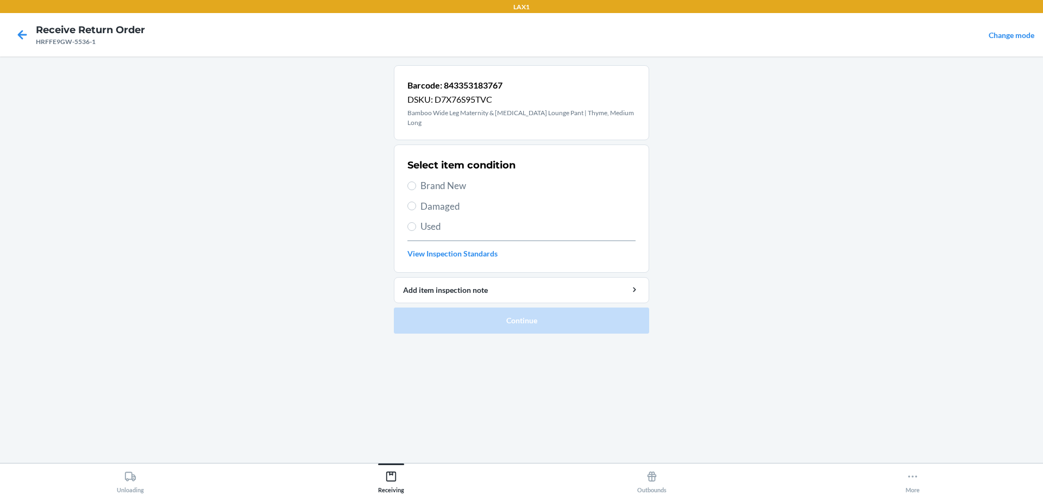
click at [429, 179] on span "Brand New" at bounding box center [527, 186] width 215 height 14
click at [416, 181] on input "Brand New" at bounding box center [411, 185] width 9 height 9
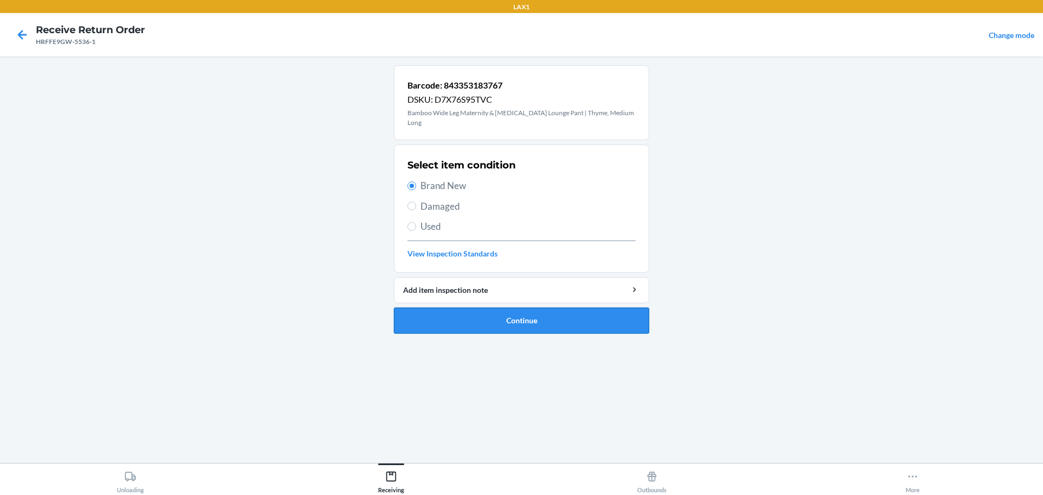
click at [488, 298] on li "Barcode: 843353183767 DSKU: D7X76S95TVC Bamboo Wide Leg Maternity & [MEDICAL_DA…" at bounding box center [521, 199] width 255 height 268
click at [488, 307] on button "Continue" at bounding box center [521, 320] width 255 height 26
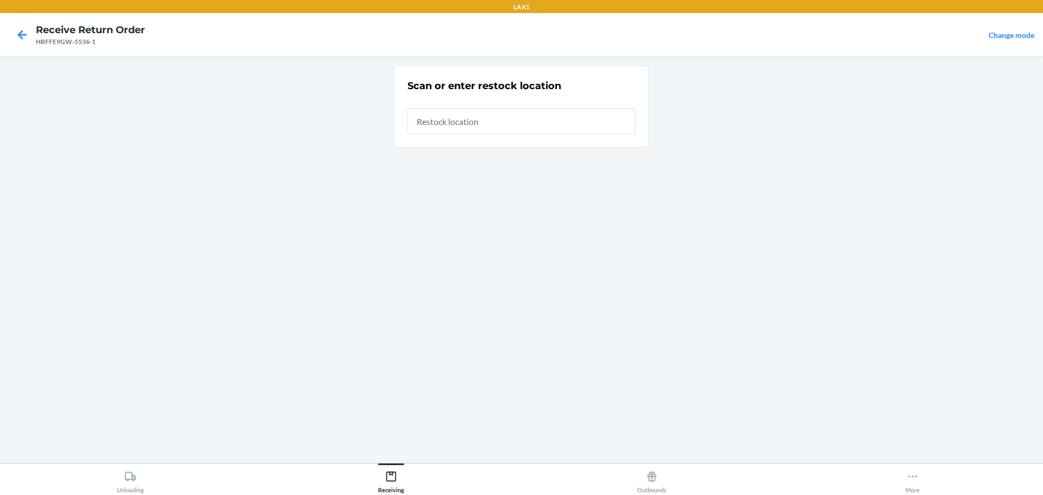
drag, startPoint x: 453, startPoint y: 119, endPoint x: 426, endPoint y: 125, distance: 27.2
click at [452, 119] on input "text" at bounding box center [521, 121] width 228 height 26
click at [375, 177] on main "Scan or enter restock location Restock location 843353183767 This warehouse loc…" at bounding box center [521, 259] width 1043 height 406
click at [456, 121] on input "843353183767" at bounding box center [521, 118] width 228 height 26
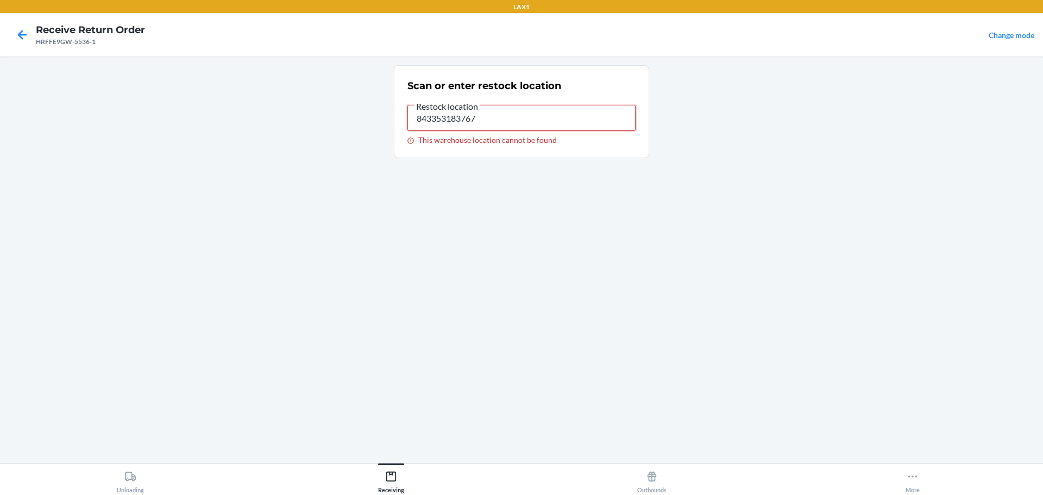
click at [456, 121] on input "843353183767" at bounding box center [521, 118] width 228 height 26
click at [138, 121] on main "Scan or enter restock location Restock location 843353183767 This warehouse loc…" at bounding box center [521, 259] width 1043 height 406
drag, startPoint x: 260, startPoint y: 144, endPoint x: 358, endPoint y: 144, distance: 98.3
click at [260, 144] on main "Scan or enter restock location Restock location 843353183767 This warehouse loc…" at bounding box center [521, 259] width 1043 height 406
click at [494, 115] on input "843353183767" at bounding box center [521, 118] width 228 height 26
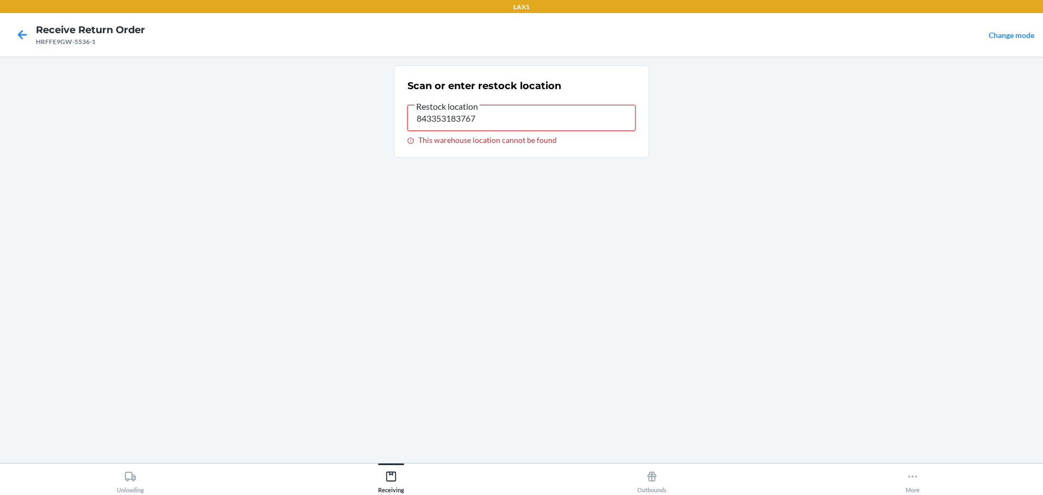
click at [494, 115] on input "843353183767" at bounding box center [521, 118] width 228 height 26
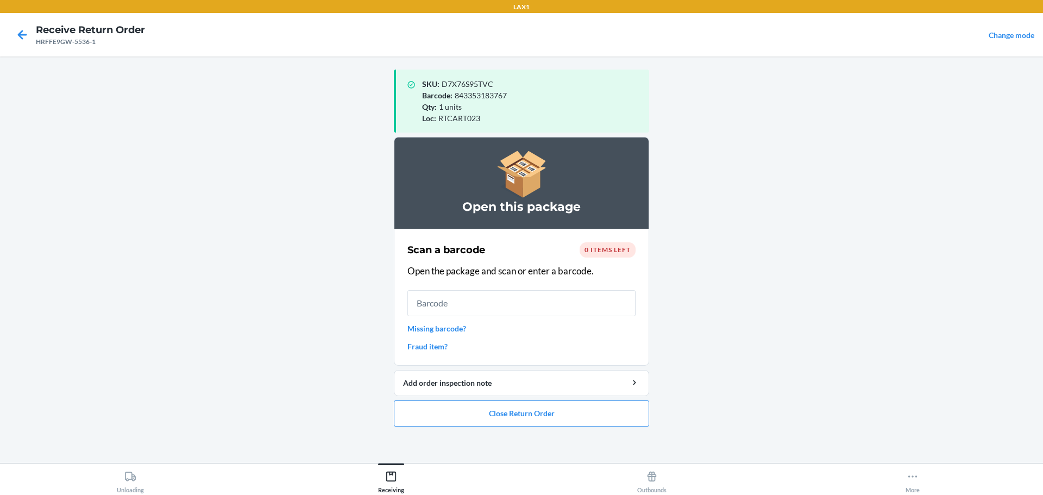
drag, startPoint x: 382, startPoint y: 350, endPoint x: 464, endPoint y: 432, distance: 115.6
click at [382, 351] on main "SKU : D7X76S95TVC Barcode : 843353183767 Qty : 1 units Loc : RTCART023 Open thi…" at bounding box center [521, 259] width 1043 height 406
click at [473, 420] on button "Close Return Order" at bounding box center [521, 413] width 255 height 26
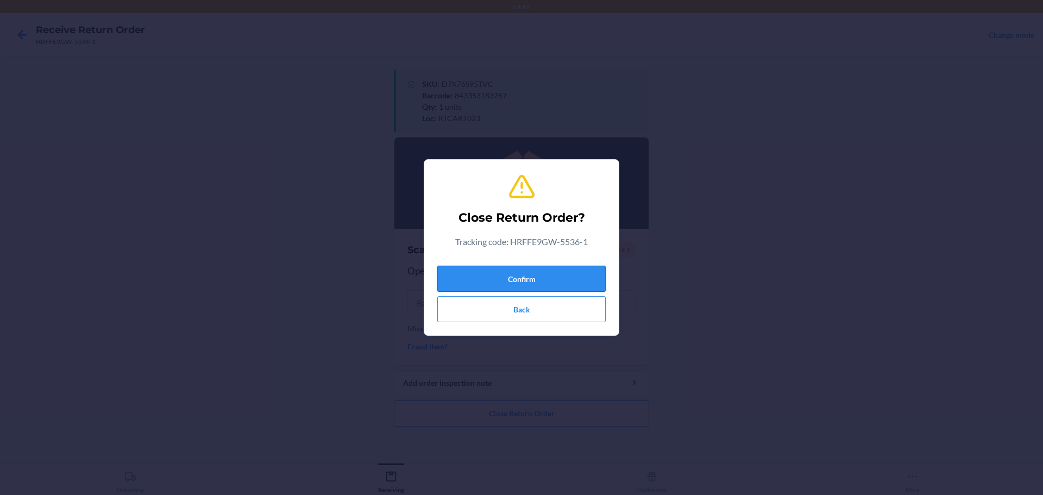
click at [494, 276] on button "Confirm" at bounding box center [521, 279] width 168 height 26
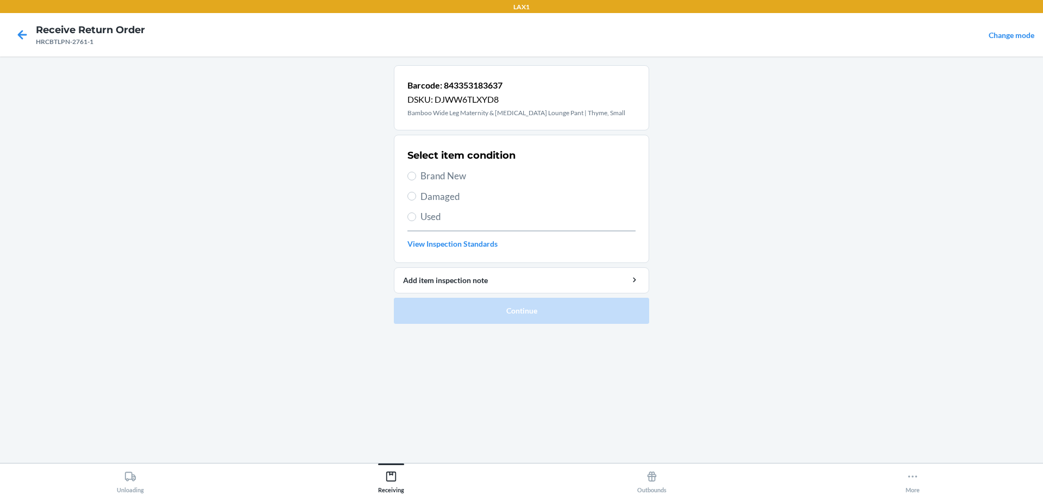
click at [442, 198] on span "Damaged" at bounding box center [527, 197] width 215 height 14
click at [416, 198] on input "Damaged" at bounding box center [411, 196] width 9 height 9
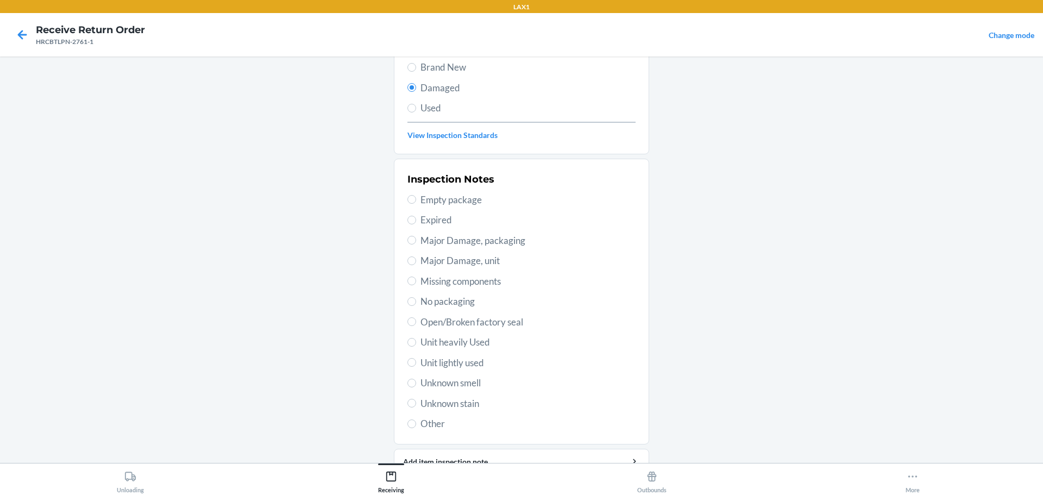
click at [448, 304] on span "No packaging" at bounding box center [527, 301] width 215 height 14
click at [416, 304] on input "No packaging" at bounding box center [411, 301] width 9 height 9
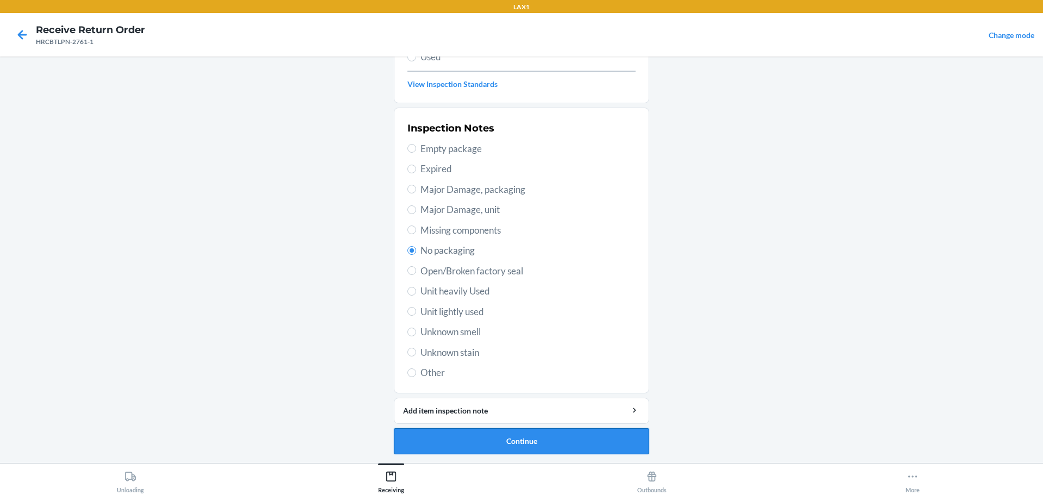
click at [580, 429] on button "Continue" at bounding box center [521, 441] width 255 height 26
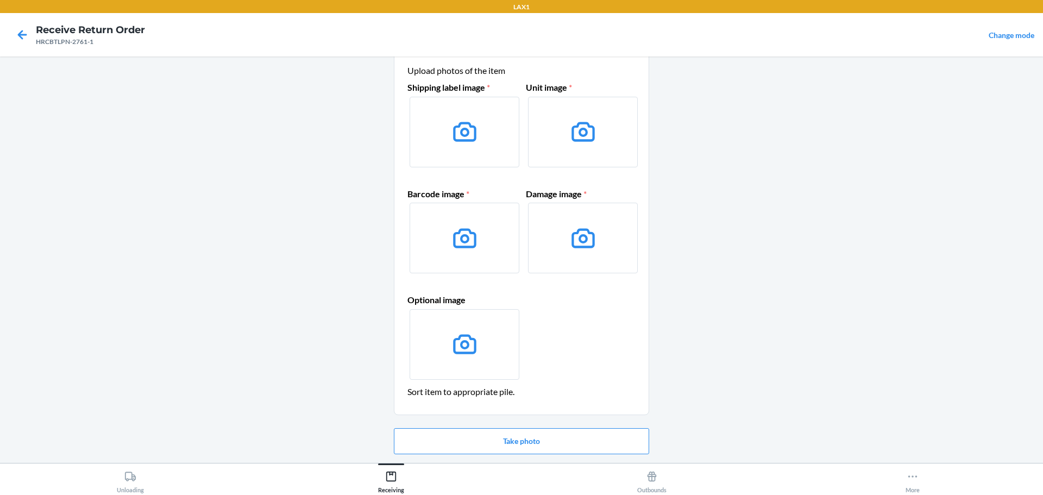
scroll to position [70, 0]
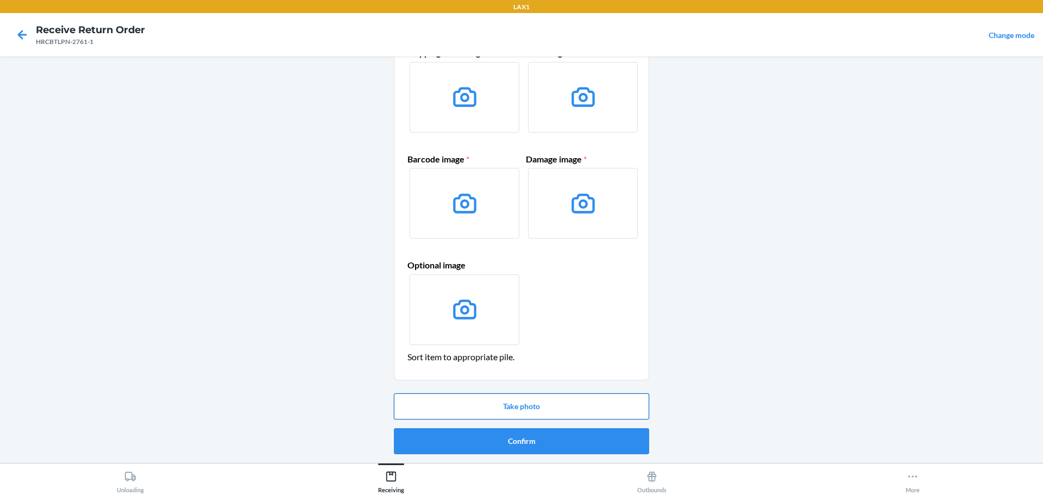
click at [531, 398] on button "Take photo" at bounding box center [521, 406] width 255 height 26
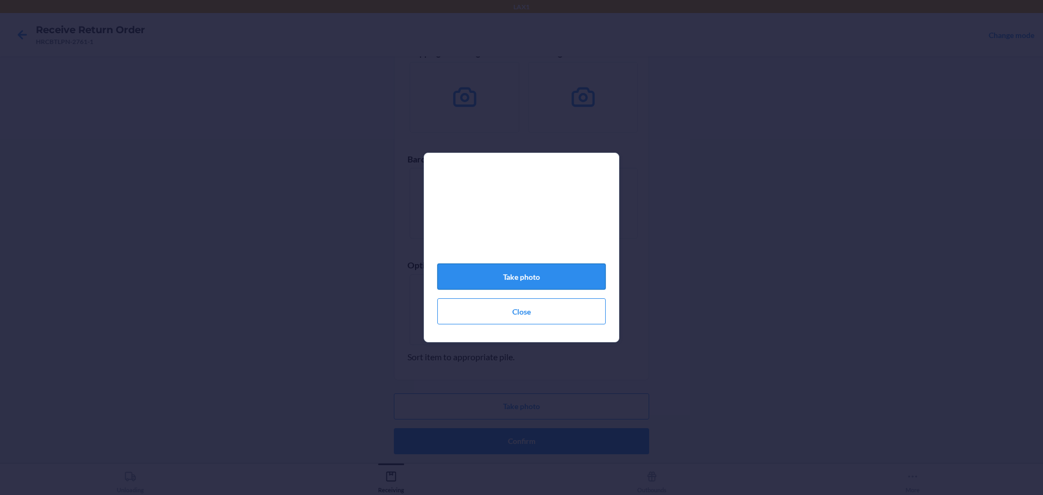
click at [555, 279] on button "Take photo" at bounding box center [521, 276] width 168 height 26
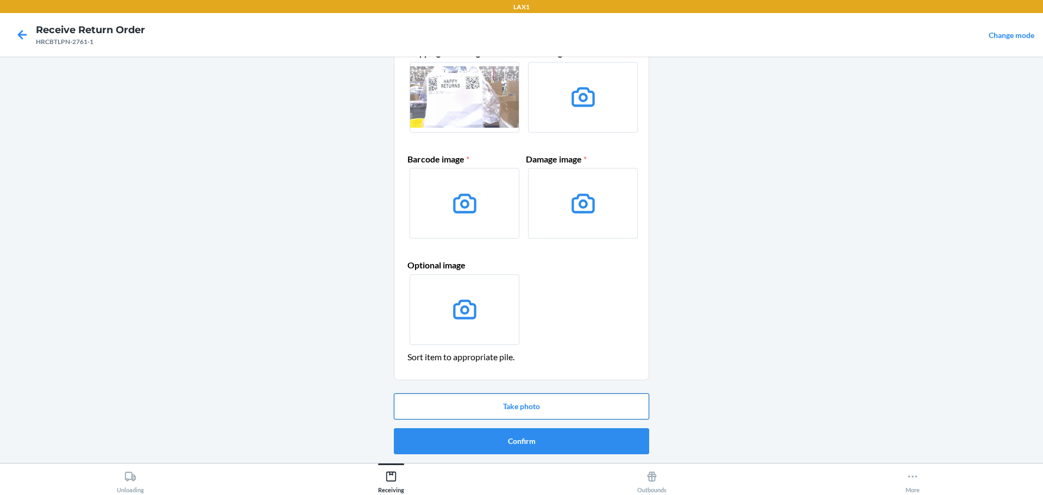
click at [501, 413] on button "Take photo" at bounding box center [521, 406] width 255 height 26
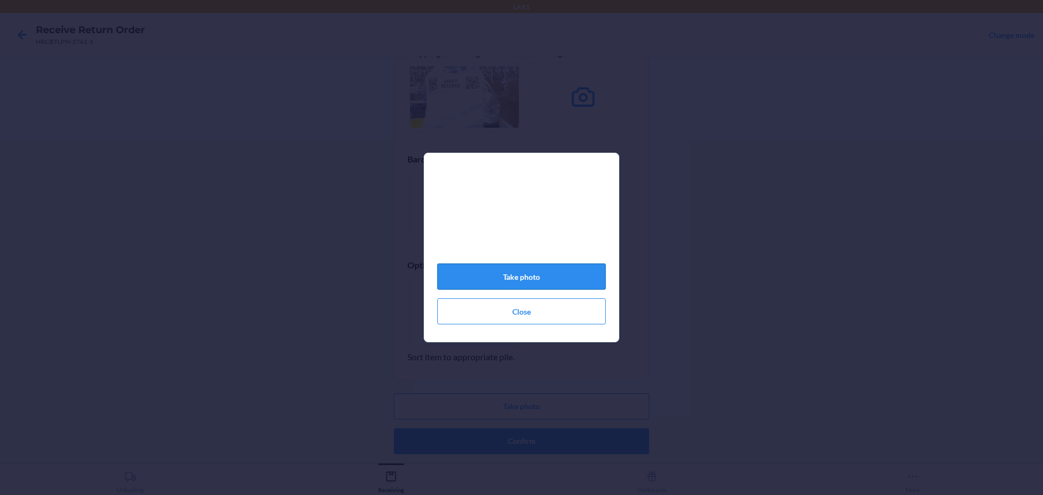
click at [534, 287] on button "Take photo" at bounding box center [521, 276] width 168 height 26
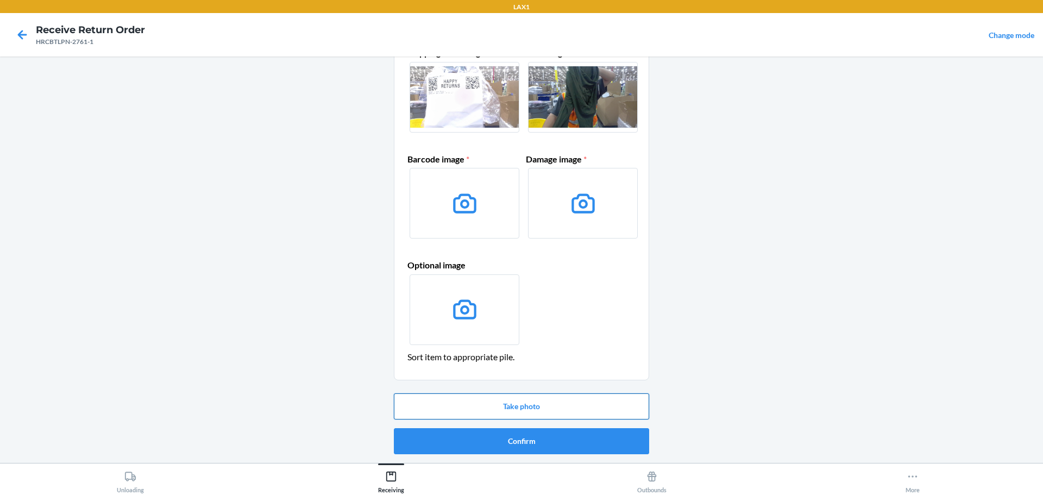
click at [537, 406] on button "Take photo" at bounding box center [521, 406] width 255 height 26
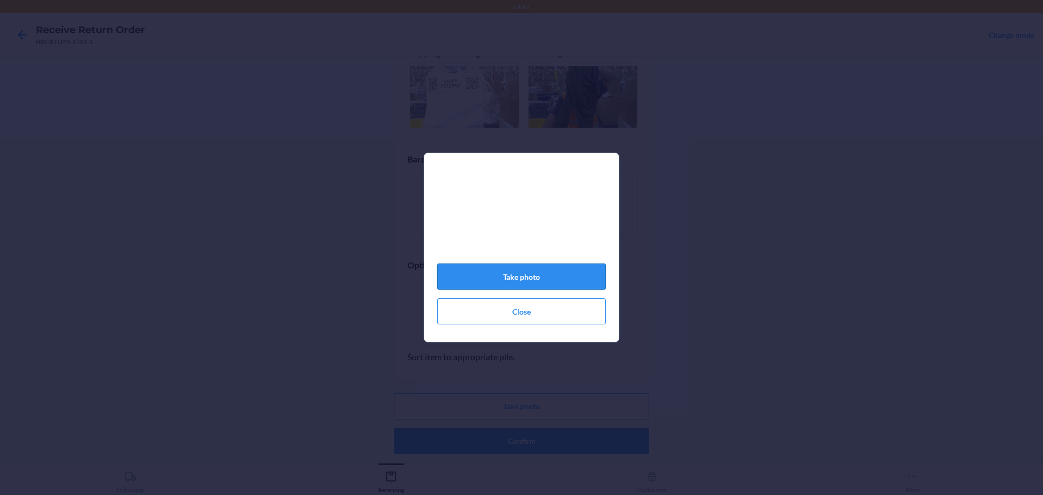
click at [490, 274] on button "Take photo" at bounding box center [521, 276] width 168 height 26
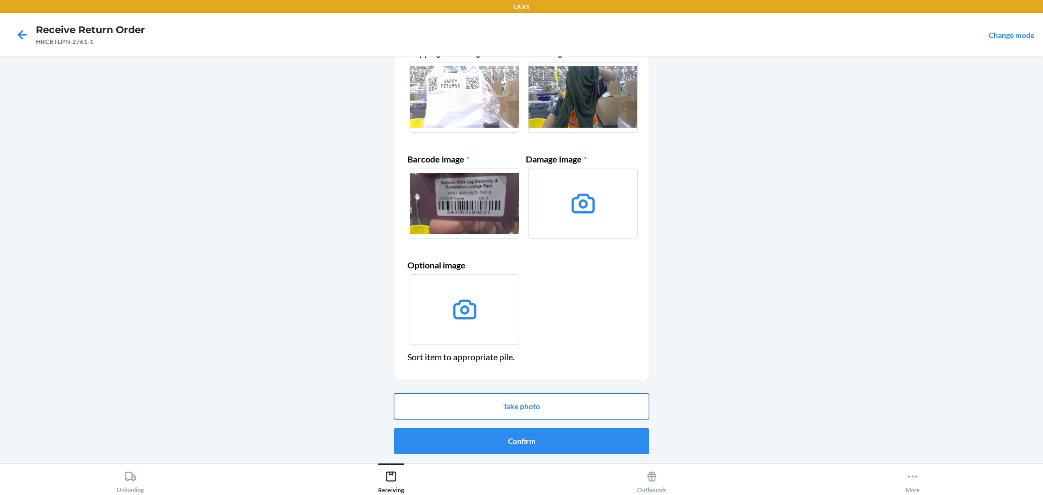
click at [534, 407] on button "Take photo" at bounding box center [521, 406] width 255 height 26
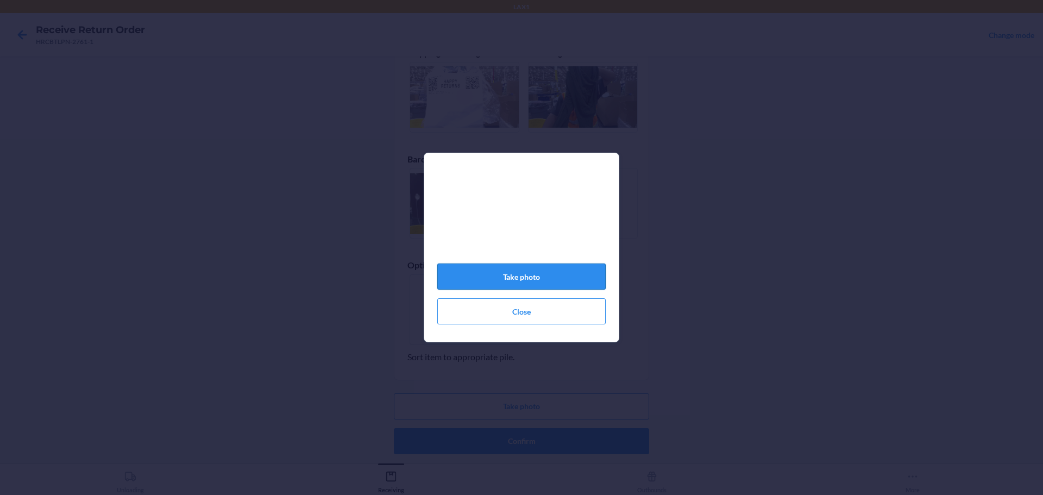
click at [539, 278] on button "Take photo" at bounding box center [521, 276] width 168 height 26
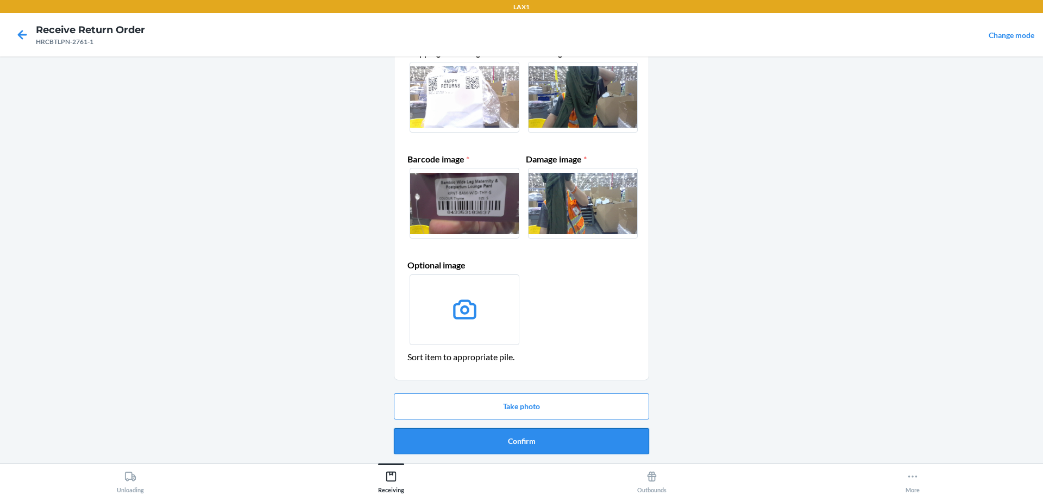
click at [593, 440] on button "Confirm" at bounding box center [521, 441] width 255 height 26
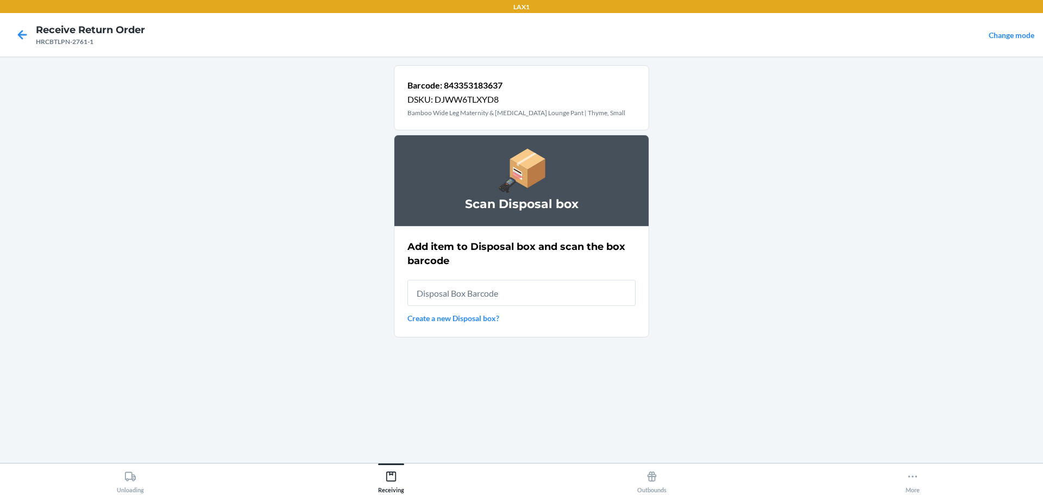
click at [543, 285] on input "text" at bounding box center [521, 293] width 228 height 26
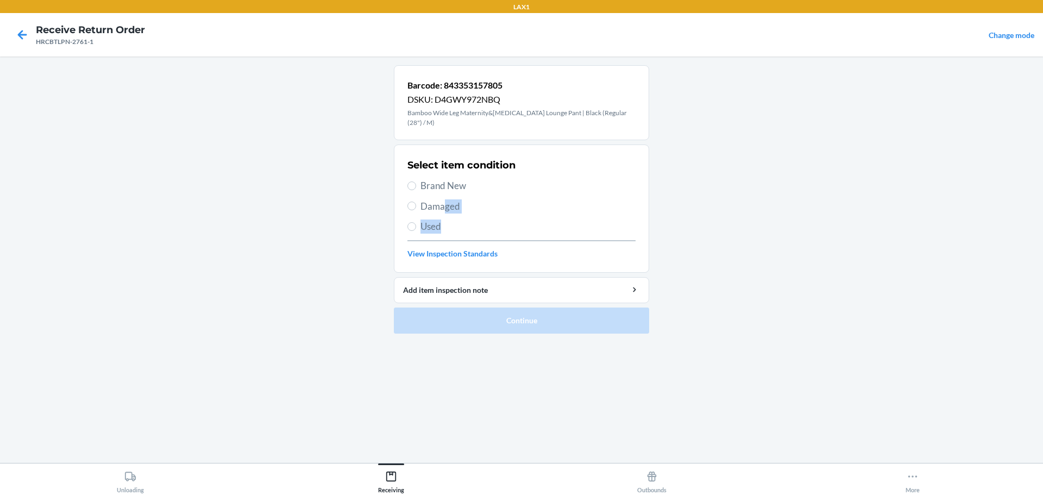
drag, startPoint x: 444, startPoint y: 216, endPoint x: 444, endPoint y: 205, distance: 11.4
click at [445, 212] on div "Select item condition Brand New Damaged Used View Inspection Standards" at bounding box center [521, 209] width 228 height 108
click at [445, 205] on span "Damaged" at bounding box center [527, 206] width 215 height 14
click at [416, 205] on input "Damaged" at bounding box center [411, 206] width 9 height 9
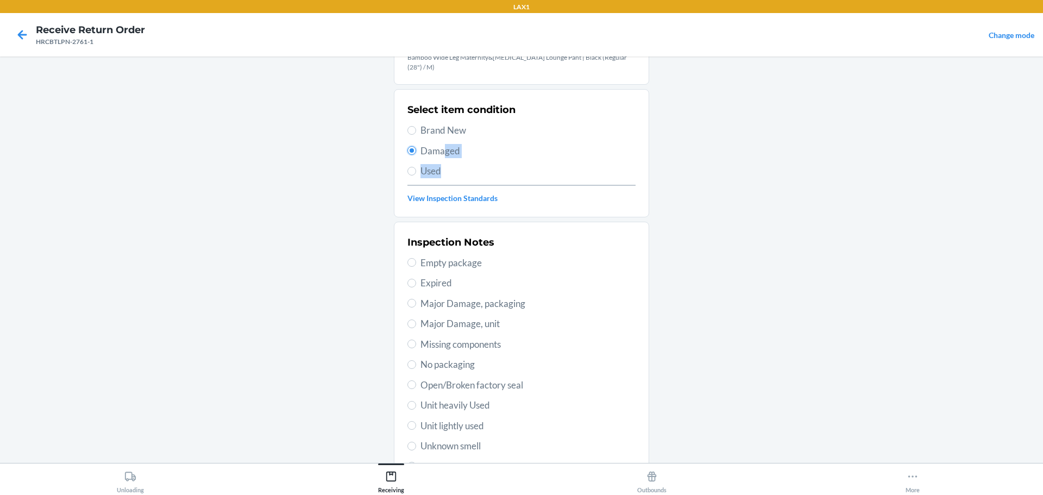
scroll to position [109, 0]
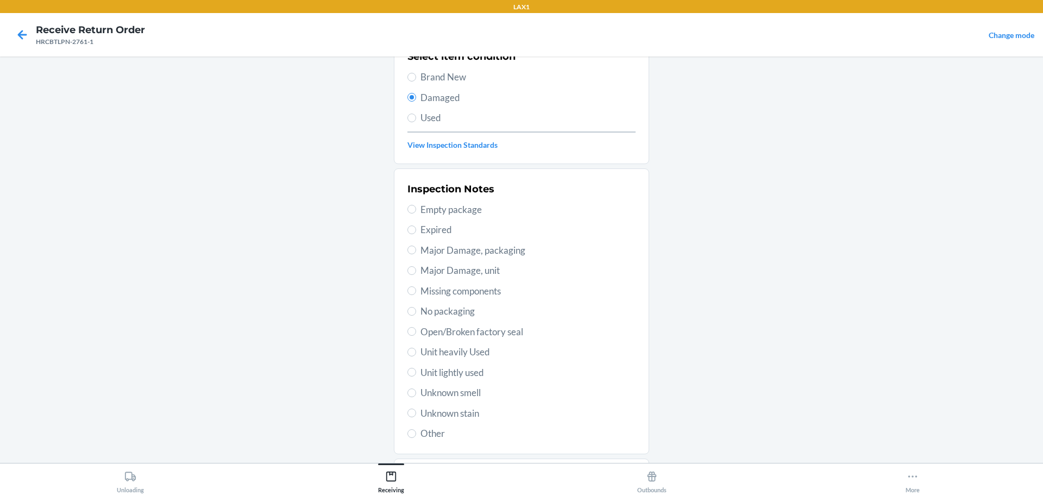
click at [455, 312] on span "No packaging" at bounding box center [527, 311] width 215 height 14
click at [416, 312] on input "No packaging" at bounding box center [411, 311] width 9 height 9
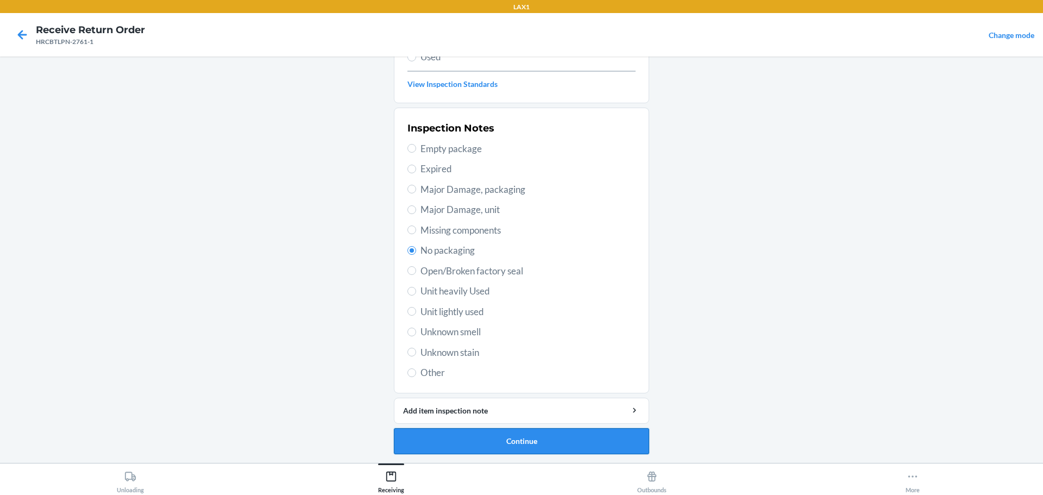
click at [542, 442] on button "Continue" at bounding box center [521, 441] width 255 height 26
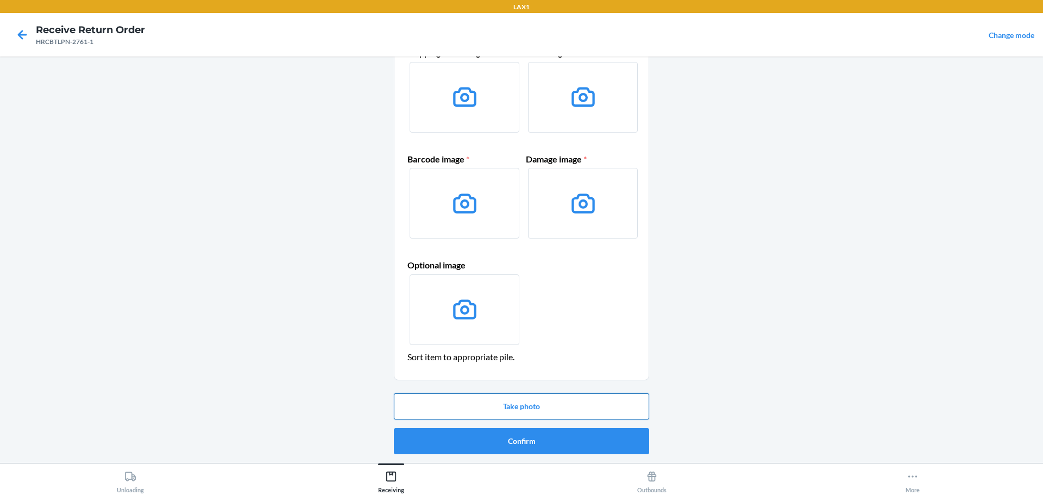
click at [553, 405] on button "Take photo" at bounding box center [521, 406] width 255 height 26
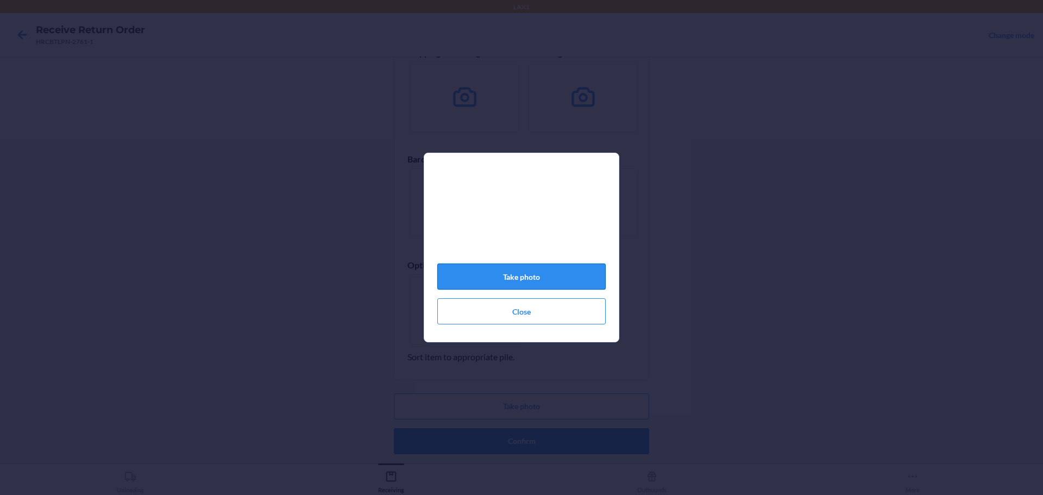
click at [552, 283] on button "Take photo" at bounding box center [521, 276] width 168 height 26
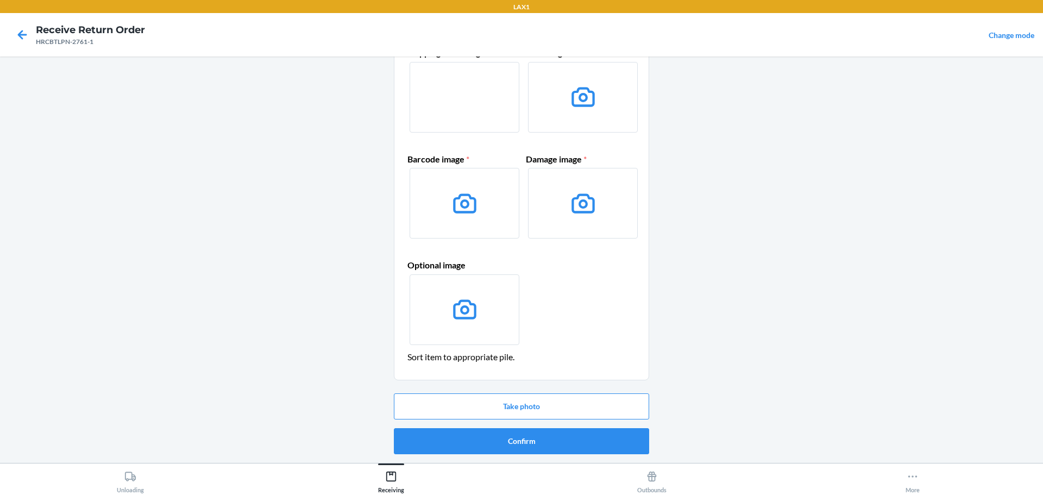
scroll to position [16, 0]
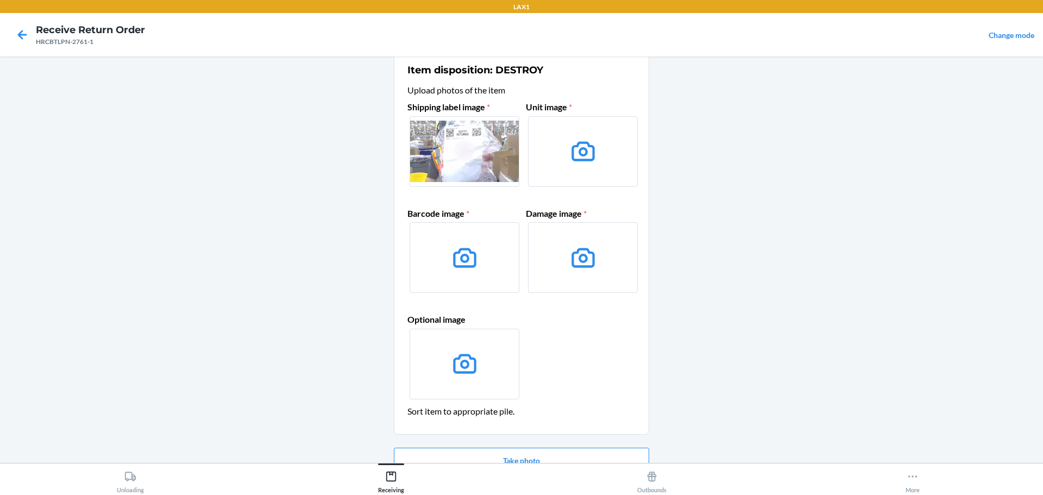
click at [519, 223] on div "Shipping label image * Unit image * Barcode image * Damage image * Optional ima…" at bounding box center [521, 251] width 228 height 310
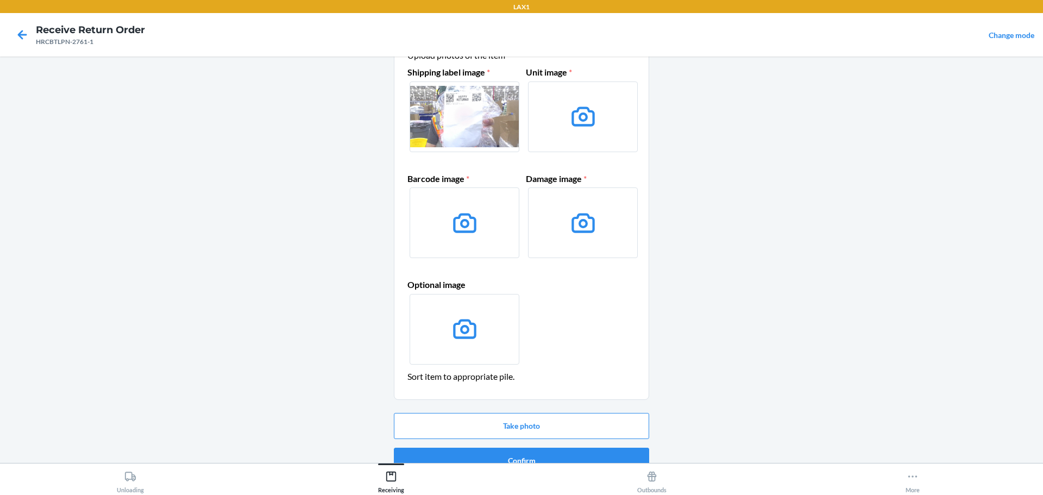
scroll to position [70, 0]
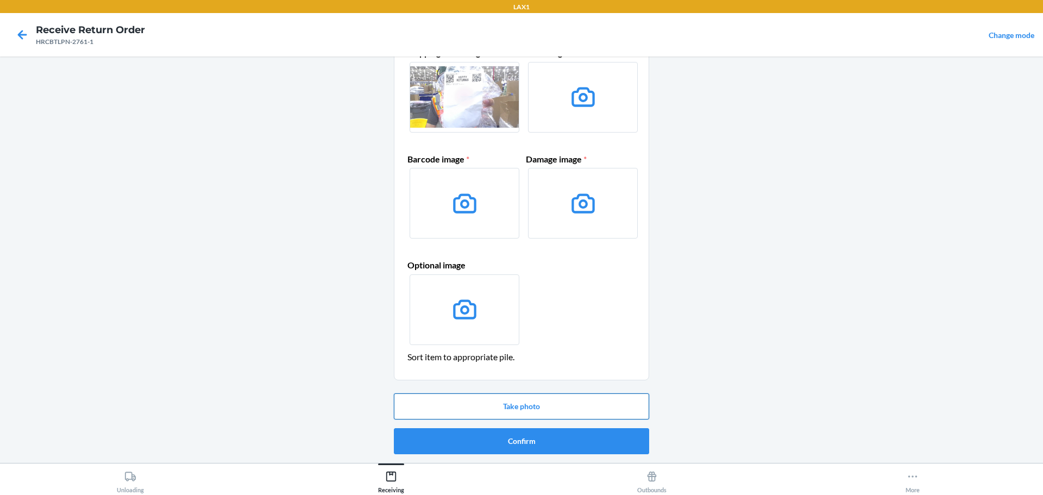
click at [557, 399] on button "Take photo" at bounding box center [521, 406] width 255 height 26
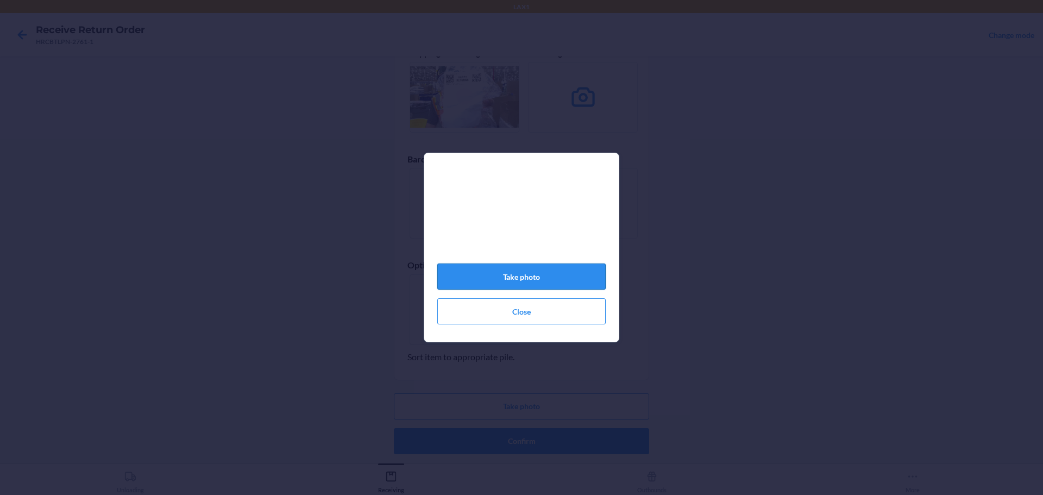
click at [591, 274] on button "Take photo" at bounding box center [521, 276] width 168 height 26
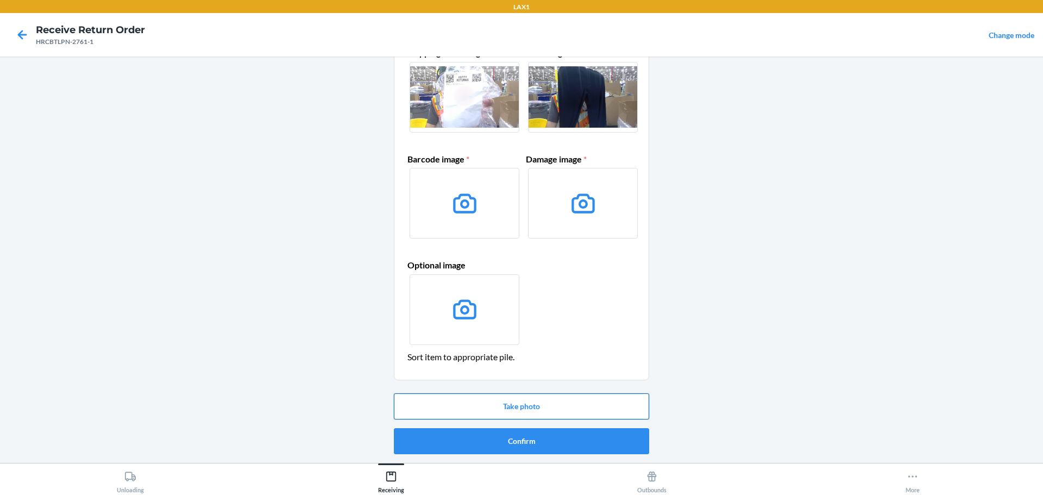
click at [542, 400] on button "Take photo" at bounding box center [521, 406] width 255 height 26
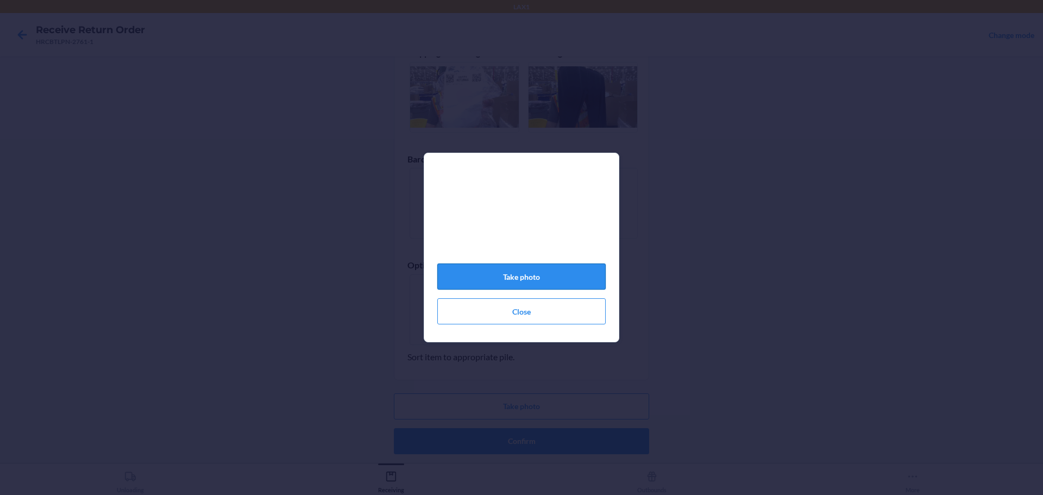
click at [567, 279] on button "Take photo" at bounding box center [521, 276] width 168 height 26
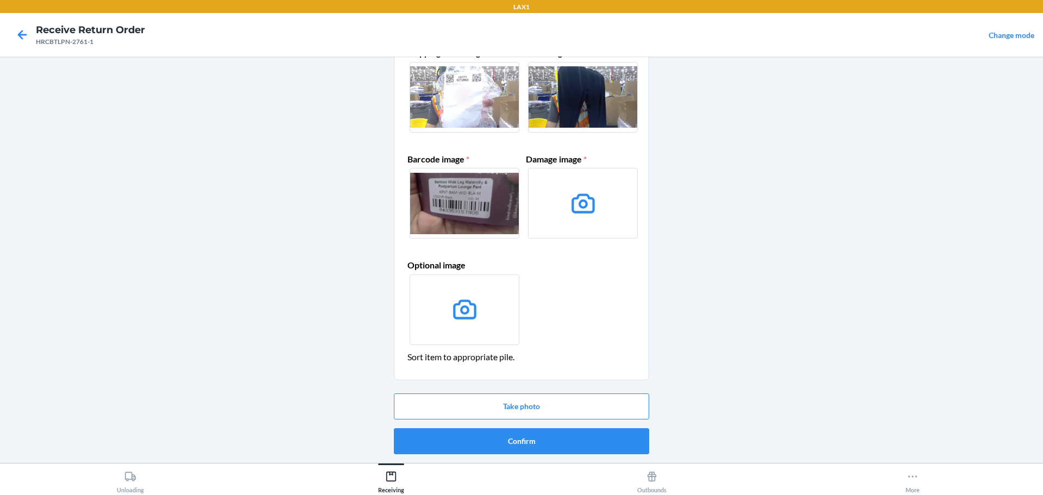
click at [568, 391] on div "Take photo Confirm" at bounding box center [521, 424] width 255 height 70
click at [584, 398] on button "Take photo" at bounding box center [521, 406] width 255 height 26
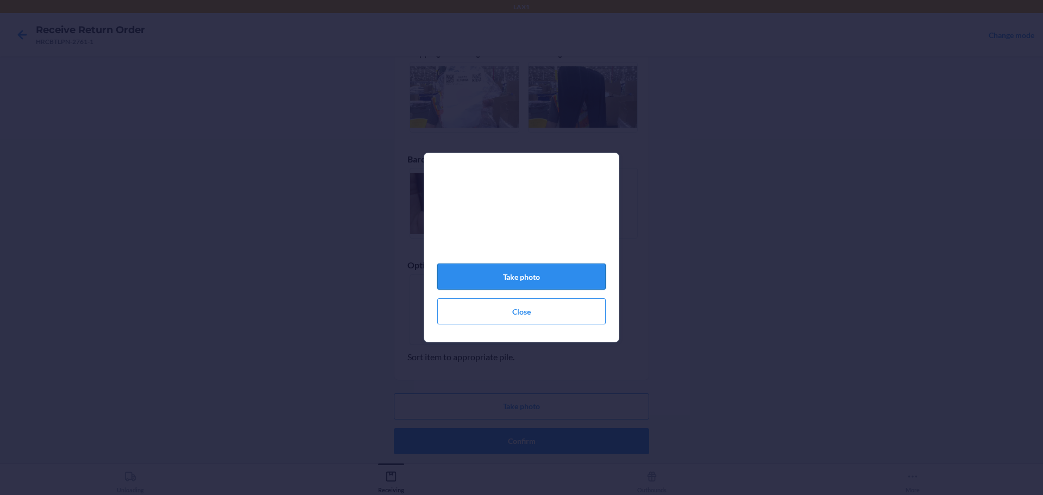
click at [549, 277] on button "Take photo" at bounding box center [521, 276] width 168 height 26
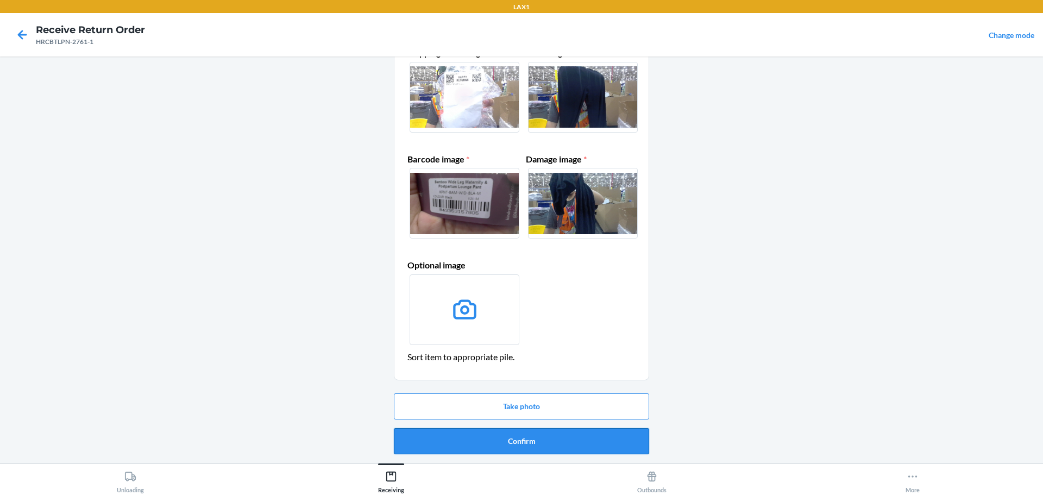
click at [558, 442] on button "Confirm" at bounding box center [521, 441] width 255 height 26
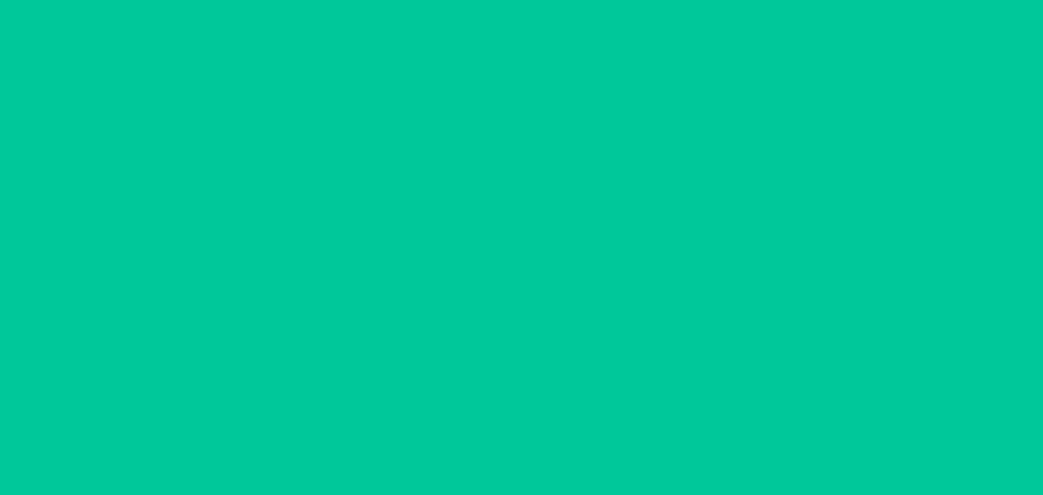
scroll to position [0, 0]
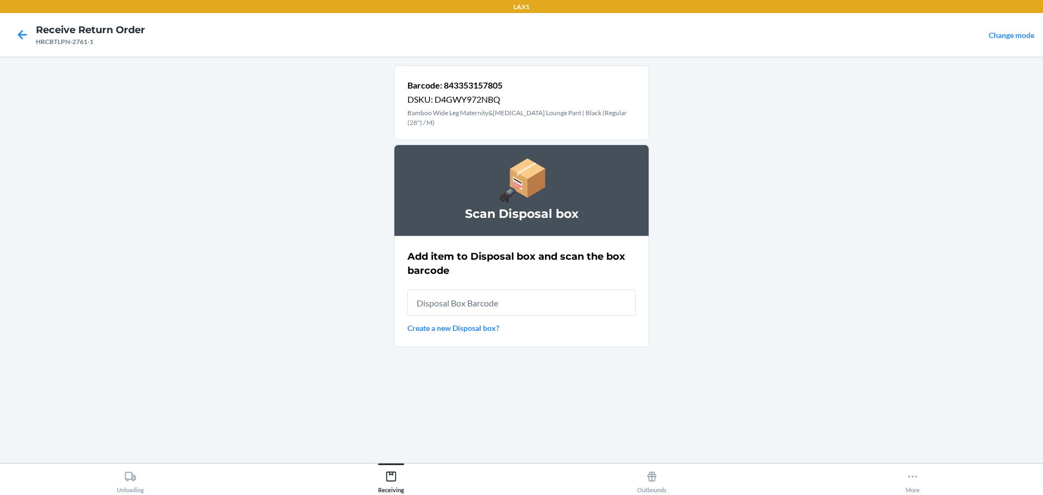
click at [583, 301] on input "text" at bounding box center [521, 302] width 228 height 26
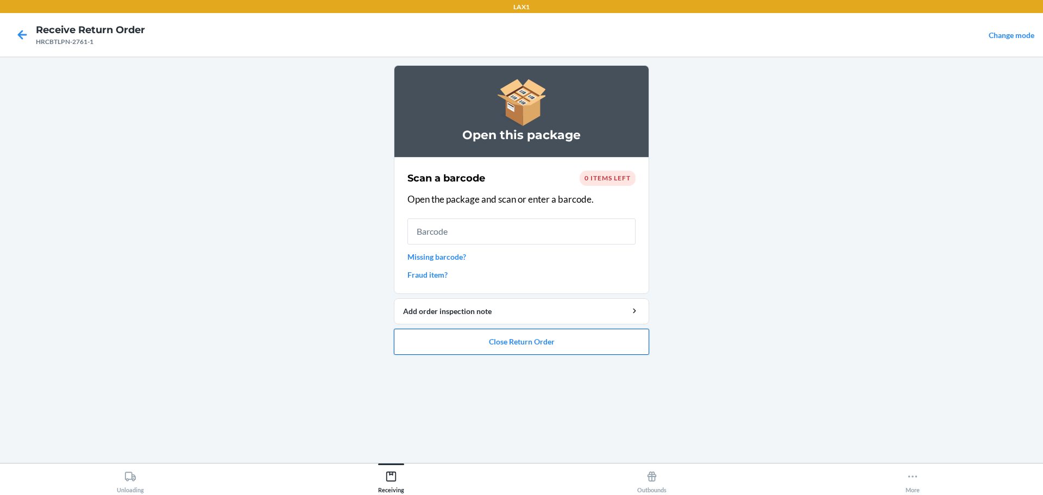
click at [593, 332] on button "Close Return Order" at bounding box center [521, 342] width 255 height 26
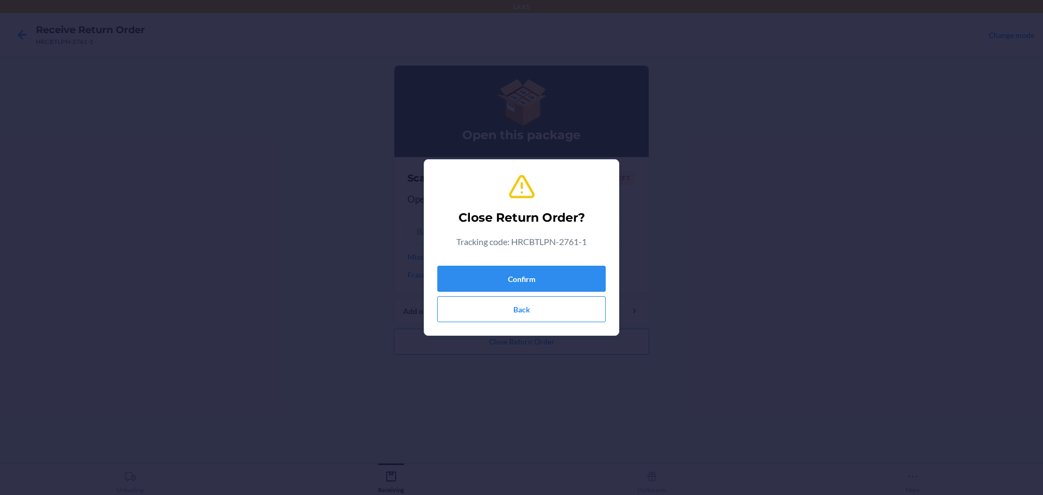
click at [581, 265] on div "Confirm Back" at bounding box center [521, 291] width 168 height 61
click at [581, 274] on button "Confirm" at bounding box center [521, 279] width 168 height 26
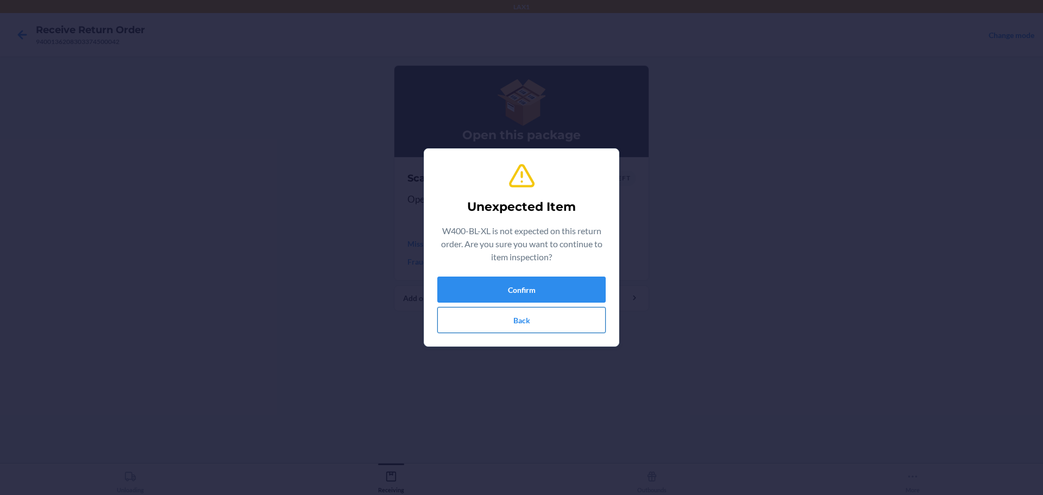
click at [547, 320] on button "Back" at bounding box center [521, 320] width 168 height 26
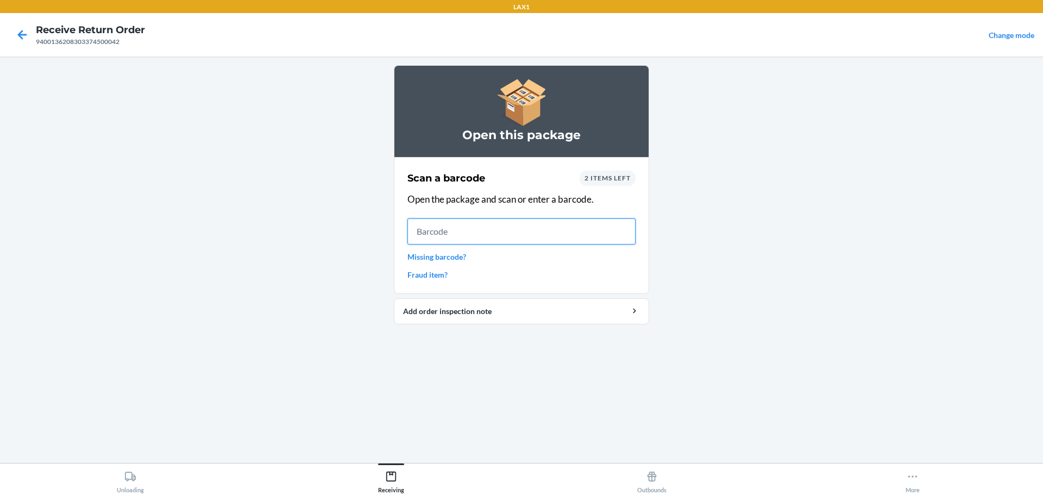
drag, startPoint x: 515, startPoint y: 234, endPoint x: 525, endPoint y: 240, distance: 11.3
click at [515, 233] on input "text" at bounding box center [521, 231] width 228 height 26
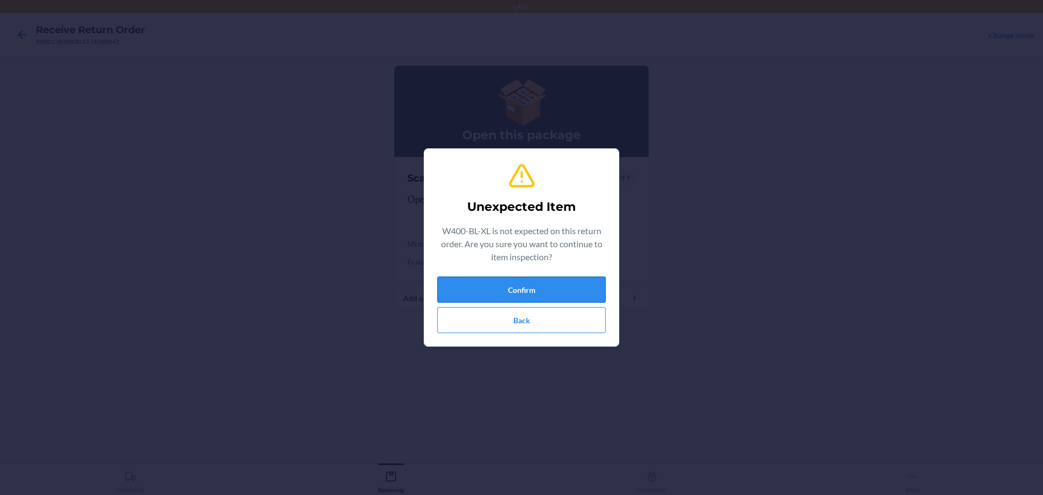
click at [529, 278] on button "Confirm" at bounding box center [521, 289] width 168 height 26
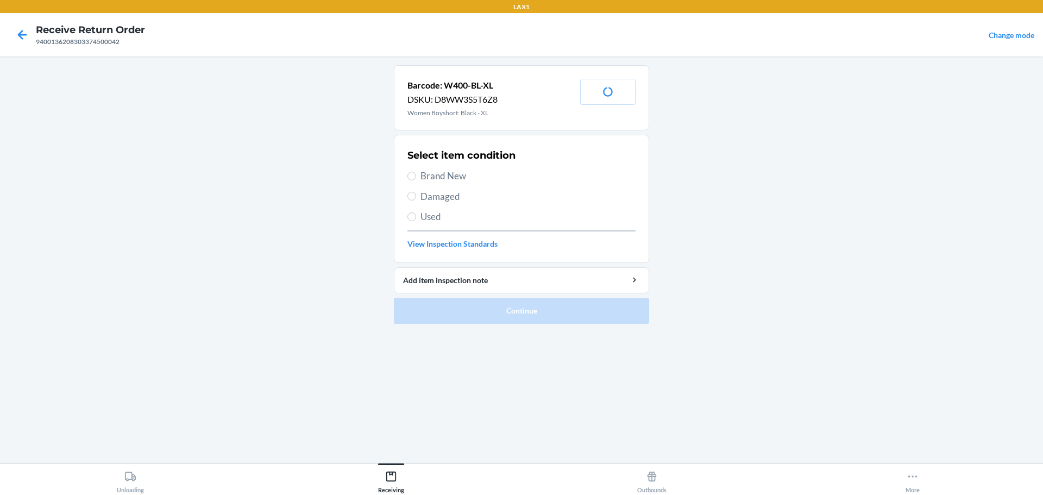
click at [451, 199] on span "Damaged" at bounding box center [527, 197] width 215 height 14
click at [416, 199] on input "Damaged" at bounding box center [411, 196] width 9 height 9
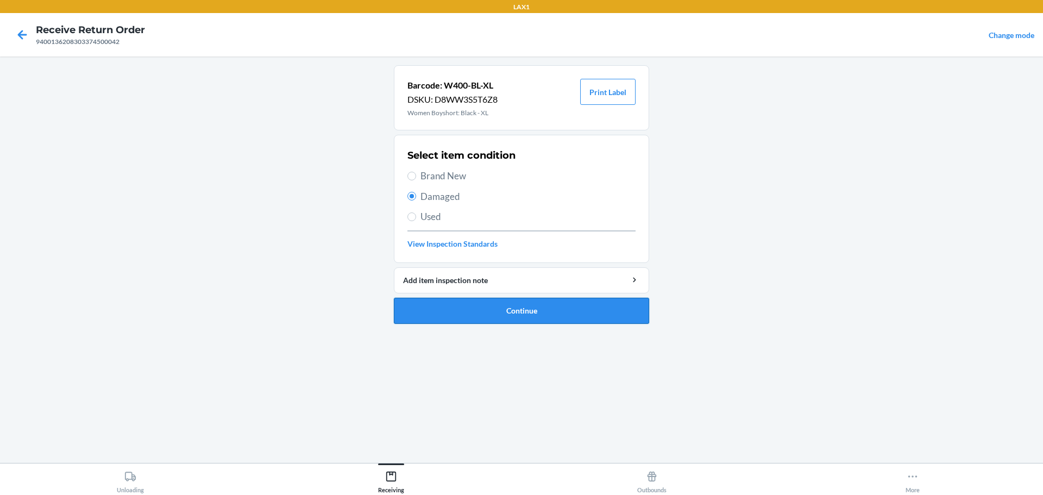
click at [458, 300] on button "Continue" at bounding box center [521, 311] width 255 height 26
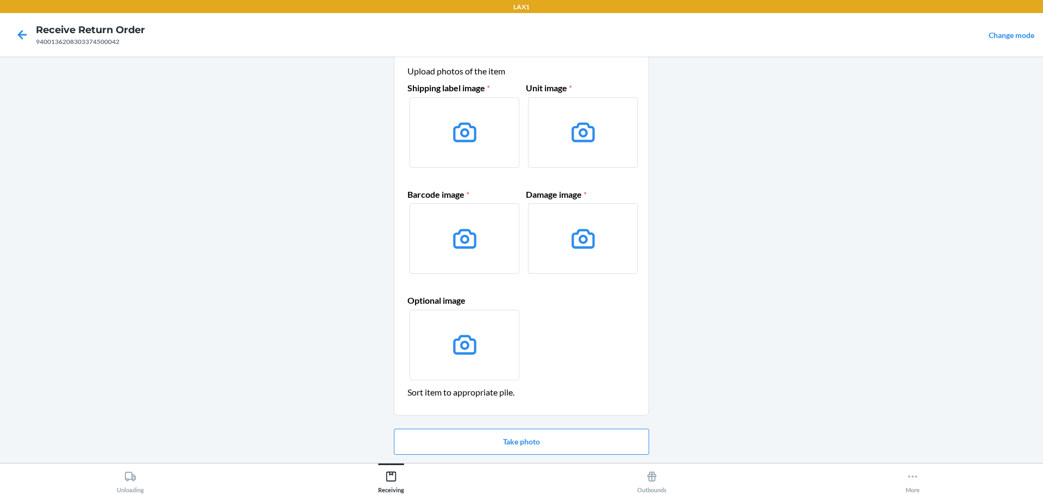
scroll to position [54, 0]
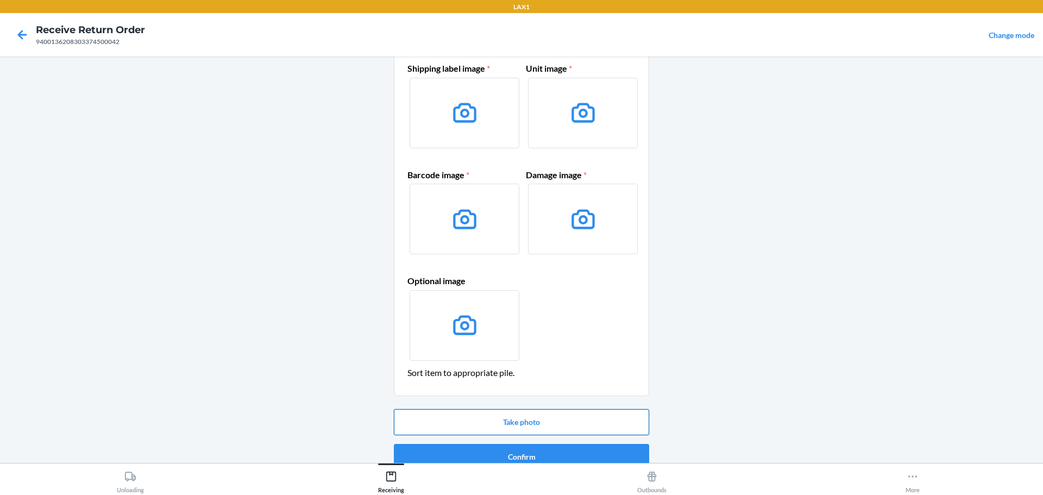
click at [550, 419] on button "Take photo" at bounding box center [521, 422] width 255 height 26
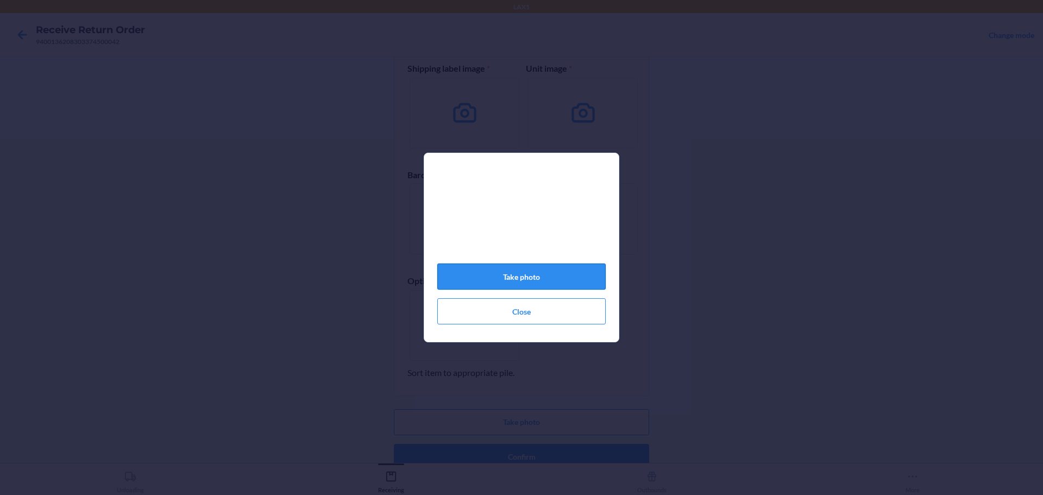
click at [553, 273] on button "Take photo" at bounding box center [521, 276] width 168 height 26
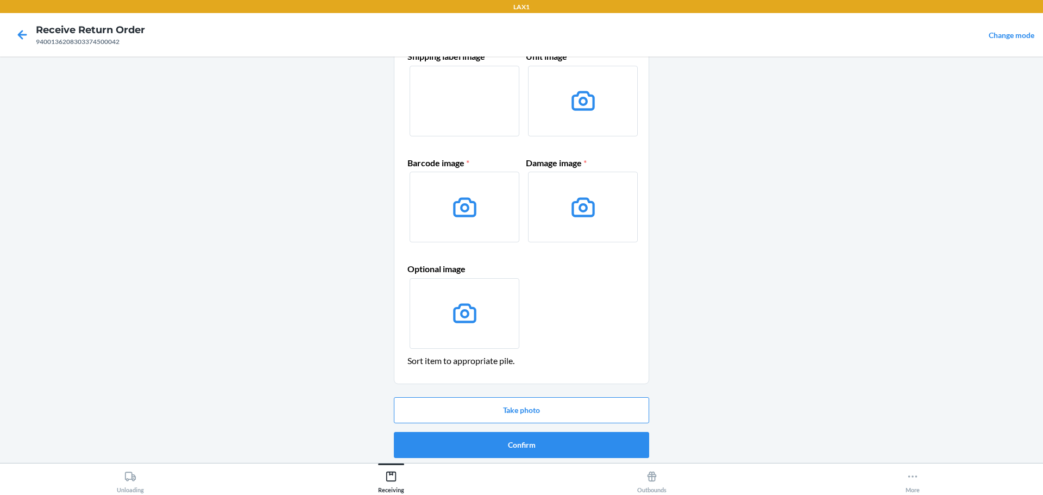
scroll to position [70, 0]
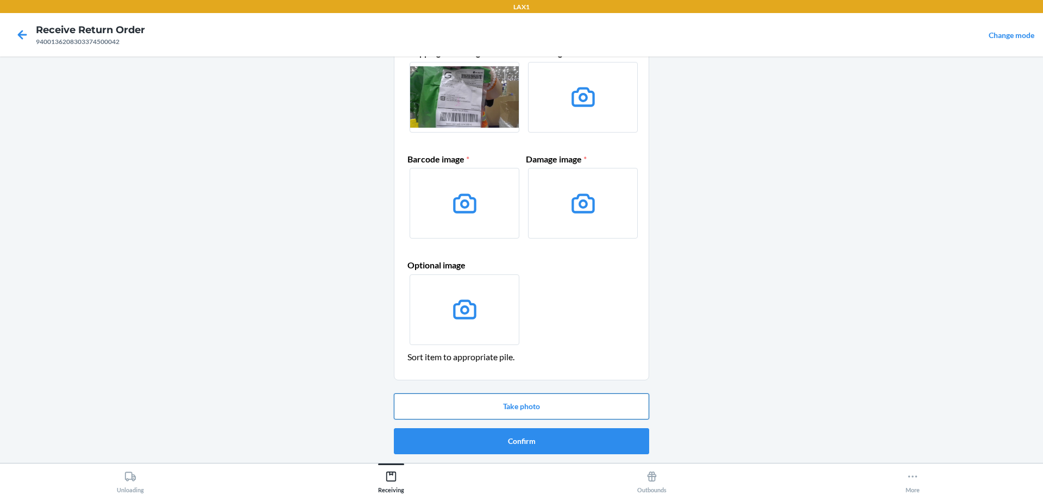
click at [571, 400] on button "Take photo" at bounding box center [521, 406] width 255 height 26
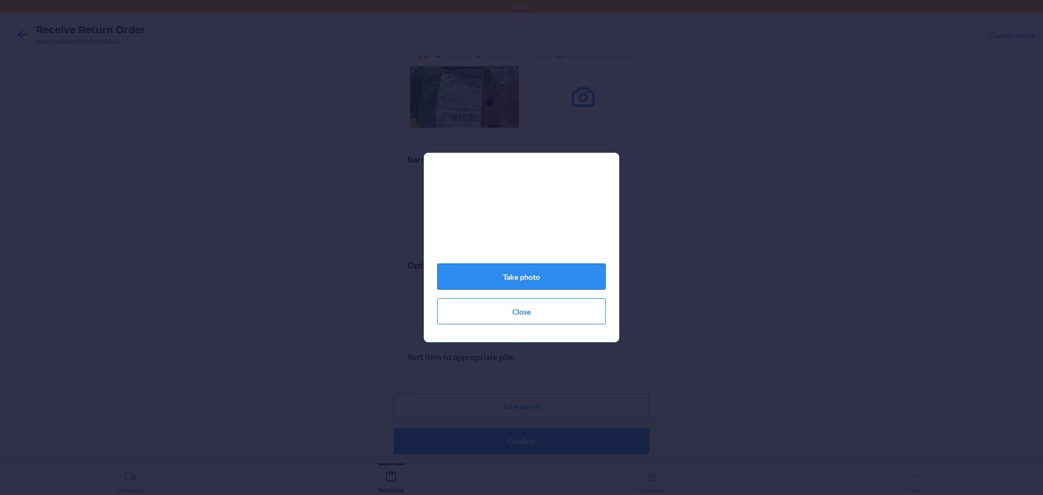
click at [546, 283] on button "Take photo" at bounding box center [521, 276] width 168 height 26
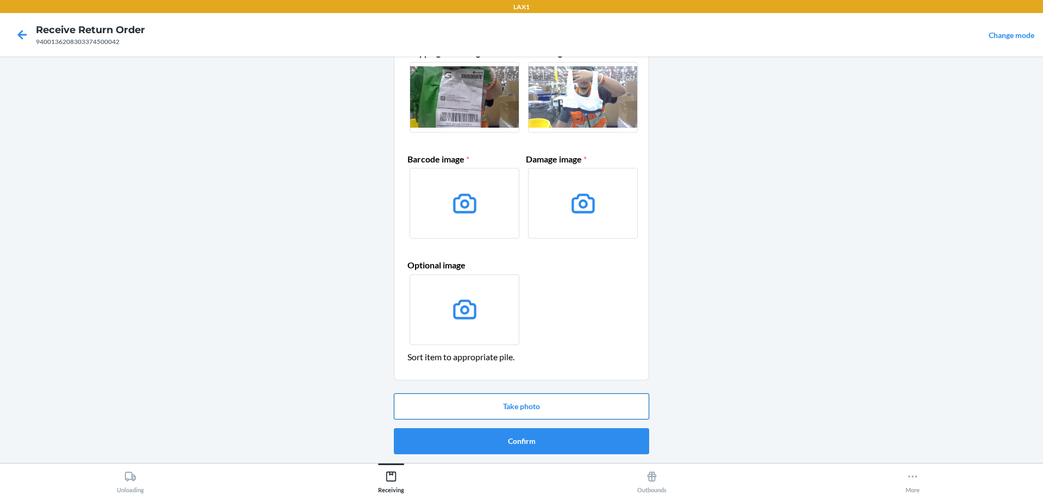
click at [557, 407] on button "Take photo" at bounding box center [521, 406] width 255 height 26
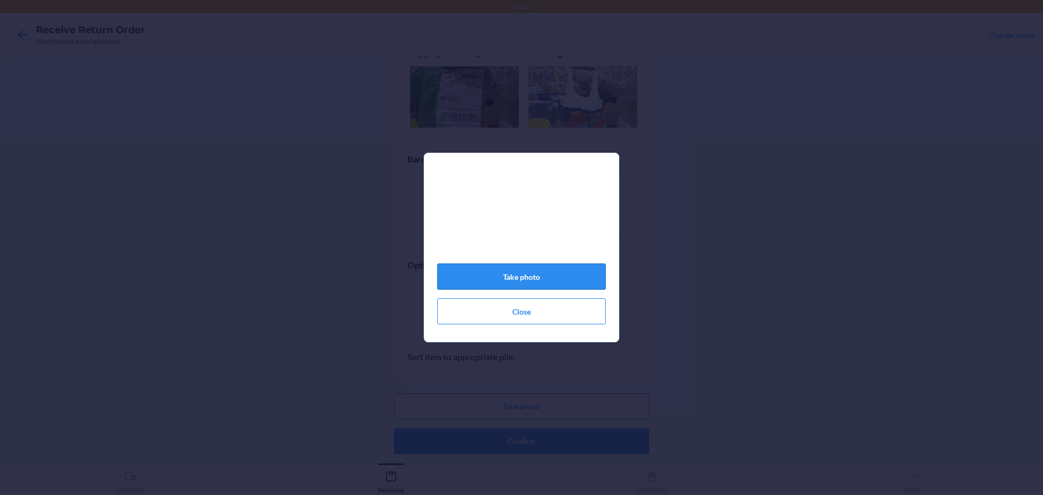
click at [536, 281] on button "Take photo" at bounding box center [521, 276] width 168 height 26
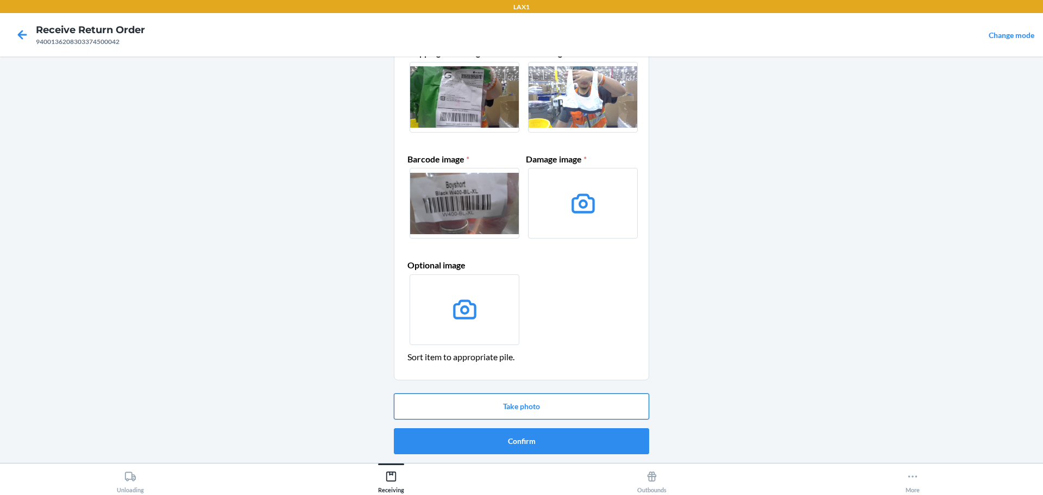
click at [524, 414] on button "Take photo" at bounding box center [521, 406] width 255 height 26
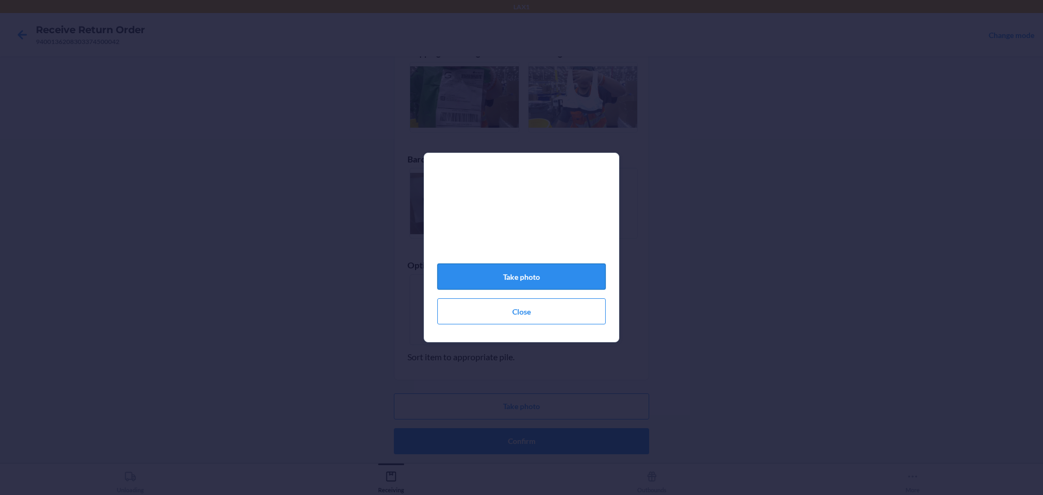
click at [532, 279] on button "Take photo" at bounding box center [521, 276] width 168 height 26
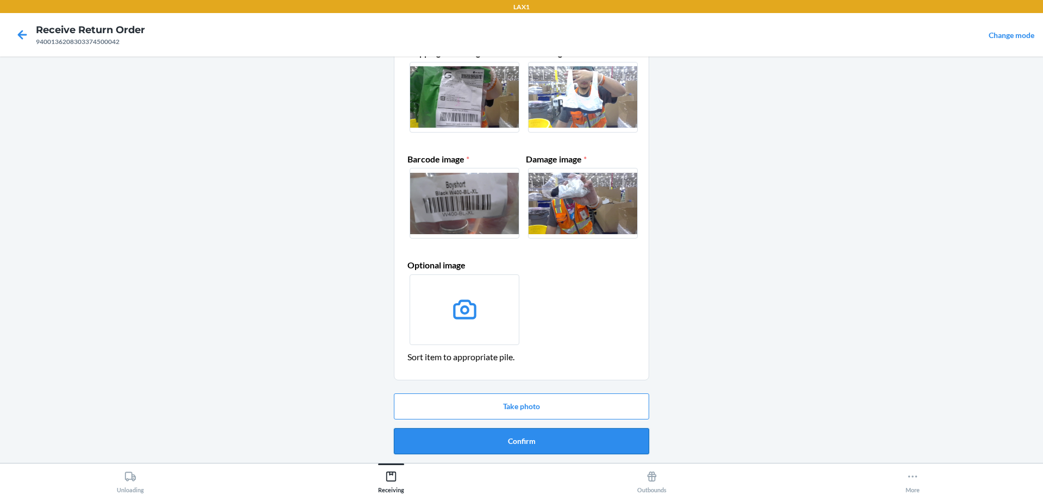
click at [542, 440] on button "Confirm" at bounding box center [521, 441] width 255 height 26
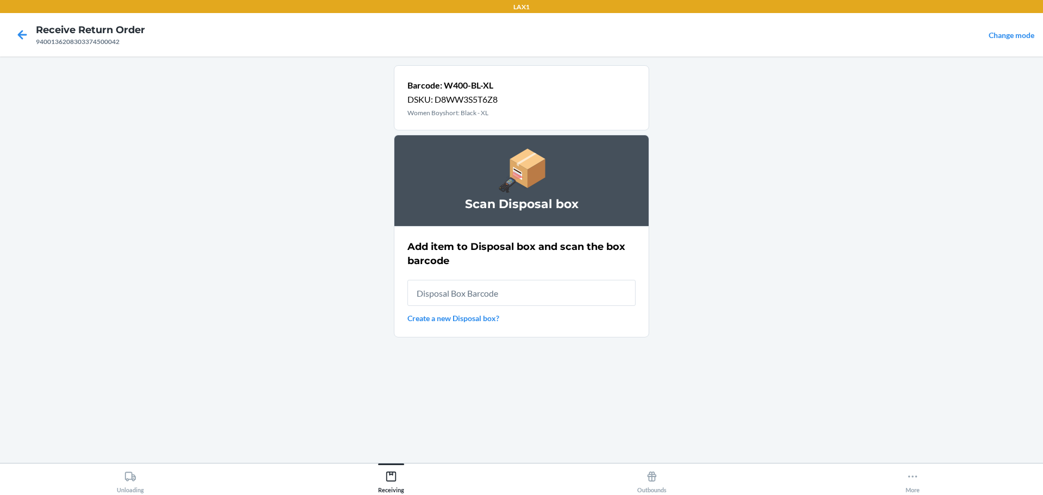
click at [540, 293] on input "text" at bounding box center [521, 293] width 228 height 26
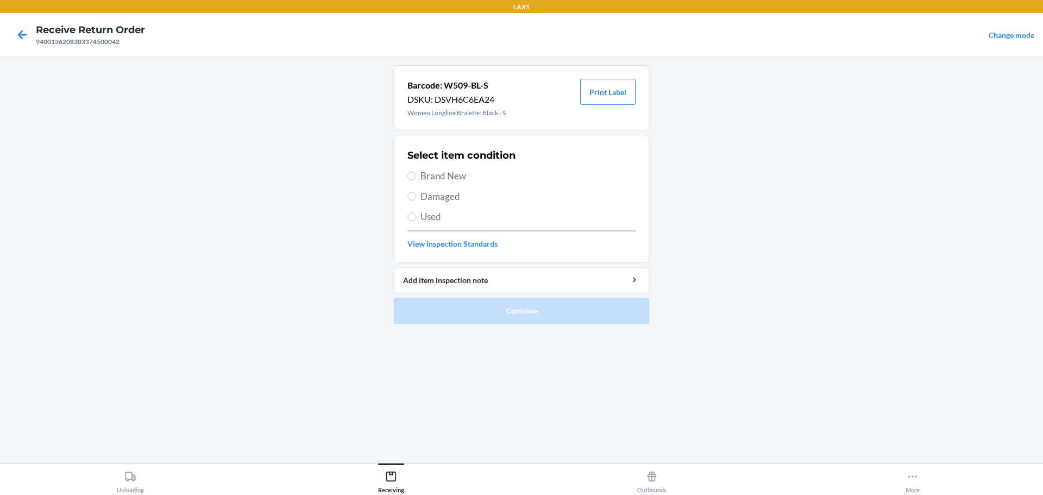
click at [443, 177] on span "Brand New" at bounding box center [527, 176] width 215 height 14
click at [416, 177] on input "Brand New" at bounding box center [411, 176] width 9 height 9
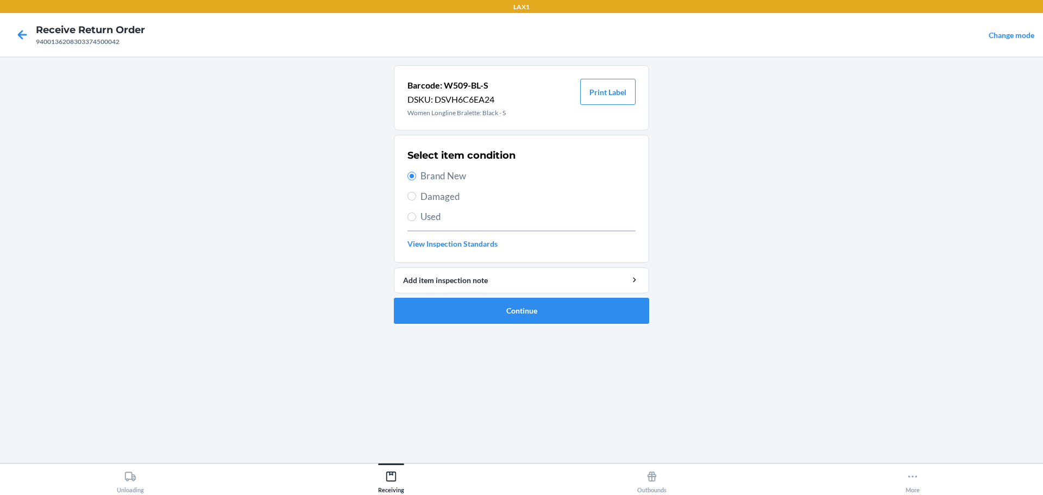
click at [445, 199] on span "Damaged" at bounding box center [527, 197] width 215 height 14
click at [416, 199] on input "Damaged" at bounding box center [411, 196] width 9 height 9
click at [506, 306] on button "Continue" at bounding box center [521, 311] width 255 height 26
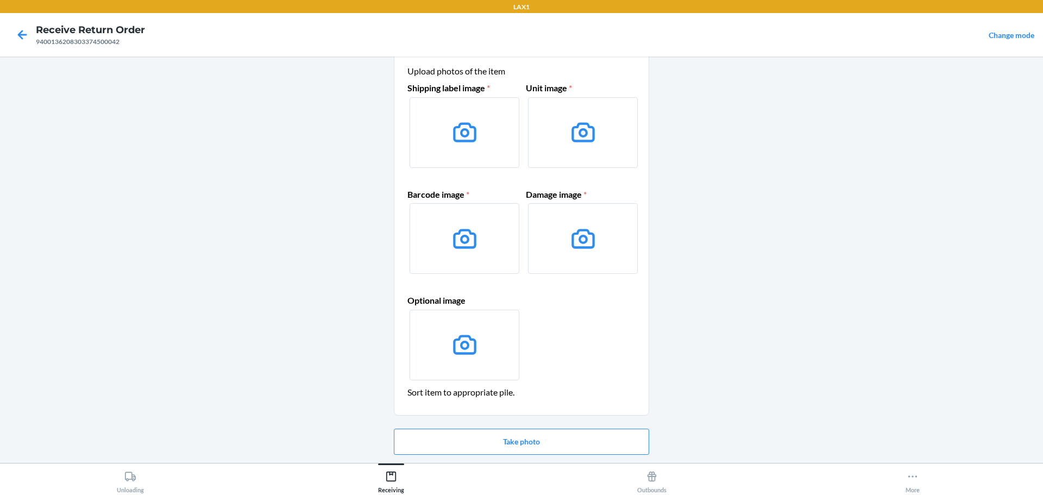
scroll to position [54, 0]
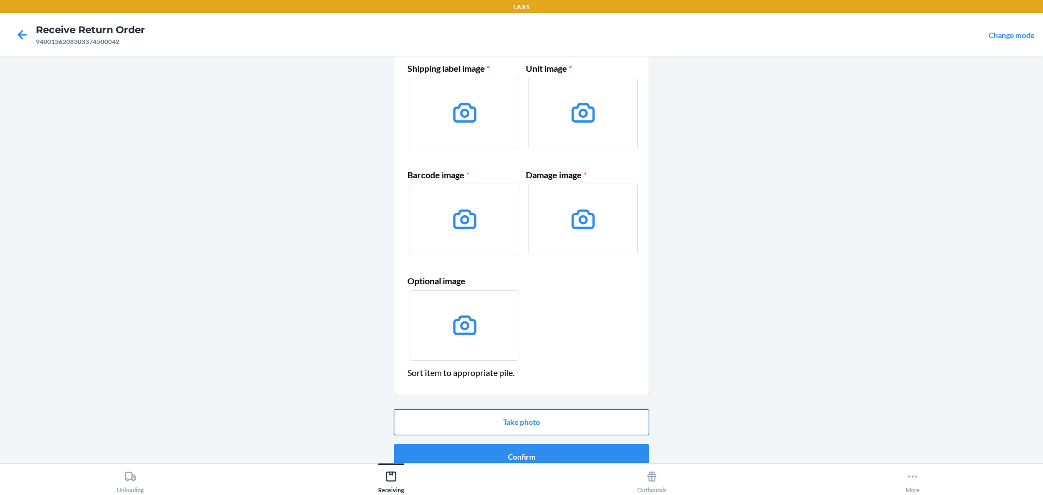
click at [520, 422] on button "Take photo" at bounding box center [521, 422] width 255 height 26
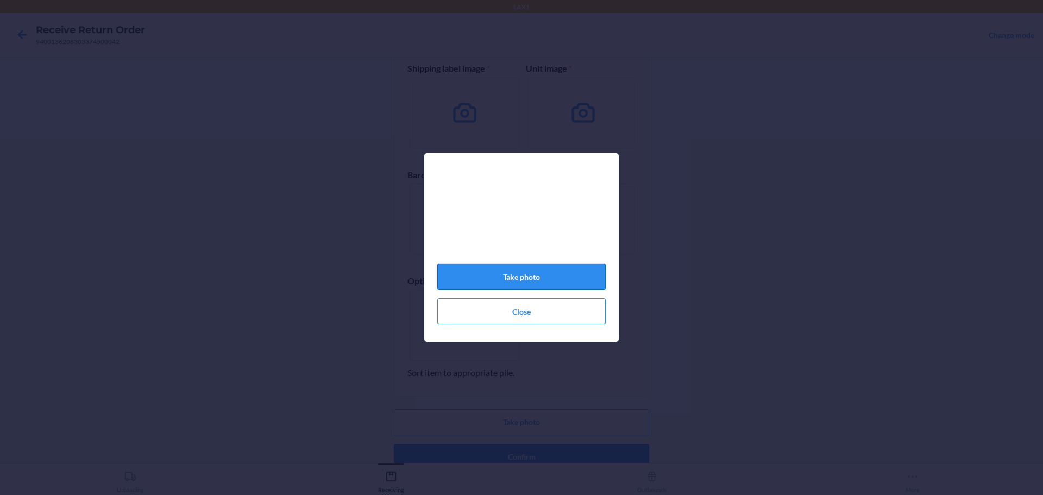
click at [512, 284] on button "Take photo" at bounding box center [521, 276] width 168 height 26
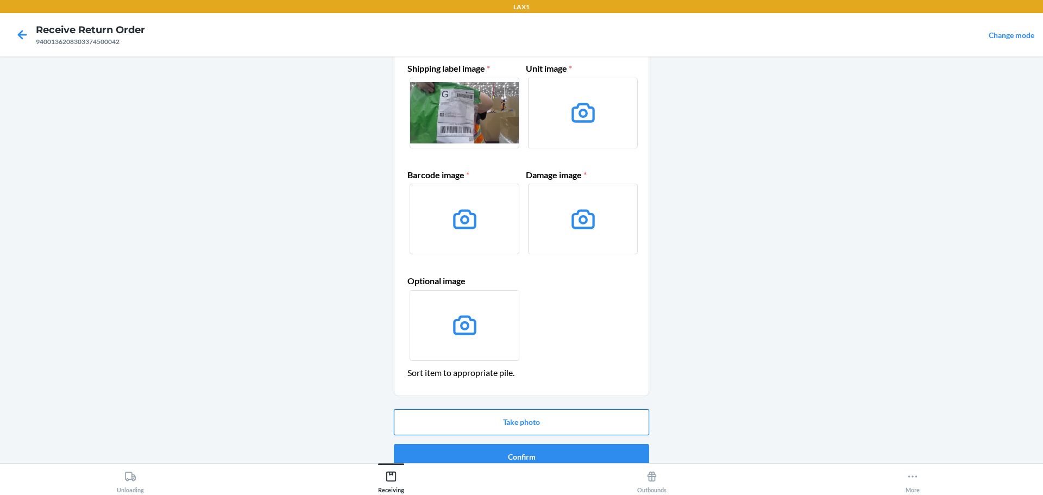
click at [532, 425] on button "Take photo" at bounding box center [521, 422] width 255 height 26
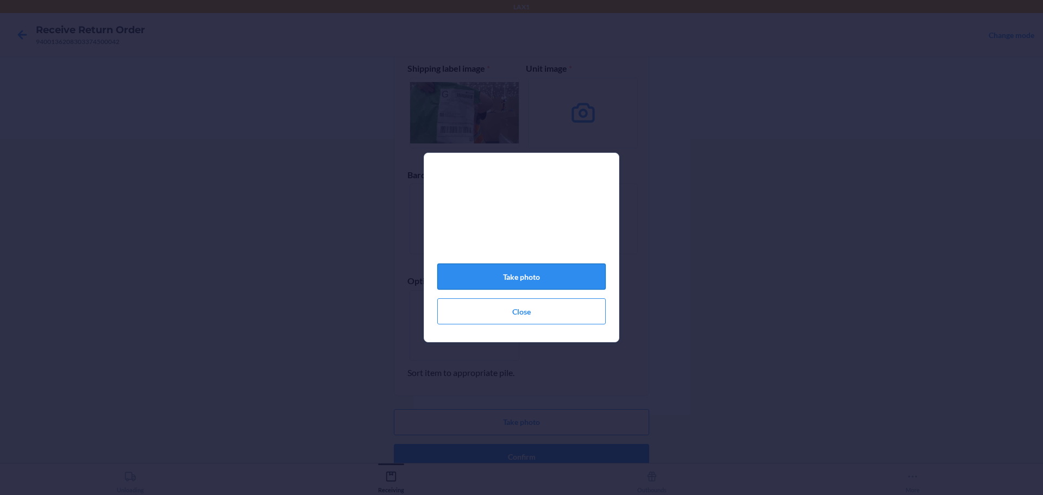
click at [534, 277] on button "Take photo" at bounding box center [521, 276] width 168 height 26
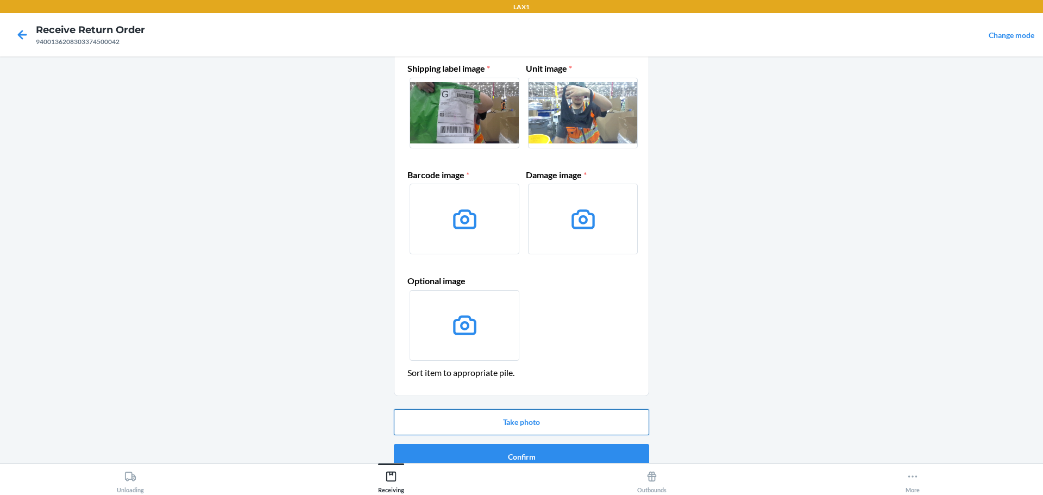
click at [540, 417] on button "Take photo" at bounding box center [521, 422] width 255 height 26
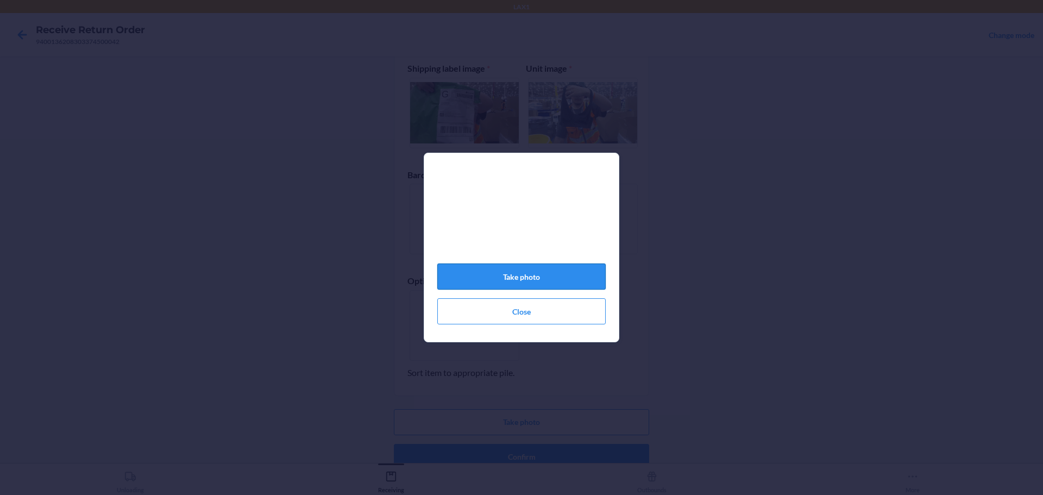
click at [551, 282] on button "Take photo" at bounding box center [521, 276] width 168 height 26
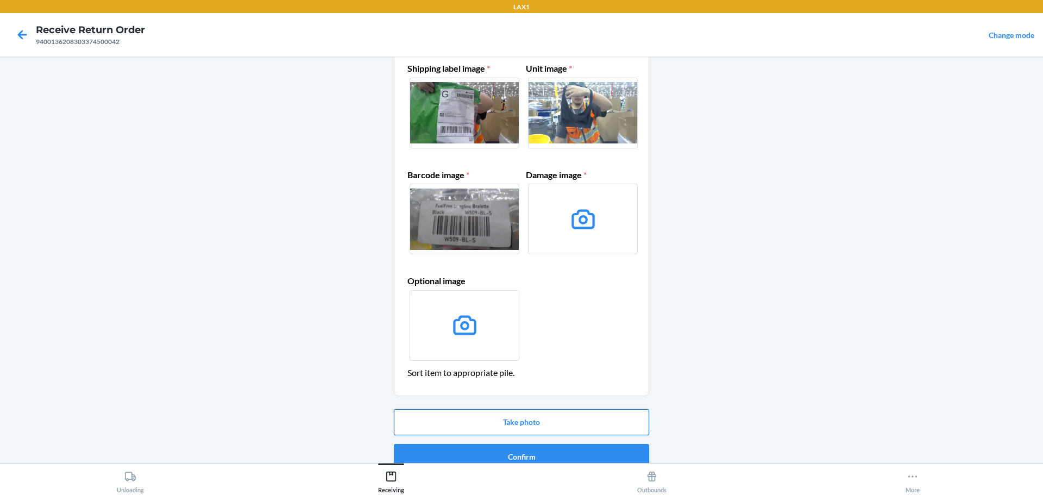
click at [578, 424] on button "Take photo" at bounding box center [521, 422] width 255 height 26
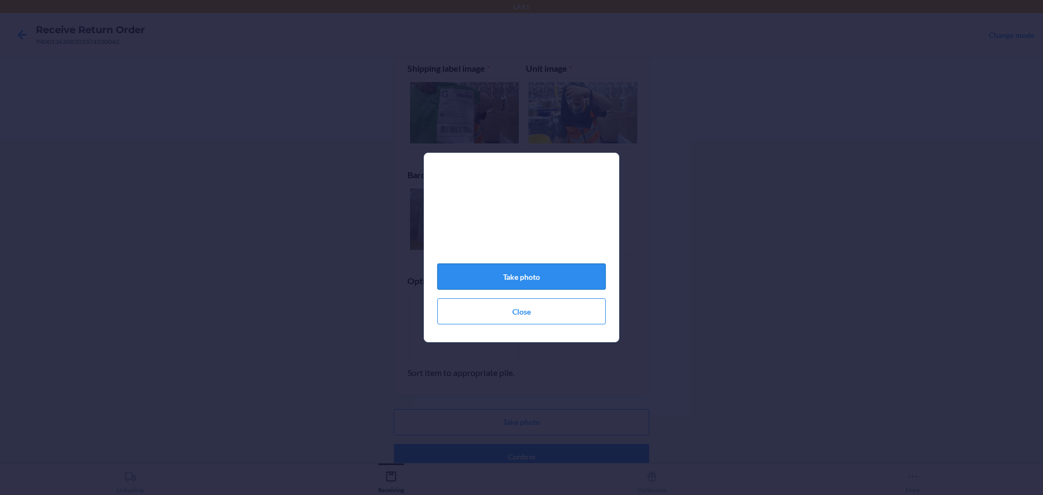
click at [554, 285] on button "Take photo" at bounding box center [521, 276] width 168 height 26
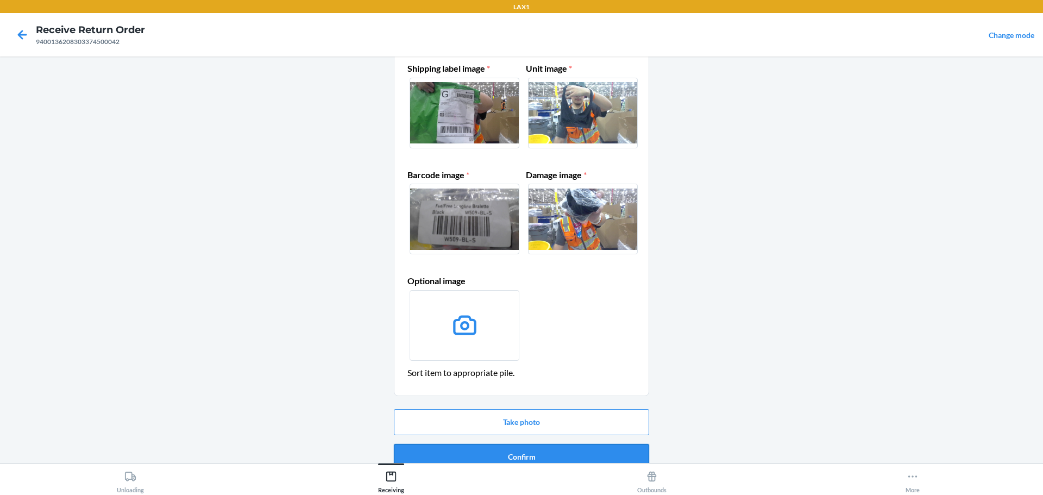
click at [551, 455] on button "Confirm" at bounding box center [521, 457] width 255 height 26
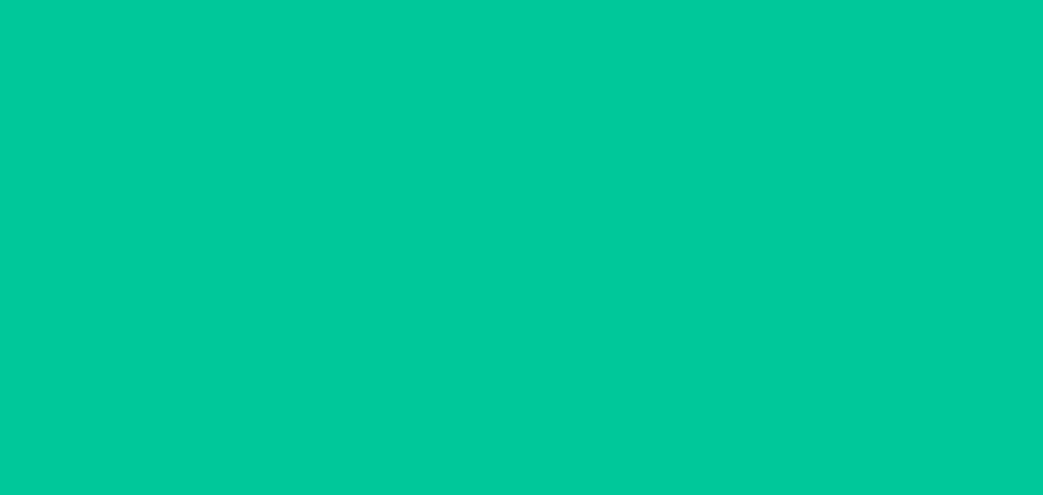
scroll to position [0, 0]
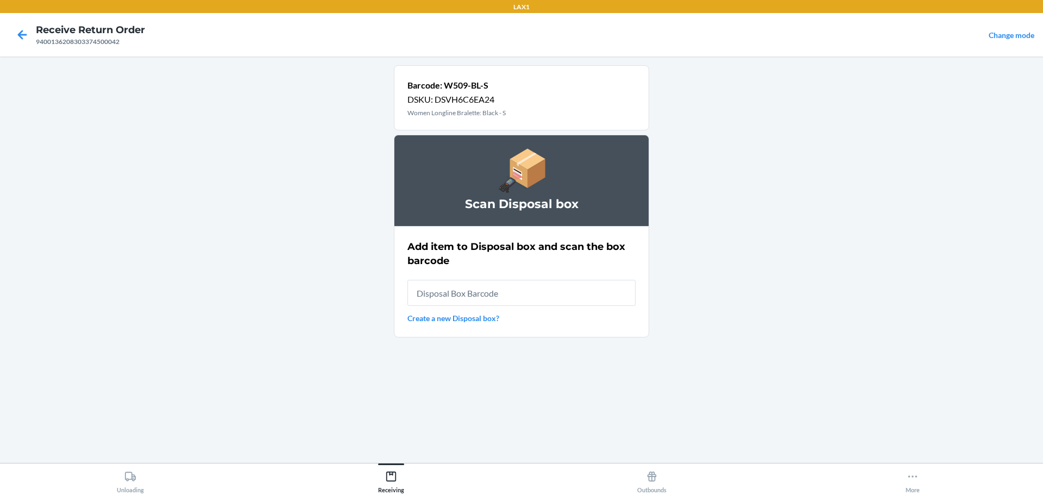
click at [516, 292] on input "text" at bounding box center [521, 293] width 228 height 26
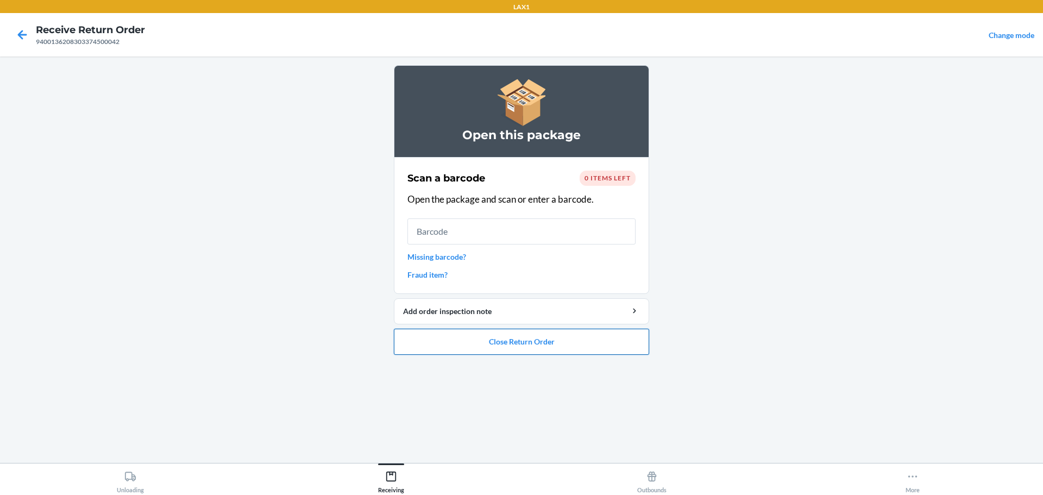
click at [514, 344] on button "Close Return Order" at bounding box center [521, 342] width 255 height 26
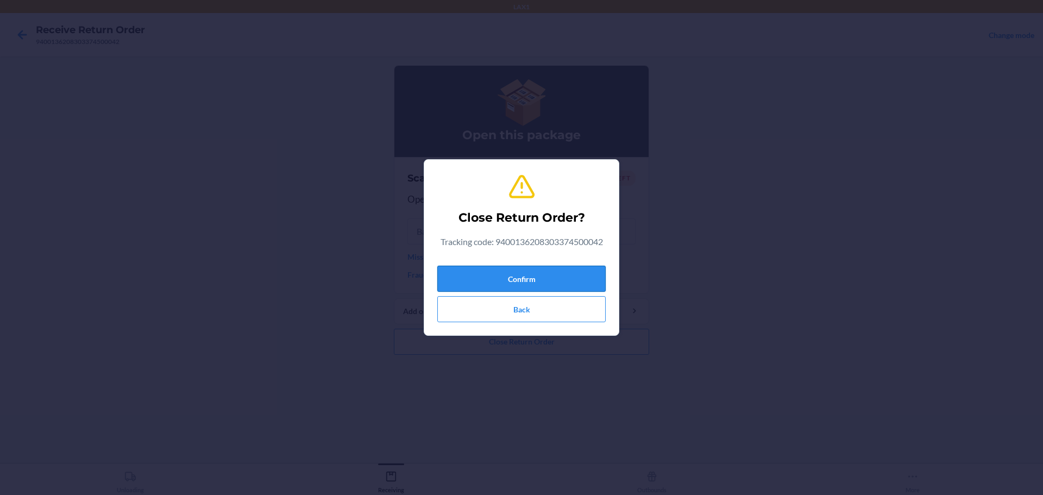
click at [530, 274] on button "Confirm" at bounding box center [521, 279] width 168 height 26
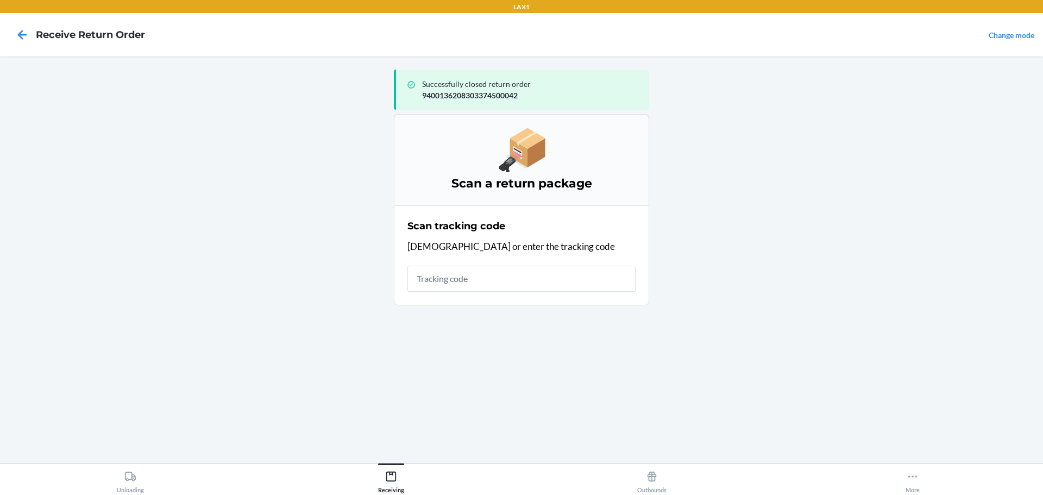
click at [514, 267] on input "text" at bounding box center [521, 279] width 228 height 26
click at [510, 269] on input "text" at bounding box center [521, 279] width 228 height 26
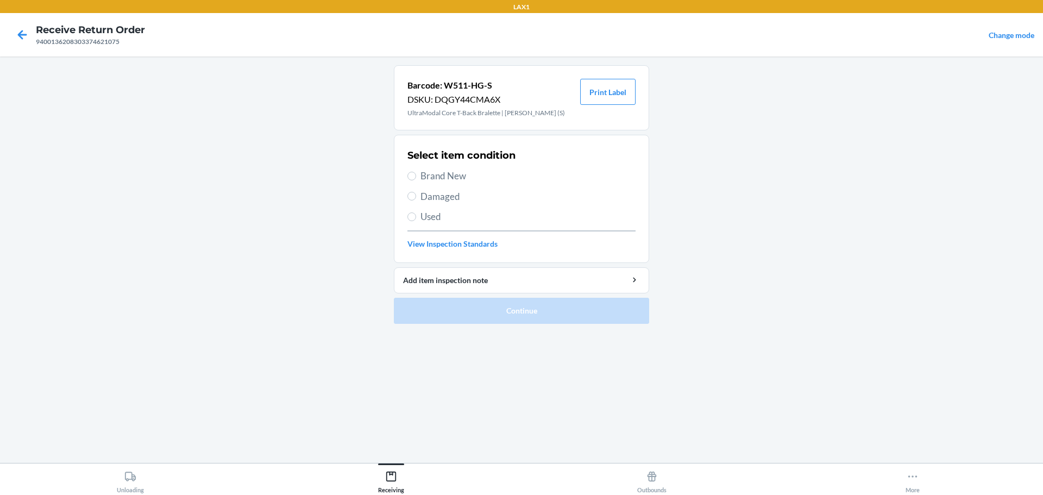
click at [445, 203] on div "Select item condition Brand New Damaged Used View Inspection Standards" at bounding box center [521, 199] width 228 height 108
click at [446, 196] on span "Damaged" at bounding box center [527, 197] width 215 height 14
click at [416, 196] on input "Damaged" at bounding box center [411, 196] width 9 height 9
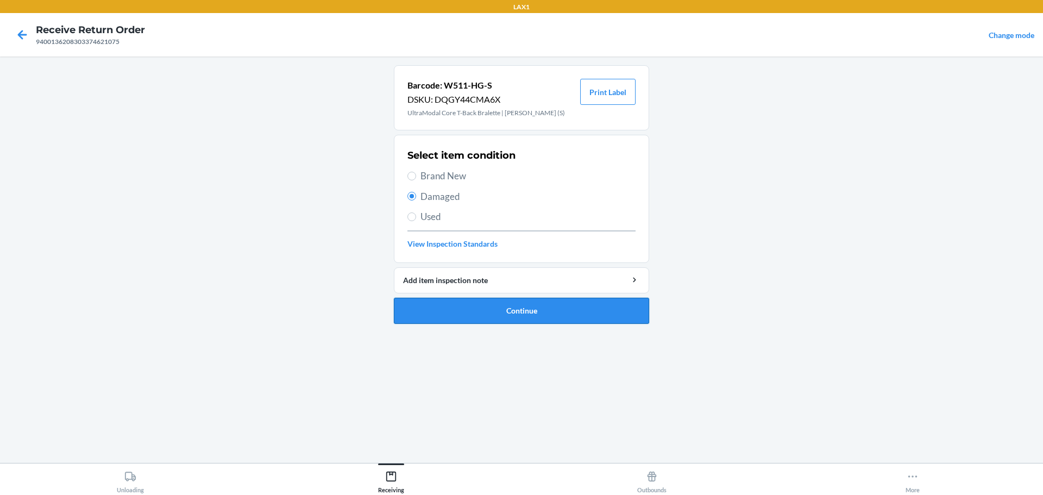
click at [519, 318] on button "Continue" at bounding box center [521, 311] width 255 height 26
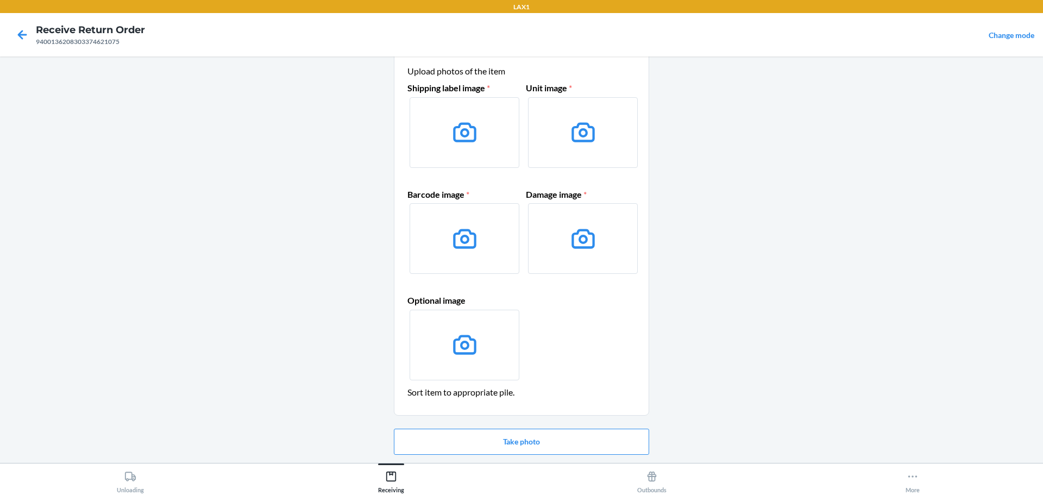
scroll to position [54, 0]
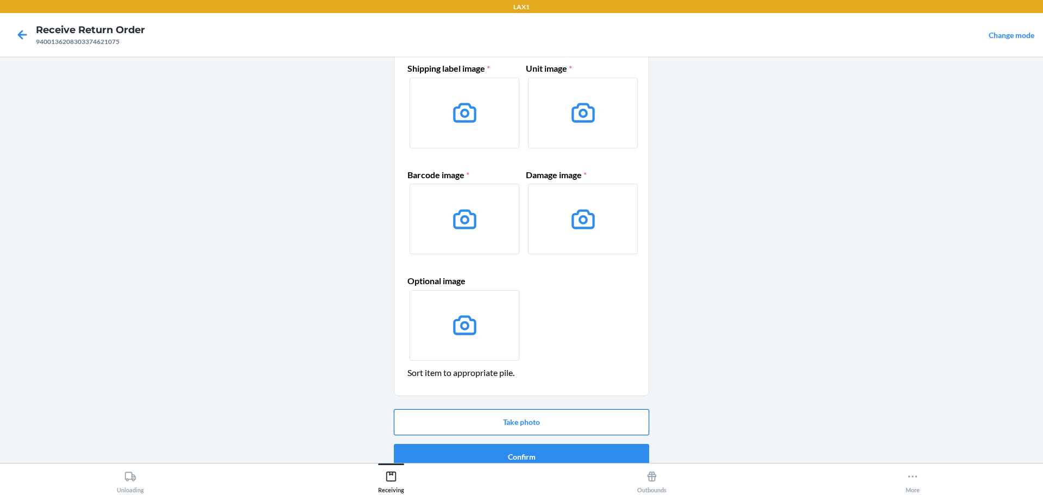
click at [551, 417] on button "Take photo" at bounding box center [521, 422] width 255 height 26
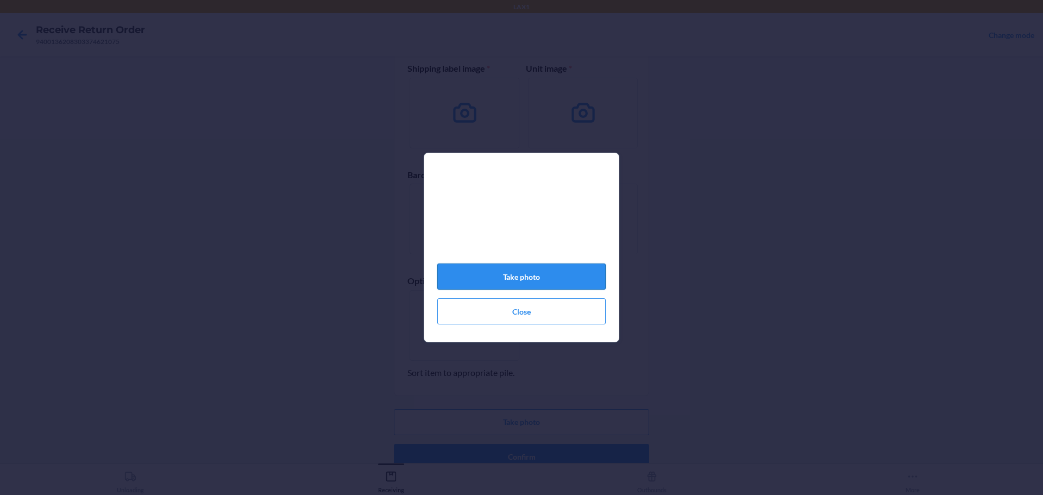
click at [531, 279] on button "Take photo" at bounding box center [521, 276] width 168 height 26
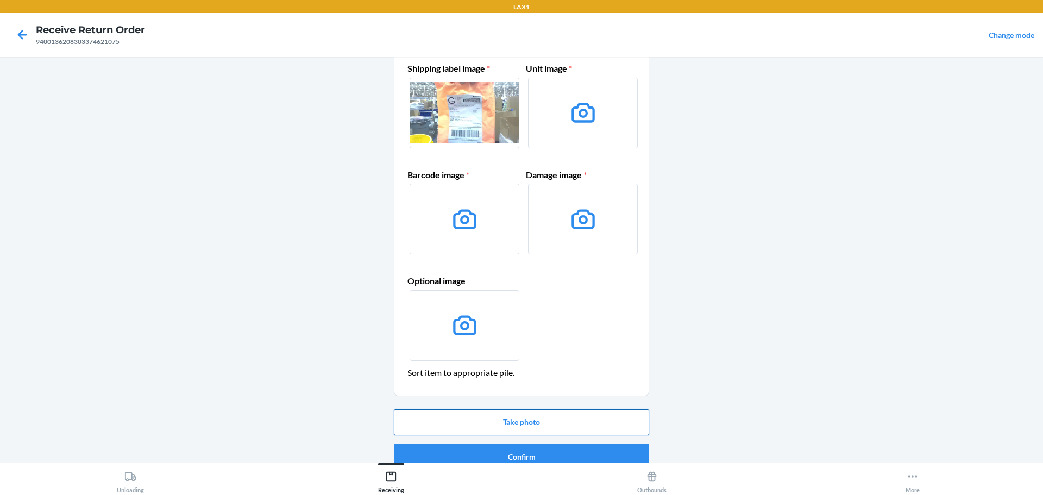
click at [543, 426] on button "Take photo" at bounding box center [521, 422] width 255 height 26
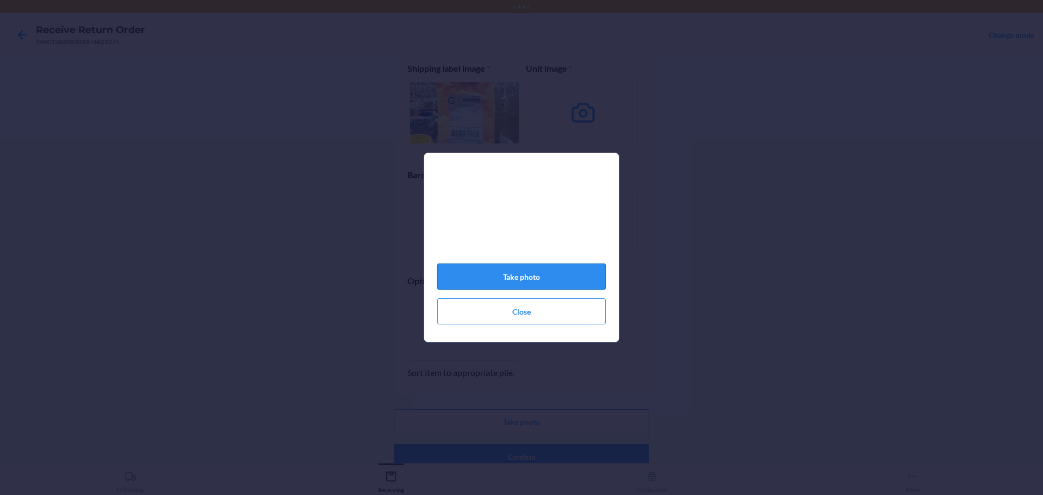
click at [520, 268] on button "Take photo" at bounding box center [521, 276] width 168 height 26
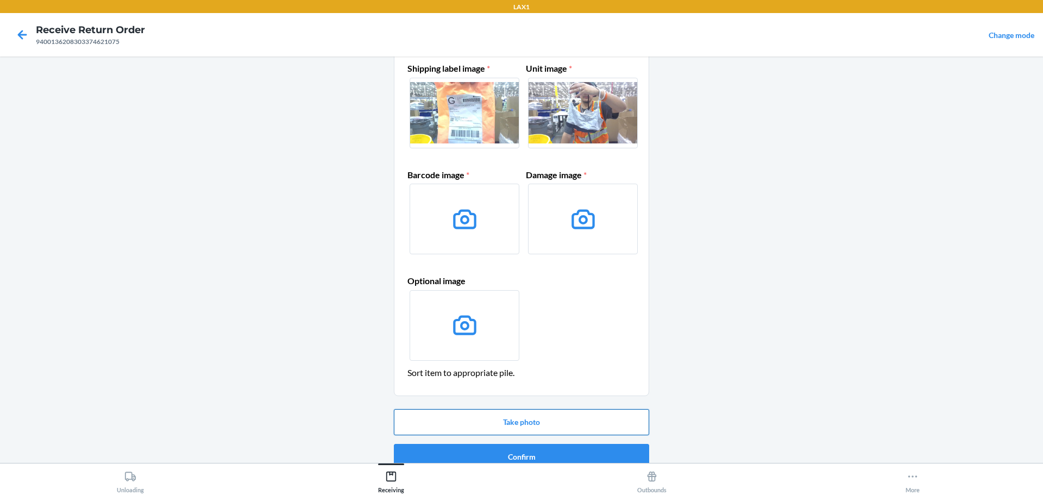
click at [524, 420] on button "Take photo" at bounding box center [521, 422] width 255 height 26
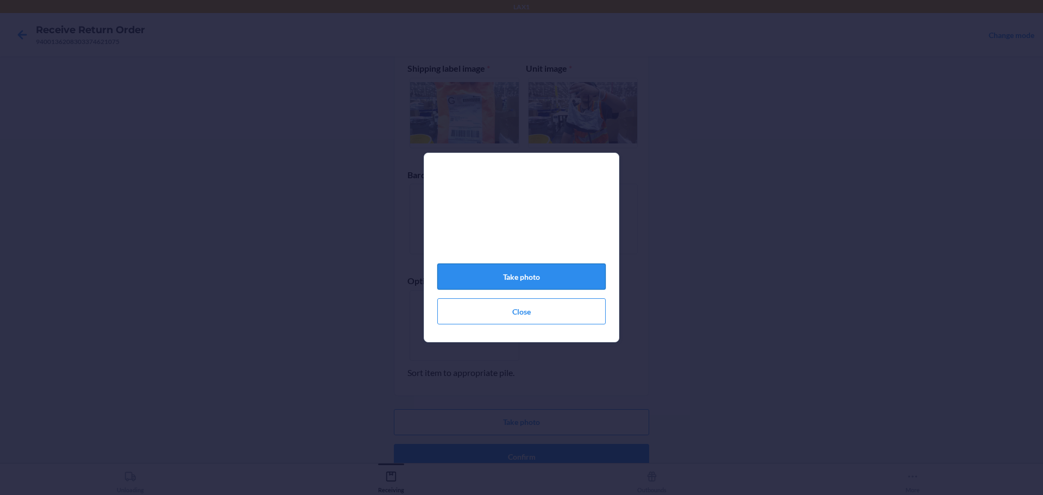
click at [546, 289] on button "Take photo" at bounding box center [521, 276] width 168 height 26
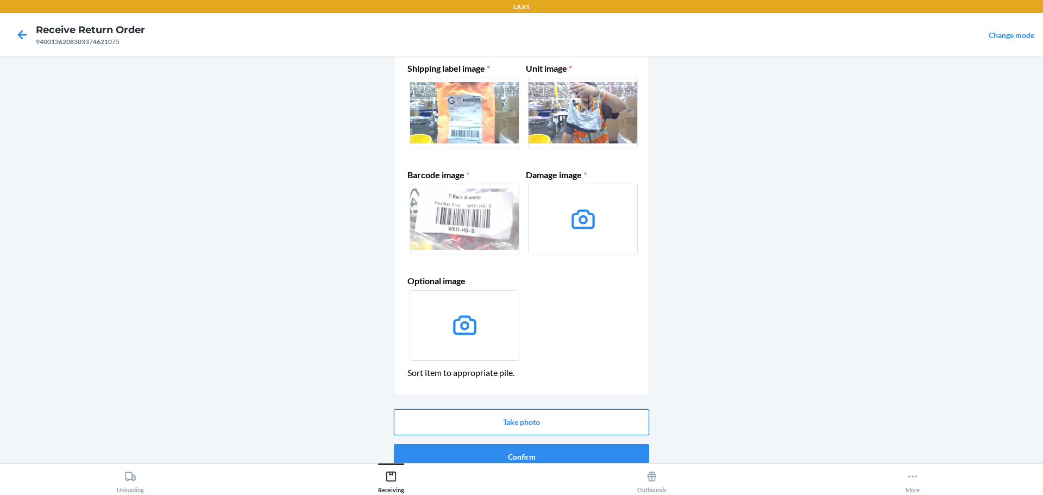
click at [572, 421] on button "Take photo" at bounding box center [521, 422] width 255 height 26
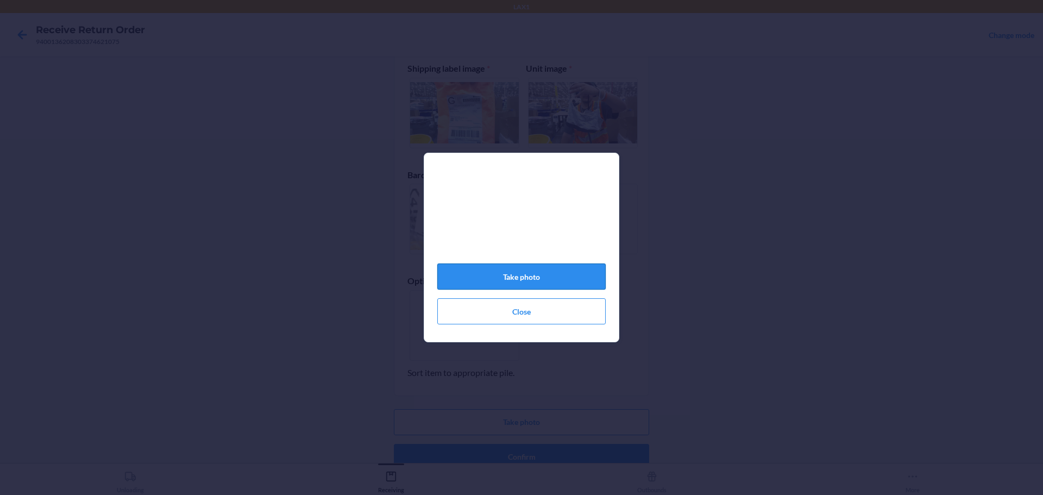
click at [575, 278] on button "Take photo" at bounding box center [521, 276] width 168 height 26
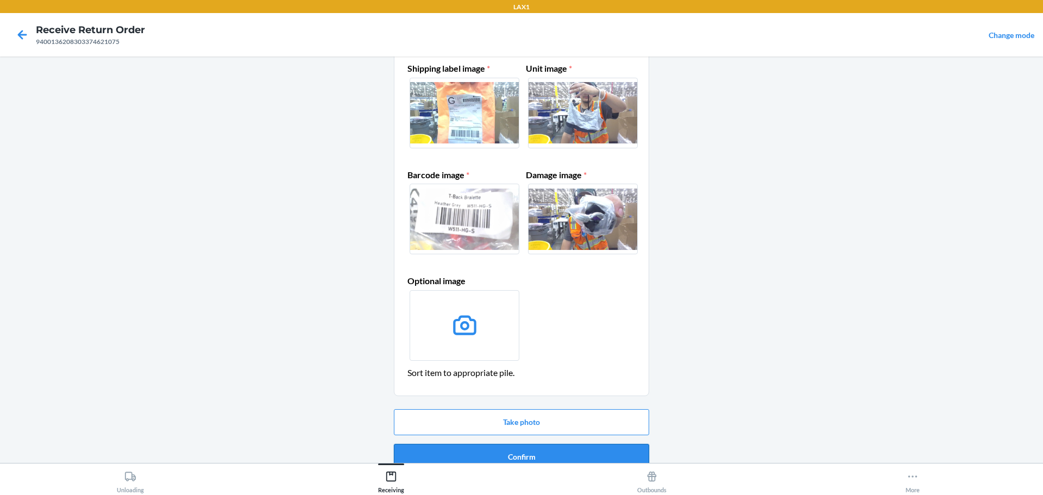
click at [544, 445] on button "Confirm" at bounding box center [521, 457] width 255 height 26
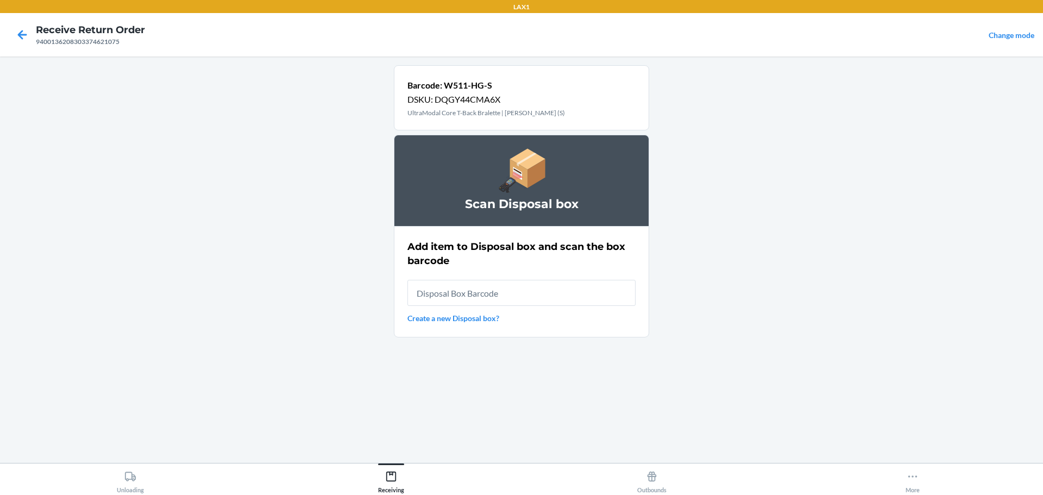
drag, startPoint x: 525, startPoint y: 309, endPoint x: 526, endPoint y: 303, distance: 5.5
click at [525, 306] on div "Add item to Disposal box and scan the box barcode Create a new Disposal box?" at bounding box center [521, 281] width 228 height 91
click at [526, 303] on input "text" at bounding box center [521, 293] width 228 height 26
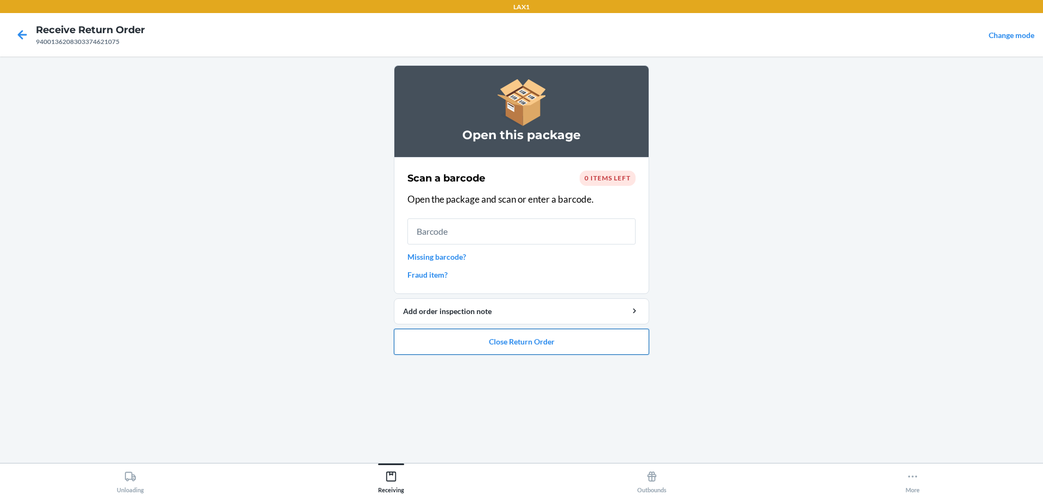
click at [500, 343] on button "Close Return Order" at bounding box center [521, 342] width 255 height 26
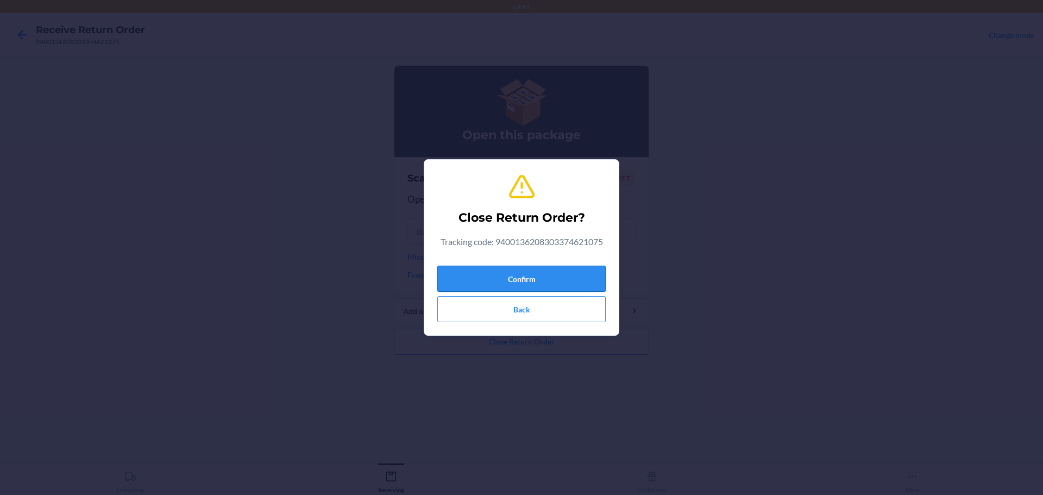
click at [500, 284] on button "Confirm" at bounding box center [521, 279] width 168 height 26
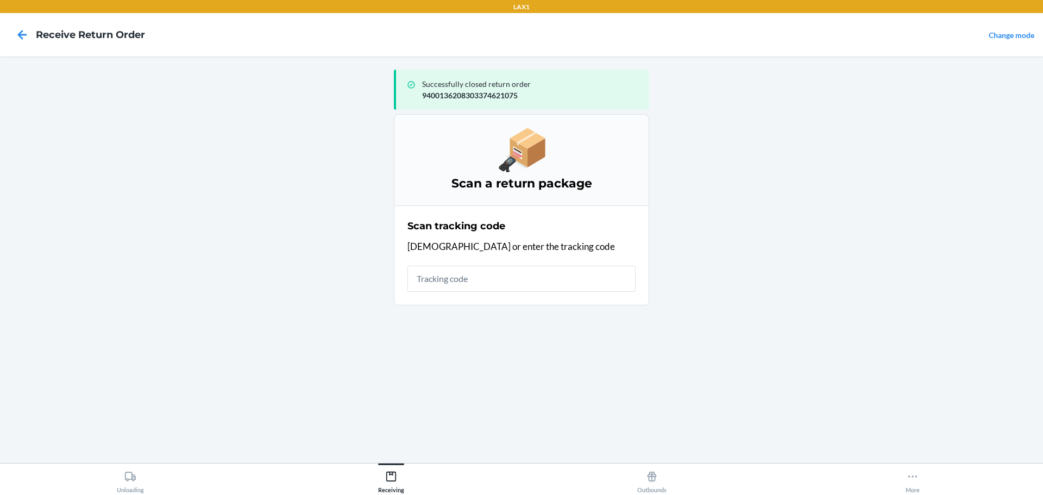
click at [469, 272] on input "text" at bounding box center [521, 279] width 228 height 26
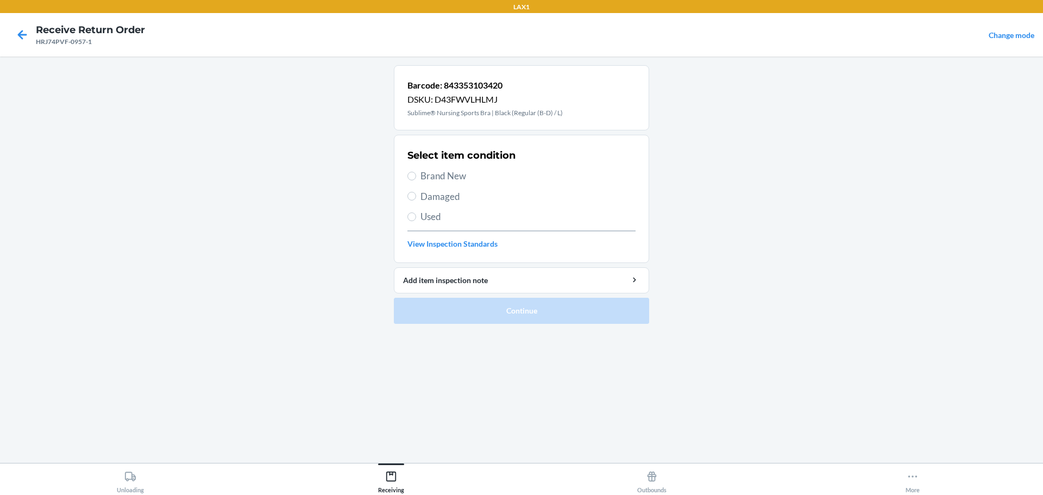
click at [489, 194] on span "Damaged" at bounding box center [527, 197] width 215 height 14
click at [416, 194] on input "Damaged" at bounding box center [411, 196] width 9 height 9
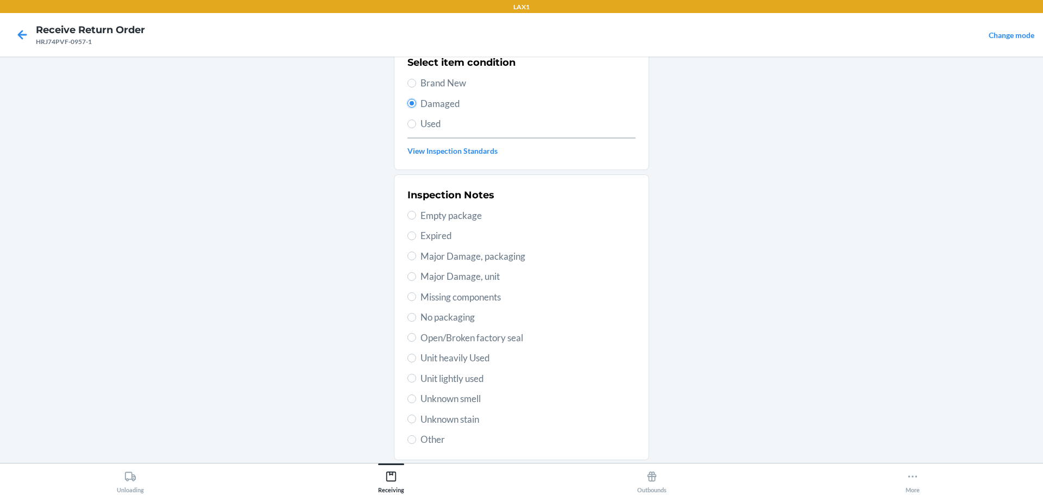
scroll to position [109, 0]
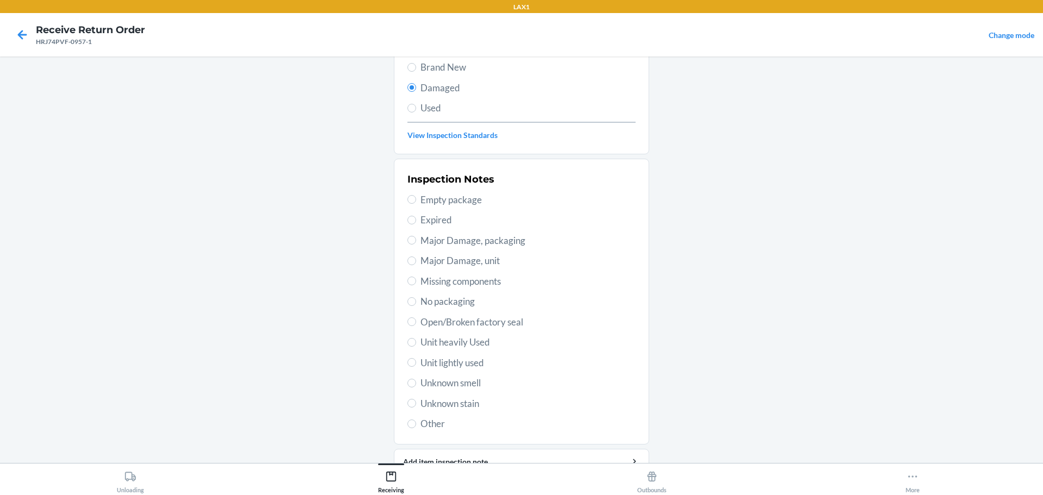
click at [465, 399] on span "Unknown stain" at bounding box center [527, 403] width 215 height 14
click at [416, 399] on input "Unknown stain" at bounding box center [411, 403] width 9 height 9
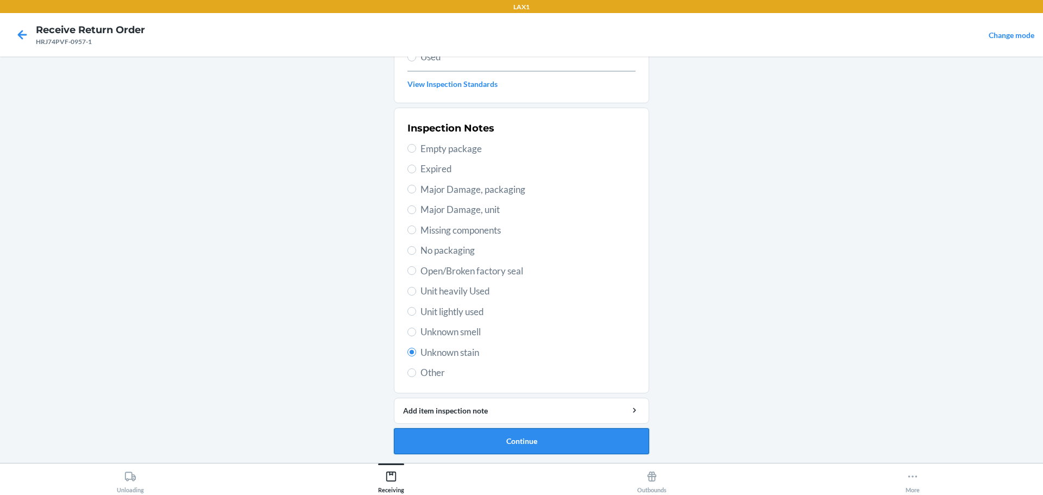
click at [529, 435] on button "Continue" at bounding box center [521, 441] width 255 height 26
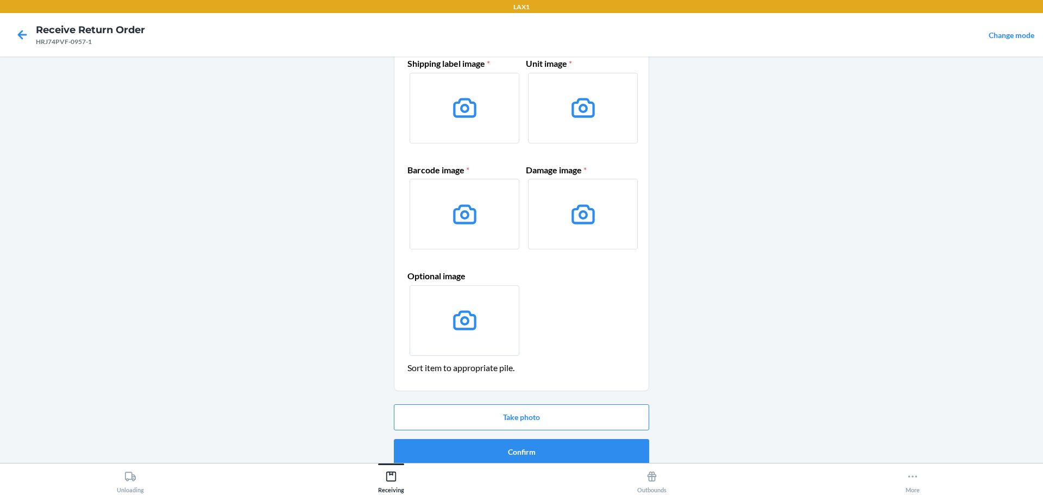
scroll to position [70, 0]
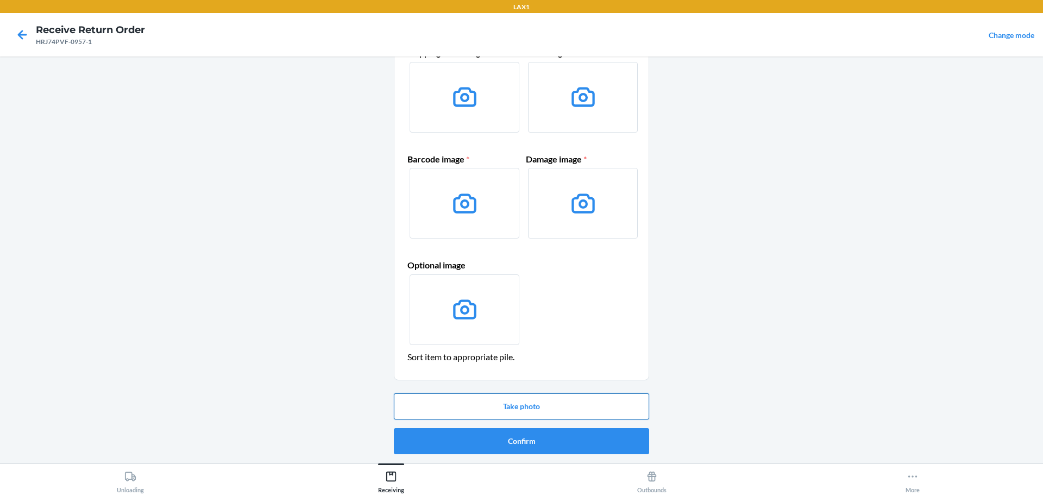
click at [537, 405] on button "Take photo" at bounding box center [521, 406] width 255 height 26
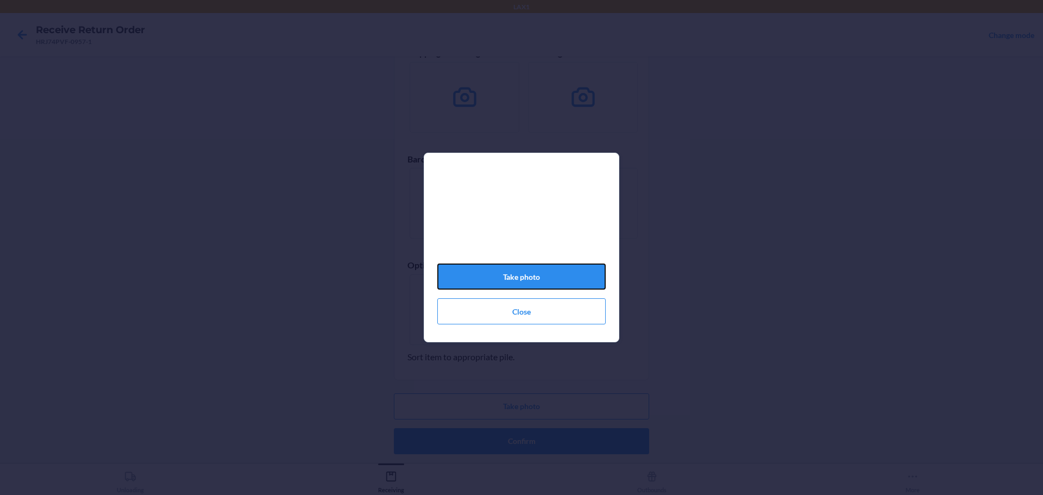
click at [572, 269] on button "Take photo" at bounding box center [521, 276] width 168 height 26
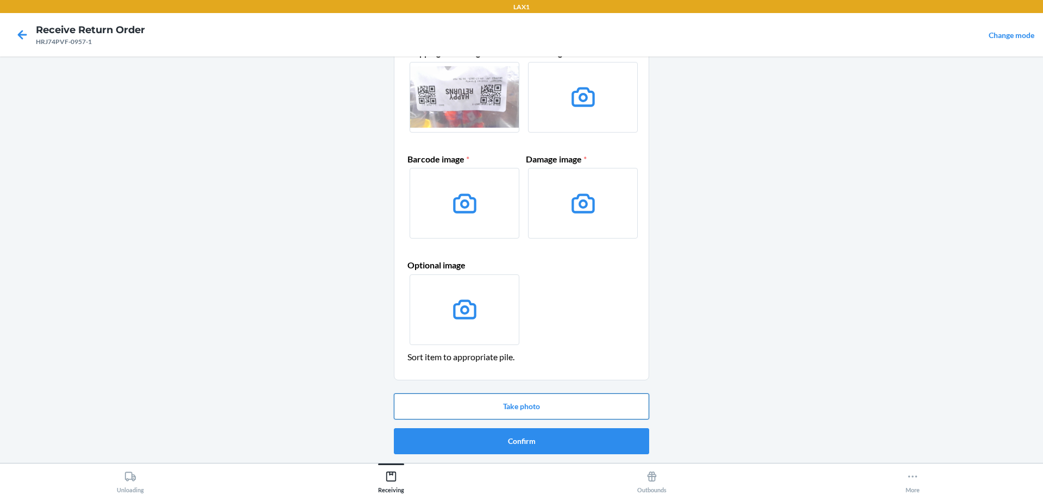
click at [572, 402] on button "Take photo" at bounding box center [521, 406] width 255 height 26
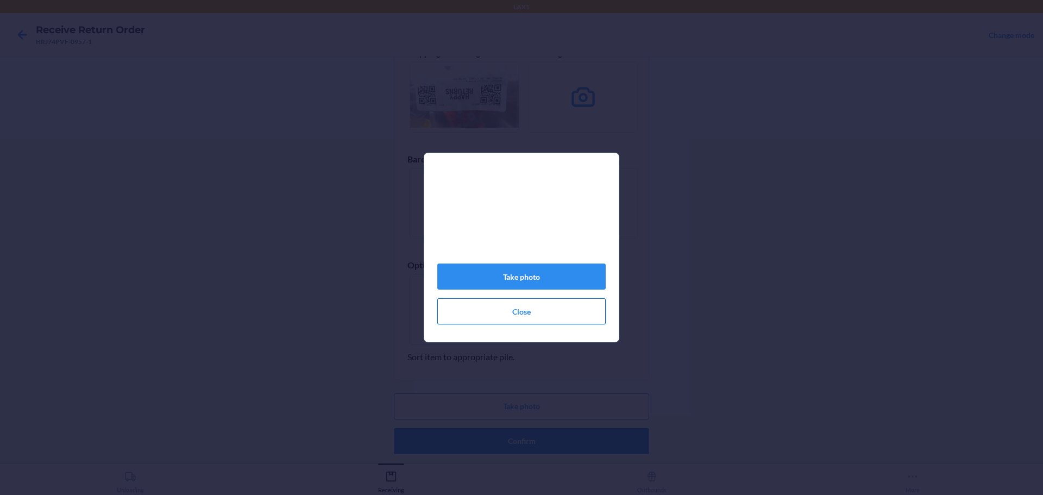
click at [551, 319] on button "Close" at bounding box center [521, 311] width 168 height 26
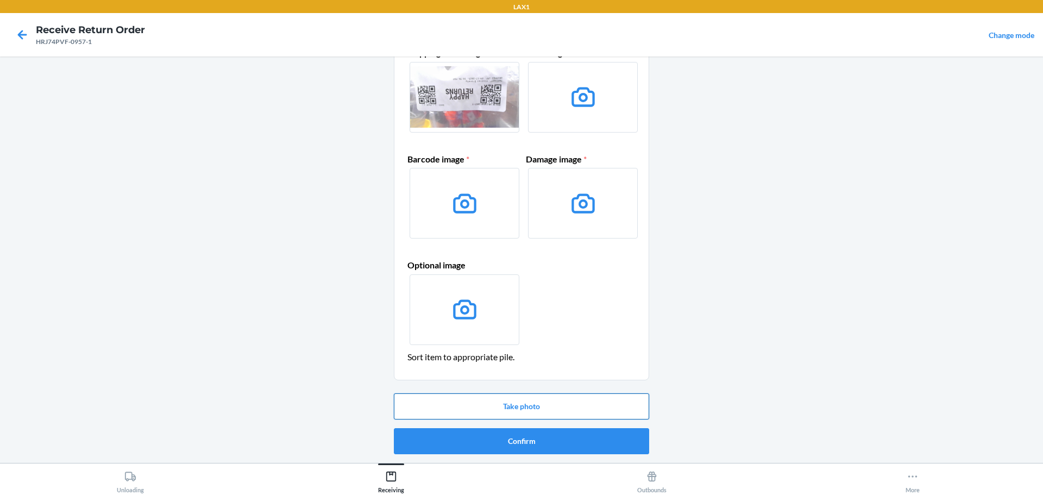
click at [571, 417] on button "Take photo" at bounding box center [521, 406] width 255 height 26
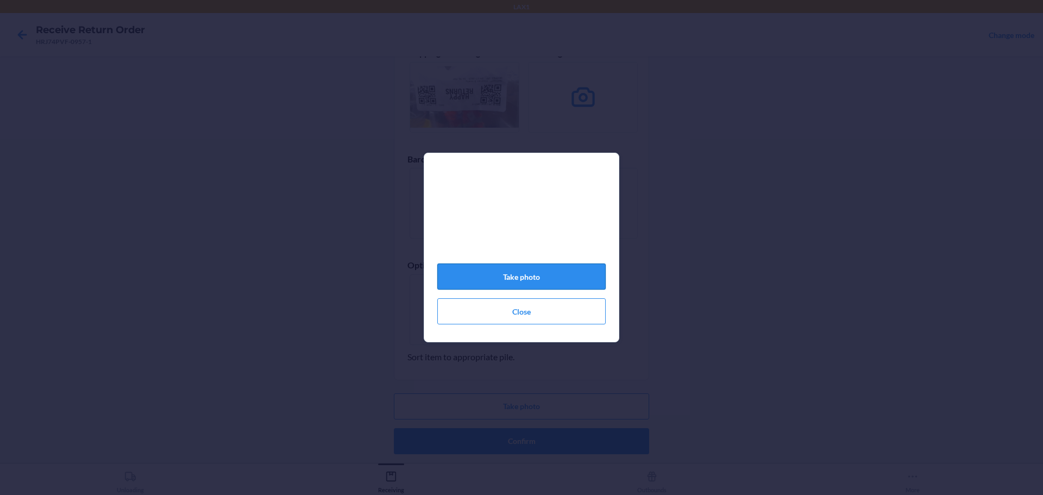
click at [534, 274] on button "Take photo" at bounding box center [521, 276] width 168 height 26
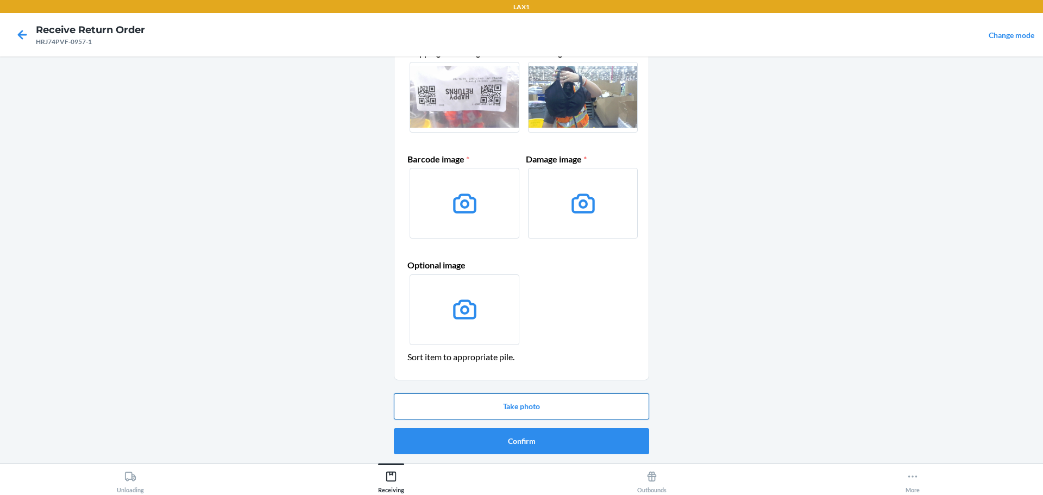
click at [521, 408] on button "Take photo" at bounding box center [521, 406] width 255 height 26
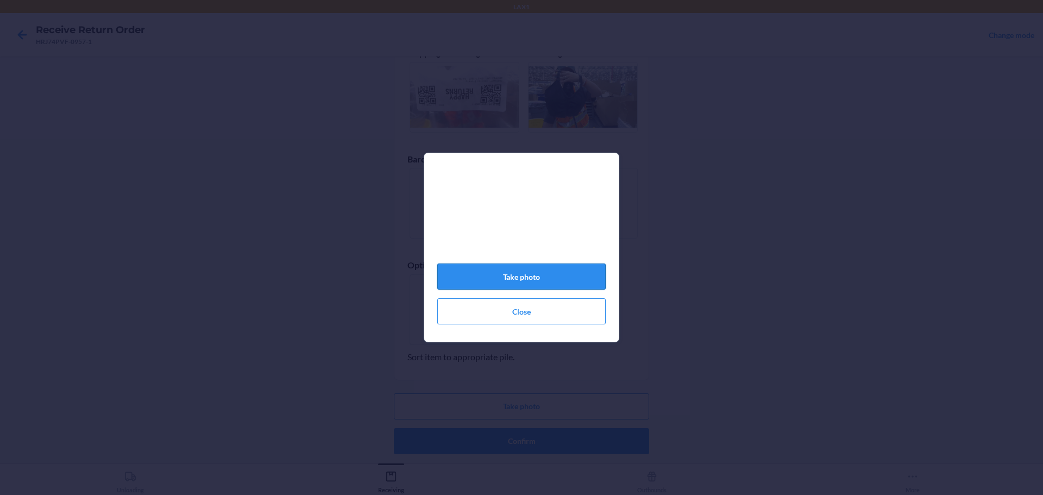
click at [538, 284] on button "Take photo" at bounding box center [521, 276] width 168 height 26
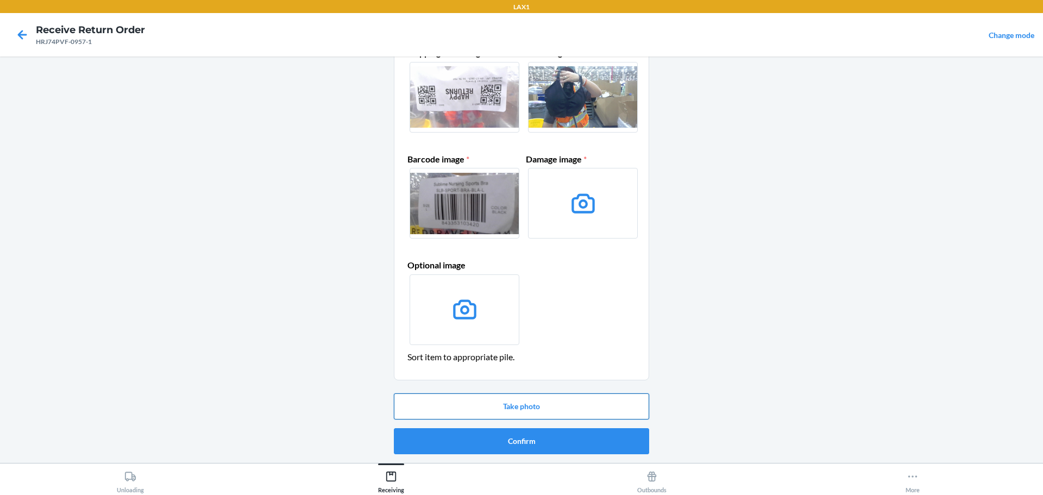
click at [550, 406] on button "Take photo" at bounding box center [521, 406] width 255 height 26
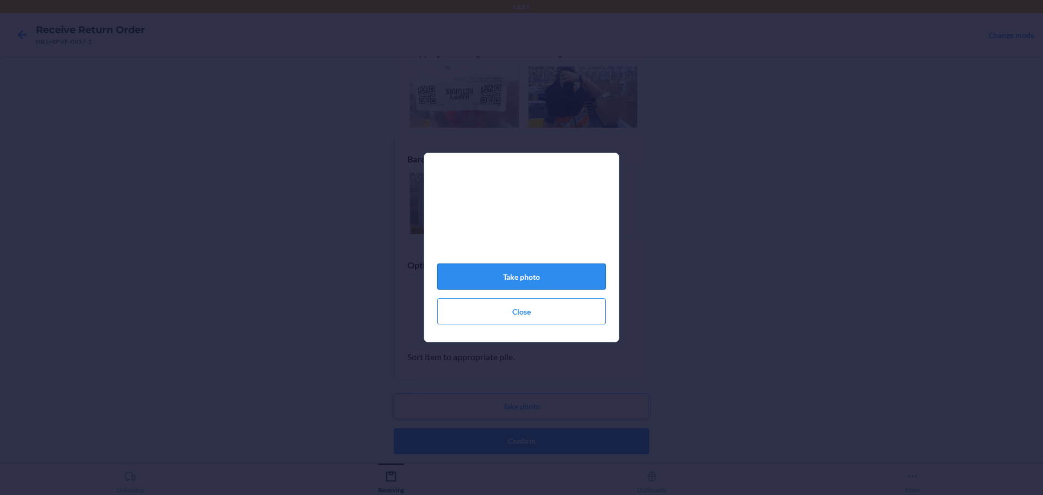
click at [571, 282] on button "Take photo" at bounding box center [521, 276] width 168 height 26
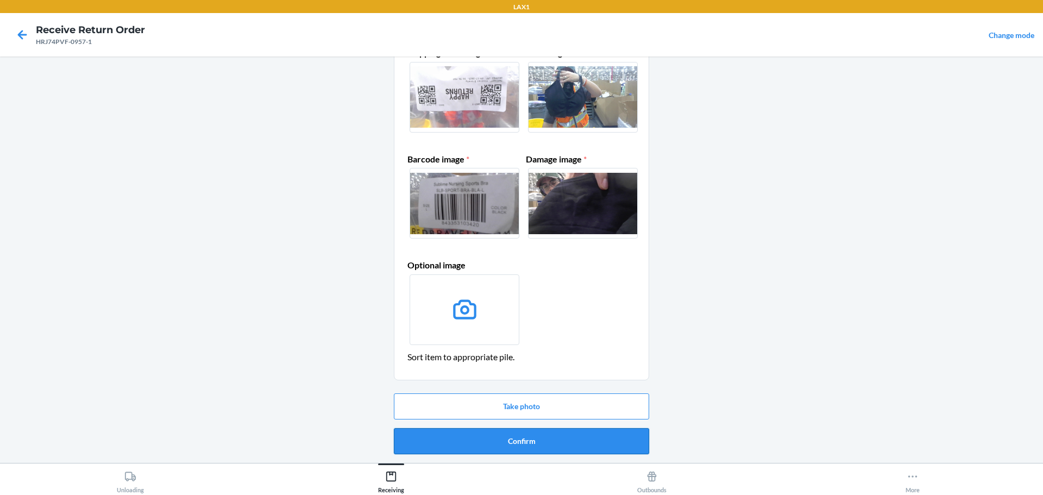
click at [528, 439] on button "Confirm" at bounding box center [521, 441] width 255 height 26
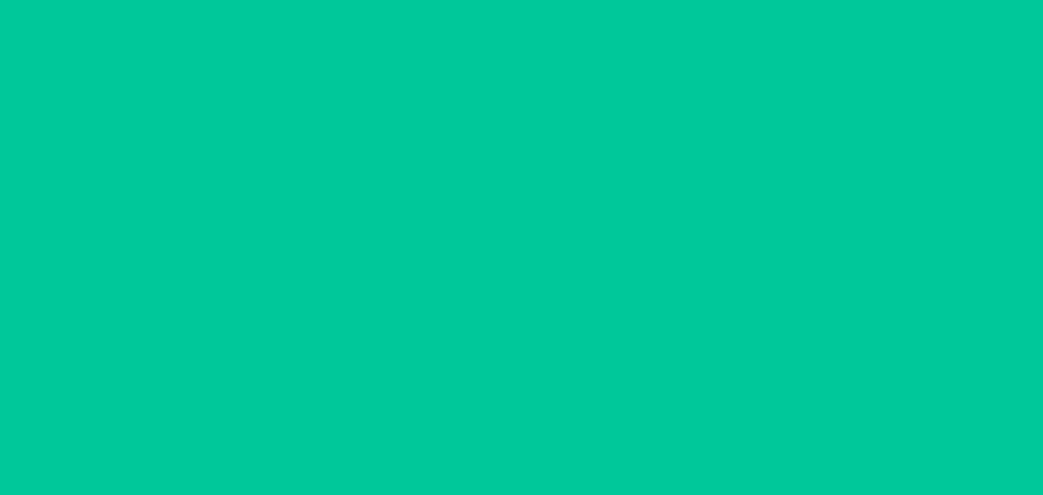
scroll to position [0, 0]
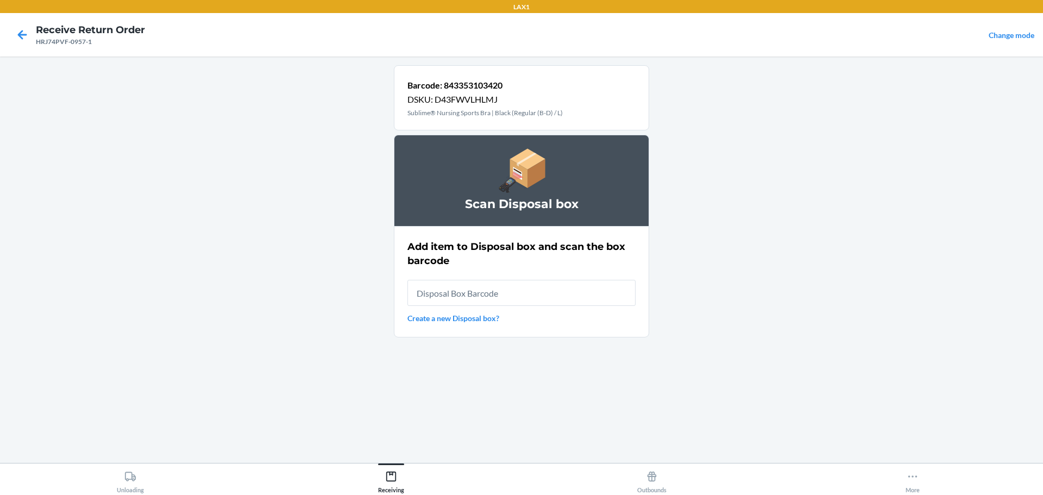
click at [570, 281] on input "text" at bounding box center [521, 293] width 228 height 26
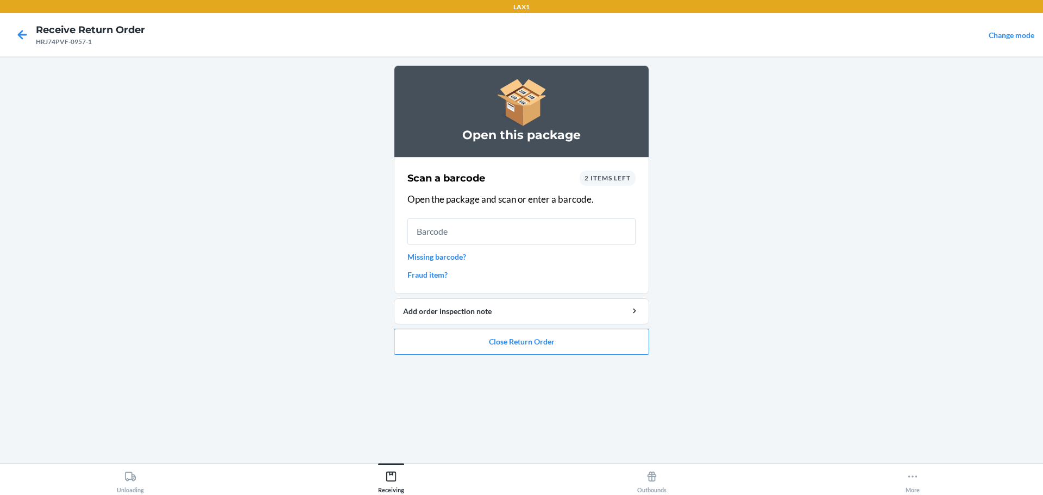
click at [559, 225] on input "text" at bounding box center [521, 231] width 228 height 26
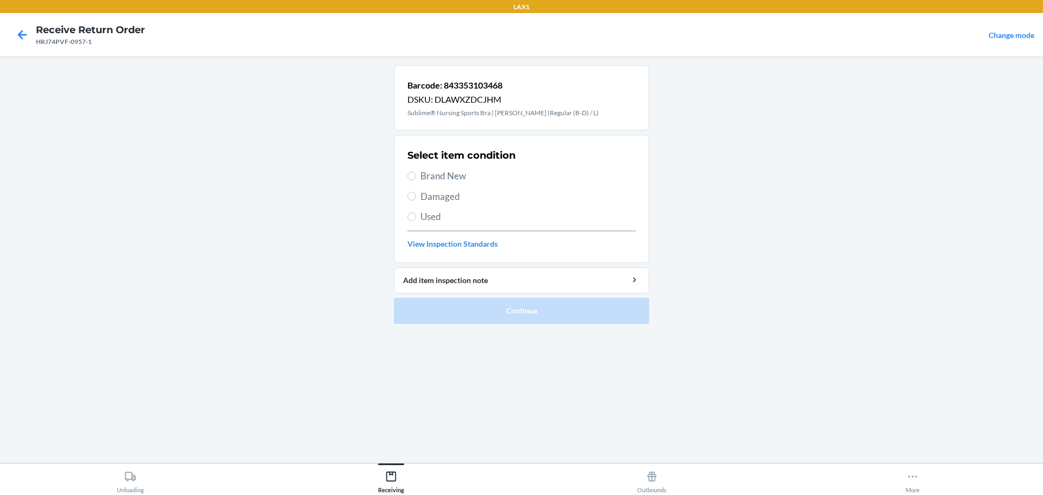
drag, startPoint x: 454, startPoint y: 180, endPoint x: 482, endPoint y: 261, distance: 86.2
click at [455, 180] on span "Brand New" at bounding box center [527, 176] width 215 height 14
click at [416, 180] on input "Brand New" at bounding box center [411, 176] width 9 height 9
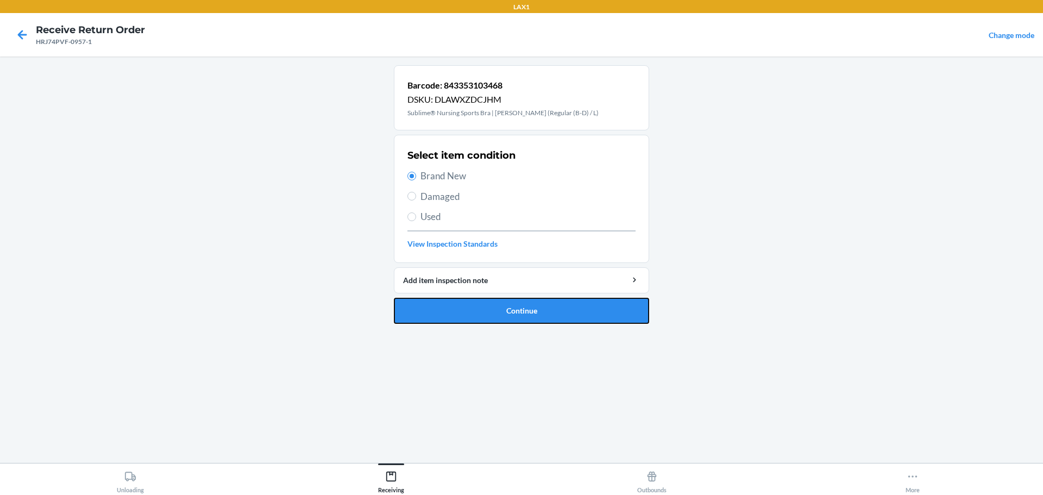
drag, startPoint x: 510, startPoint y: 309, endPoint x: 549, endPoint y: 313, distance: 38.8
click at [511, 309] on button "Continue" at bounding box center [521, 311] width 255 height 26
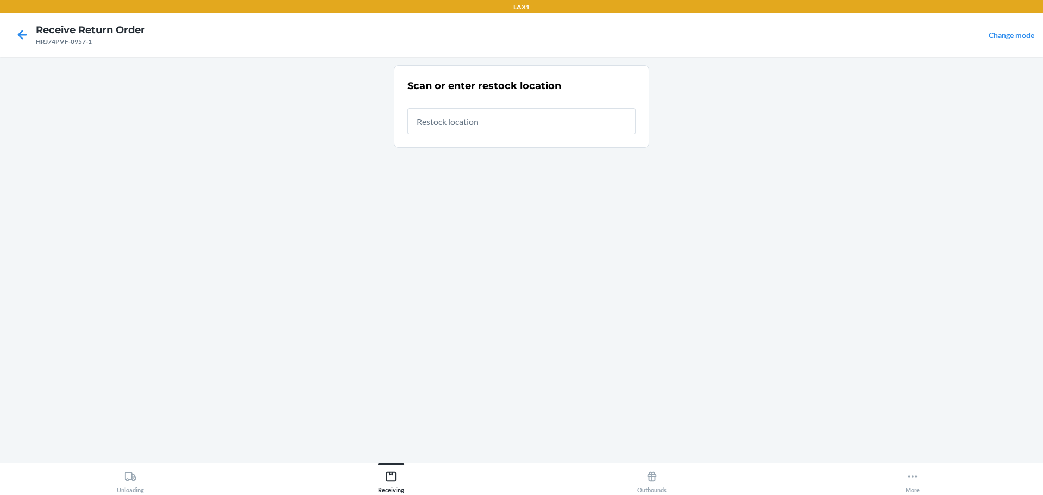
click at [510, 121] on input "text" at bounding box center [521, 121] width 228 height 26
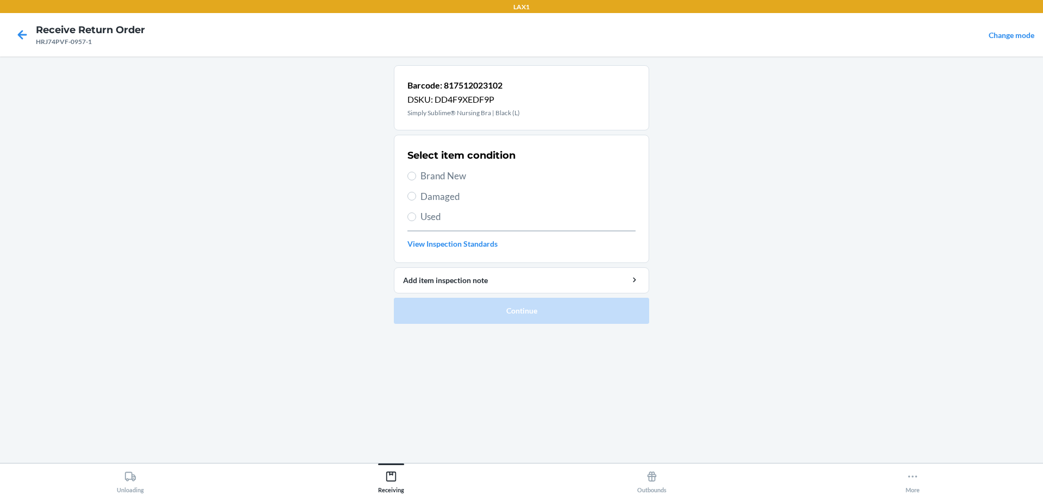
drag, startPoint x: 450, startPoint y: 160, endPoint x: 450, endPoint y: 177, distance: 16.3
click at [451, 163] on div "Select item condition Brand New Damaged Used View Inspection Standards" at bounding box center [521, 199] width 228 height 108
click at [452, 180] on span "Brand New" at bounding box center [527, 176] width 215 height 14
click at [416, 180] on input "Brand New" at bounding box center [411, 176] width 9 height 9
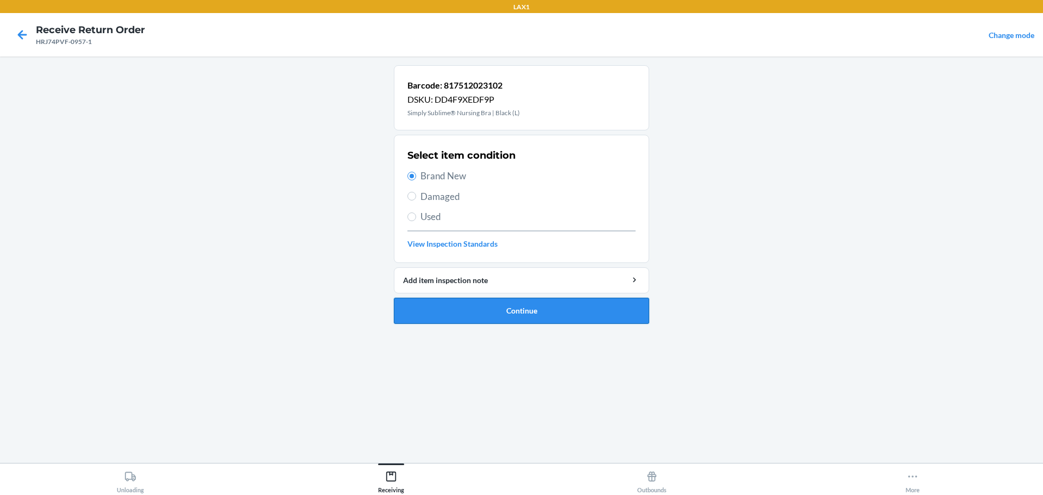
drag, startPoint x: 525, startPoint y: 311, endPoint x: 527, endPoint y: 304, distance: 7.1
click at [525, 310] on button "Continue" at bounding box center [521, 311] width 255 height 26
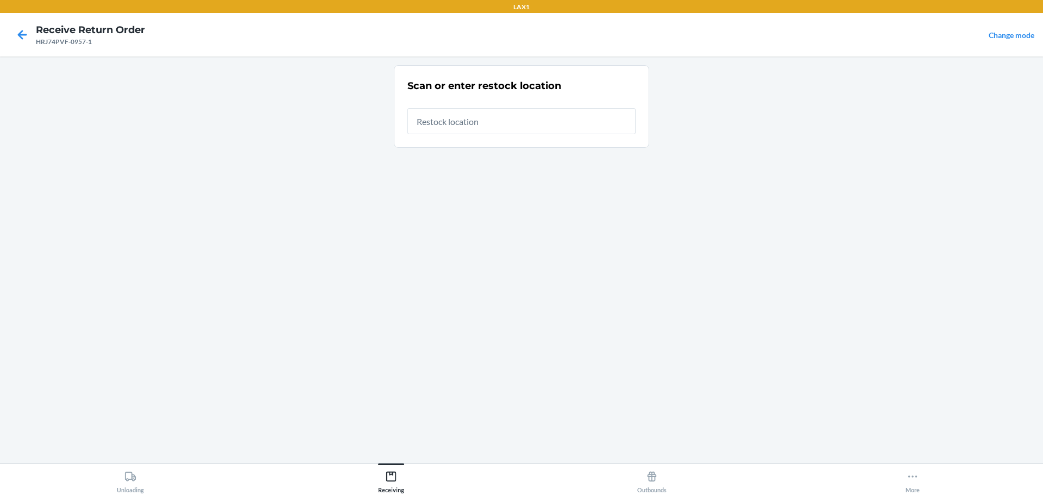
click at [511, 127] on input "text" at bounding box center [521, 121] width 228 height 26
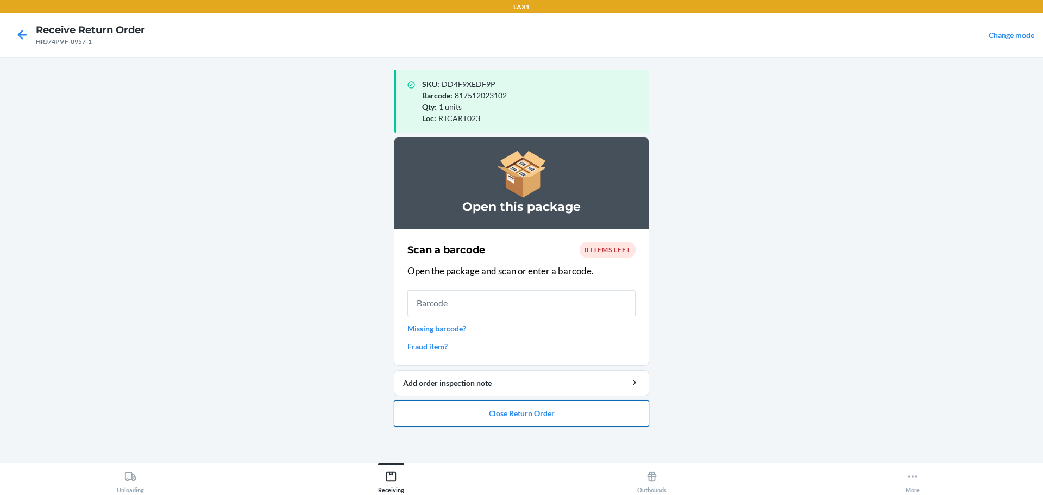
click at [534, 421] on button "Close Return Order" at bounding box center [521, 413] width 255 height 26
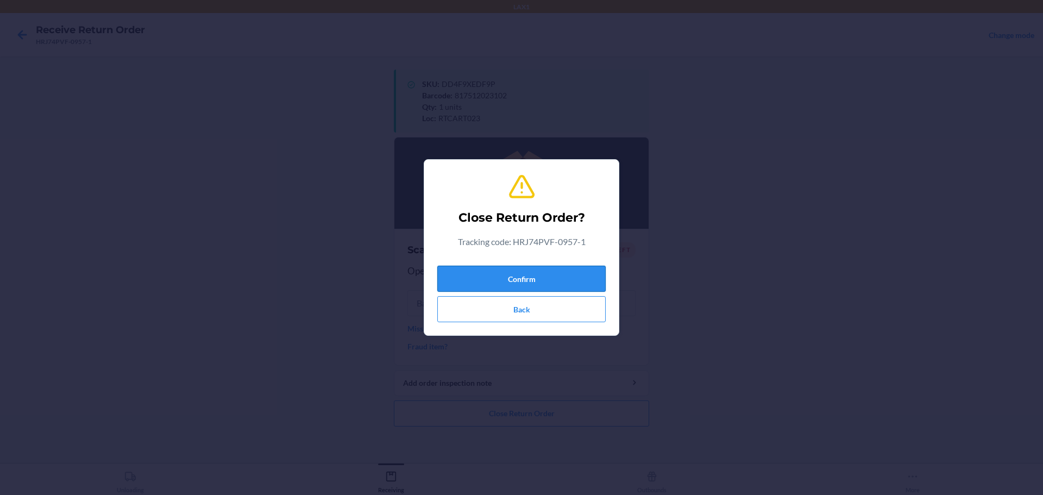
click at [540, 285] on button "Confirm" at bounding box center [521, 279] width 168 height 26
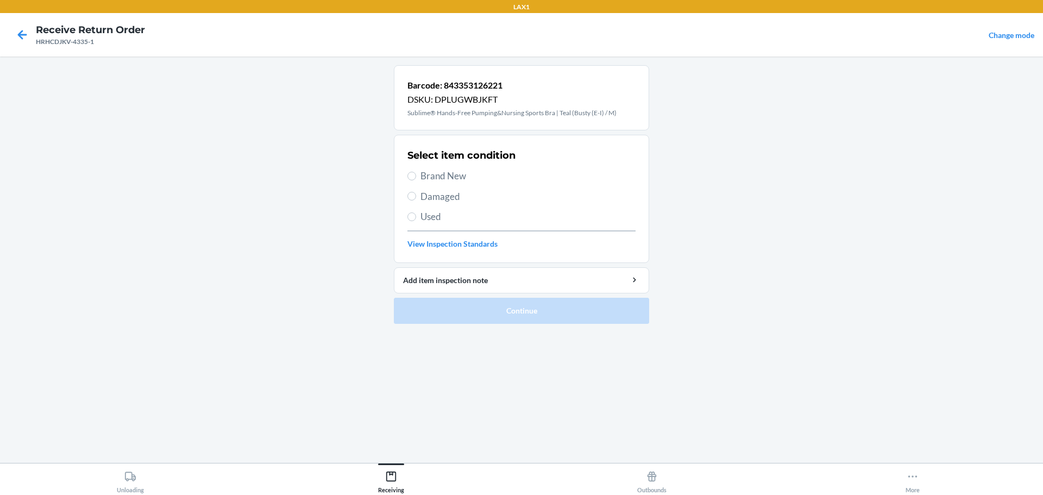
click at [445, 174] on span "Brand New" at bounding box center [527, 176] width 215 height 14
click at [416, 174] on input "Brand New" at bounding box center [411, 176] width 9 height 9
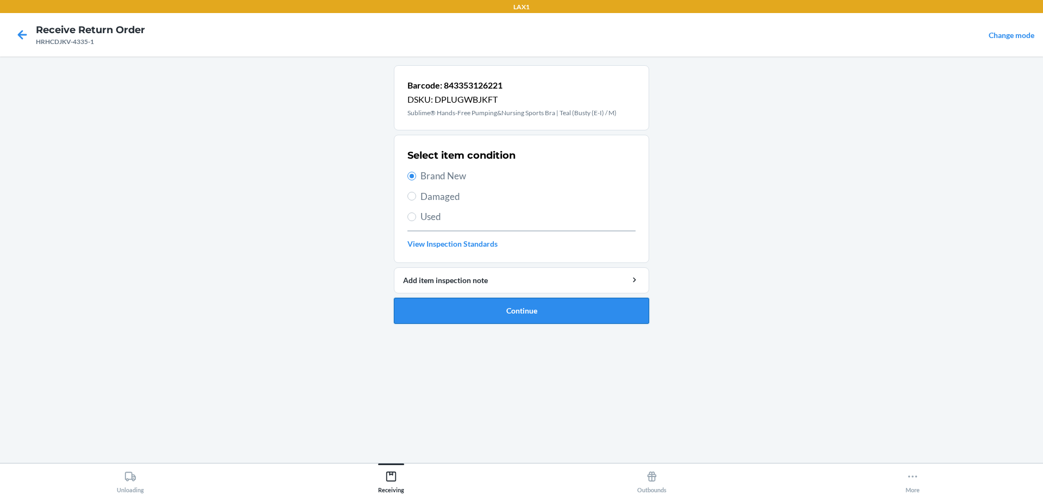
click at [508, 314] on button "Continue" at bounding box center [521, 311] width 255 height 26
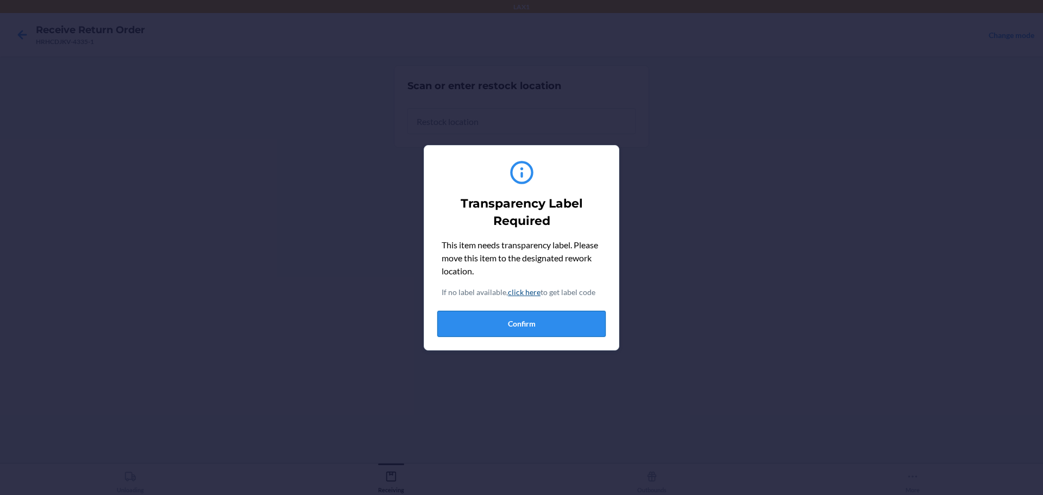
click at [507, 323] on button "Confirm" at bounding box center [521, 324] width 168 height 26
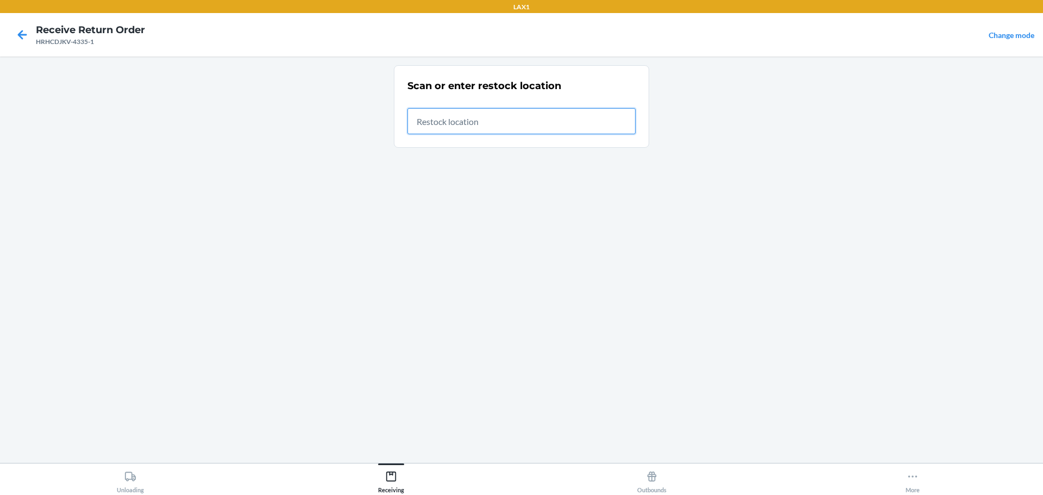
click at [531, 115] on input "text" at bounding box center [521, 121] width 228 height 26
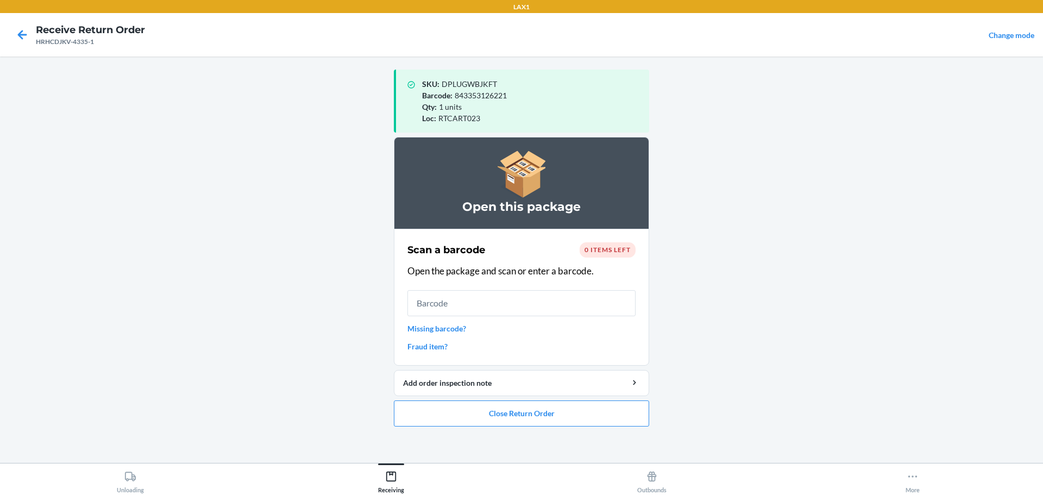
click at [545, 300] on input "text" at bounding box center [521, 303] width 228 height 26
click at [469, 423] on button "Close Return Order" at bounding box center [521, 413] width 255 height 26
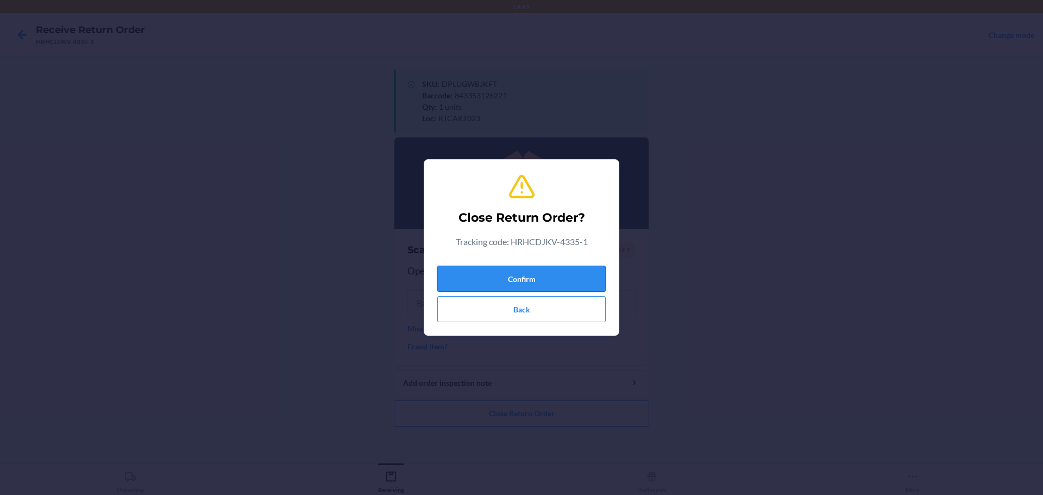
click at [548, 273] on button "Confirm" at bounding box center [521, 279] width 168 height 26
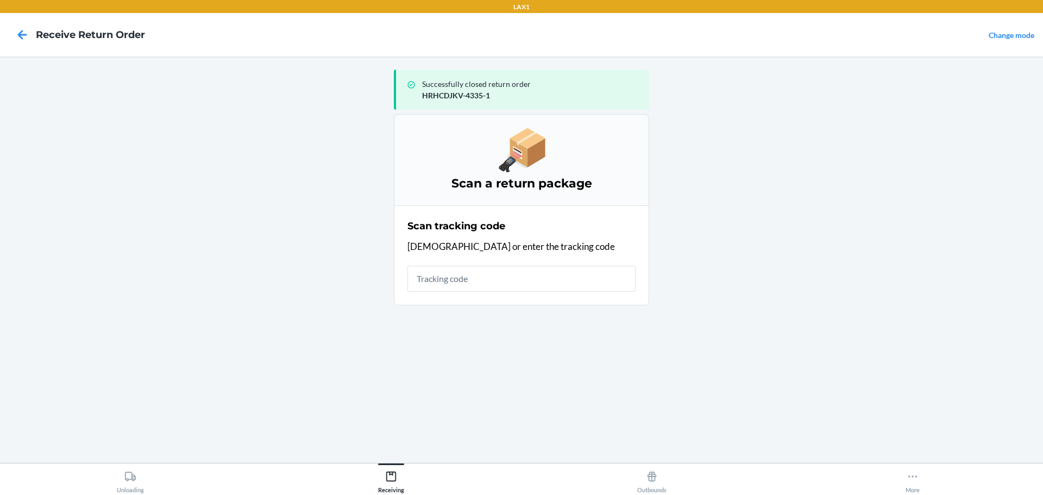
click at [495, 266] on input "text" at bounding box center [521, 279] width 228 height 26
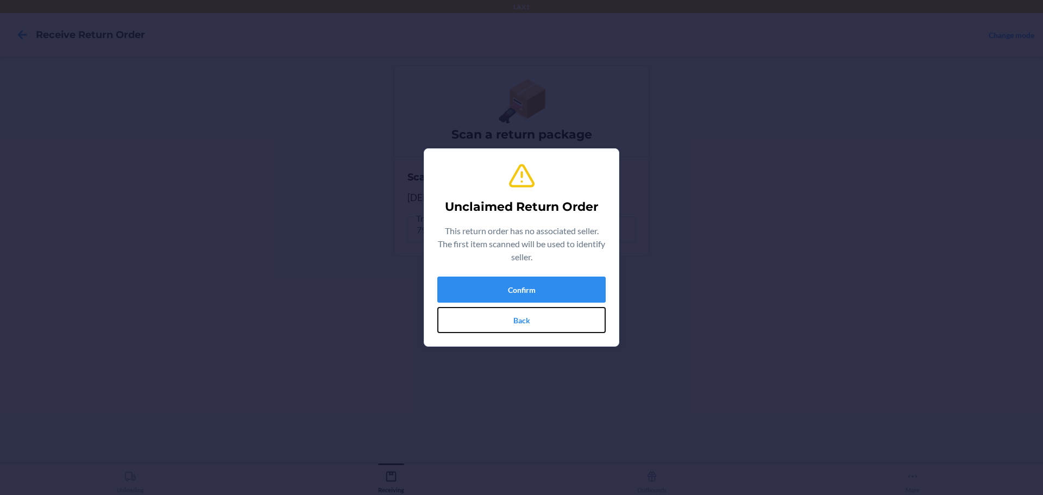
drag, startPoint x: 519, startPoint y: 319, endPoint x: 523, endPoint y: 312, distance: 8.8
click at [519, 319] on button "Back" at bounding box center [521, 320] width 168 height 26
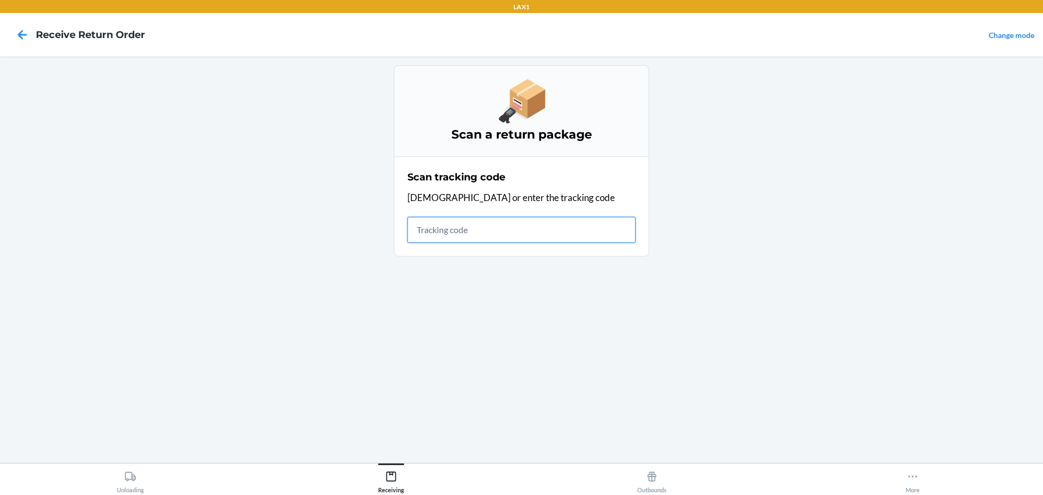
click at [475, 232] on input "text" at bounding box center [521, 230] width 228 height 26
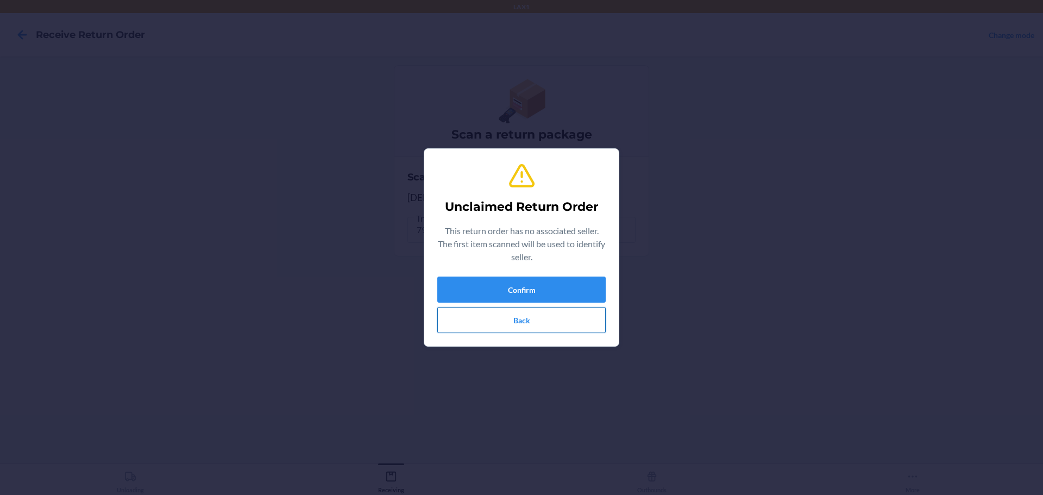
click at [544, 328] on button "Back" at bounding box center [521, 320] width 168 height 26
click at [550, 316] on button "Back" at bounding box center [521, 320] width 168 height 26
click at [575, 291] on button "Confirm" at bounding box center [521, 289] width 168 height 26
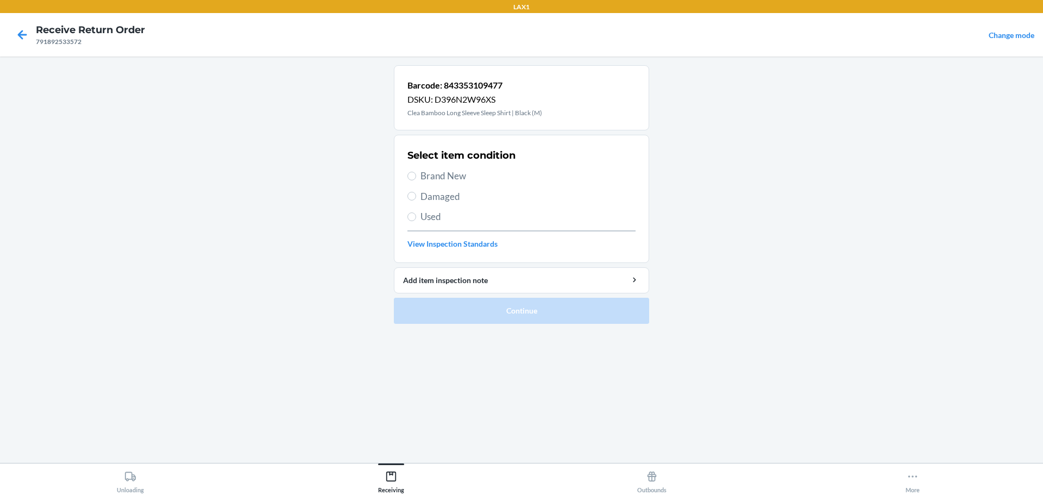
click at [453, 203] on div "Select item condition Brand New Damaged Used View Inspection Standards" at bounding box center [521, 199] width 228 height 108
click at [455, 192] on span "Damaged" at bounding box center [527, 197] width 215 height 14
click at [416, 192] on input "Damaged" at bounding box center [411, 196] width 9 height 9
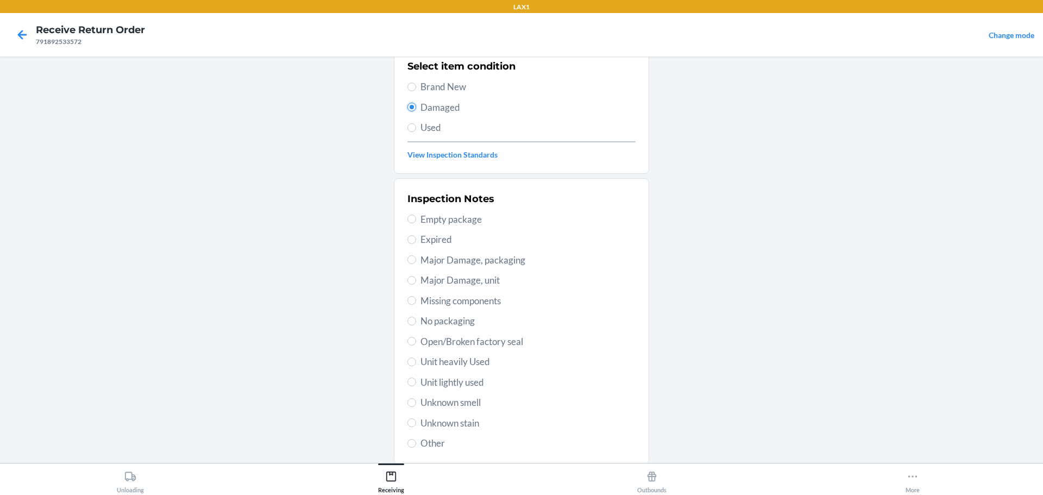
scroll to position [109, 0]
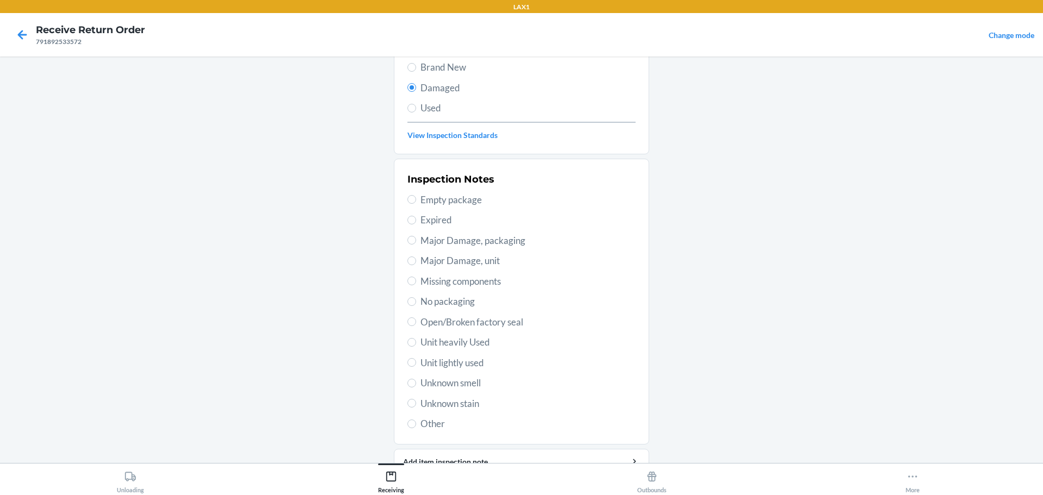
click at [463, 407] on span "Unknown stain" at bounding box center [527, 403] width 215 height 14
click at [416, 407] on input "Unknown stain" at bounding box center [411, 403] width 9 height 9
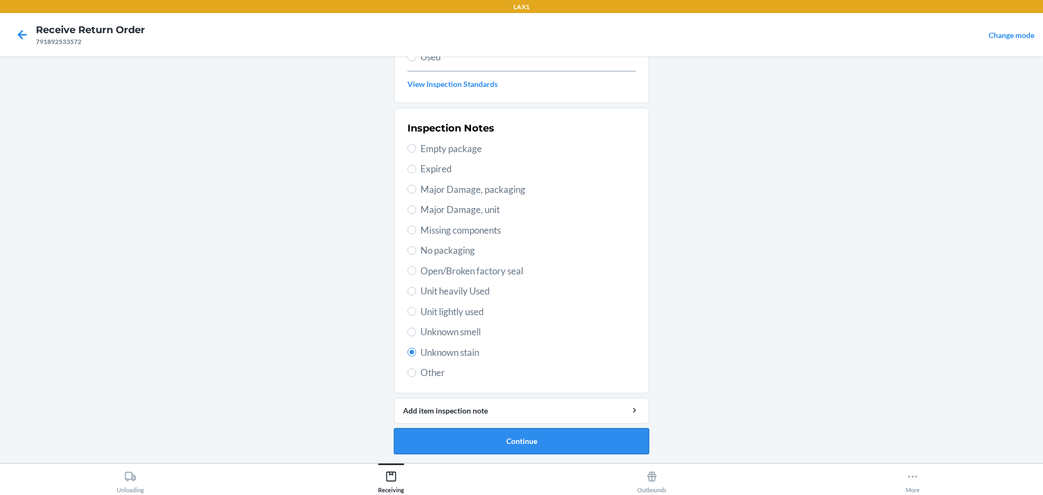
click at [518, 436] on button "Continue" at bounding box center [521, 441] width 255 height 26
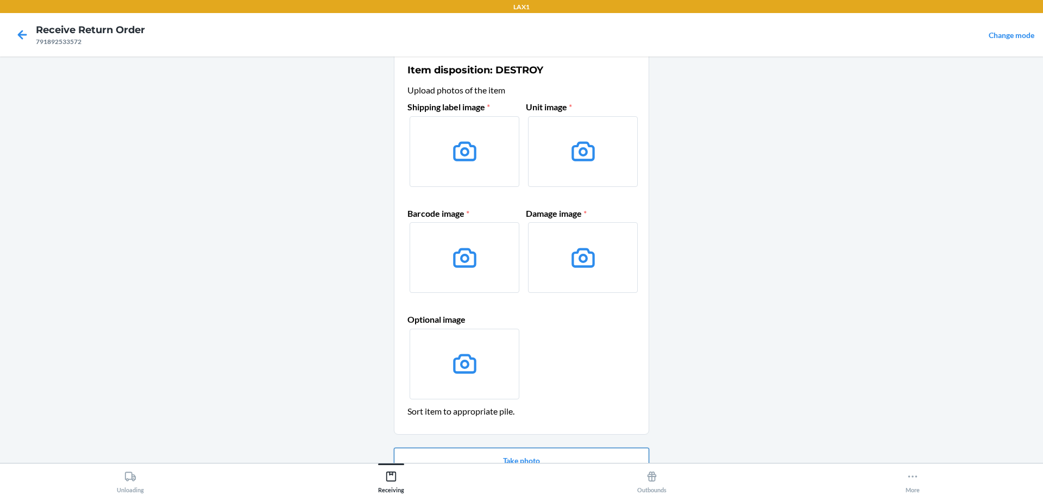
scroll to position [70, 0]
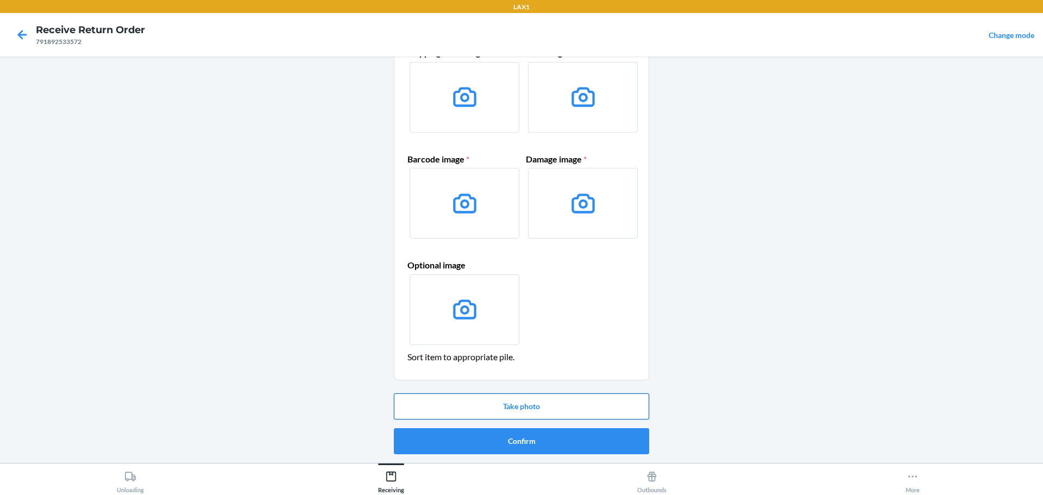
click at [547, 401] on button "Take photo" at bounding box center [521, 406] width 255 height 26
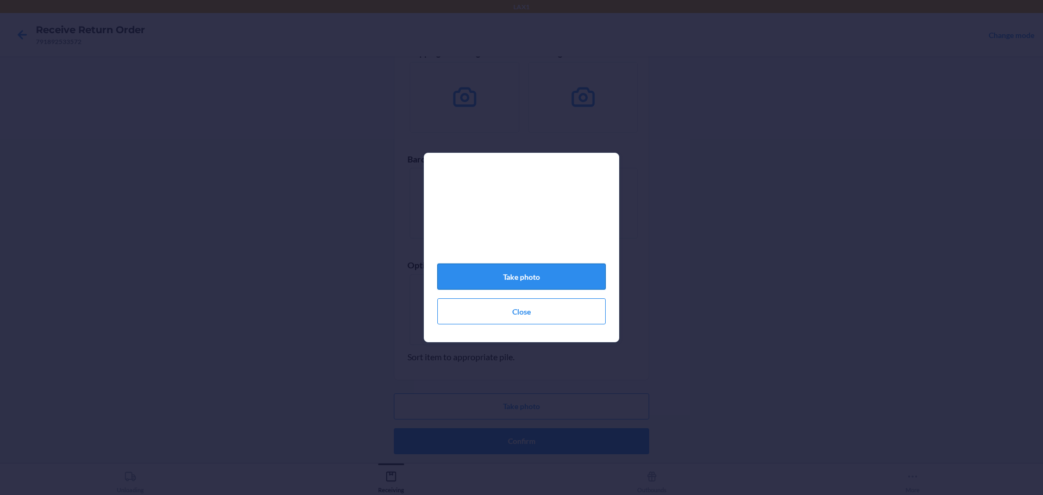
click at [559, 289] on button "Take photo" at bounding box center [521, 276] width 168 height 26
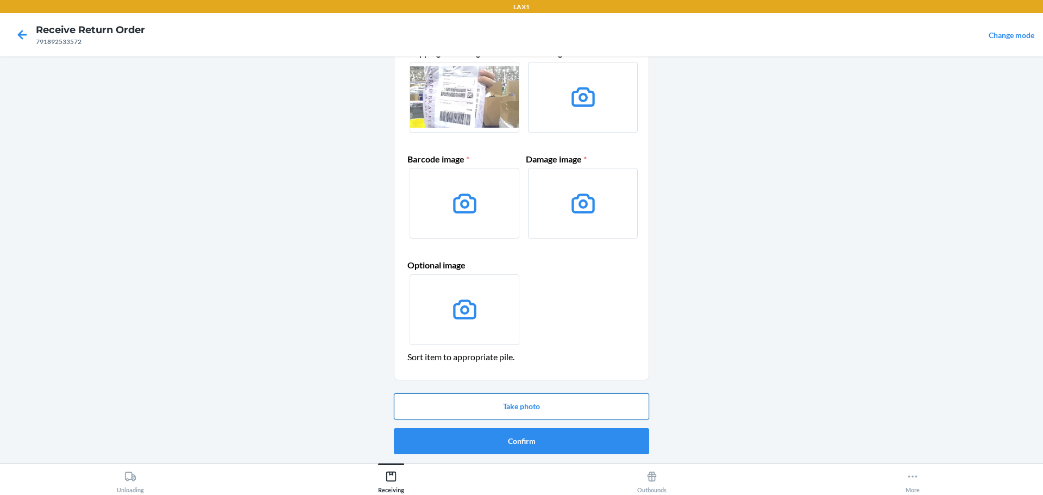
click at [546, 406] on button "Take photo" at bounding box center [521, 406] width 255 height 26
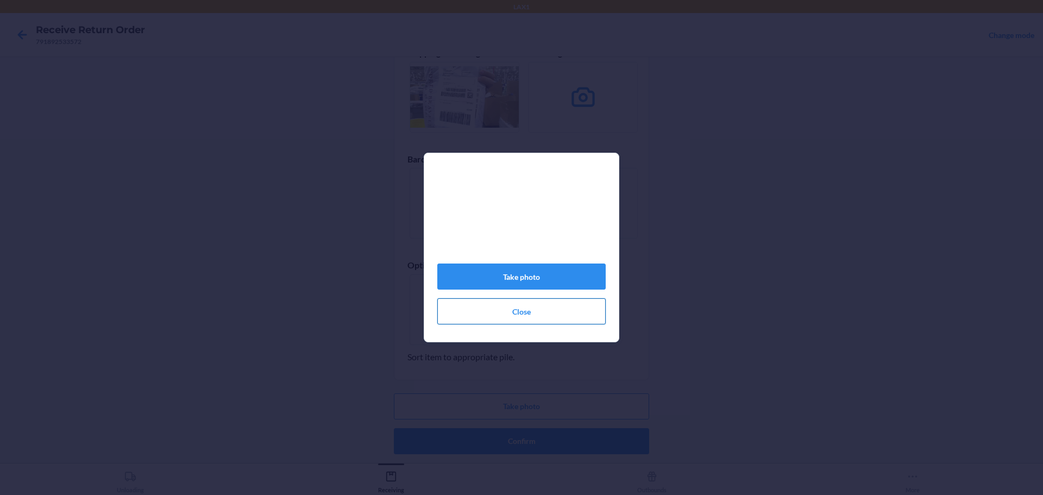
click at [549, 320] on button "Close" at bounding box center [521, 311] width 168 height 26
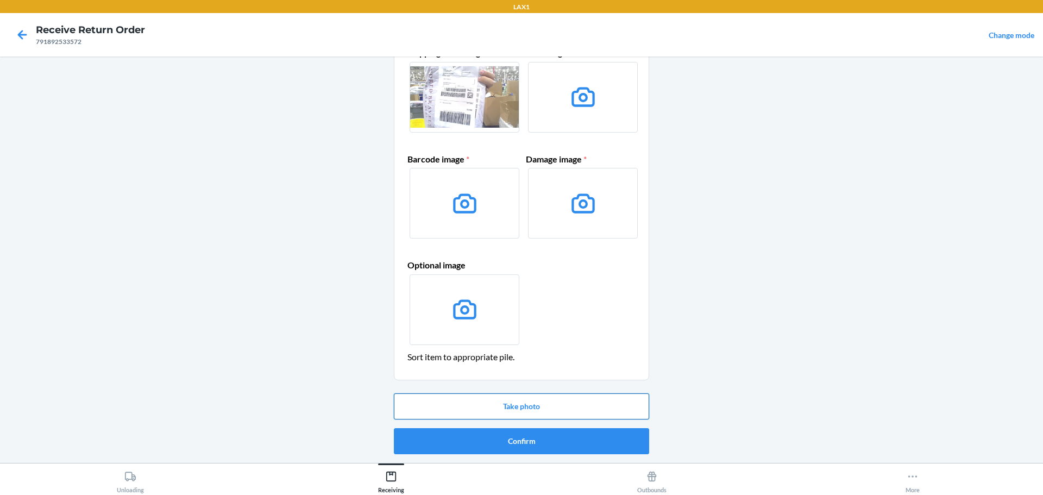
click at [516, 416] on button "Take photo" at bounding box center [521, 406] width 255 height 26
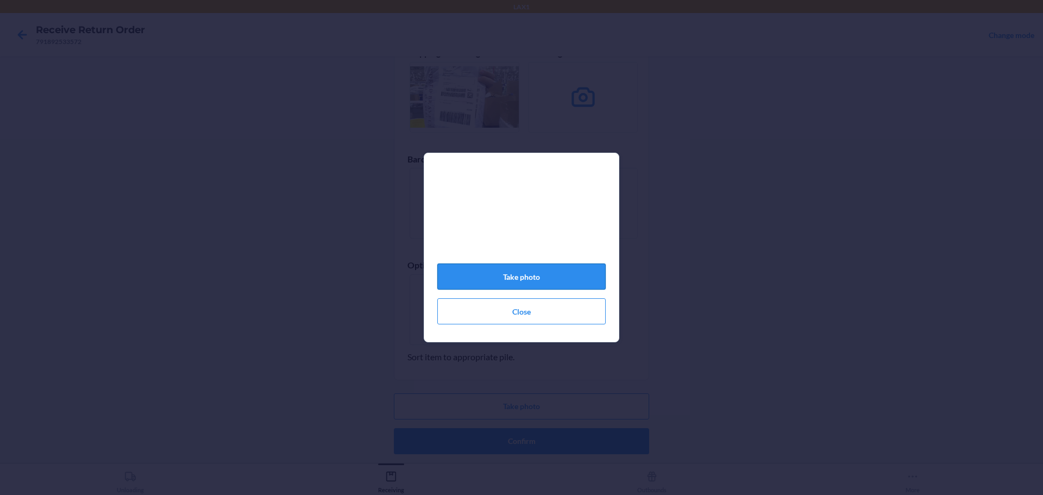
click at [549, 269] on button "Take photo" at bounding box center [521, 276] width 168 height 26
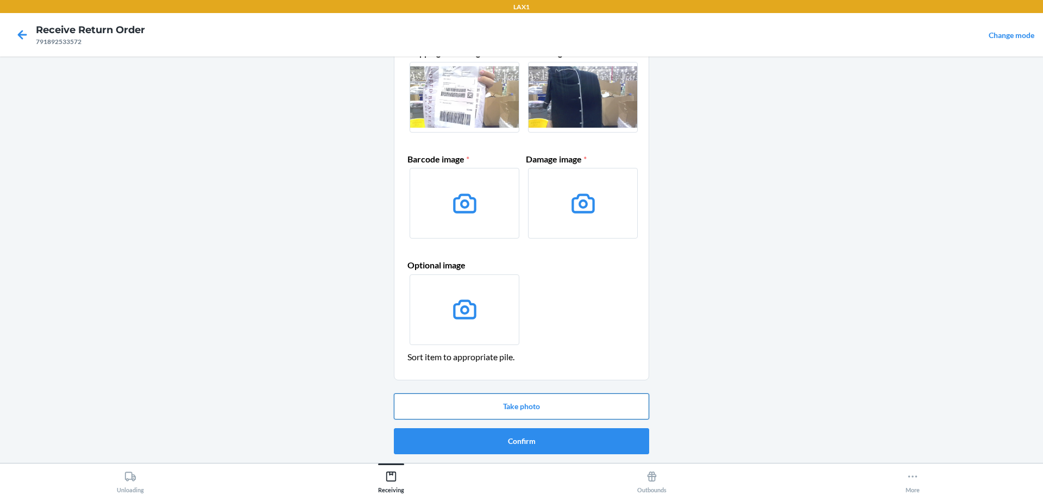
click at [551, 407] on button "Take photo" at bounding box center [521, 406] width 255 height 26
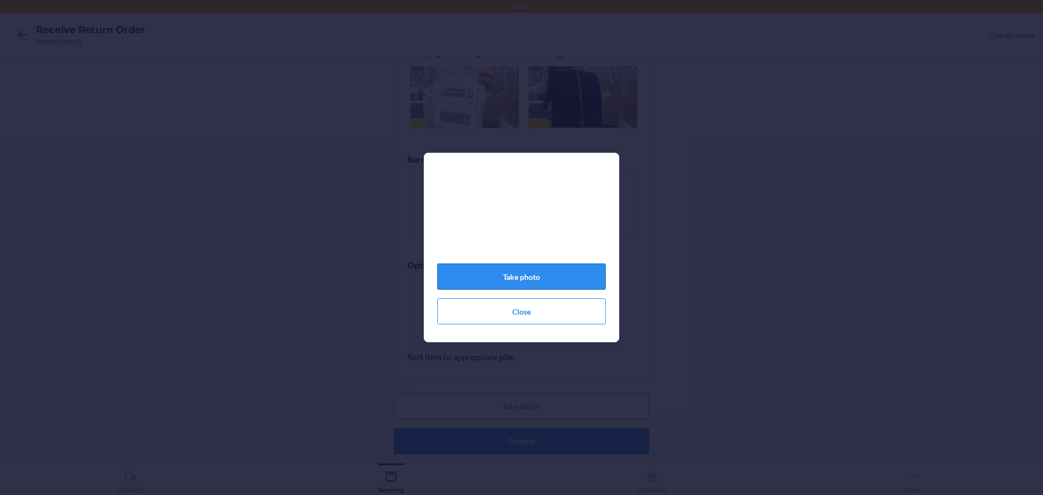
click at [542, 278] on button "Take photo" at bounding box center [521, 276] width 168 height 26
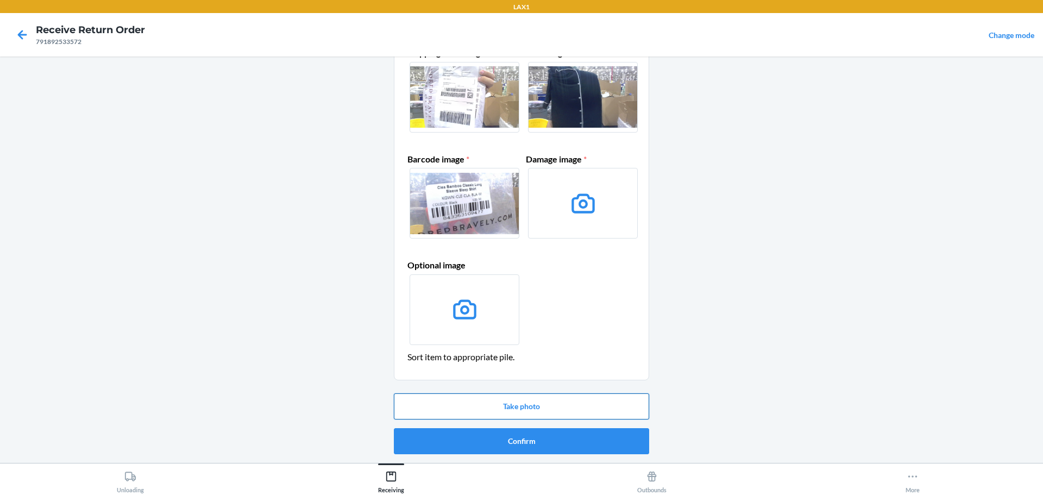
click at [546, 393] on button "Take photo" at bounding box center [521, 406] width 255 height 26
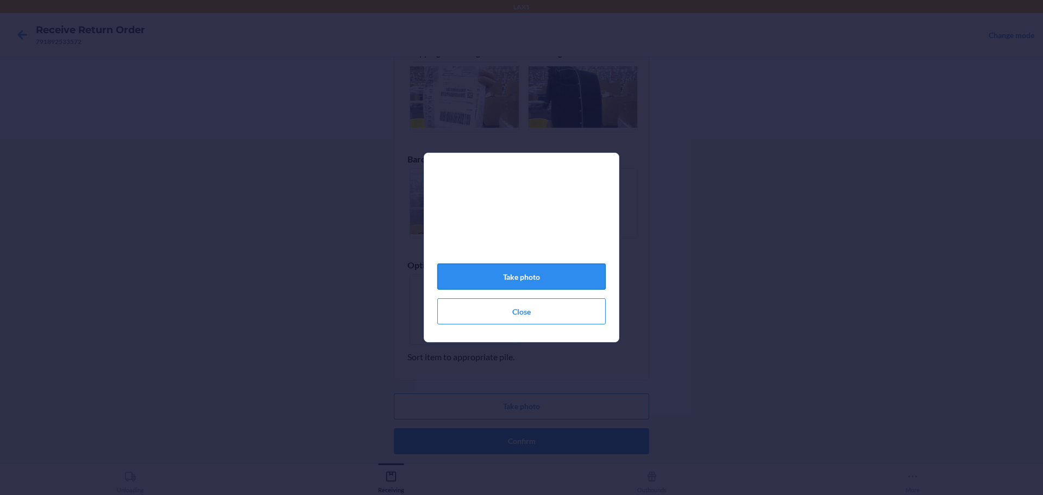
click at [551, 279] on button "Take photo" at bounding box center [521, 276] width 168 height 26
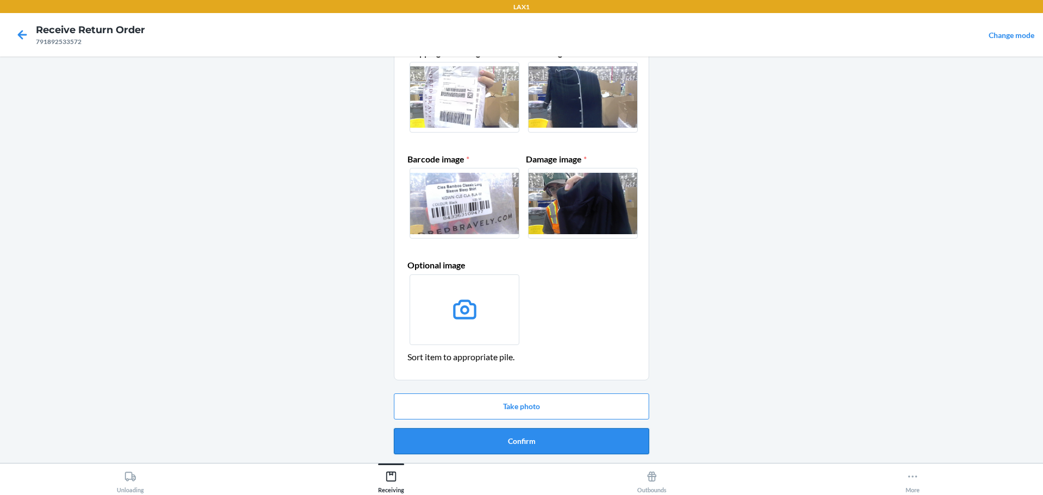
click at [545, 446] on button "Confirm" at bounding box center [521, 441] width 255 height 26
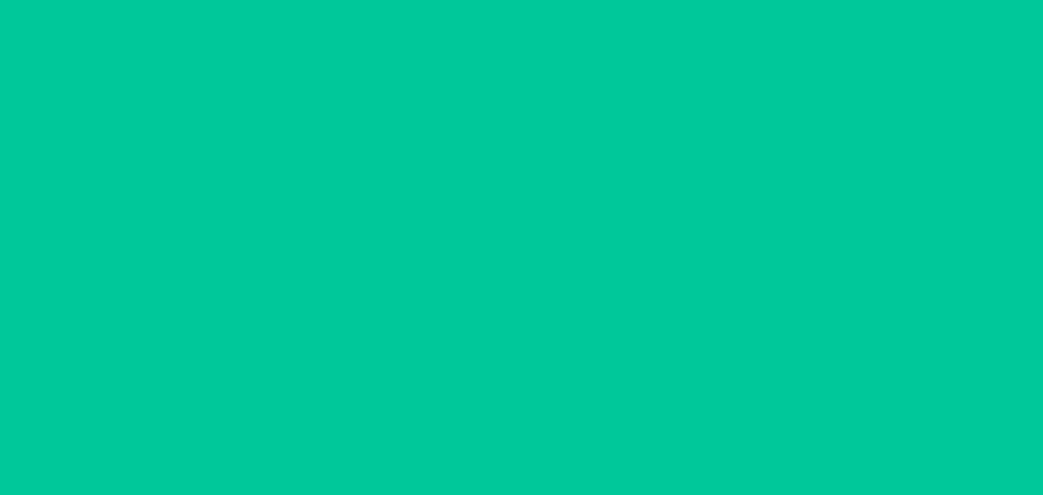
scroll to position [0, 0]
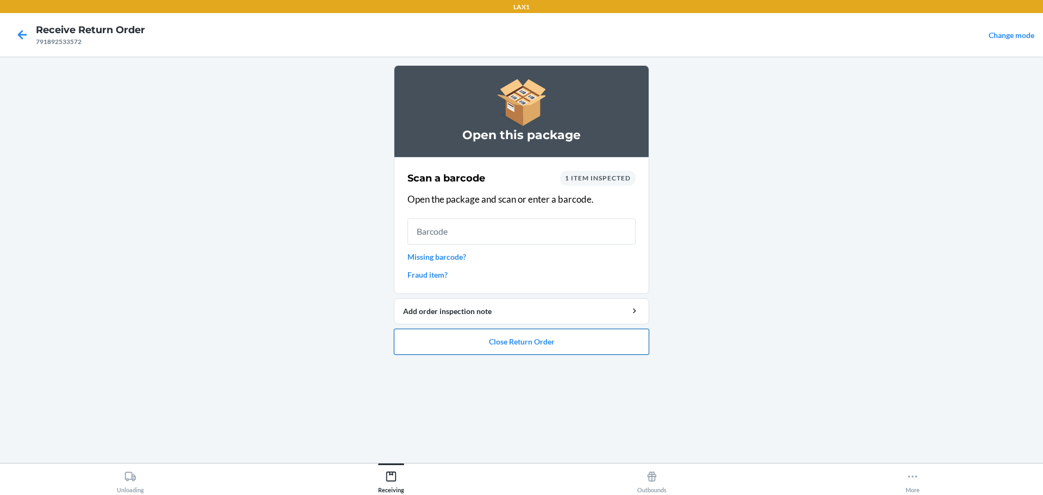
click at [572, 343] on button "Close Return Order" at bounding box center [521, 342] width 255 height 26
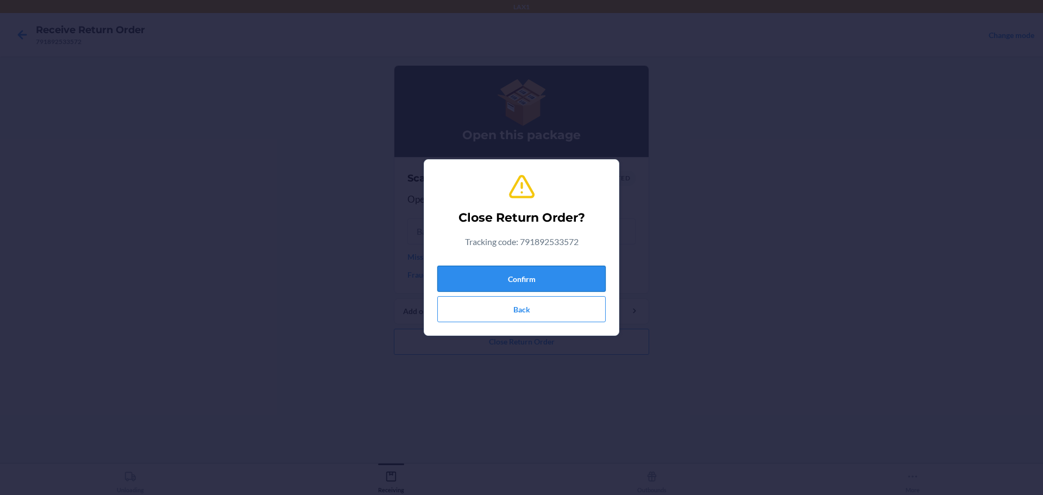
click at [557, 284] on button "Confirm" at bounding box center [521, 279] width 168 height 26
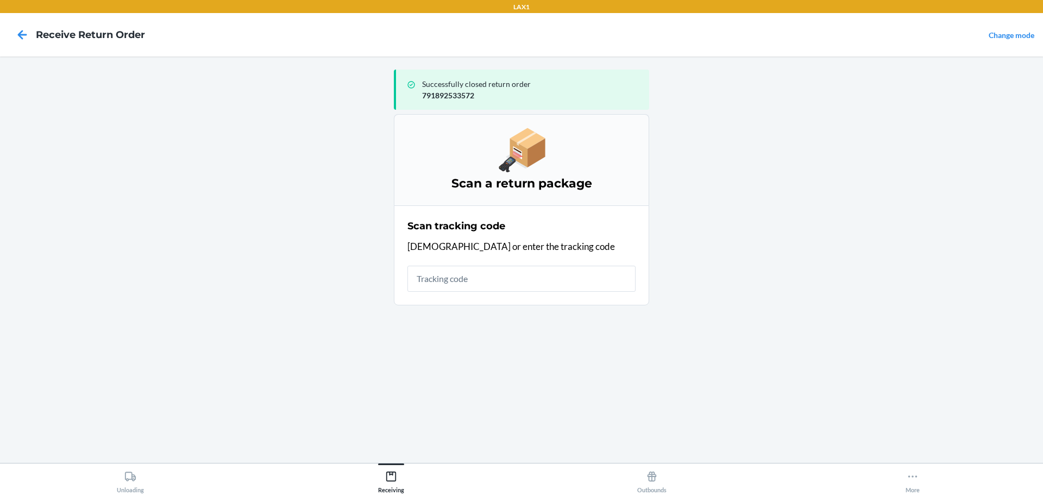
drag, startPoint x: 519, startPoint y: 272, endPoint x: 525, endPoint y: 269, distance: 6.6
click at [519, 272] on input "text" at bounding box center [521, 279] width 228 height 26
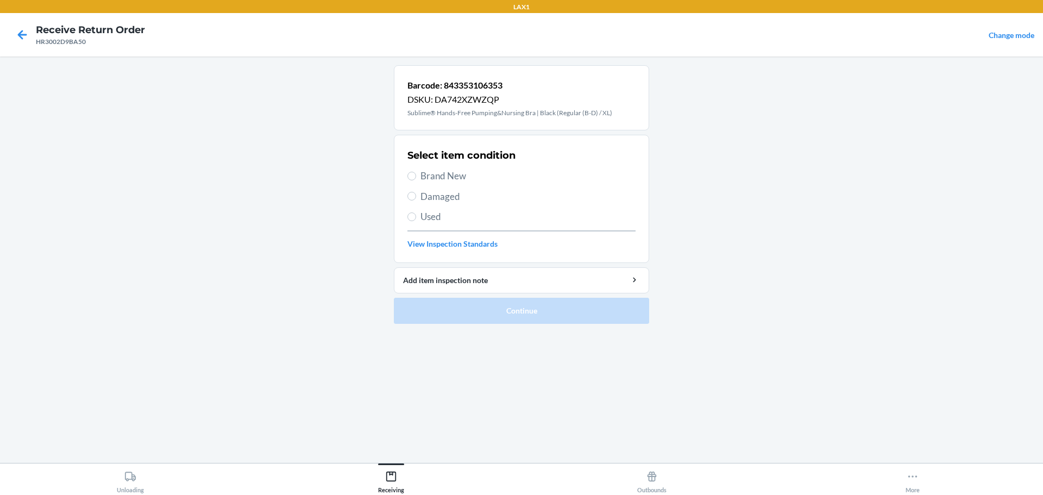
click at [432, 179] on span "Brand New" at bounding box center [527, 176] width 215 height 14
click at [416, 179] on input "Brand New" at bounding box center [411, 176] width 9 height 9
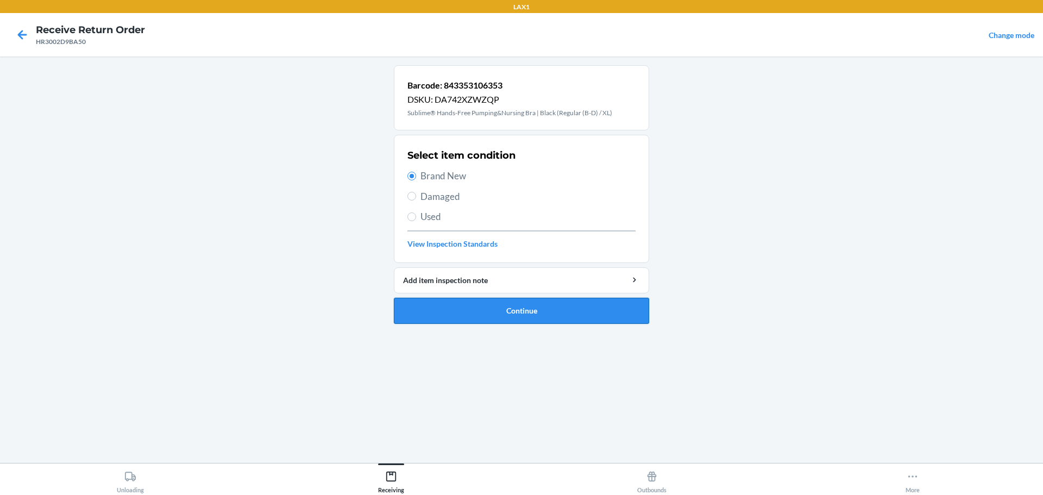
click at [528, 318] on button "Continue" at bounding box center [521, 311] width 255 height 26
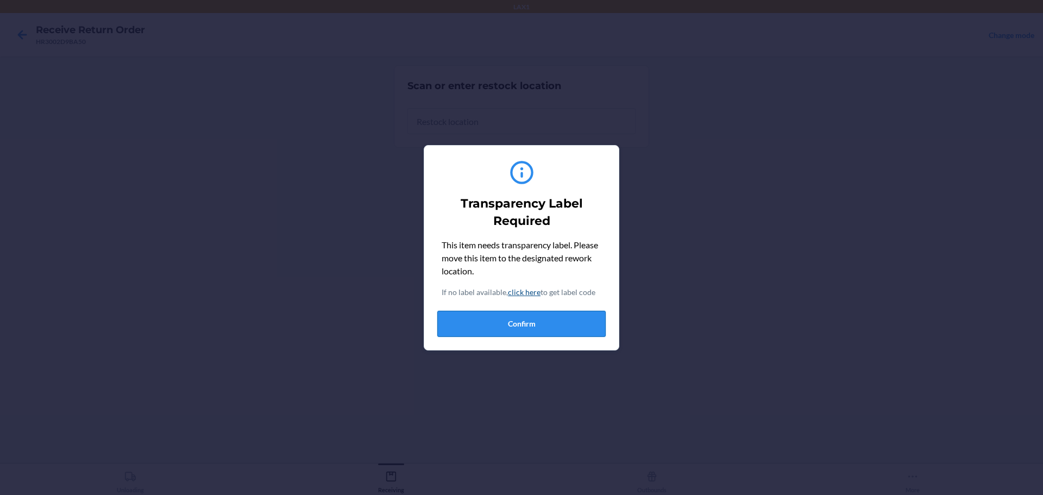
click at [536, 333] on button "Confirm" at bounding box center [521, 324] width 168 height 26
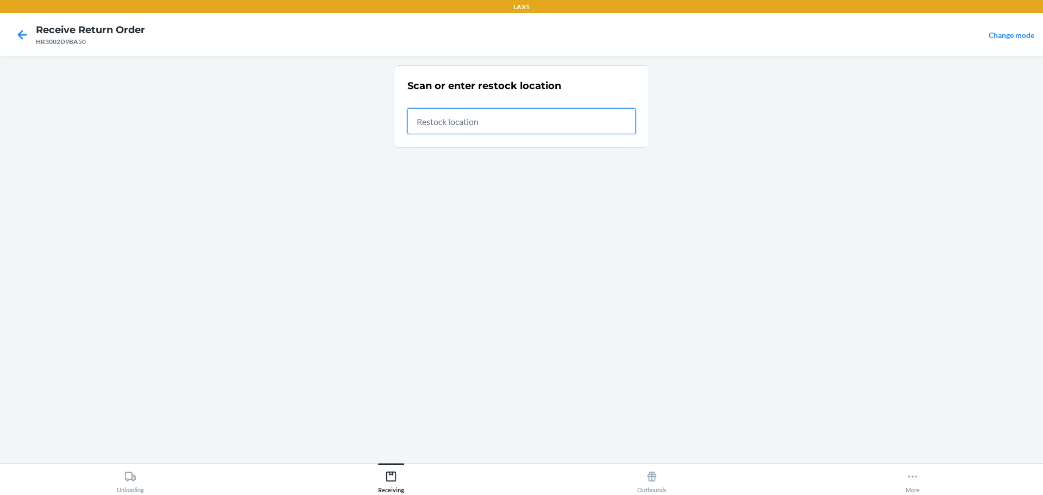
click at [528, 122] on input "text" at bounding box center [521, 121] width 228 height 26
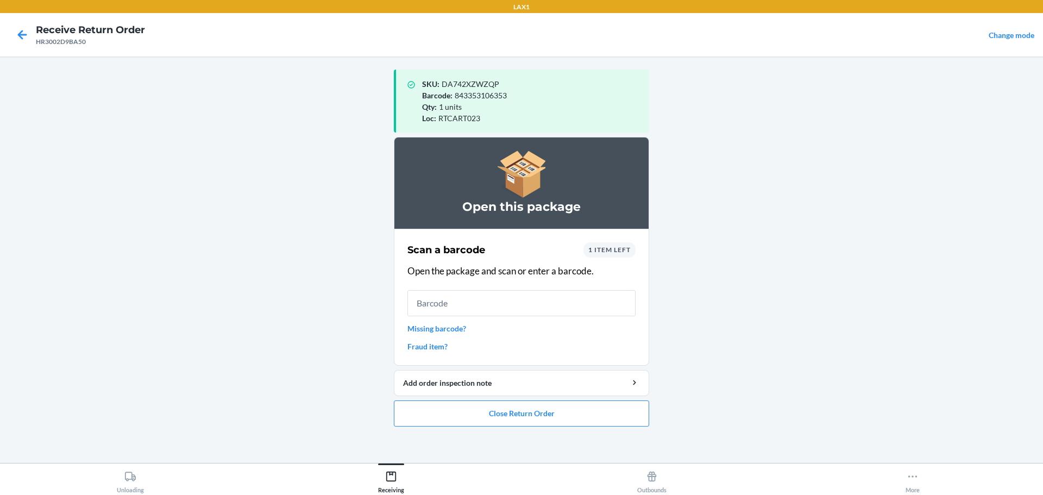
click at [547, 294] on input "text" at bounding box center [521, 303] width 228 height 26
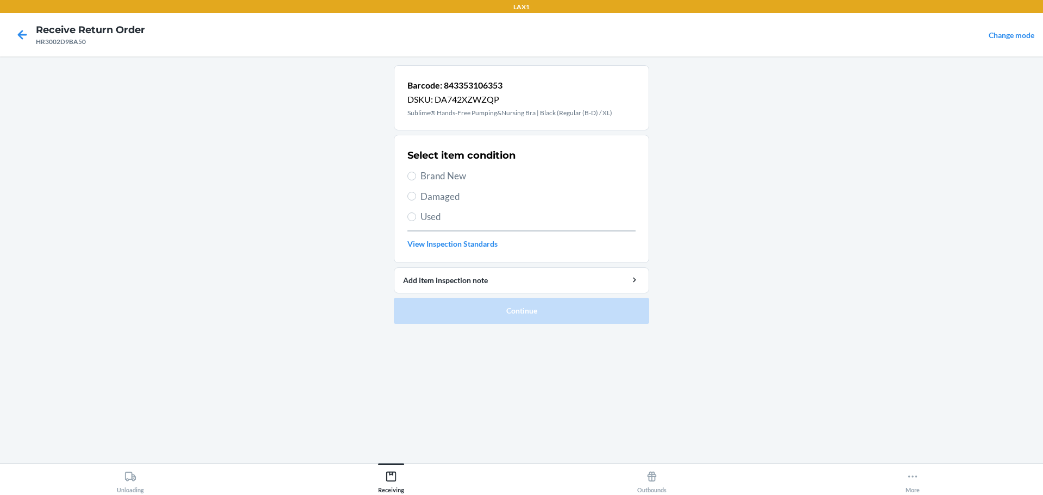
click at [456, 181] on span "Brand New" at bounding box center [527, 176] width 215 height 14
click at [416, 180] on input "Brand New" at bounding box center [411, 176] width 9 height 9
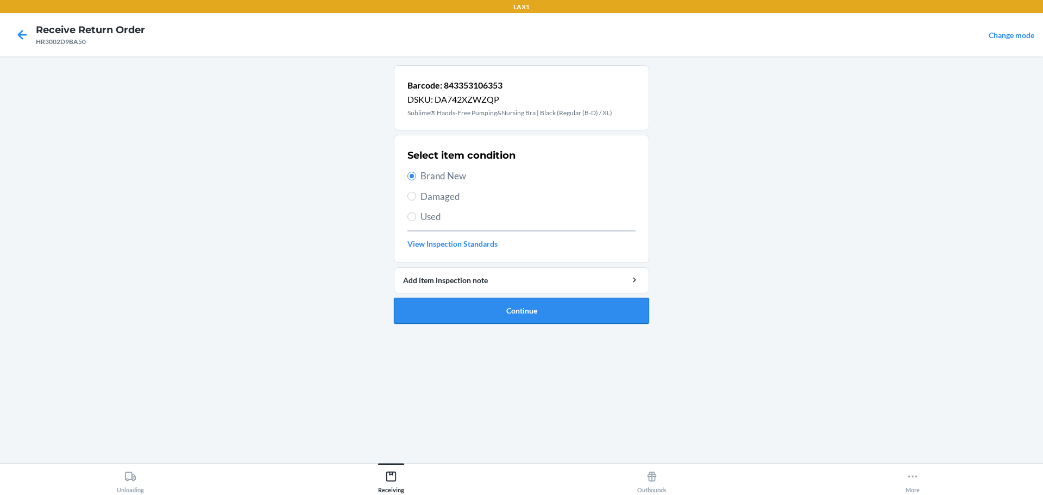
click at [531, 310] on button "Continue" at bounding box center [521, 311] width 255 height 26
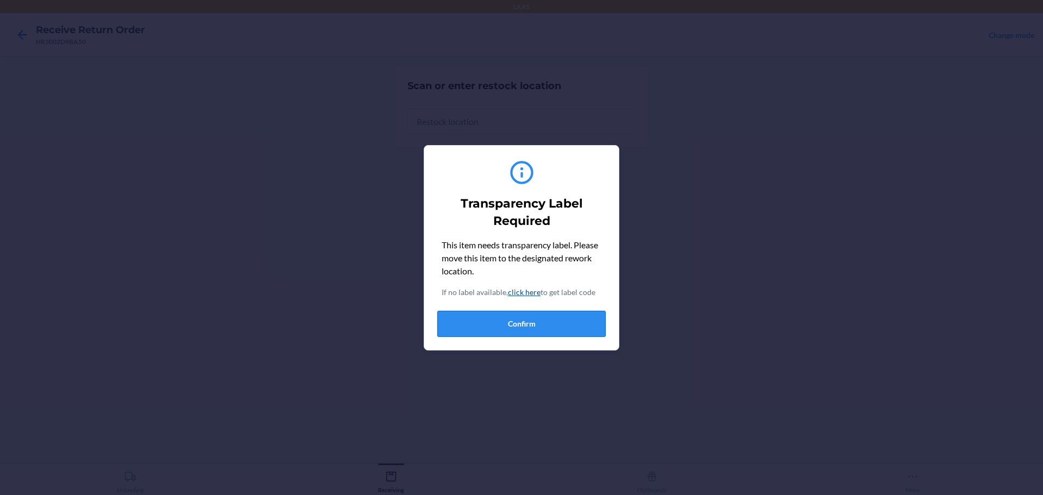
click at [520, 320] on button "Confirm" at bounding box center [521, 324] width 168 height 26
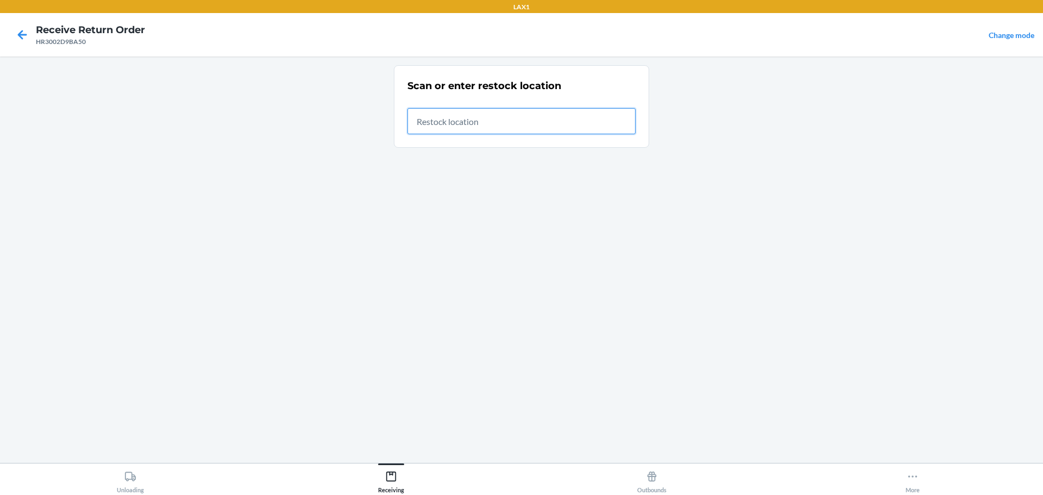
click at [491, 123] on input "text" at bounding box center [521, 121] width 228 height 26
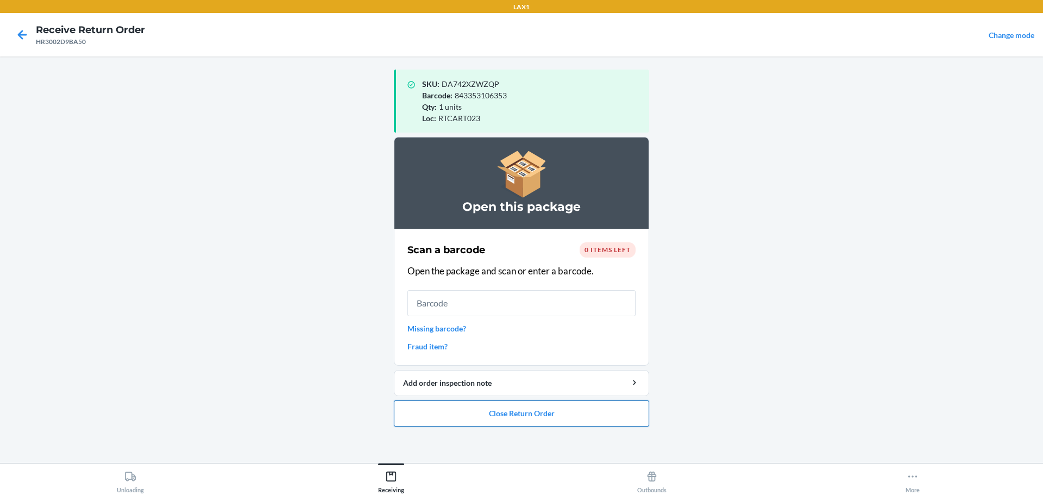
click at [546, 406] on button "Close Return Order" at bounding box center [521, 413] width 255 height 26
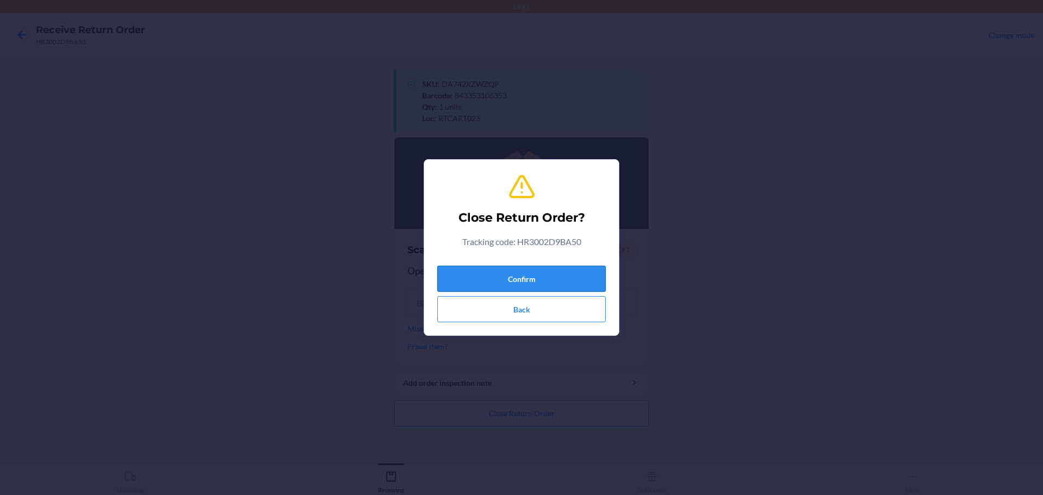
click at [561, 291] on button "Confirm" at bounding box center [521, 279] width 168 height 26
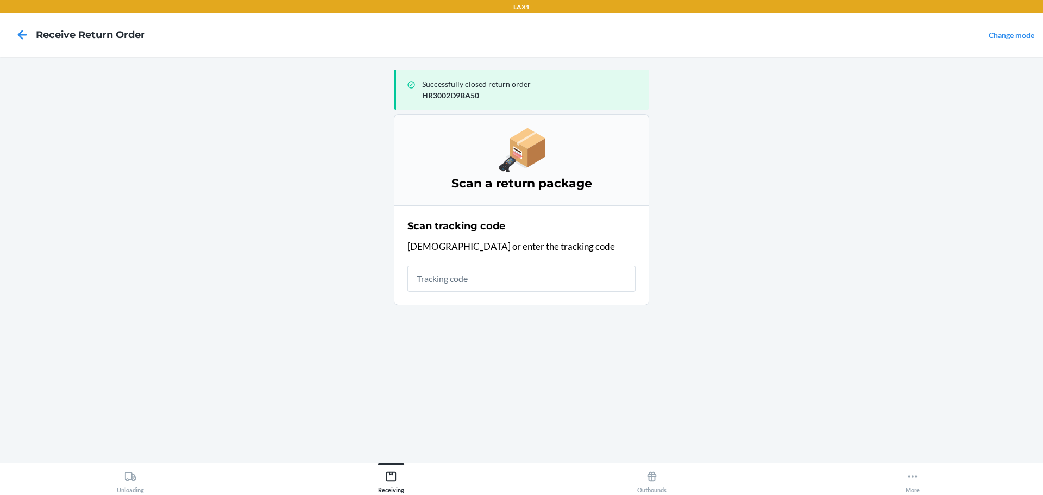
drag, startPoint x: 547, startPoint y: 284, endPoint x: 570, endPoint y: 218, distance: 70.3
click at [547, 279] on input "text" at bounding box center [521, 279] width 228 height 26
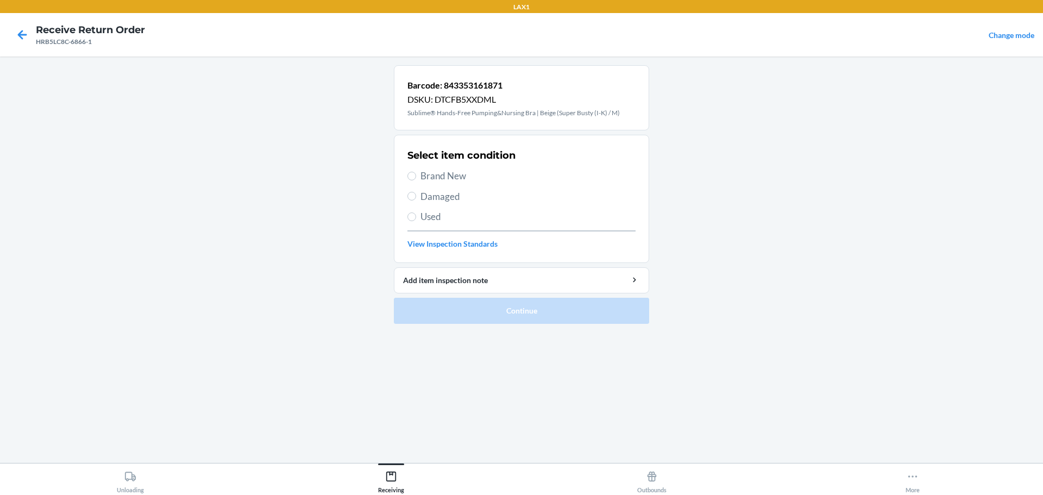
click at [429, 196] on span "Damaged" at bounding box center [527, 197] width 215 height 14
click at [416, 196] on input "Damaged" at bounding box center [411, 196] width 9 height 9
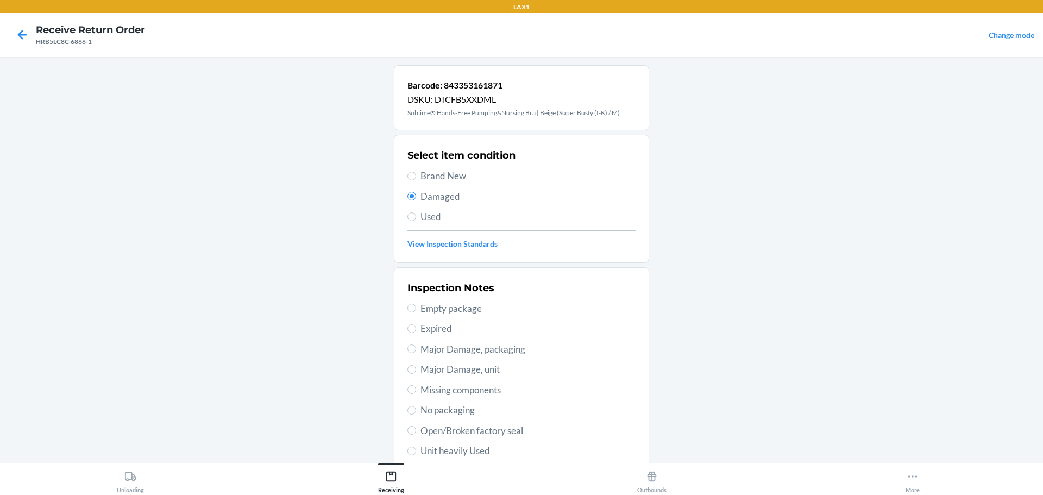
click at [443, 177] on span "Brand New" at bounding box center [527, 176] width 215 height 14
click at [416, 177] on input "Brand New" at bounding box center [411, 176] width 9 height 9
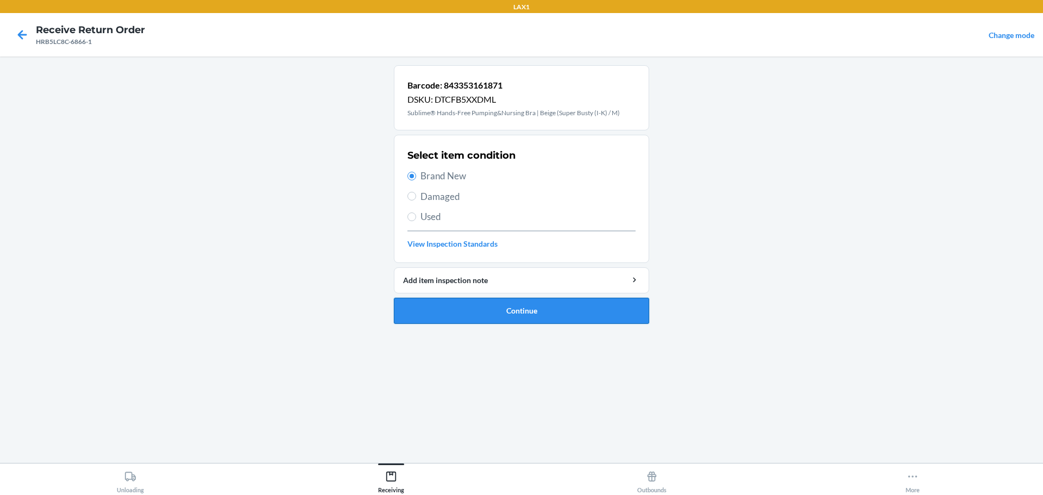
drag, startPoint x: 488, startPoint y: 309, endPoint x: 488, endPoint y: 302, distance: 6.5
click at [488, 308] on button "Continue" at bounding box center [521, 311] width 255 height 26
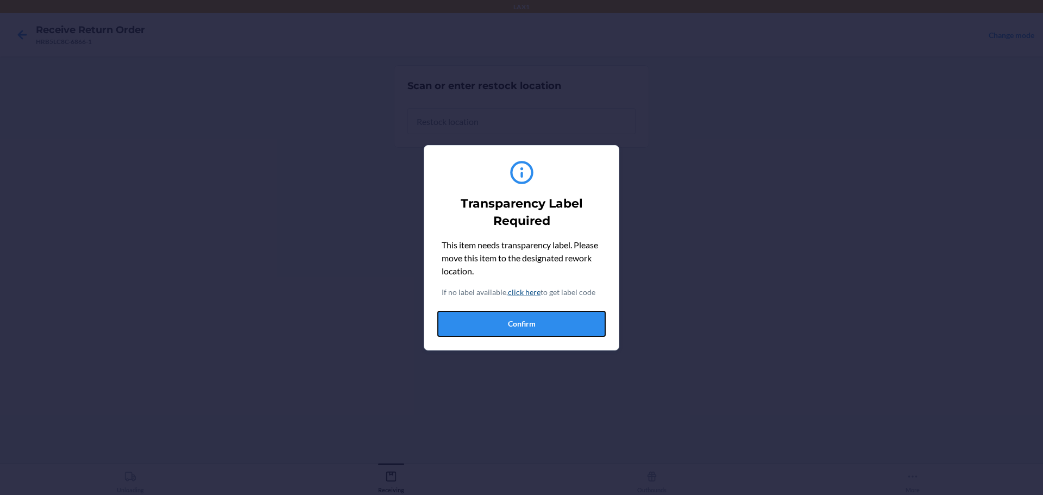
click at [536, 331] on button "Confirm" at bounding box center [521, 324] width 168 height 26
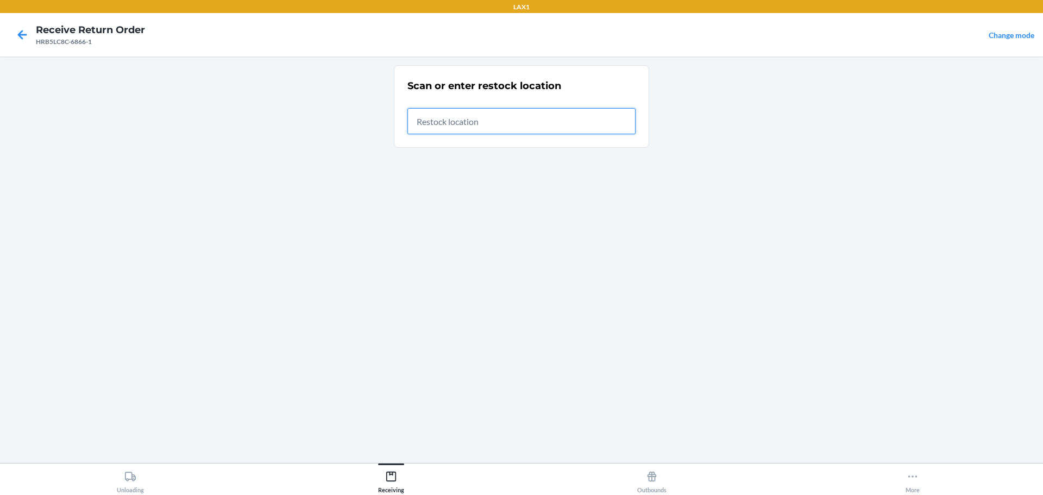
click at [536, 126] on input "text" at bounding box center [521, 121] width 228 height 26
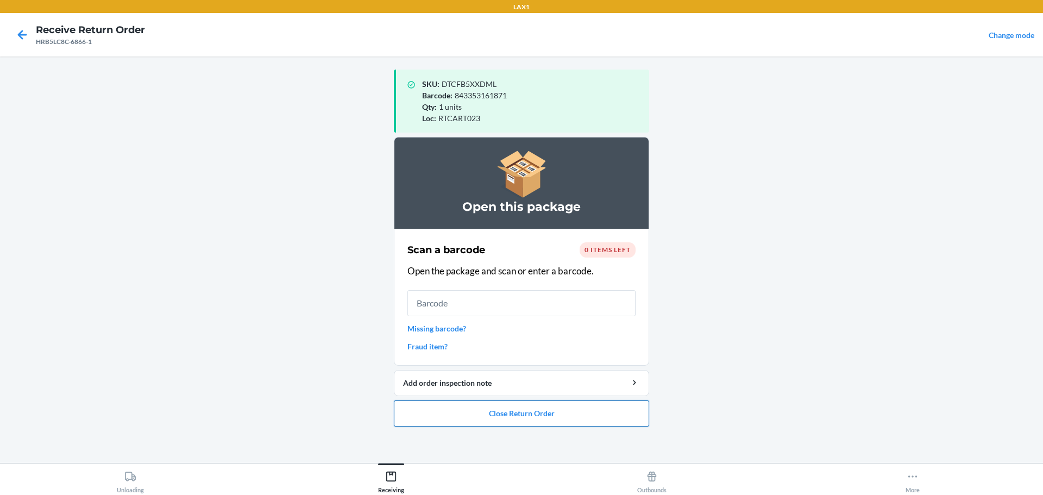
click at [554, 418] on button "Close Return Order" at bounding box center [521, 413] width 255 height 26
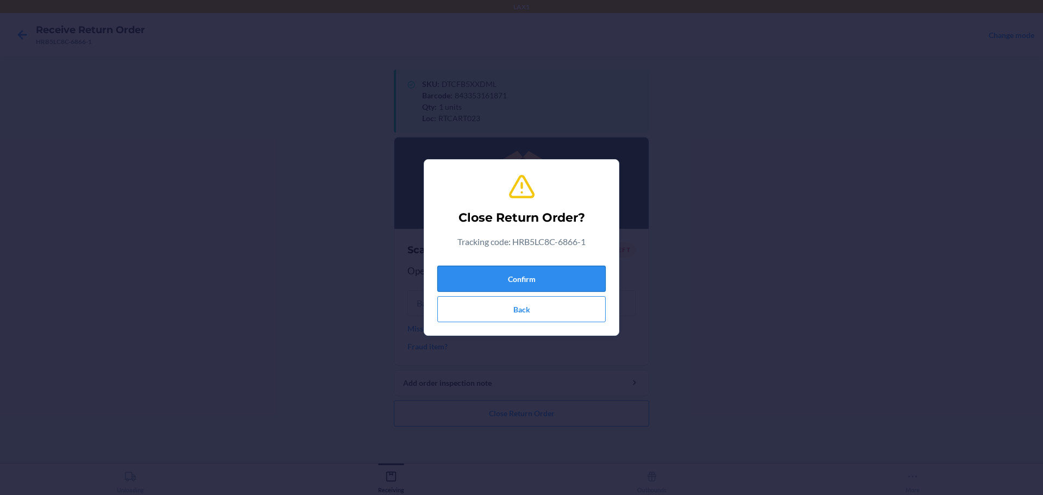
click at [564, 279] on button "Confirm" at bounding box center [521, 279] width 168 height 26
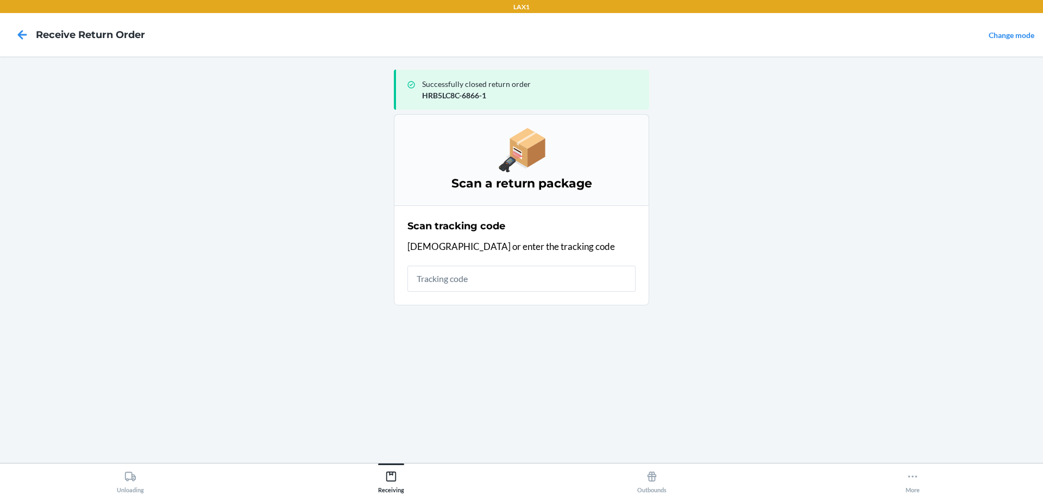
click at [511, 269] on input "text" at bounding box center [521, 279] width 228 height 26
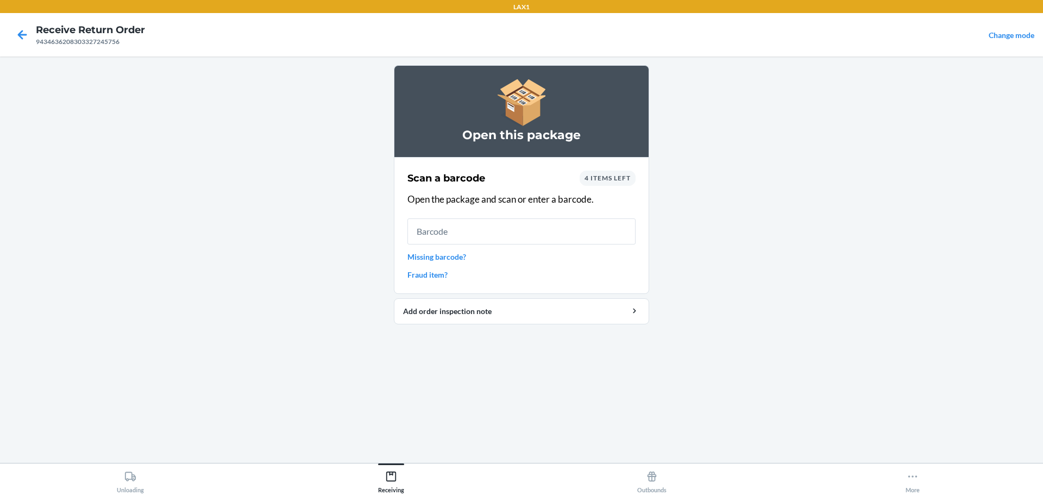
click at [431, 249] on div "Scan a barcode 4 items left Open the package and scan or enter a barcode. Missi…" at bounding box center [521, 225] width 228 height 116
click at [435, 256] on link "Missing barcode?" at bounding box center [521, 256] width 228 height 11
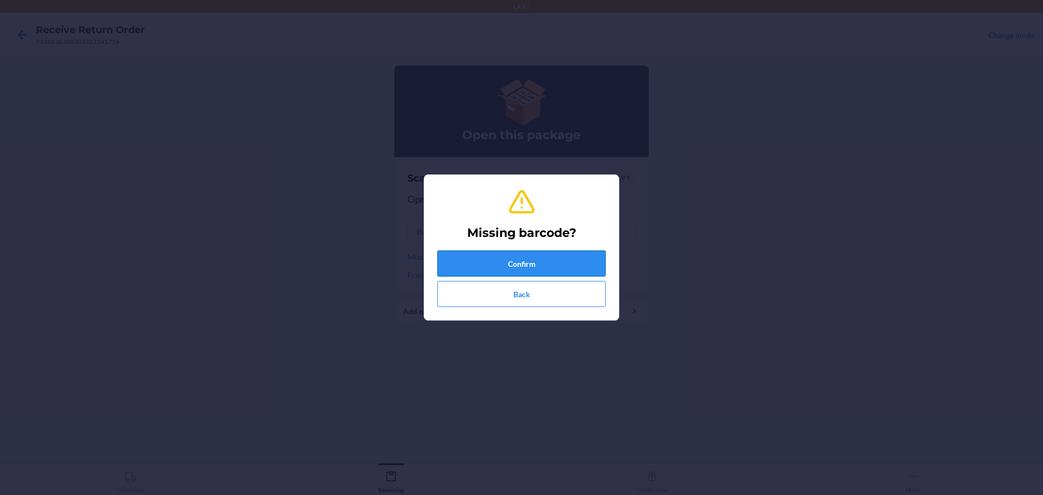
click at [467, 262] on button "Confirm" at bounding box center [521, 263] width 168 height 26
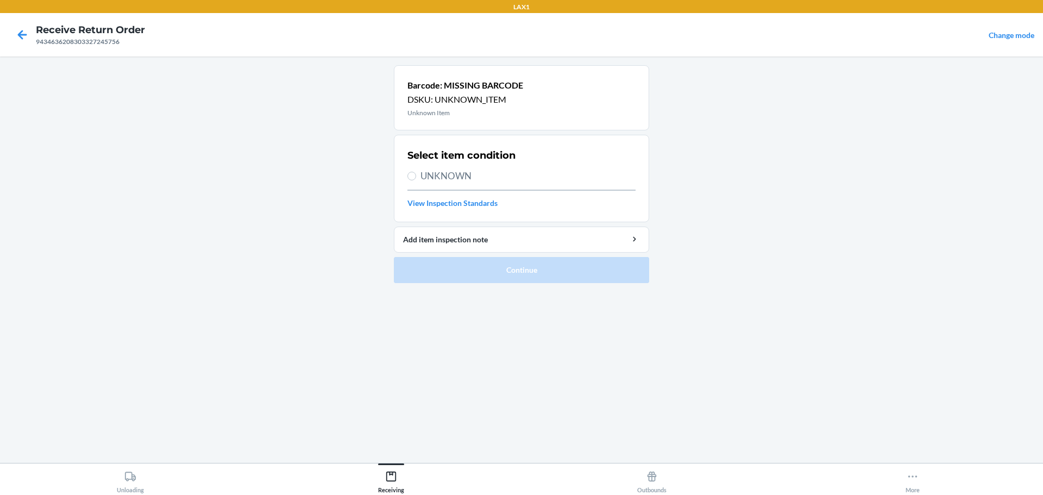
click at [469, 180] on span "UNKNOWN" at bounding box center [527, 176] width 215 height 14
click at [416, 180] on input "UNKNOWN" at bounding box center [411, 176] width 9 height 9
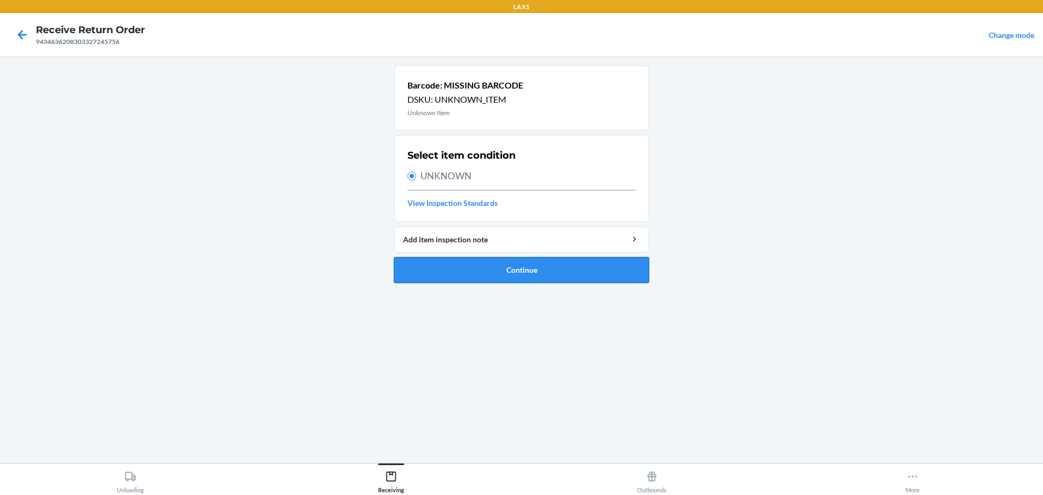
click at [523, 268] on button "Continue" at bounding box center [521, 270] width 255 height 26
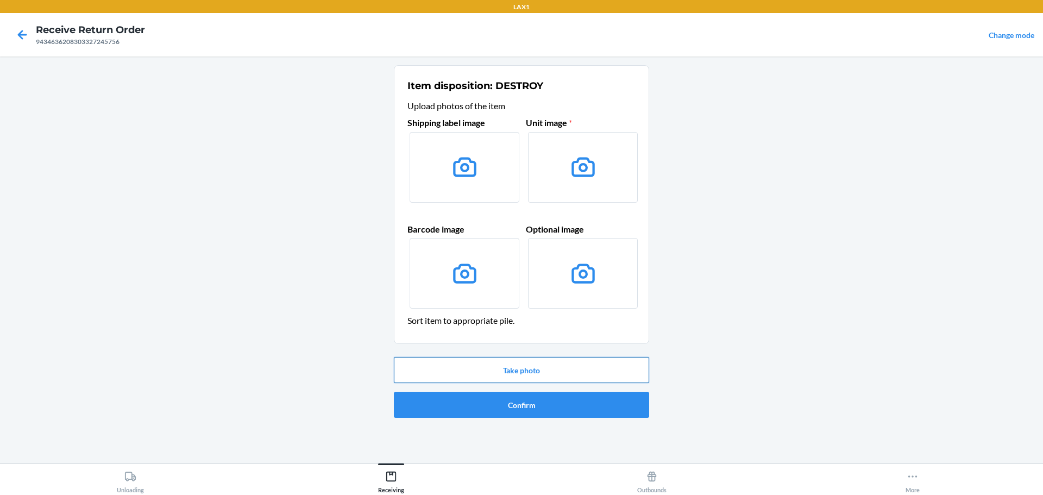
click at [518, 368] on button "Take photo" at bounding box center [521, 370] width 255 height 26
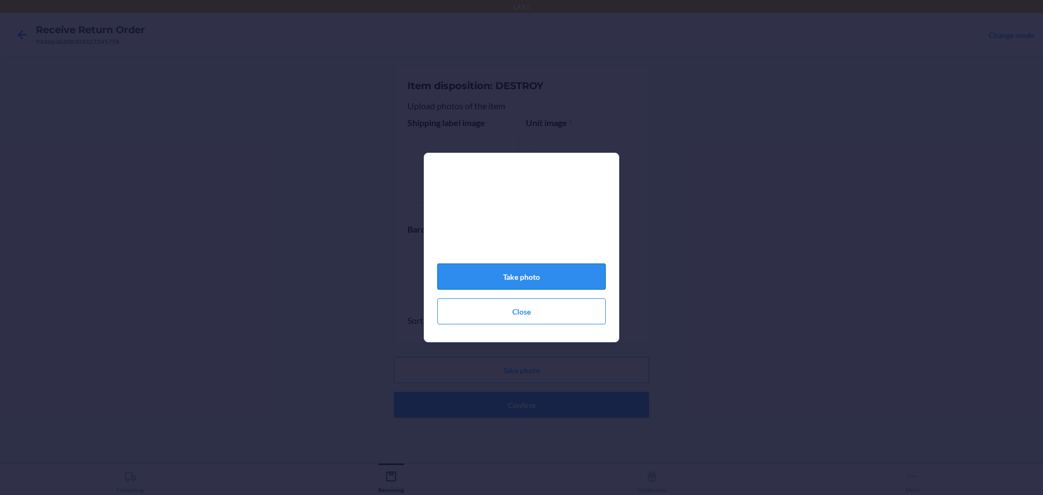
click at [557, 289] on button "Take photo" at bounding box center [521, 276] width 168 height 26
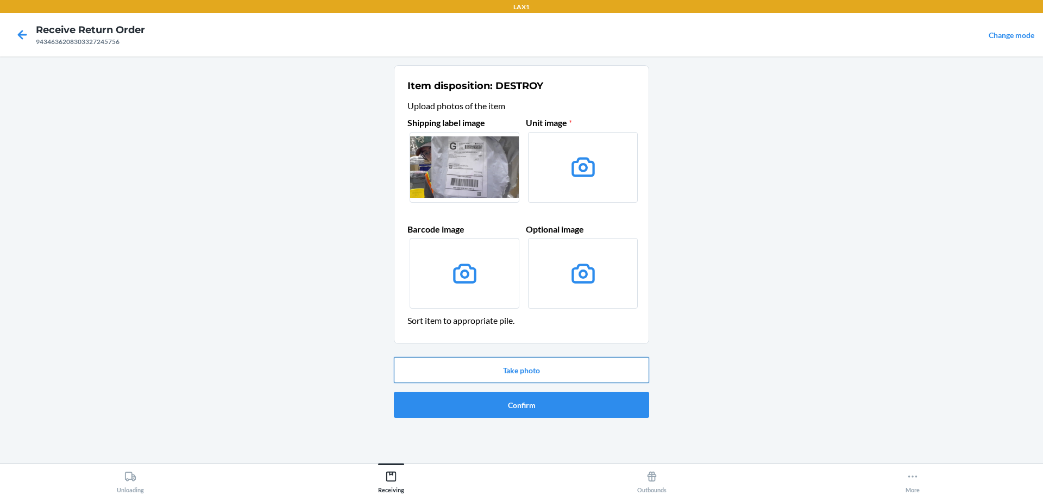
click at [590, 365] on button "Take photo" at bounding box center [521, 370] width 255 height 26
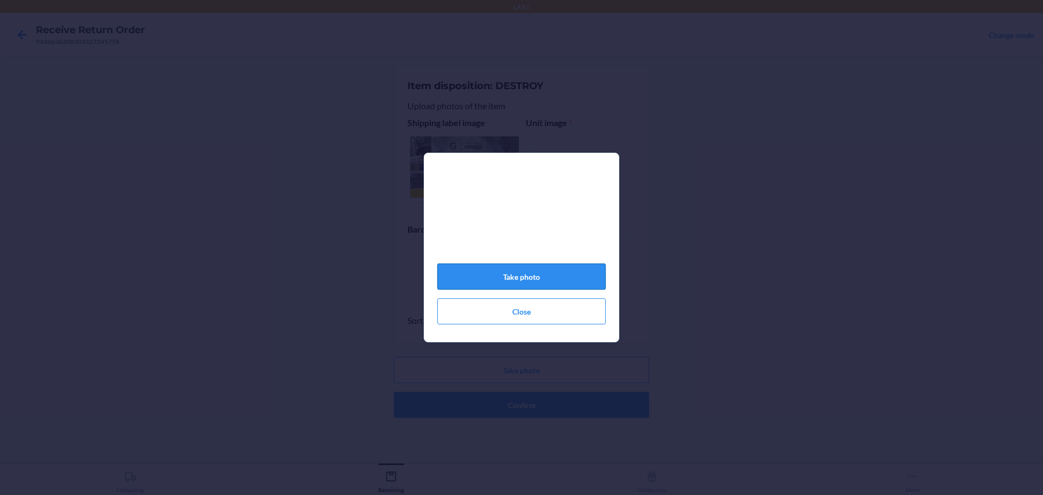
click at [476, 272] on button "Take photo" at bounding box center [521, 276] width 168 height 26
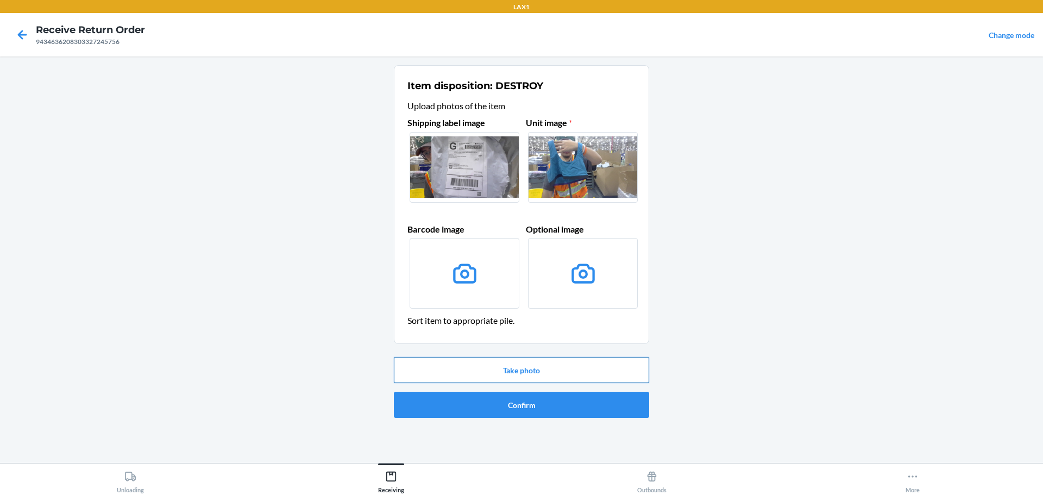
click at [583, 364] on button "Take photo" at bounding box center [521, 370] width 255 height 26
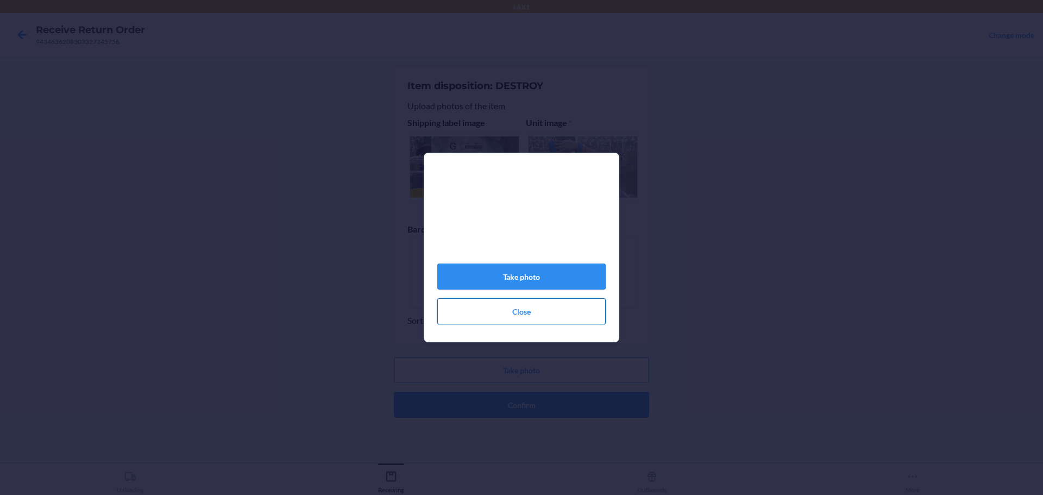
click at [558, 323] on button "Close" at bounding box center [521, 311] width 168 height 26
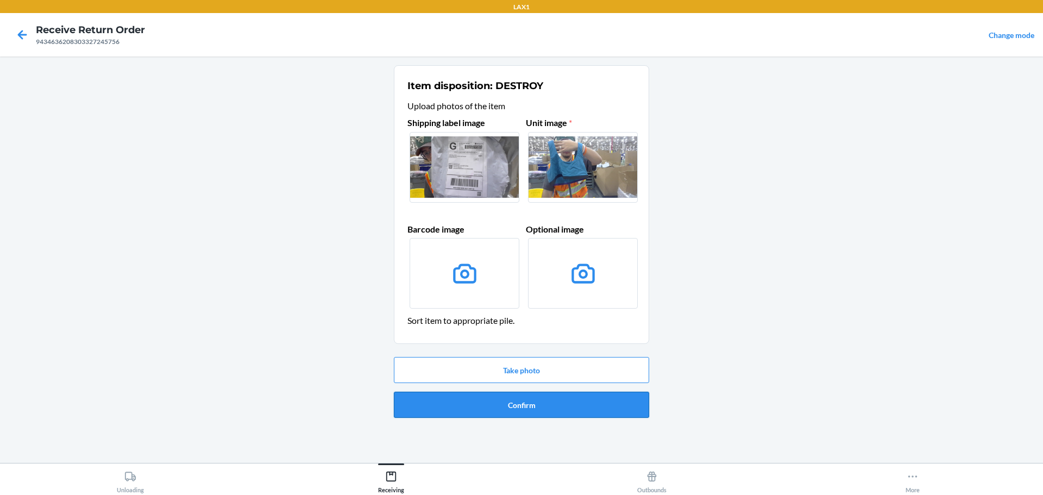
click at [582, 397] on button "Confirm" at bounding box center [521, 405] width 255 height 26
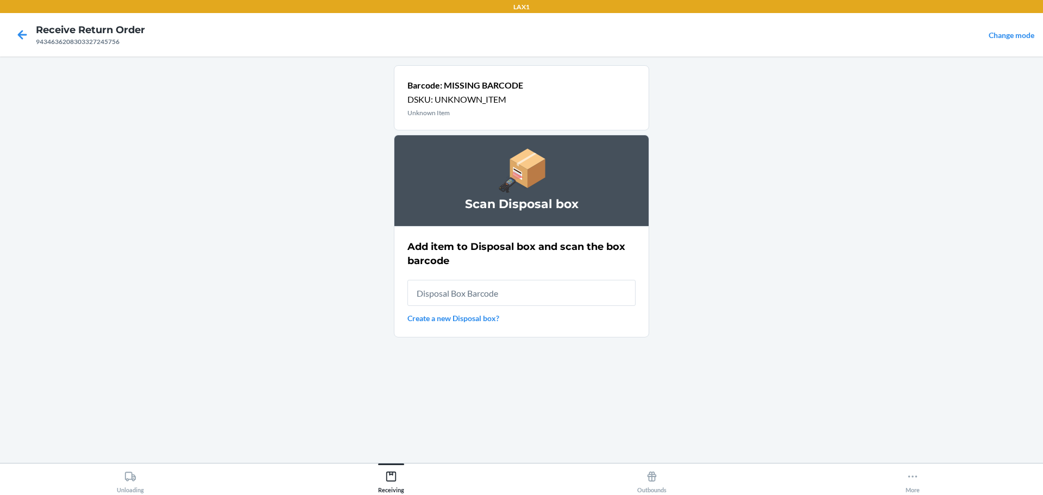
click at [539, 295] on input "text" at bounding box center [521, 293] width 228 height 26
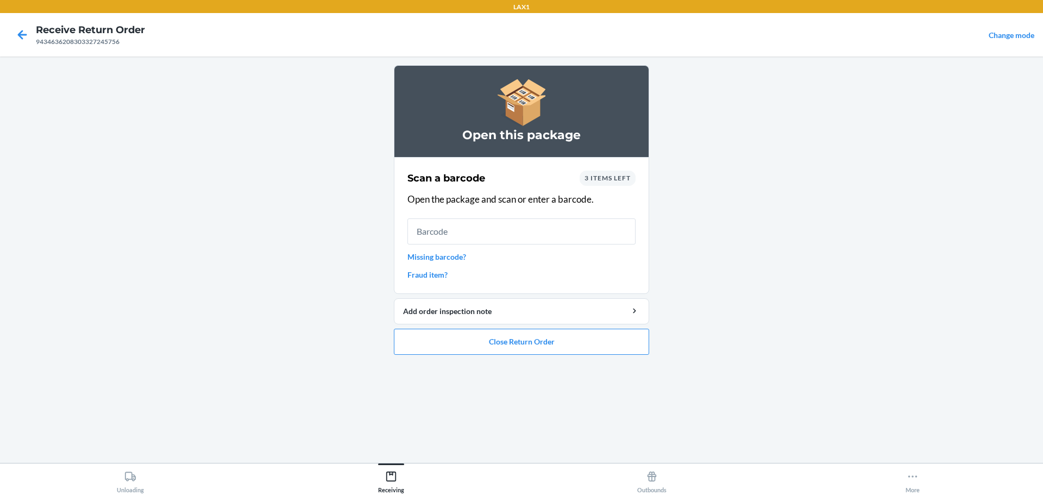
click at [448, 261] on link "Missing barcode?" at bounding box center [521, 256] width 228 height 11
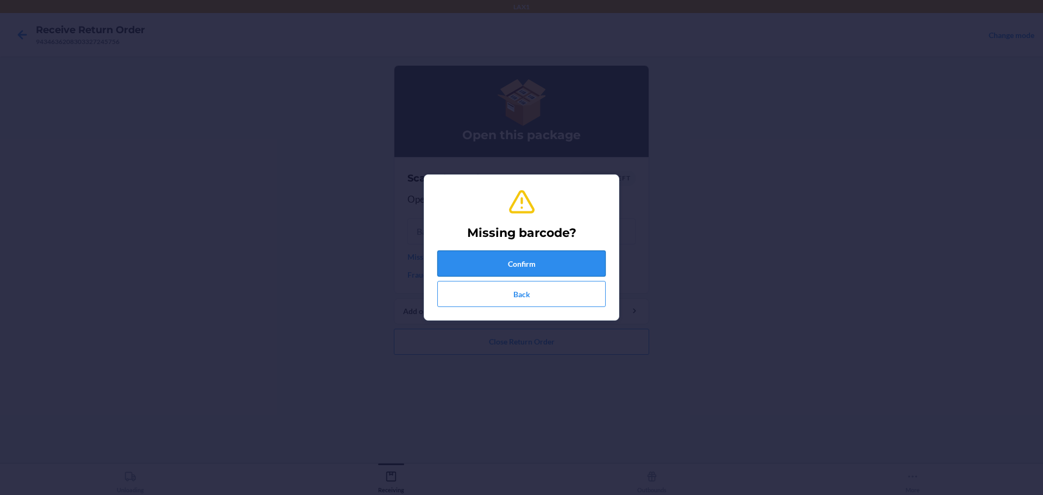
click at [464, 263] on button "Confirm" at bounding box center [521, 263] width 168 height 26
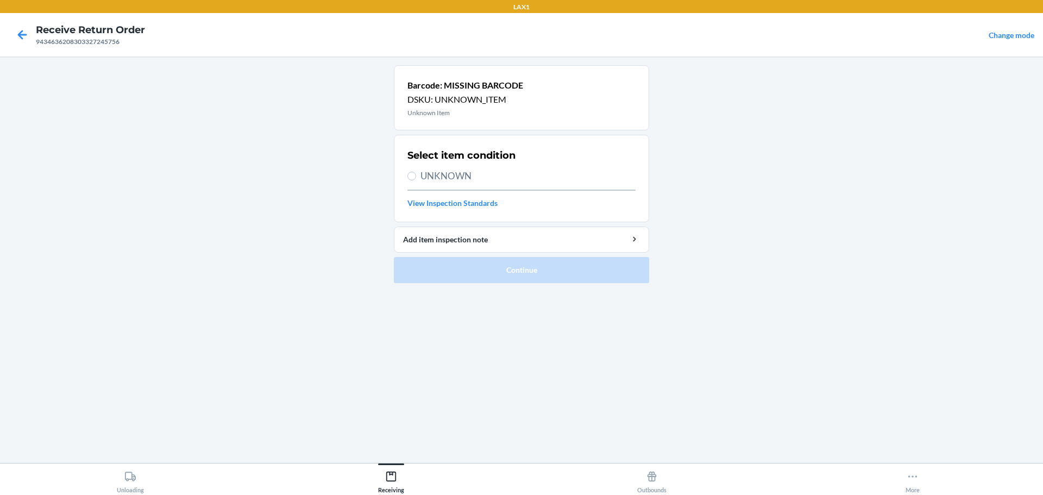
drag, startPoint x: 487, startPoint y: 170, endPoint x: 483, endPoint y: 183, distance: 13.6
click at [486, 170] on span "UNKNOWN" at bounding box center [527, 176] width 215 height 14
click at [416, 172] on input "UNKNOWN" at bounding box center [411, 176] width 9 height 9
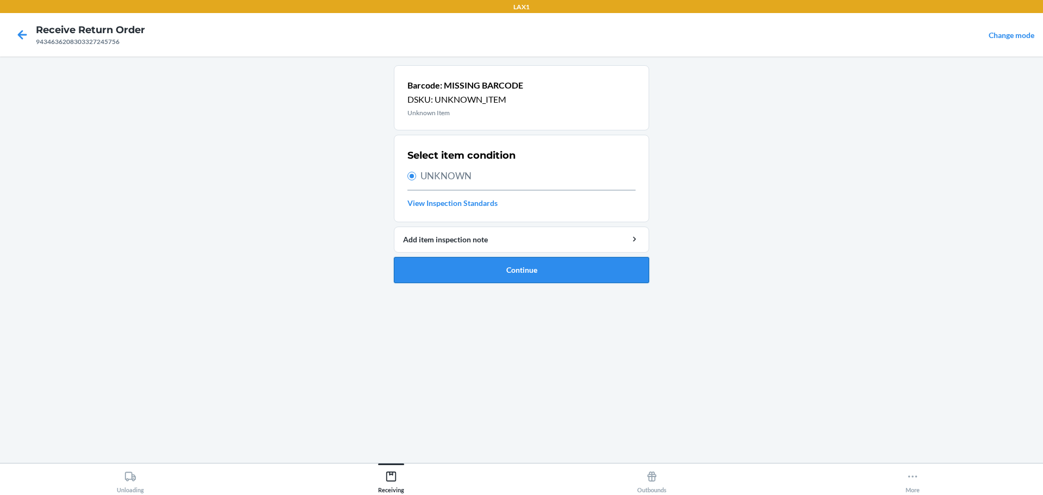
click at [511, 268] on button "Continue" at bounding box center [521, 270] width 255 height 26
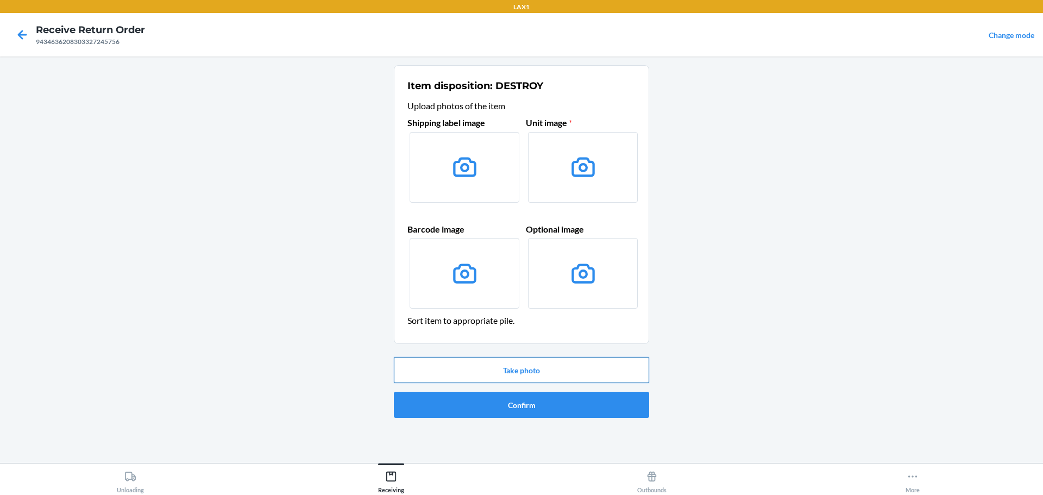
click at [531, 371] on button "Take photo" at bounding box center [521, 370] width 255 height 26
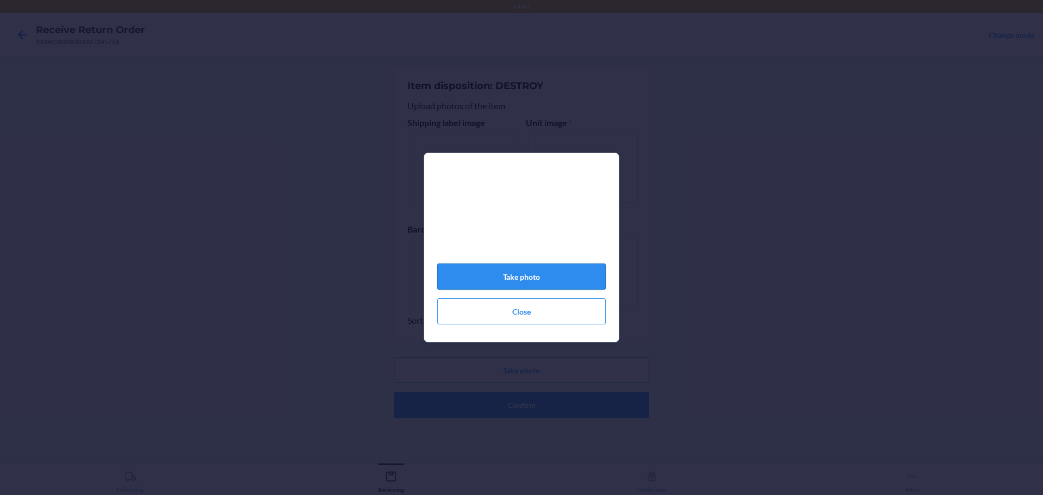
click at [539, 275] on button "Take photo" at bounding box center [521, 276] width 168 height 26
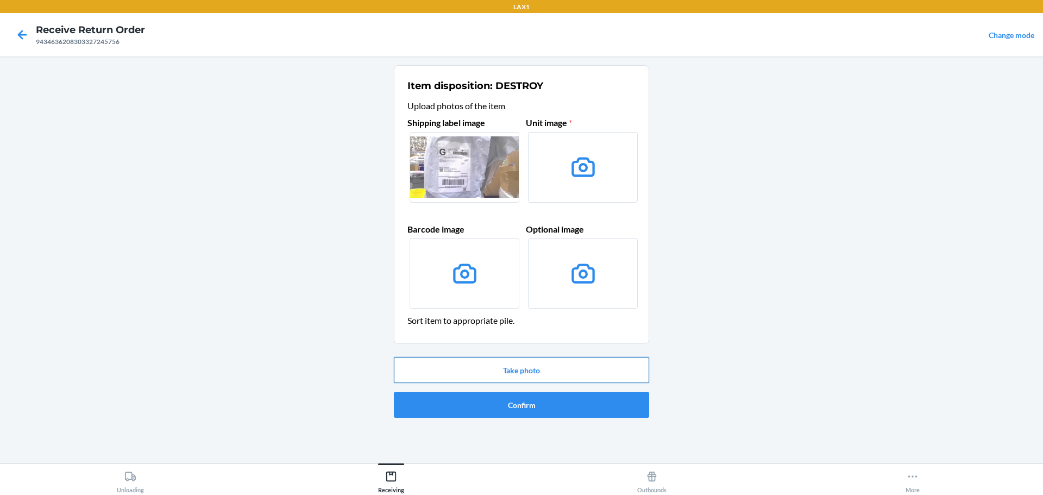
click at [526, 373] on button "Take photo" at bounding box center [521, 370] width 255 height 26
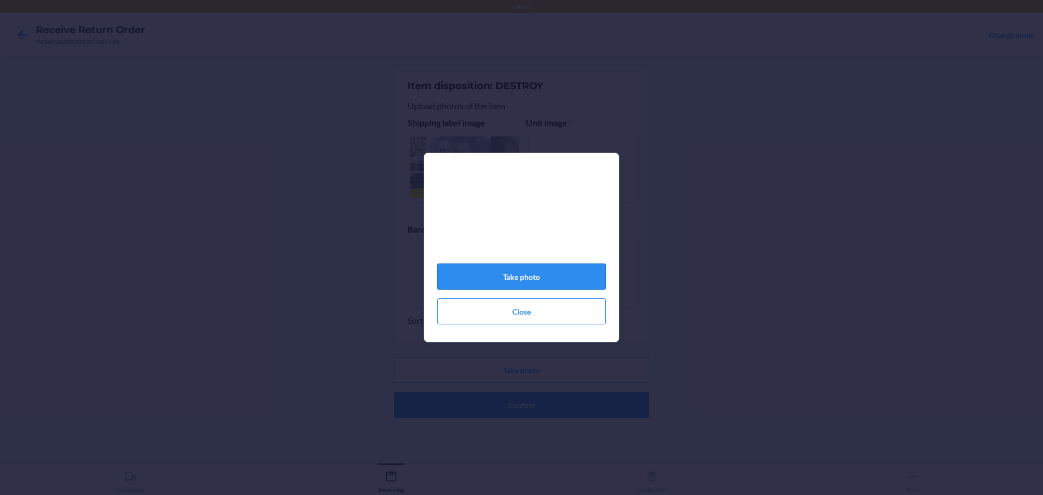
click at [535, 274] on button "Take photo" at bounding box center [521, 276] width 168 height 26
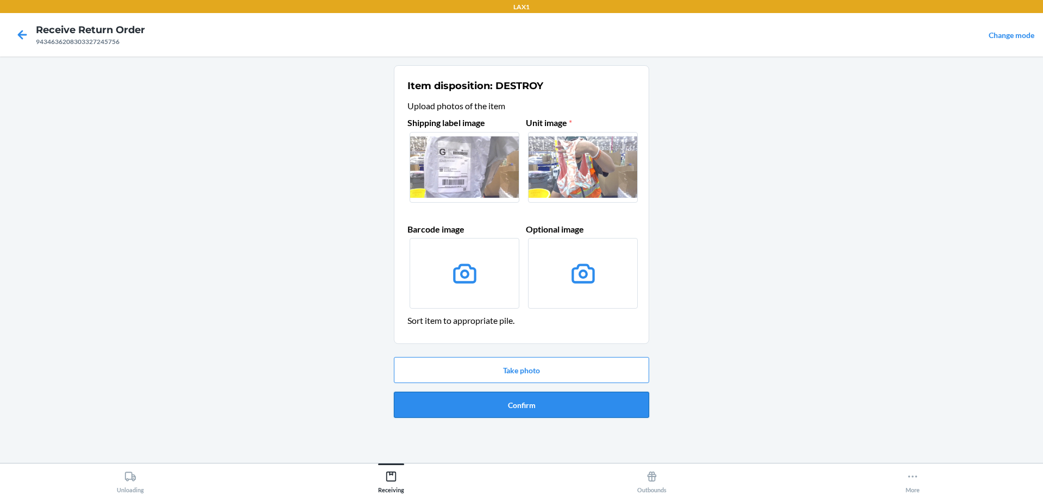
click at [546, 408] on button "Confirm" at bounding box center [521, 405] width 255 height 26
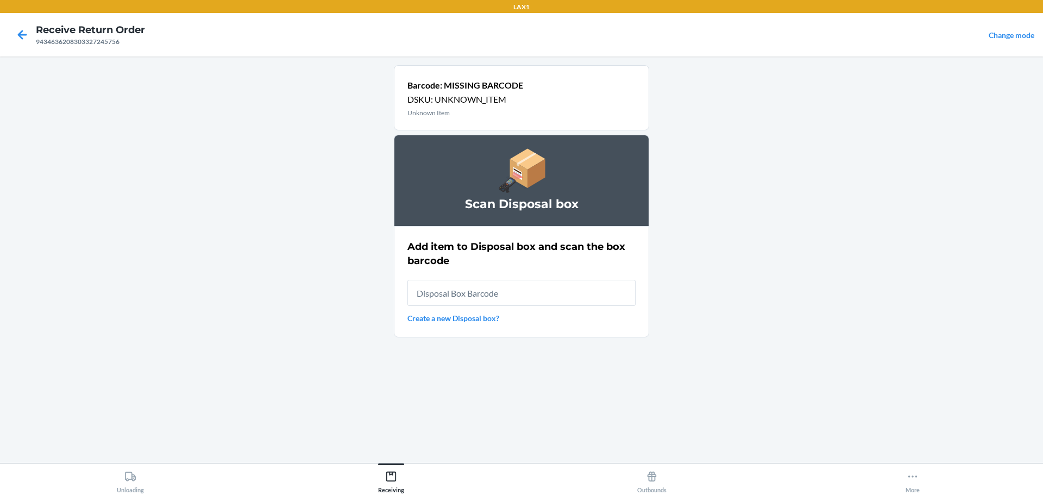
click at [525, 309] on div "Add item to Disposal box and scan the box barcode Create a new Disposal box?" at bounding box center [521, 281] width 228 height 91
click at [532, 300] on input "text" at bounding box center [521, 293] width 228 height 26
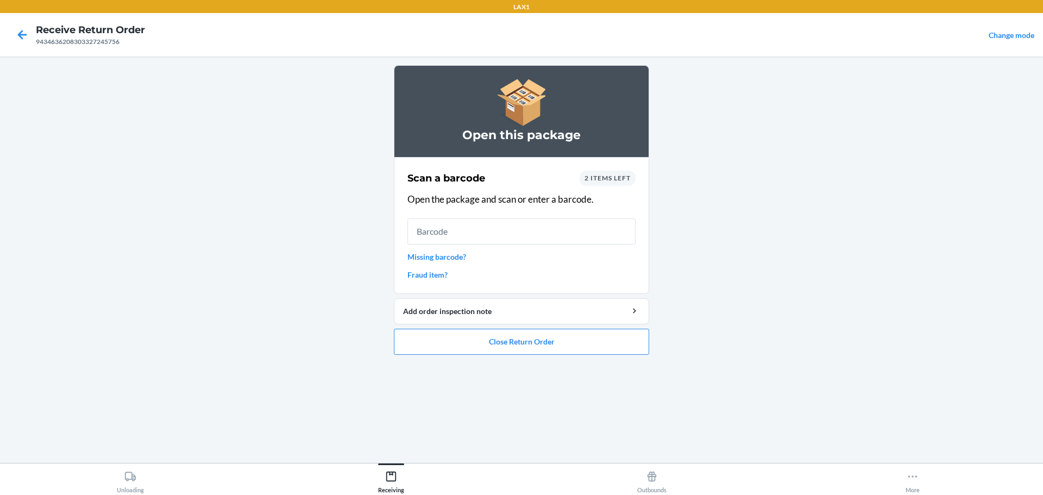
click at [451, 260] on link "Missing barcode?" at bounding box center [521, 256] width 228 height 11
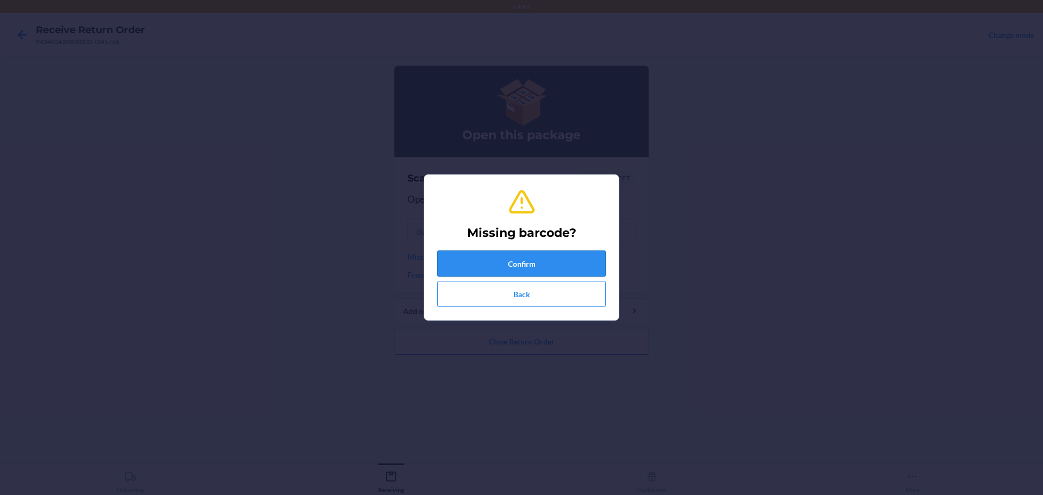
click at [482, 269] on button "Confirm" at bounding box center [521, 263] width 168 height 26
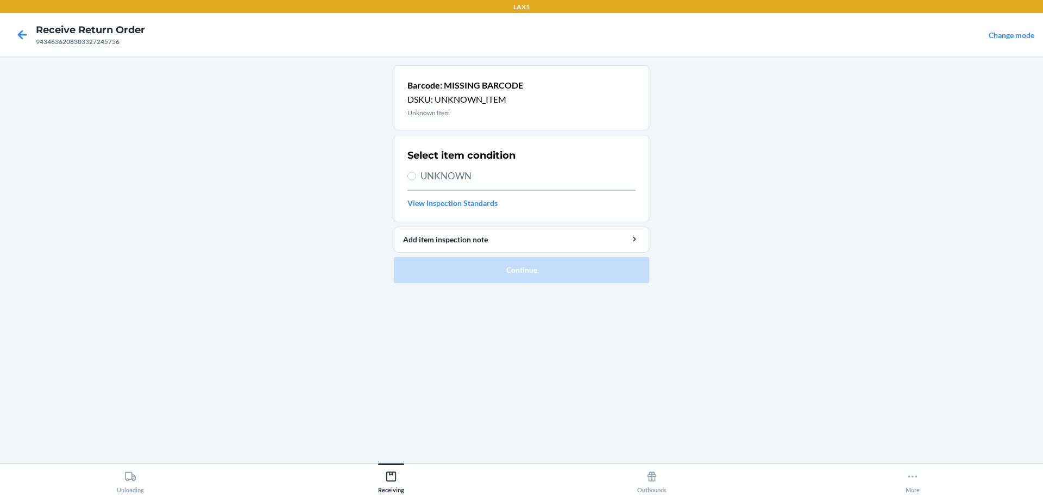
click at [471, 170] on span "UNKNOWN" at bounding box center [527, 176] width 215 height 14
click at [416, 172] on input "UNKNOWN" at bounding box center [411, 176] width 9 height 9
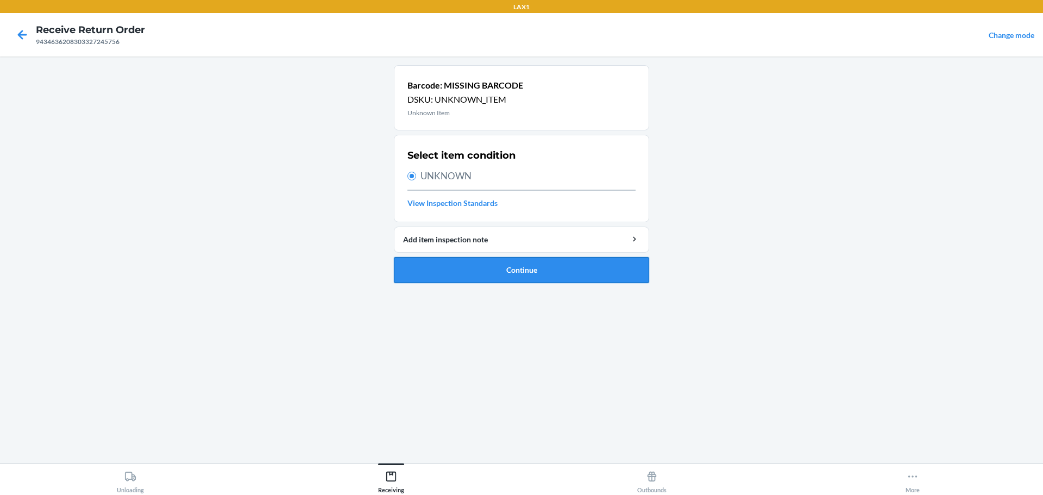
click at [511, 282] on button "Continue" at bounding box center [521, 270] width 255 height 26
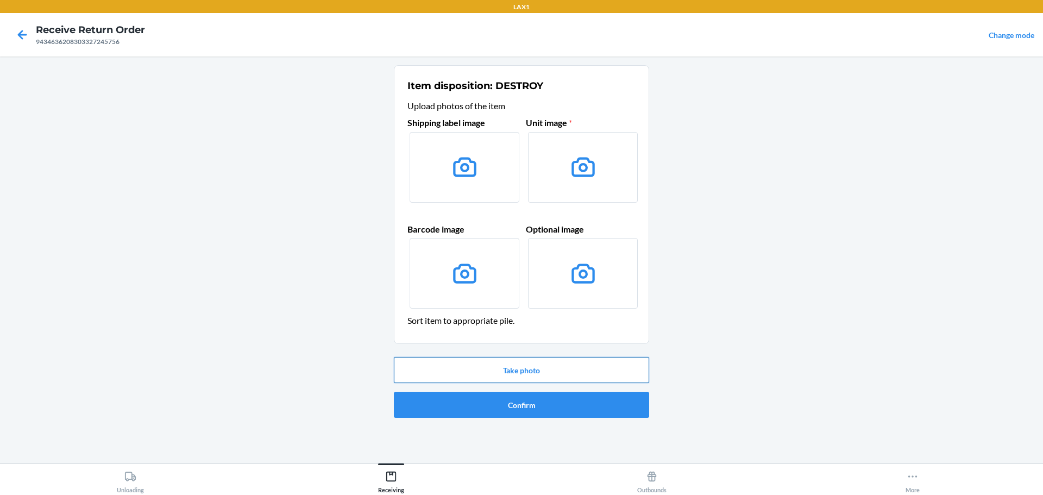
click at [516, 379] on button "Take photo" at bounding box center [521, 370] width 255 height 26
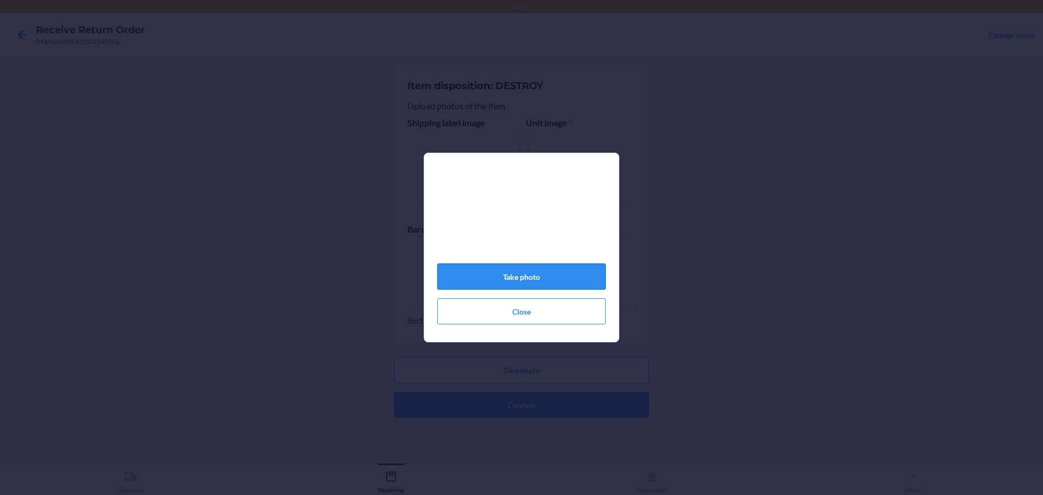
click at [543, 280] on button "Take photo" at bounding box center [521, 276] width 168 height 26
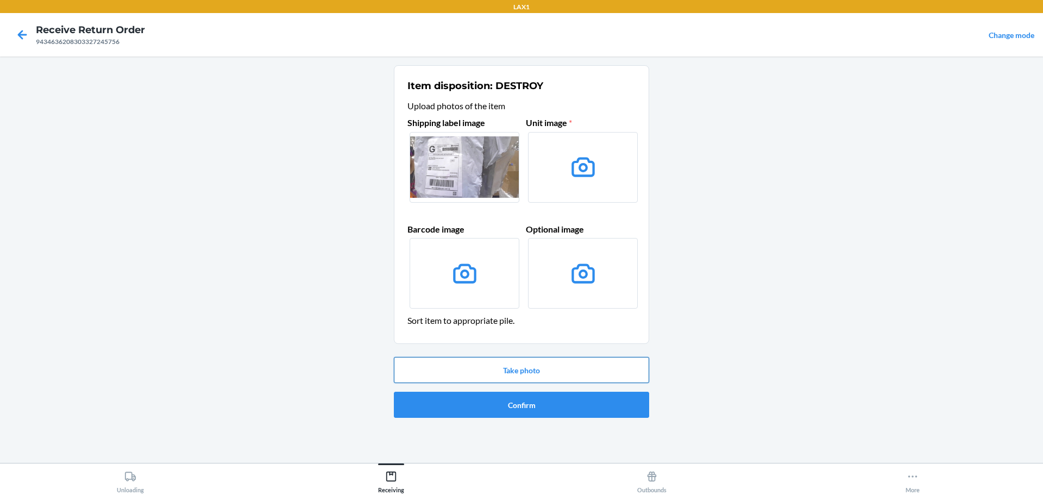
click at [558, 373] on button "Take photo" at bounding box center [521, 370] width 255 height 26
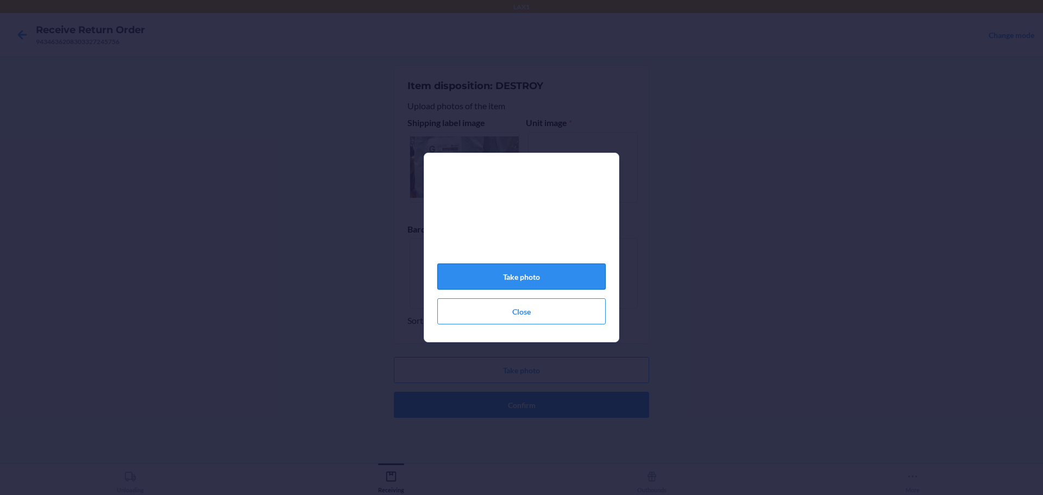
click at [525, 288] on button "Take photo" at bounding box center [521, 276] width 168 height 26
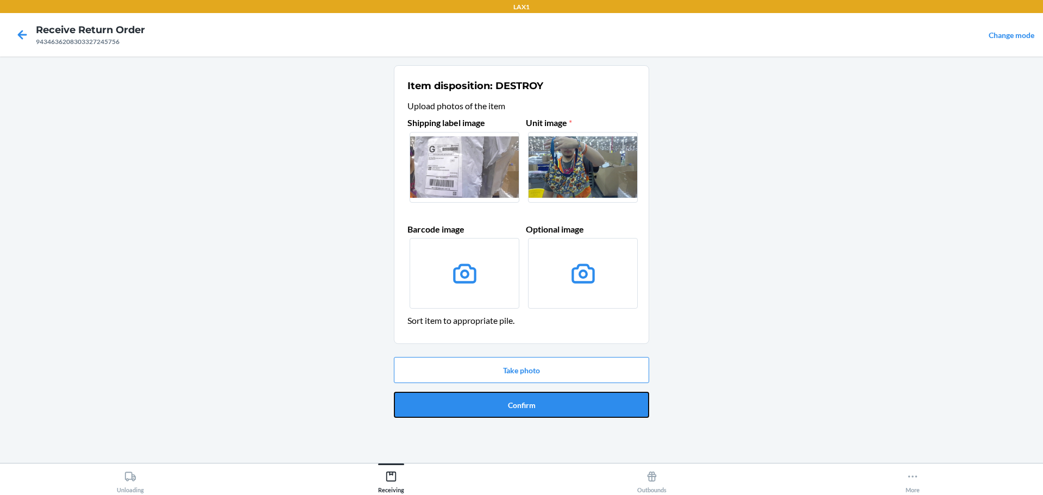
click at [555, 405] on button "Confirm" at bounding box center [521, 405] width 255 height 26
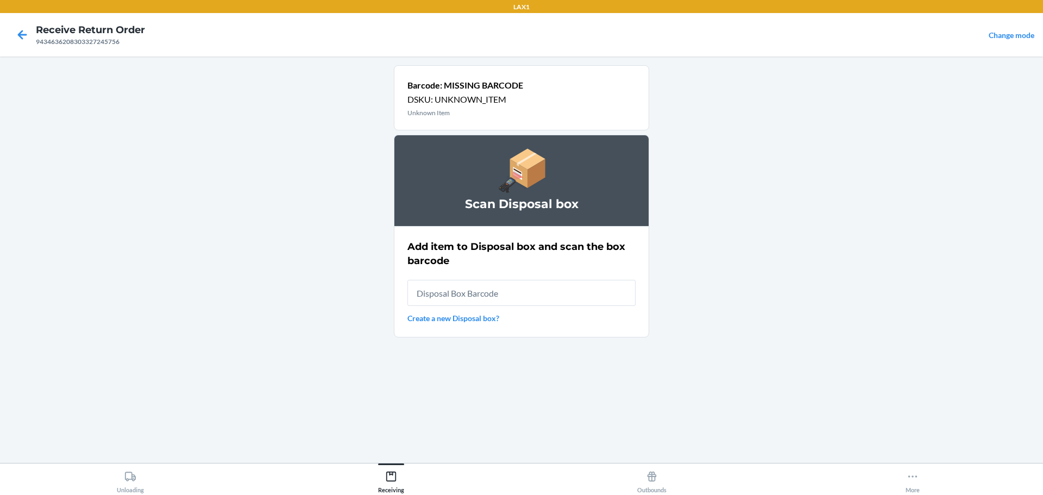
click at [550, 293] on input "text" at bounding box center [521, 293] width 228 height 26
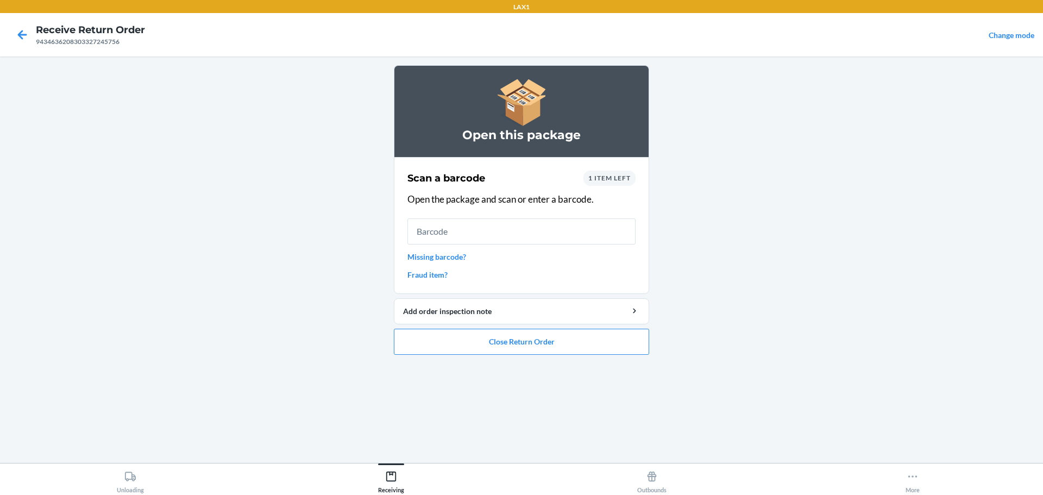
click at [455, 256] on link "Missing barcode?" at bounding box center [521, 256] width 228 height 11
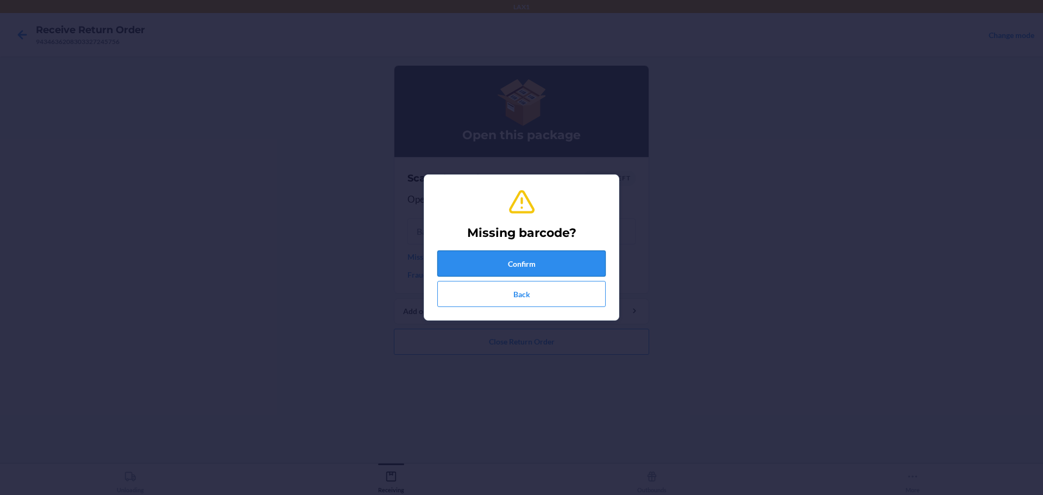
click at [498, 268] on button "Confirm" at bounding box center [521, 263] width 168 height 26
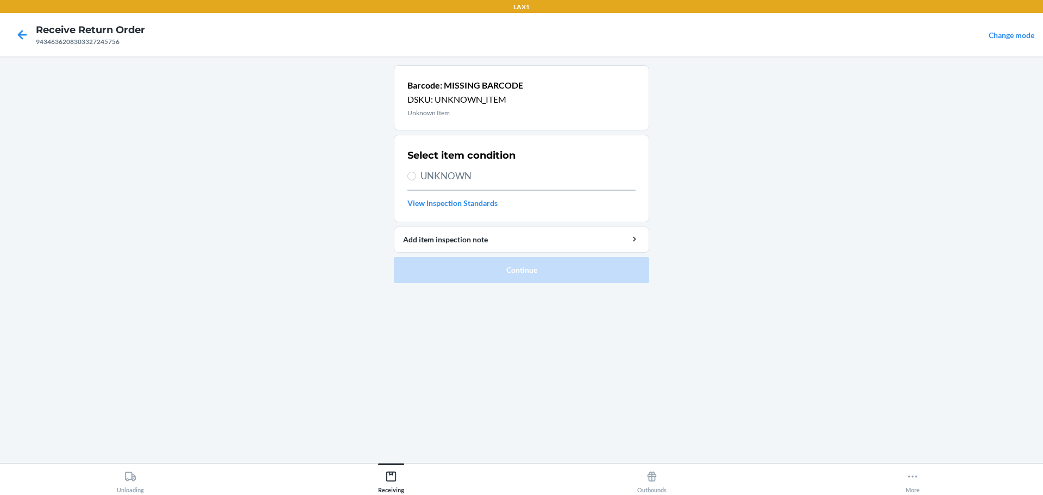
drag, startPoint x: 402, startPoint y: 162, endPoint x: 411, endPoint y: 168, distance: 10.7
click at [406, 164] on section "Select item condition UNKNOWN View Inspection Standards" at bounding box center [521, 178] width 255 height 87
click at [414, 169] on label "UNKNOWN" at bounding box center [521, 176] width 228 height 14
click at [414, 172] on input "UNKNOWN" at bounding box center [411, 176] width 9 height 9
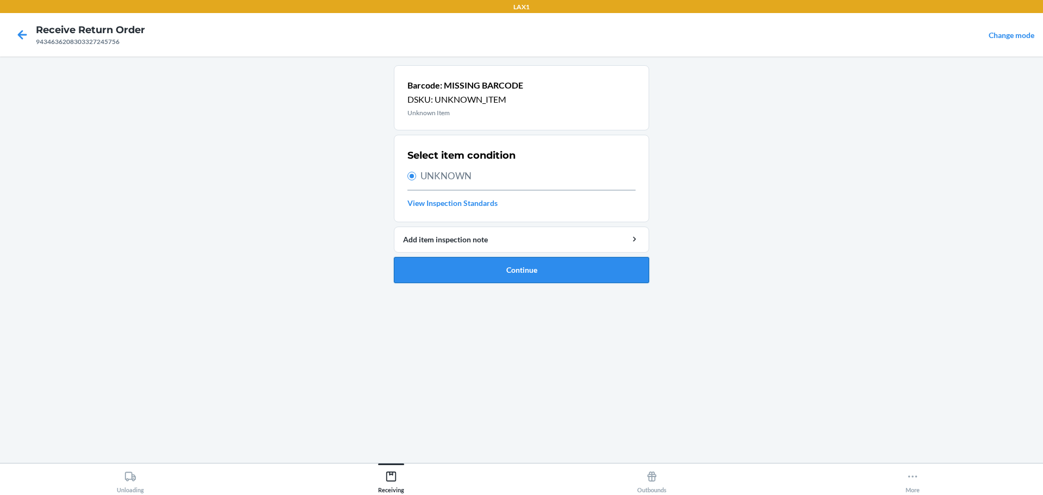
click at [486, 259] on button "Continue" at bounding box center [521, 270] width 255 height 26
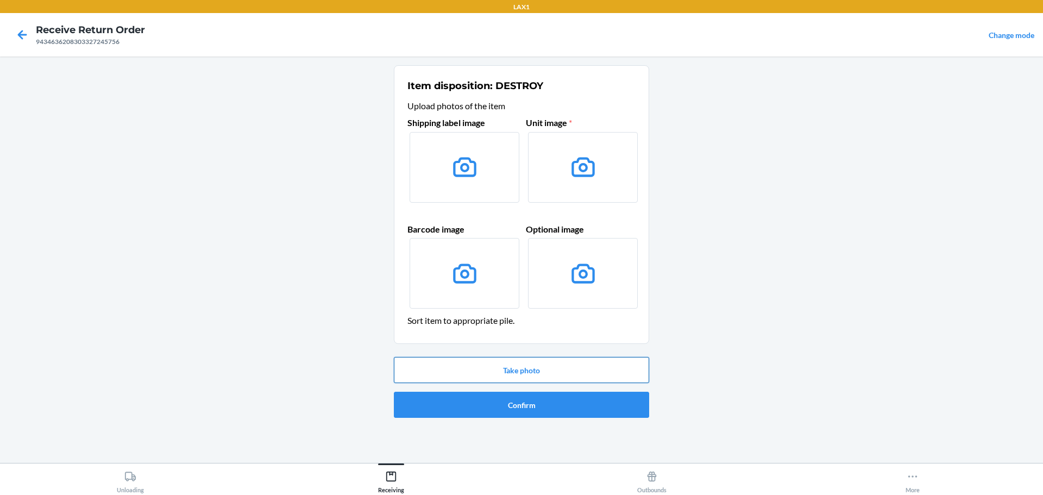
click at [577, 375] on button "Take photo" at bounding box center [521, 370] width 255 height 26
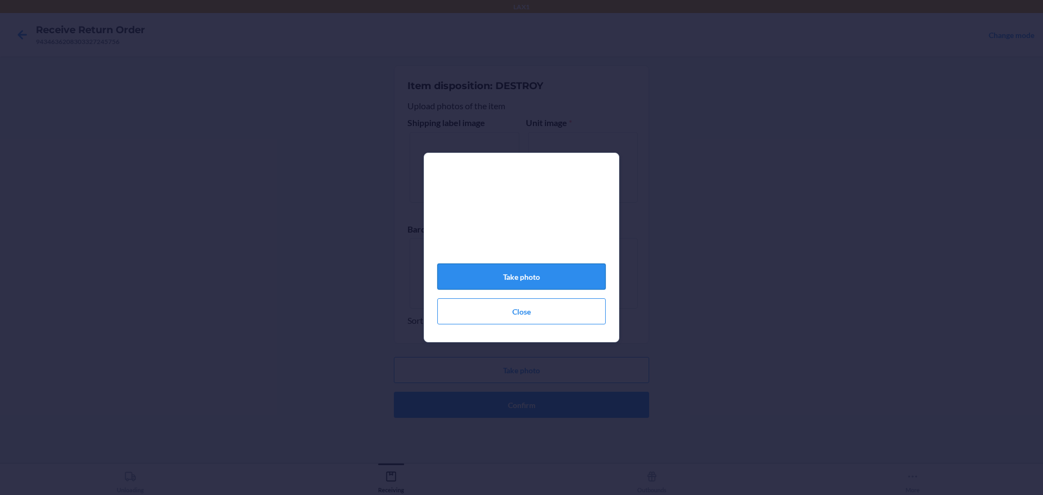
click at [527, 282] on button "Take photo" at bounding box center [521, 276] width 168 height 26
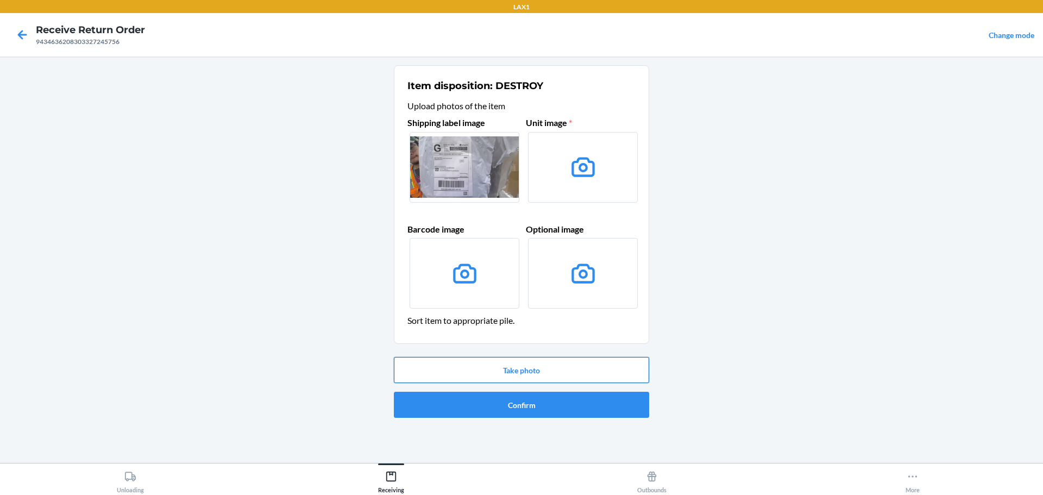
click at [544, 369] on button "Take photo" at bounding box center [521, 370] width 255 height 26
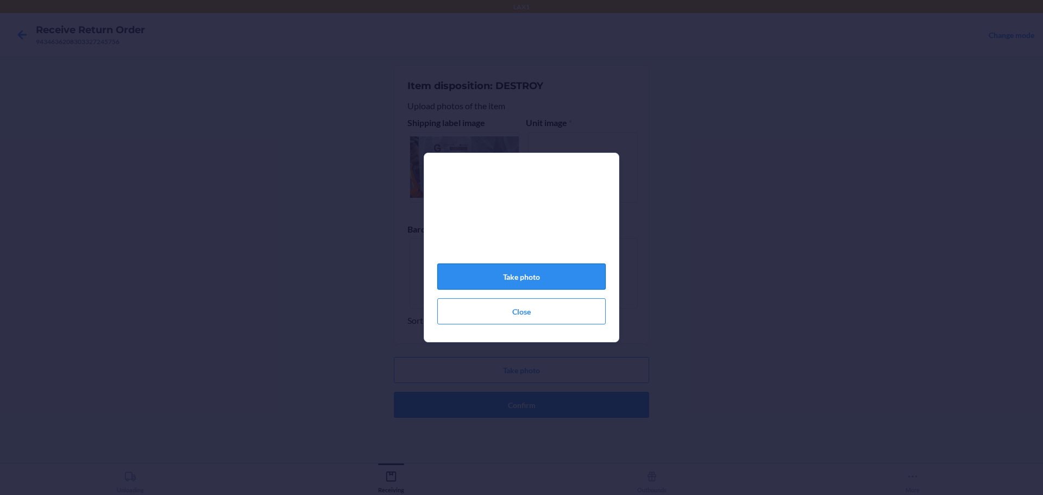
click at [550, 281] on button "Take photo" at bounding box center [521, 276] width 168 height 26
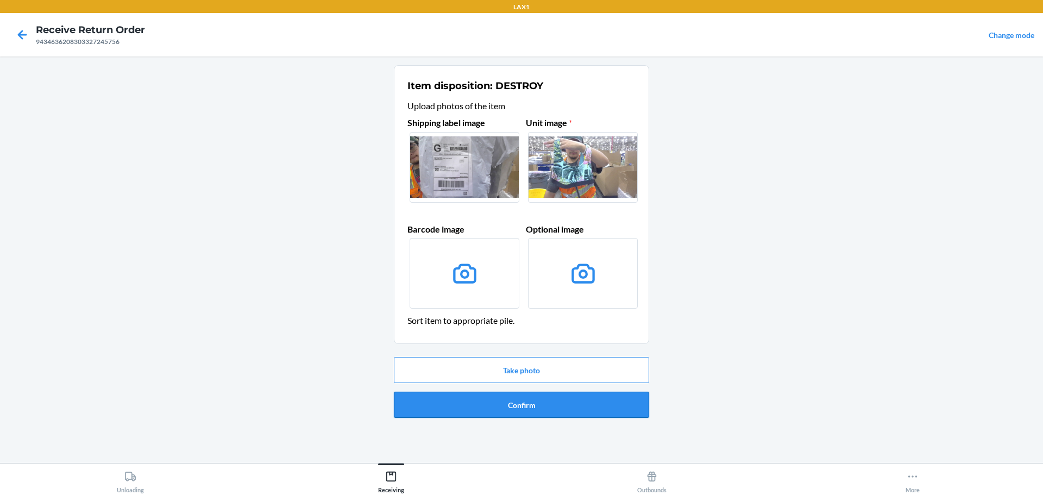
click at [555, 404] on button "Confirm" at bounding box center [521, 405] width 255 height 26
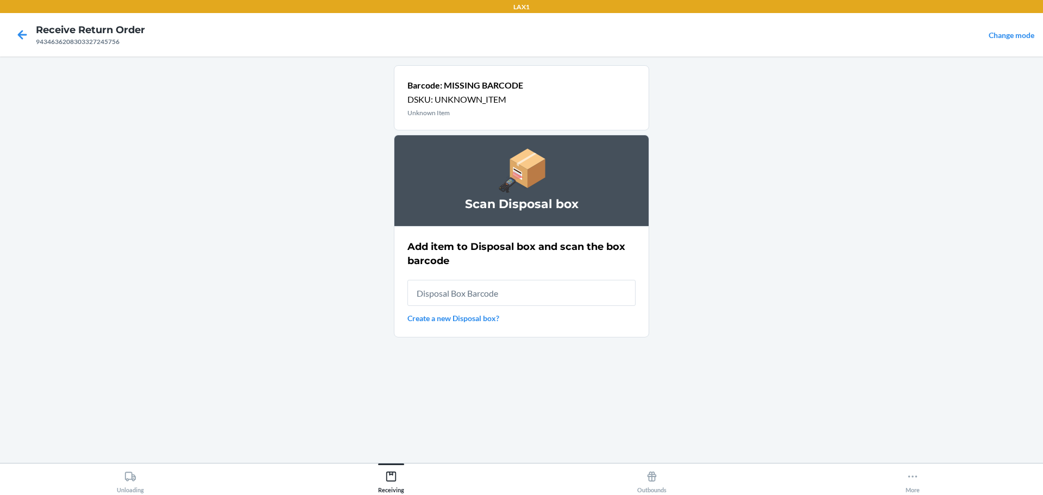
click at [534, 285] on input "text" at bounding box center [521, 293] width 228 height 26
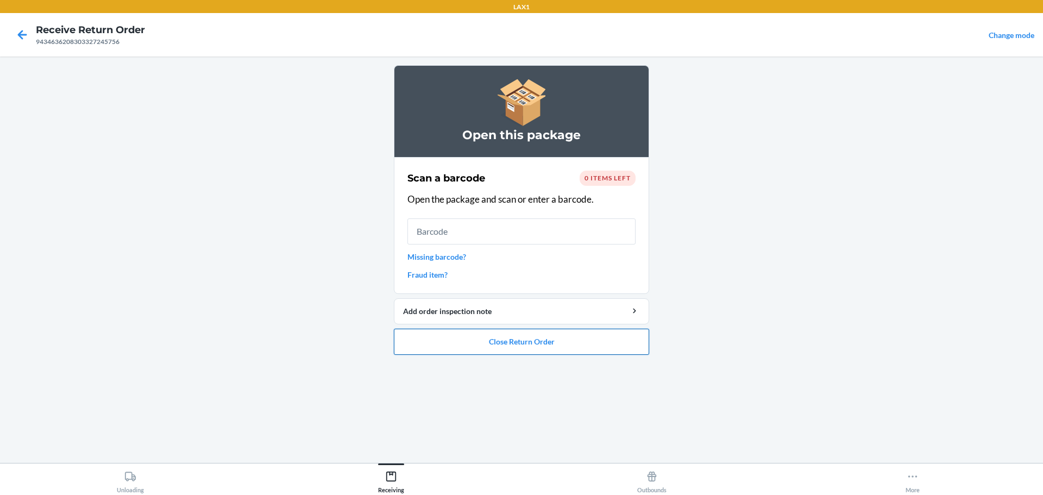
click at [531, 342] on button "Close Return Order" at bounding box center [521, 342] width 255 height 26
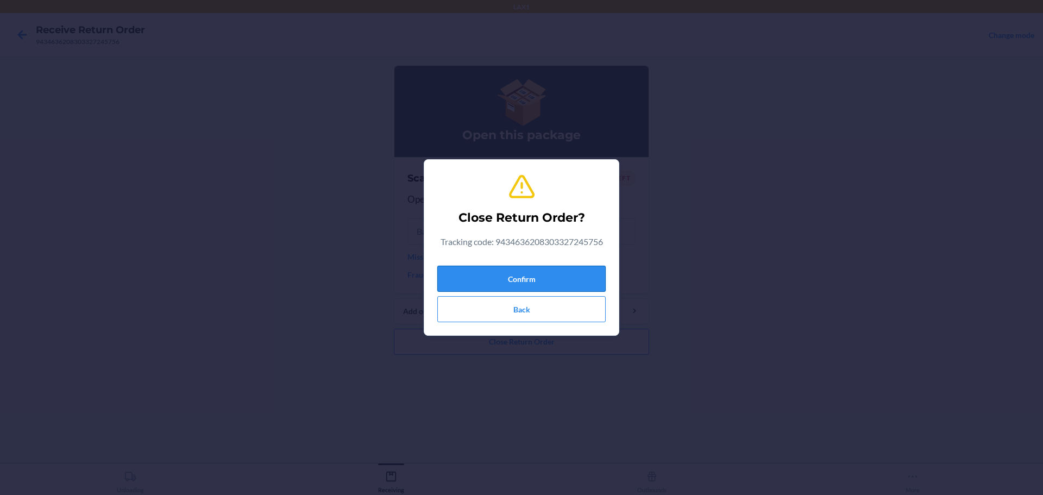
click at [546, 280] on button "Confirm" at bounding box center [521, 279] width 168 height 26
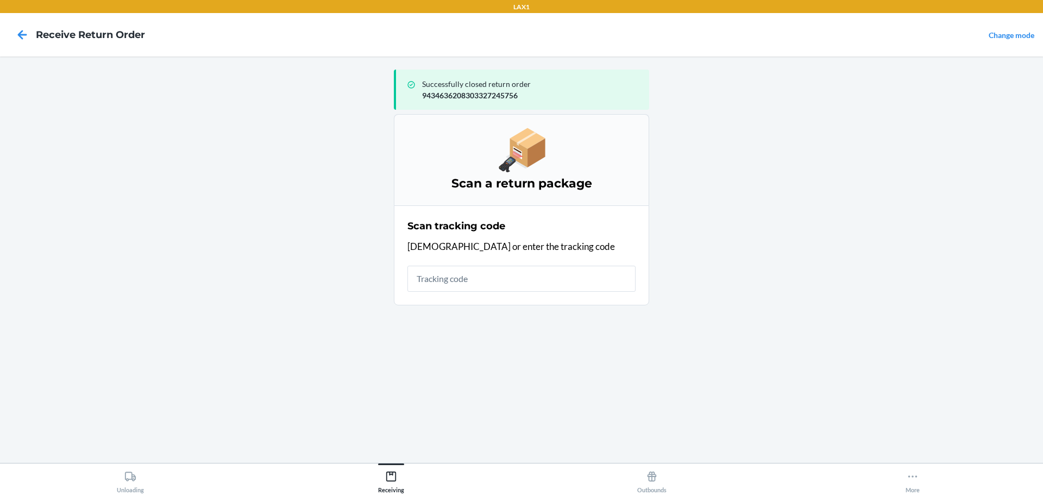
click at [534, 279] on input "text" at bounding box center [521, 279] width 228 height 26
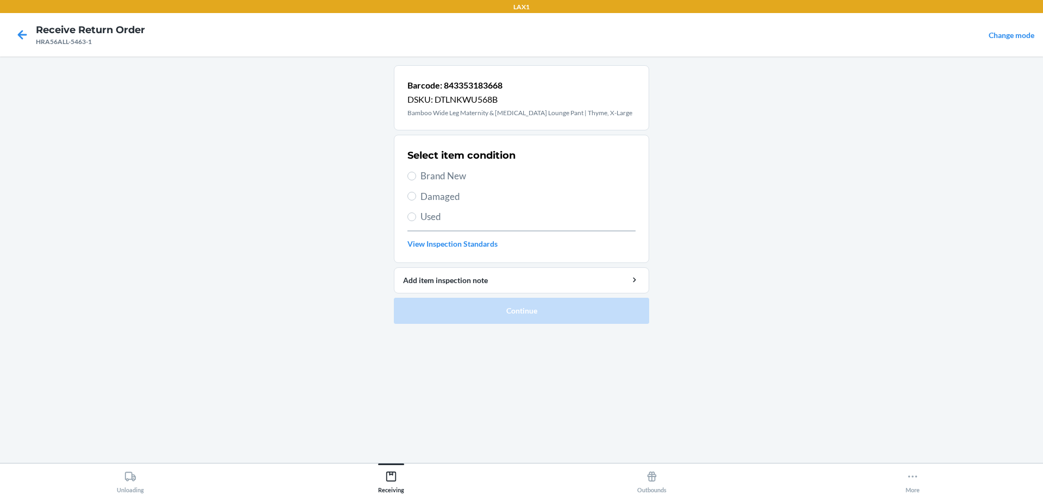
click at [447, 174] on span "Brand New" at bounding box center [527, 176] width 215 height 14
click at [416, 174] on input "Brand New" at bounding box center [411, 176] width 9 height 9
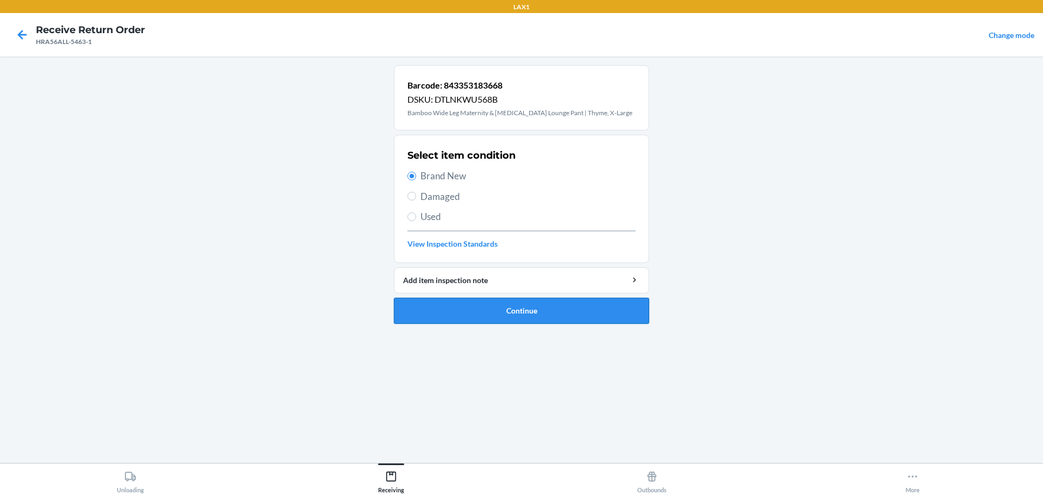
click at [536, 305] on button "Continue" at bounding box center [521, 311] width 255 height 26
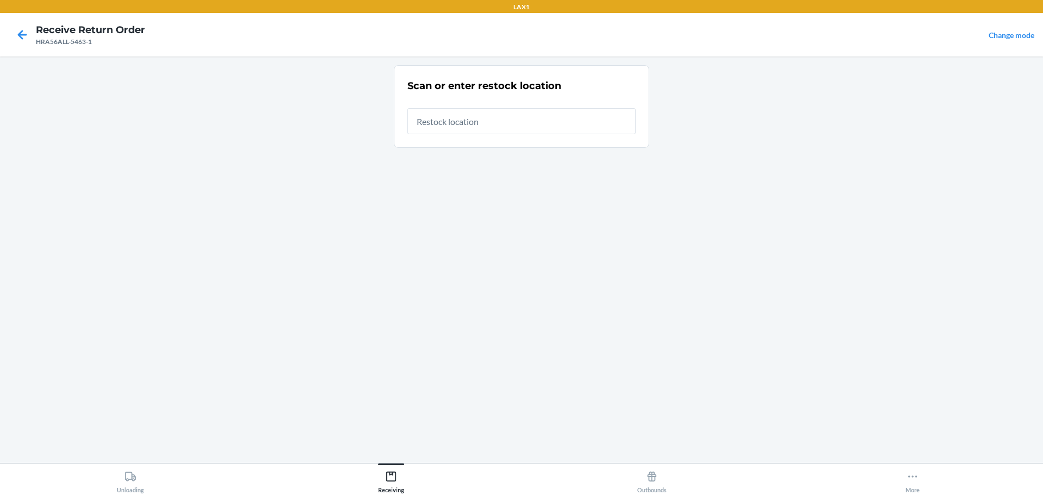
click at [539, 120] on input "text" at bounding box center [521, 121] width 228 height 26
